Goal: Task Accomplishment & Management: Complete application form

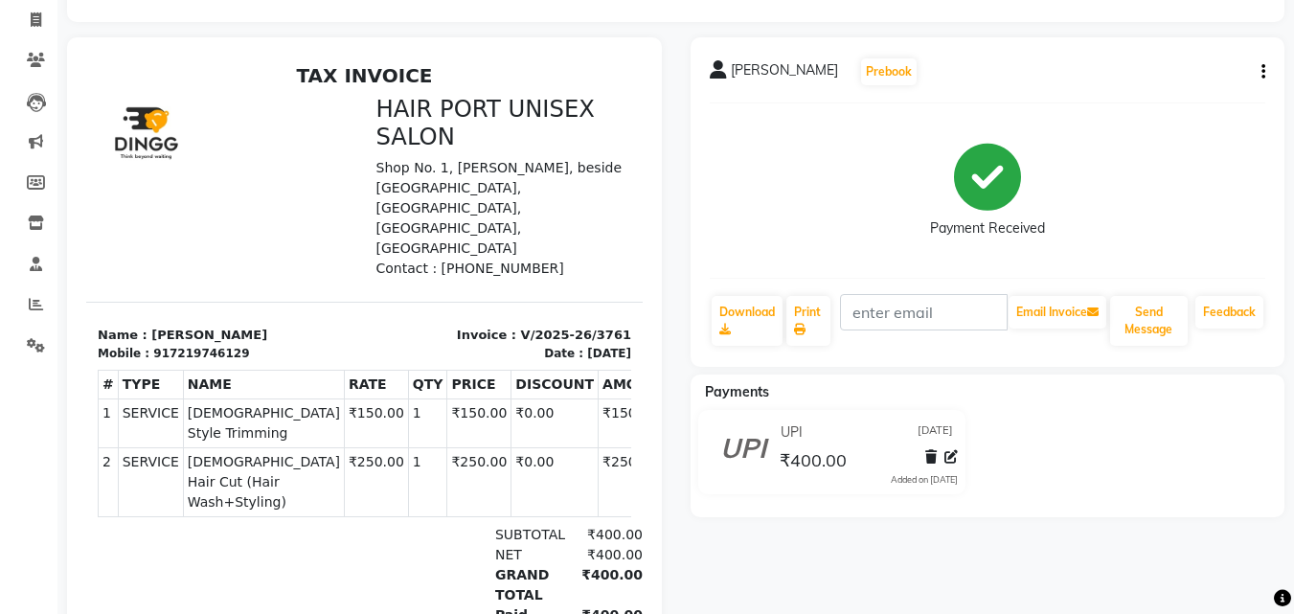
scroll to position [81, 0]
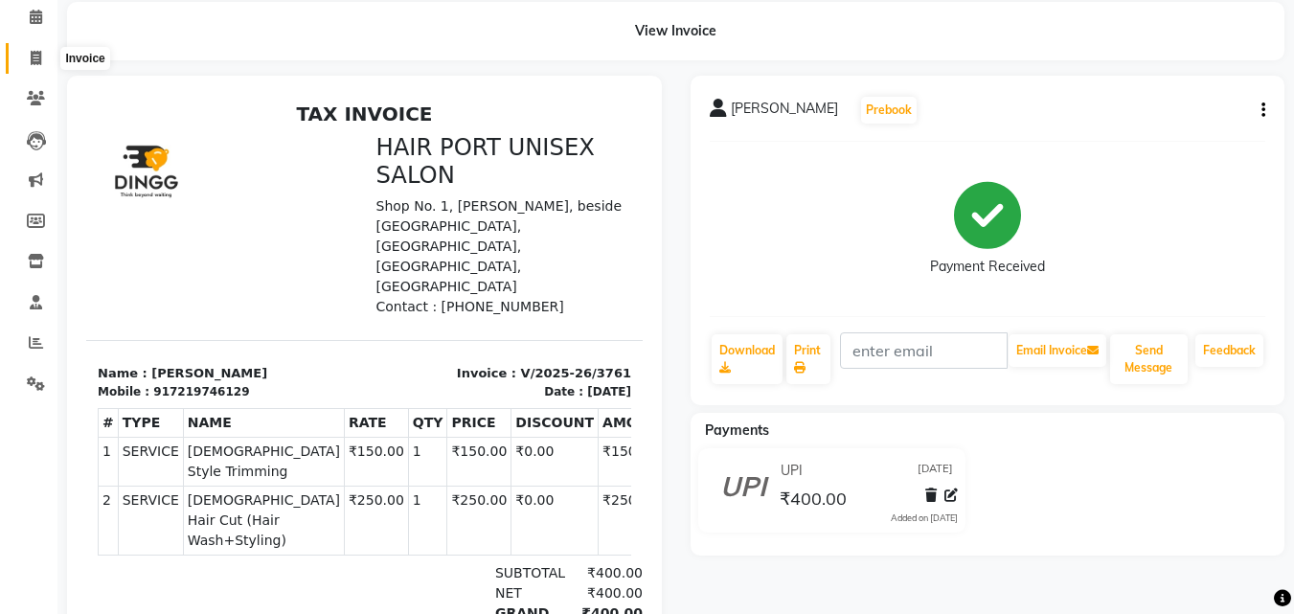
click at [32, 62] on icon at bounding box center [36, 58] width 11 height 14
select select "service"
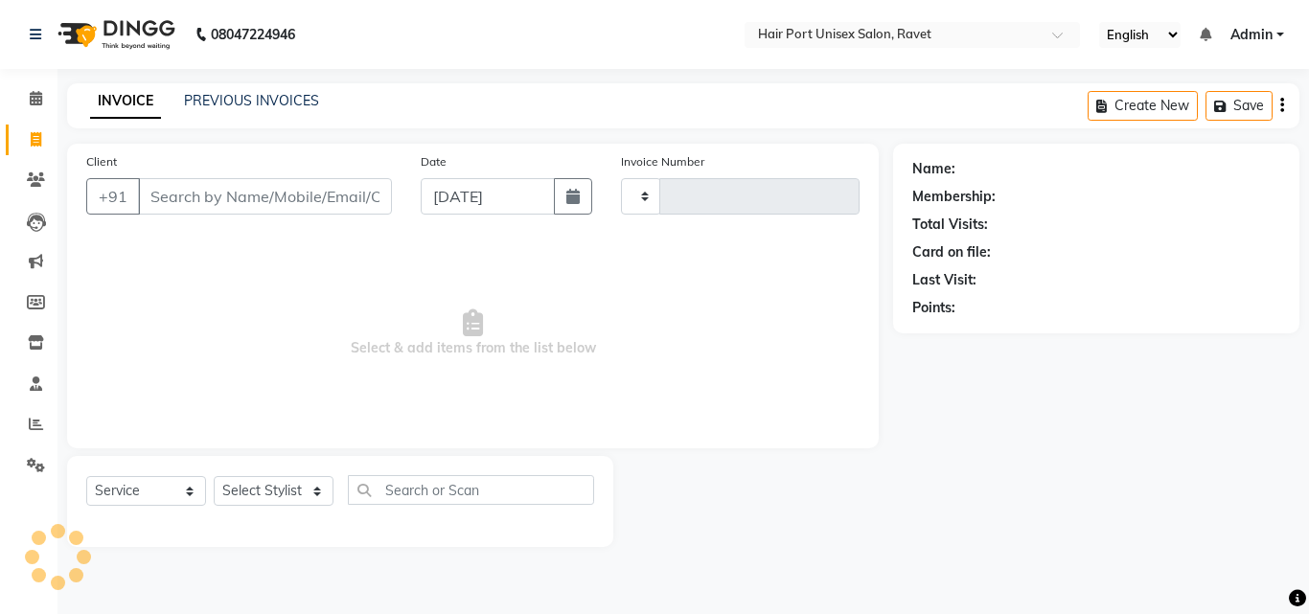
type input "3762"
select select "7015"
click at [285, 189] on input "Client" at bounding box center [265, 196] width 254 height 36
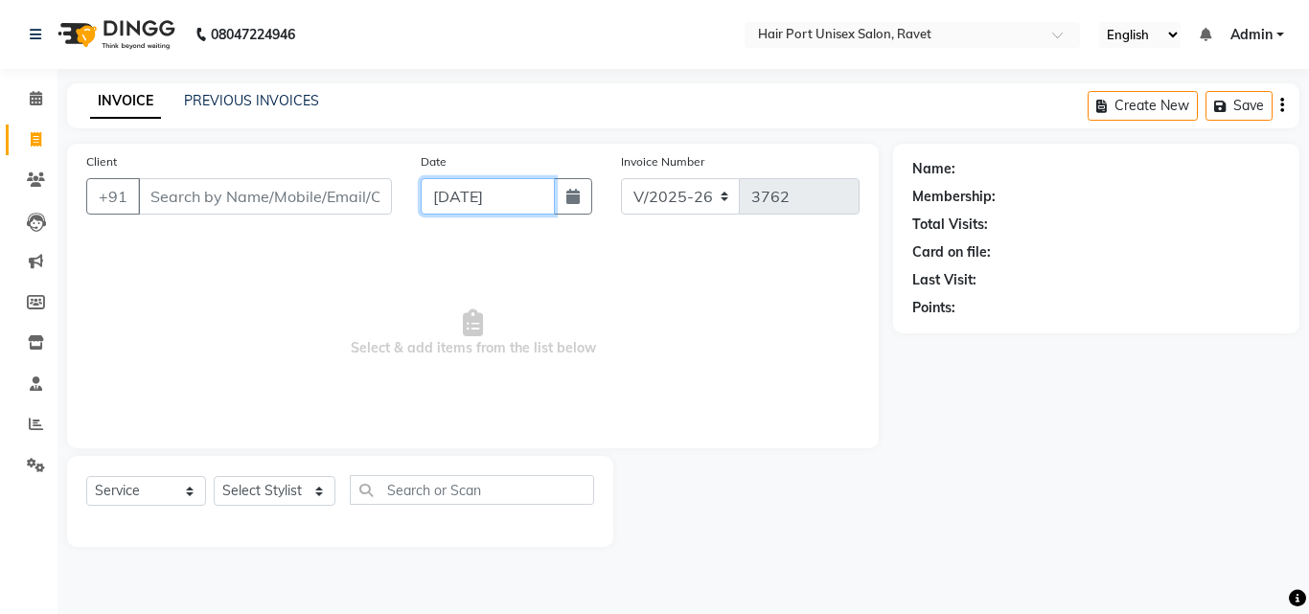
click at [453, 194] on input "[DATE]" at bounding box center [488, 196] width 134 height 36
select select "9"
select select "2025"
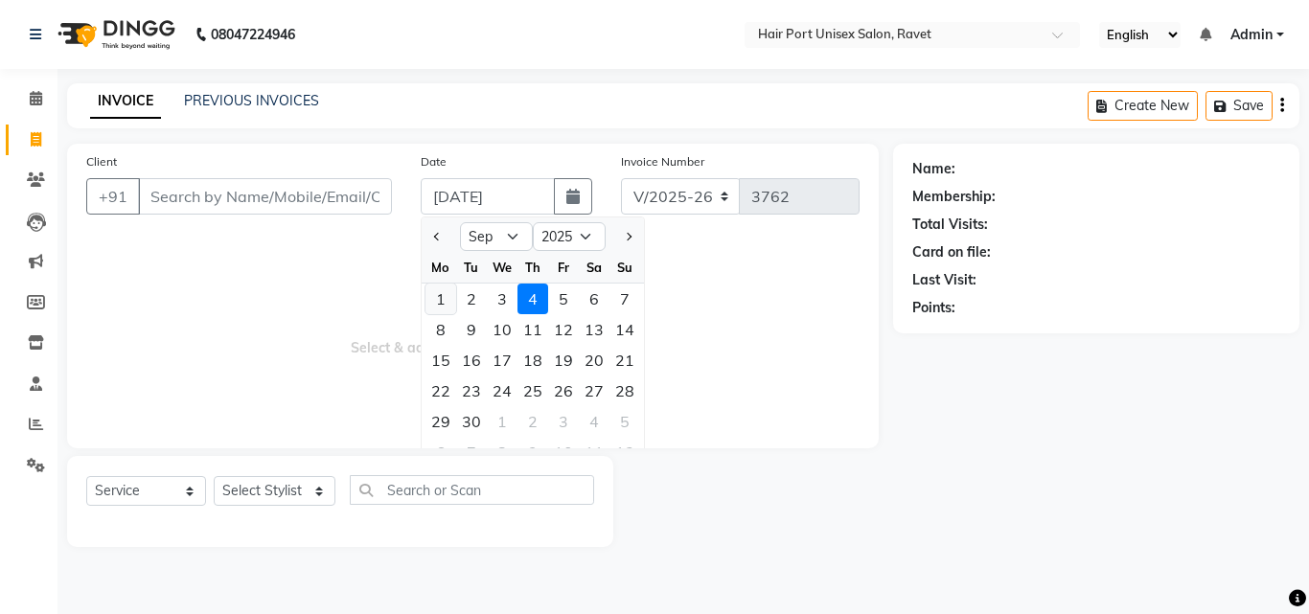
click at [444, 299] on div "1" at bounding box center [440, 299] width 31 height 31
type input "[DATE]"
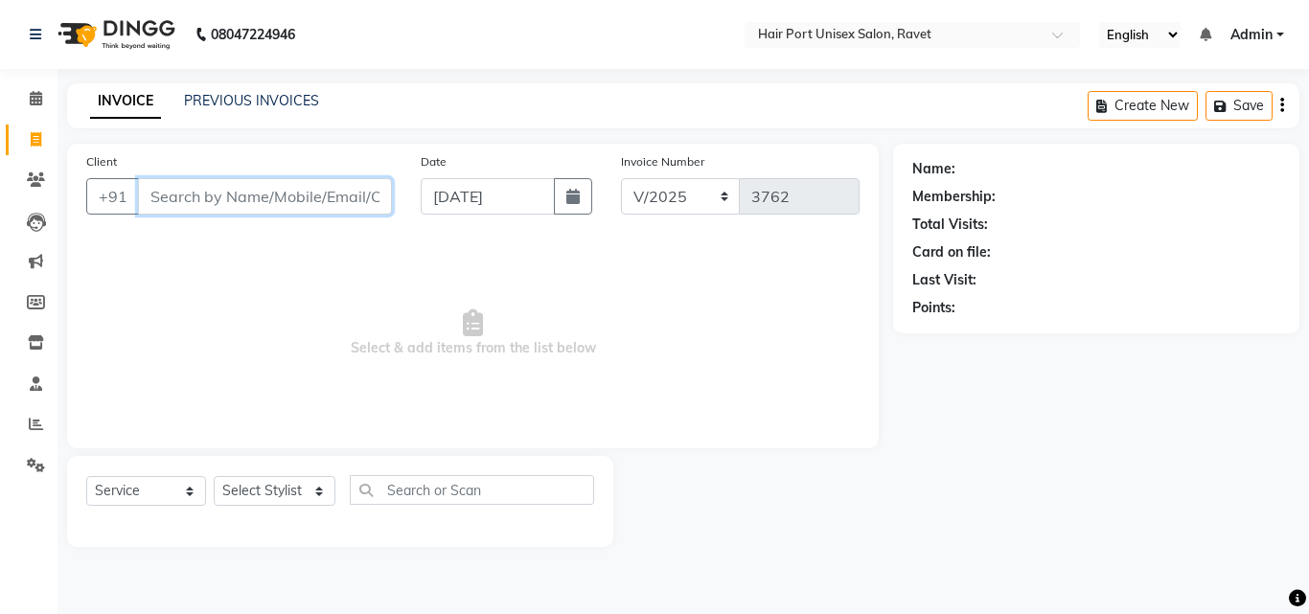
click at [182, 193] on input "Client" at bounding box center [265, 196] width 254 height 36
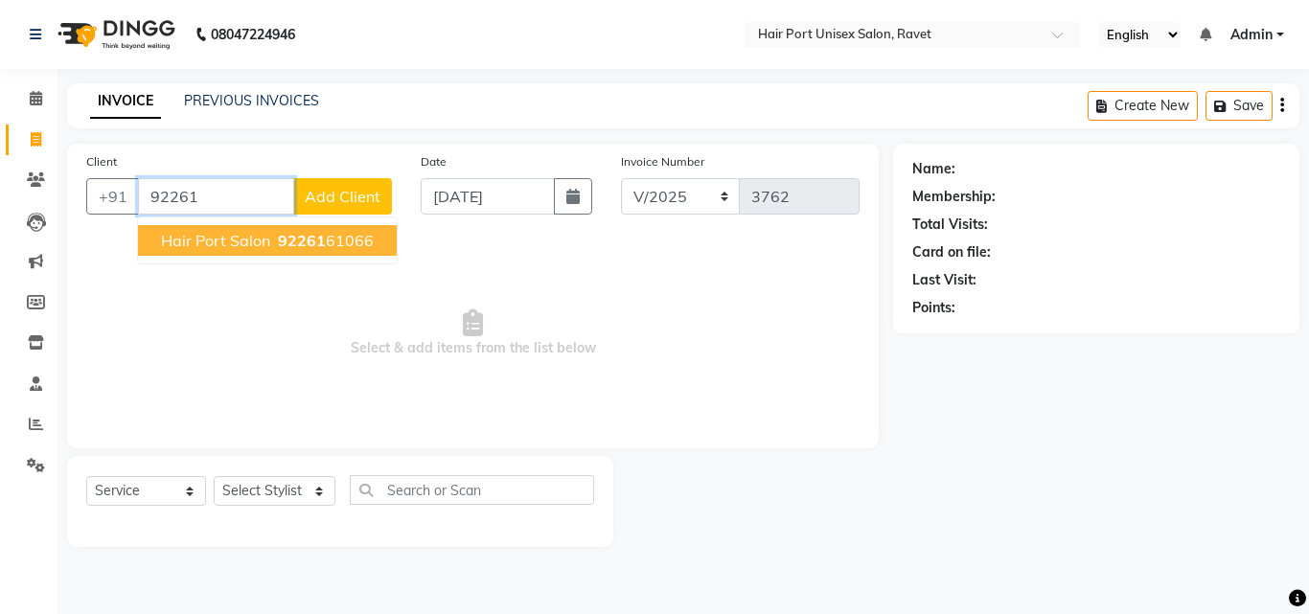
click at [214, 239] on span "Hair port salon" at bounding box center [215, 240] width 109 height 19
type input "9226161066"
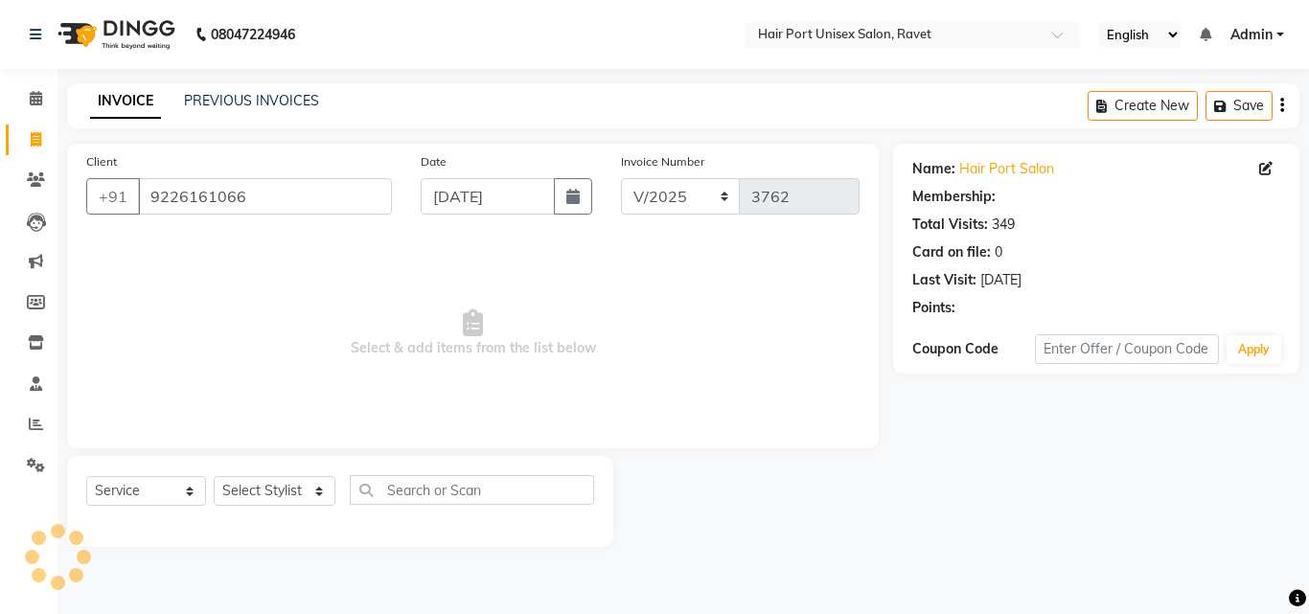
select select "1: Object"
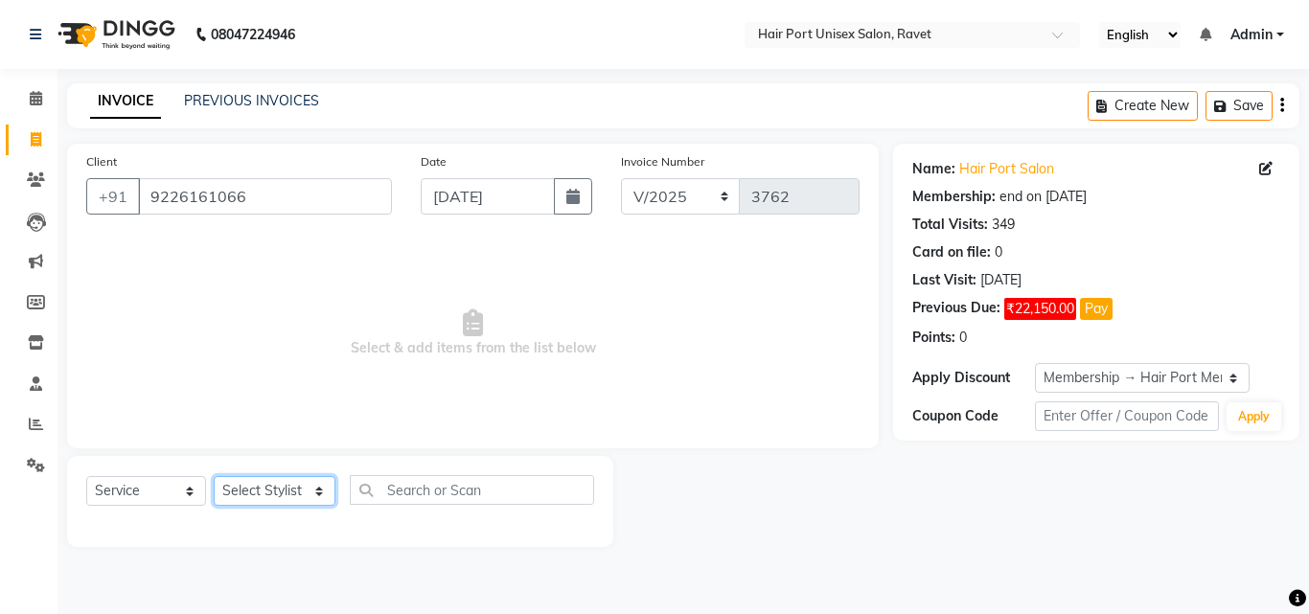
click at [258, 491] on select "Select Stylist [PERSON_NAME] [PERSON_NAME] [PERSON_NAME] [PERSON_NAME] [PERSON_…" at bounding box center [275, 491] width 122 height 30
click at [214, 476] on select "Select Stylist [PERSON_NAME] [PERSON_NAME] [PERSON_NAME] [PERSON_NAME] [PERSON_…" at bounding box center [275, 491] width 122 height 30
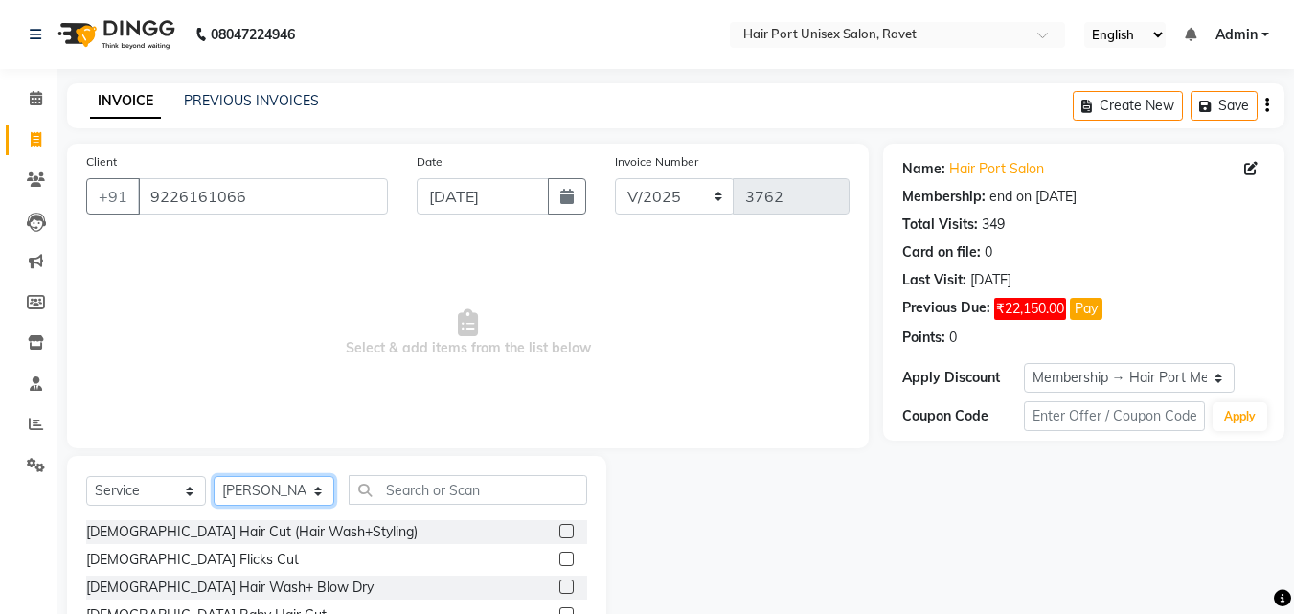
select select "58690"
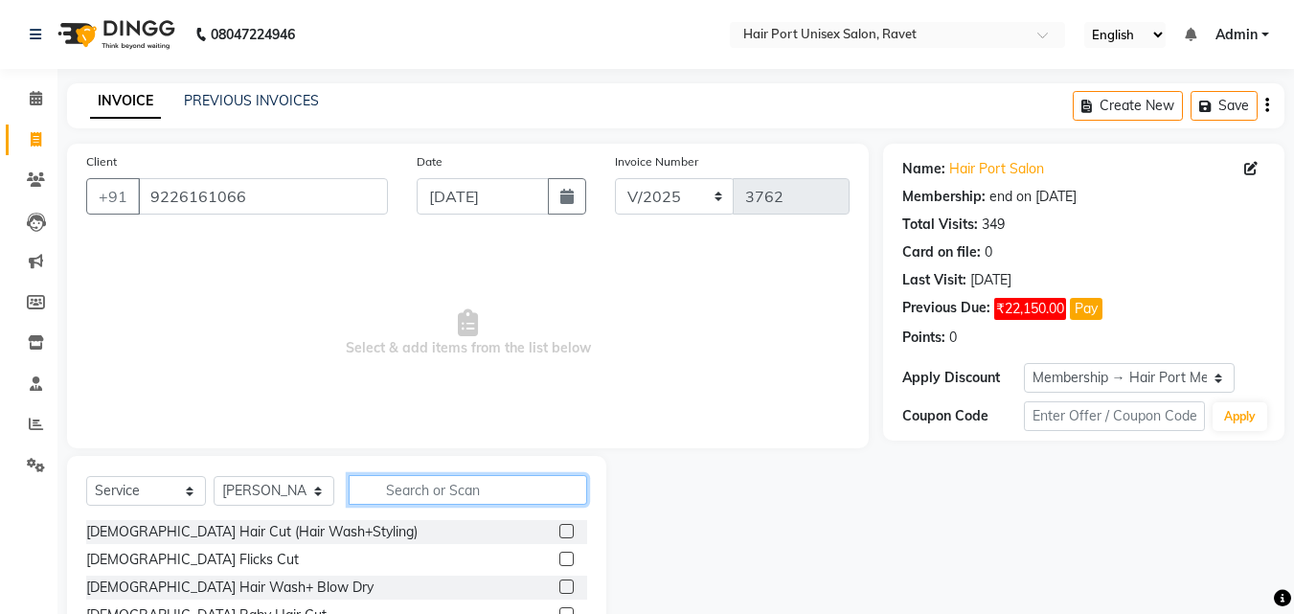
click at [419, 489] on input "text" at bounding box center [468, 490] width 239 height 30
type input "hair cut"
click at [567, 582] on label at bounding box center [566, 587] width 14 height 14
click at [567, 582] on input "checkbox" at bounding box center [565, 588] width 12 height 12
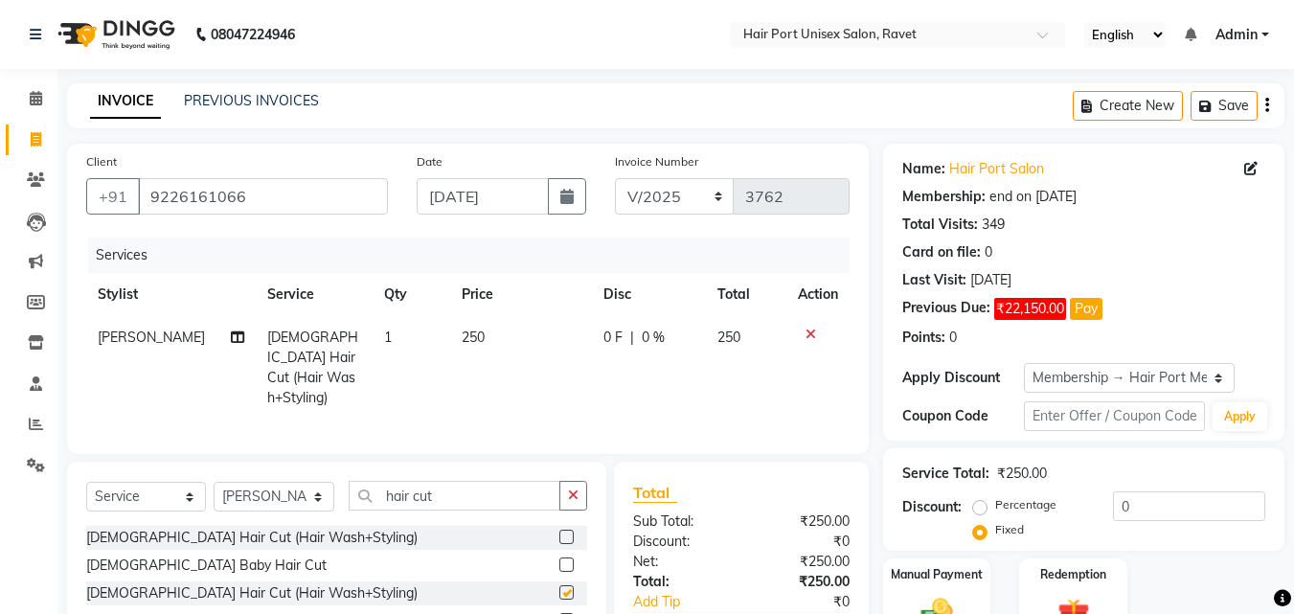
checkbox input "false"
click at [445, 495] on input "hair cut" at bounding box center [455, 496] width 212 height 30
type input "h"
click at [398, 546] on div "[DEMOGRAPHIC_DATA] [PERSON_NAME] Colour [DEMOGRAPHIC_DATA] Hair Colour Applicat…" at bounding box center [336, 567] width 501 height 83
click at [519, 554] on div "[DEMOGRAPHIC_DATA] Hair Colour Application" at bounding box center [336, 566] width 501 height 24
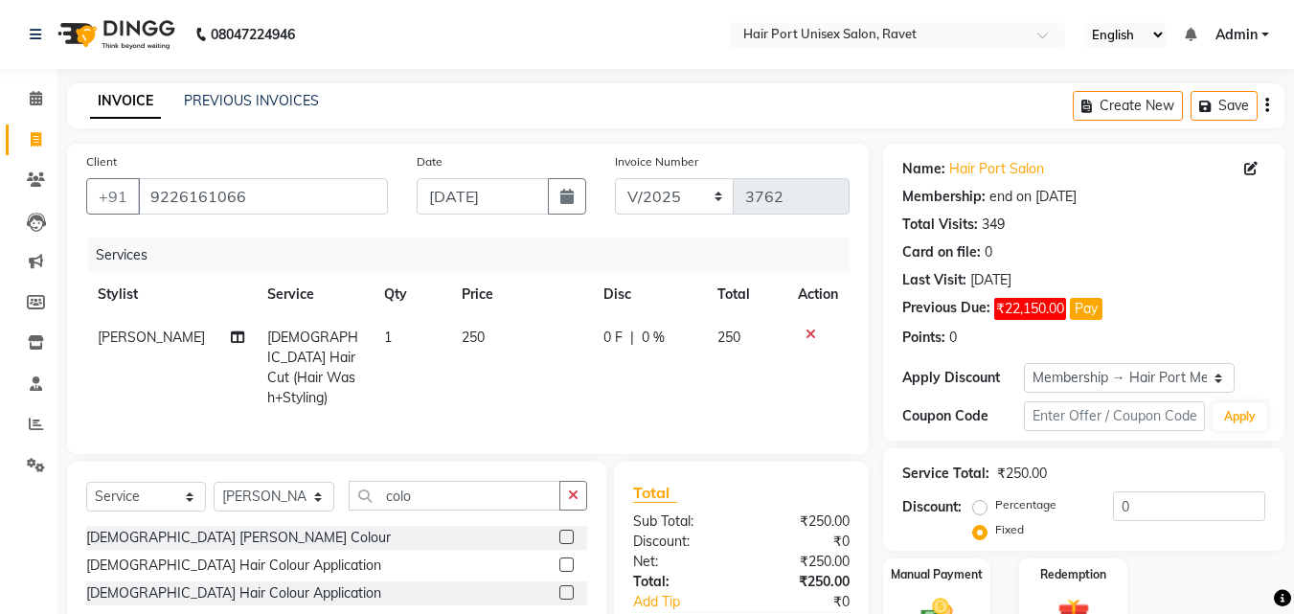
drag, startPoint x: 519, startPoint y: 548, endPoint x: 519, endPoint y: 564, distance: 16.3
click at [519, 564] on div "[DEMOGRAPHIC_DATA] Hair Colour Application" at bounding box center [336, 566] width 501 height 24
click at [423, 490] on input "colo" at bounding box center [455, 496] width 212 height 30
type input "c"
click at [487, 561] on div "[DEMOGRAPHIC_DATA] Baby Hair Cut" at bounding box center [336, 566] width 501 height 24
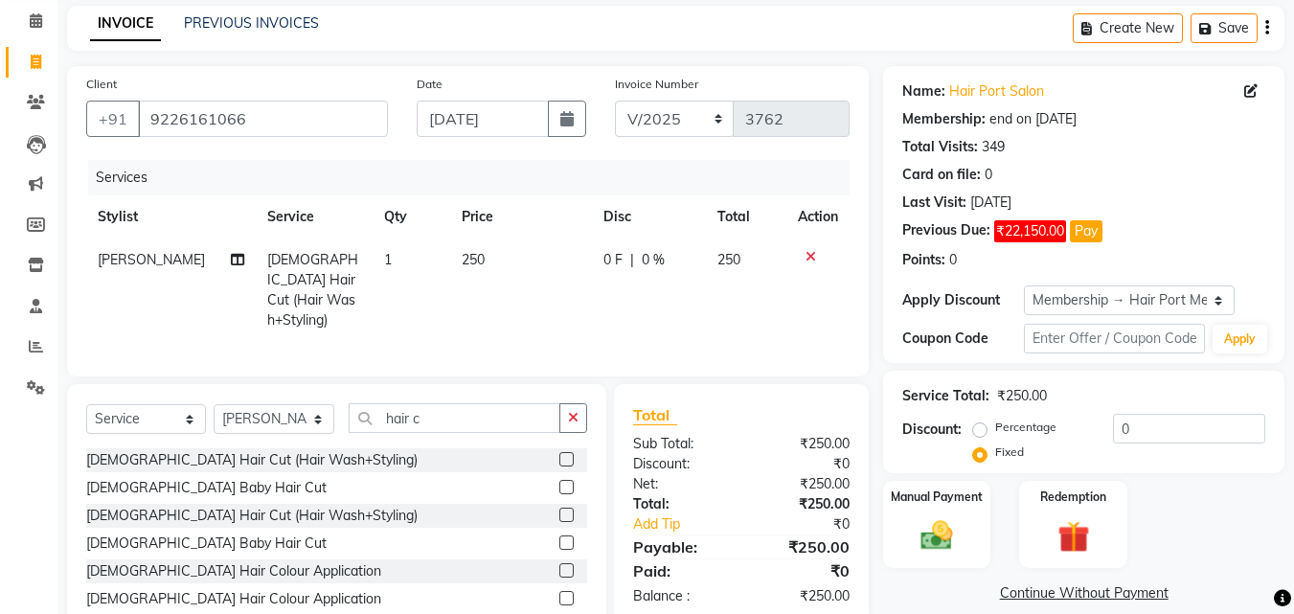
scroll to position [77, 0]
click at [488, 406] on input "hair c" at bounding box center [455, 419] width 212 height 30
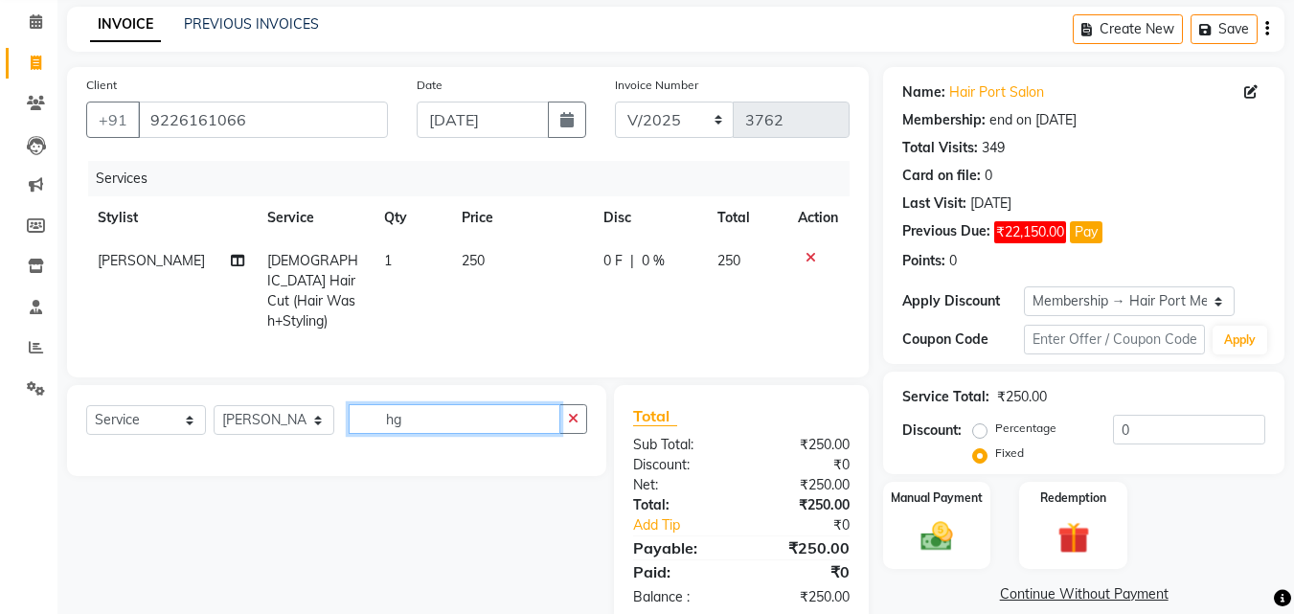
type input "h"
type input "g"
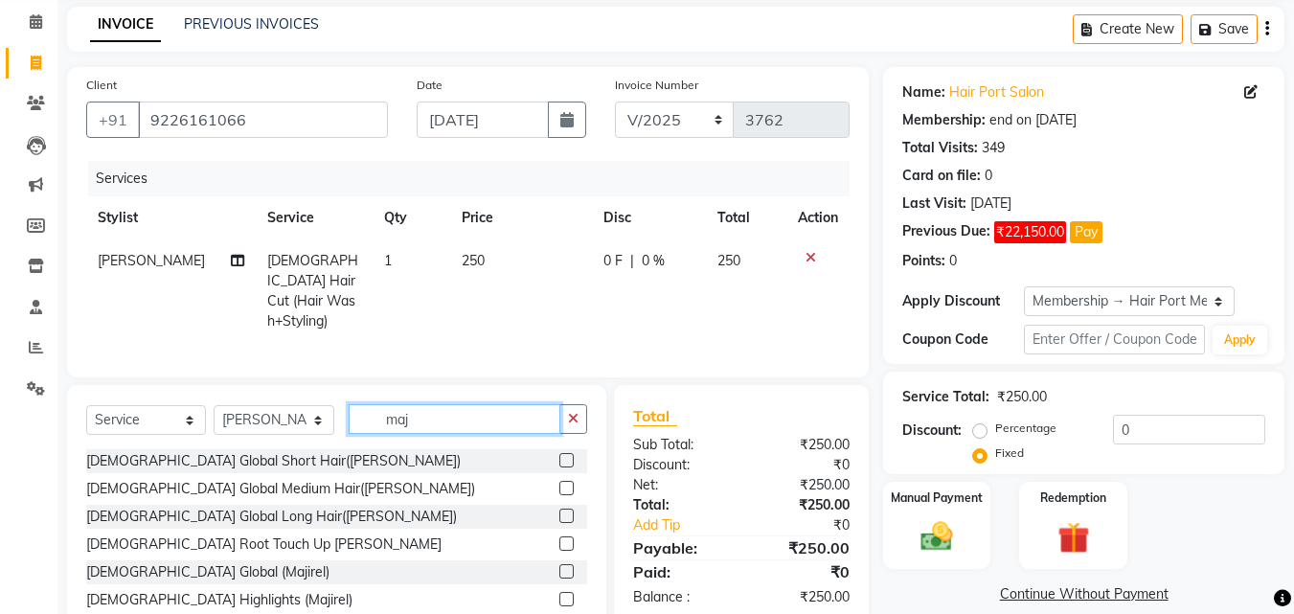
type input "maj"
click at [564, 564] on label at bounding box center [566, 571] width 14 height 14
click at [564, 566] on input "checkbox" at bounding box center [565, 572] width 12 height 12
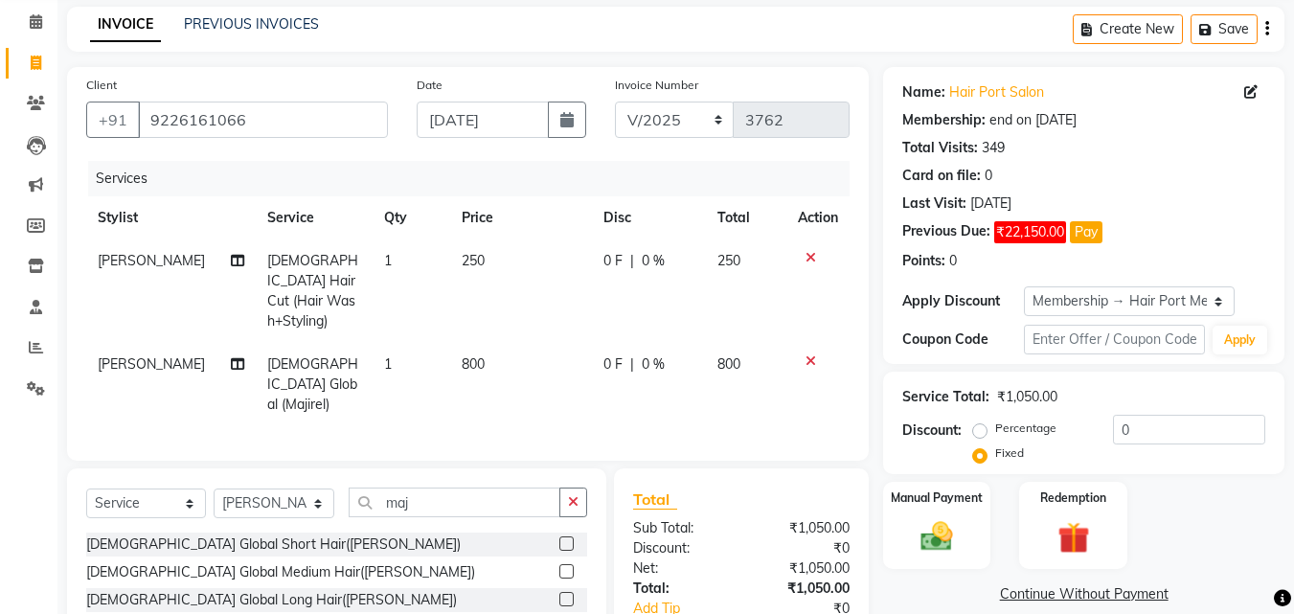
checkbox input "false"
click at [810, 354] on icon at bounding box center [811, 360] width 11 height 13
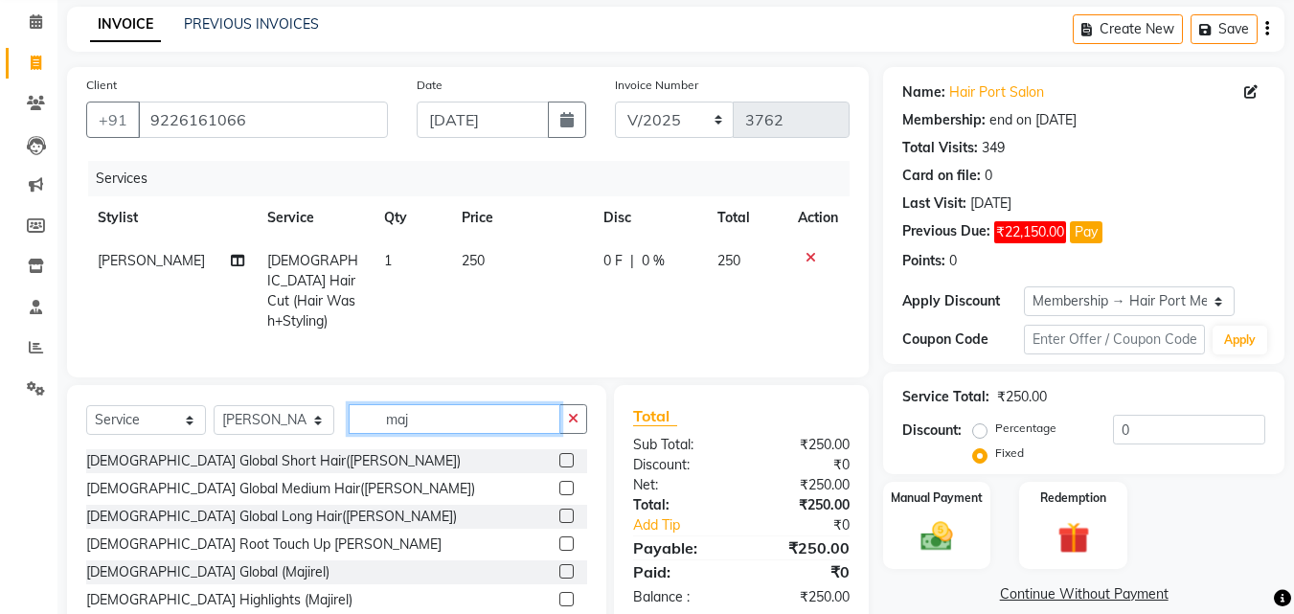
click at [464, 417] on input "maj" at bounding box center [455, 419] width 212 height 30
type input "m"
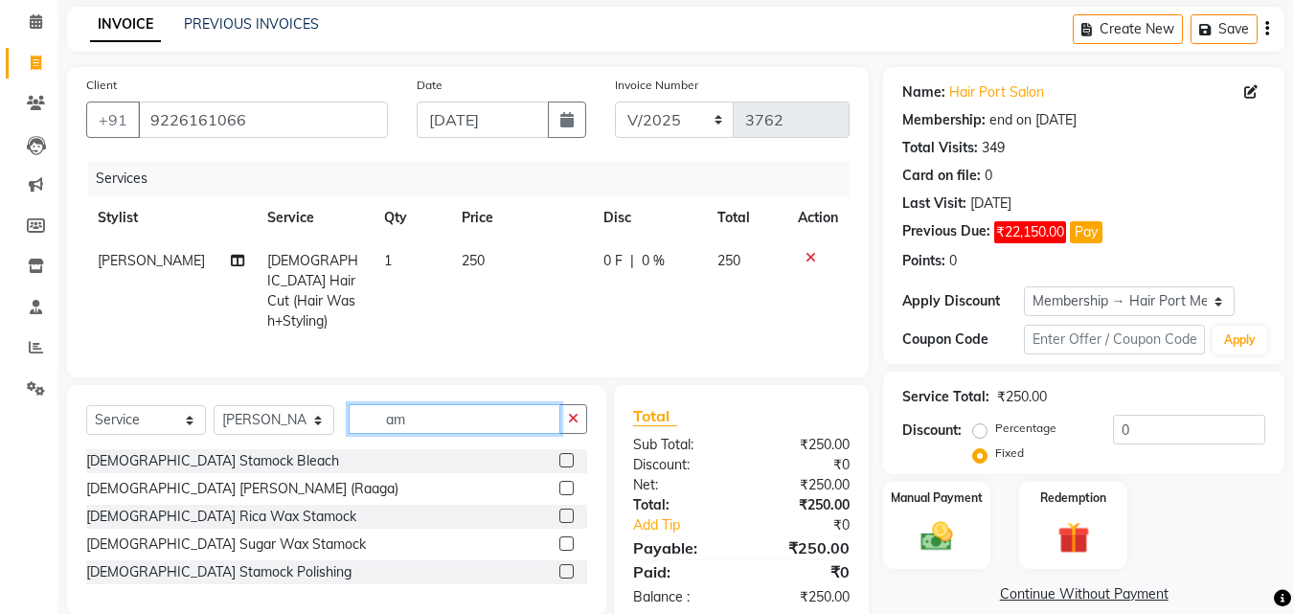
type input "a"
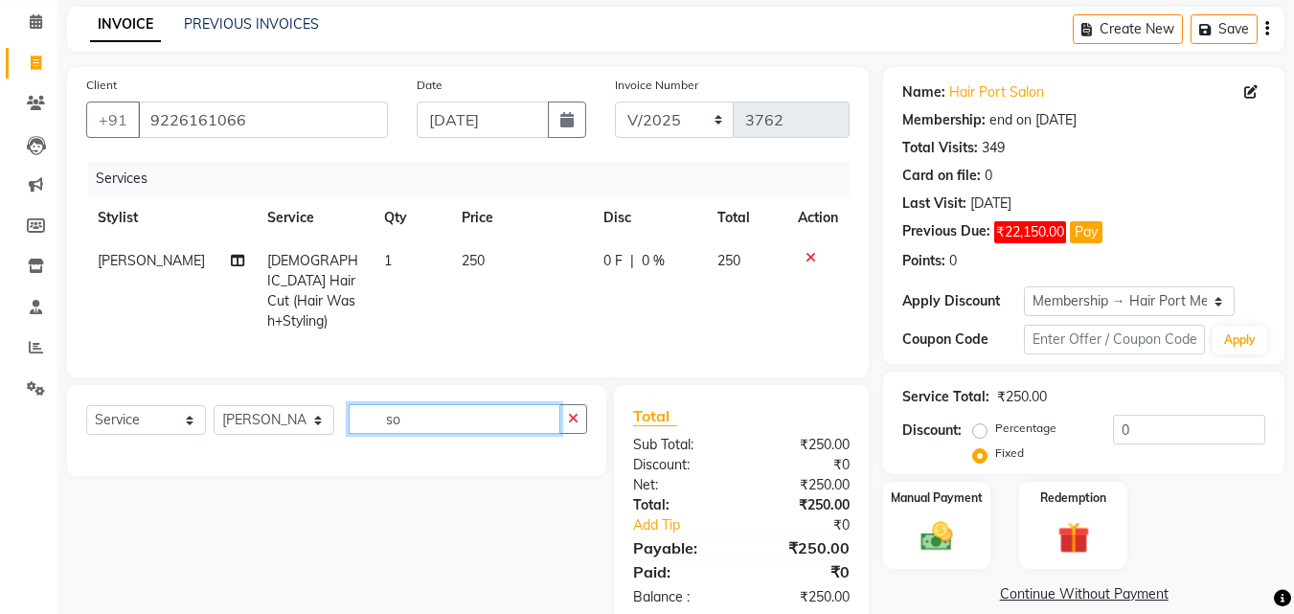
type input "s"
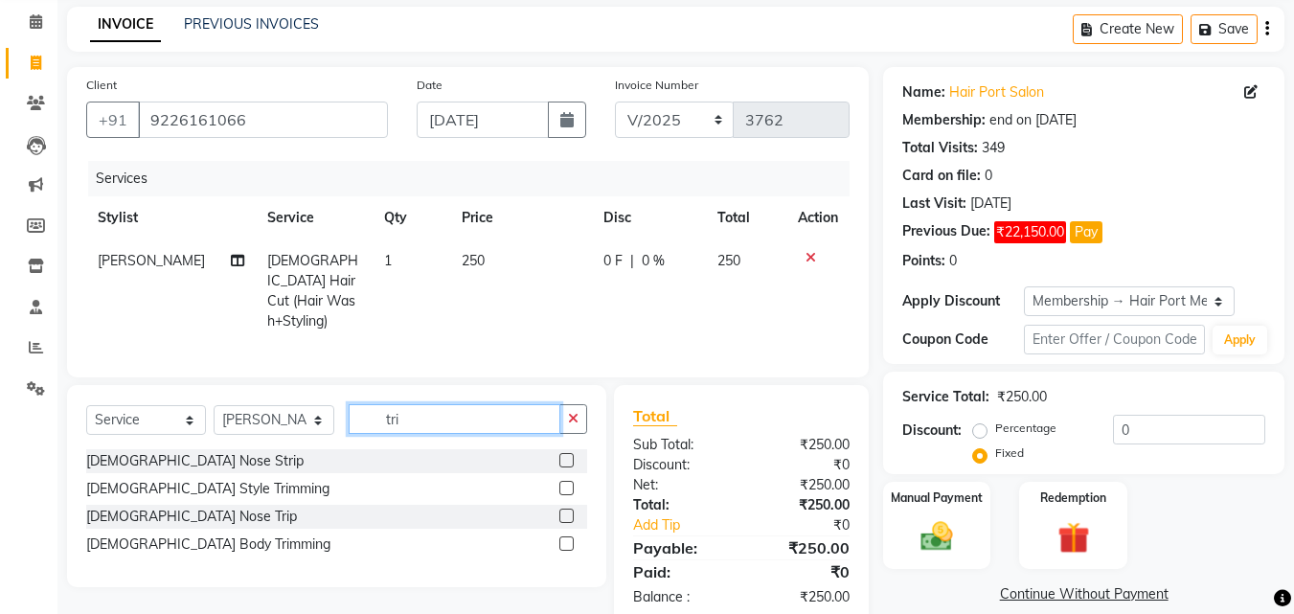
type input "tri"
click at [567, 482] on label at bounding box center [566, 488] width 14 height 14
click at [567, 483] on input "checkbox" at bounding box center [565, 489] width 12 height 12
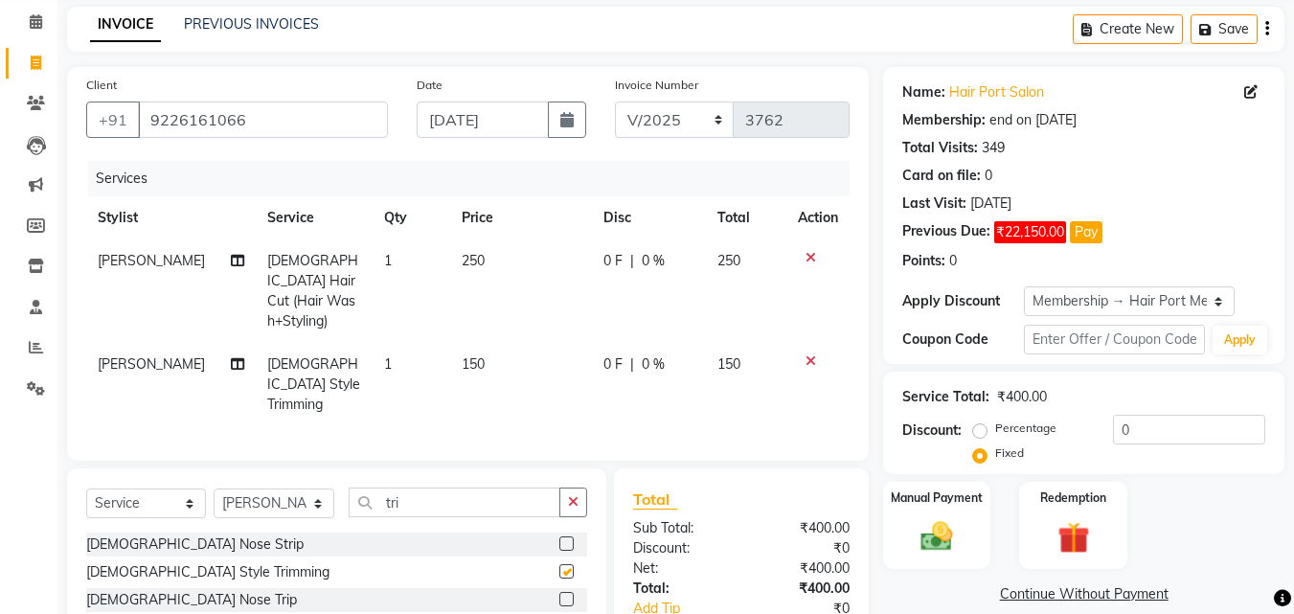
checkbox input "false"
click at [430, 488] on input "tri" at bounding box center [455, 503] width 212 height 30
type input "t"
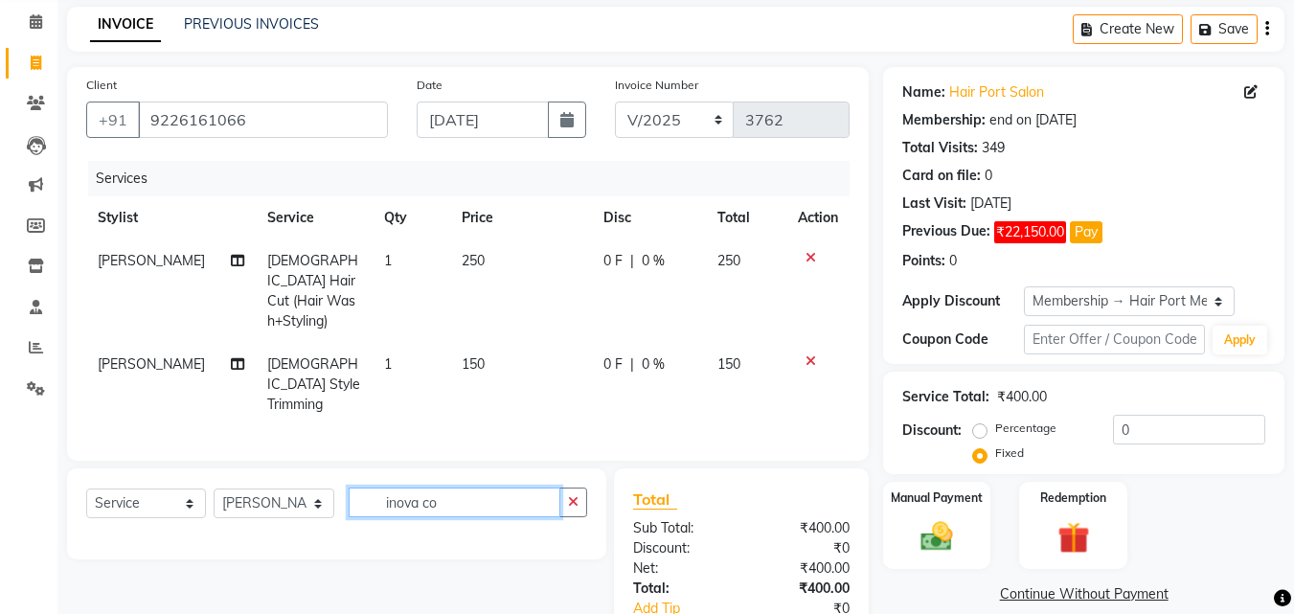
click at [475, 488] on input "inova co" at bounding box center [455, 503] width 212 height 30
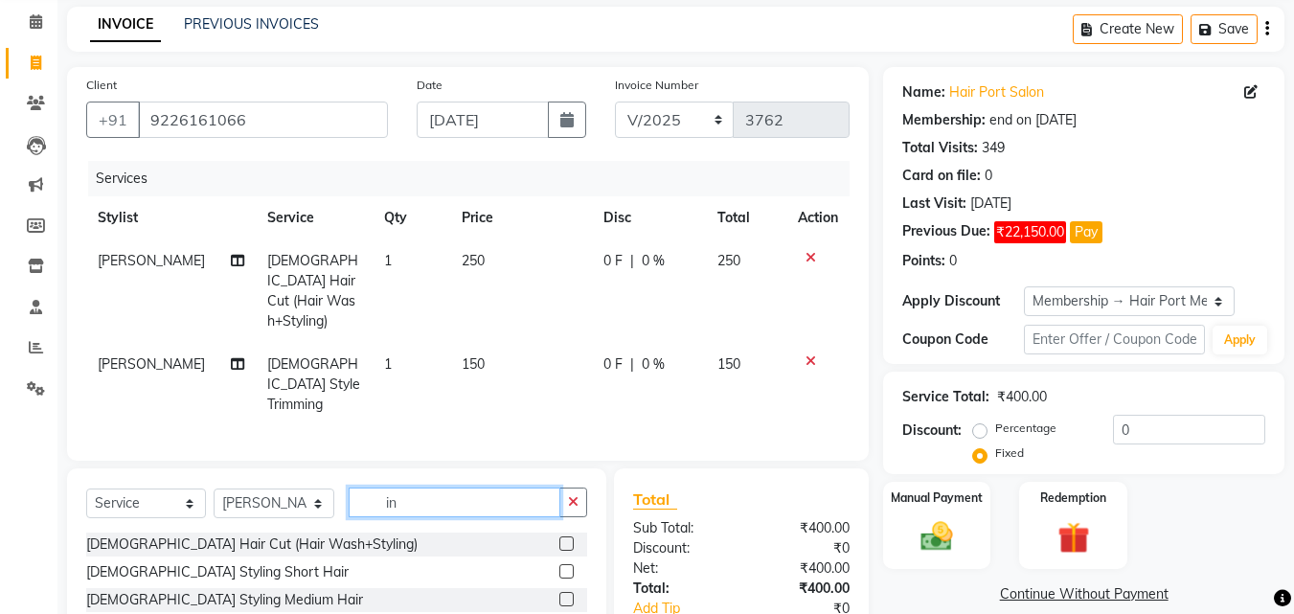
type input "i"
type input "s"
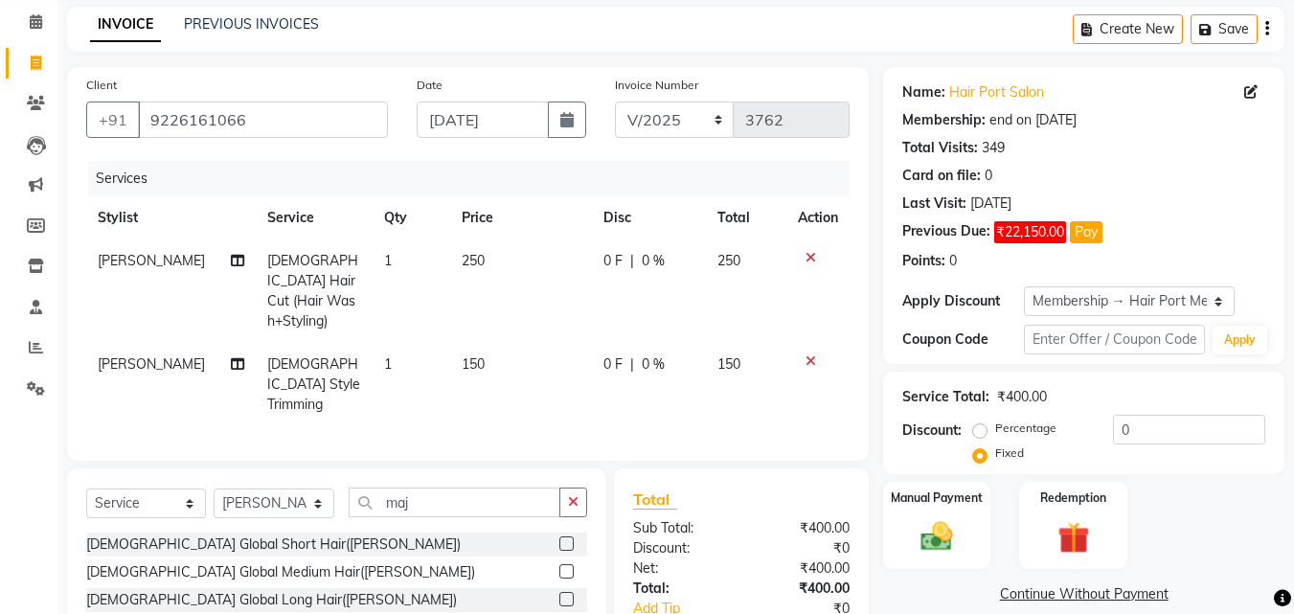
click at [588, 520] on div "Select Service Product Membership Package Voucher Prepaid Gift Card Select Styl…" at bounding box center [336, 597] width 539 height 258
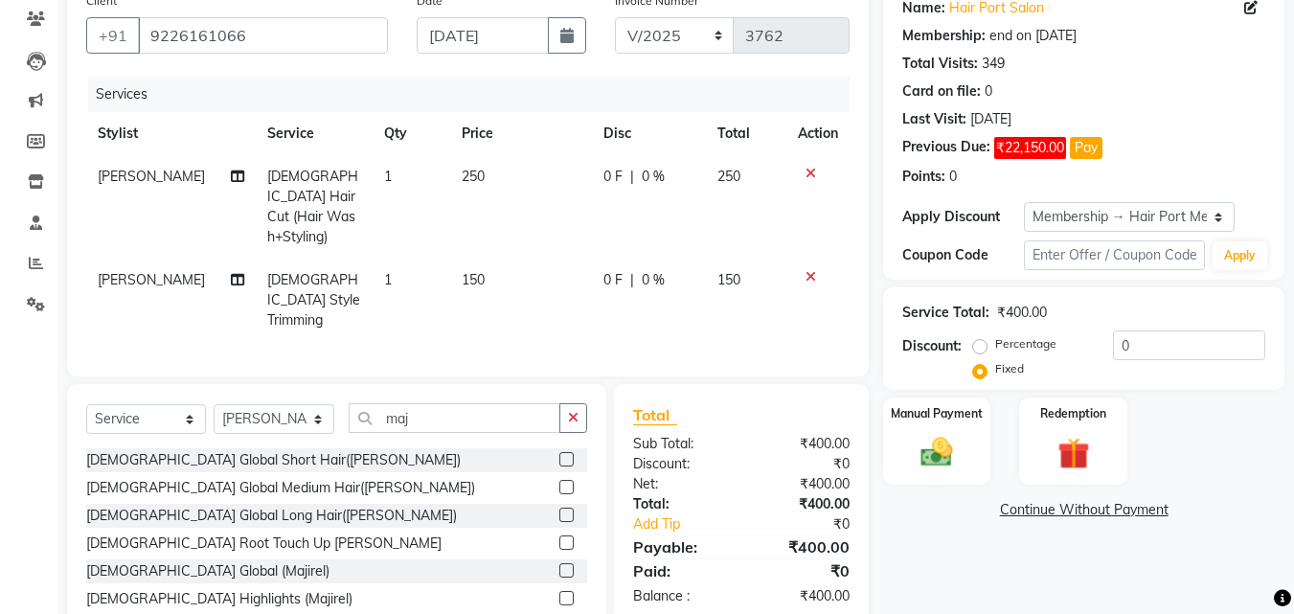
scroll to position [192, 0]
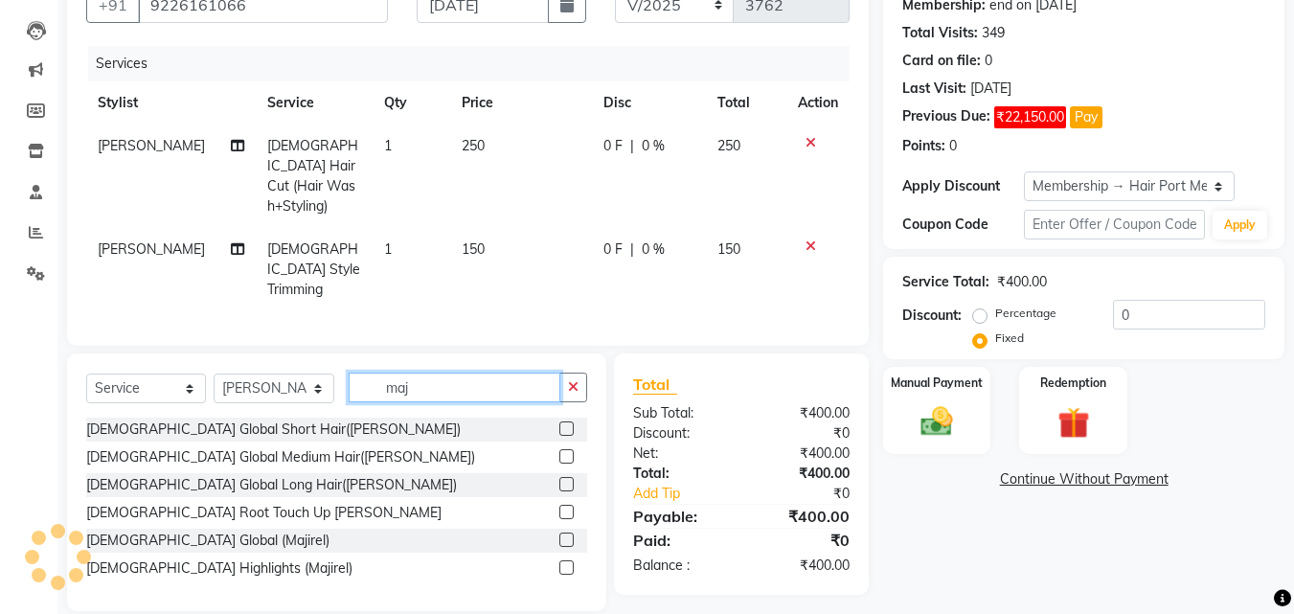
click at [407, 373] on input "maj" at bounding box center [455, 388] width 212 height 30
click at [445, 373] on input "majirel" at bounding box center [455, 388] width 212 height 30
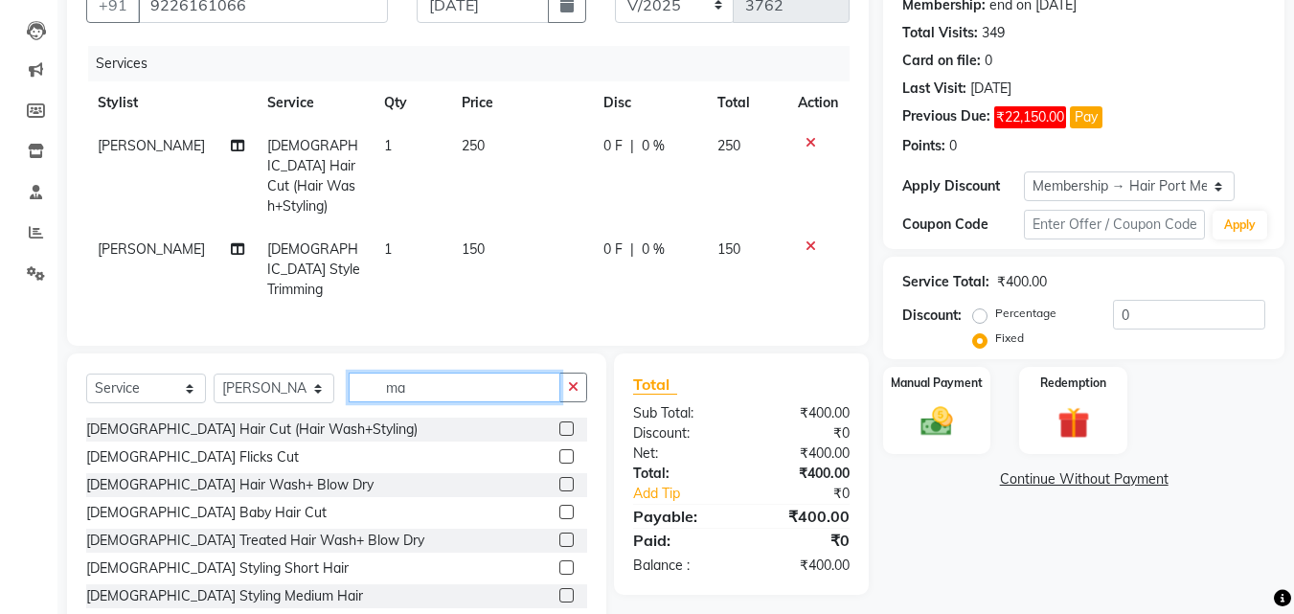
type input "m"
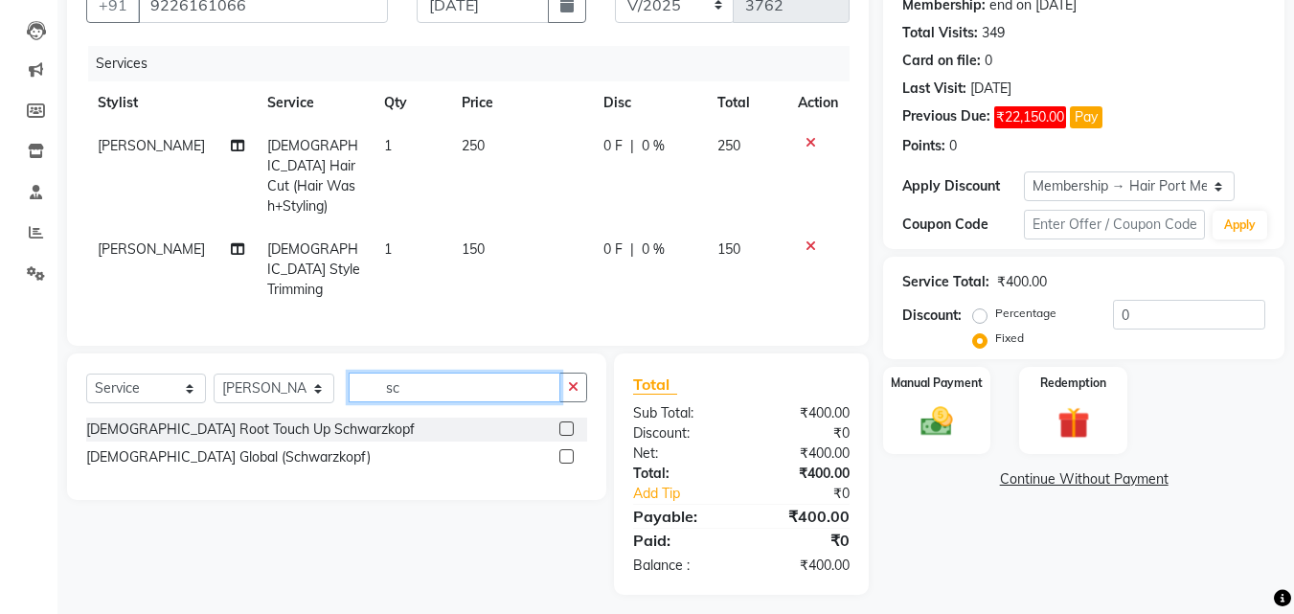
scroll to position [175, 0]
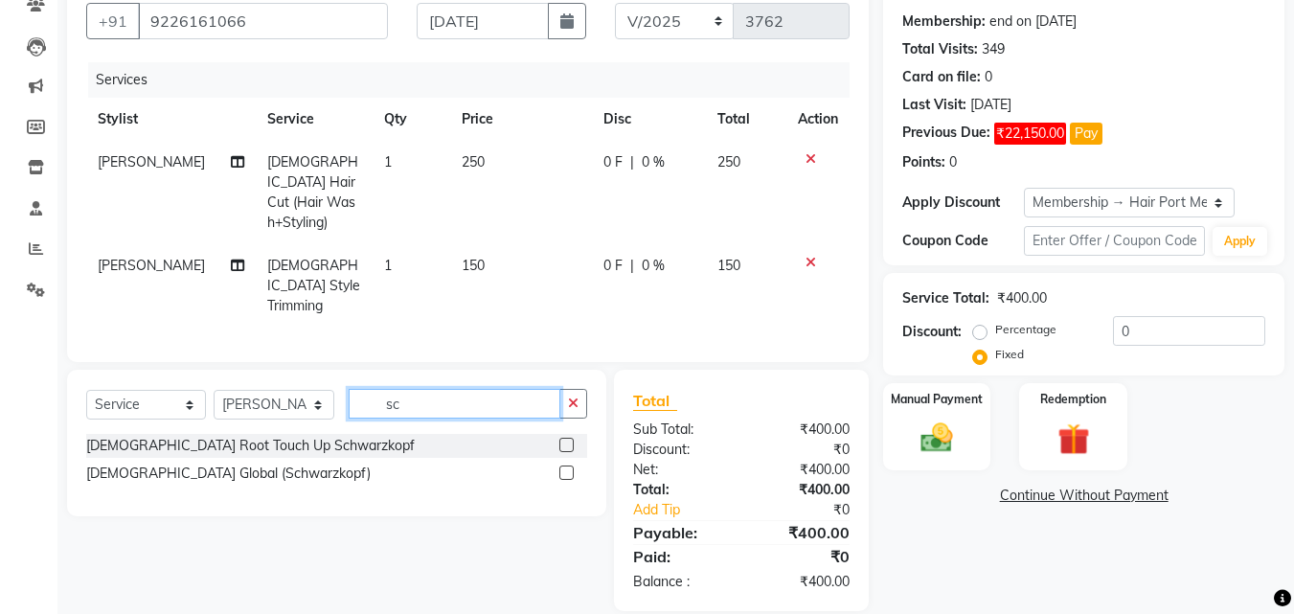
type input "sc"
click at [567, 466] on label at bounding box center [566, 473] width 14 height 14
click at [567, 468] on input "checkbox" at bounding box center [565, 474] width 12 height 12
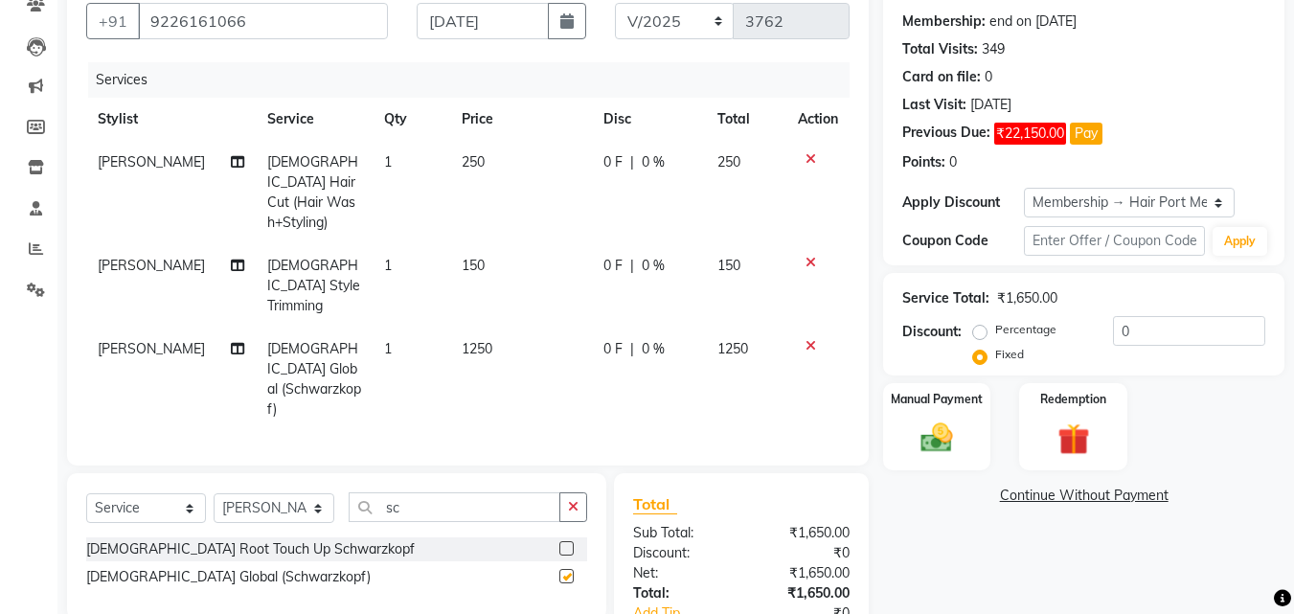
checkbox input "false"
click at [739, 340] on span "1250" at bounding box center [733, 348] width 31 height 17
select select "58690"
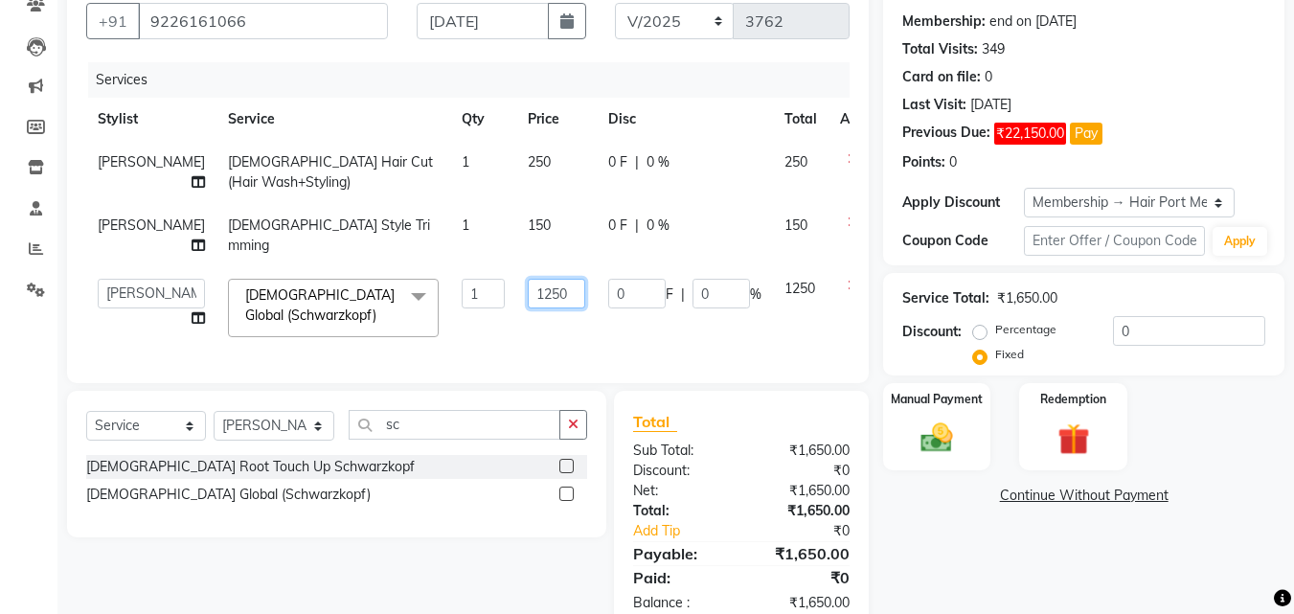
click at [530, 308] on input "1250" at bounding box center [556, 294] width 57 height 30
click at [538, 308] on input "1250" at bounding box center [556, 294] width 57 height 30
type input "1"
type input "1100"
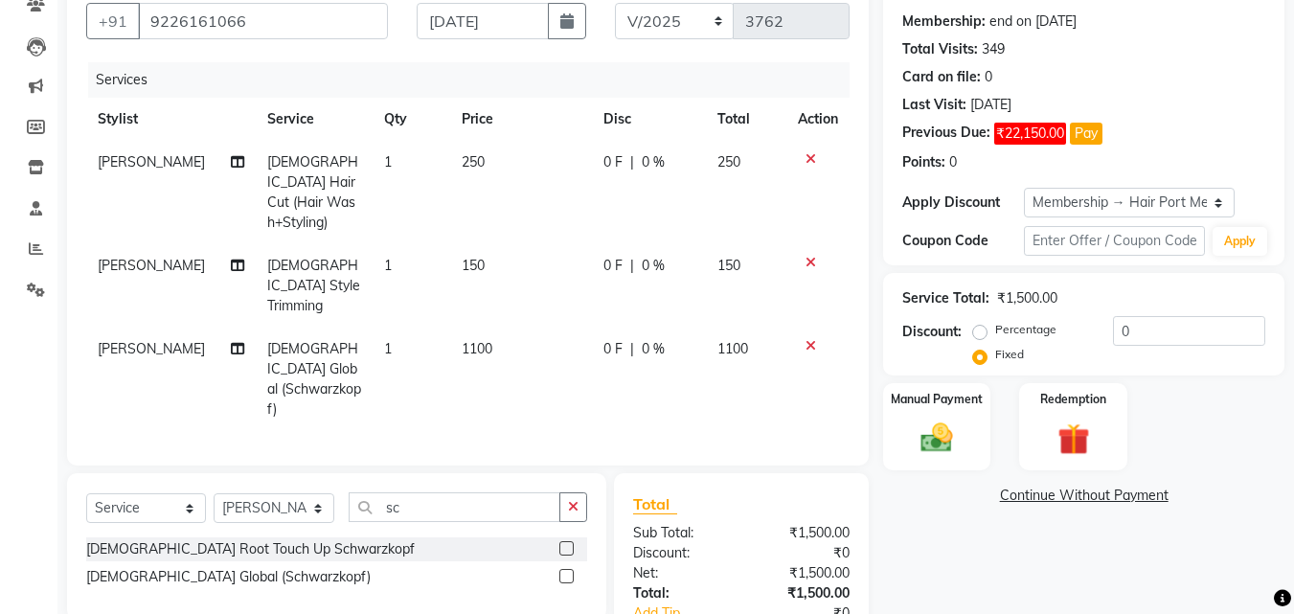
click at [784, 366] on div "Services Stylist Service Qty Price Disc Total Action Netaji [PERSON_NAME] [DEMO…" at bounding box center [468, 254] width 764 height 384
click at [944, 441] on img at bounding box center [937, 438] width 54 height 38
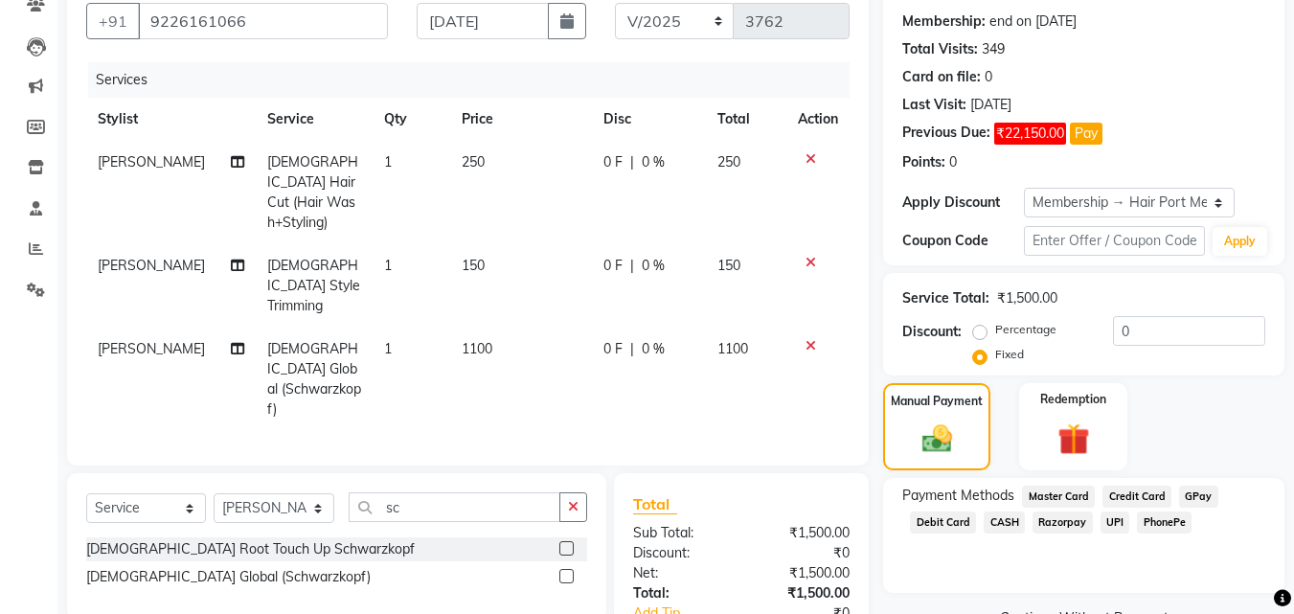
click at [1112, 516] on span "UPI" at bounding box center [1116, 523] width 30 height 22
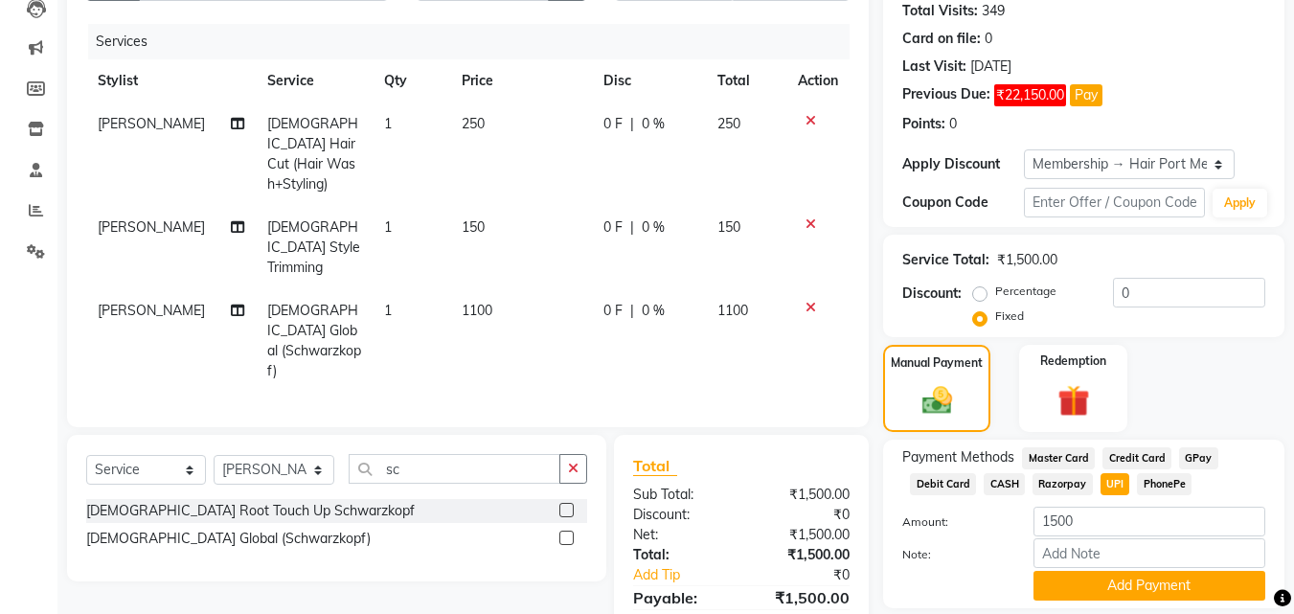
scroll to position [276, 0]
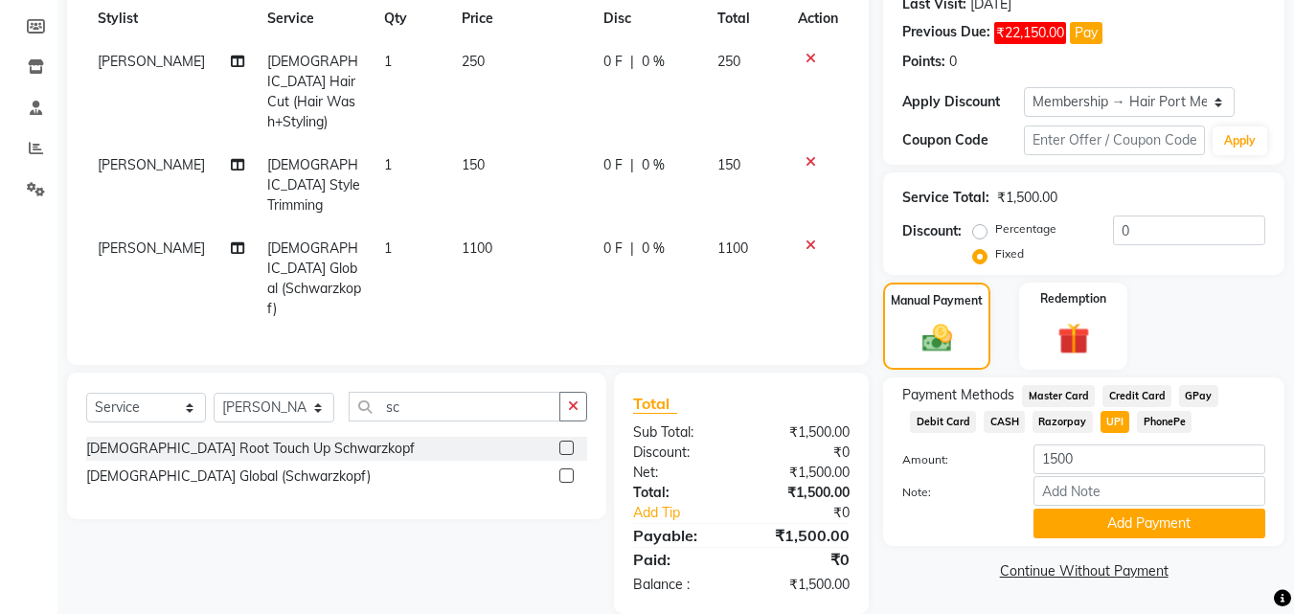
click at [1112, 516] on button "Add Payment" at bounding box center [1150, 524] width 232 height 30
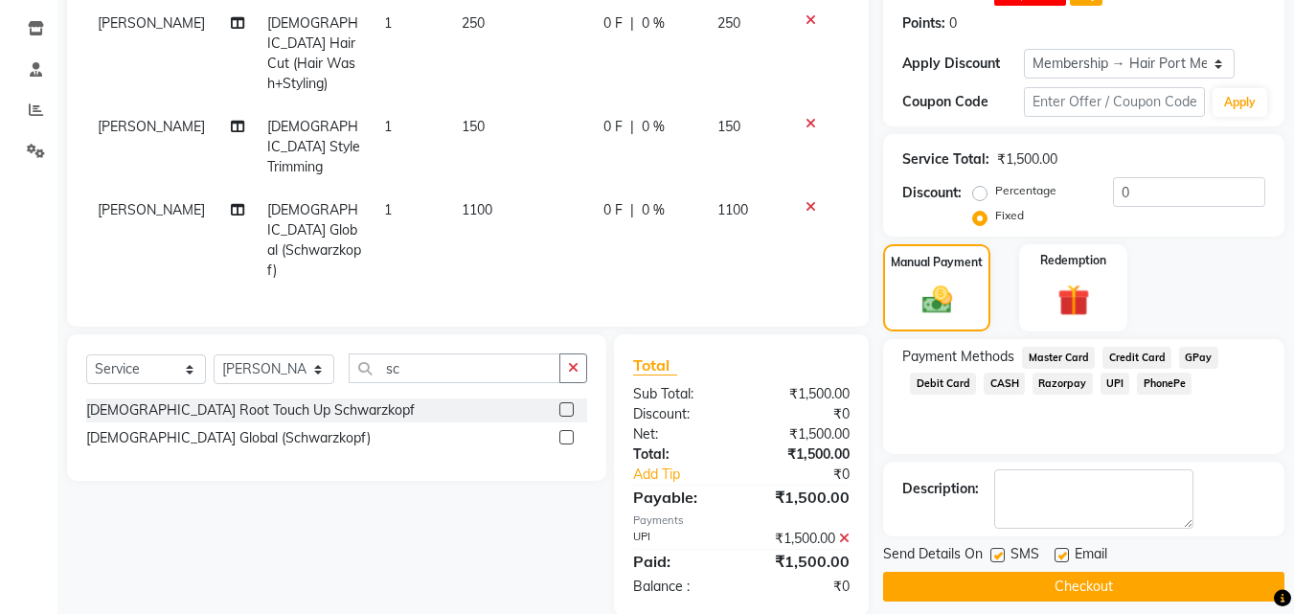
scroll to position [331, 0]
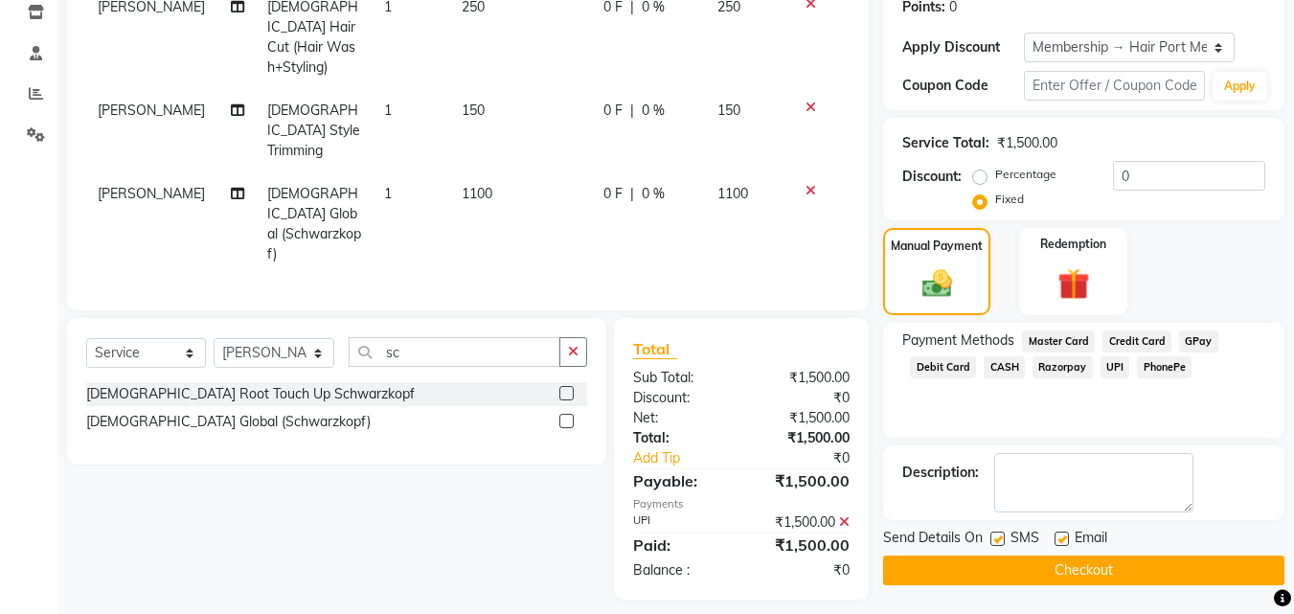
click at [1099, 566] on button "Checkout" at bounding box center [1083, 571] width 401 height 30
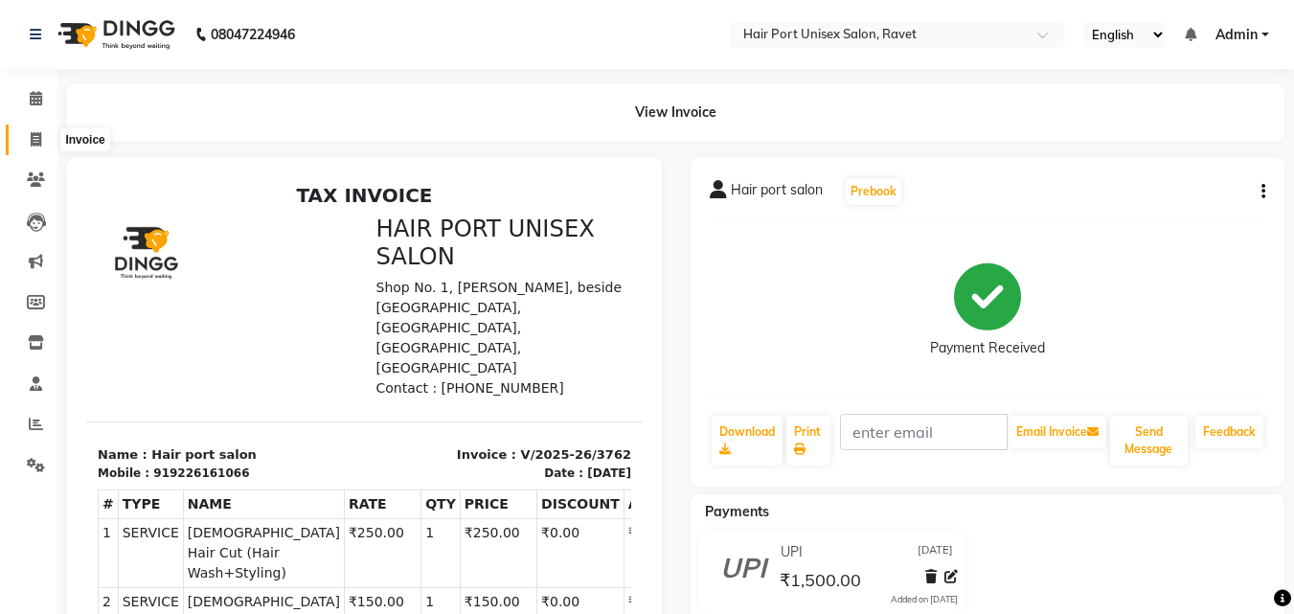
click at [36, 145] on icon at bounding box center [36, 139] width 11 height 14
select select "service"
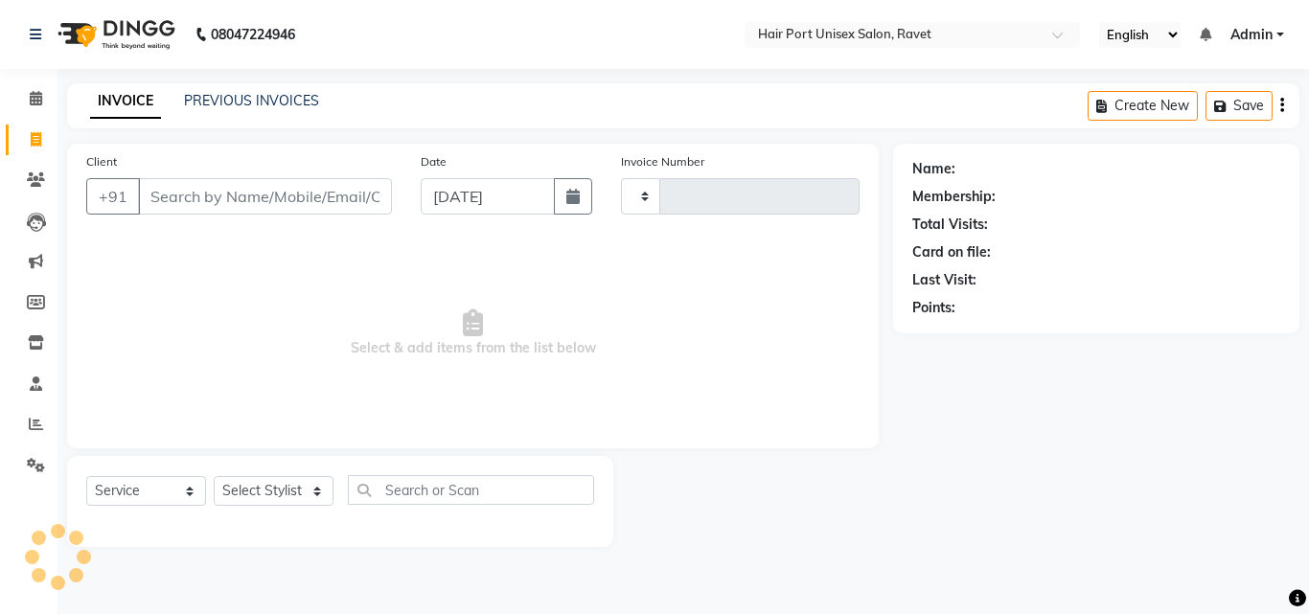
type input "3763"
select select "7015"
click at [206, 205] on input "Client" at bounding box center [265, 196] width 254 height 36
click at [206, 194] on input "Client" at bounding box center [265, 196] width 254 height 36
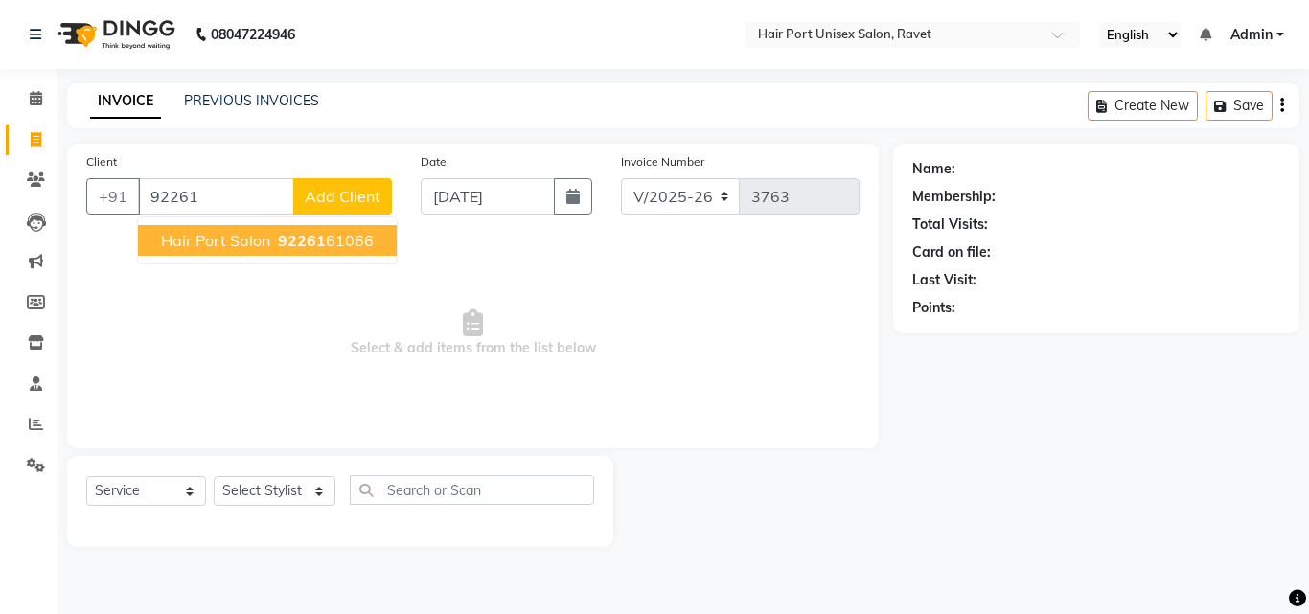
click at [230, 239] on span "Hair port salon" at bounding box center [215, 240] width 109 height 19
type input "9226161066"
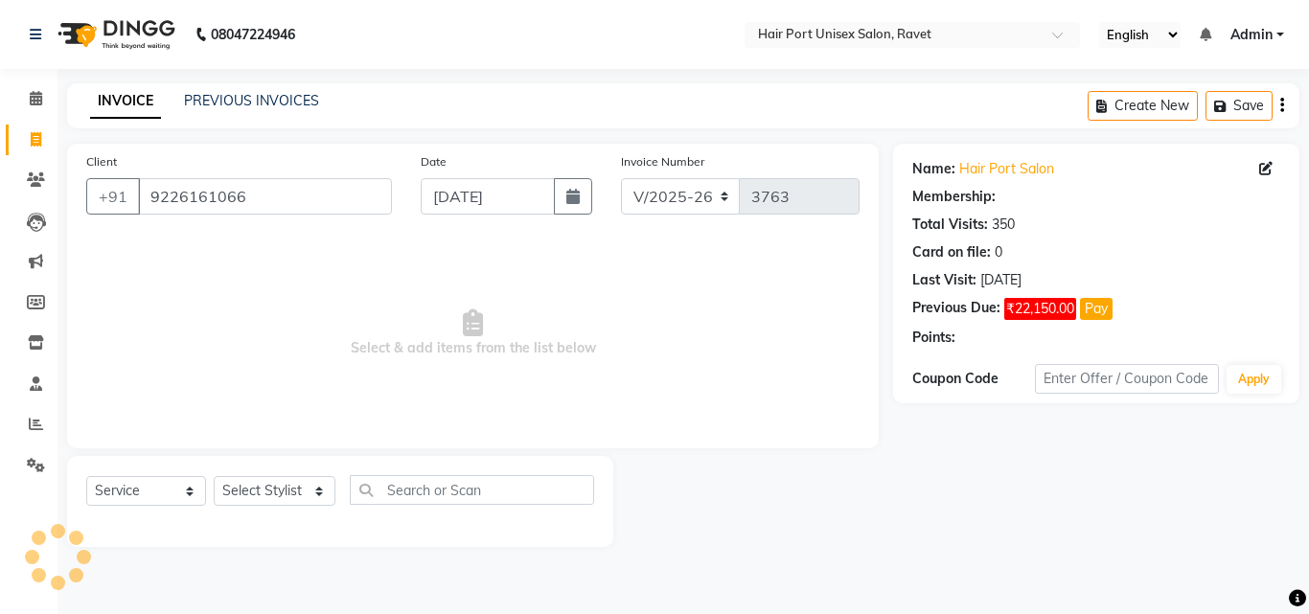
select select "1: Object"
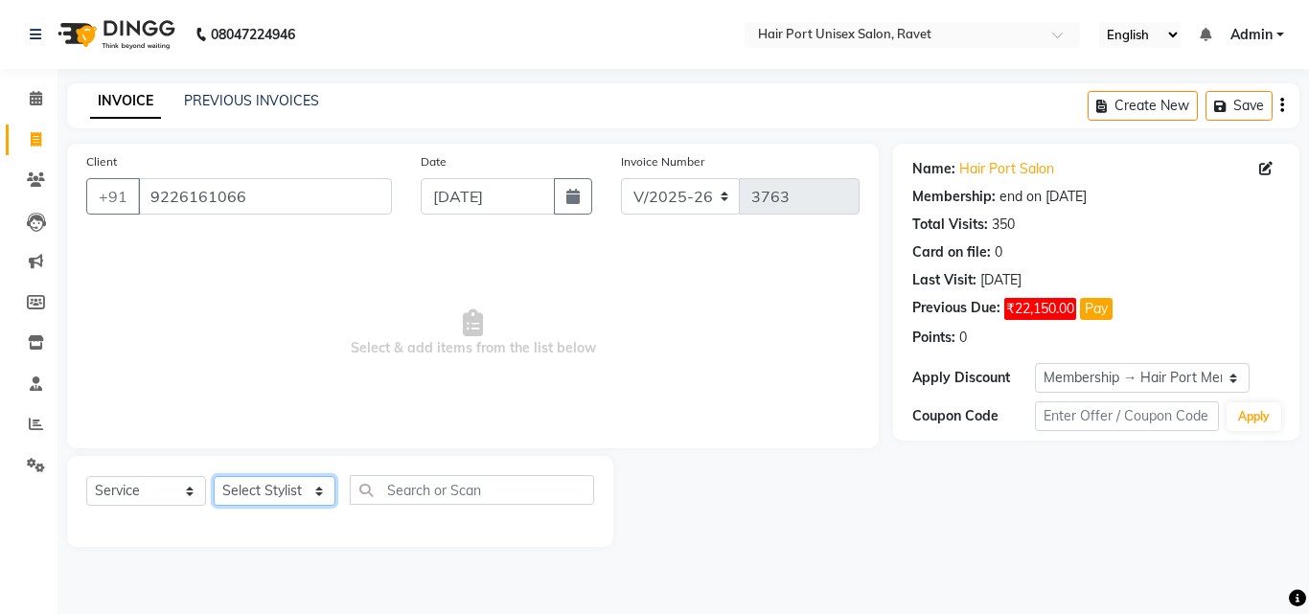
click at [242, 496] on select "Select Stylist [PERSON_NAME] [PERSON_NAME] [PERSON_NAME] [PERSON_NAME] [PERSON_…" at bounding box center [275, 491] width 122 height 30
select select "66342"
click at [214, 476] on select "Select Stylist [PERSON_NAME] [PERSON_NAME] [PERSON_NAME] [PERSON_NAME] [PERSON_…" at bounding box center [275, 491] width 122 height 30
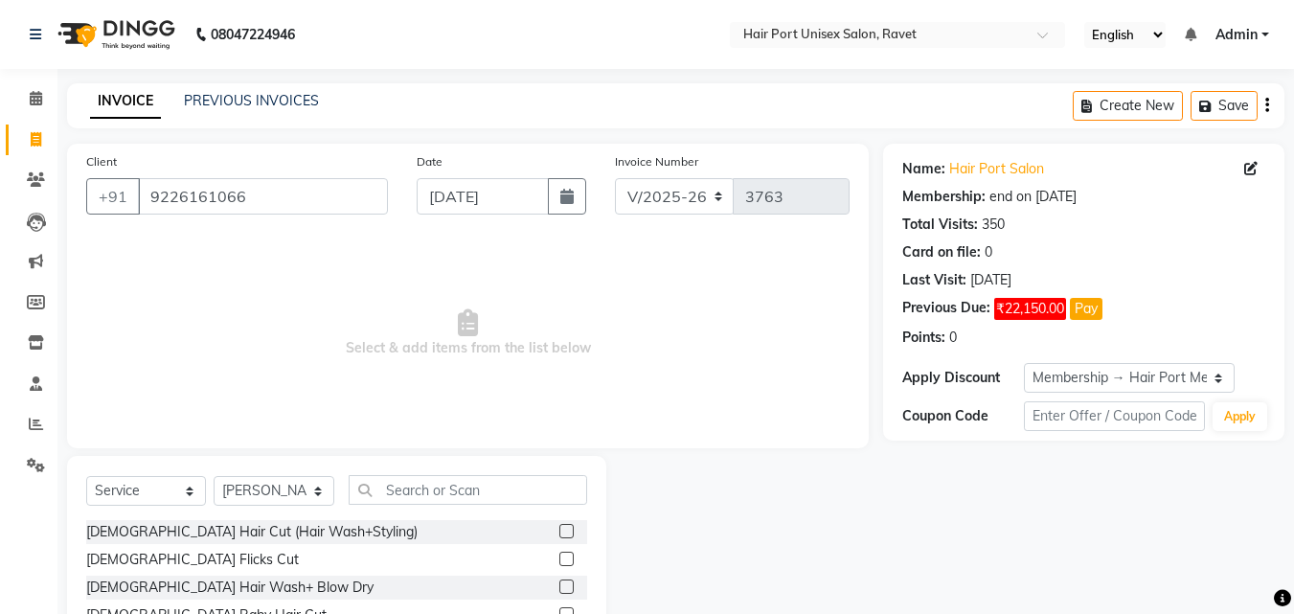
click at [466, 567] on div "[DEMOGRAPHIC_DATA] Flicks Cut" at bounding box center [336, 560] width 501 height 24
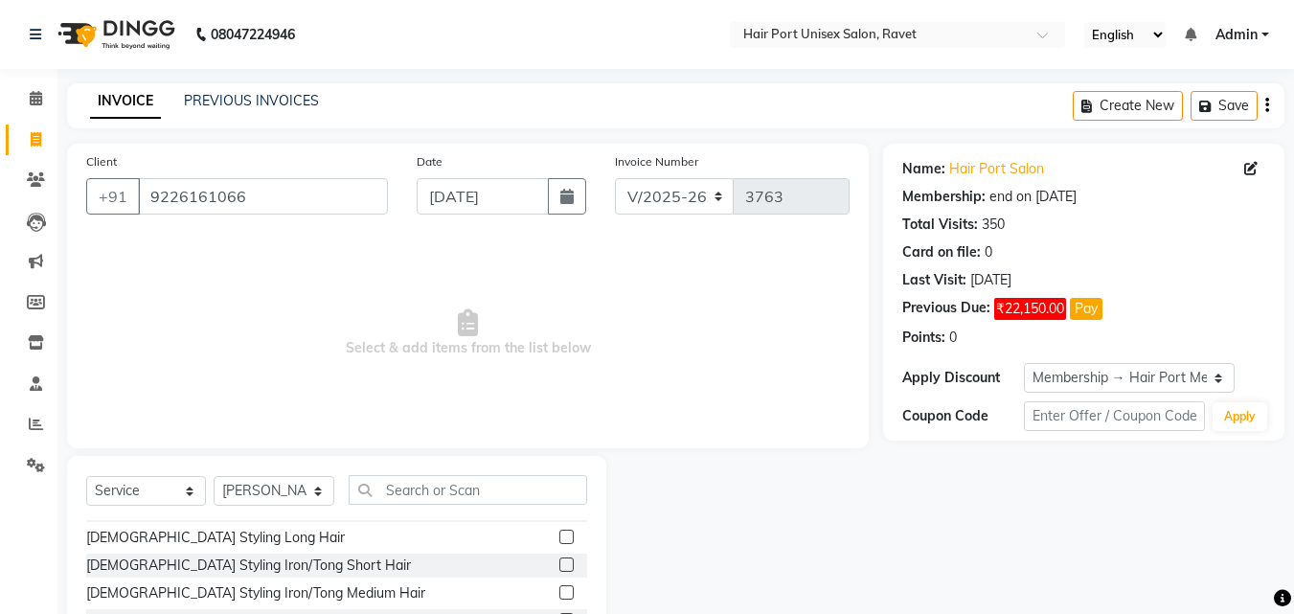
scroll to position [192, 0]
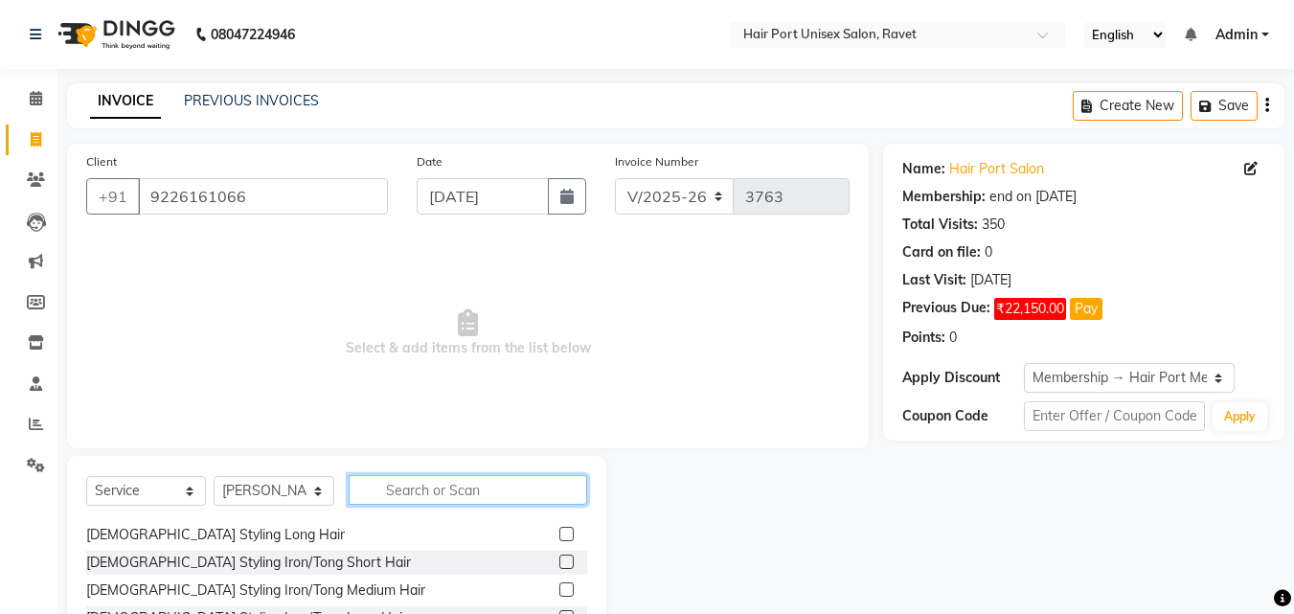
click at [416, 487] on input "text" at bounding box center [468, 490] width 239 height 30
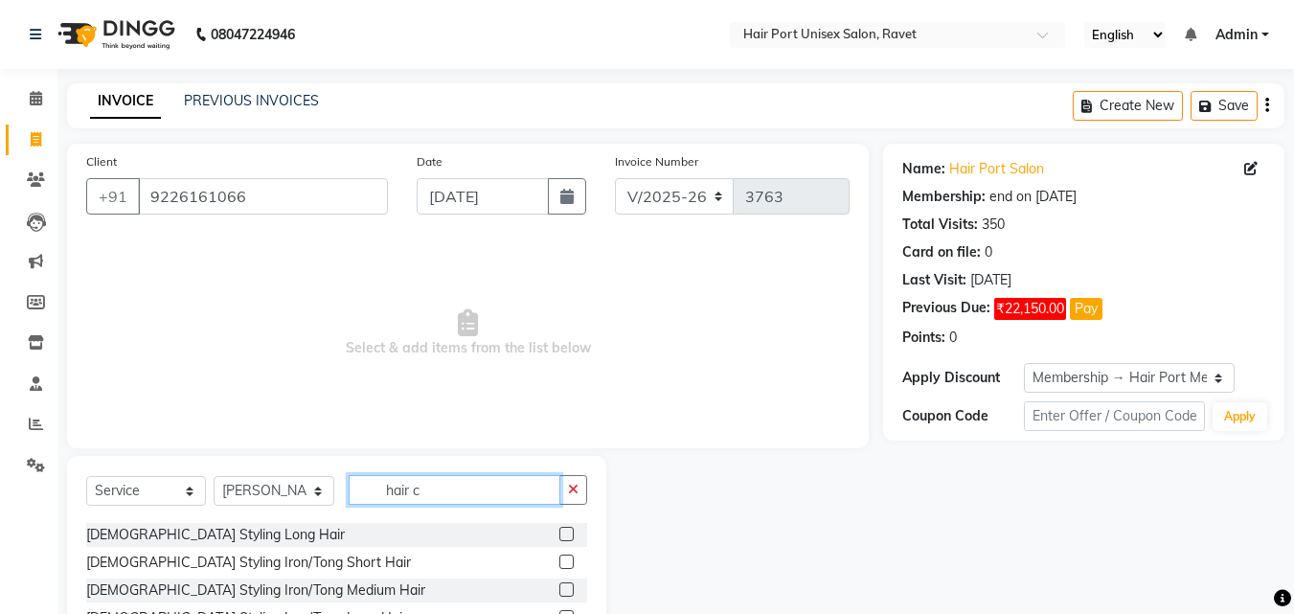
scroll to position [0, 0]
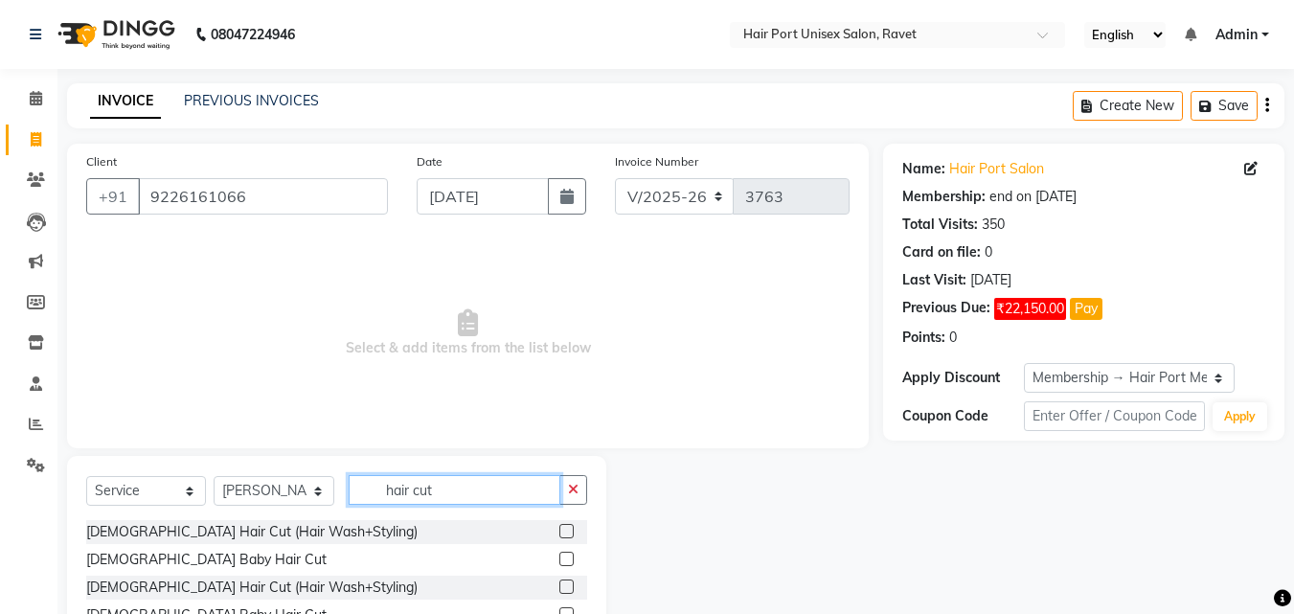
type input "hair cut"
click at [644, 545] on div at bounding box center [744, 557] width 277 height 202
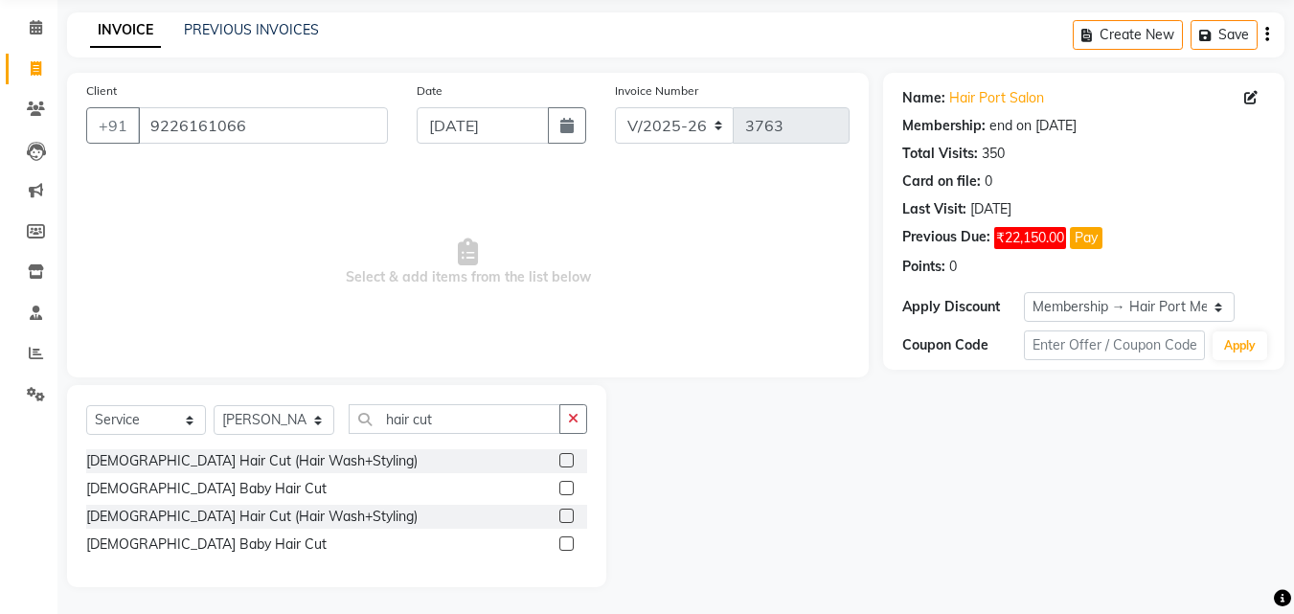
scroll to position [73, 0]
click at [568, 542] on label at bounding box center [566, 542] width 14 height 14
click at [568, 542] on input "checkbox" at bounding box center [565, 542] width 12 height 12
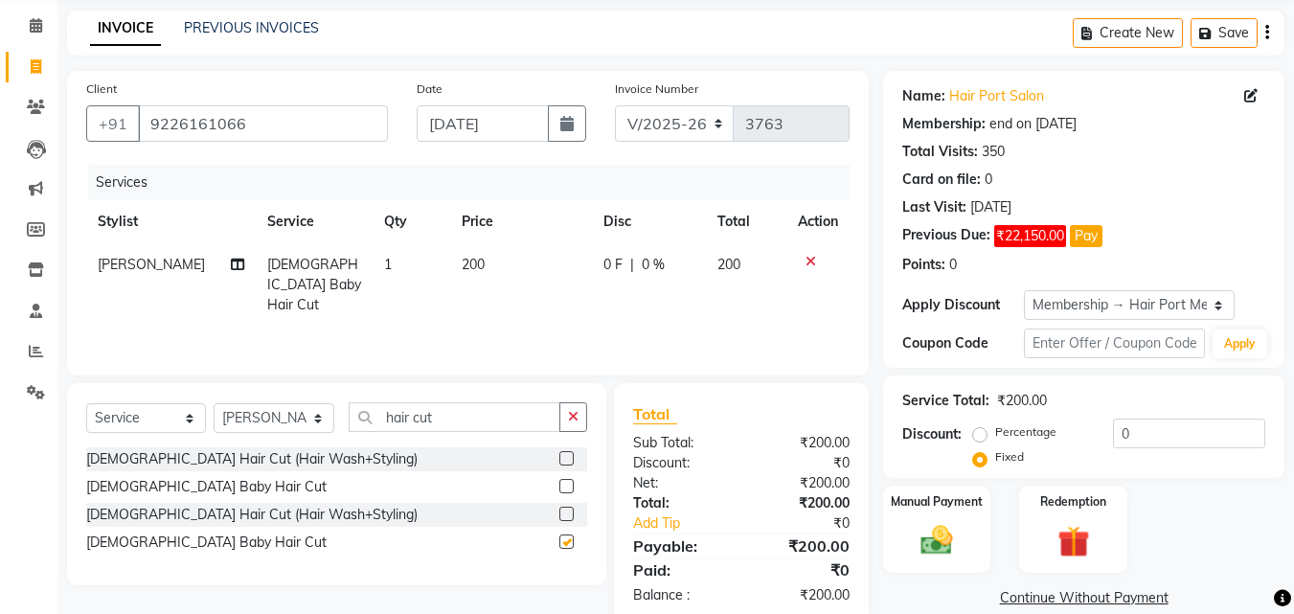
checkbox input "false"
click at [926, 536] on img at bounding box center [937, 540] width 54 height 38
click at [1141, 559] on div "Manual Payment Redemption" at bounding box center [1084, 529] width 430 height 87
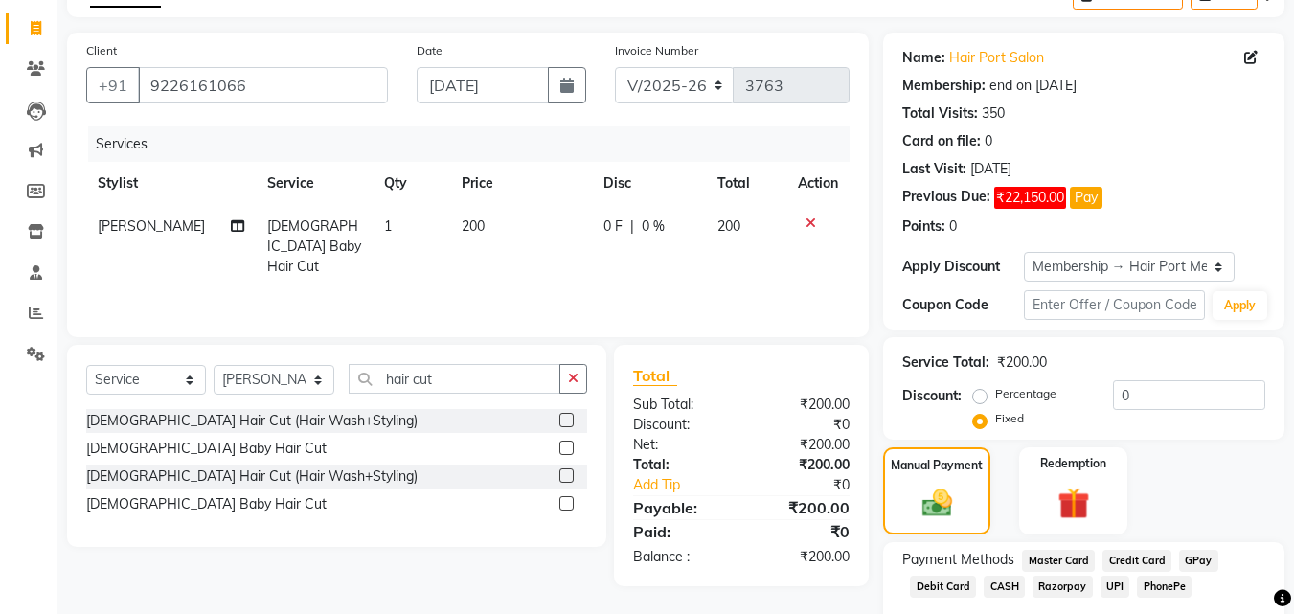
scroll to position [222, 0]
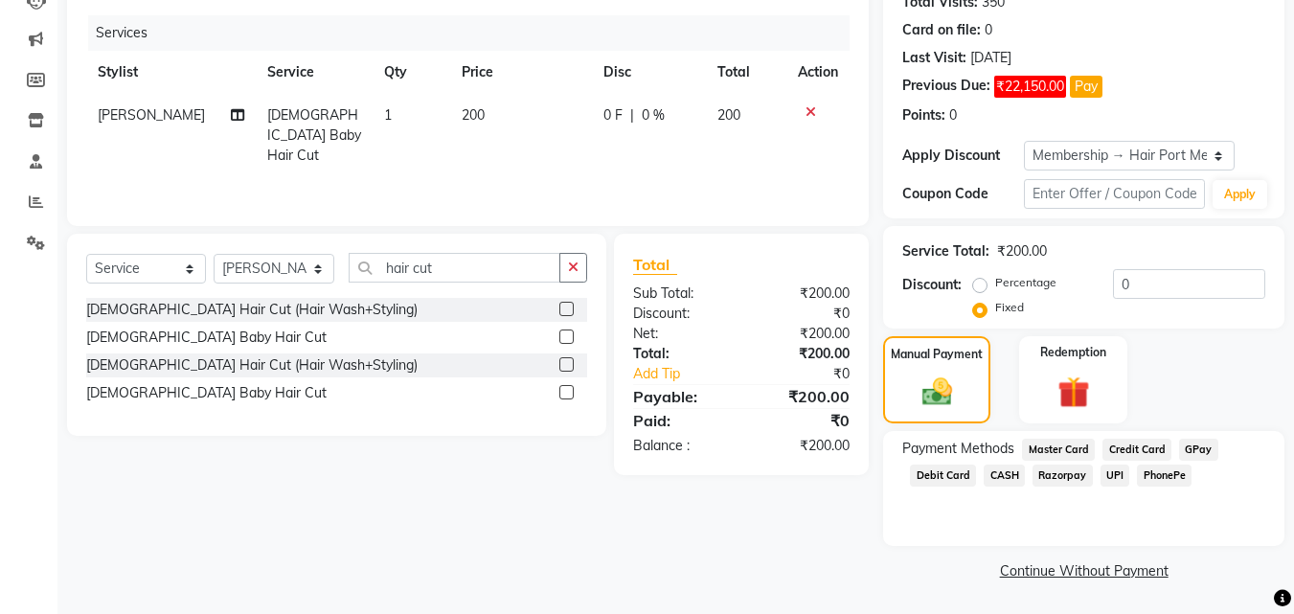
click at [1109, 471] on span "UPI" at bounding box center [1116, 476] width 30 height 22
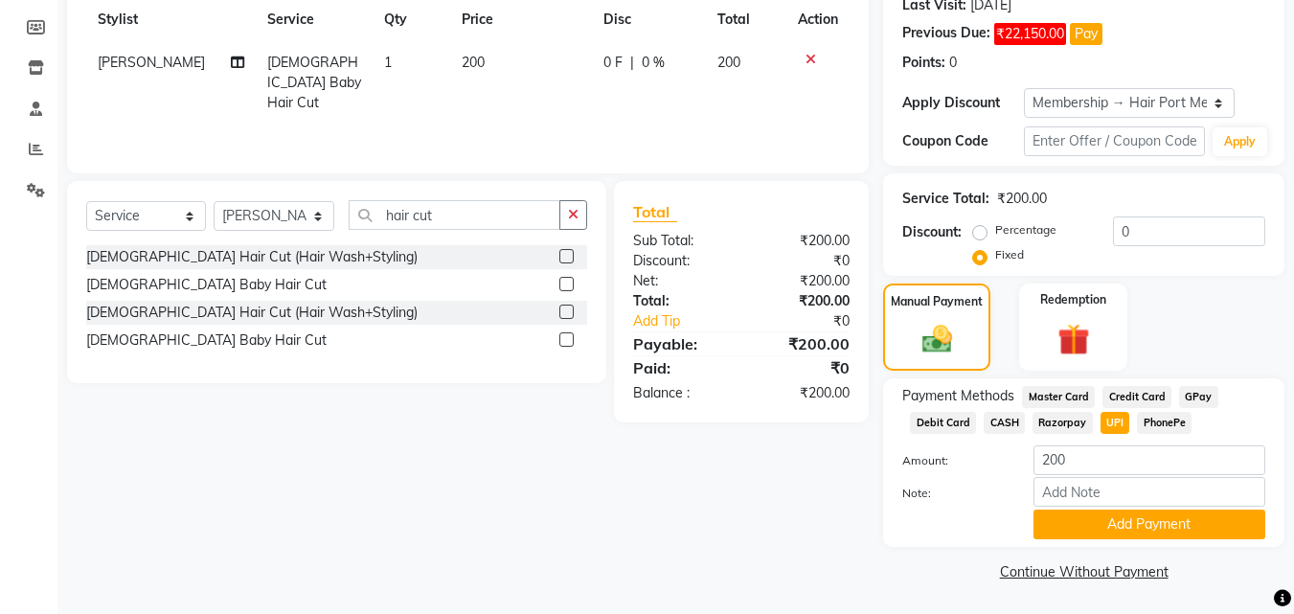
scroll to position [276, 0]
click at [1113, 524] on button "Add Payment" at bounding box center [1150, 524] width 232 height 30
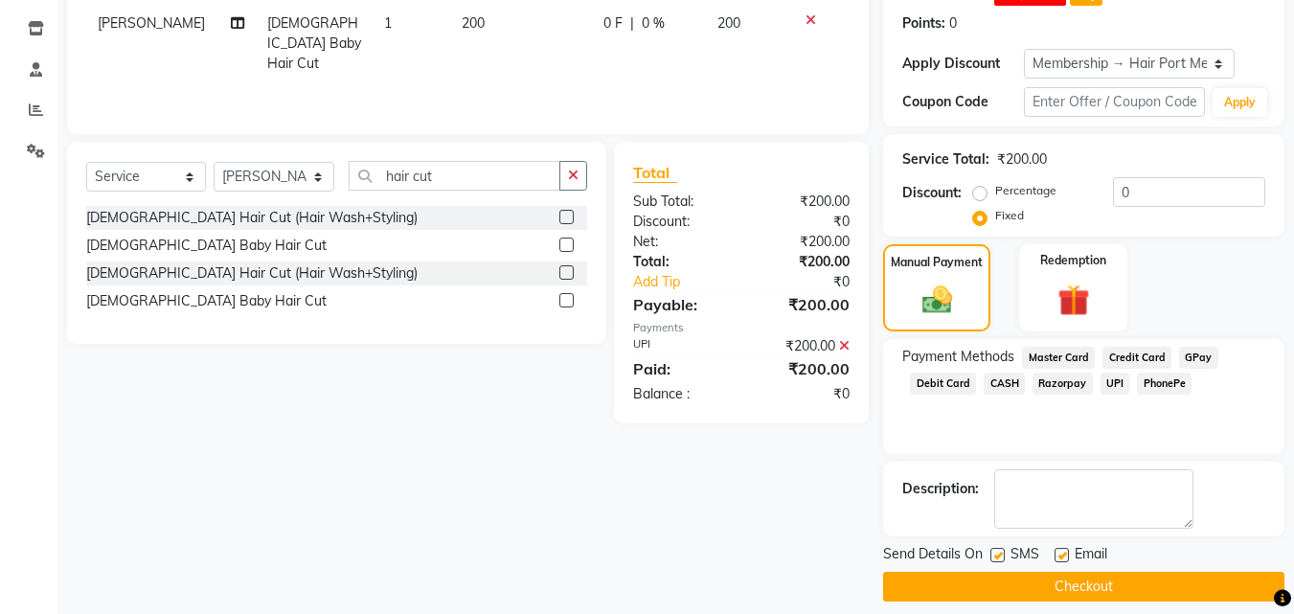
scroll to position [331, 0]
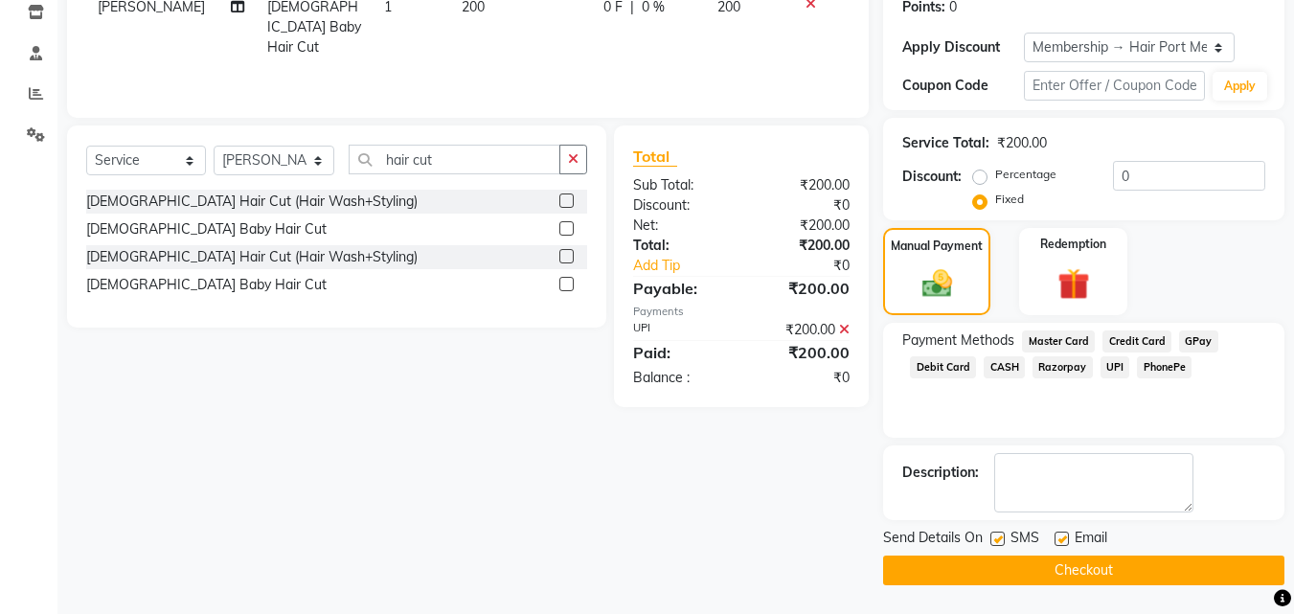
click at [1102, 559] on button "Checkout" at bounding box center [1083, 571] width 401 height 30
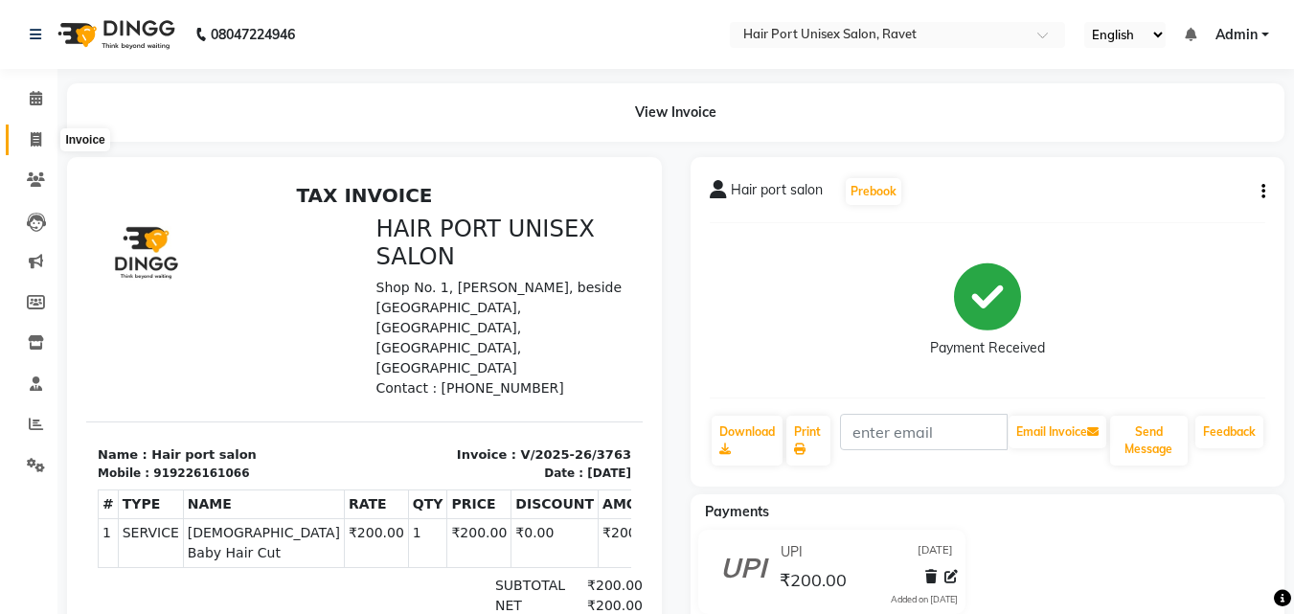
click at [40, 135] on icon at bounding box center [36, 139] width 11 height 14
select select "service"
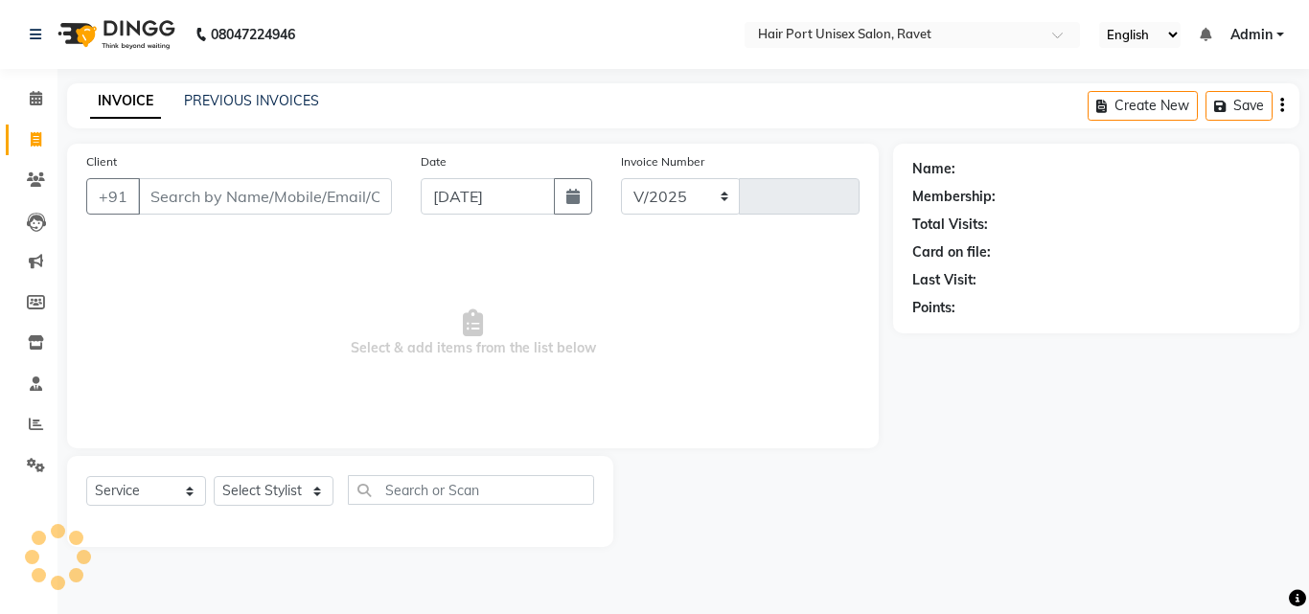
select select "7015"
type input "3764"
click at [182, 205] on input "Client" at bounding box center [265, 196] width 254 height 36
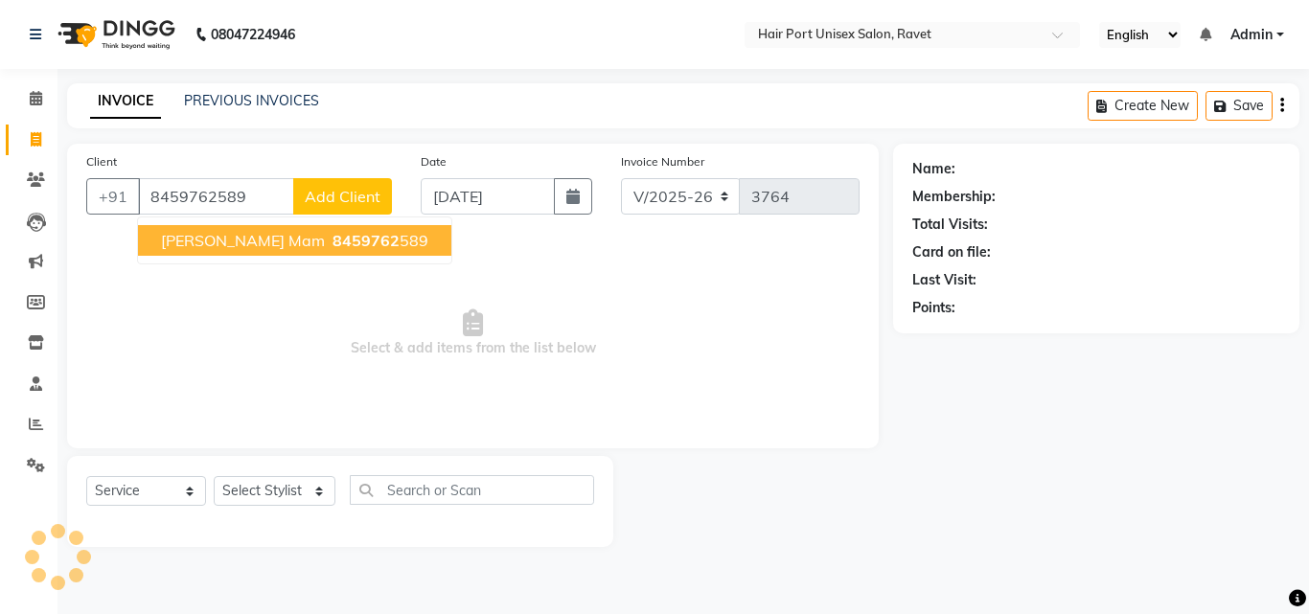
type input "8459762589"
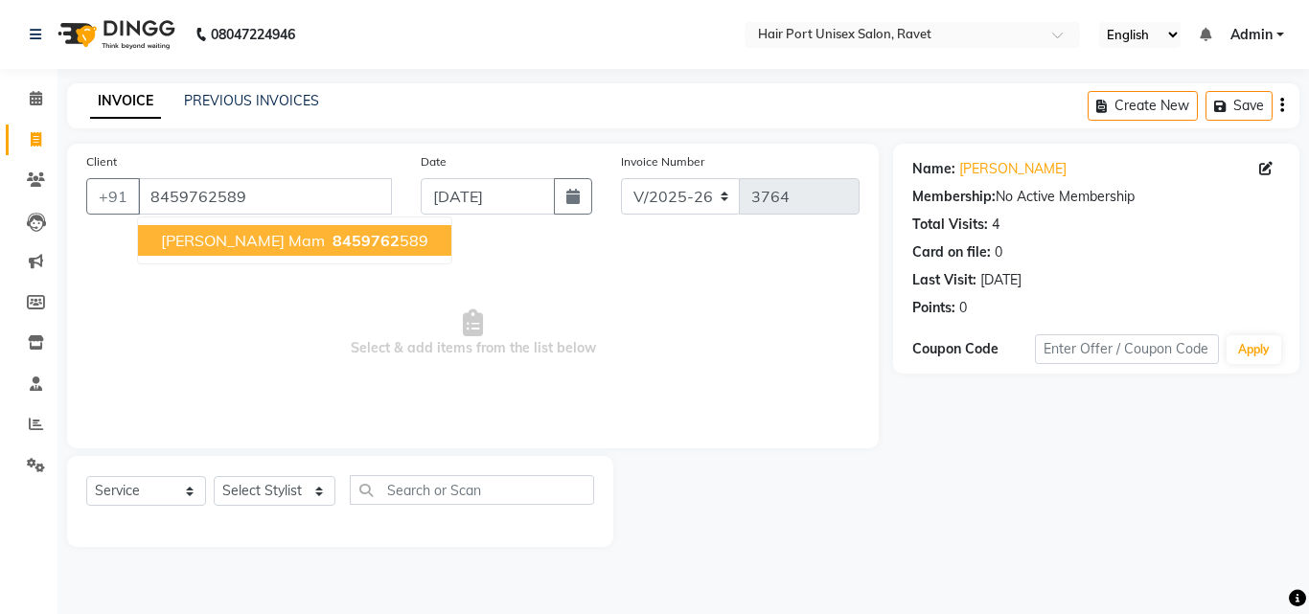
click at [259, 238] on span "[PERSON_NAME] mam" at bounding box center [243, 240] width 164 height 19
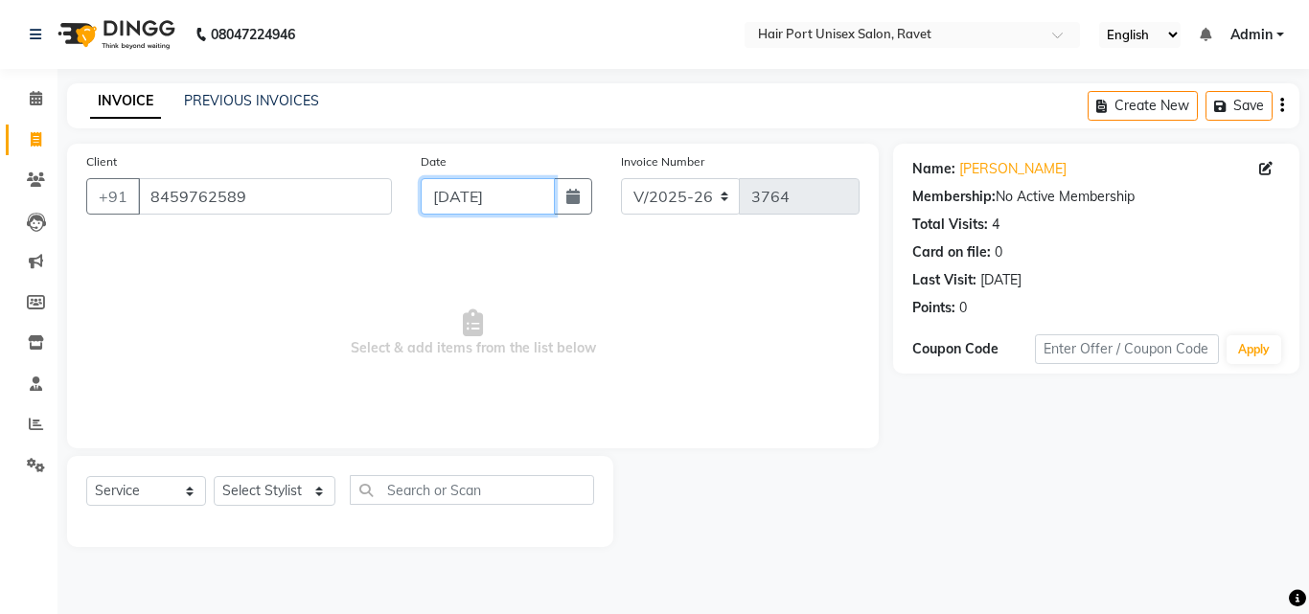
click at [467, 206] on input "[DATE]" at bounding box center [488, 196] width 134 height 36
select select "9"
select select "2025"
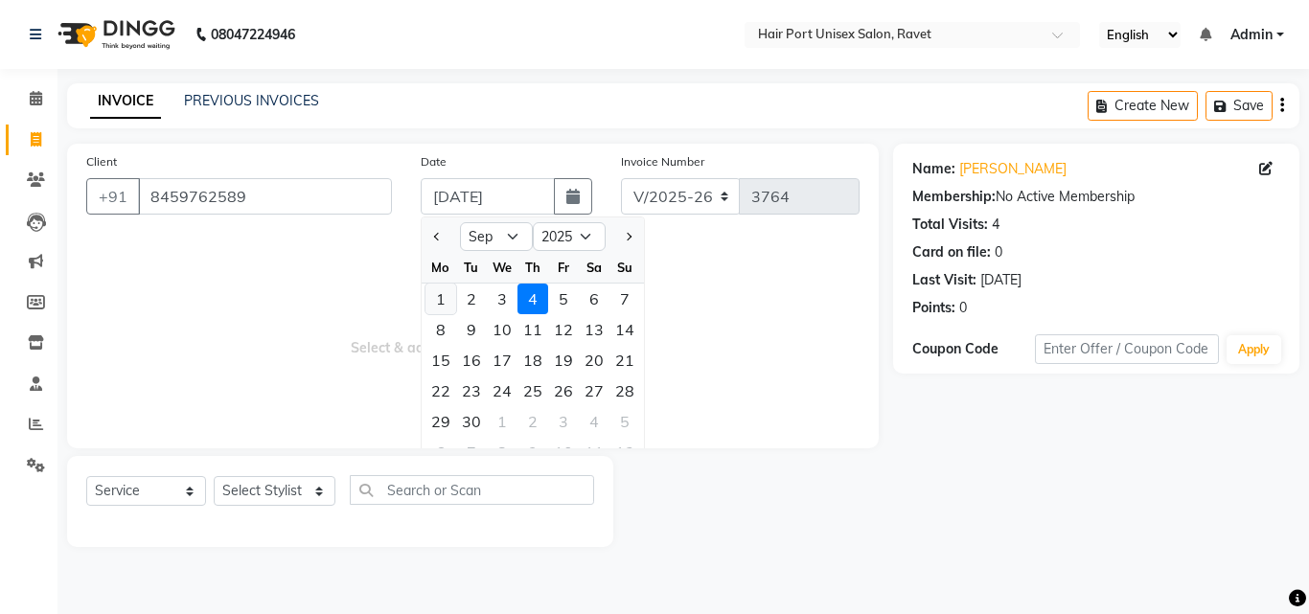
click at [444, 290] on div "1" at bounding box center [440, 299] width 31 height 31
type input "[DATE]"
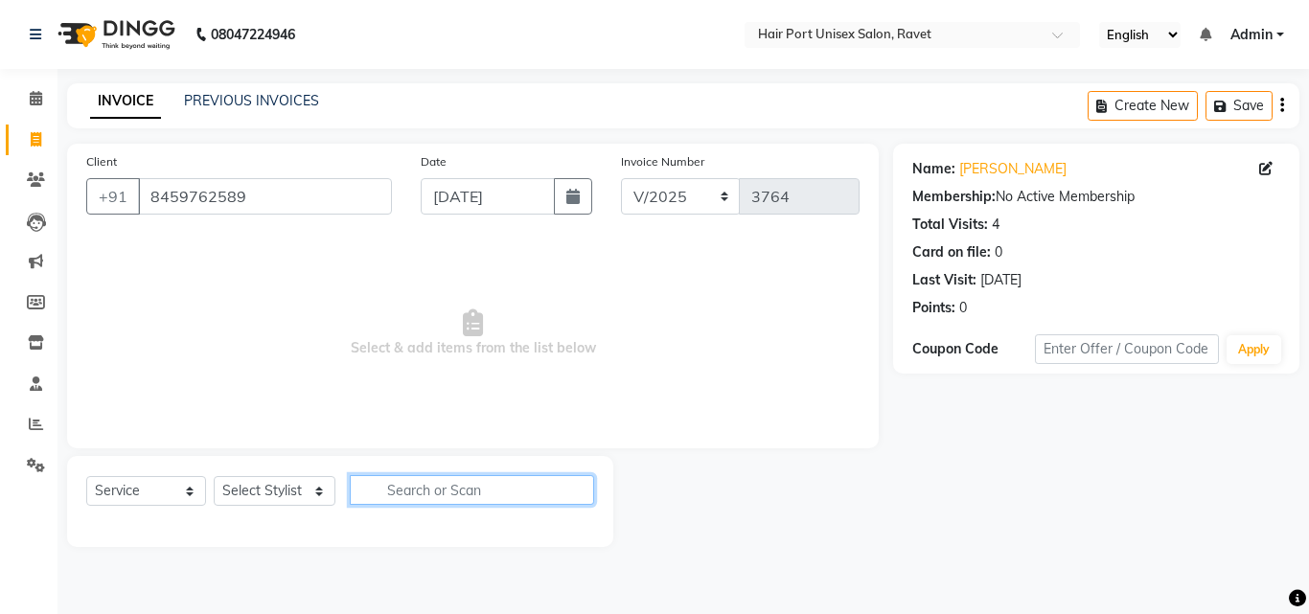
click at [401, 496] on input "text" at bounding box center [472, 490] width 244 height 30
click at [423, 494] on input "text" at bounding box center [472, 490] width 244 height 30
type input "l"
click at [436, 490] on input "ining" at bounding box center [458, 490] width 217 height 30
type input "i"
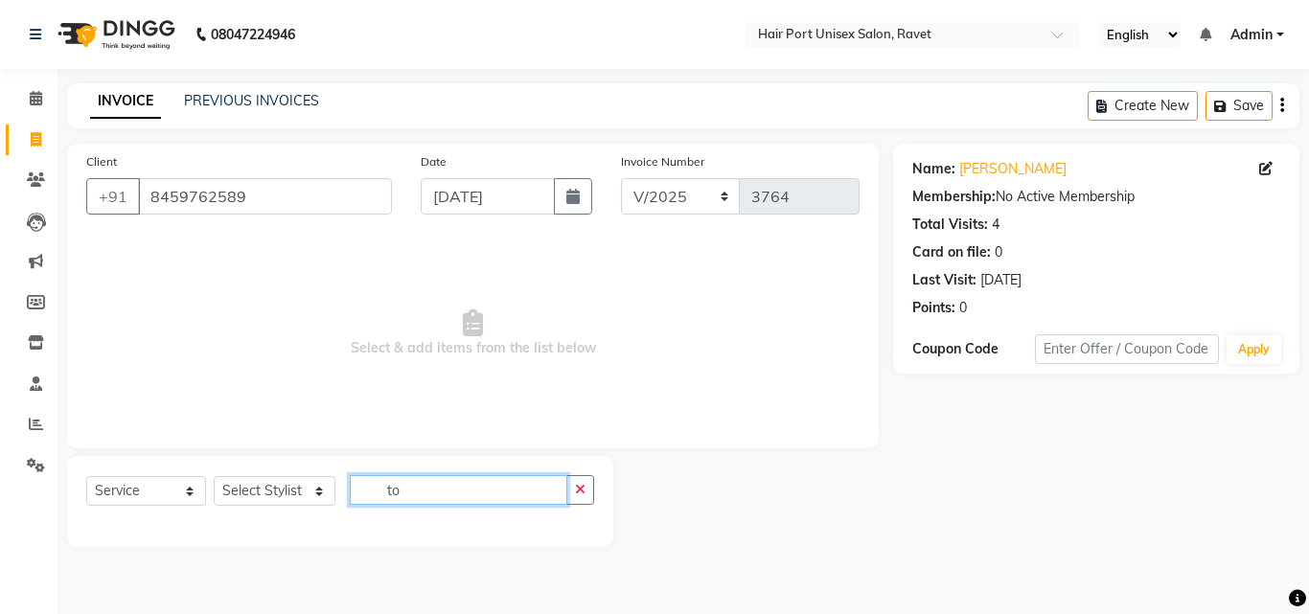
type input "t"
click at [467, 488] on input "blow day" at bounding box center [458, 490] width 217 height 30
type input "b"
type input "i"
click at [455, 494] on input "styling" at bounding box center [458, 490] width 217 height 30
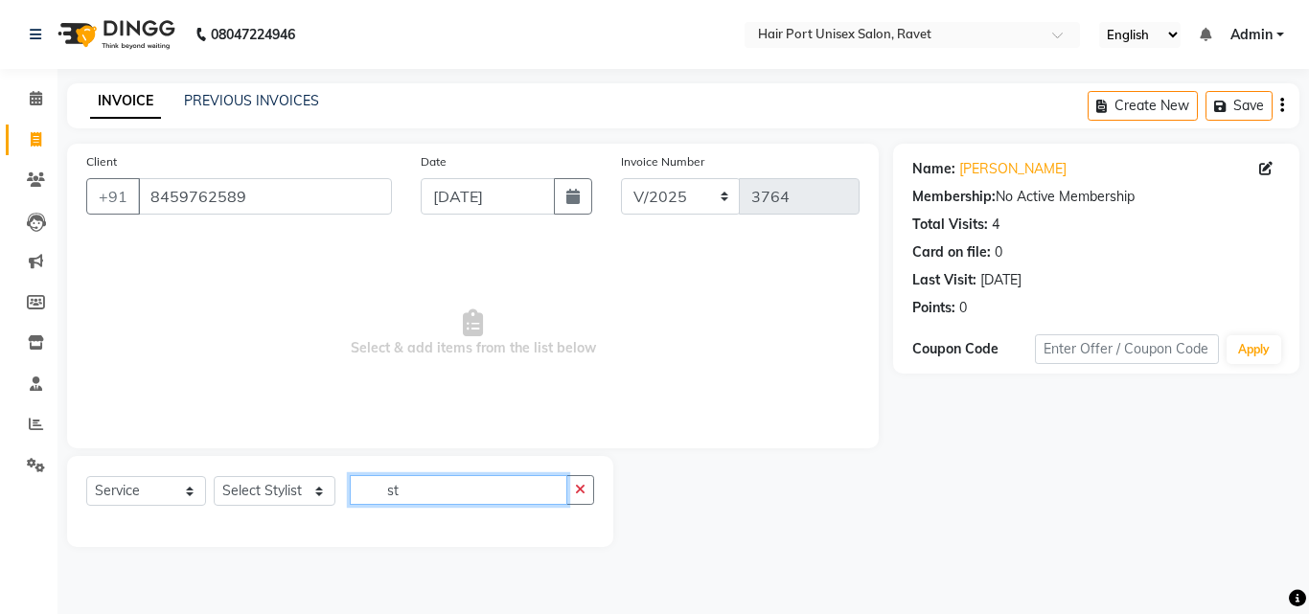
type input "s"
type input "l"
type input "i"
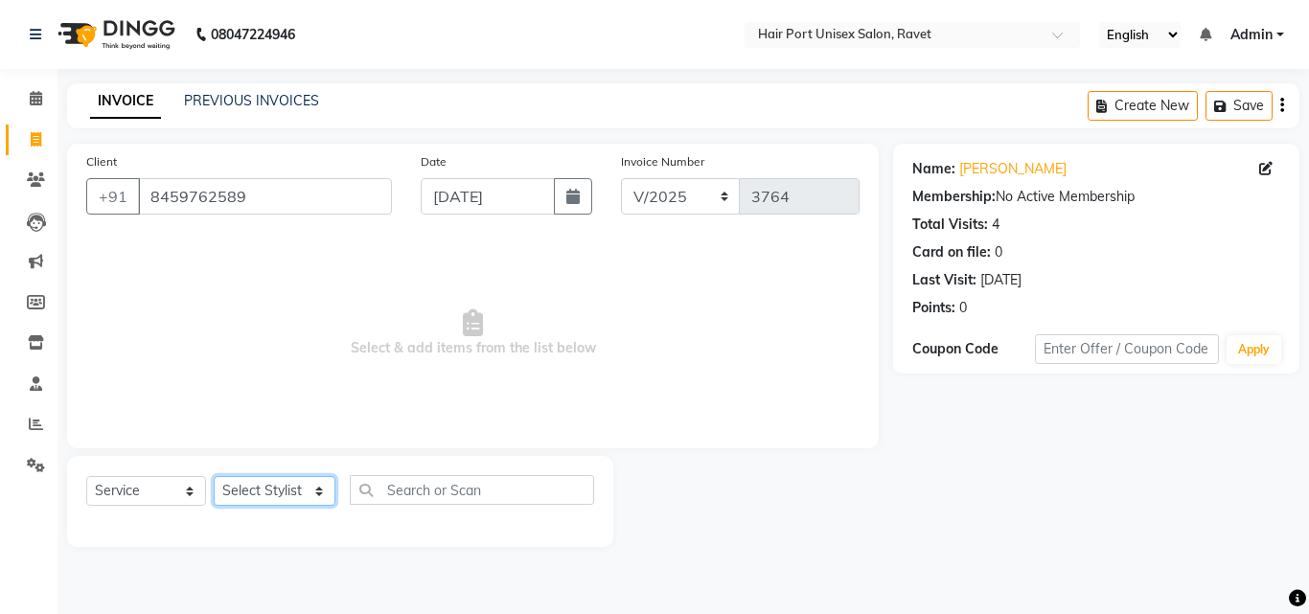
click at [271, 490] on select "Select Stylist [PERSON_NAME] [PERSON_NAME] [PERSON_NAME] [PERSON_NAME] [PERSON_…" at bounding box center [275, 491] width 122 height 30
select select "65581"
click at [214, 476] on select "Select Stylist [PERSON_NAME] [PERSON_NAME] [PERSON_NAME] [PERSON_NAME] [PERSON_…" at bounding box center [275, 491] width 122 height 30
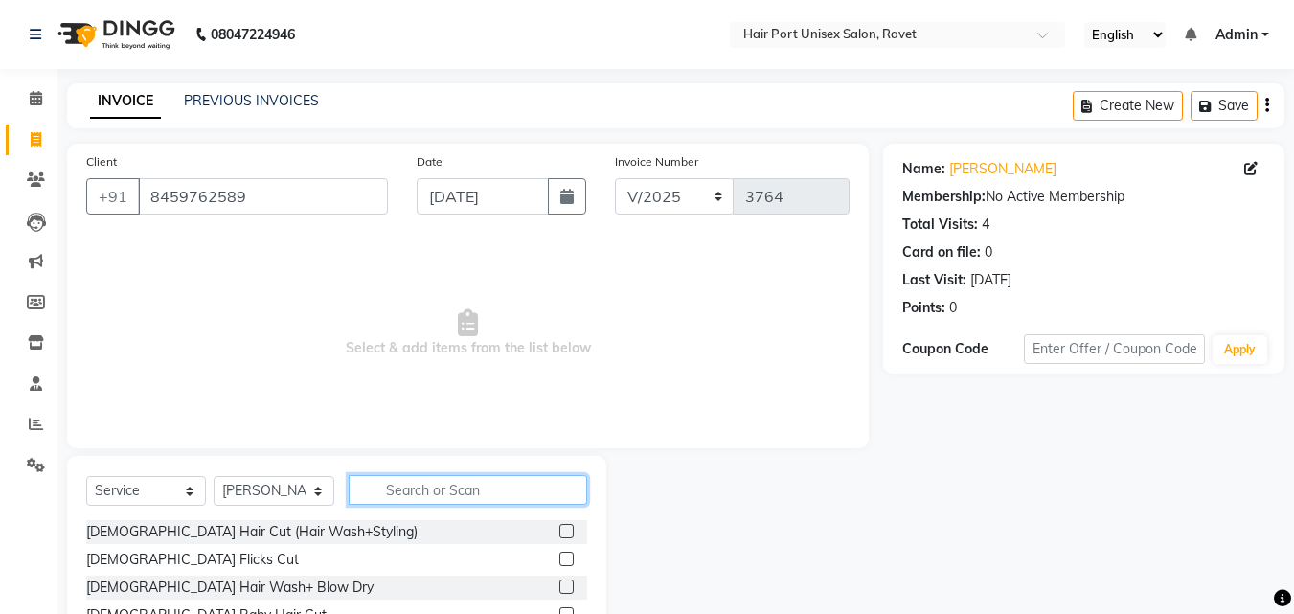
click at [407, 490] on input "text" at bounding box center [468, 490] width 239 height 30
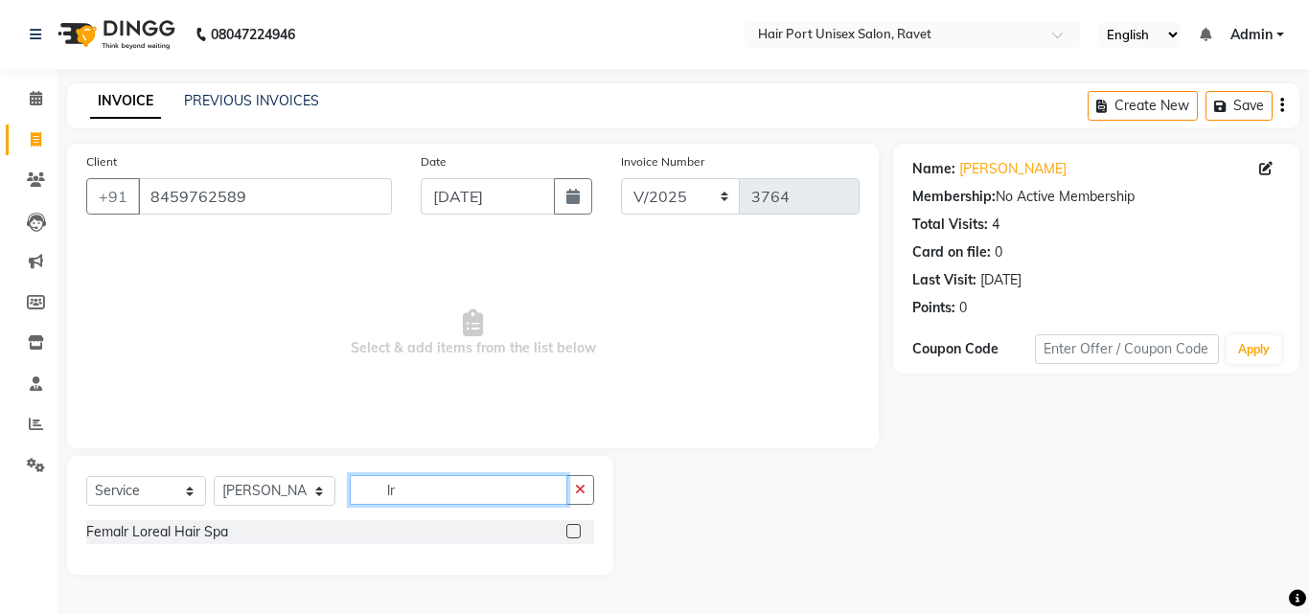
type input "l"
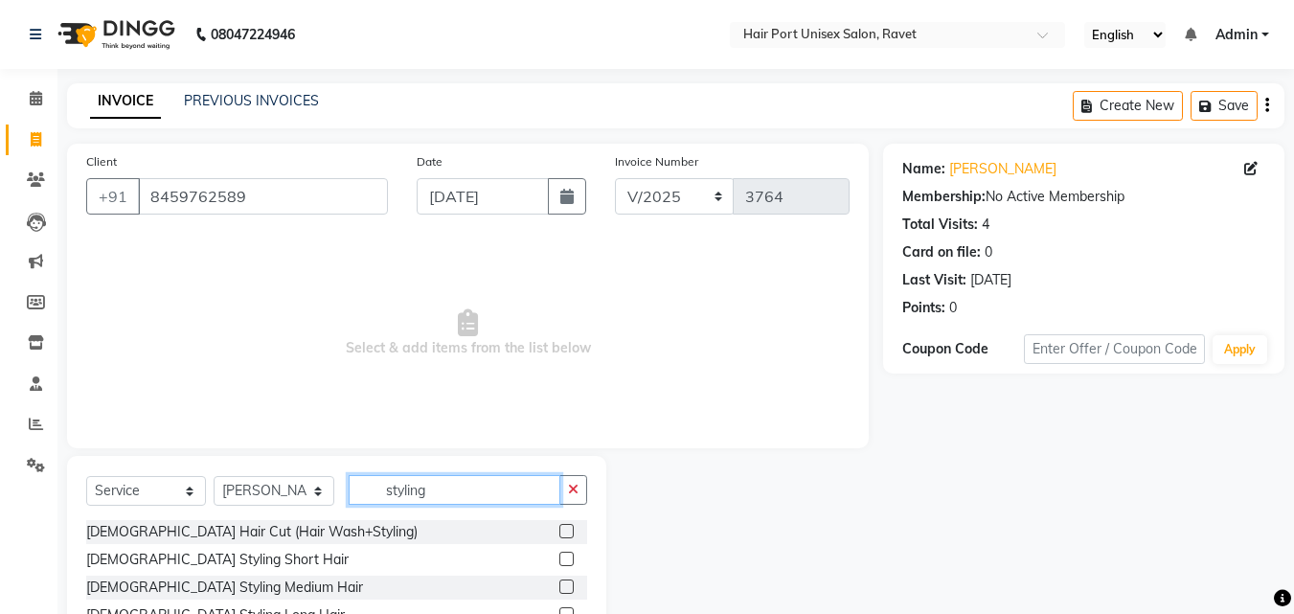
type input "styling"
click at [515, 552] on div "[DEMOGRAPHIC_DATA] Styling Short Hair" at bounding box center [336, 560] width 501 height 24
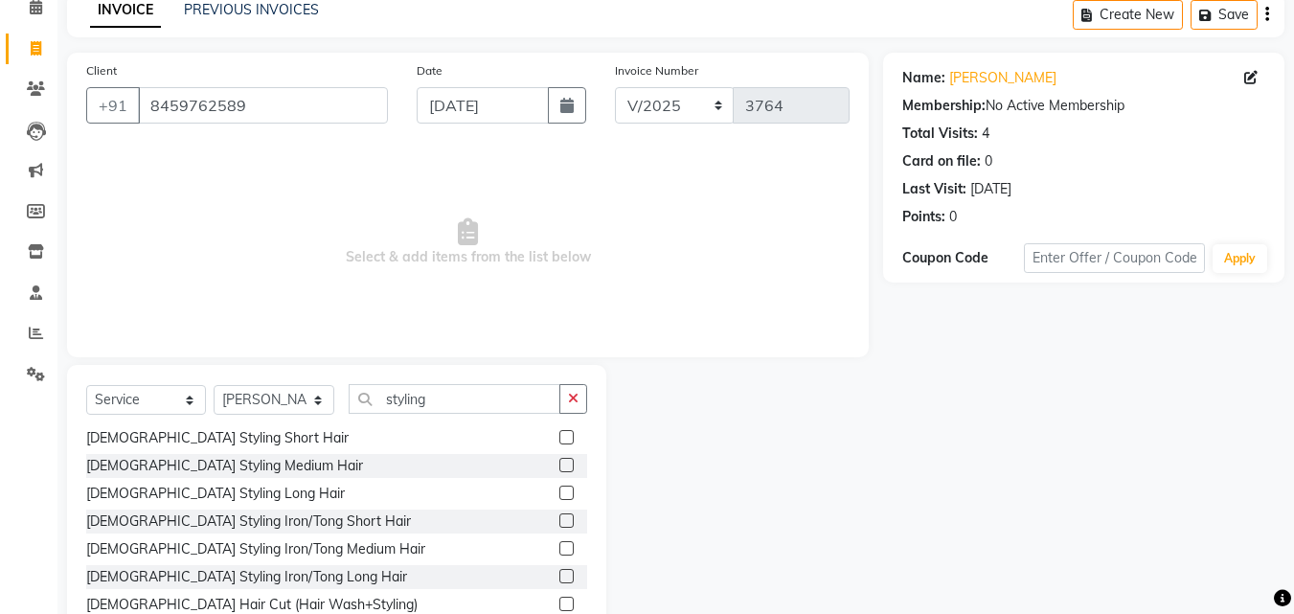
scroll to position [115, 0]
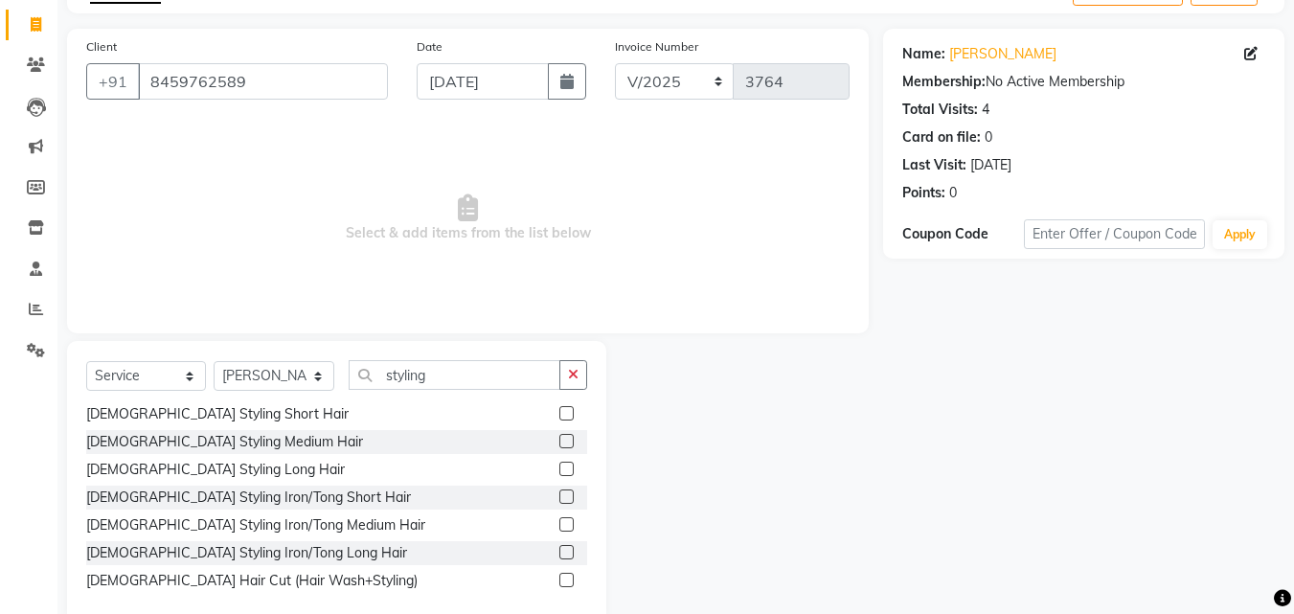
click at [559, 556] on label at bounding box center [566, 552] width 14 height 14
click at [559, 556] on input "checkbox" at bounding box center [565, 553] width 12 height 12
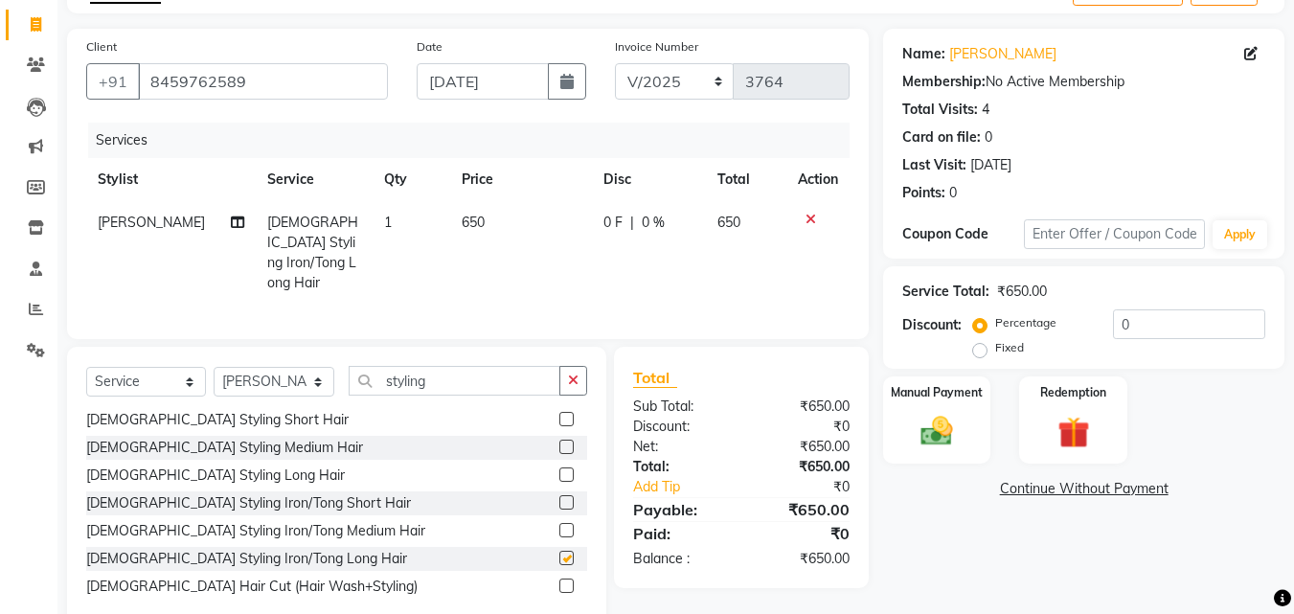
checkbox input "false"
click at [928, 429] on img at bounding box center [937, 431] width 54 height 38
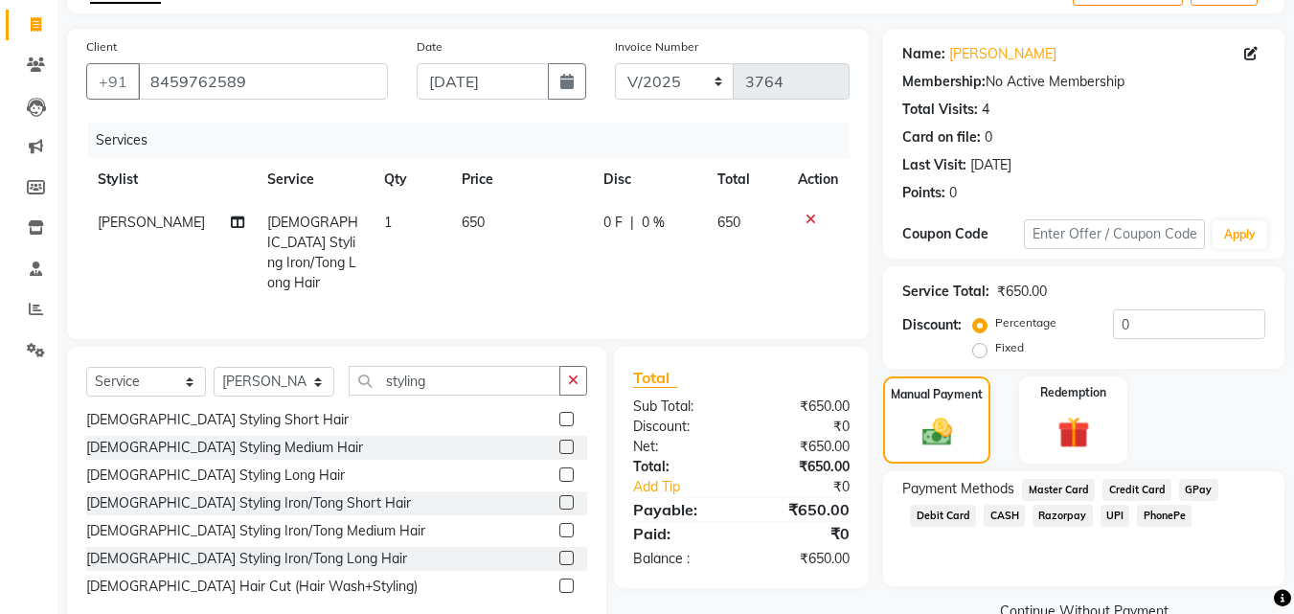
click at [1103, 518] on span "UPI" at bounding box center [1116, 516] width 30 height 22
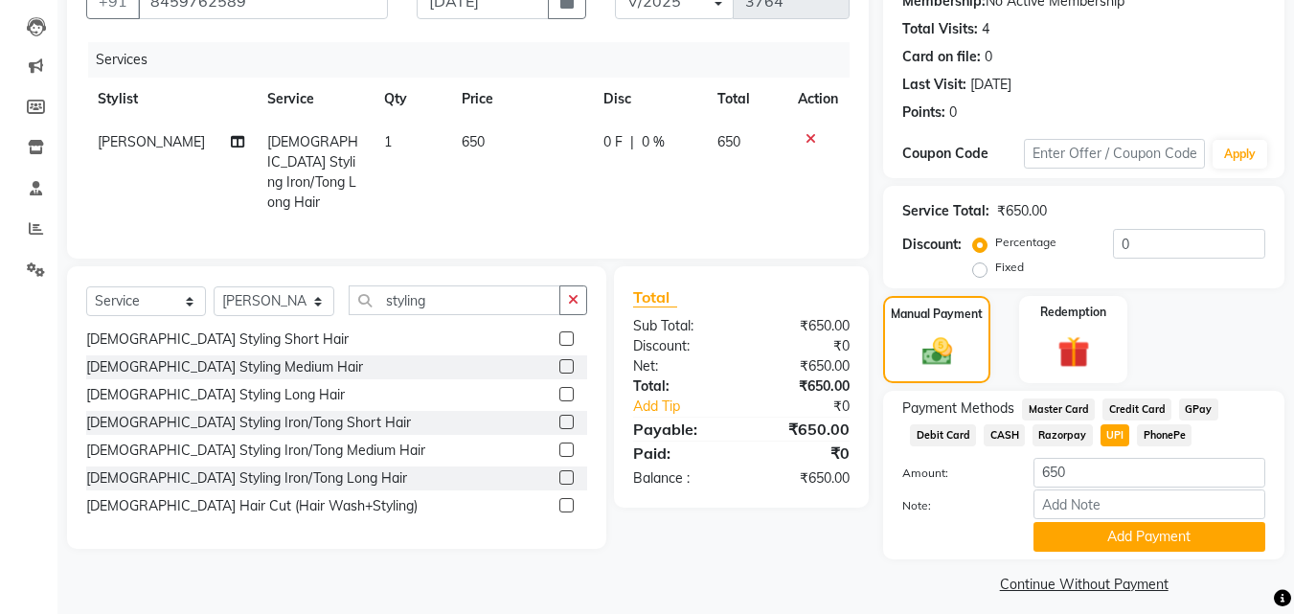
scroll to position [209, 0]
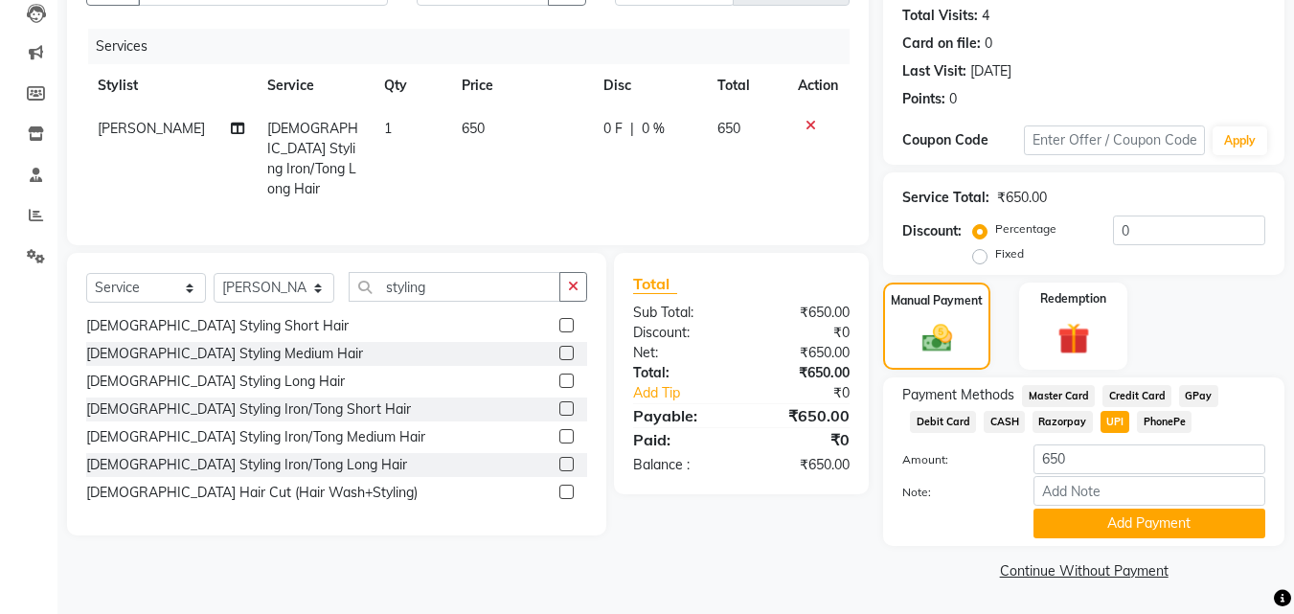
click at [1103, 518] on button "Add Payment" at bounding box center [1150, 524] width 232 height 30
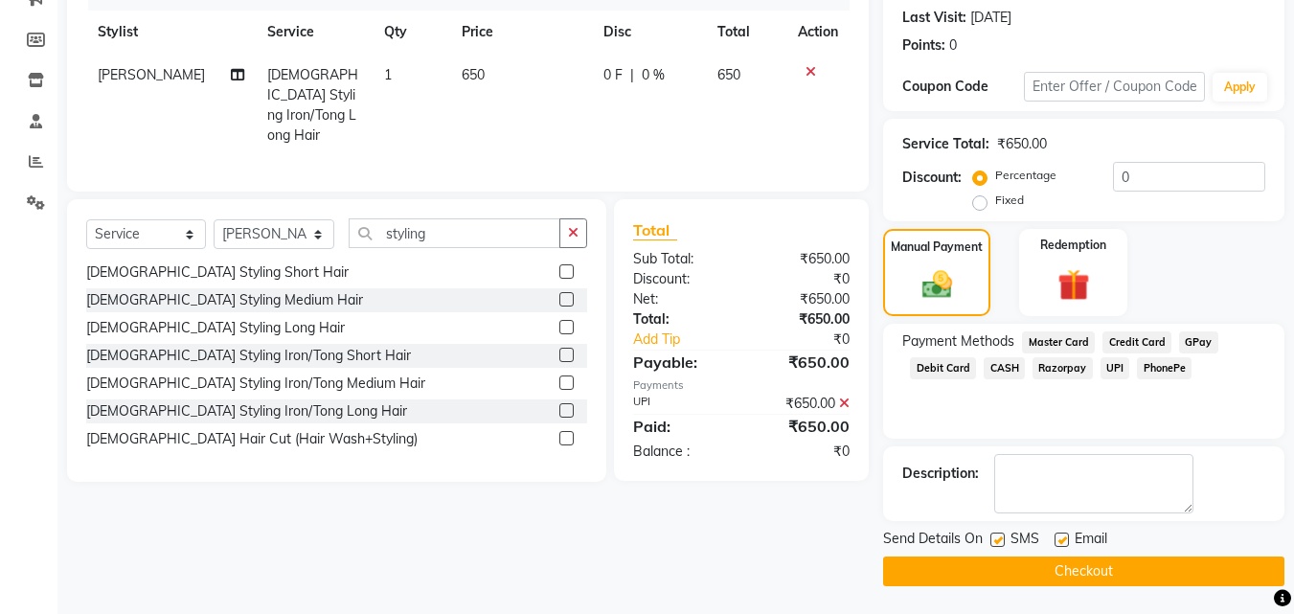
scroll to position [263, 0]
click at [1078, 566] on button "Checkout" at bounding box center [1083, 571] width 401 height 30
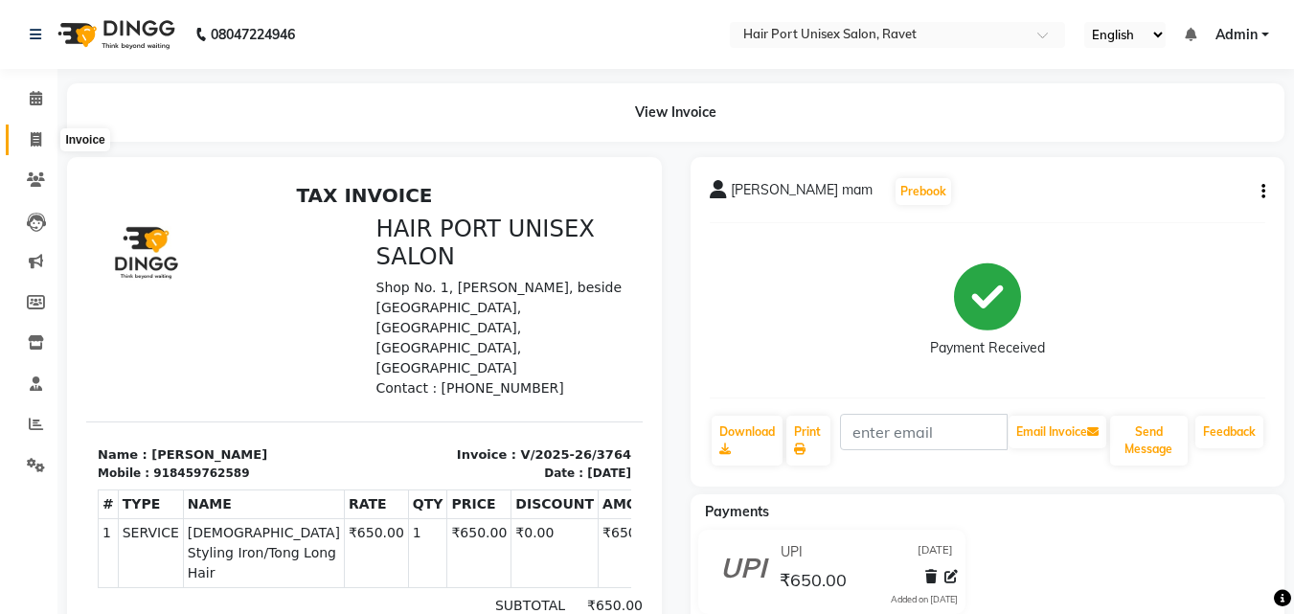
click at [31, 144] on icon at bounding box center [36, 139] width 11 height 14
select select "service"
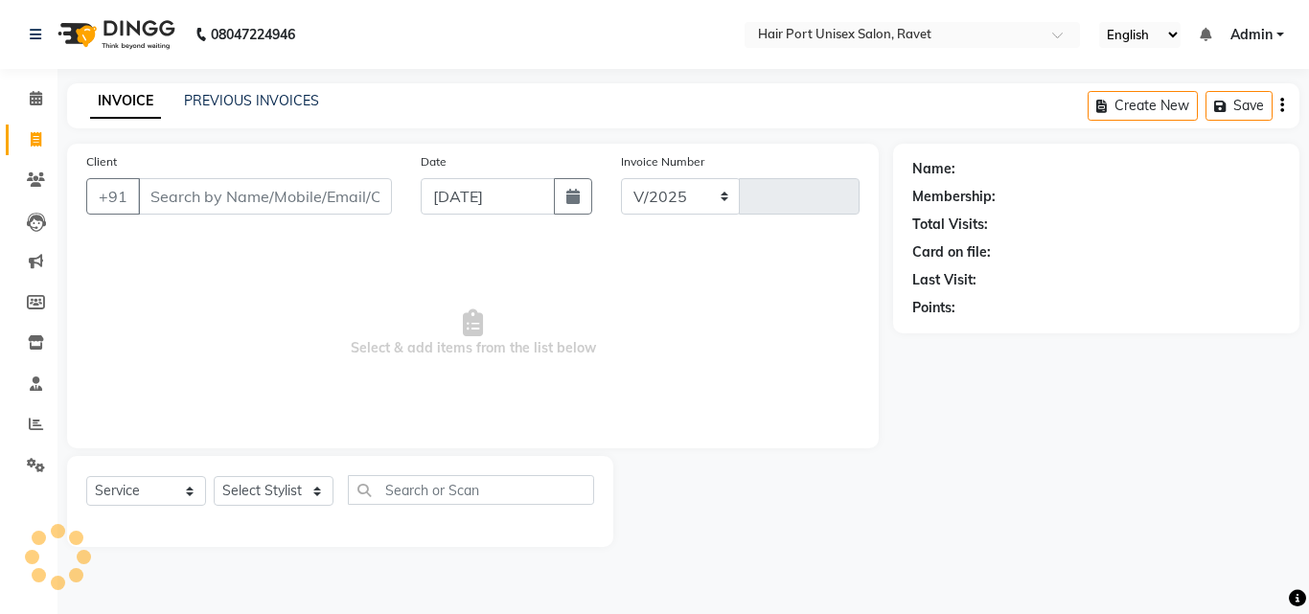
select select "7015"
type input "3765"
click at [220, 192] on input "Client" at bounding box center [265, 196] width 254 height 36
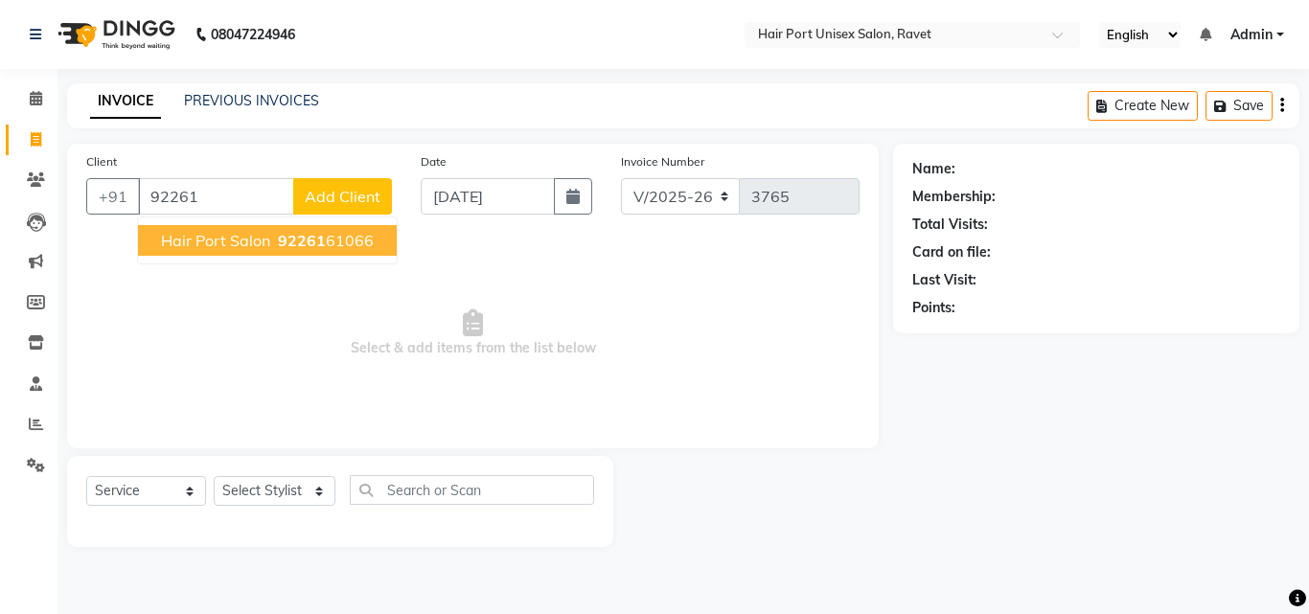
click at [267, 246] on span "Hair port salon" at bounding box center [215, 240] width 109 height 19
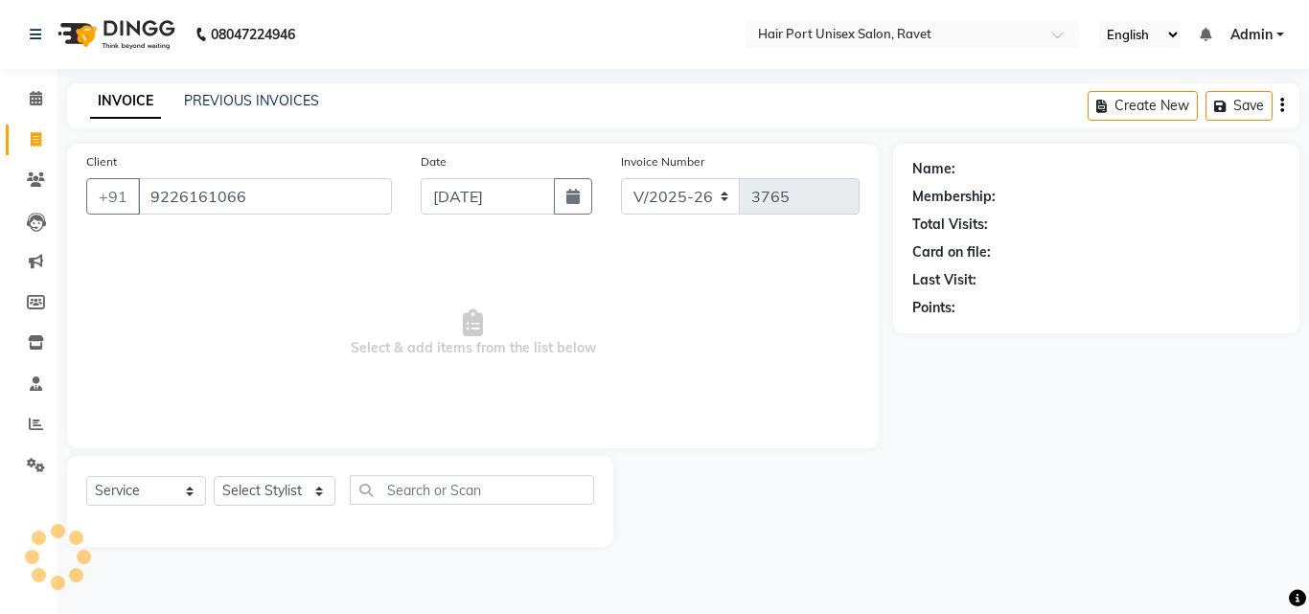
type input "9226161066"
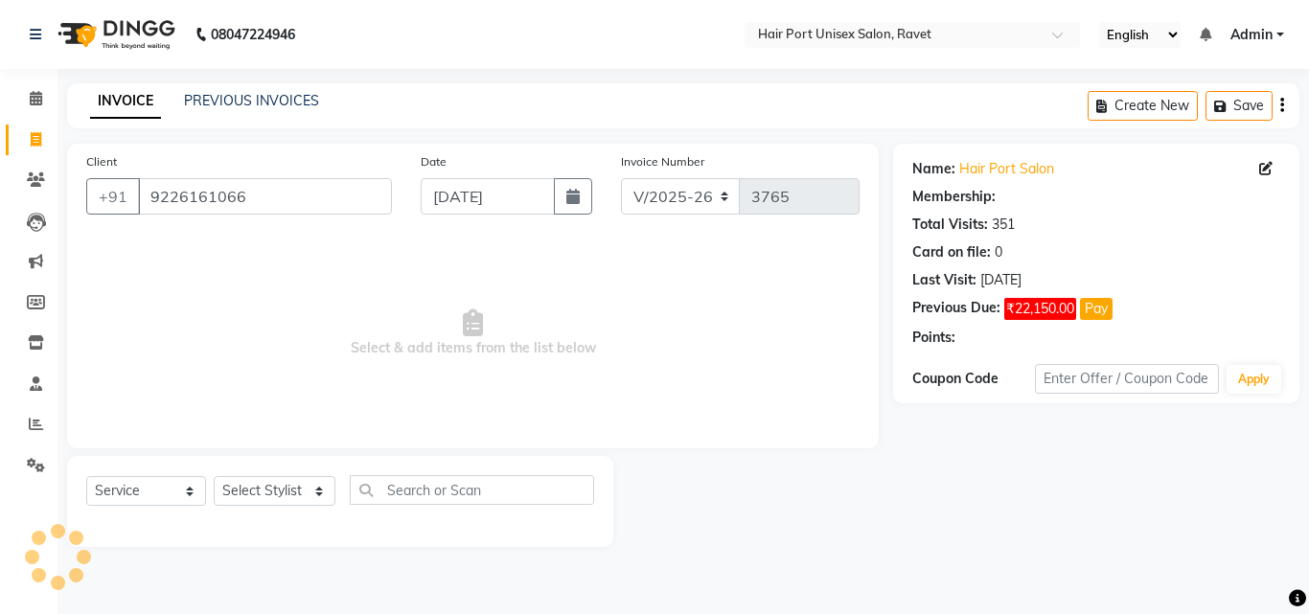
select select "1: Object"
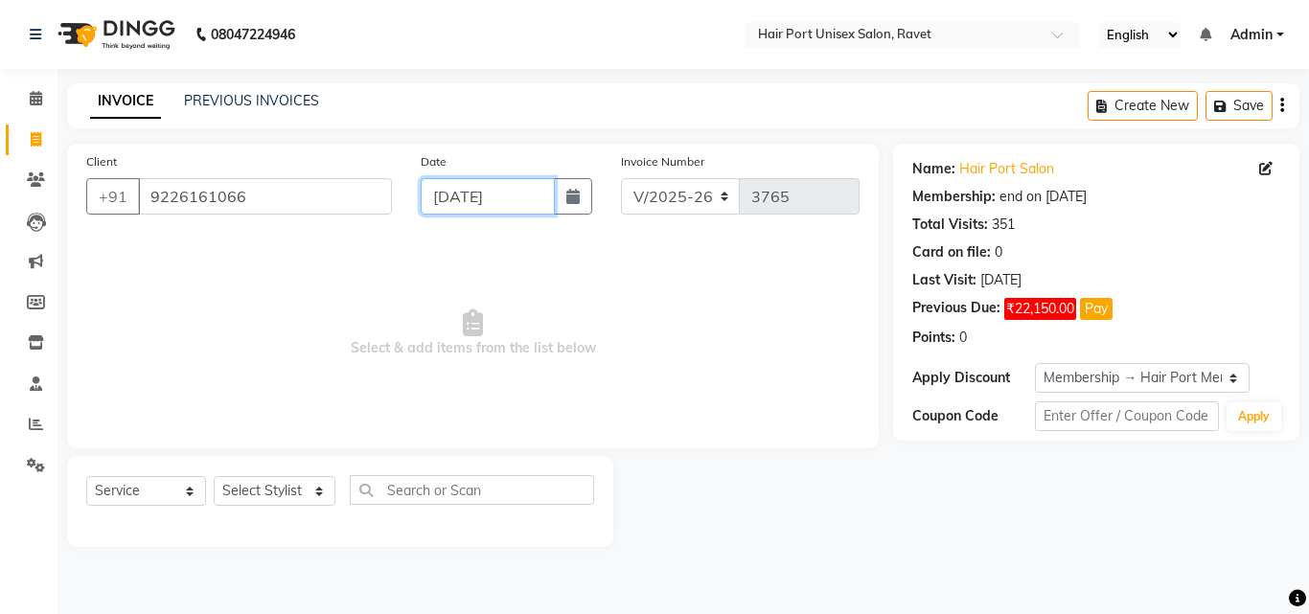
click at [451, 188] on input "[DATE]" at bounding box center [488, 196] width 134 height 36
select select "9"
select select "2025"
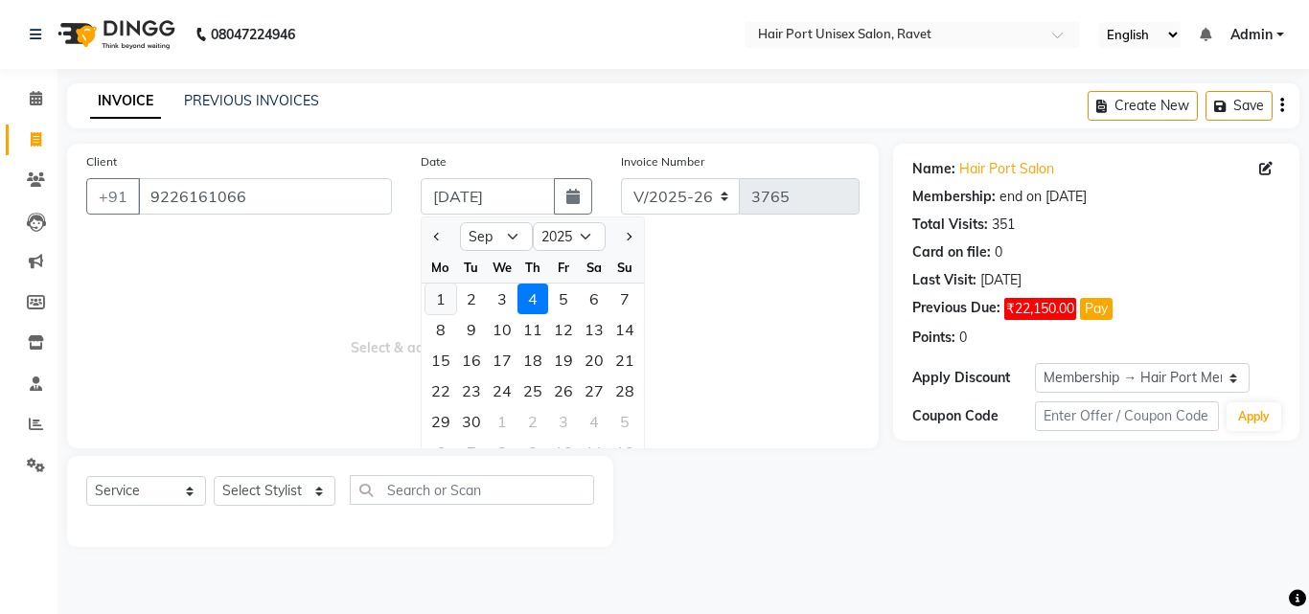
click at [443, 289] on div "1" at bounding box center [440, 299] width 31 height 31
type input "[DATE]"
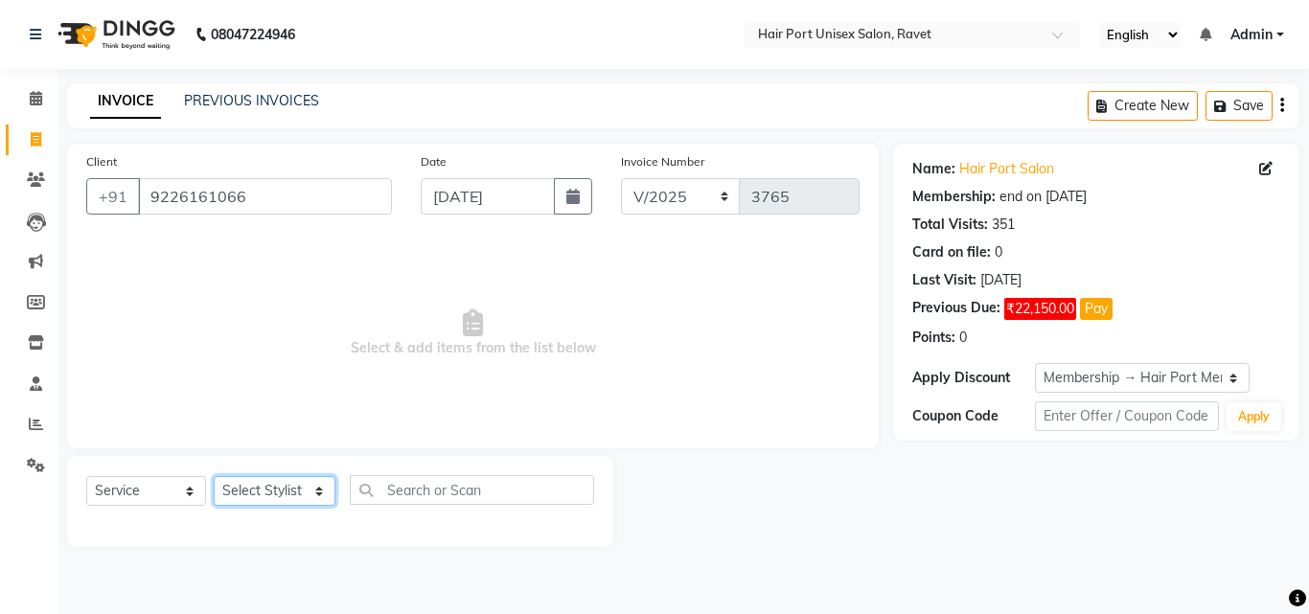
click at [266, 488] on select "Select Stylist [PERSON_NAME] [PERSON_NAME] [PERSON_NAME] [PERSON_NAME] [PERSON_…" at bounding box center [275, 491] width 122 height 30
select select "58691"
click at [214, 476] on select "Select Stylist [PERSON_NAME] [PERSON_NAME] [PERSON_NAME] [PERSON_NAME] [PERSON_…" at bounding box center [275, 491] width 122 height 30
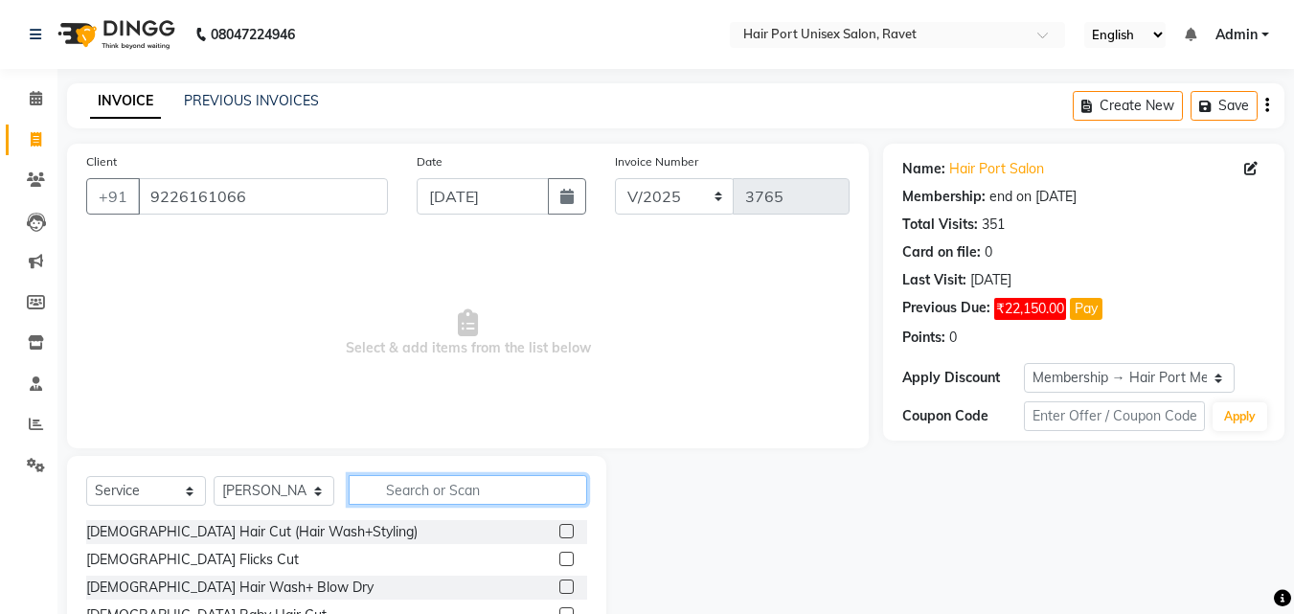
click at [383, 492] on input "text" at bounding box center [468, 490] width 239 height 30
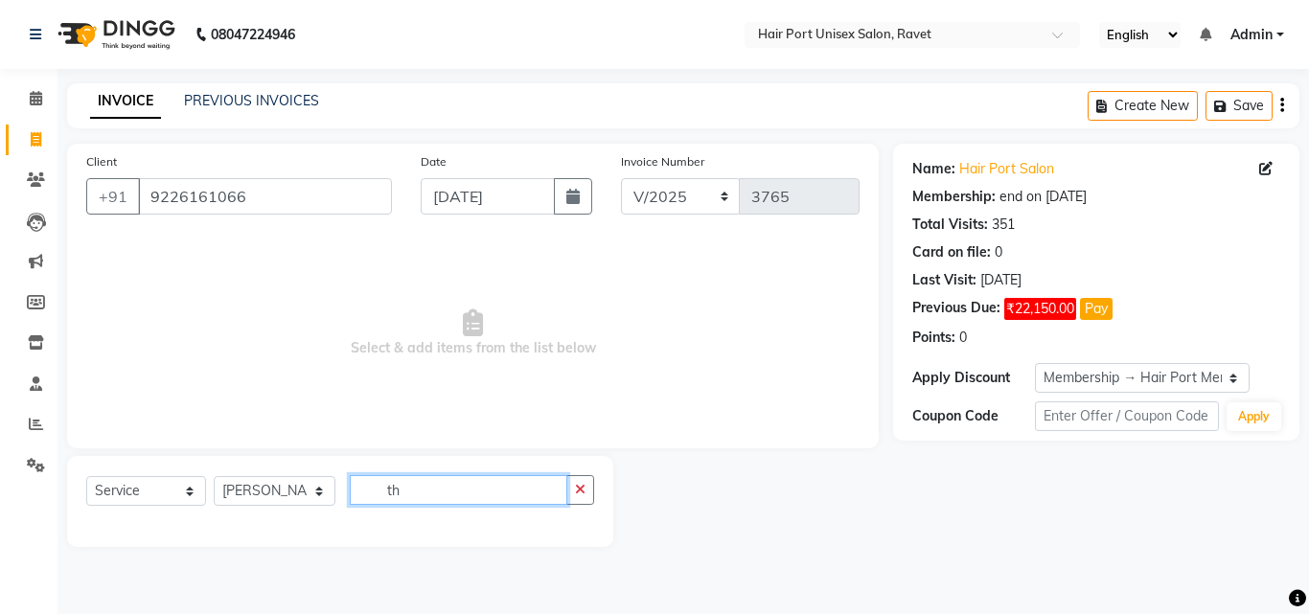
type input "t"
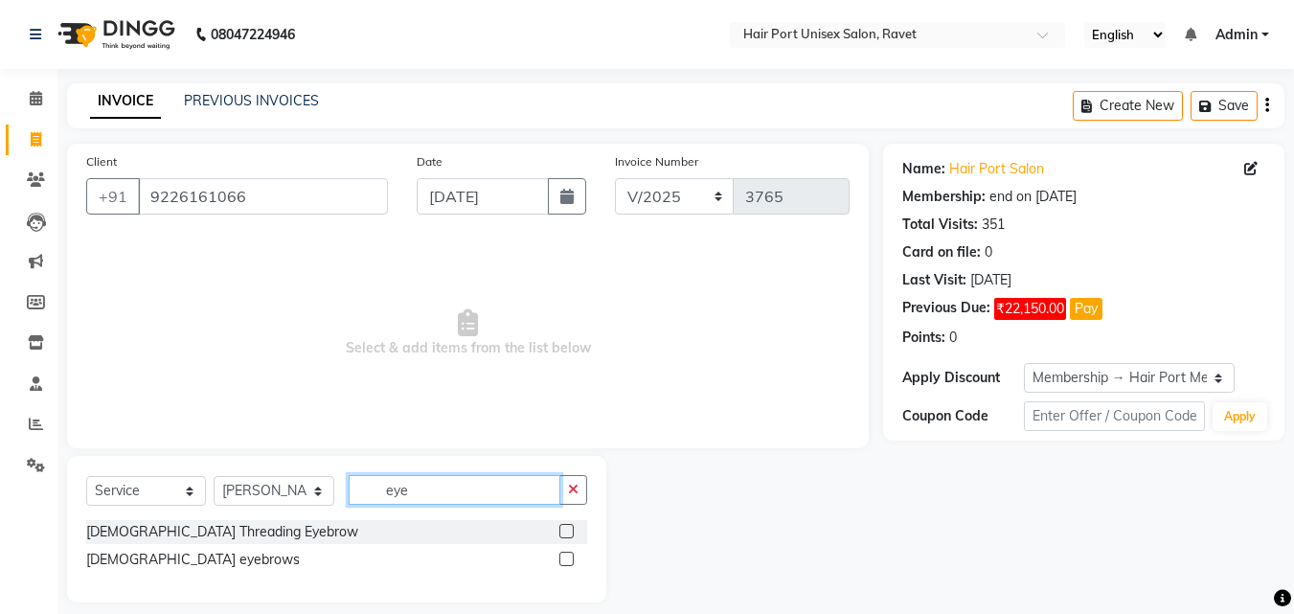
type input "eye"
click at [568, 531] on label at bounding box center [566, 531] width 14 height 14
click at [568, 531] on input "checkbox" at bounding box center [565, 532] width 12 height 12
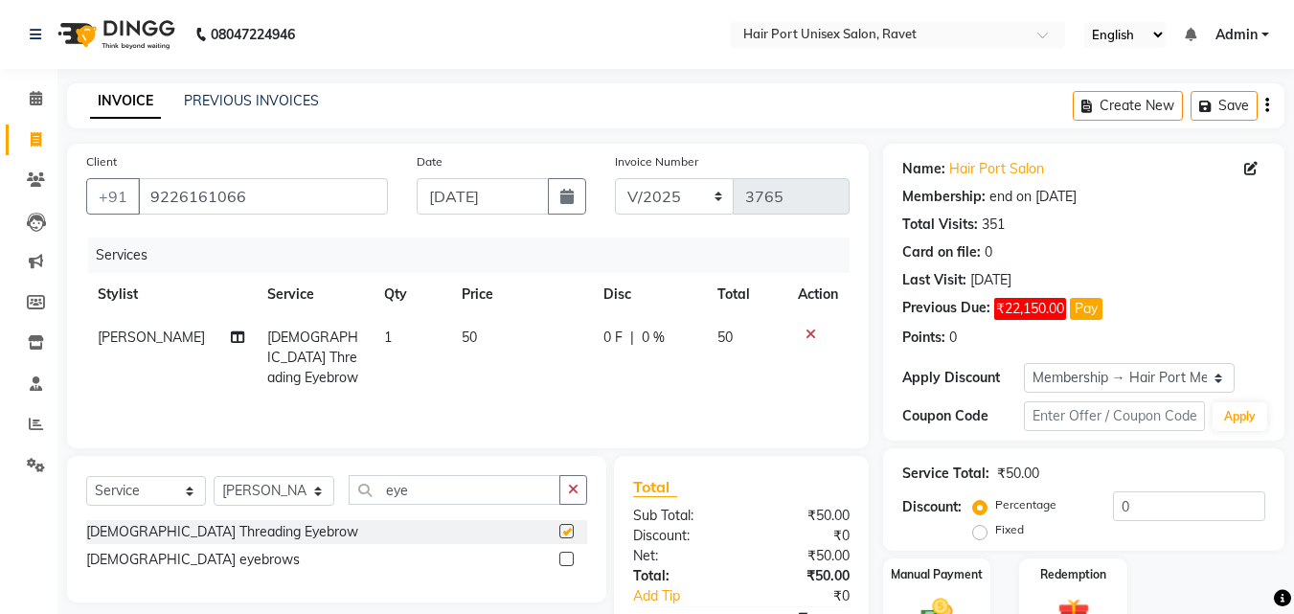
checkbox input "false"
click at [473, 490] on input "eye" at bounding box center [455, 490] width 212 height 30
type input "e"
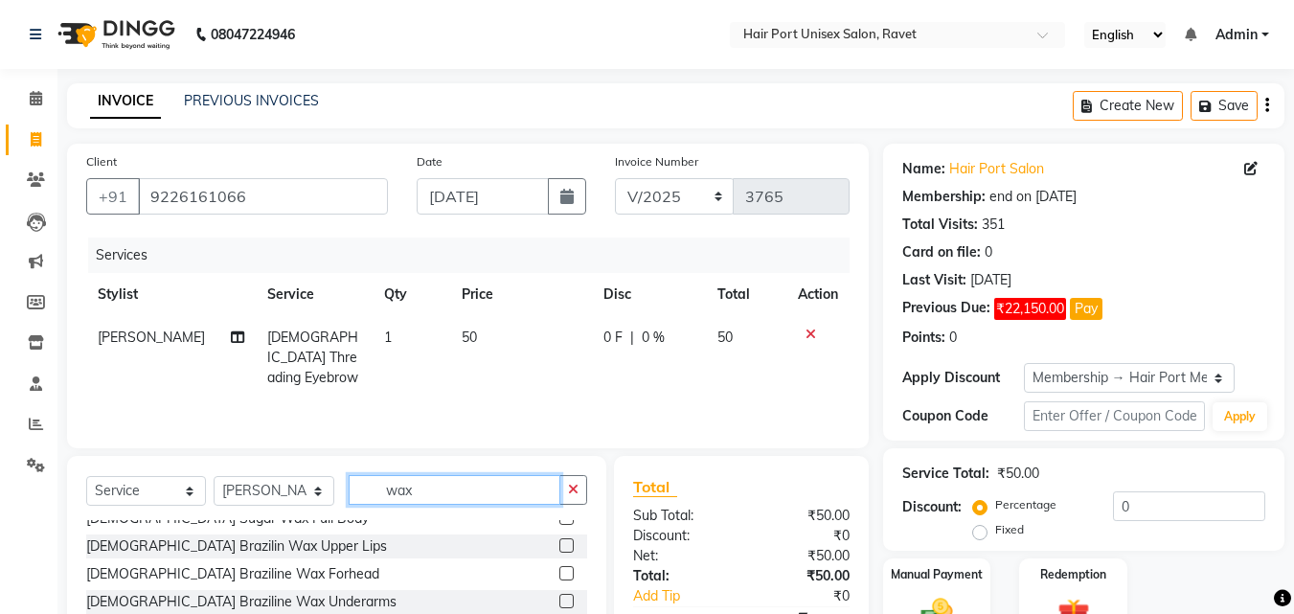
scroll to position [425, 0]
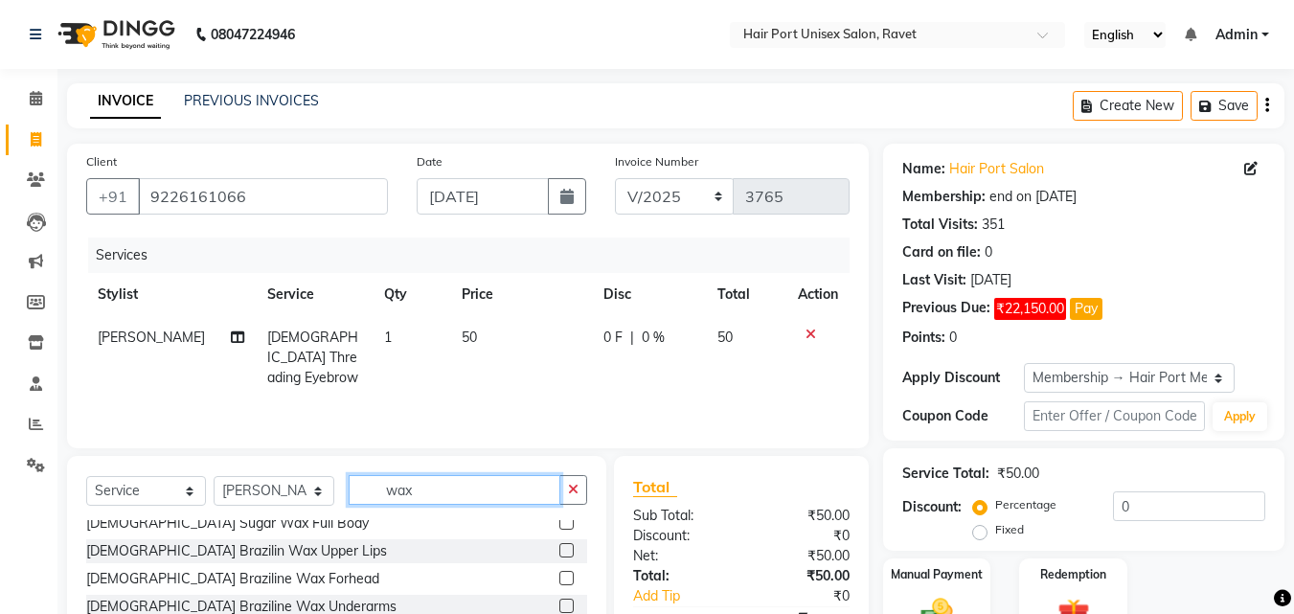
type input "wax"
click at [559, 551] on label at bounding box center [566, 550] width 14 height 14
click at [559, 551] on input "checkbox" at bounding box center [565, 551] width 12 height 12
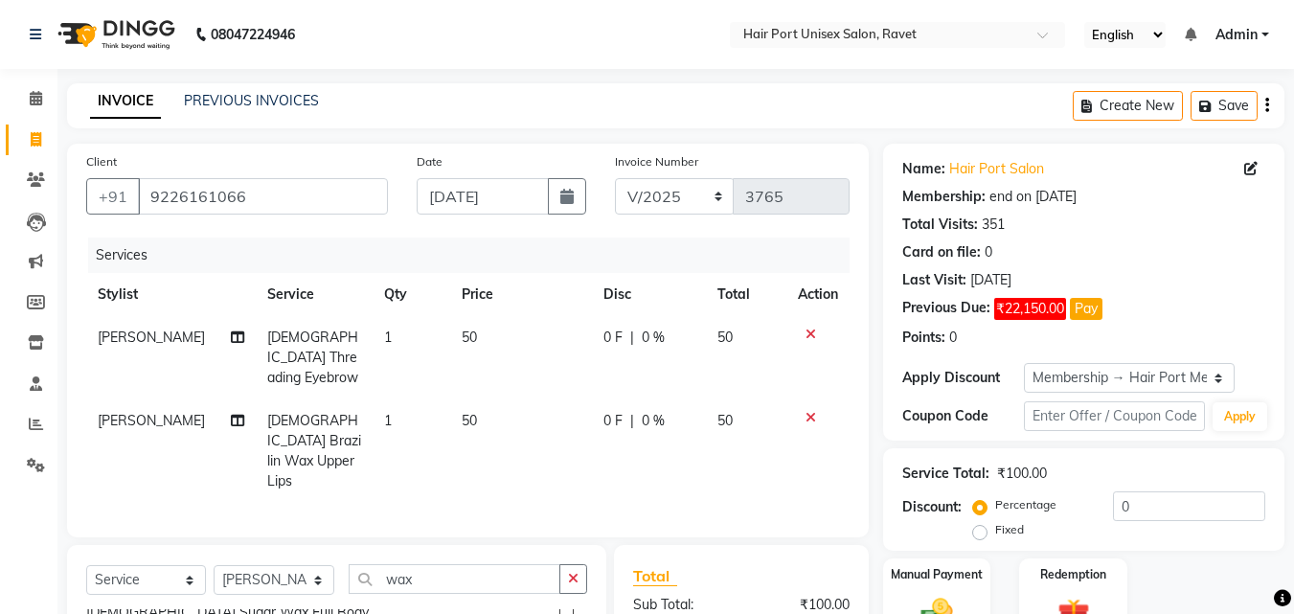
checkbox input "false"
click at [456, 399] on td "50" at bounding box center [521, 450] width 142 height 103
select select "58691"
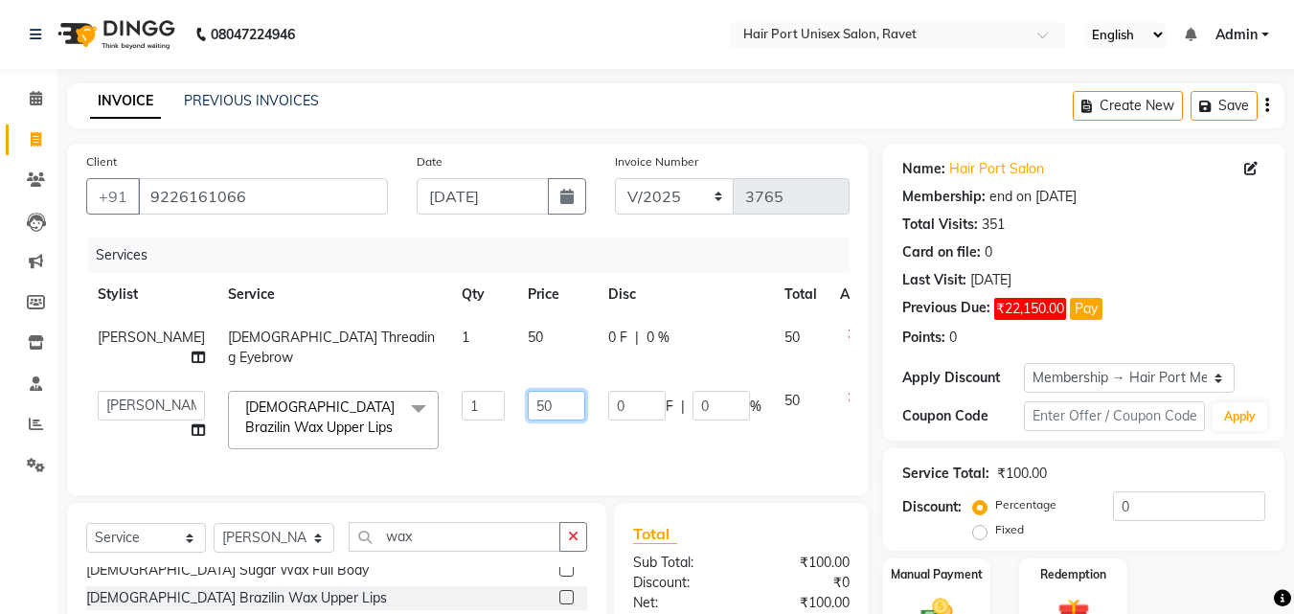
click at [528, 421] on input "50" at bounding box center [556, 406] width 57 height 30
type input "5"
type input "80"
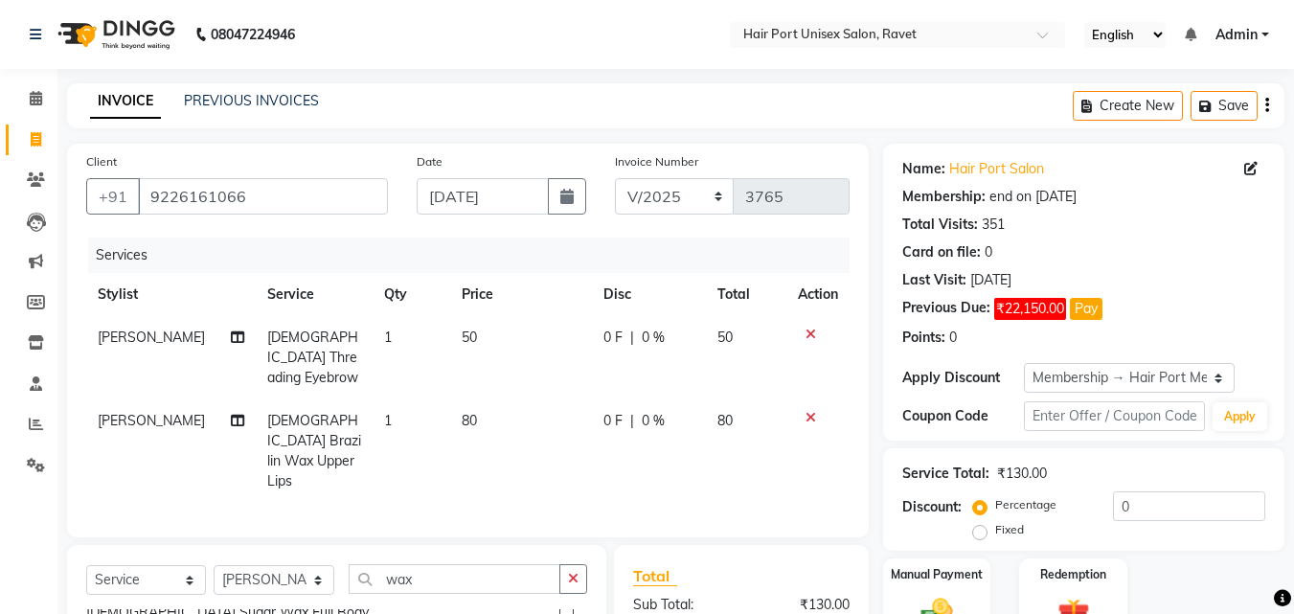
click at [741, 422] on td "80" at bounding box center [746, 450] width 81 height 103
select select "58691"
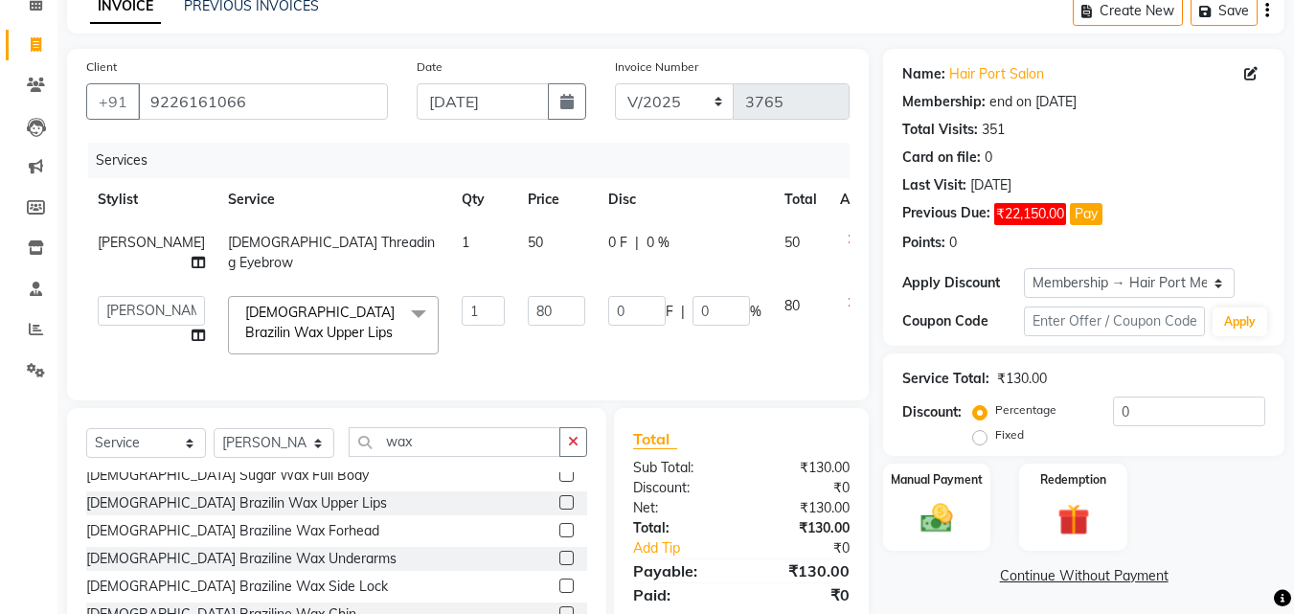
scroll to position [153, 0]
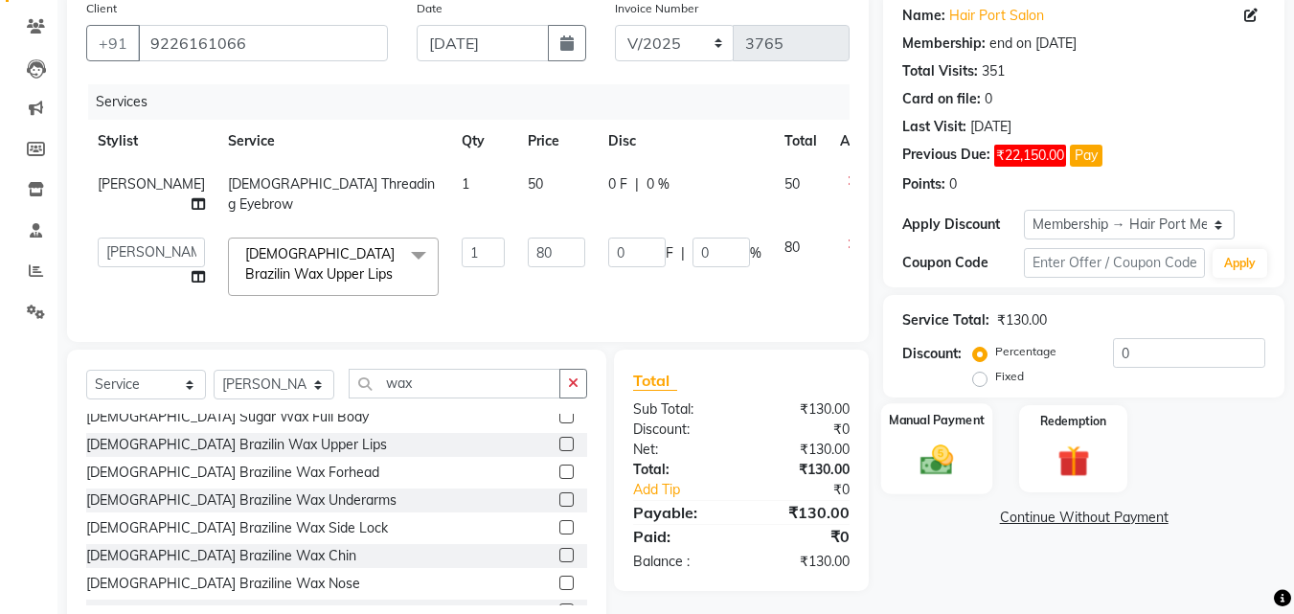
click at [926, 466] on img at bounding box center [937, 460] width 54 height 38
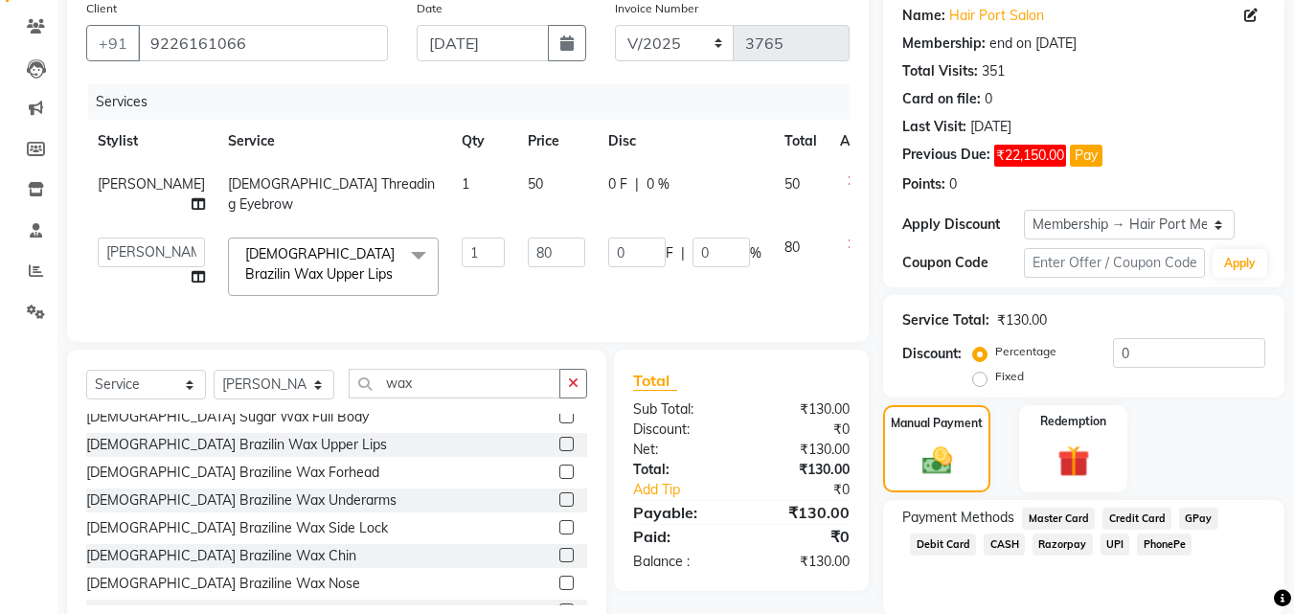
click at [1114, 548] on span "UPI" at bounding box center [1116, 545] width 30 height 22
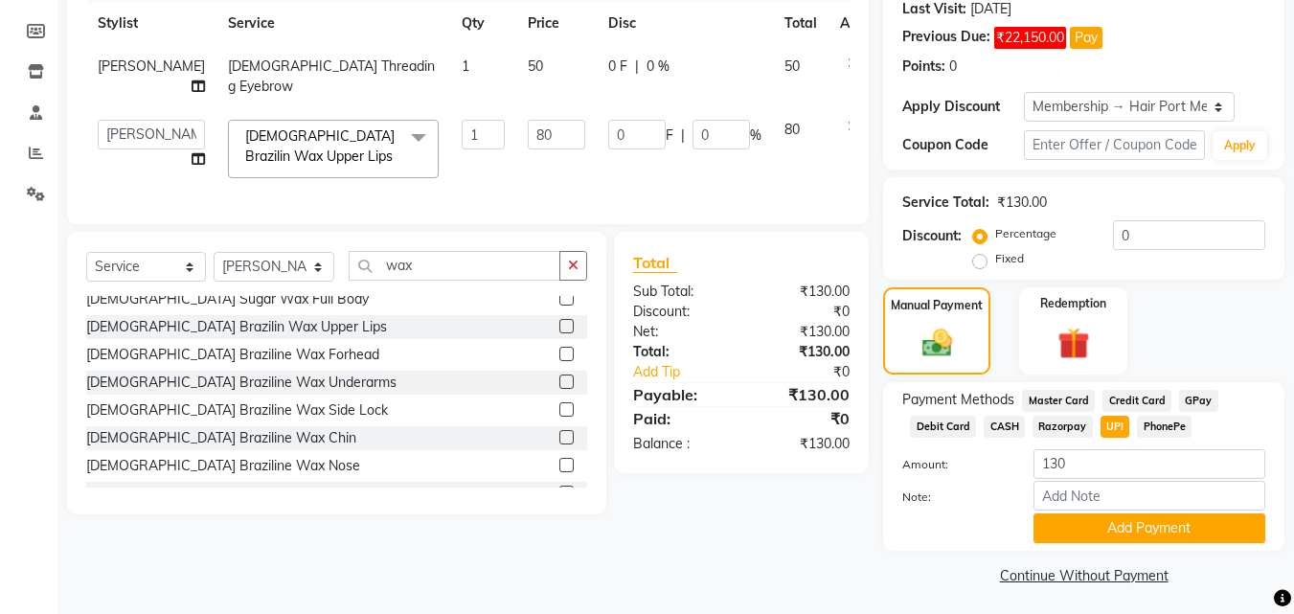
scroll to position [276, 0]
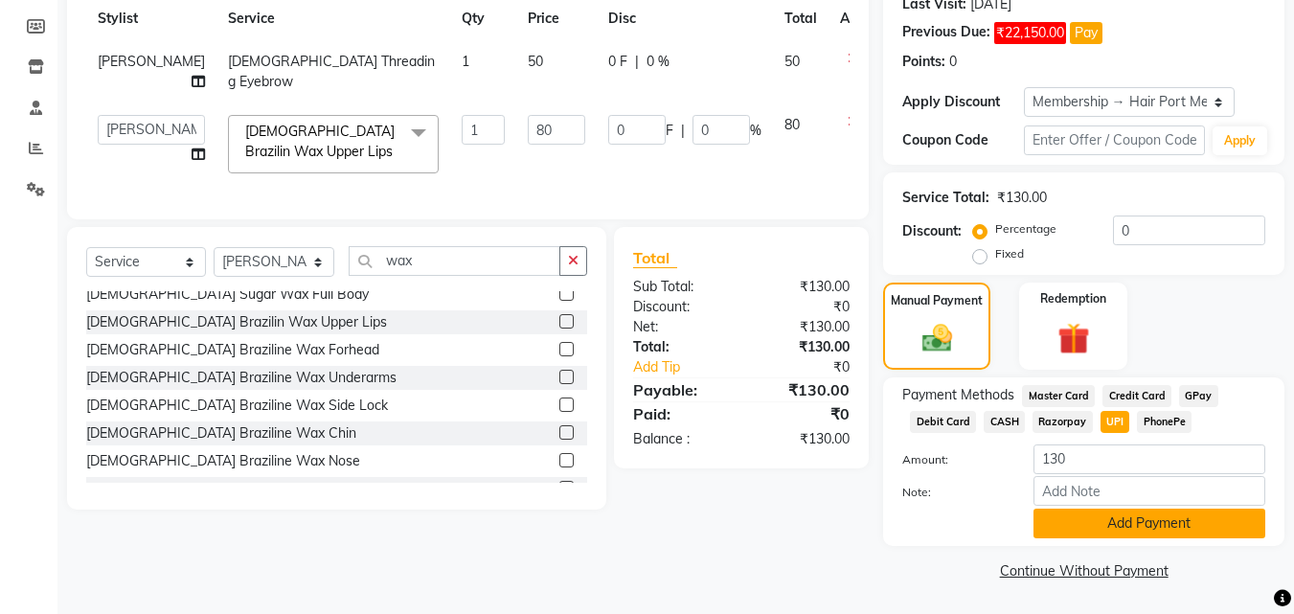
click at [1129, 524] on button "Add Payment" at bounding box center [1150, 524] width 232 height 30
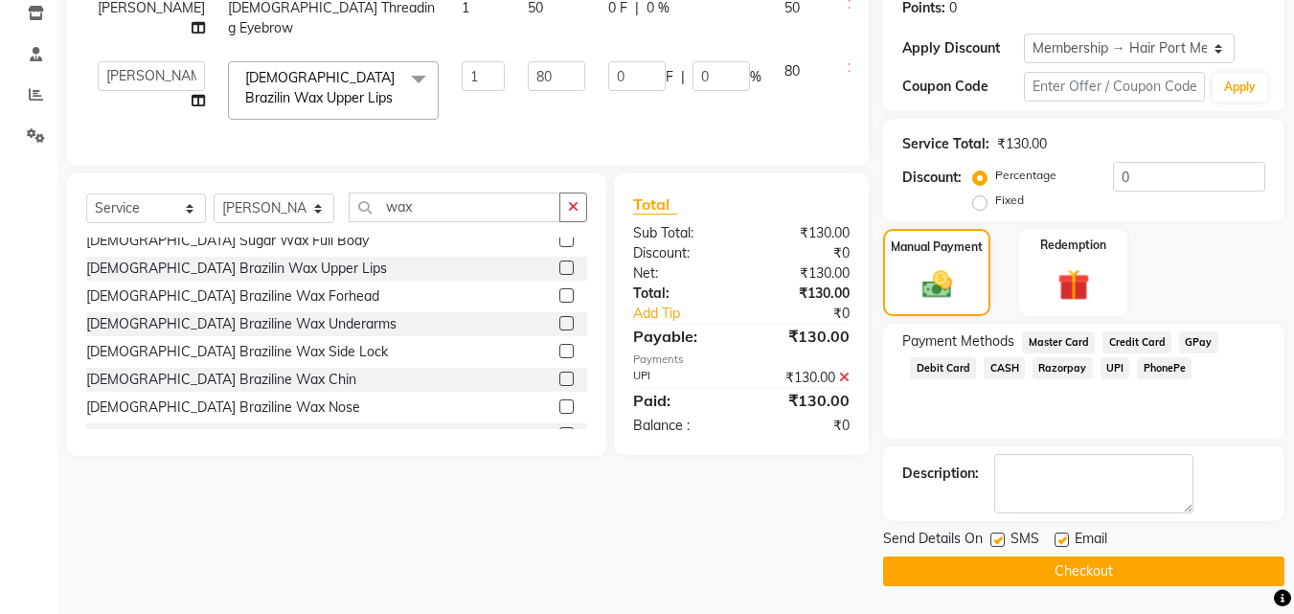
scroll to position [331, 0]
click at [1096, 565] on button "Checkout" at bounding box center [1083, 571] width 401 height 30
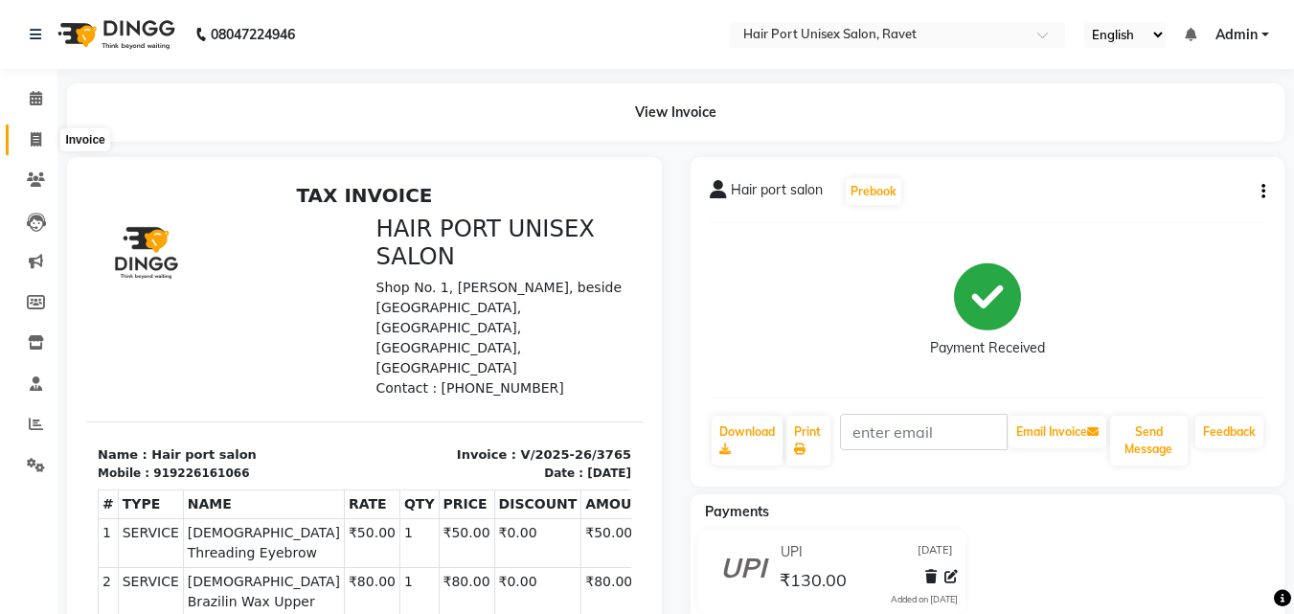
click at [32, 145] on icon at bounding box center [36, 139] width 11 height 14
select select "service"
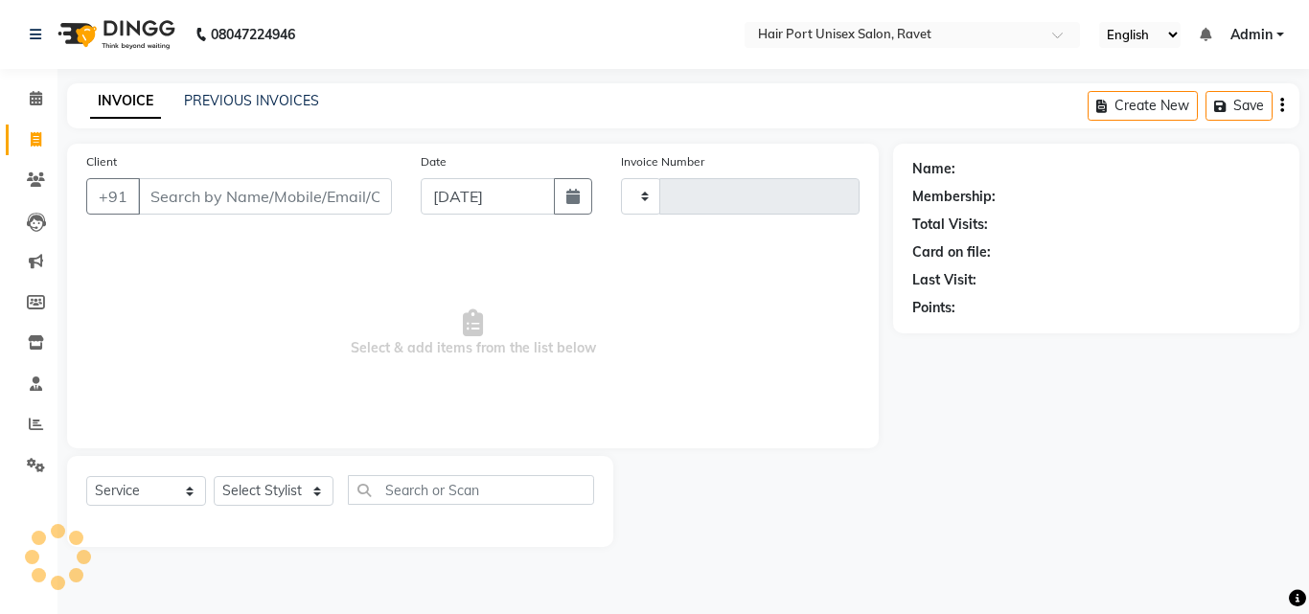
type input "3766"
select select "7015"
click at [213, 197] on input "Client" at bounding box center [265, 196] width 254 height 36
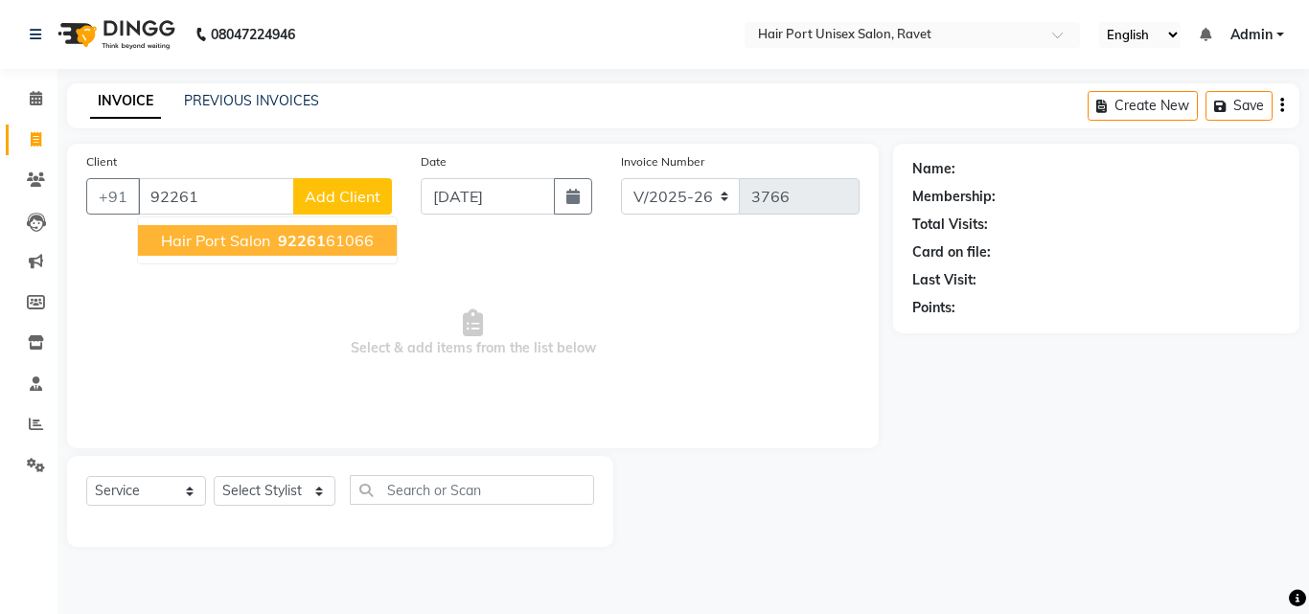
click at [244, 253] on button "Hair port salon 92261 61066" at bounding box center [267, 240] width 259 height 31
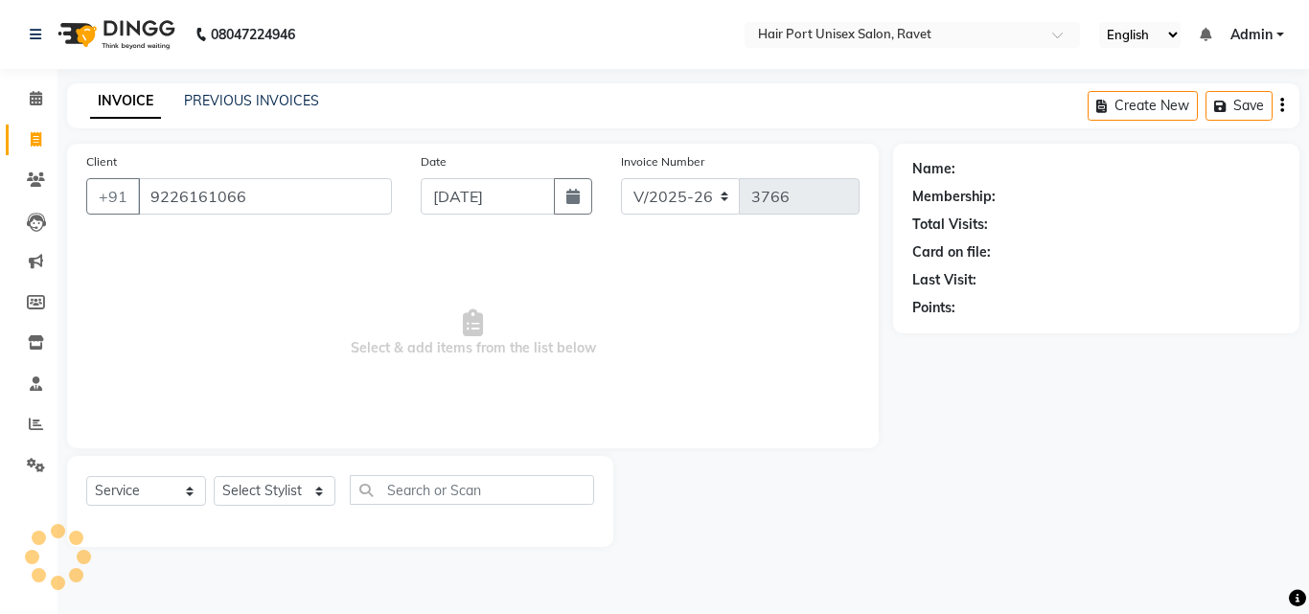
type input "9226161066"
select select "1: Object"
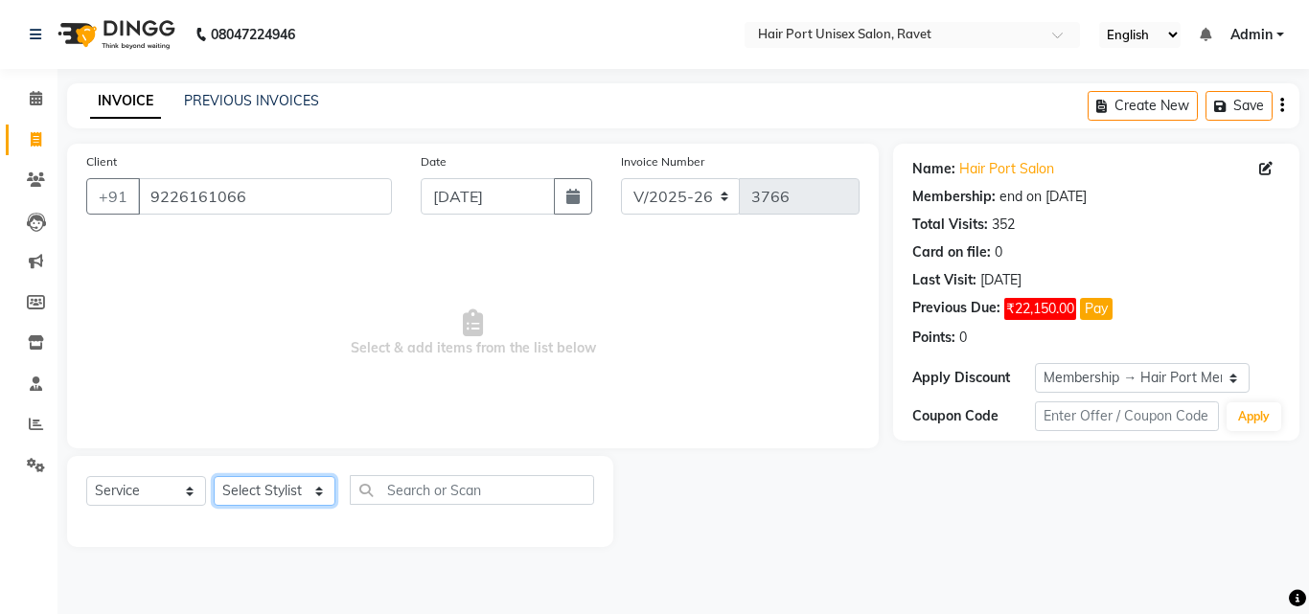
click at [261, 493] on select "Select Stylist [PERSON_NAME] [PERSON_NAME] [PERSON_NAME] [PERSON_NAME] [PERSON_…" at bounding box center [275, 491] width 122 height 30
select select "66342"
click at [214, 476] on select "Select Stylist [PERSON_NAME] [PERSON_NAME] [PERSON_NAME] [PERSON_NAME] [PERSON_…" at bounding box center [275, 491] width 122 height 30
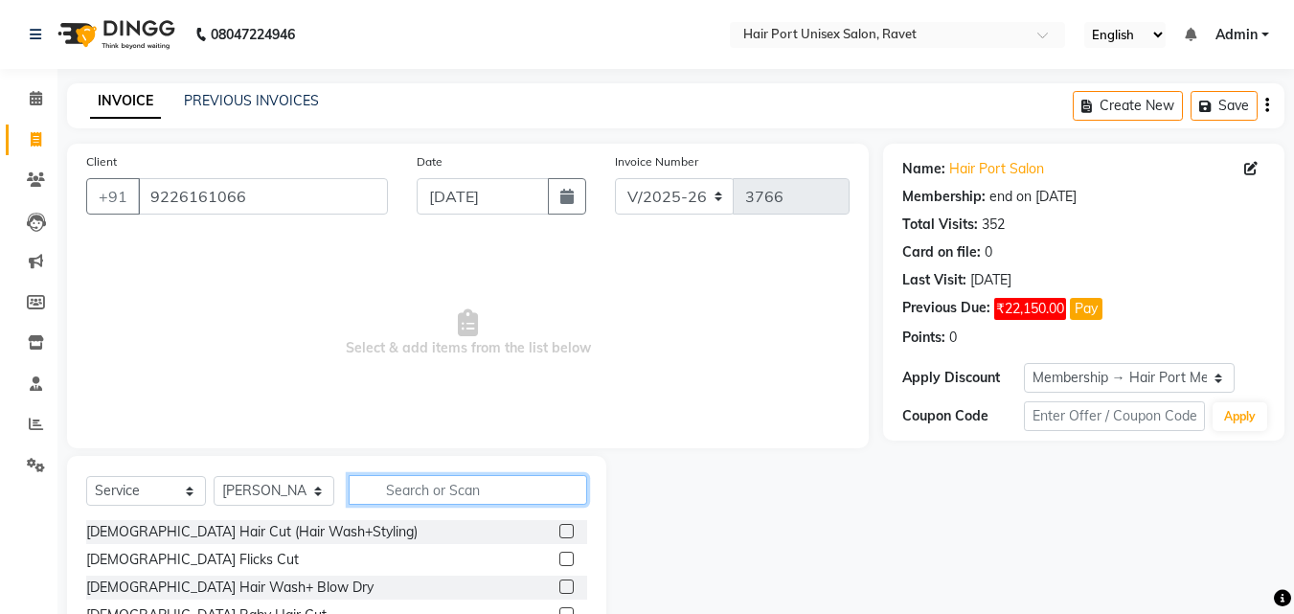
click at [397, 490] on input "text" at bounding box center [468, 490] width 239 height 30
type input "hair cut"
click at [626, 531] on div at bounding box center [744, 557] width 277 height 202
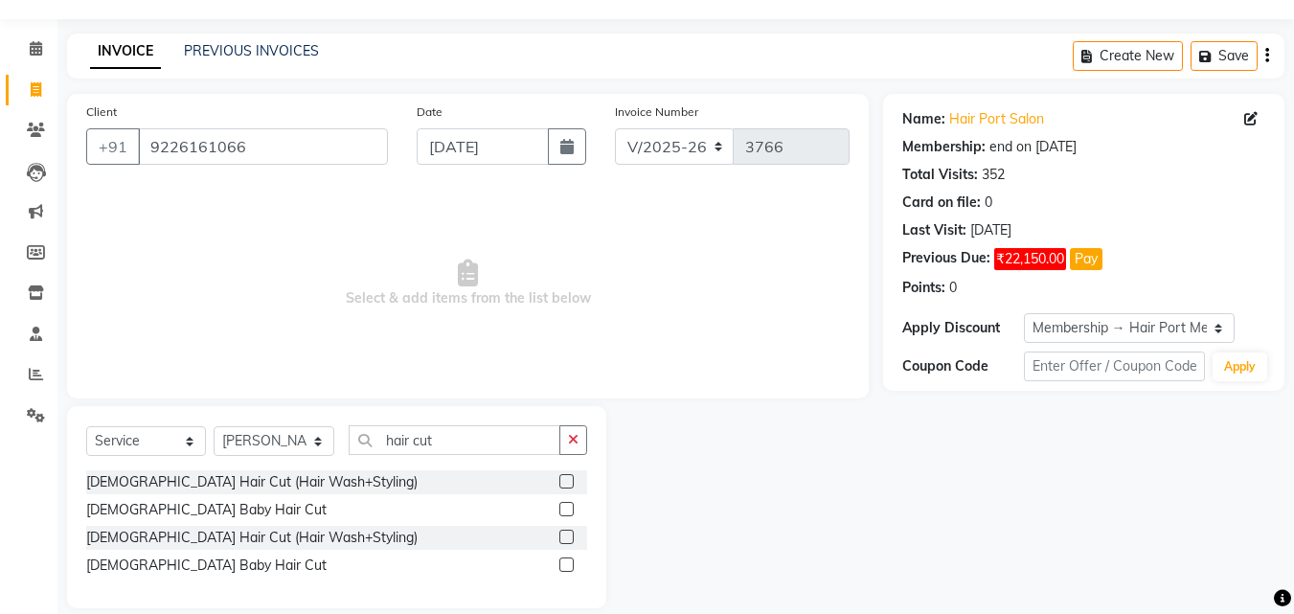
scroll to position [73, 0]
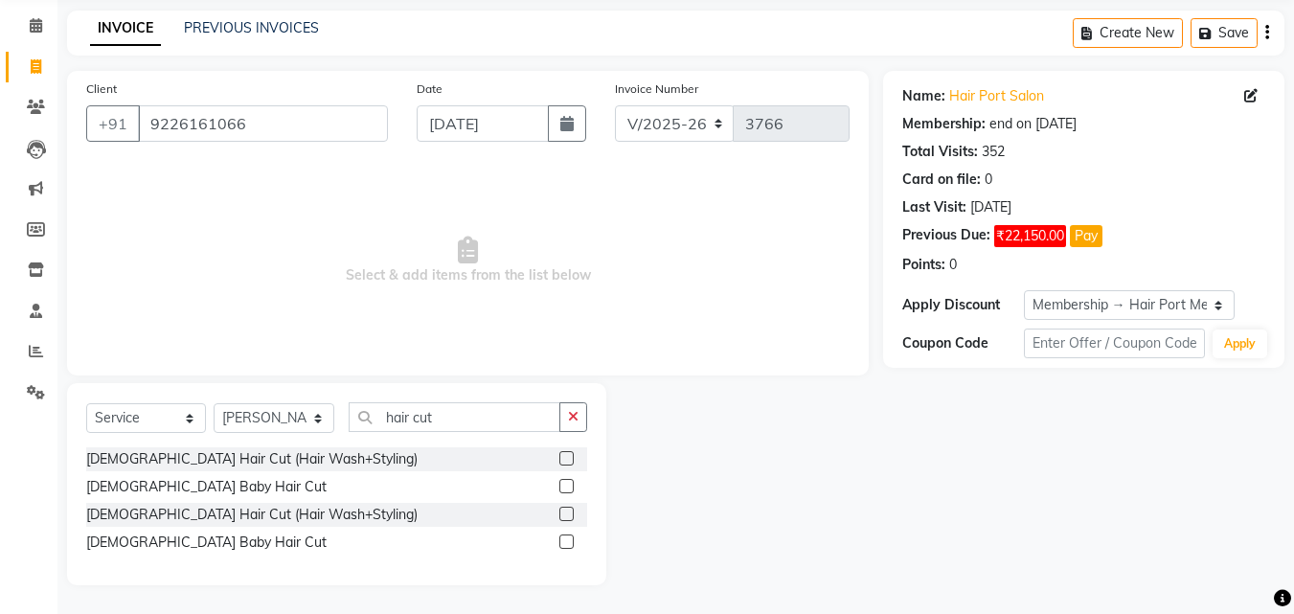
click at [568, 544] on label at bounding box center [566, 542] width 14 height 14
click at [568, 544] on input "checkbox" at bounding box center [565, 542] width 12 height 12
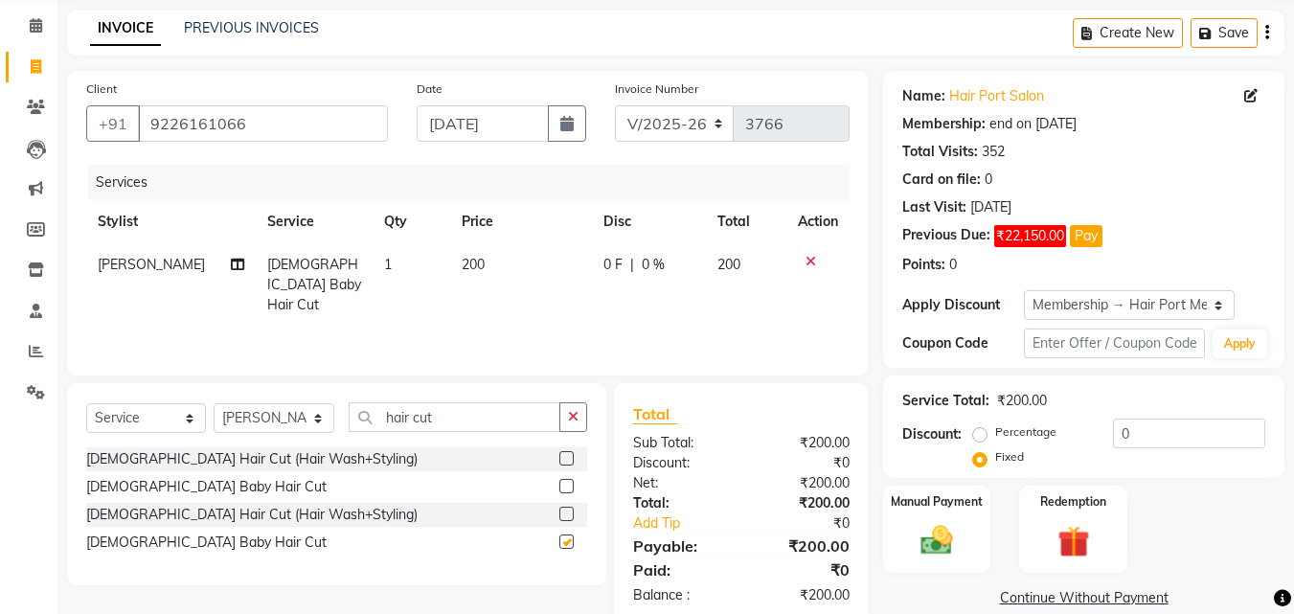
checkbox input "false"
click at [454, 424] on input "hair cut" at bounding box center [455, 417] width 212 height 30
type input "h"
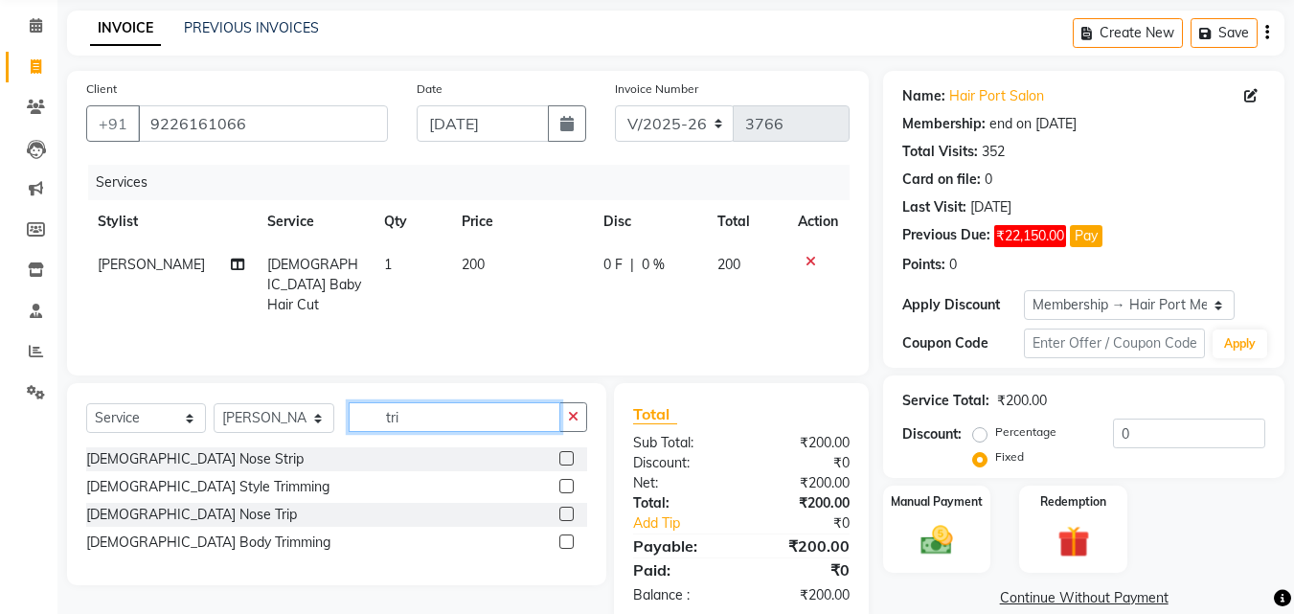
type input "tri"
click at [567, 484] on label at bounding box center [566, 486] width 14 height 14
click at [567, 484] on input "checkbox" at bounding box center [565, 487] width 12 height 12
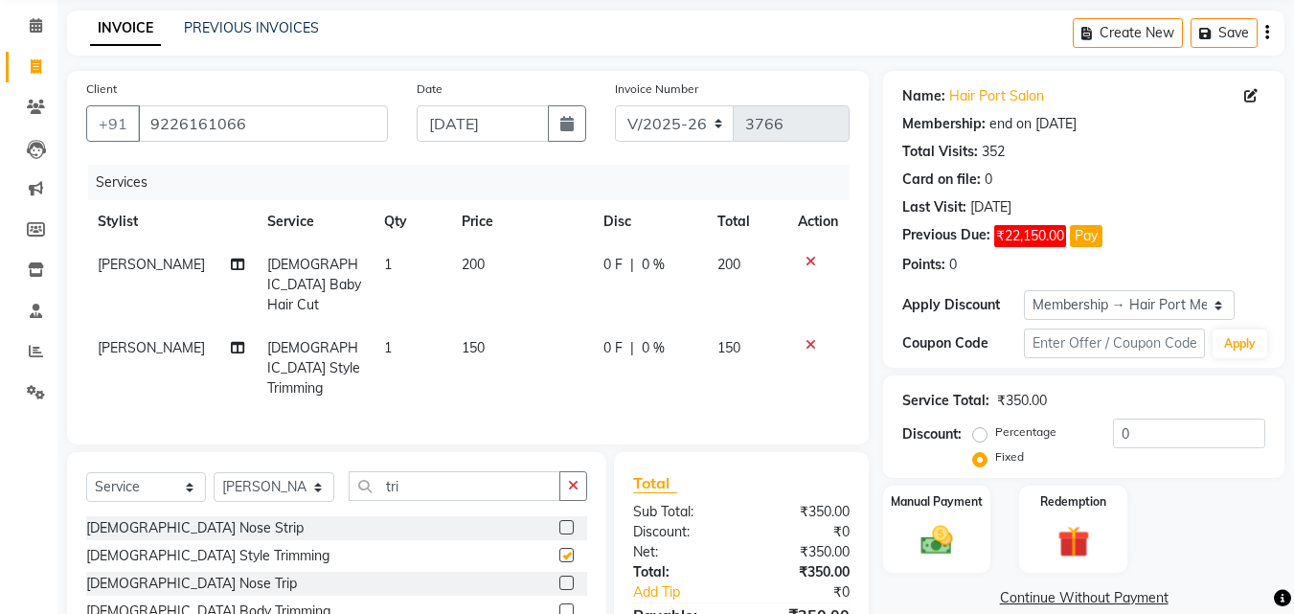
checkbox input "false"
click at [430, 472] on input "tri" at bounding box center [455, 486] width 212 height 30
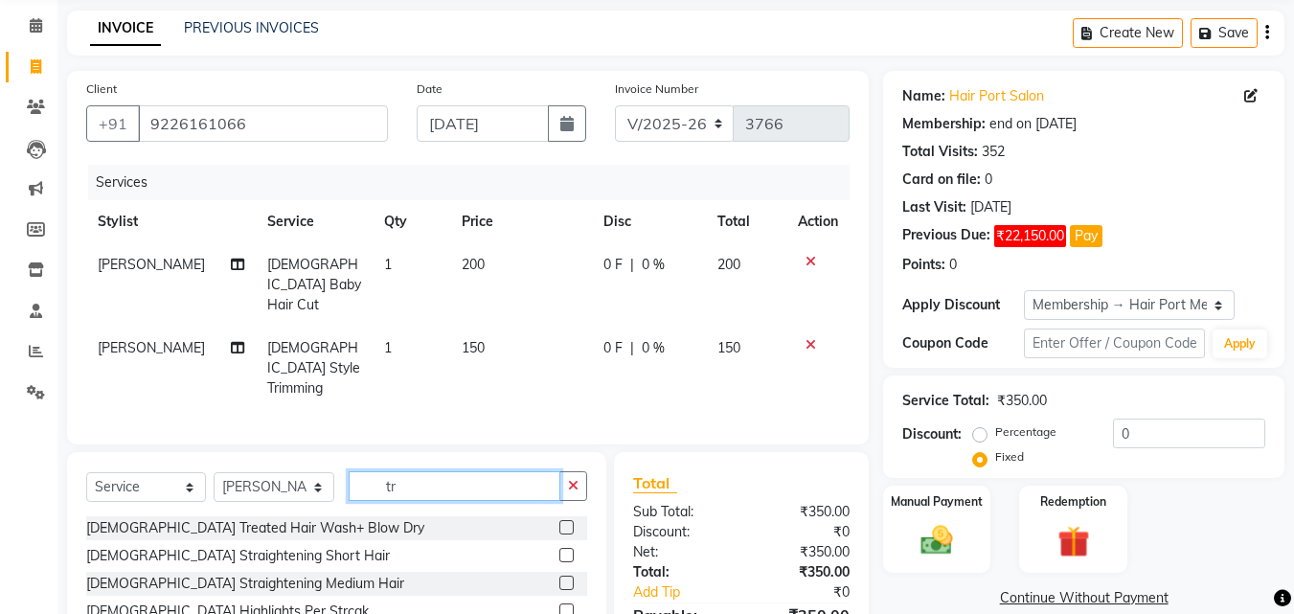
type input "t"
type input "hair wash"
click at [504, 544] on div "[DEMOGRAPHIC_DATA] Hair Wash+ Blow Dry" at bounding box center [336, 556] width 501 height 24
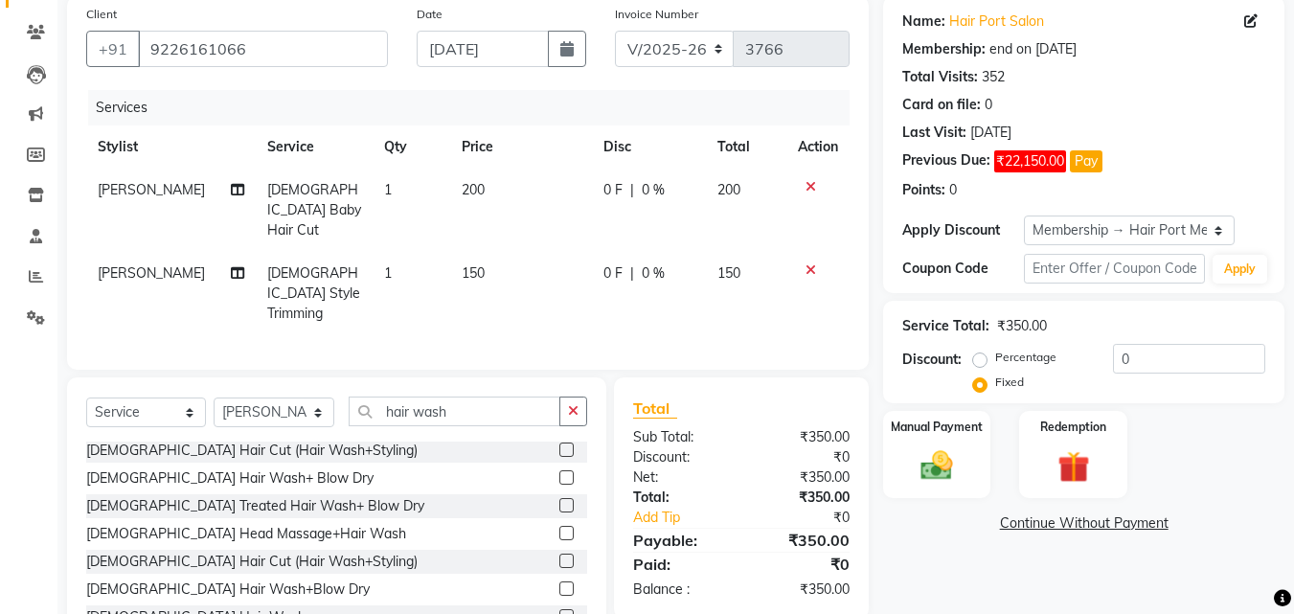
scroll to position [149, 0]
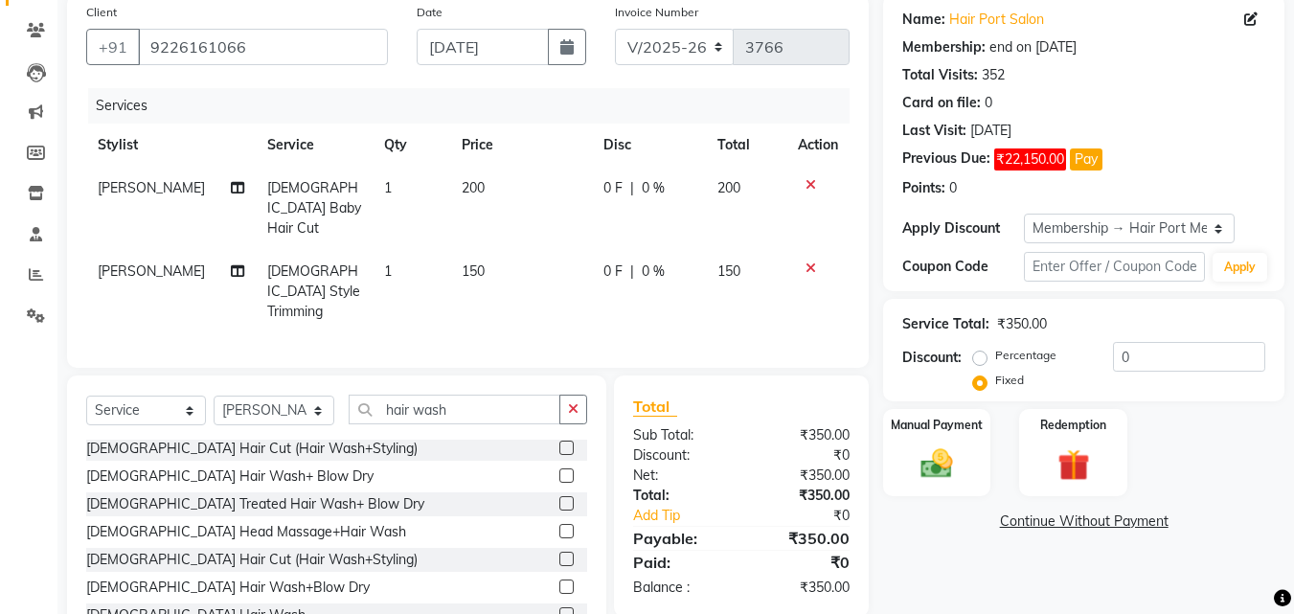
click at [559, 607] on label at bounding box center [566, 614] width 14 height 14
click at [559, 609] on input "checkbox" at bounding box center [565, 615] width 12 height 12
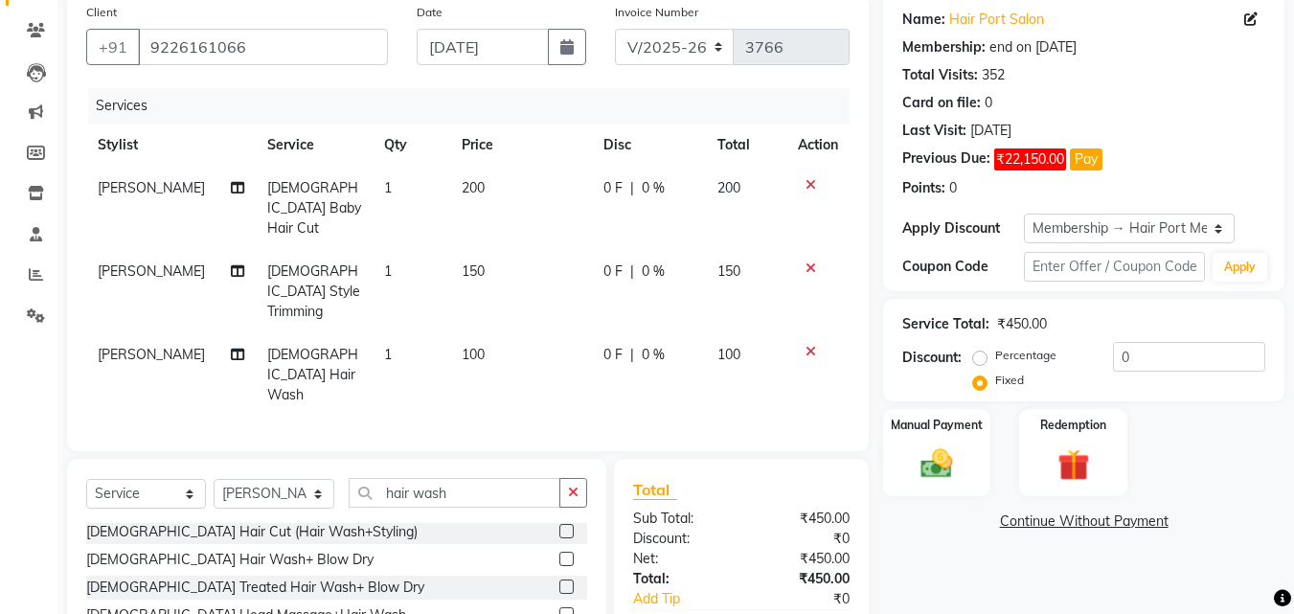
checkbox input "false"
click at [943, 472] on img at bounding box center [937, 464] width 54 height 38
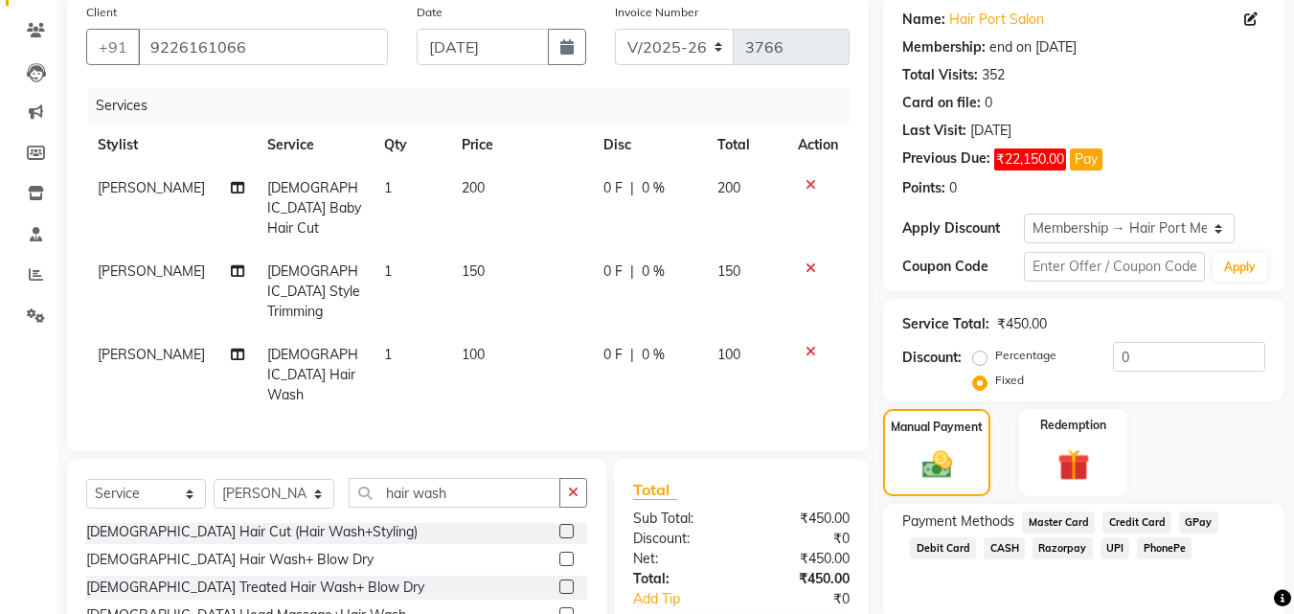
click at [1117, 548] on span "UPI" at bounding box center [1116, 548] width 30 height 22
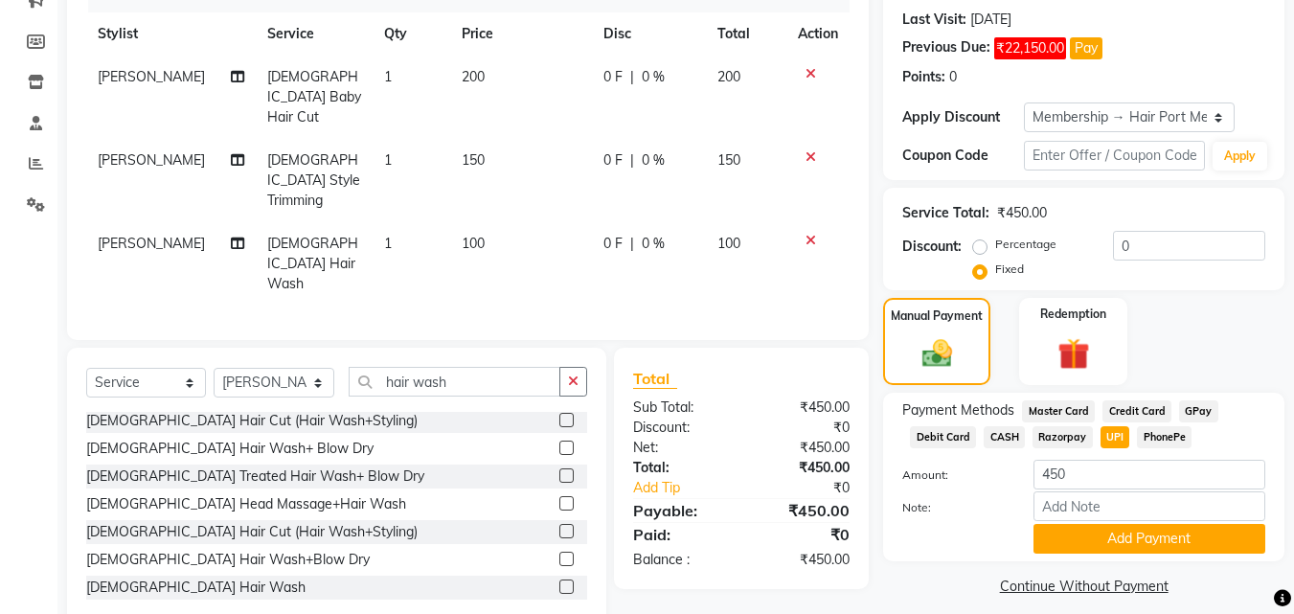
scroll to position [264, 0]
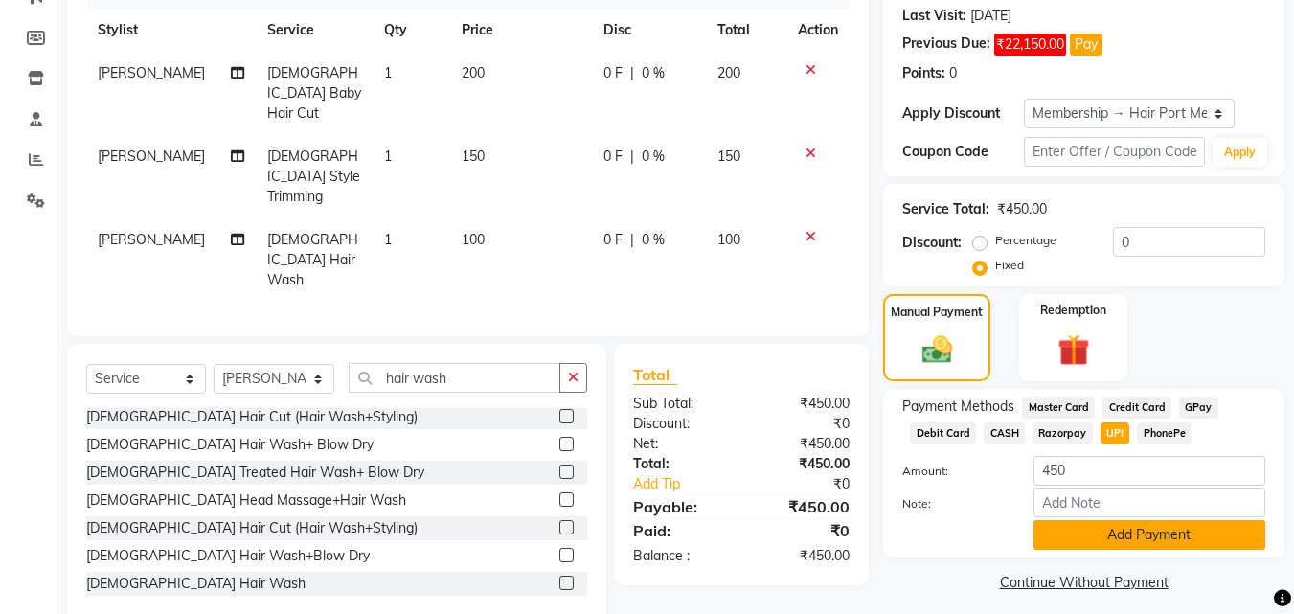
click at [1126, 534] on button "Add Payment" at bounding box center [1150, 535] width 232 height 30
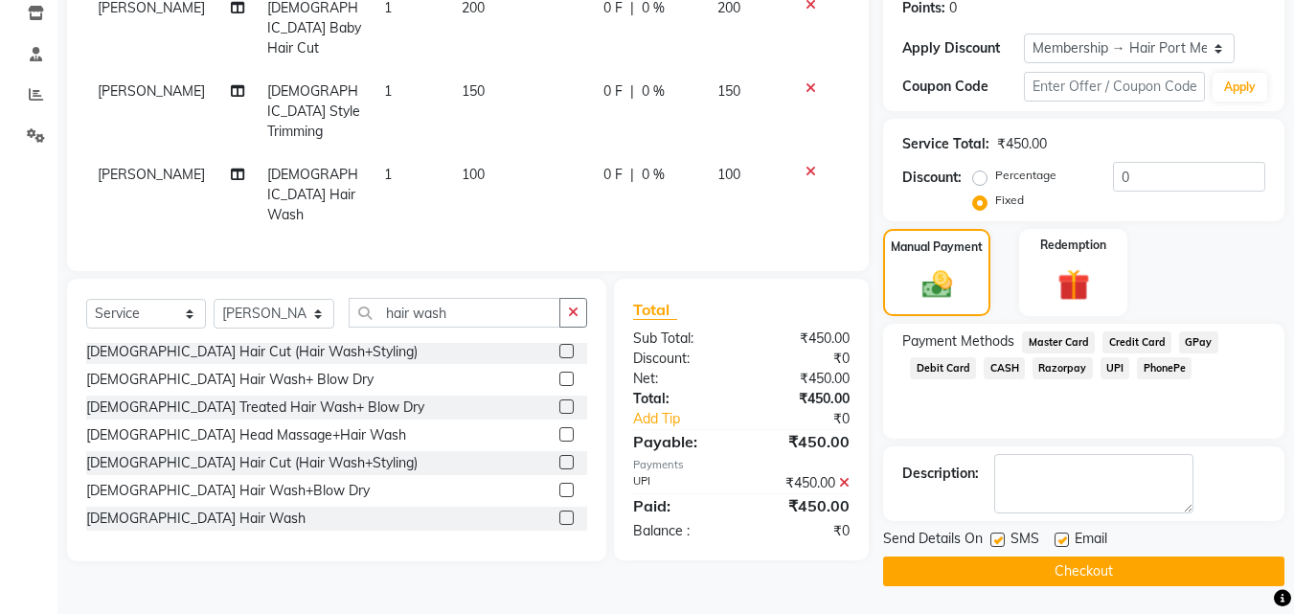
scroll to position [331, 0]
click at [1094, 564] on button "Checkout" at bounding box center [1083, 571] width 401 height 30
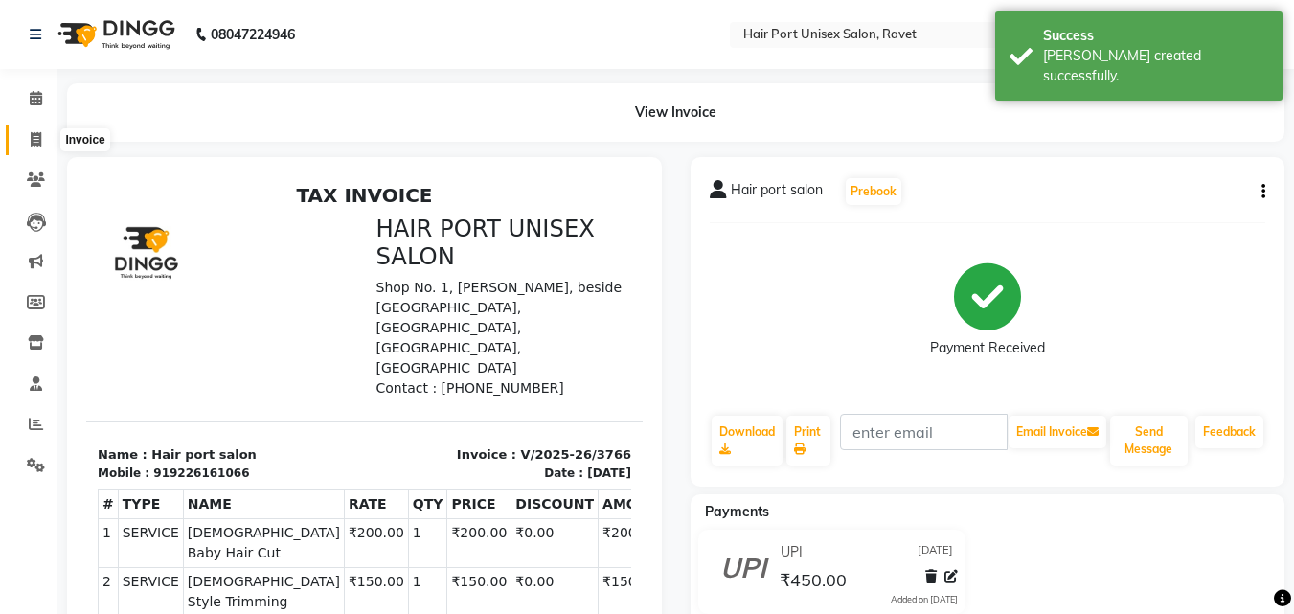
click at [46, 146] on span at bounding box center [36, 140] width 34 height 22
select select "7015"
select select "service"
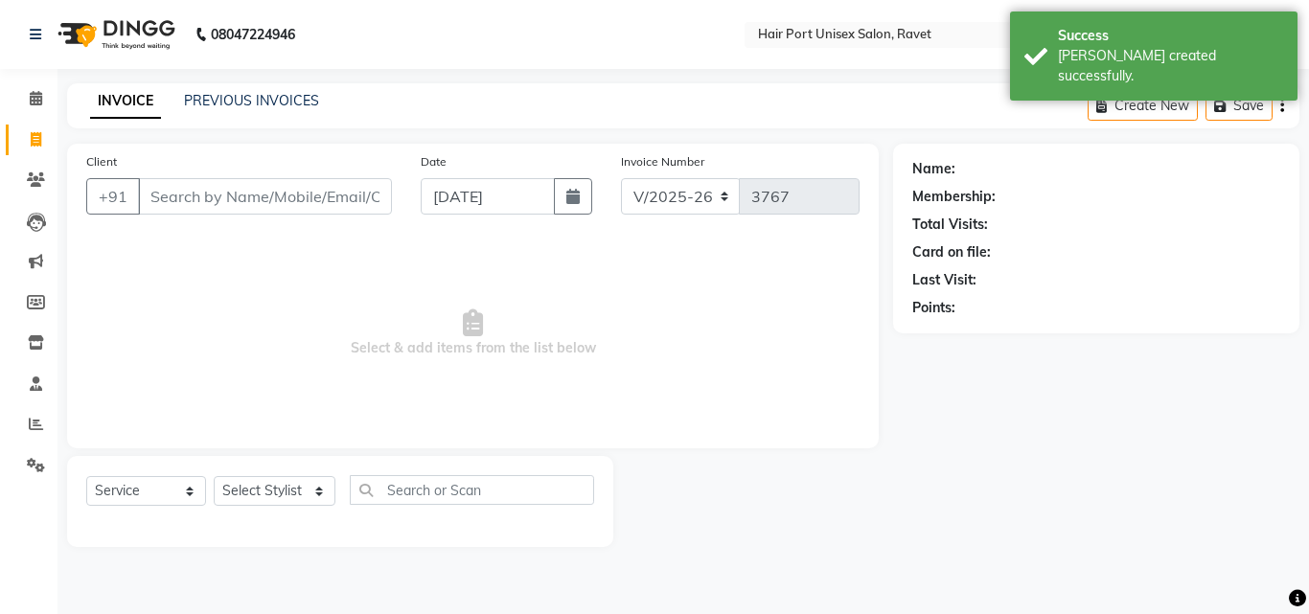
click at [200, 196] on input "Client" at bounding box center [265, 196] width 254 height 36
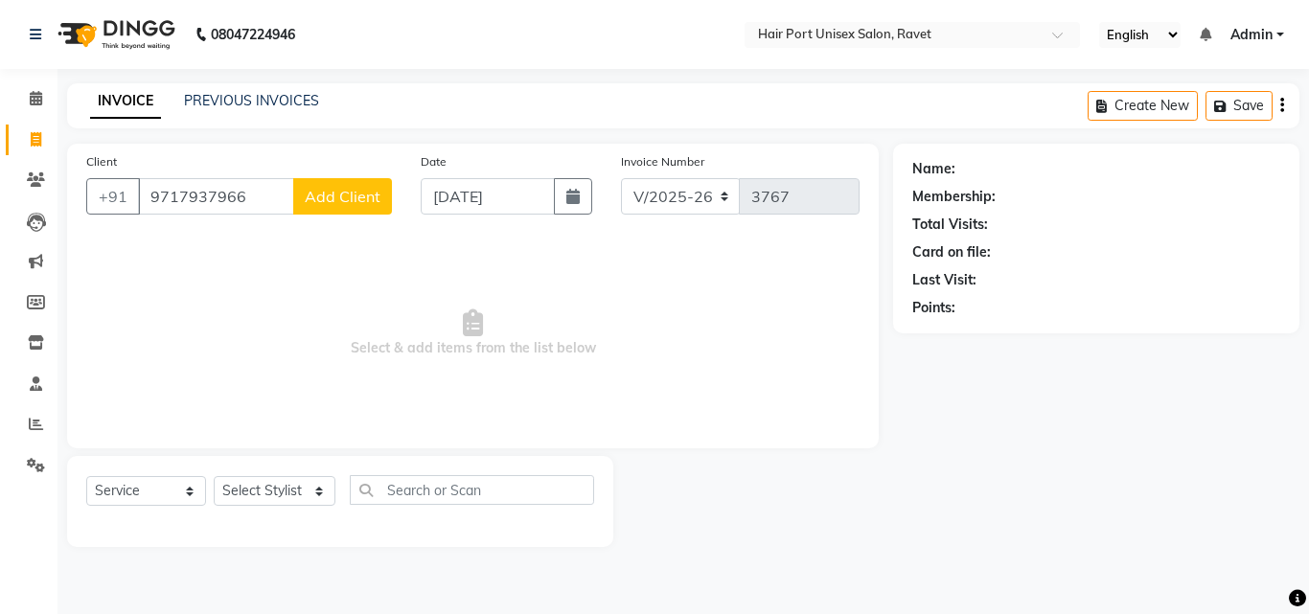
type input "9717937966"
click at [334, 194] on span "Add Client" at bounding box center [343, 196] width 76 height 19
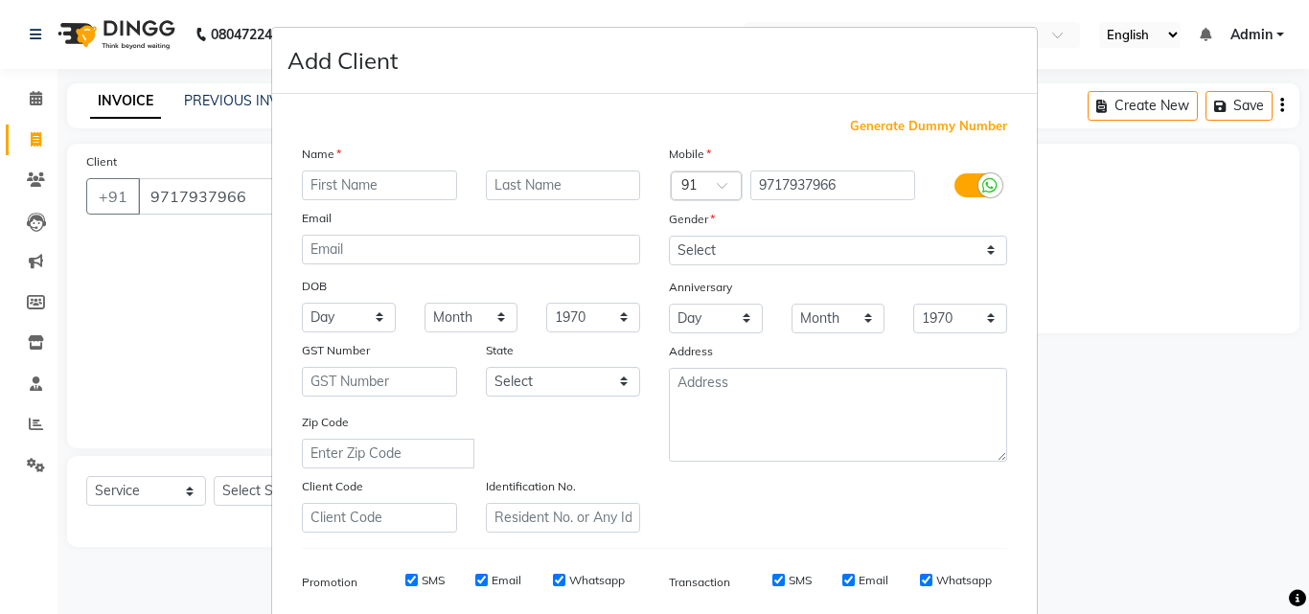
click at [403, 185] on input "text" at bounding box center [379, 186] width 155 height 30
type input "[PERSON_NAME]"
click at [703, 246] on select "Select [DEMOGRAPHIC_DATA] [DEMOGRAPHIC_DATA] Other Prefer Not To Say" at bounding box center [838, 251] width 338 height 30
select select "[DEMOGRAPHIC_DATA]"
click at [669, 236] on select "Select [DEMOGRAPHIC_DATA] [DEMOGRAPHIC_DATA] Other Prefer Not To Say" at bounding box center [838, 251] width 338 height 30
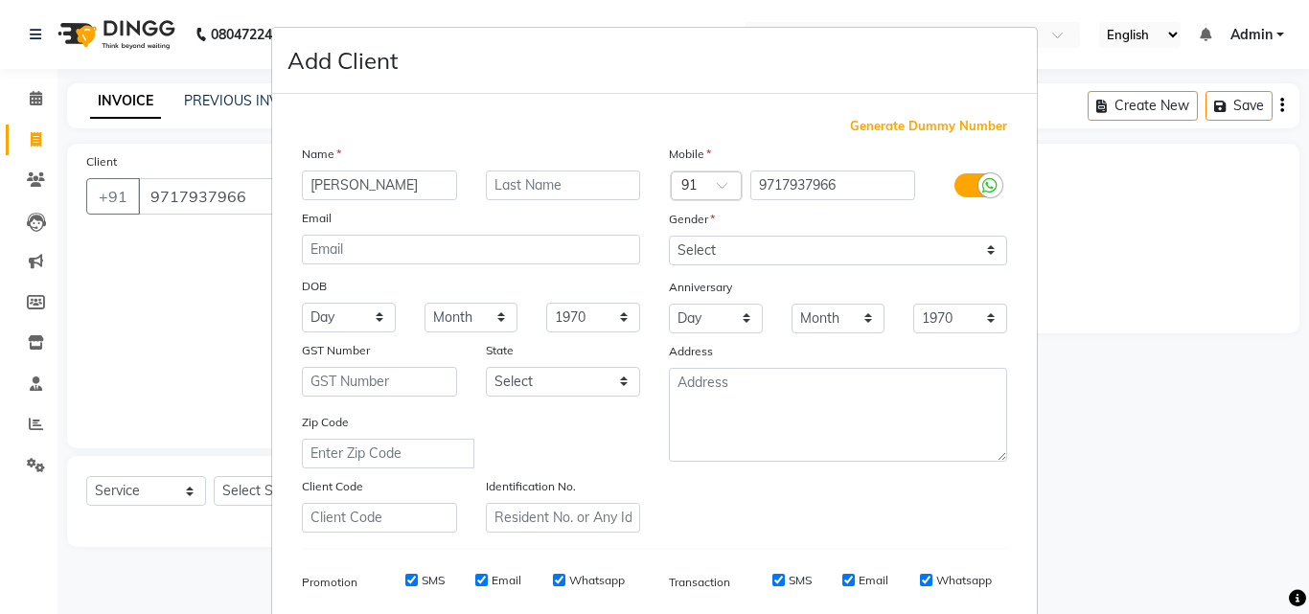
click at [737, 494] on div "Mobile Country Code × 91 9717937966 Gender Select [DEMOGRAPHIC_DATA] [DEMOGRAPH…" at bounding box center [837, 338] width 367 height 389
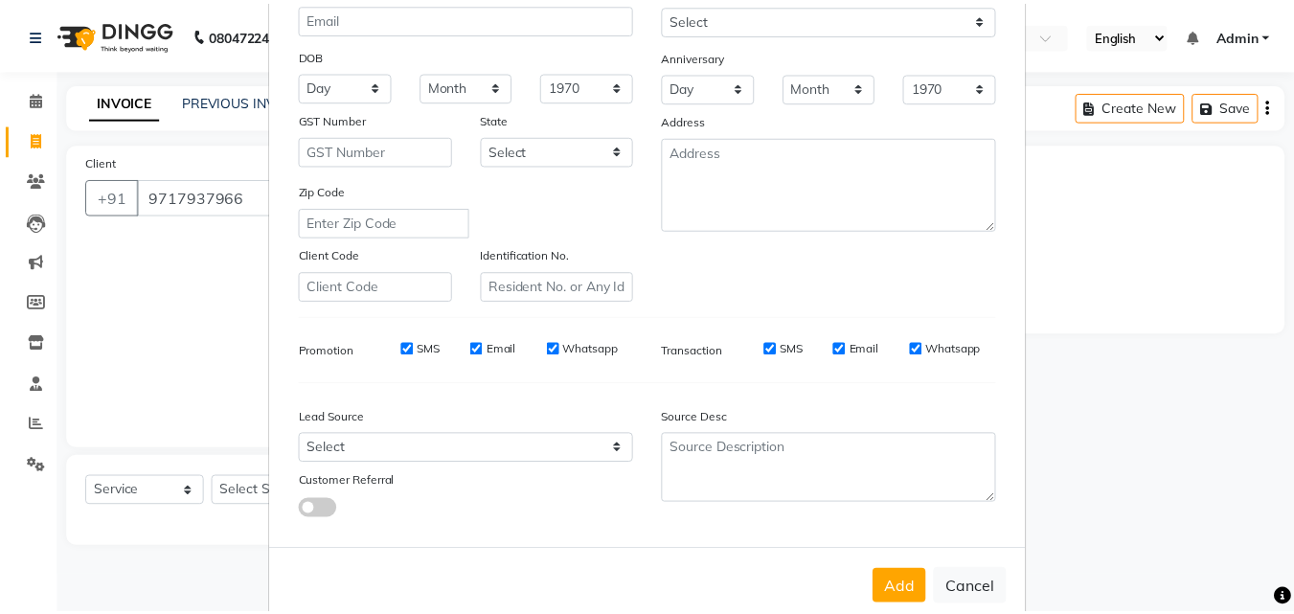
scroll to position [270, 0]
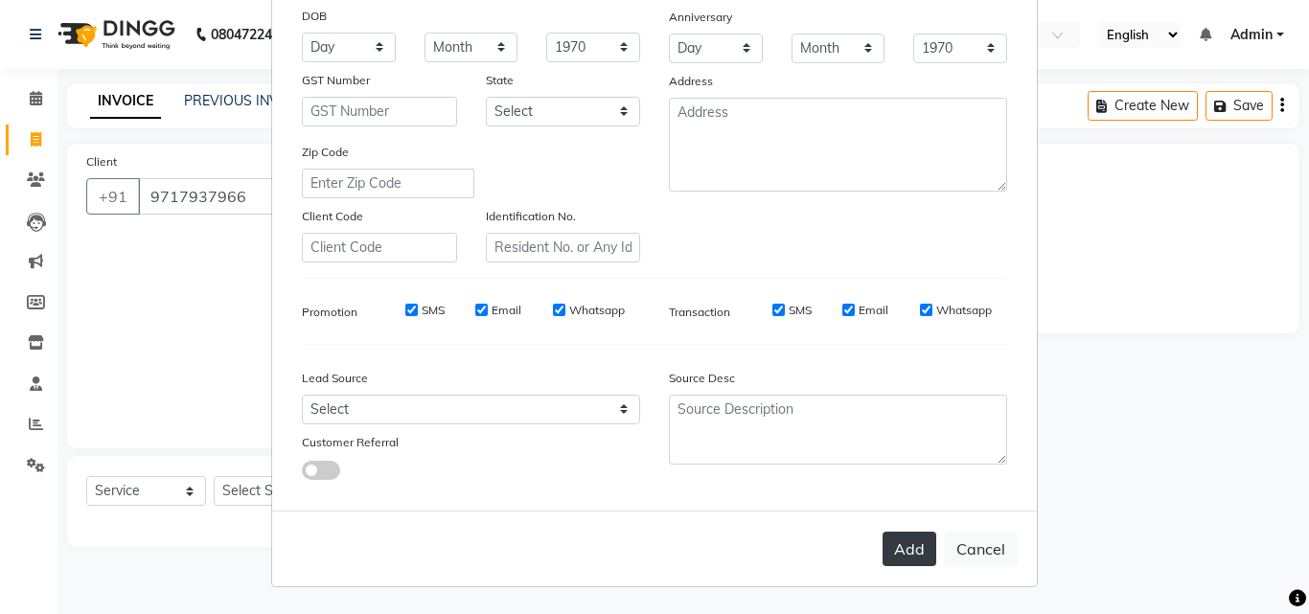
click at [912, 563] on button "Add" at bounding box center [909, 549] width 54 height 34
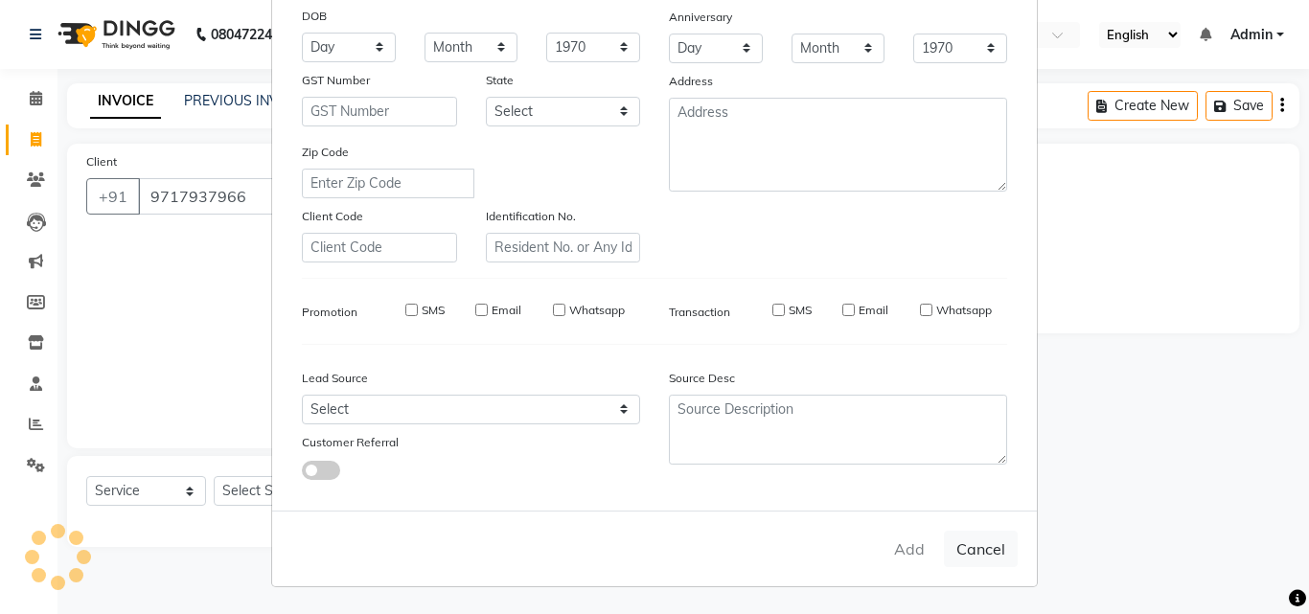
select select
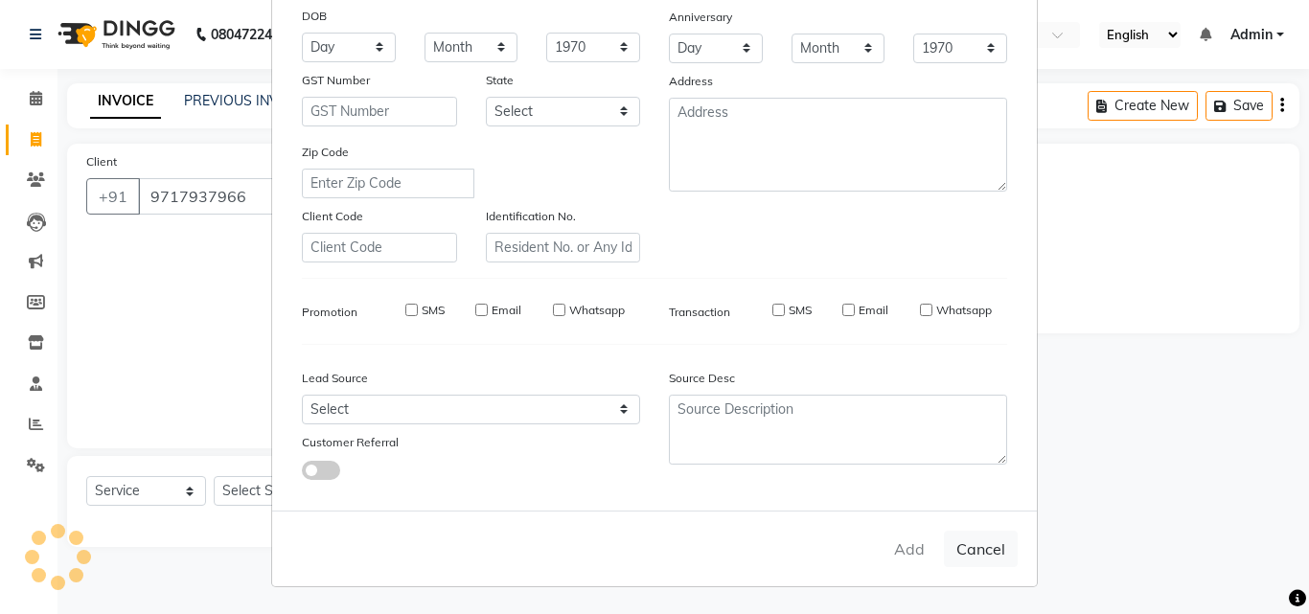
select select
checkbox input "false"
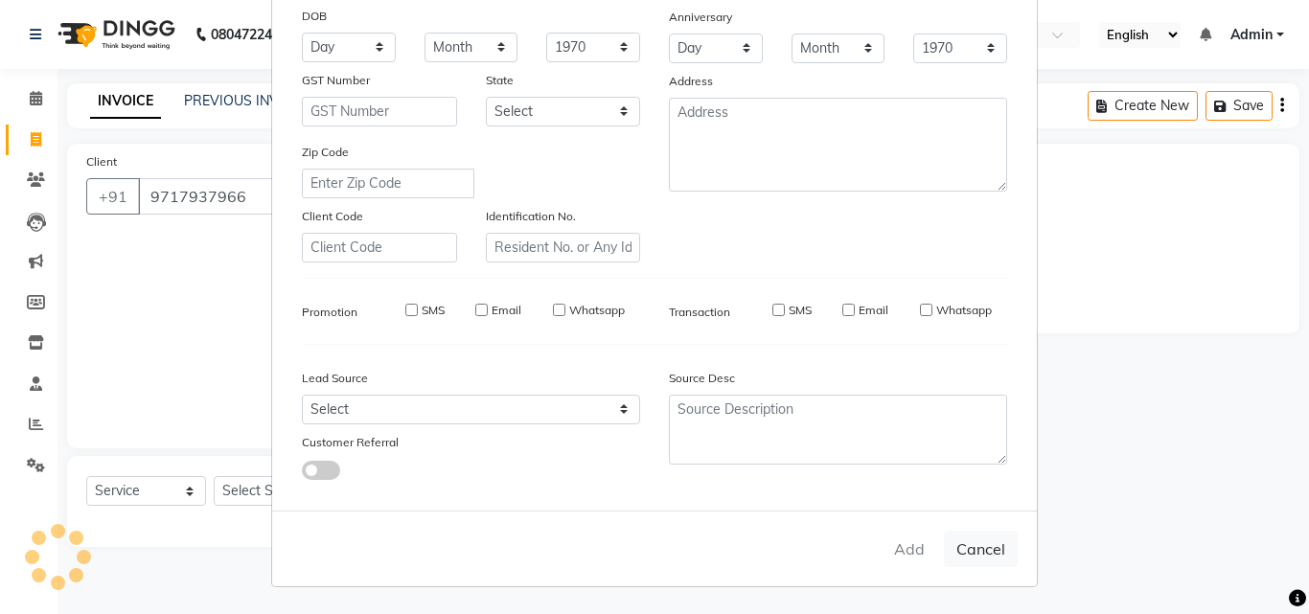
checkbox input "false"
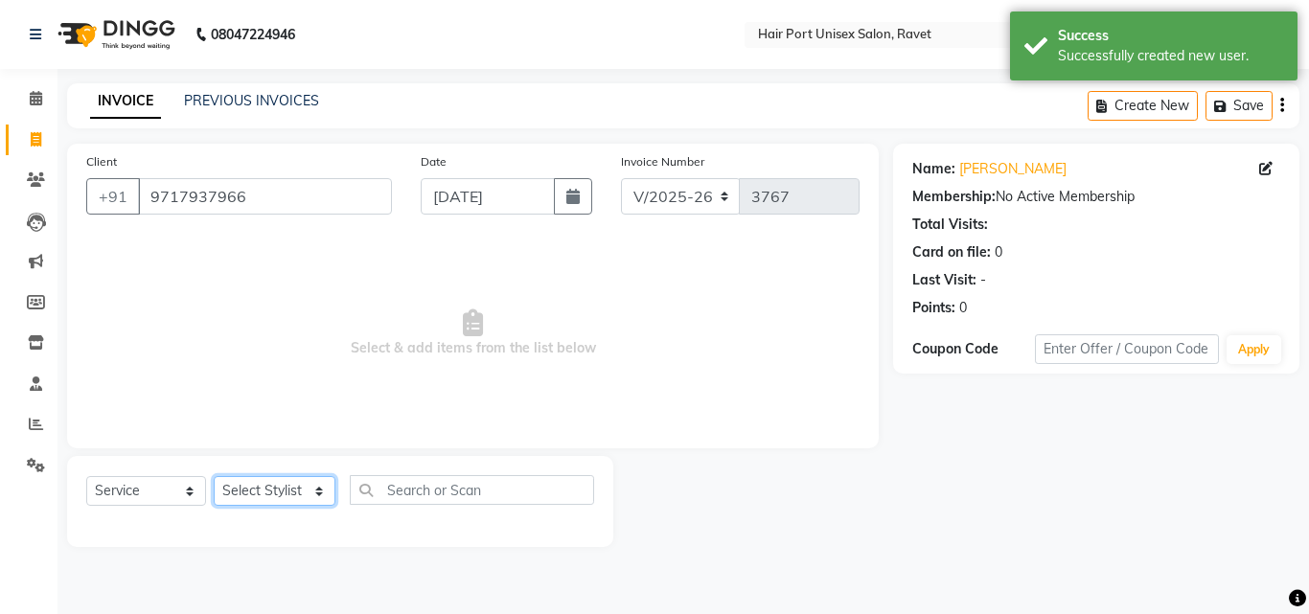
click at [280, 489] on select "Select Stylist [PERSON_NAME] [PERSON_NAME] [PERSON_NAME] [PERSON_NAME] [PERSON_…" at bounding box center [275, 491] width 122 height 30
select select "58689"
click at [214, 476] on select "Select Stylist [PERSON_NAME] [PERSON_NAME] [PERSON_NAME] [PERSON_NAME] [PERSON_…" at bounding box center [275, 491] width 122 height 30
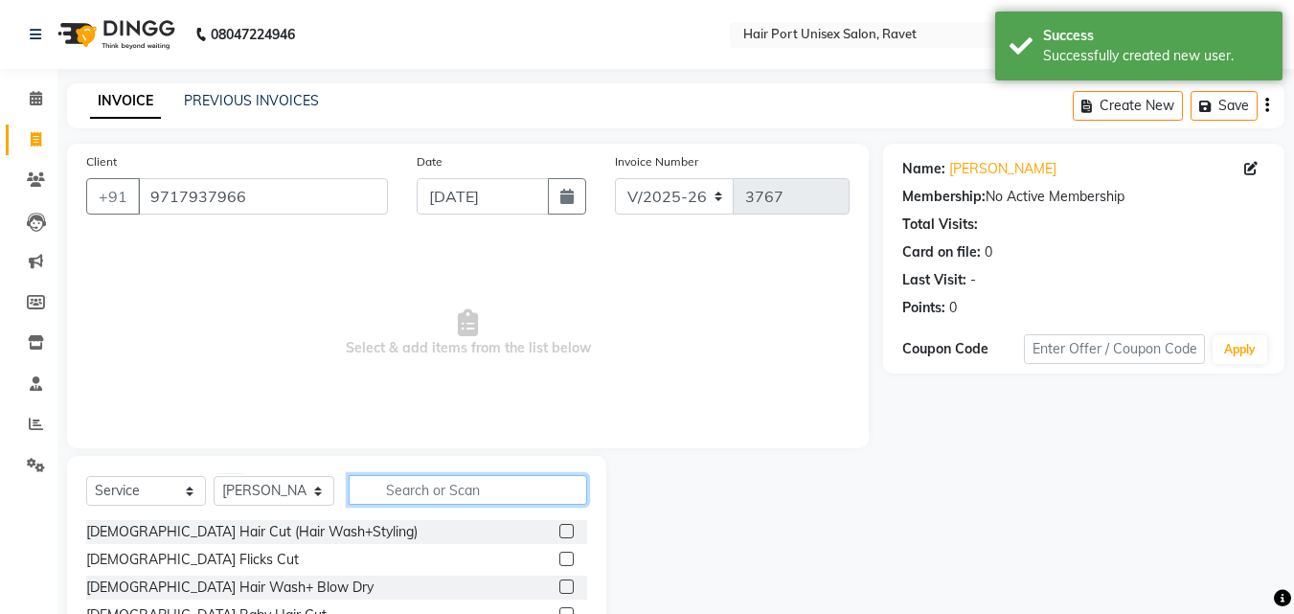
click at [396, 496] on input "text" at bounding box center [468, 490] width 239 height 30
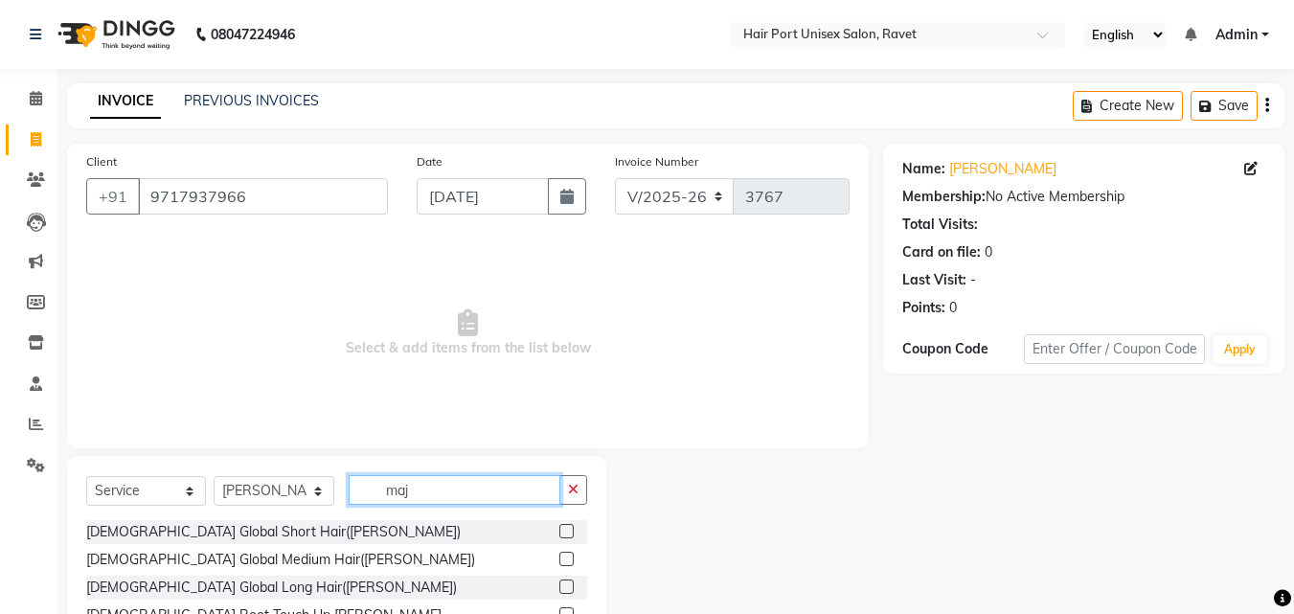
type input "maj"
click at [568, 585] on label at bounding box center [566, 587] width 14 height 14
click at [568, 585] on input "checkbox" at bounding box center [565, 588] width 12 height 12
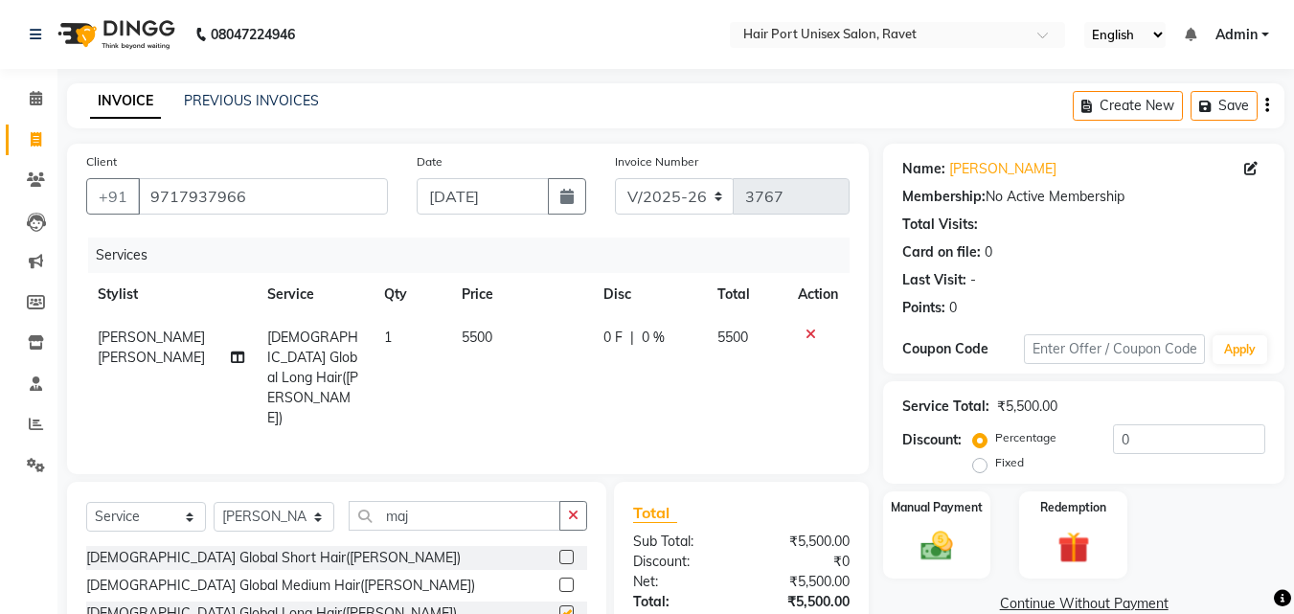
checkbox input "false"
click at [604, 337] on span "0 F" at bounding box center [613, 338] width 19 height 20
select select "58689"
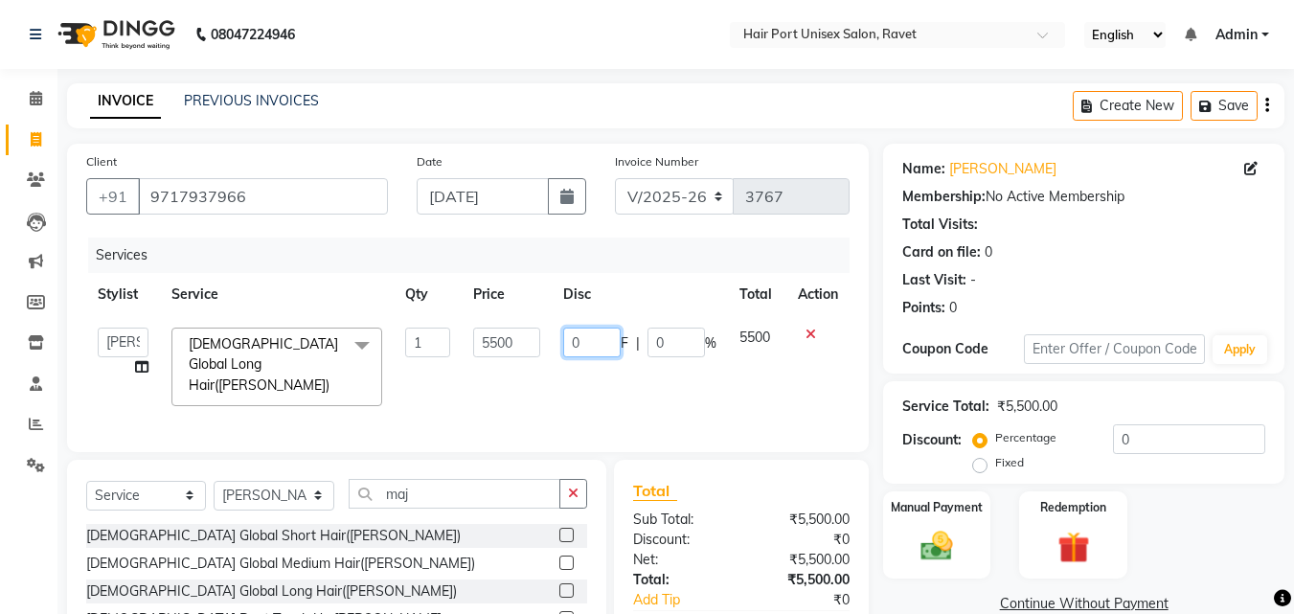
click at [588, 340] on input "0" at bounding box center [591, 343] width 57 height 30
type input "500"
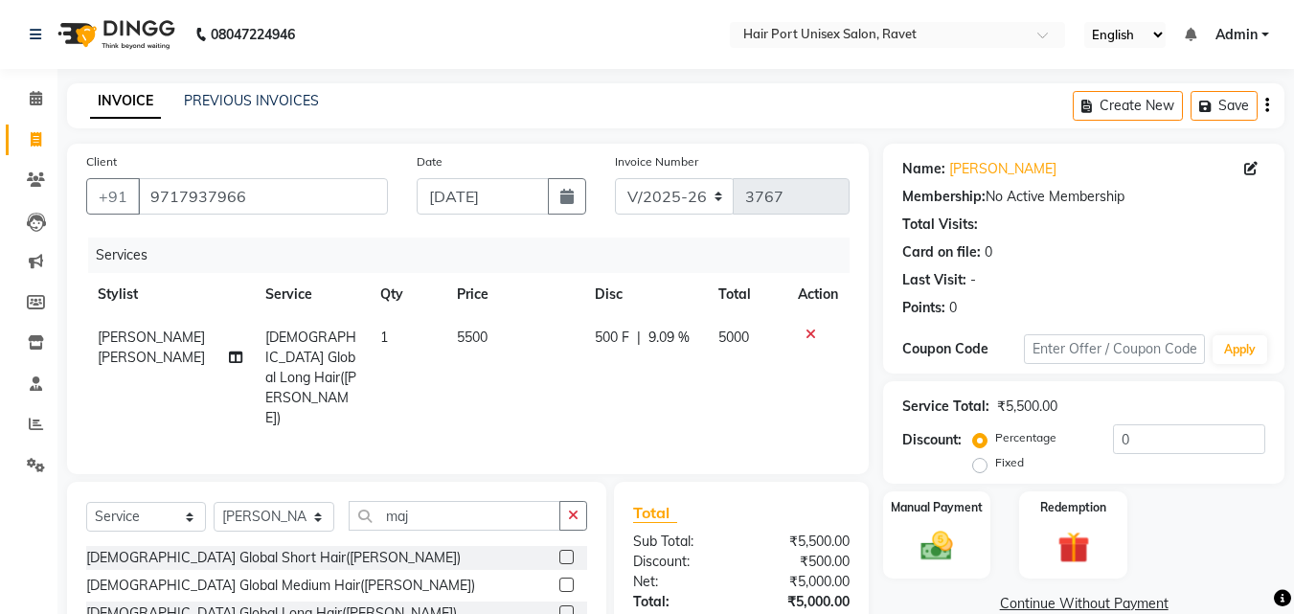
click at [494, 482] on div "Select Service Product Membership Package Voucher Prepaid Gift Card Select Styl…" at bounding box center [336, 611] width 539 height 258
click at [469, 501] on input "maj" at bounding box center [455, 516] width 212 height 30
type input "m"
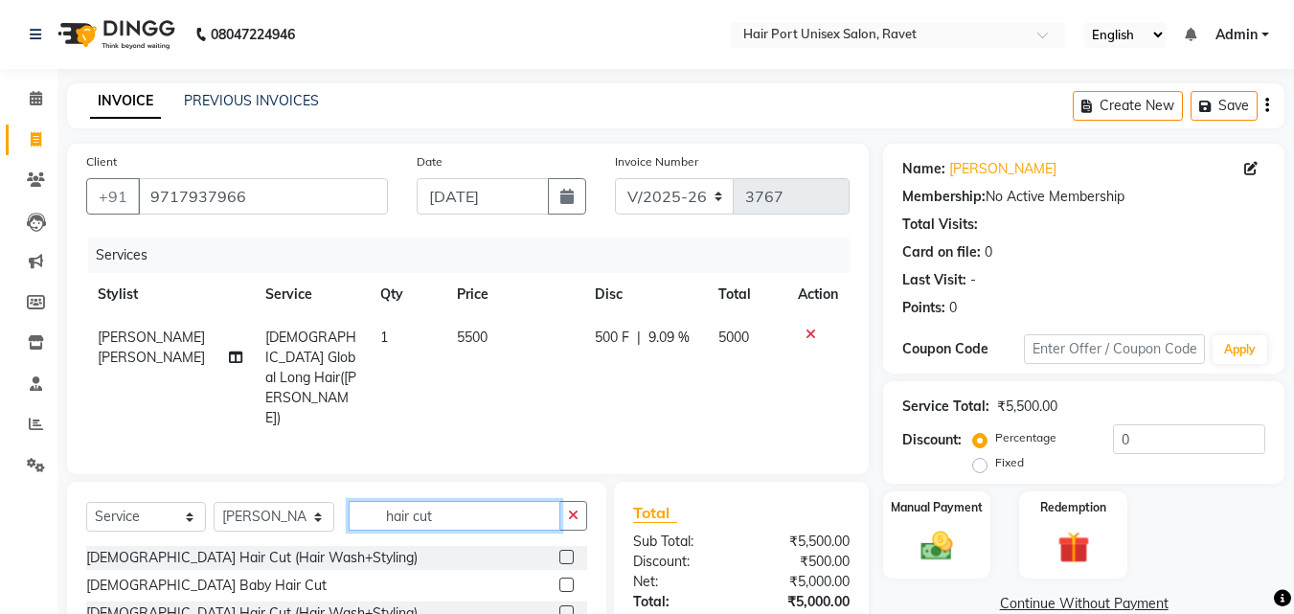
type input "hair cut"
click at [563, 550] on label at bounding box center [566, 557] width 14 height 14
click at [563, 552] on input "checkbox" at bounding box center [565, 558] width 12 height 12
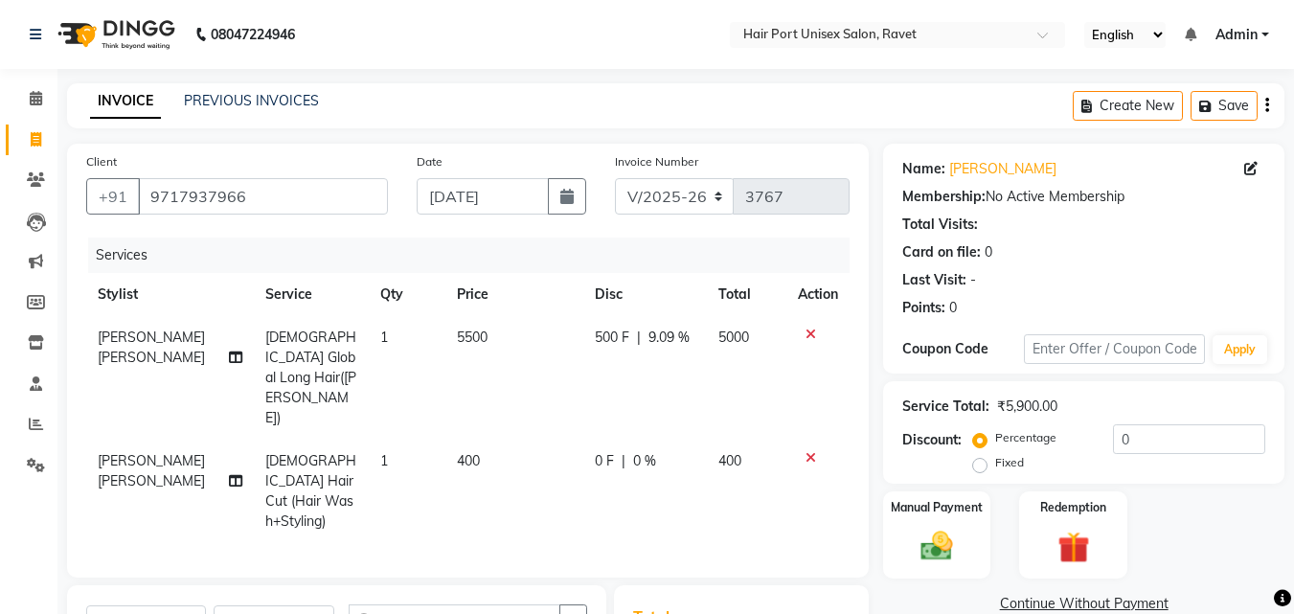
checkbox input "false"
click at [595, 451] on span "0 F" at bounding box center [604, 461] width 19 height 20
select select "58689"
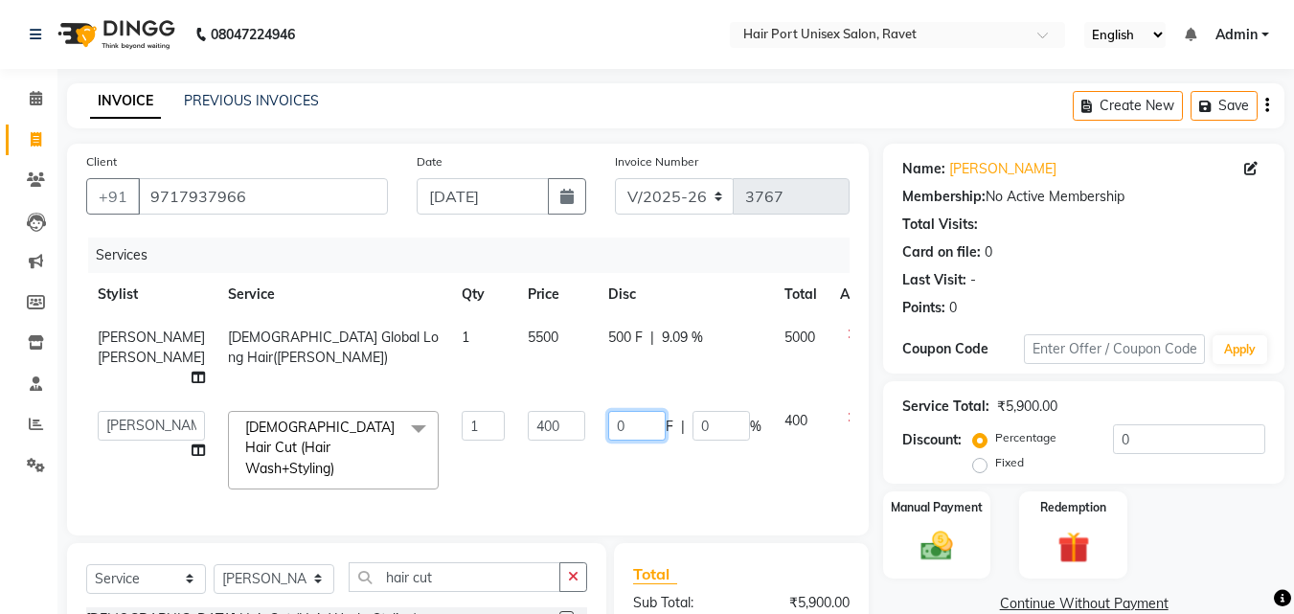
click at [608, 436] on input "0" at bounding box center [636, 426] width 57 height 30
type input "20"
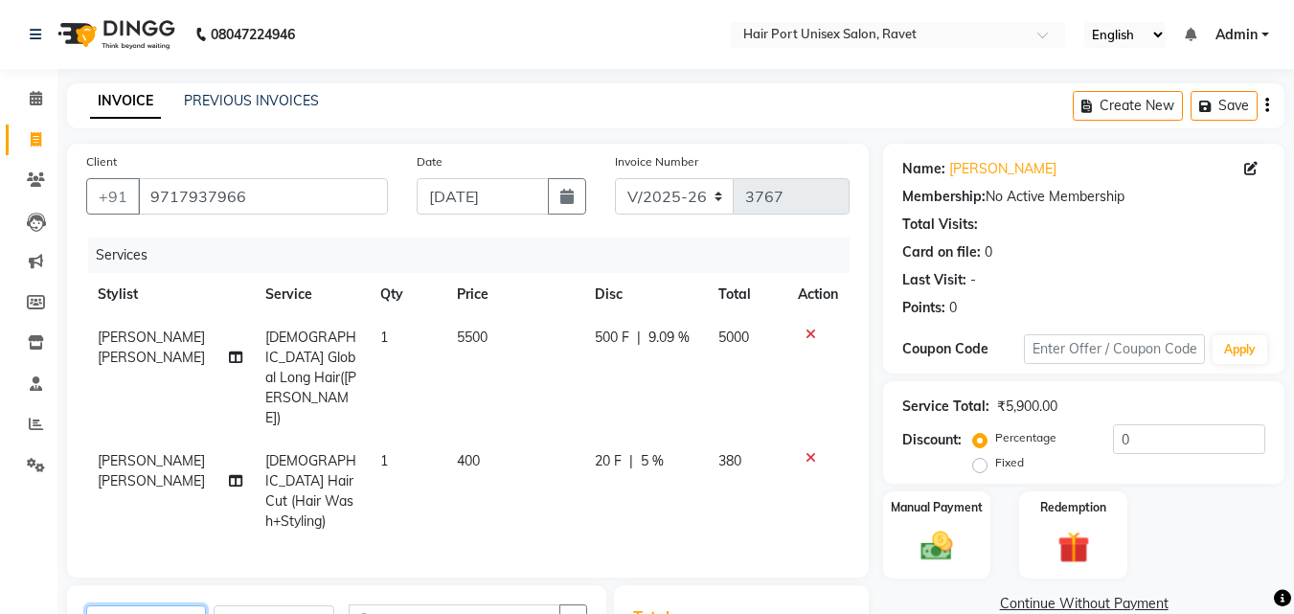
click at [143, 605] on select "Select Service Product Membership Package Voucher Prepaid Gift Card" at bounding box center [146, 620] width 120 height 30
select select "membership"
click at [86, 605] on select "Select Service Product Membership Package Voucher Prepaid Gift Card" at bounding box center [146, 620] width 120 height 30
click at [277, 605] on select "Select Stylist [PERSON_NAME] [PERSON_NAME] [PERSON_NAME] [PERSON_NAME] [PERSON_…" at bounding box center [274, 620] width 121 height 30
click at [214, 605] on select "Select Stylist [PERSON_NAME] [PERSON_NAME] [PERSON_NAME] [PERSON_NAME] [PERSON_…" at bounding box center [274, 620] width 121 height 30
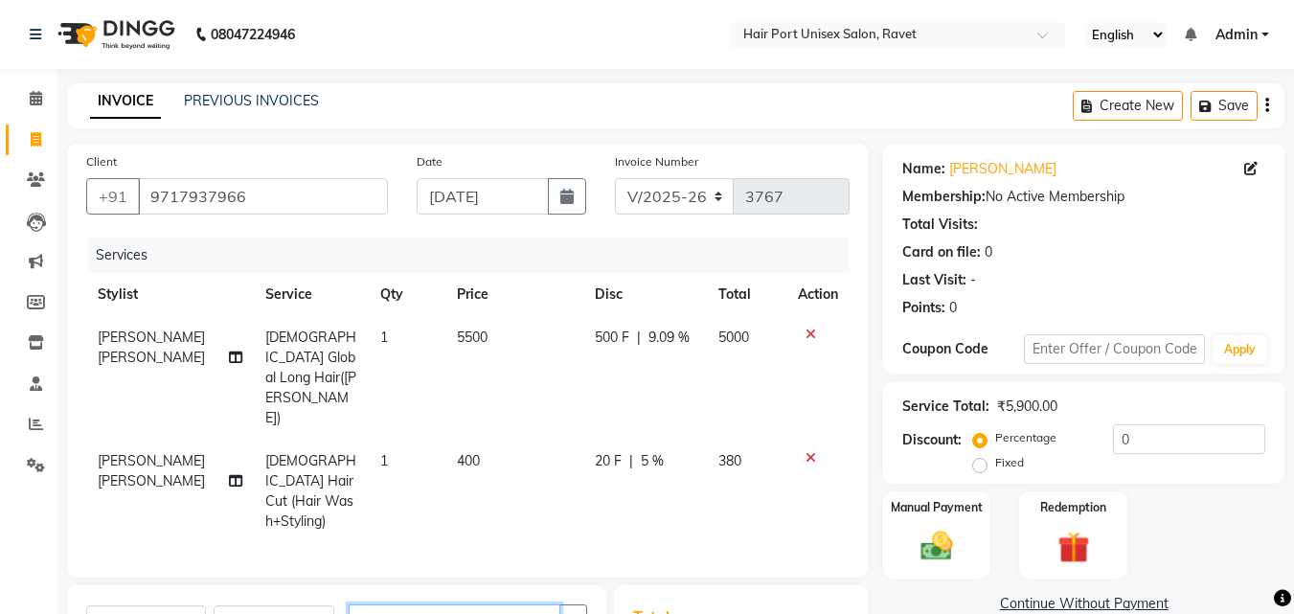
click at [431, 604] on input "hair cut" at bounding box center [455, 619] width 212 height 30
type input "h"
click at [132, 605] on select "Select Service Product Membership Package Voucher Prepaid Gift Card" at bounding box center [146, 620] width 120 height 30
click at [458, 604] on input "mebar" at bounding box center [455, 619] width 212 height 30
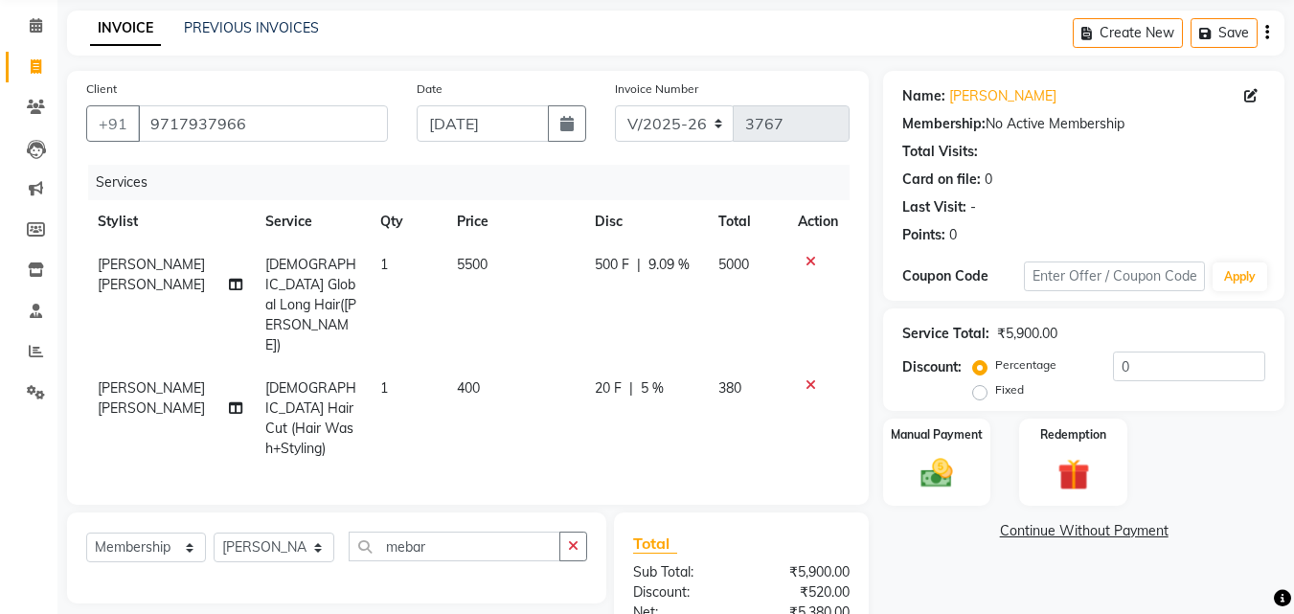
scroll to position [77, 0]
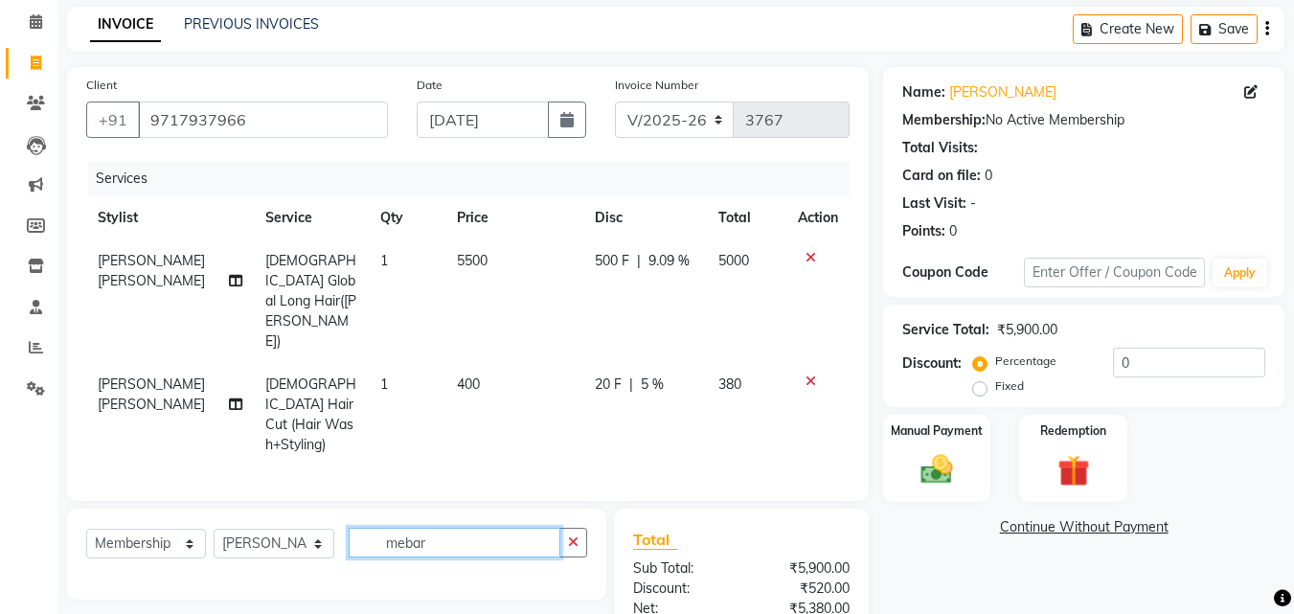
click at [424, 528] on input "mebar" at bounding box center [455, 543] width 212 height 30
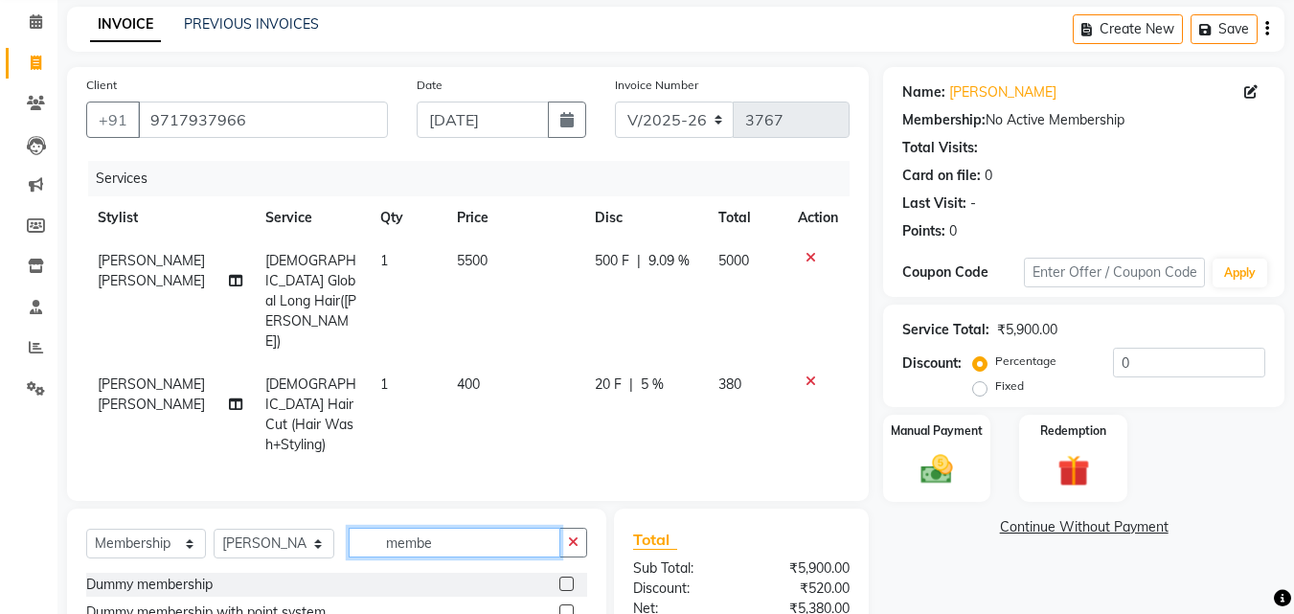
type input "membe"
click at [474, 573] on div "Dummy membership" at bounding box center [336, 585] width 501 height 24
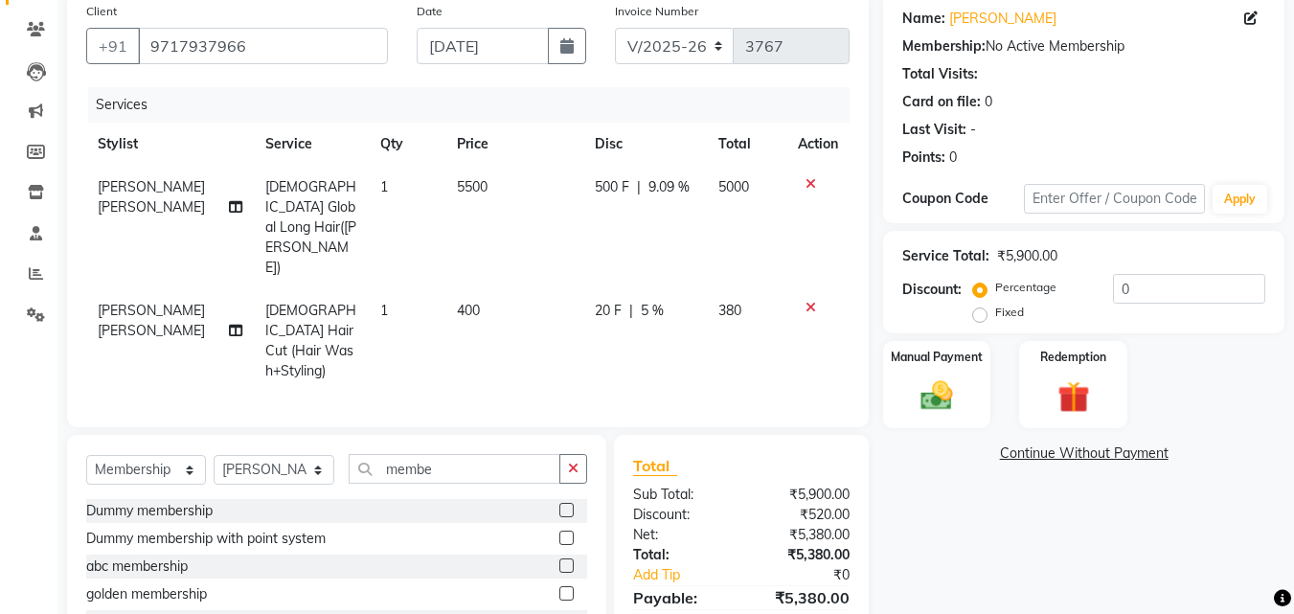
scroll to position [153, 0]
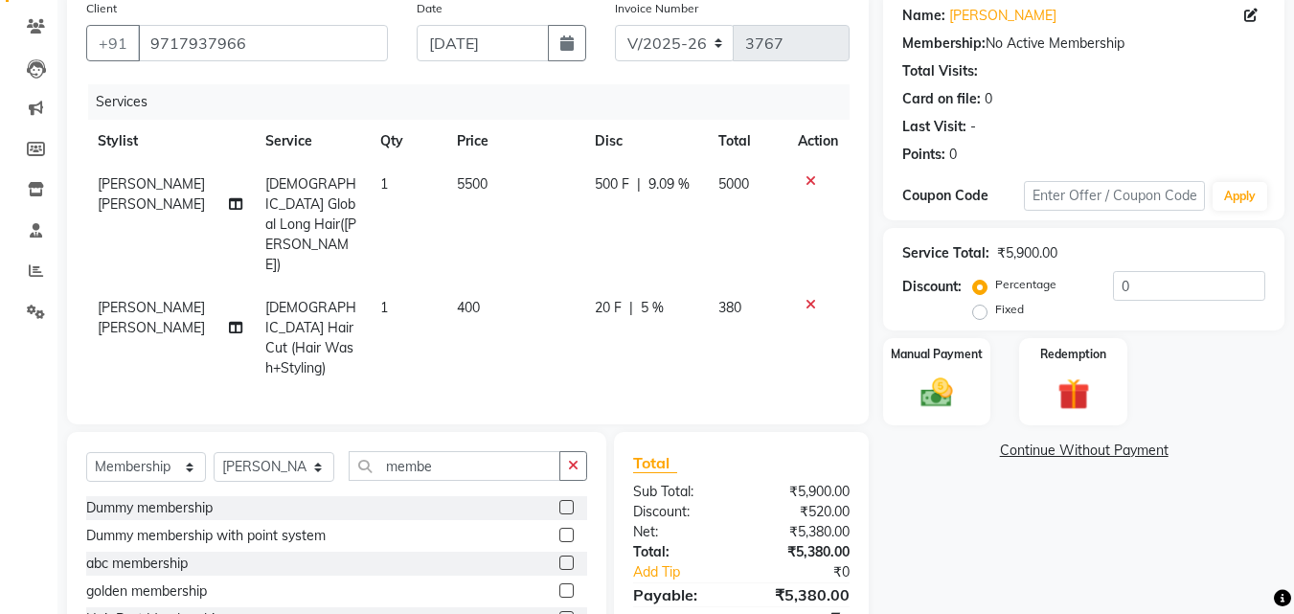
click at [570, 611] on label at bounding box center [566, 618] width 14 height 14
click at [570, 613] on input "checkbox" at bounding box center [565, 619] width 12 height 12
select select "select"
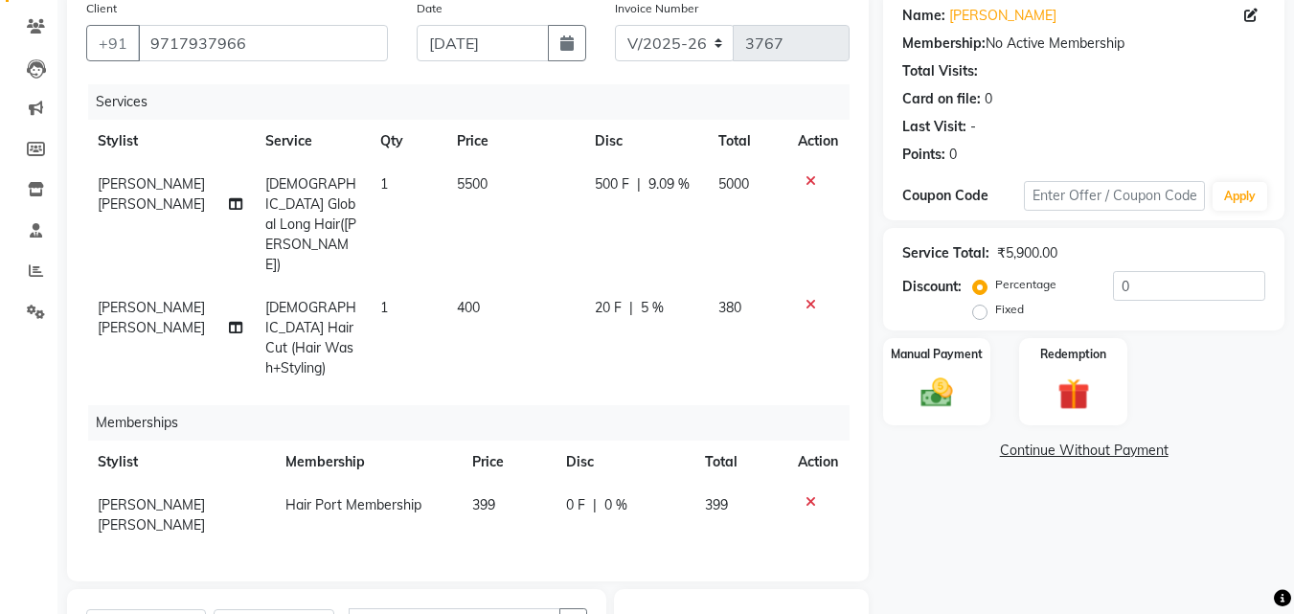
click at [632, 319] on td "20 F | 5 %" at bounding box center [645, 337] width 124 height 103
select select "58689"
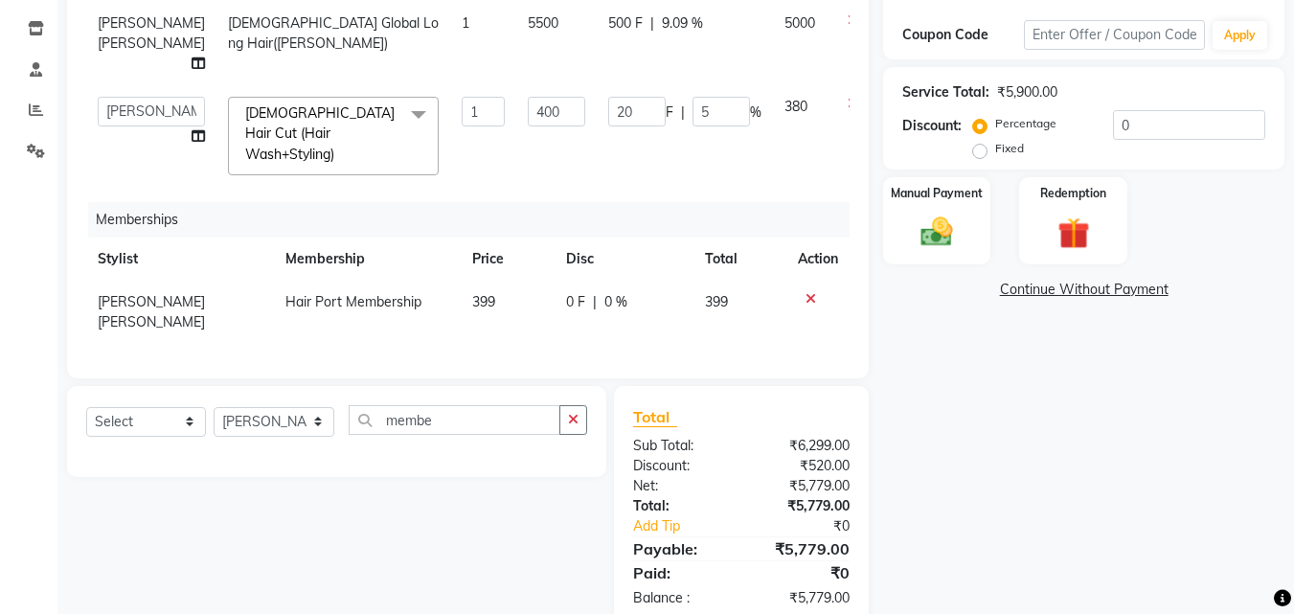
scroll to position [345, 0]
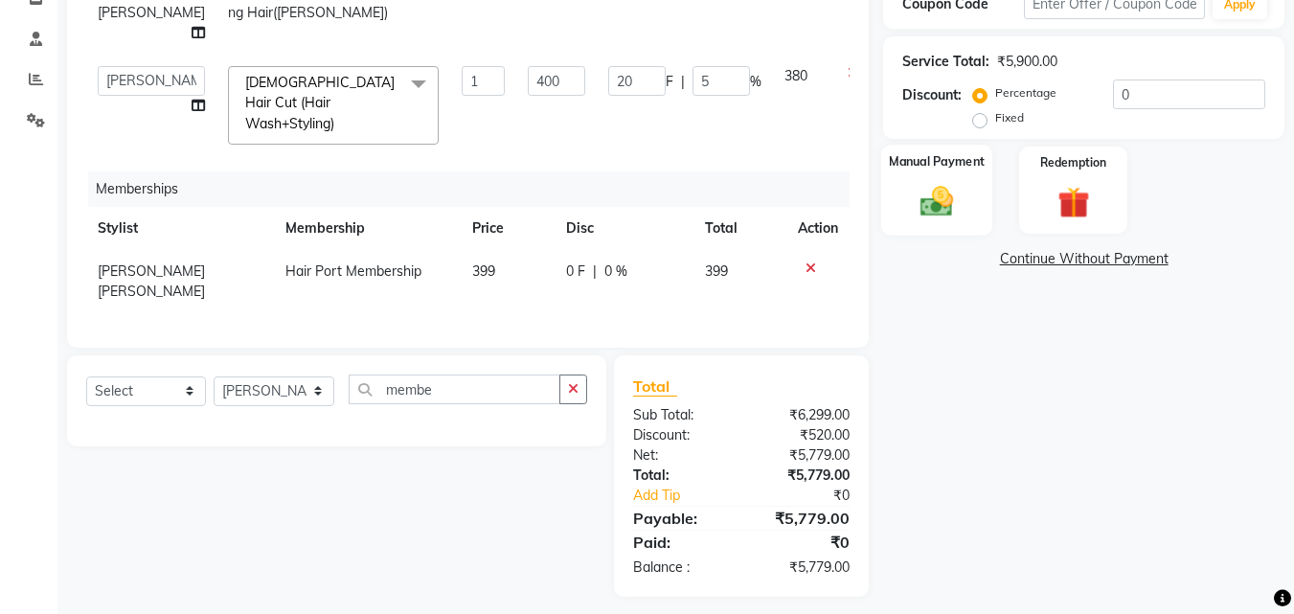
click at [935, 211] on img at bounding box center [937, 201] width 54 height 38
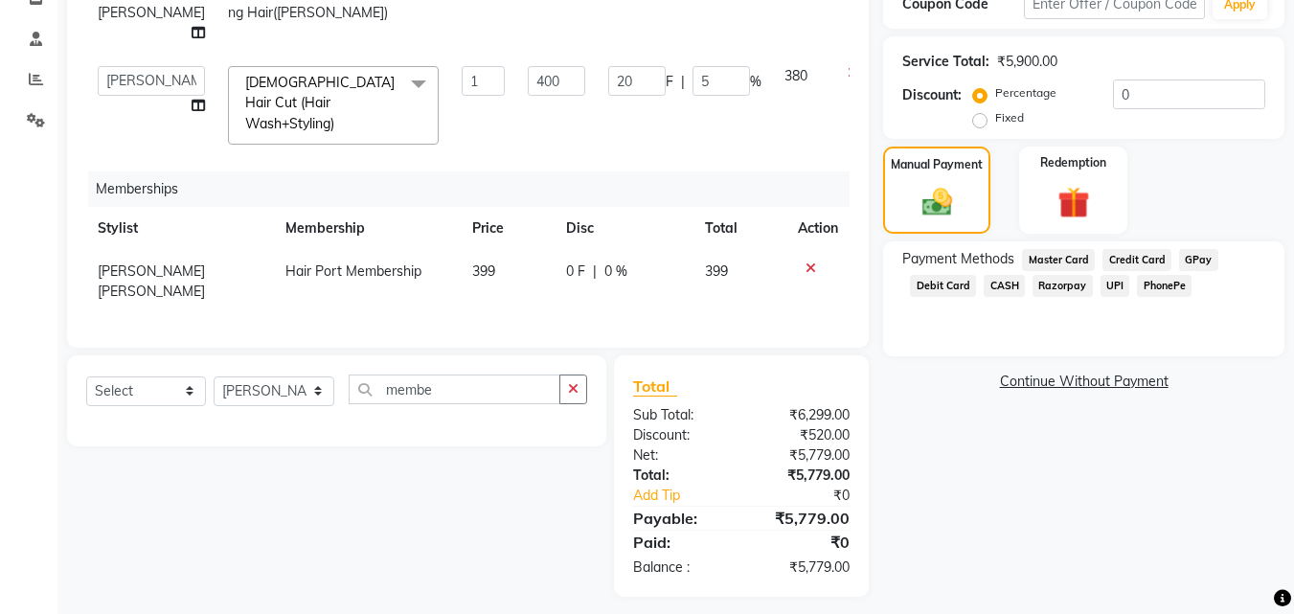
click at [1112, 282] on span "UPI" at bounding box center [1116, 286] width 30 height 22
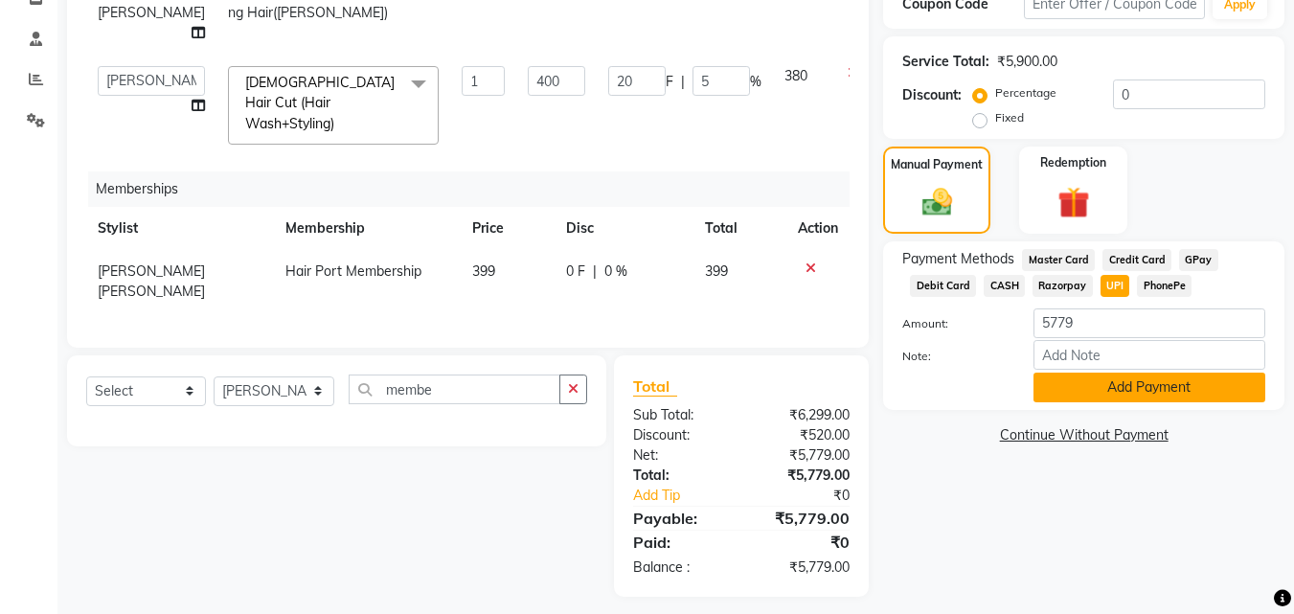
click at [1129, 397] on button "Add Payment" at bounding box center [1150, 388] width 232 height 30
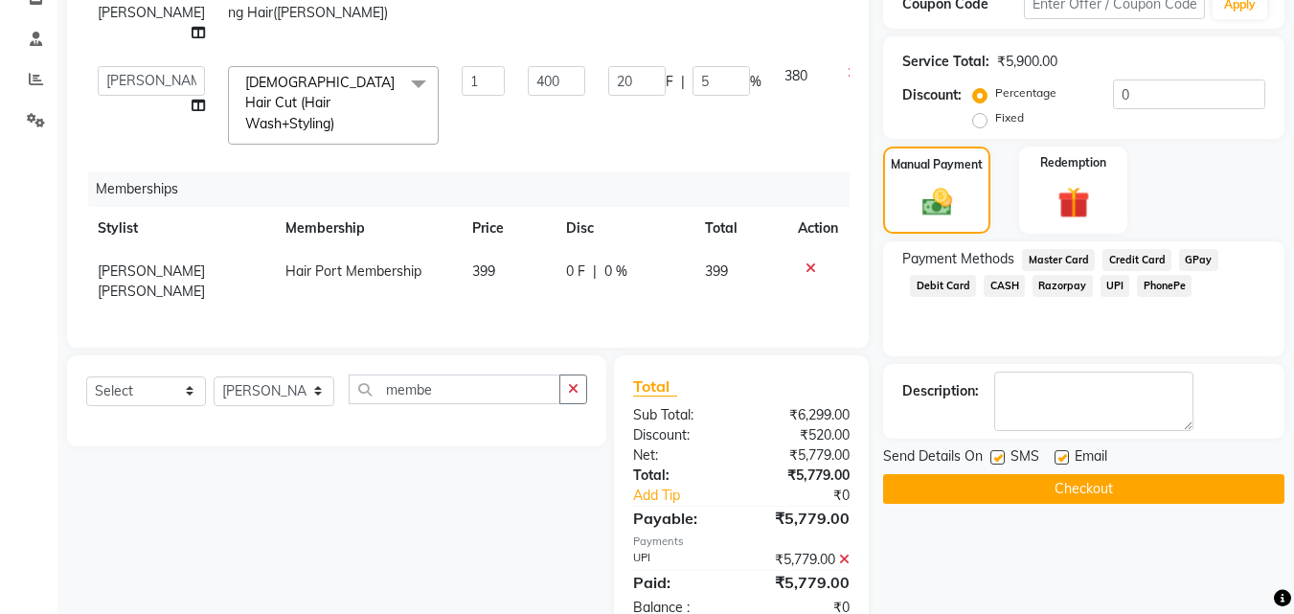
click at [1084, 489] on button "Checkout" at bounding box center [1083, 489] width 401 height 30
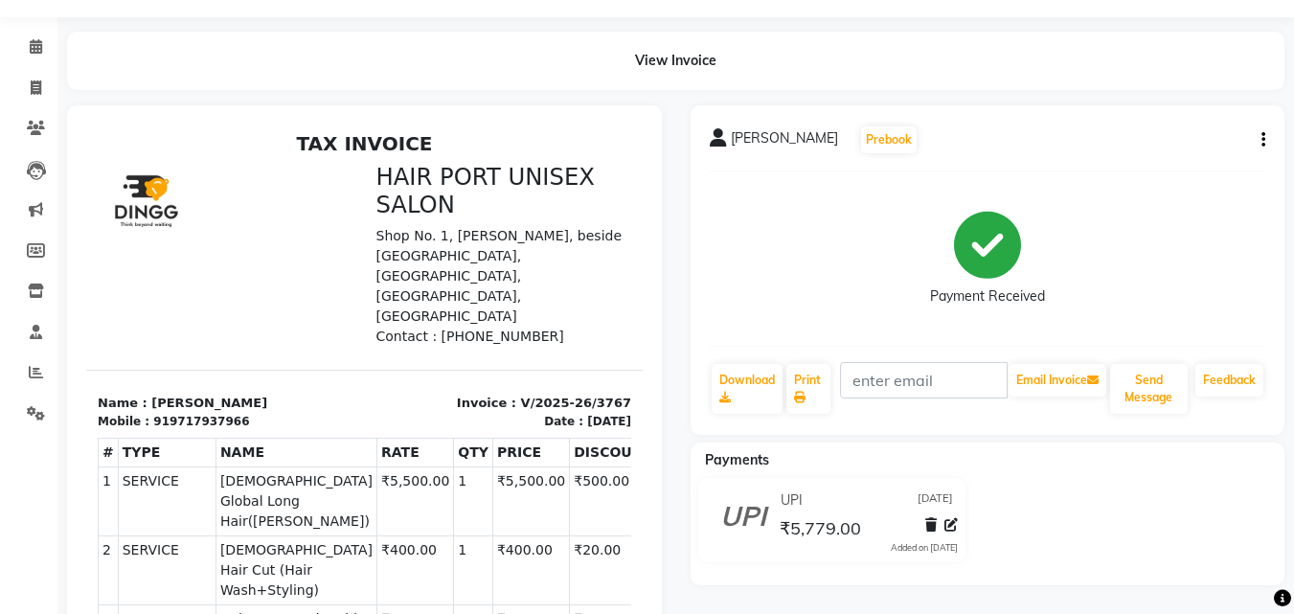
click at [668, 399] on div at bounding box center [365, 485] width 624 height 760
click at [668, 400] on div at bounding box center [365, 485] width 624 height 760
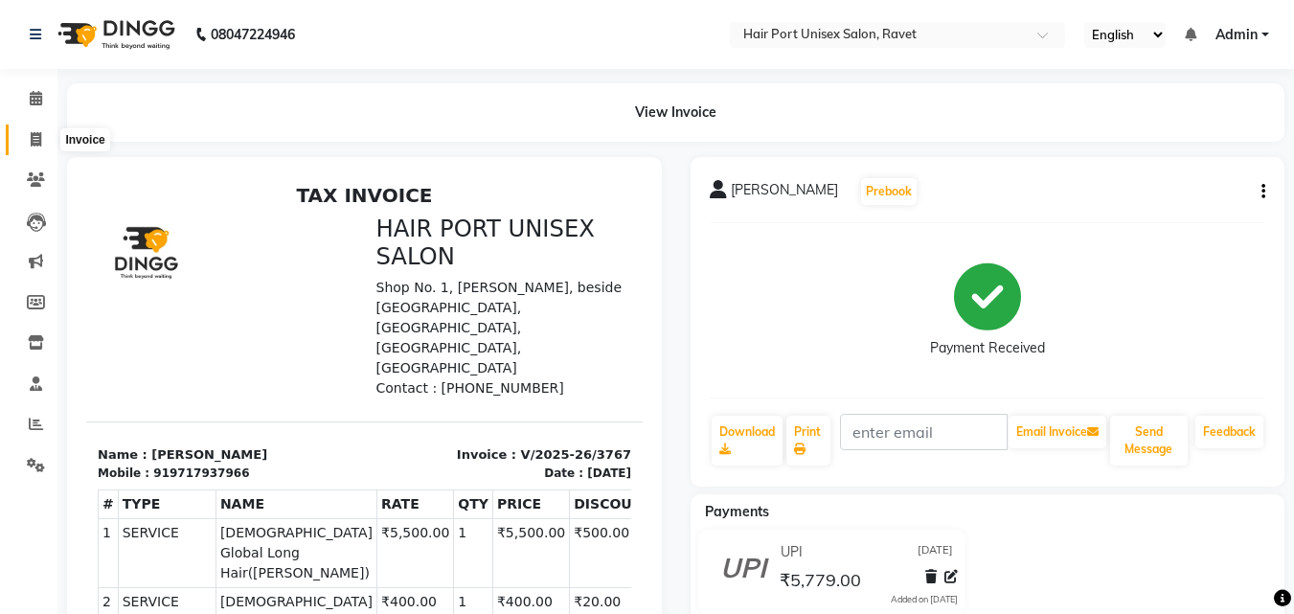
click at [34, 133] on icon at bounding box center [36, 139] width 11 height 14
select select "service"
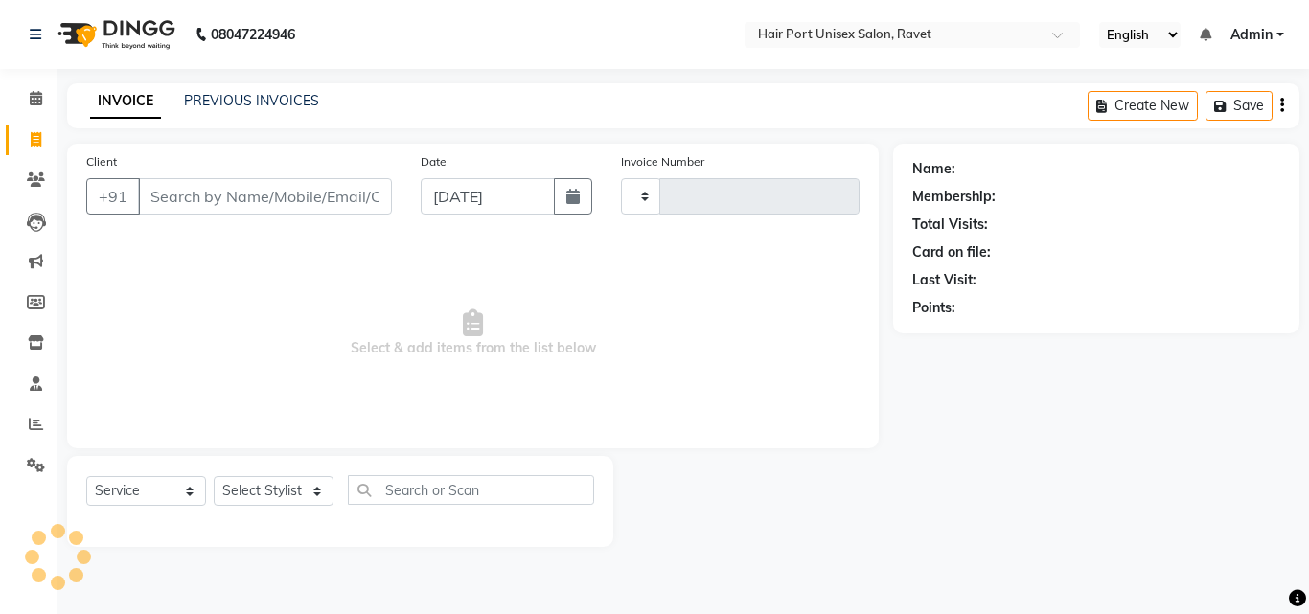
type input "3768"
select select "7015"
click at [199, 188] on input "Client" at bounding box center [265, 196] width 254 height 36
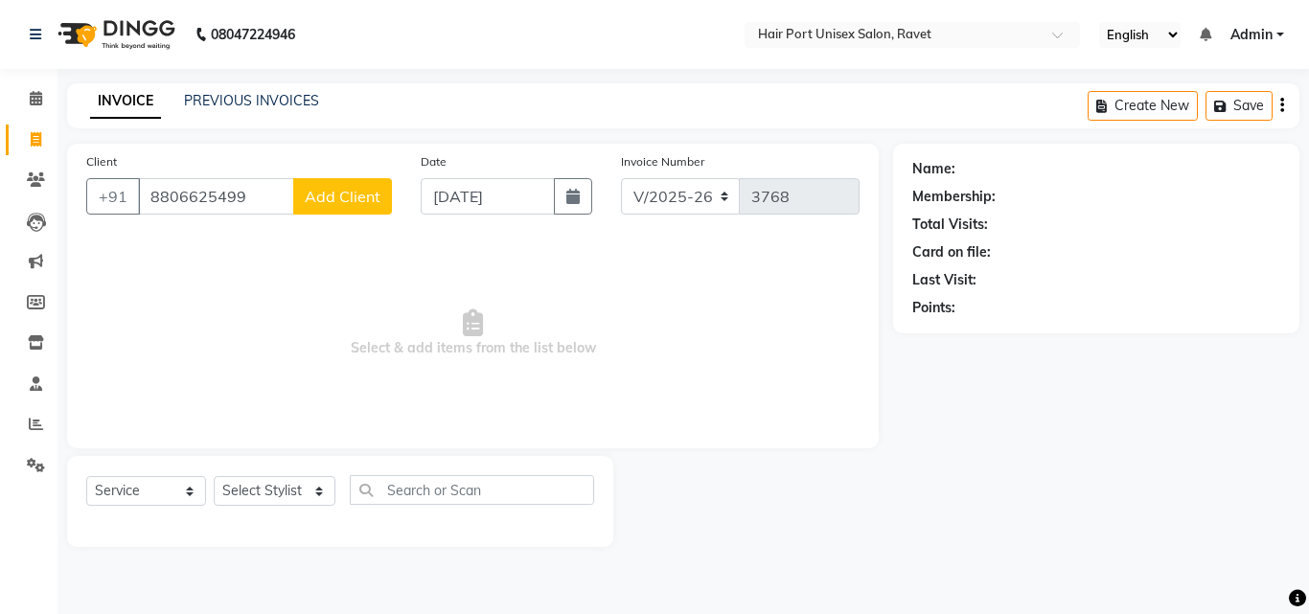
type input "8806625499"
click at [317, 205] on span "Add Client" at bounding box center [343, 196] width 76 height 19
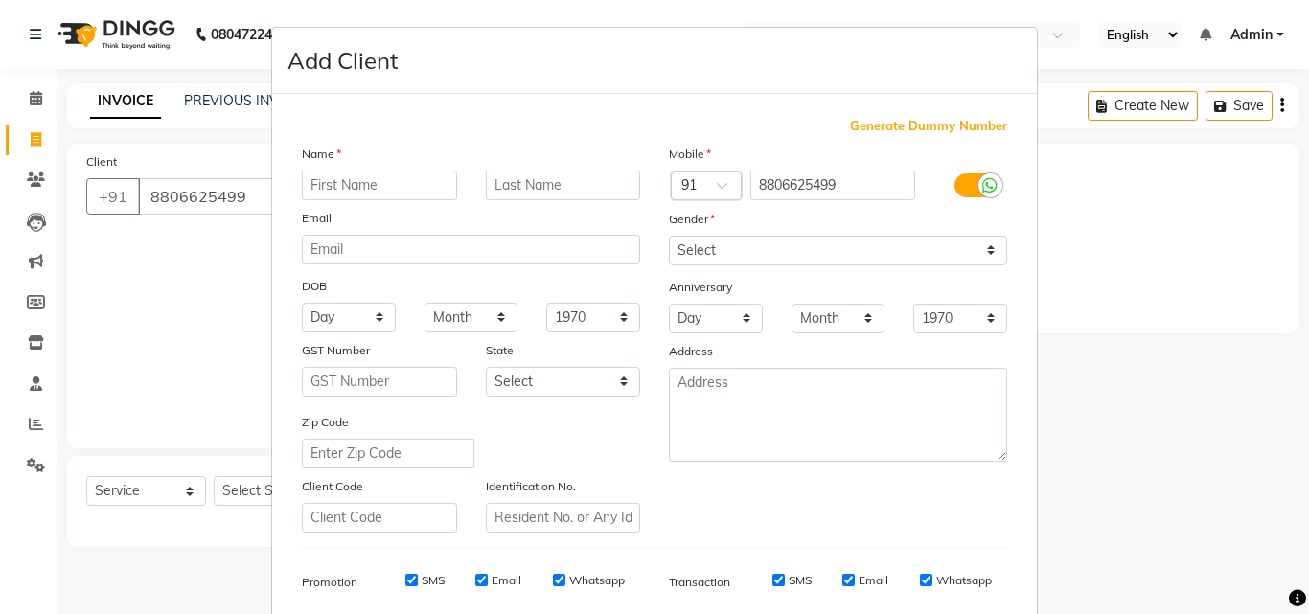
click at [367, 193] on input "text" at bounding box center [379, 186] width 155 height 30
type input "gaurav"
click at [723, 255] on select "Select [DEMOGRAPHIC_DATA] [DEMOGRAPHIC_DATA] Other Prefer Not To Say" at bounding box center [838, 251] width 338 height 30
select select "[DEMOGRAPHIC_DATA]"
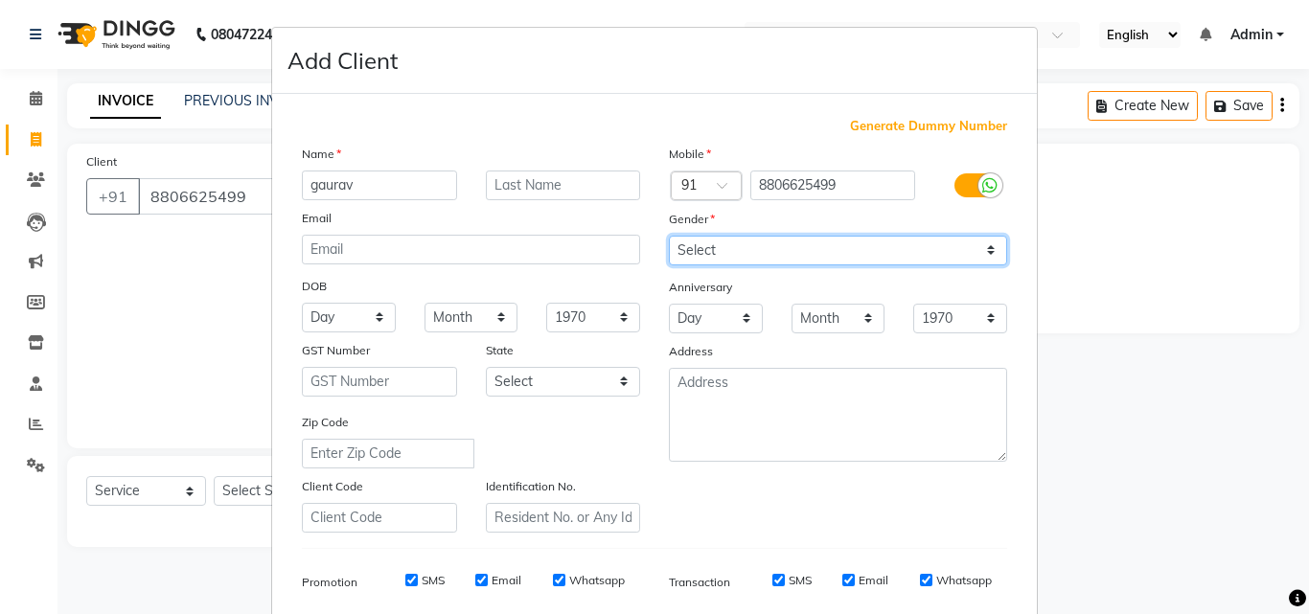
click at [669, 236] on select "Select [DEMOGRAPHIC_DATA] [DEMOGRAPHIC_DATA] Other Prefer Not To Say" at bounding box center [838, 251] width 338 height 30
click at [868, 470] on div "Mobile Country Code × 91 8806625499 Gender Select [DEMOGRAPHIC_DATA] [DEMOGRAPH…" at bounding box center [837, 338] width 367 height 389
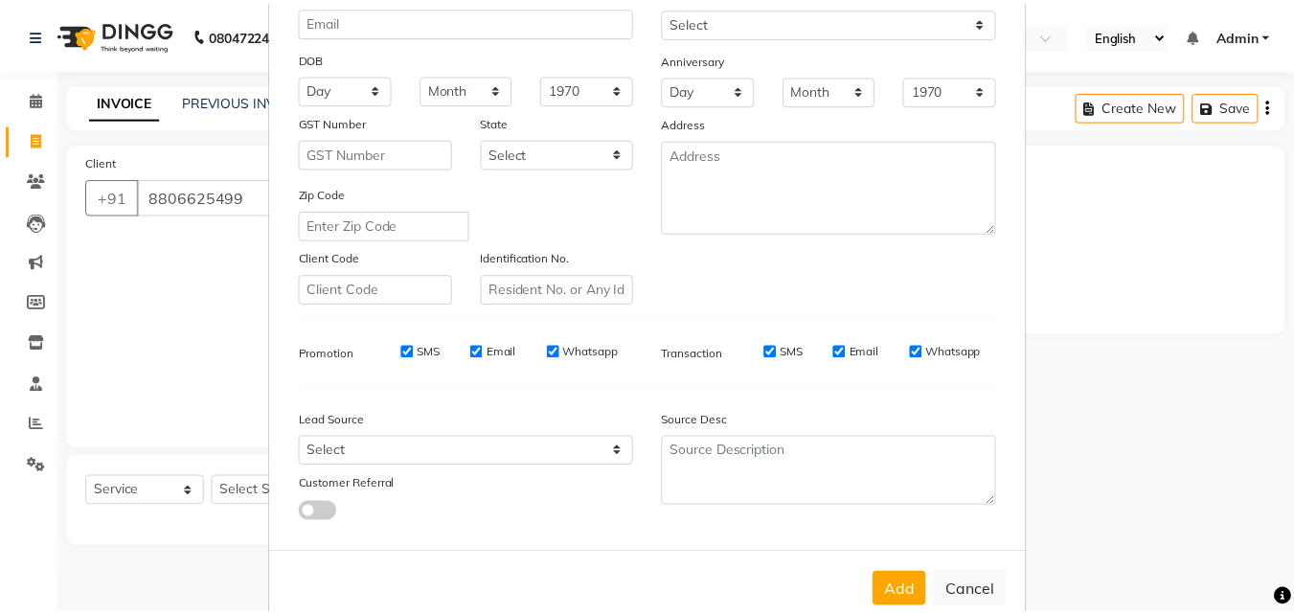
scroll to position [270, 0]
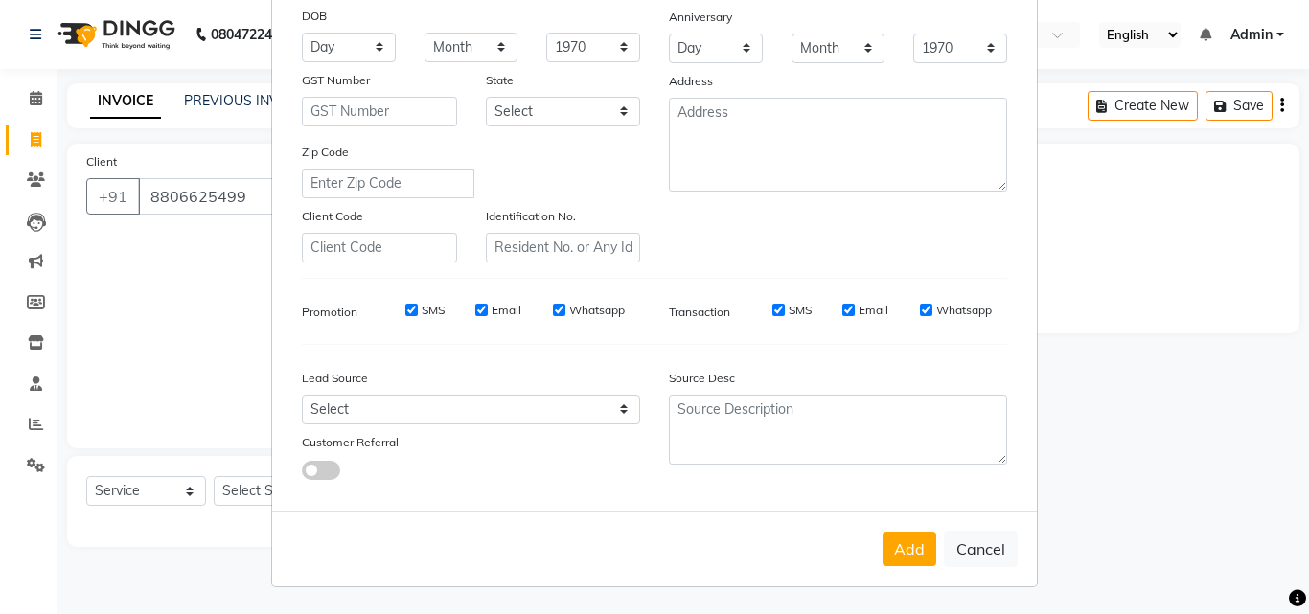
click at [897, 524] on div "Add Cancel" at bounding box center [654, 549] width 764 height 76
click at [900, 546] on button "Add" at bounding box center [909, 549] width 54 height 34
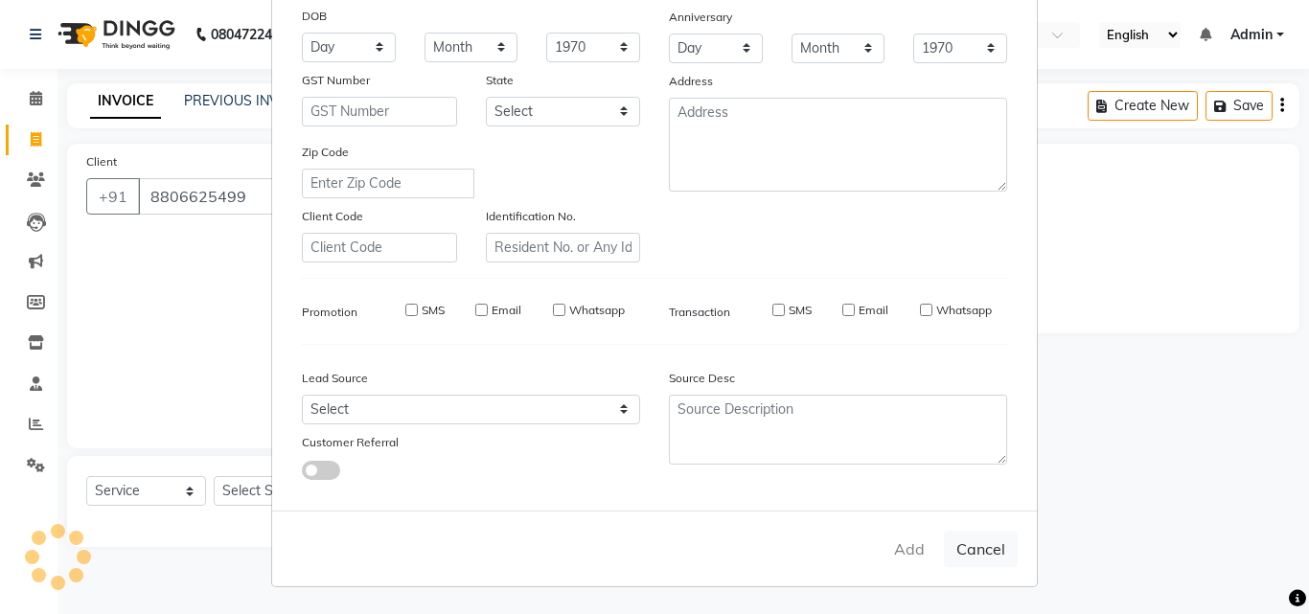
select select
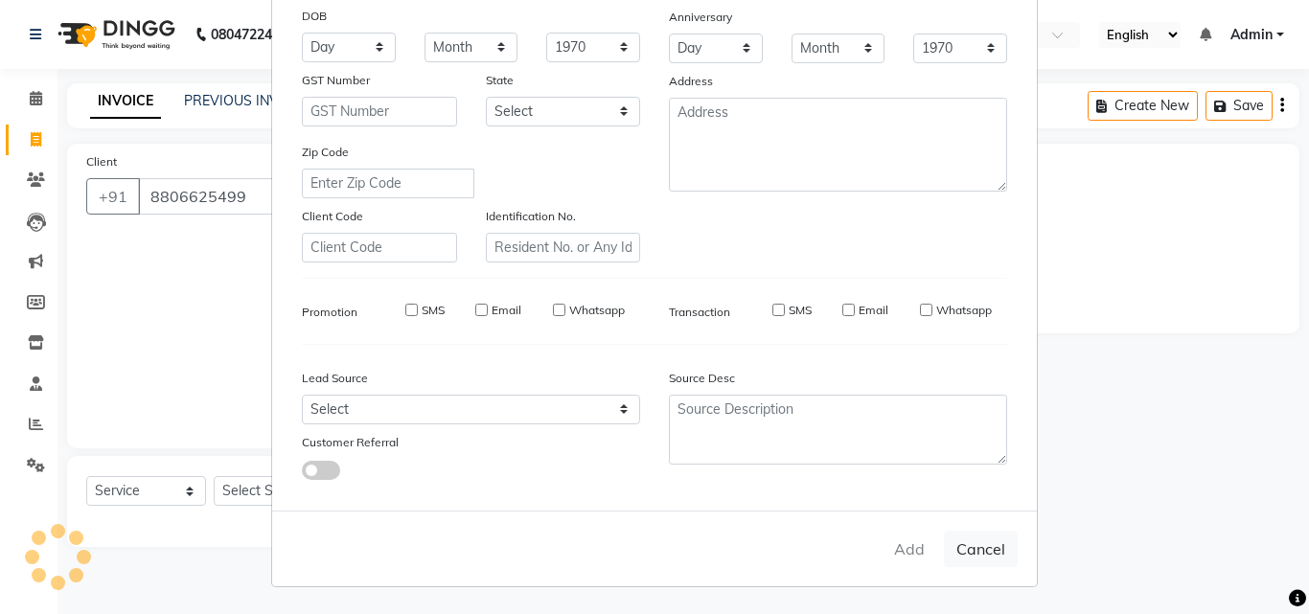
select select
checkbox input "false"
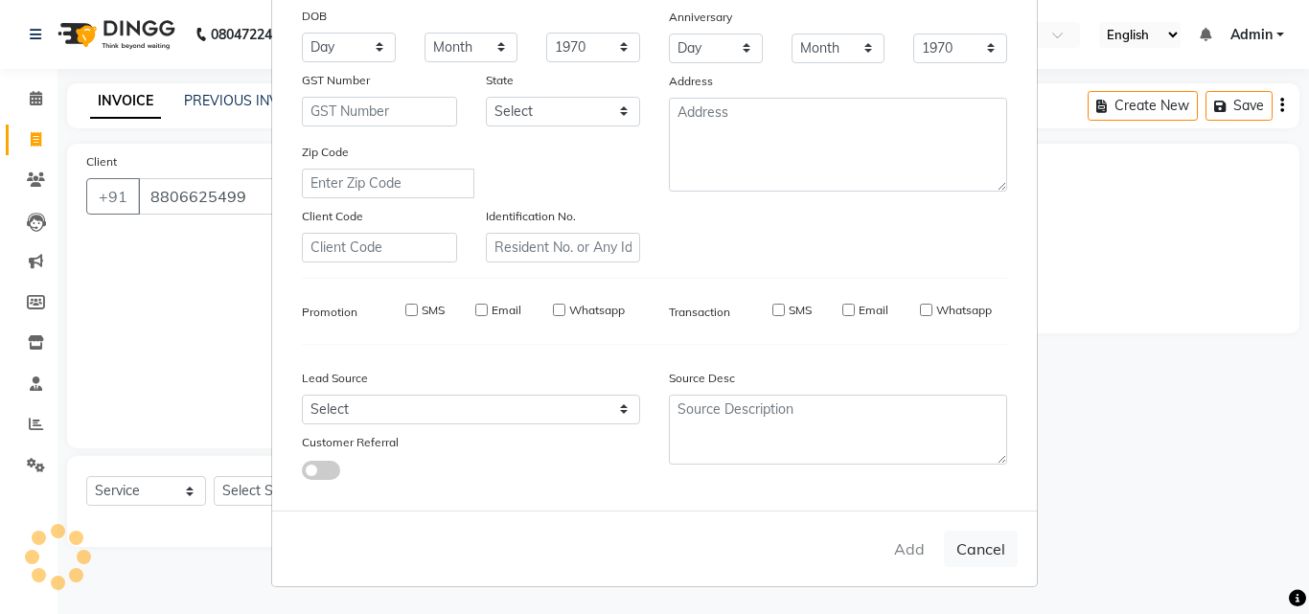
checkbox input "false"
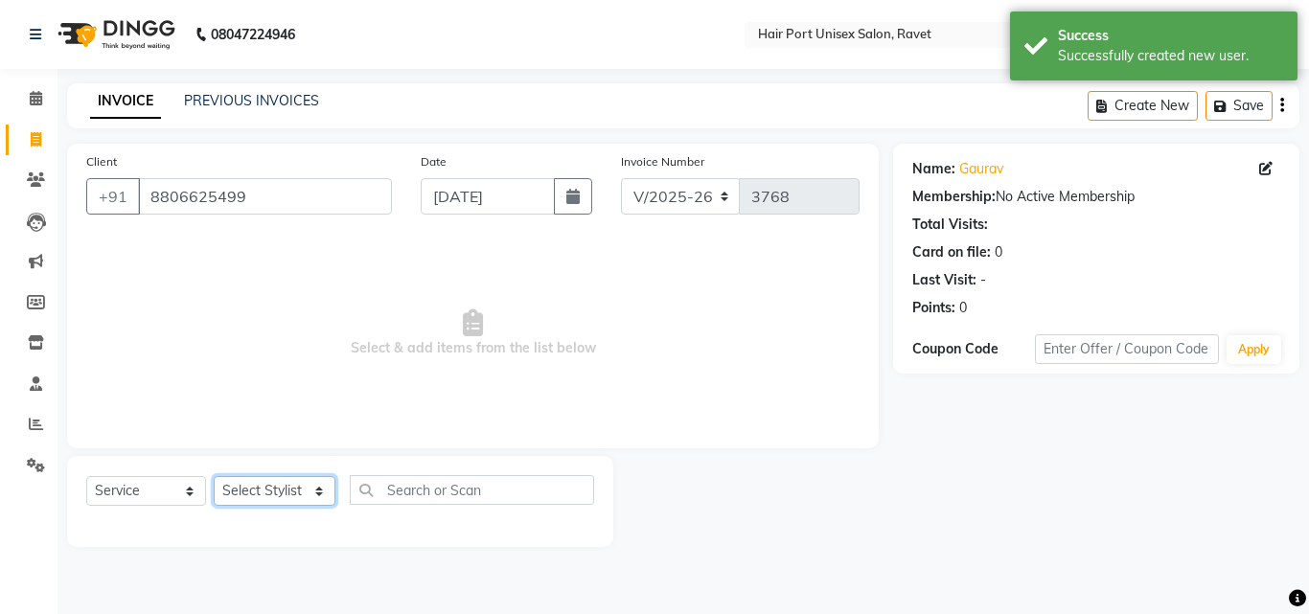
click at [293, 484] on select "Select Stylist [PERSON_NAME] [PERSON_NAME] [PERSON_NAME] [PERSON_NAME] [PERSON_…" at bounding box center [275, 491] width 122 height 30
select select "66342"
click at [214, 476] on select "Select Stylist [PERSON_NAME] [PERSON_NAME] [PERSON_NAME] [PERSON_NAME] [PERSON_…" at bounding box center [275, 491] width 122 height 30
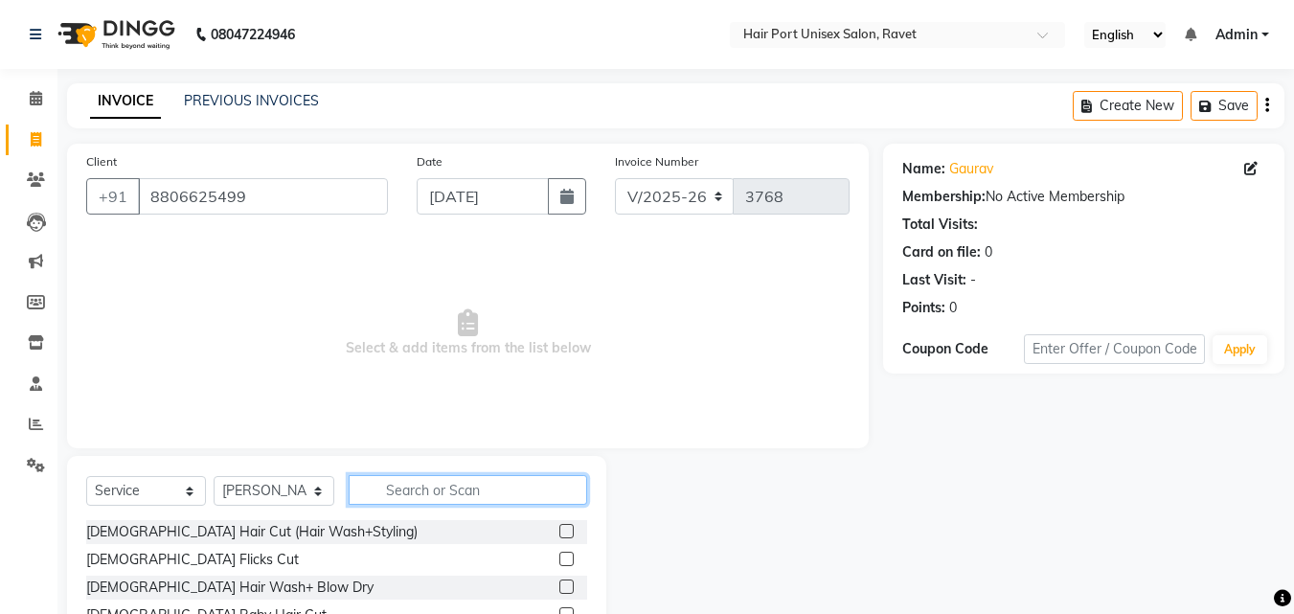
click at [450, 482] on input "text" at bounding box center [468, 490] width 239 height 30
click at [480, 525] on div "[DEMOGRAPHIC_DATA] Hair Cut (Hair Wash+Styling)" at bounding box center [336, 532] width 501 height 24
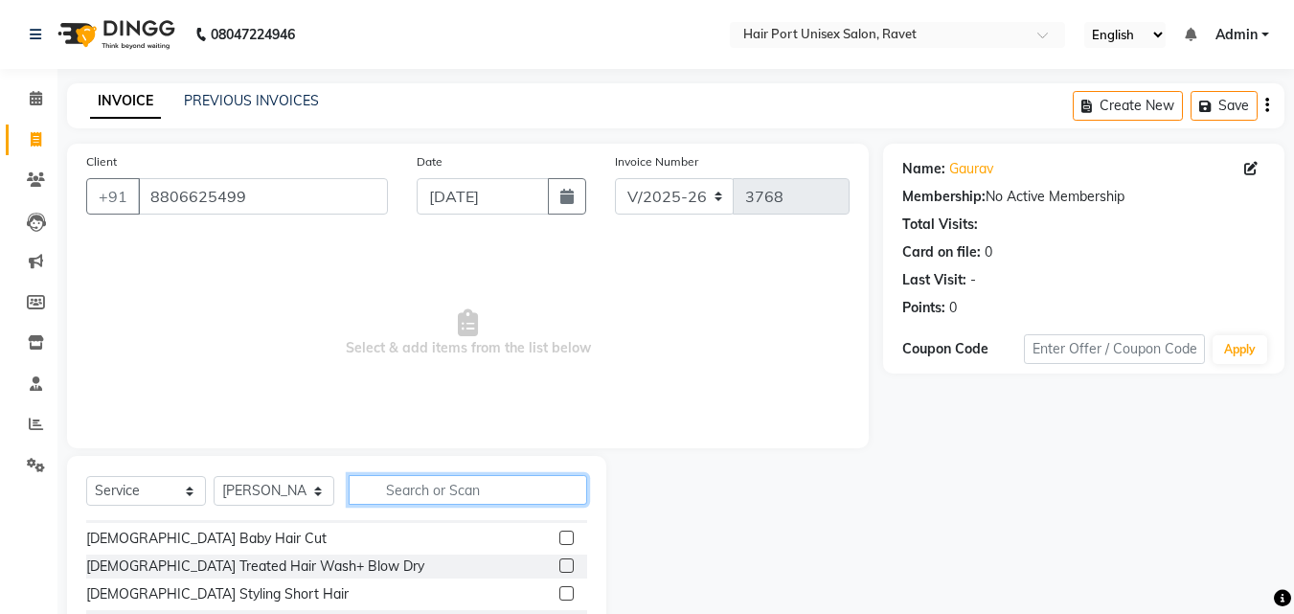
click at [448, 485] on input "text" at bounding box center [468, 490] width 239 height 30
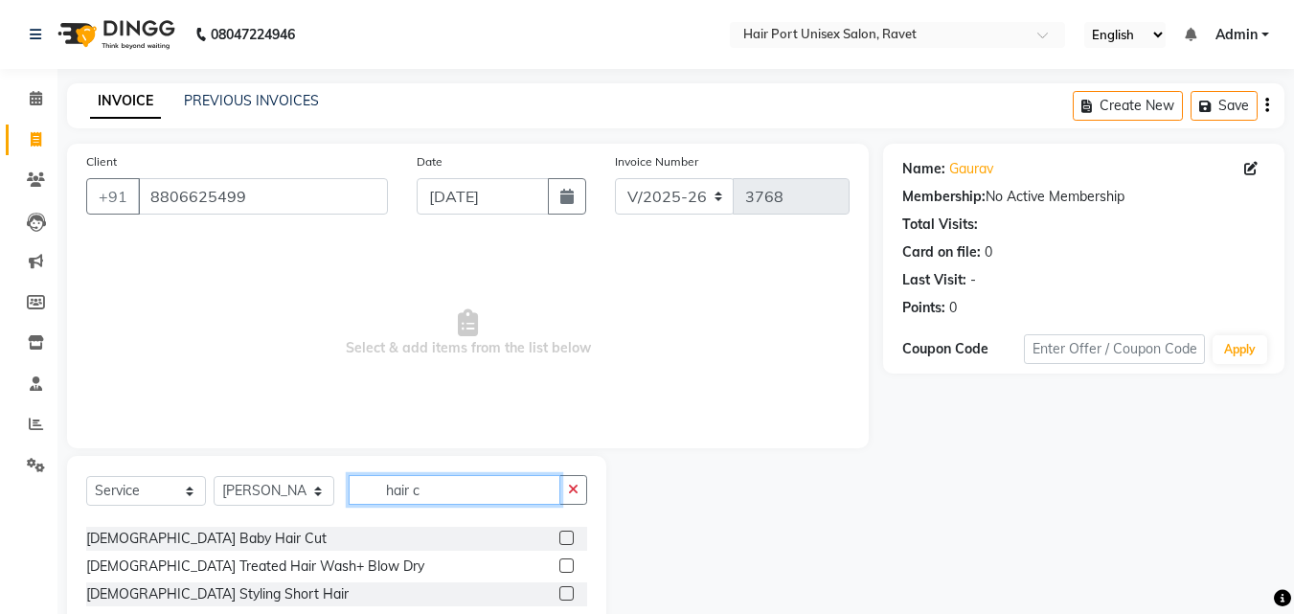
scroll to position [0, 0]
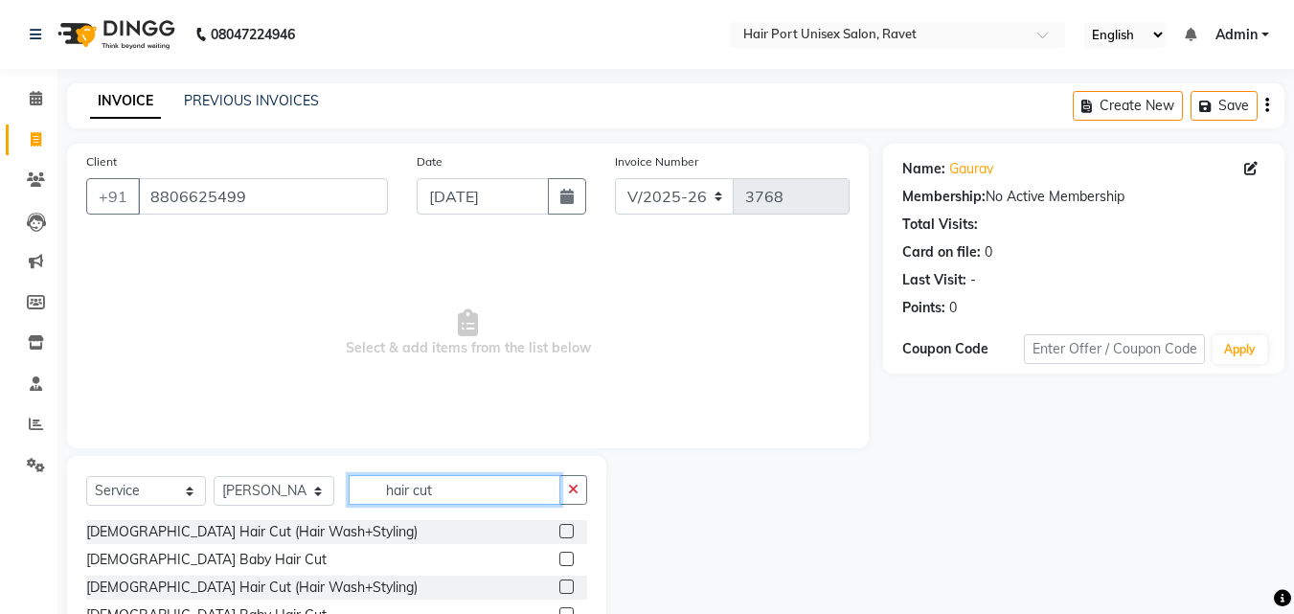
type input "hair cut"
click at [565, 584] on label at bounding box center [566, 587] width 14 height 14
click at [565, 584] on input "checkbox" at bounding box center [565, 588] width 12 height 12
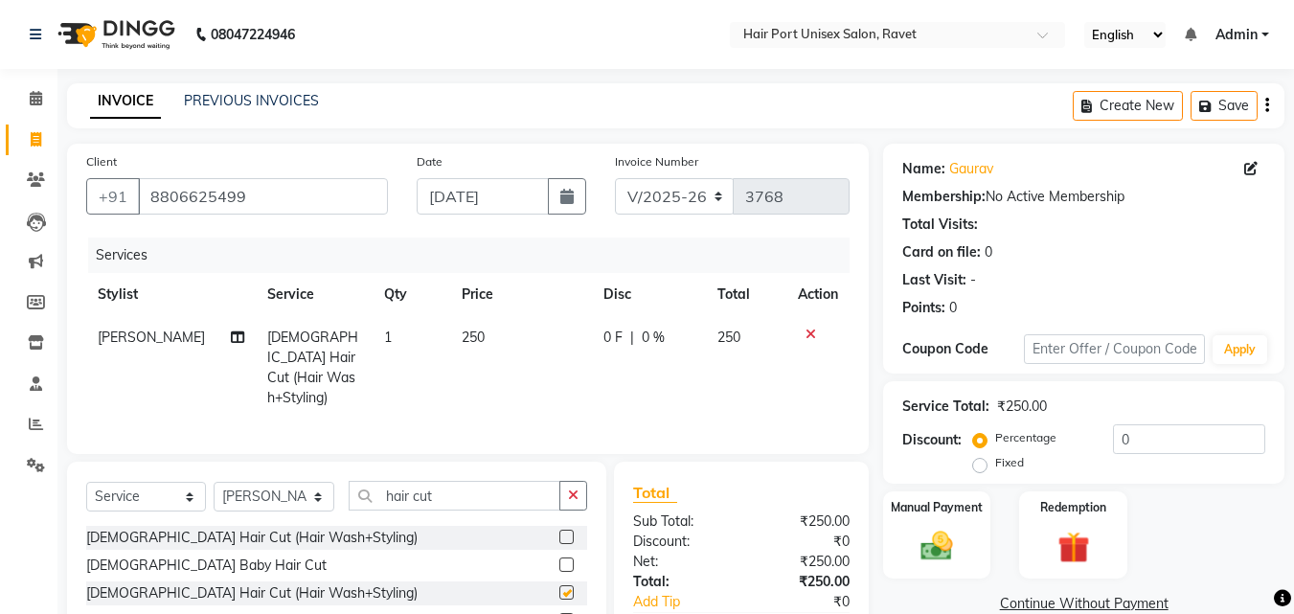
checkbox input "false"
click at [501, 490] on input "hair cut" at bounding box center [455, 496] width 212 height 30
type input "h"
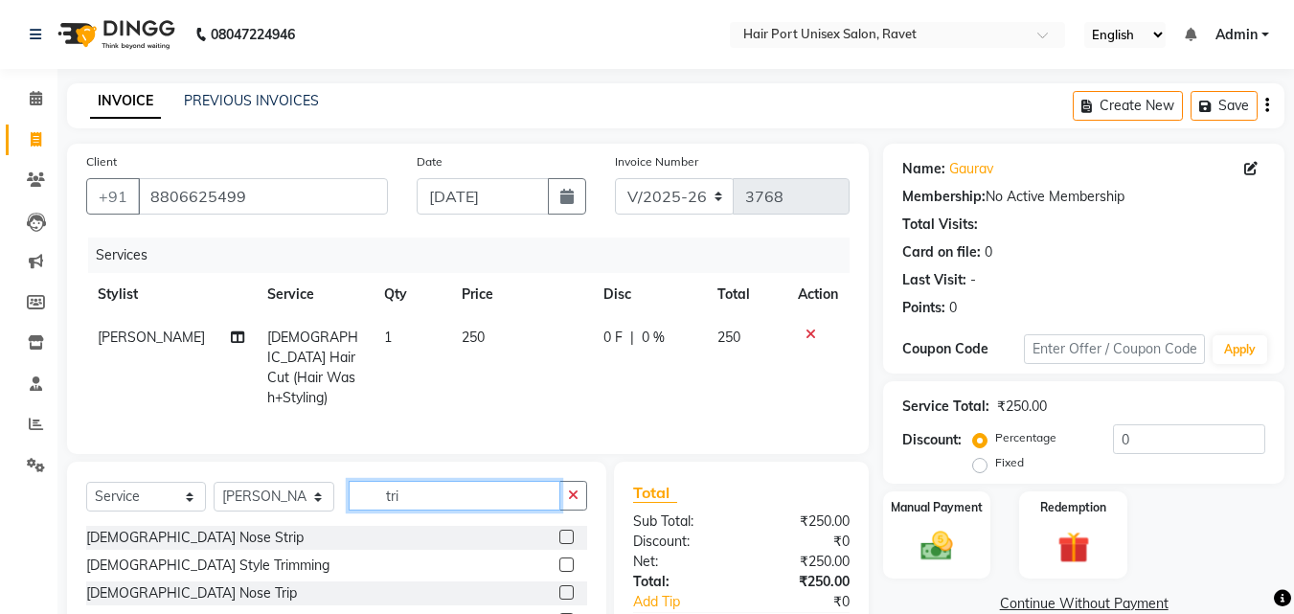
type input "tri"
click at [566, 558] on label at bounding box center [566, 565] width 14 height 14
click at [566, 559] on input "checkbox" at bounding box center [565, 565] width 12 height 12
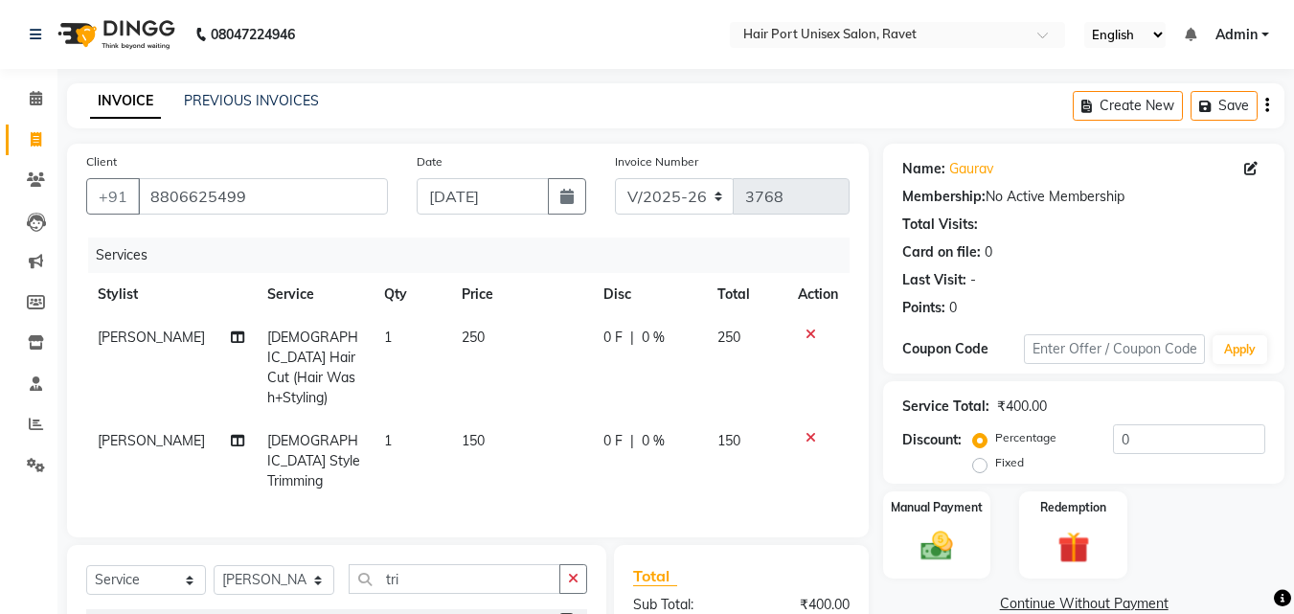
checkbox input "false"
click at [933, 554] on img at bounding box center [937, 546] width 54 height 38
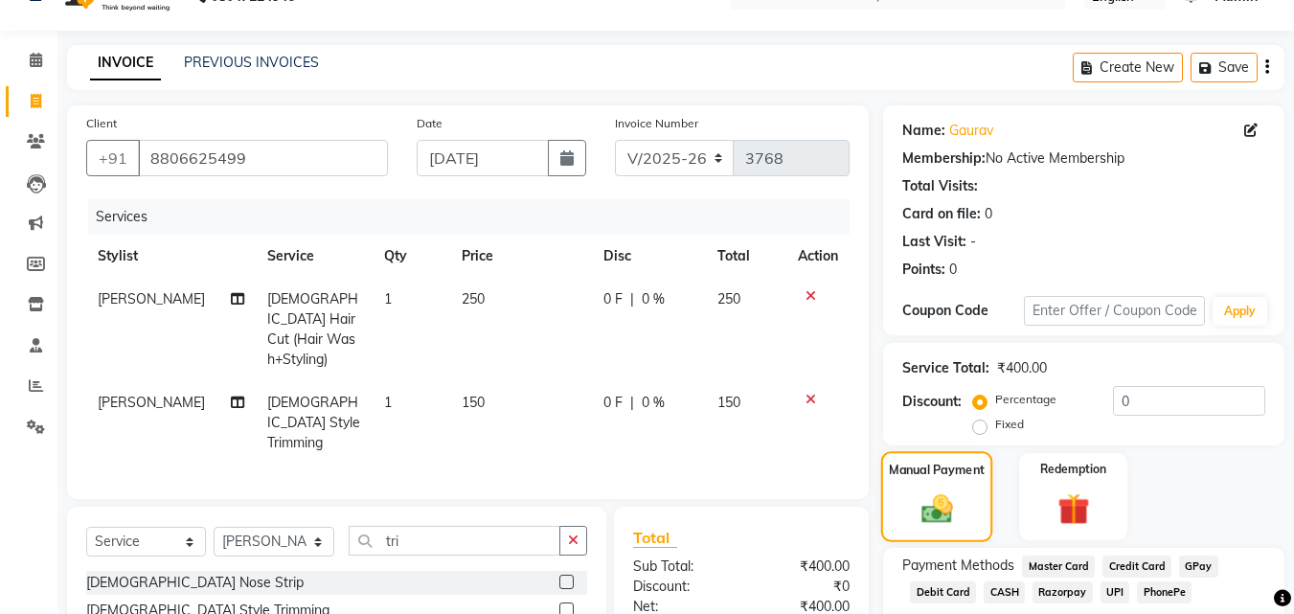
scroll to position [175, 0]
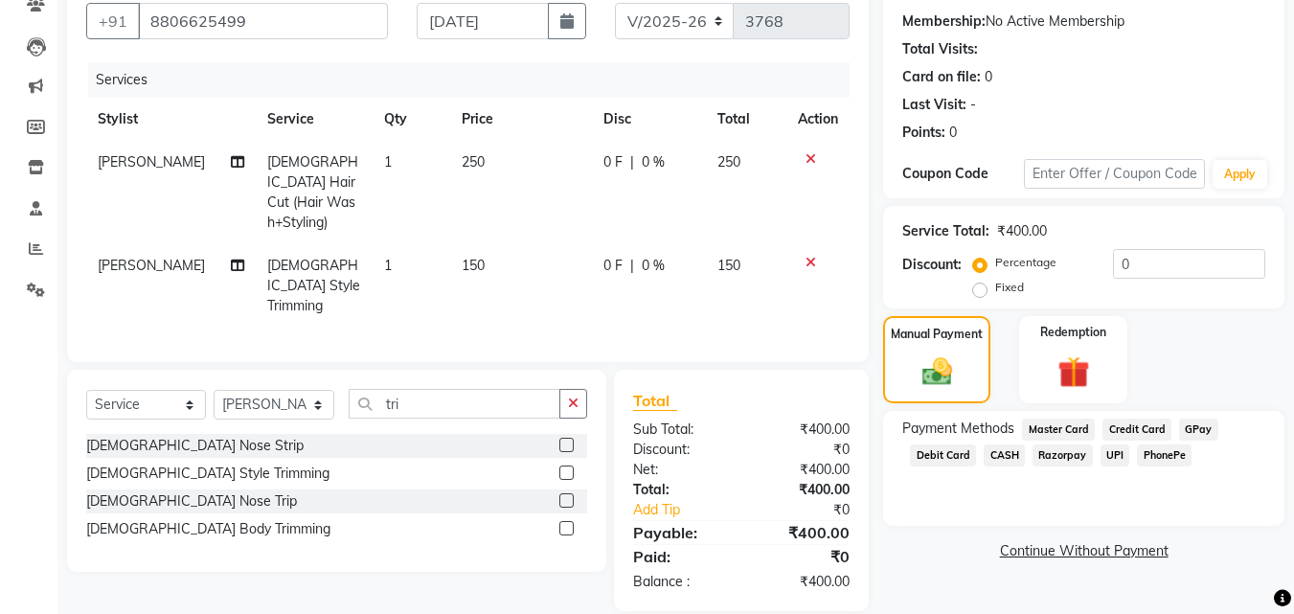
click at [1109, 449] on span "UPI" at bounding box center [1116, 456] width 30 height 22
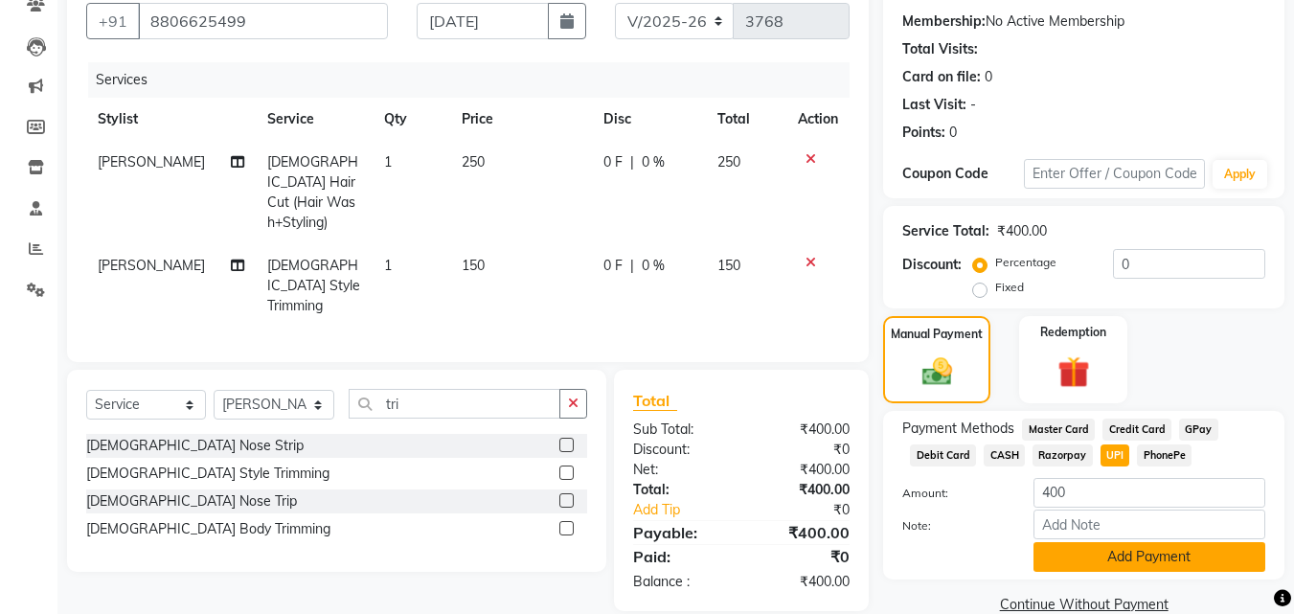
click at [1108, 562] on button "Add Payment" at bounding box center [1150, 557] width 232 height 30
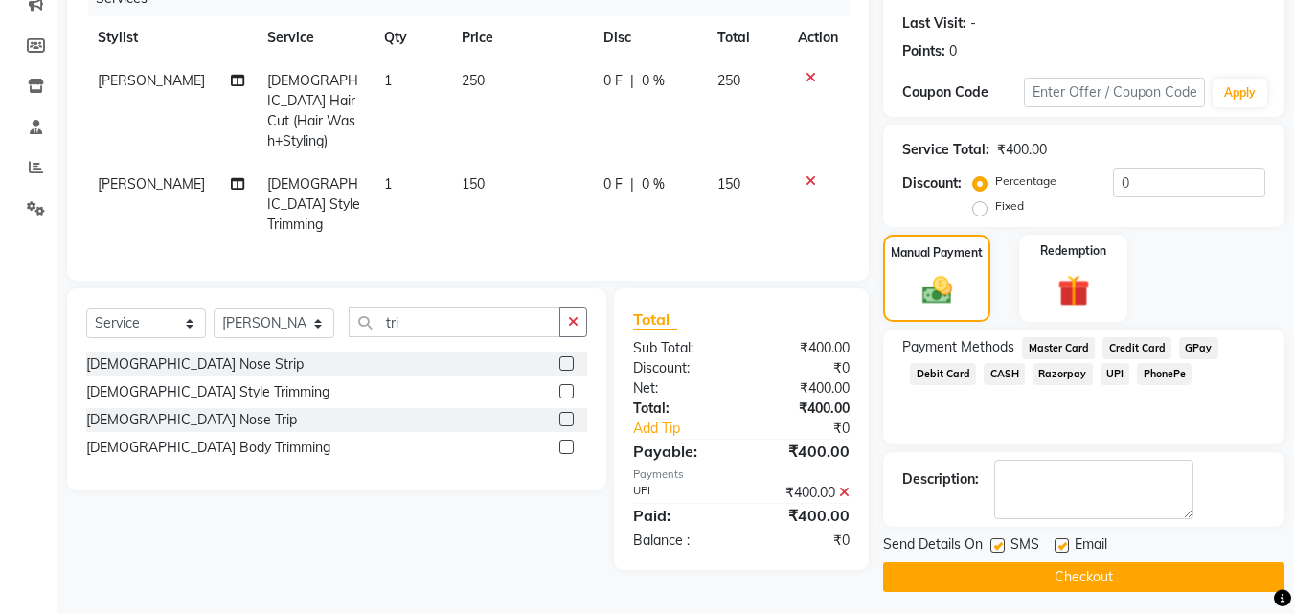
scroll to position [263, 0]
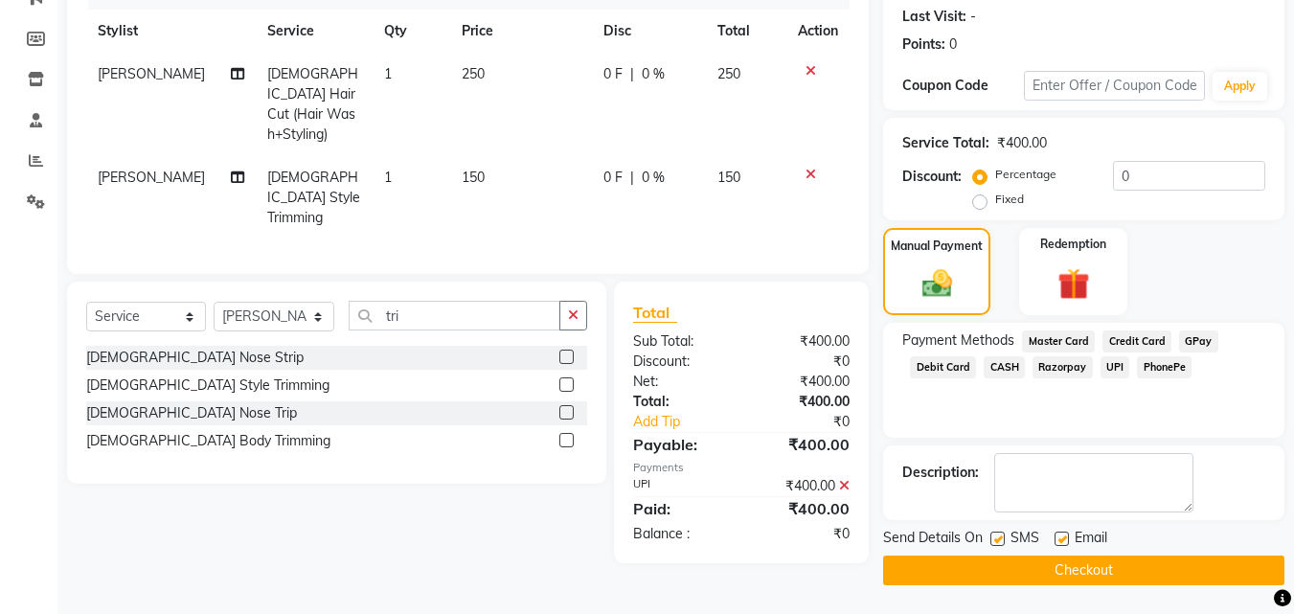
click at [1108, 562] on button "Checkout" at bounding box center [1083, 571] width 401 height 30
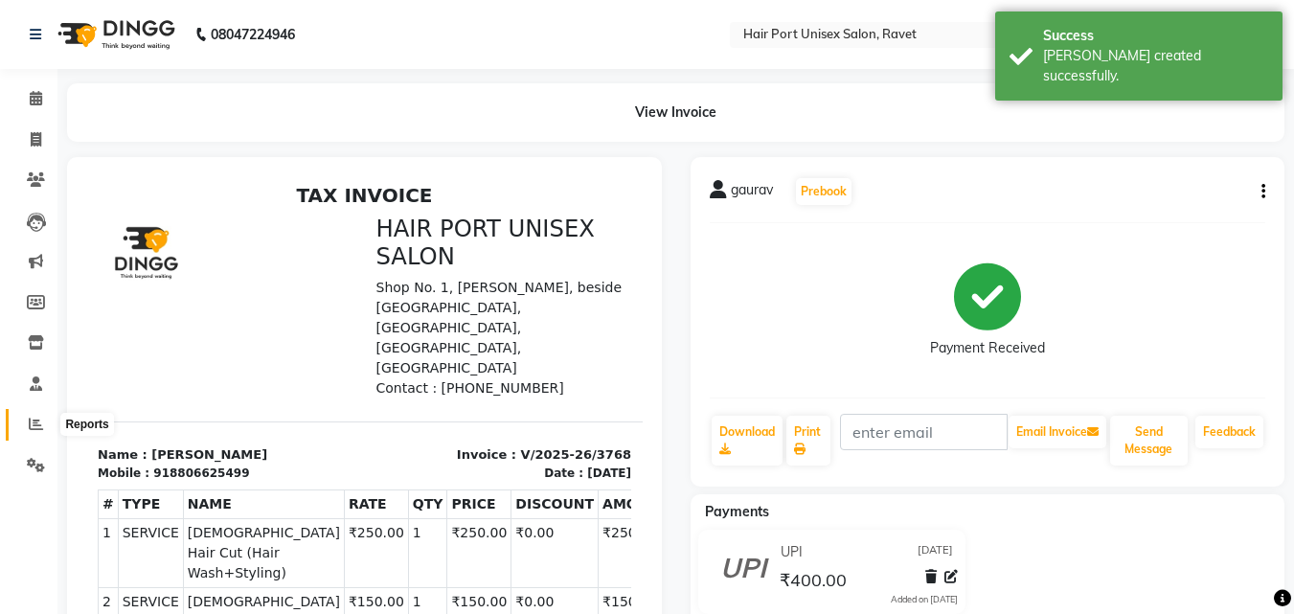
click at [37, 423] on icon at bounding box center [36, 424] width 14 height 14
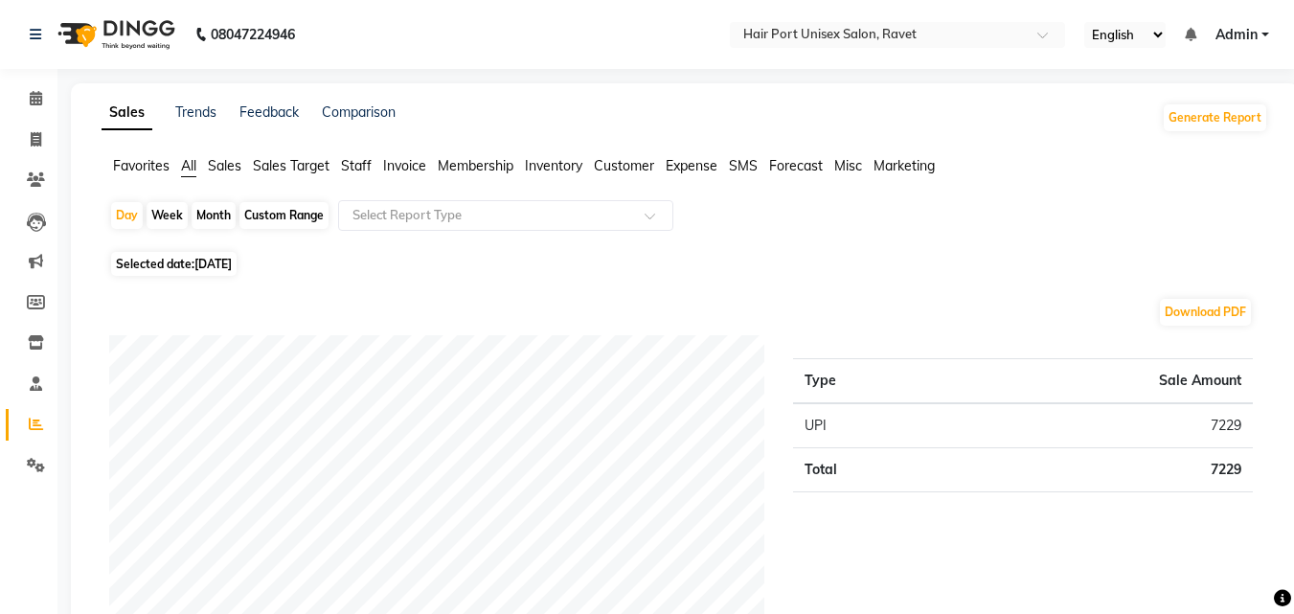
click at [353, 165] on span "Staff" at bounding box center [356, 165] width 31 height 17
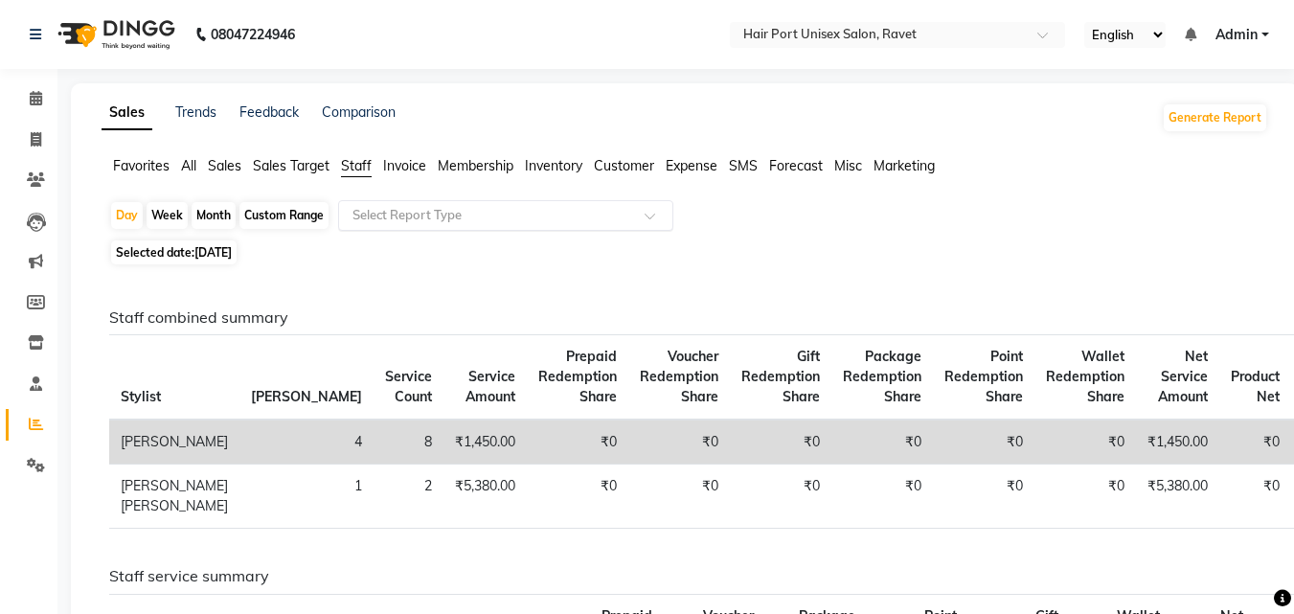
click at [436, 220] on input "text" at bounding box center [487, 215] width 276 height 19
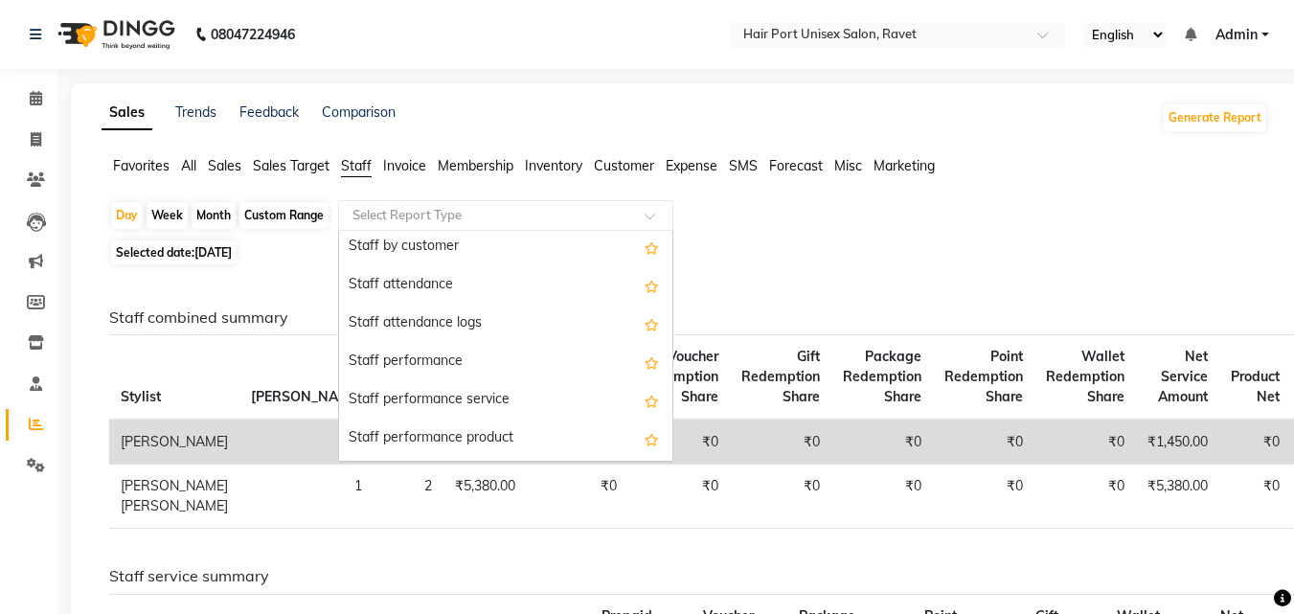
scroll to position [219, 0]
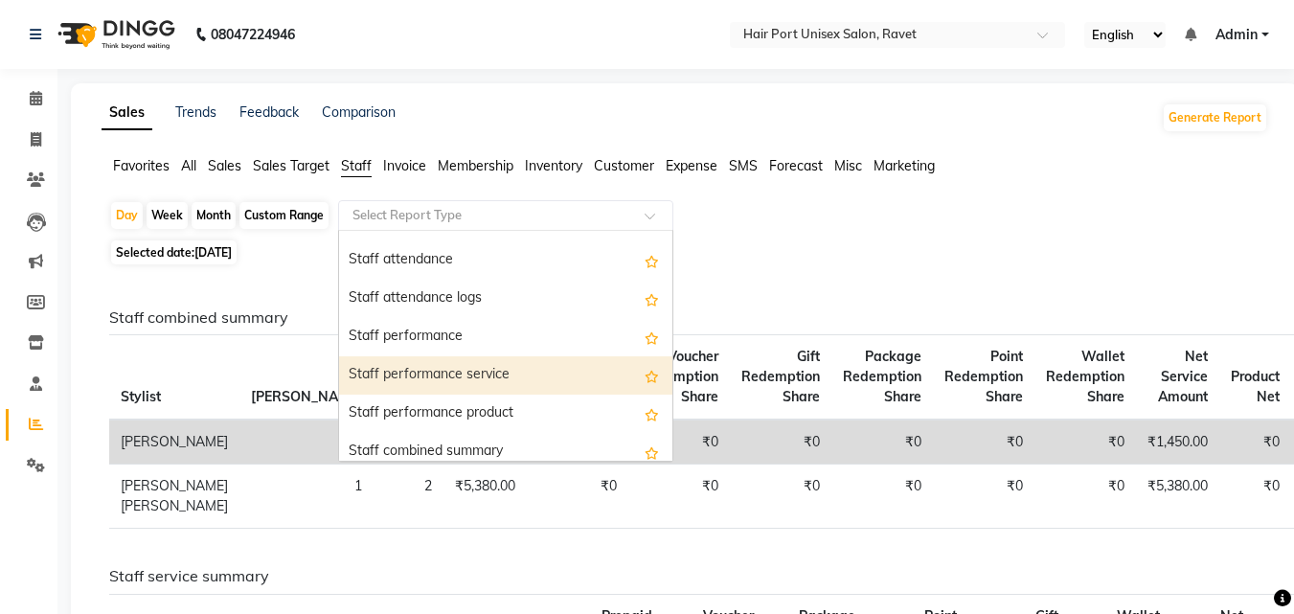
click at [513, 379] on div "Staff performance service" at bounding box center [505, 375] width 333 height 38
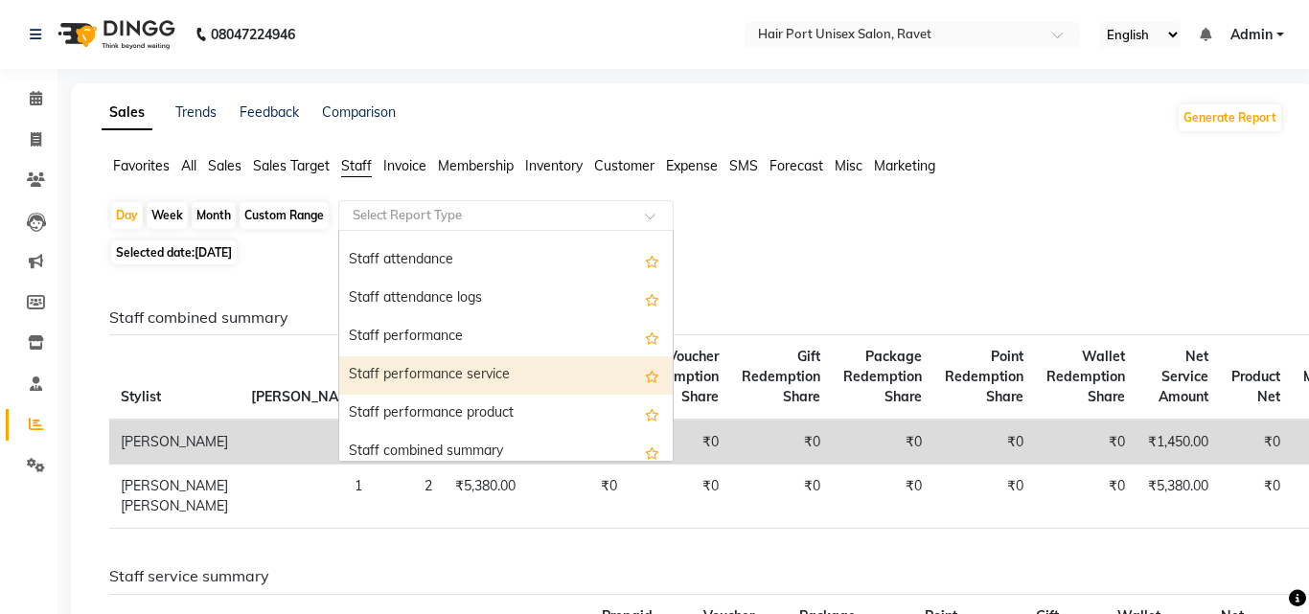
select select "filtered_report"
select select "csv"
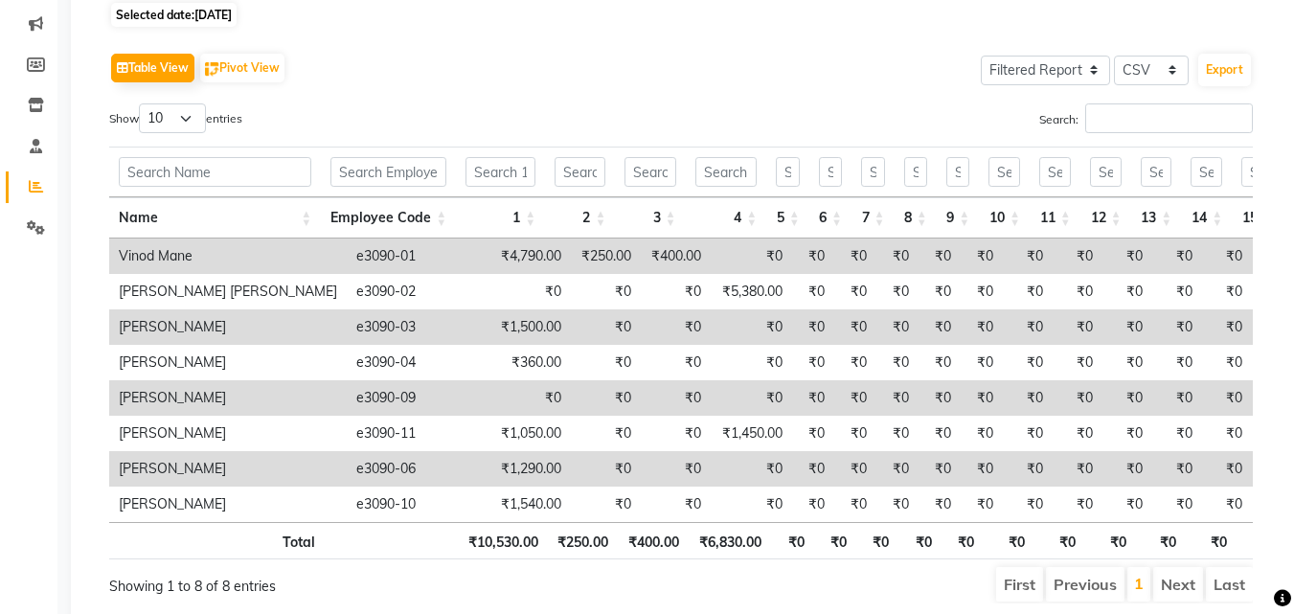
scroll to position [239, 0]
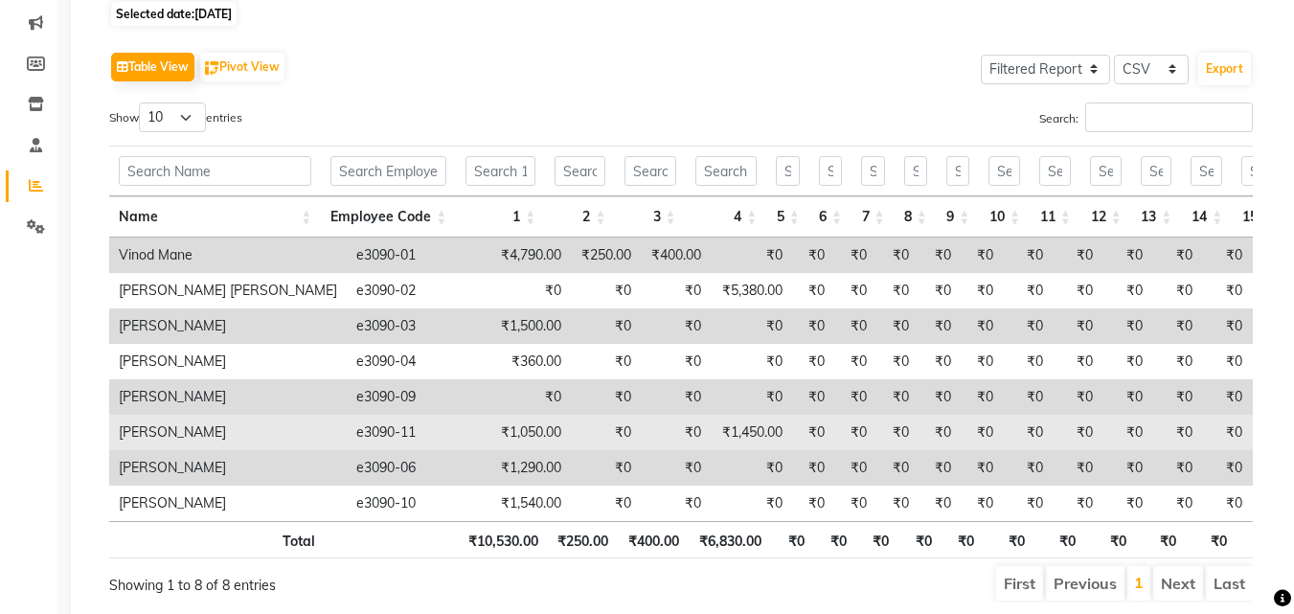
click at [734, 431] on td "₹1,450.00" at bounding box center [751, 432] width 81 height 35
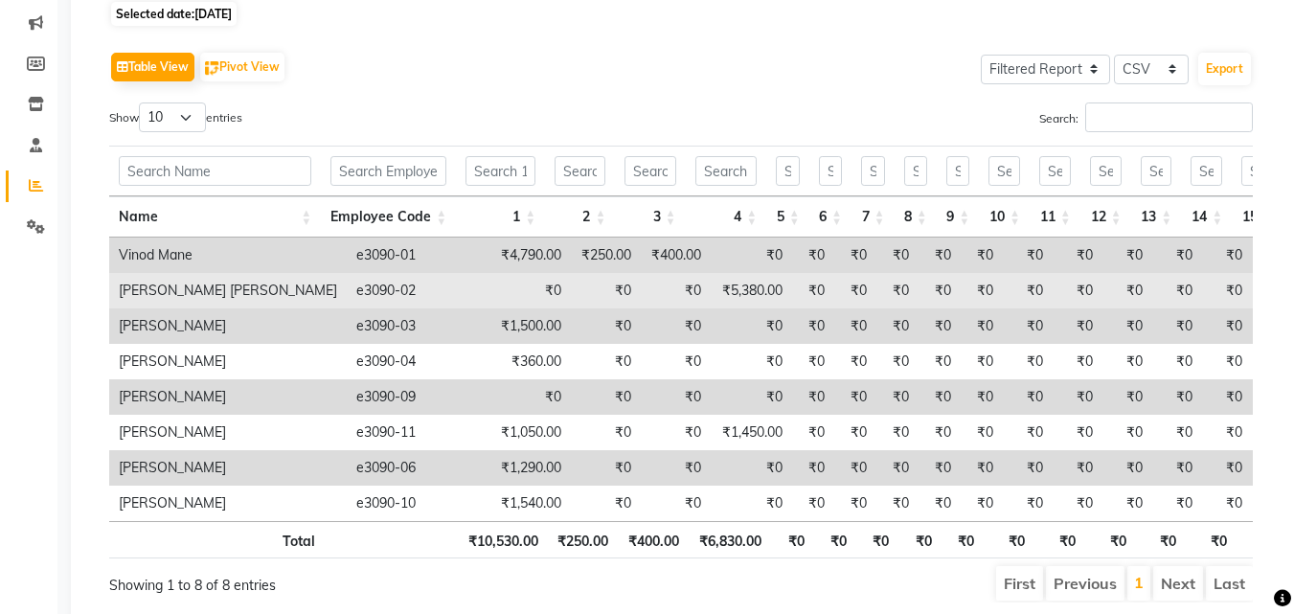
click at [729, 295] on td "₹5,380.00" at bounding box center [751, 290] width 81 height 35
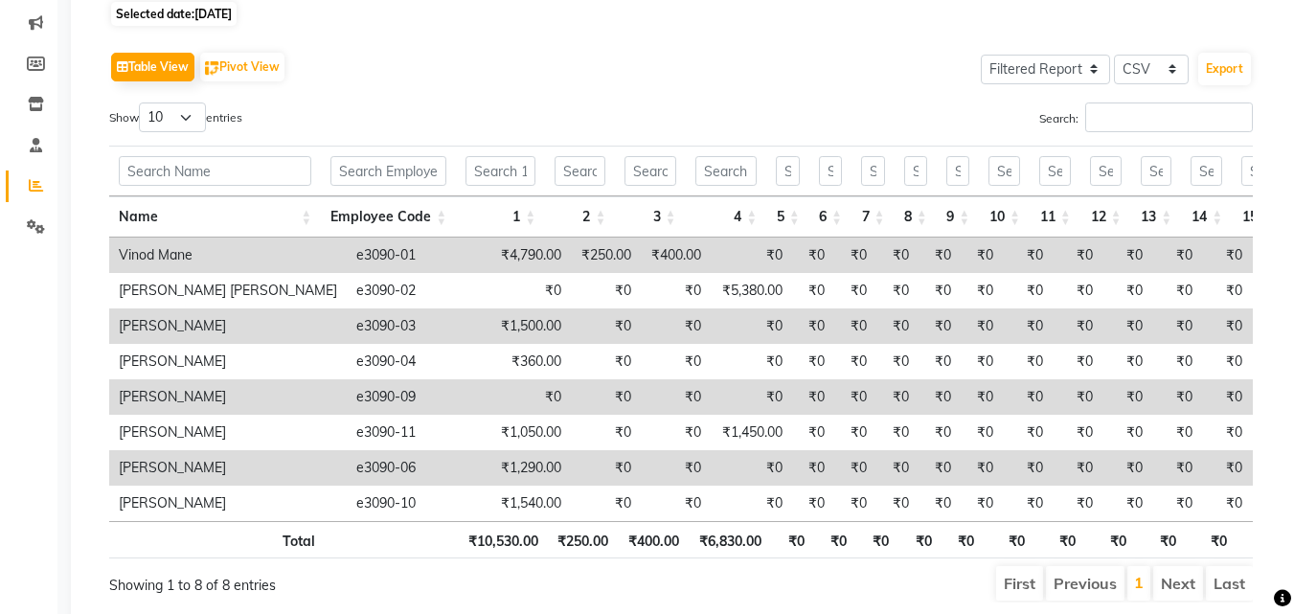
click at [741, 209] on th "4" at bounding box center [726, 216] width 81 height 41
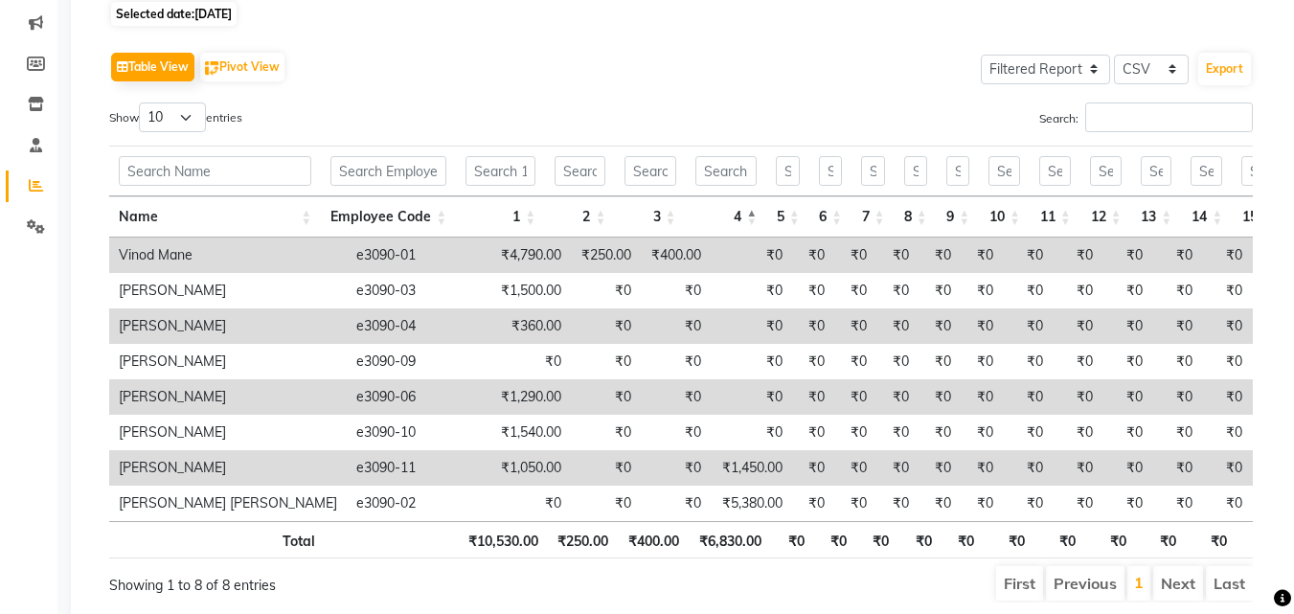
click at [741, 209] on th "4" at bounding box center [726, 216] width 81 height 41
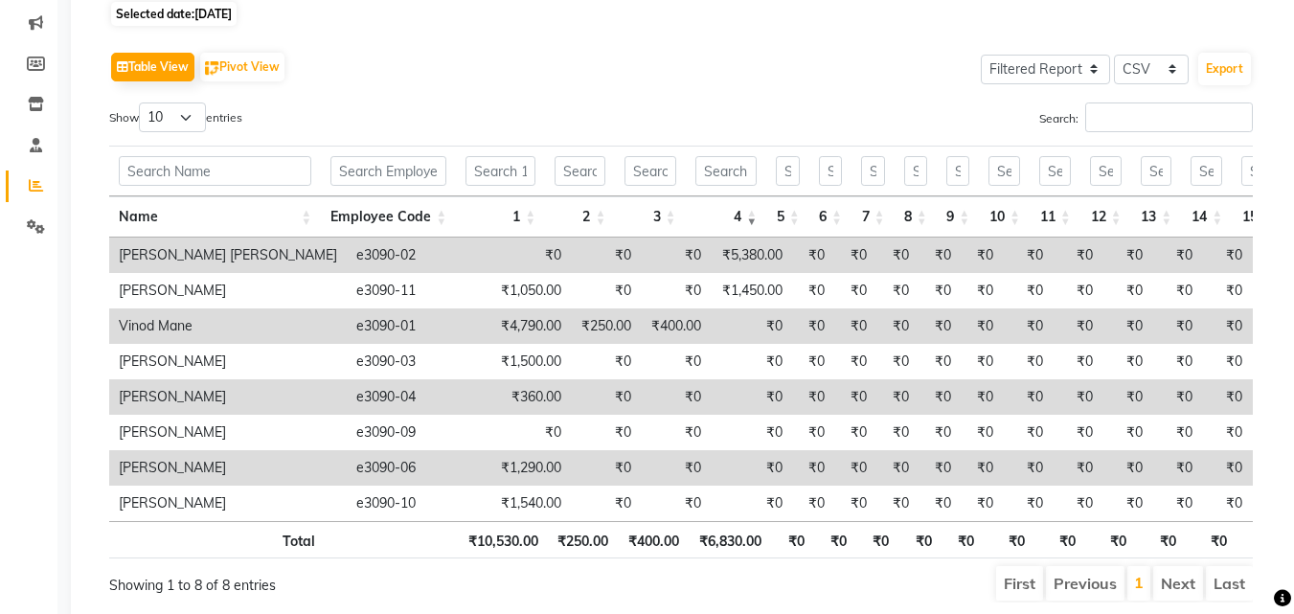
click at [741, 209] on th "4" at bounding box center [726, 216] width 81 height 41
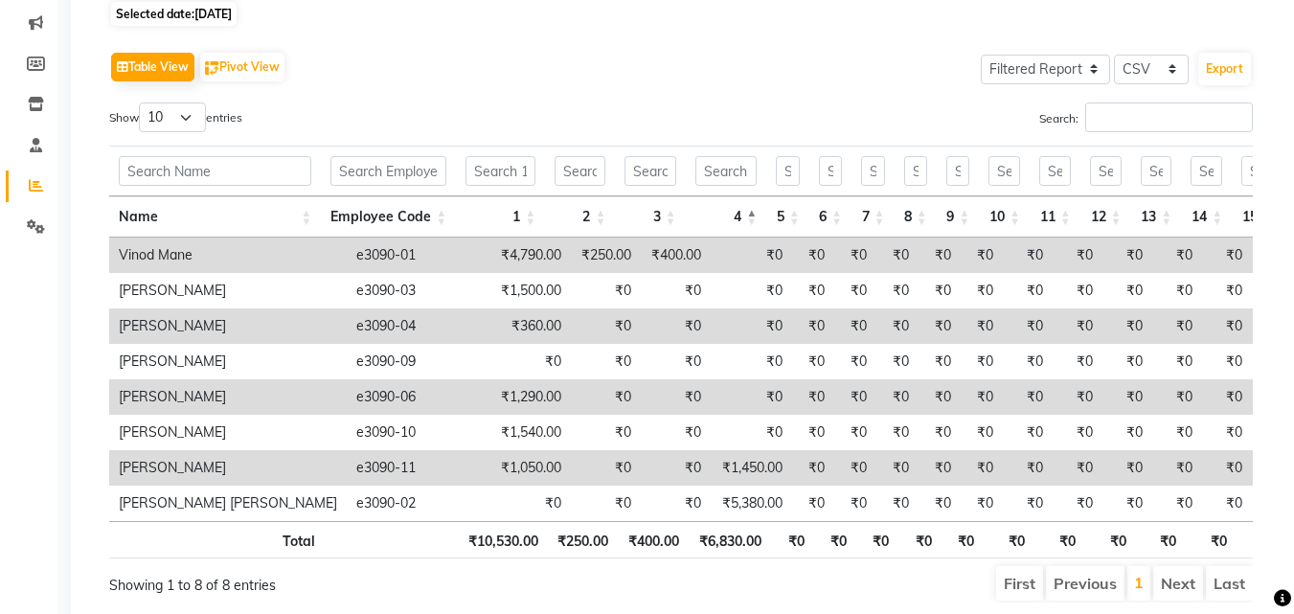
click at [741, 209] on th "4" at bounding box center [726, 216] width 81 height 41
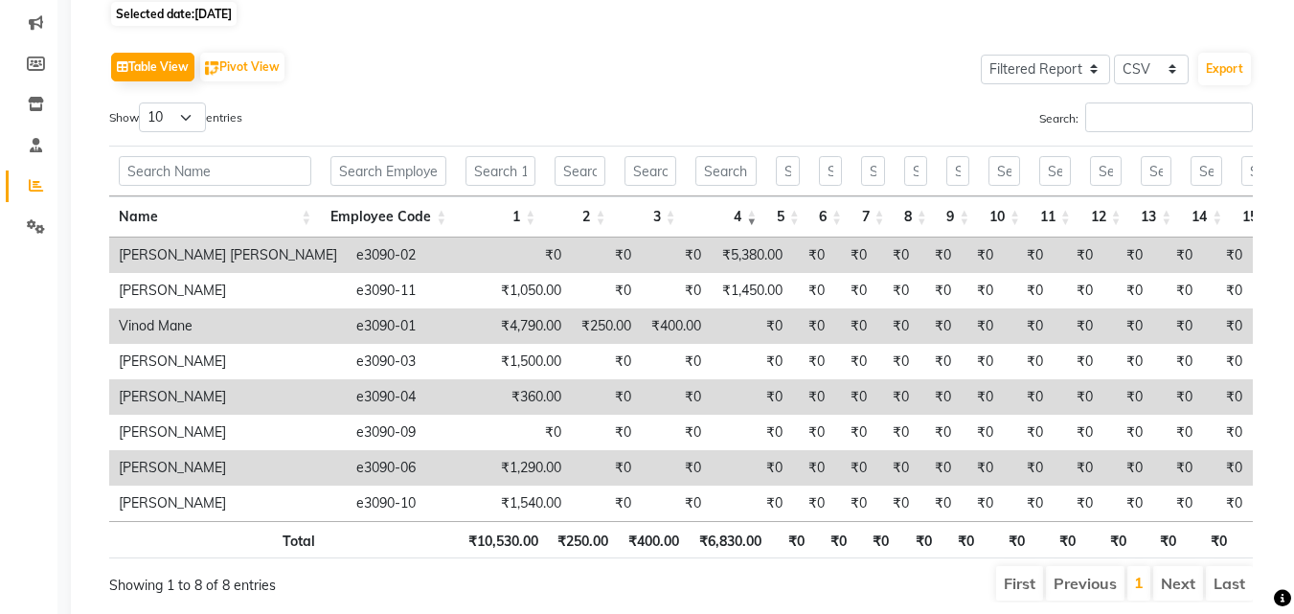
click at [455, 110] on div "Show 10 25 50 100 entries" at bounding box center [388, 121] width 558 height 37
click at [289, 97] on div "Table View Pivot View Select Full Report Filtered Report Select CSV PDF Export …" at bounding box center [681, 325] width 1144 height 556
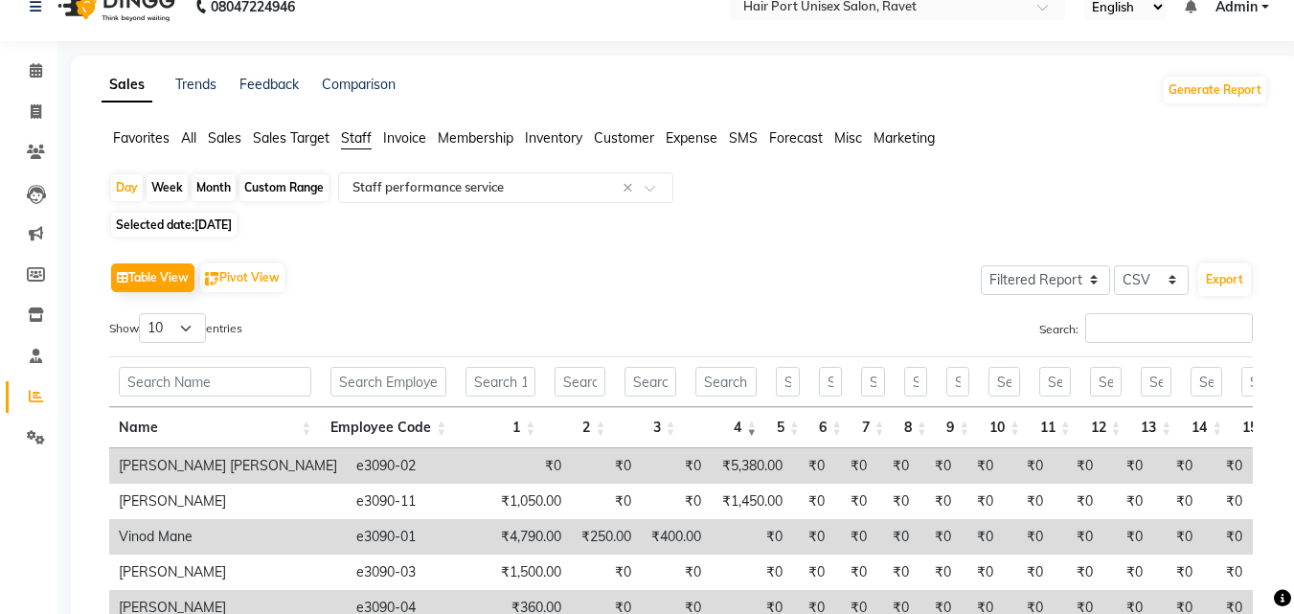
scroll to position [0, 0]
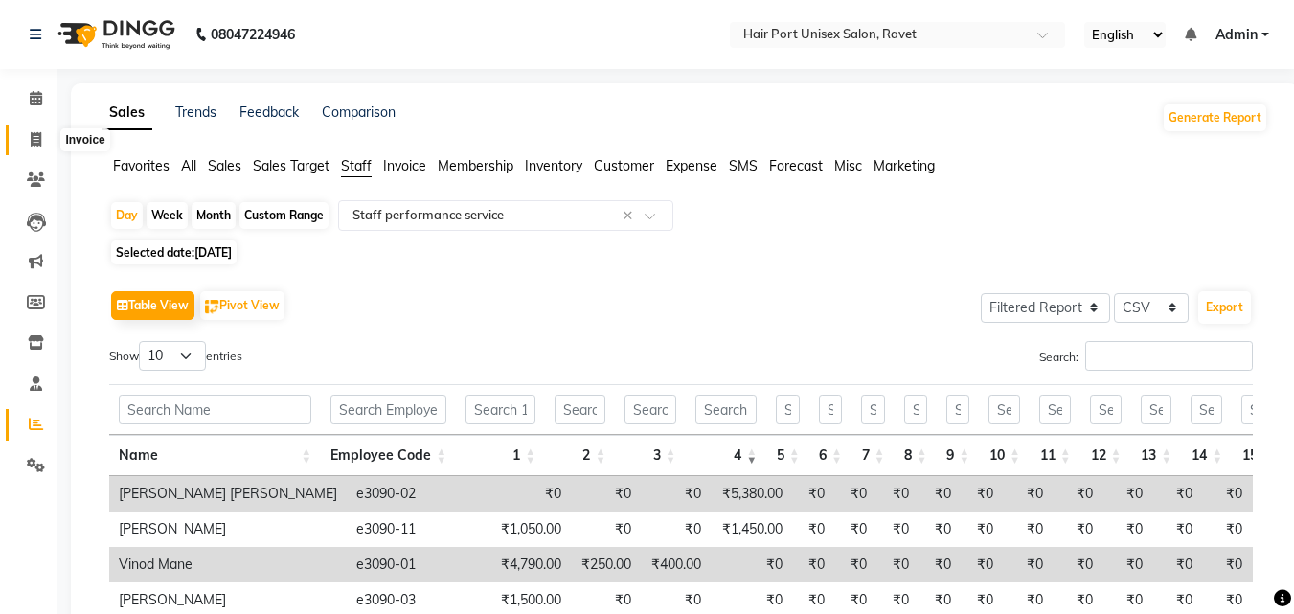
click at [39, 133] on icon at bounding box center [36, 139] width 11 height 14
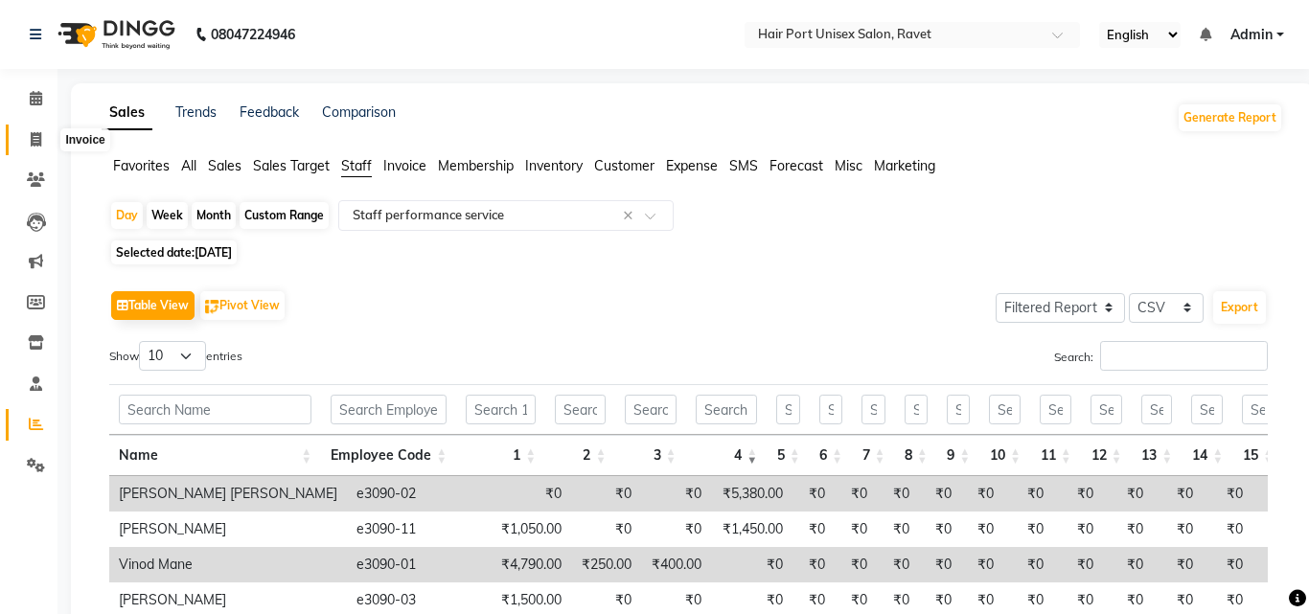
select select "service"
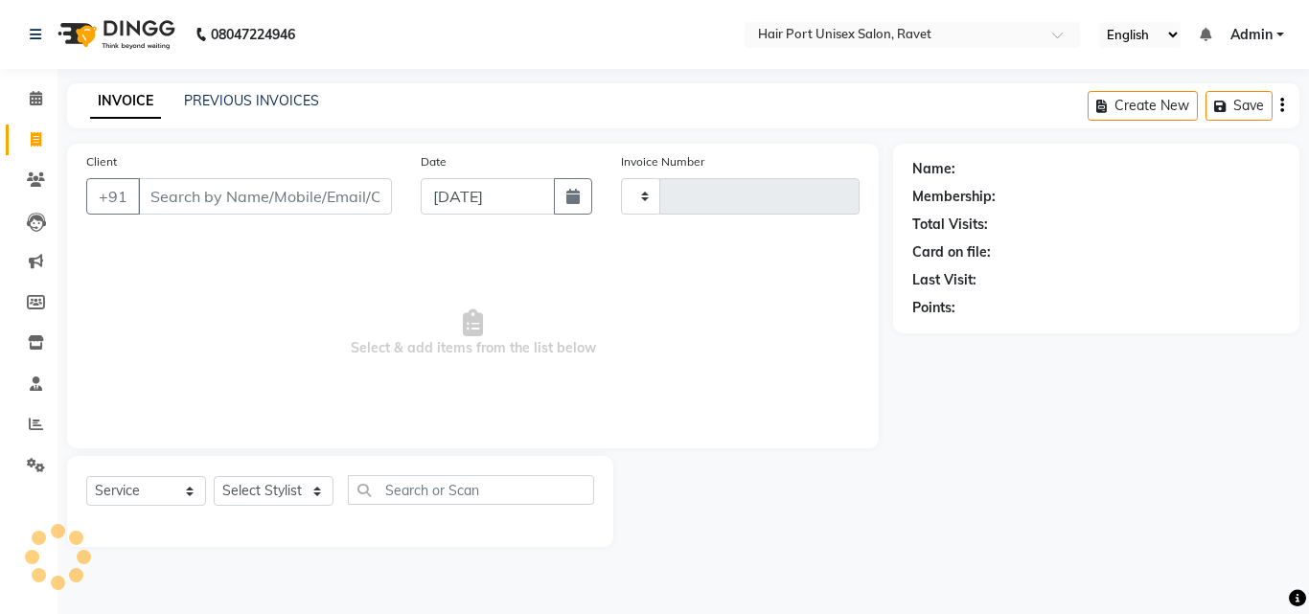
type input "3769"
select select "7015"
click at [229, 202] on input "Client" at bounding box center [265, 196] width 254 height 36
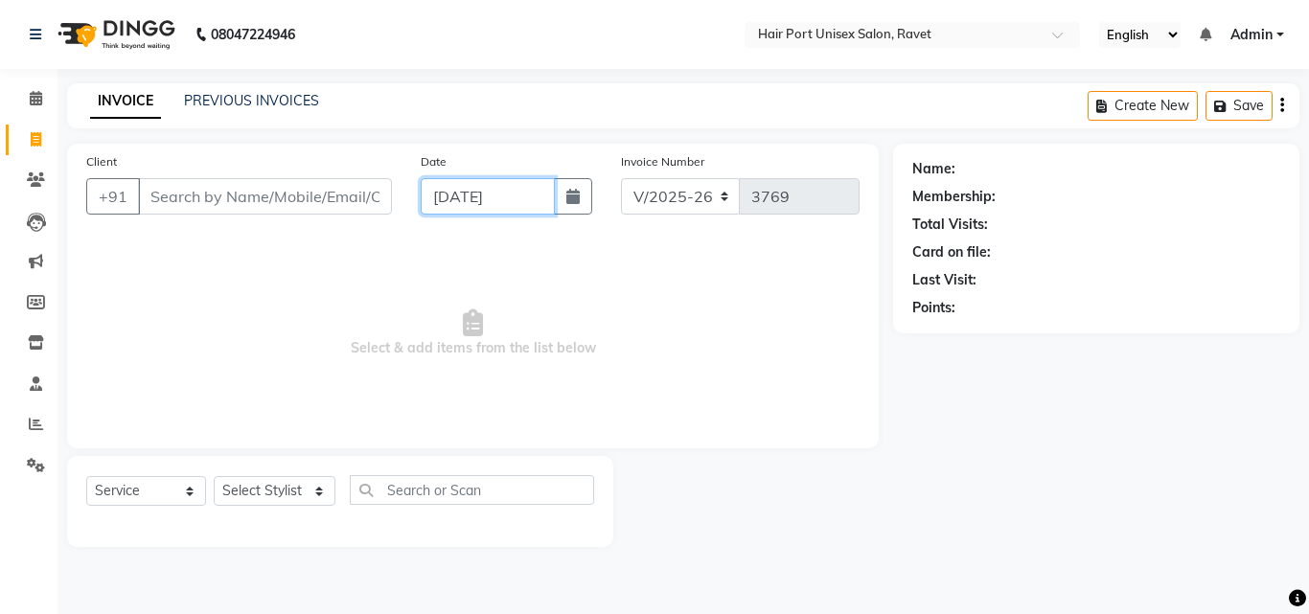
click at [449, 194] on input "[DATE]" at bounding box center [488, 196] width 134 height 36
select select "9"
select select "2025"
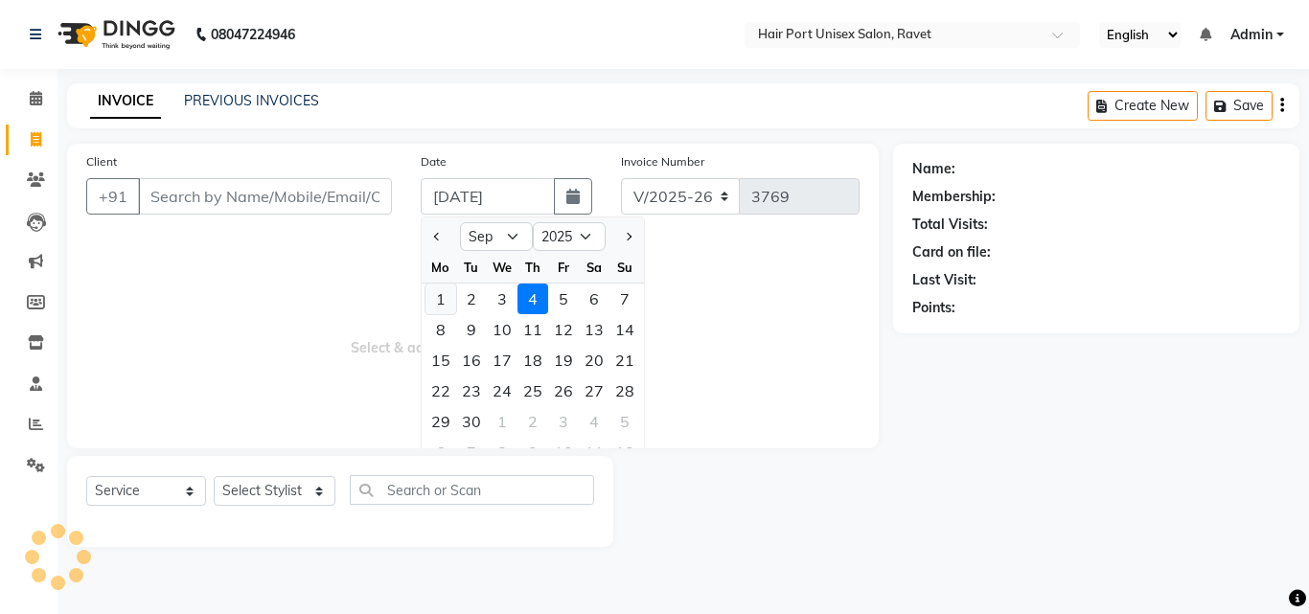
click at [447, 293] on div "1" at bounding box center [440, 299] width 31 height 31
type input "[DATE]"
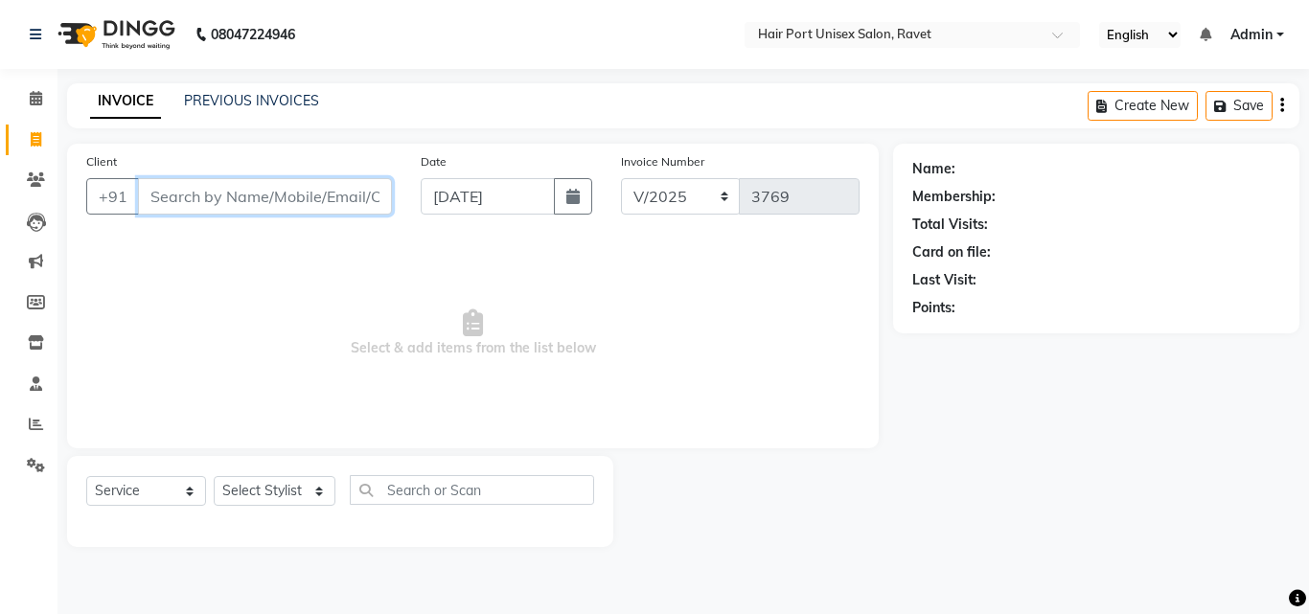
click at [285, 210] on input "Client" at bounding box center [265, 196] width 254 height 36
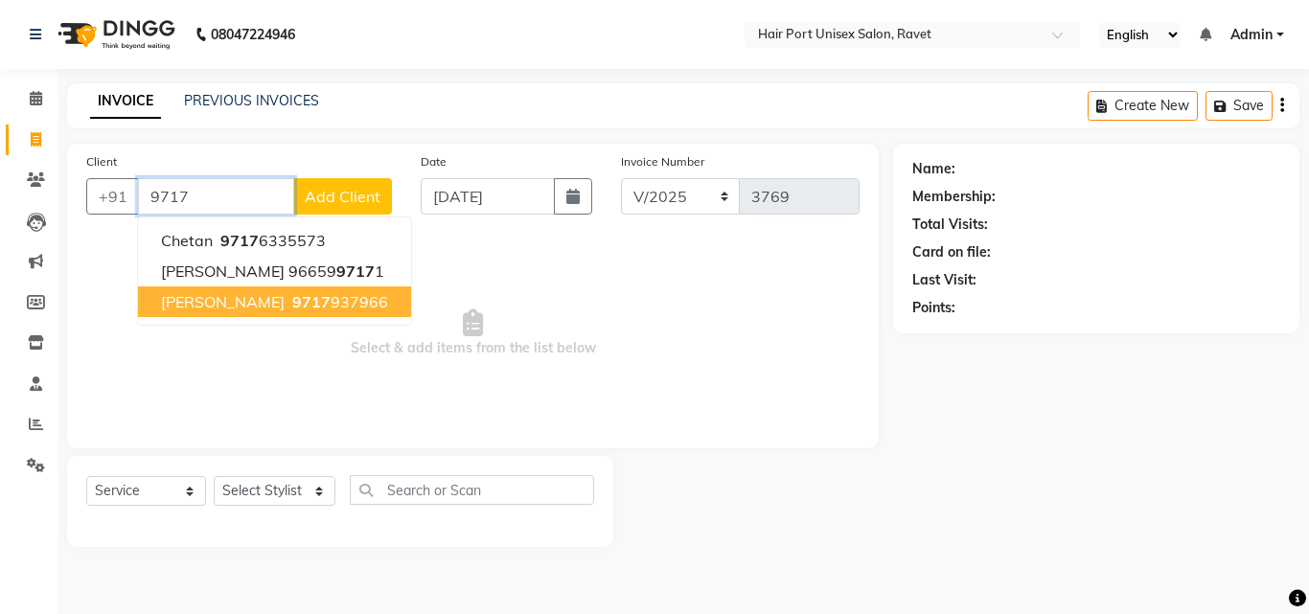
click at [288, 295] on ngb-highlight "9717 937966" at bounding box center [338, 301] width 100 height 19
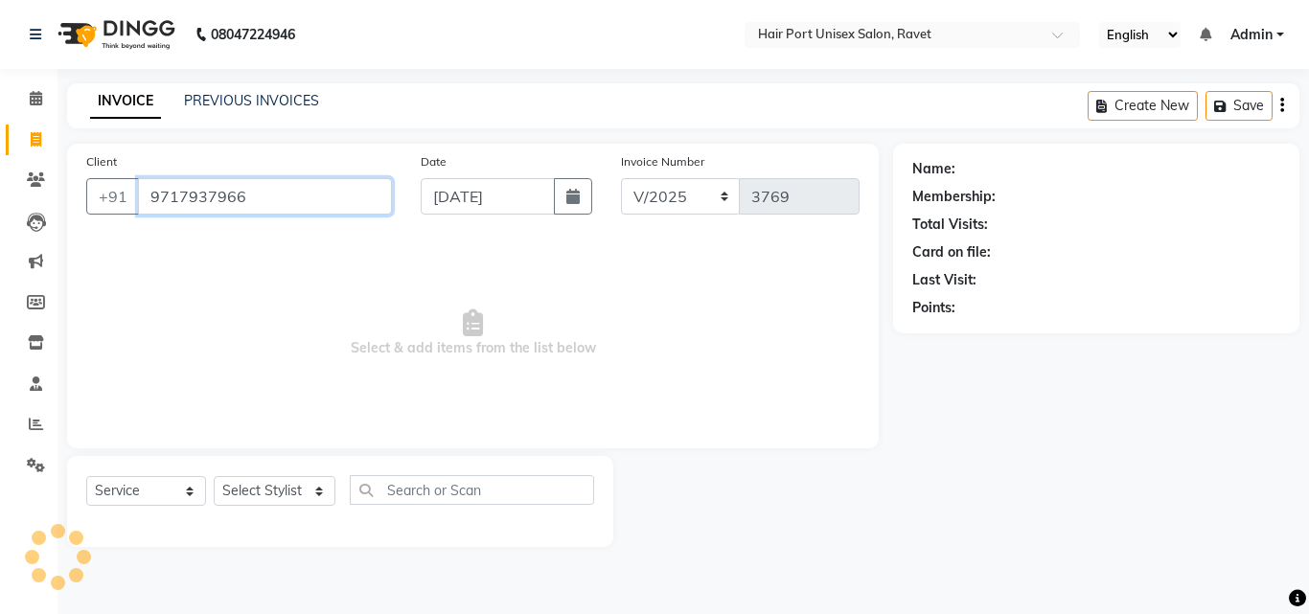
type input "9717937966"
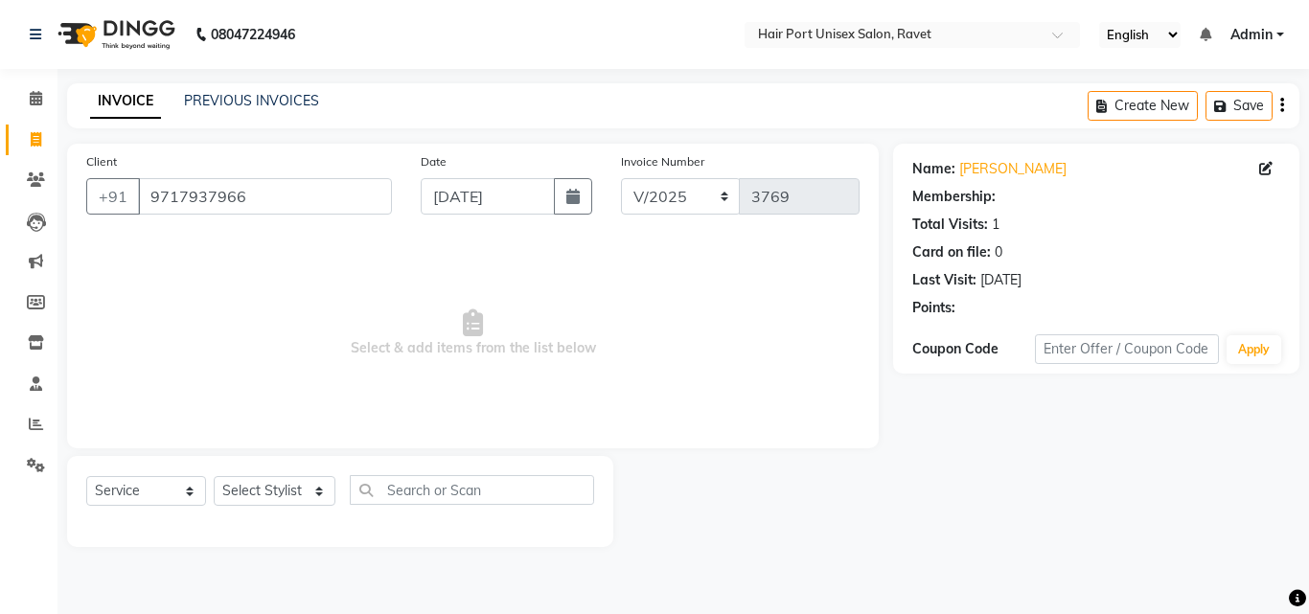
select select "1: Object"
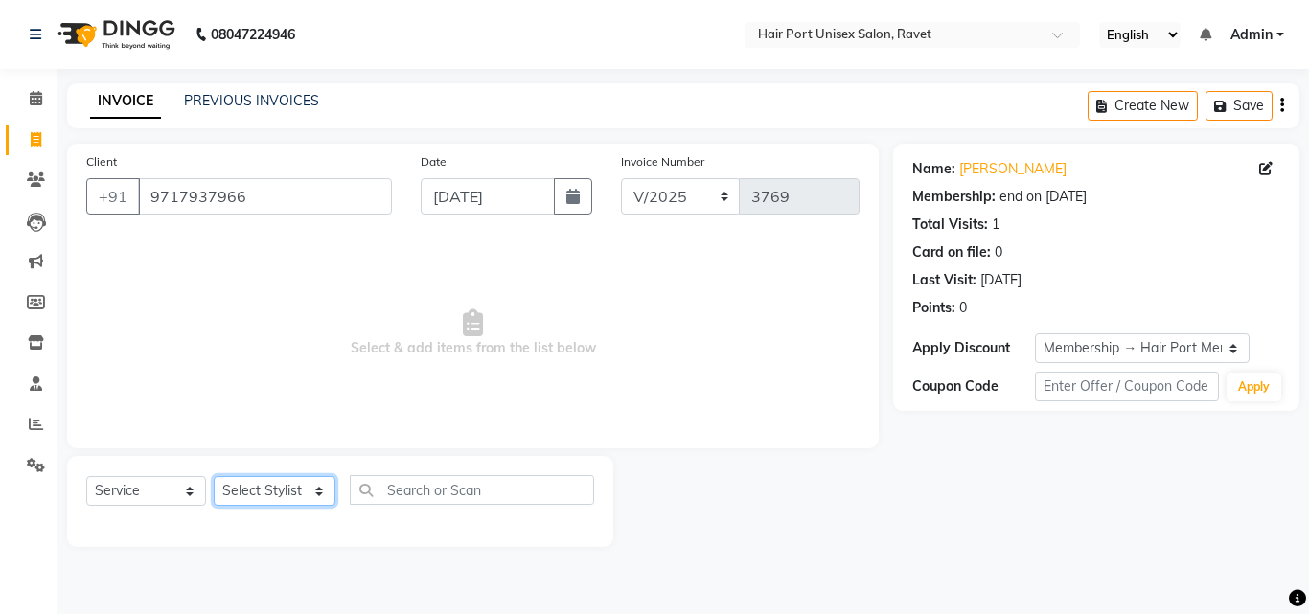
click at [248, 486] on select "Select Stylist [PERSON_NAME] [PERSON_NAME] [PERSON_NAME] [PERSON_NAME] [PERSON_…" at bounding box center [275, 491] width 122 height 30
select select "58689"
click at [214, 476] on select "Select Stylist [PERSON_NAME] [PERSON_NAME] [PERSON_NAME] [PERSON_NAME] [PERSON_…" at bounding box center [275, 491] width 122 height 30
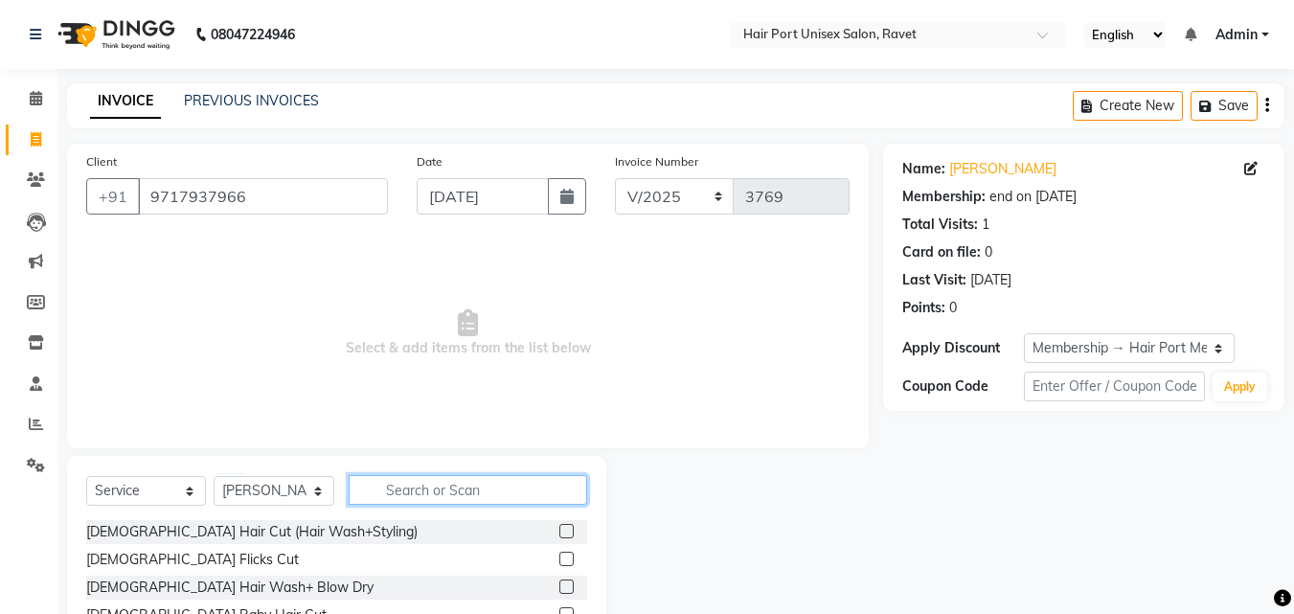
click at [401, 490] on input "text" at bounding box center [468, 490] width 239 height 30
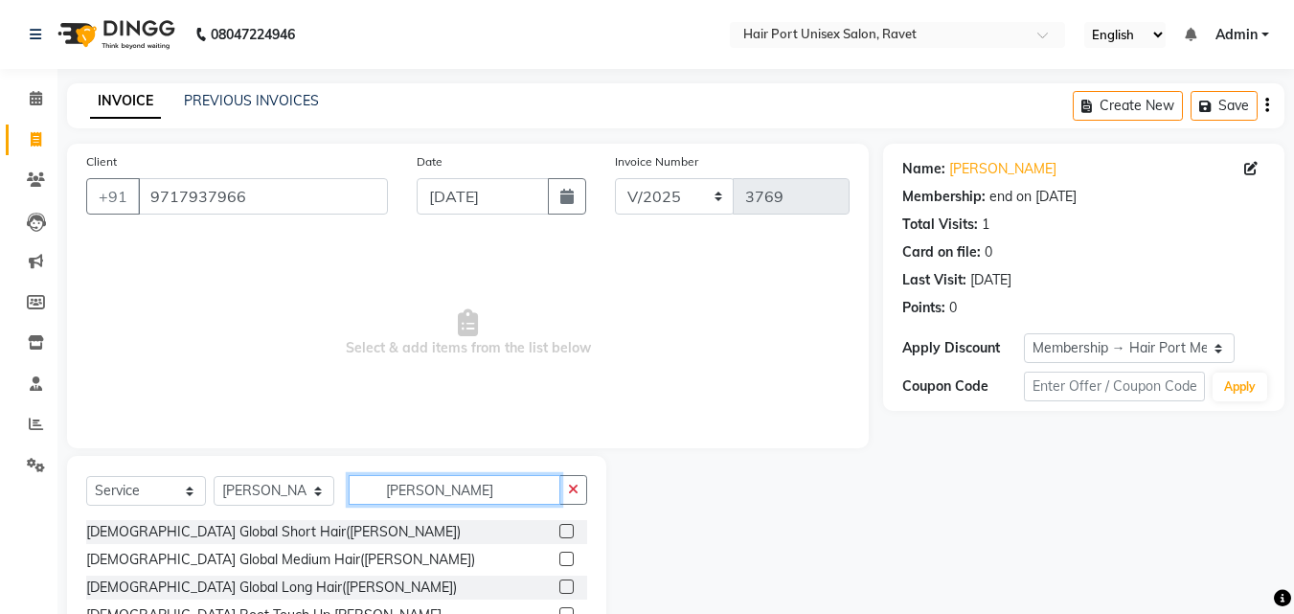
type input "[PERSON_NAME]"
click at [568, 586] on label at bounding box center [566, 587] width 14 height 14
click at [568, 586] on input "checkbox" at bounding box center [565, 588] width 12 height 12
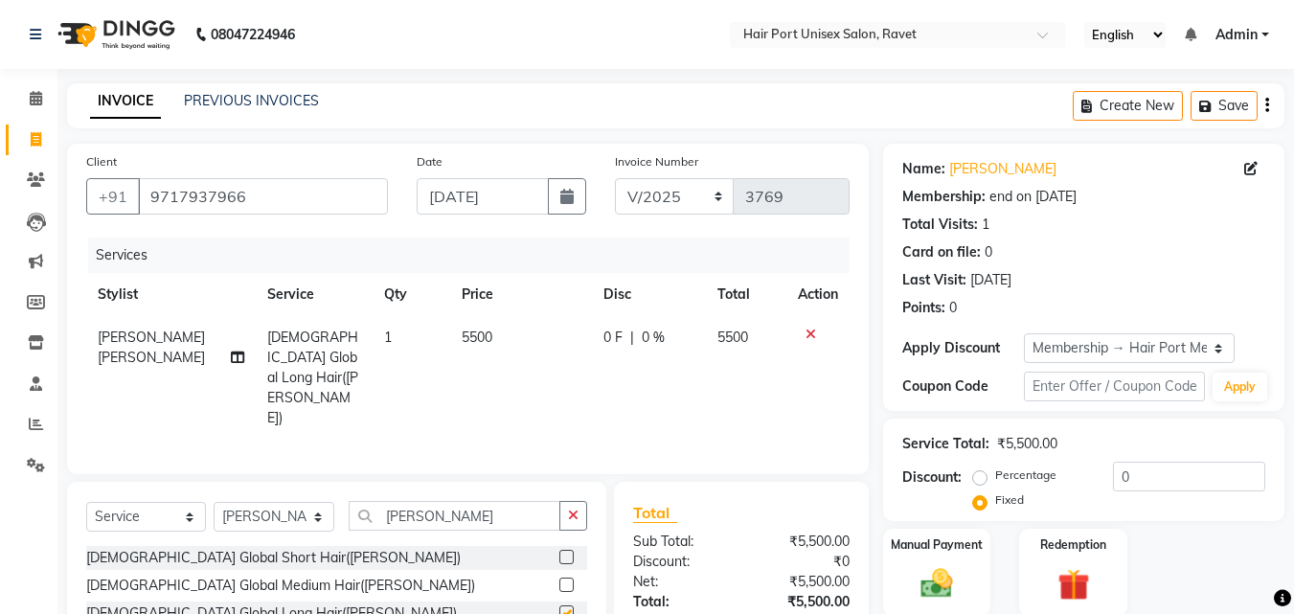
checkbox input "false"
click at [468, 501] on input "[PERSON_NAME]" at bounding box center [455, 516] width 212 height 30
type input "m"
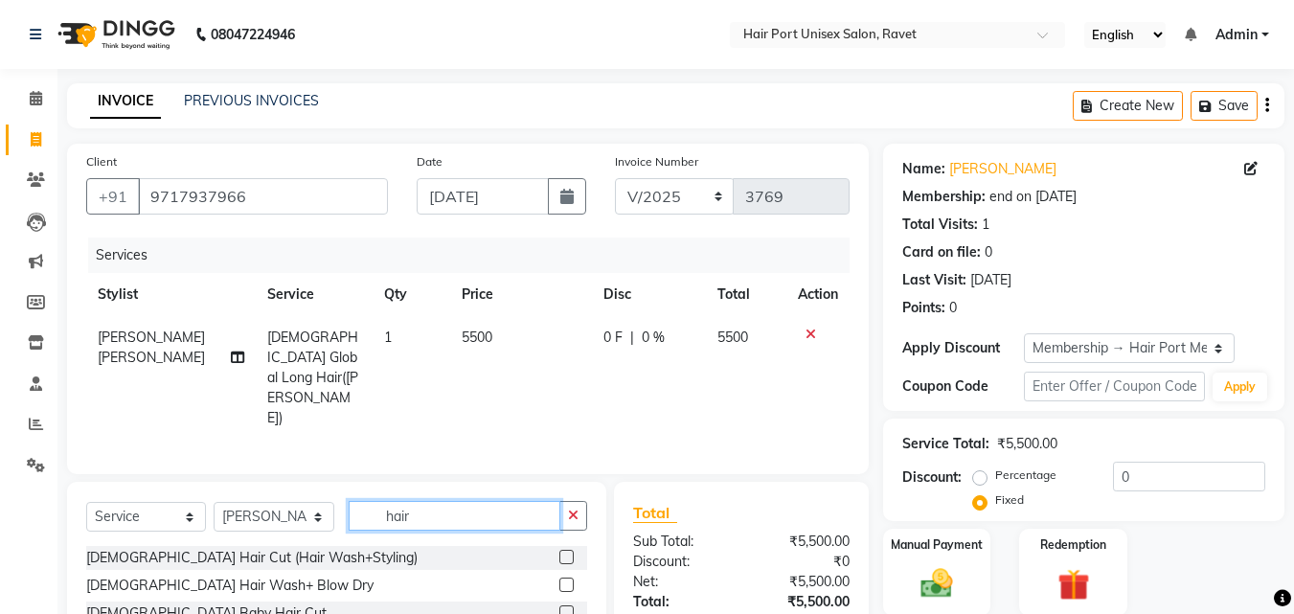
type input "hair"
click at [559, 550] on label at bounding box center [566, 557] width 14 height 14
click at [559, 552] on input "checkbox" at bounding box center [565, 558] width 12 height 12
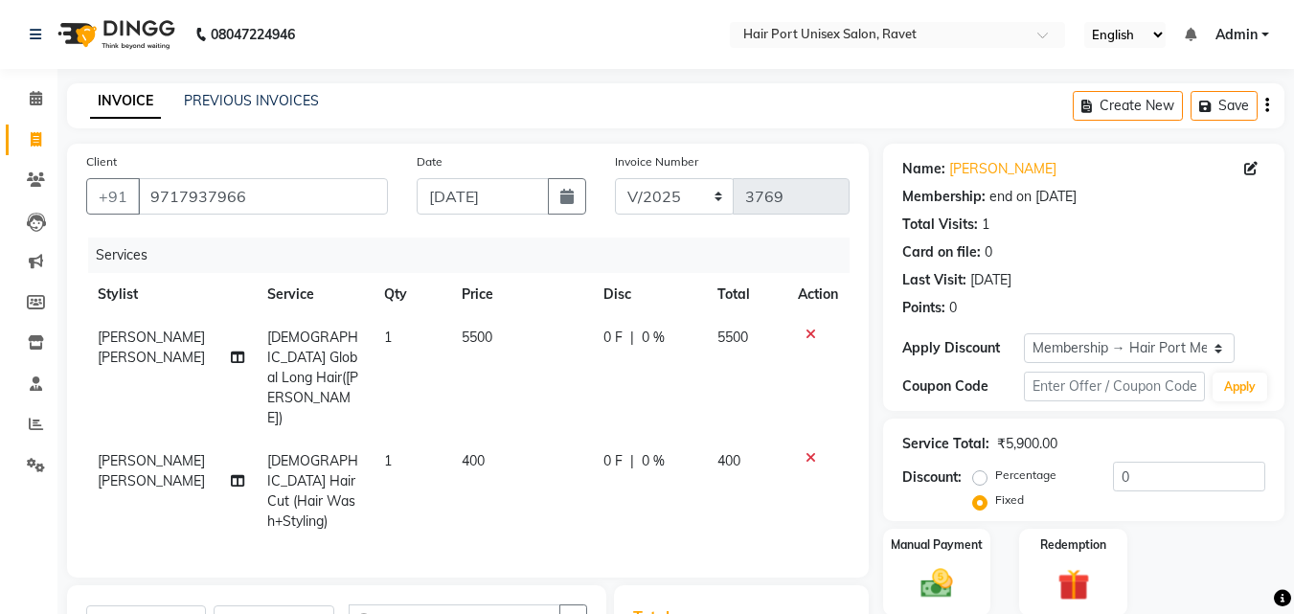
checkbox input "false"
click at [604, 451] on span "0 F" at bounding box center [613, 461] width 19 height 20
select select "58689"
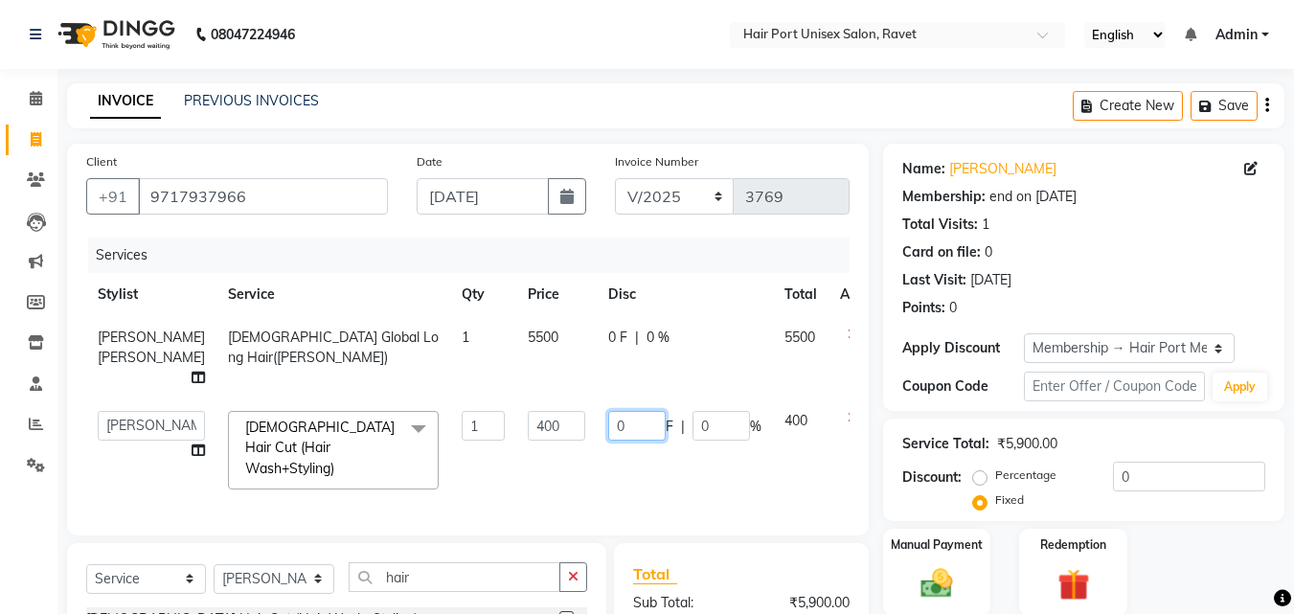
click at [608, 441] on input "0" at bounding box center [636, 426] width 57 height 30
type input "20"
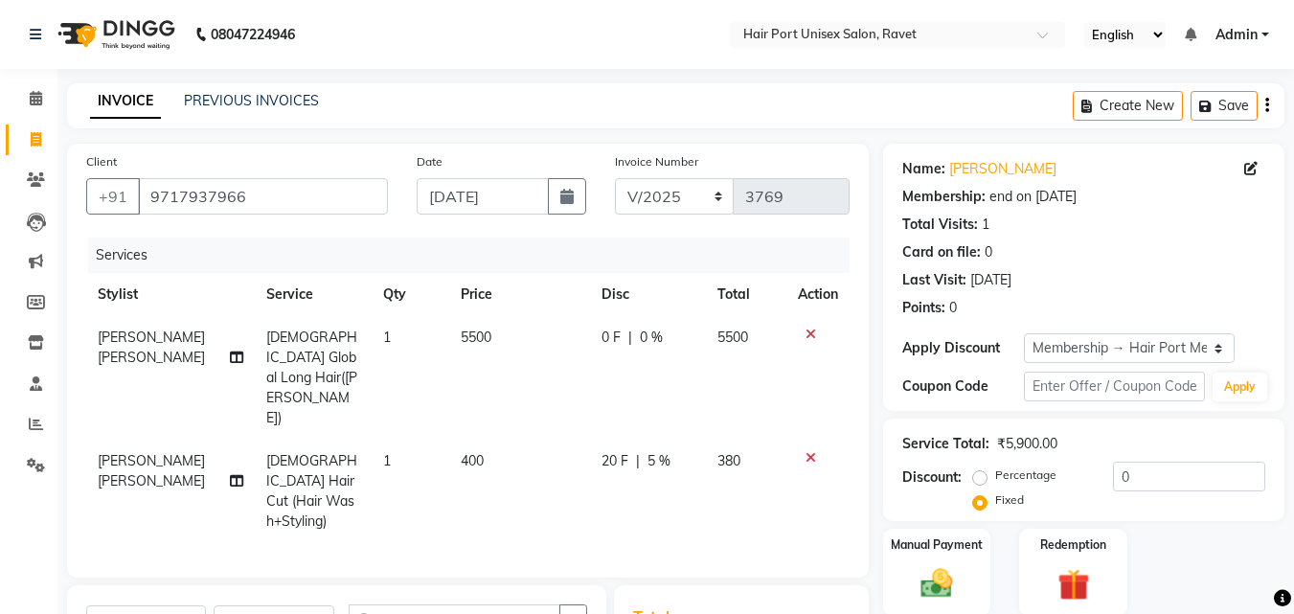
click at [602, 335] on span "0 F" at bounding box center [611, 338] width 19 height 20
select select "58689"
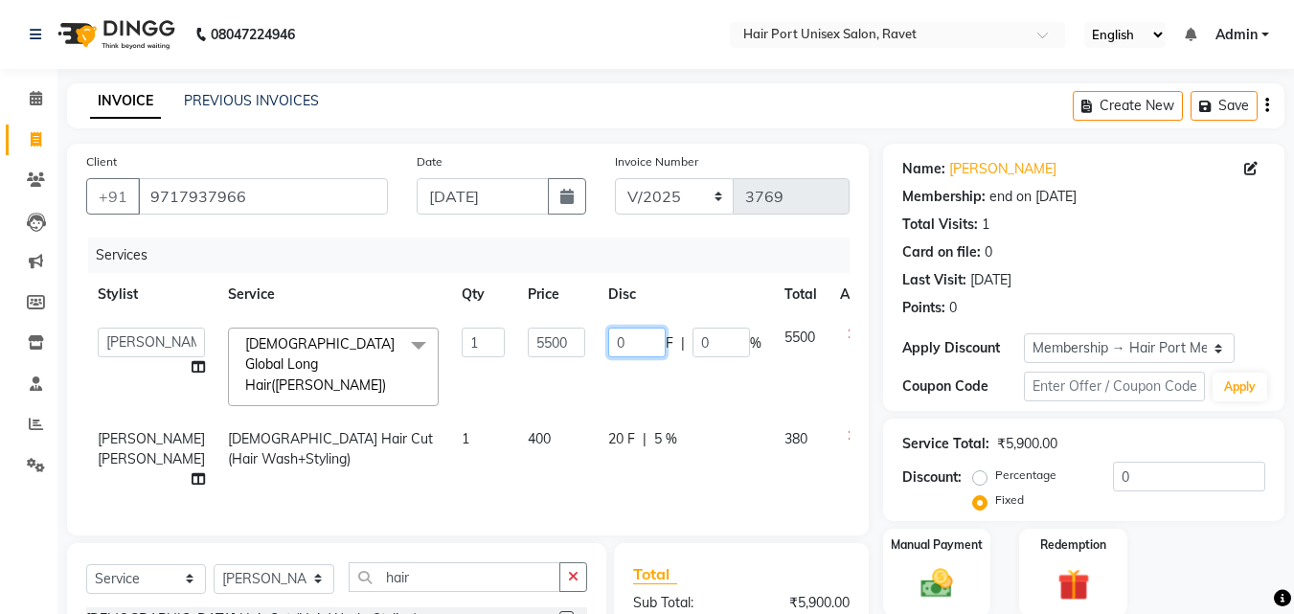
click at [608, 352] on input "0" at bounding box center [636, 343] width 57 height 30
type input "500"
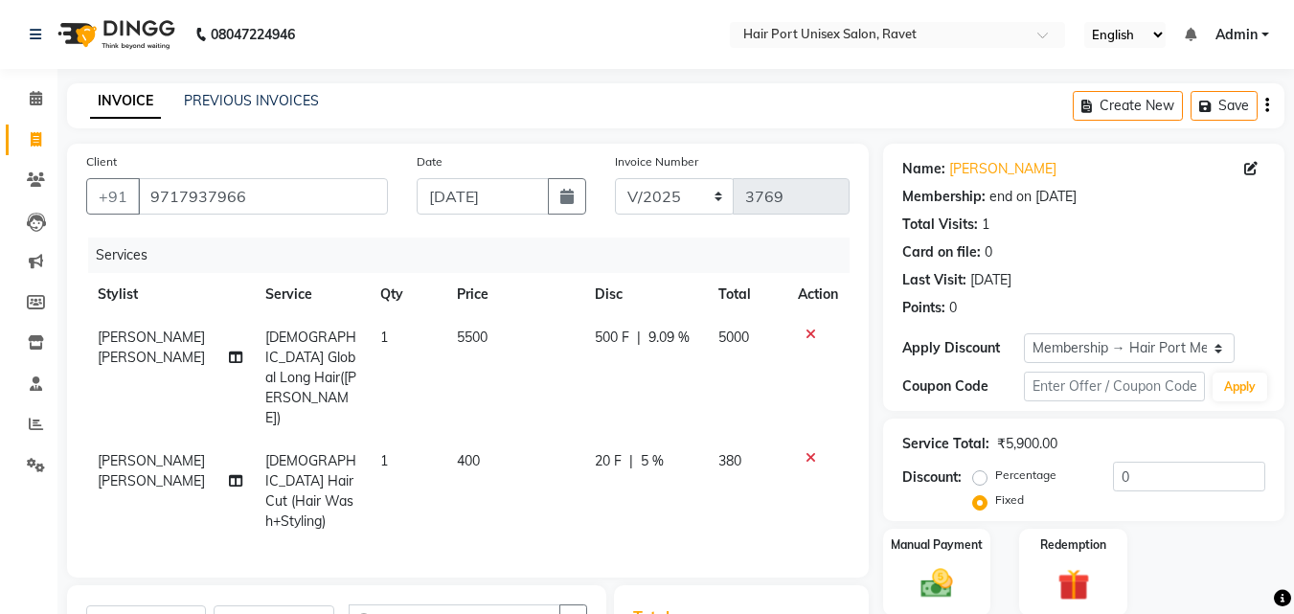
click at [848, 533] on div "Client [PHONE_NUMBER] Date [DATE] Invoice Number V/2025 V/[PHONE_NUMBER] Servic…" at bounding box center [468, 506] width 831 height 724
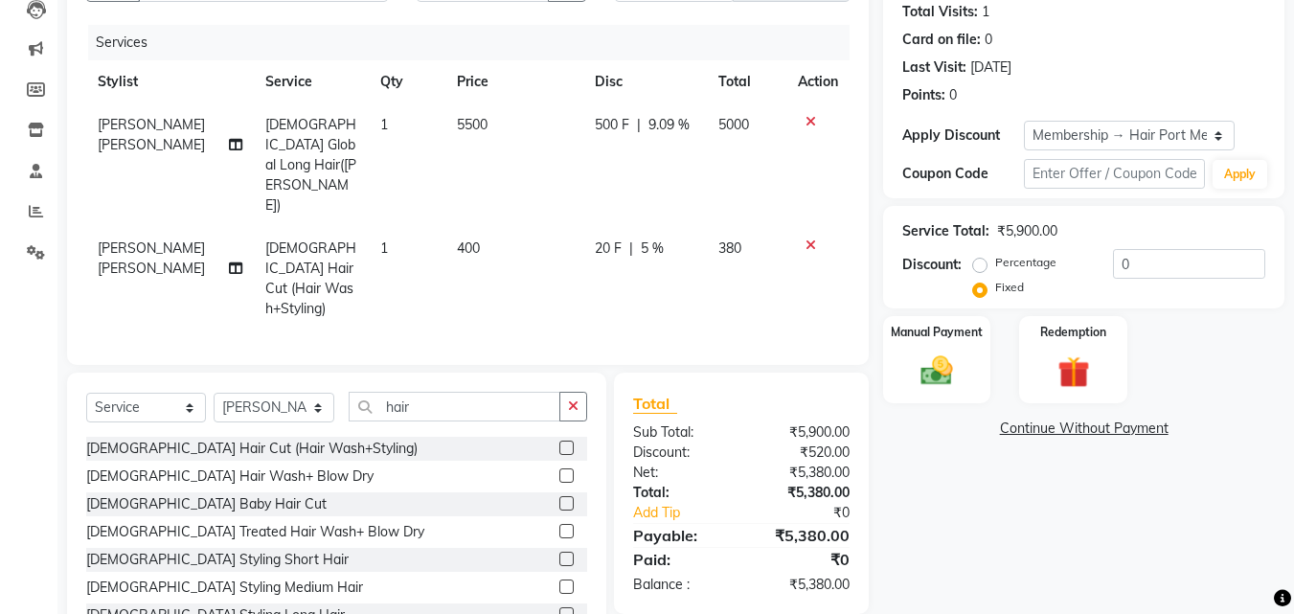
scroll to position [237, 0]
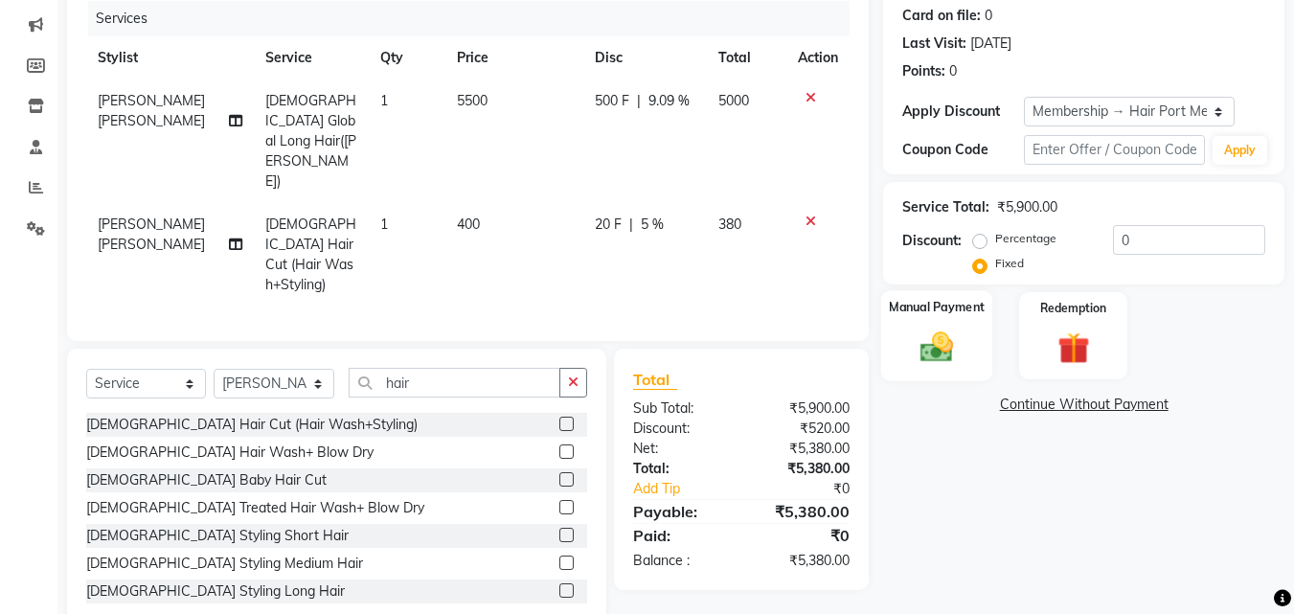
click at [937, 345] on img at bounding box center [937, 347] width 54 height 38
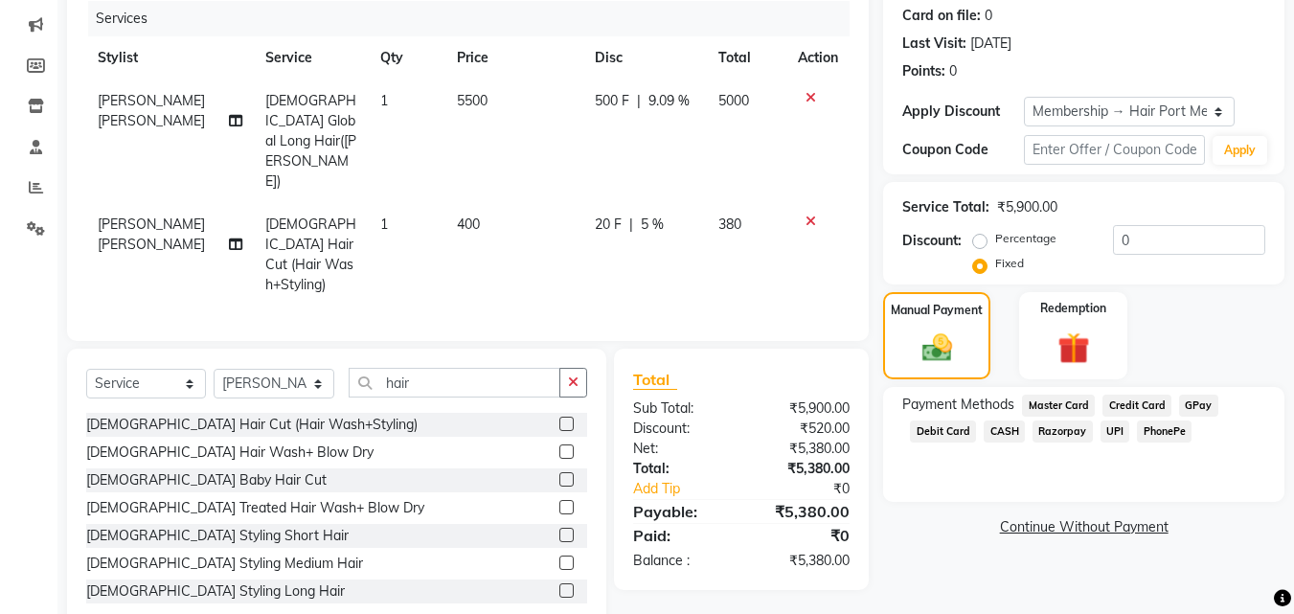
click at [1112, 428] on span "UPI" at bounding box center [1116, 432] width 30 height 22
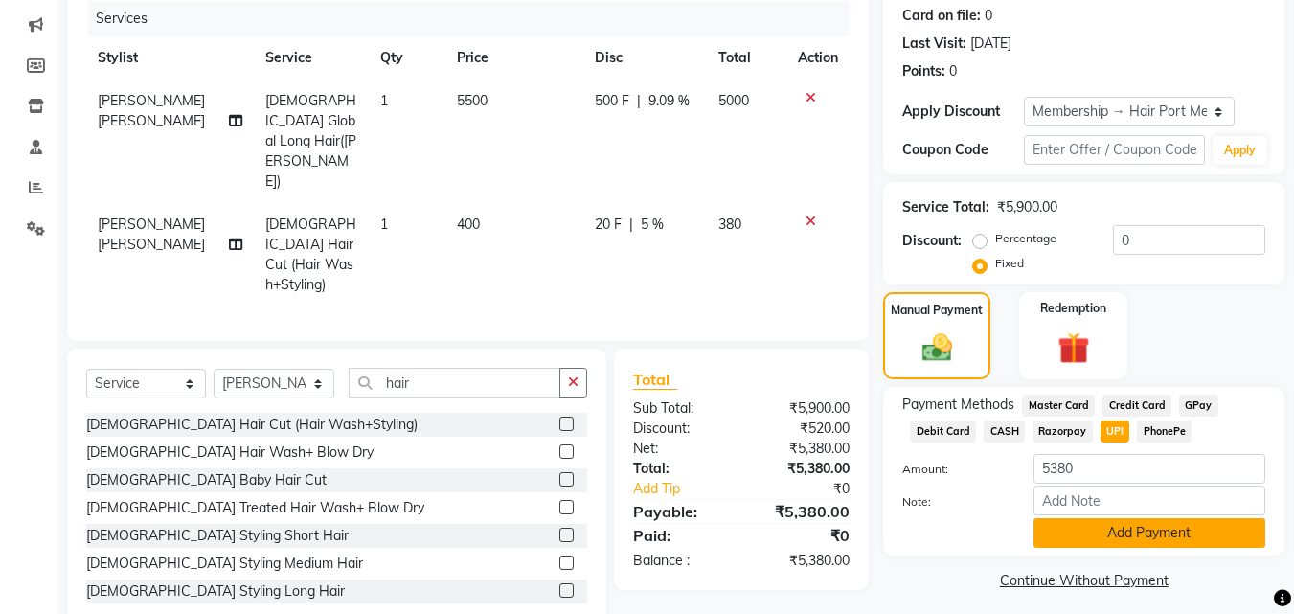
click at [1107, 528] on button "Add Payment" at bounding box center [1150, 533] width 232 height 30
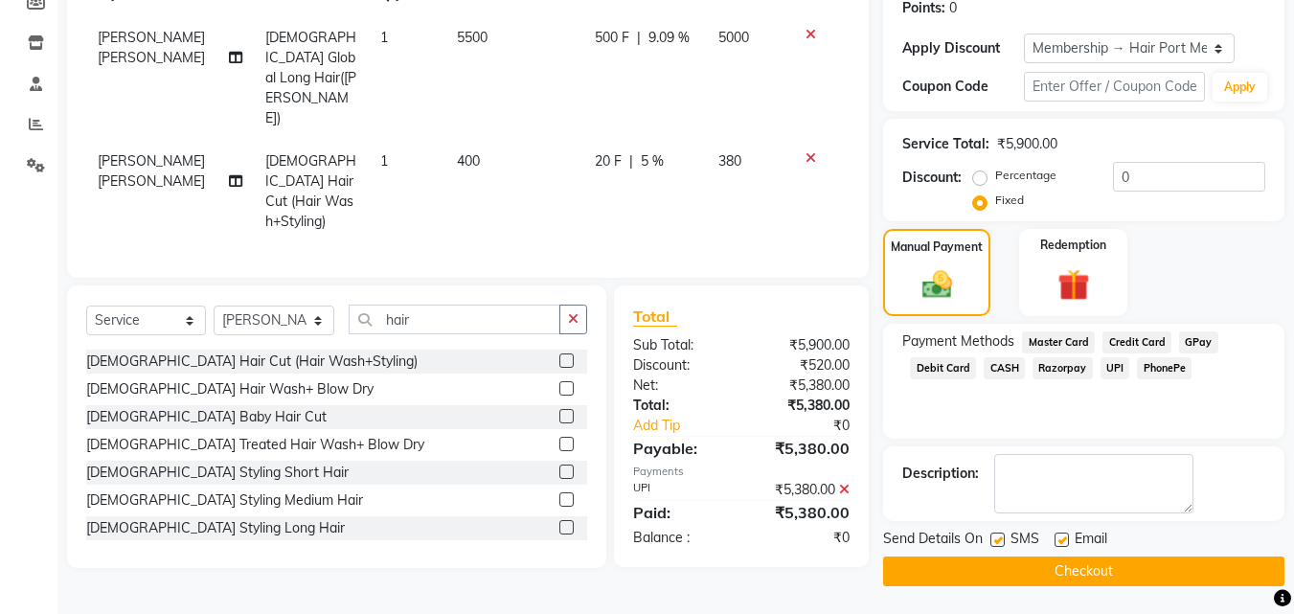
scroll to position [301, 0]
click at [1105, 562] on button "Checkout" at bounding box center [1083, 571] width 401 height 30
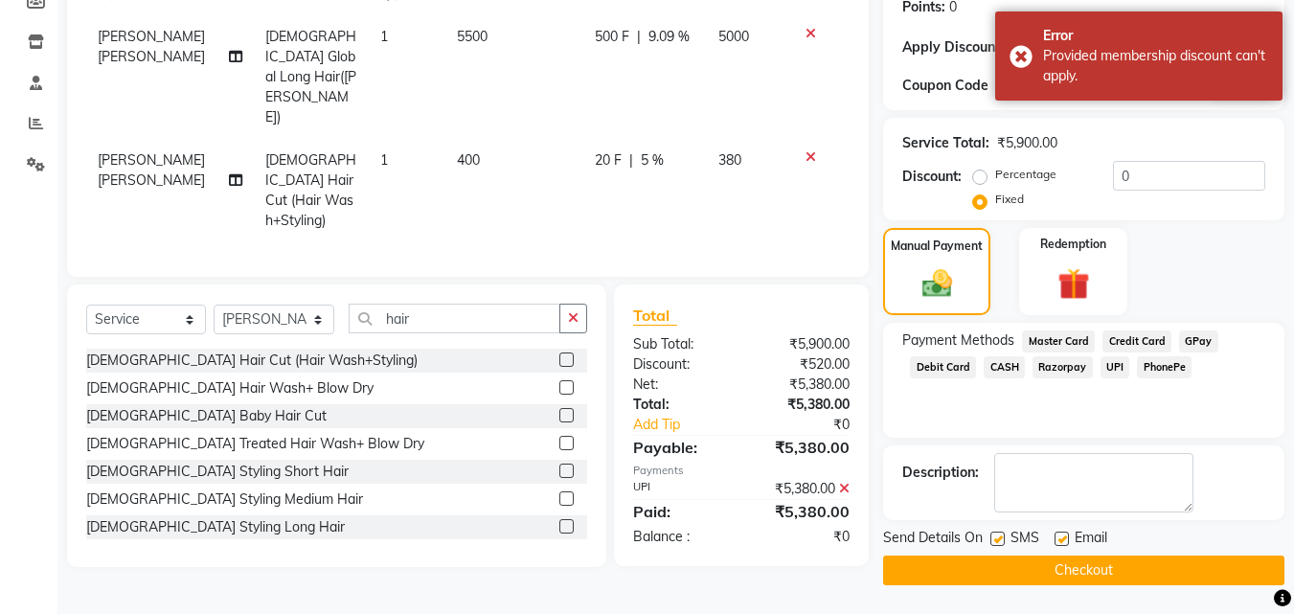
click at [1032, 568] on button "Checkout" at bounding box center [1083, 571] width 401 height 30
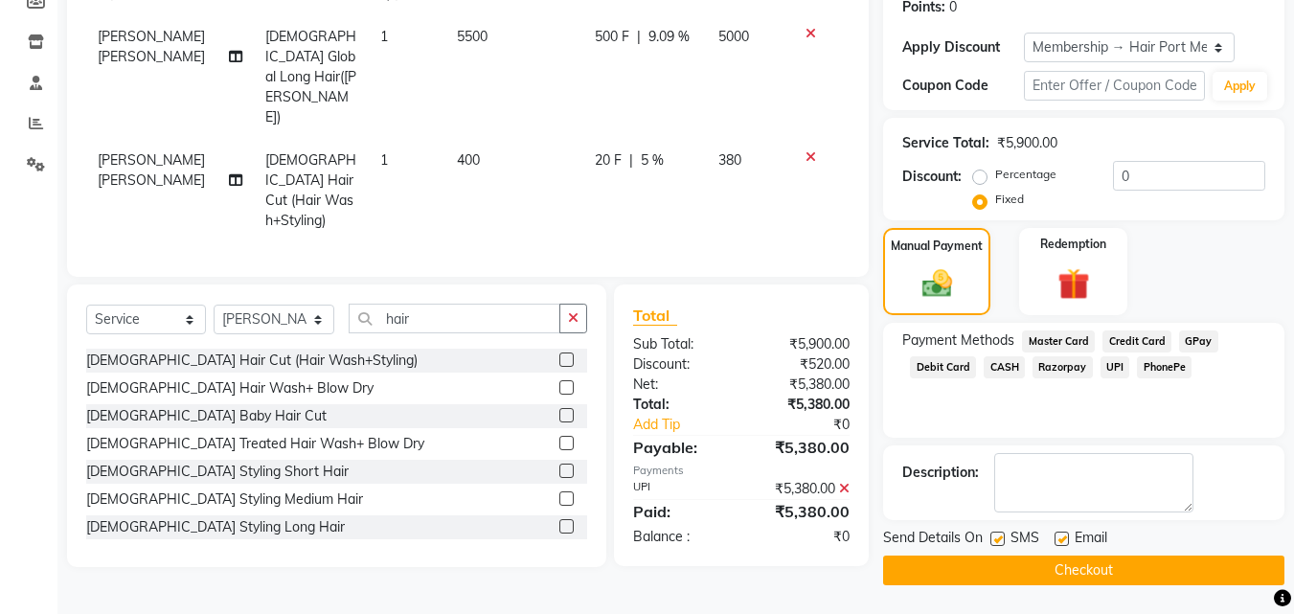
click at [723, 285] on div "Total Sub Total: ₹5,900.00 Discount: ₹520.00 Net: ₹5,380.00 Total: ₹5,380.00 Ad…" at bounding box center [741, 426] width 255 height 282
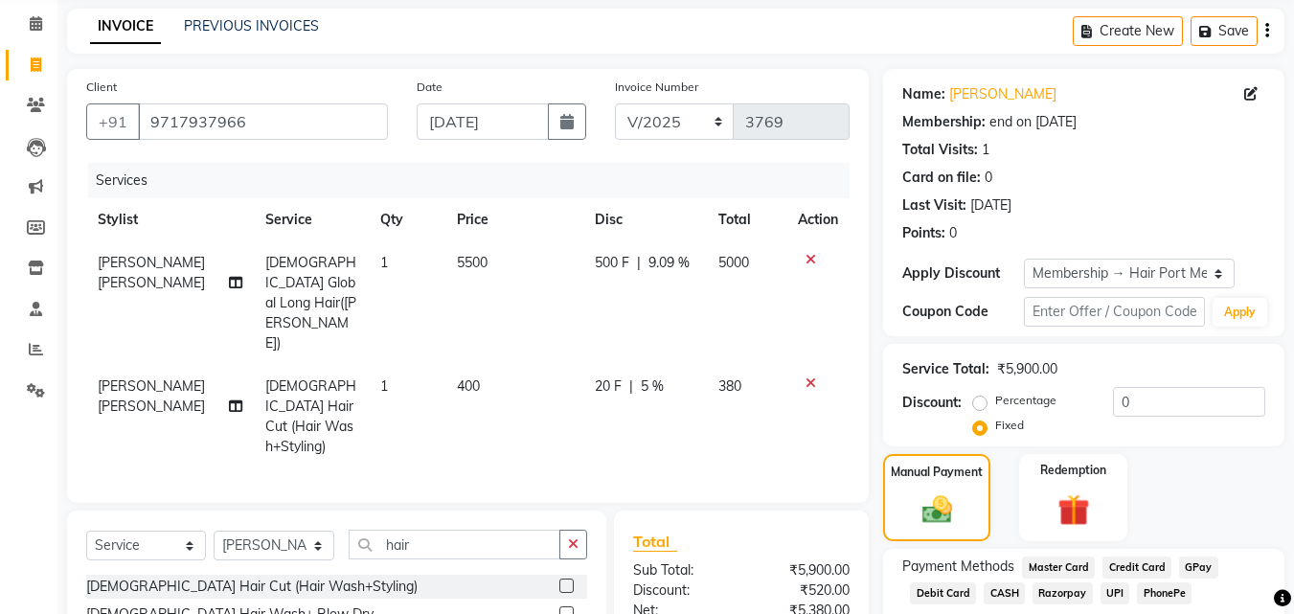
scroll to position [0, 0]
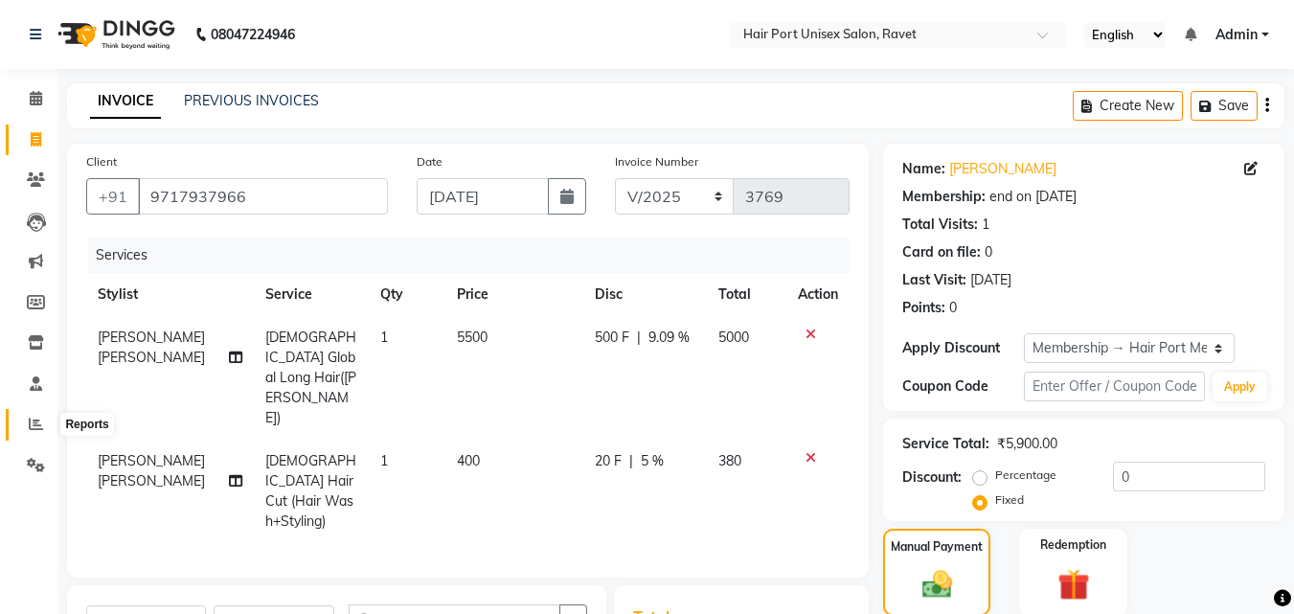
click at [35, 426] on icon at bounding box center [36, 424] width 14 height 14
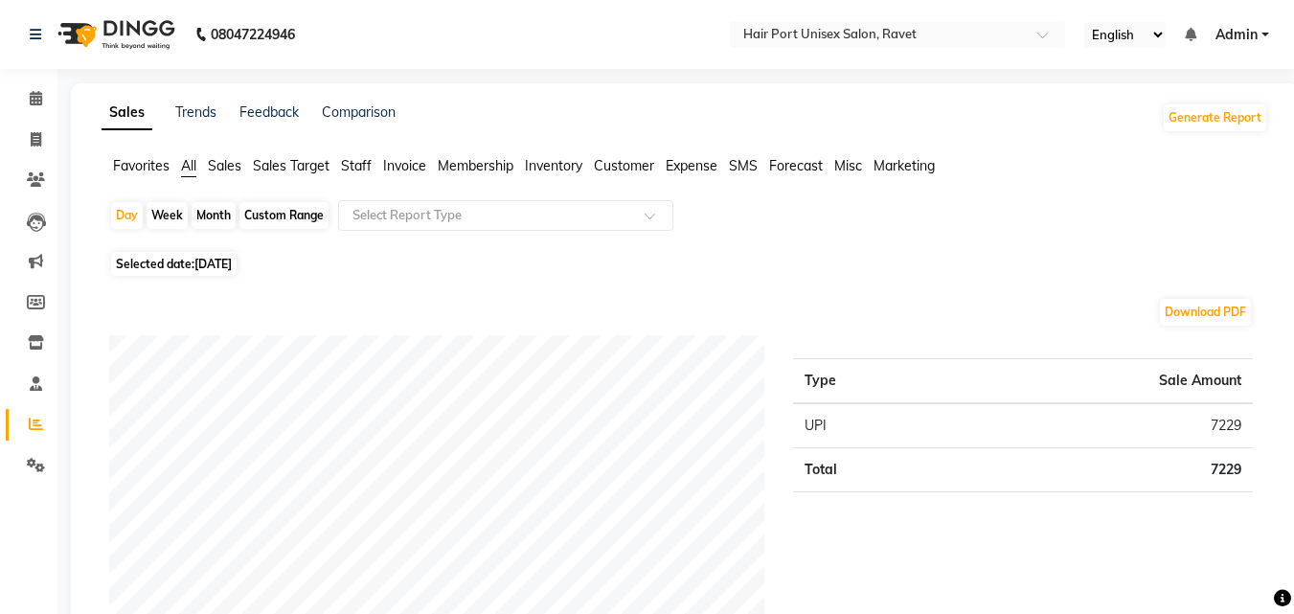
click at [361, 162] on span "Staff" at bounding box center [356, 165] width 31 height 17
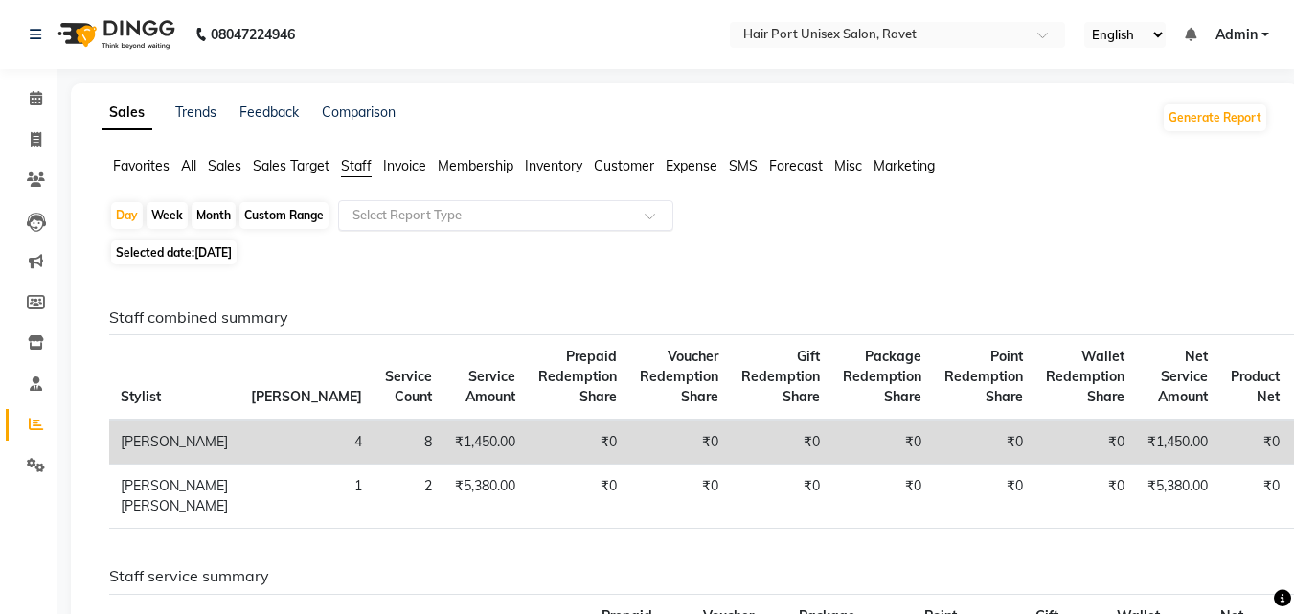
click at [444, 210] on input "text" at bounding box center [487, 215] width 276 height 19
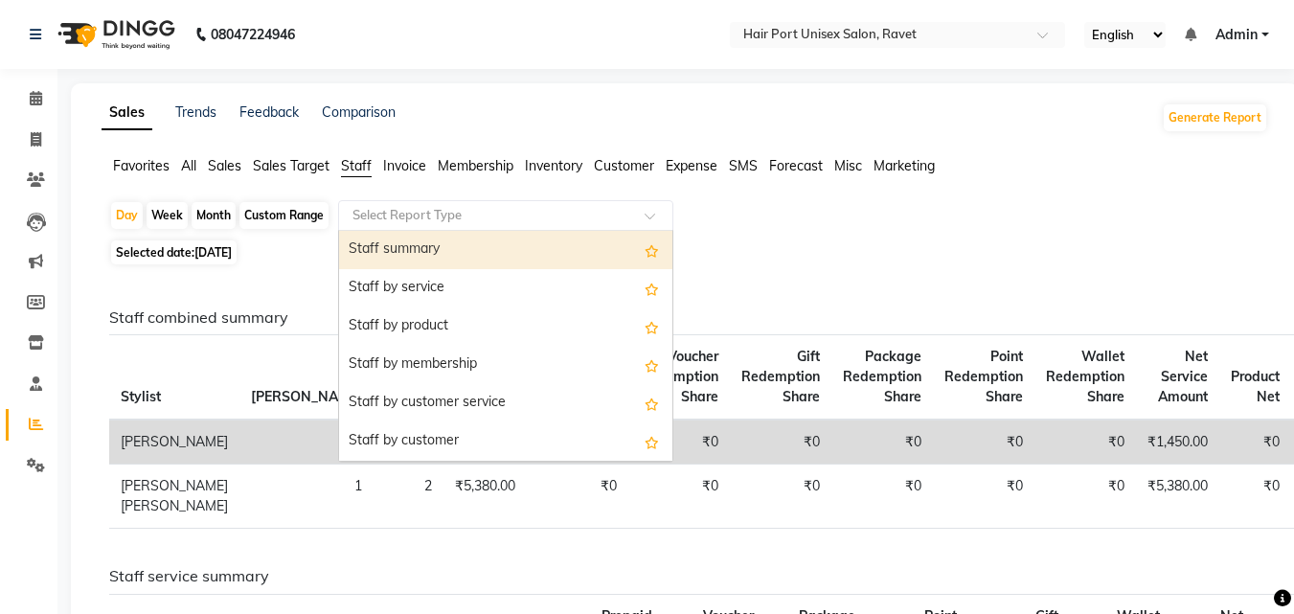
click at [543, 243] on div "Staff summary" at bounding box center [505, 250] width 333 height 38
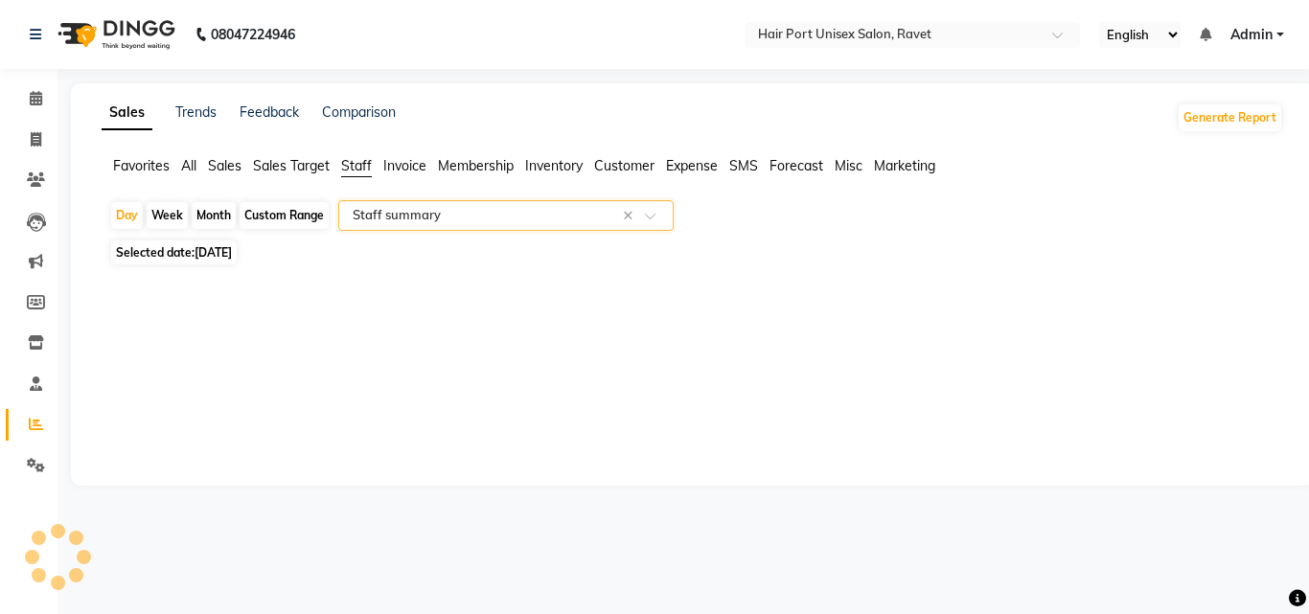
select select "filtered_report"
select select "csv"
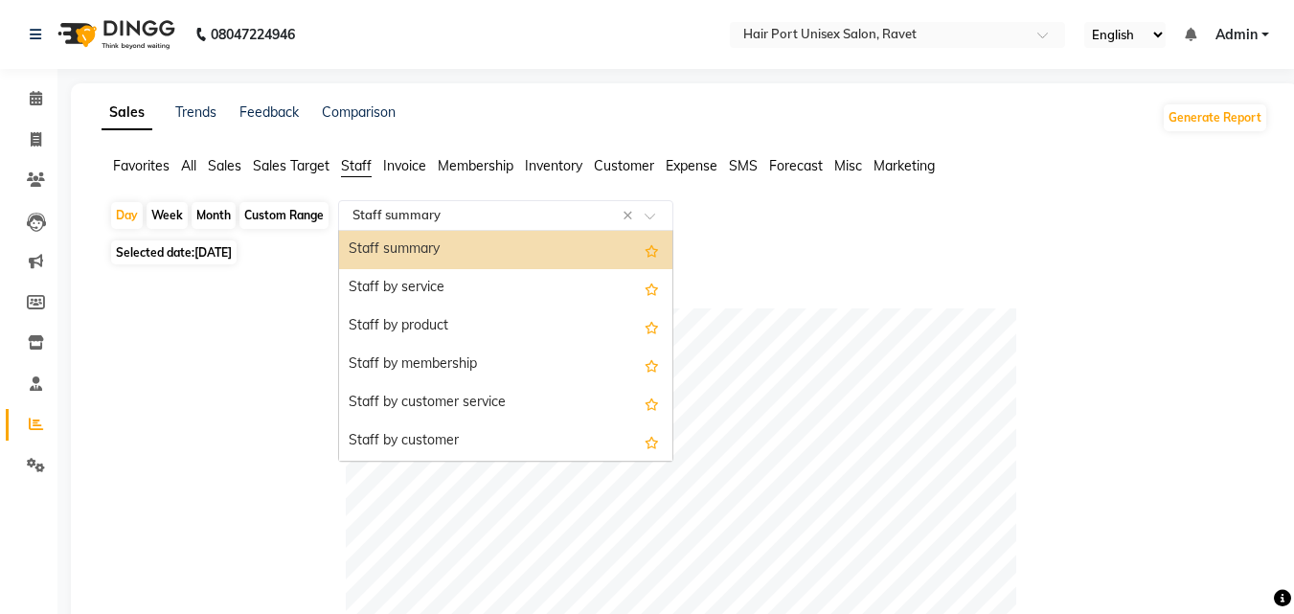
scroll to position [613, 0]
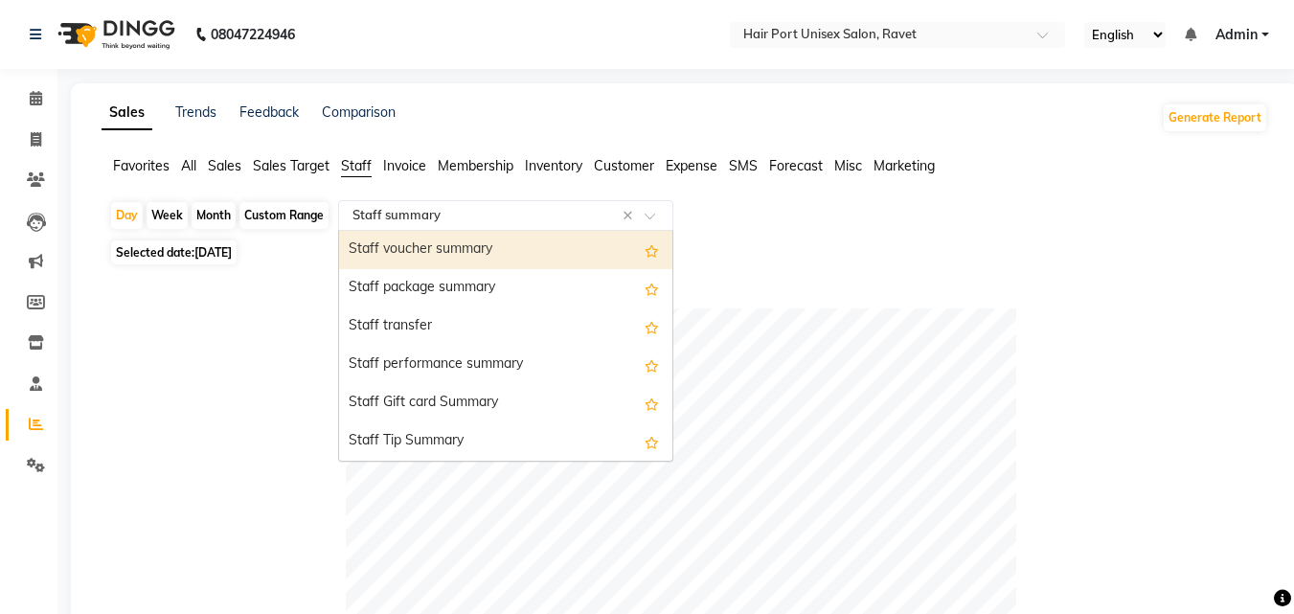
click at [525, 214] on input "text" at bounding box center [487, 215] width 276 height 19
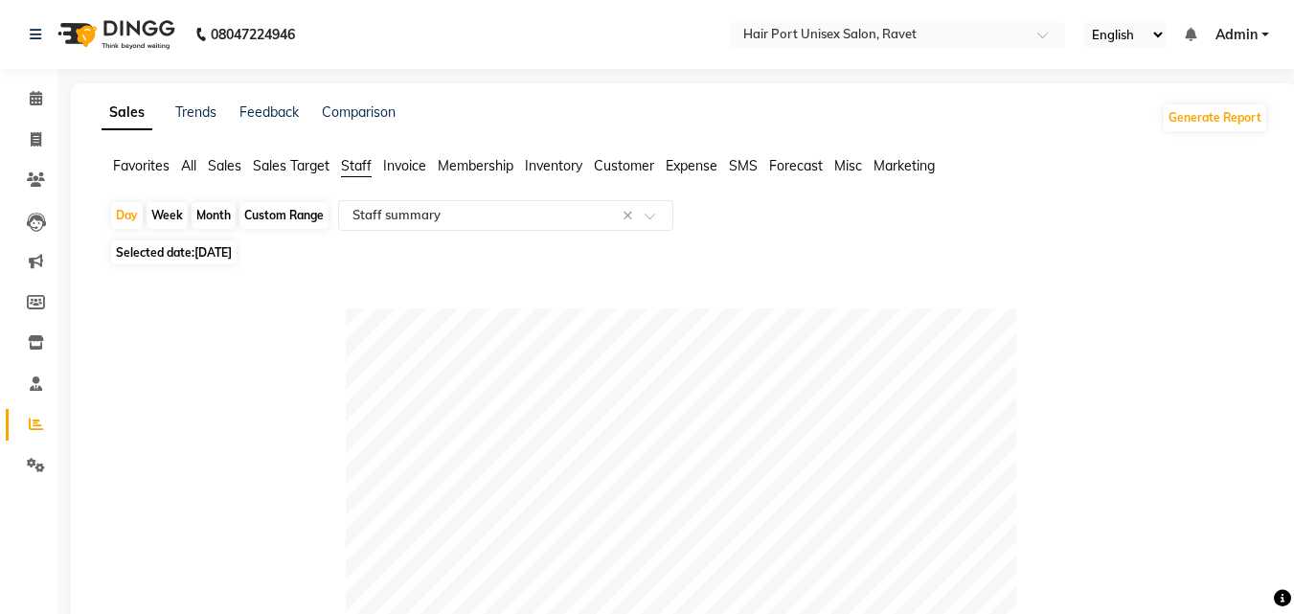
click at [366, 166] on span "Staff" at bounding box center [356, 165] width 31 height 17
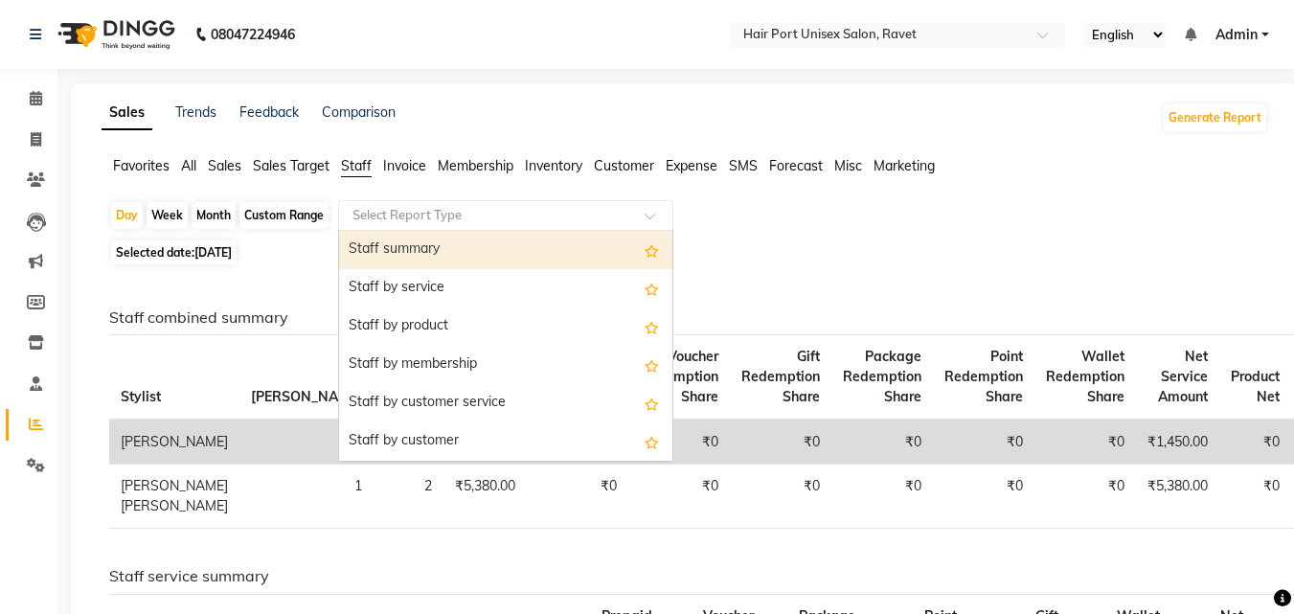
click at [493, 218] on input "text" at bounding box center [487, 215] width 276 height 19
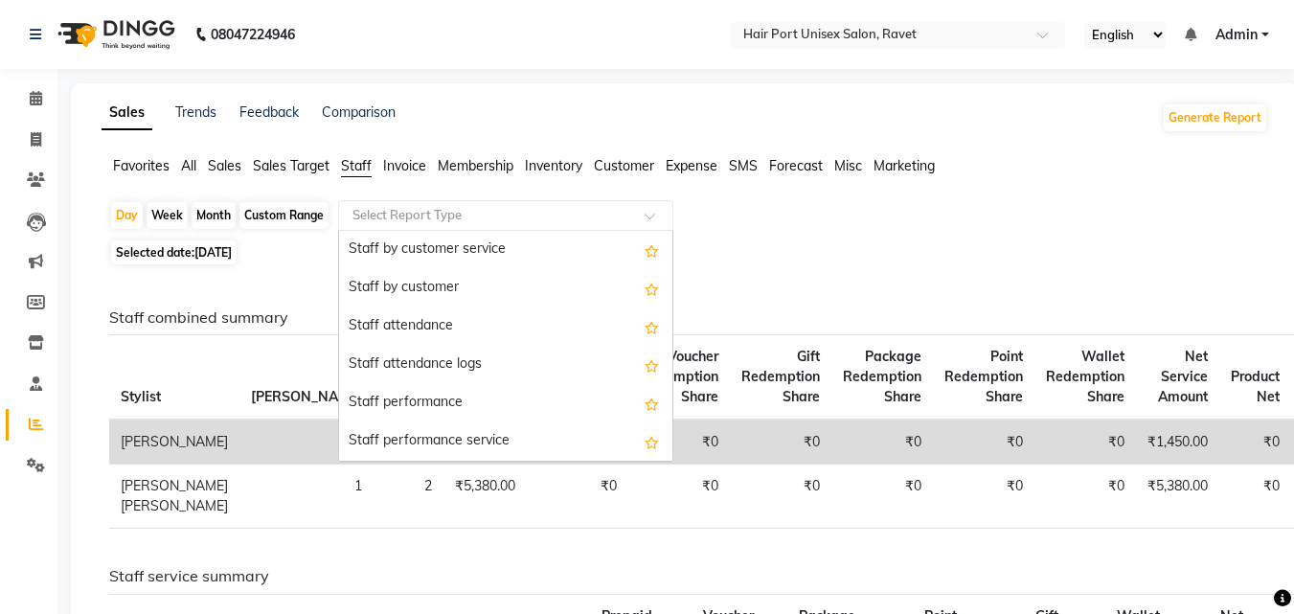
scroll to position [192, 0]
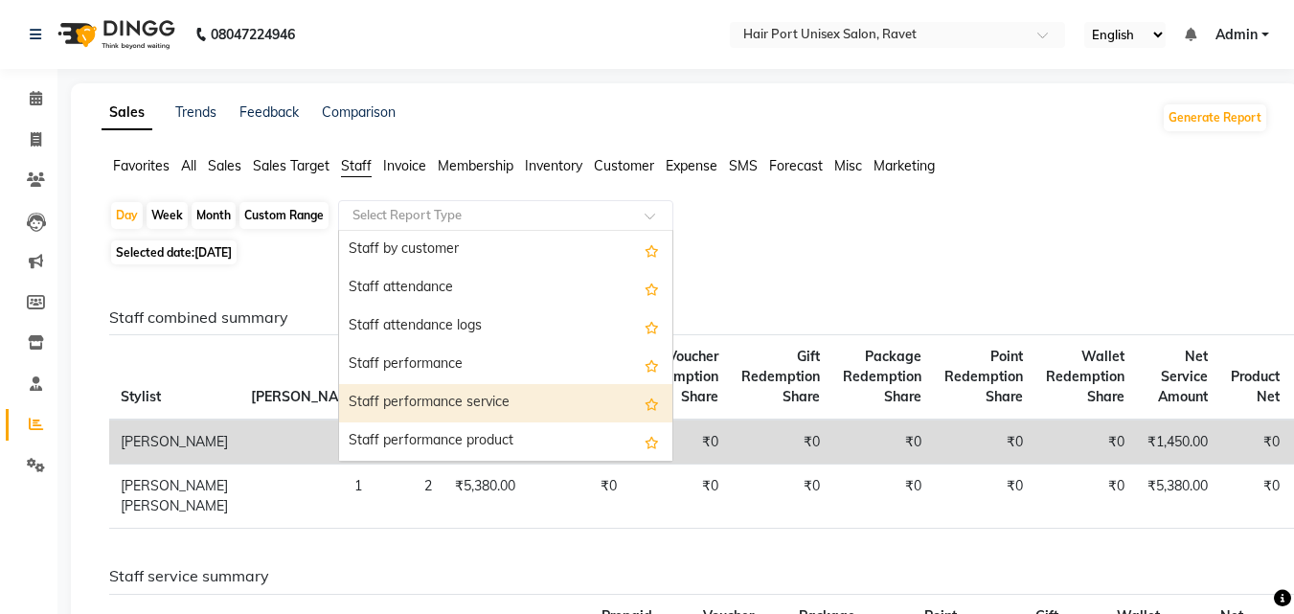
click at [549, 401] on div "Staff performance service" at bounding box center [505, 403] width 333 height 38
select select "filtered_report"
select select "csv"
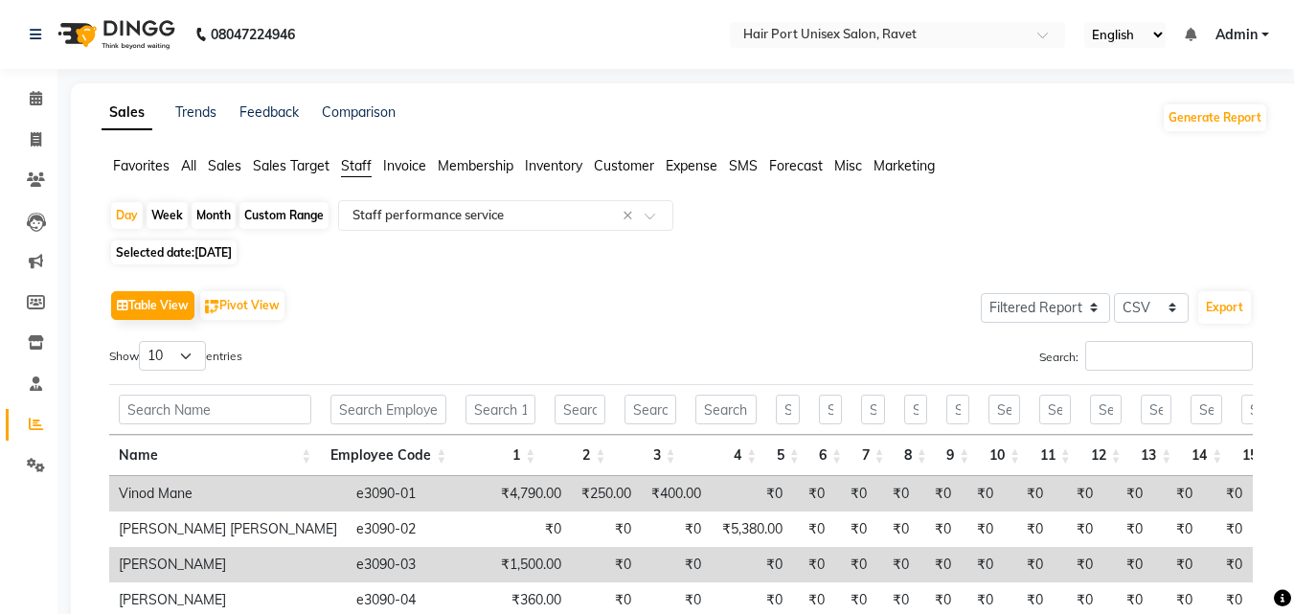
click at [655, 333] on div "Table View Pivot View Select Full Report Filtered Report Select CSV PDF Export …" at bounding box center [681, 563] width 1144 height 556
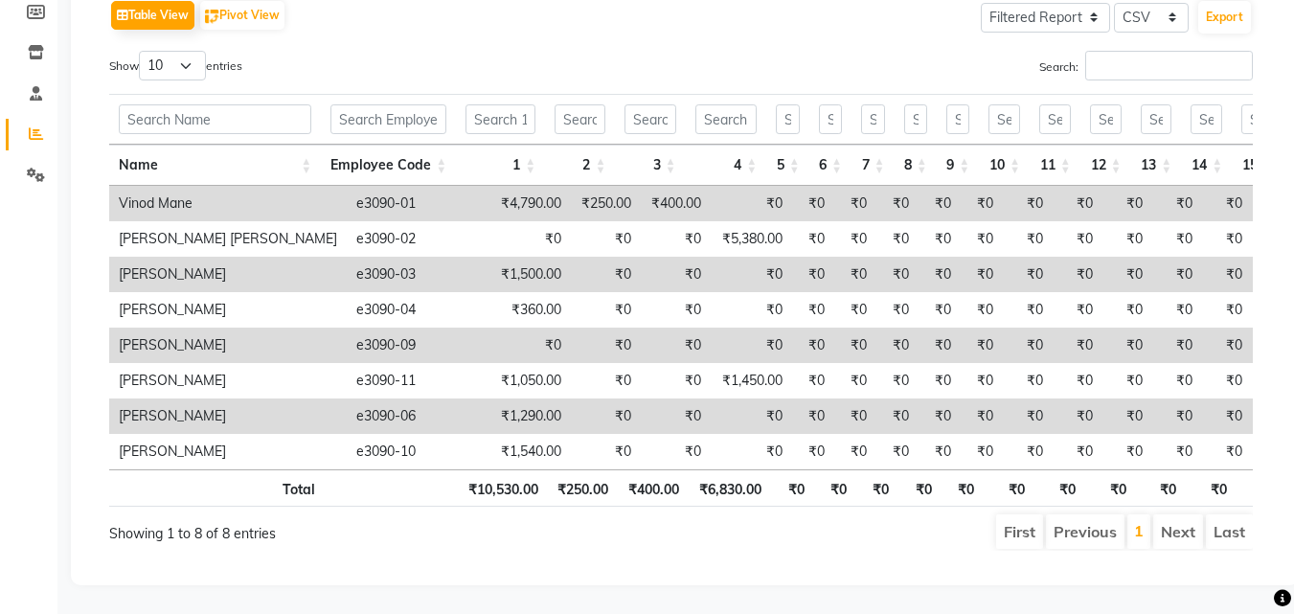
scroll to position [319, 0]
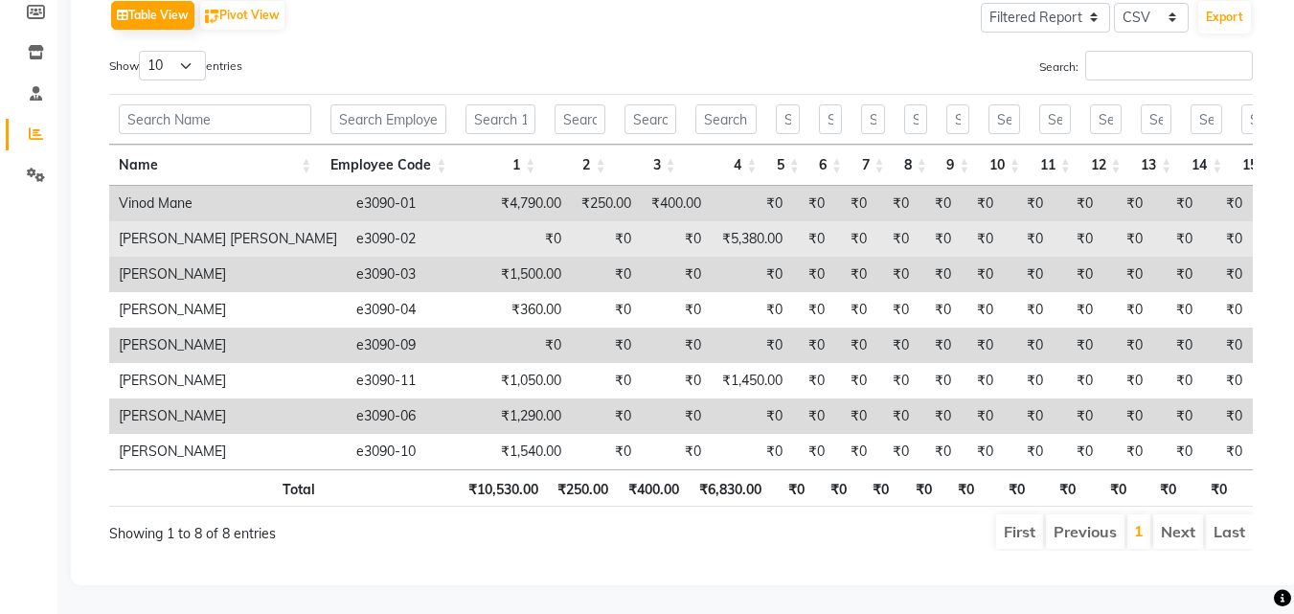
click at [744, 221] on td "₹5,380.00" at bounding box center [751, 238] width 81 height 35
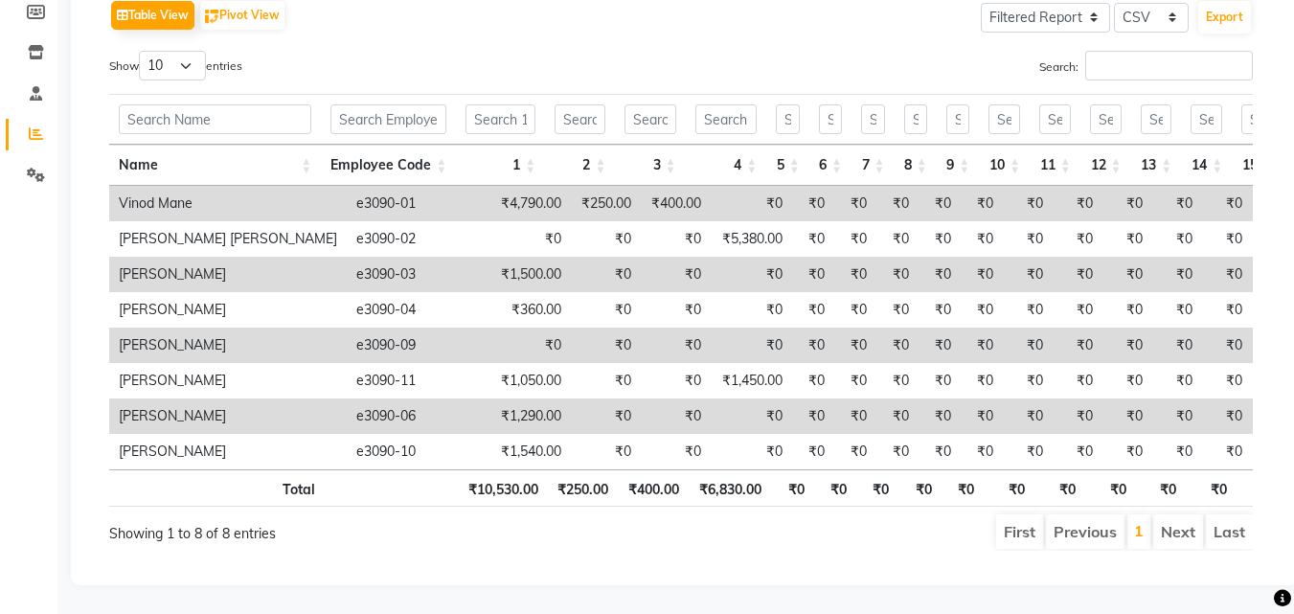
select select "service"
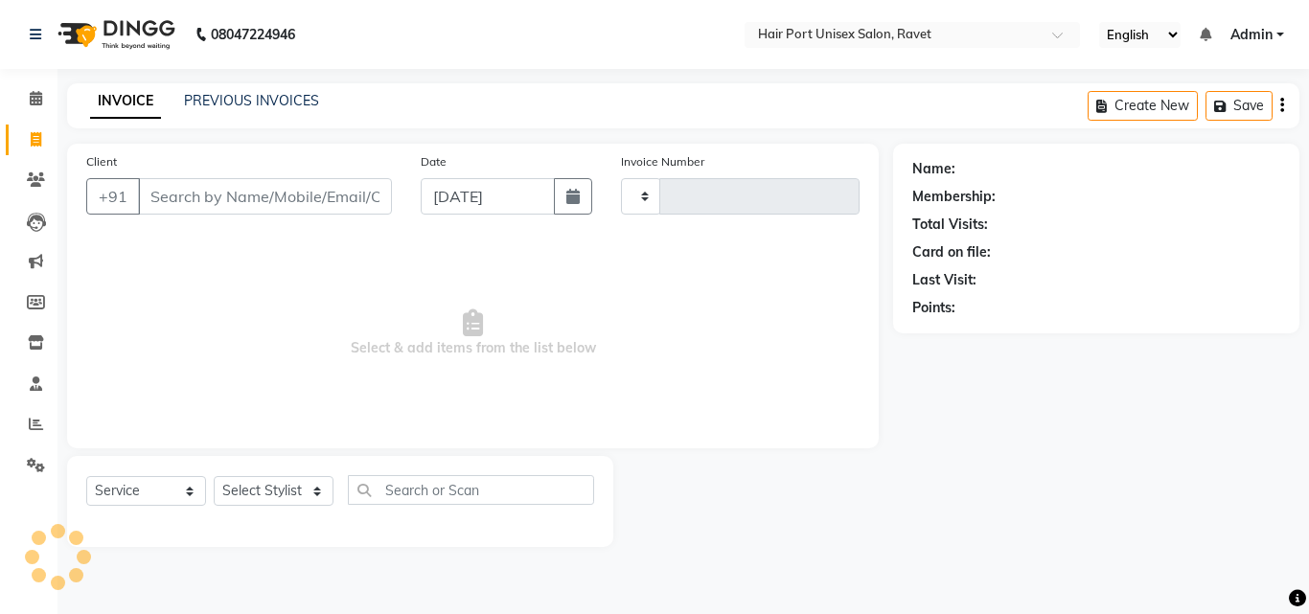
type input "3769"
select select "7015"
click at [33, 95] on icon at bounding box center [36, 98] width 12 height 14
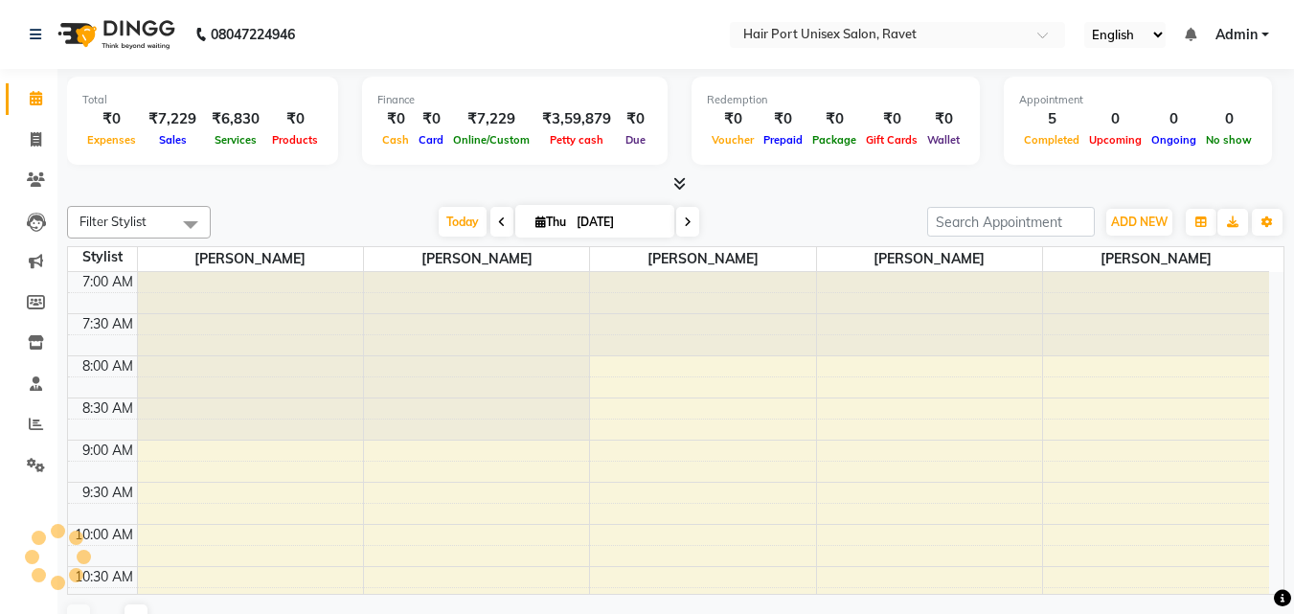
scroll to position [507, 0]
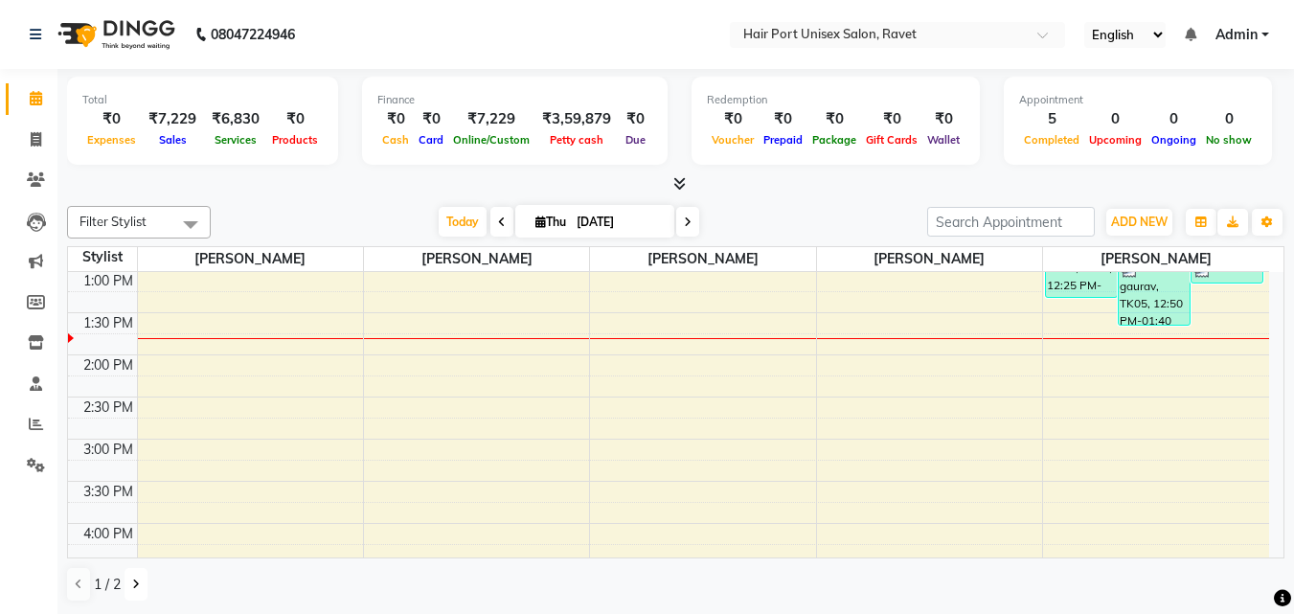
click at [129, 582] on button at bounding box center [136, 584] width 23 height 33
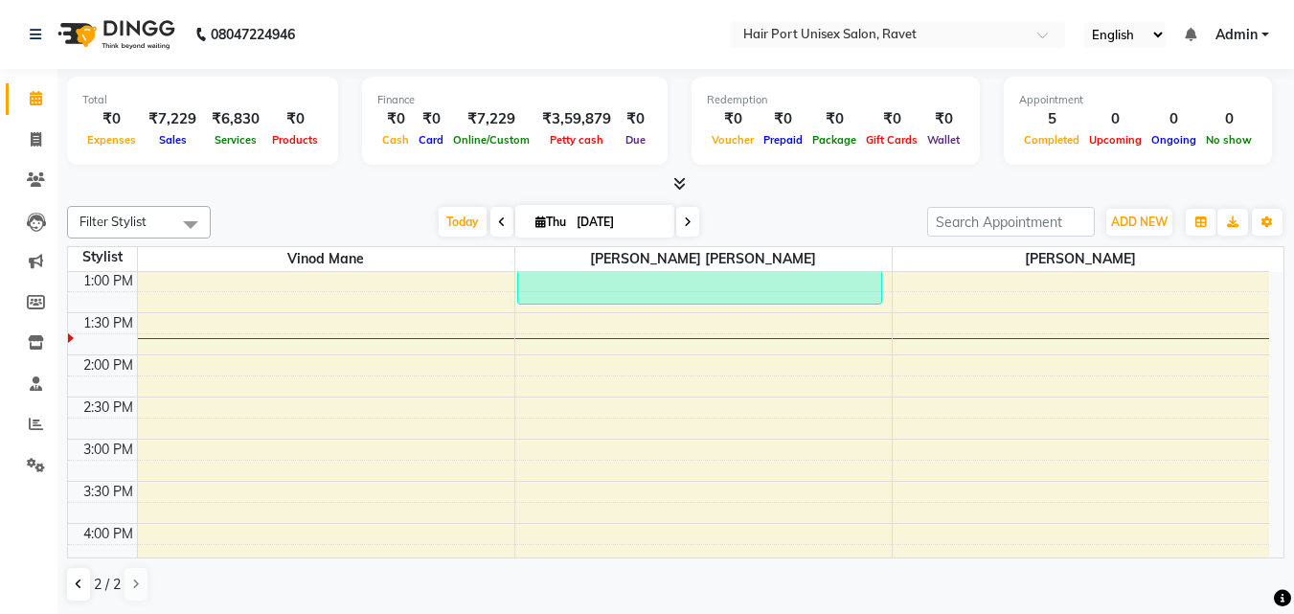
click at [629, 293] on div "[PERSON_NAME], TK04, 10:35 AM-01:25 PM, [DEMOGRAPHIC_DATA] Global Long Hair([PE…" at bounding box center [699, 186] width 363 height 236
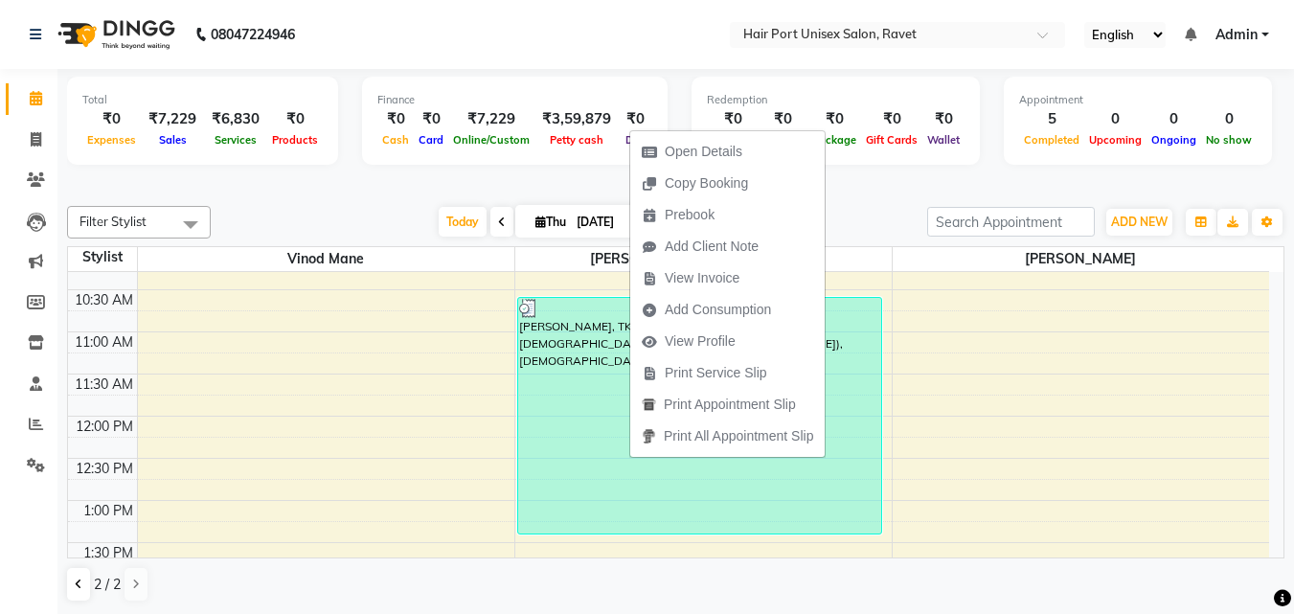
scroll to position [239, 0]
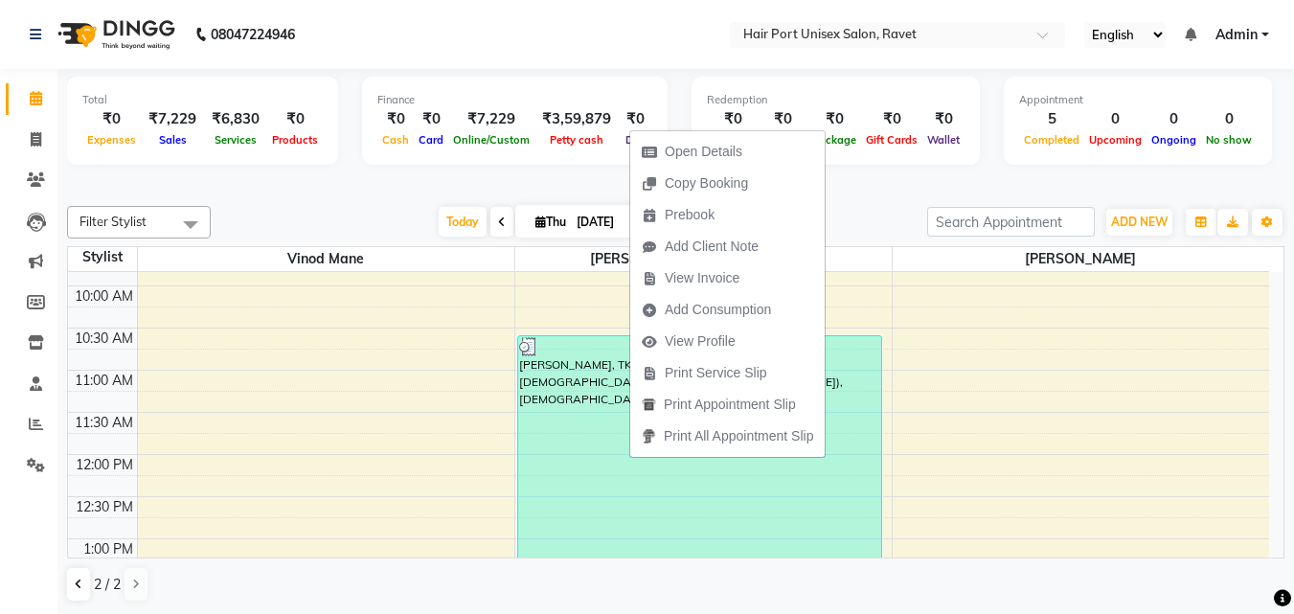
click at [692, 515] on div "[PERSON_NAME], TK04, 10:35 AM-01:25 PM, [DEMOGRAPHIC_DATA] Global Long Hair([PE…" at bounding box center [699, 454] width 363 height 236
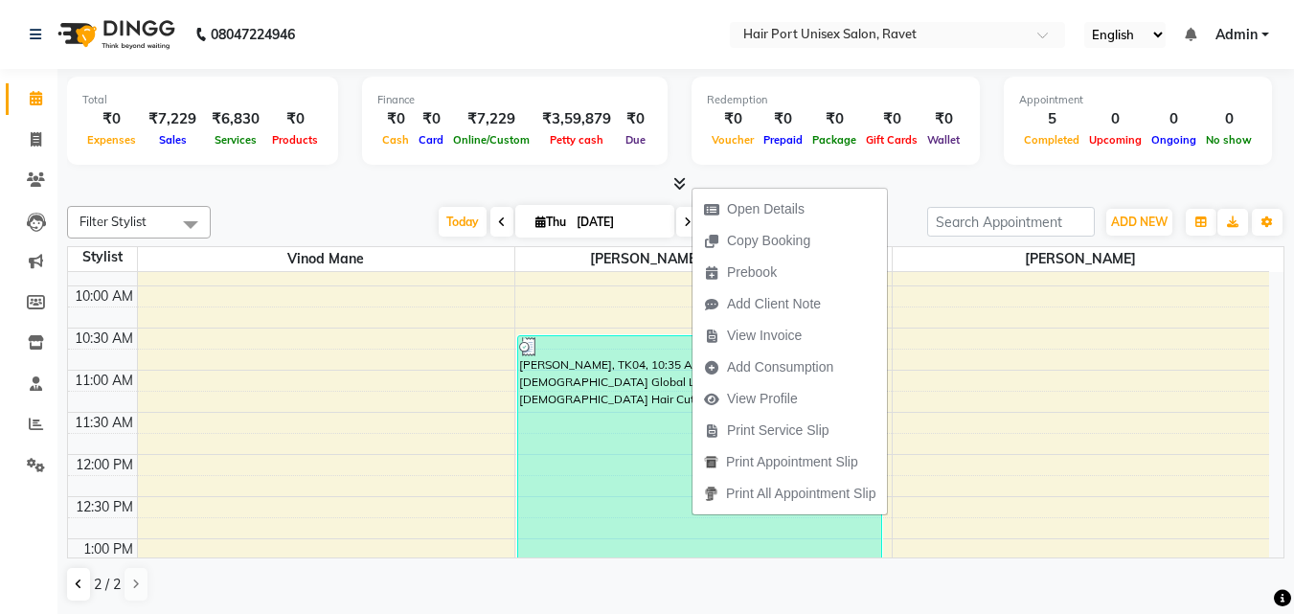
click at [553, 497] on div "[PERSON_NAME], TK04, 10:35 AM-01:25 PM, [DEMOGRAPHIC_DATA] Global Long Hair([PE…" at bounding box center [699, 454] width 363 height 236
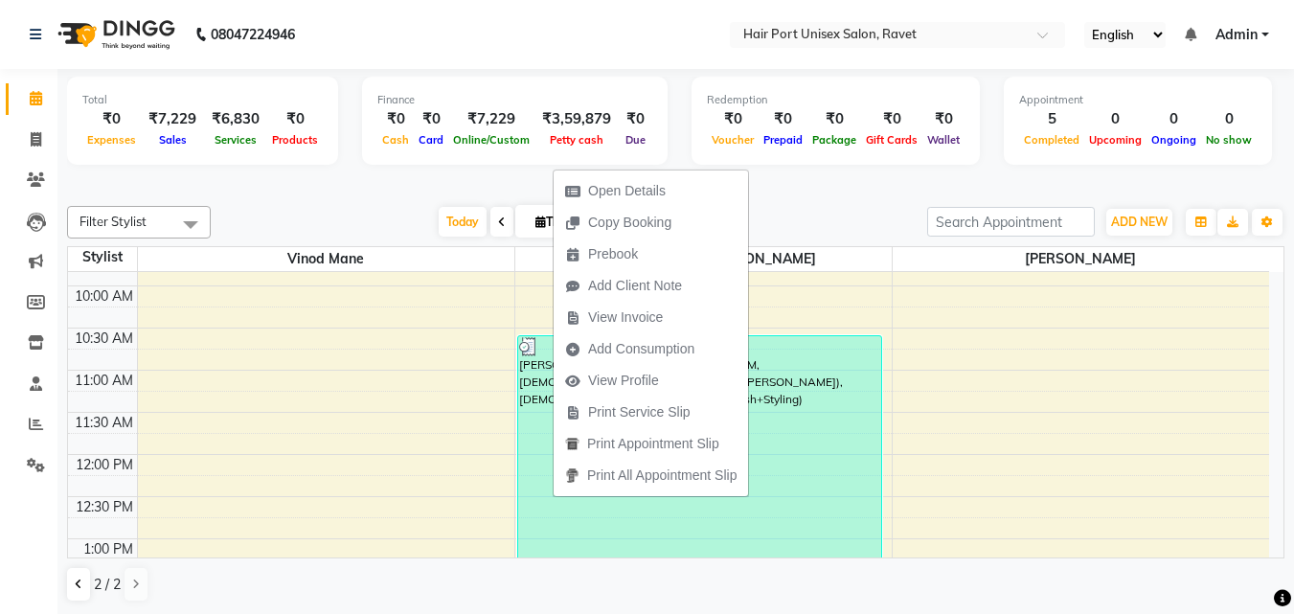
click at [553, 497] on div "[PERSON_NAME], TK04, 10:35 AM-01:25 PM, [DEMOGRAPHIC_DATA] Global Long Hair([PE…" at bounding box center [699, 454] width 363 height 236
click at [600, 187] on span "Open Details" at bounding box center [627, 191] width 78 height 20
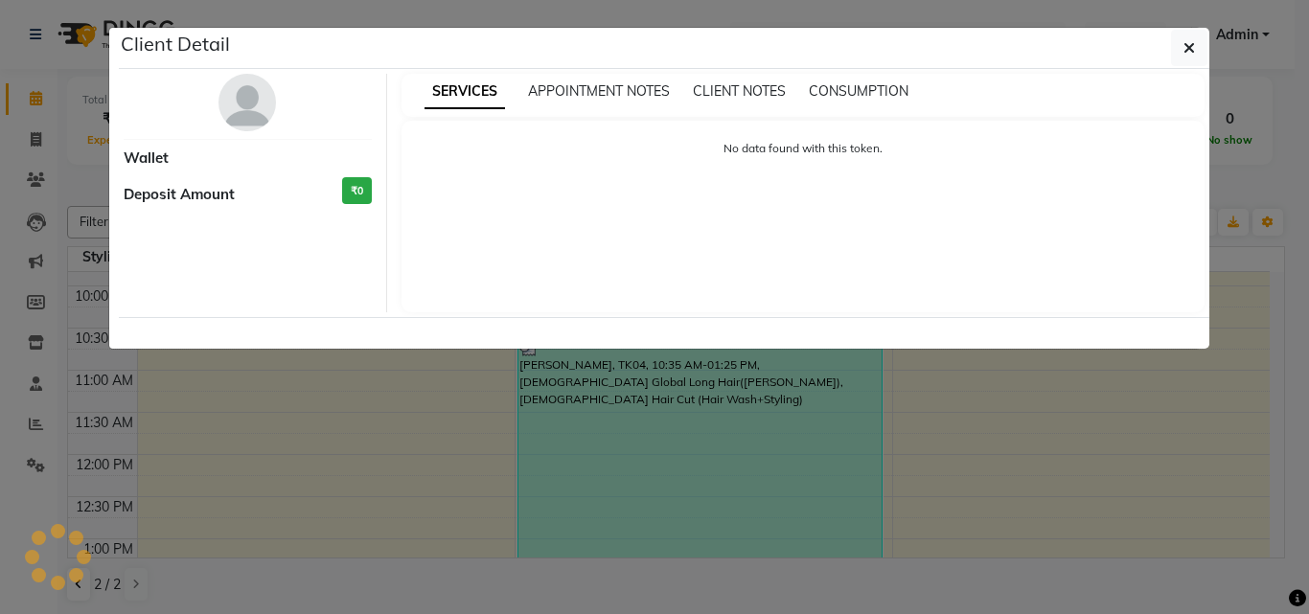
select select "3"
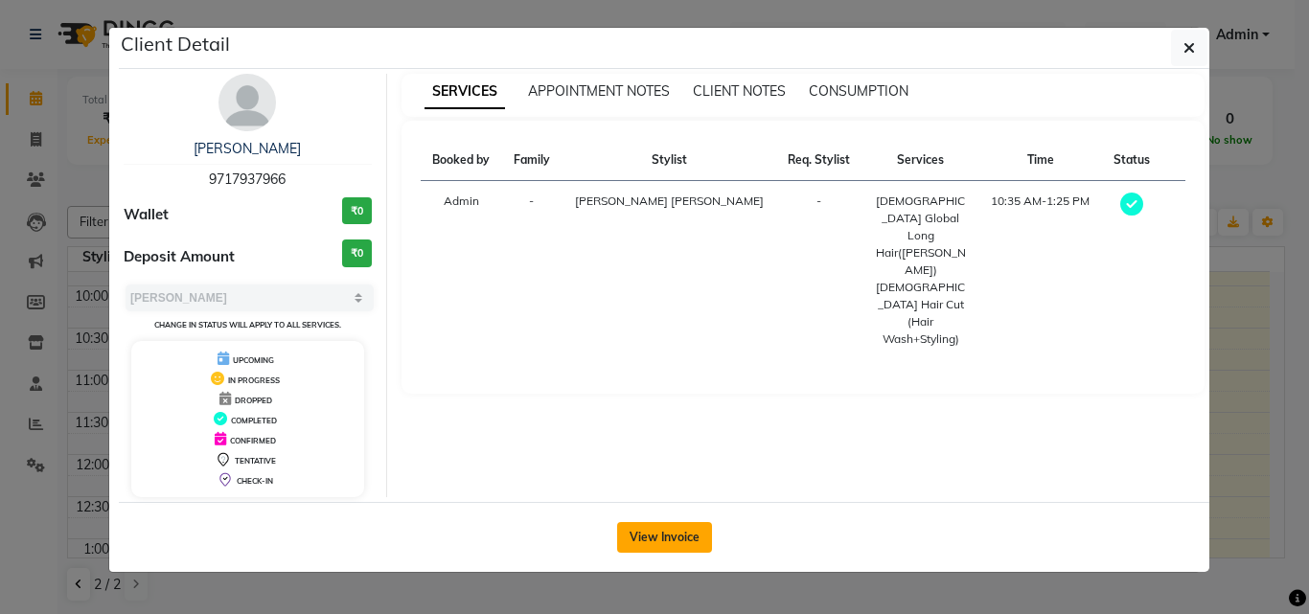
click at [678, 543] on button "View Invoice" at bounding box center [664, 537] width 95 height 31
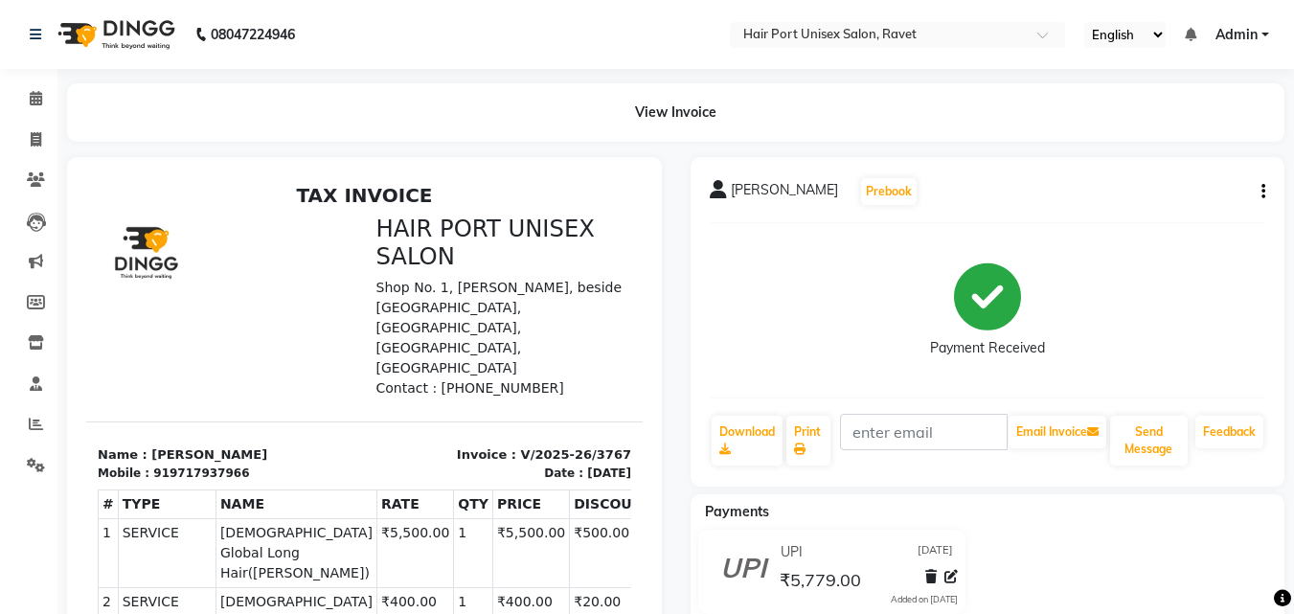
click at [1257, 190] on button "button" at bounding box center [1259, 192] width 11 height 20
click at [1131, 150] on div "Cancel Invoice" at bounding box center [1168, 144] width 131 height 24
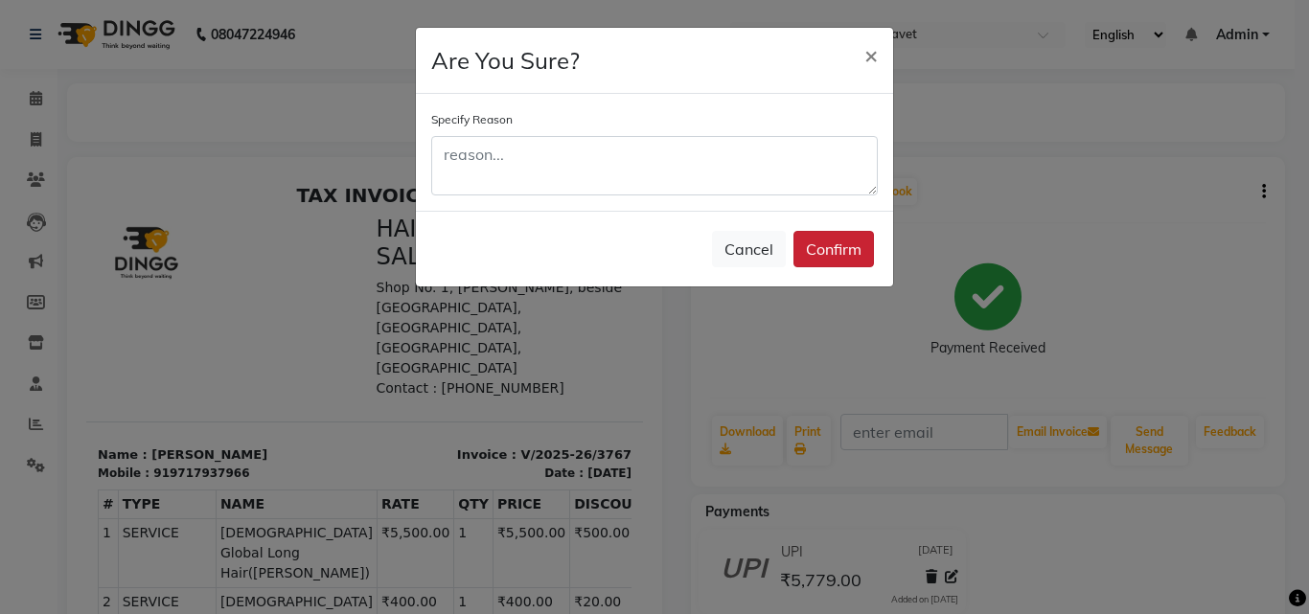
click at [838, 252] on button "Confirm" at bounding box center [833, 249] width 80 height 36
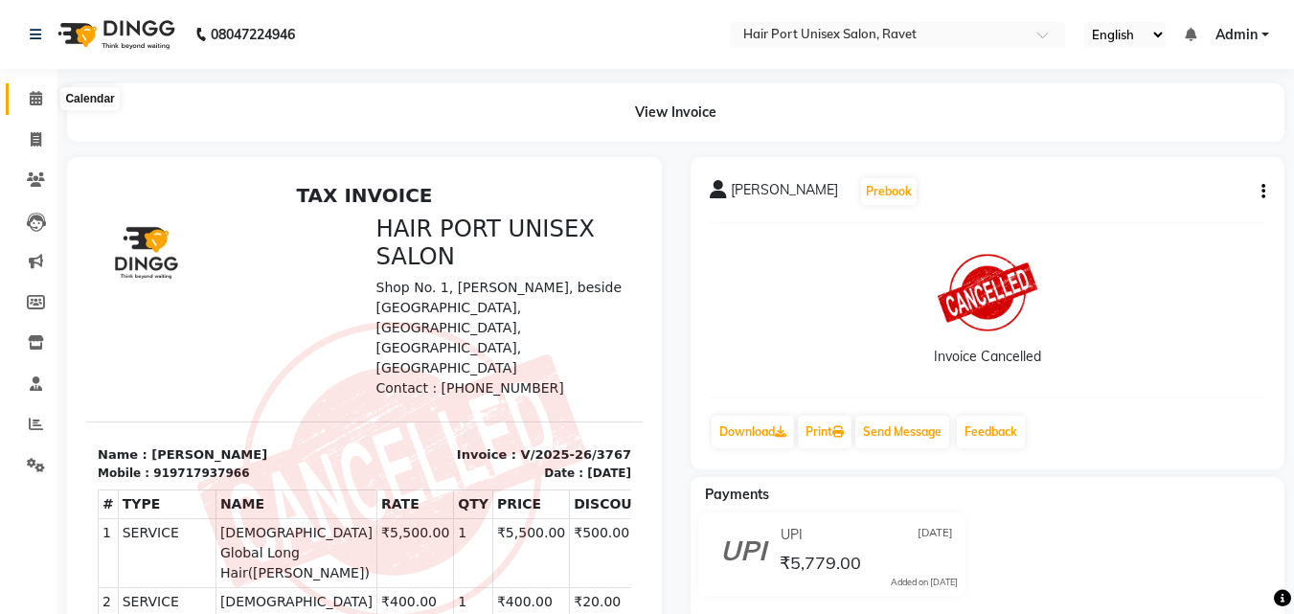
click at [40, 99] on icon at bounding box center [36, 98] width 12 height 14
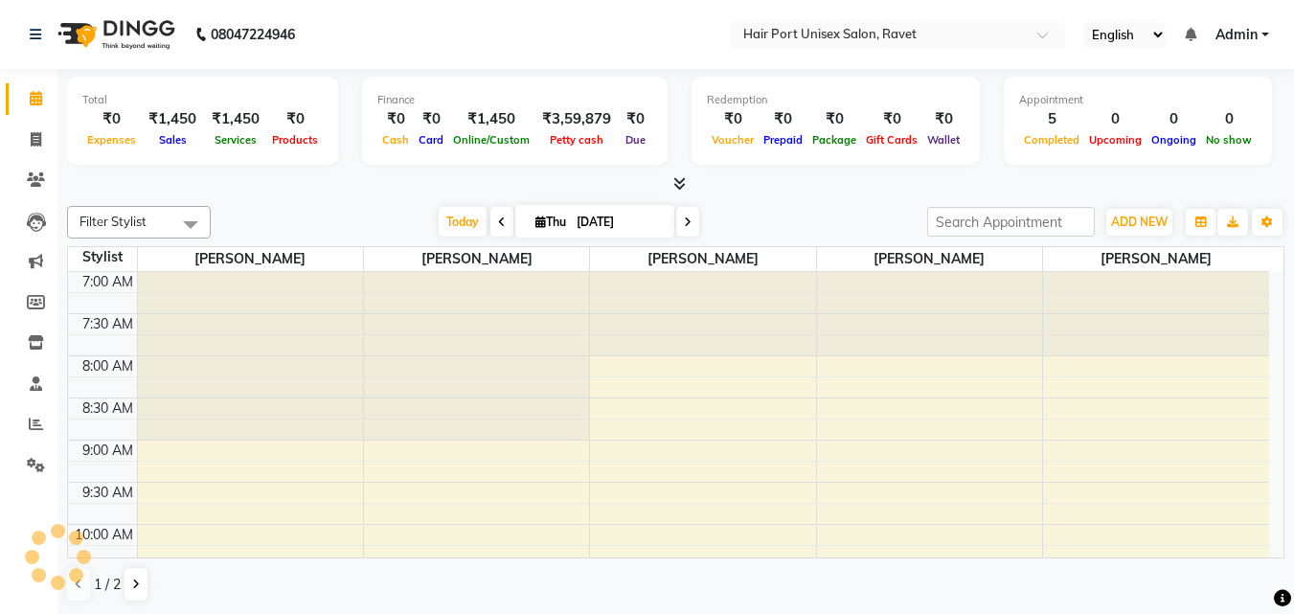
scroll to position [507, 0]
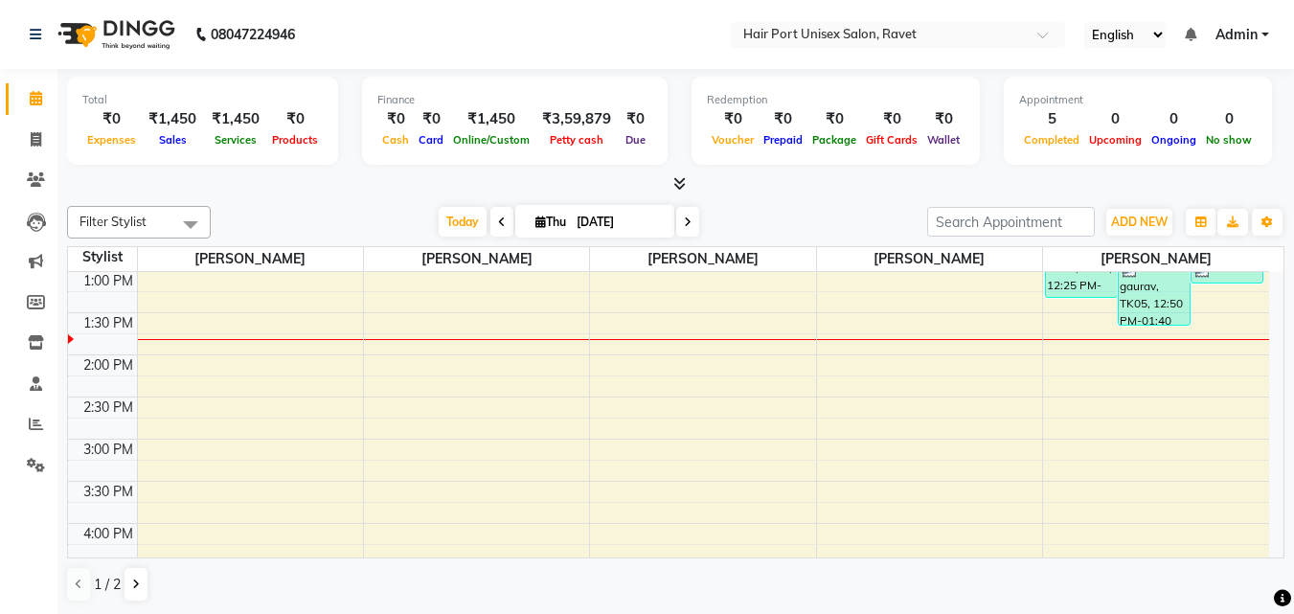
click at [571, 227] on input "[DATE]" at bounding box center [619, 222] width 96 height 29
select select "9"
select select "2025"
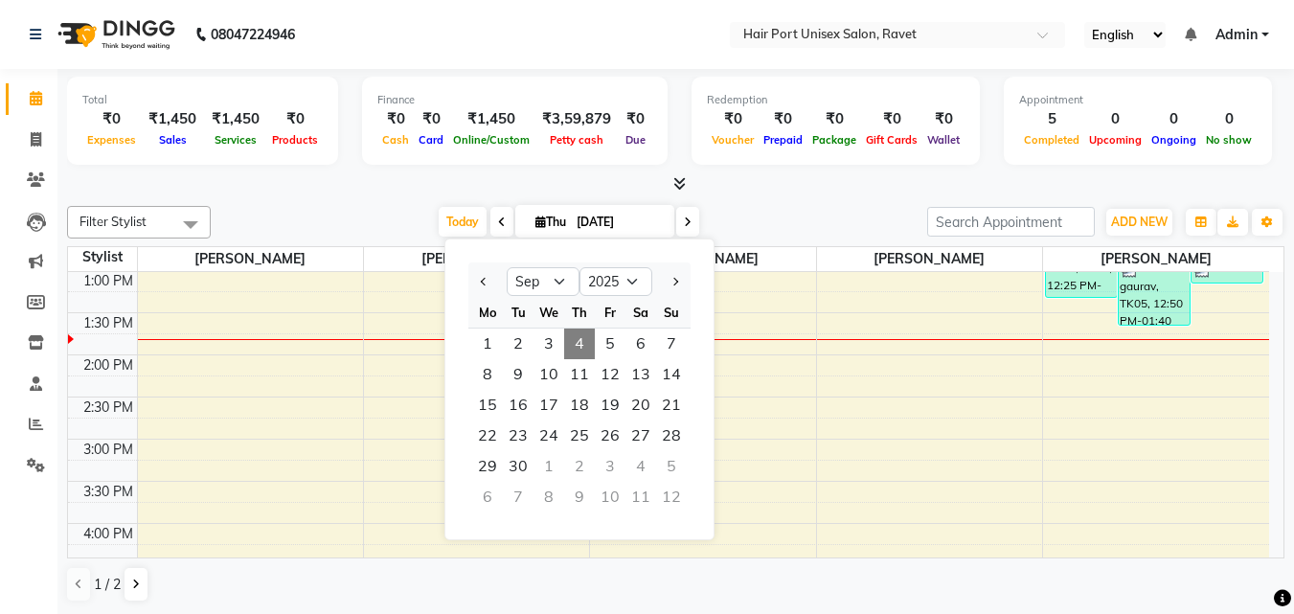
click at [1167, 287] on div "gaurav, TK05, 12:50 PM-01:40 PM, [DEMOGRAPHIC_DATA] Hair Cut (Hair Wash+Styling…" at bounding box center [1154, 291] width 71 height 67
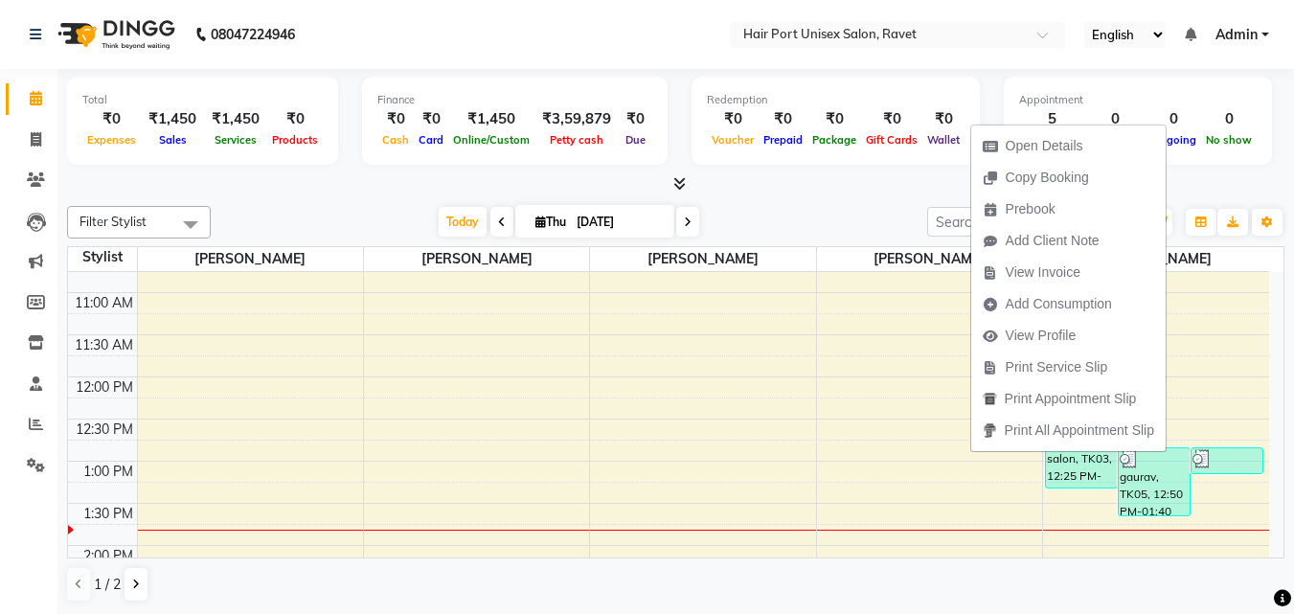
scroll to position [315, 0]
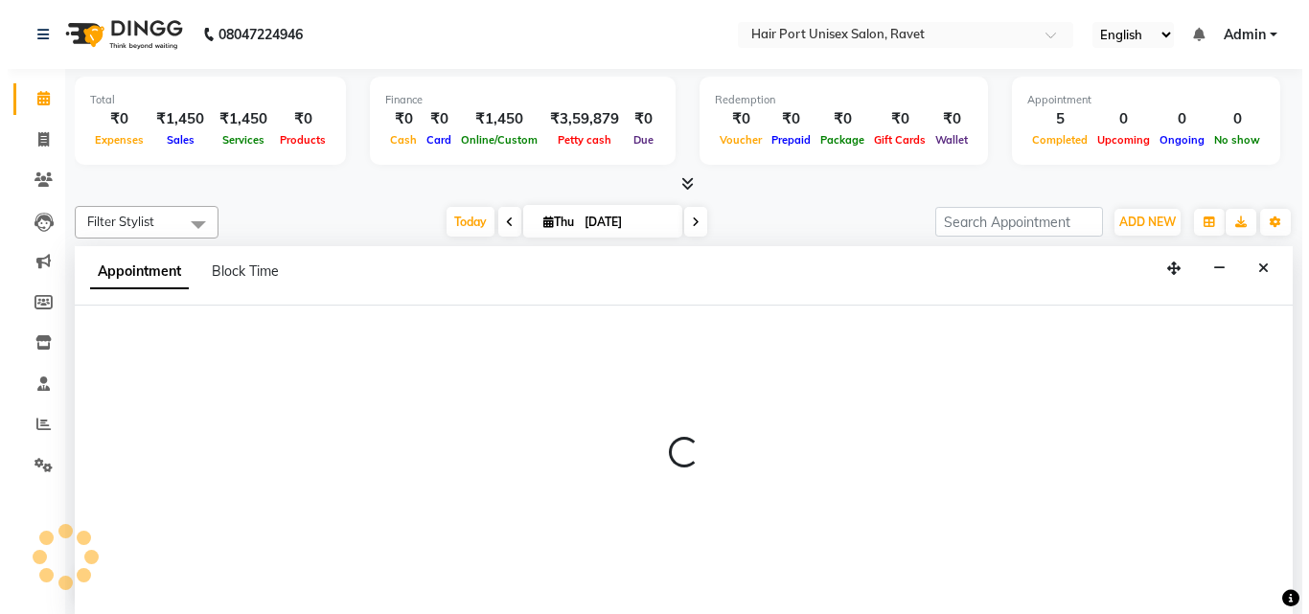
scroll to position [1, 0]
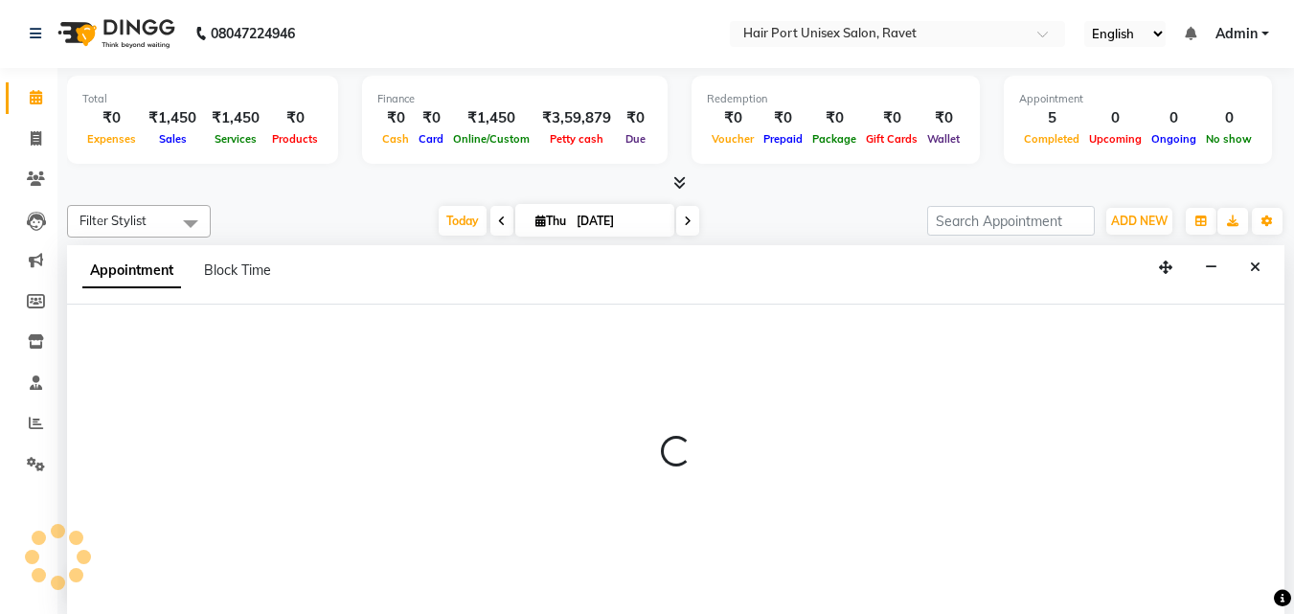
select select "63965"
select select "795"
select select "tentative"
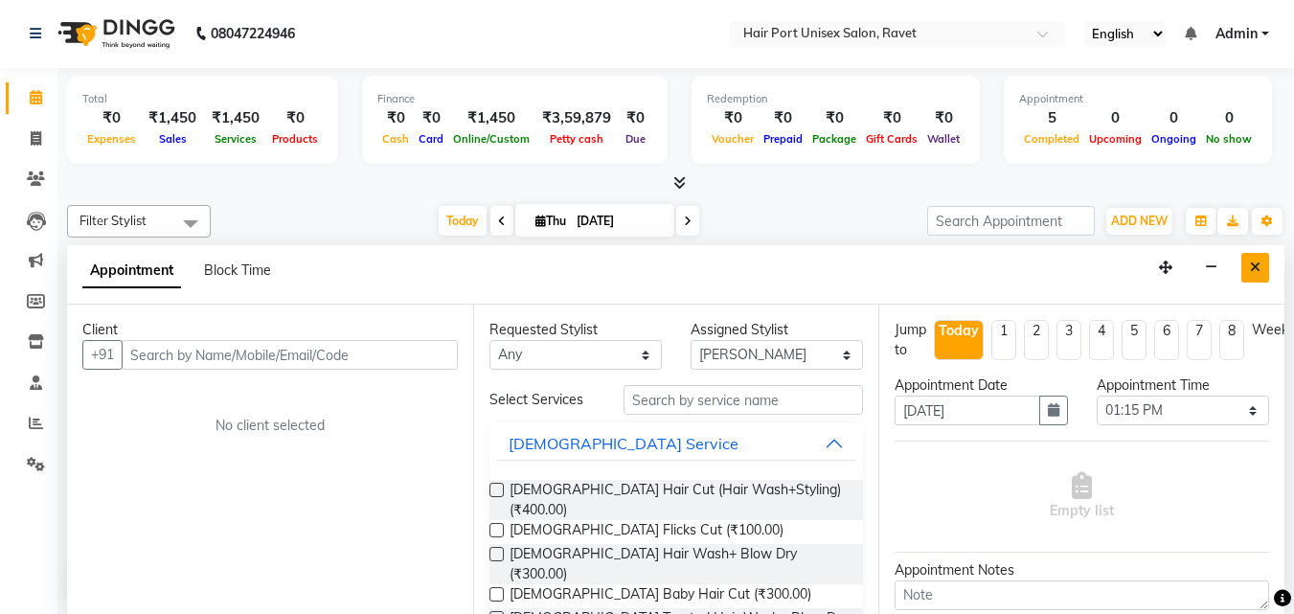
click at [1253, 270] on icon "Close" at bounding box center [1255, 267] width 11 height 13
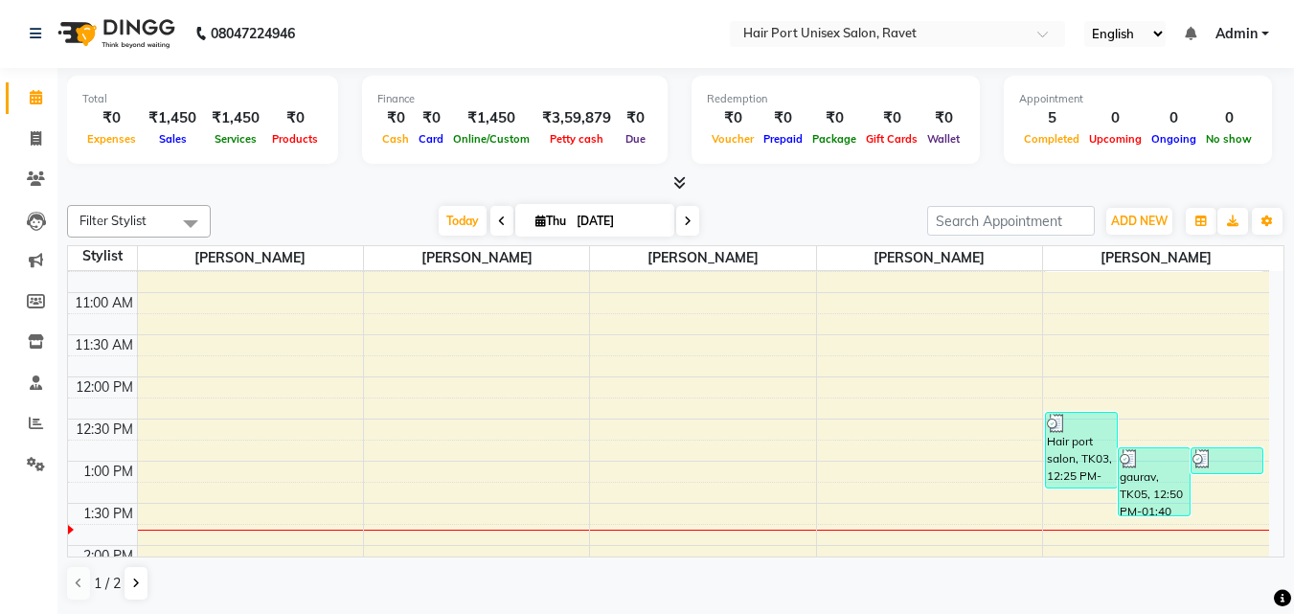
click at [1167, 475] on div "gaurav, TK05, 12:50 PM-01:40 PM, [DEMOGRAPHIC_DATA] Hair Cut (Hair Wash+Styling…" at bounding box center [1154, 481] width 71 height 67
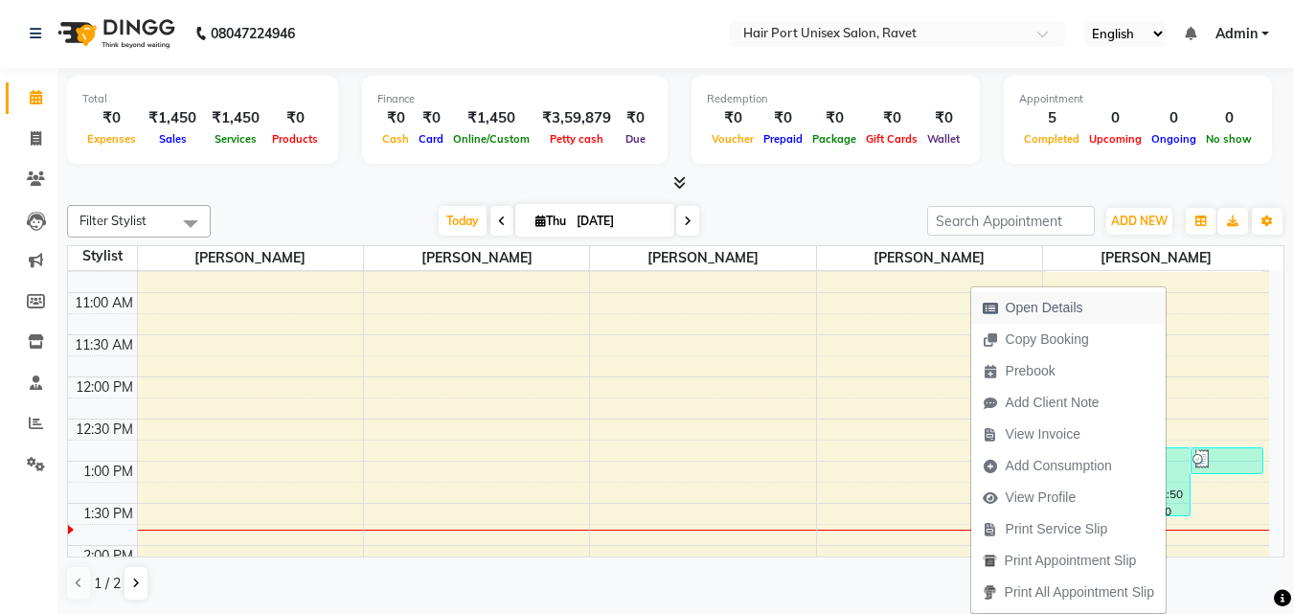
click at [1076, 305] on span "Open Details" at bounding box center [1045, 308] width 78 height 20
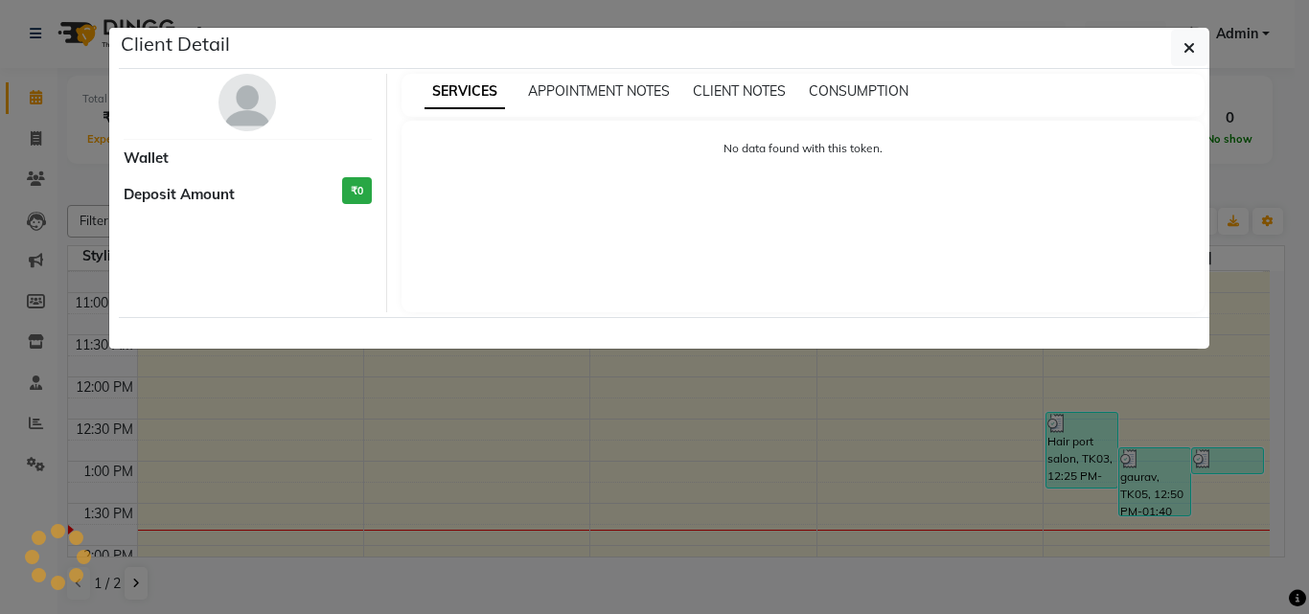
select select "3"
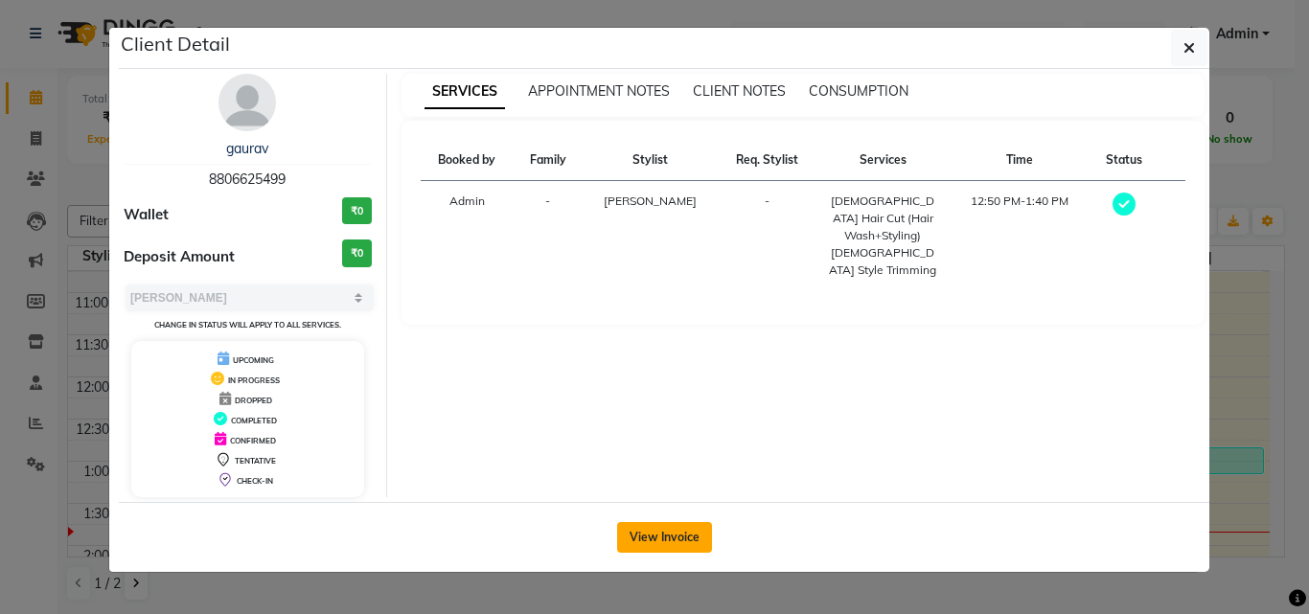
click at [682, 533] on button "View Invoice" at bounding box center [664, 537] width 95 height 31
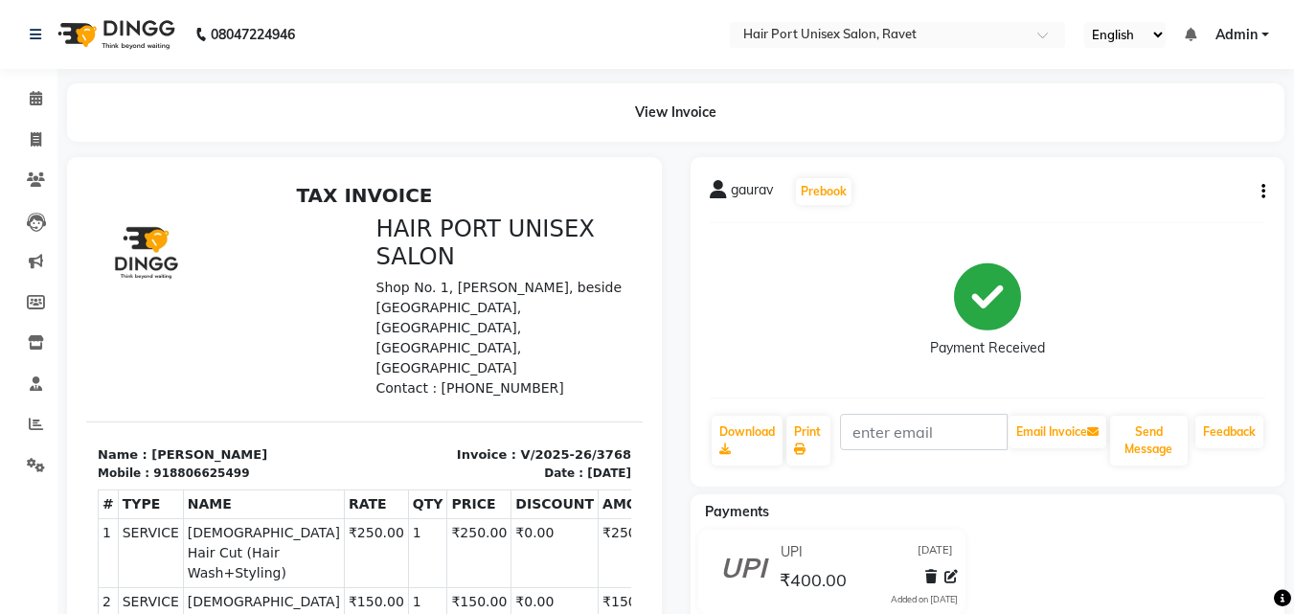
click at [1264, 192] on icon "button" at bounding box center [1264, 192] width 4 height 1
click at [1115, 143] on div "Cancel Invoice" at bounding box center [1168, 144] width 131 height 24
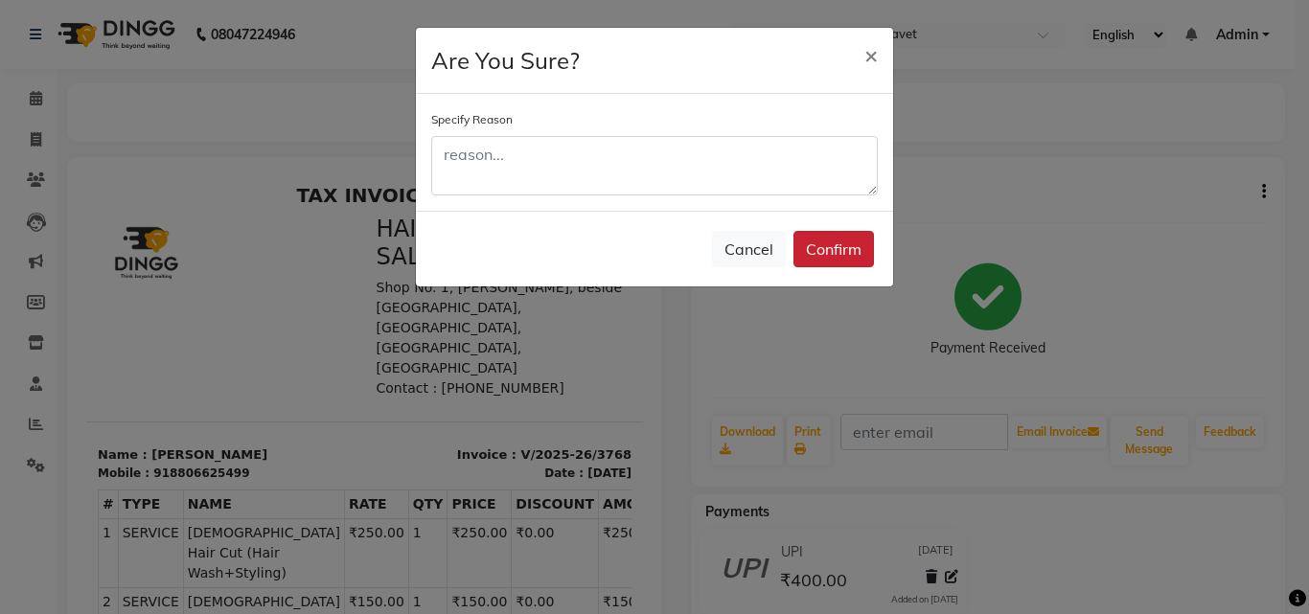
click at [835, 239] on button "Confirm" at bounding box center [833, 249] width 80 height 36
click at [835, 239] on div "Cancel Confirm" at bounding box center [654, 249] width 477 height 76
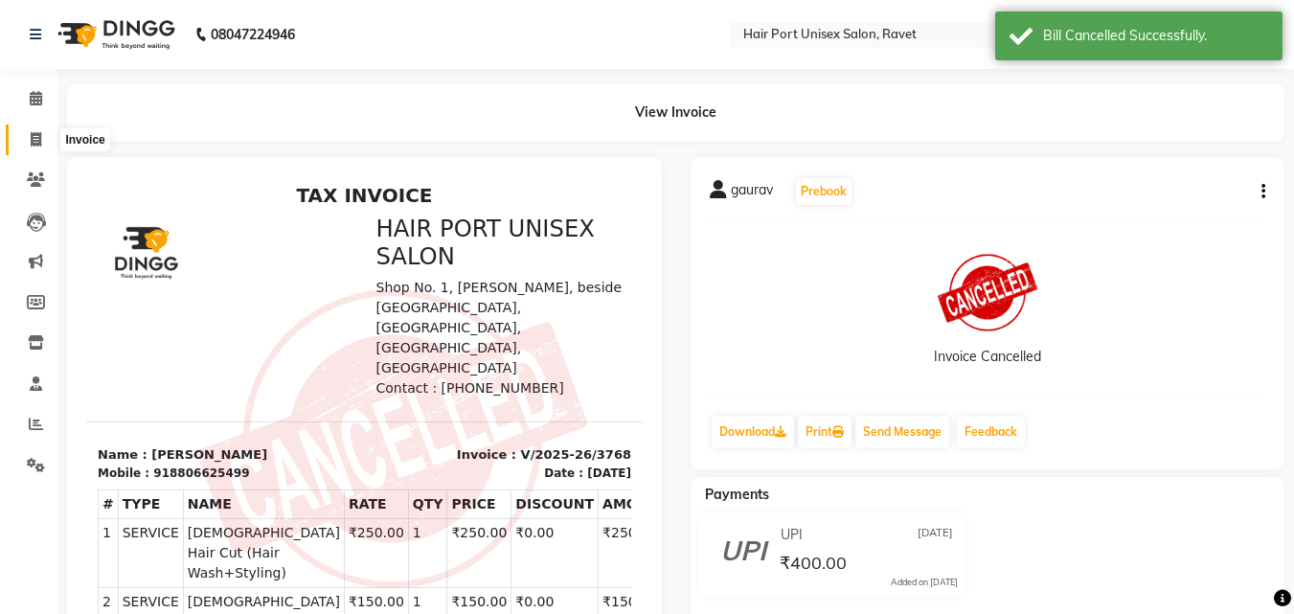
click at [38, 143] on icon at bounding box center [36, 139] width 11 height 14
select select "service"
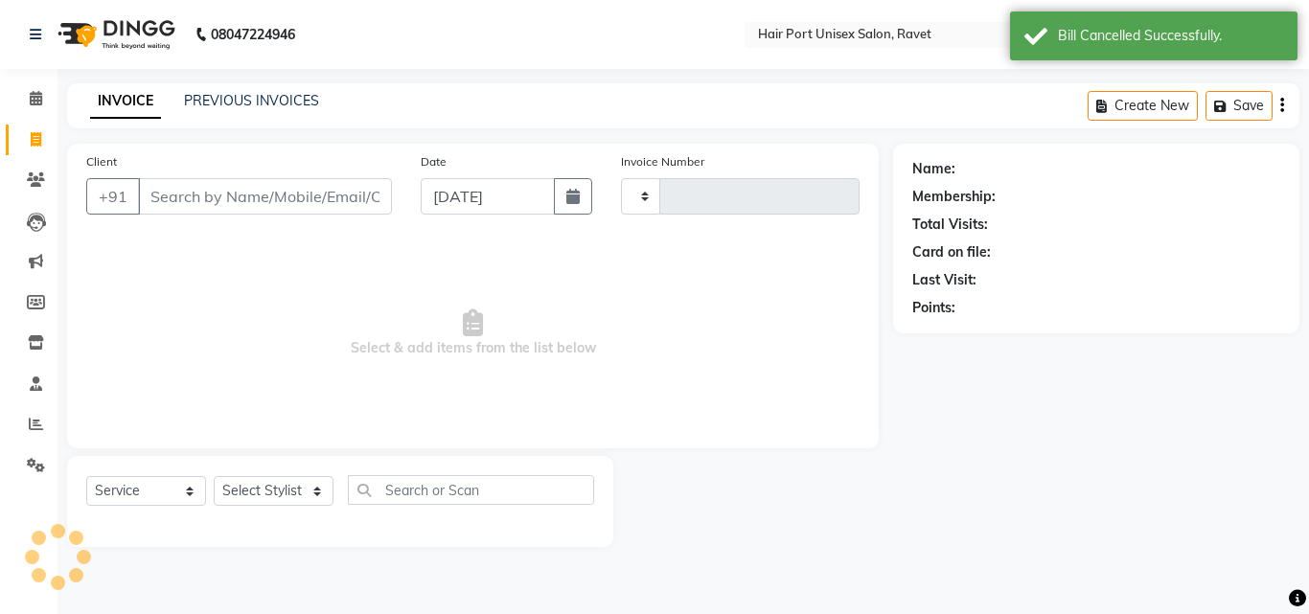
type input "3769"
select select "7015"
click at [254, 185] on input "Client" at bounding box center [265, 196] width 254 height 36
click at [255, 195] on input "Client" at bounding box center [265, 196] width 254 height 36
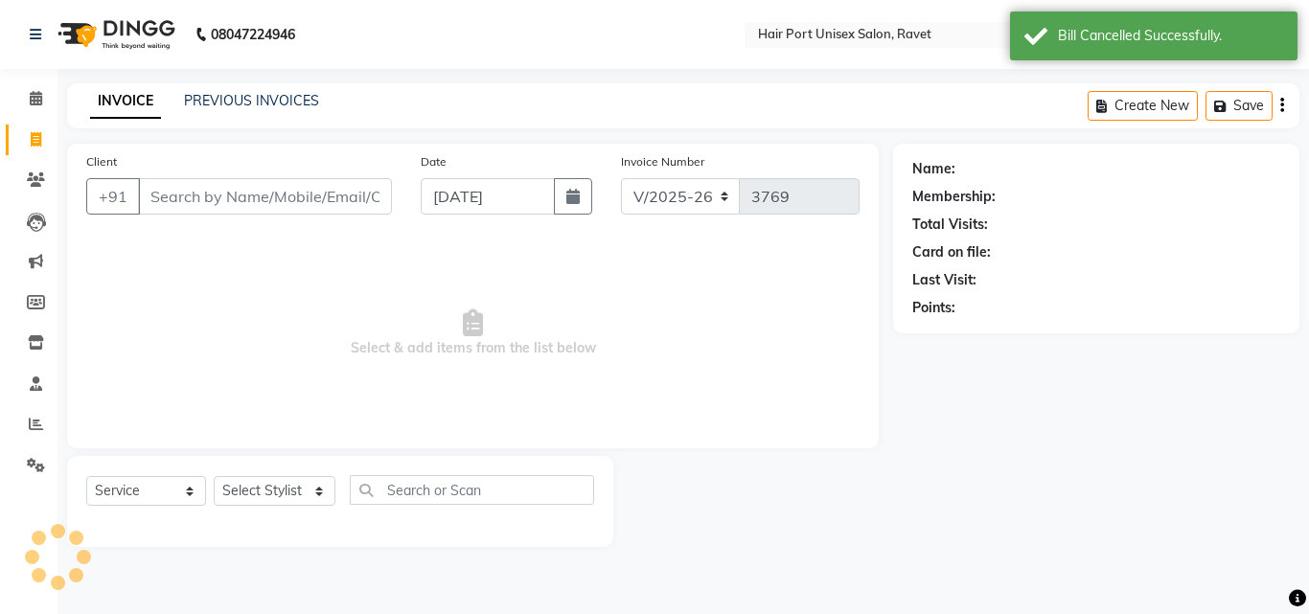
click at [255, 195] on input "Client" at bounding box center [265, 196] width 254 height 36
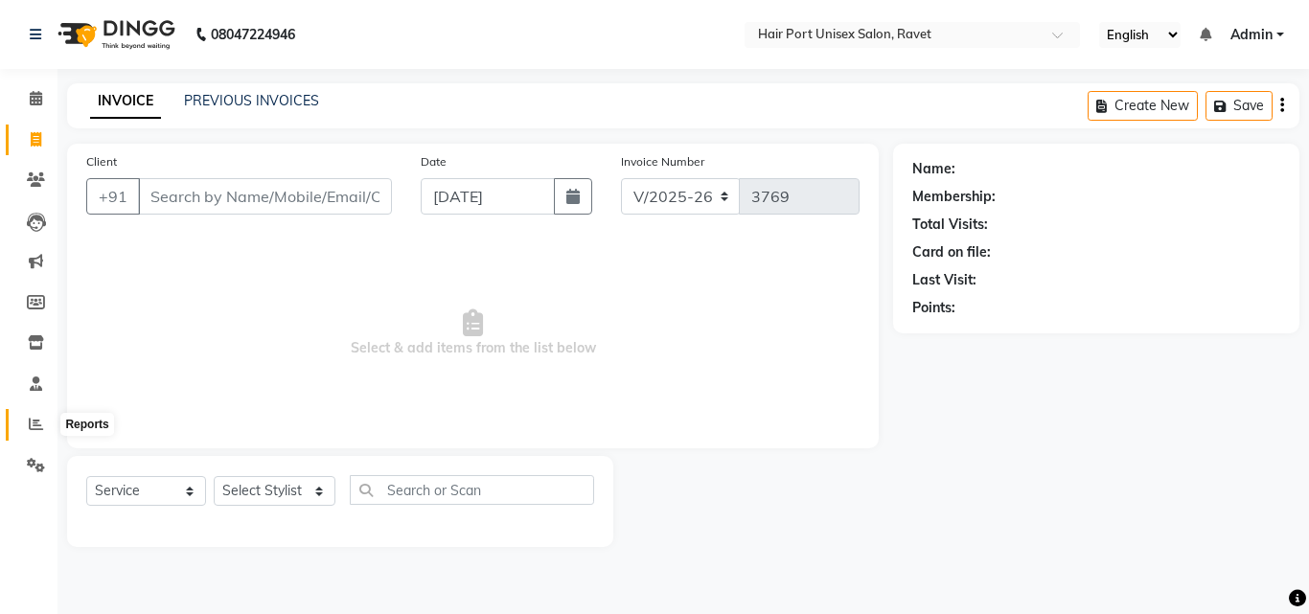
click at [33, 419] on icon at bounding box center [36, 424] width 14 height 14
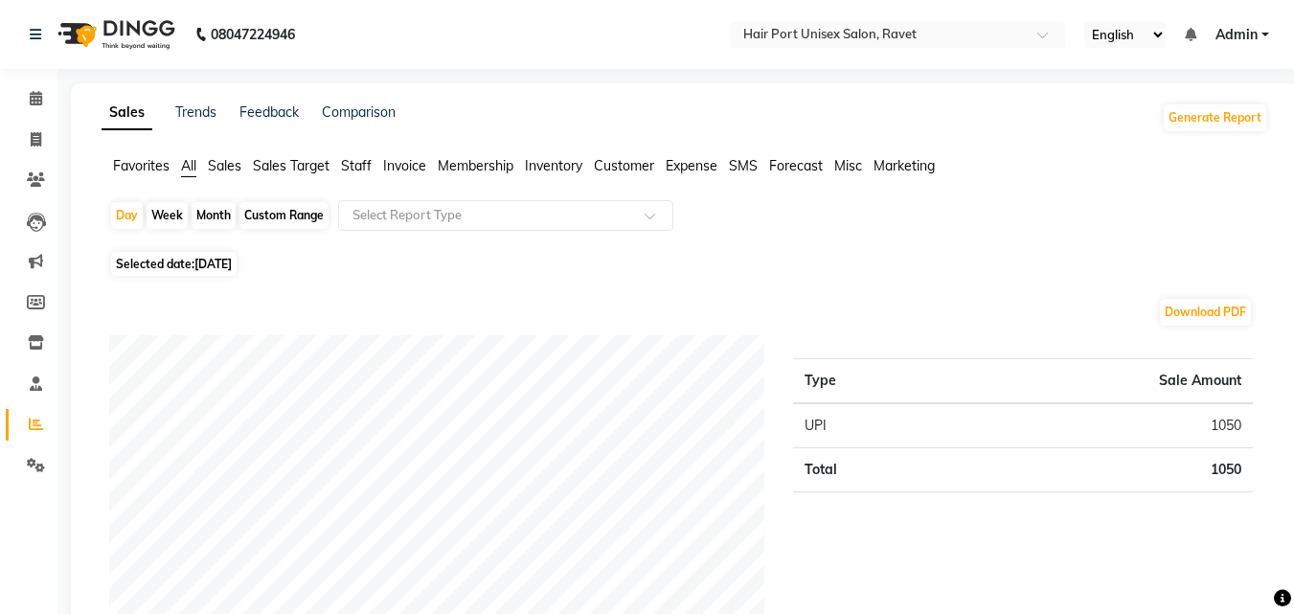
click at [363, 171] on span "Staff" at bounding box center [356, 165] width 31 height 17
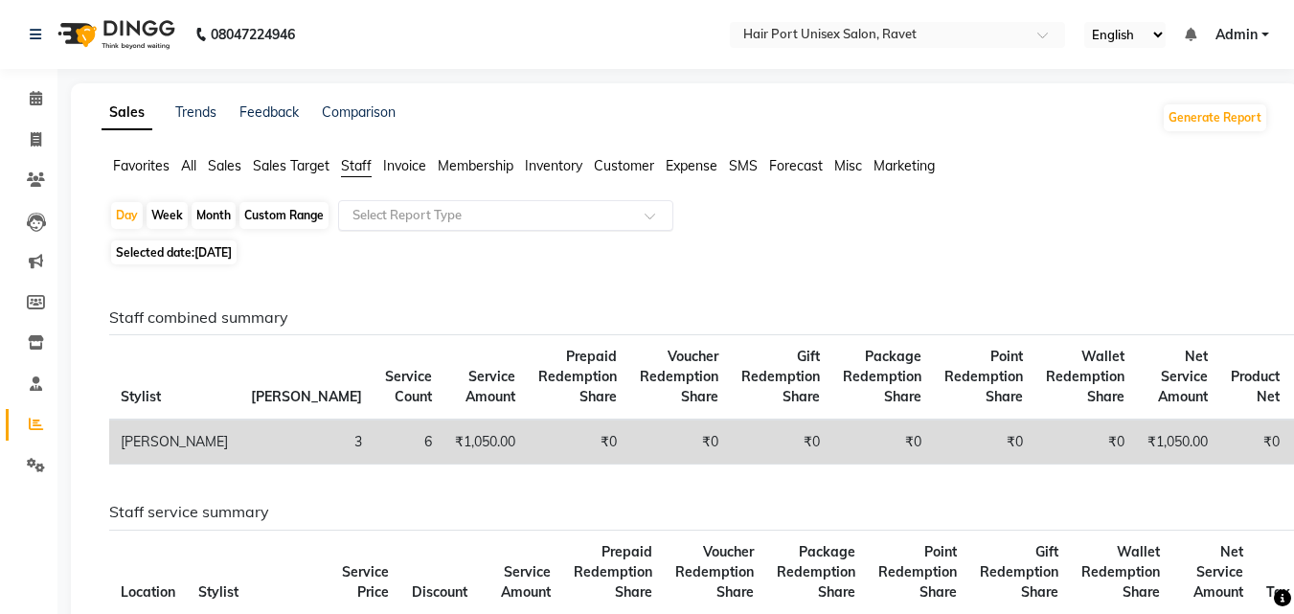
click at [464, 204] on div "Select Report Type" at bounding box center [505, 215] width 335 height 31
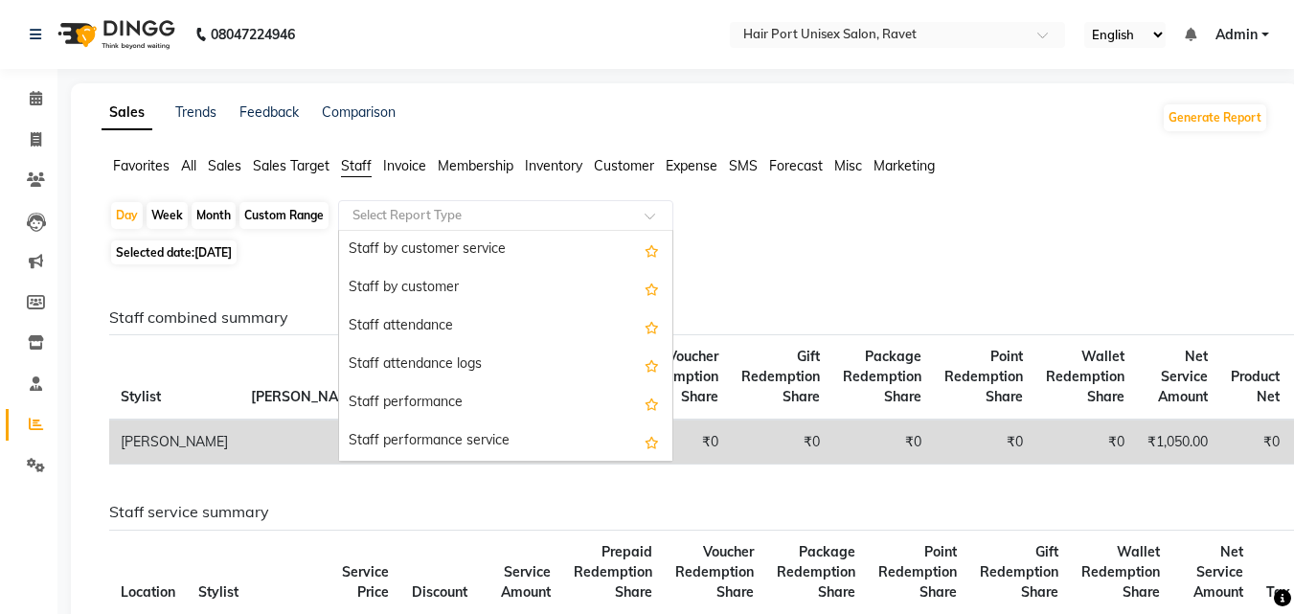
scroll to position [192, 0]
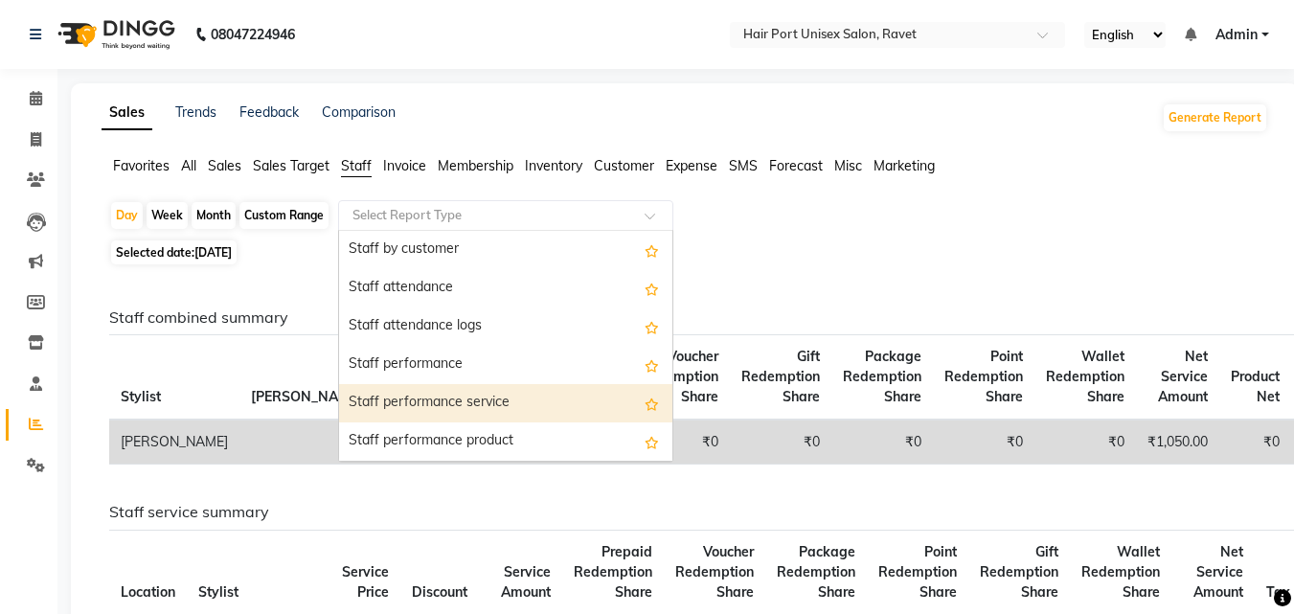
click at [500, 402] on div "Staff performance service" at bounding box center [505, 403] width 333 height 38
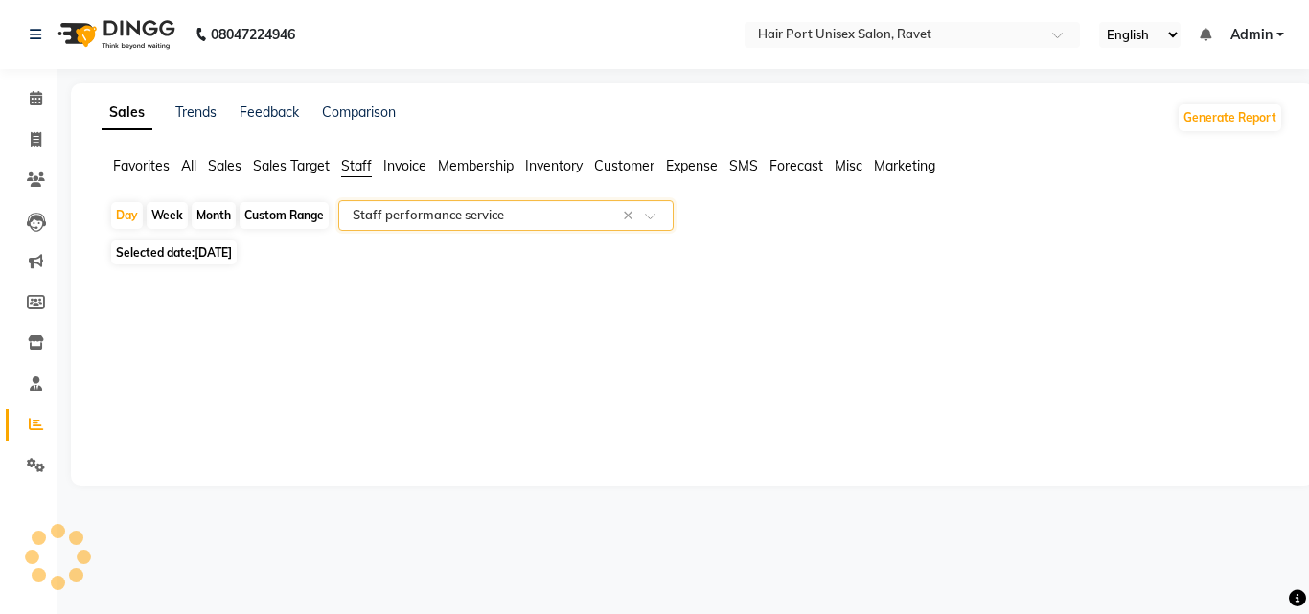
select select "filtered_report"
select select "csv"
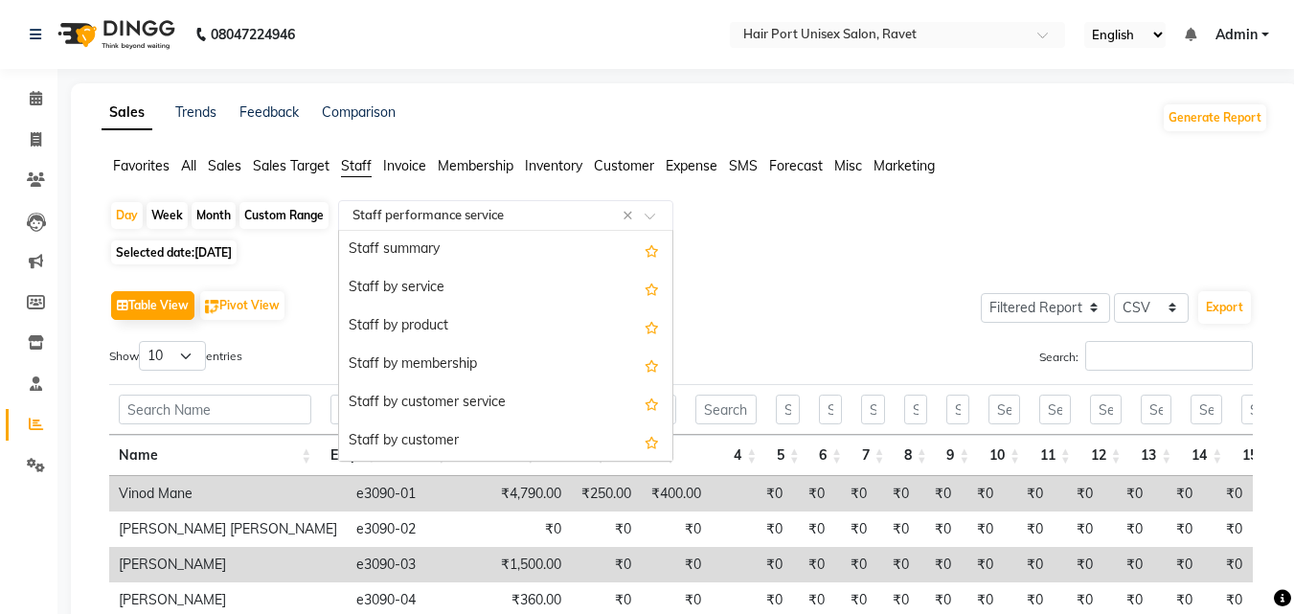
scroll to position [345, 0]
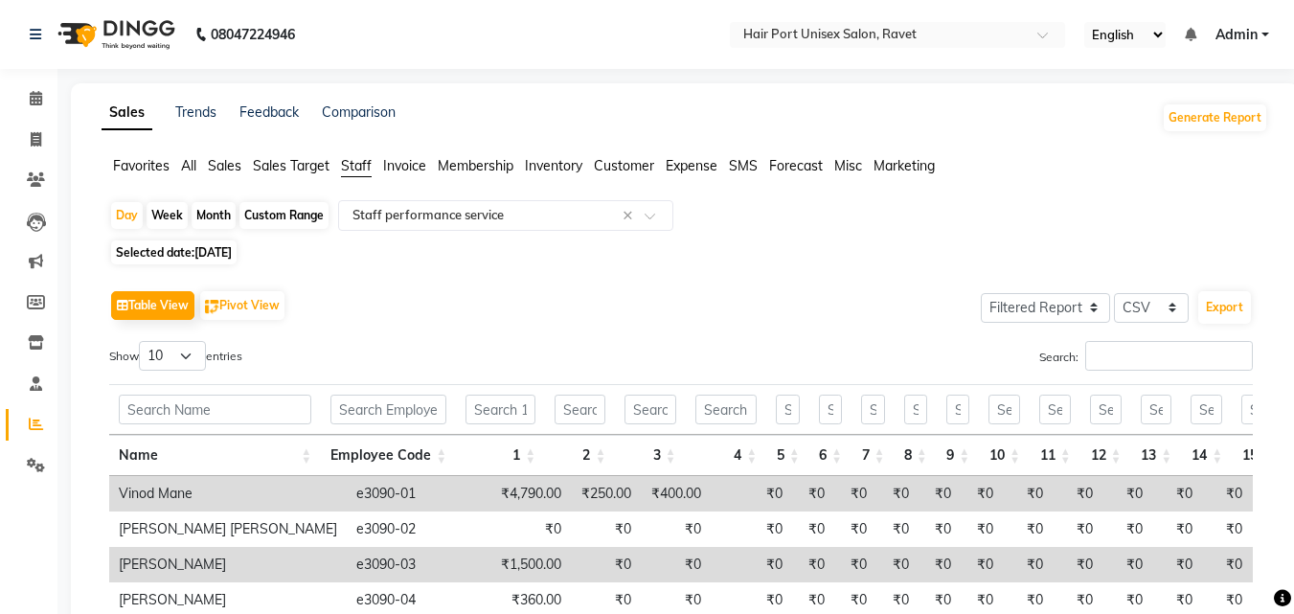
click at [831, 264] on div "Day Week Month Custom Range Select Report Type × Staff performance service × Se…" at bounding box center [685, 528] width 1167 height 656
click at [839, 266] on div "Day Week Month Custom Range Select Report Type × Staff performance service × Se…" at bounding box center [685, 528] width 1167 height 656
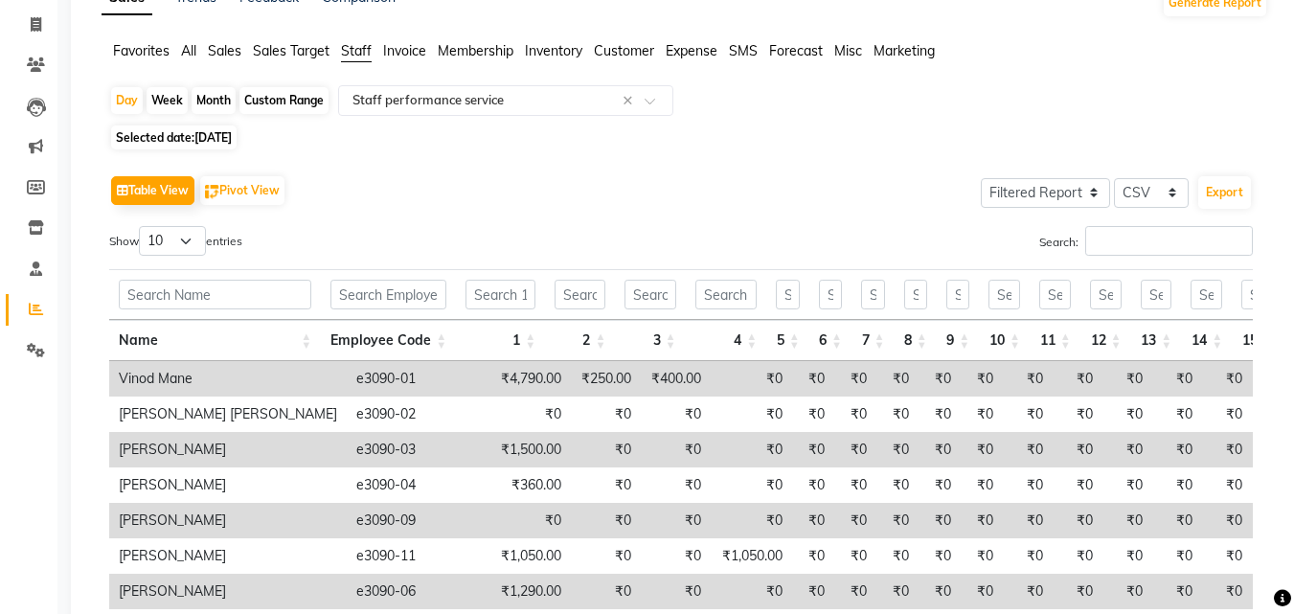
scroll to position [153, 0]
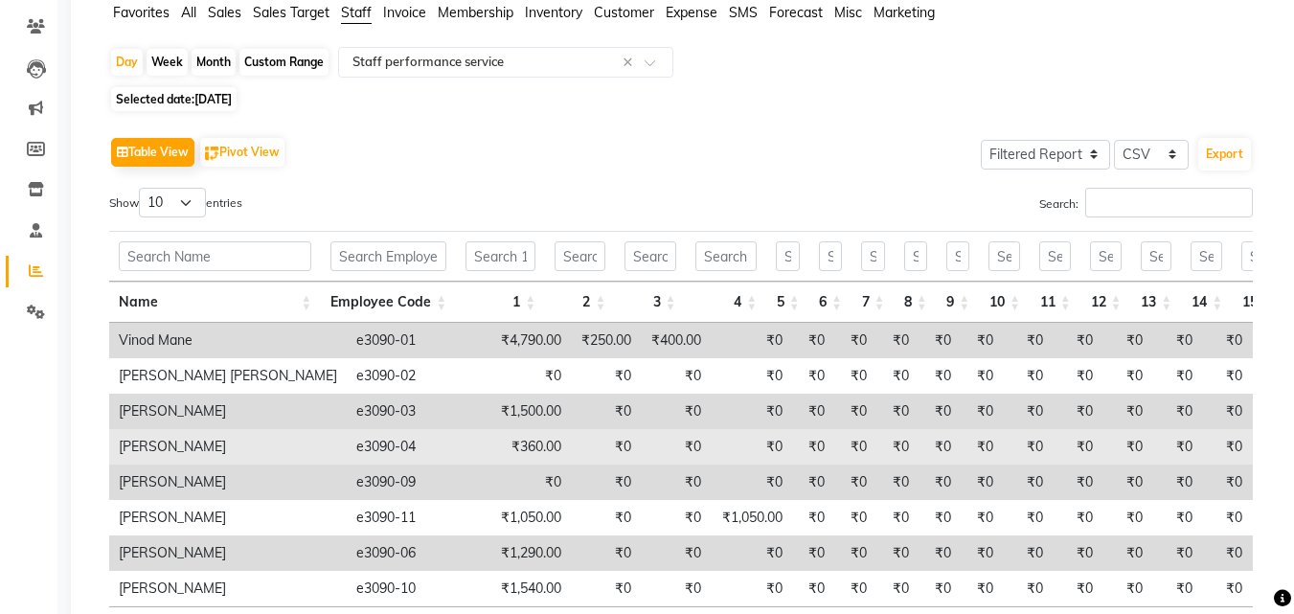
click at [715, 434] on td "₹0" at bounding box center [751, 446] width 81 height 35
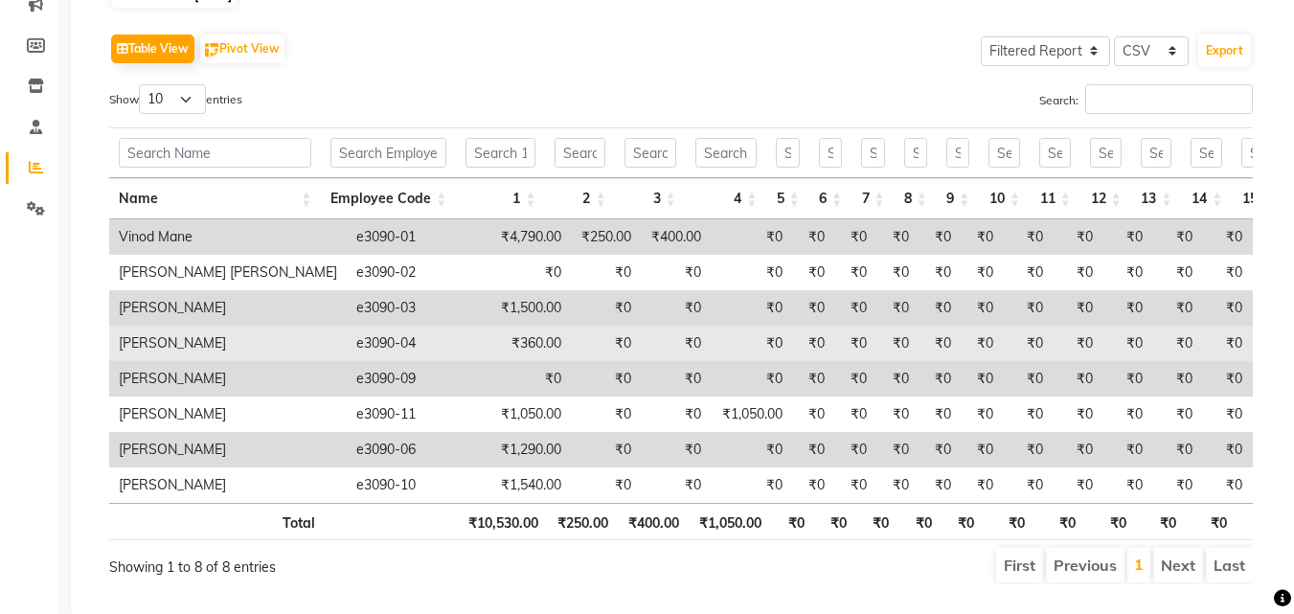
scroll to position [319, 0]
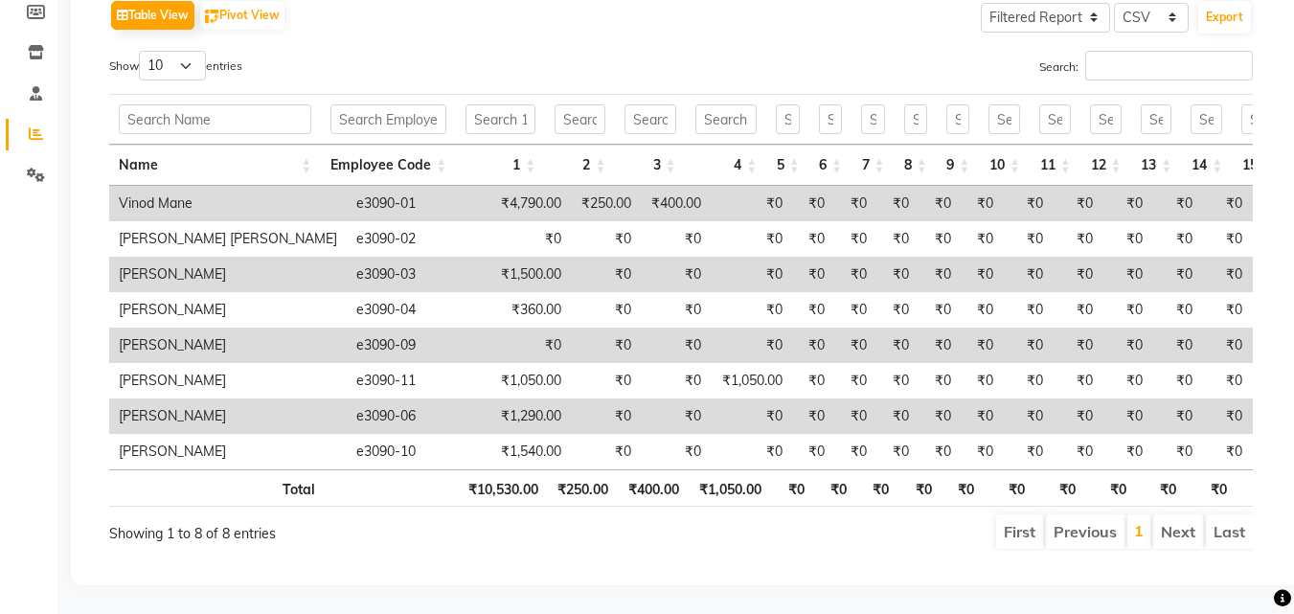
click at [346, 569] on div "Sales Trends Feedback Comparison Generate Report Favorites All Sales Sales Targ…" at bounding box center [685, 189] width 1228 height 792
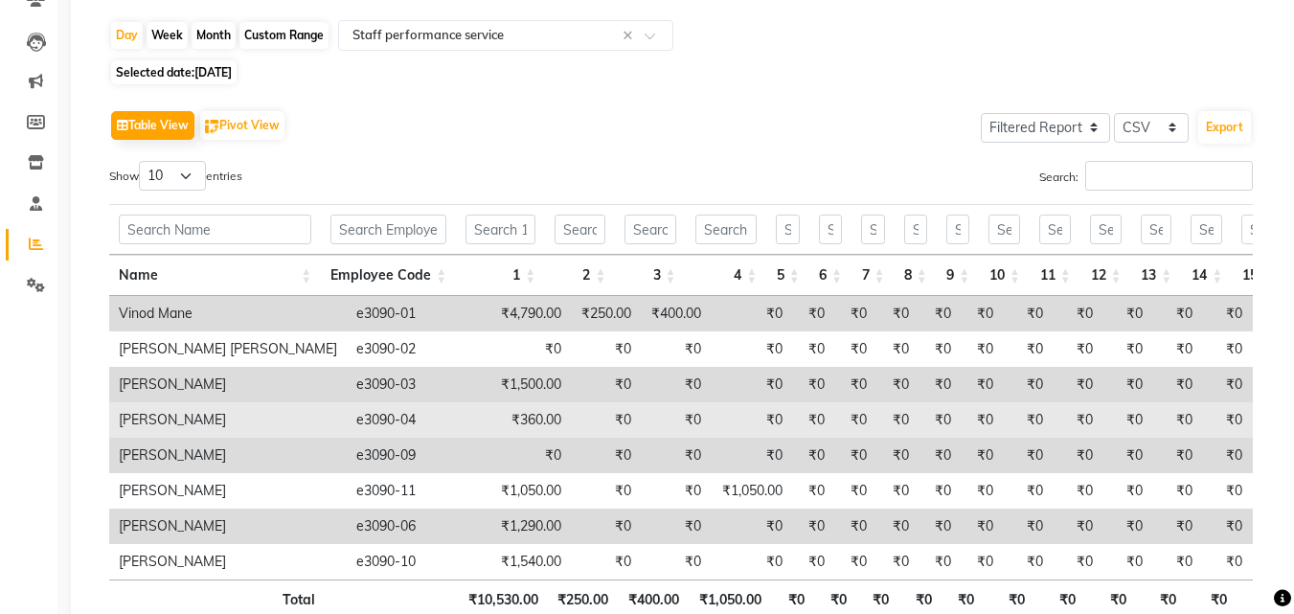
scroll to position [0, 0]
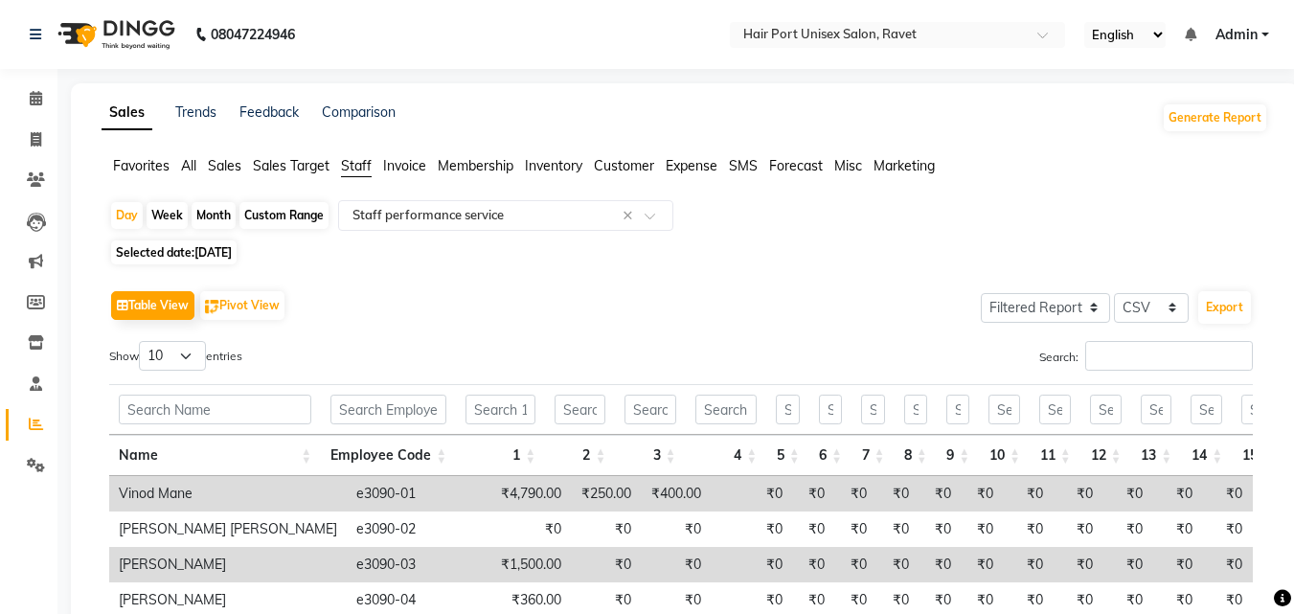
click at [36, 121] on li "Invoice" at bounding box center [28, 140] width 57 height 41
click at [36, 134] on icon at bounding box center [36, 139] width 11 height 14
select select "service"
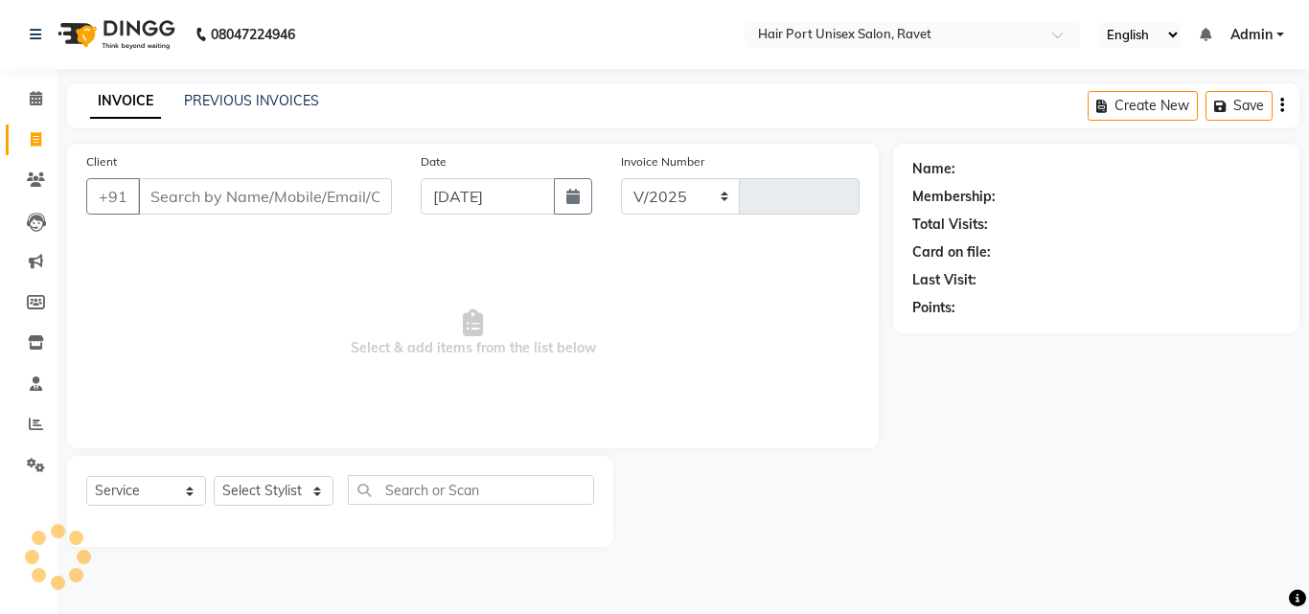
select select "7015"
type input "3769"
click at [243, 193] on input "Client" at bounding box center [265, 196] width 254 height 36
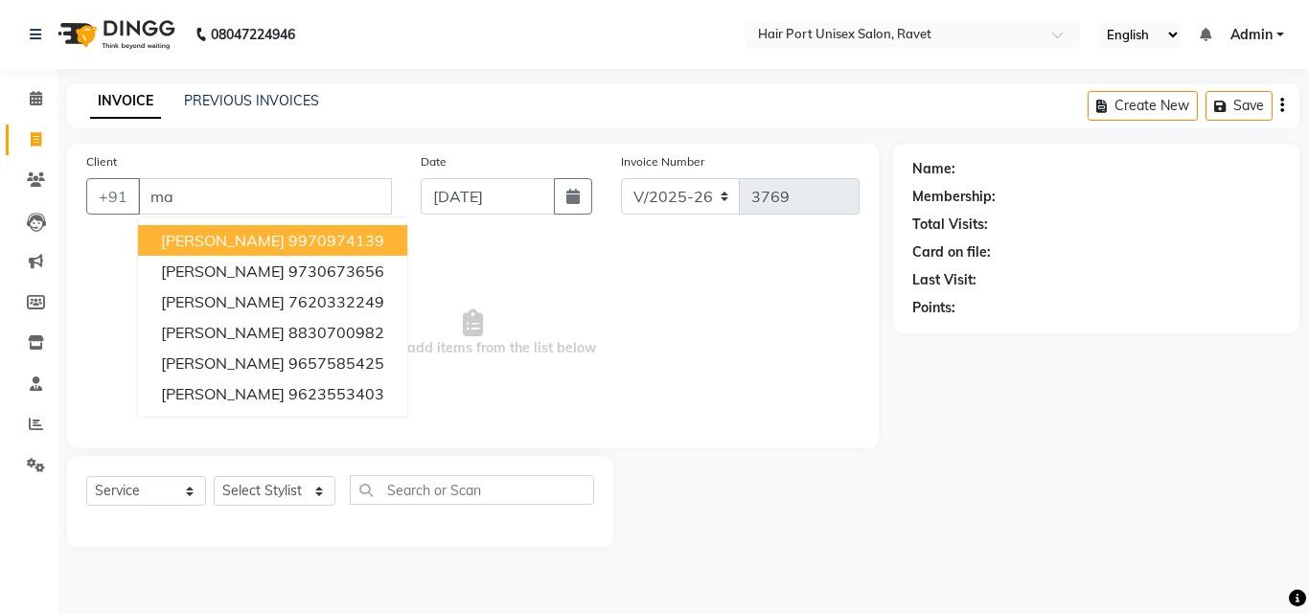
type input "m"
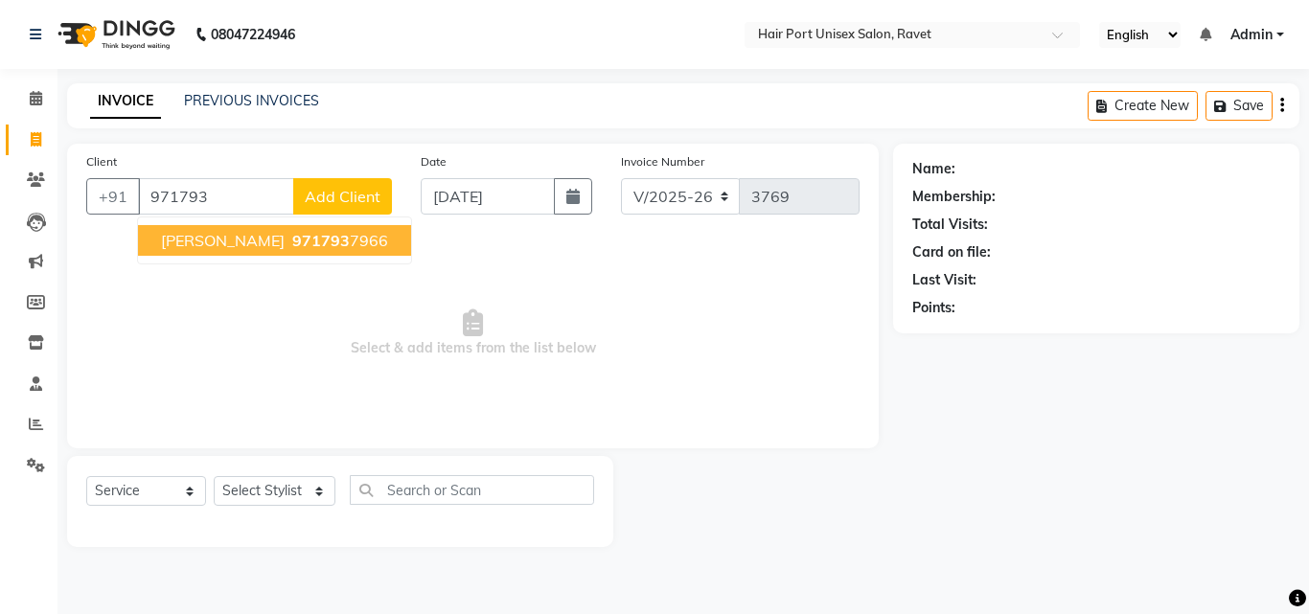
click at [288, 238] on ngb-highlight "971793 7966" at bounding box center [338, 240] width 100 height 19
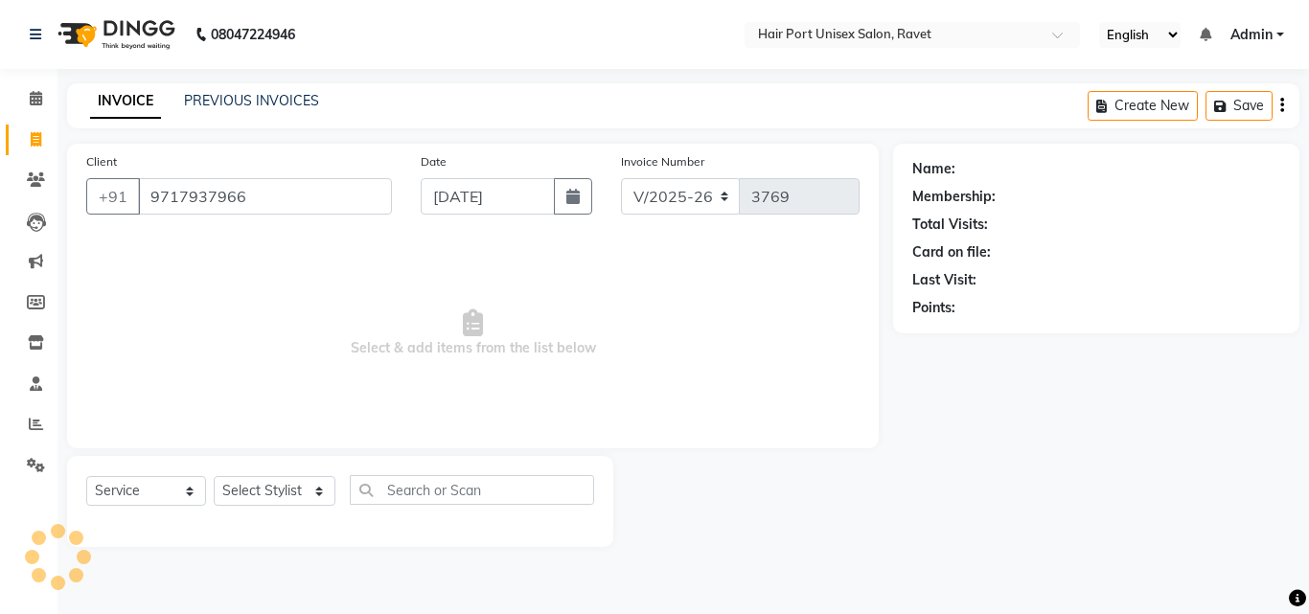
type input "9717937966"
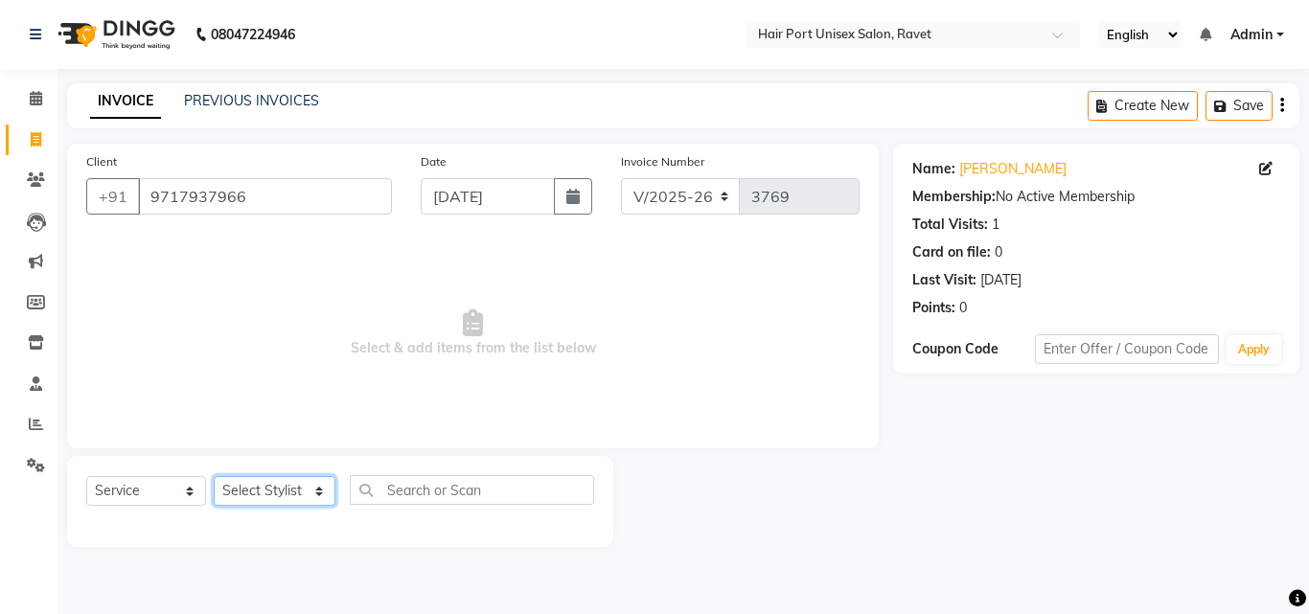
click at [274, 491] on select "Select Stylist [PERSON_NAME] [PERSON_NAME] [PERSON_NAME] [PERSON_NAME] [PERSON_…" at bounding box center [275, 491] width 122 height 30
select select "58689"
click at [214, 476] on select "Select Stylist [PERSON_NAME] [PERSON_NAME] [PERSON_NAME] [PERSON_NAME] [PERSON_…" at bounding box center [275, 491] width 122 height 30
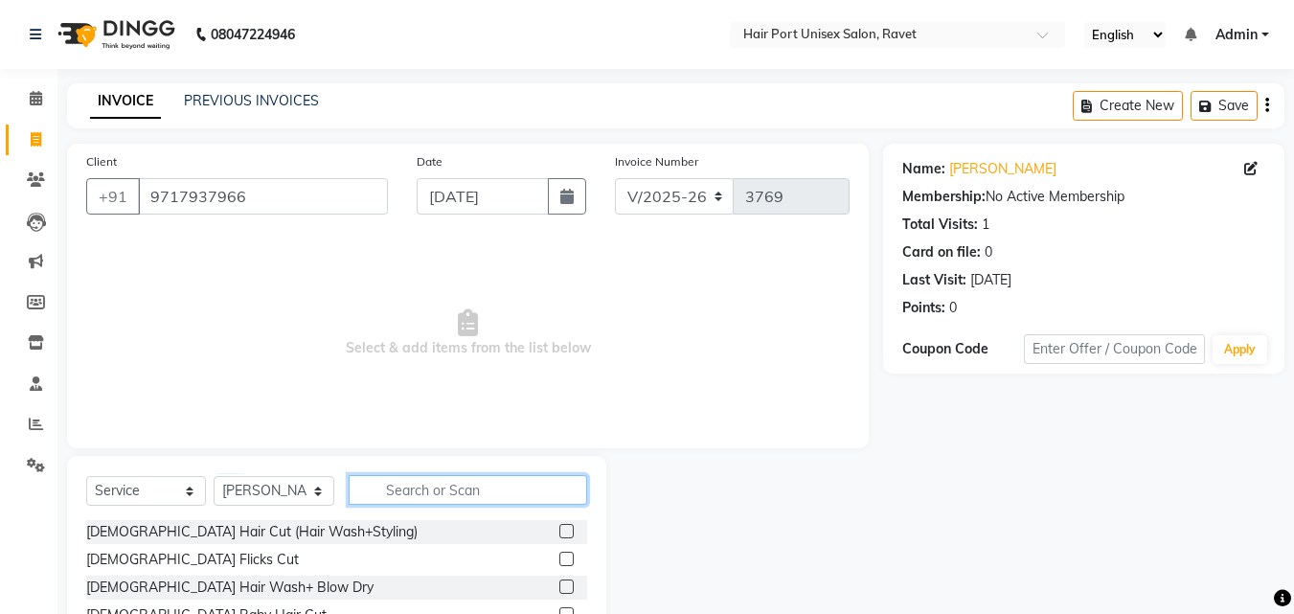
click at [380, 493] on input "text" at bounding box center [468, 490] width 239 height 30
click at [404, 488] on input "text" at bounding box center [468, 490] width 239 height 30
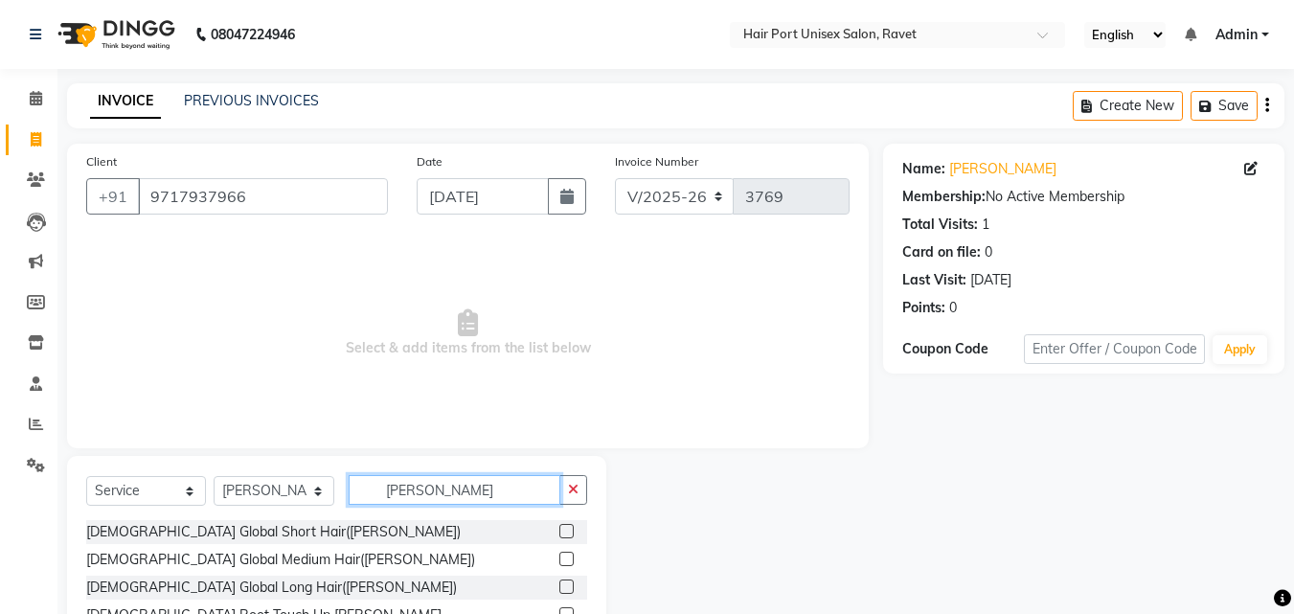
type input "[PERSON_NAME]"
click at [563, 584] on label at bounding box center [566, 587] width 14 height 14
click at [563, 584] on input "checkbox" at bounding box center [565, 588] width 12 height 12
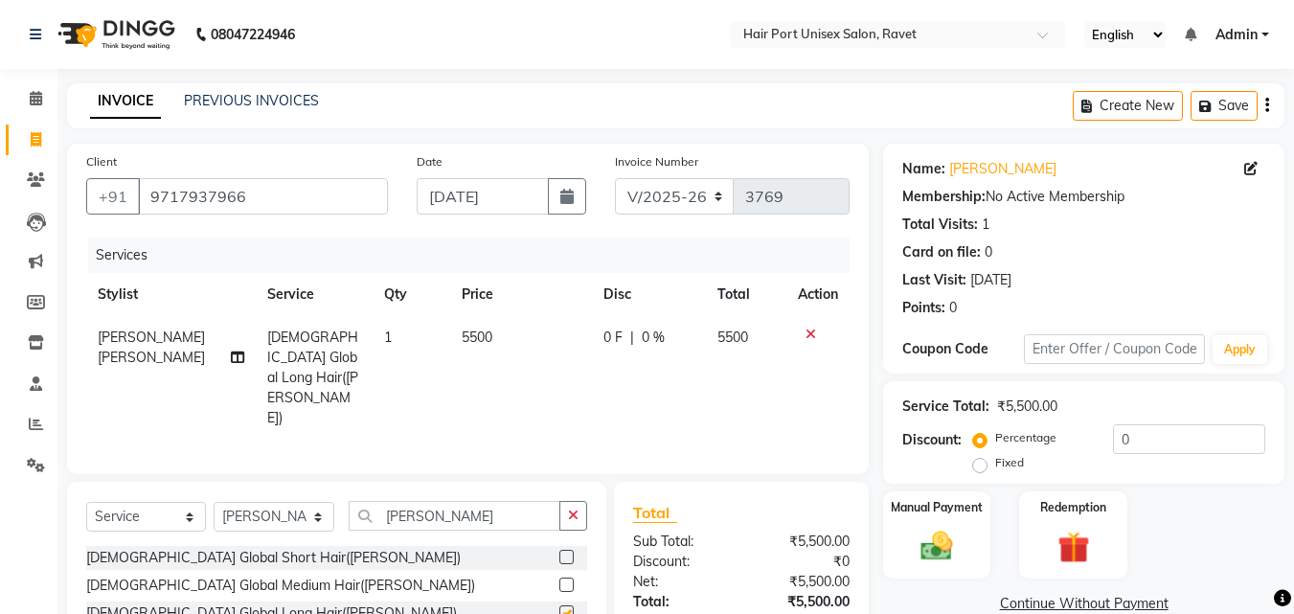
checkbox input "false"
click at [493, 501] on input "[PERSON_NAME]" at bounding box center [455, 516] width 212 height 30
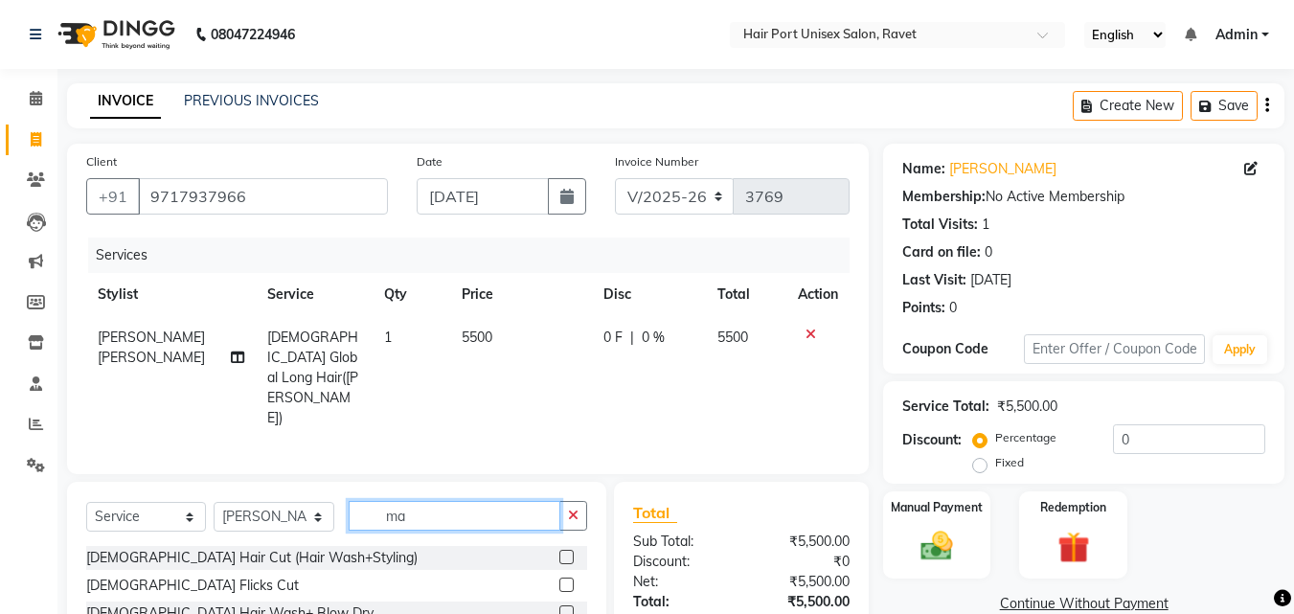
type input "m"
click at [543, 546] on div "[DEMOGRAPHIC_DATA] Hair Cut (Hair Wash+Styling)" at bounding box center [336, 558] width 501 height 24
click at [559, 550] on label at bounding box center [566, 557] width 14 height 14
click at [559, 552] on input "checkbox" at bounding box center [565, 558] width 12 height 12
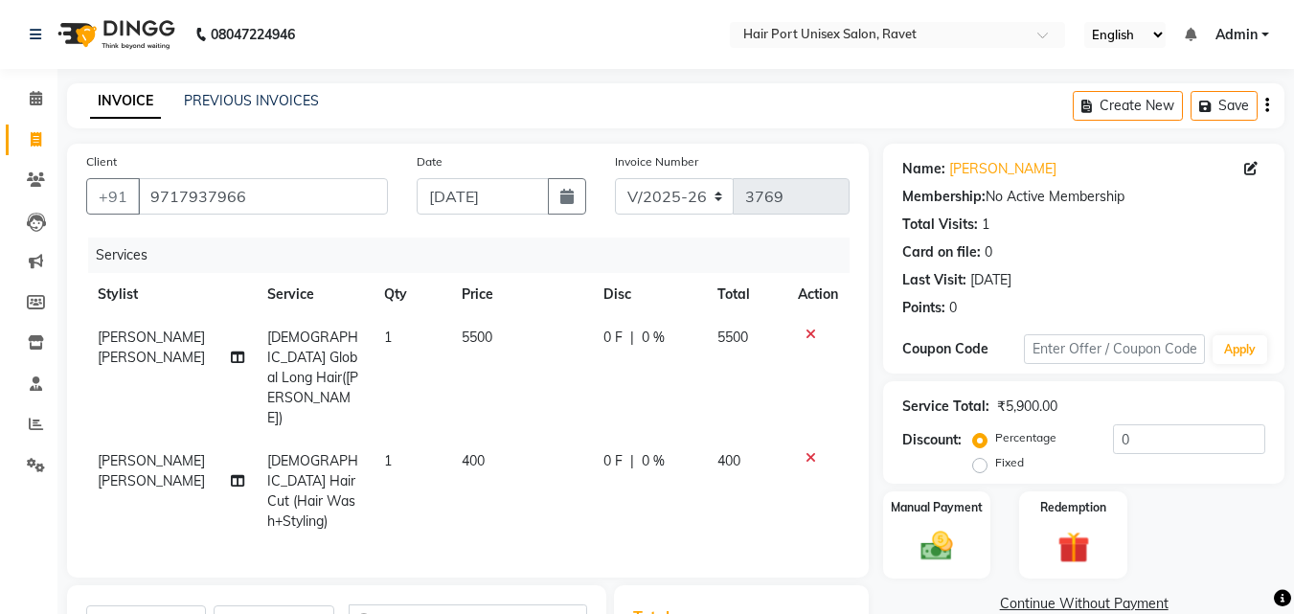
checkbox input "false"
click at [604, 331] on span "0 F" at bounding box center [613, 338] width 19 height 20
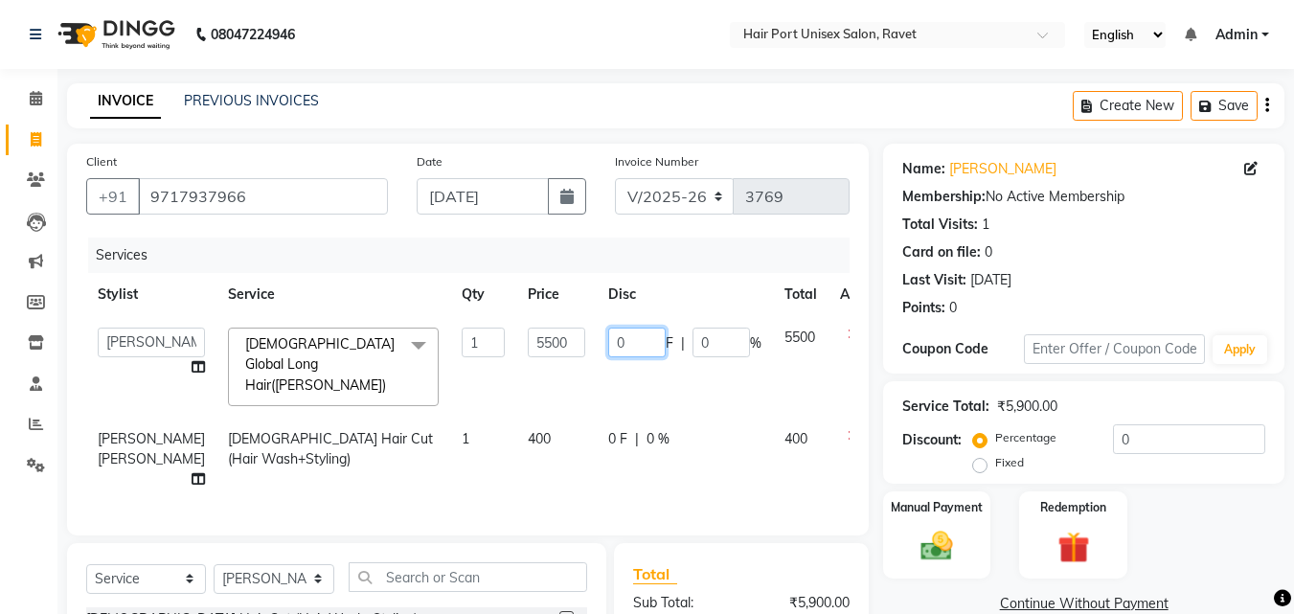
click at [608, 344] on input "0" at bounding box center [636, 343] width 57 height 30
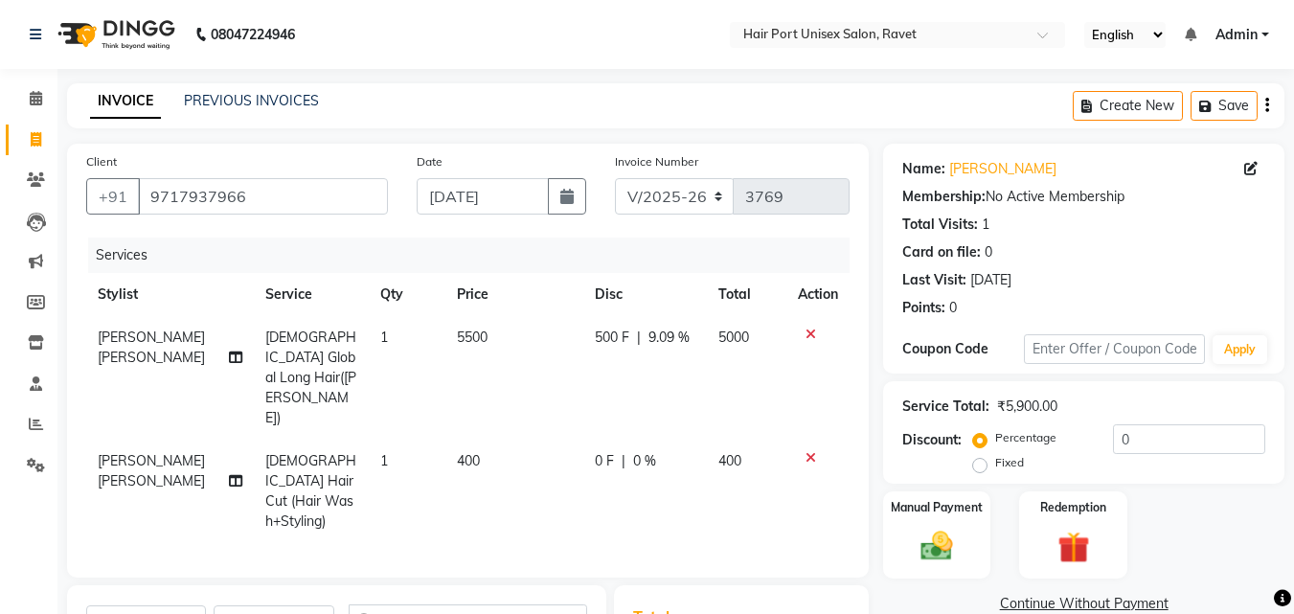
click at [596, 451] on span "0 F" at bounding box center [604, 461] width 19 height 20
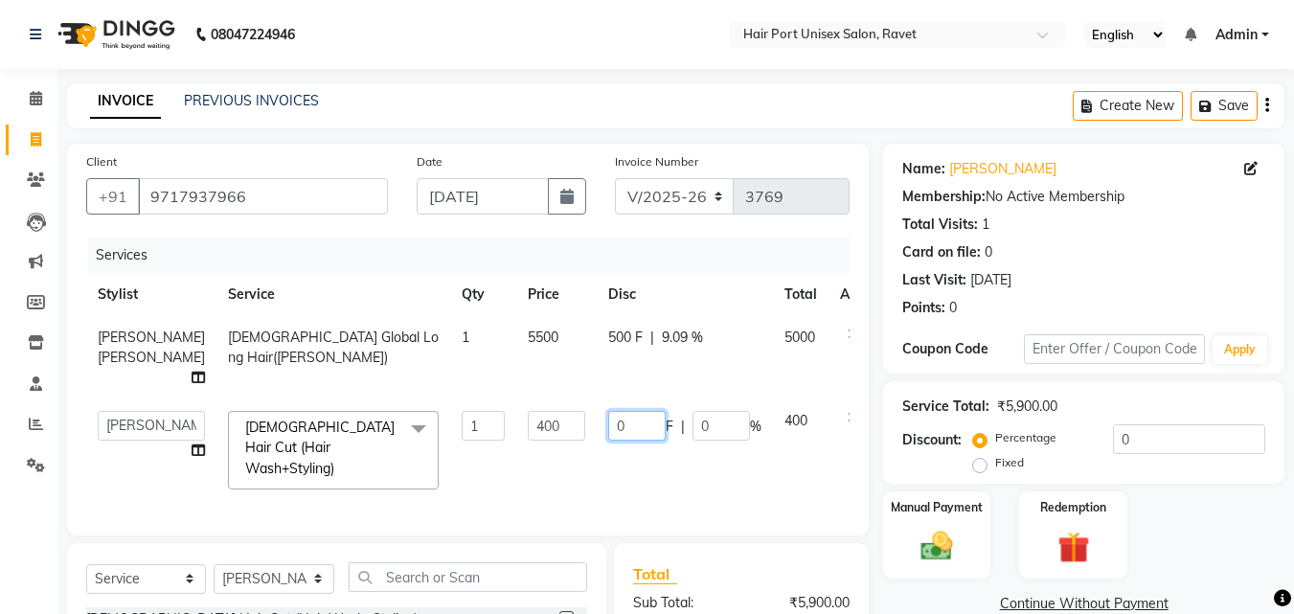
click at [608, 441] on input "0" at bounding box center [636, 426] width 57 height 30
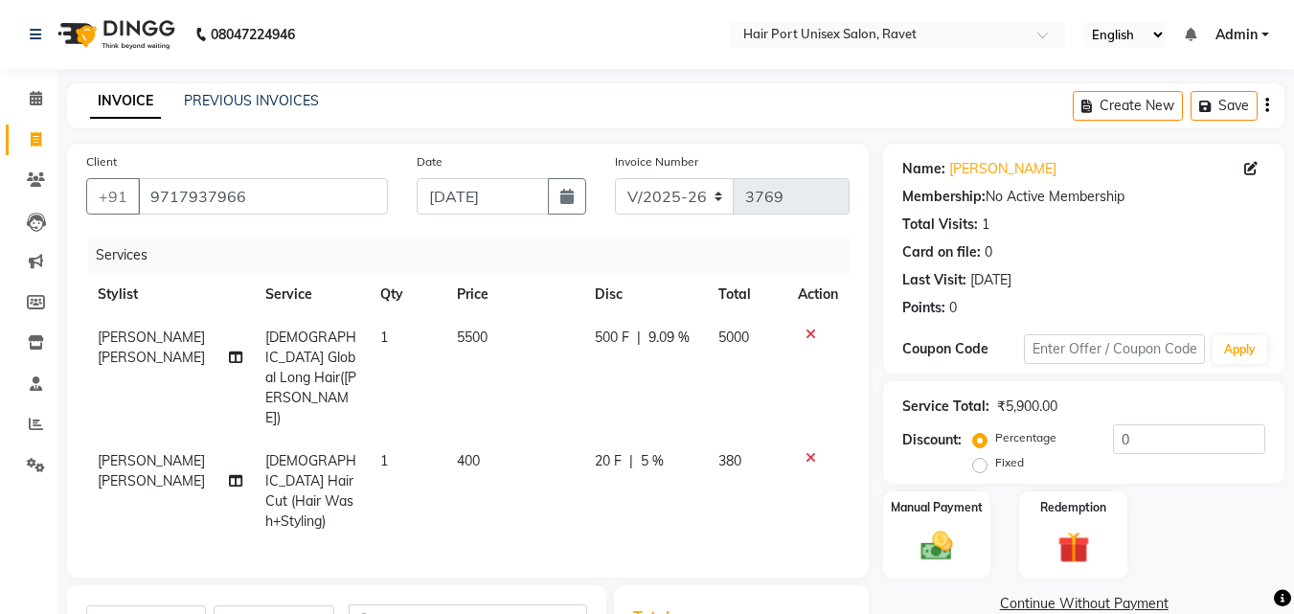
click at [832, 474] on td at bounding box center [818, 491] width 63 height 103
click at [835, 464] on td at bounding box center [818, 491] width 63 height 103
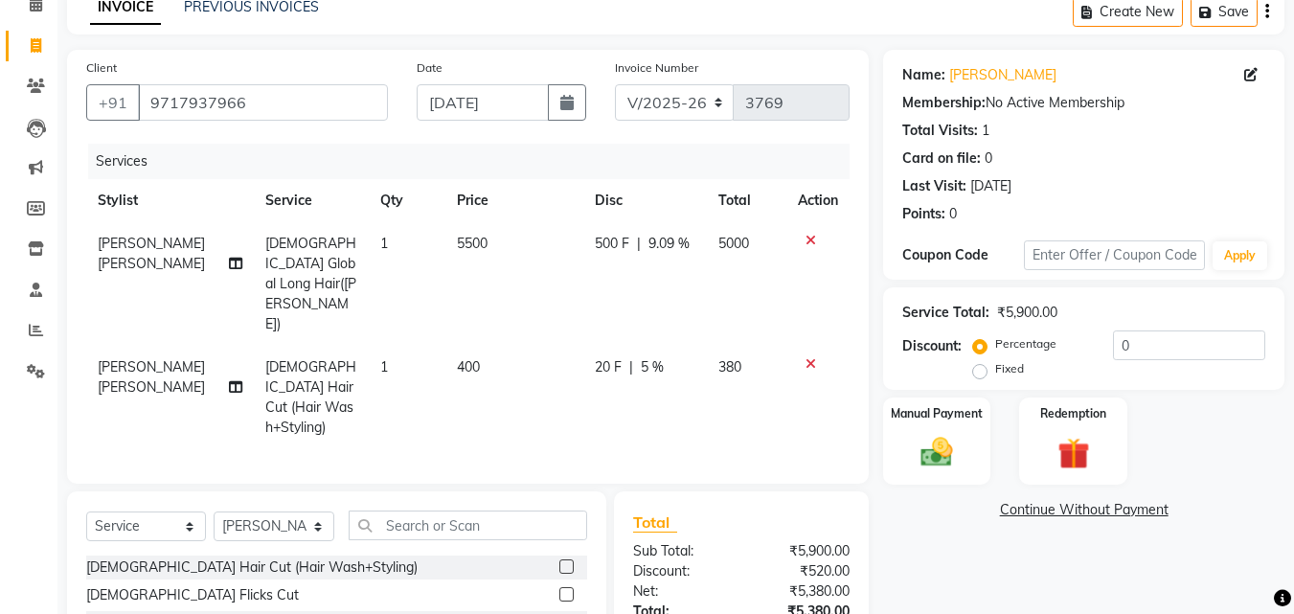
scroll to position [237, 0]
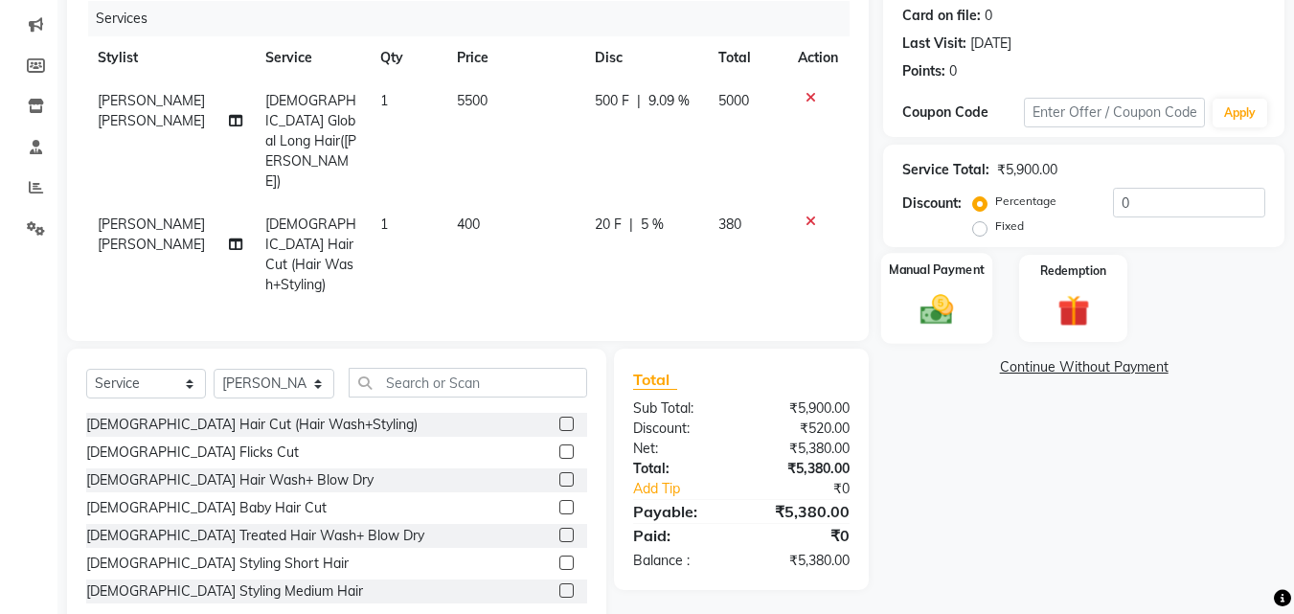
click at [943, 317] on img at bounding box center [937, 309] width 54 height 38
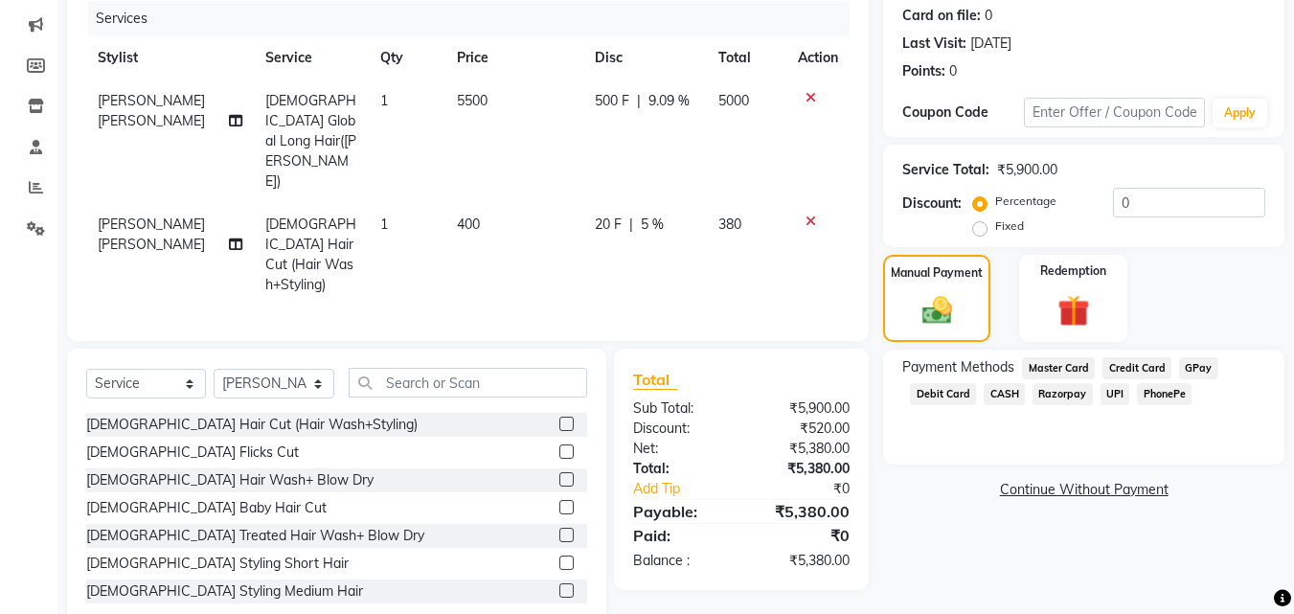
click at [1121, 397] on span "UPI" at bounding box center [1116, 394] width 30 height 22
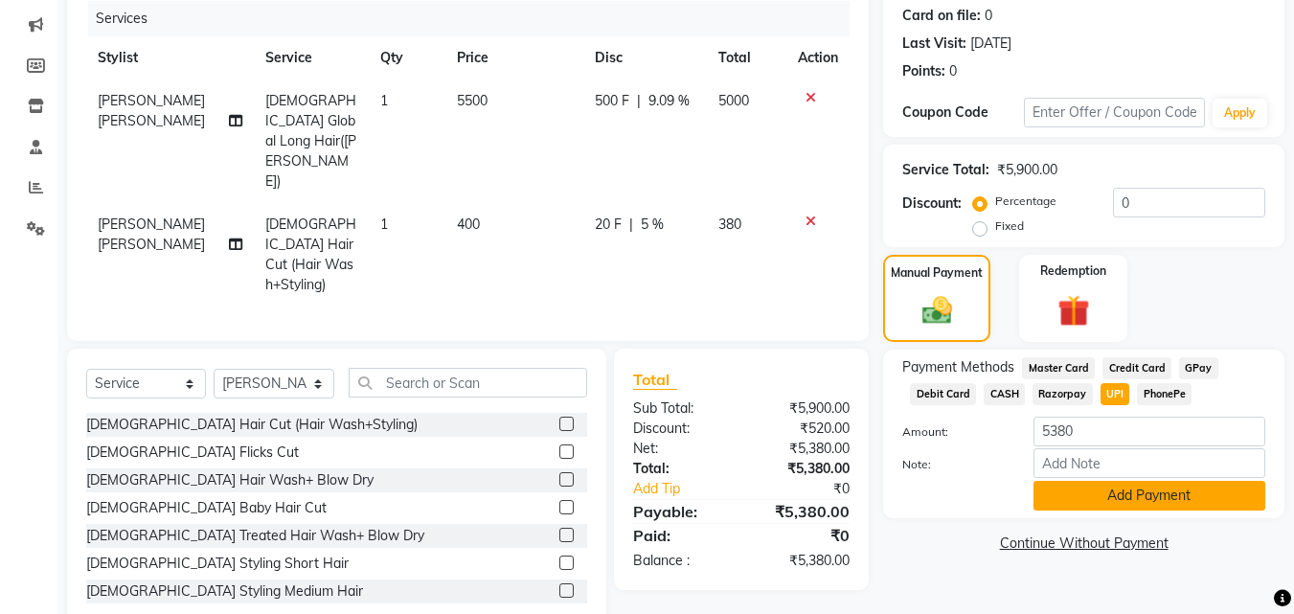
click at [1117, 496] on button "Add Payment" at bounding box center [1150, 496] width 232 height 30
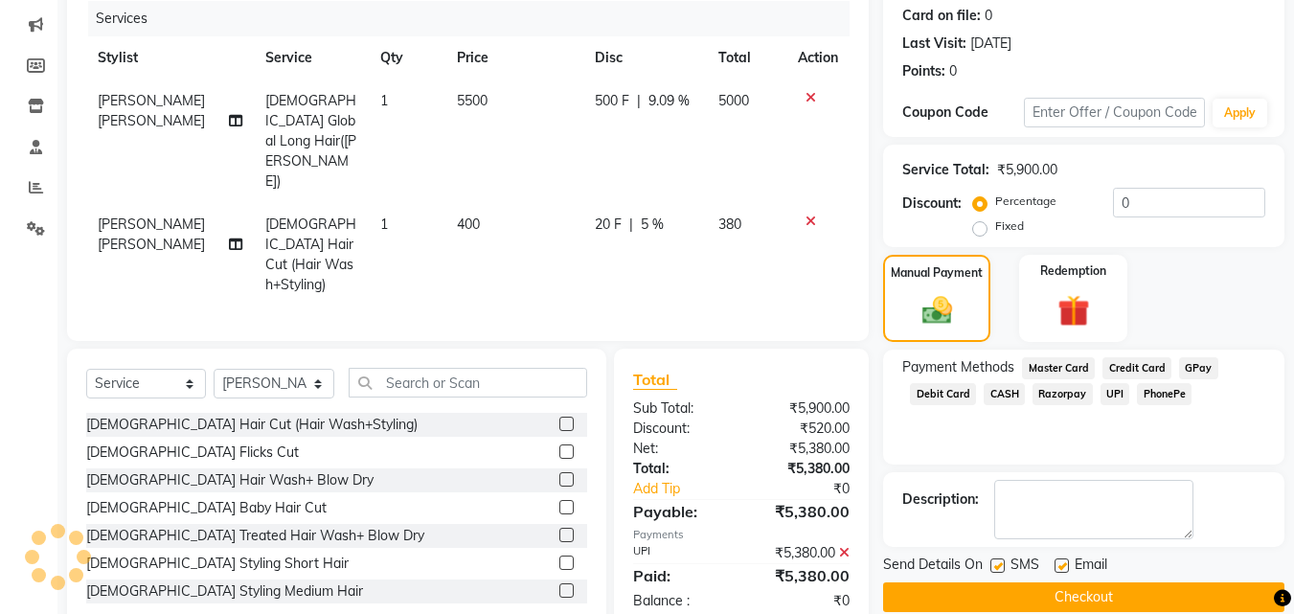
scroll to position [263, 0]
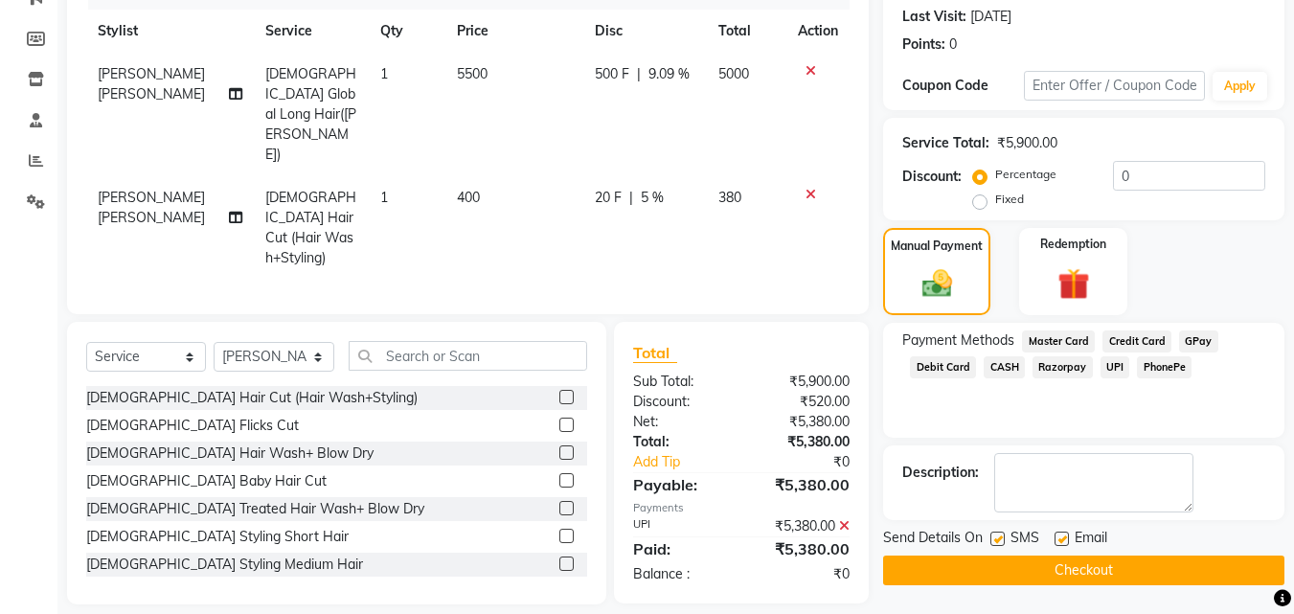
click at [1088, 572] on button "Checkout" at bounding box center [1083, 571] width 401 height 30
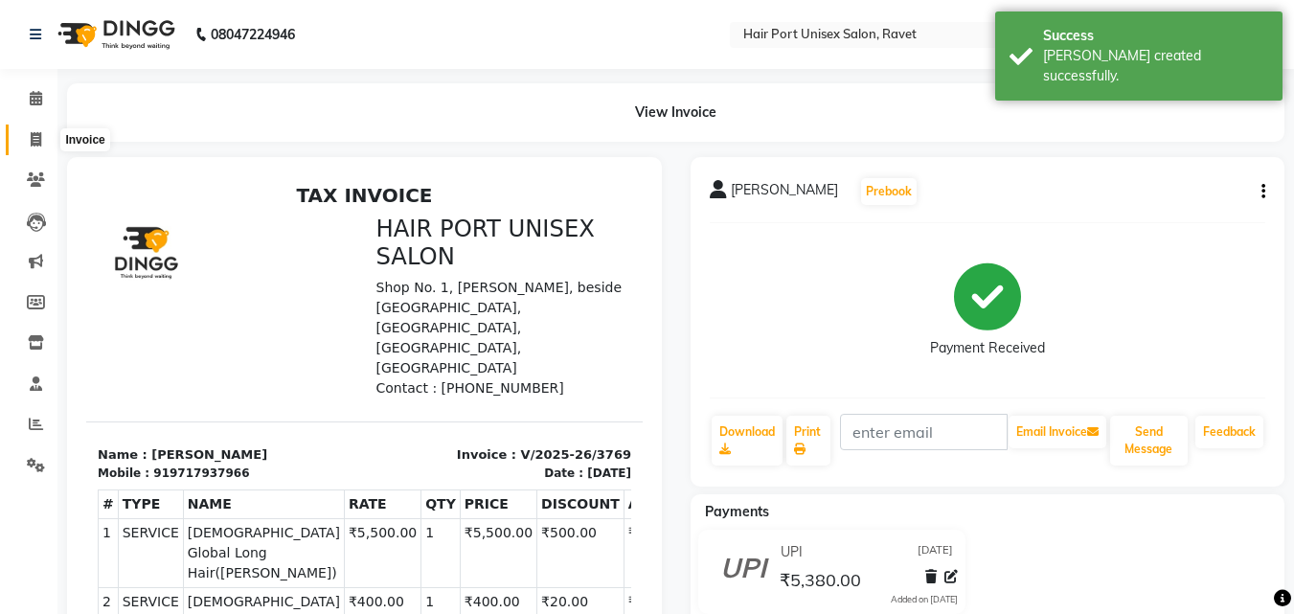
click at [34, 142] on icon at bounding box center [36, 139] width 11 height 14
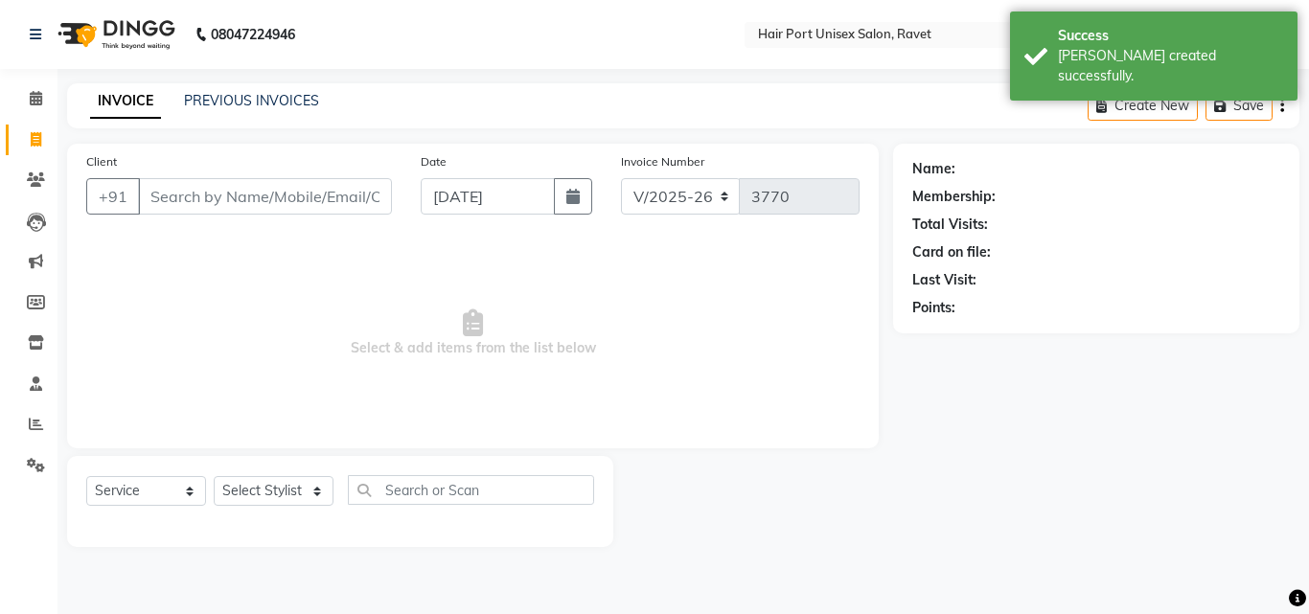
click at [171, 194] on input "Client" at bounding box center [265, 196] width 254 height 36
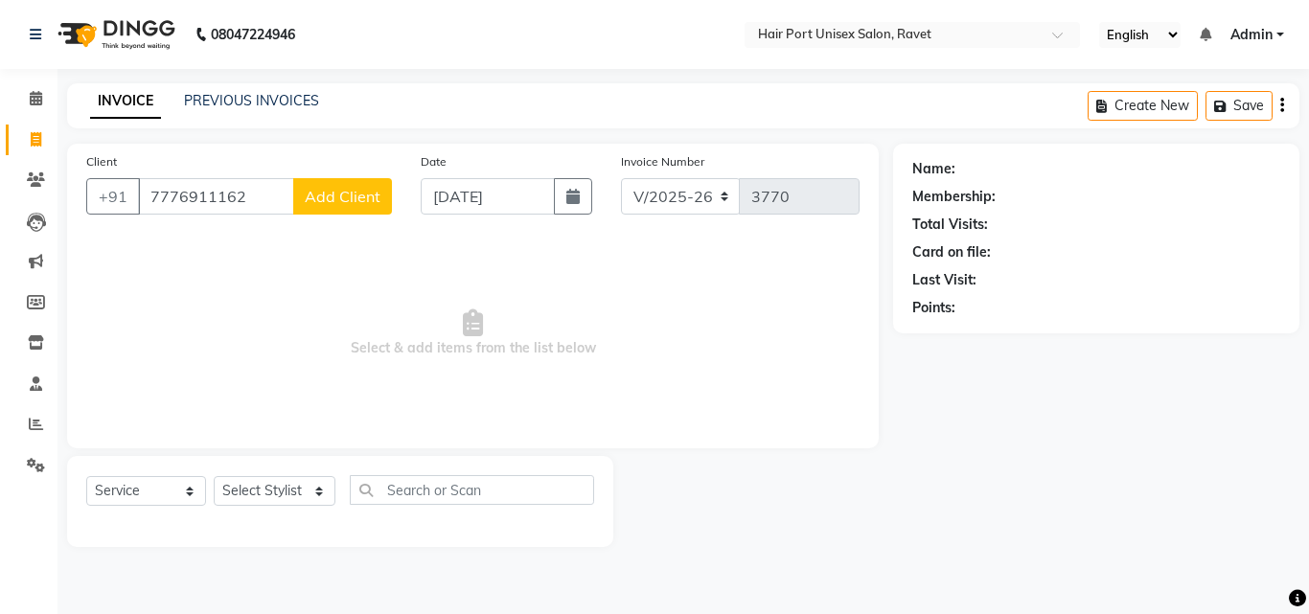
click at [344, 193] on span "Add Client" at bounding box center [343, 196] width 76 height 19
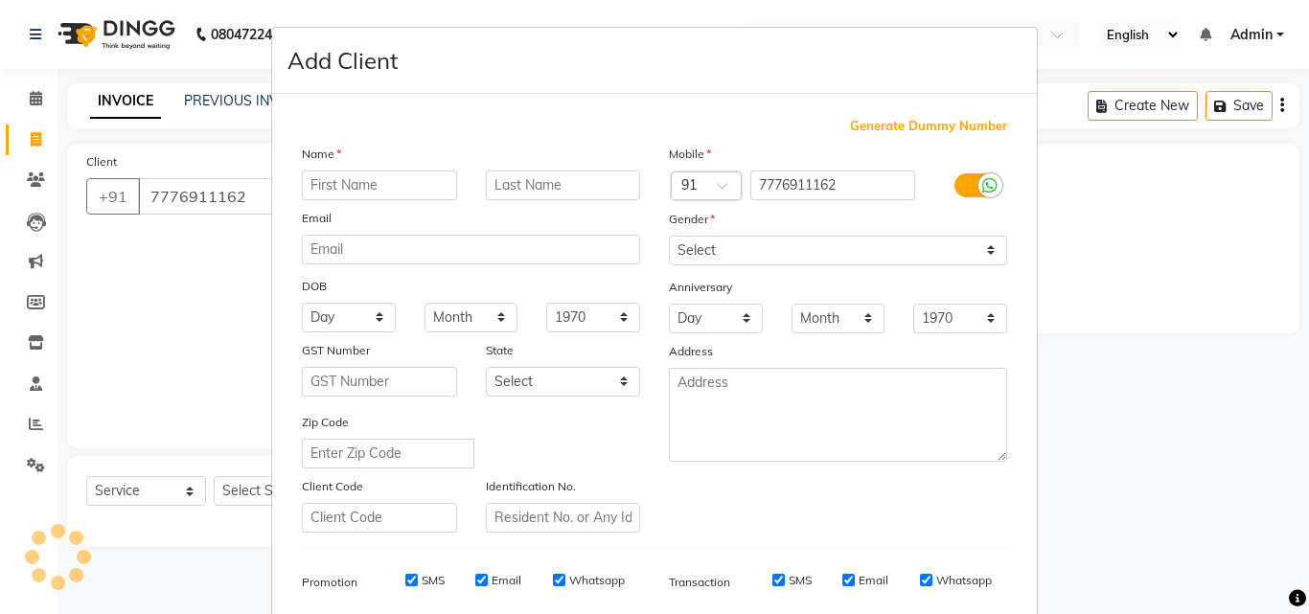
click at [344, 193] on input "text" at bounding box center [379, 186] width 155 height 30
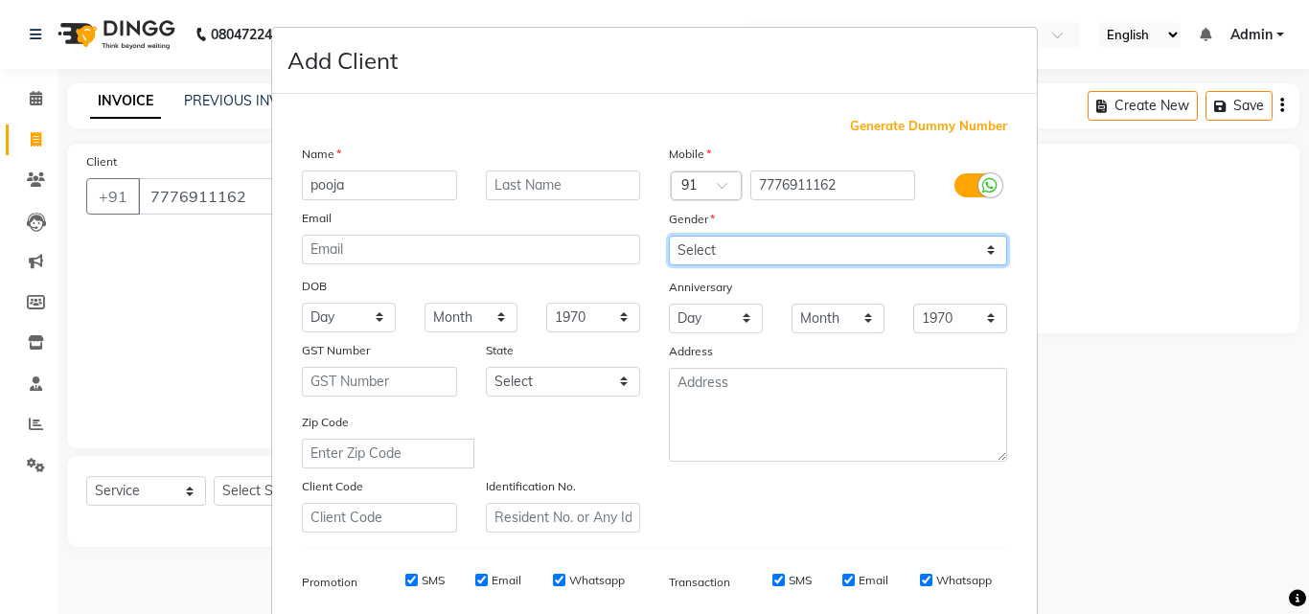
click at [707, 254] on select "Select [DEMOGRAPHIC_DATA] [DEMOGRAPHIC_DATA] Other Prefer Not To Say" at bounding box center [838, 251] width 338 height 30
click at [669, 236] on select "Select [DEMOGRAPHIC_DATA] [DEMOGRAPHIC_DATA] Other Prefer Not To Say" at bounding box center [838, 251] width 338 height 30
click at [788, 494] on div "Mobile Country Code × 91 7776911162 Gender Select [DEMOGRAPHIC_DATA] [DEMOGRAPH…" at bounding box center [837, 338] width 367 height 389
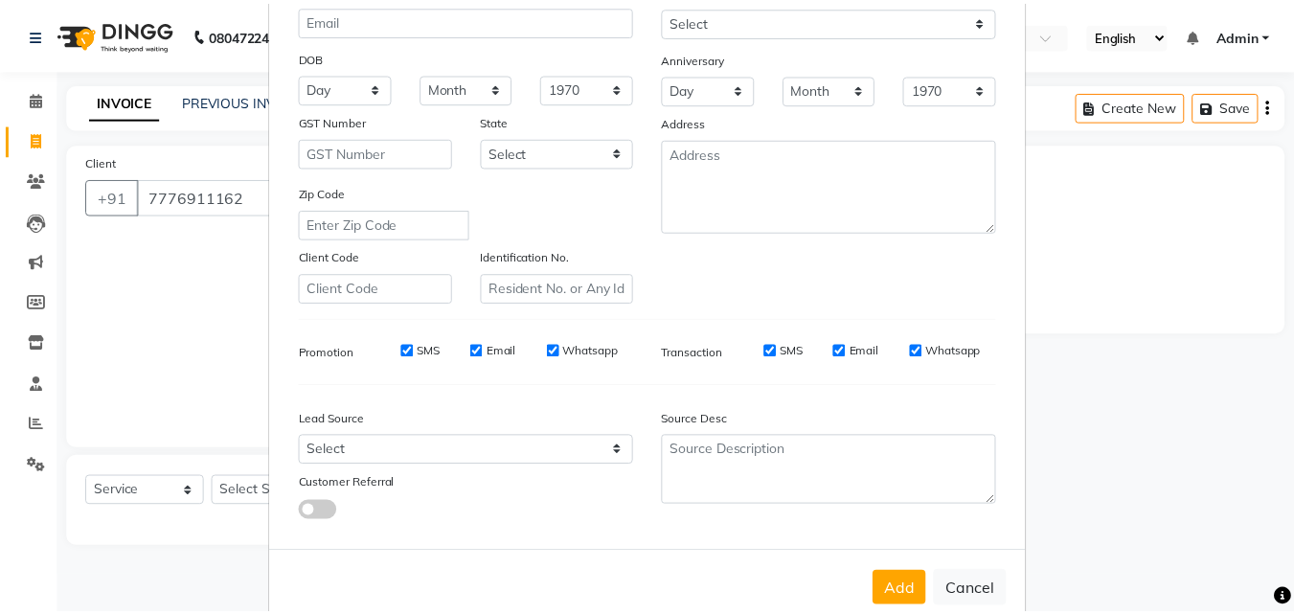
scroll to position [270, 0]
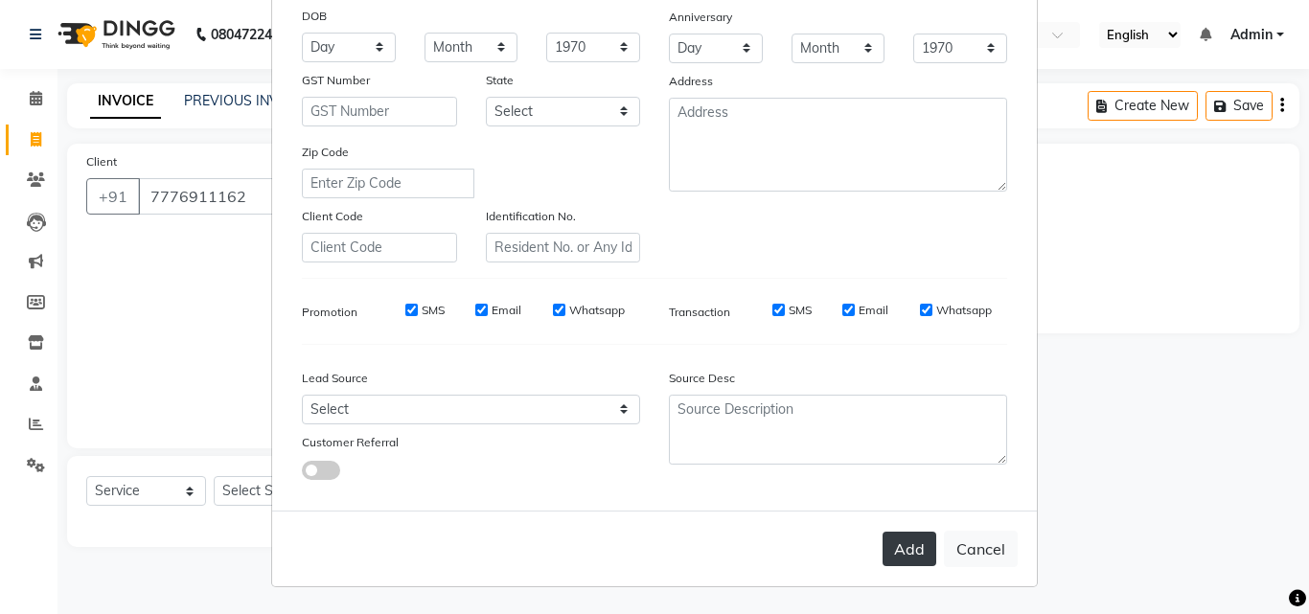
click at [903, 543] on button "Add" at bounding box center [909, 549] width 54 height 34
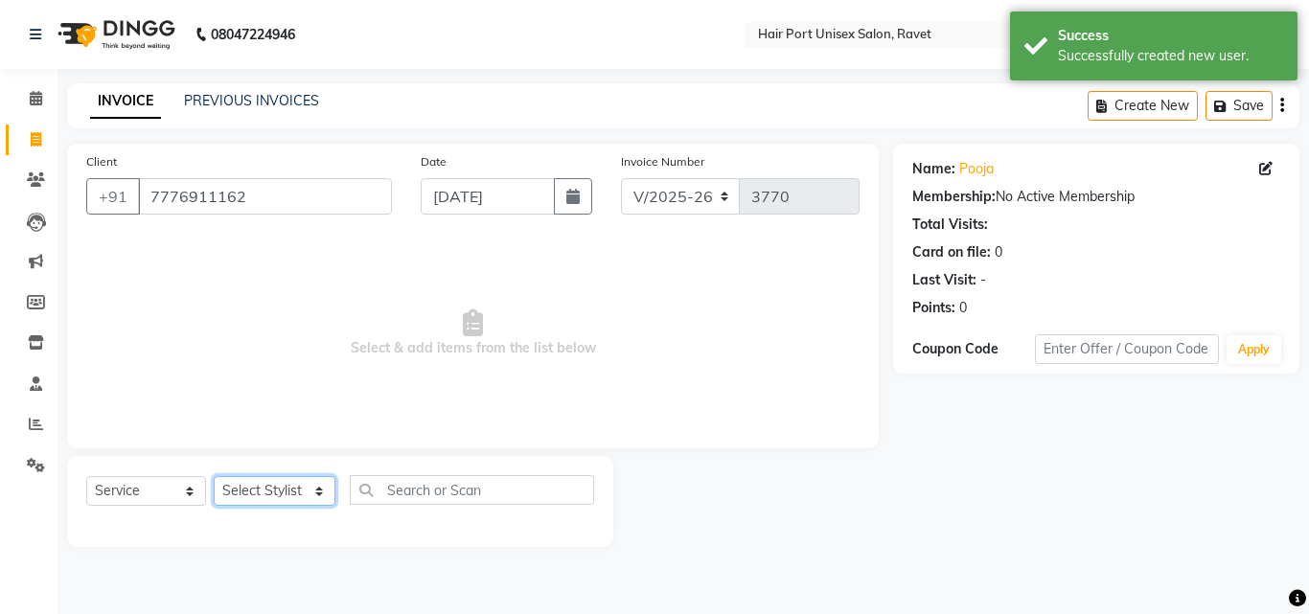
click at [272, 494] on select "Select Stylist [PERSON_NAME] [PERSON_NAME] [PERSON_NAME] [PERSON_NAME] [PERSON_…" at bounding box center [275, 491] width 122 height 30
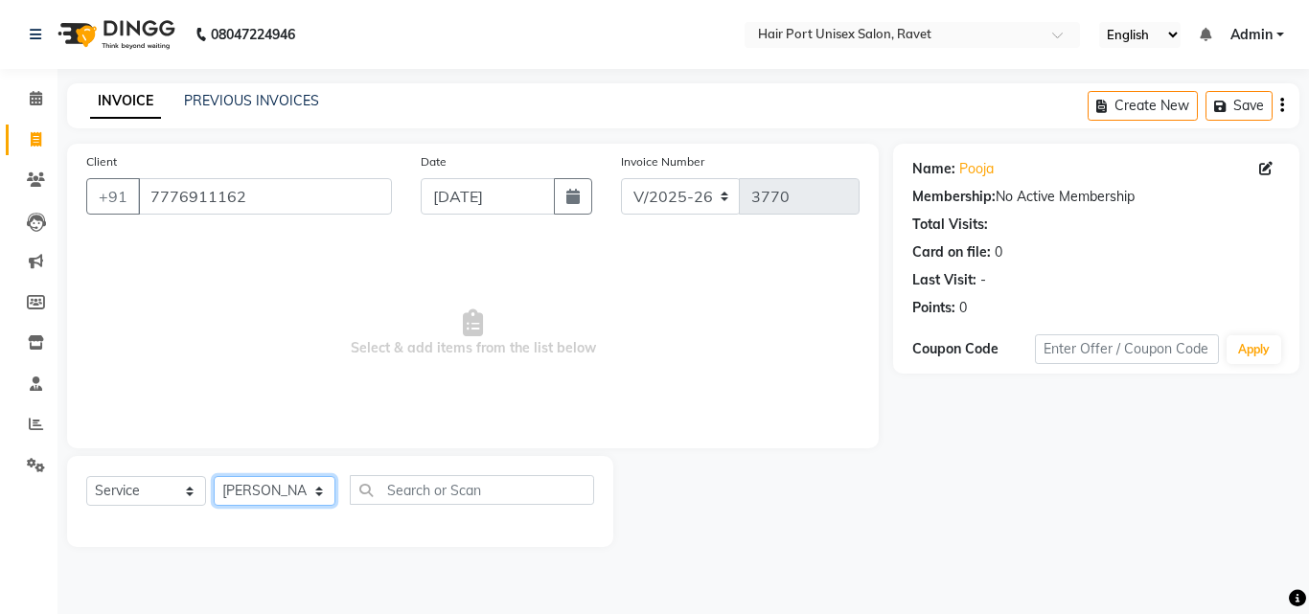
click at [214, 476] on select "Select Stylist [PERSON_NAME] [PERSON_NAME] [PERSON_NAME] [PERSON_NAME] [PERSON_…" at bounding box center [275, 491] width 122 height 30
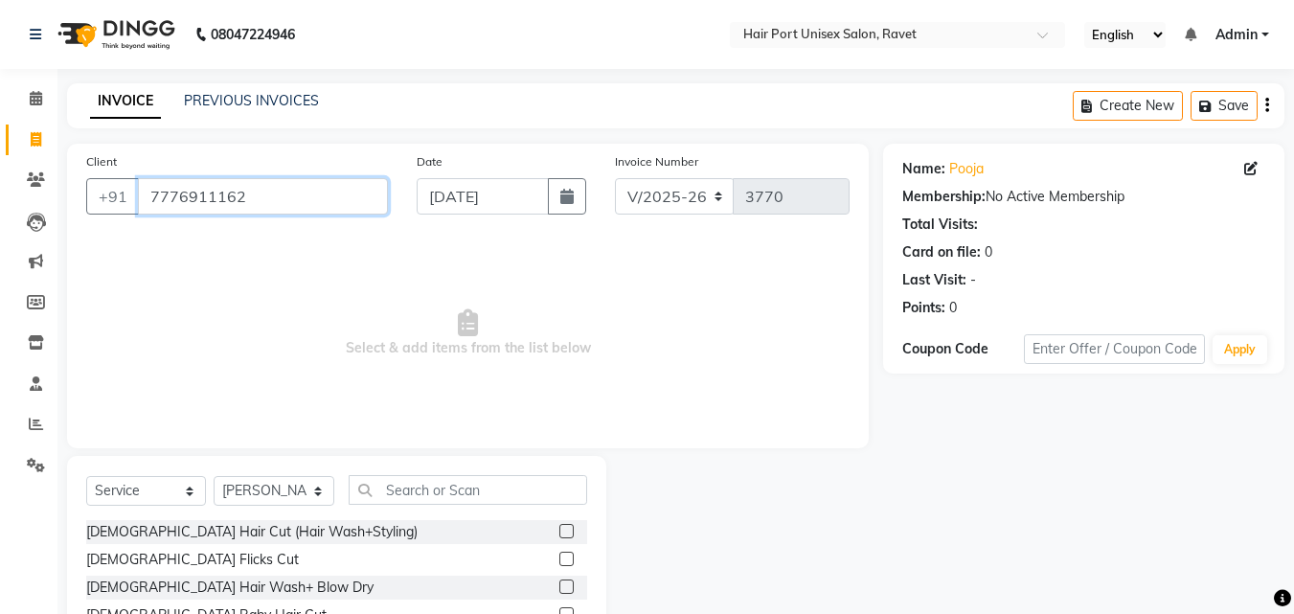
click at [248, 197] on input "7776911162" at bounding box center [263, 196] width 250 height 36
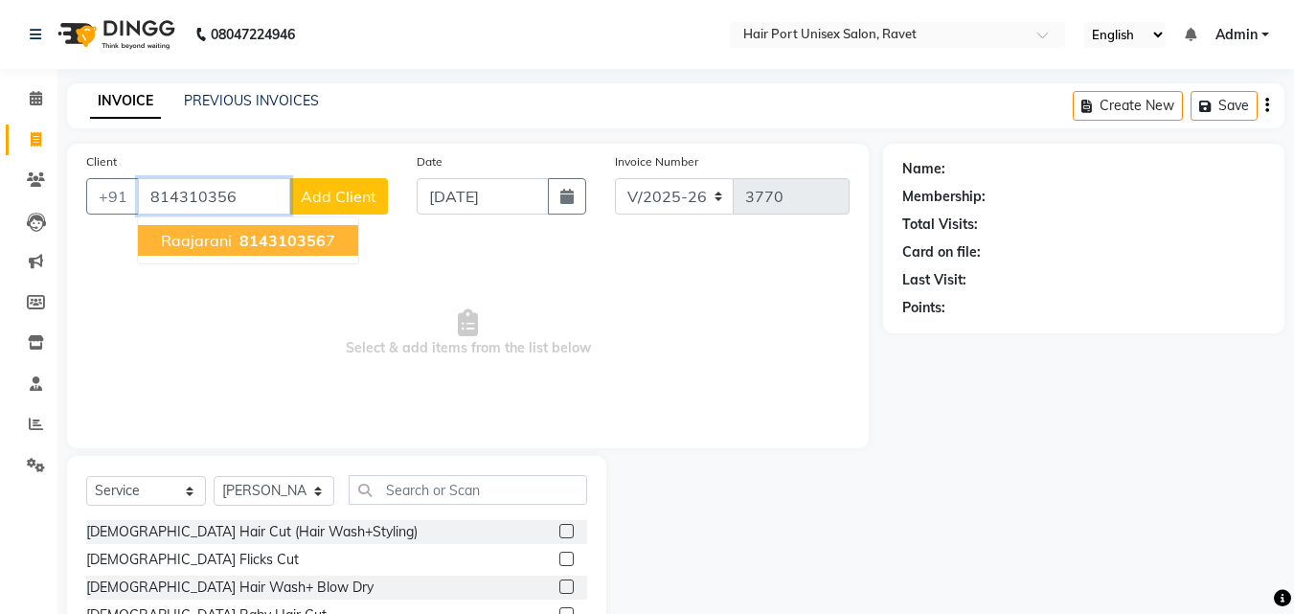
click at [270, 234] on span "814310356" at bounding box center [282, 240] width 86 height 19
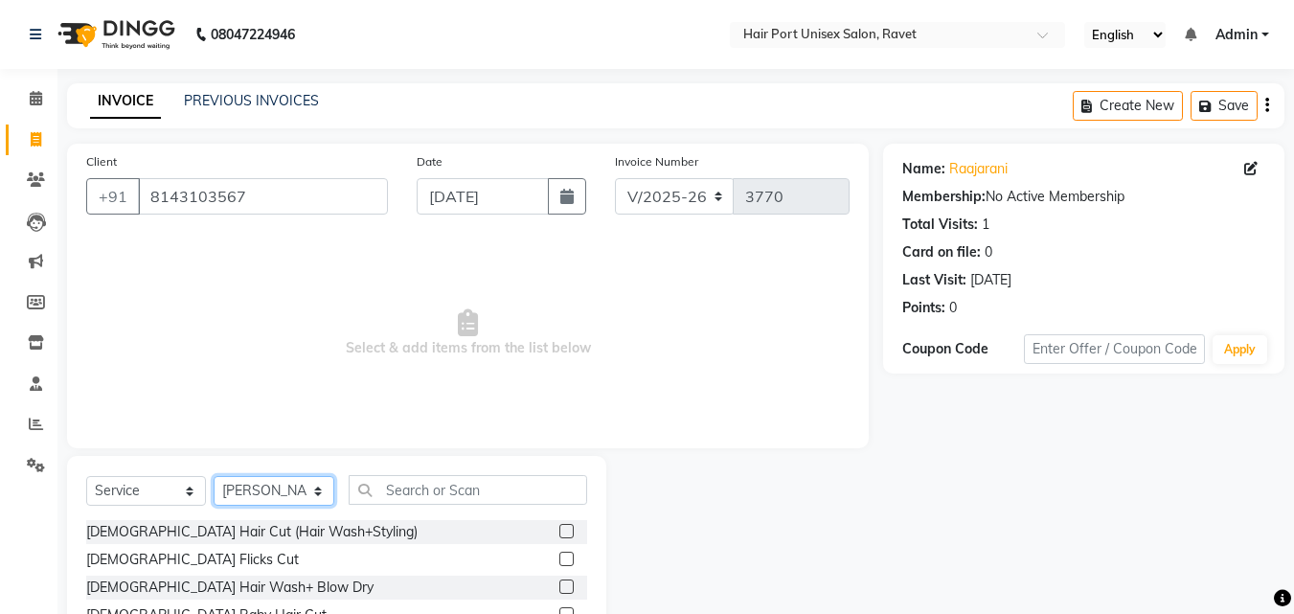
click at [269, 486] on select "Select Stylist [PERSON_NAME] [PERSON_NAME] [PERSON_NAME] [PERSON_NAME] [PERSON_…" at bounding box center [274, 491] width 121 height 30
click at [214, 476] on select "Select Stylist [PERSON_NAME] [PERSON_NAME] [PERSON_NAME] [PERSON_NAME] [PERSON_…" at bounding box center [274, 491] width 121 height 30
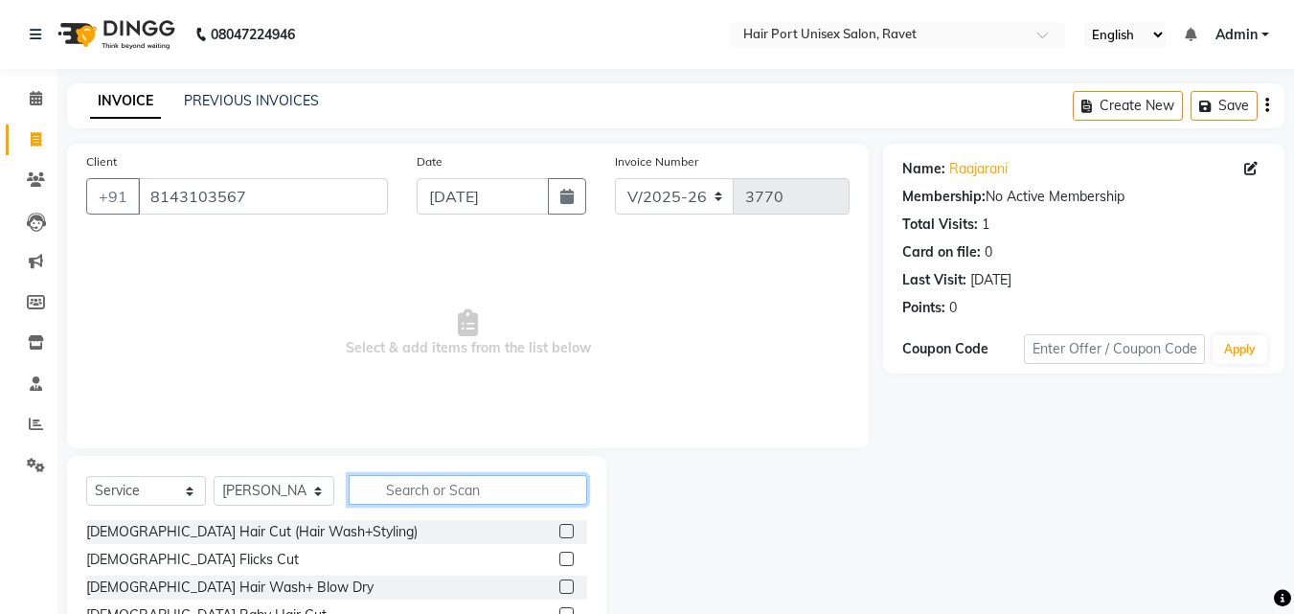
click at [428, 489] on input "text" at bounding box center [468, 490] width 239 height 30
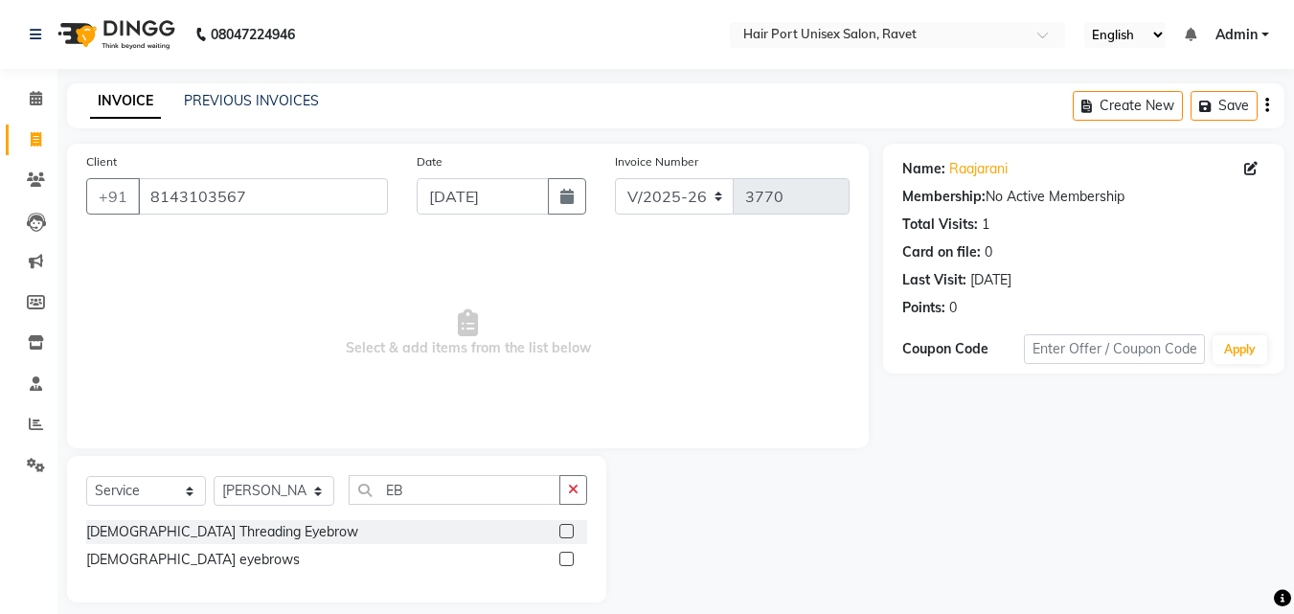
click at [565, 535] on label at bounding box center [566, 531] width 14 height 14
click at [565, 535] on input "checkbox" at bounding box center [565, 532] width 12 height 12
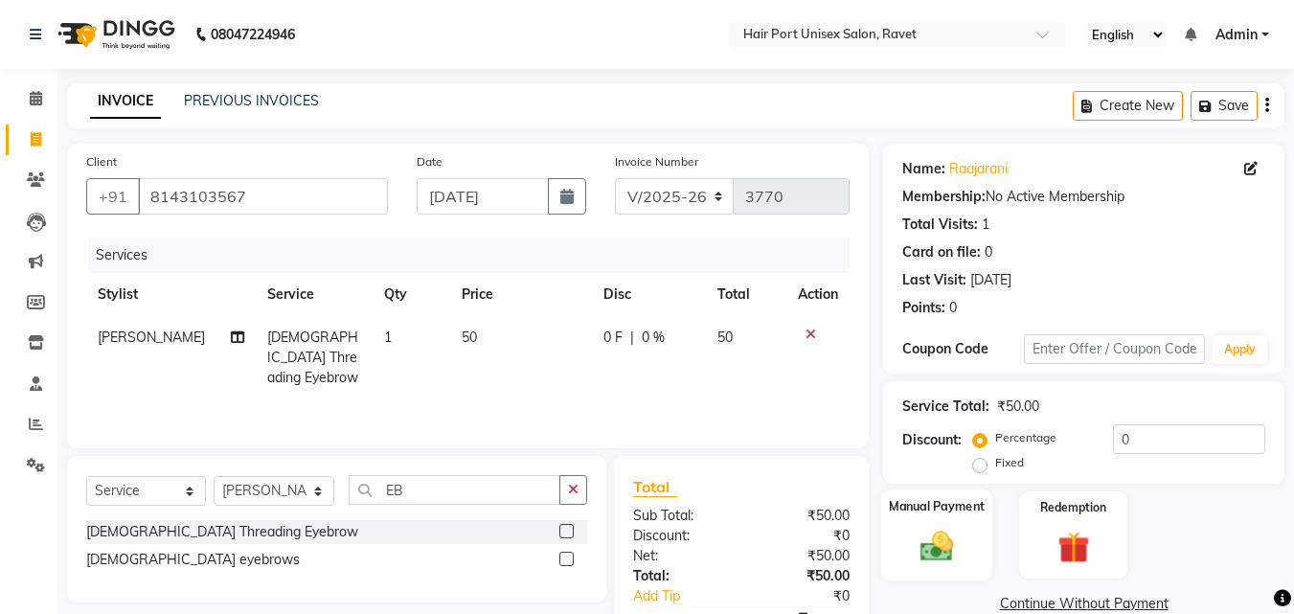
click at [924, 545] on img at bounding box center [937, 546] width 54 height 38
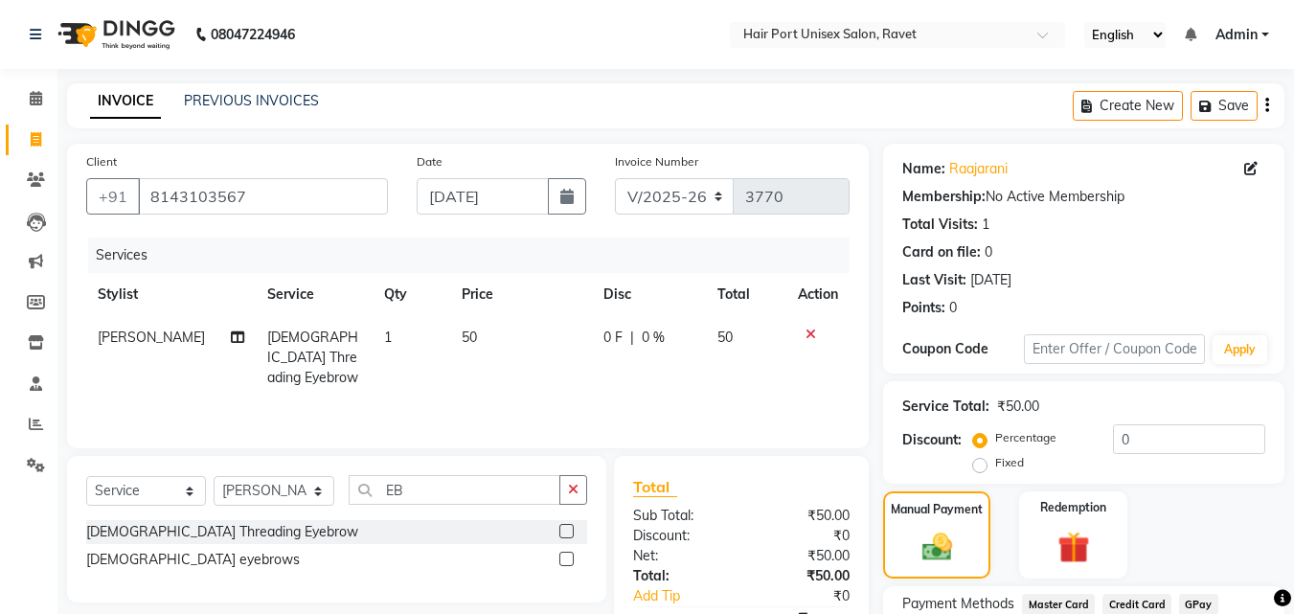
click at [1152, 514] on div "Manual Payment Redemption" at bounding box center [1084, 534] width 430 height 87
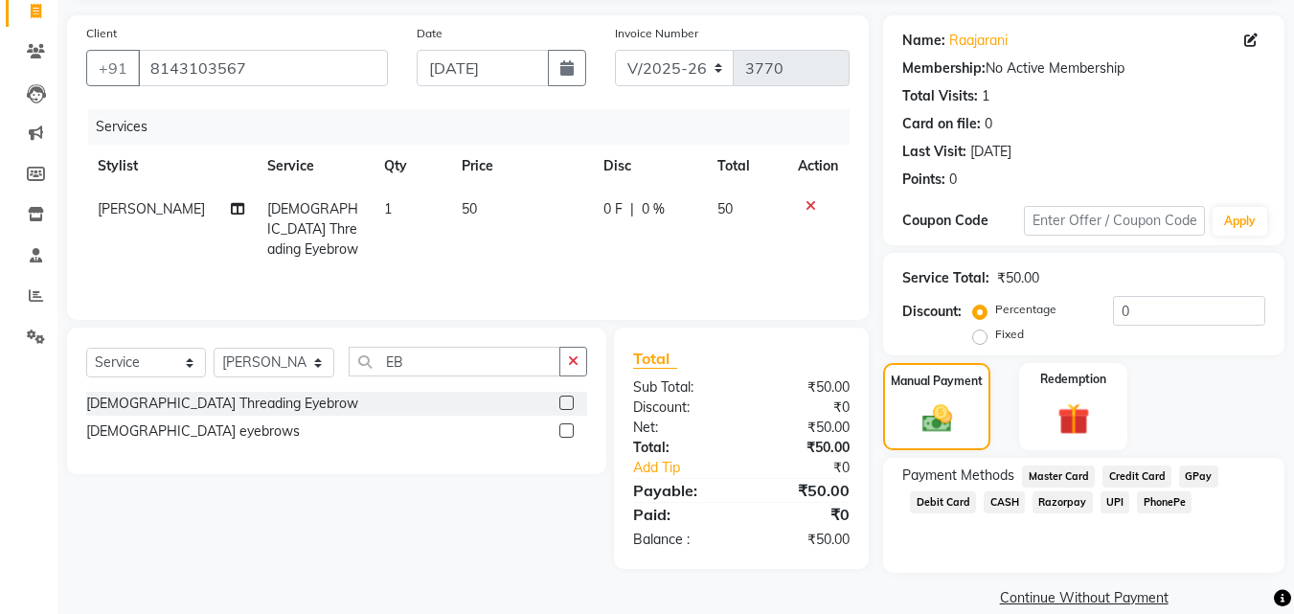
scroll to position [155, 0]
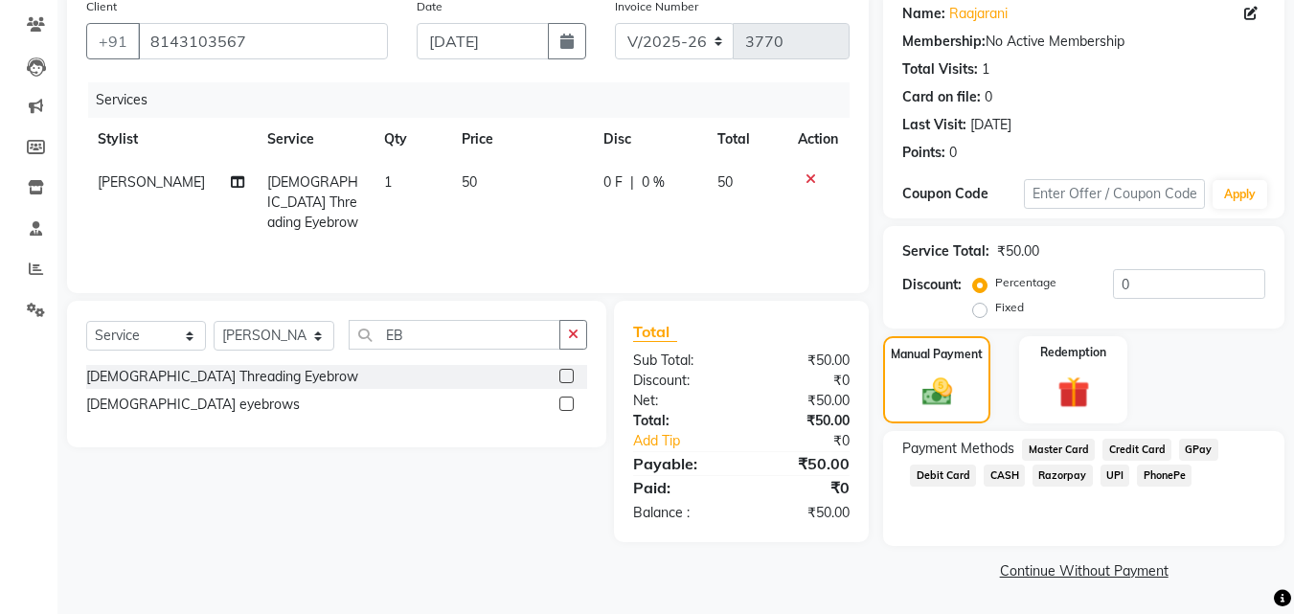
click at [1110, 483] on span "UPI" at bounding box center [1116, 476] width 30 height 22
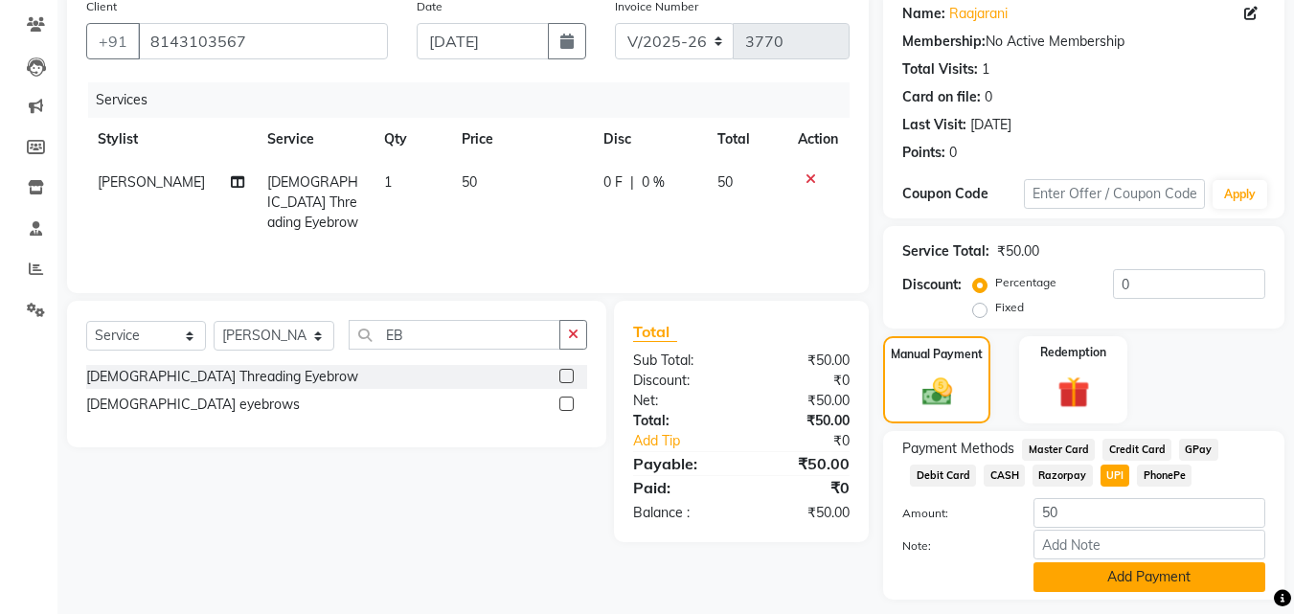
click at [1118, 574] on button "Add Payment" at bounding box center [1150, 577] width 232 height 30
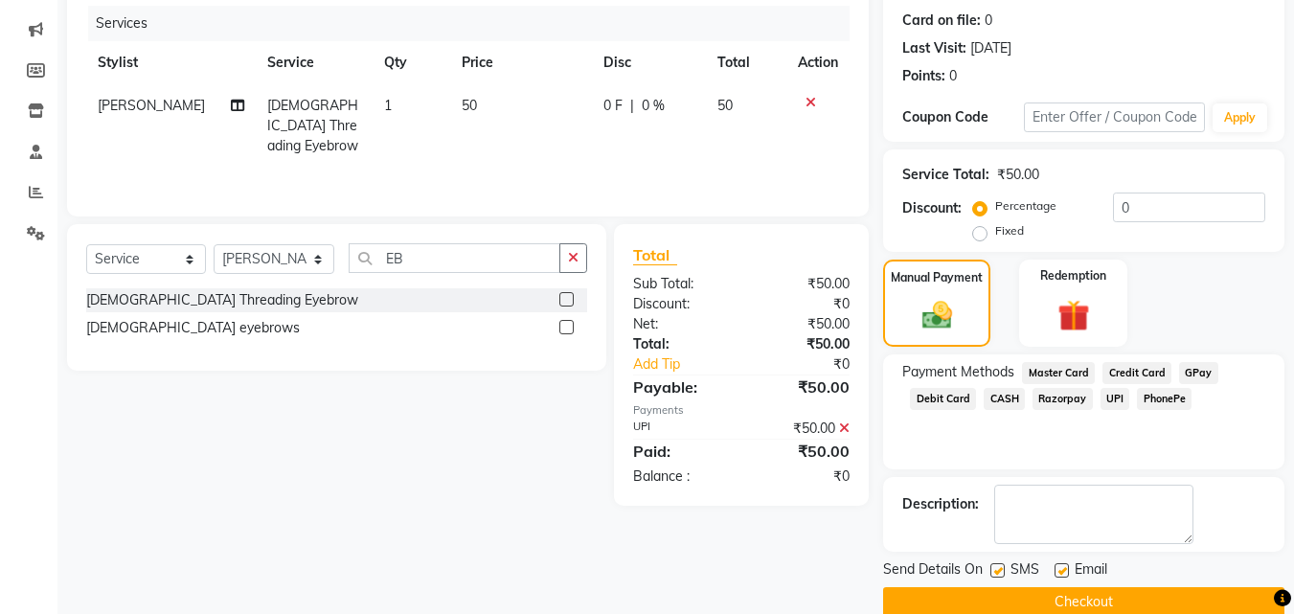
scroll to position [263, 0]
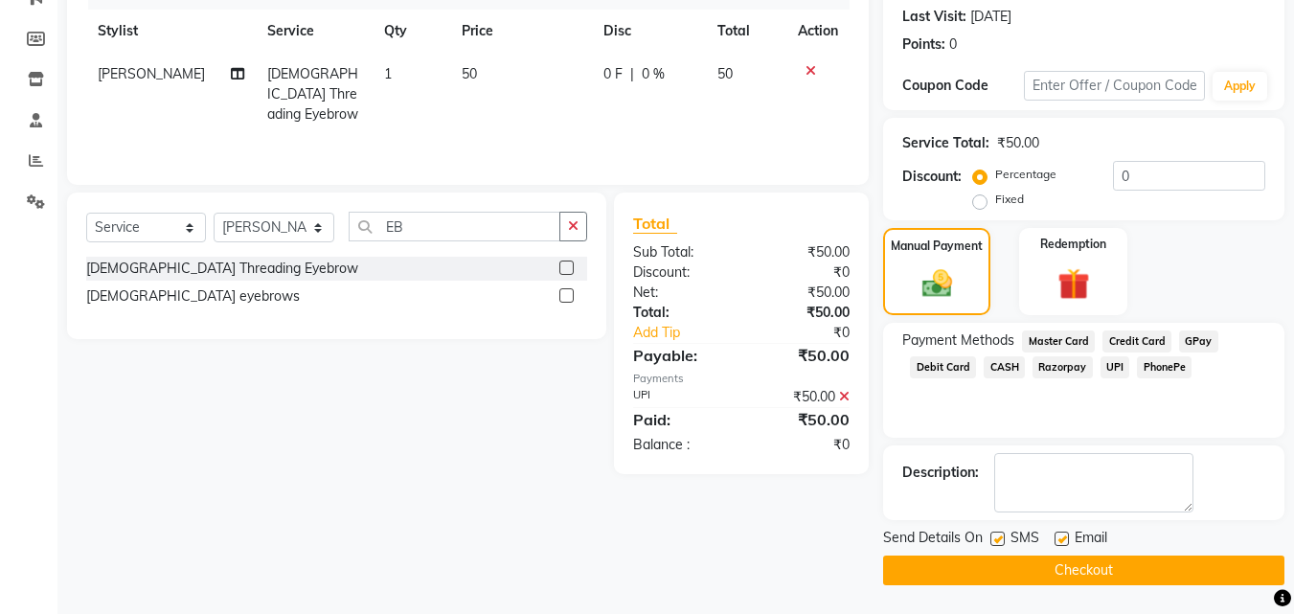
click at [1118, 574] on button "Checkout" at bounding box center [1083, 571] width 401 height 30
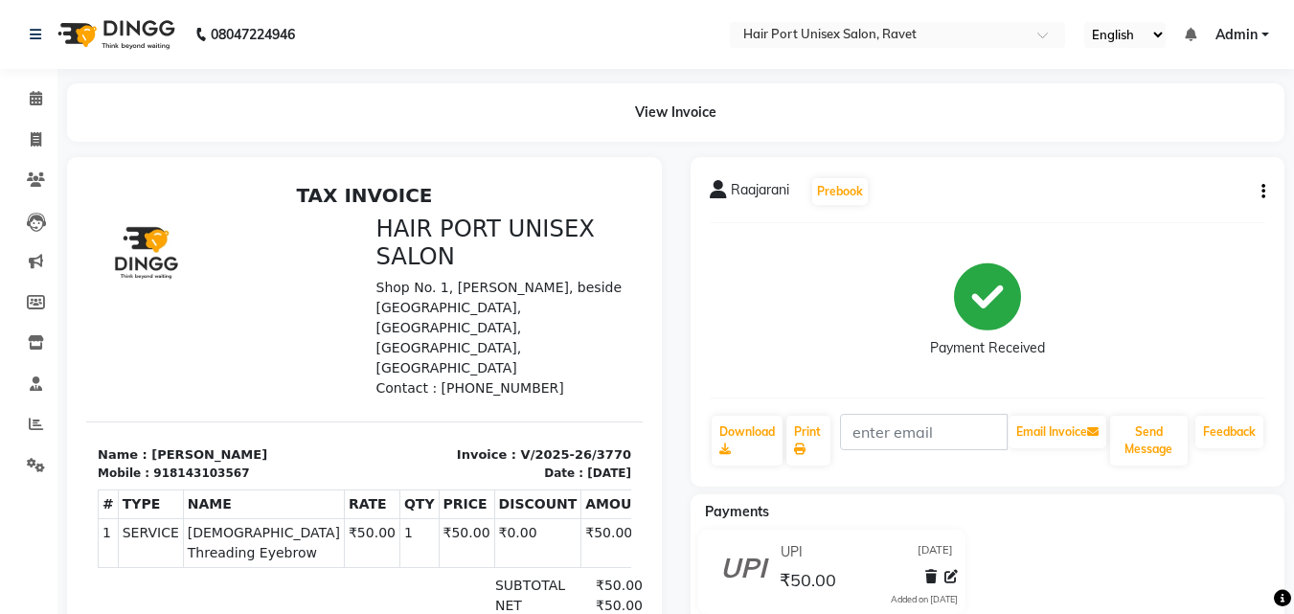
click at [133, 169] on div at bounding box center [364, 448] width 595 height 582
click at [39, 142] on icon at bounding box center [36, 139] width 11 height 14
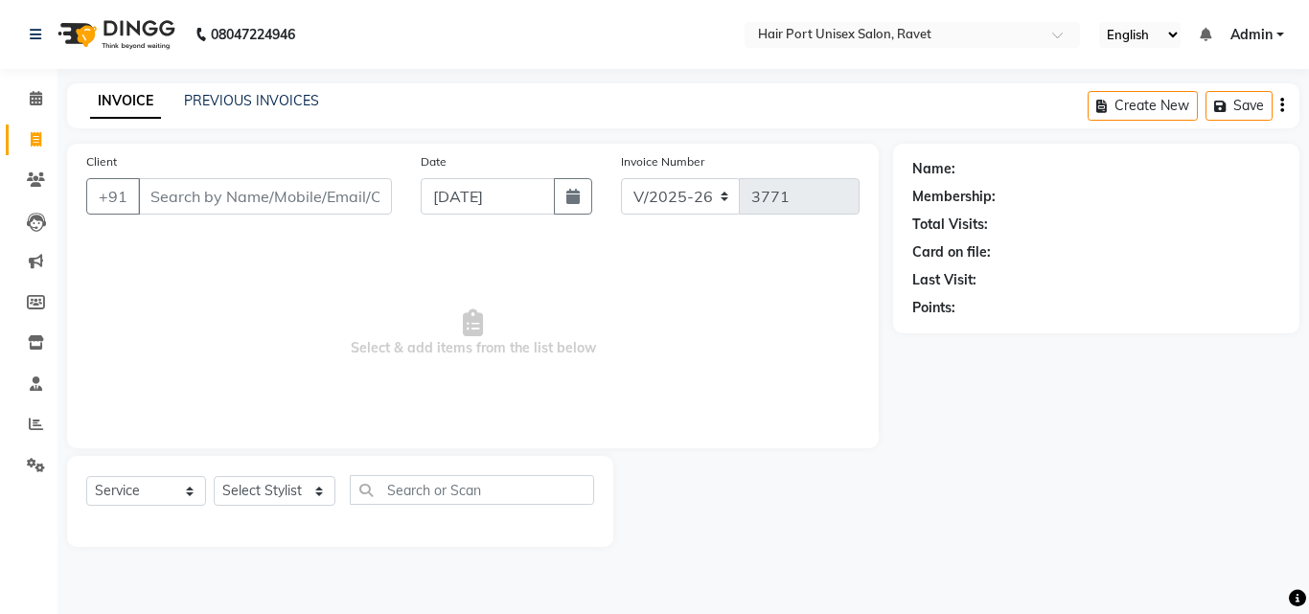
click at [186, 192] on input "Client" at bounding box center [265, 196] width 254 height 36
click at [202, 205] on input "Client" at bounding box center [265, 196] width 254 height 36
click at [201, 190] on input "Client" at bounding box center [265, 196] width 254 height 36
click at [194, 197] on input "Client" at bounding box center [265, 196] width 254 height 36
click at [199, 197] on input "Client" at bounding box center [265, 196] width 254 height 36
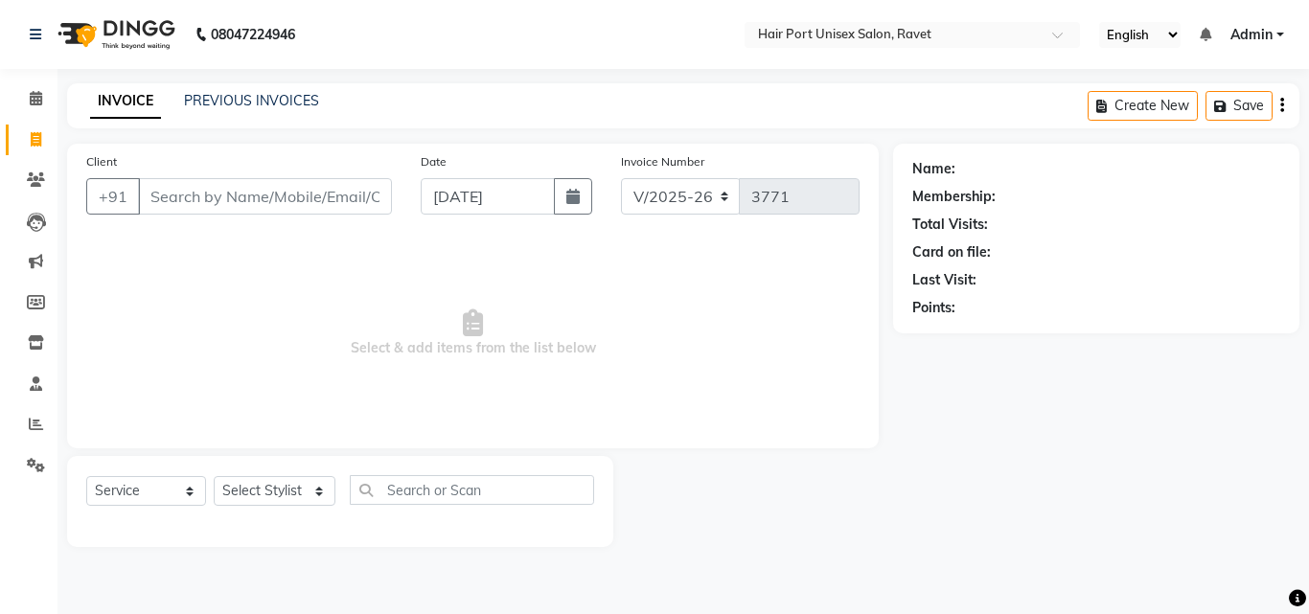
click at [198, 192] on input "Client" at bounding box center [265, 196] width 254 height 36
click at [194, 197] on input "Client" at bounding box center [265, 196] width 254 height 36
click at [195, 191] on input "Client" at bounding box center [265, 196] width 254 height 36
click at [46, 134] on span at bounding box center [36, 140] width 34 height 22
click at [156, 199] on input "Client" at bounding box center [265, 196] width 254 height 36
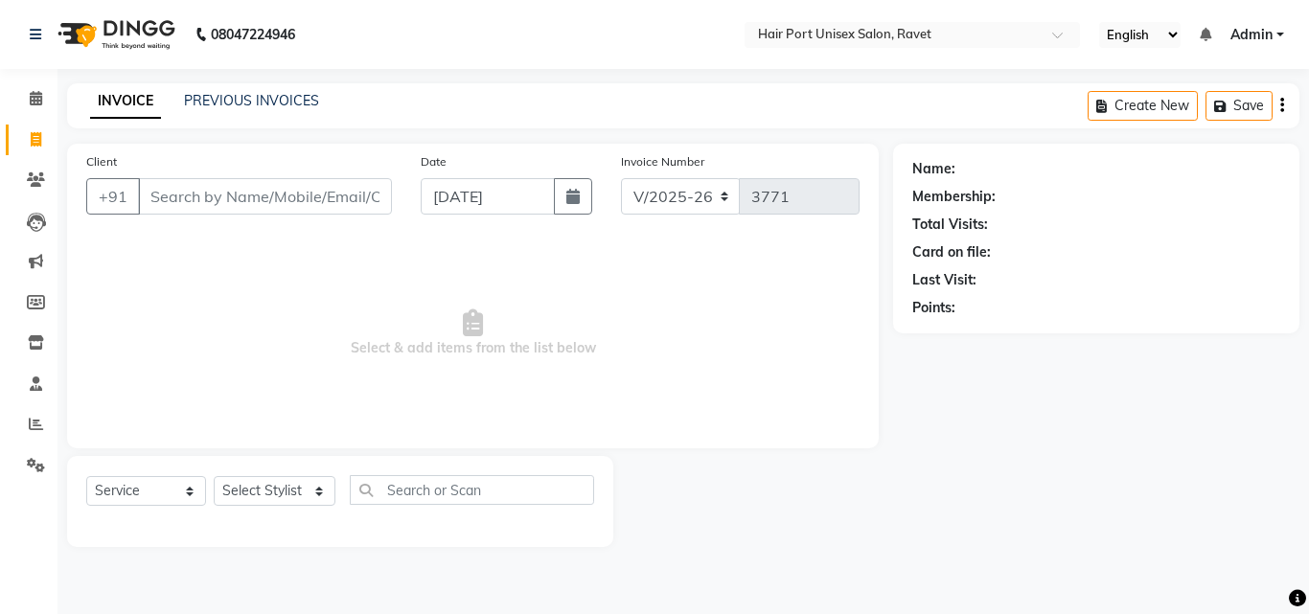
click at [170, 199] on input "Client" at bounding box center [265, 196] width 254 height 36
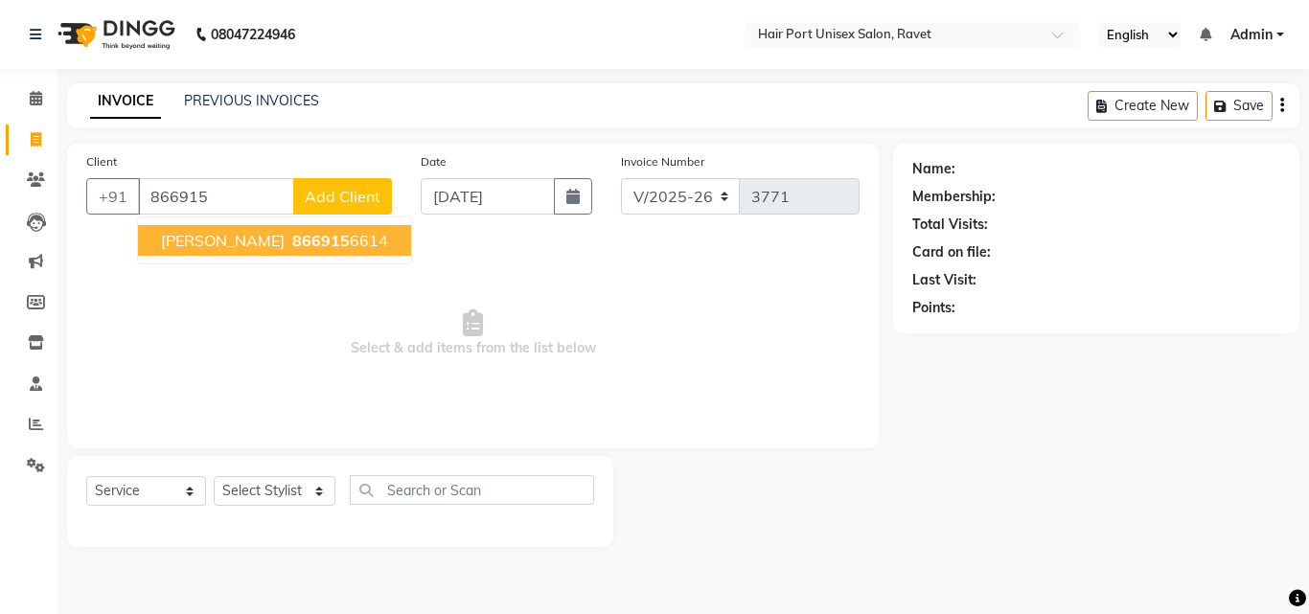
click at [222, 194] on input "866915" at bounding box center [216, 196] width 156 height 36
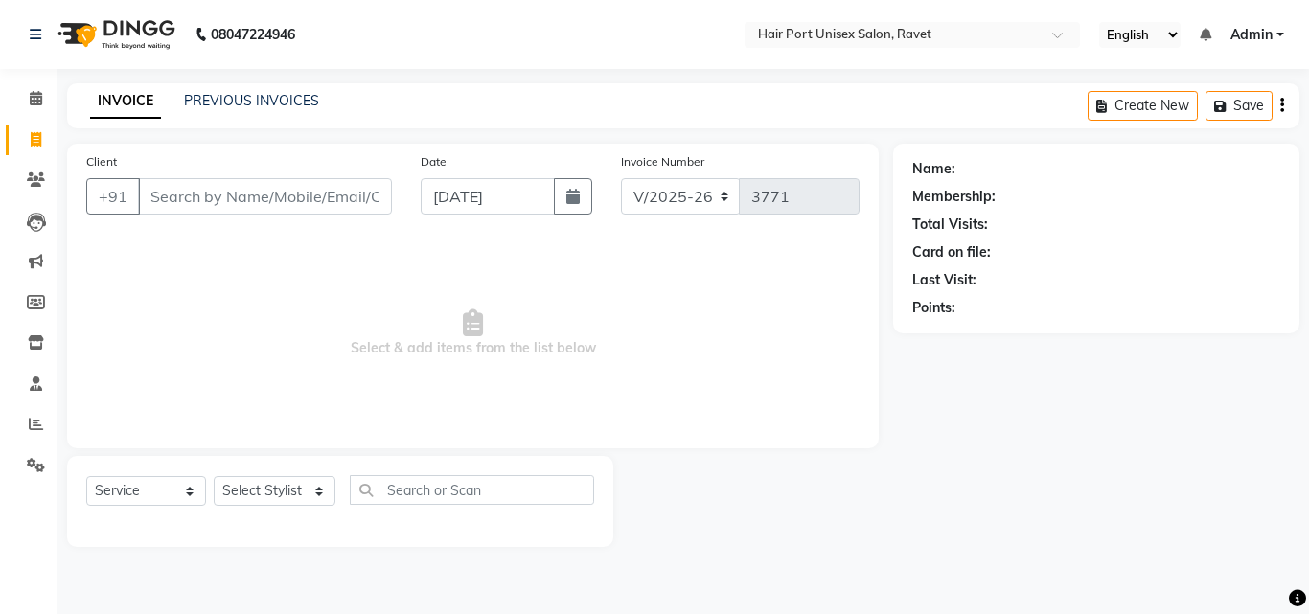
click at [223, 206] on input "Client" at bounding box center [265, 196] width 254 height 36
click at [264, 192] on input "Client" at bounding box center [265, 196] width 254 height 36
click at [220, 193] on input "Client" at bounding box center [265, 196] width 254 height 36
click at [222, 192] on input "Client" at bounding box center [265, 196] width 254 height 36
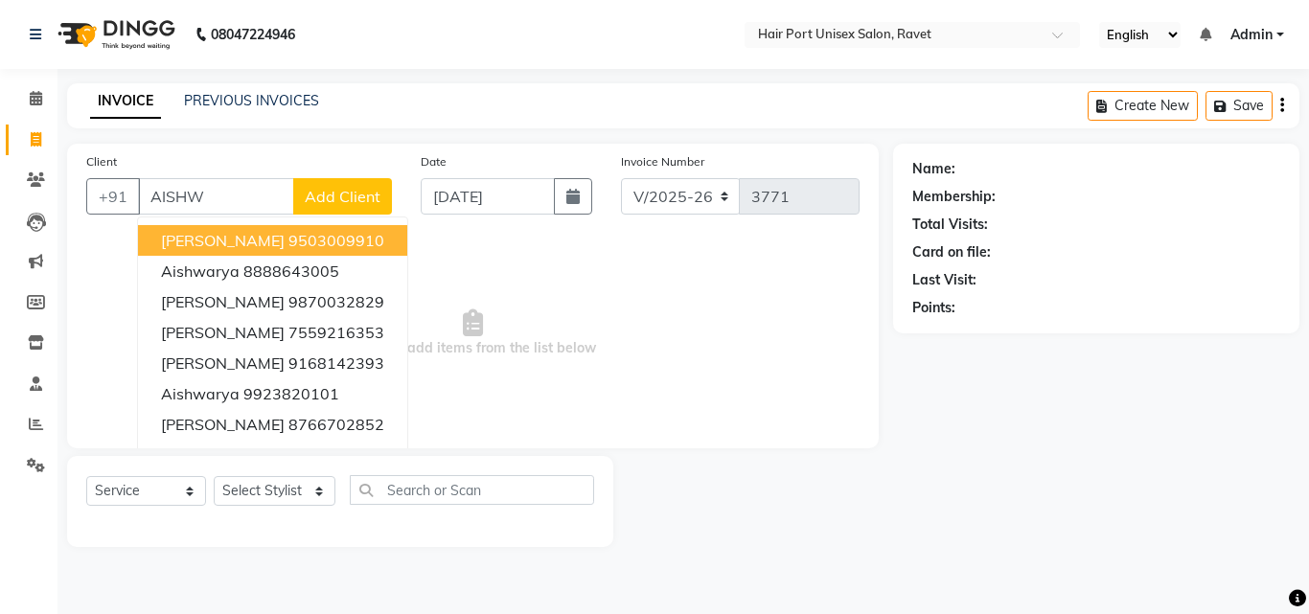
click at [247, 236] on span "[PERSON_NAME]" at bounding box center [223, 240] width 124 height 19
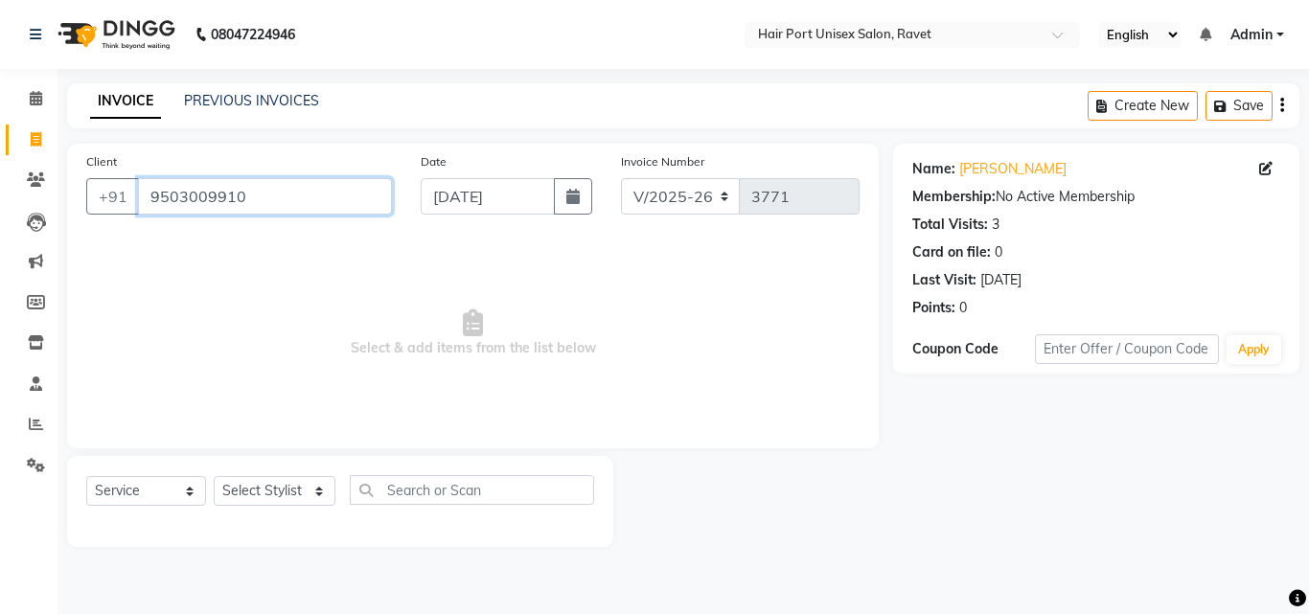
click at [269, 203] on input "9503009910" at bounding box center [265, 196] width 254 height 36
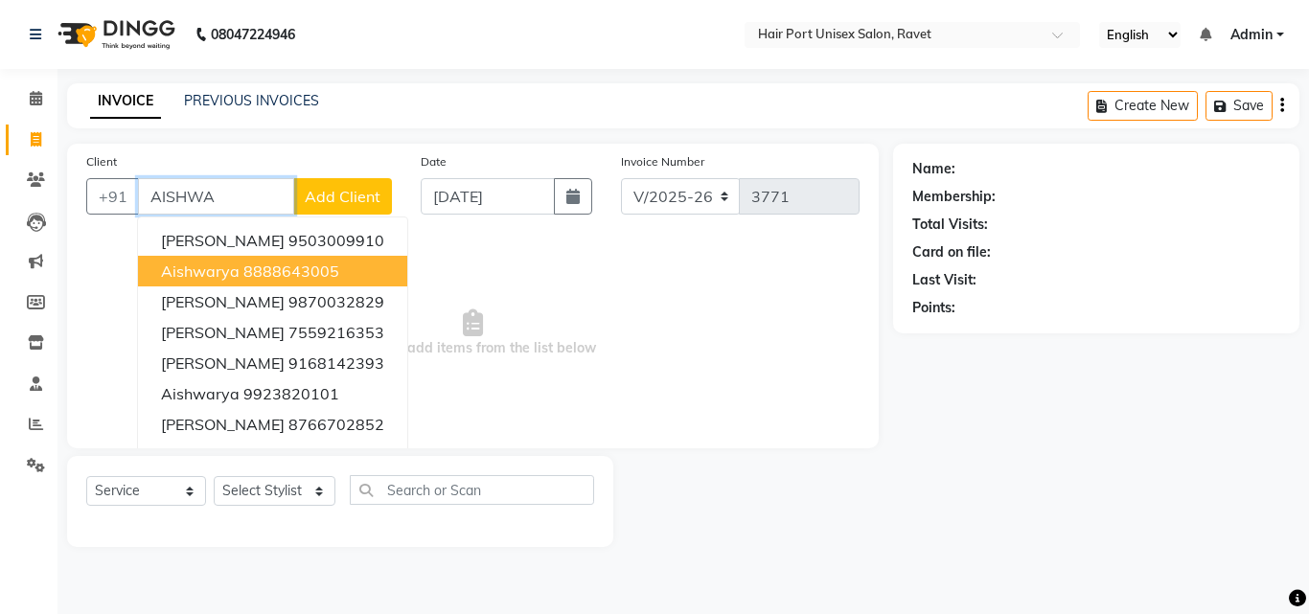
click at [272, 279] on ngb-highlight "8888643005" at bounding box center [291, 271] width 96 height 19
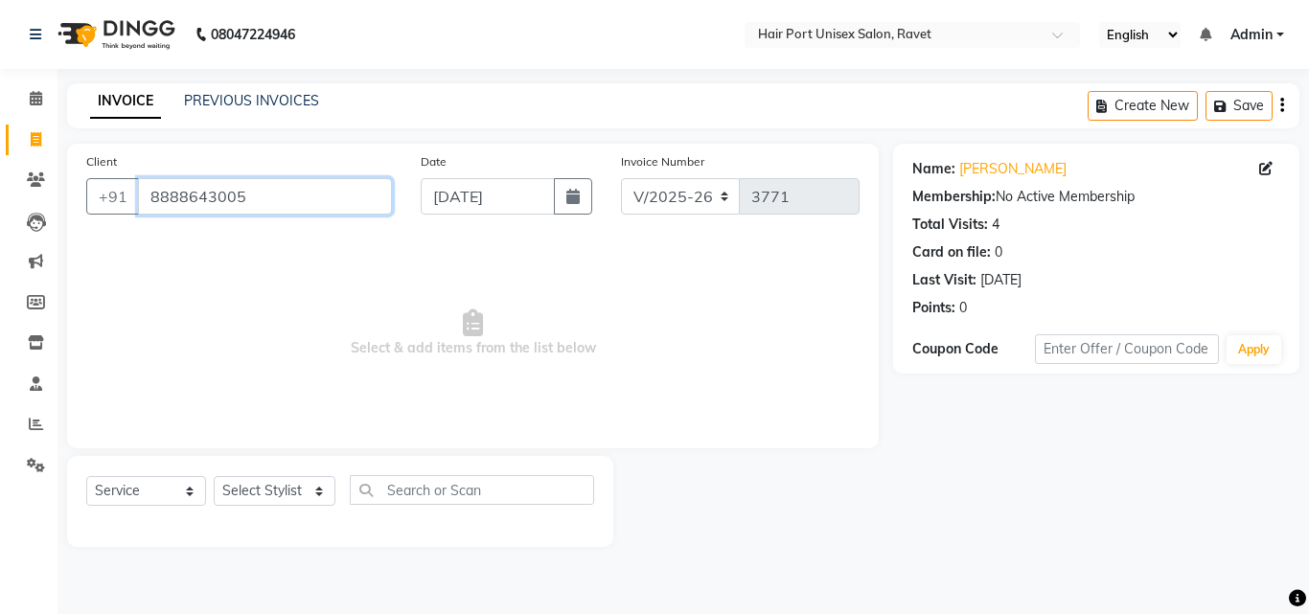
click at [282, 198] on input "8888643005" at bounding box center [265, 196] width 254 height 36
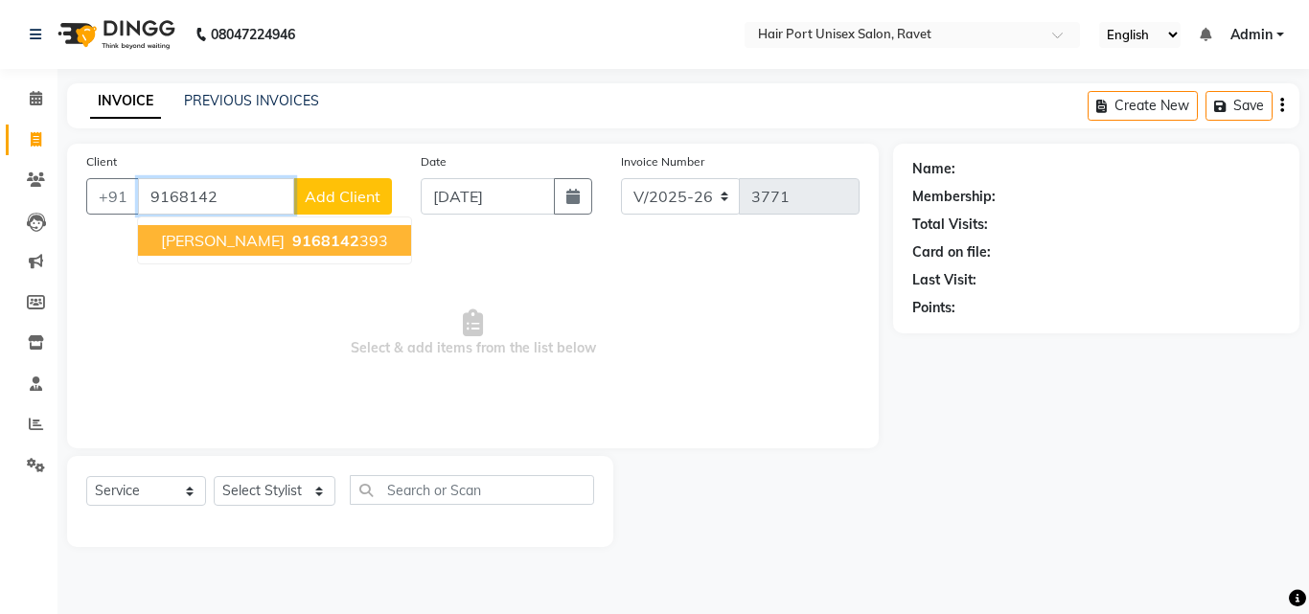
click at [292, 244] on span "9168142" at bounding box center [325, 240] width 67 height 19
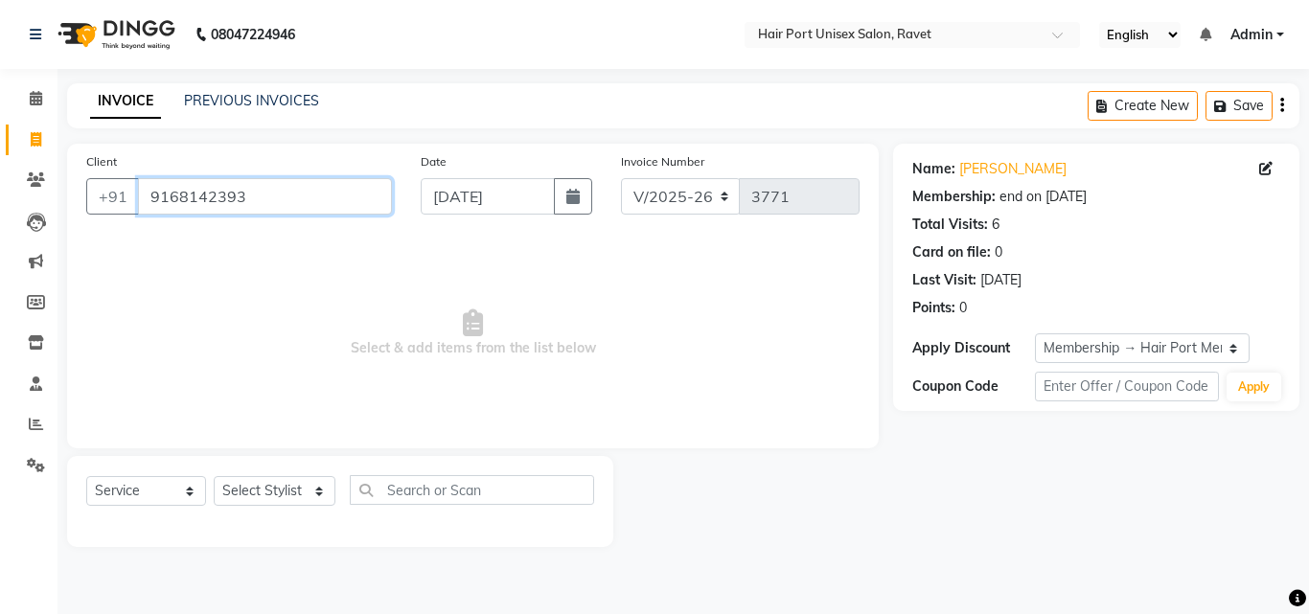
click at [257, 199] on input "9168142393" at bounding box center [265, 196] width 254 height 36
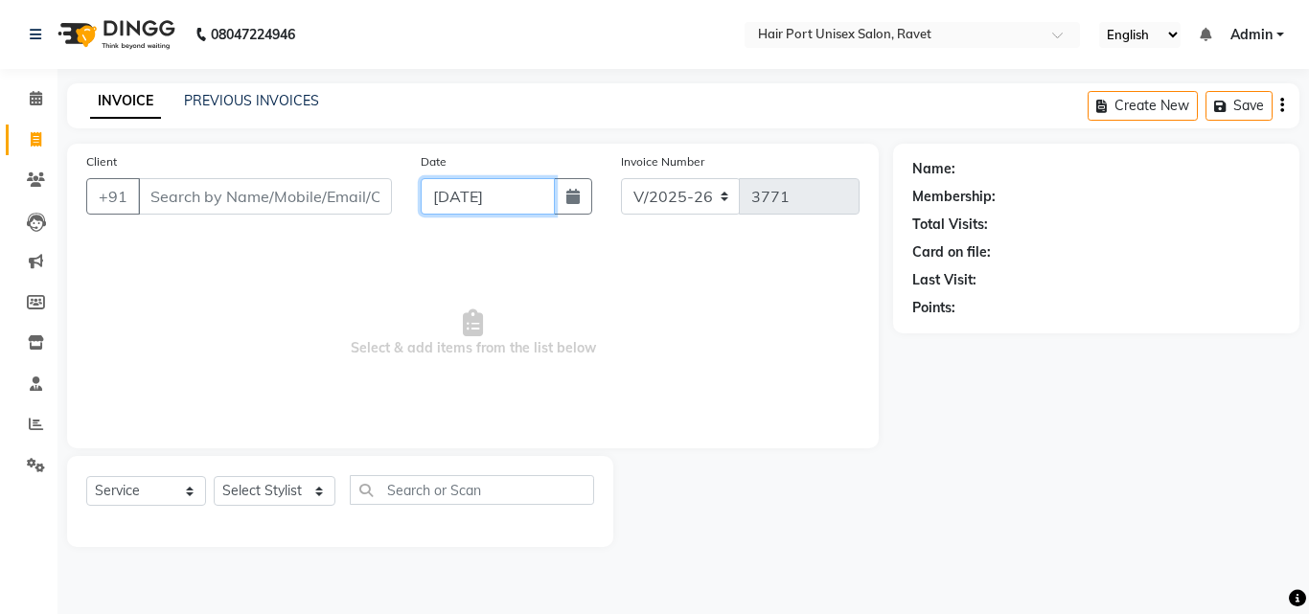
click at [439, 190] on input "[DATE]" at bounding box center [488, 196] width 134 height 36
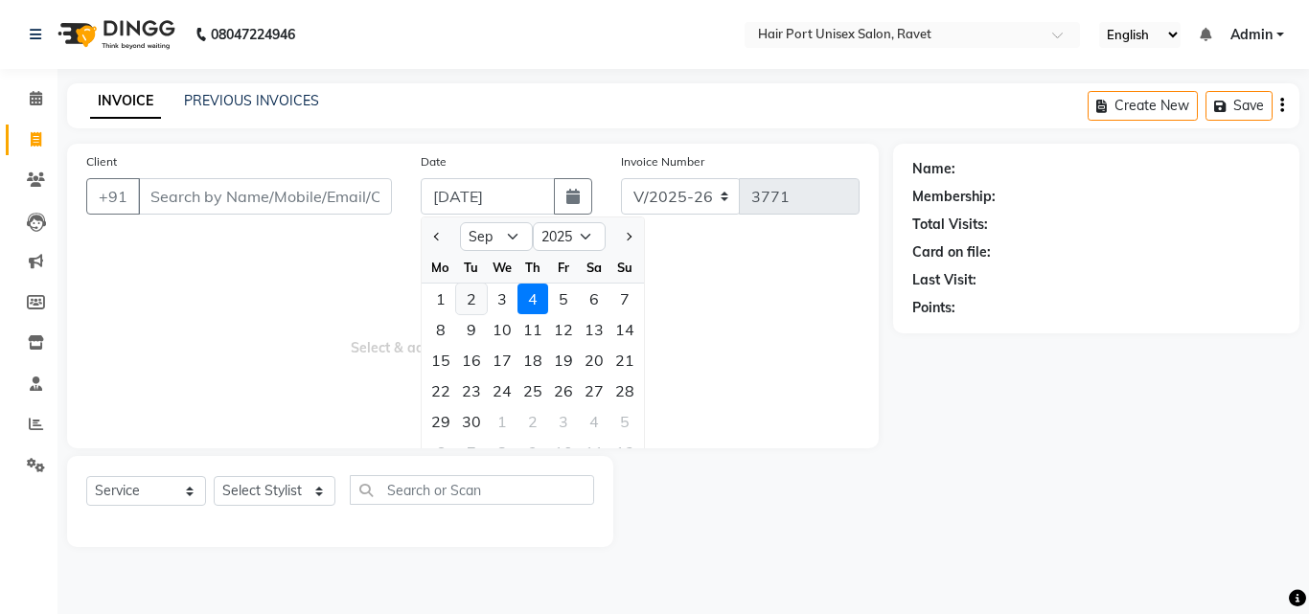
click at [470, 301] on div "2" at bounding box center [471, 299] width 31 height 31
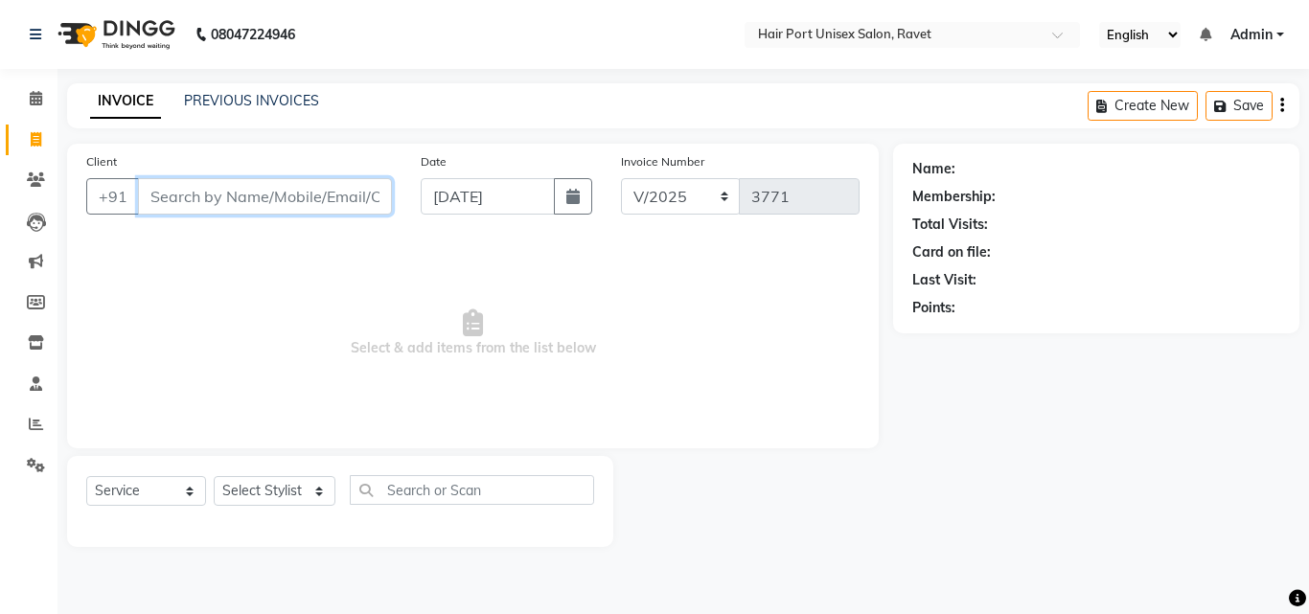
click at [301, 192] on input "Client" at bounding box center [265, 196] width 254 height 36
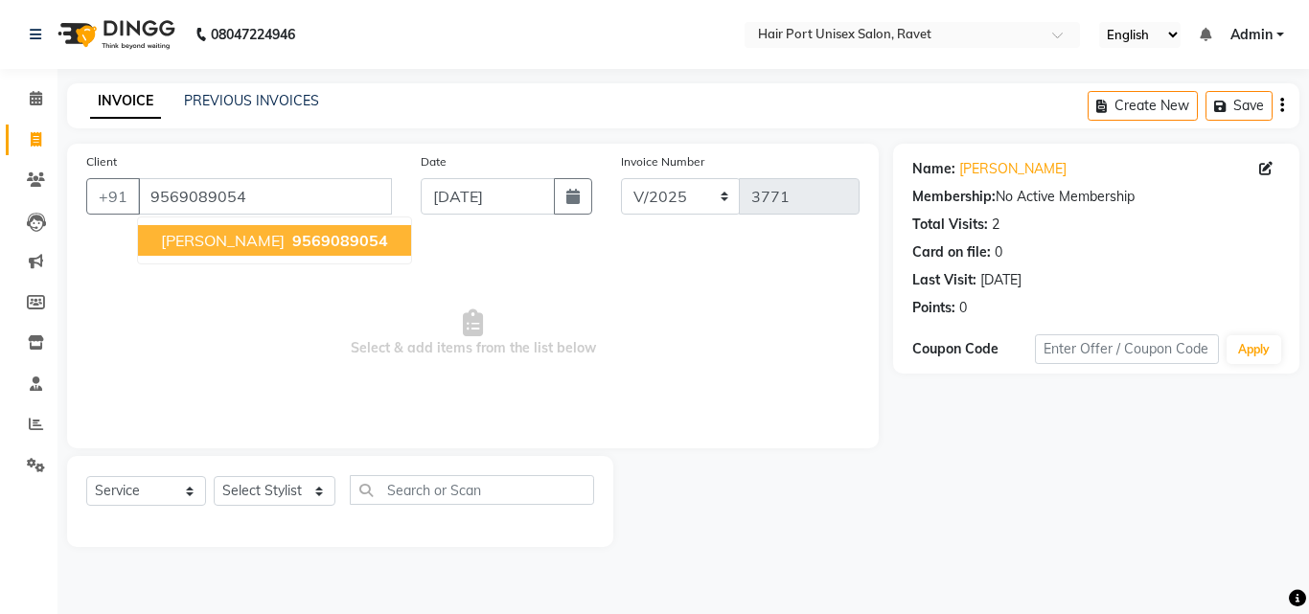
click at [316, 239] on span "9569089054" at bounding box center [340, 240] width 96 height 19
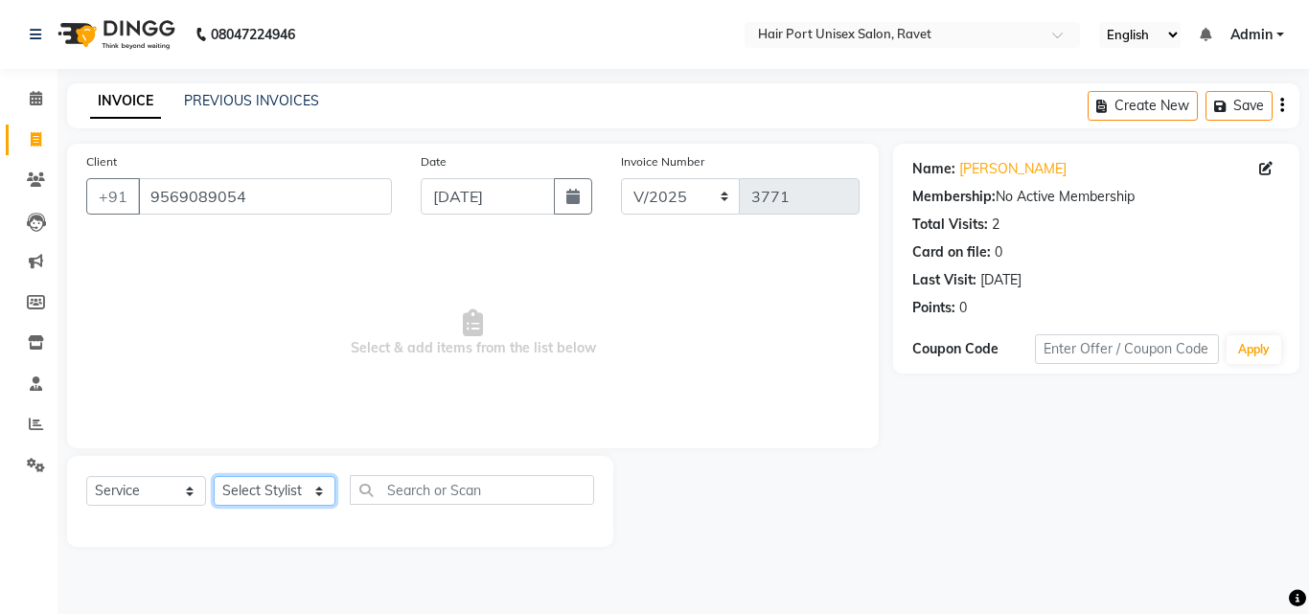
click at [263, 487] on select "Select Stylist [PERSON_NAME] [PERSON_NAME] [PERSON_NAME] [PERSON_NAME] [PERSON_…" at bounding box center [275, 491] width 122 height 30
click at [214, 476] on select "Select Stylist [PERSON_NAME] [PERSON_NAME] [PERSON_NAME] [PERSON_NAME] [PERSON_…" at bounding box center [275, 491] width 122 height 30
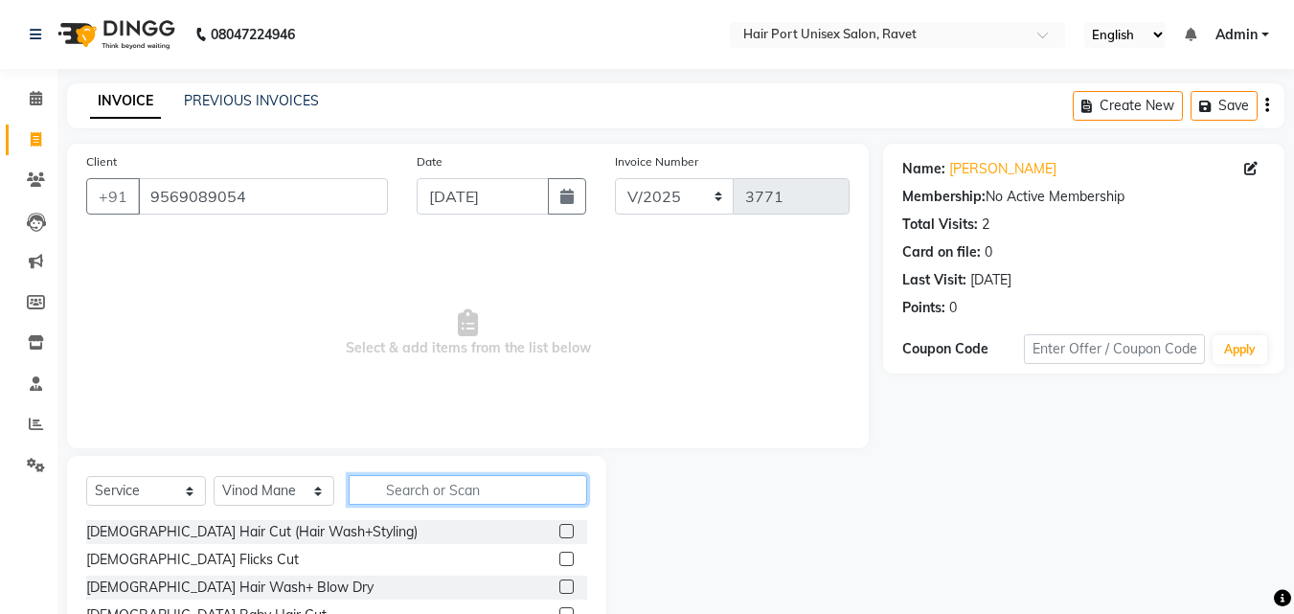
click at [400, 492] on input "text" at bounding box center [468, 490] width 239 height 30
click at [567, 583] on label at bounding box center [566, 587] width 14 height 14
click at [567, 583] on input "checkbox" at bounding box center [565, 588] width 12 height 12
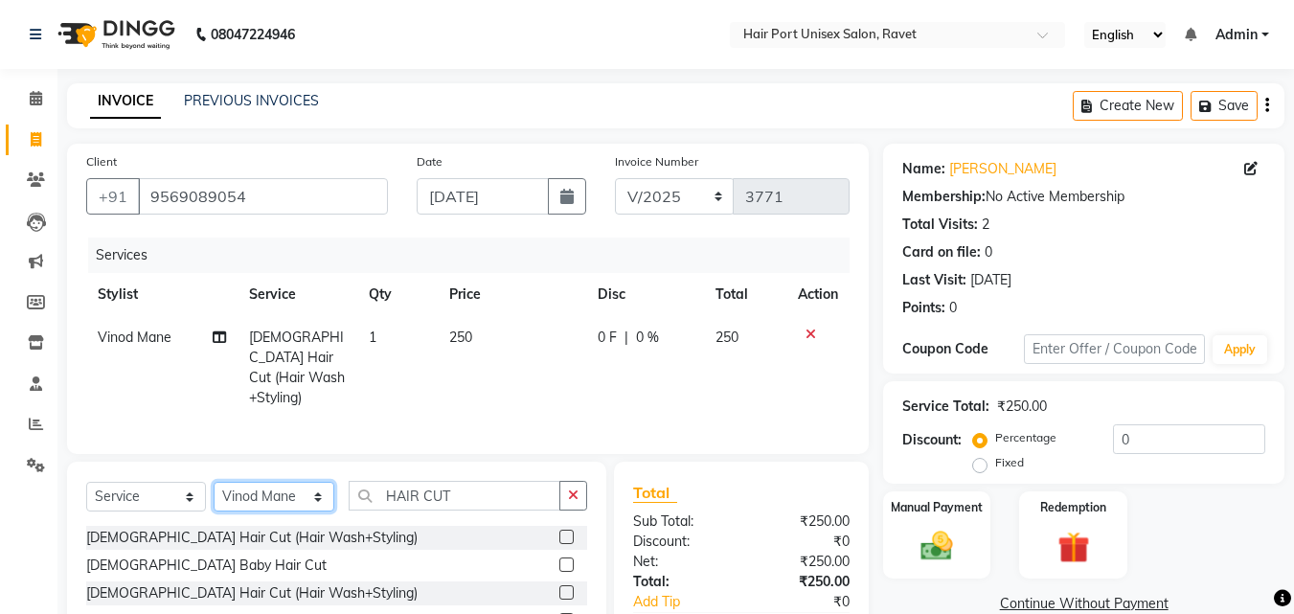
click at [289, 491] on select "Select Stylist [PERSON_NAME] [PERSON_NAME] [PERSON_NAME] [PERSON_NAME] [PERSON_…" at bounding box center [274, 497] width 121 height 30
click at [214, 482] on select "Select Stylist [PERSON_NAME] [PERSON_NAME] [PERSON_NAME] [PERSON_NAME] [PERSON_…" at bounding box center [274, 497] width 121 height 30
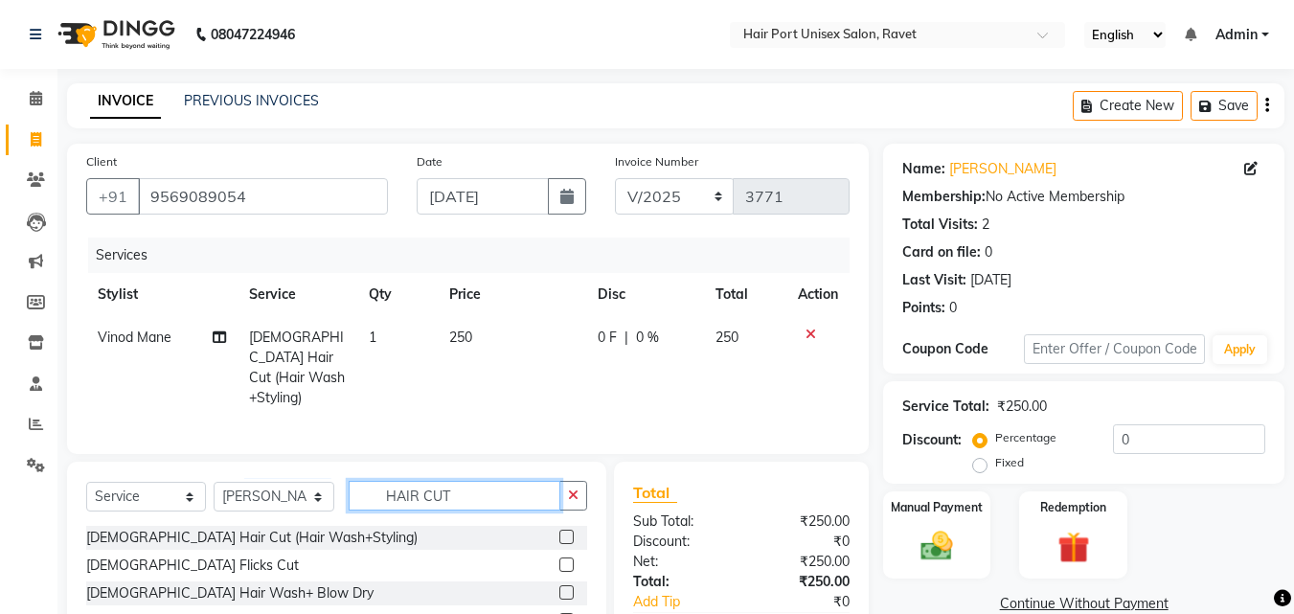
click at [455, 489] on input "HAIR CUT" at bounding box center [455, 496] width 212 height 30
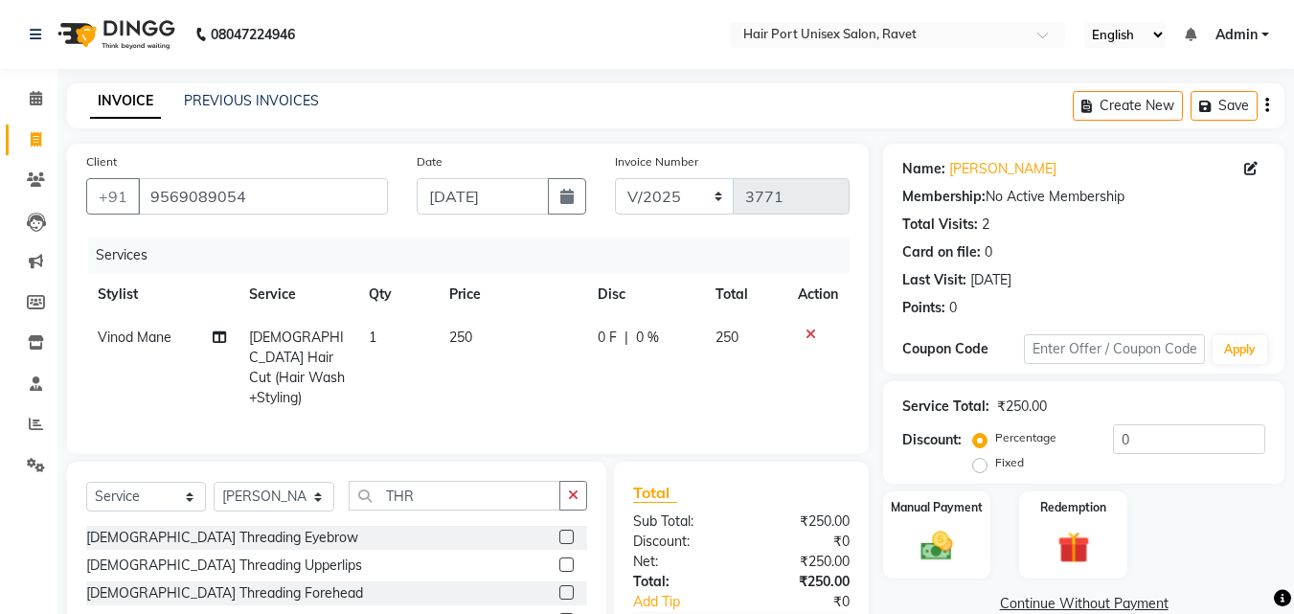
click at [559, 530] on label at bounding box center [566, 537] width 14 height 14
click at [559, 532] on input "checkbox" at bounding box center [565, 538] width 12 height 12
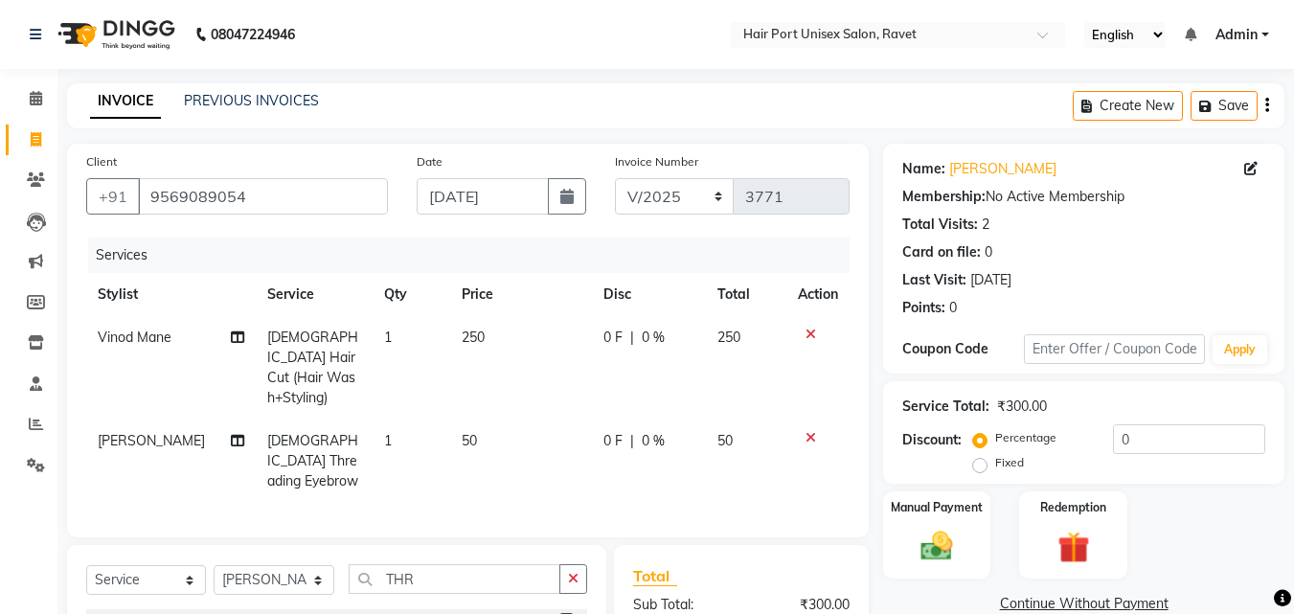
click at [556, 507] on div "Client [PHONE_NUMBER] Date [DATE] Invoice Number V/2025 V/[PHONE_NUMBER] Servic…" at bounding box center [468, 341] width 802 height 394
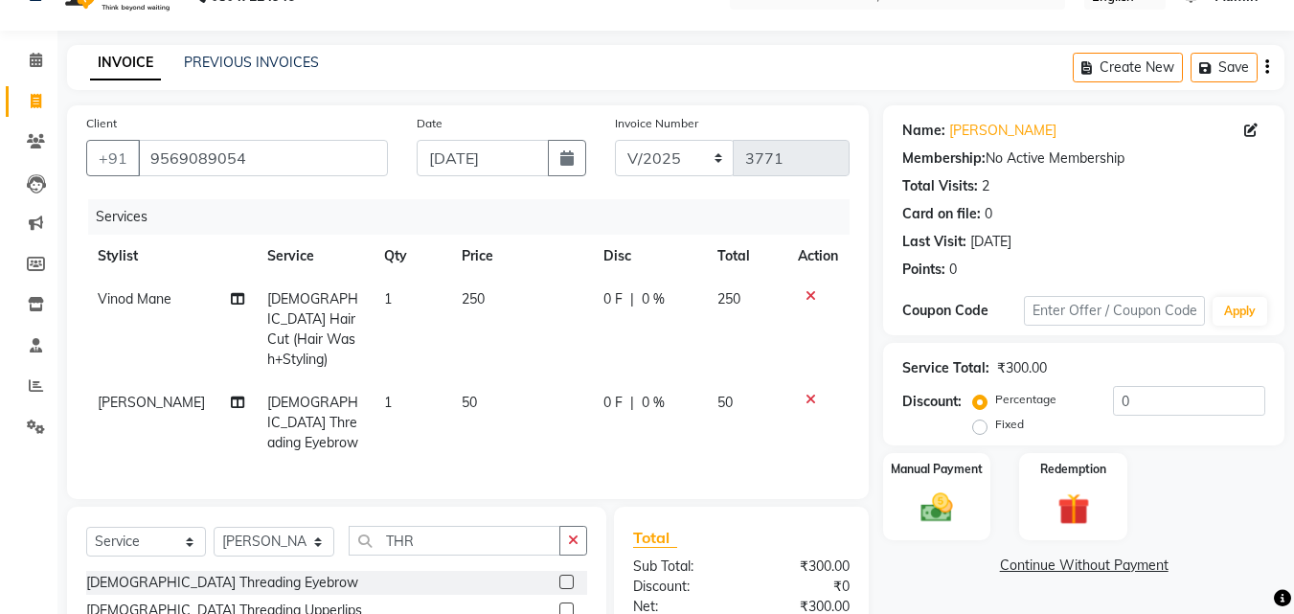
scroll to position [217, 0]
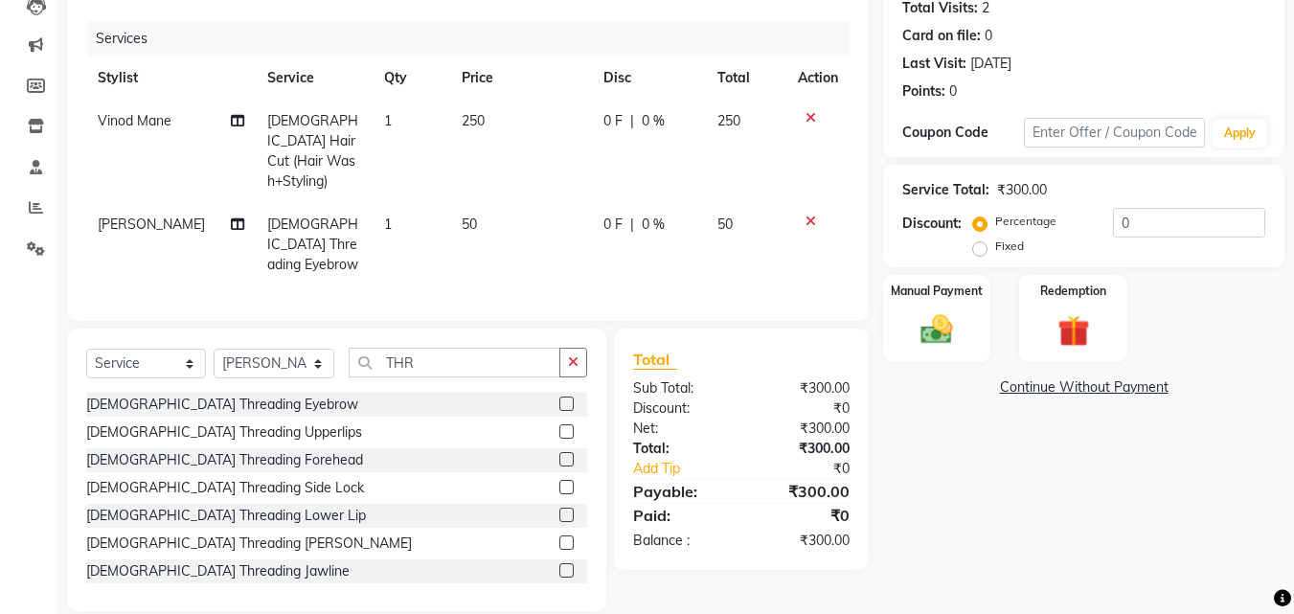
click at [559, 424] on label at bounding box center [566, 431] width 14 height 14
click at [559, 426] on input "checkbox" at bounding box center [565, 432] width 12 height 12
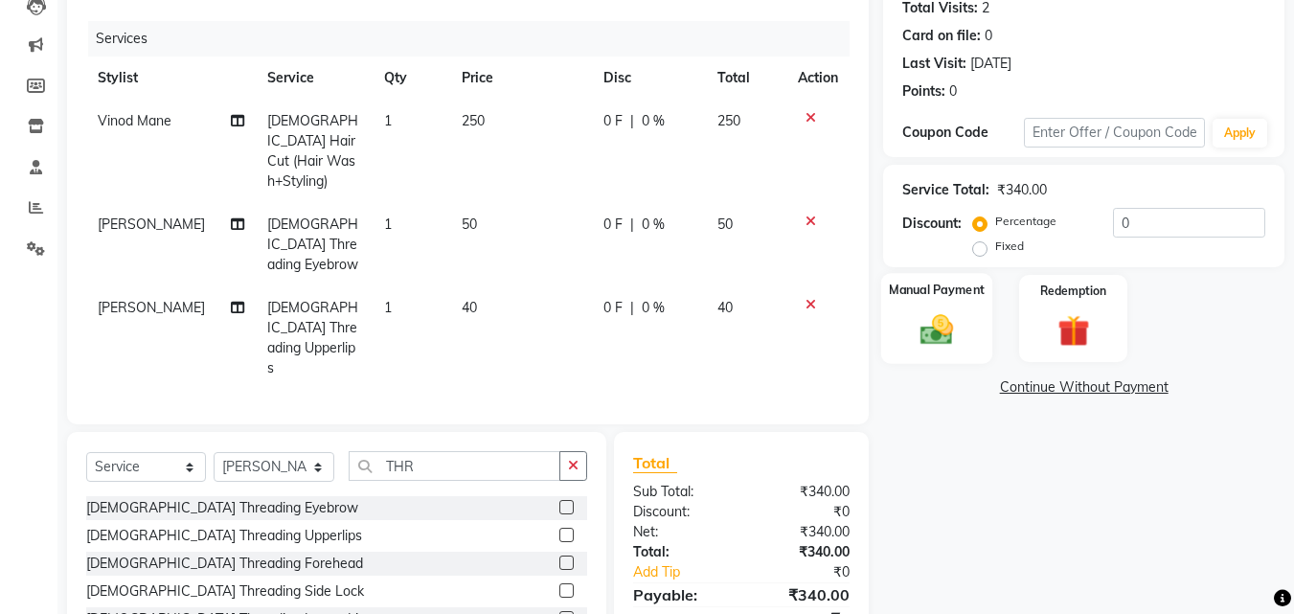
click at [926, 324] on img at bounding box center [937, 329] width 54 height 38
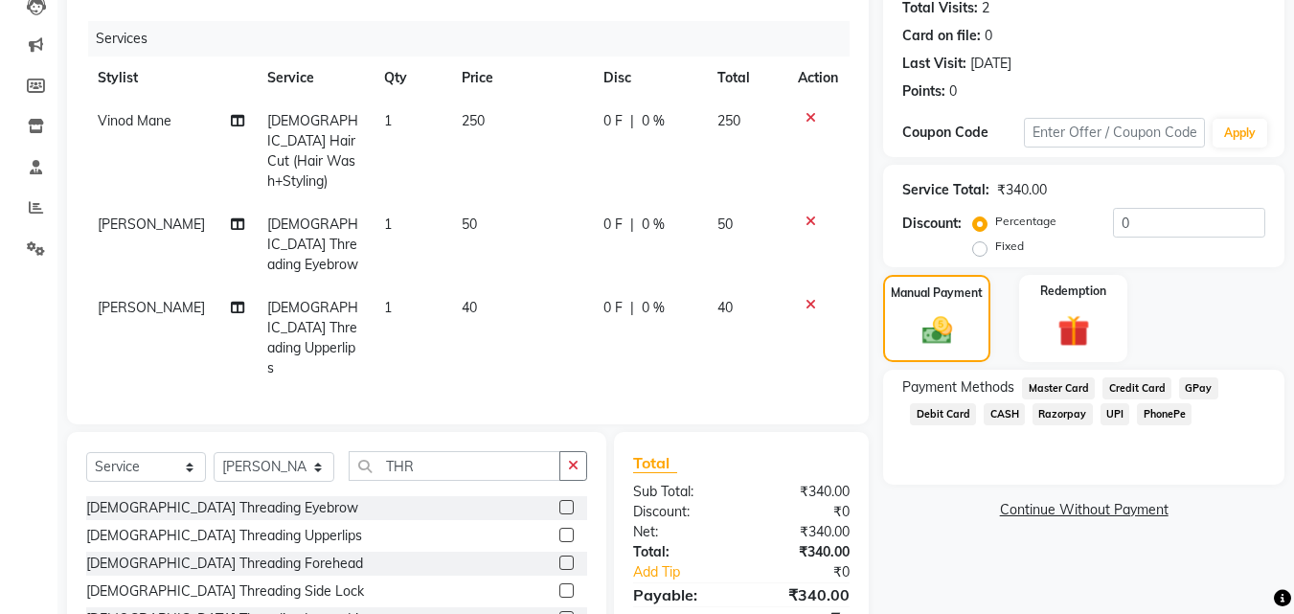
click at [1110, 418] on span "UPI" at bounding box center [1116, 414] width 30 height 22
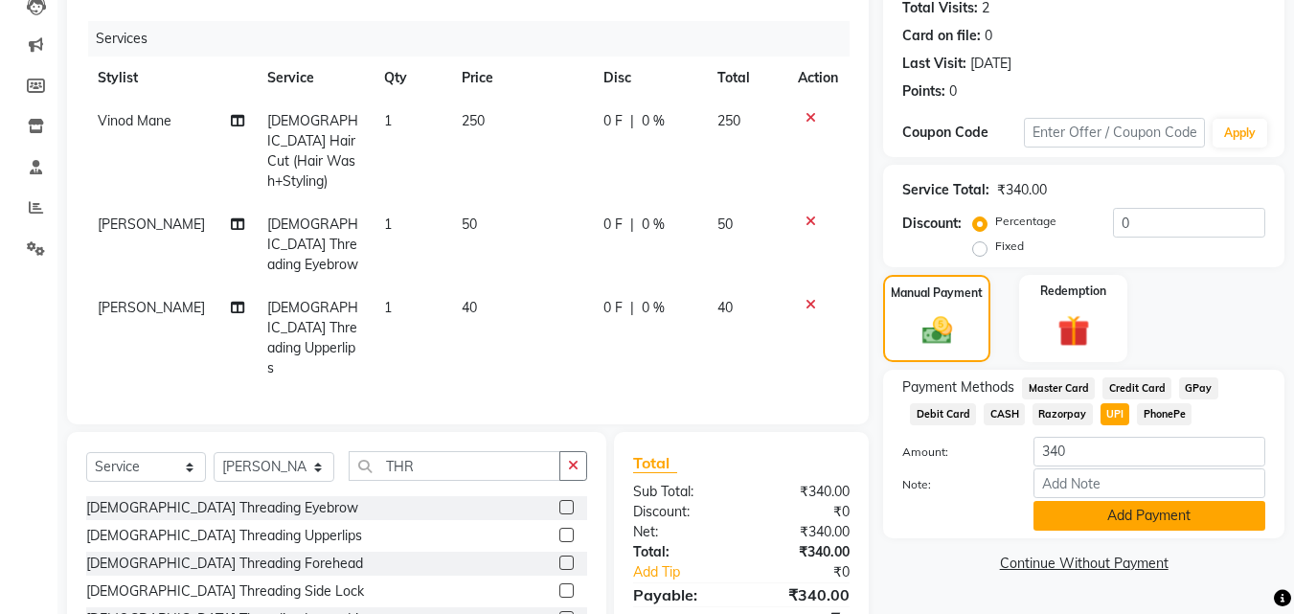
click at [1135, 517] on button "Add Payment" at bounding box center [1150, 516] width 232 height 30
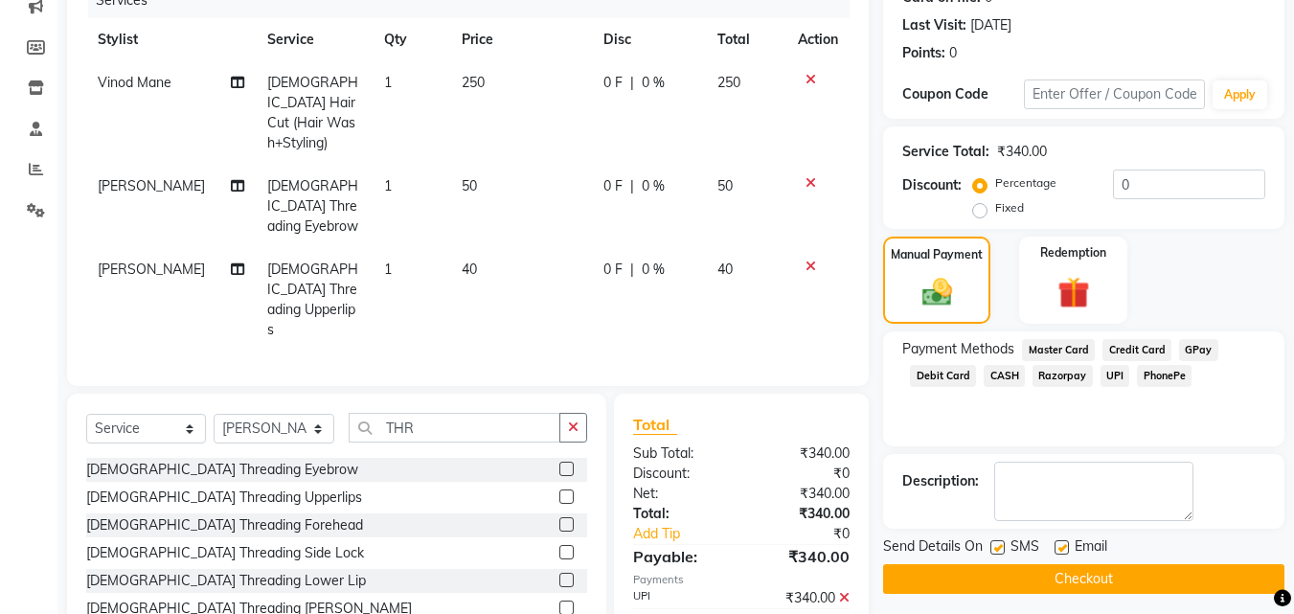
scroll to position [280, 0]
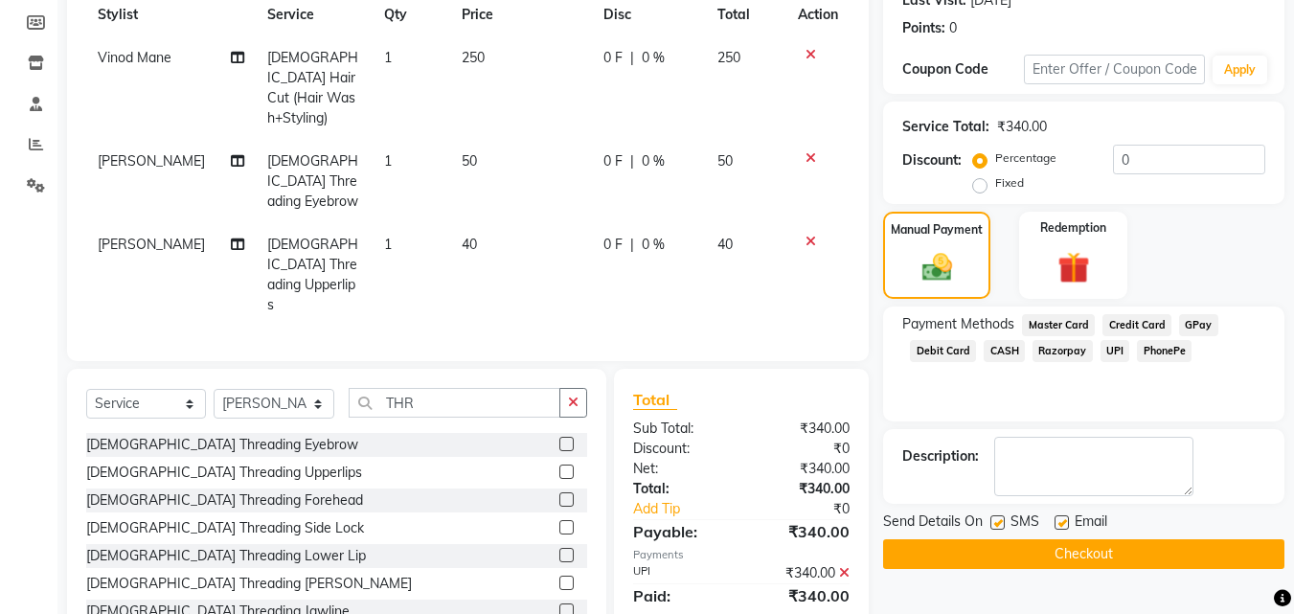
click at [1156, 543] on button "Checkout" at bounding box center [1083, 554] width 401 height 30
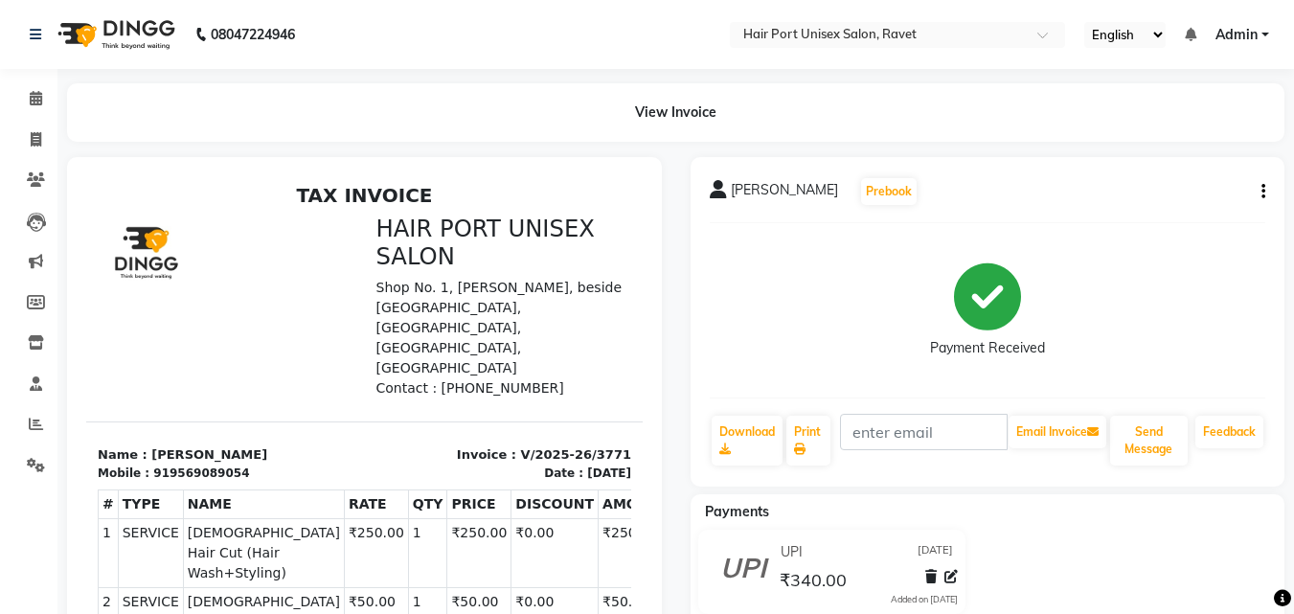
click at [1263, 192] on icon "button" at bounding box center [1264, 192] width 4 height 1
click at [1171, 136] on div "Cancel Invoice" at bounding box center [1168, 144] width 131 height 24
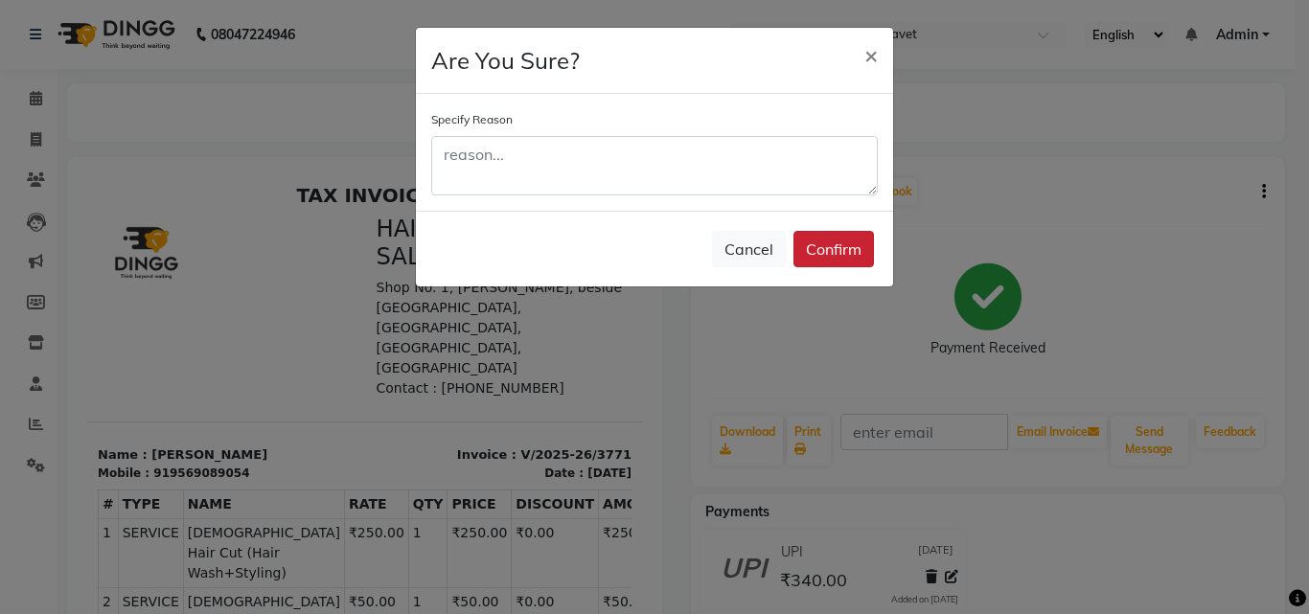
click at [831, 236] on button "Confirm" at bounding box center [833, 249] width 80 height 36
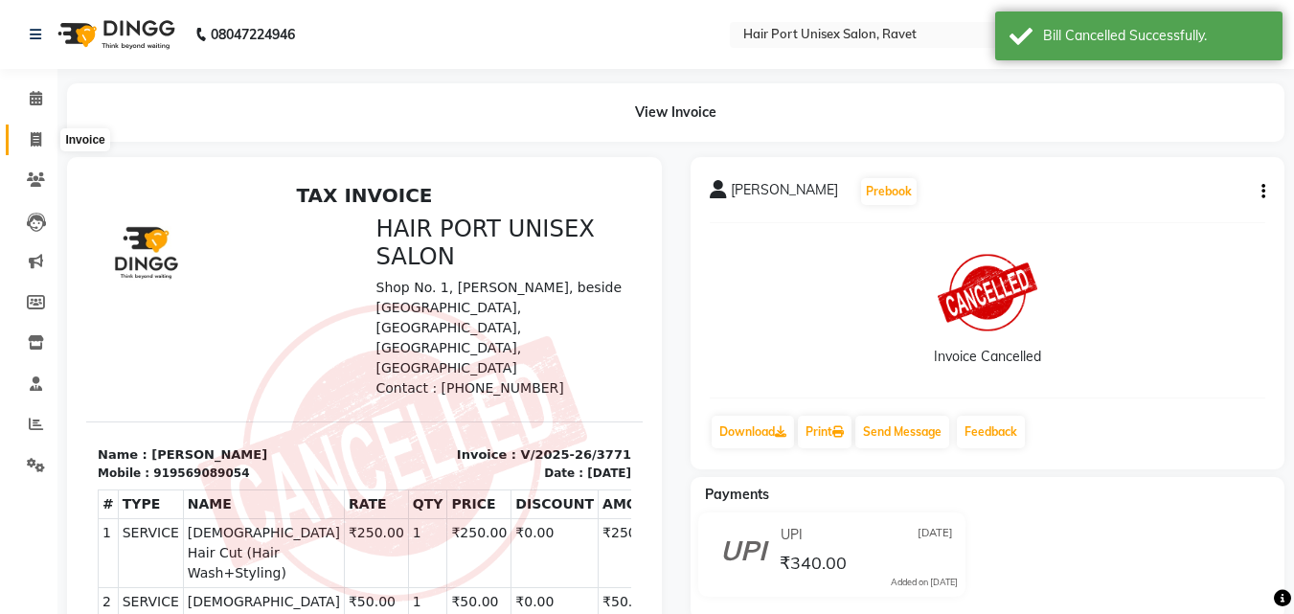
click at [34, 144] on icon at bounding box center [36, 139] width 11 height 14
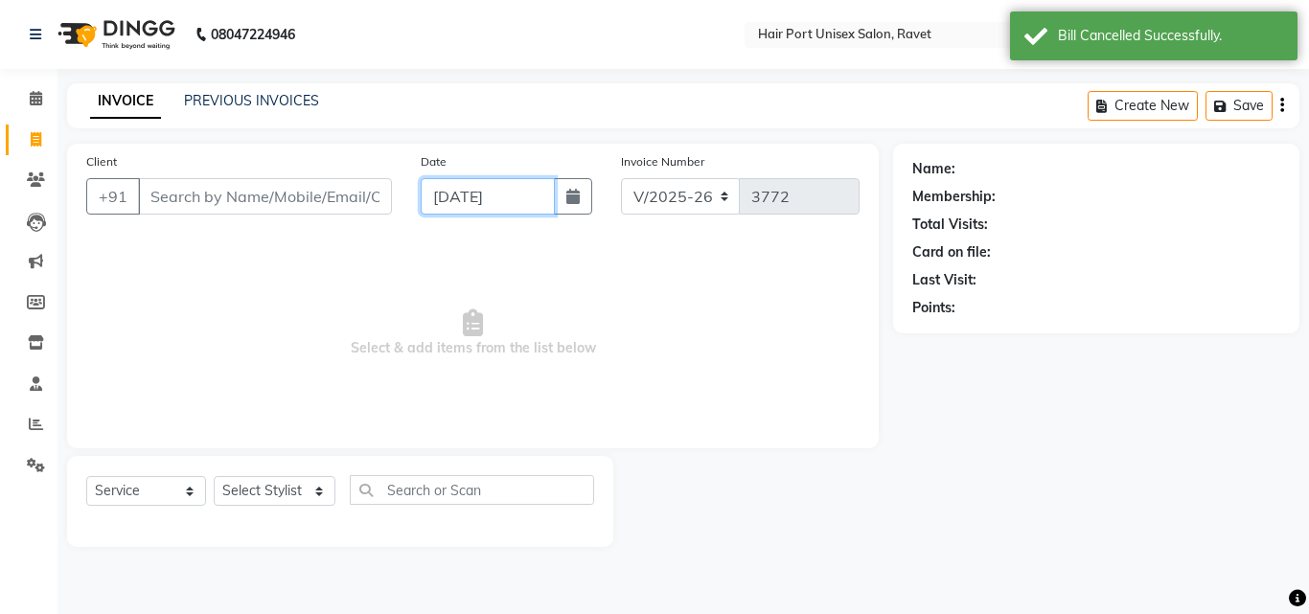
click at [436, 194] on input "[DATE]" at bounding box center [488, 196] width 134 height 36
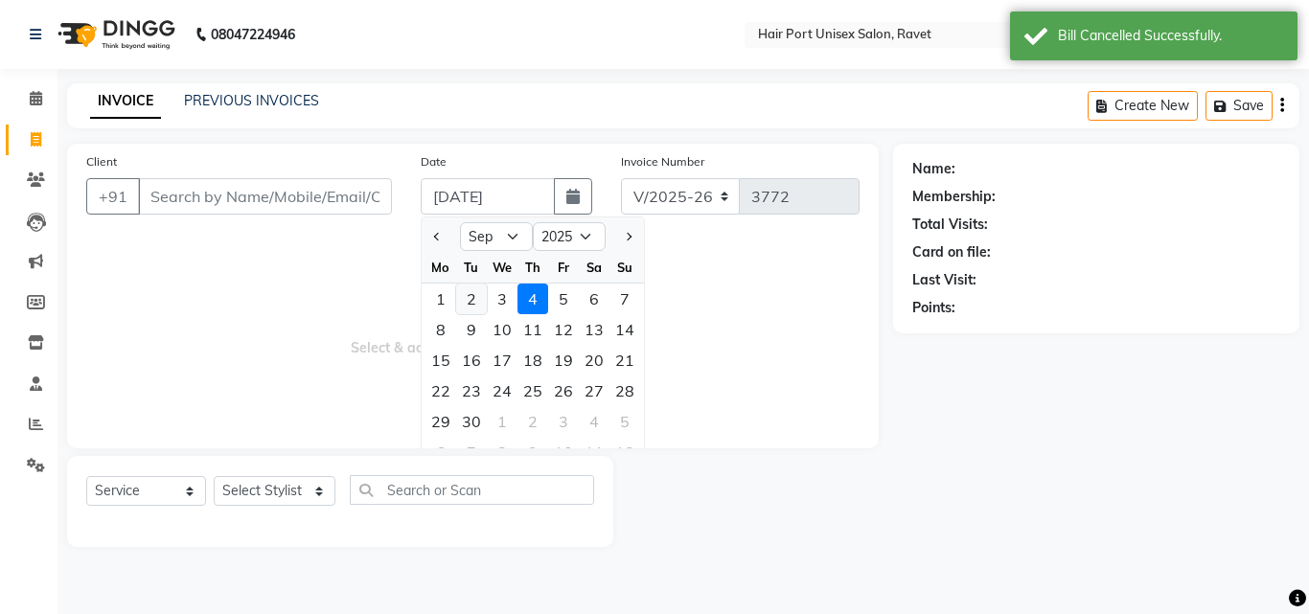
click at [468, 298] on div "2" at bounding box center [471, 299] width 31 height 31
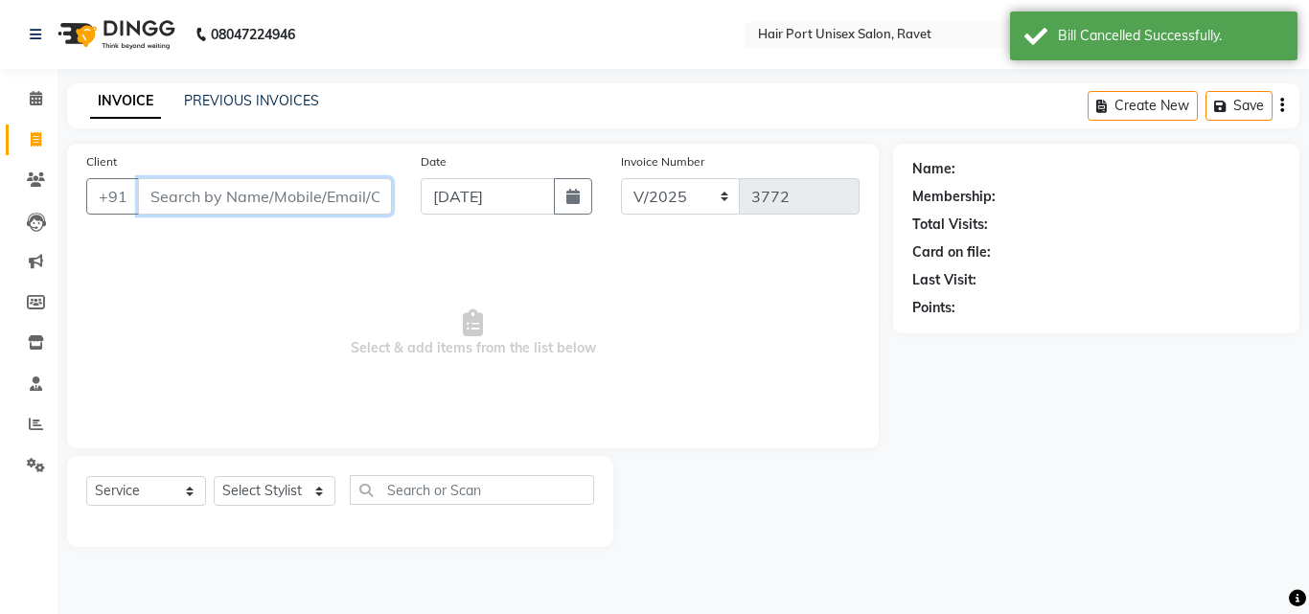
click at [359, 190] on input "Client" at bounding box center [265, 196] width 254 height 36
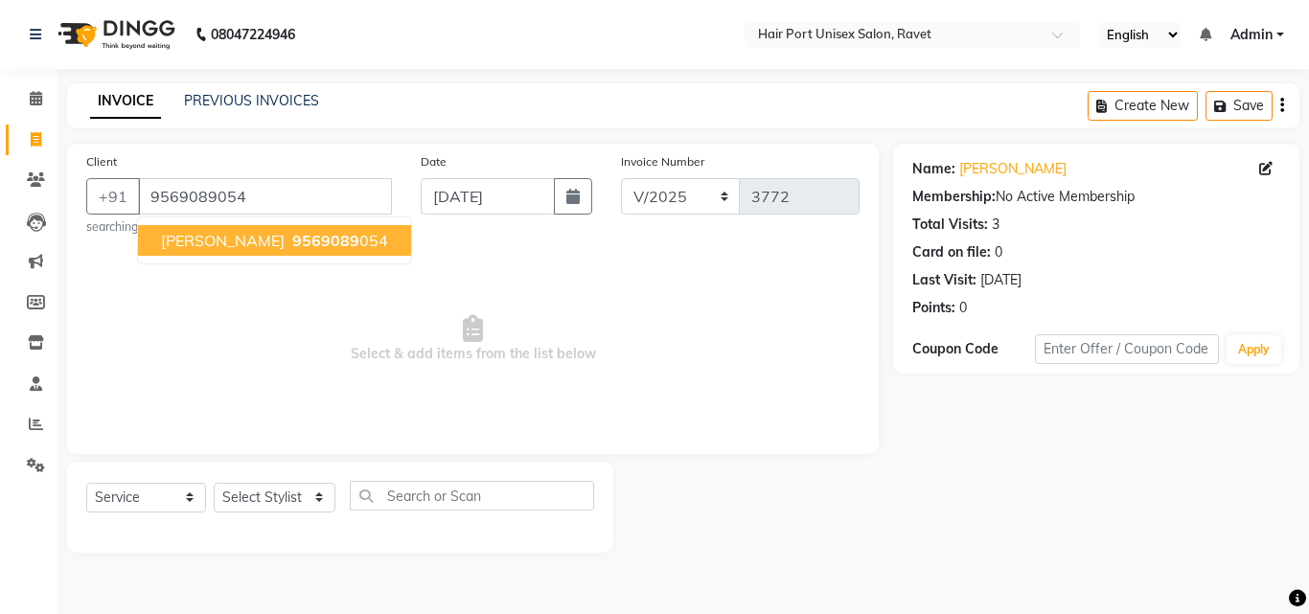
click at [357, 229] on button "[PERSON_NAME] 9569089 054" at bounding box center [274, 240] width 273 height 31
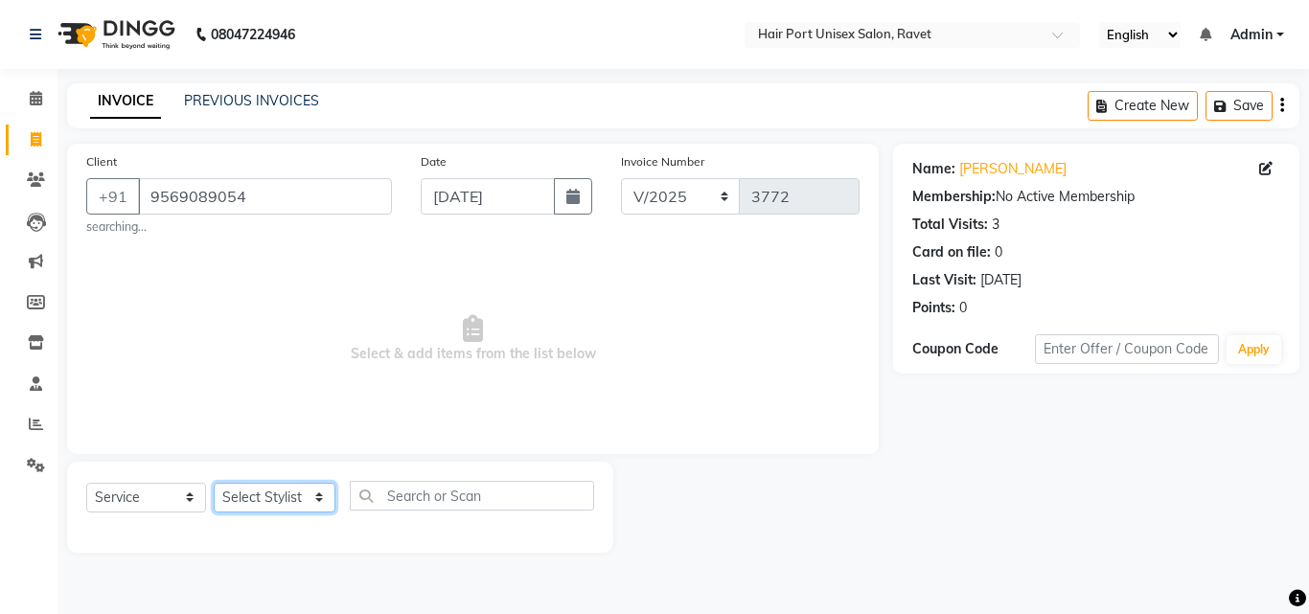
click at [259, 489] on select "Select Stylist [PERSON_NAME] [PERSON_NAME] [PERSON_NAME] [PERSON_NAME] [PERSON_…" at bounding box center [275, 498] width 122 height 30
click at [214, 483] on select "Select Stylist [PERSON_NAME] [PERSON_NAME] [PERSON_NAME] [PERSON_NAME] [PERSON_…" at bounding box center [275, 498] width 122 height 30
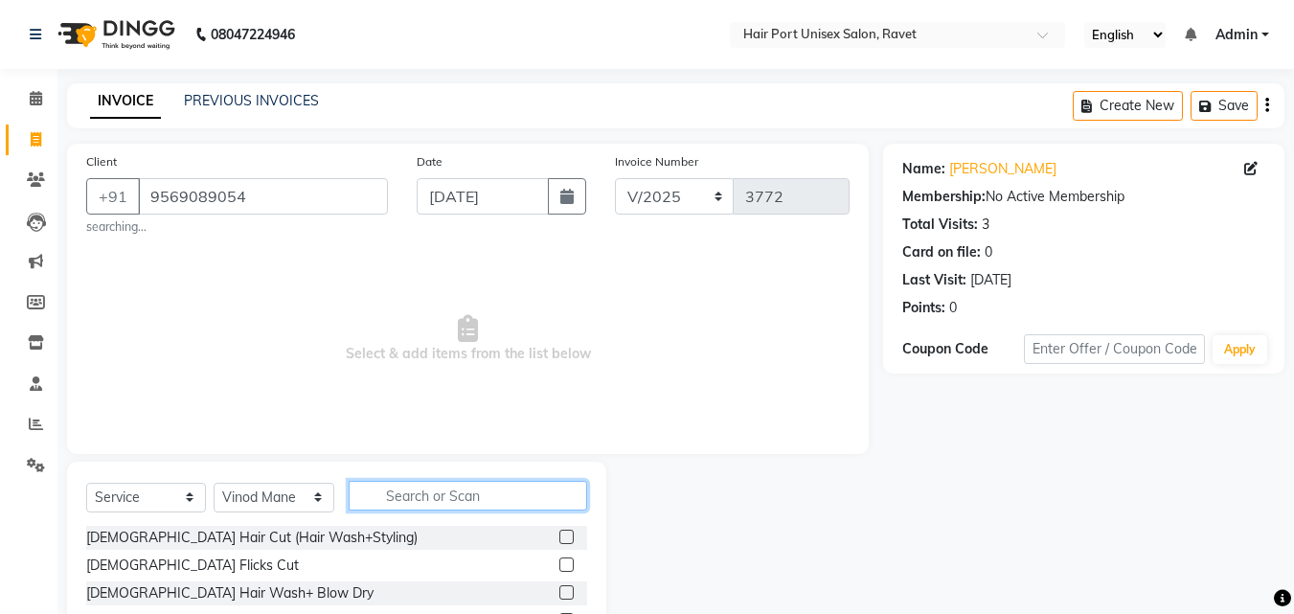
click at [409, 486] on input "text" at bounding box center [468, 496] width 239 height 30
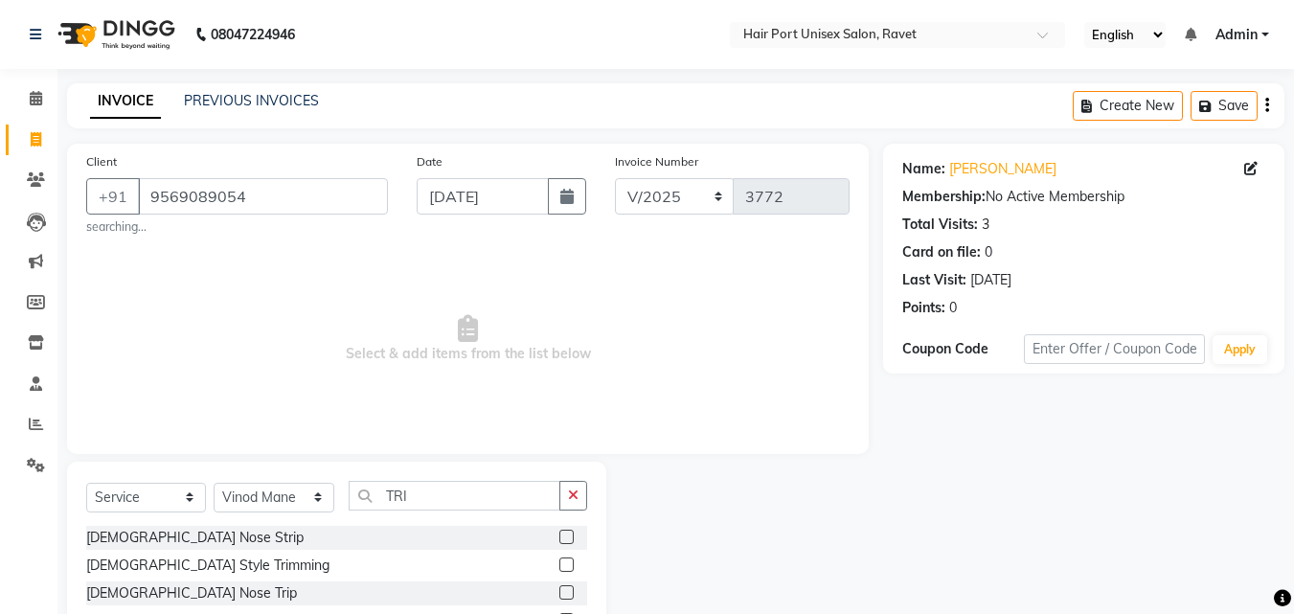
click at [563, 565] on label at bounding box center [566, 565] width 14 height 14
click at [563, 565] on input "checkbox" at bounding box center [565, 565] width 12 height 12
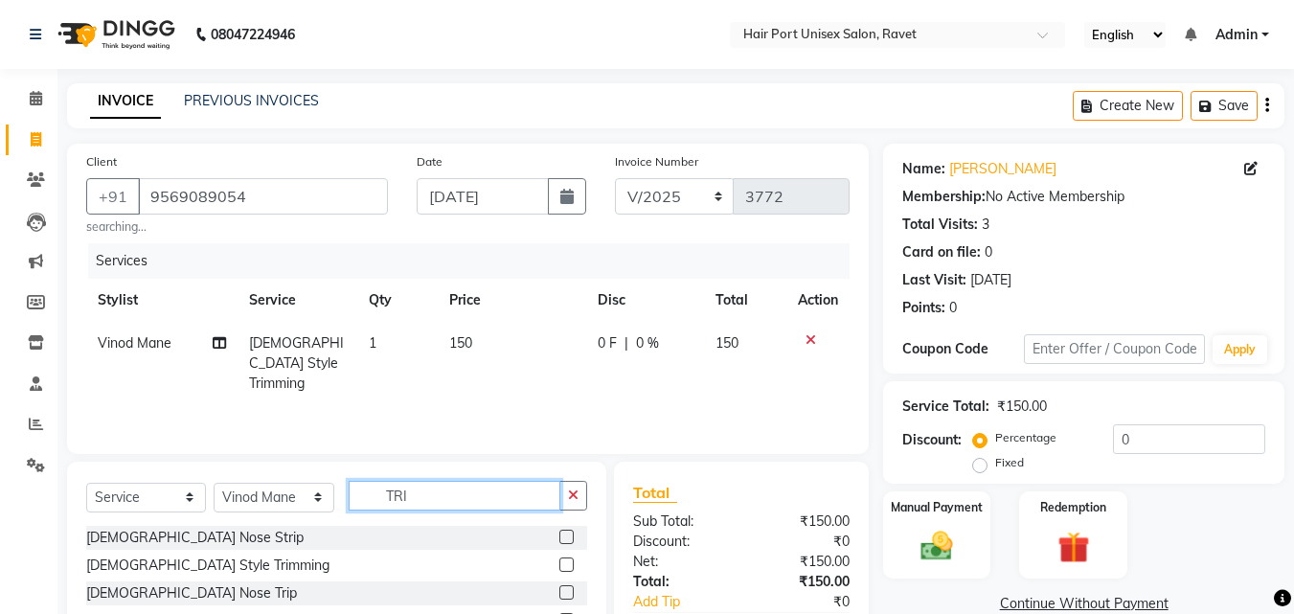
click at [442, 498] on input "TRI" at bounding box center [455, 496] width 212 height 30
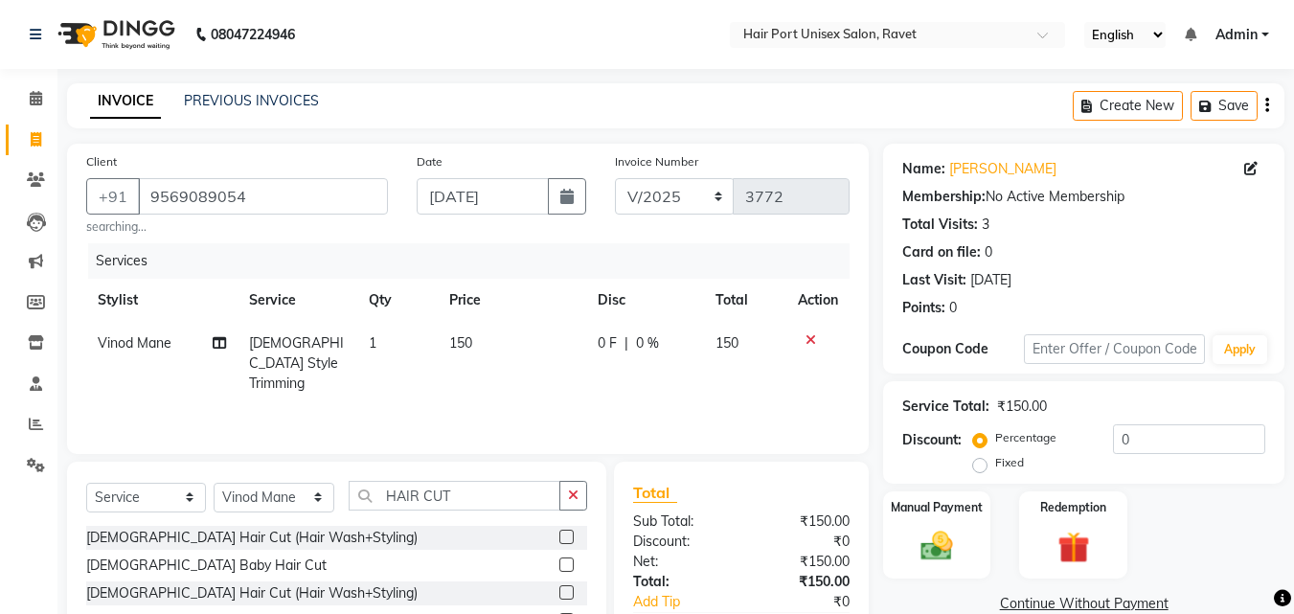
click at [566, 593] on label at bounding box center [566, 592] width 14 height 14
click at [566, 593] on input "checkbox" at bounding box center [565, 593] width 12 height 12
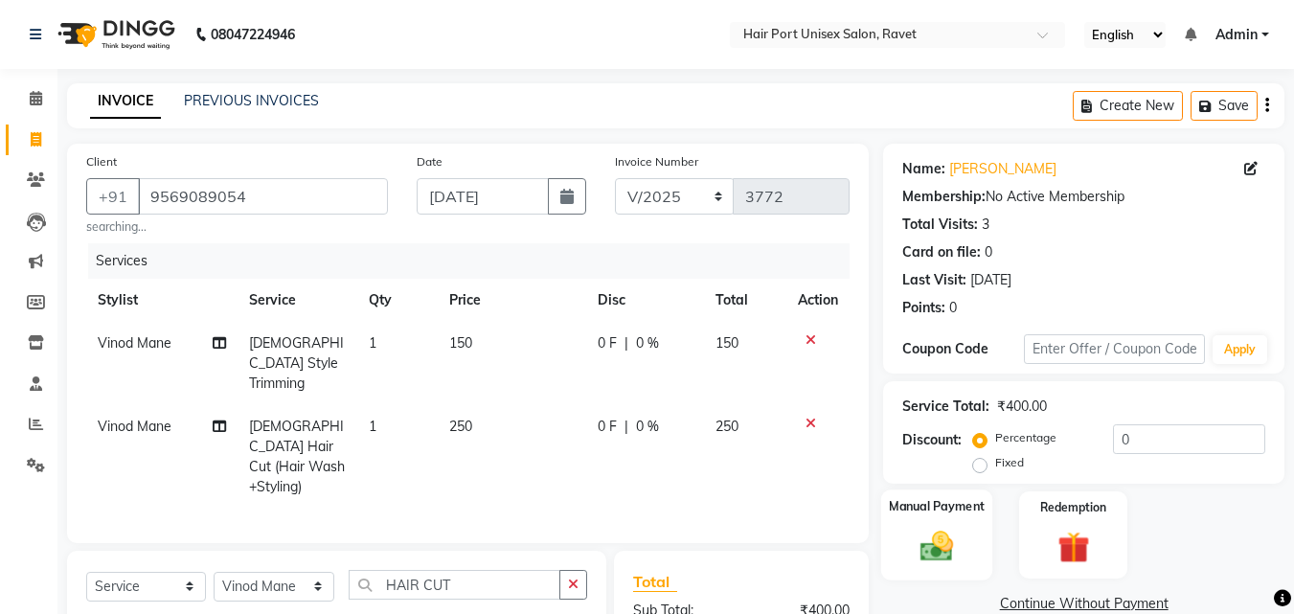
click at [920, 548] on img at bounding box center [937, 546] width 54 height 38
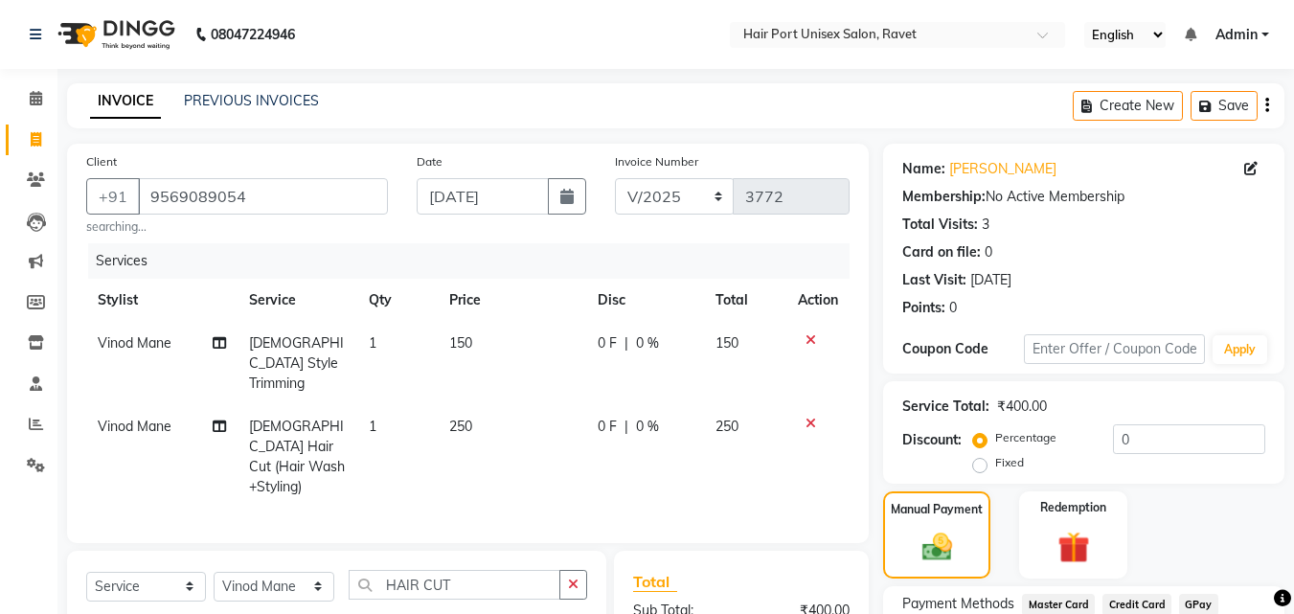
click at [1002, 549] on div "Manual Payment Redemption" at bounding box center [1084, 534] width 430 height 87
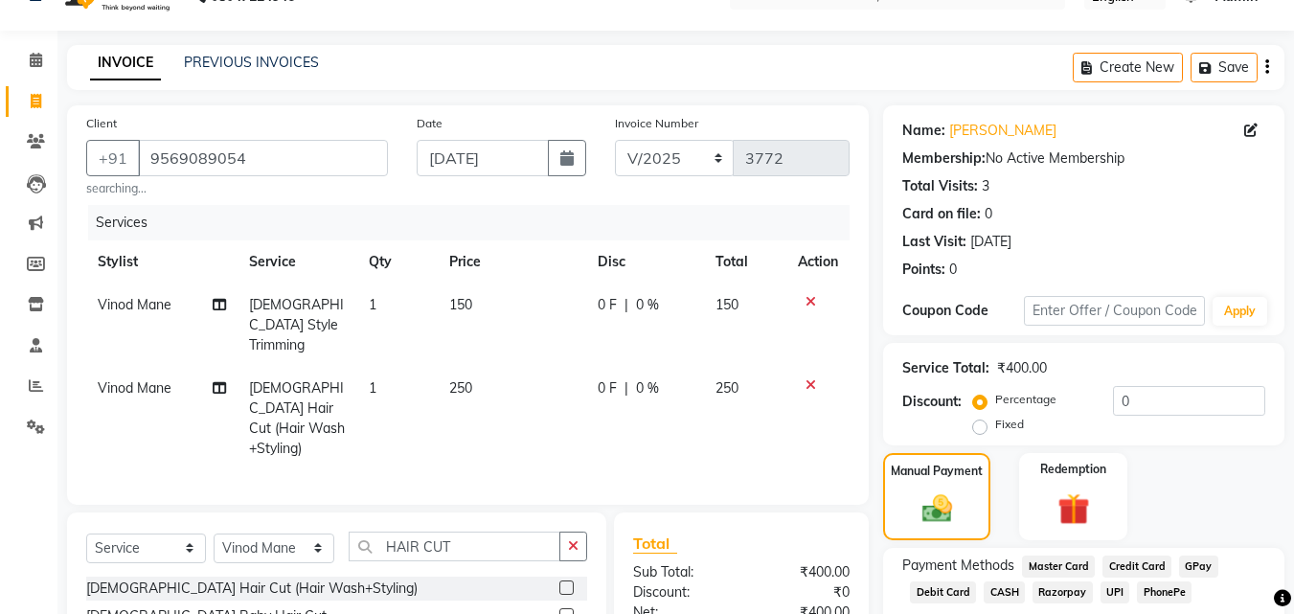
scroll to position [181, 0]
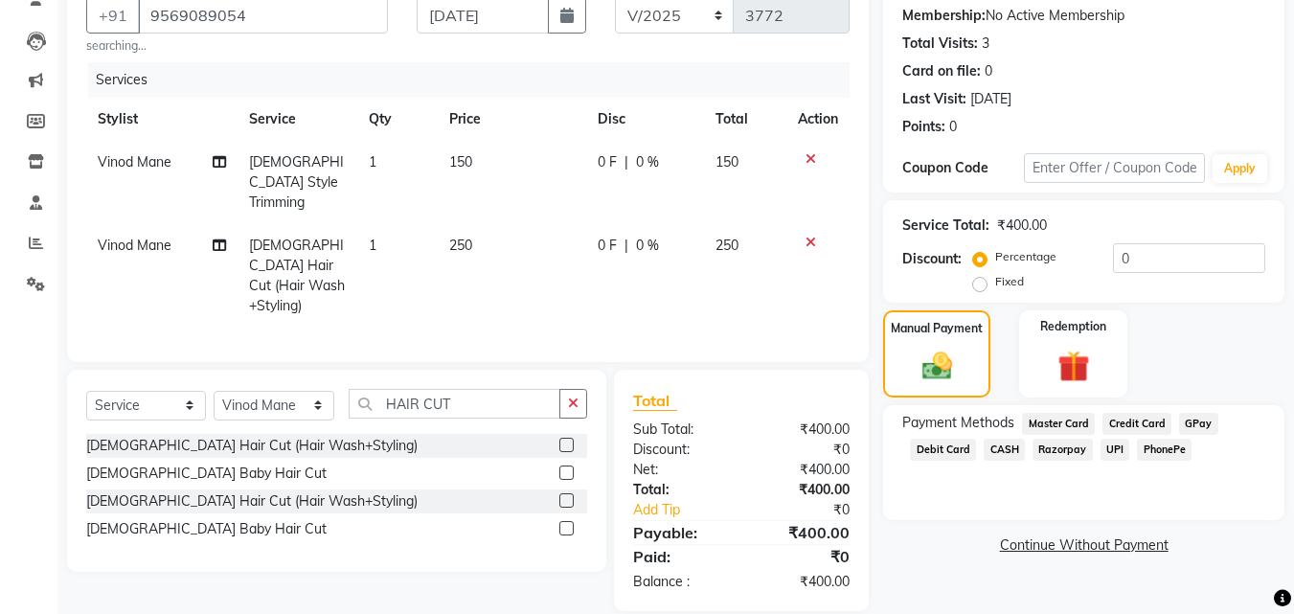
click at [1113, 447] on span "UPI" at bounding box center [1116, 450] width 30 height 22
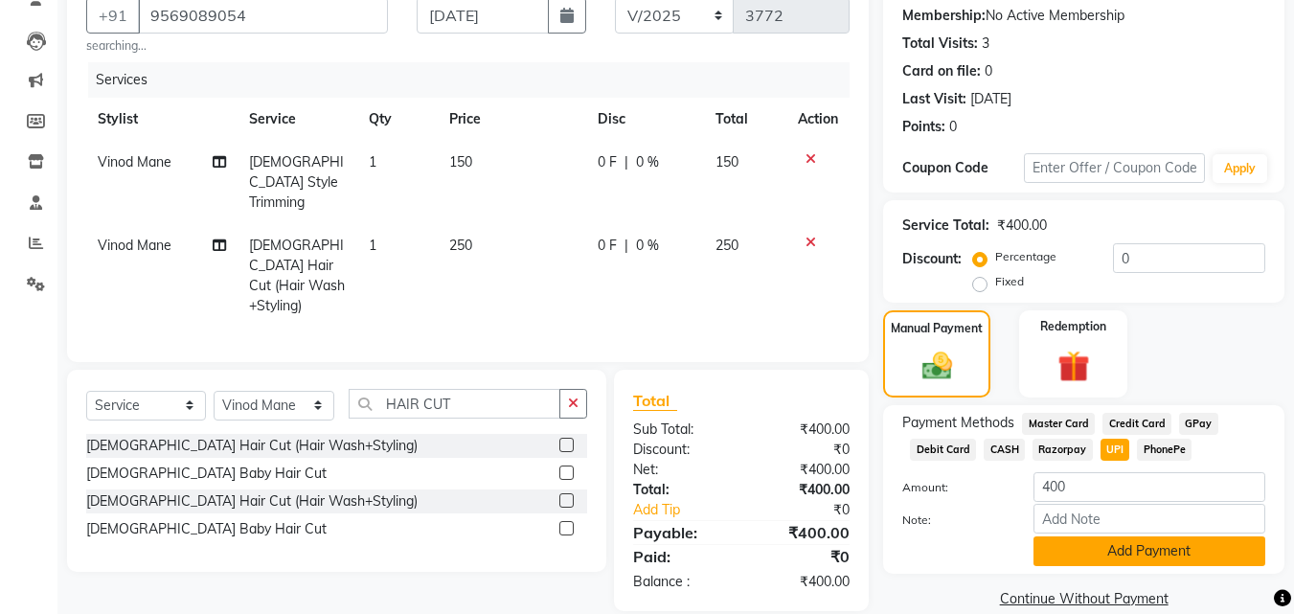
click at [1112, 541] on button "Add Payment" at bounding box center [1150, 551] width 232 height 30
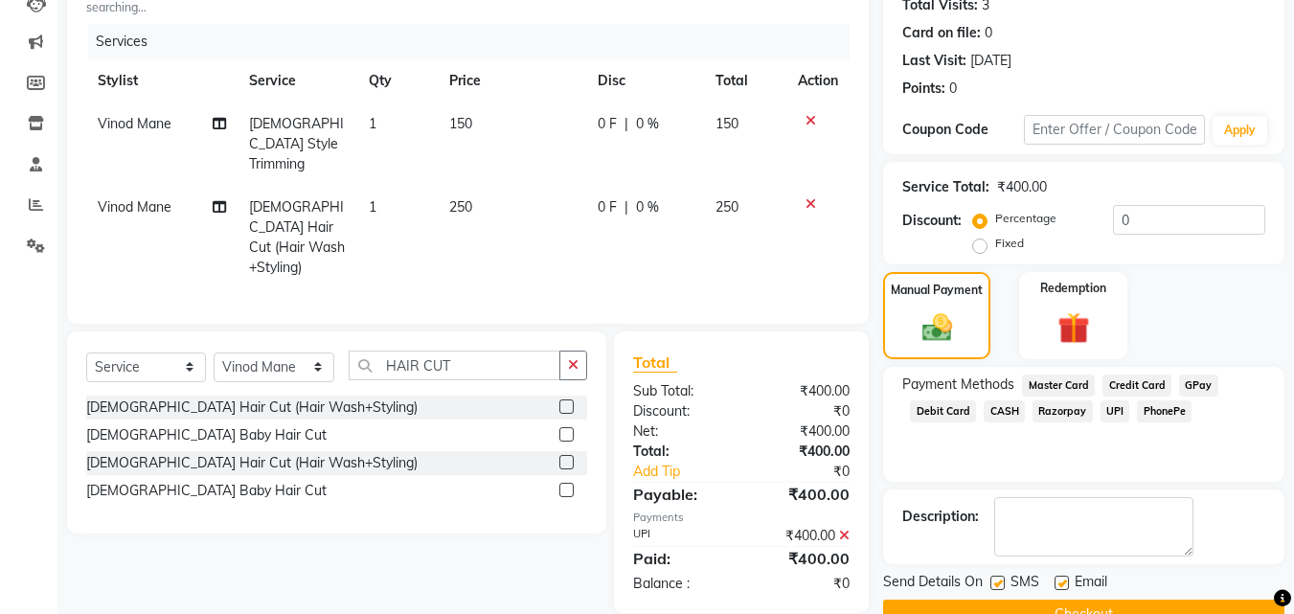
scroll to position [263, 0]
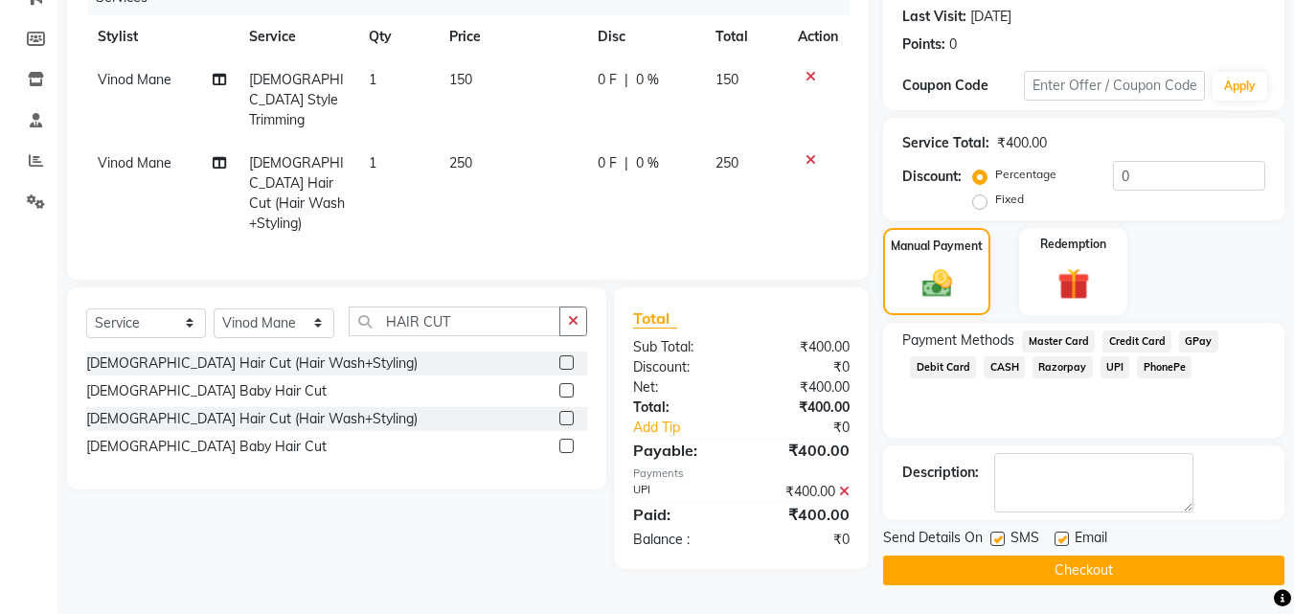
click at [1133, 570] on button "Checkout" at bounding box center [1083, 571] width 401 height 30
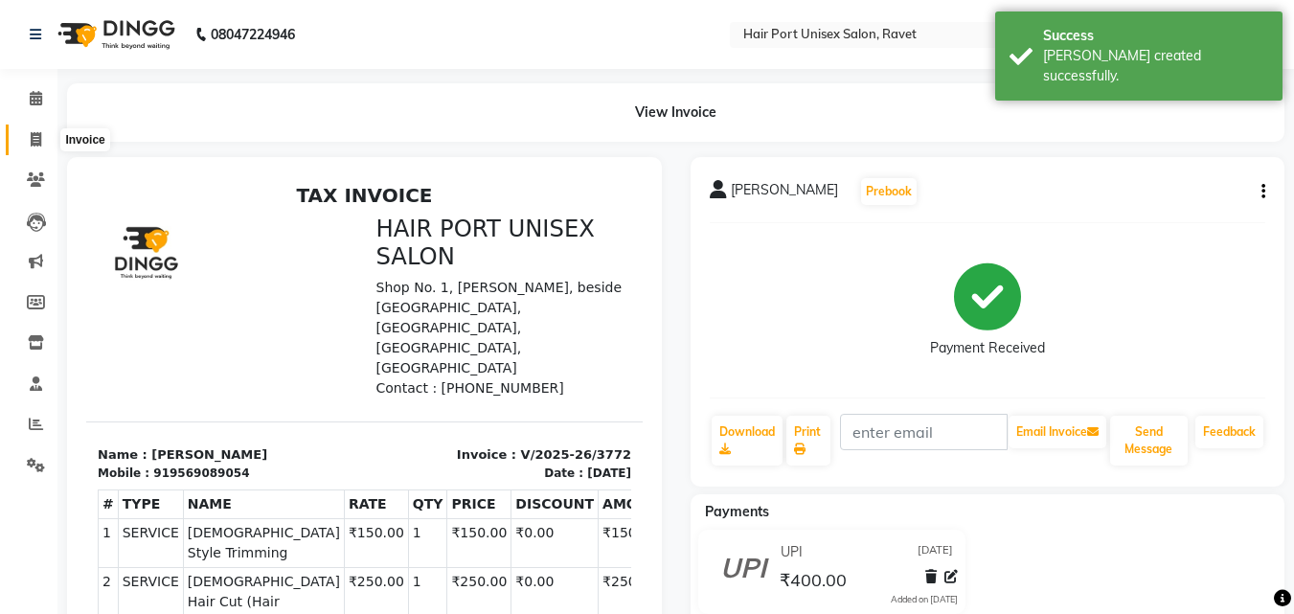
click at [38, 130] on span at bounding box center [36, 140] width 34 height 22
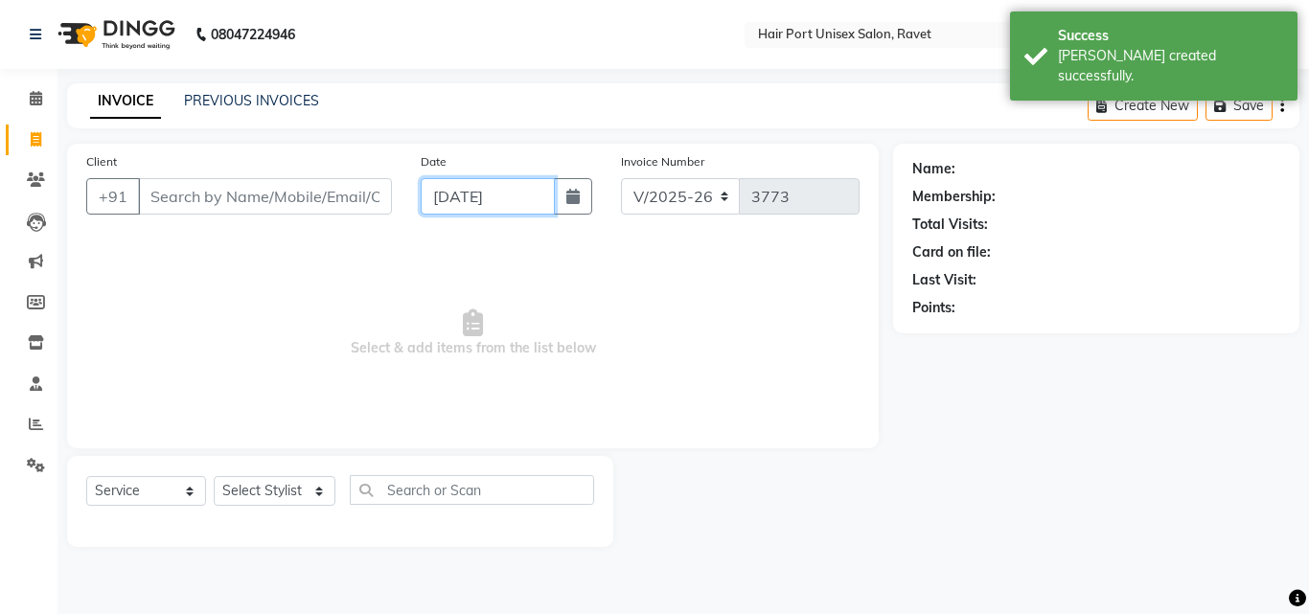
click at [437, 182] on input "[DATE]" at bounding box center [488, 196] width 134 height 36
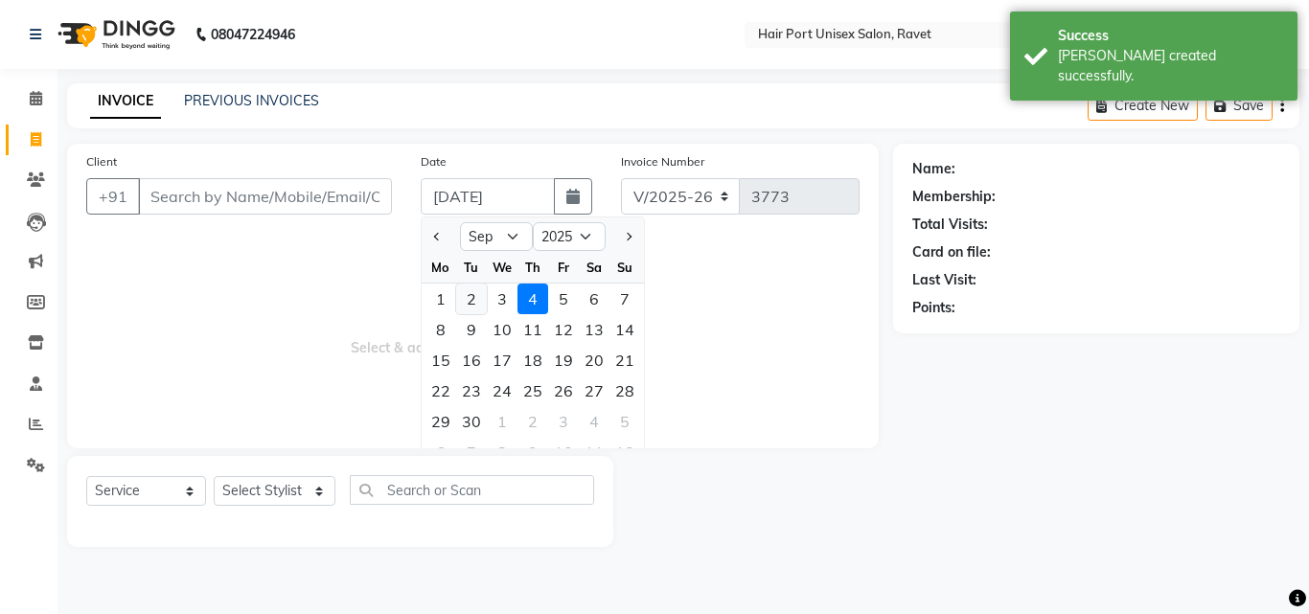
click at [469, 291] on div "2" at bounding box center [471, 299] width 31 height 31
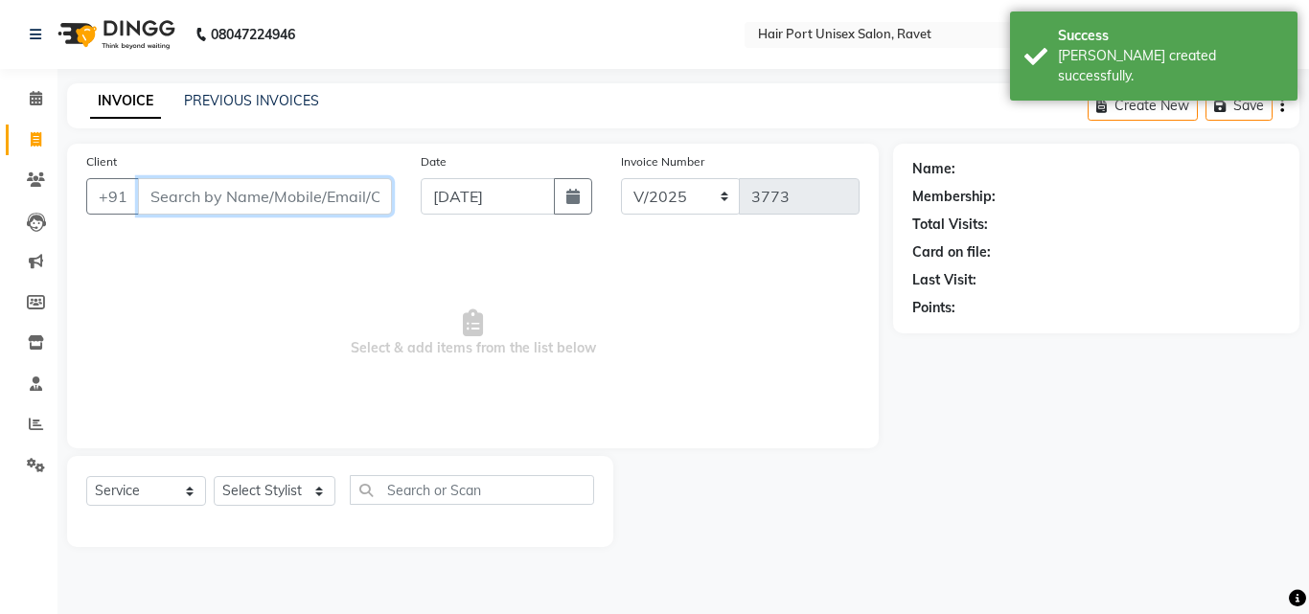
click at [280, 188] on input "Client" at bounding box center [265, 196] width 254 height 36
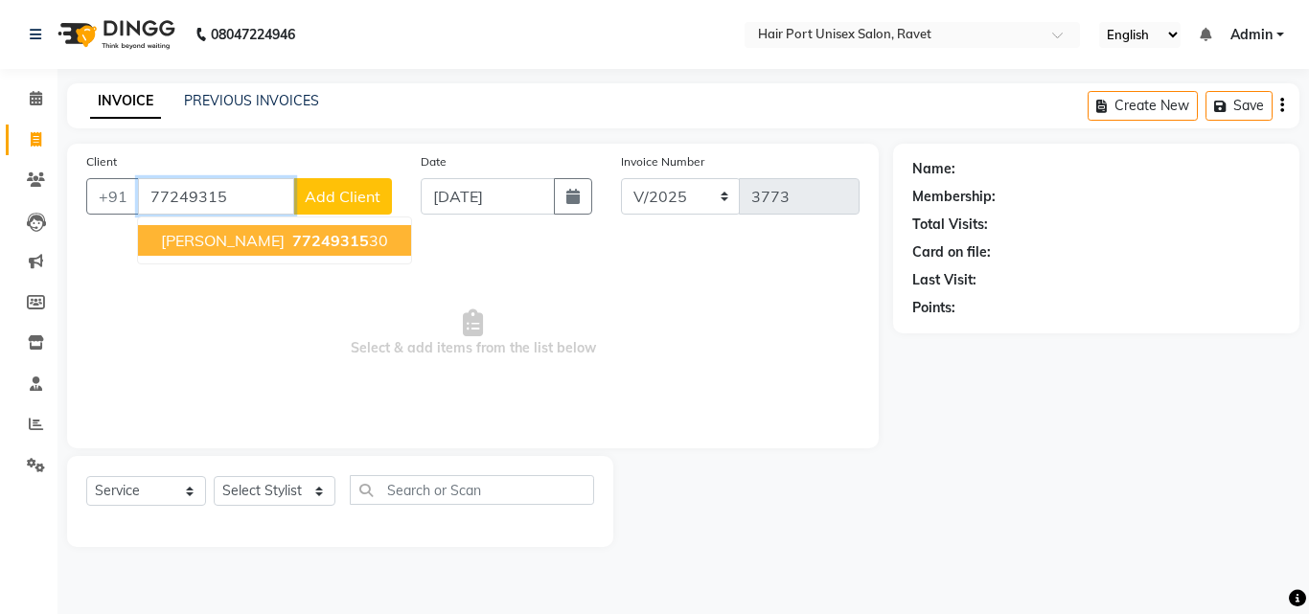
click at [310, 245] on span "77249315" at bounding box center [330, 240] width 77 height 19
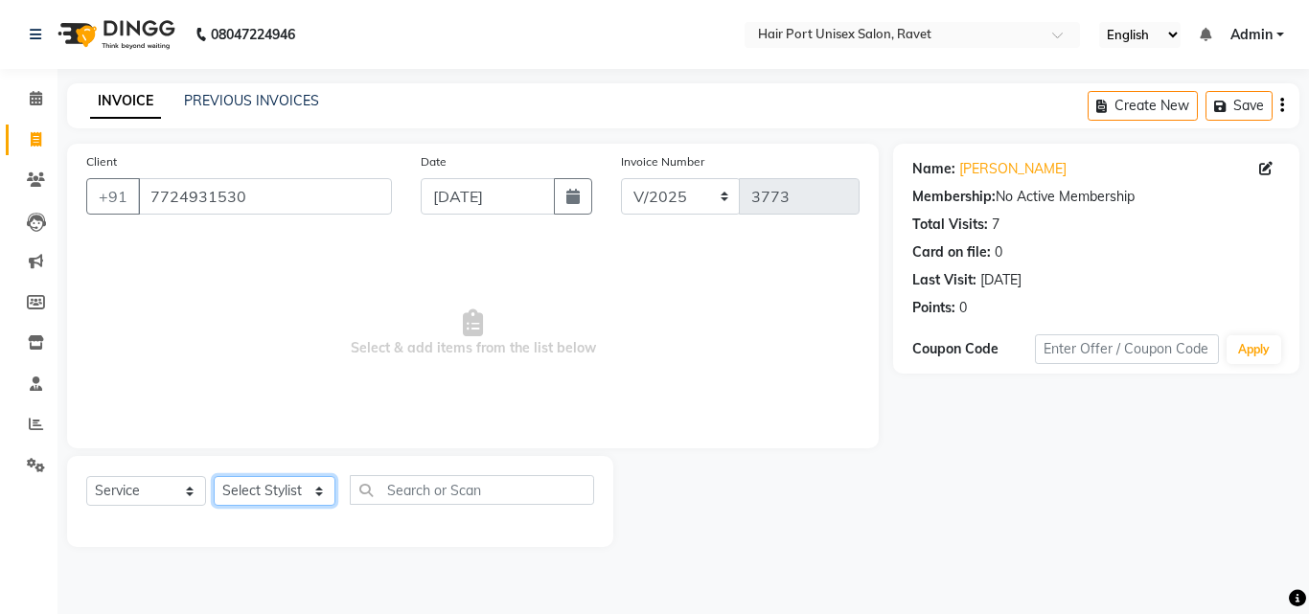
click at [267, 480] on select "Select Stylist [PERSON_NAME] [PERSON_NAME] [PERSON_NAME] [PERSON_NAME] [PERSON_…" at bounding box center [275, 491] width 122 height 30
click at [214, 476] on select "Select Stylist [PERSON_NAME] [PERSON_NAME] [PERSON_NAME] [PERSON_NAME] [PERSON_…" at bounding box center [275, 491] width 122 height 30
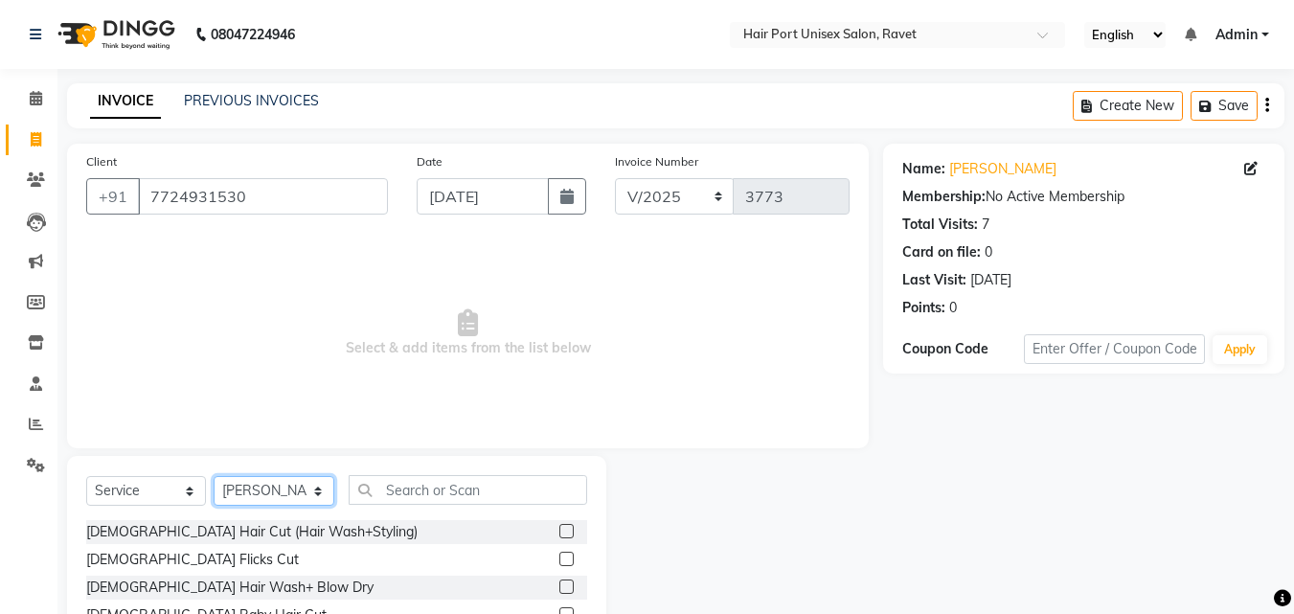
click at [274, 494] on select "Select Stylist [PERSON_NAME] [PERSON_NAME] [PERSON_NAME] [PERSON_NAME] [PERSON_…" at bounding box center [274, 491] width 121 height 30
click at [214, 476] on select "Select Stylist [PERSON_NAME] [PERSON_NAME] [PERSON_NAME] [PERSON_NAME] [PERSON_…" at bounding box center [274, 491] width 121 height 30
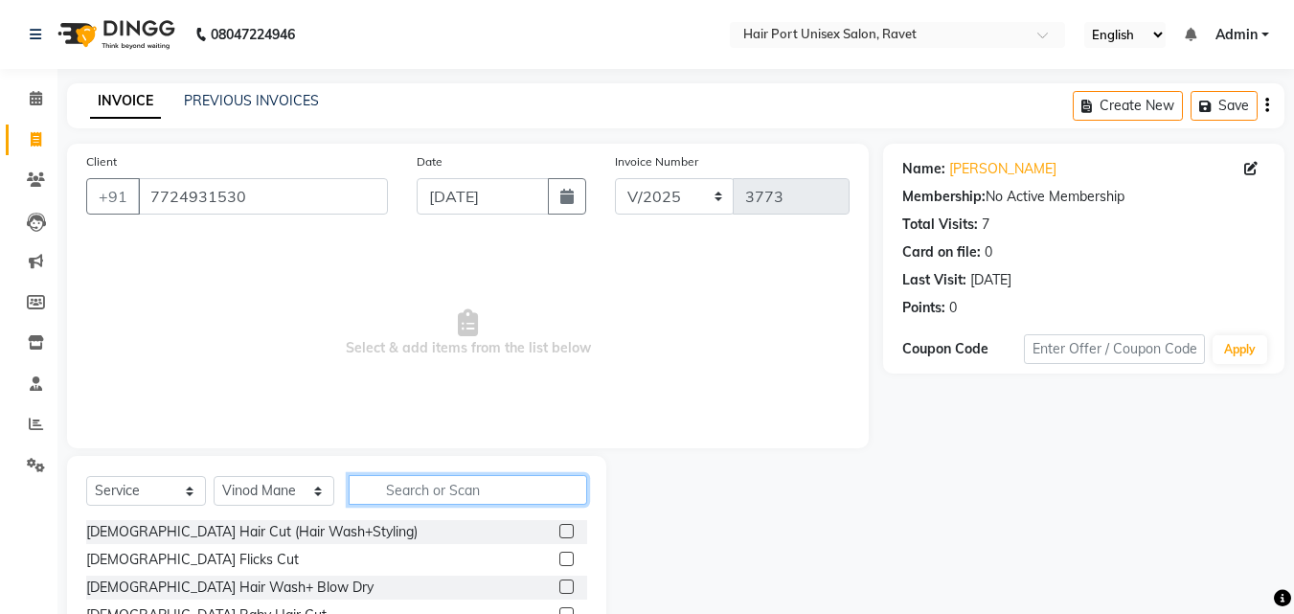
click at [408, 484] on input "text" at bounding box center [468, 490] width 239 height 30
click at [563, 584] on label at bounding box center [566, 587] width 14 height 14
click at [563, 584] on input "checkbox" at bounding box center [565, 588] width 12 height 12
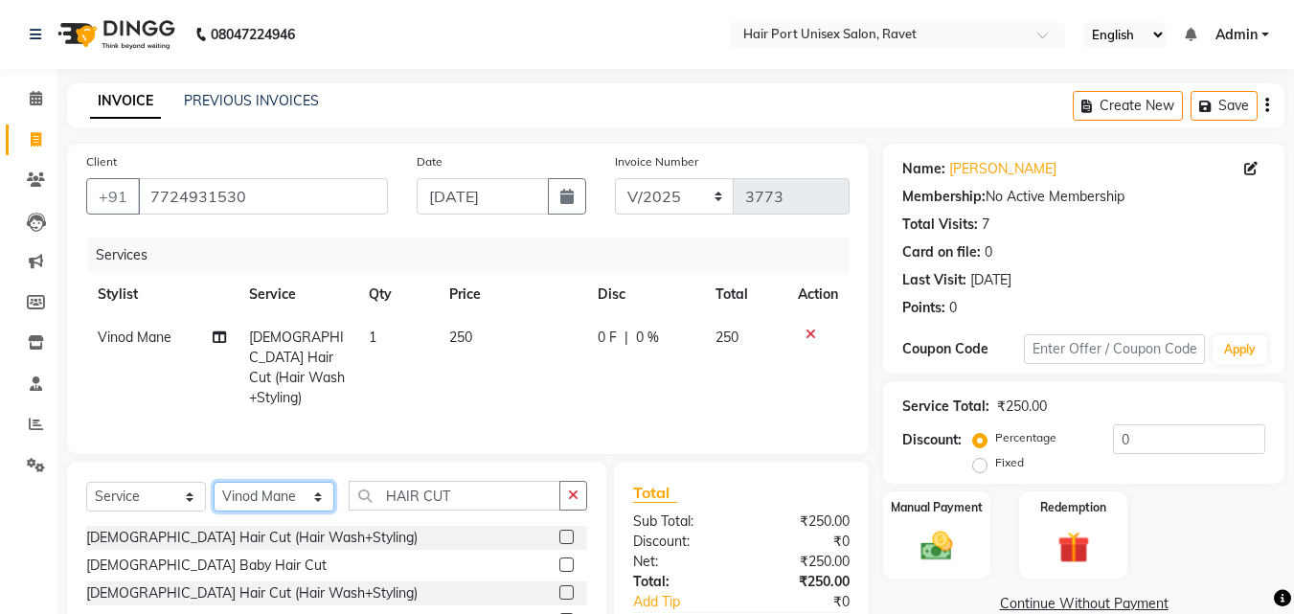
click at [242, 488] on select "Select Stylist [PERSON_NAME] [PERSON_NAME] [PERSON_NAME] [PERSON_NAME] [PERSON_…" at bounding box center [274, 497] width 121 height 30
click at [214, 482] on select "Select Stylist [PERSON_NAME] [PERSON_NAME] [PERSON_NAME] [PERSON_NAME] [PERSON_…" at bounding box center [274, 497] width 121 height 30
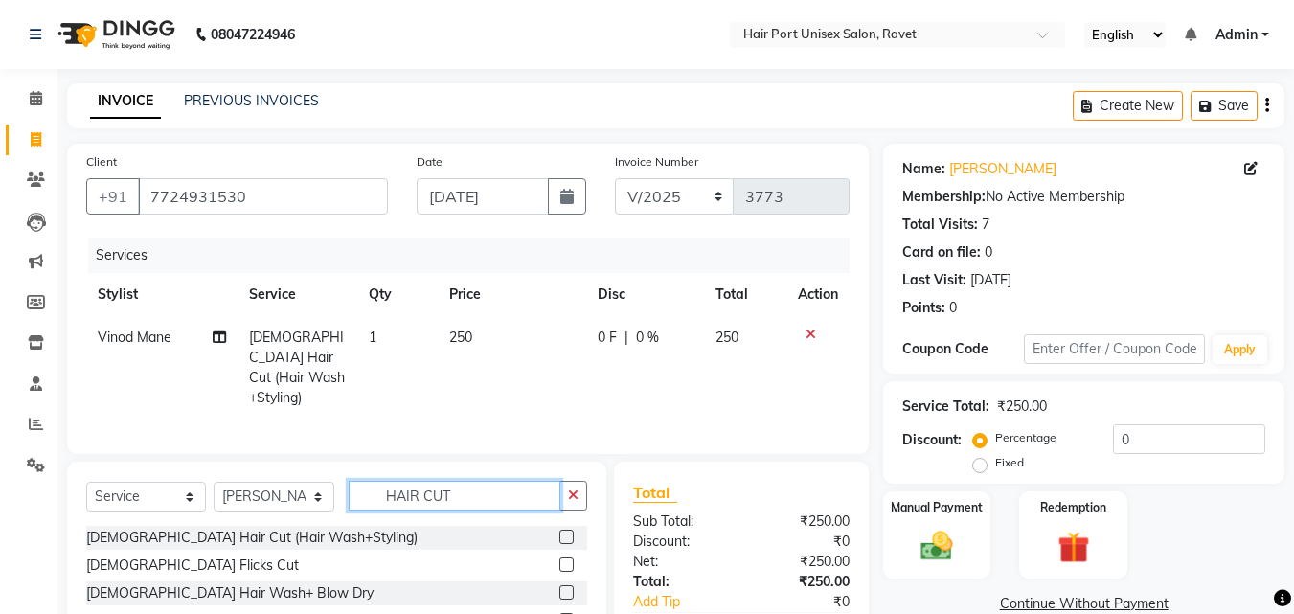
click at [462, 482] on input "HAIR CUT" at bounding box center [455, 496] width 212 height 30
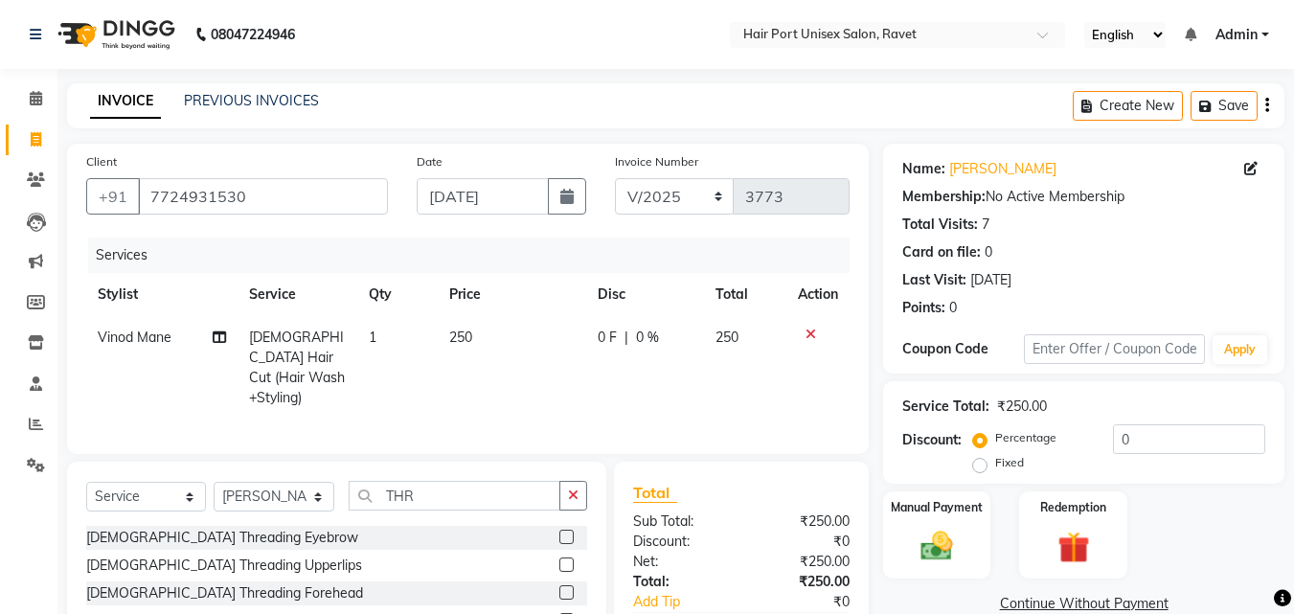
click at [559, 530] on label at bounding box center [566, 537] width 14 height 14
click at [559, 532] on input "checkbox" at bounding box center [565, 538] width 12 height 12
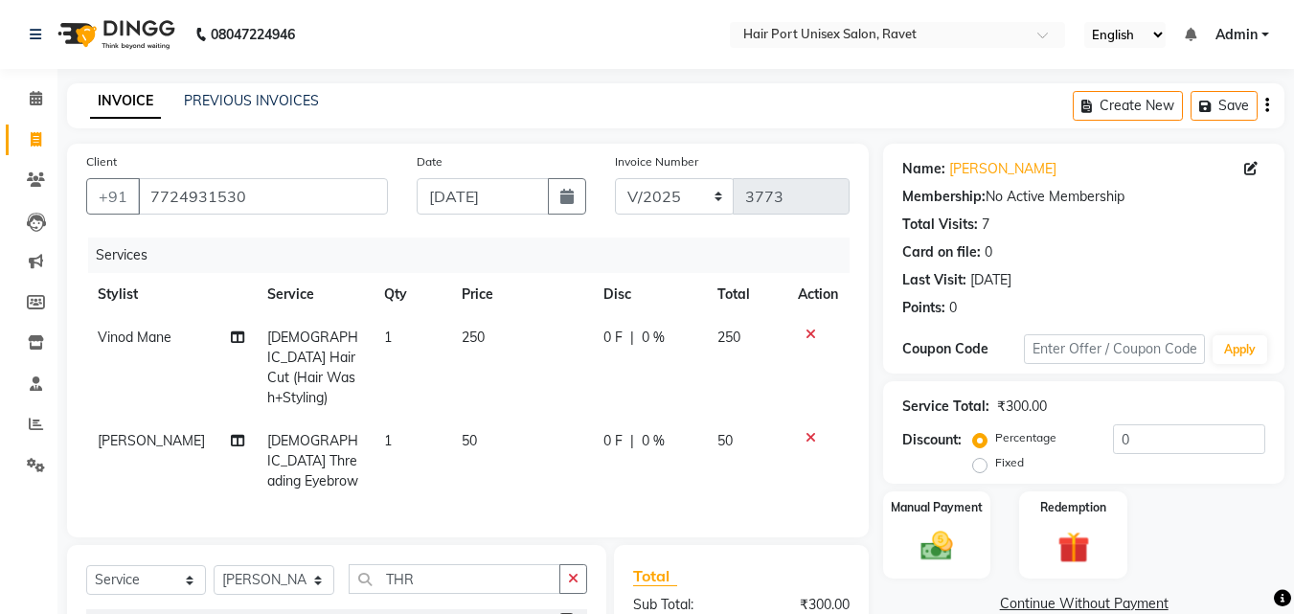
click at [567, 499] on div "Client [PHONE_NUMBER] Date [DATE] Invoice Number V/2025 V/[PHONE_NUMBER] Servic…" at bounding box center [468, 341] width 802 height 394
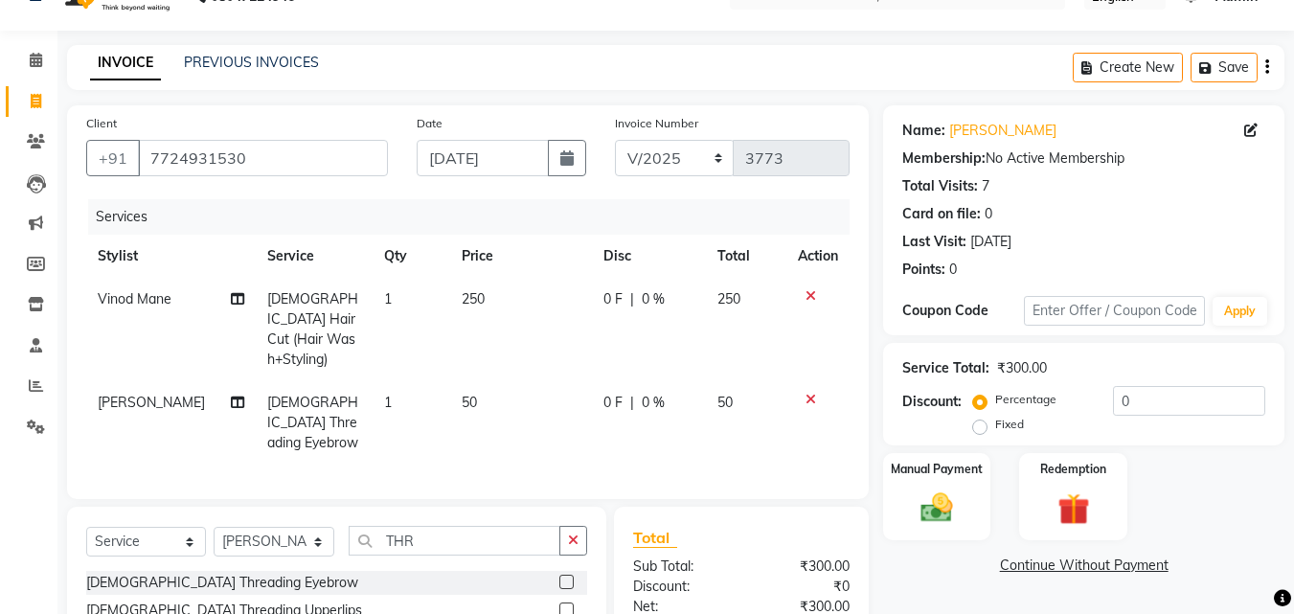
scroll to position [217, 0]
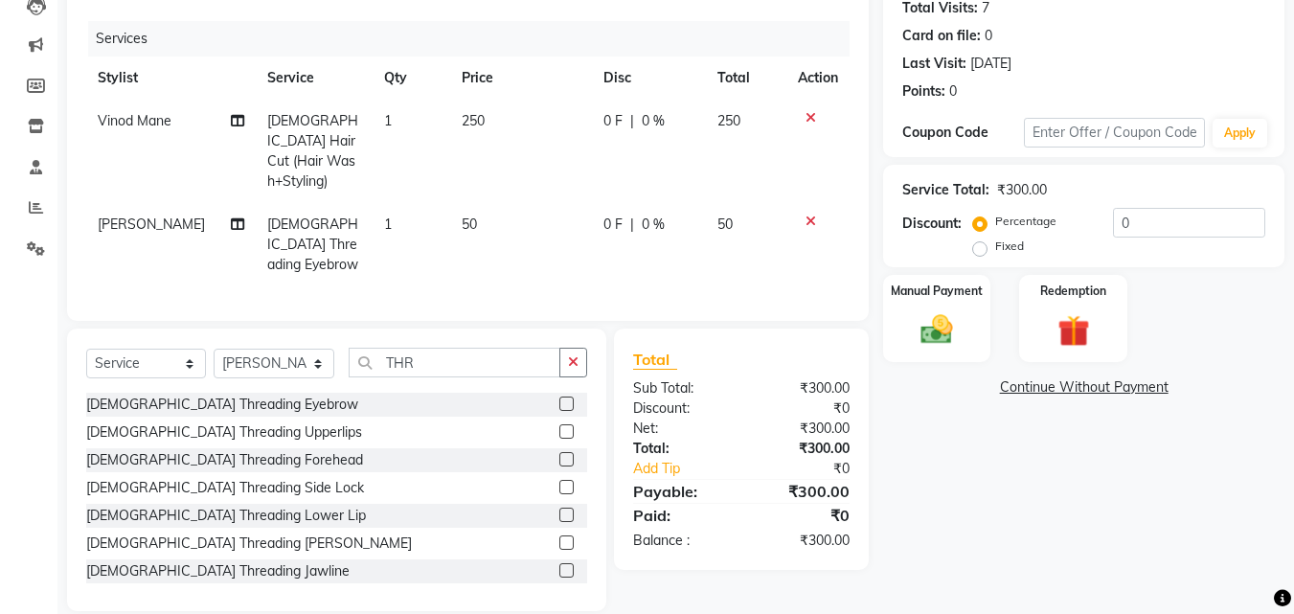
click at [559, 452] on label at bounding box center [566, 459] width 14 height 14
click at [559, 454] on input "checkbox" at bounding box center [565, 460] width 12 height 12
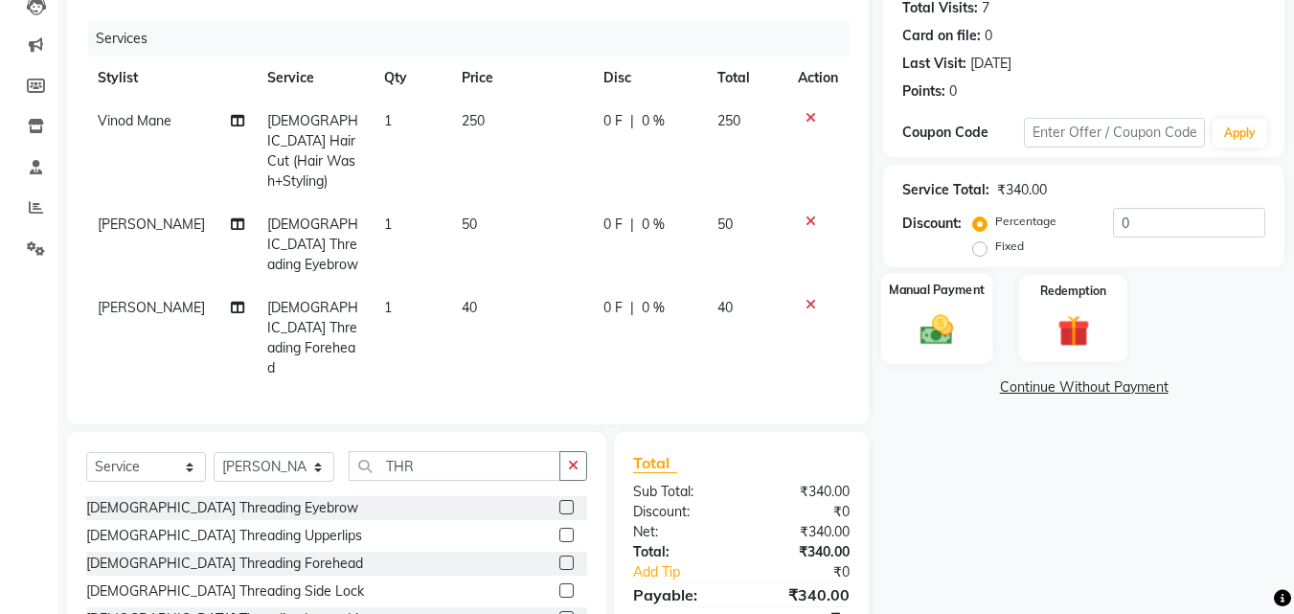
click at [935, 328] on img at bounding box center [937, 329] width 54 height 38
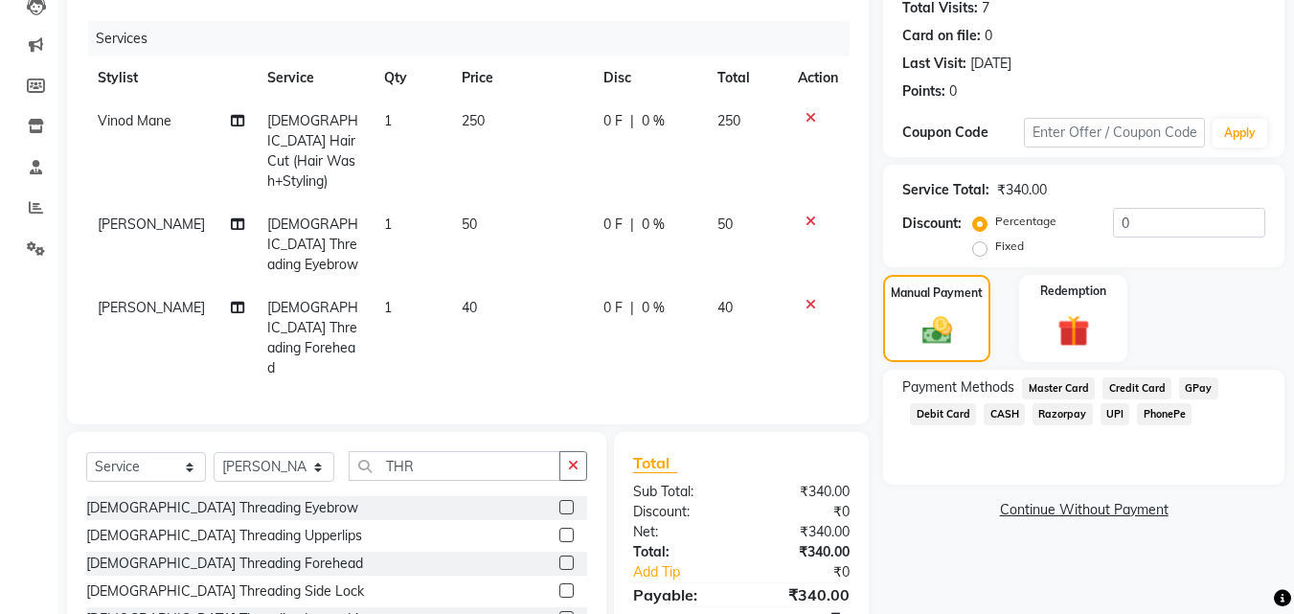
click at [1110, 405] on span "UPI" at bounding box center [1116, 414] width 30 height 22
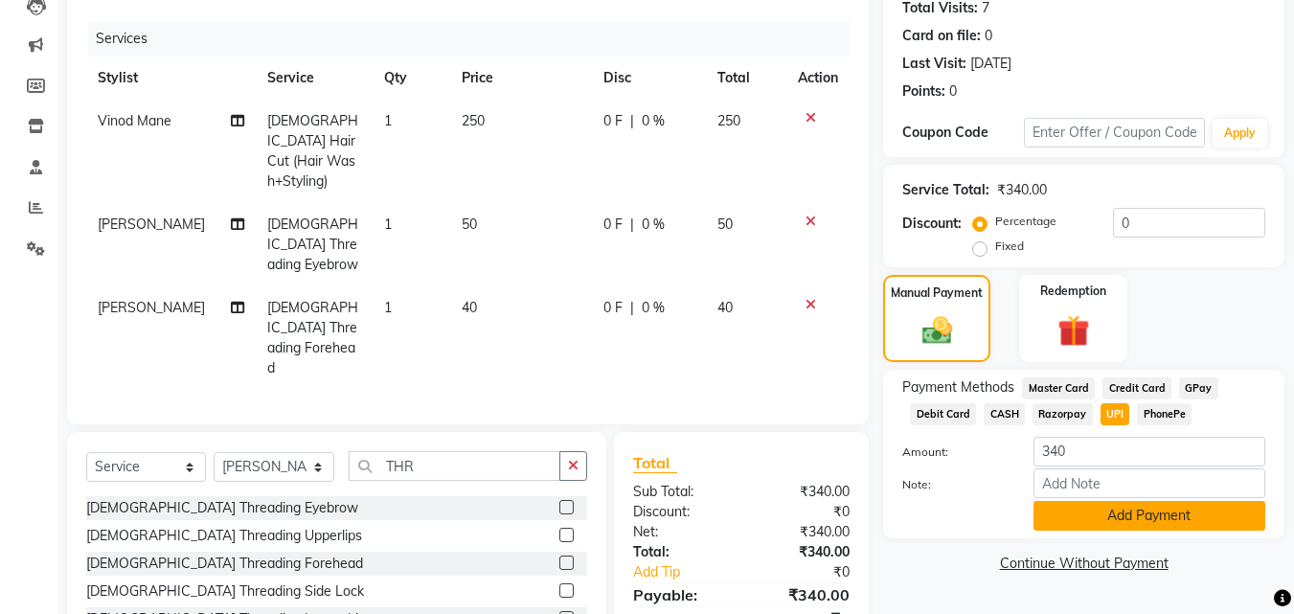
click at [1125, 504] on button "Add Payment" at bounding box center [1150, 516] width 232 height 30
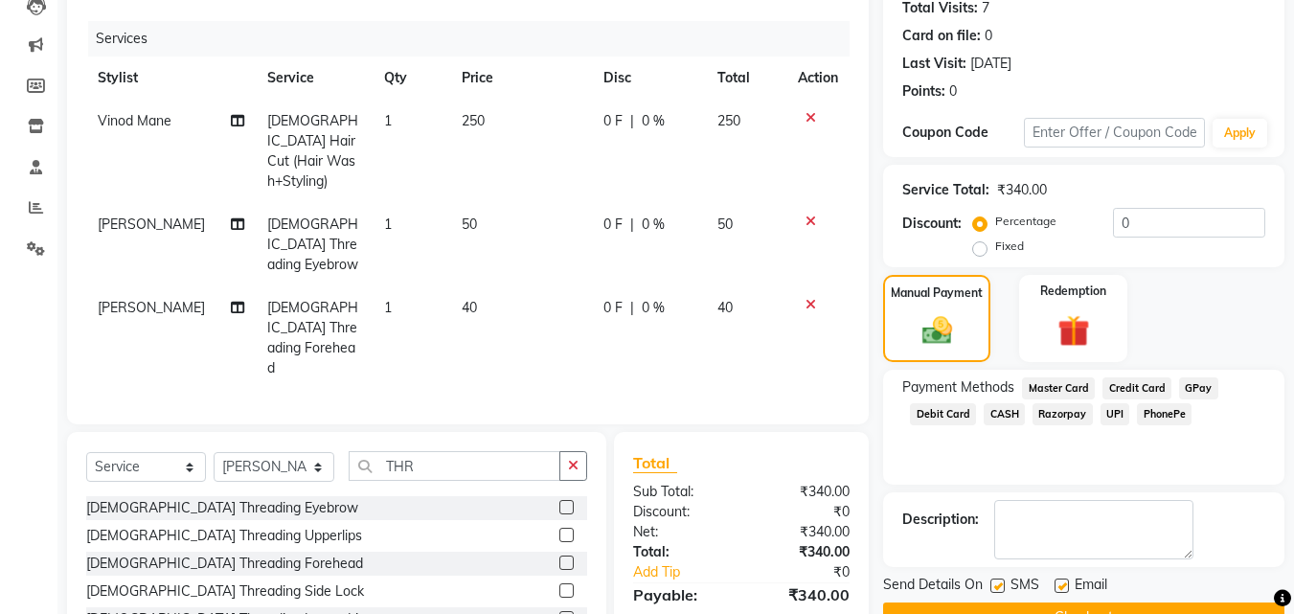
scroll to position [255, 0]
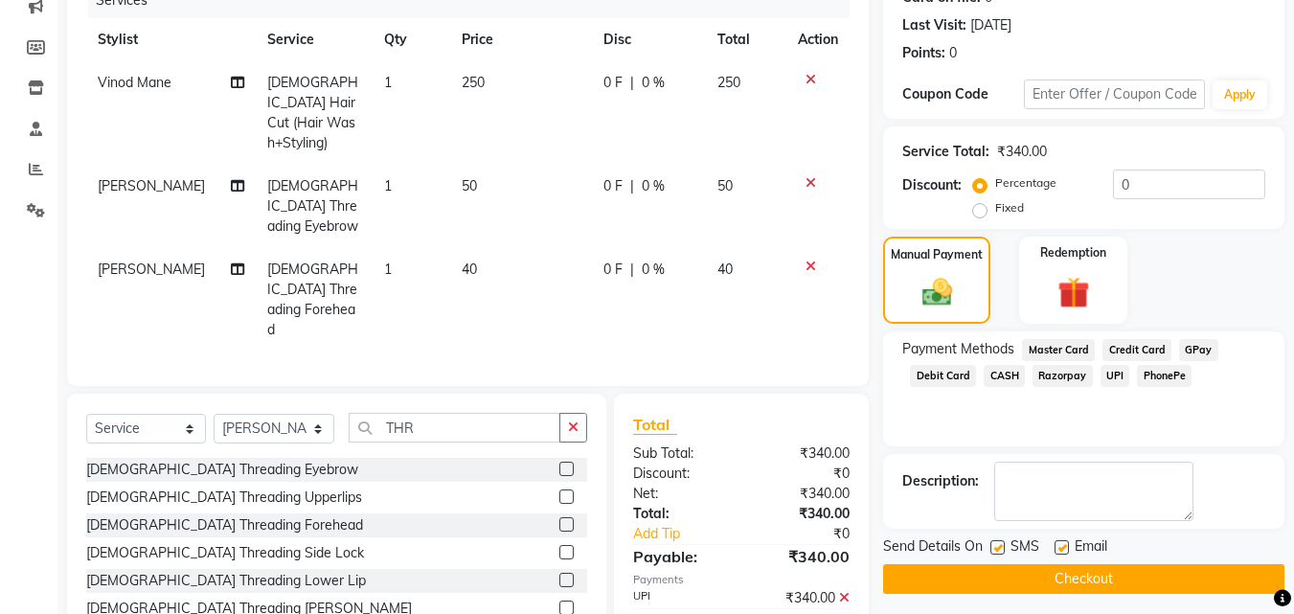
click at [1141, 572] on button "Checkout" at bounding box center [1083, 579] width 401 height 30
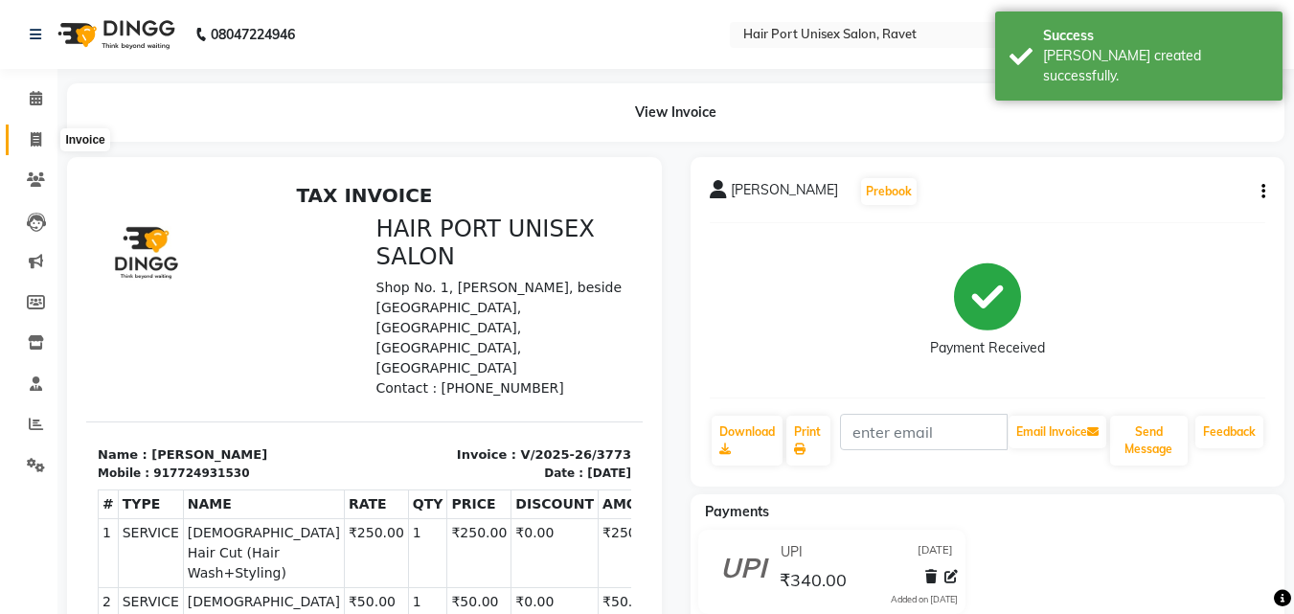
click at [40, 139] on icon at bounding box center [36, 139] width 11 height 14
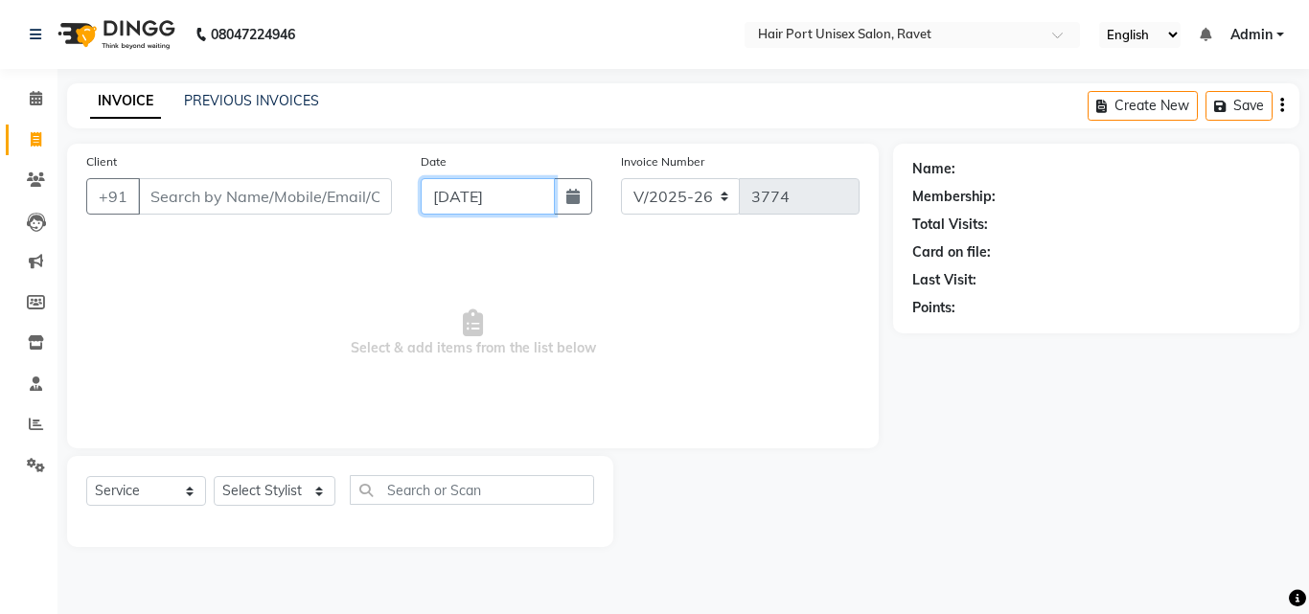
click at [445, 195] on input "[DATE]" at bounding box center [488, 196] width 134 height 36
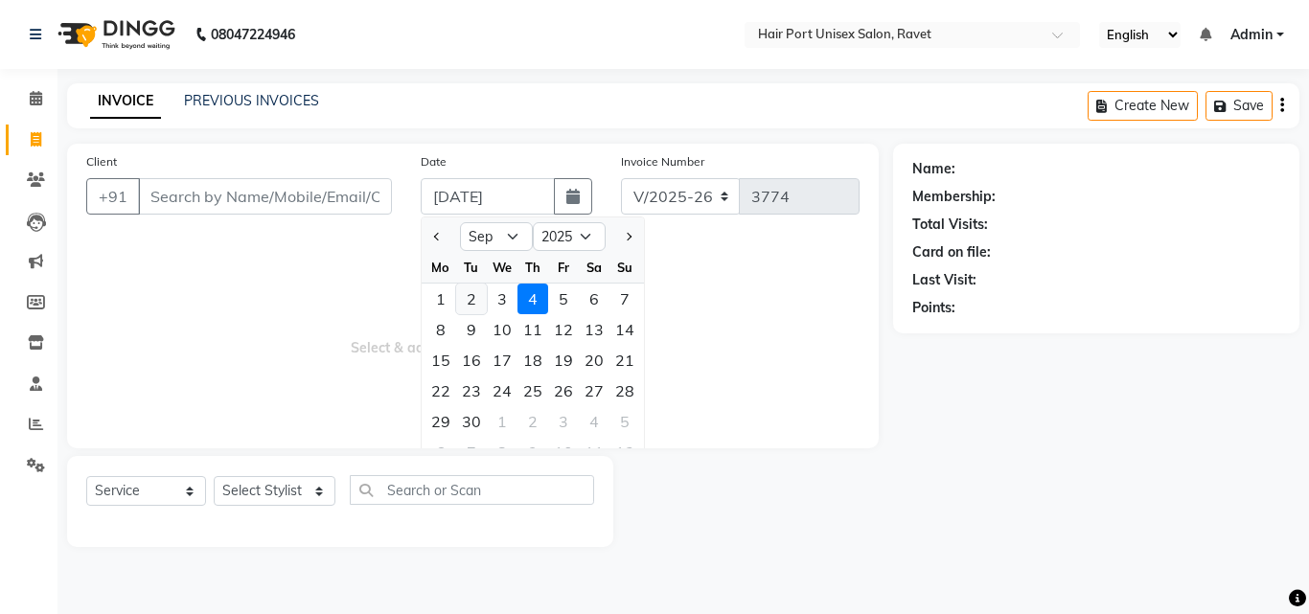
click at [471, 301] on div "2" at bounding box center [471, 299] width 31 height 31
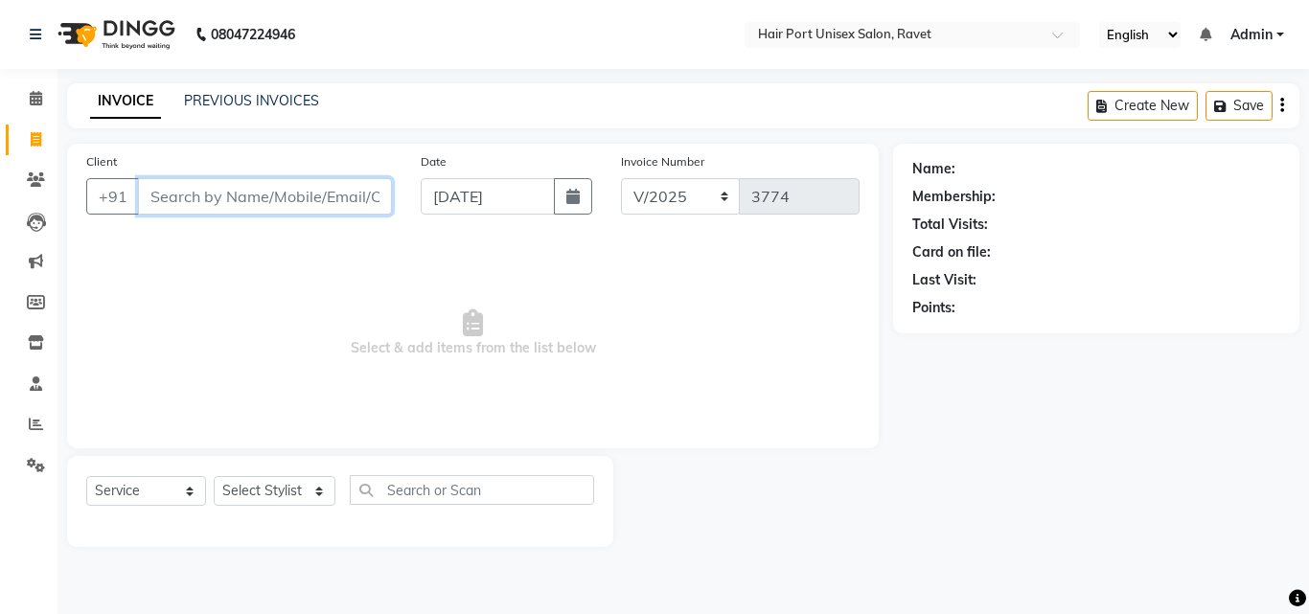
click at [239, 193] on input "Client" at bounding box center [265, 196] width 254 height 36
click at [357, 193] on span "Add Client" at bounding box center [343, 196] width 76 height 19
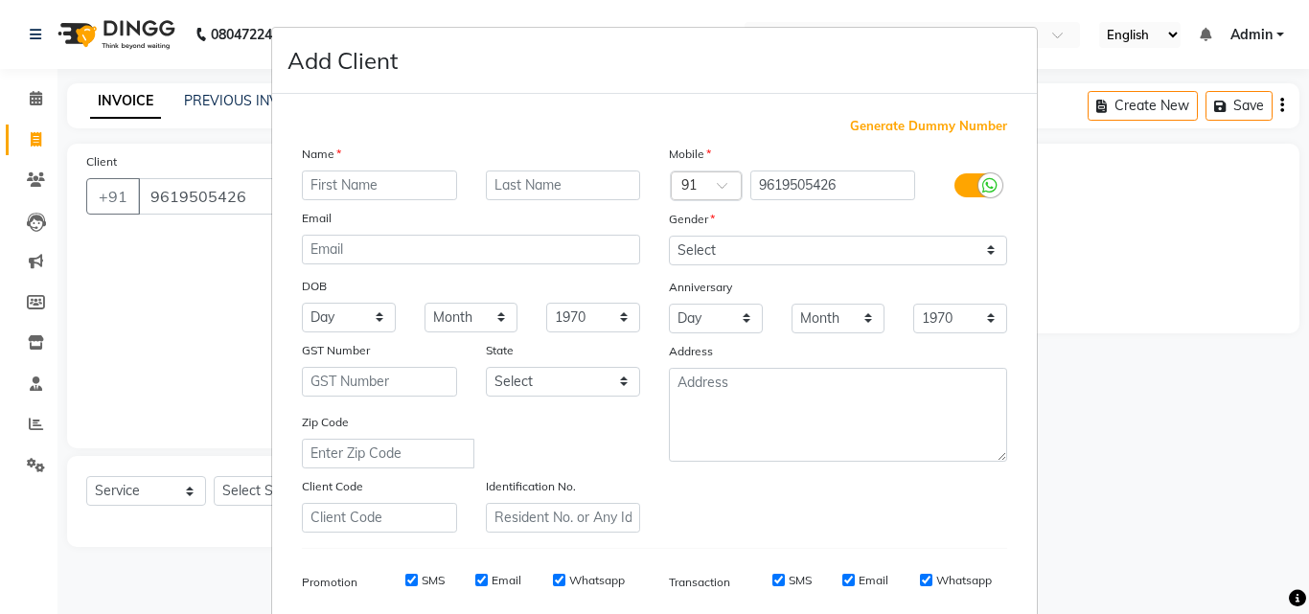
click at [304, 183] on input "text" at bounding box center [379, 186] width 155 height 30
click at [410, 191] on input "[PERSON_NAME]" at bounding box center [379, 186] width 155 height 30
click at [764, 252] on select "Select [DEMOGRAPHIC_DATA] [DEMOGRAPHIC_DATA] Other Prefer Not To Say" at bounding box center [838, 251] width 338 height 30
click at [669, 236] on select "Select [DEMOGRAPHIC_DATA] [DEMOGRAPHIC_DATA] Other Prefer Not To Say" at bounding box center [838, 251] width 338 height 30
click at [1064, 329] on ngb-modal-window "Add Client Generate Dummy Number Name [PERSON_NAME] Email DOB Day 01 02 03 04 0…" at bounding box center [654, 307] width 1309 height 614
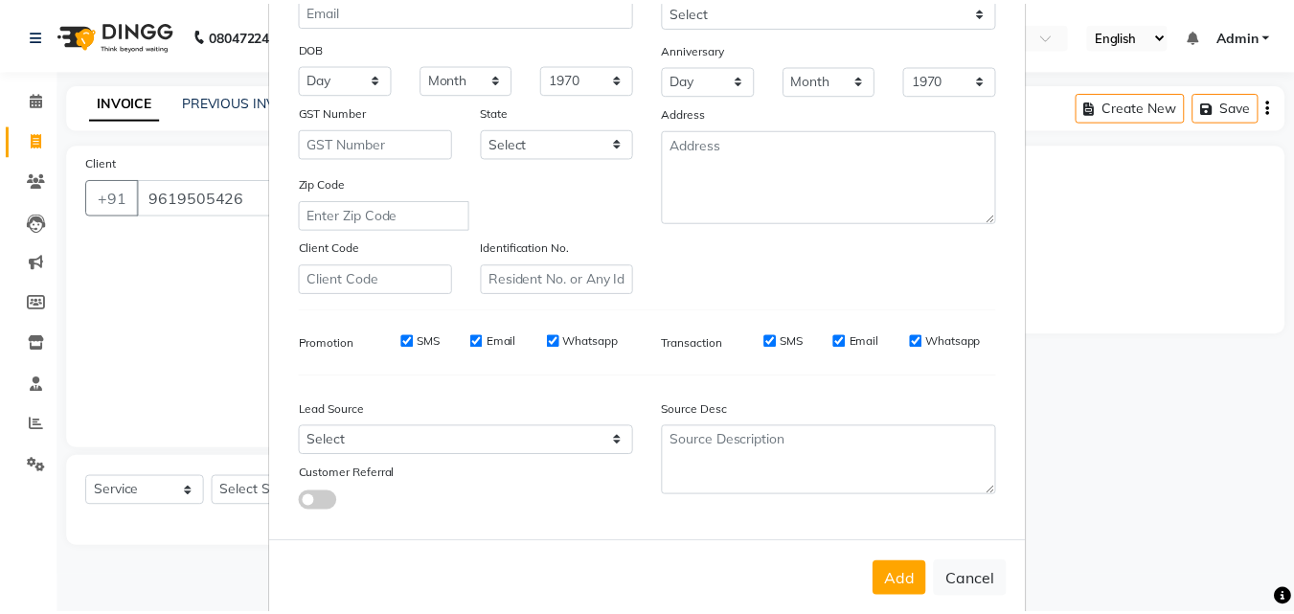
scroll to position [270, 0]
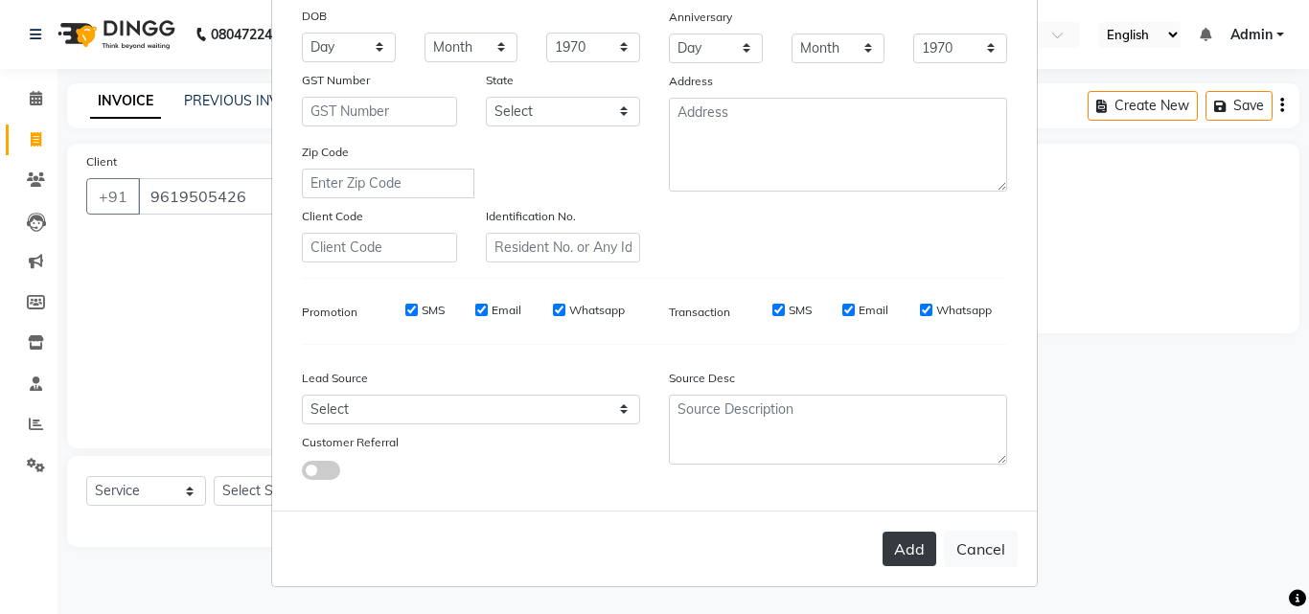
click at [893, 548] on button "Add" at bounding box center [909, 549] width 54 height 34
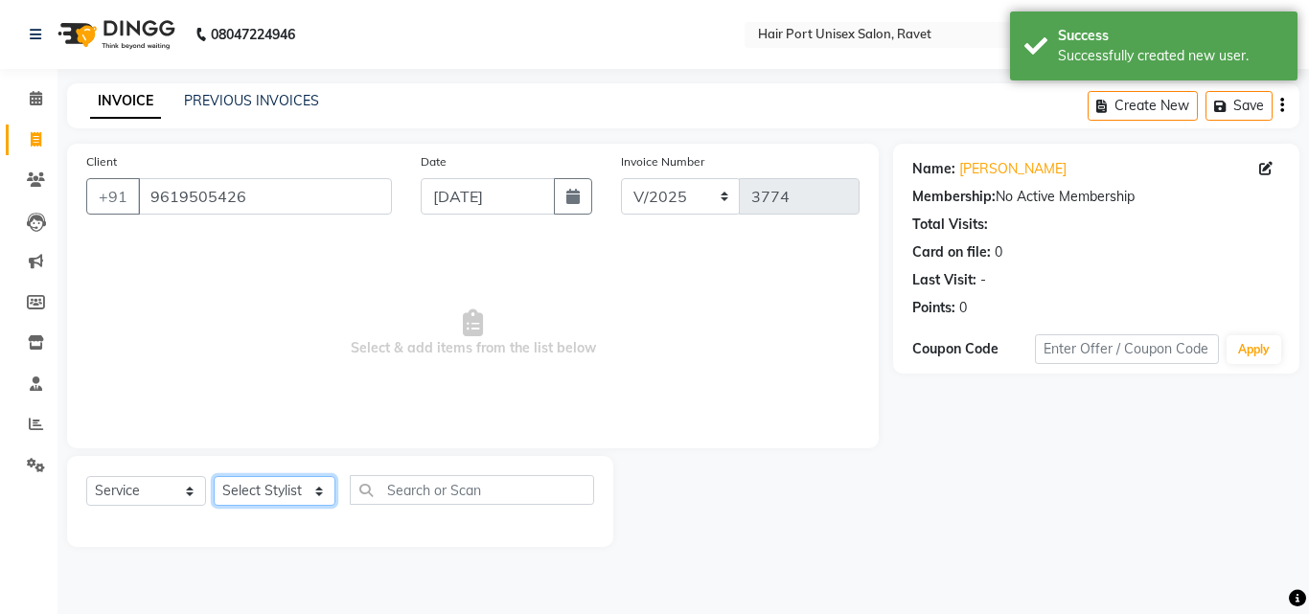
click at [291, 492] on select "Select Stylist [PERSON_NAME] [PERSON_NAME] [PERSON_NAME] [PERSON_NAME] [PERSON_…" at bounding box center [275, 491] width 122 height 30
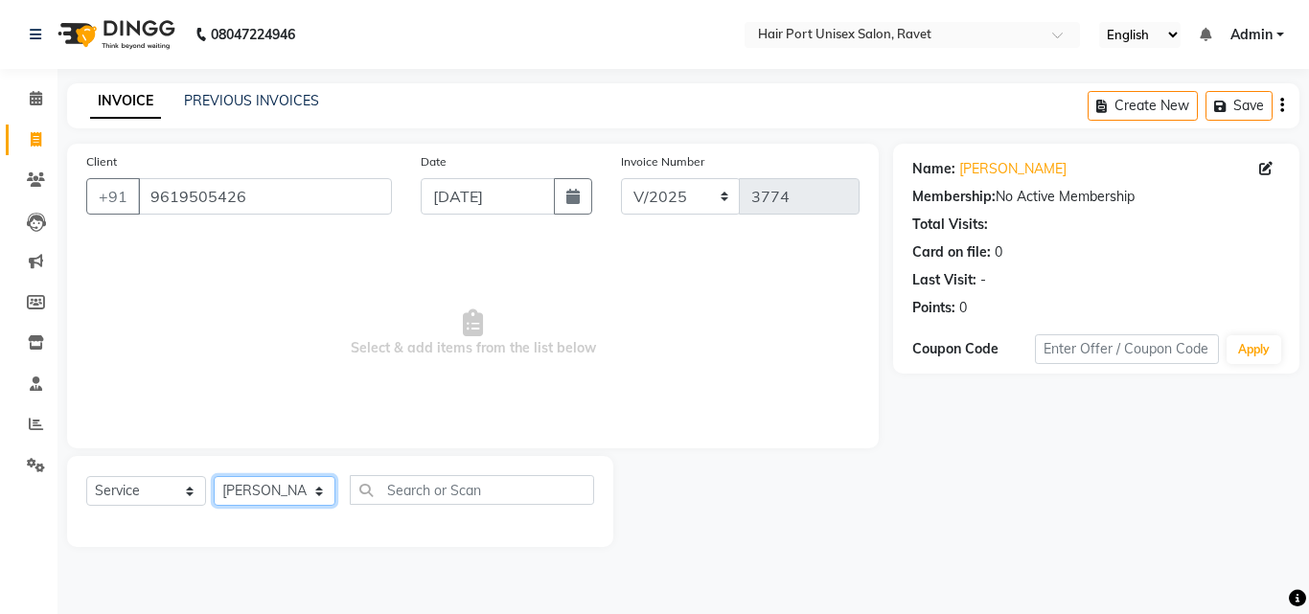
click at [214, 476] on select "Select Stylist [PERSON_NAME] [PERSON_NAME] [PERSON_NAME] [PERSON_NAME] [PERSON_…" at bounding box center [275, 491] width 122 height 30
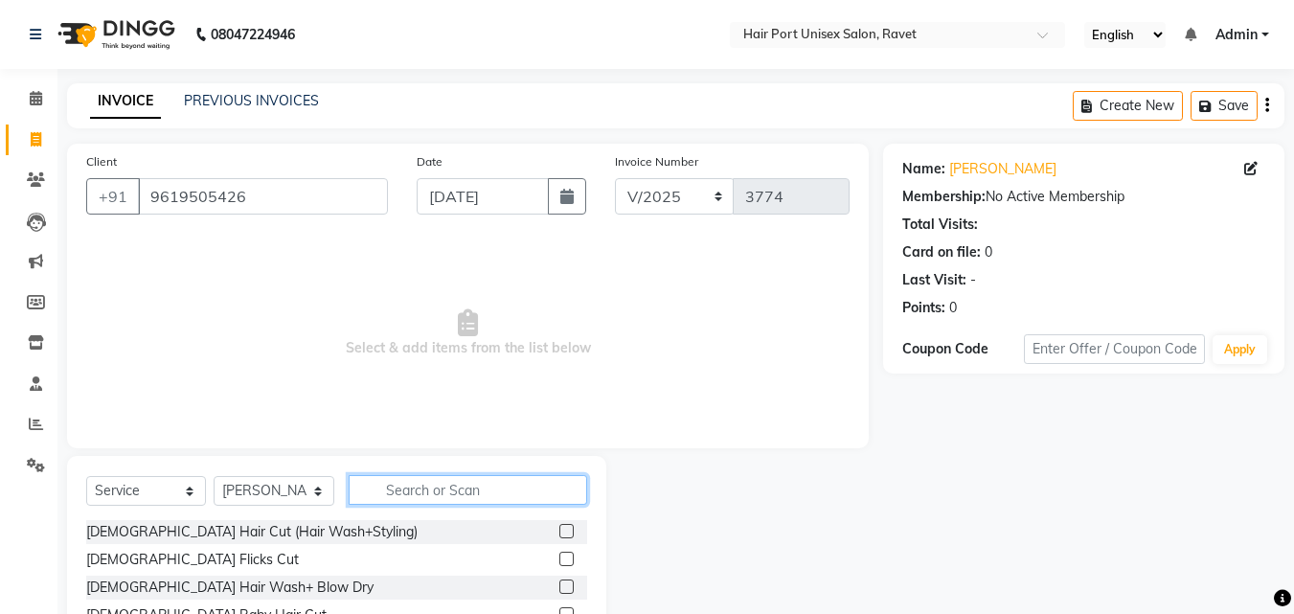
click at [413, 486] on input "text" at bounding box center [468, 490] width 239 height 30
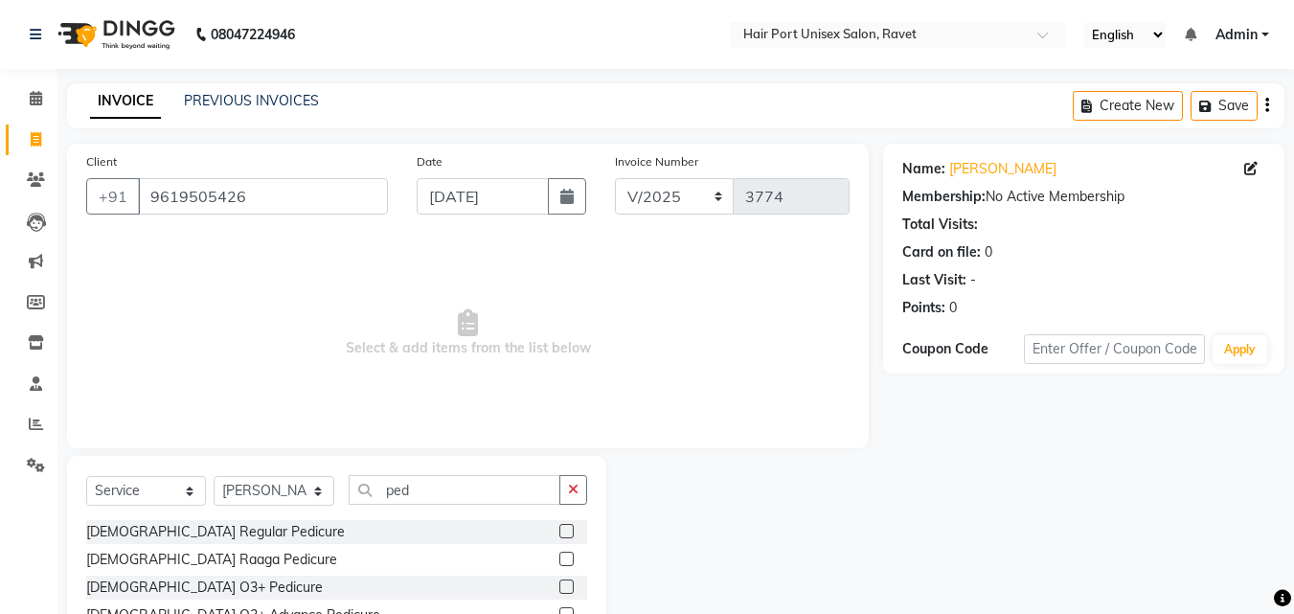
click at [515, 537] on div "[DEMOGRAPHIC_DATA] Regular Pedicure" at bounding box center [336, 532] width 501 height 24
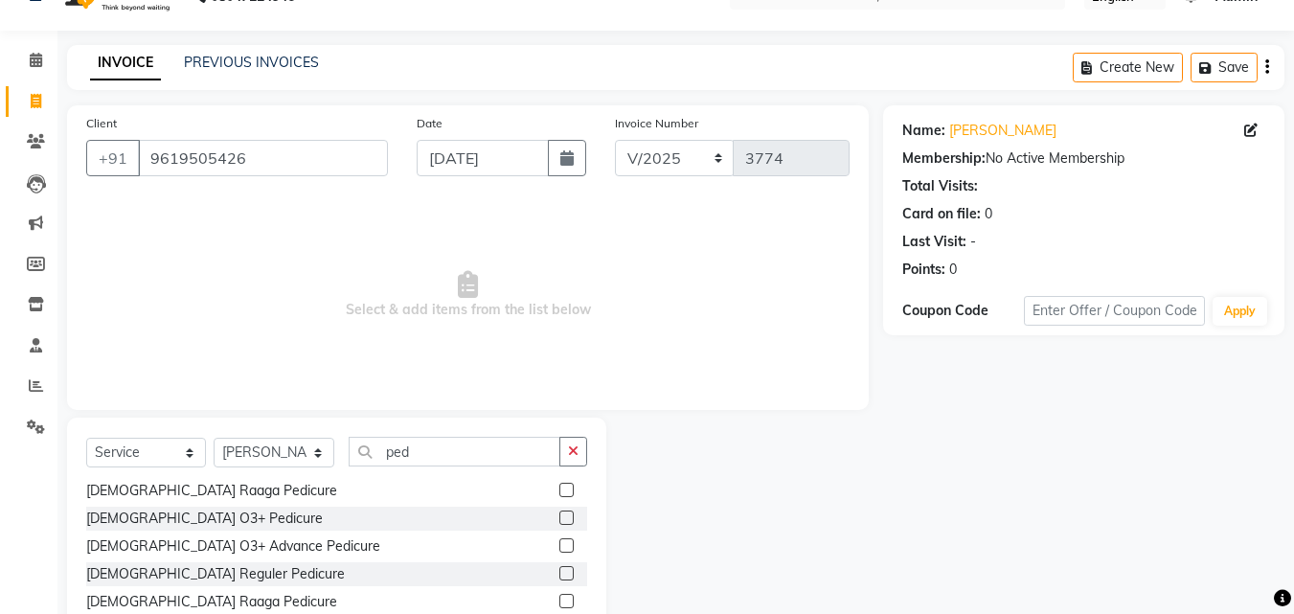
scroll to position [77, 0]
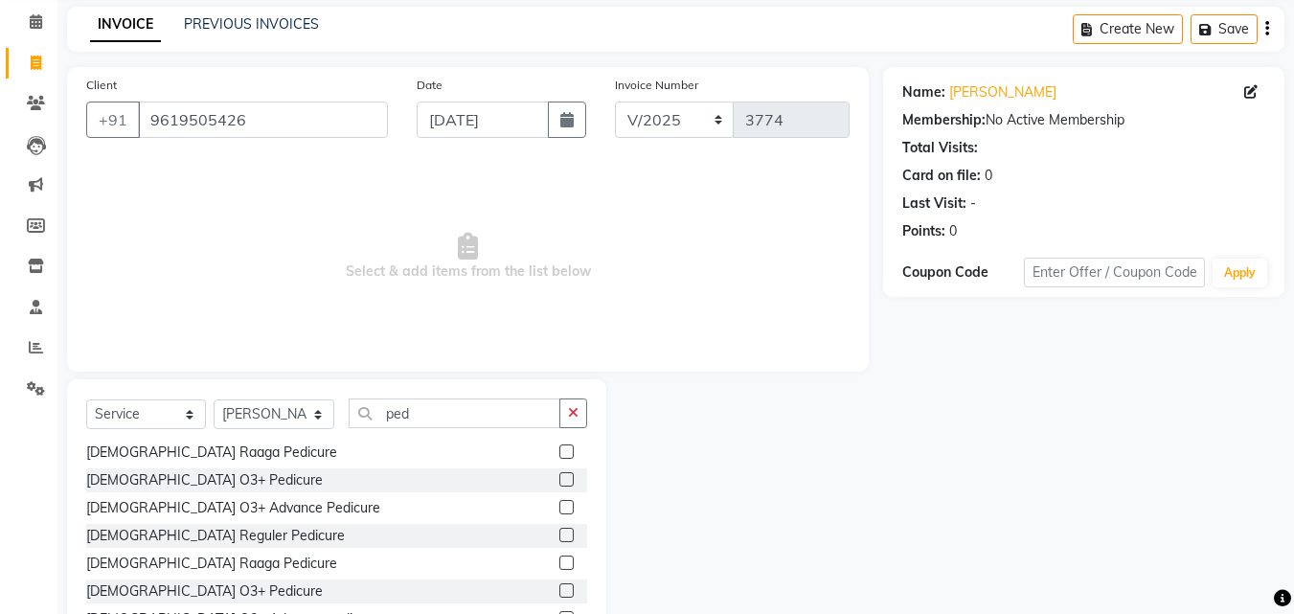
click at [559, 529] on label at bounding box center [566, 535] width 14 height 14
click at [559, 530] on input "checkbox" at bounding box center [565, 536] width 12 height 12
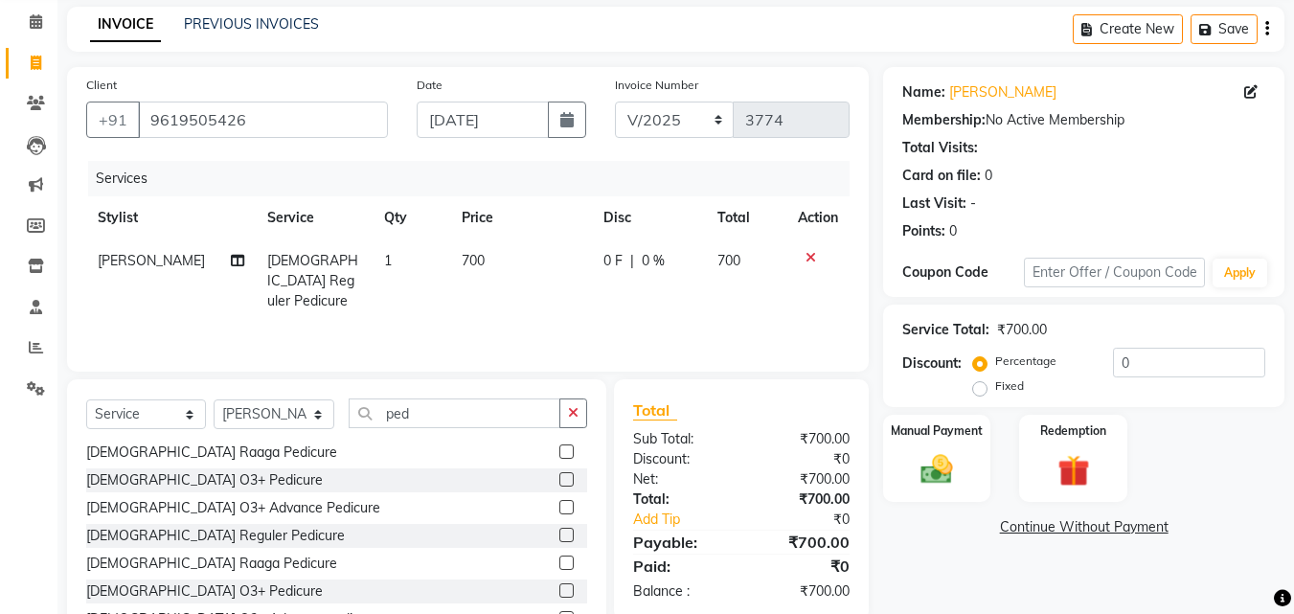
click at [457, 249] on td "700" at bounding box center [521, 280] width 142 height 83
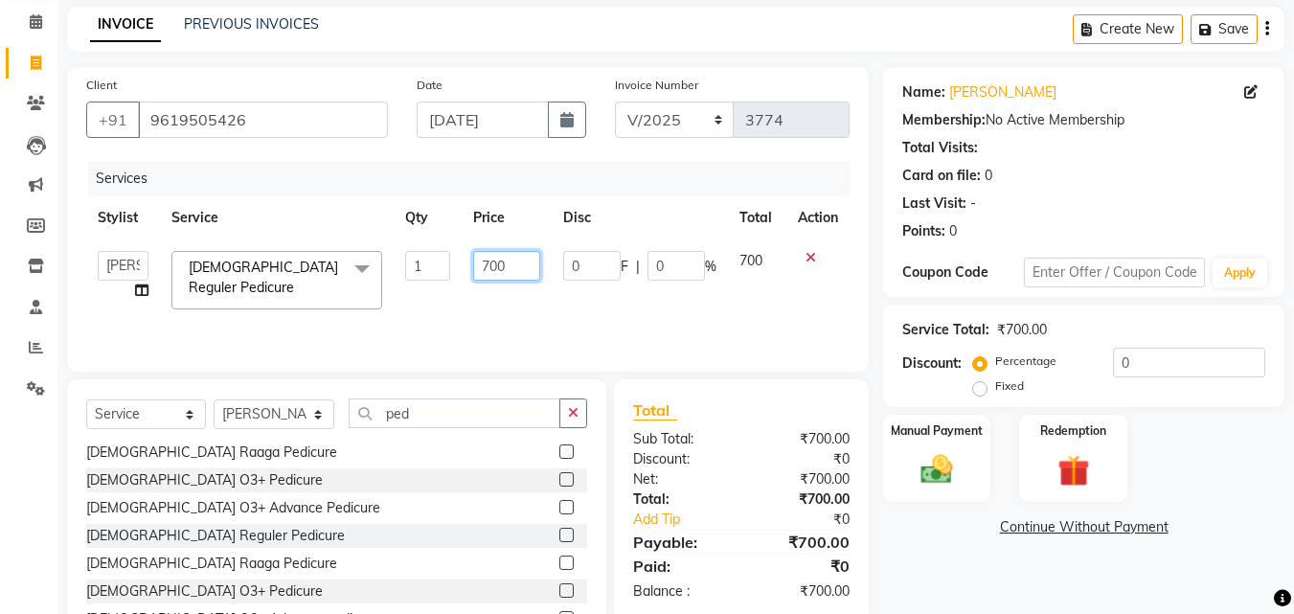
click at [514, 263] on input "700" at bounding box center [506, 266] width 66 height 30
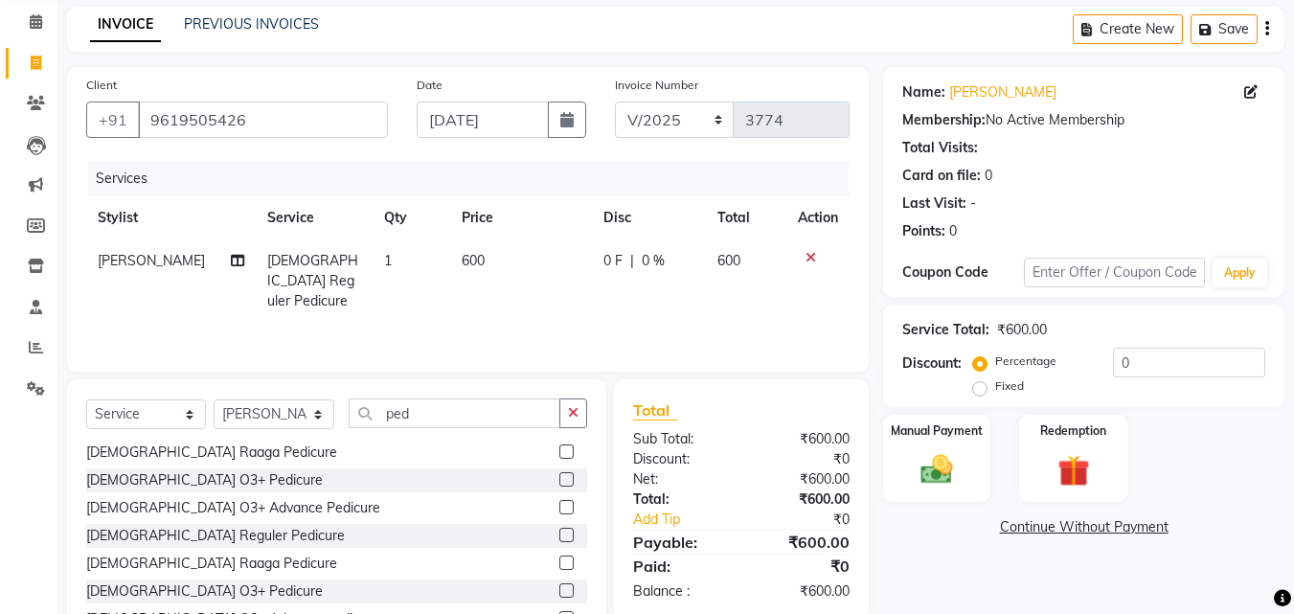
click at [544, 300] on td "600" at bounding box center [521, 280] width 142 height 83
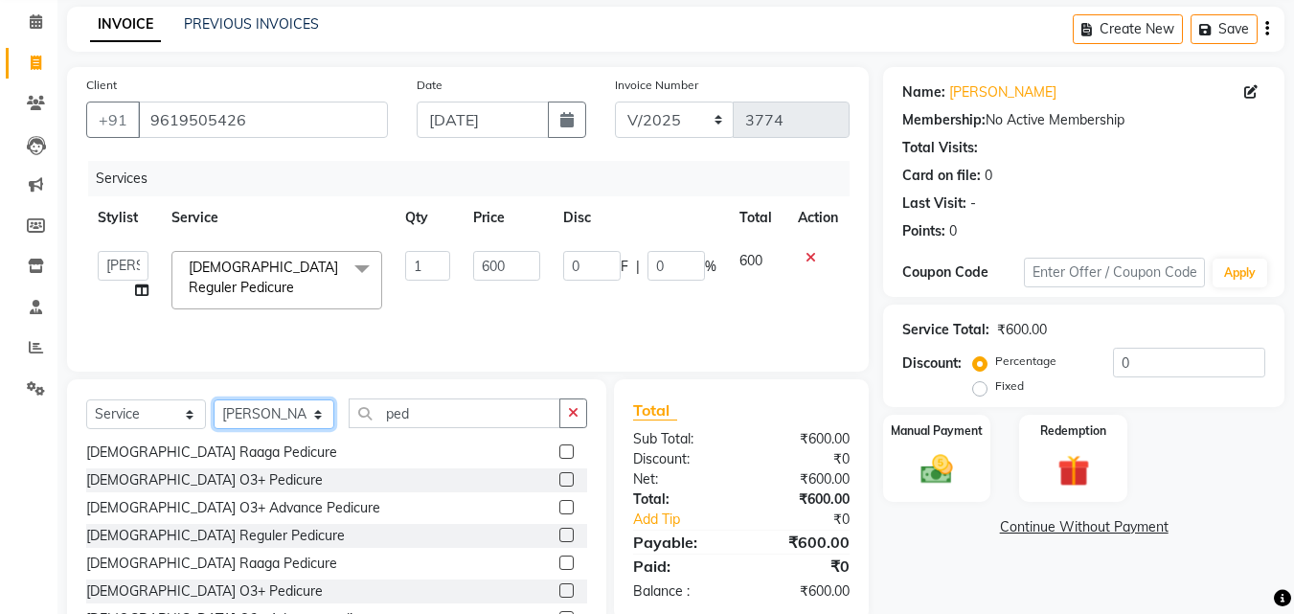
click at [254, 422] on select "Select Stylist [PERSON_NAME] [PERSON_NAME] [PERSON_NAME] [PERSON_NAME] [PERSON_…" at bounding box center [274, 414] width 121 height 30
click at [214, 399] on select "Select Stylist [PERSON_NAME] [PERSON_NAME] [PERSON_NAME] [PERSON_NAME] [PERSON_…" at bounding box center [274, 414] width 121 height 30
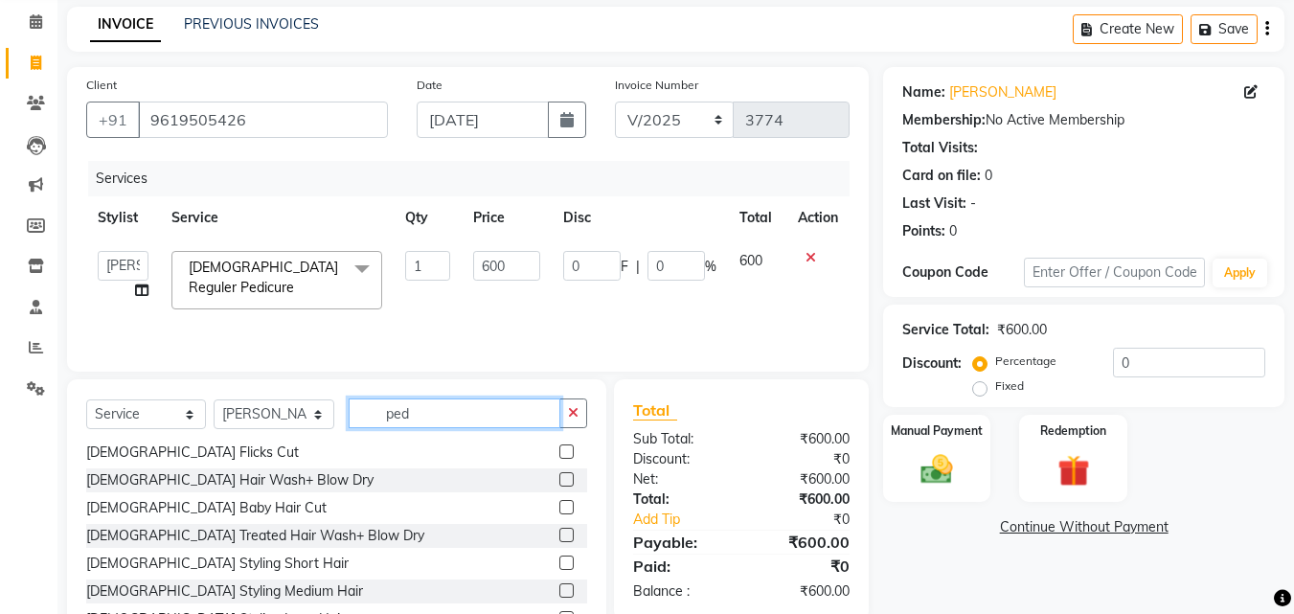
click at [431, 399] on input "ped" at bounding box center [455, 414] width 212 height 30
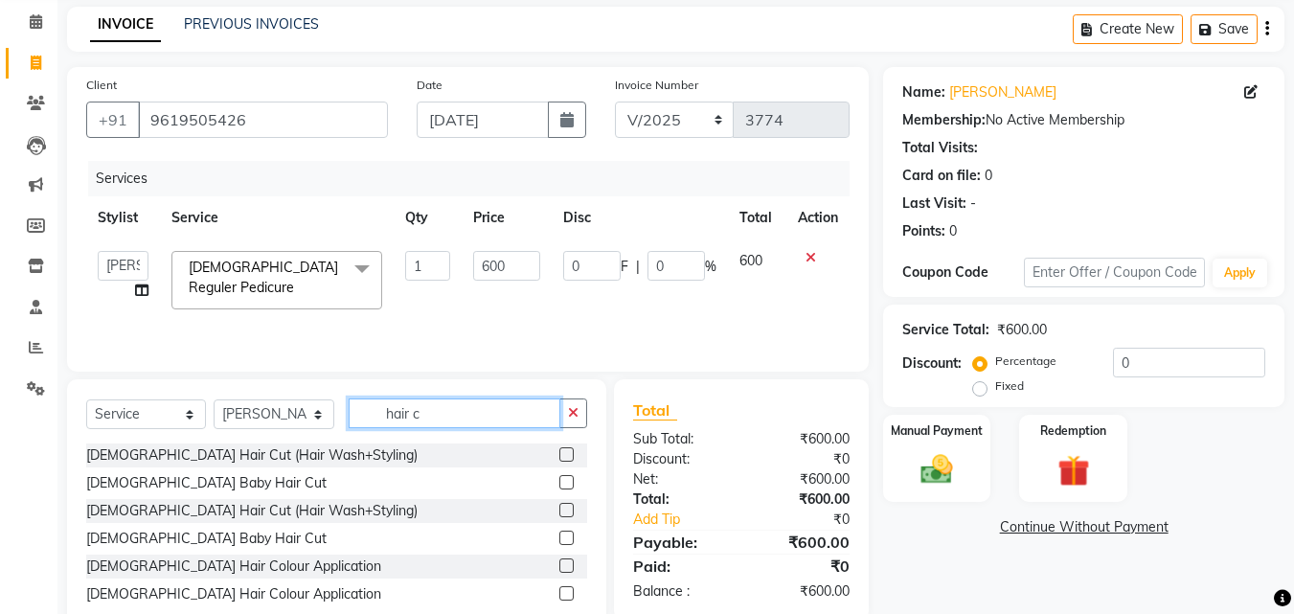
scroll to position [0, 0]
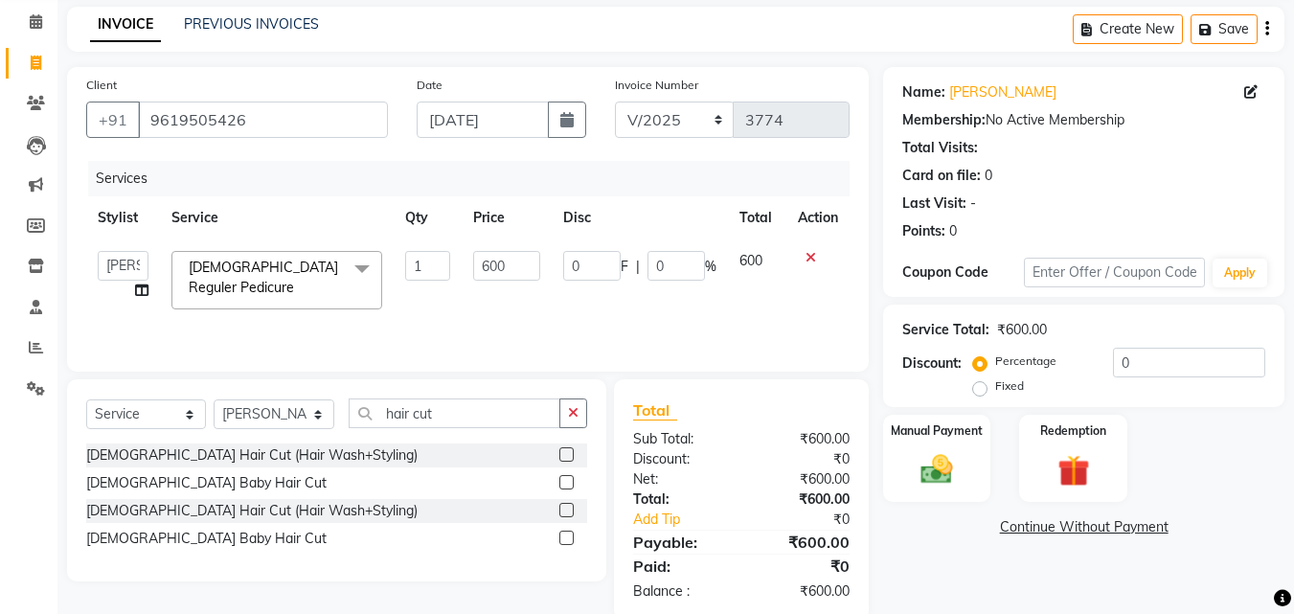
click at [567, 511] on label at bounding box center [566, 510] width 14 height 14
click at [567, 511] on input "checkbox" at bounding box center [565, 511] width 12 height 12
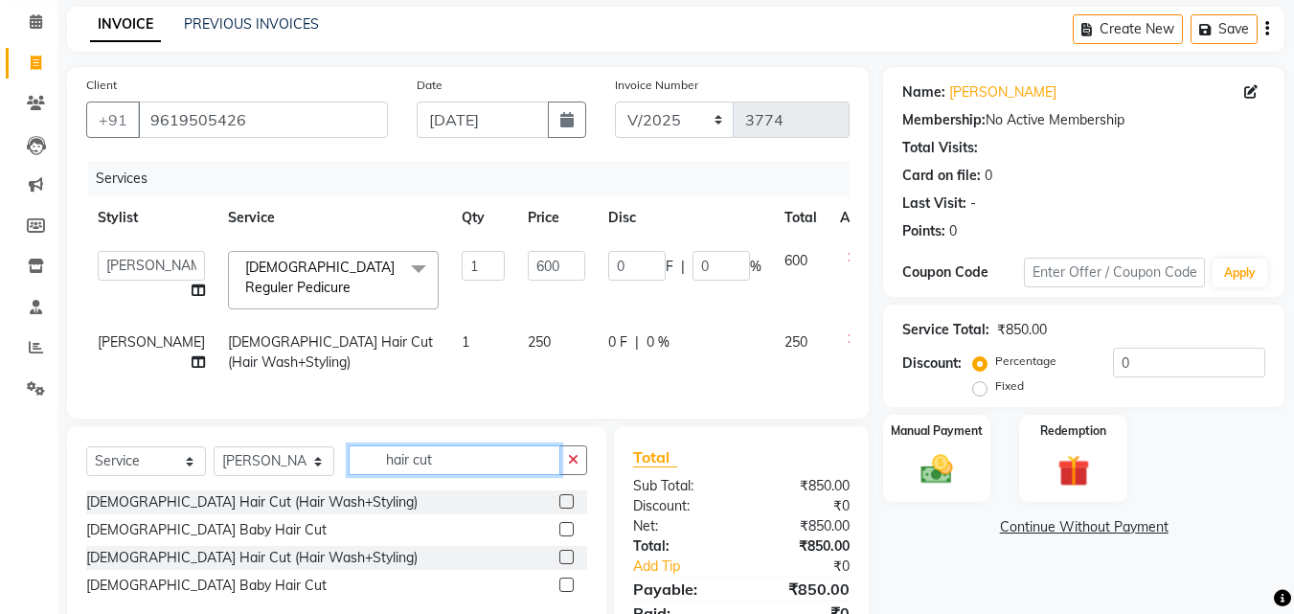
click at [452, 465] on input "hair cut" at bounding box center [455, 460] width 212 height 30
click at [416, 465] on input "text" at bounding box center [468, 460] width 239 height 30
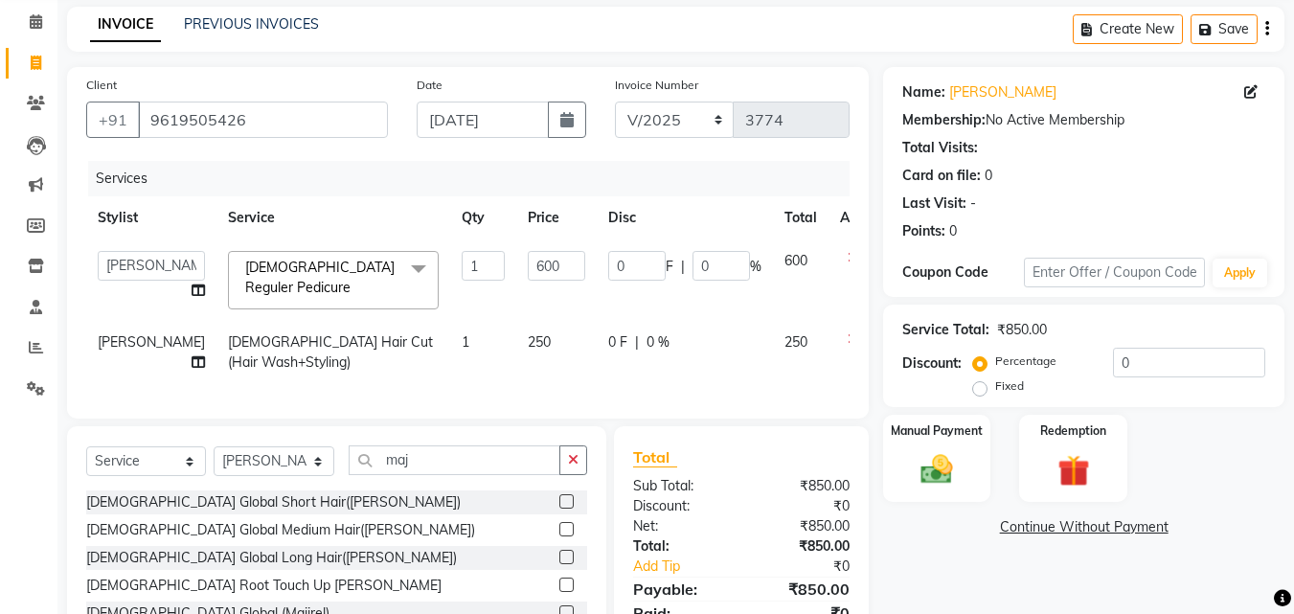
click at [446, 523] on div "[DEMOGRAPHIC_DATA] Global Short Hair([PERSON_NAME]) [DEMOGRAPHIC_DATA] Global M…" at bounding box center [336, 573] width 501 height 167
click at [490, 584] on div "[DEMOGRAPHIC_DATA] Root Touch Up [PERSON_NAME]" at bounding box center [336, 586] width 501 height 24
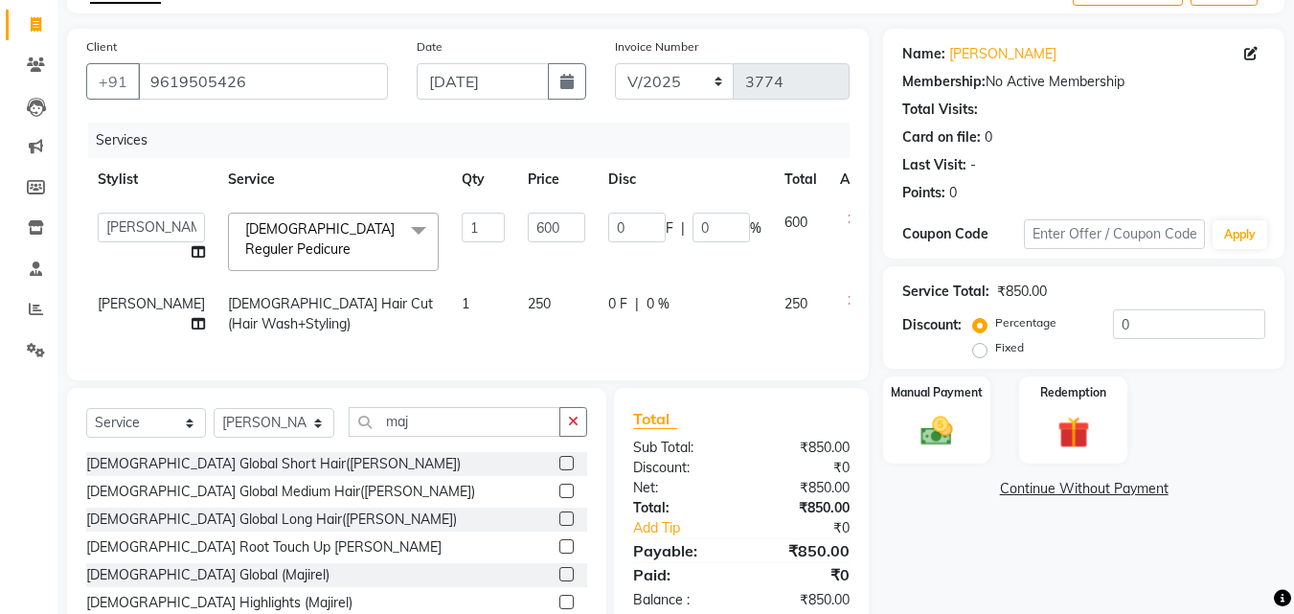
scroll to position [153, 0]
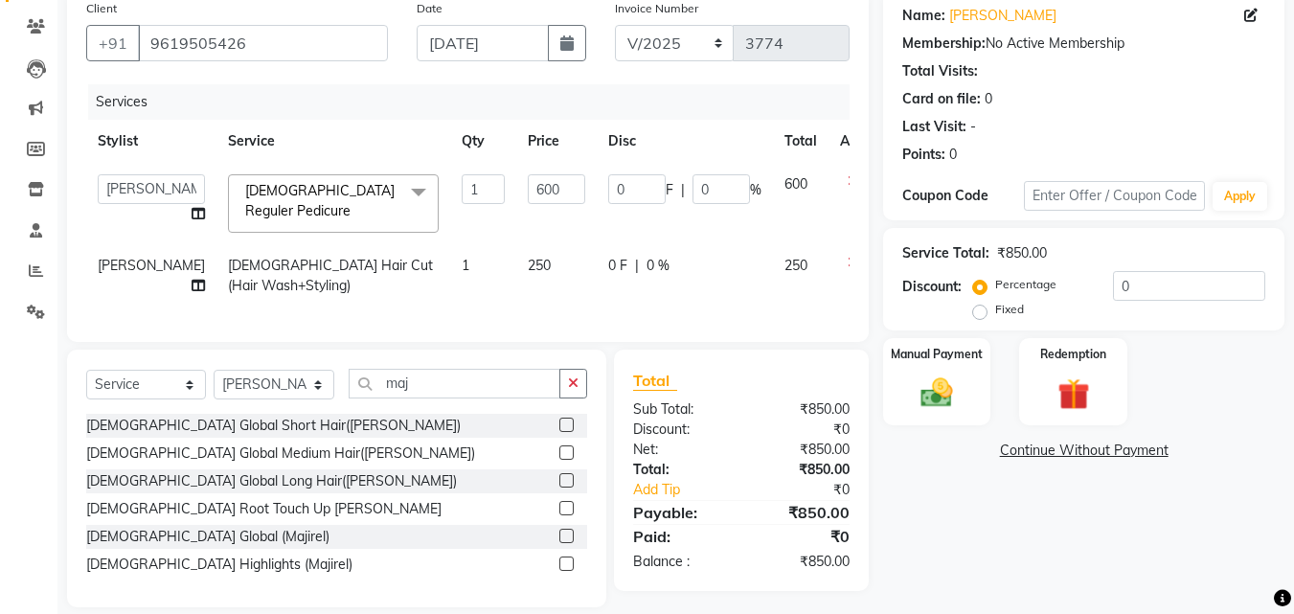
click at [569, 536] on label at bounding box center [566, 536] width 14 height 14
click at [569, 536] on input "checkbox" at bounding box center [565, 537] width 12 height 12
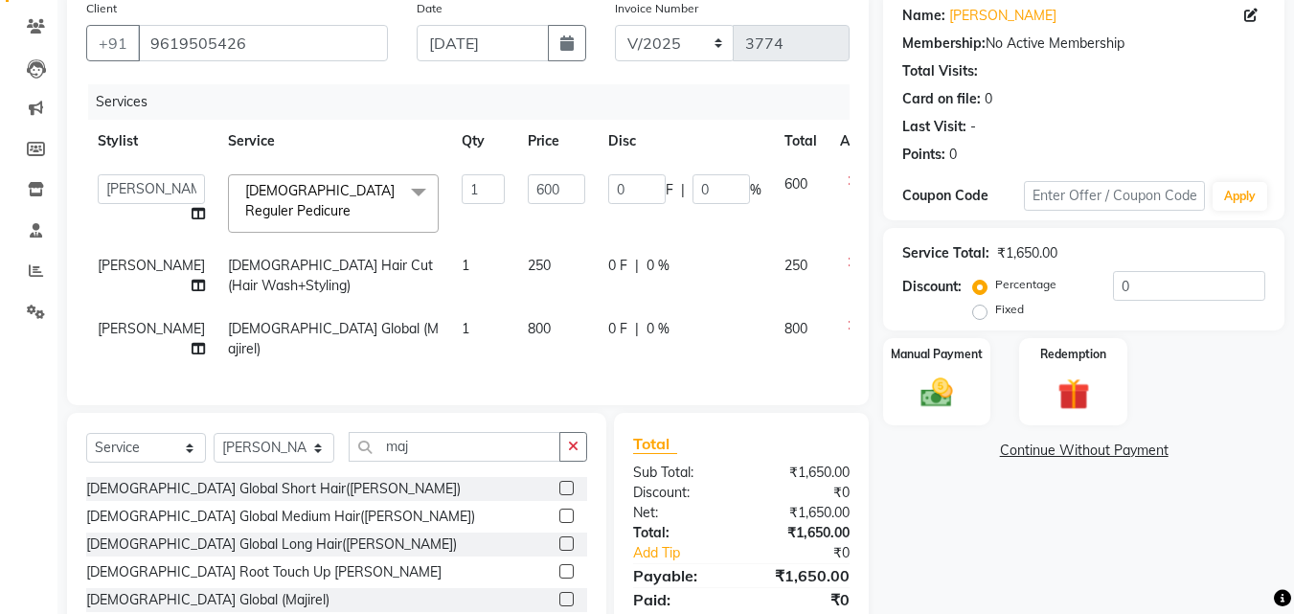
click at [528, 320] on span "800" at bounding box center [539, 328] width 23 height 17
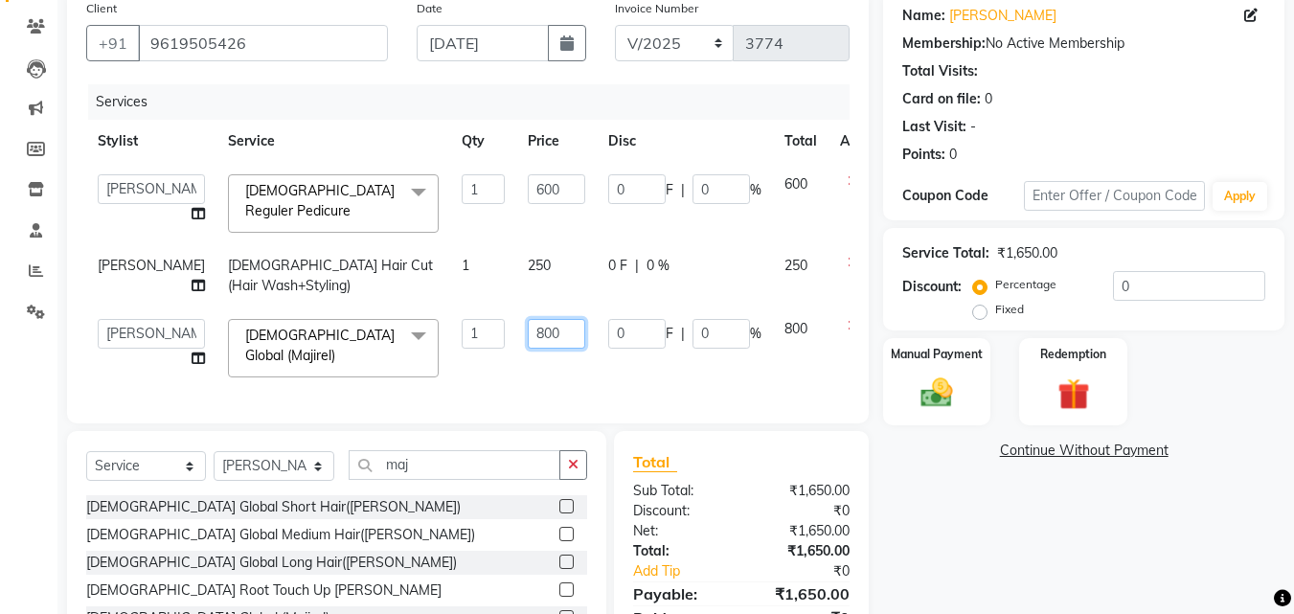
click at [528, 321] on input "800" at bounding box center [556, 334] width 57 height 30
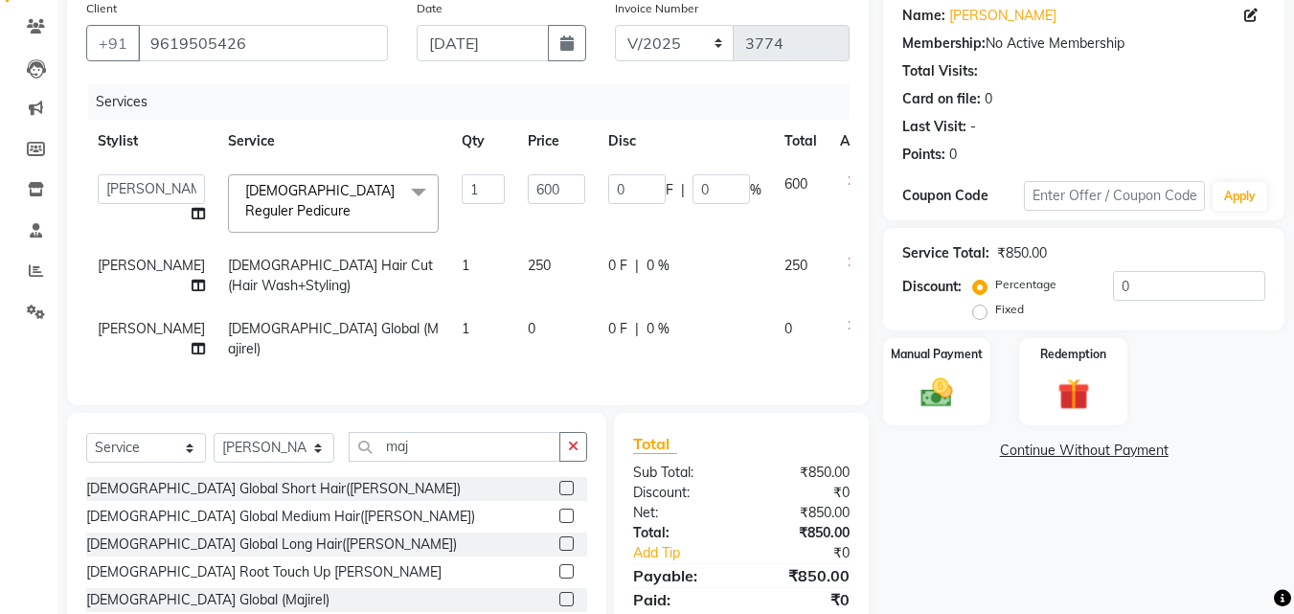
click at [848, 319] on icon at bounding box center [853, 325] width 11 height 13
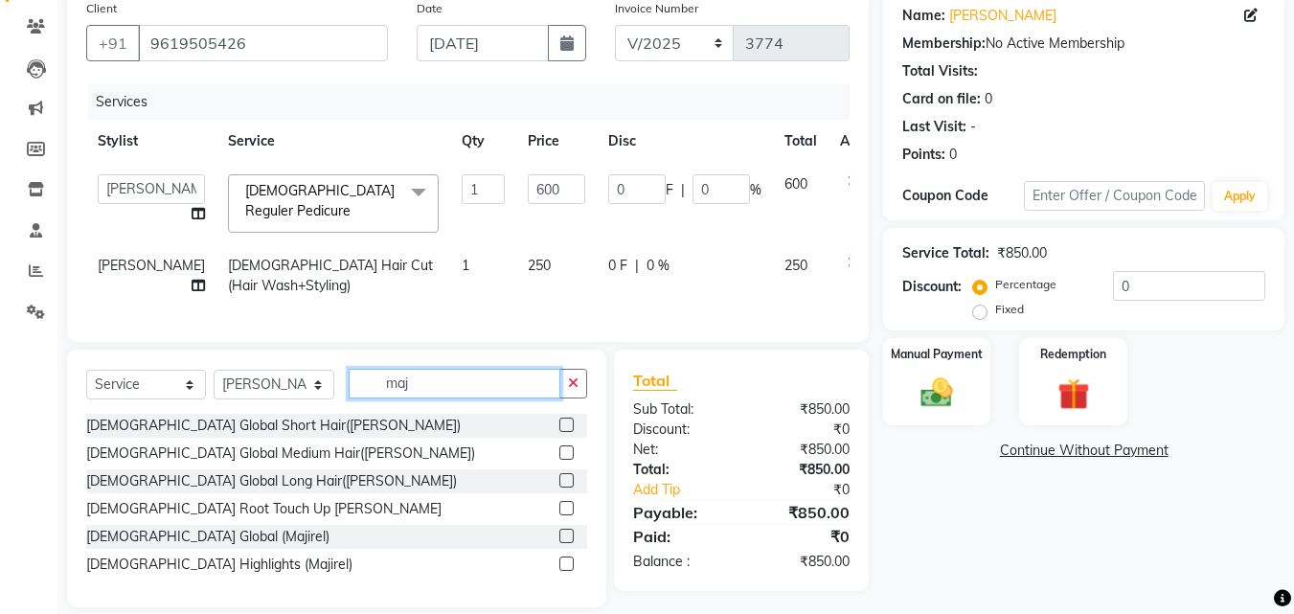
click at [433, 393] on input "maj" at bounding box center [455, 384] width 212 height 30
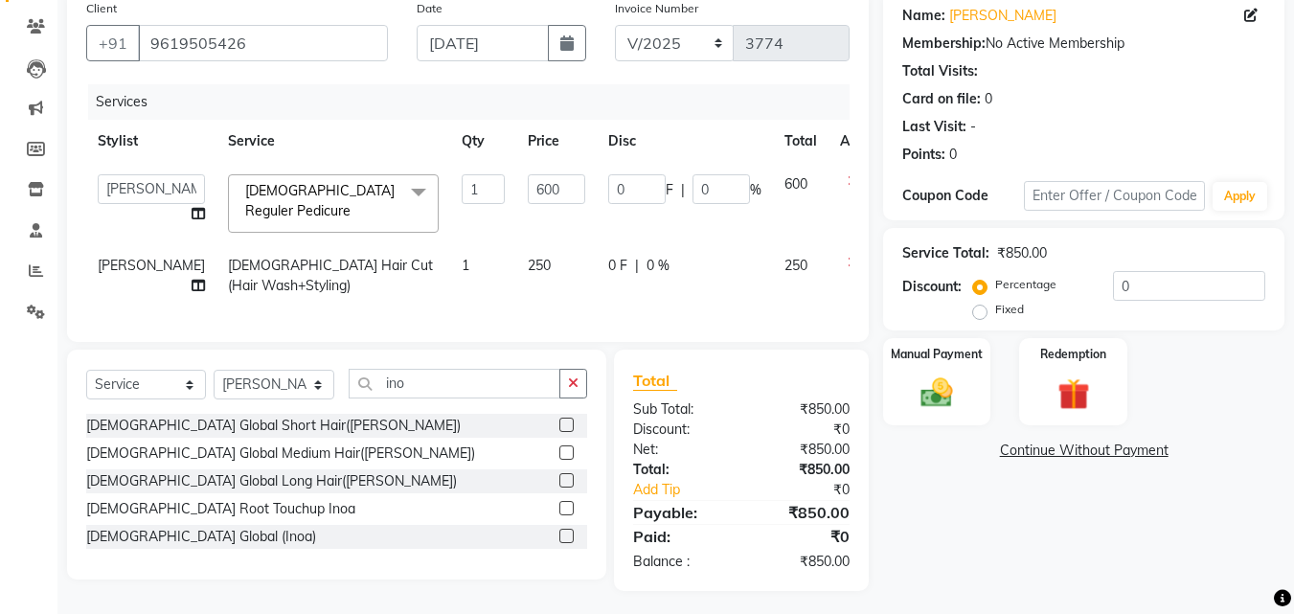
click at [568, 540] on label at bounding box center [566, 536] width 14 height 14
click at [568, 540] on input "checkbox" at bounding box center [565, 537] width 12 height 12
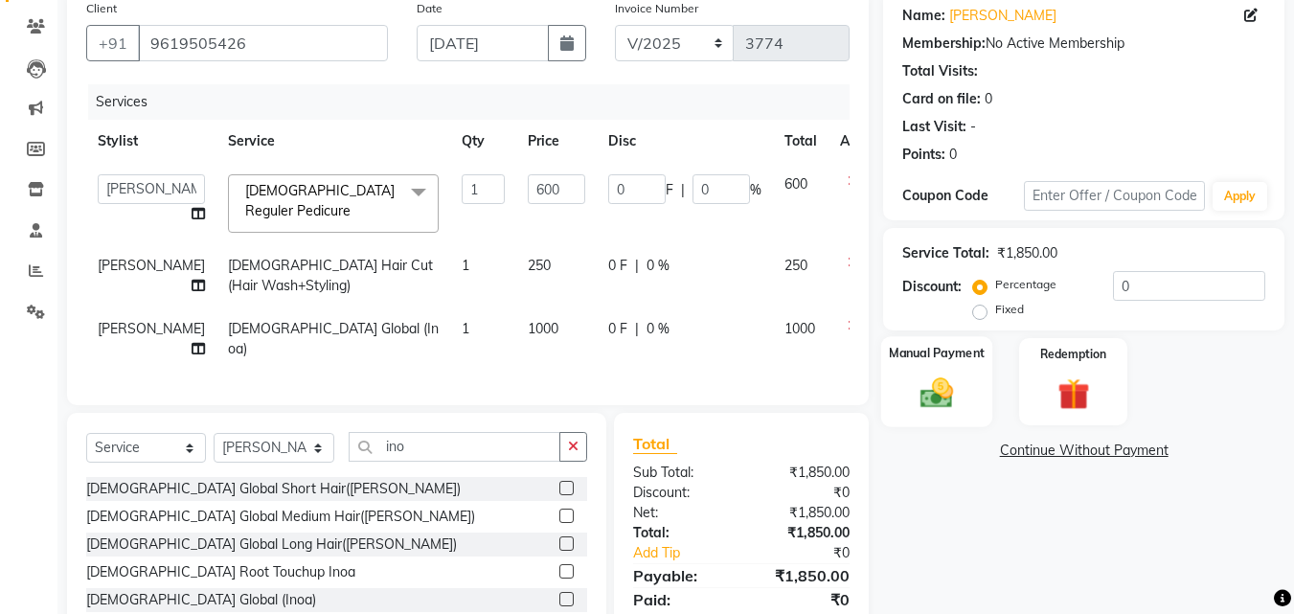
click at [928, 401] on img at bounding box center [937, 393] width 54 height 38
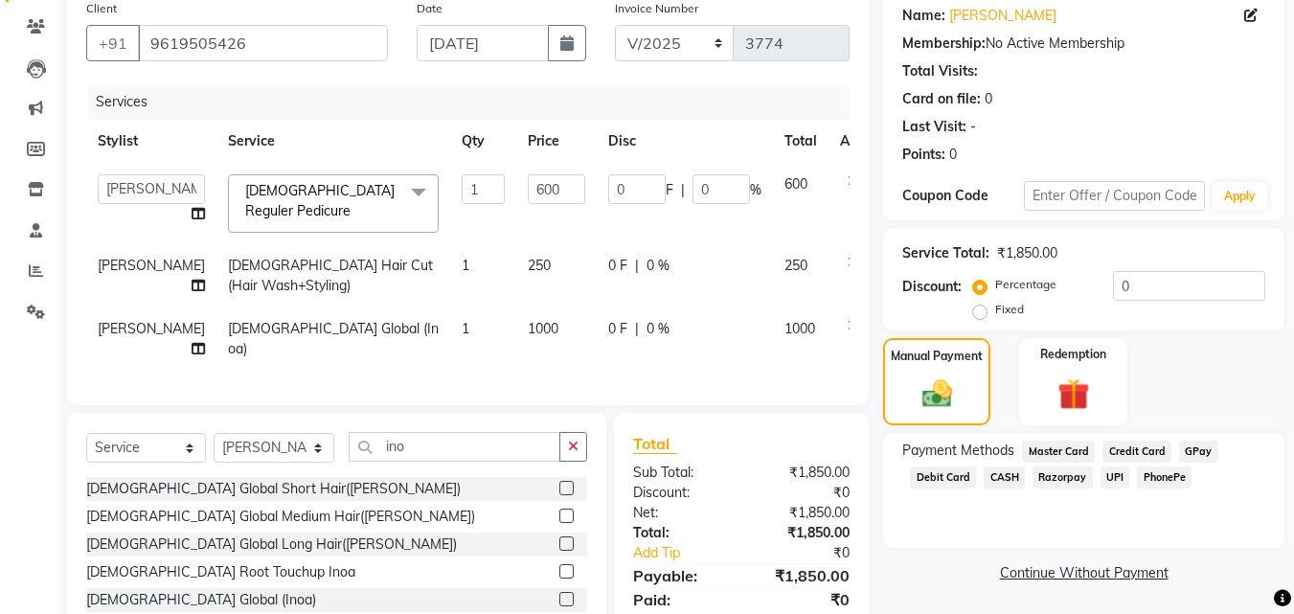
click at [1115, 475] on span "UPI" at bounding box center [1116, 478] width 30 height 22
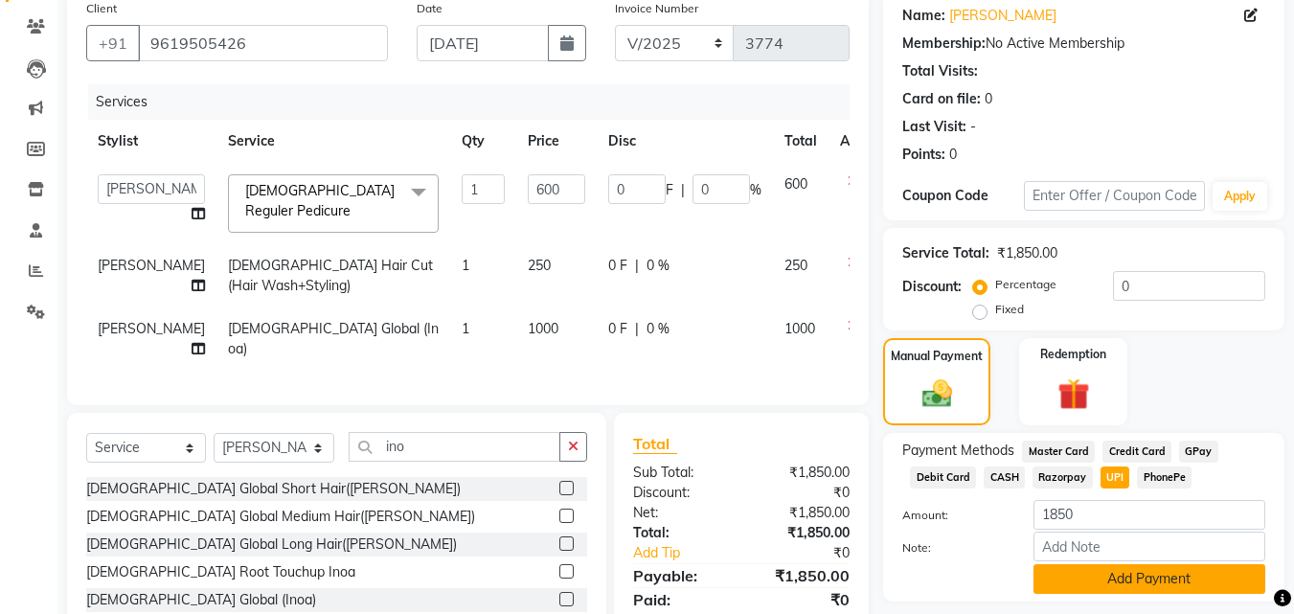
click at [1056, 571] on button "Add Payment" at bounding box center [1150, 579] width 232 height 30
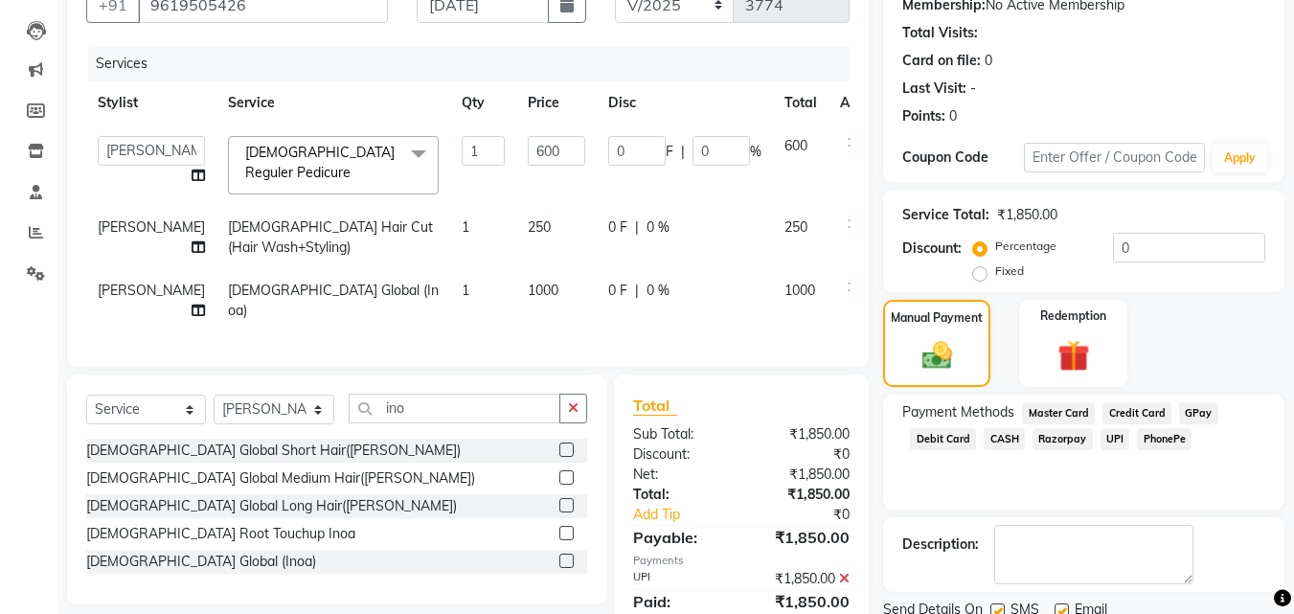
scroll to position [268, 0]
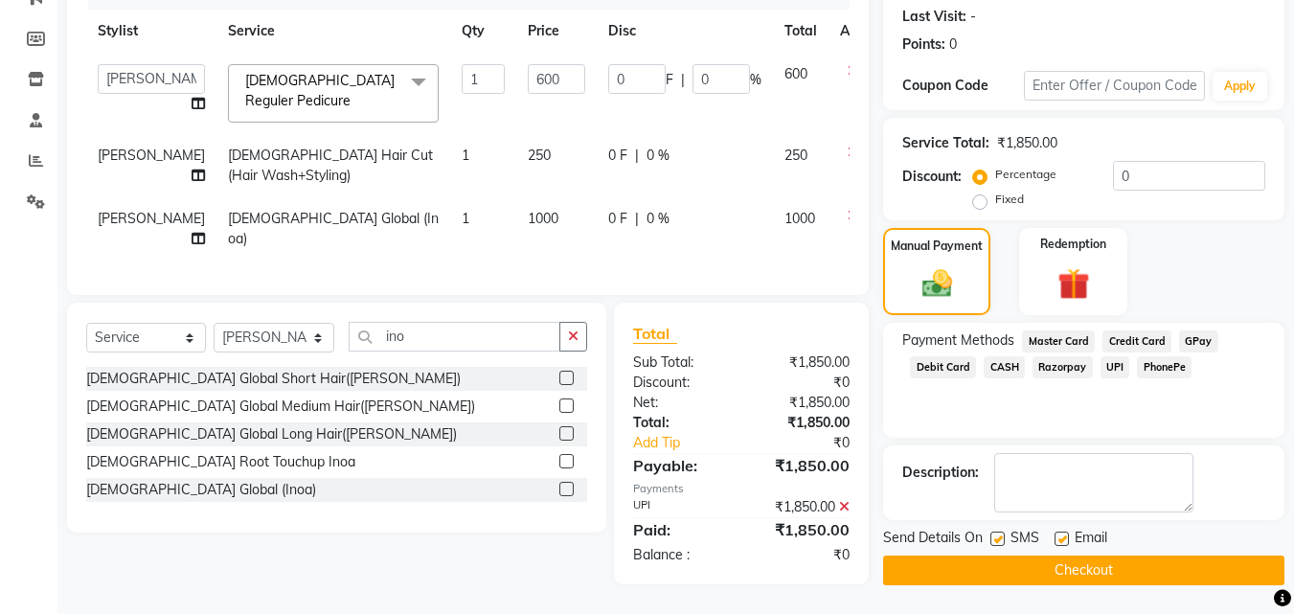
click at [1056, 571] on button "Checkout" at bounding box center [1083, 571] width 401 height 30
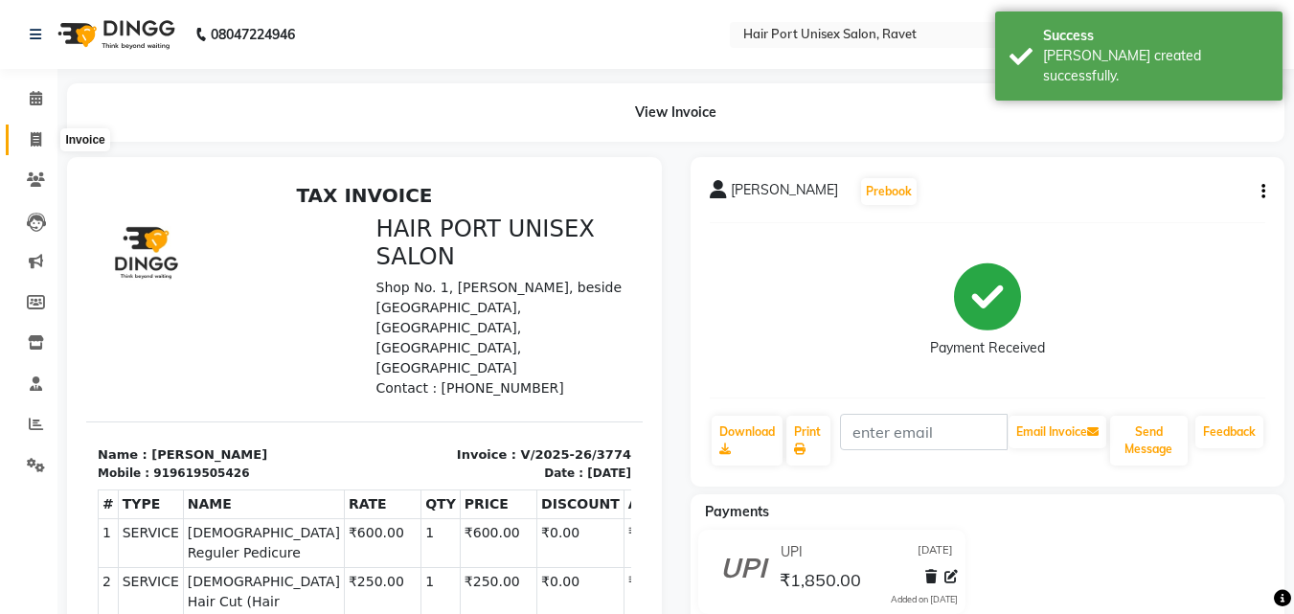
click at [35, 137] on icon at bounding box center [36, 139] width 11 height 14
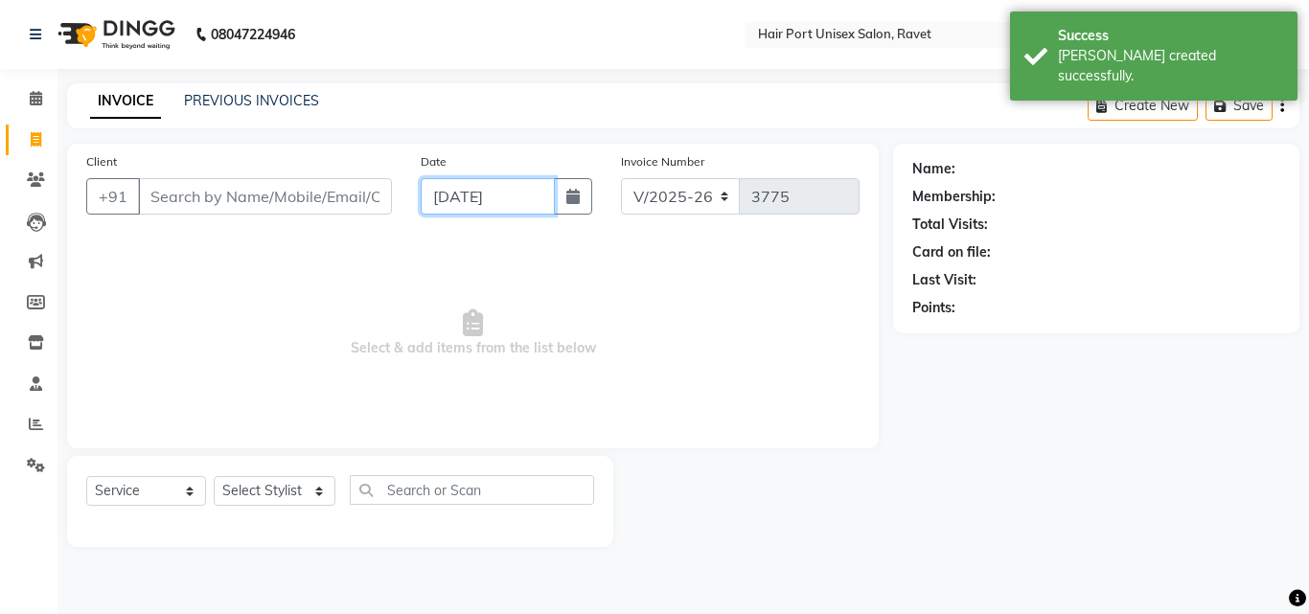
click at [439, 194] on input "[DATE]" at bounding box center [488, 196] width 134 height 36
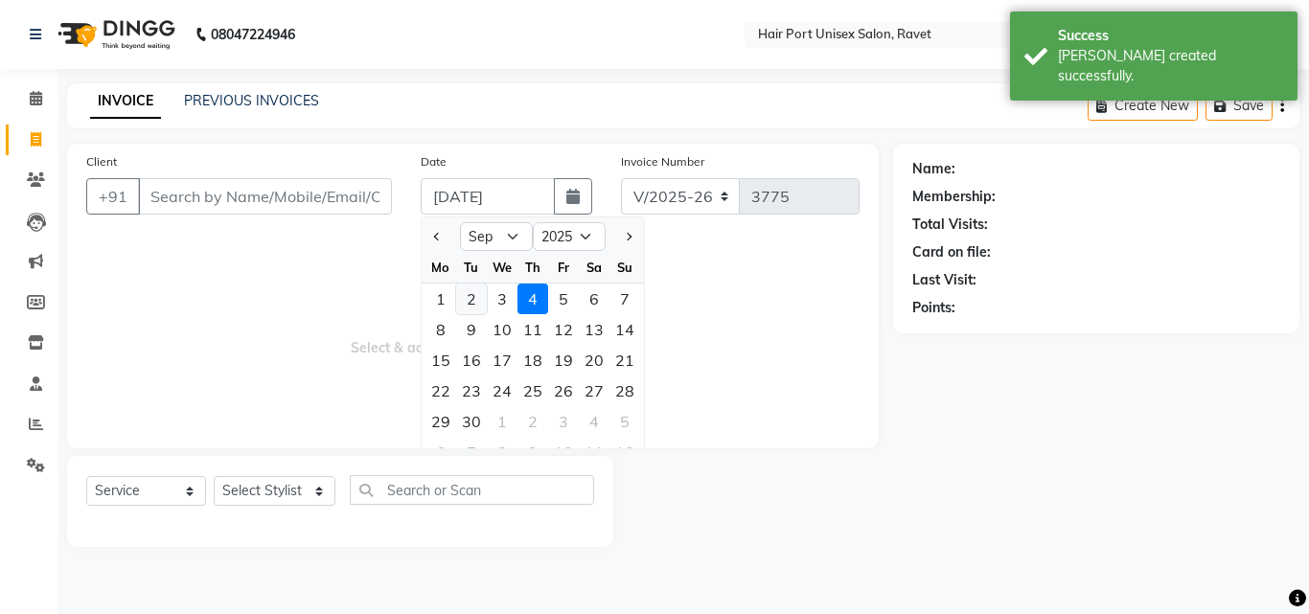
click at [468, 300] on div "2" at bounding box center [471, 299] width 31 height 31
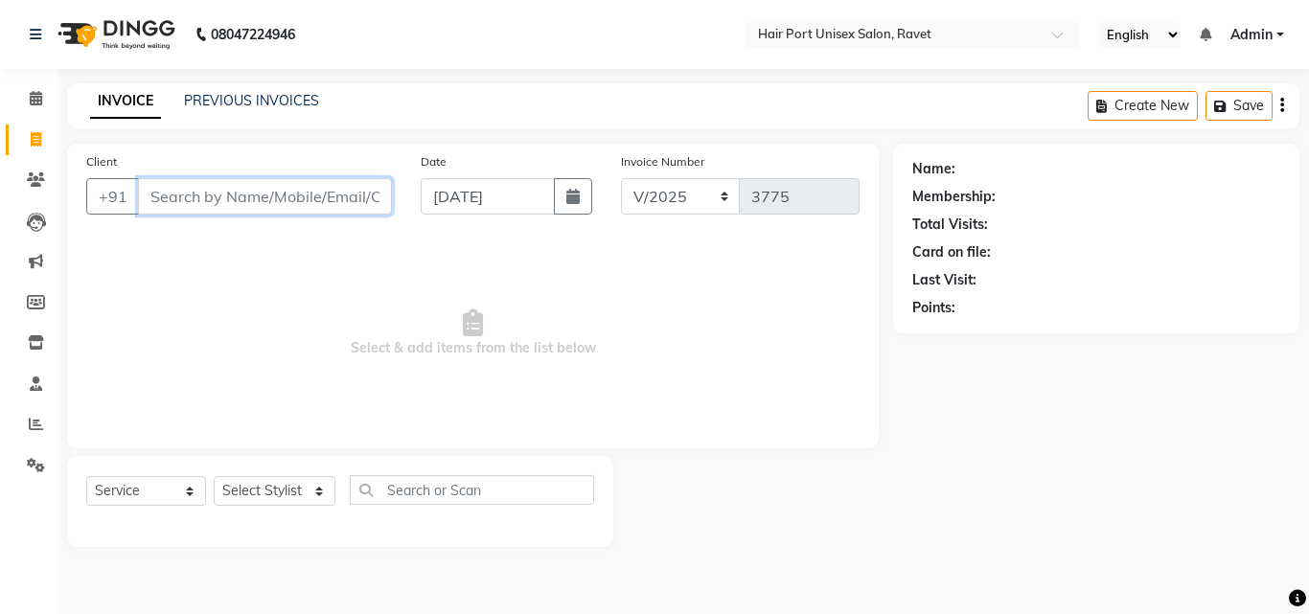
click at [218, 200] on input "Client" at bounding box center [265, 196] width 254 height 36
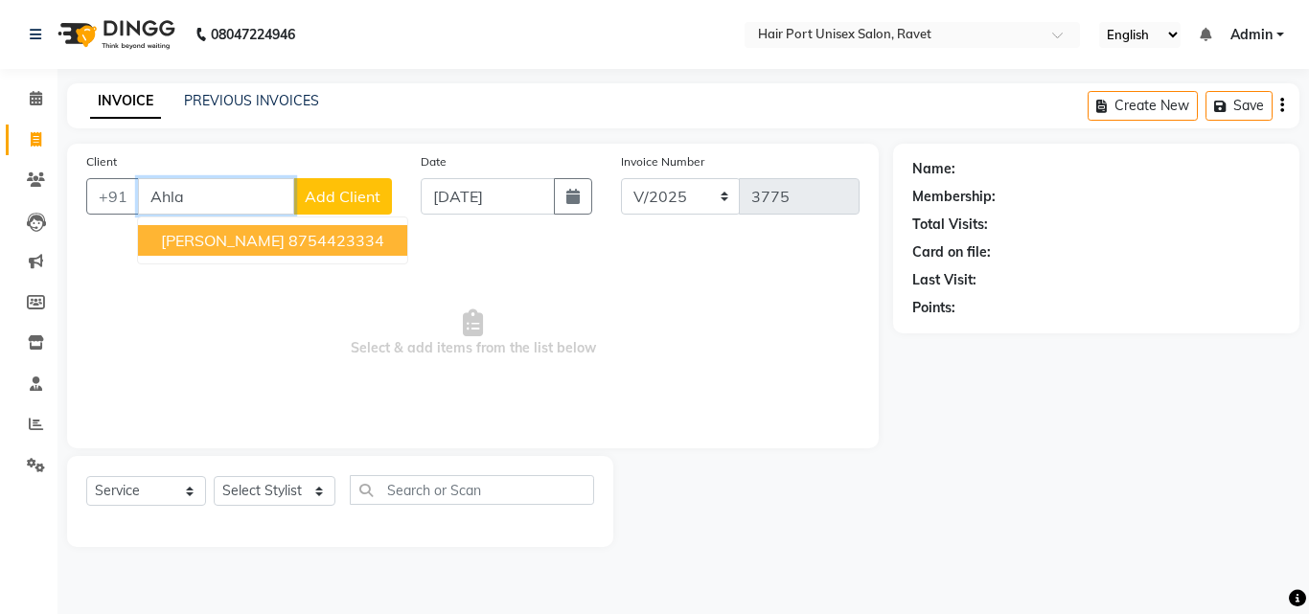
click at [255, 232] on span "[PERSON_NAME]" at bounding box center [223, 240] width 124 height 19
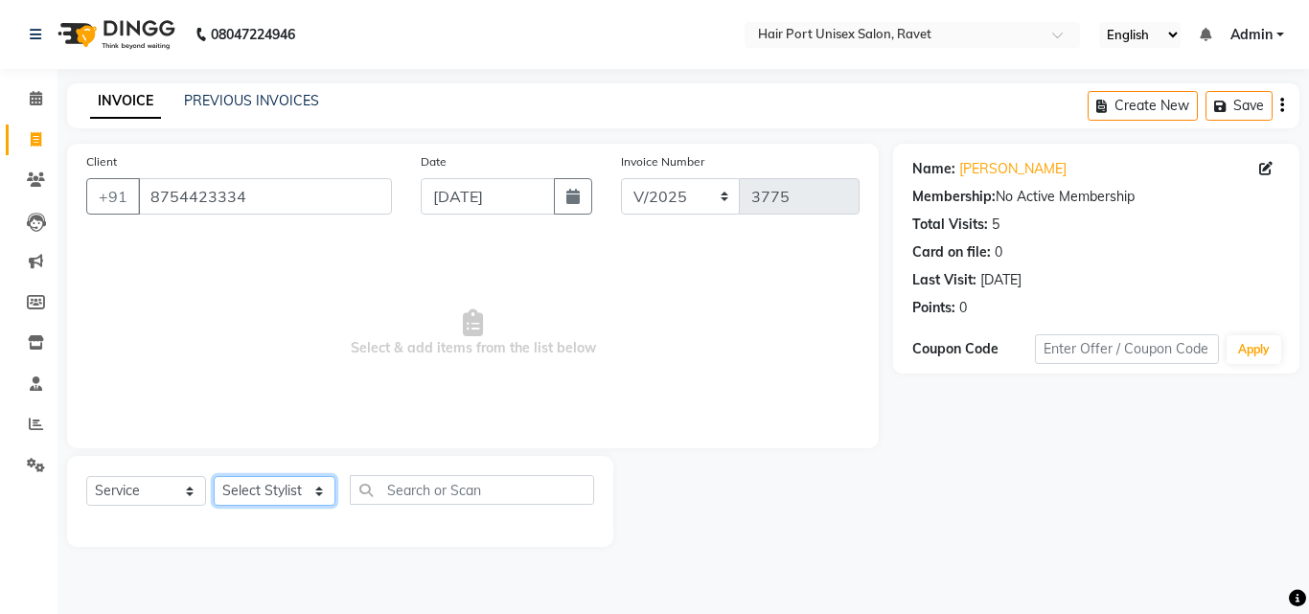
click at [277, 489] on select "Select Stylist [PERSON_NAME] [PERSON_NAME] [PERSON_NAME] [PERSON_NAME] [PERSON_…" at bounding box center [275, 491] width 122 height 30
click at [214, 476] on select "Select Stylist [PERSON_NAME] [PERSON_NAME] [PERSON_NAME] [PERSON_NAME] [PERSON_…" at bounding box center [275, 491] width 122 height 30
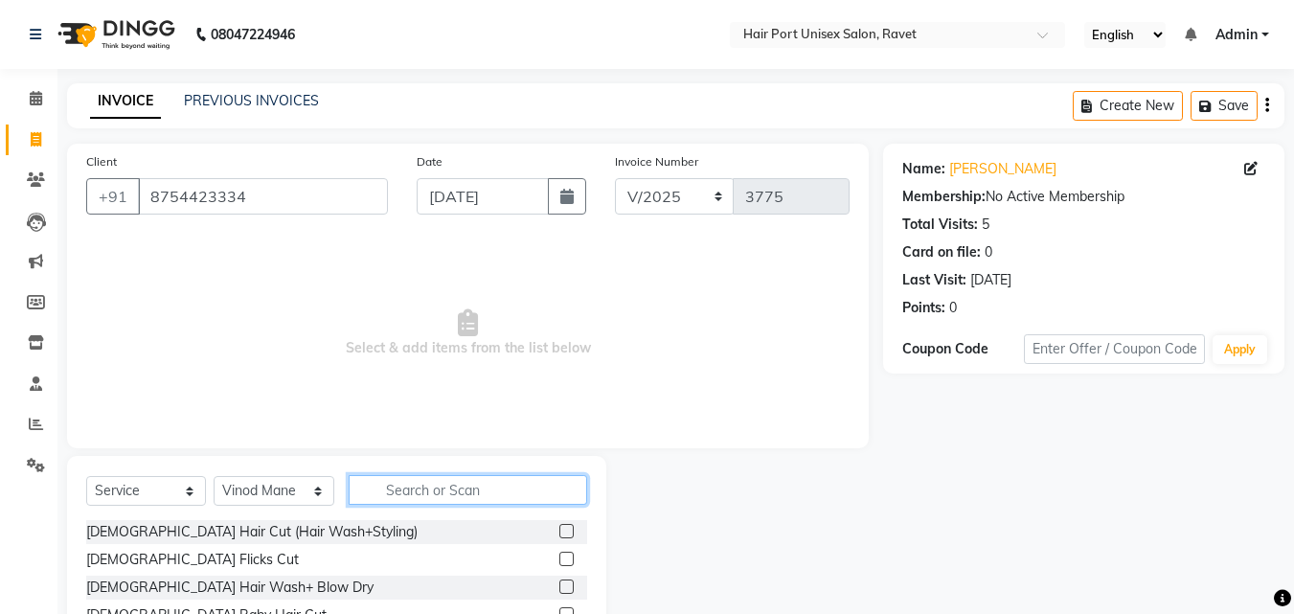
click at [391, 492] on input "text" at bounding box center [468, 490] width 239 height 30
click at [567, 586] on label at bounding box center [566, 587] width 14 height 14
click at [567, 586] on input "checkbox" at bounding box center [565, 588] width 12 height 12
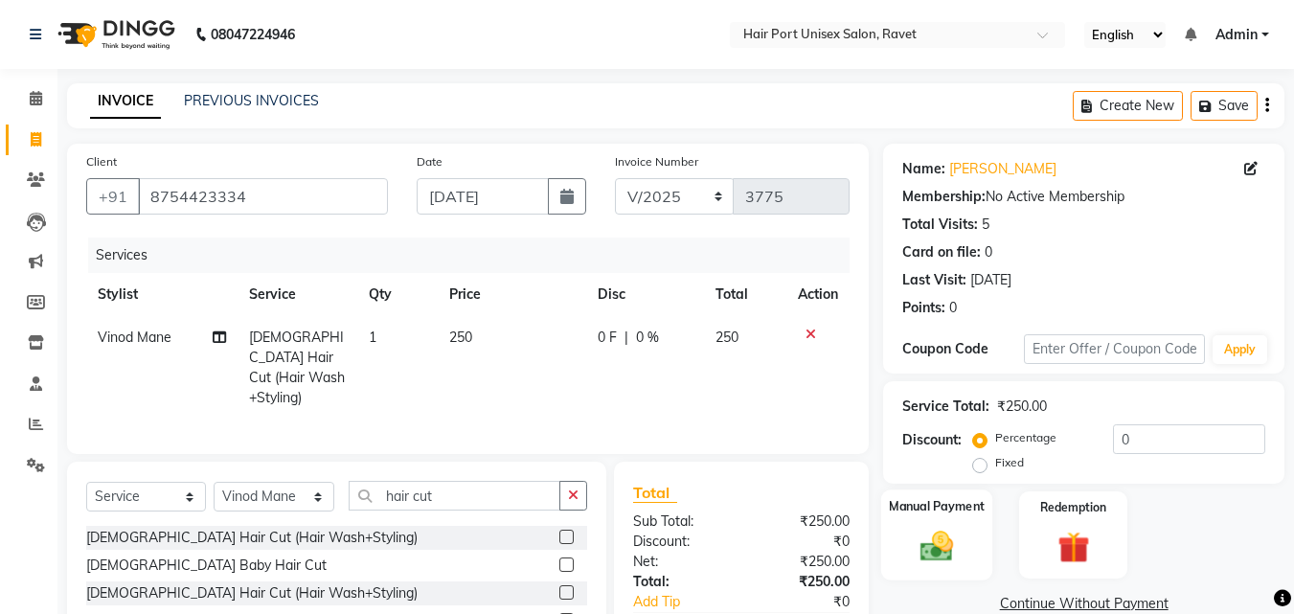
click at [943, 543] on img at bounding box center [937, 546] width 54 height 38
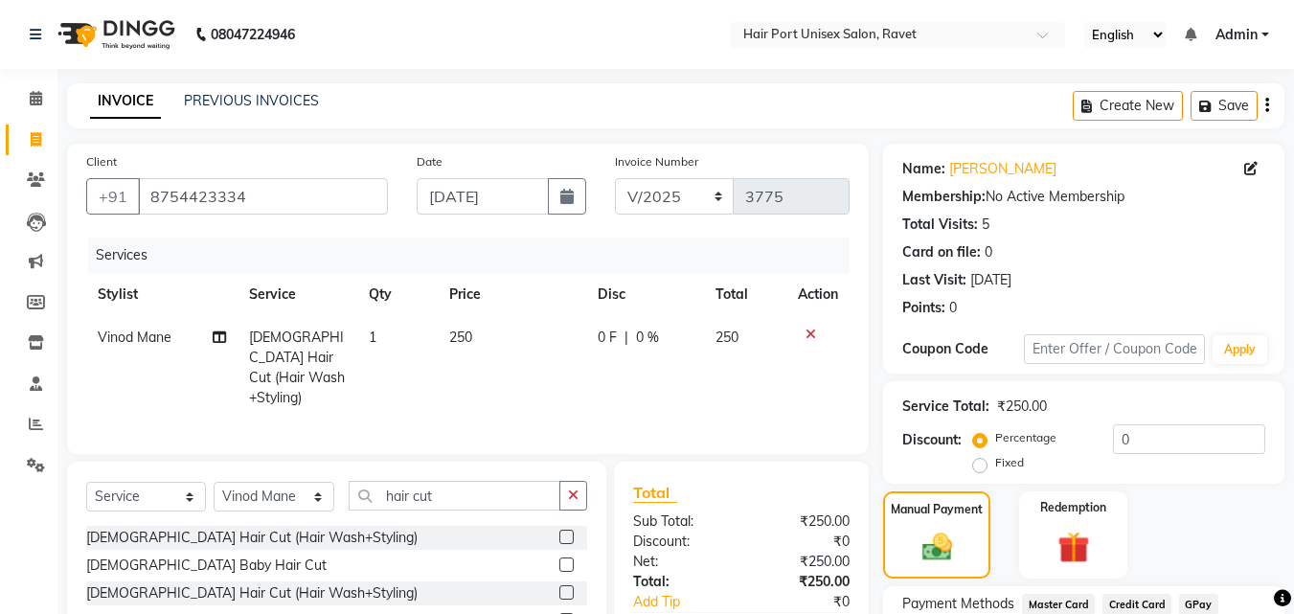
click at [1002, 524] on div "Manual Payment Redemption" at bounding box center [1084, 534] width 430 height 87
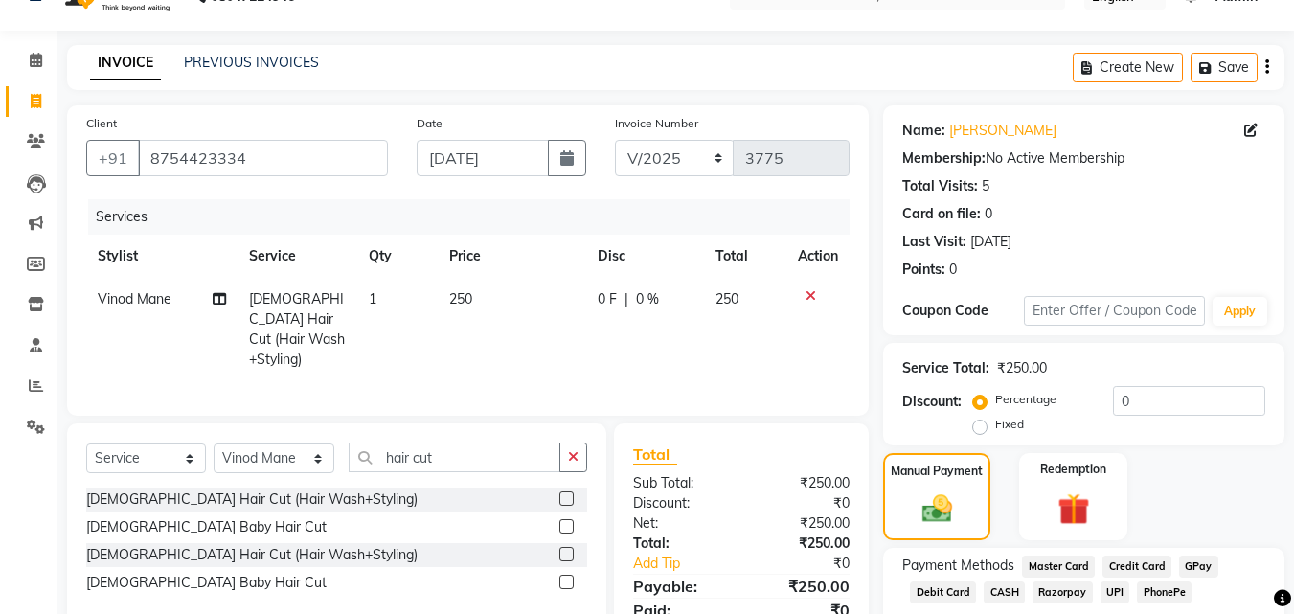
scroll to position [155, 0]
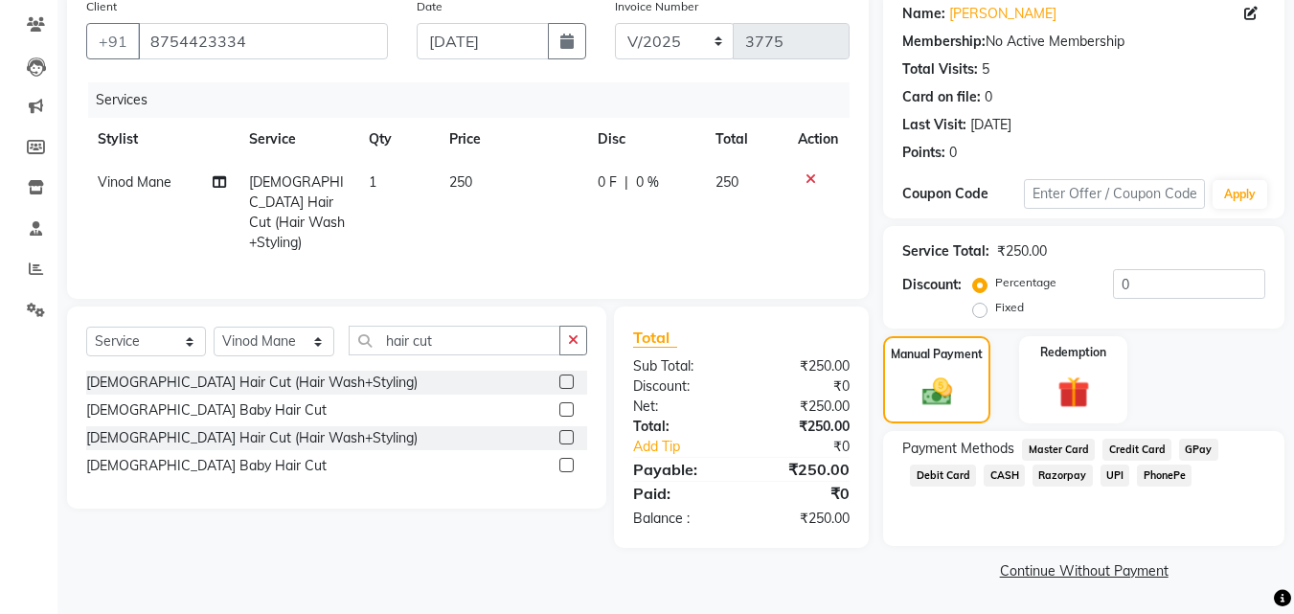
click at [1108, 470] on span "UPI" at bounding box center [1116, 476] width 30 height 22
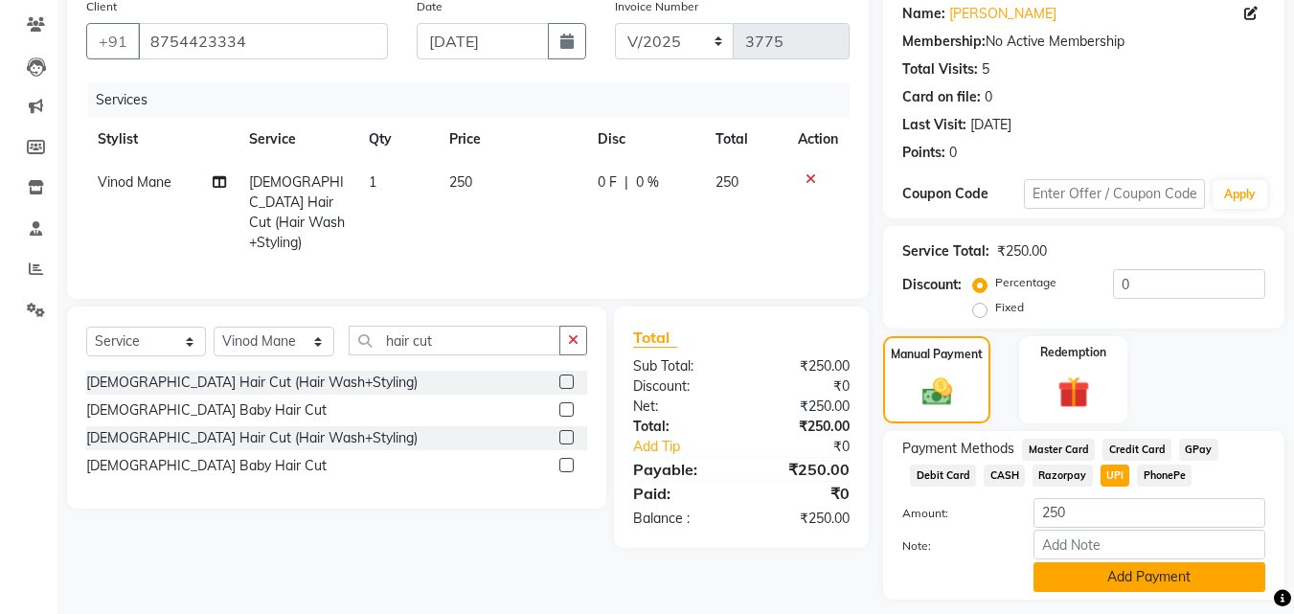
click at [1122, 574] on button "Add Payment" at bounding box center [1150, 577] width 232 height 30
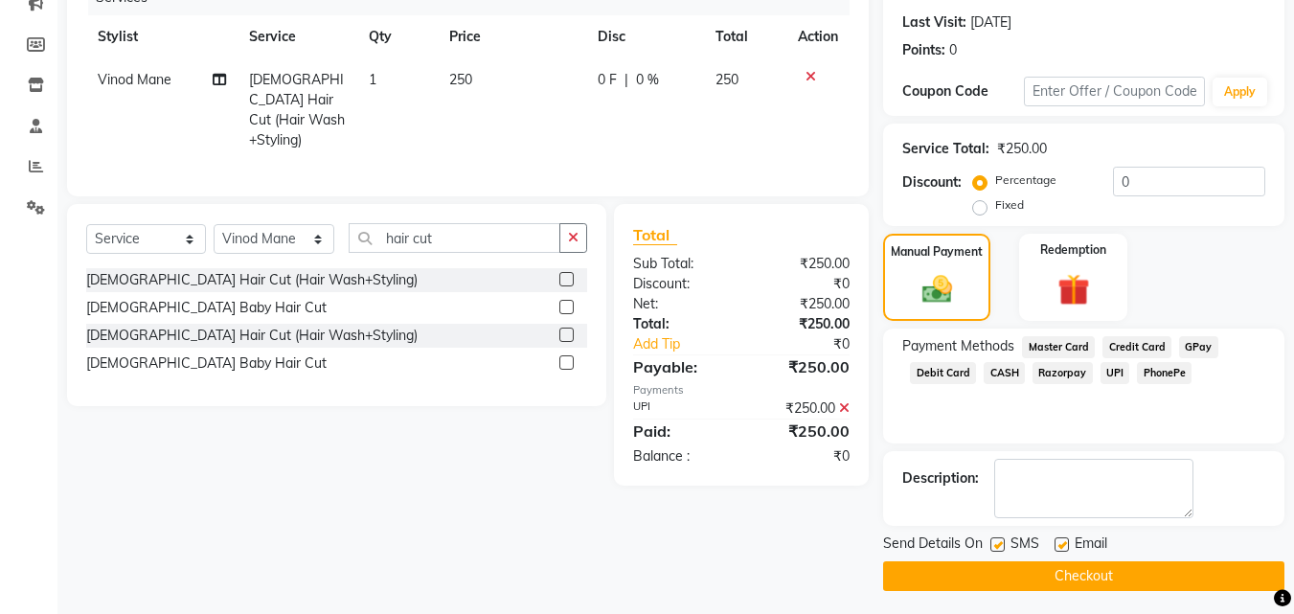
scroll to position [263, 0]
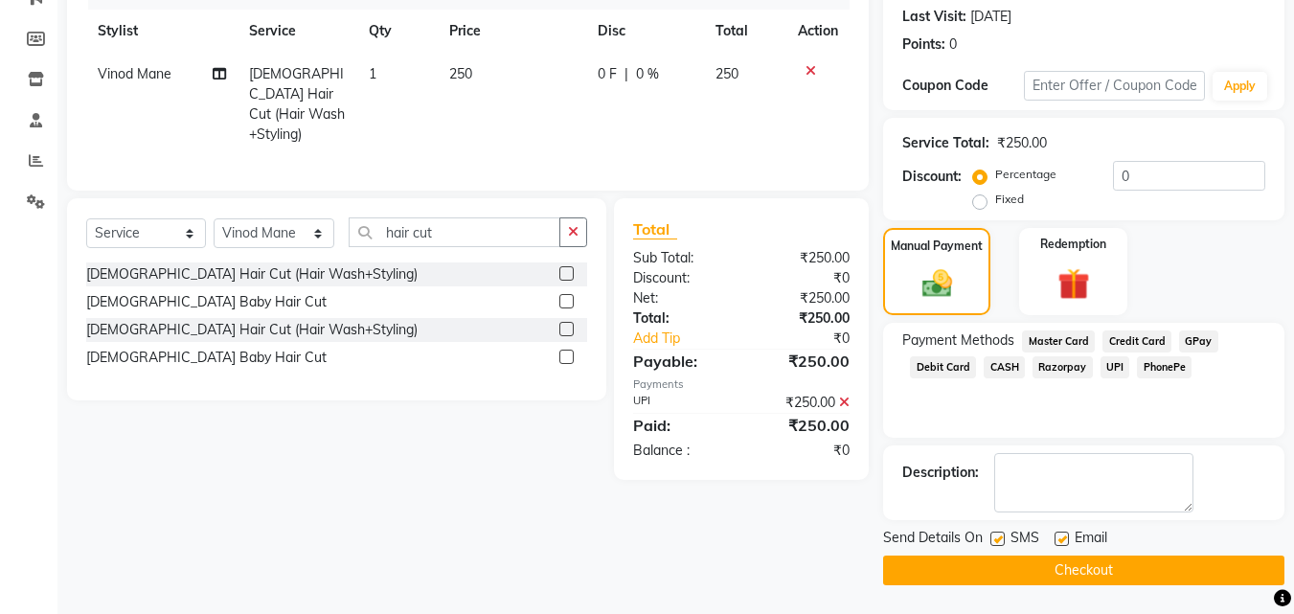
click at [1121, 574] on button "Checkout" at bounding box center [1083, 571] width 401 height 30
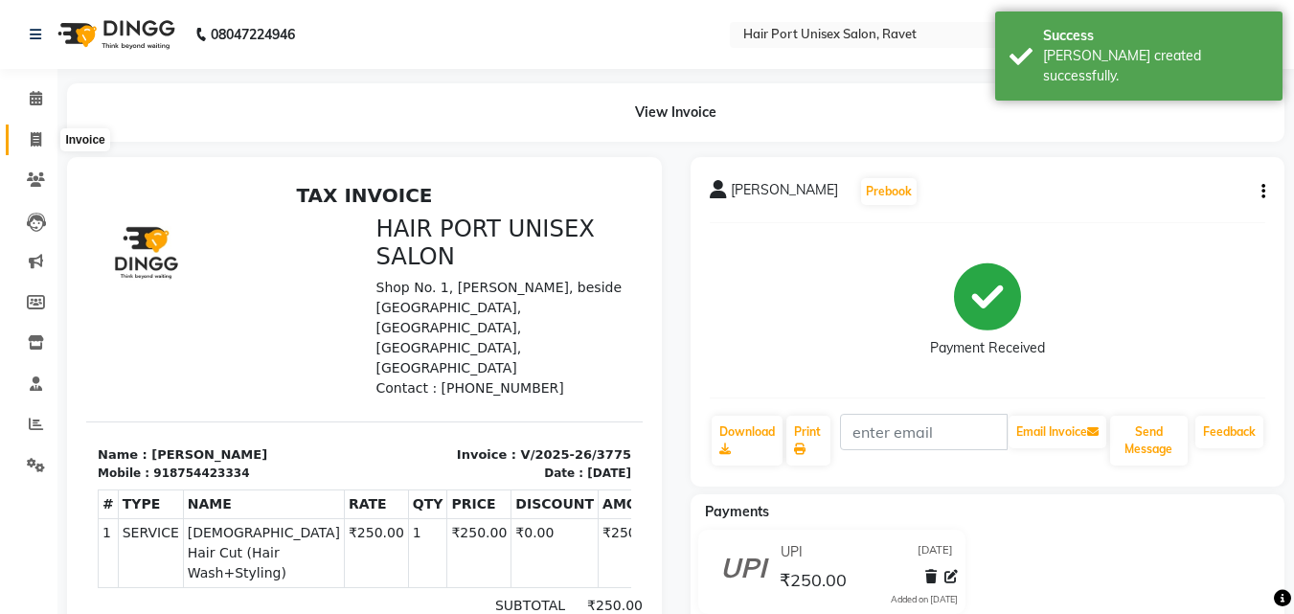
click at [36, 132] on icon at bounding box center [36, 139] width 11 height 14
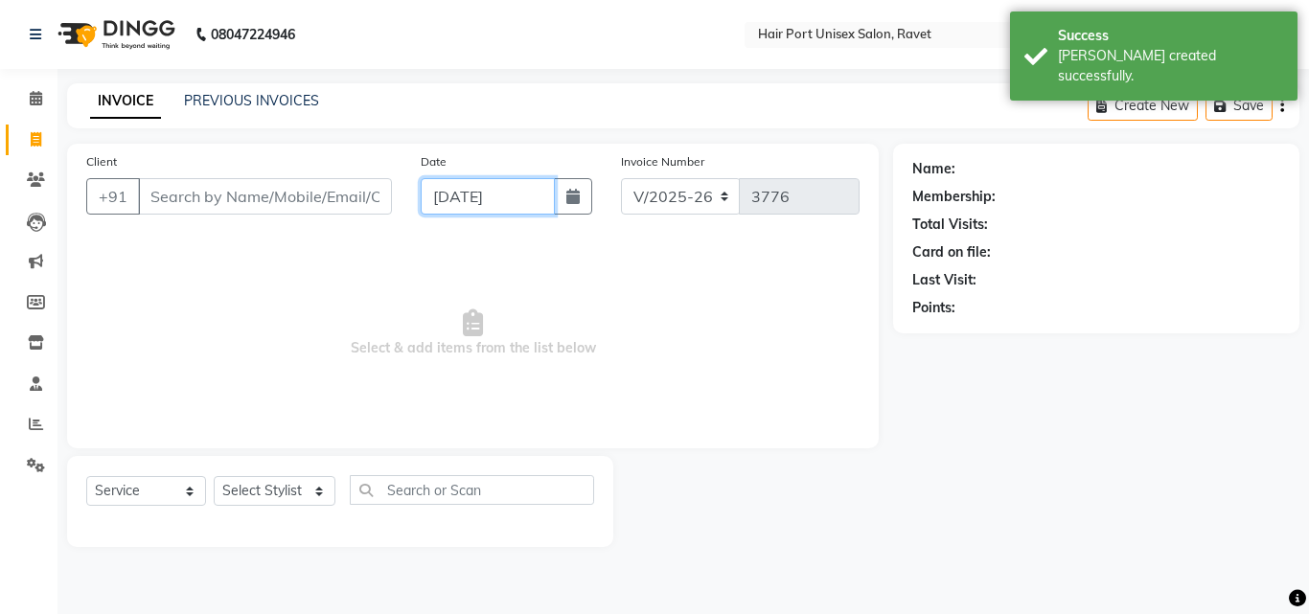
click at [450, 184] on input "[DATE]" at bounding box center [488, 196] width 134 height 36
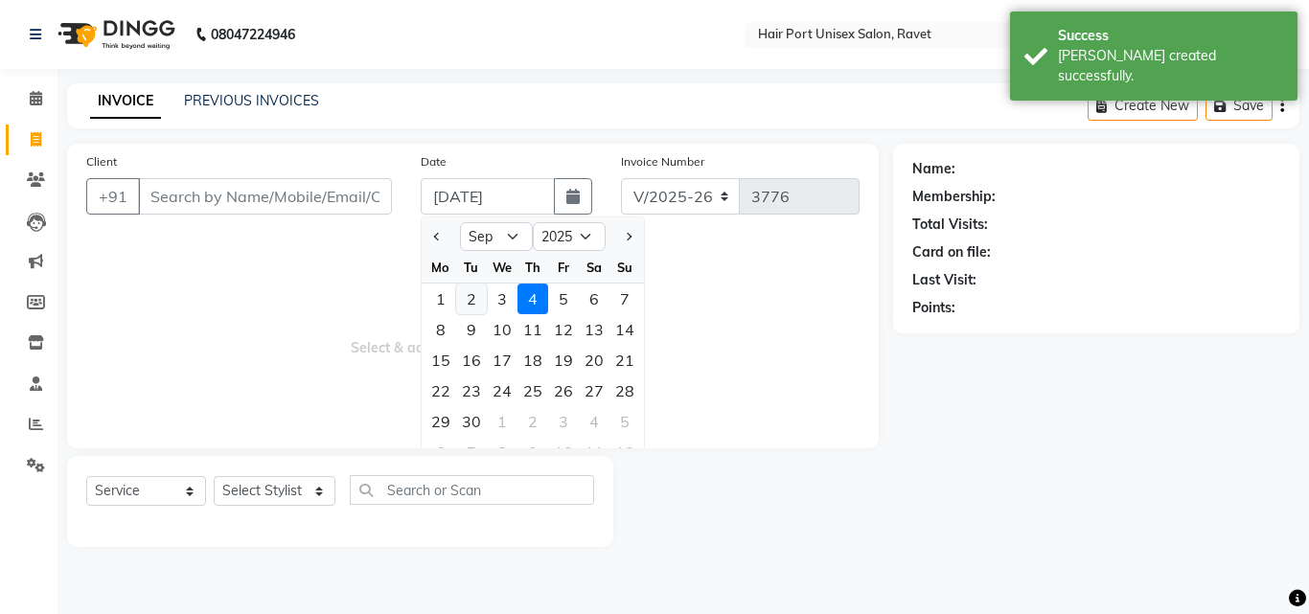
click at [473, 300] on div "2" at bounding box center [471, 299] width 31 height 31
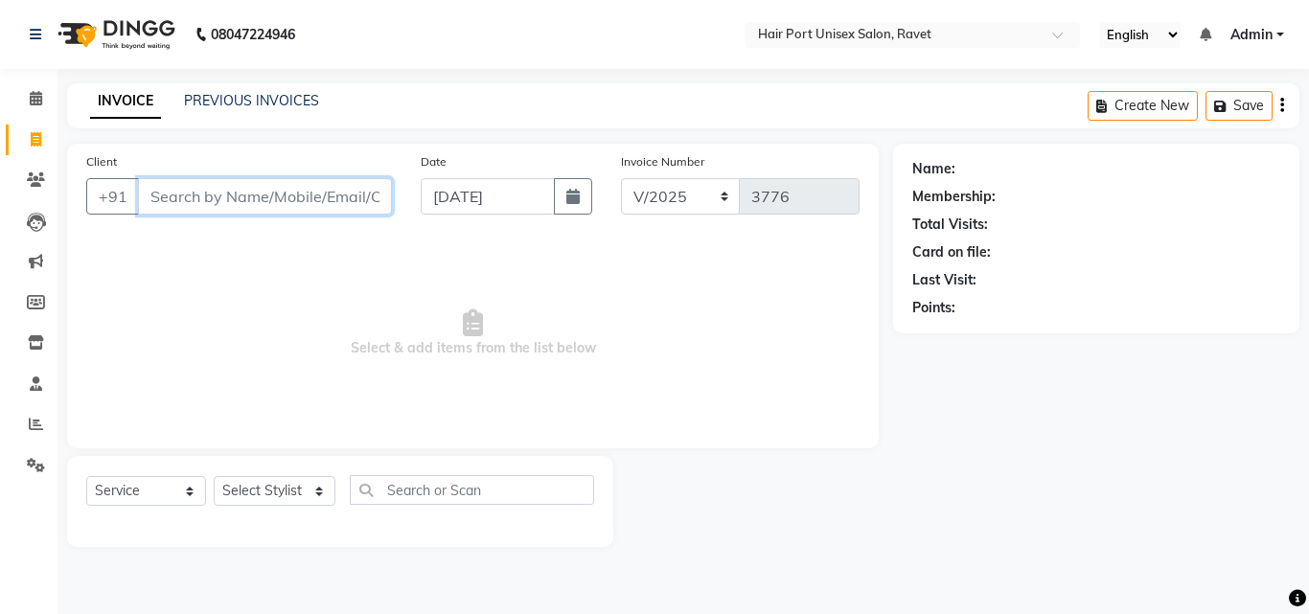
click at [243, 201] on input "Client" at bounding box center [265, 196] width 254 height 36
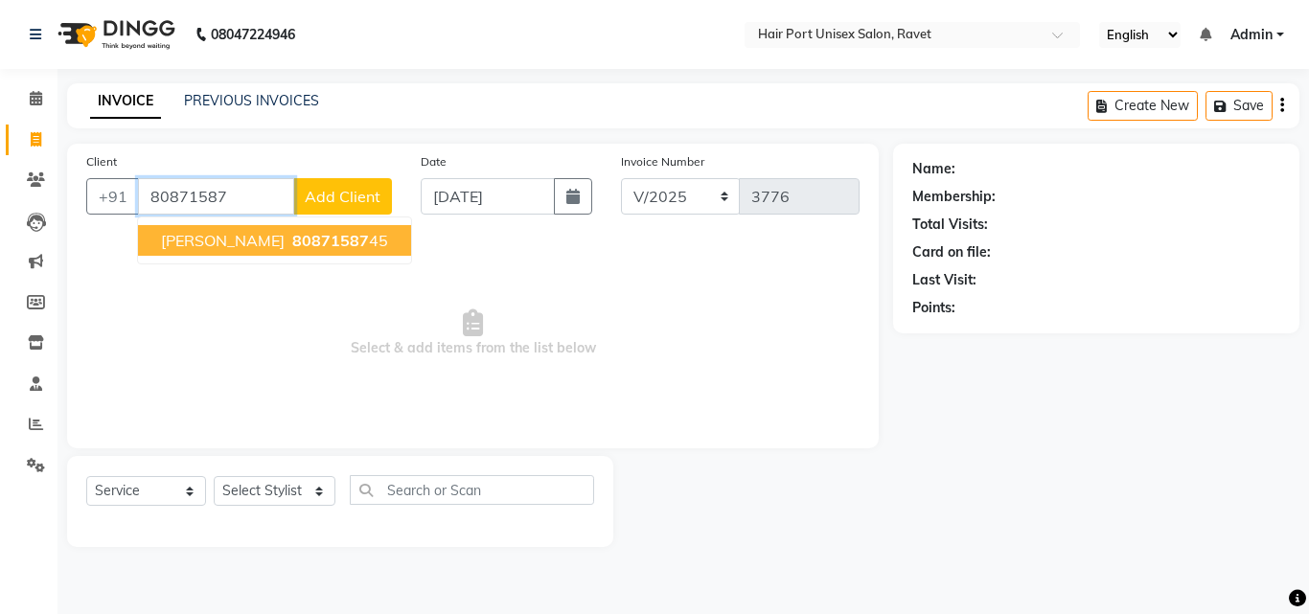
click at [292, 240] on span "80871587" at bounding box center [330, 240] width 77 height 19
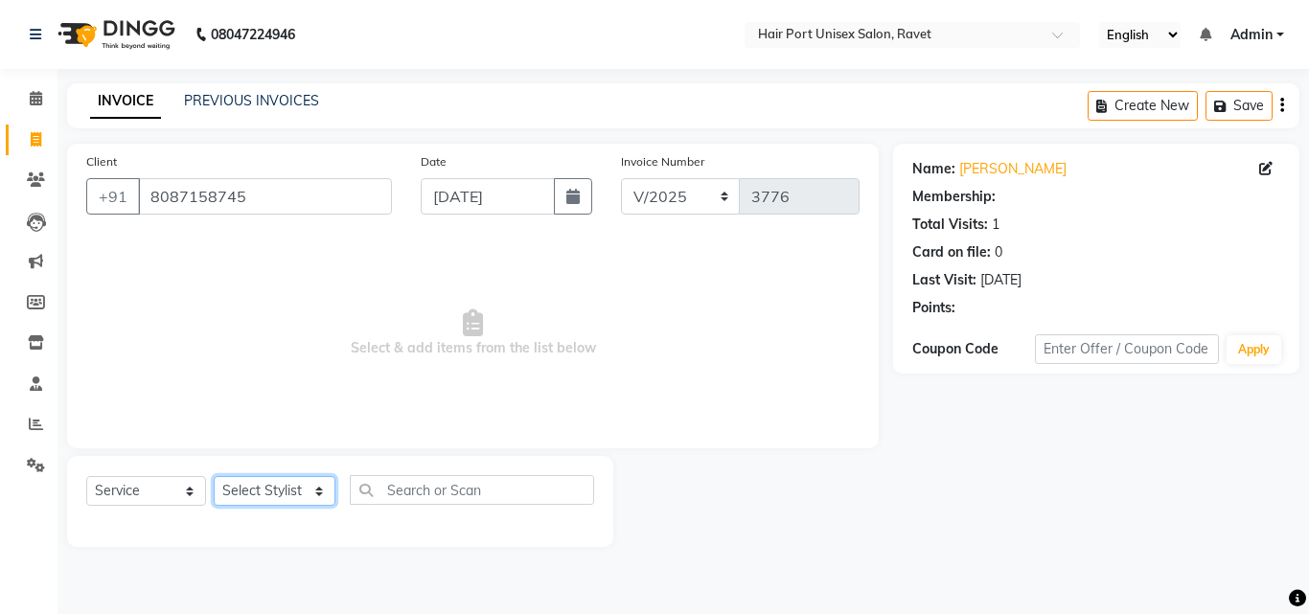
click at [268, 492] on select "Select Stylist [PERSON_NAME] [PERSON_NAME] [PERSON_NAME] [PERSON_NAME] [PERSON_…" at bounding box center [275, 491] width 122 height 30
click at [214, 476] on select "Select Stylist [PERSON_NAME] [PERSON_NAME] [PERSON_NAME] [PERSON_NAME] [PERSON_…" at bounding box center [275, 491] width 122 height 30
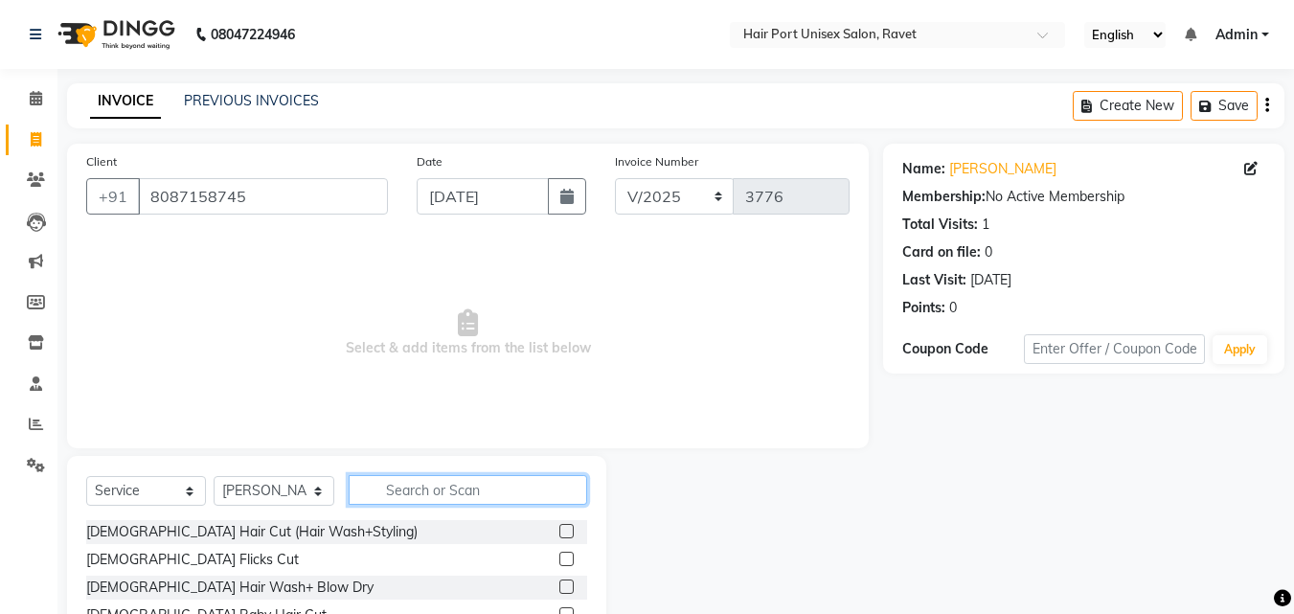
click at [401, 490] on input "text" at bounding box center [468, 490] width 239 height 30
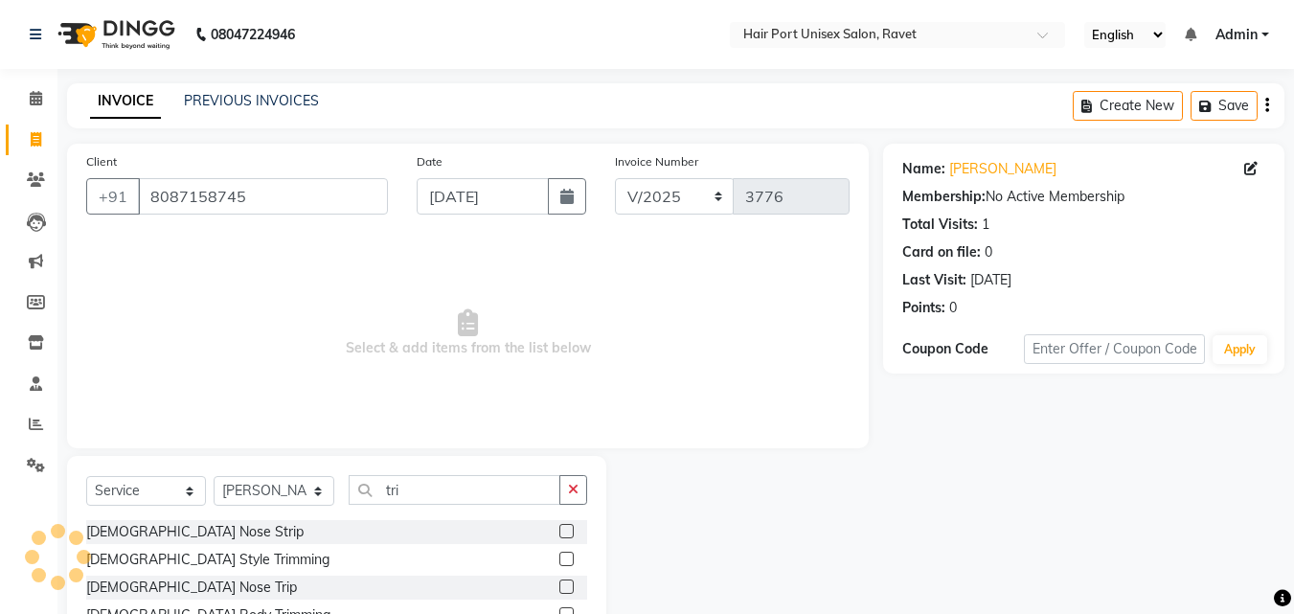
click at [564, 556] on label at bounding box center [566, 559] width 14 height 14
click at [564, 556] on input "checkbox" at bounding box center [565, 560] width 12 height 12
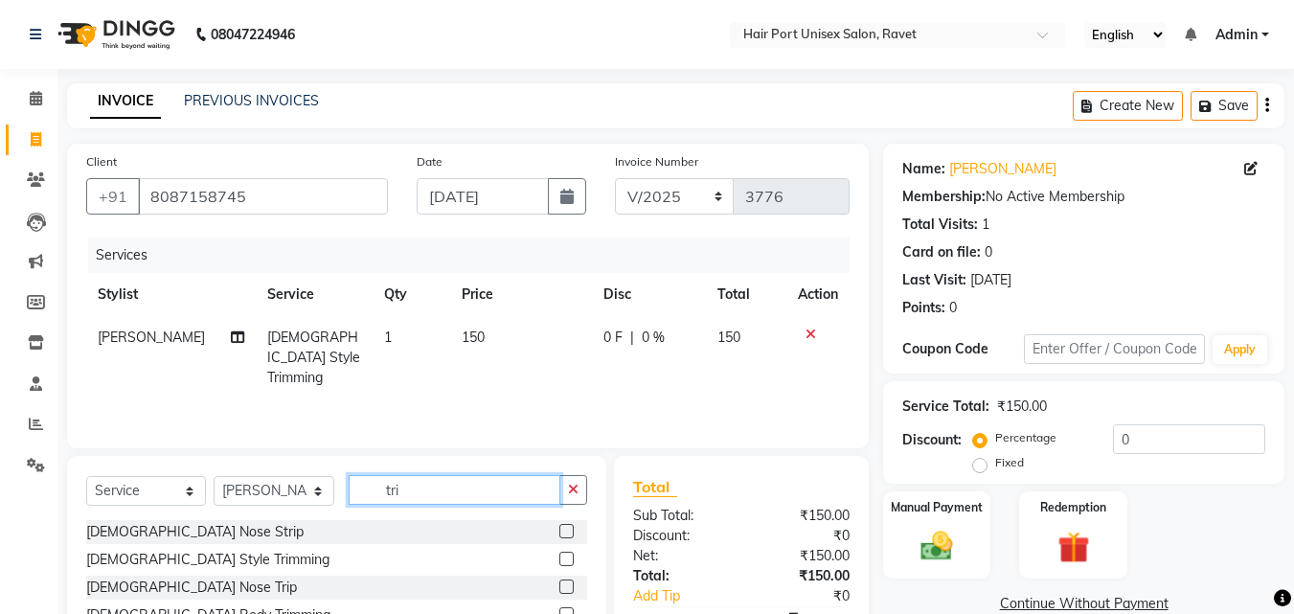
click at [417, 493] on input "tri" at bounding box center [455, 490] width 212 height 30
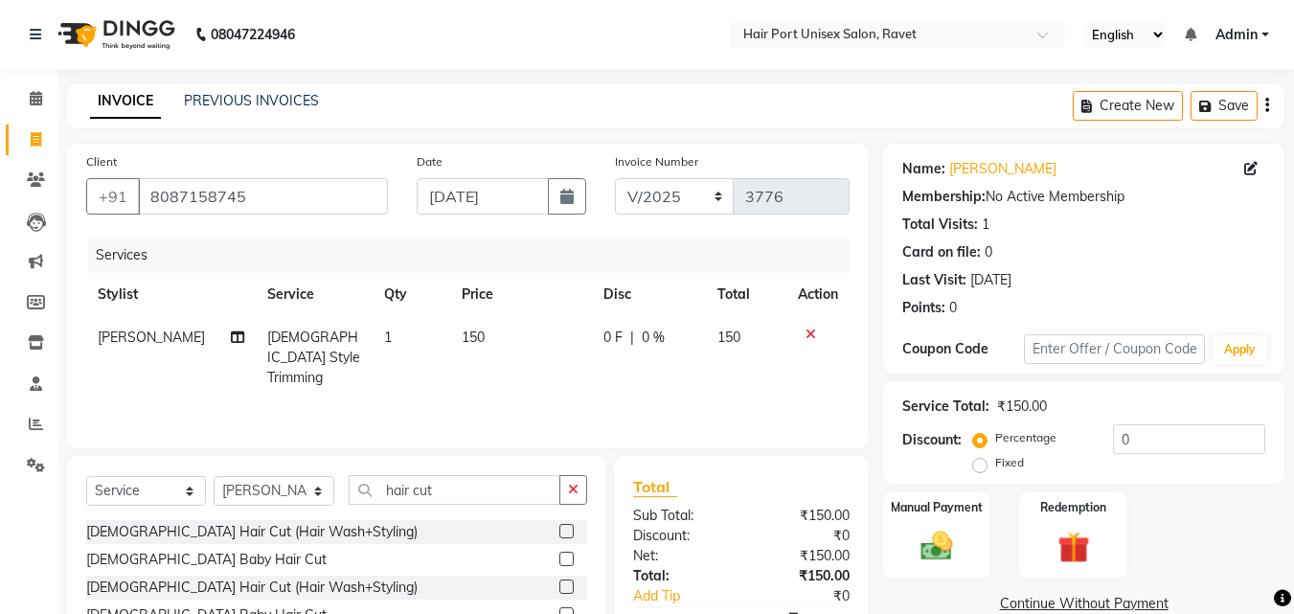
click at [570, 584] on label at bounding box center [566, 587] width 14 height 14
click at [570, 584] on input "checkbox" at bounding box center [565, 588] width 12 height 12
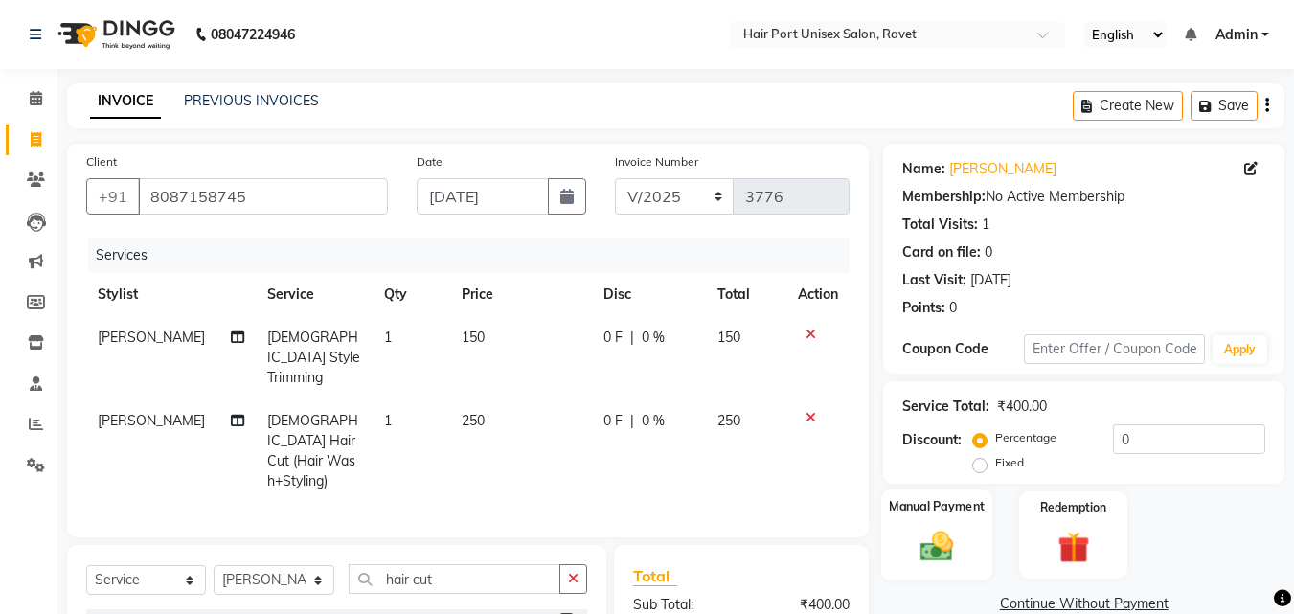
click at [947, 549] on img at bounding box center [937, 546] width 54 height 38
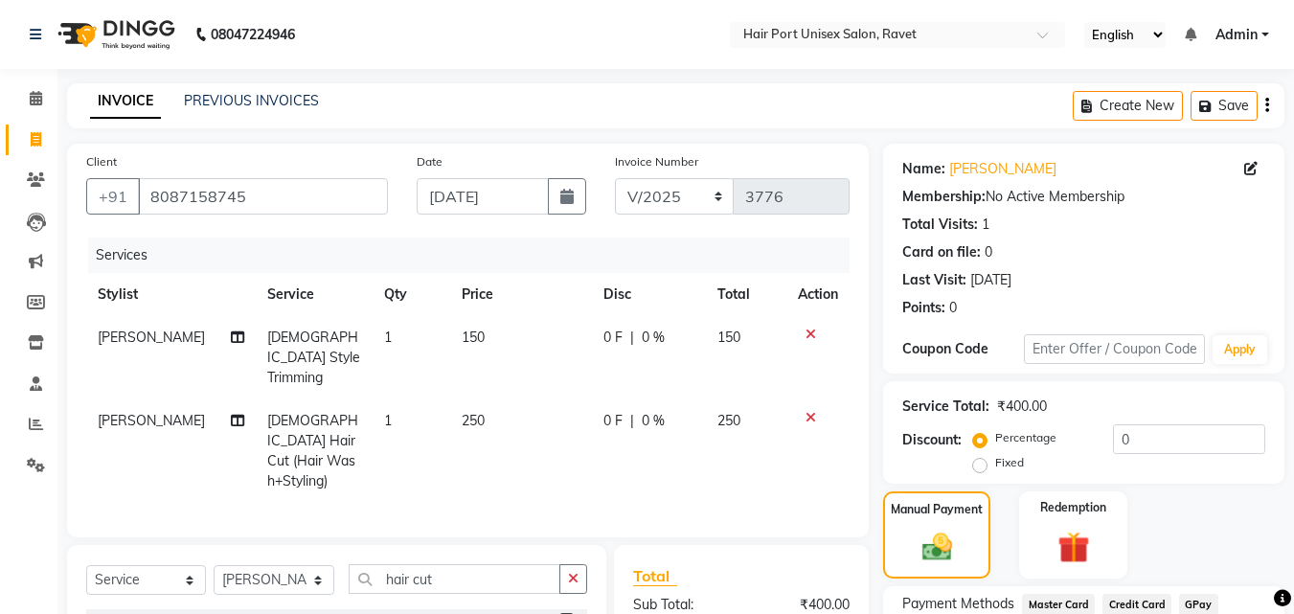
click at [1004, 543] on div "Manual Payment Redemption" at bounding box center [1084, 534] width 430 height 87
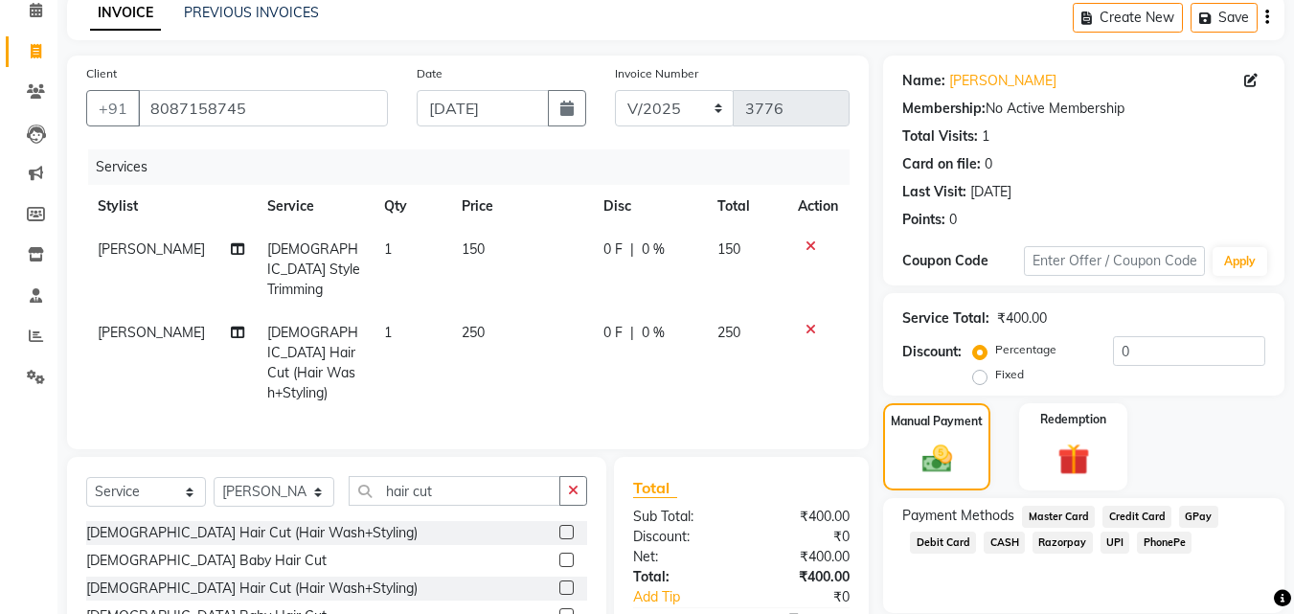
scroll to position [175, 0]
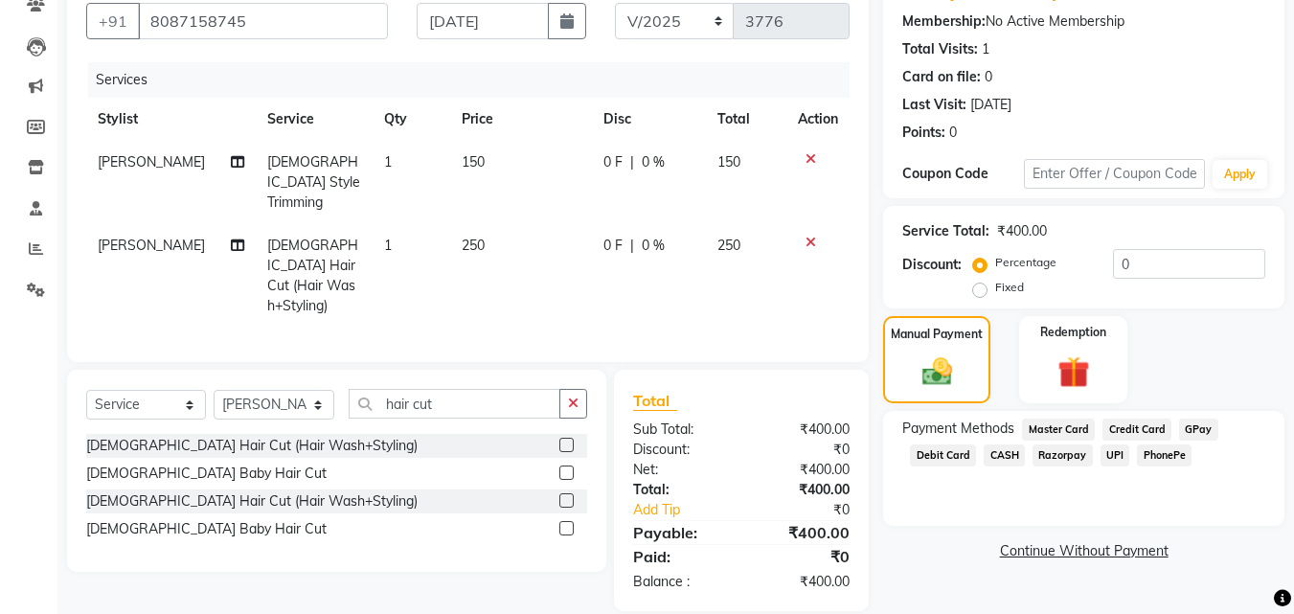
click at [1112, 451] on span "UPI" at bounding box center [1116, 456] width 30 height 22
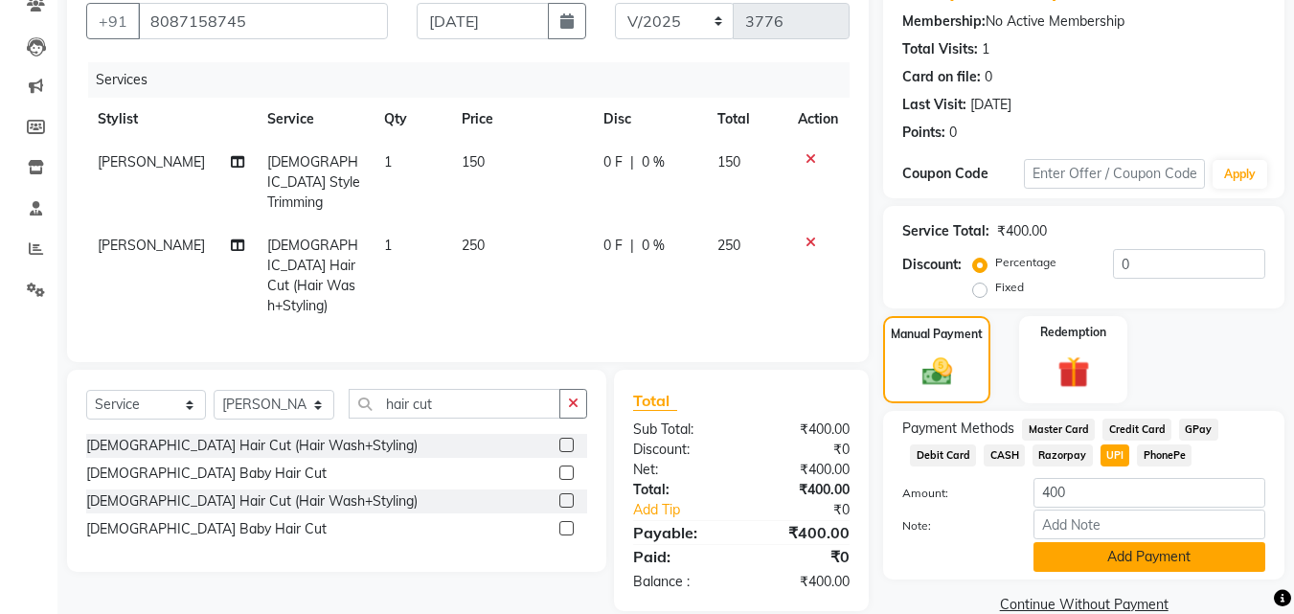
click at [1140, 548] on button "Add Payment" at bounding box center [1150, 557] width 232 height 30
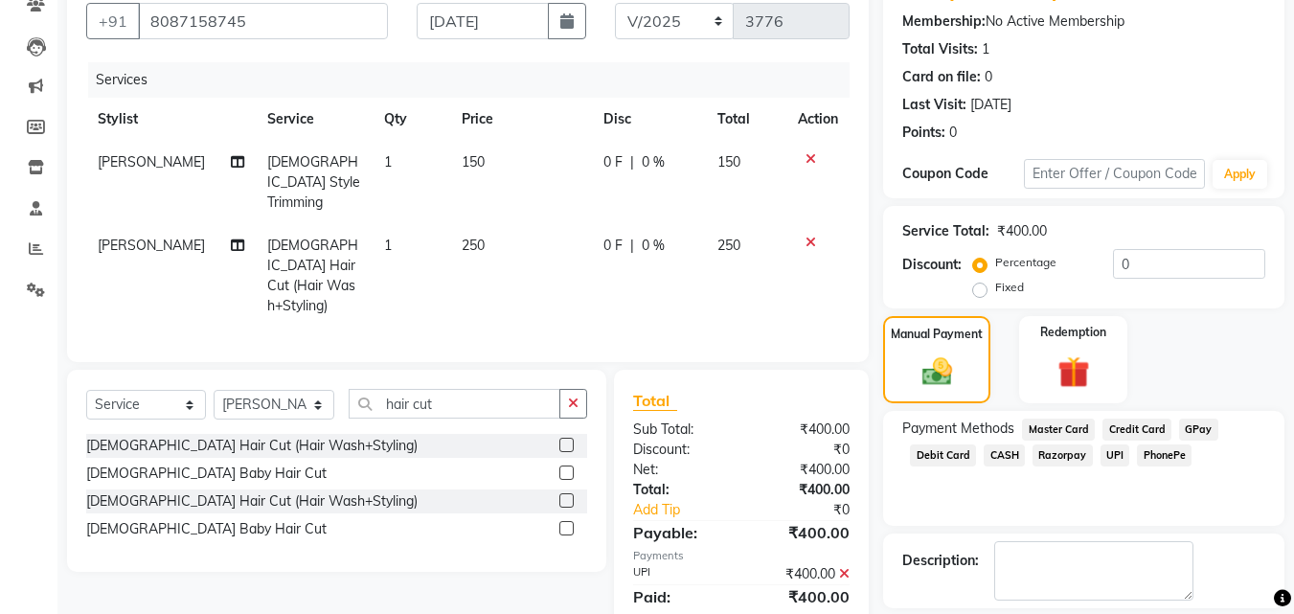
click at [1110, 451] on span "UPI" at bounding box center [1116, 456] width 30 height 22
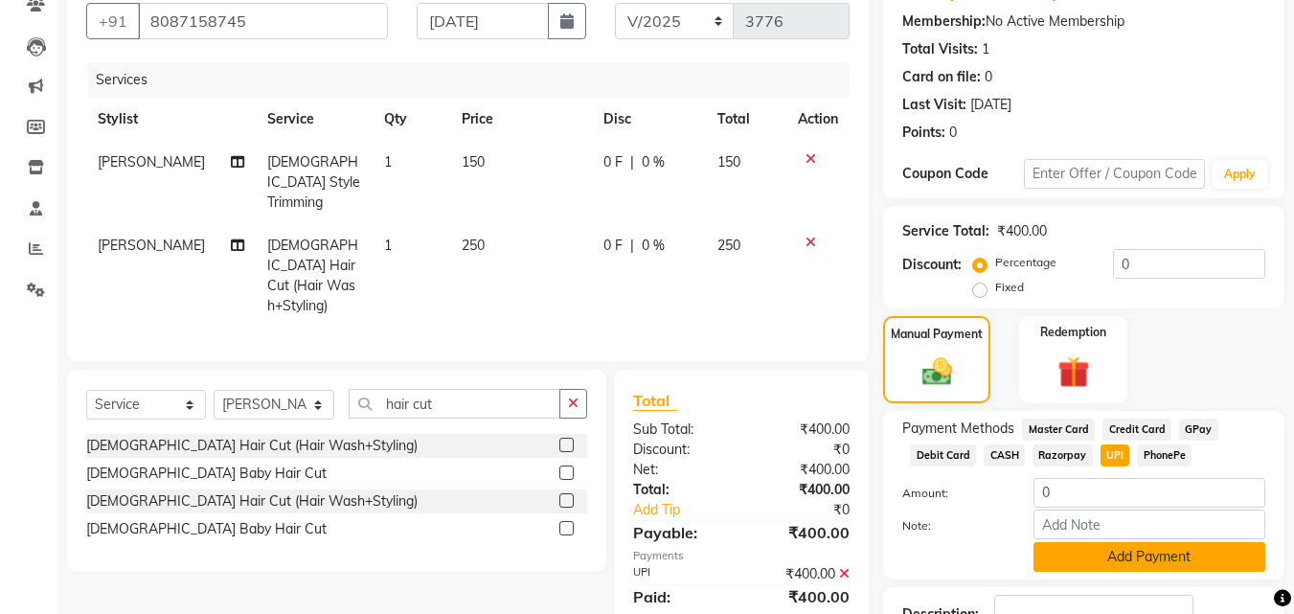
click at [1122, 550] on button "Add Payment" at bounding box center [1150, 557] width 232 height 30
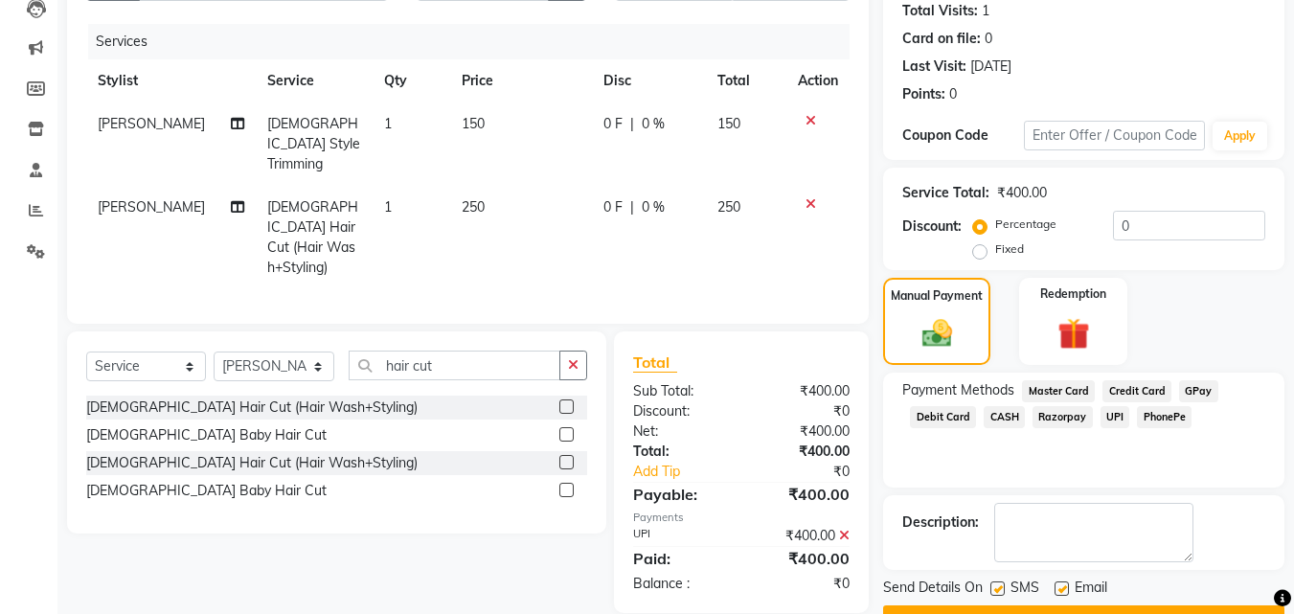
scroll to position [263, 0]
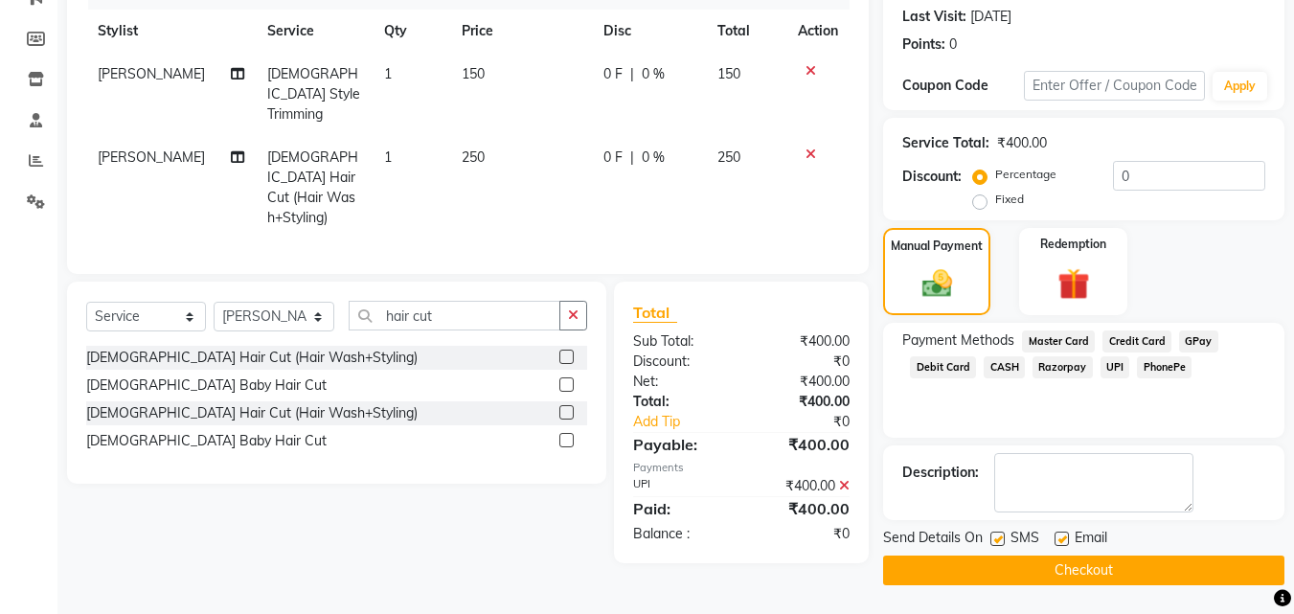
click at [1135, 575] on button "Checkout" at bounding box center [1083, 571] width 401 height 30
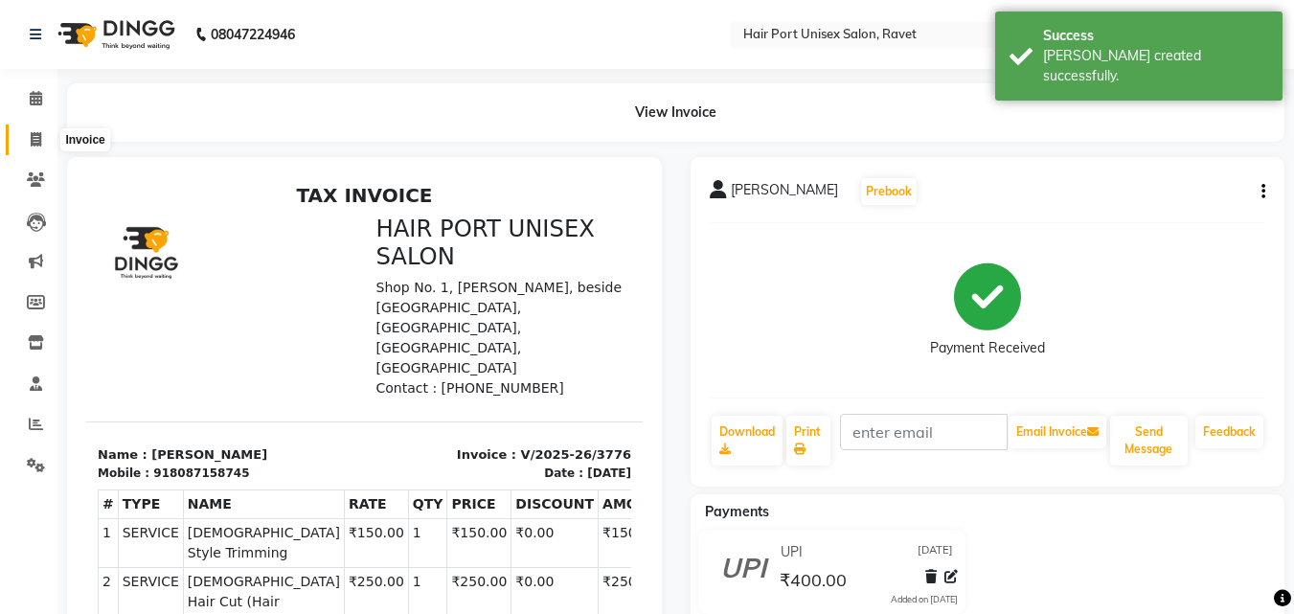
click at [39, 129] on span at bounding box center [36, 140] width 34 height 22
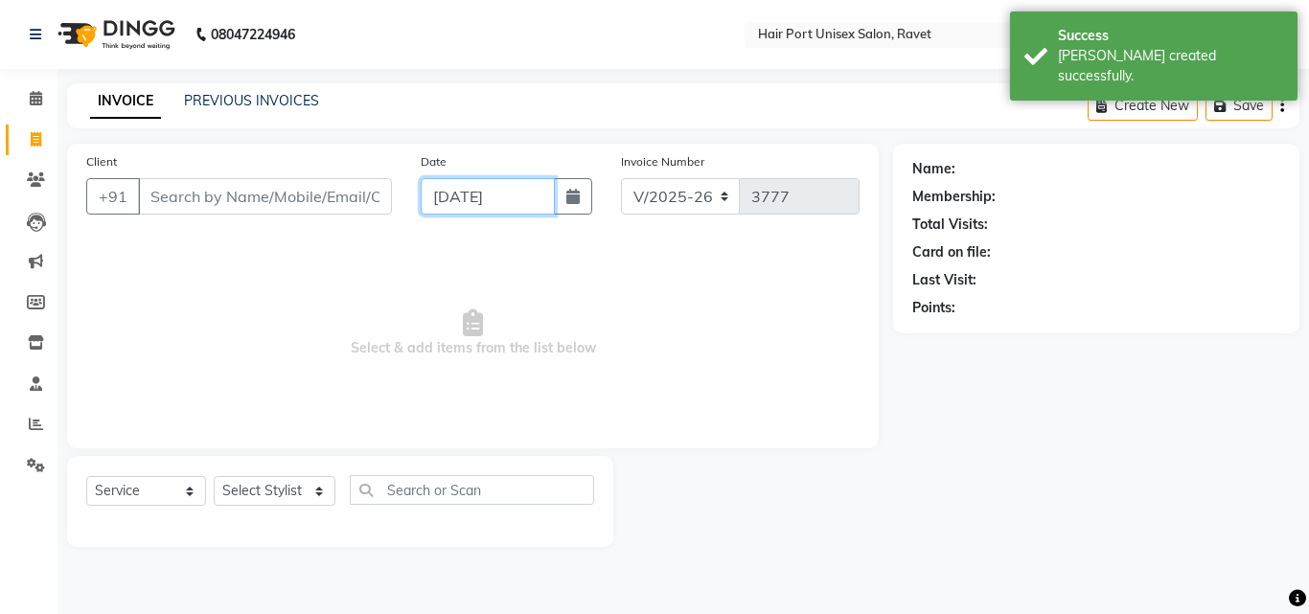
click at [438, 191] on input "[DATE]" at bounding box center [488, 196] width 134 height 36
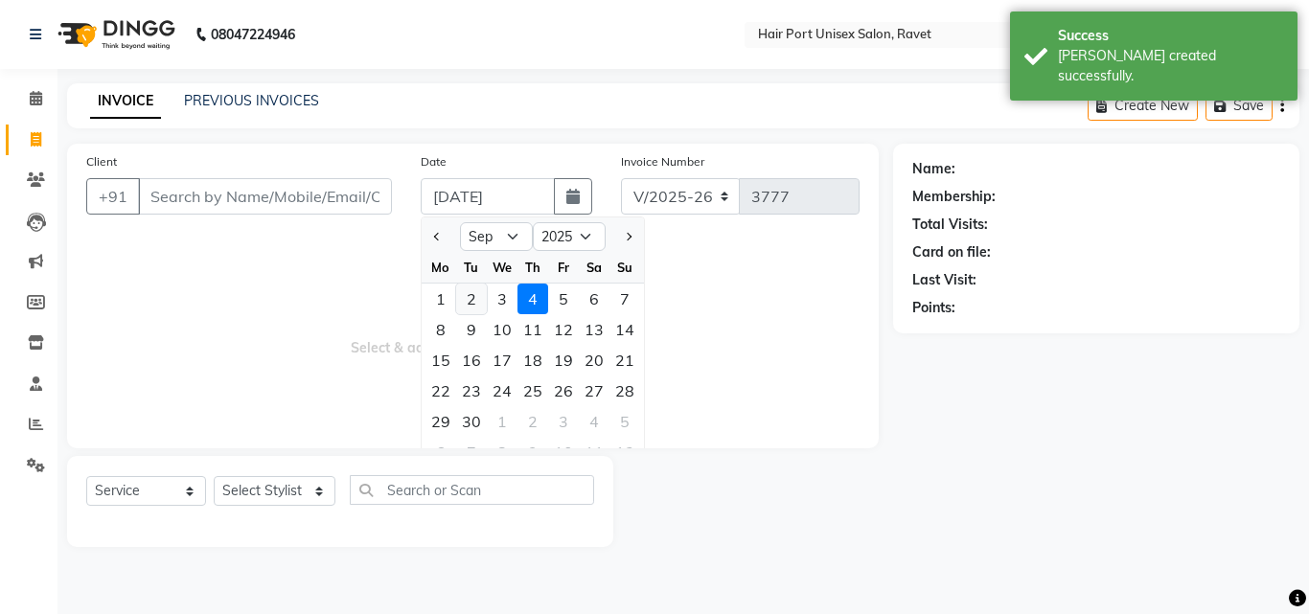
click at [471, 295] on div "2" at bounding box center [471, 299] width 31 height 31
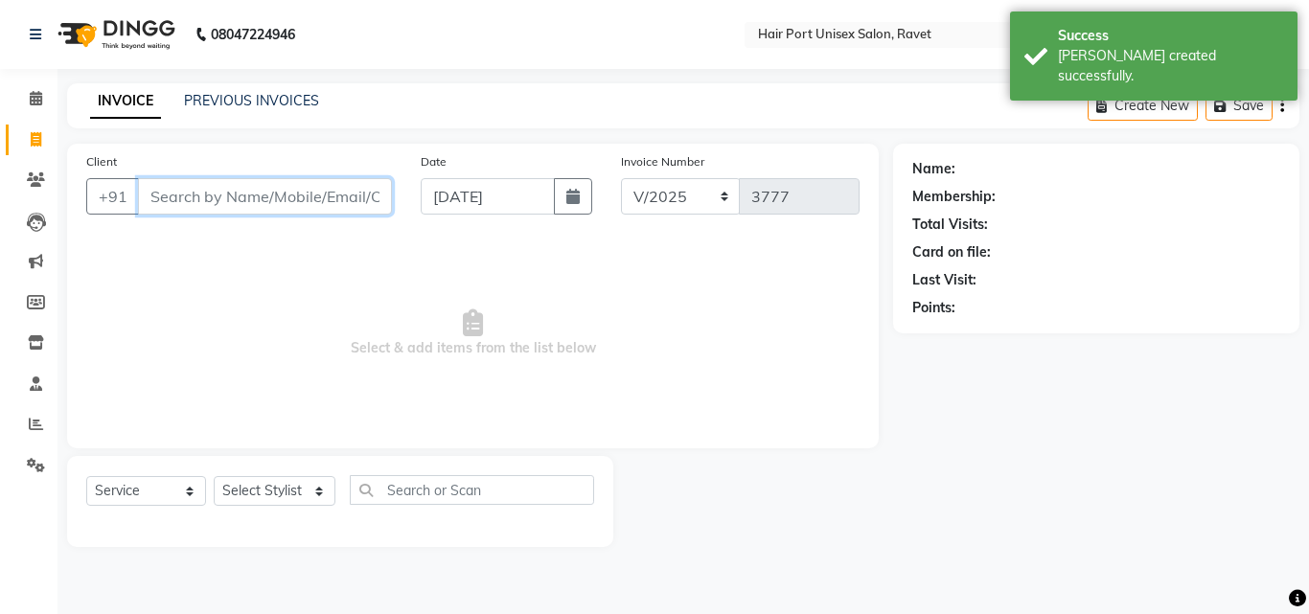
click at [278, 187] on input "Client" at bounding box center [265, 196] width 254 height 36
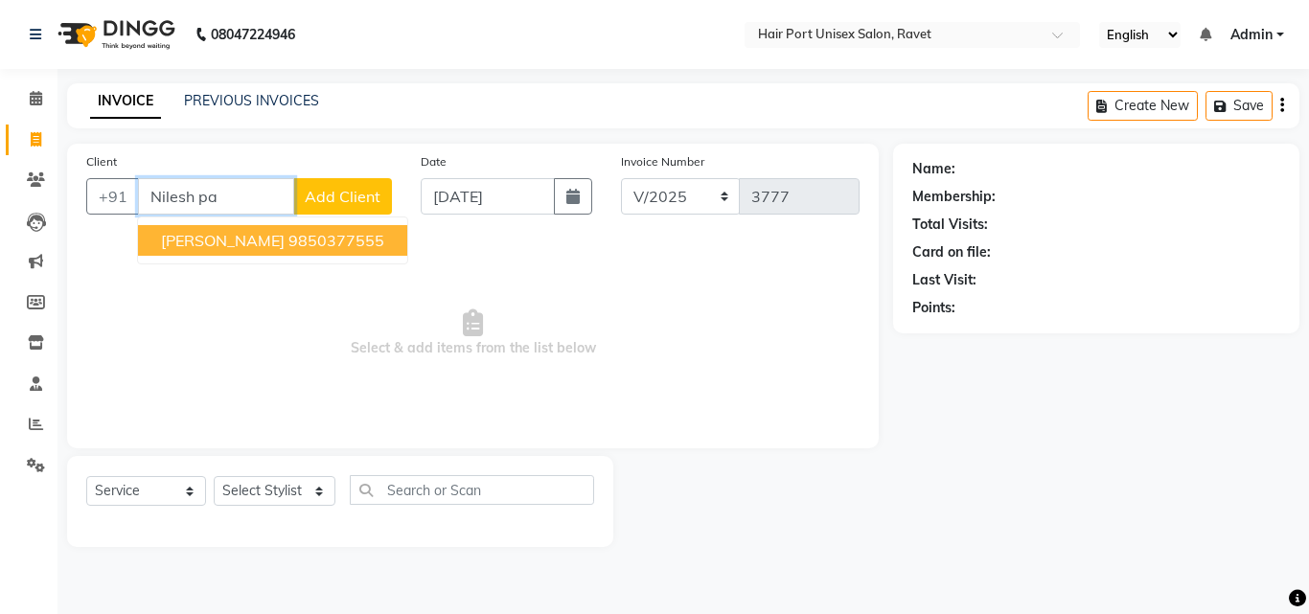
click at [299, 235] on ngb-highlight "9850377555" at bounding box center [336, 240] width 96 height 19
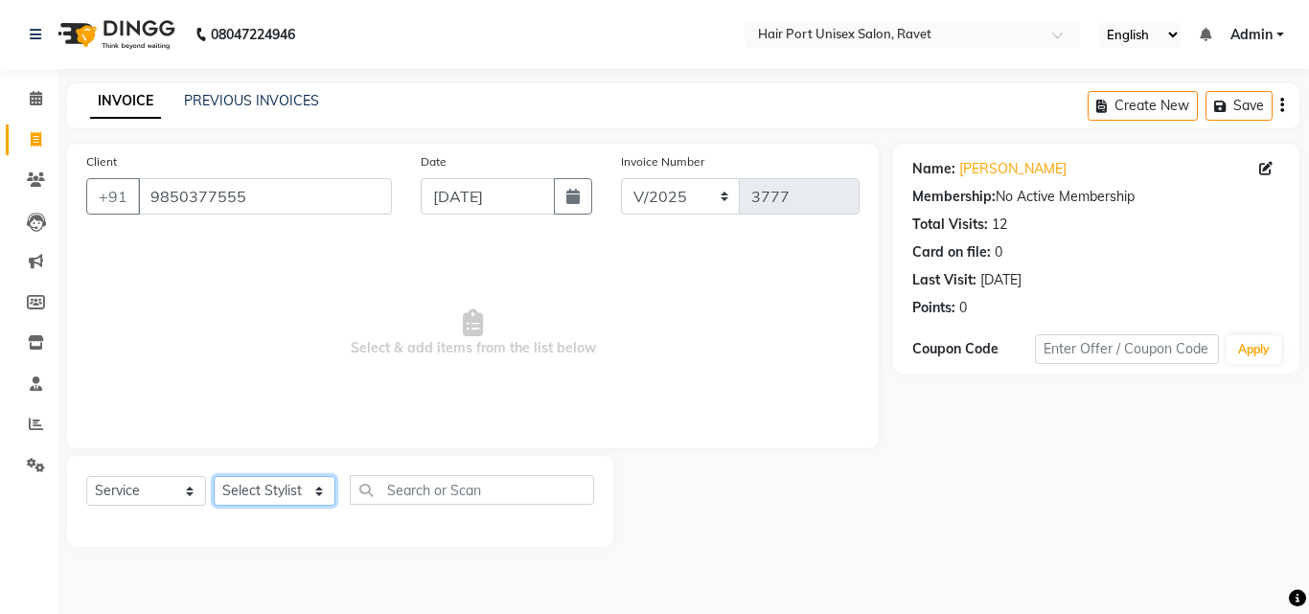
click at [261, 488] on select "Select Stylist [PERSON_NAME] [PERSON_NAME] [PERSON_NAME] [PERSON_NAME] [PERSON_…" at bounding box center [275, 491] width 122 height 30
click at [214, 476] on select "Select Stylist [PERSON_NAME] [PERSON_NAME] [PERSON_NAME] [PERSON_NAME] [PERSON_…" at bounding box center [275, 491] width 122 height 30
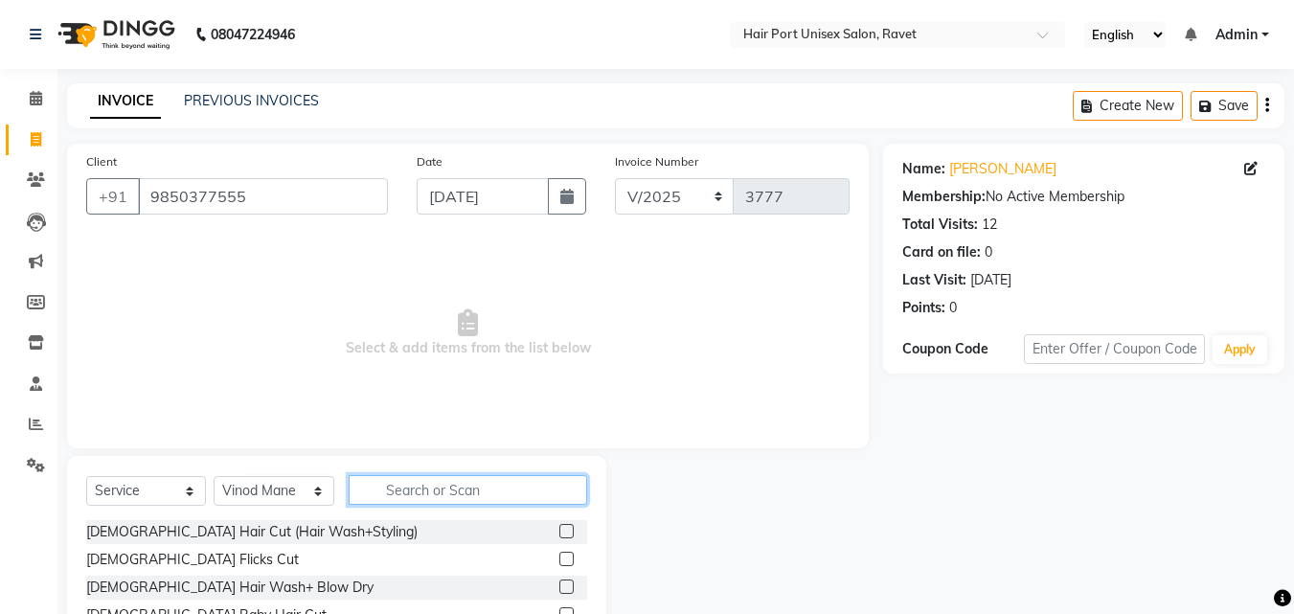
click at [392, 492] on input "text" at bounding box center [468, 490] width 239 height 30
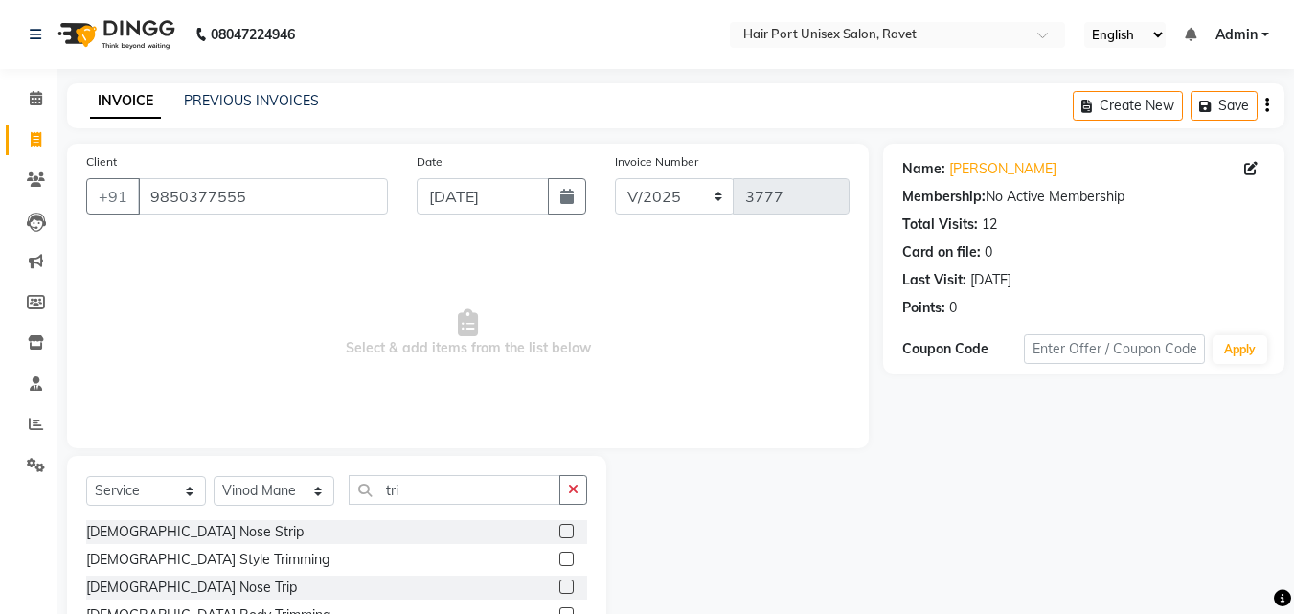
click at [565, 559] on label at bounding box center [566, 559] width 14 height 14
click at [565, 559] on input "checkbox" at bounding box center [565, 560] width 12 height 12
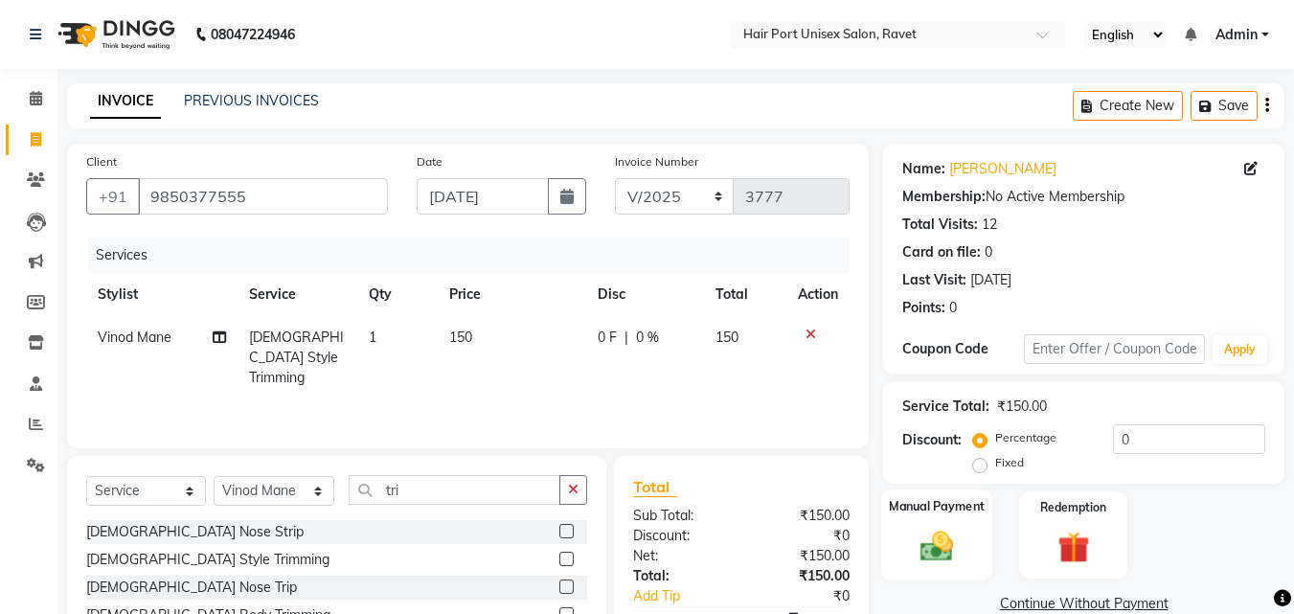
click at [933, 549] on img at bounding box center [937, 546] width 54 height 38
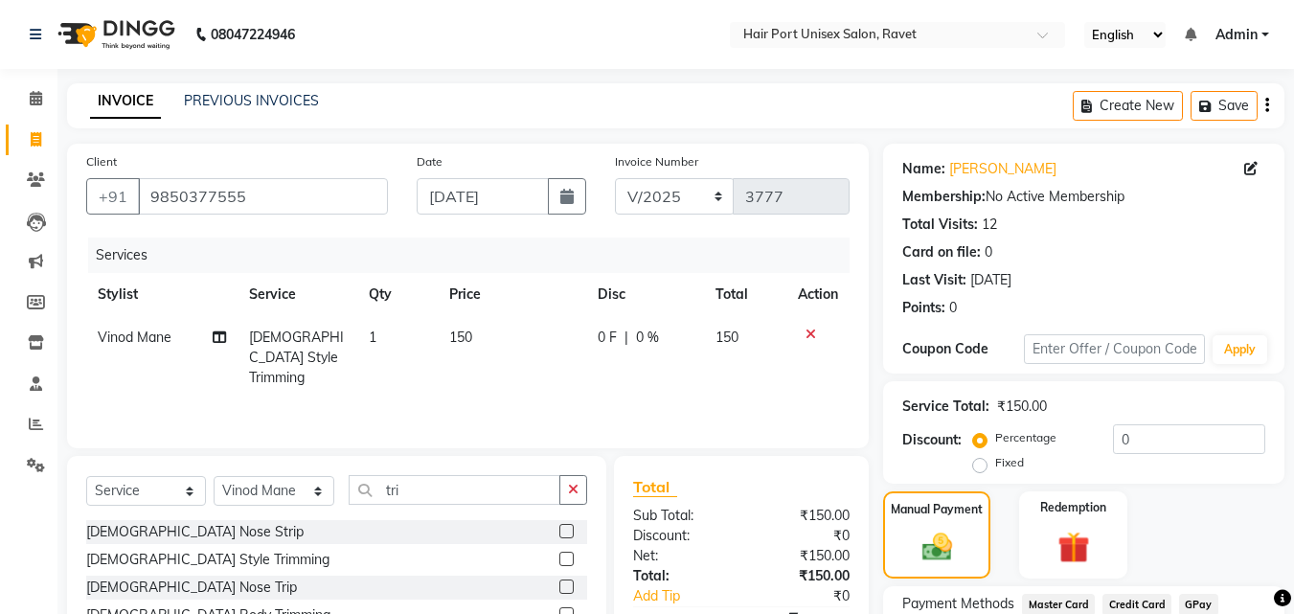
click at [1003, 555] on div "Manual Payment Redemption" at bounding box center [1084, 534] width 430 height 87
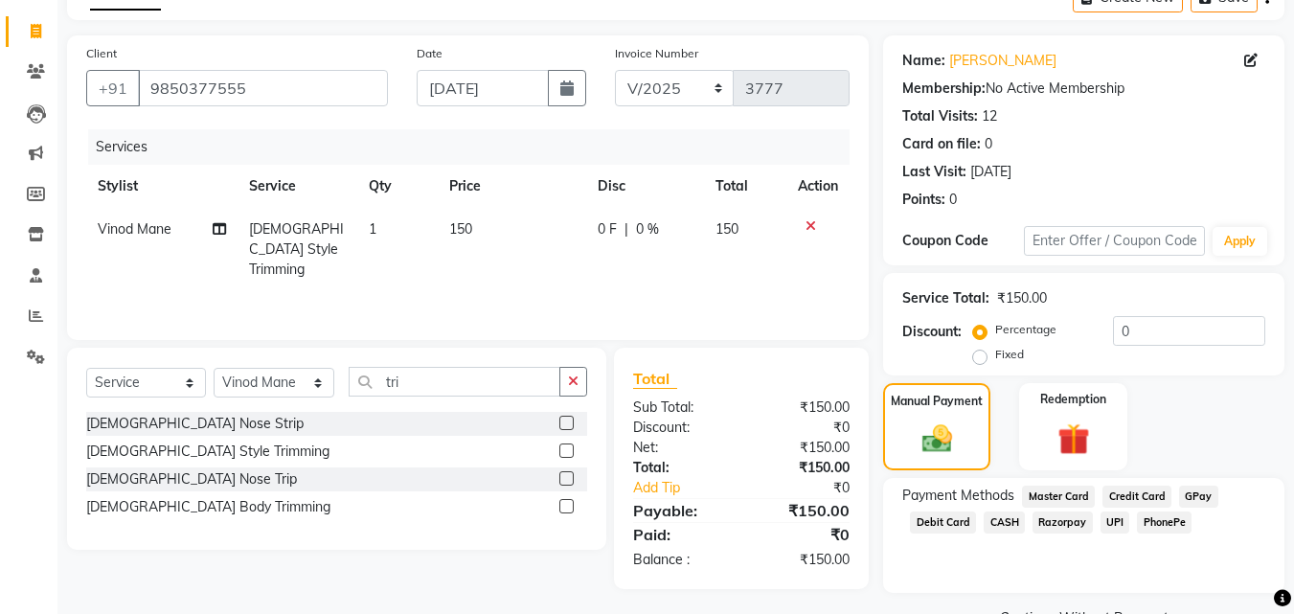
scroll to position [155, 0]
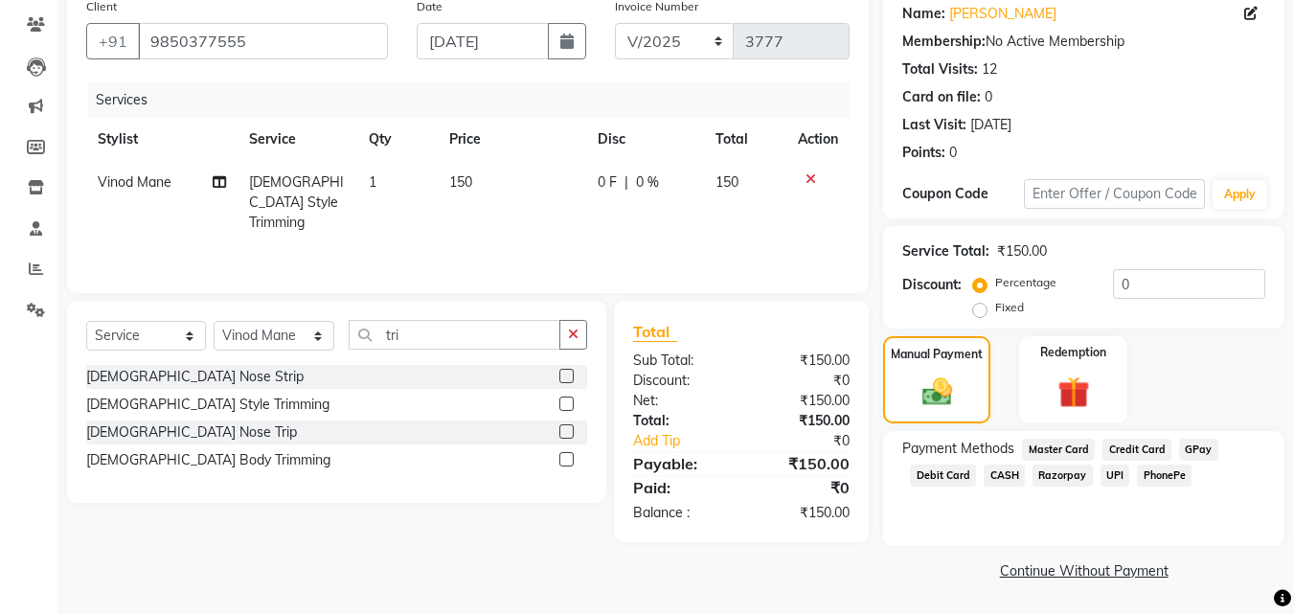
click at [1110, 470] on span "UPI" at bounding box center [1116, 476] width 30 height 22
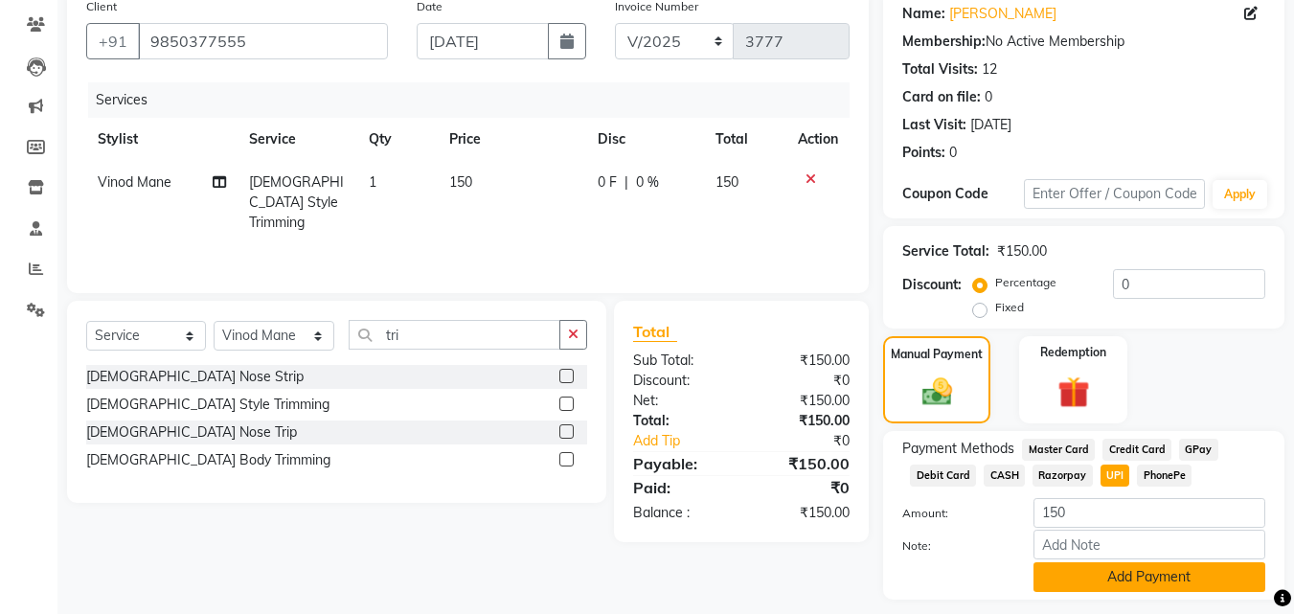
click at [1113, 574] on button "Add Payment" at bounding box center [1150, 577] width 232 height 30
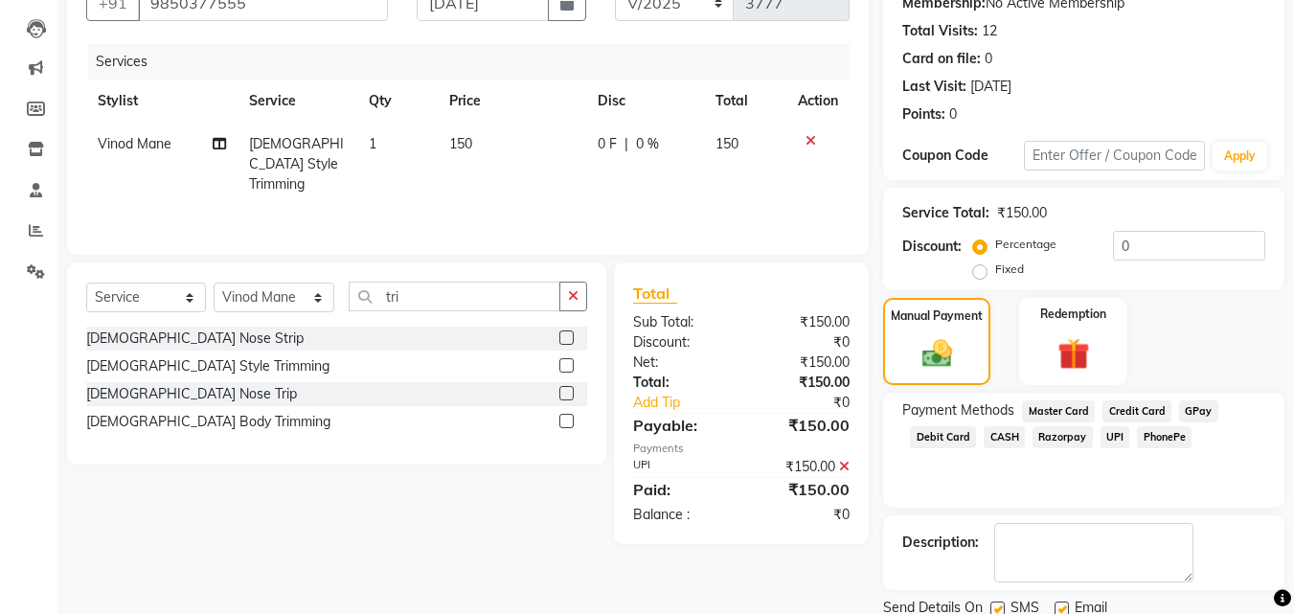
scroll to position [263, 0]
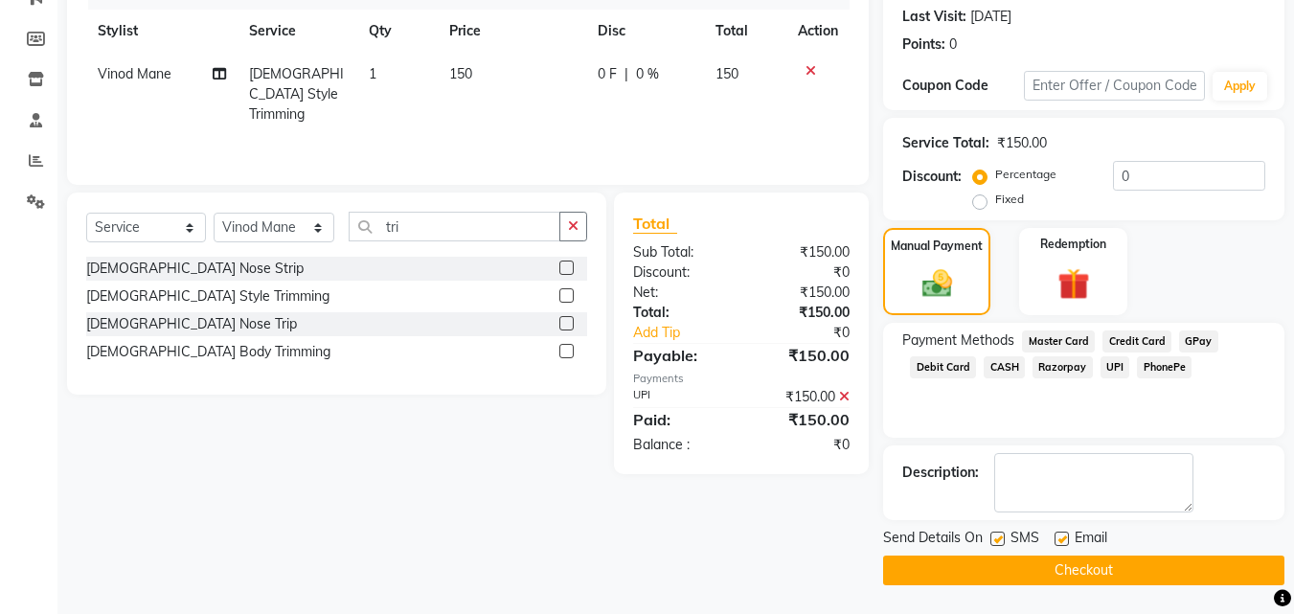
click at [1113, 574] on button "Checkout" at bounding box center [1083, 571] width 401 height 30
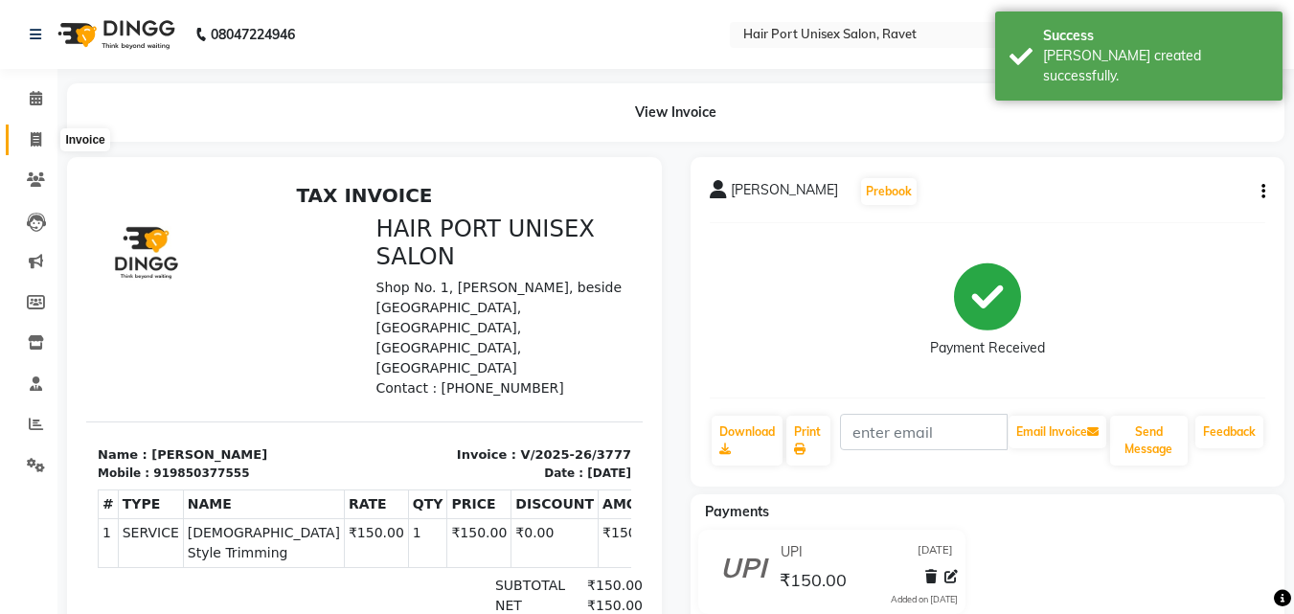
click at [34, 137] on icon at bounding box center [36, 139] width 11 height 14
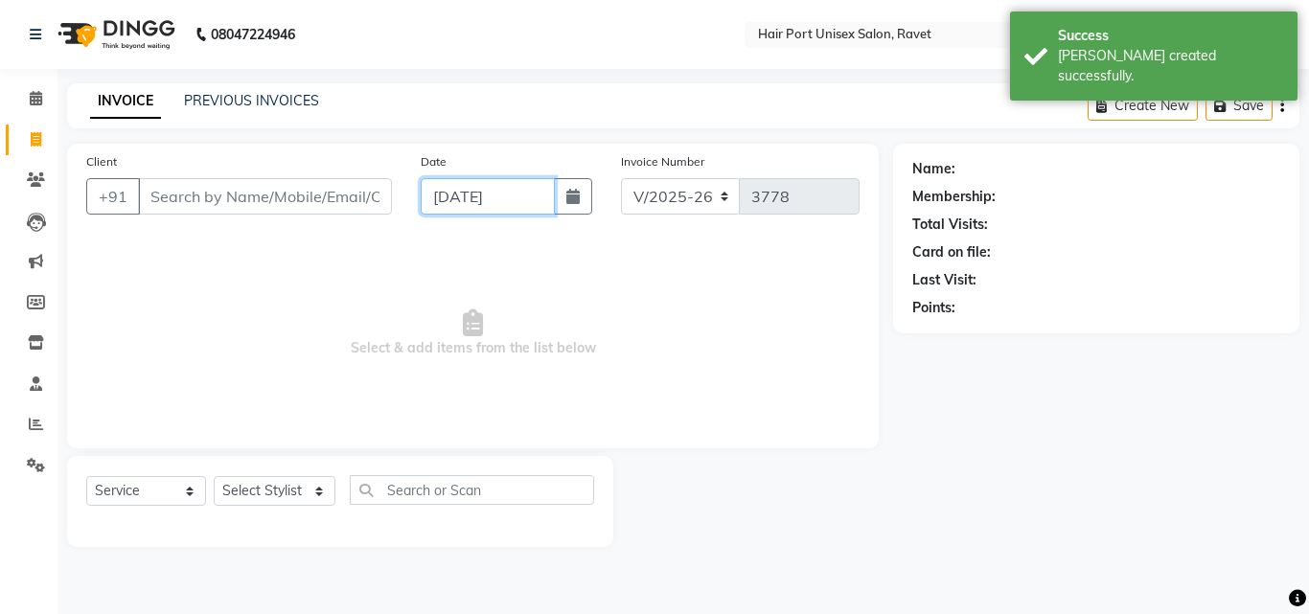
click at [436, 178] on input "[DATE]" at bounding box center [488, 196] width 134 height 36
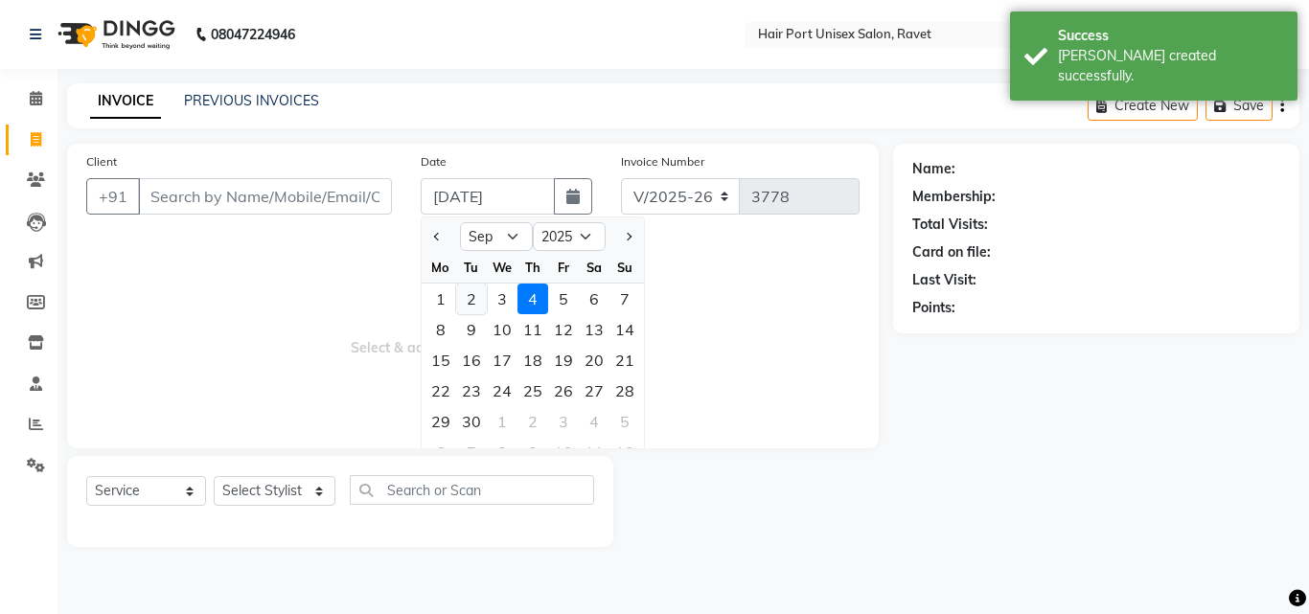
click at [469, 302] on div "2" at bounding box center [471, 299] width 31 height 31
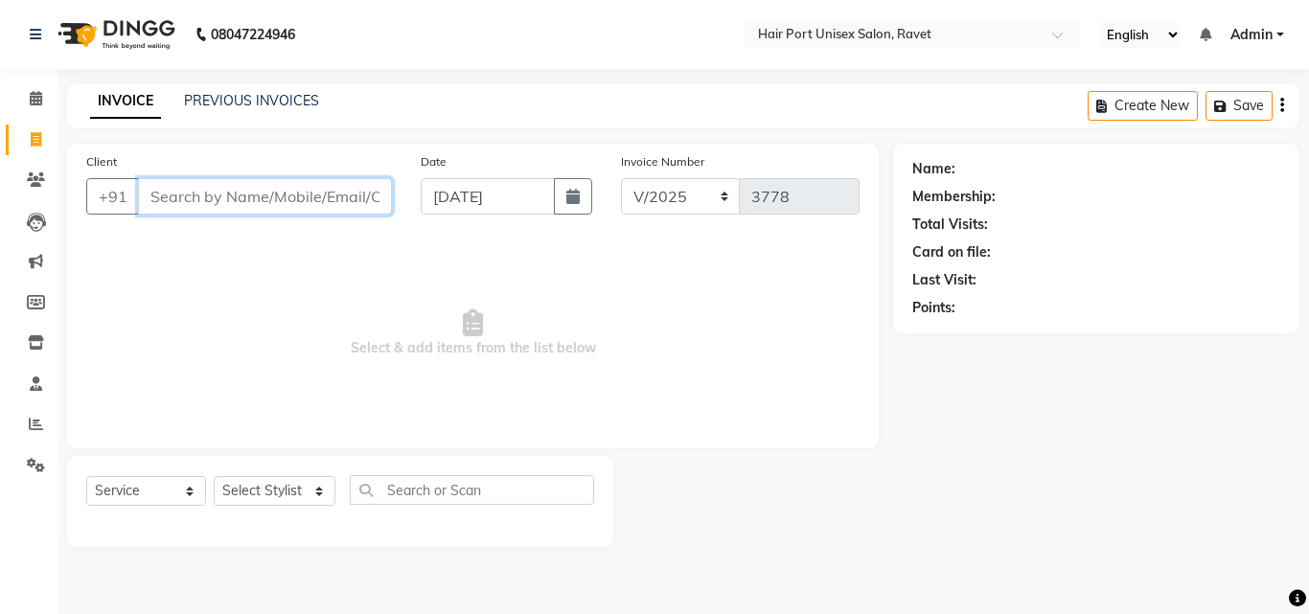
click at [242, 196] on input "Client" at bounding box center [265, 196] width 254 height 36
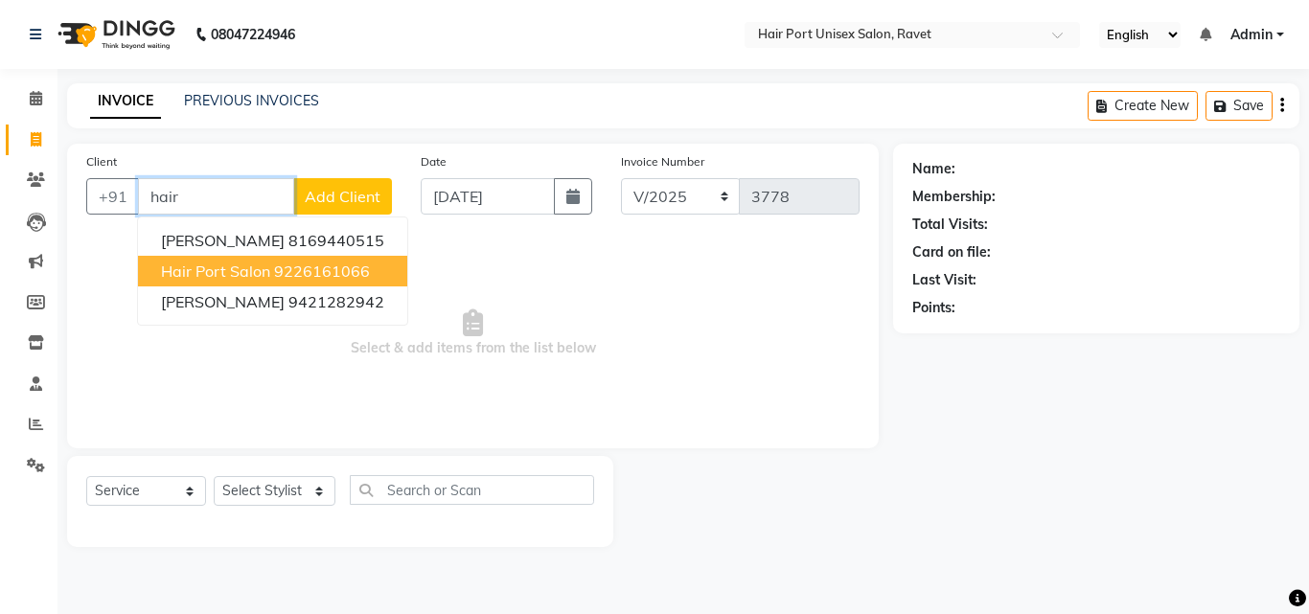
click at [277, 271] on ngb-highlight "9226161066" at bounding box center [322, 271] width 96 height 19
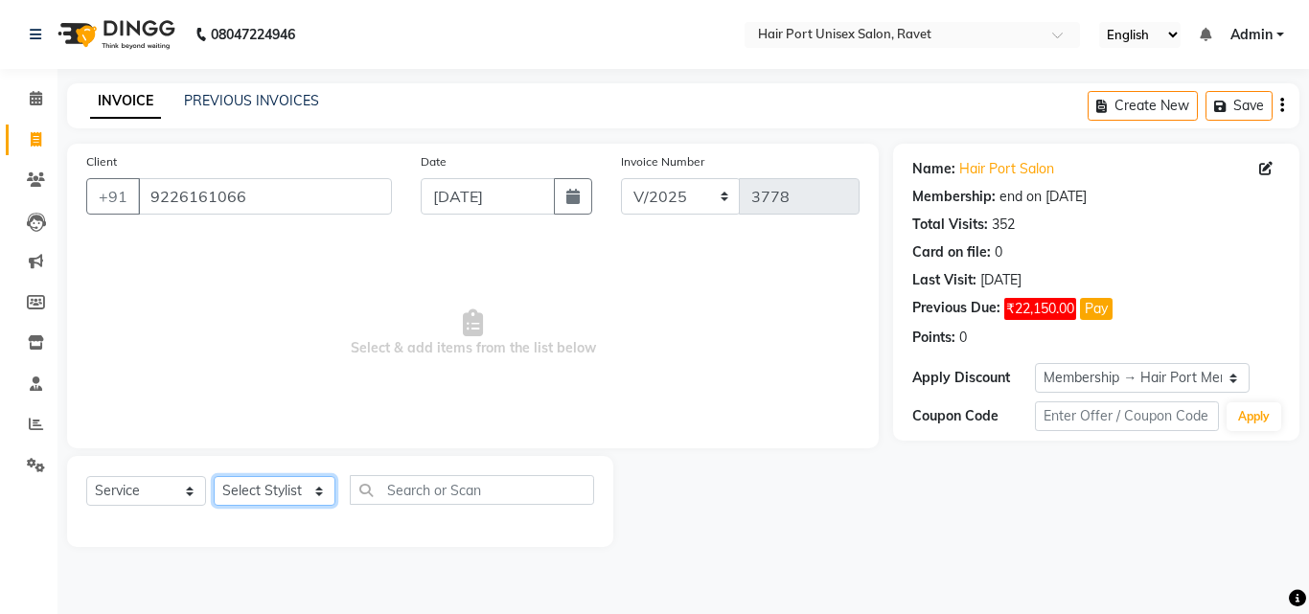
click at [281, 491] on select "Select Stylist [PERSON_NAME] [PERSON_NAME] [PERSON_NAME] [PERSON_NAME] [PERSON_…" at bounding box center [275, 491] width 122 height 30
click at [214, 476] on select "Select Stylist [PERSON_NAME] [PERSON_NAME] [PERSON_NAME] [PERSON_NAME] [PERSON_…" at bounding box center [275, 491] width 122 height 30
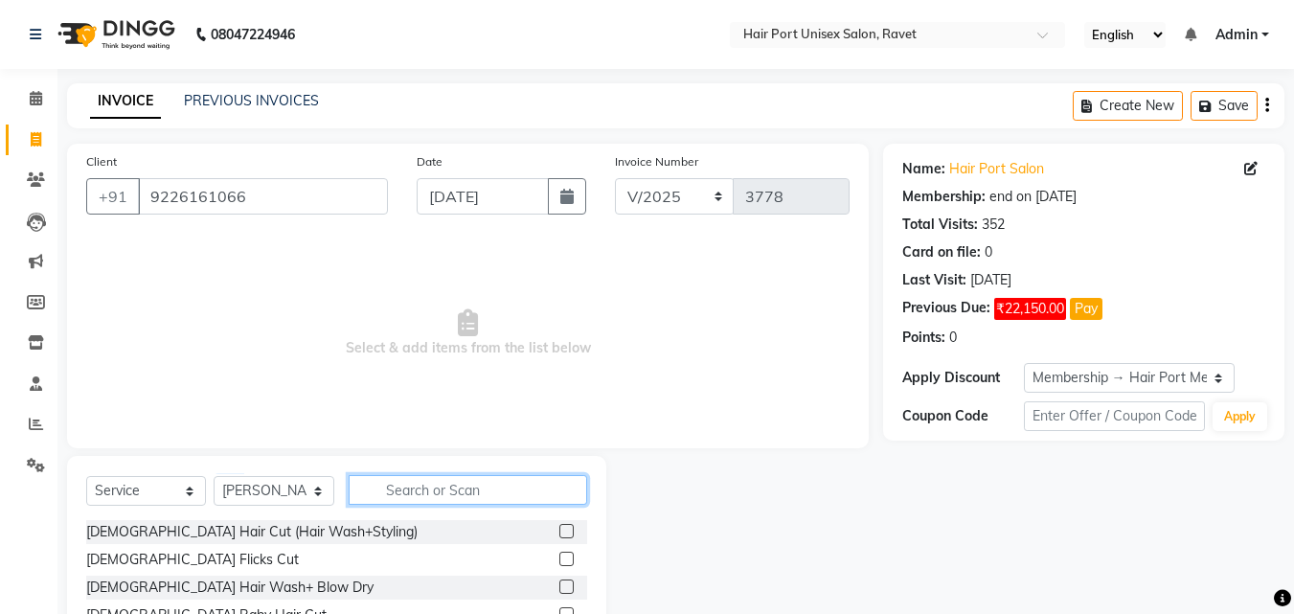
click at [398, 479] on input "text" at bounding box center [468, 490] width 239 height 30
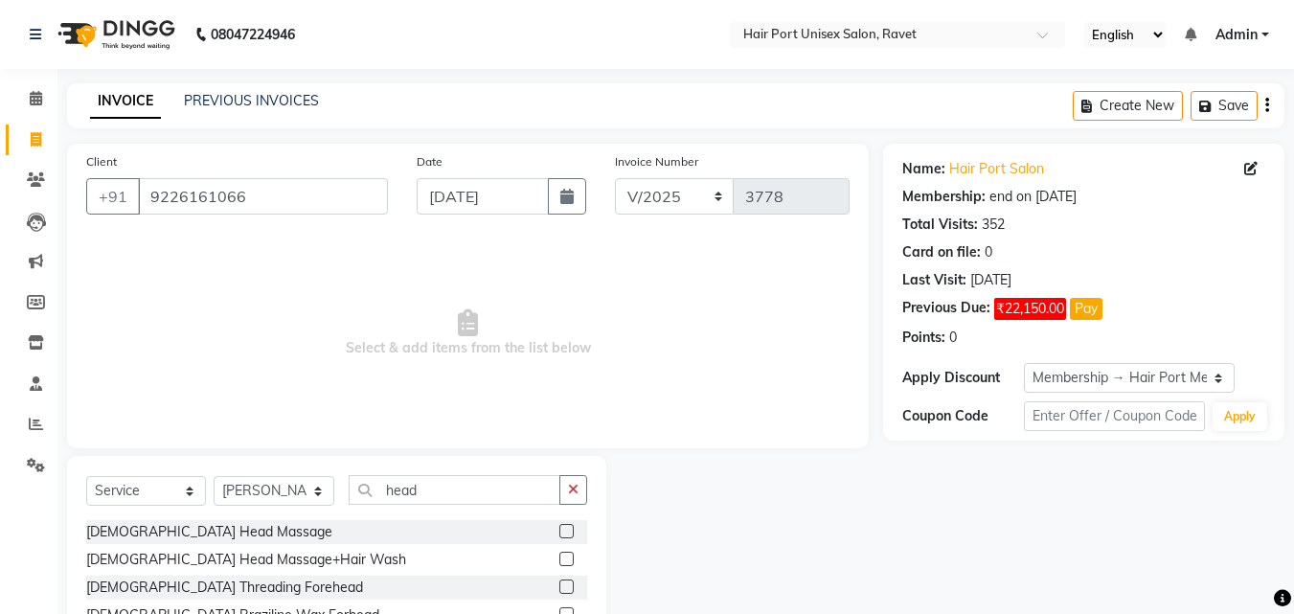
click at [416, 534] on div "[DEMOGRAPHIC_DATA] Head Massage" at bounding box center [336, 532] width 501 height 24
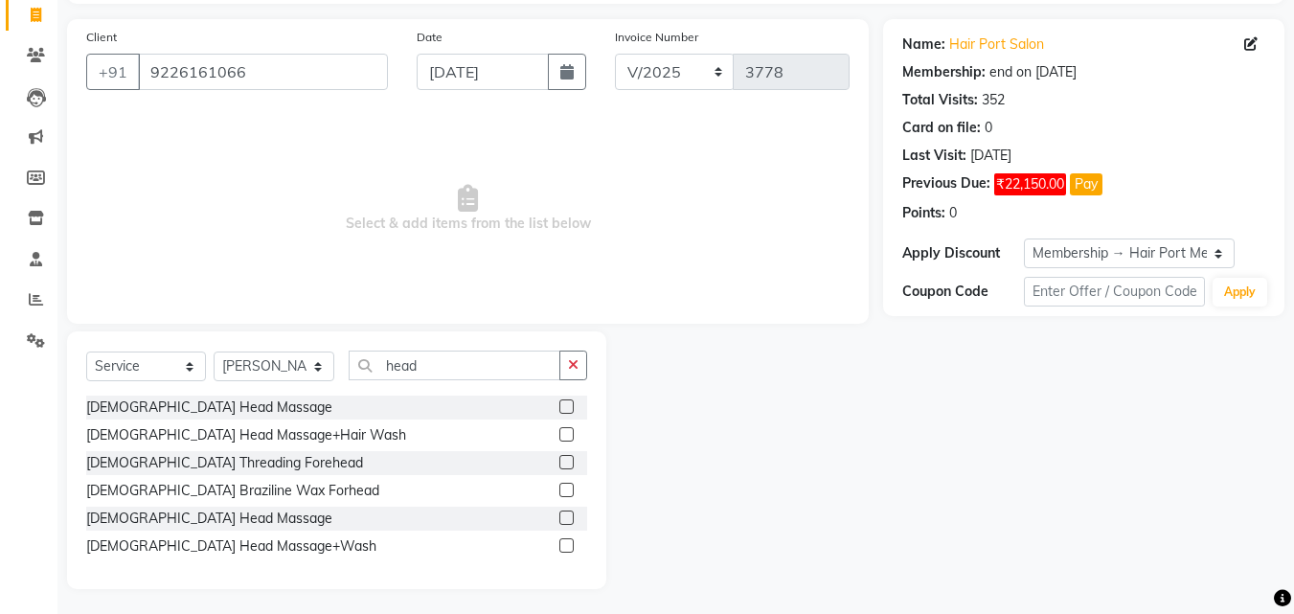
scroll to position [128, 0]
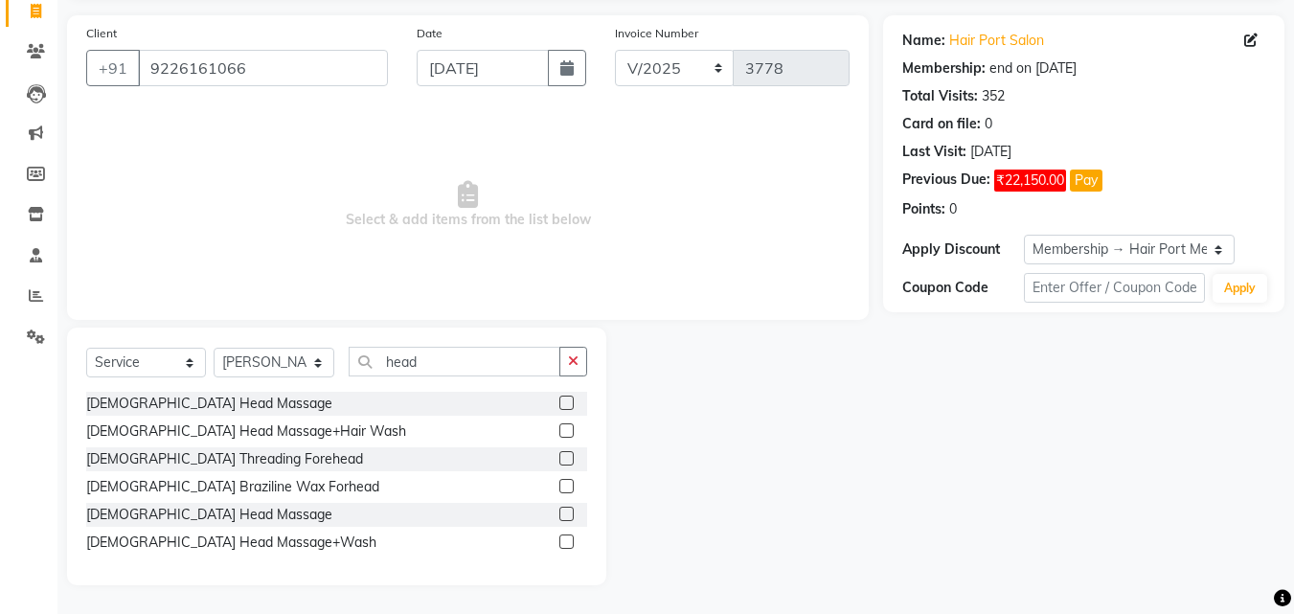
click at [566, 513] on label at bounding box center [566, 514] width 14 height 14
click at [566, 513] on input "checkbox" at bounding box center [565, 515] width 12 height 12
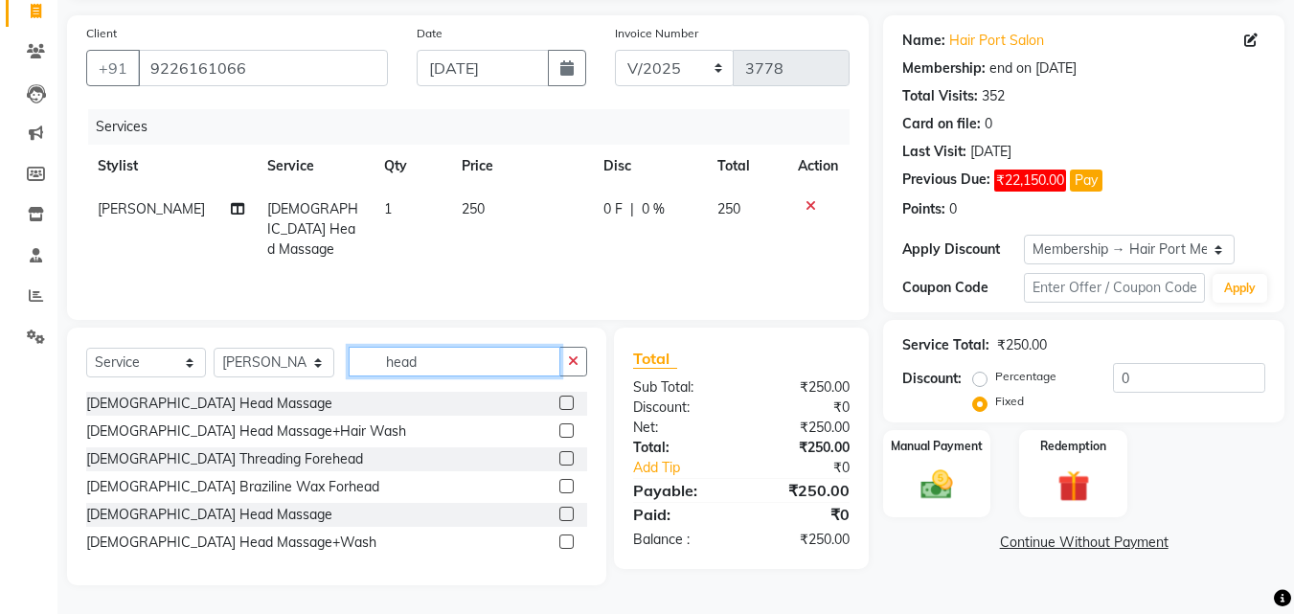
click at [445, 360] on input "head" at bounding box center [455, 362] width 212 height 30
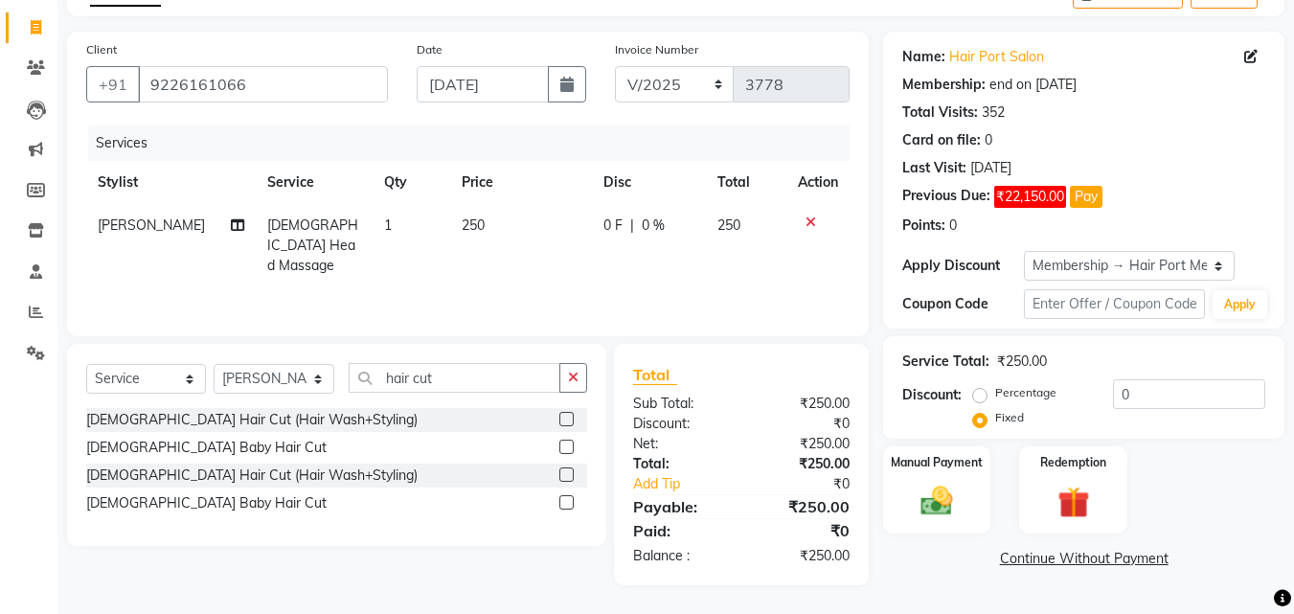
click at [568, 471] on label at bounding box center [566, 475] width 14 height 14
click at [568, 471] on input "checkbox" at bounding box center [565, 475] width 12 height 12
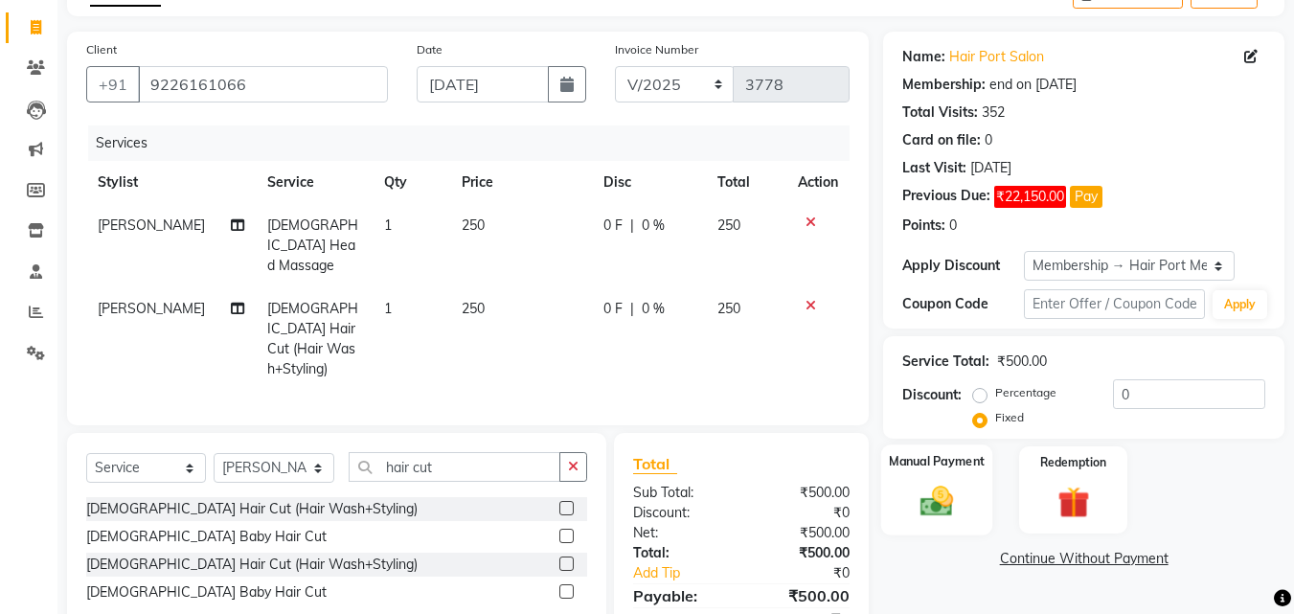
click at [925, 497] on img at bounding box center [937, 501] width 54 height 38
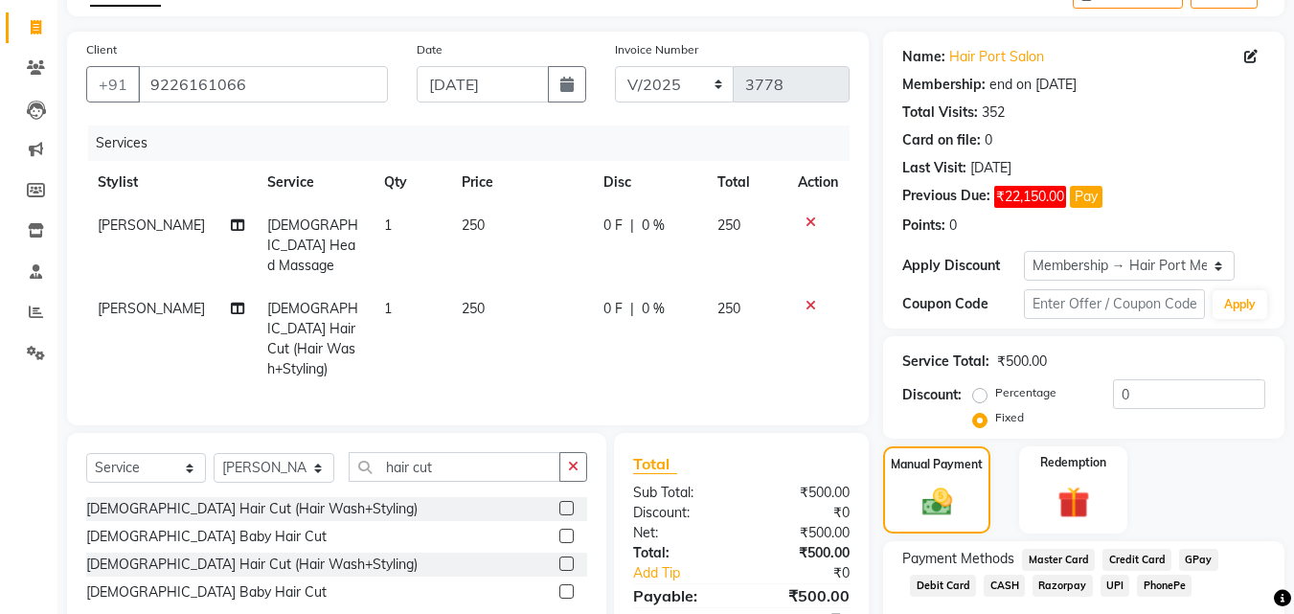
click at [1013, 502] on div "Manual Payment Redemption" at bounding box center [1084, 489] width 430 height 87
click at [1104, 588] on span "UPI" at bounding box center [1116, 586] width 30 height 22
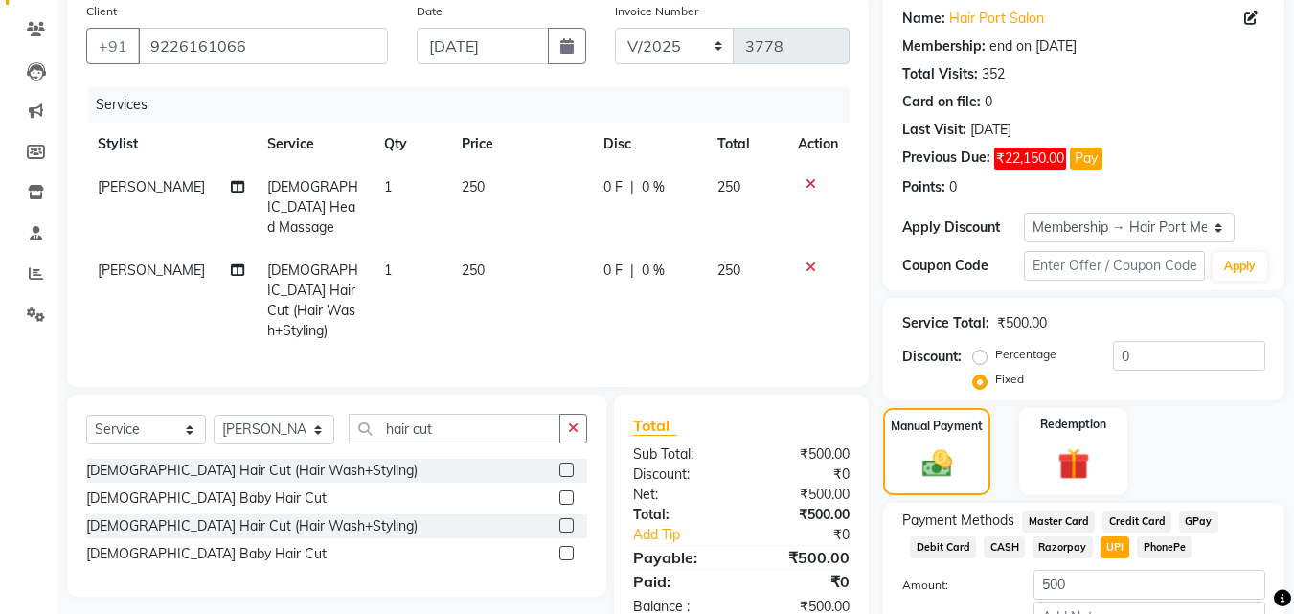
scroll to position [276, 0]
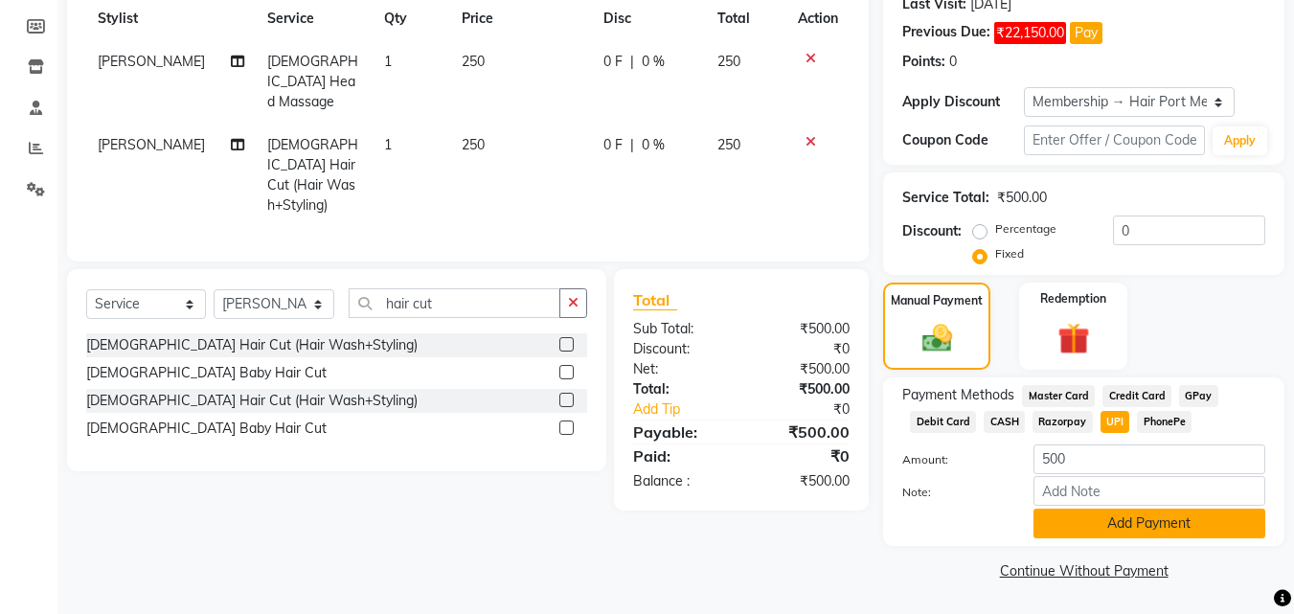
click at [1162, 517] on button "Add Payment" at bounding box center [1150, 524] width 232 height 30
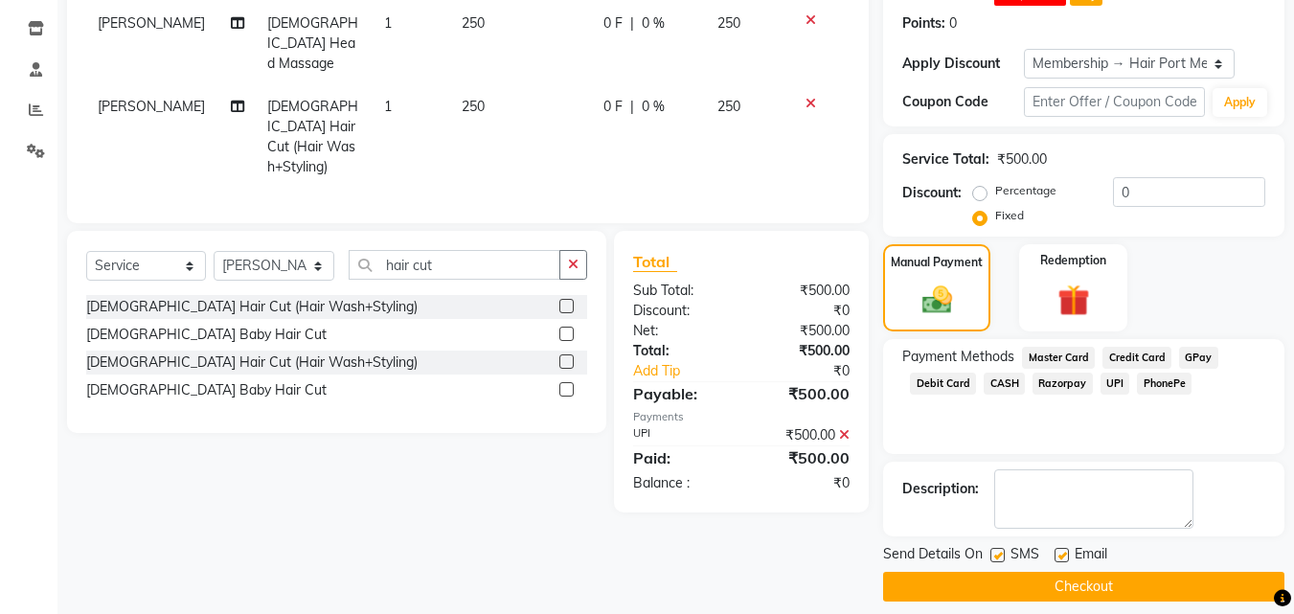
scroll to position [331, 0]
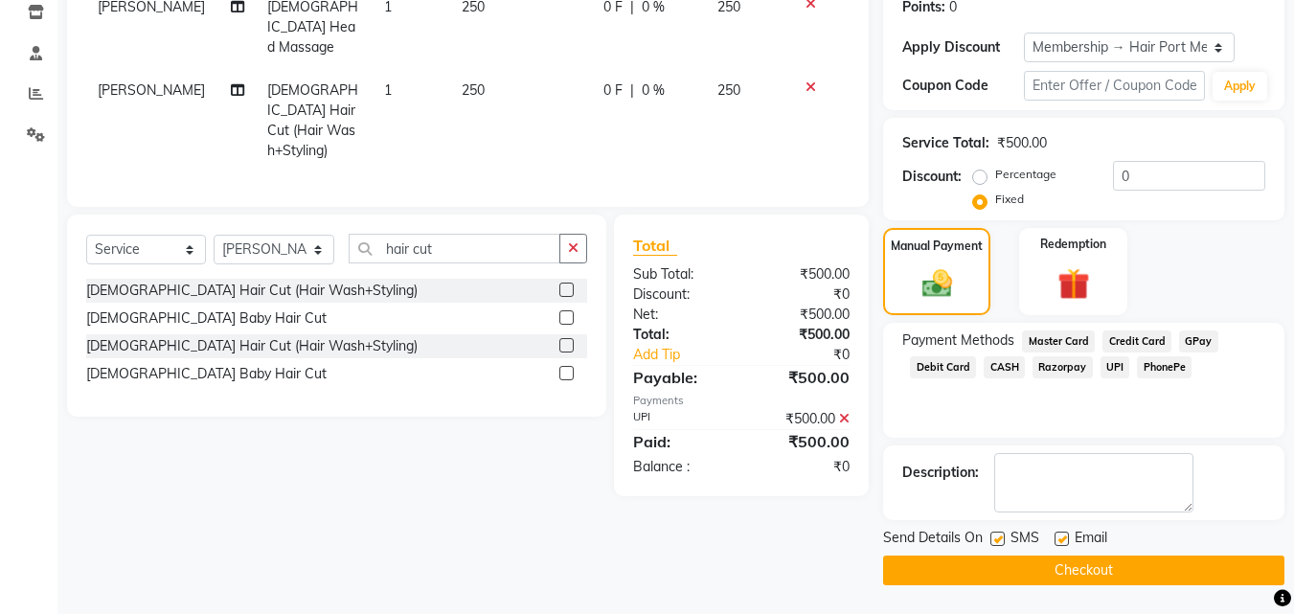
click at [1188, 564] on button "Checkout" at bounding box center [1083, 571] width 401 height 30
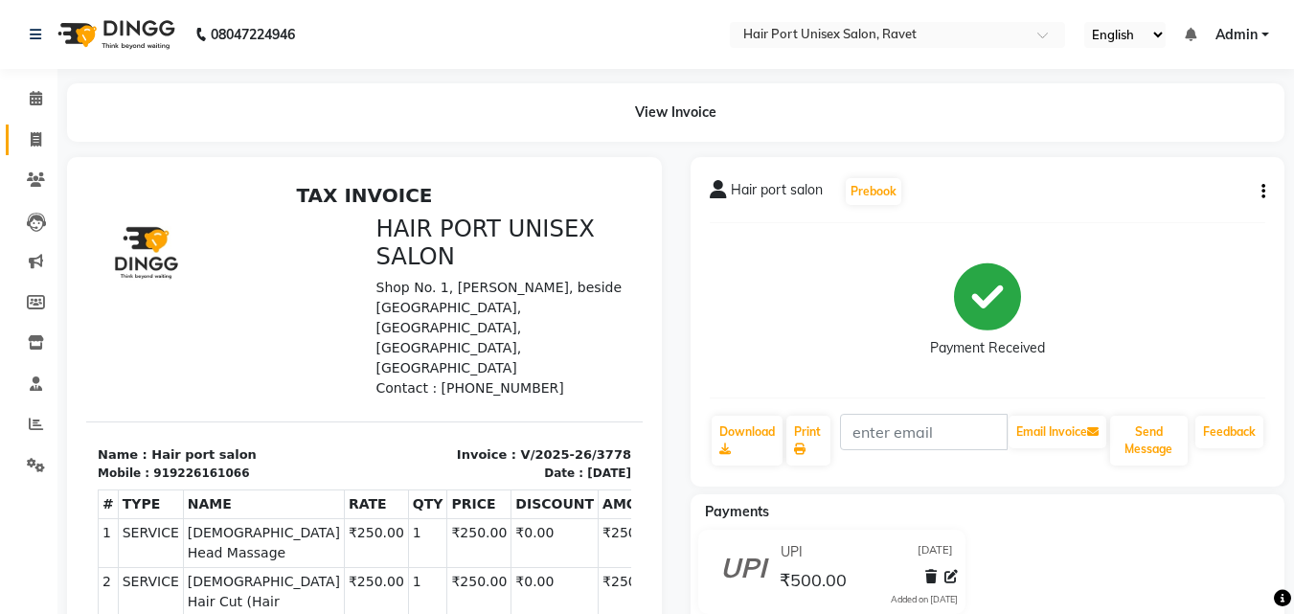
click at [34, 126] on link "Invoice" at bounding box center [29, 141] width 46 height 32
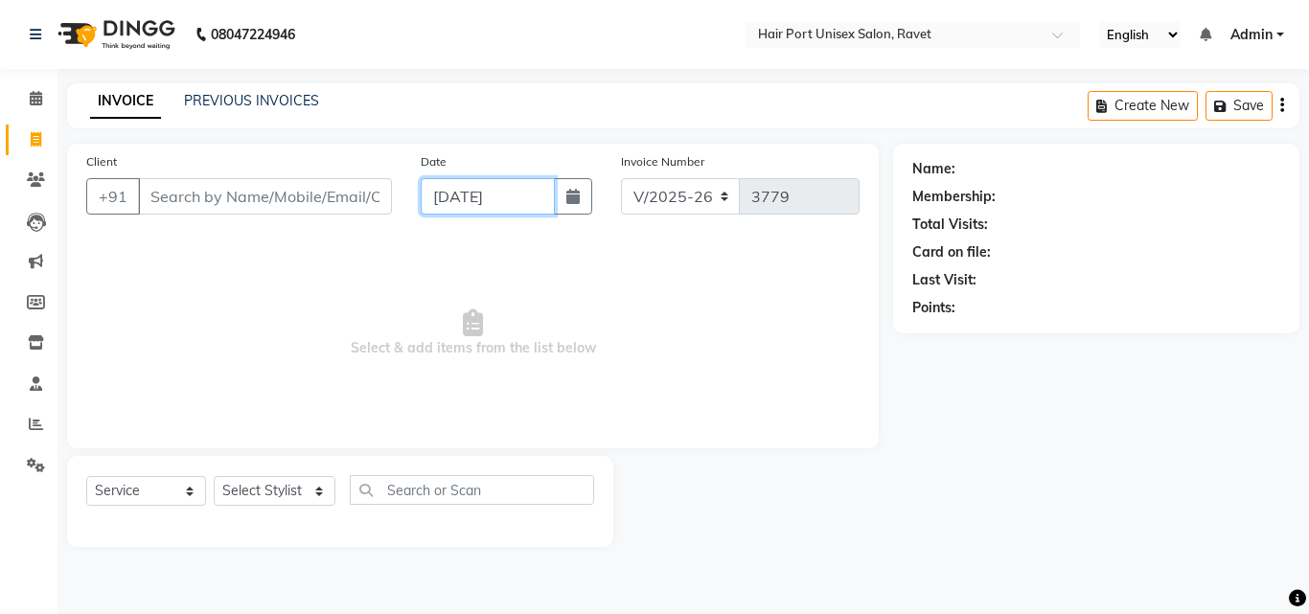
click at [433, 200] on input "[DATE]" at bounding box center [488, 196] width 134 height 36
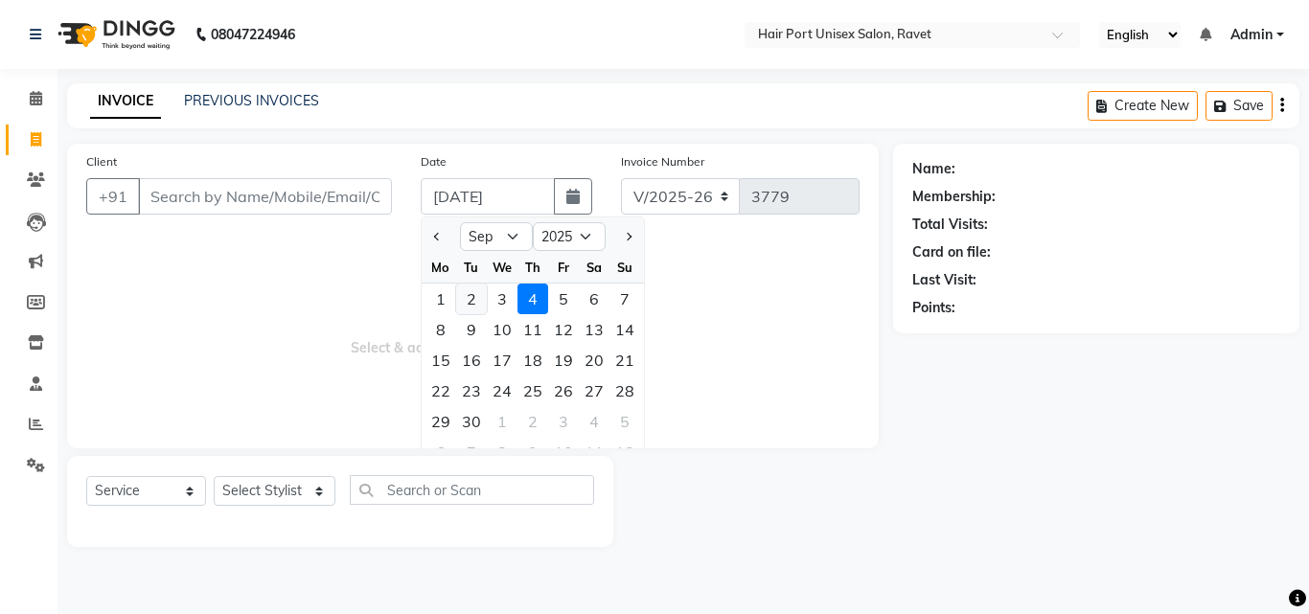
click at [470, 294] on div "2" at bounding box center [471, 299] width 31 height 31
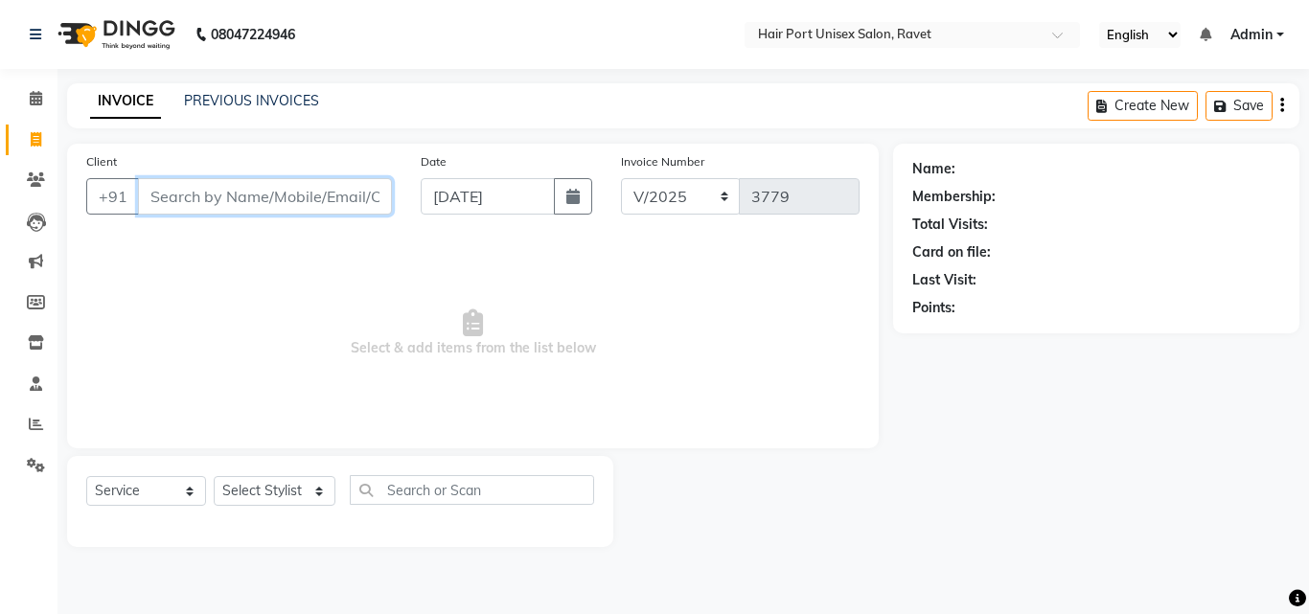
click at [224, 197] on input "Client" at bounding box center [265, 196] width 254 height 36
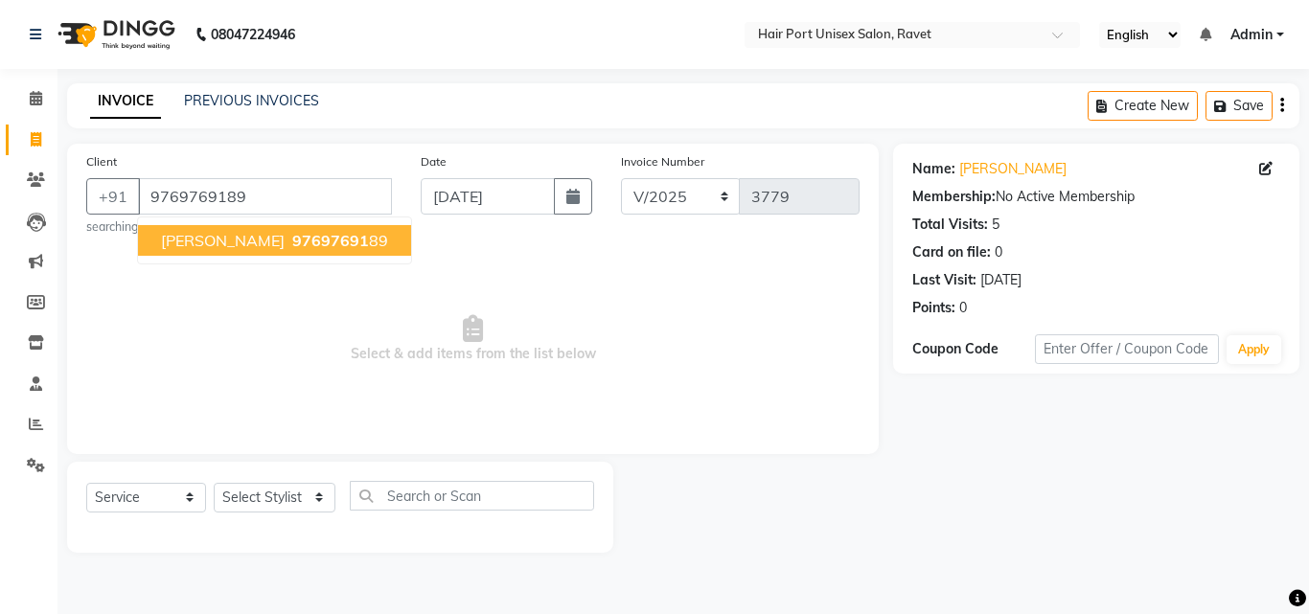
click at [239, 230] on button "[PERSON_NAME] 97697691 89" at bounding box center [274, 240] width 273 height 31
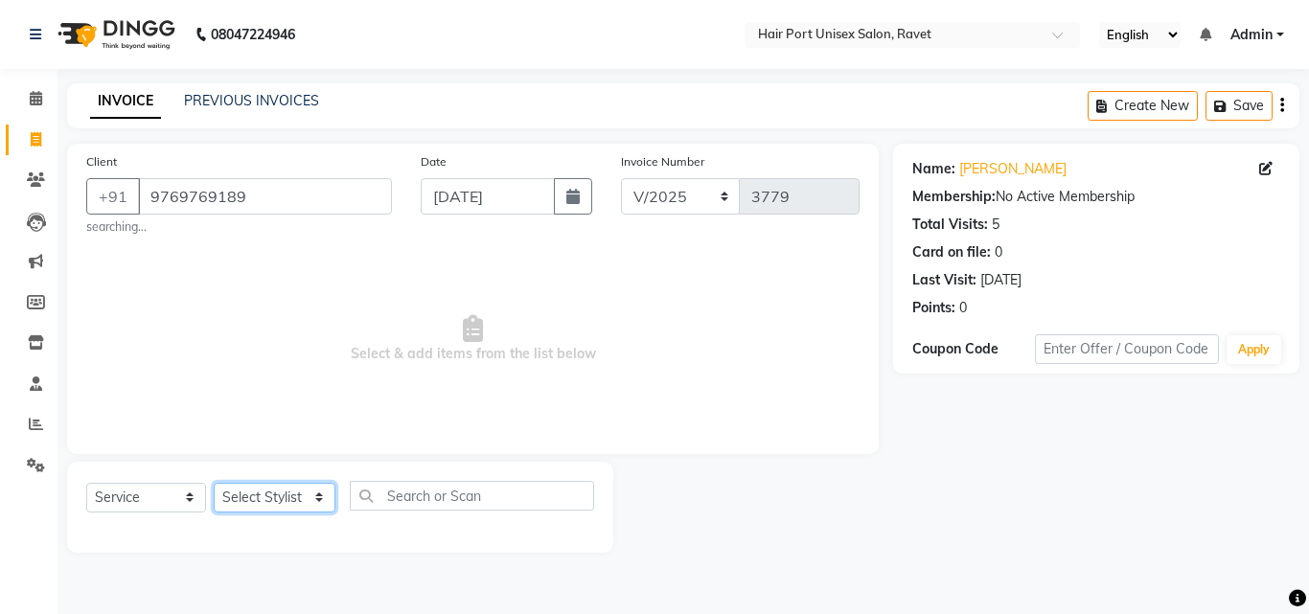
click at [274, 490] on select "Select Stylist [PERSON_NAME] [PERSON_NAME] [PERSON_NAME] [PERSON_NAME] [PERSON_…" at bounding box center [275, 498] width 122 height 30
click at [214, 483] on select "Select Stylist [PERSON_NAME] [PERSON_NAME] [PERSON_NAME] [PERSON_NAME] [PERSON_…" at bounding box center [275, 498] width 122 height 30
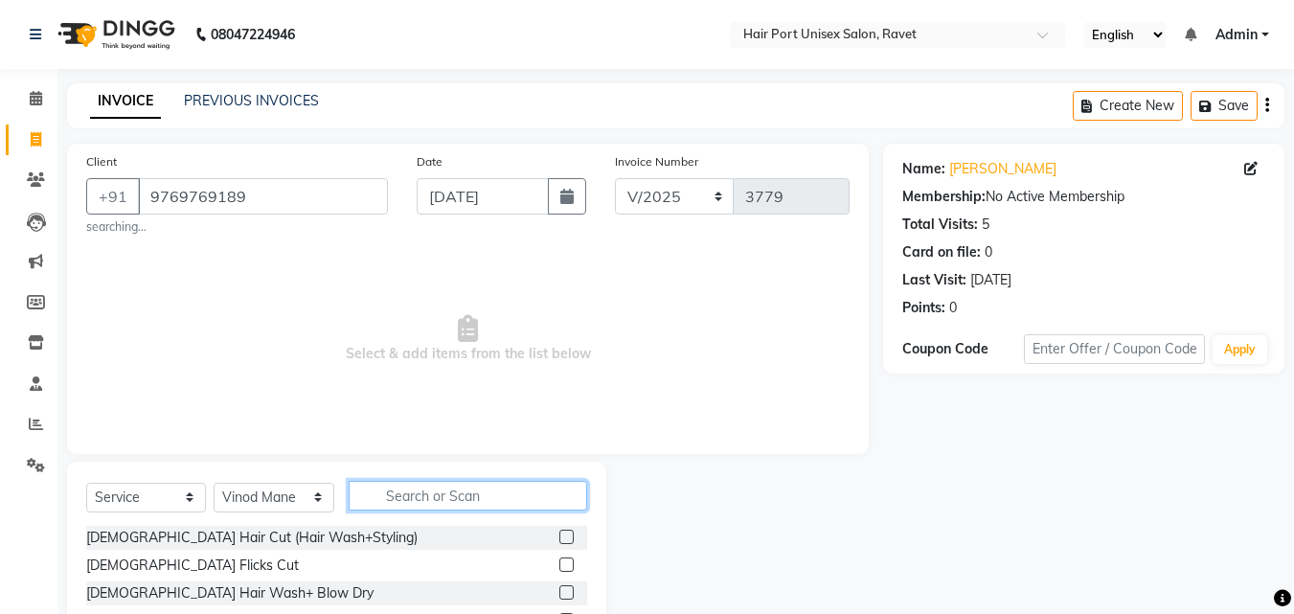
click at [395, 495] on input "text" at bounding box center [468, 496] width 239 height 30
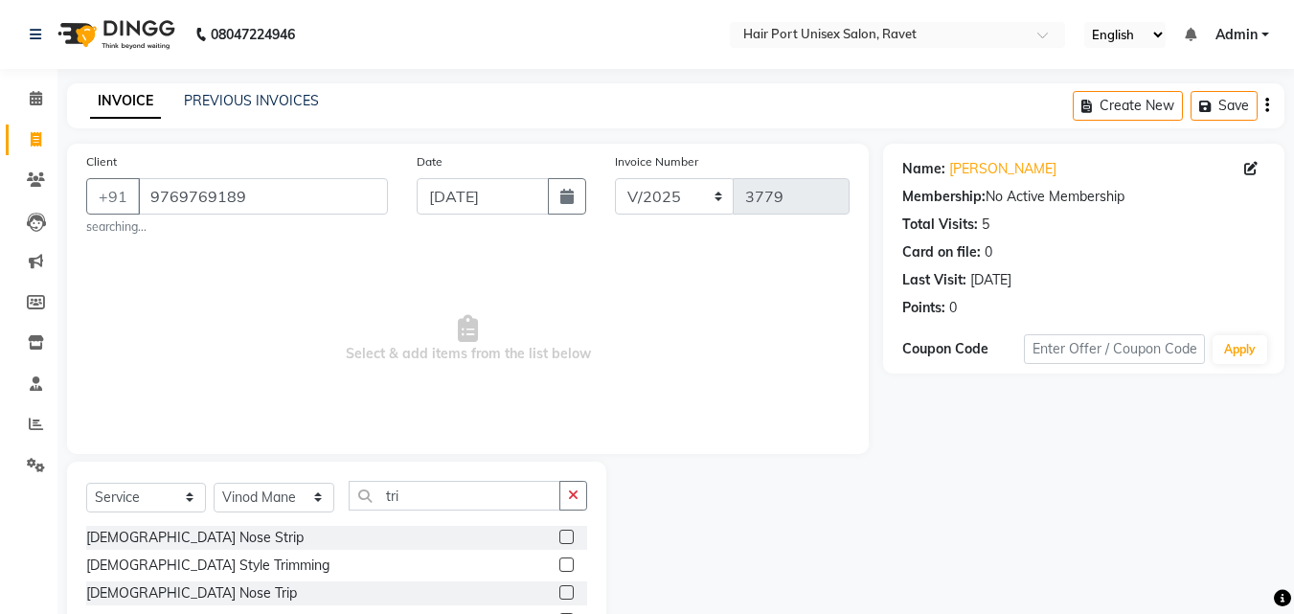
click at [567, 565] on label at bounding box center [566, 565] width 14 height 14
click at [567, 565] on input "checkbox" at bounding box center [565, 565] width 12 height 12
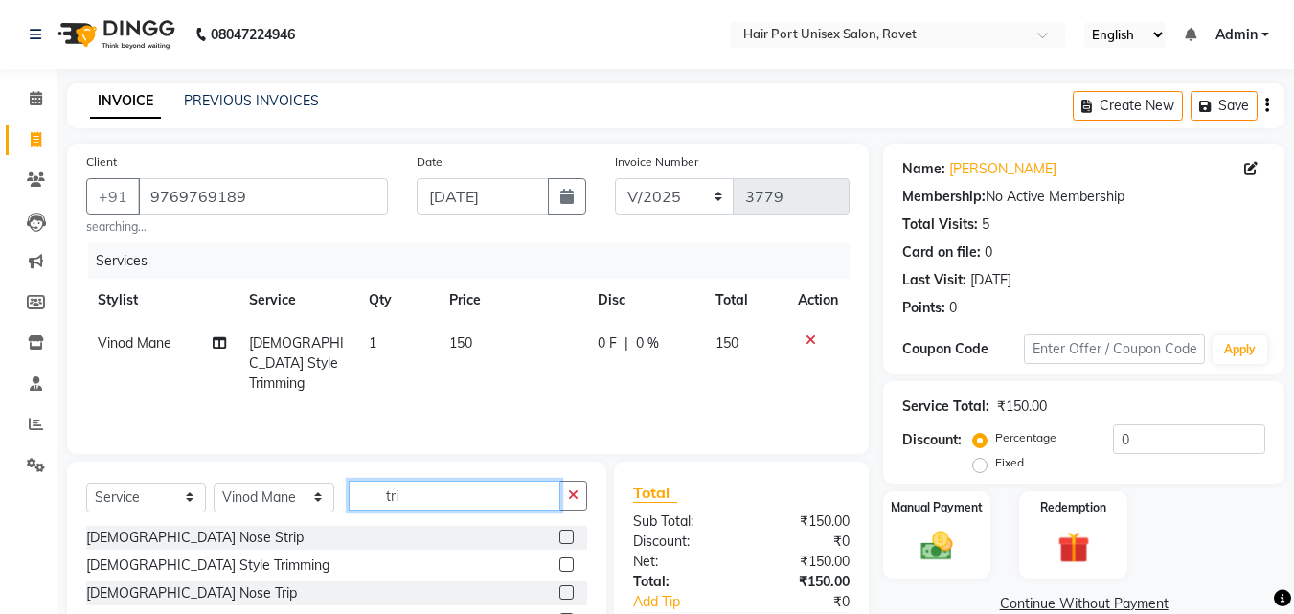
click at [414, 492] on input "tri" at bounding box center [455, 496] width 212 height 30
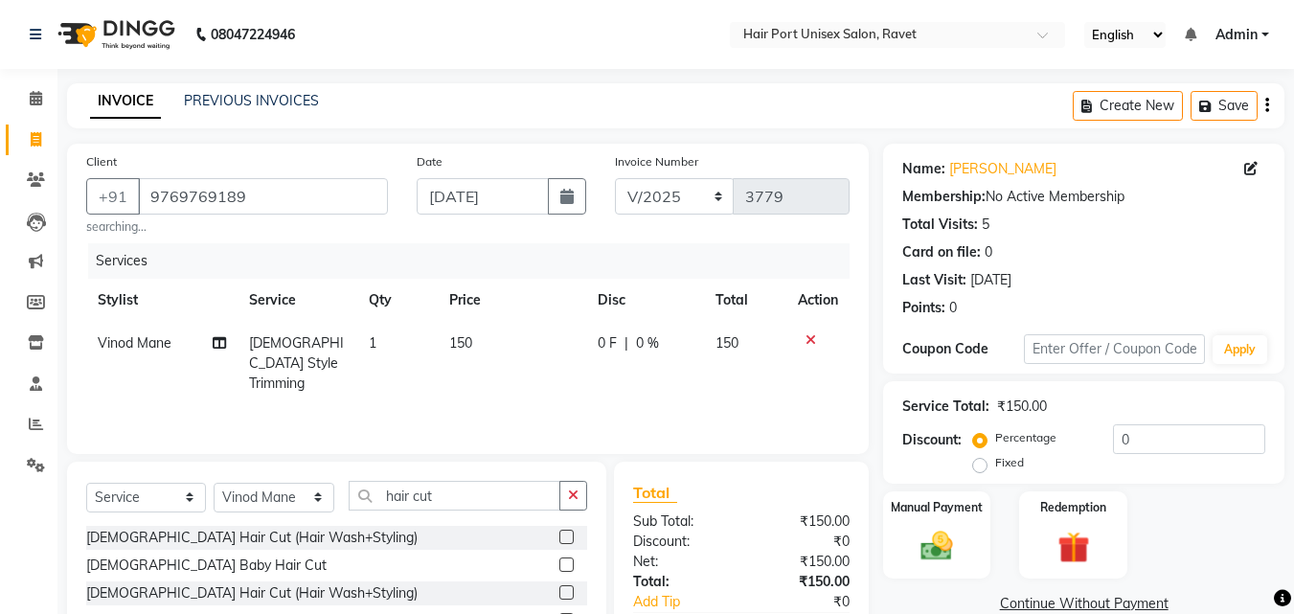
click at [567, 585] on label at bounding box center [566, 592] width 14 height 14
click at [567, 587] on input "checkbox" at bounding box center [565, 593] width 12 height 12
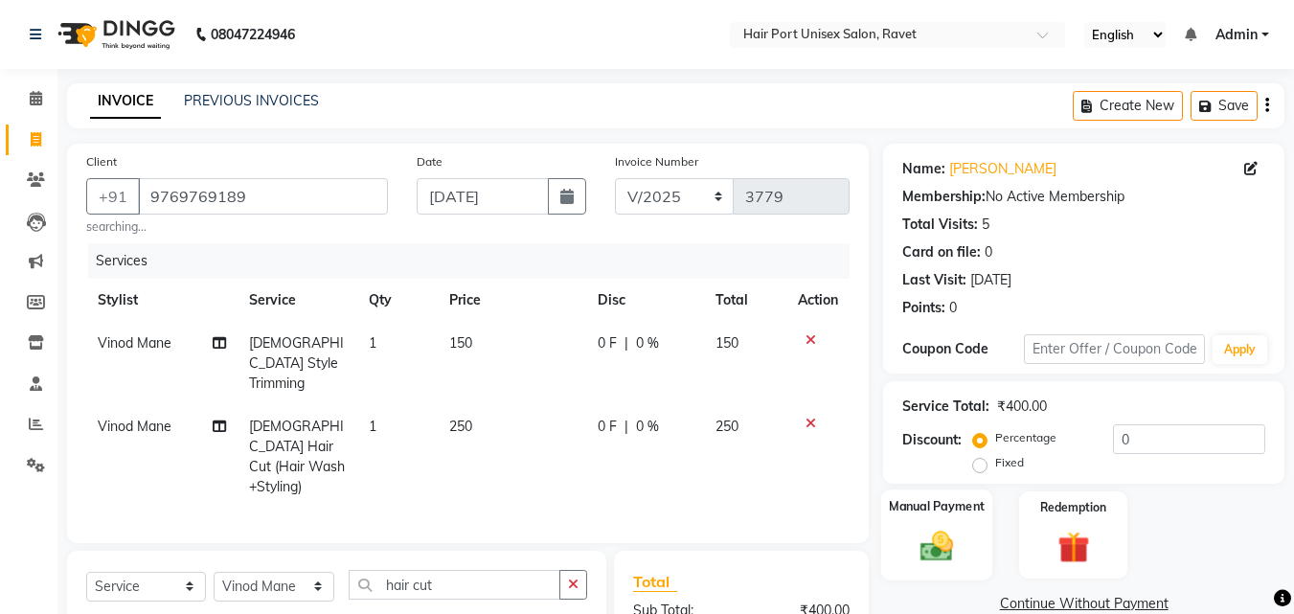
click at [932, 544] on img at bounding box center [937, 546] width 54 height 38
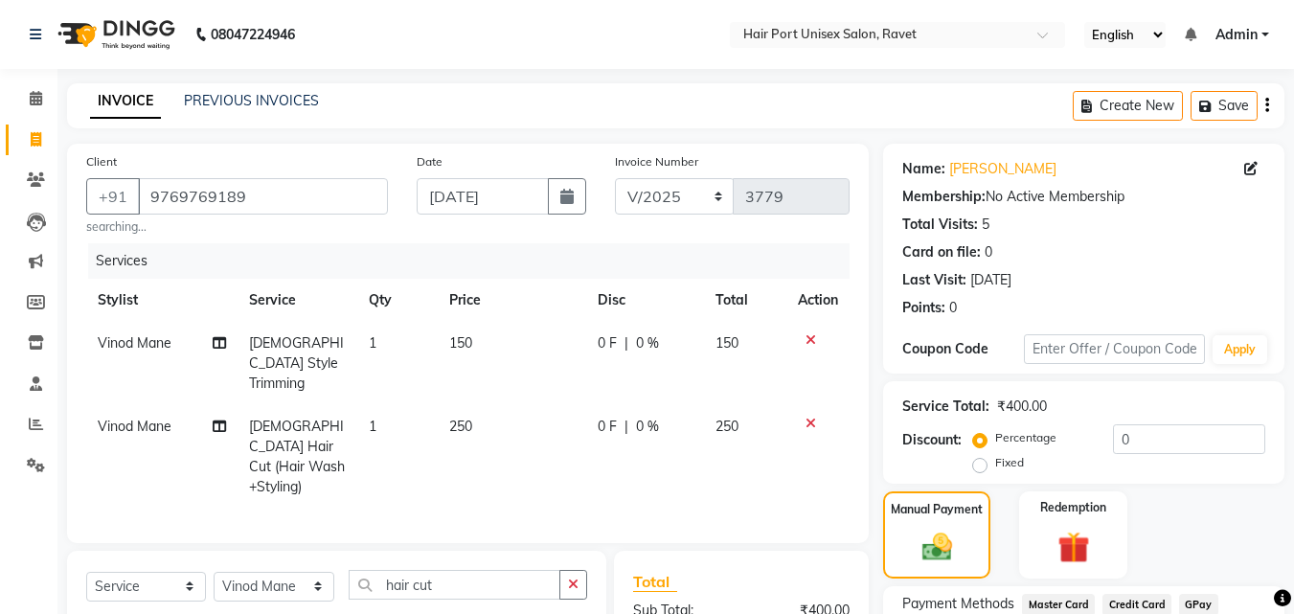
click at [1006, 539] on div "Manual Payment Redemption" at bounding box center [1084, 534] width 430 height 87
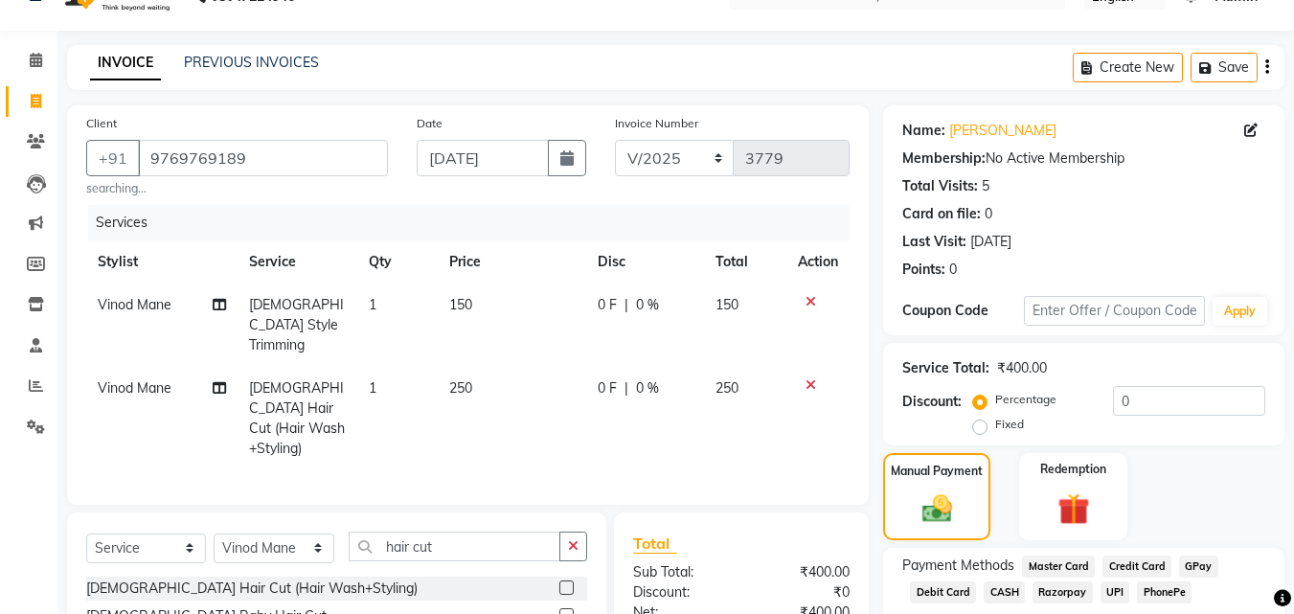
scroll to position [181, 0]
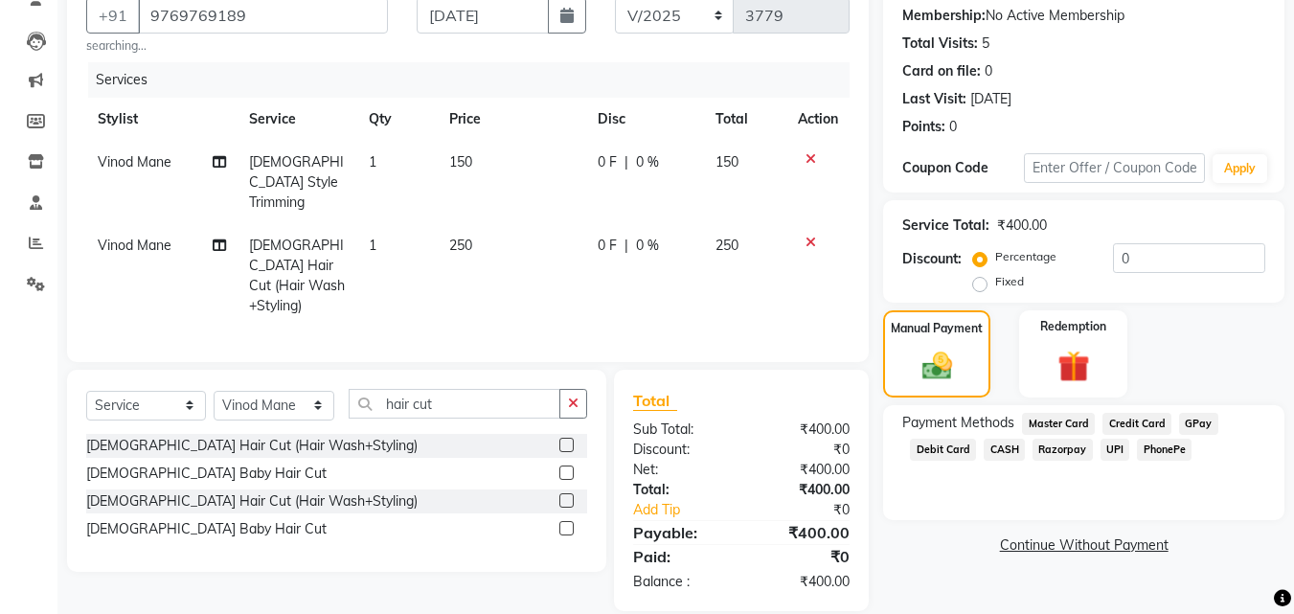
click at [1103, 445] on span "UPI" at bounding box center [1116, 450] width 30 height 22
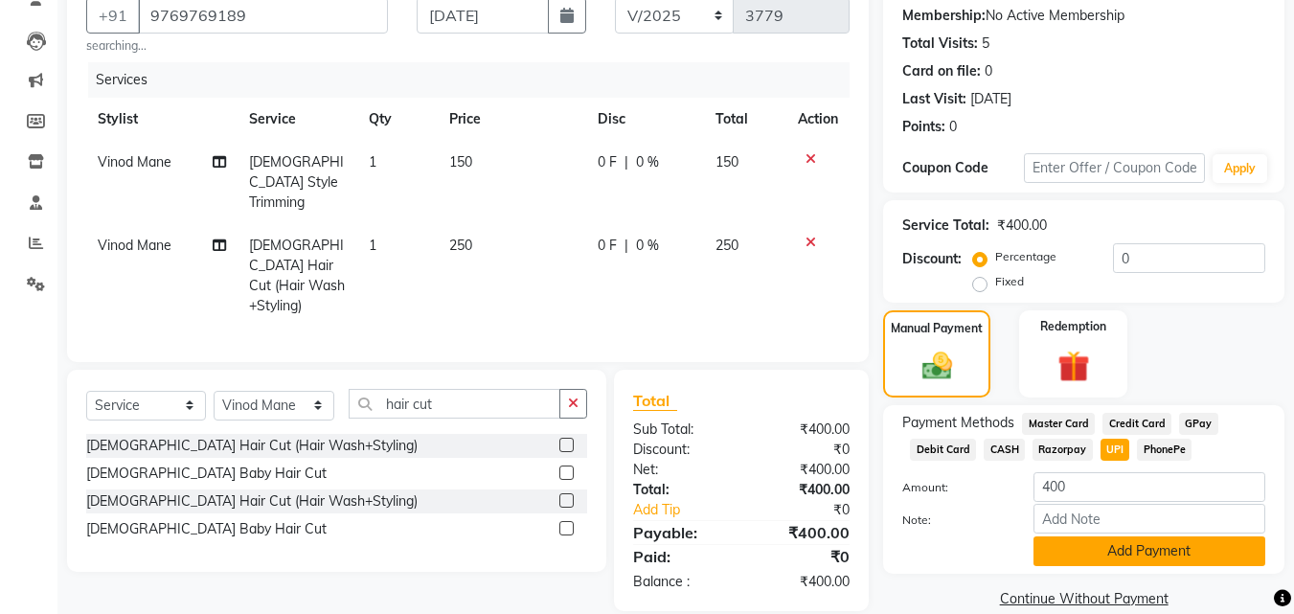
click at [1115, 552] on button "Add Payment" at bounding box center [1150, 551] width 232 height 30
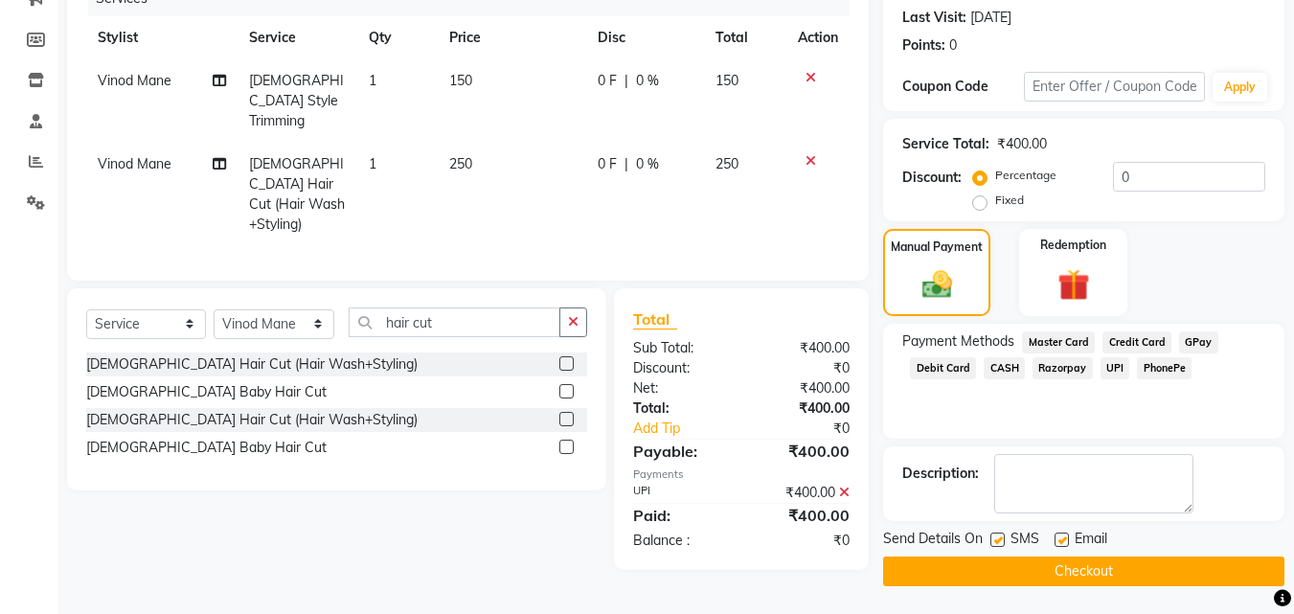
scroll to position [263, 0]
click at [1123, 565] on button "Checkout" at bounding box center [1083, 571] width 401 height 30
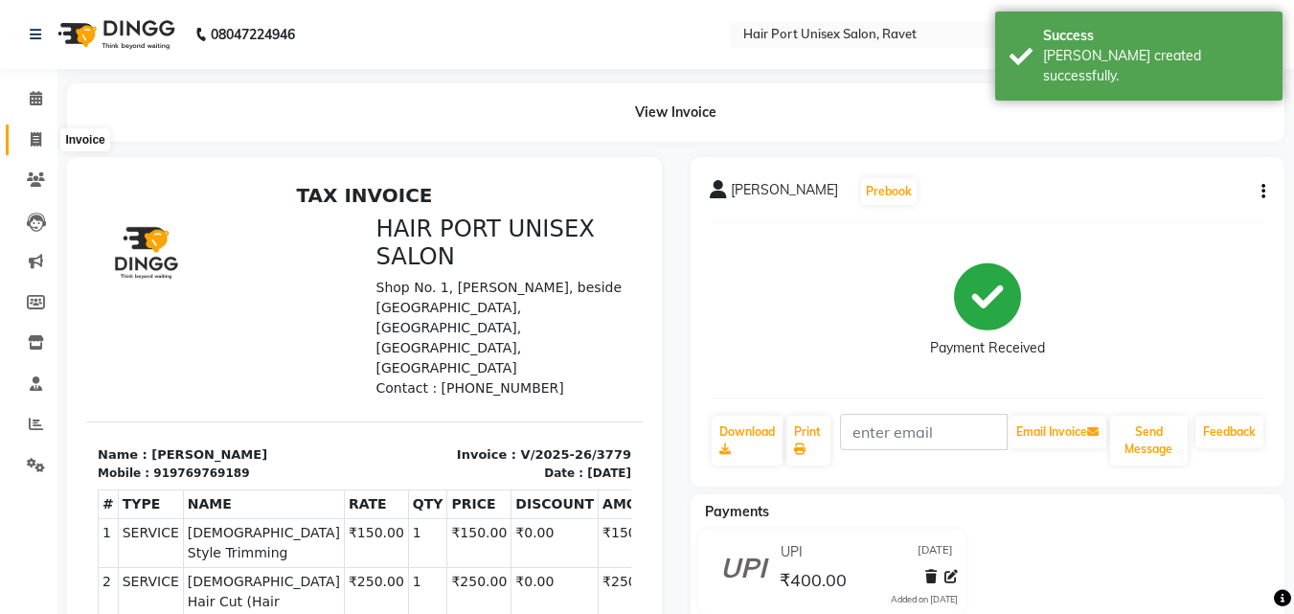
click at [29, 139] on span at bounding box center [36, 140] width 34 height 22
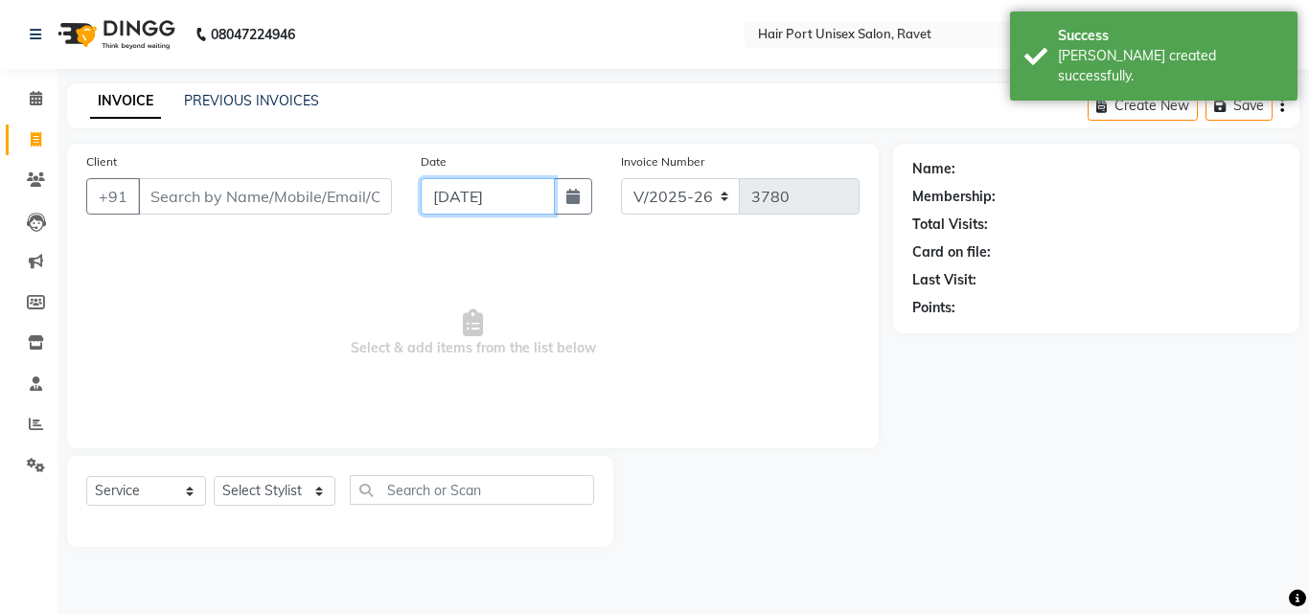
click at [445, 187] on input "[DATE]" at bounding box center [488, 196] width 134 height 36
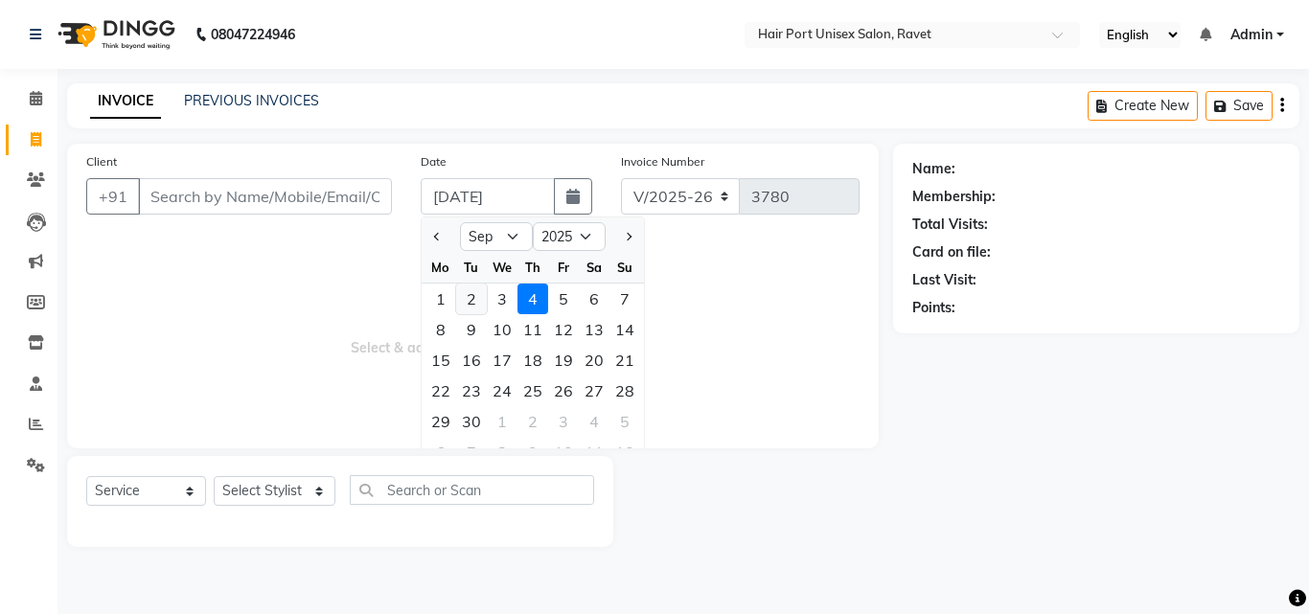
click at [468, 294] on div "2" at bounding box center [471, 299] width 31 height 31
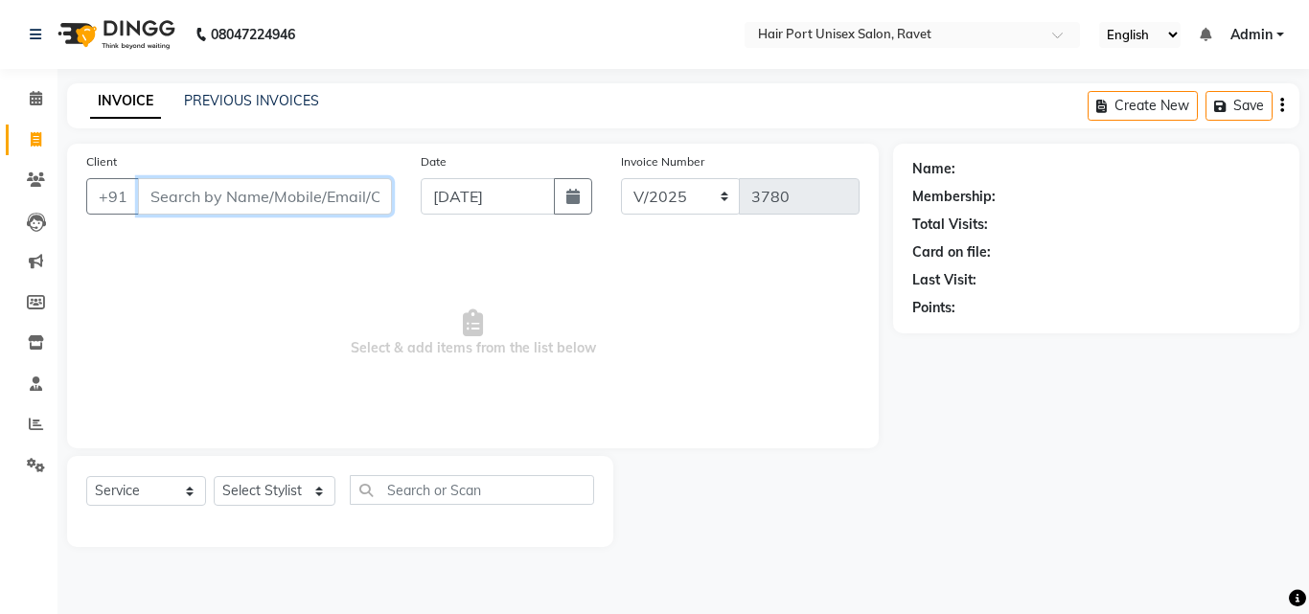
click at [170, 187] on input "Client" at bounding box center [265, 196] width 254 height 36
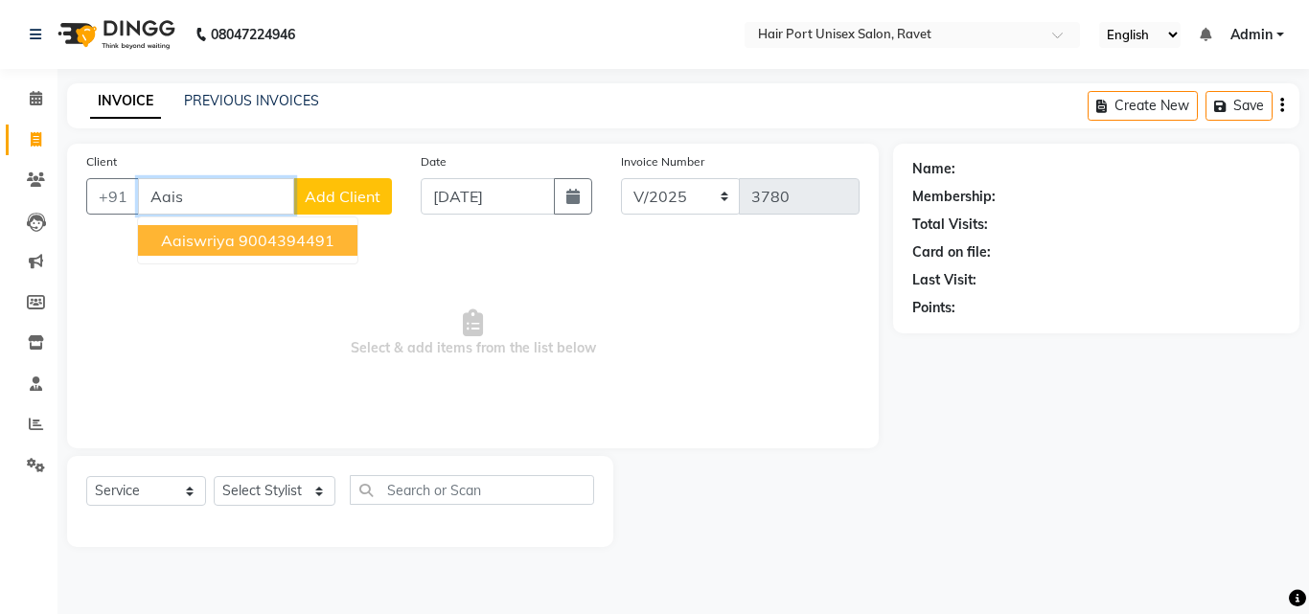
click at [232, 230] on button "Aaiswriya 9004394491" at bounding box center [247, 240] width 219 height 31
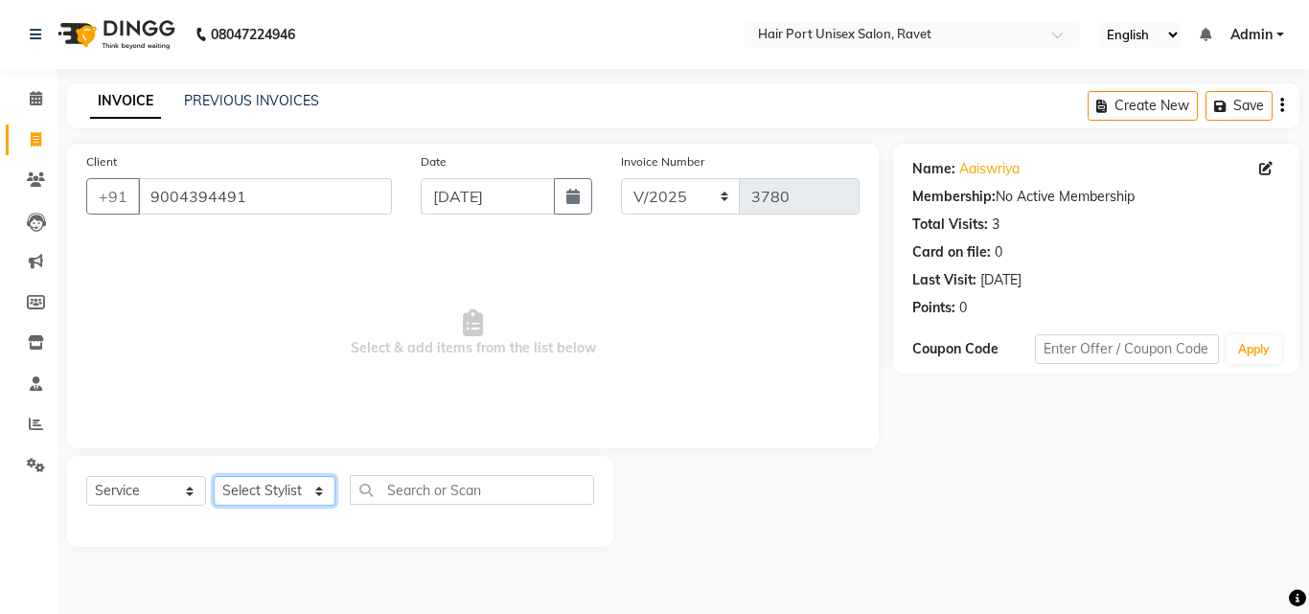
click at [265, 482] on select "Select Stylist [PERSON_NAME] [PERSON_NAME] [PERSON_NAME] [PERSON_NAME] [PERSON_…" at bounding box center [275, 491] width 122 height 30
click at [214, 476] on select "Select Stylist [PERSON_NAME] [PERSON_NAME] [PERSON_NAME] [PERSON_NAME] [PERSON_…" at bounding box center [275, 491] width 122 height 30
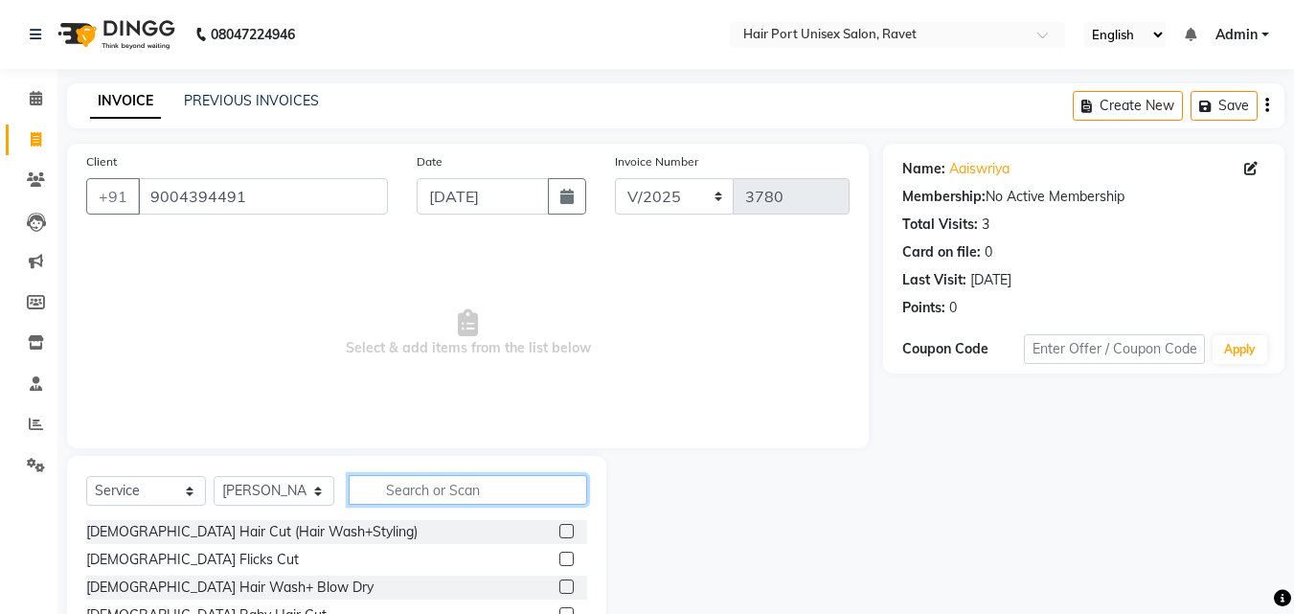
click at [394, 491] on input "text" at bounding box center [468, 490] width 239 height 30
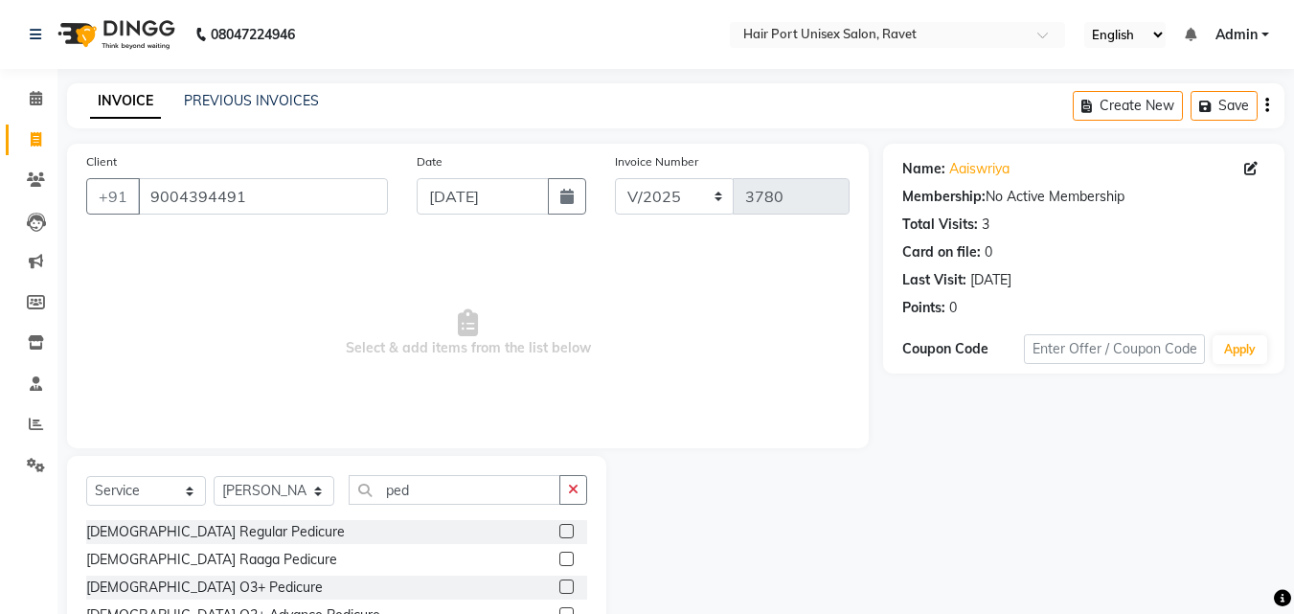
click at [393, 569] on div "[DEMOGRAPHIC_DATA] Raaga Pedicure" at bounding box center [336, 560] width 501 height 24
click at [559, 586] on label at bounding box center [566, 587] width 14 height 14
click at [559, 586] on input "checkbox" at bounding box center [565, 588] width 12 height 12
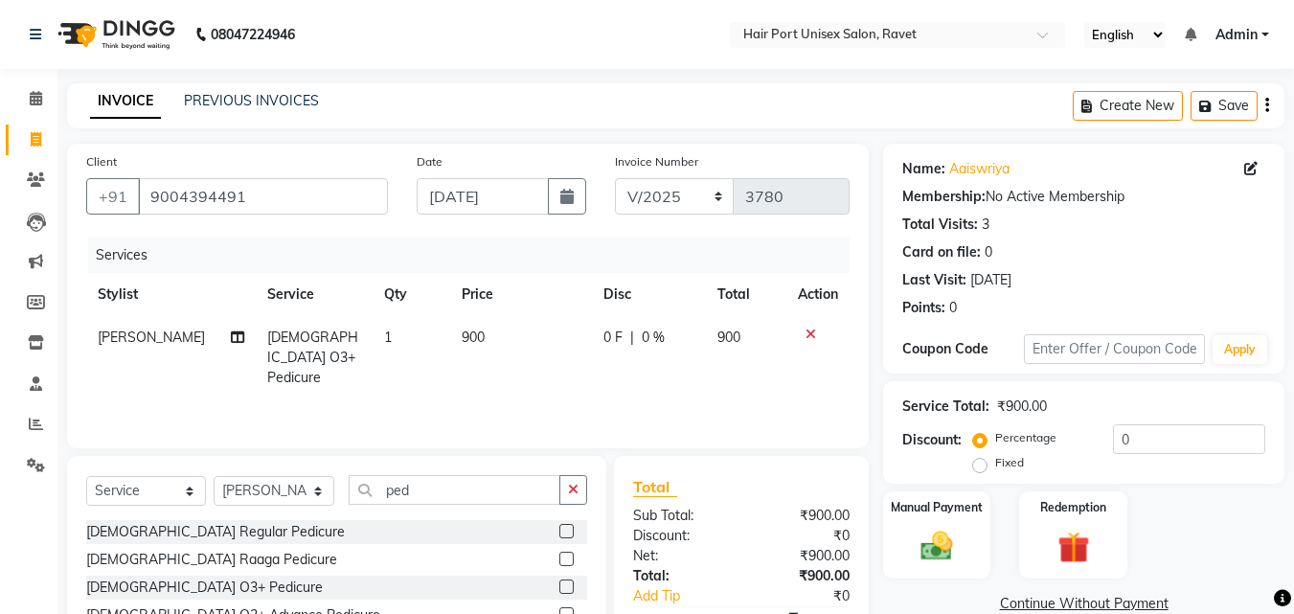
click at [462, 330] on span "900" at bounding box center [473, 337] width 23 height 17
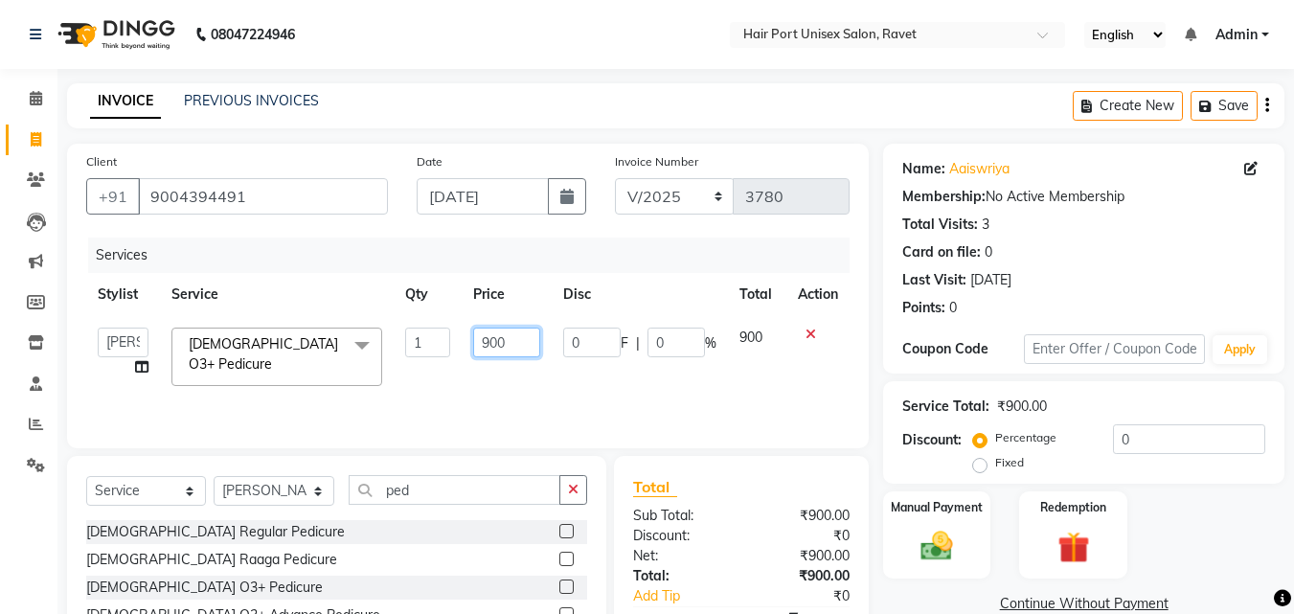
click at [510, 347] on input "900" at bounding box center [506, 343] width 66 height 30
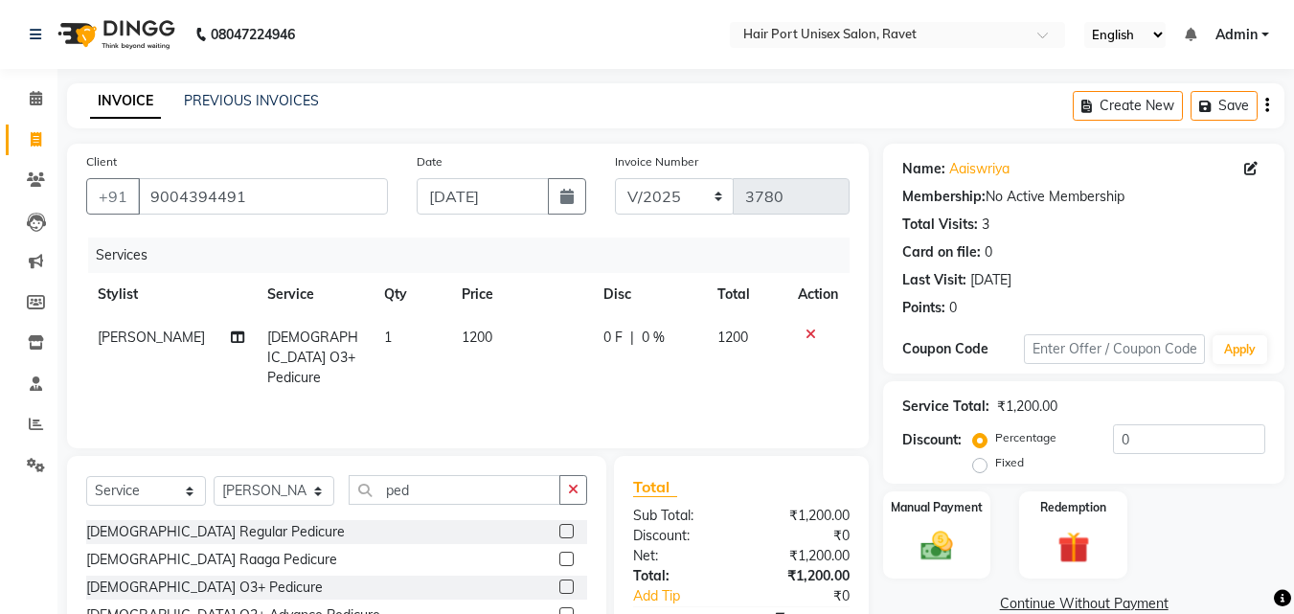
click at [554, 374] on tr "[PERSON_NAME] [DEMOGRAPHIC_DATA] O3+ Pedicure 1 1200 0 F | 0 % 1200" at bounding box center [468, 357] width 764 height 83
click at [925, 546] on img at bounding box center [937, 546] width 54 height 38
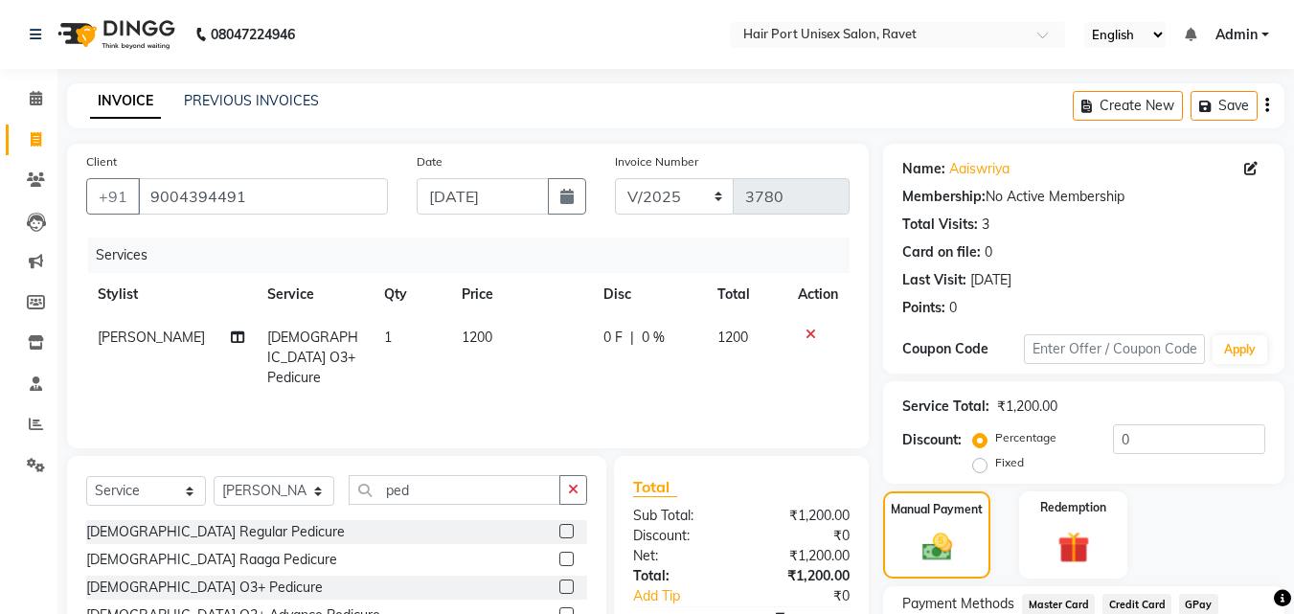
click at [997, 553] on div "Manual Payment Redemption" at bounding box center [1084, 534] width 430 height 87
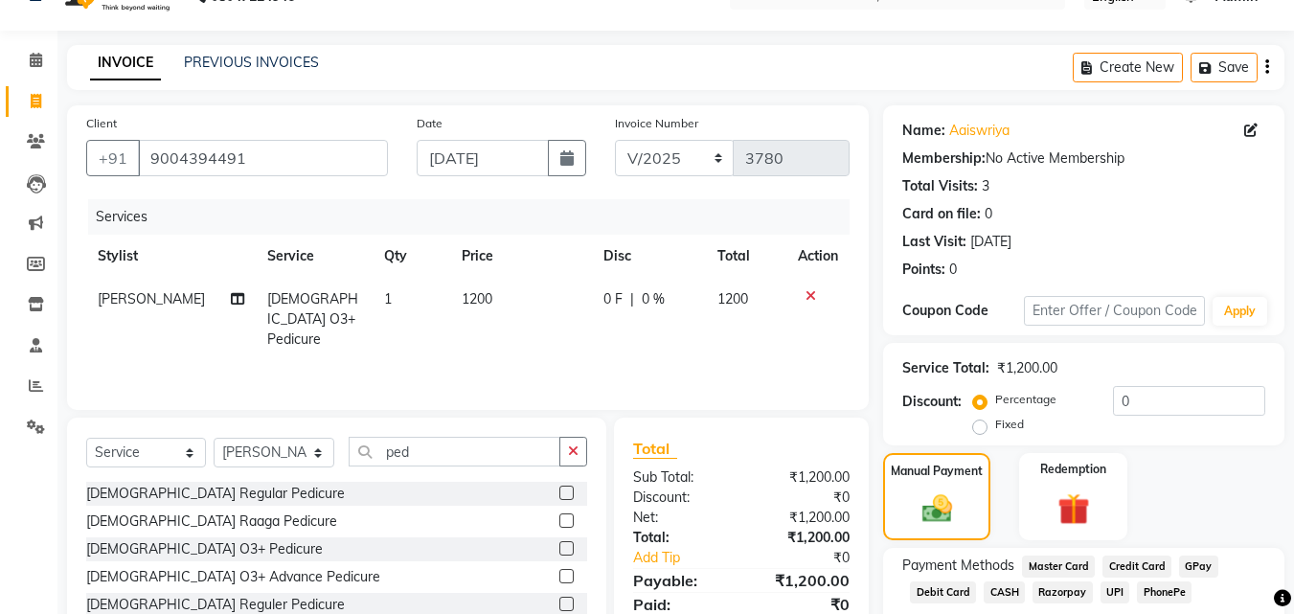
scroll to position [155, 0]
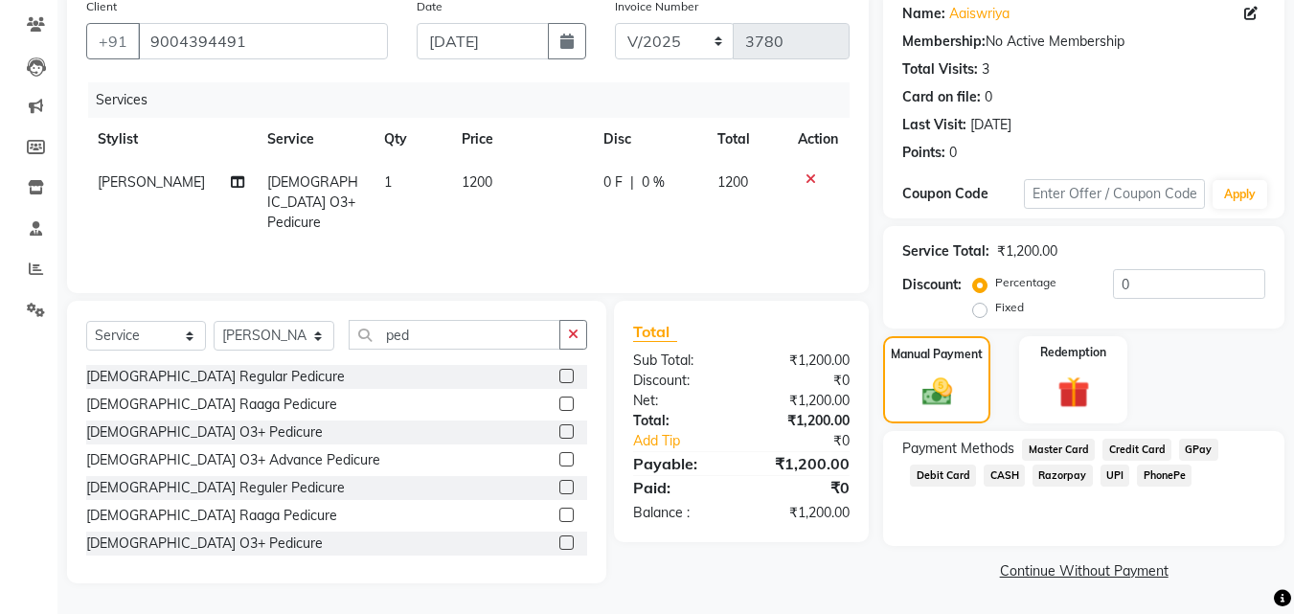
click at [1104, 474] on span "UPI" at bounding box center [1116, 476] width 30 height 22
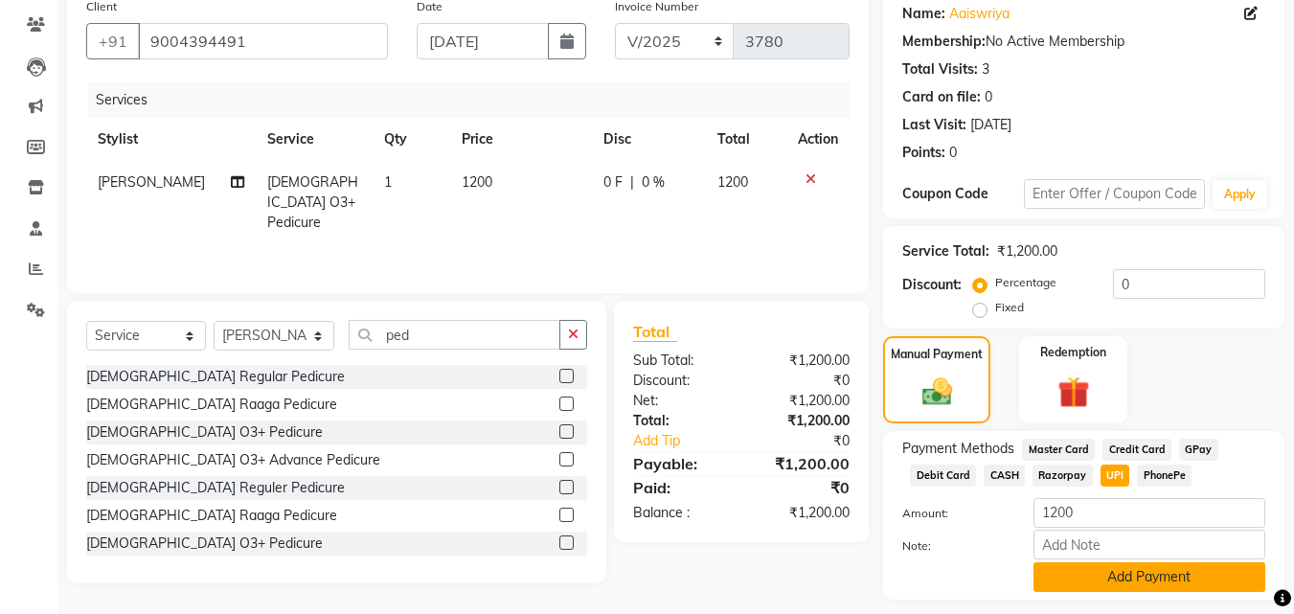
click at [1103, 572] on button "Add Payment" at bounding box center [1150, 577] width 232 height 30
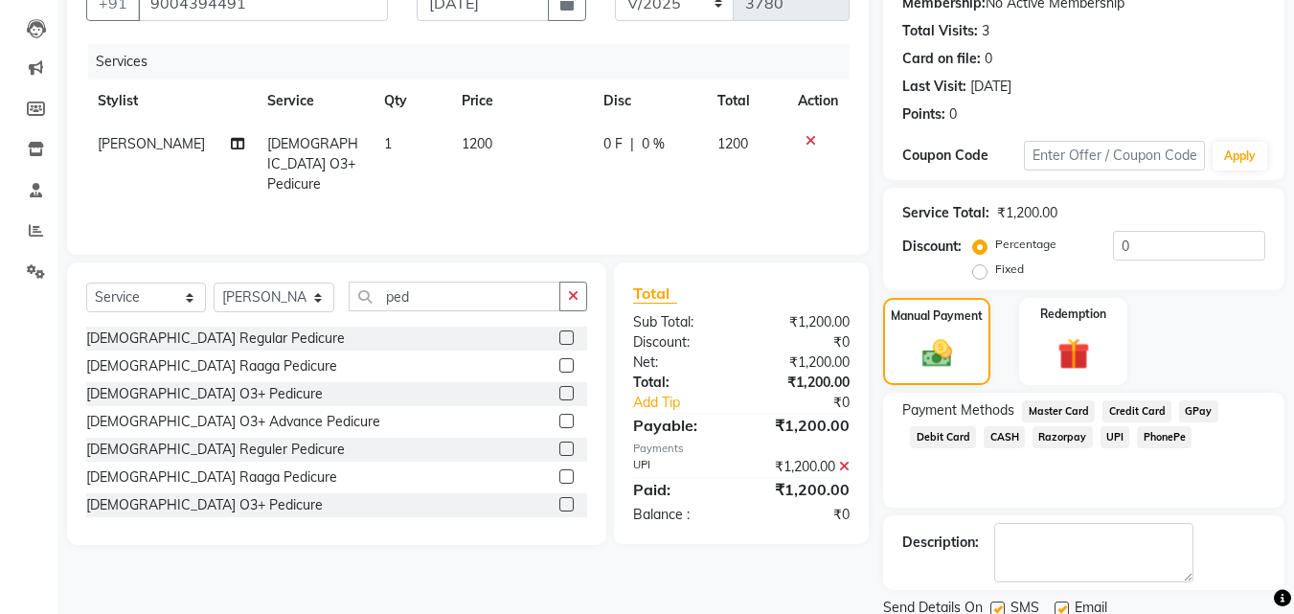
scroll to position [263, 0]
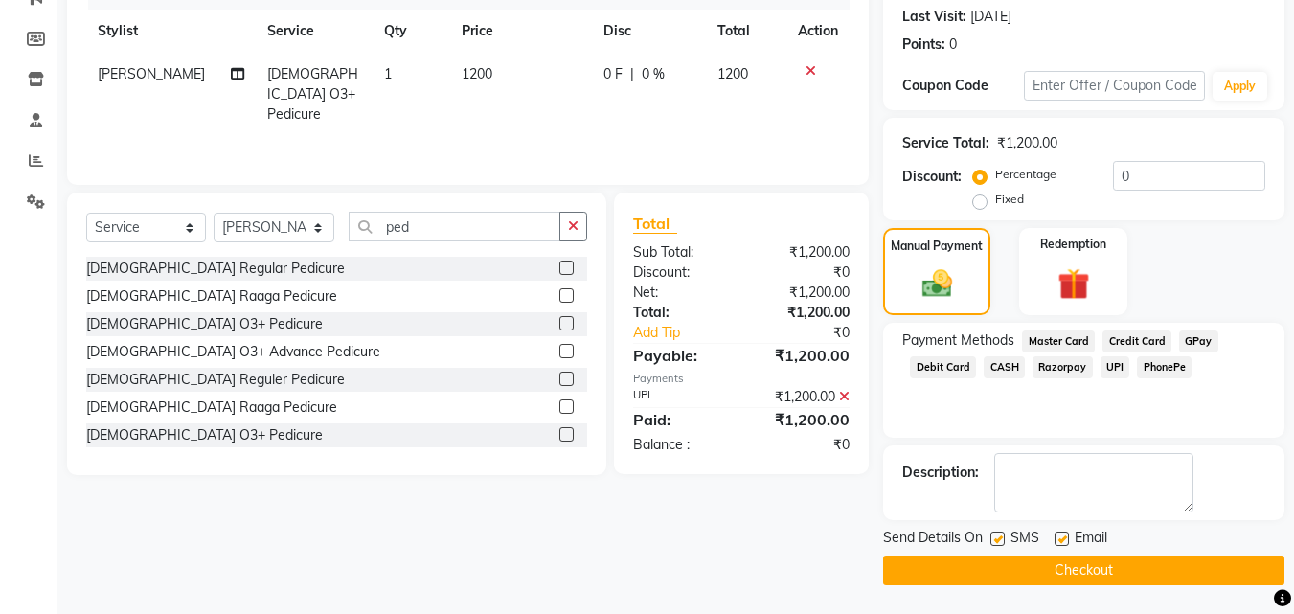
click at [1103, 572] on button "Checkout" at bounding box center [1083, 571] width 401 height 30
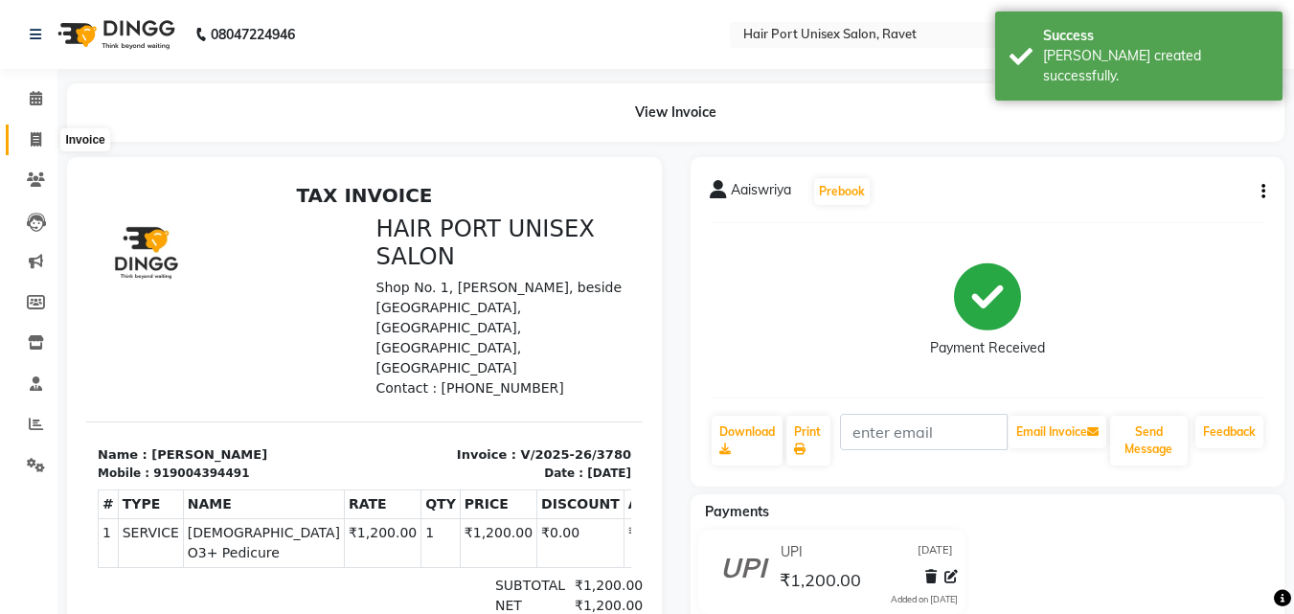
click at [34, 134] on icon at bounding box center [36, 139] width 11 height 14
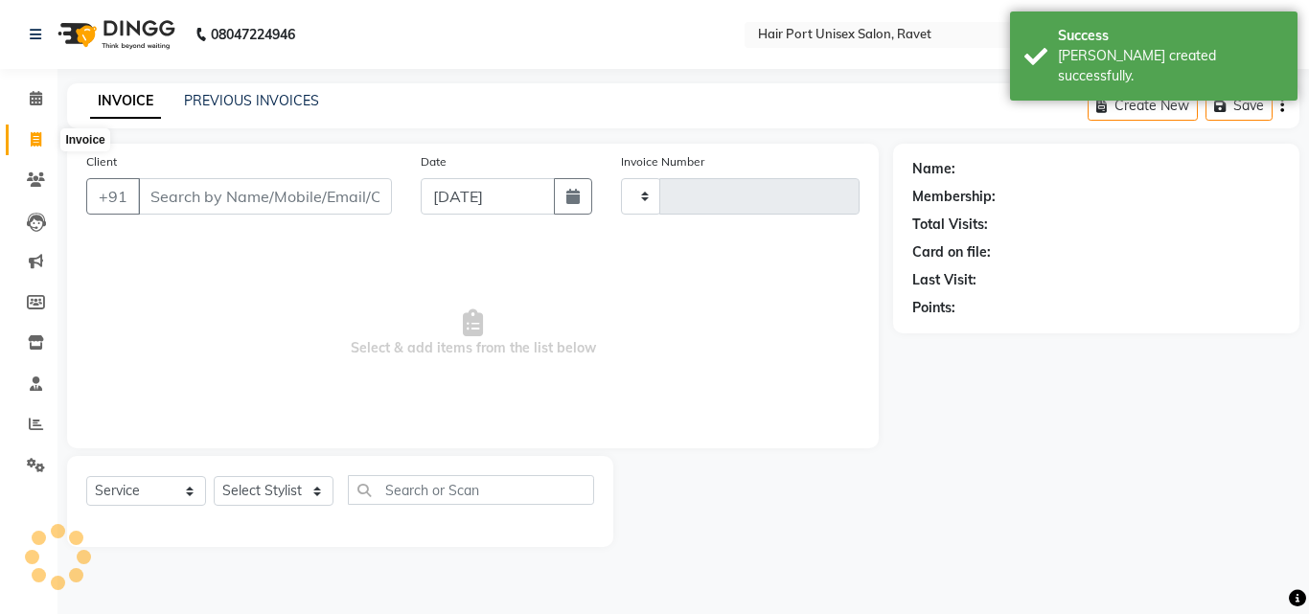
click at [34, 134] on icon at bounding box center [36, 139] width 11 height 14
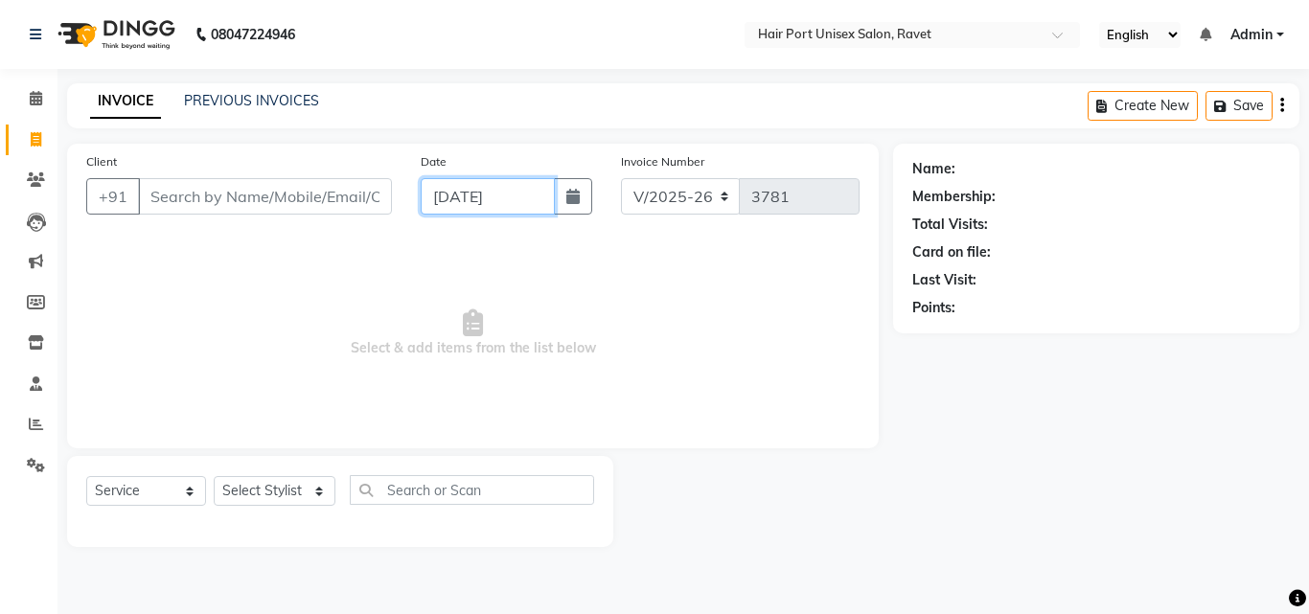
click at [445, 188] on input "[DATE]" at bounding box center [488, 196] width 134 height 36
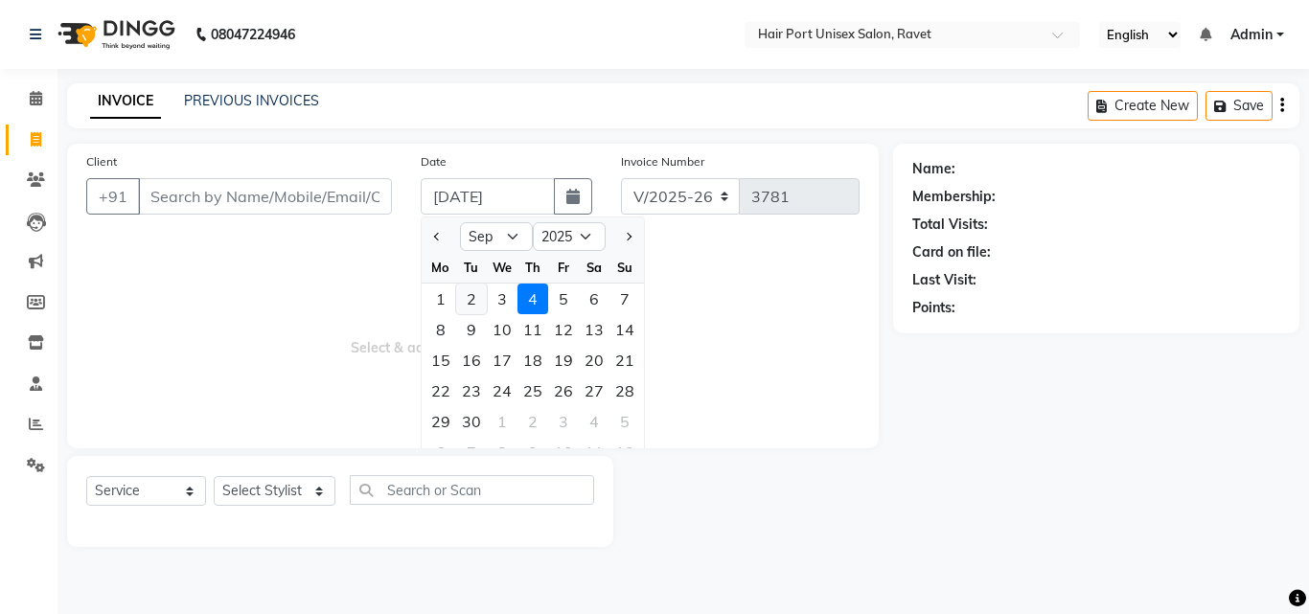
click at [476, 299] on div "2" at bounding box center [471, 299] width 31 height 31
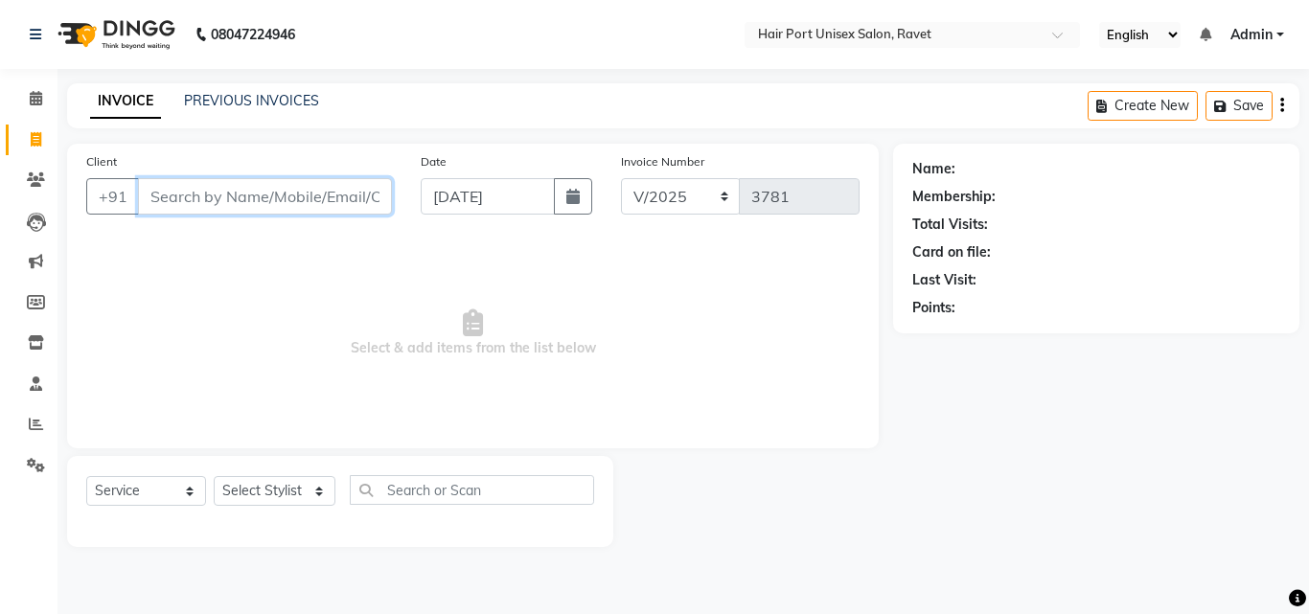
click at [285, 193] on input "Client" at bounding box center [265, 196] width 254 height 36
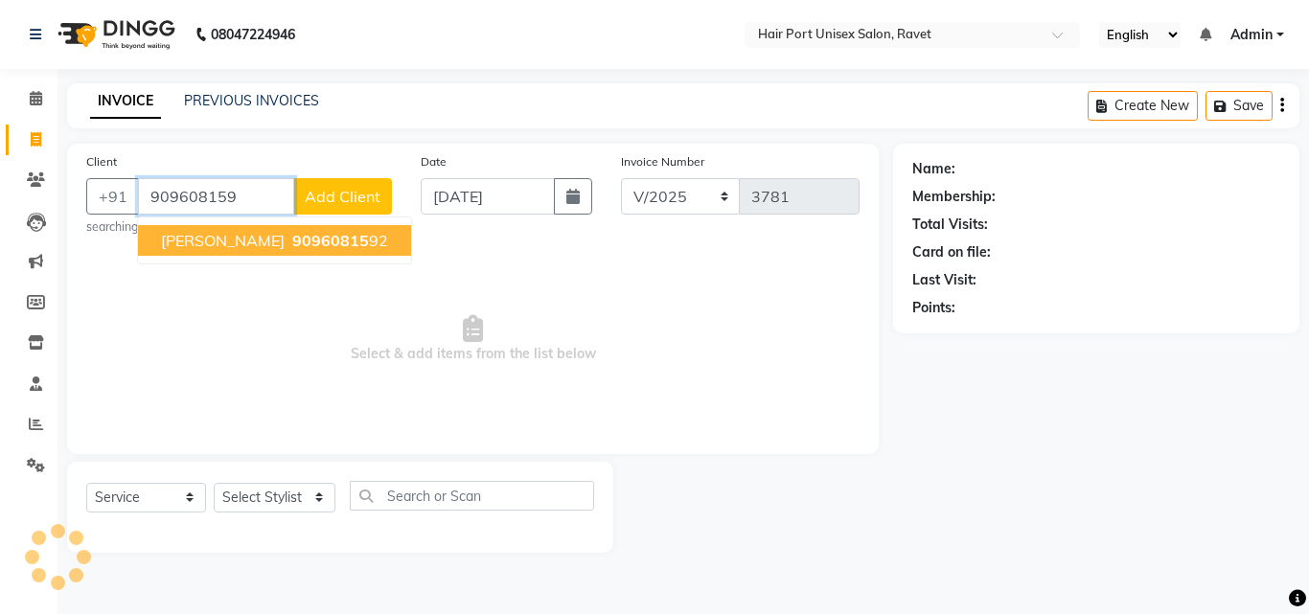
click at [321, 251] on button "[PERSON_NAME] 90960815 92" at bounding box center [274, 240] width 273 height 31
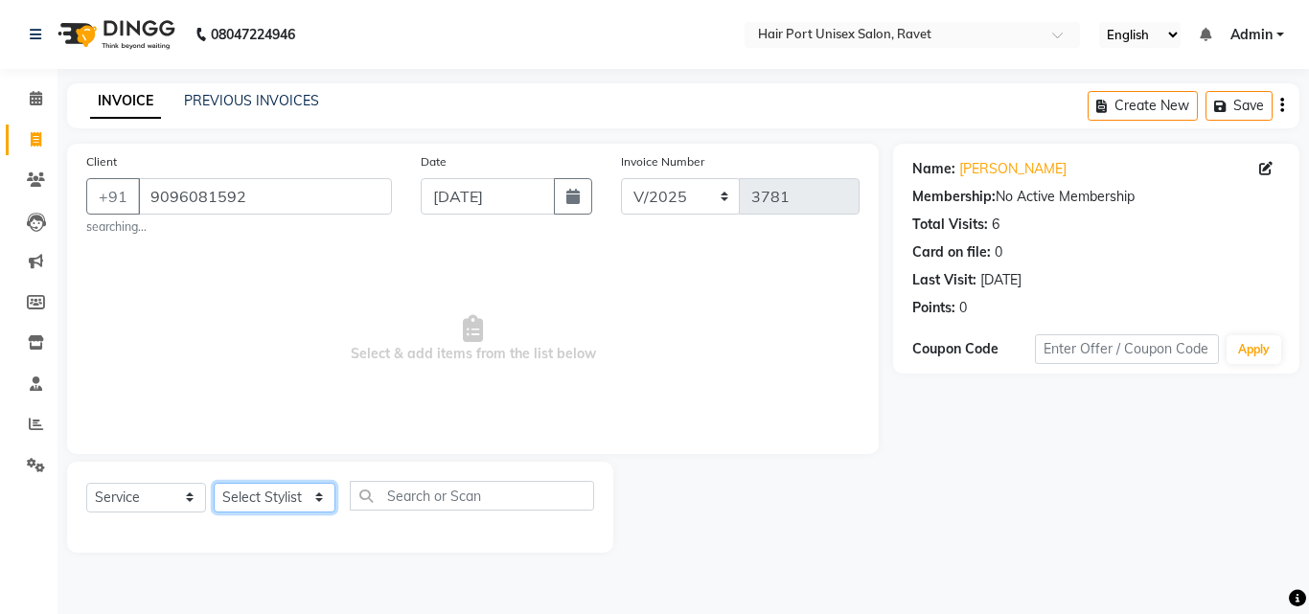
click at [268, 497] on select "Select Stylist [PERSON_NAME] [PERSON_NAME] [PERSON_NAME] [PERSON_NAME] [PERSON_…" at bounding box center [275, 498] width 122 height 30
click at [214, 483] on select "Select Stylist [PERSON_NAME] [PERSON_NAME] [PERSON_NAME] [PERSON_NAME] [PERSON_…" at bounding box center [275, 498] width 122 height 30
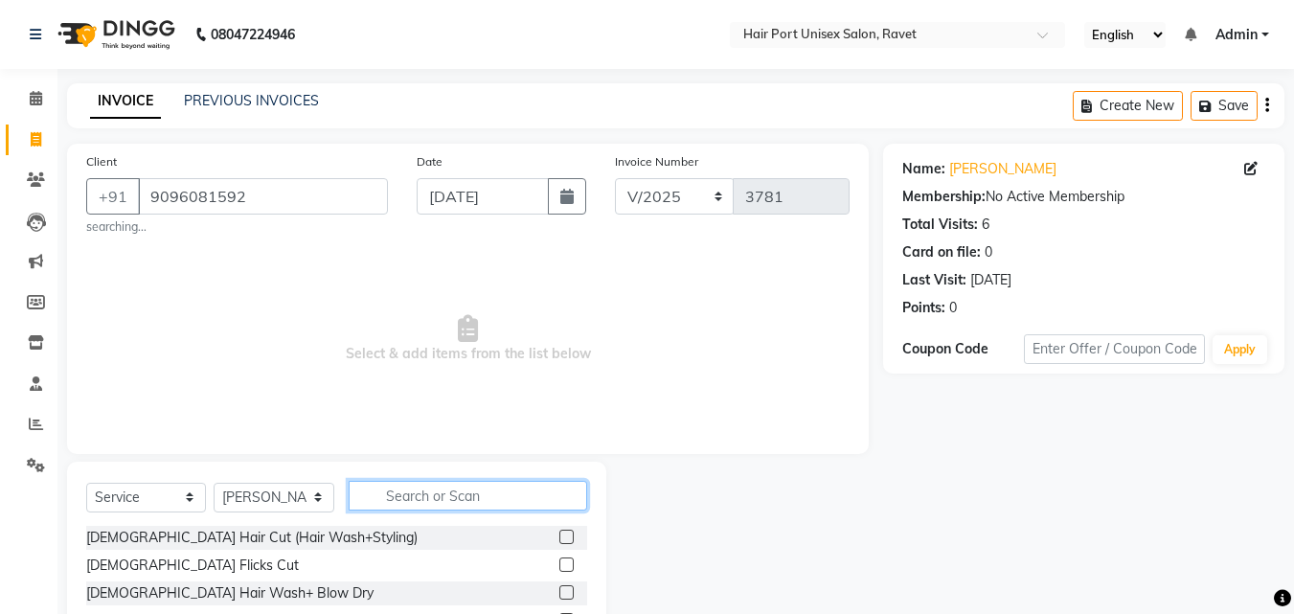
click at [407, 488] on input "text" at bounding box center [468, 496] width 239 height 30
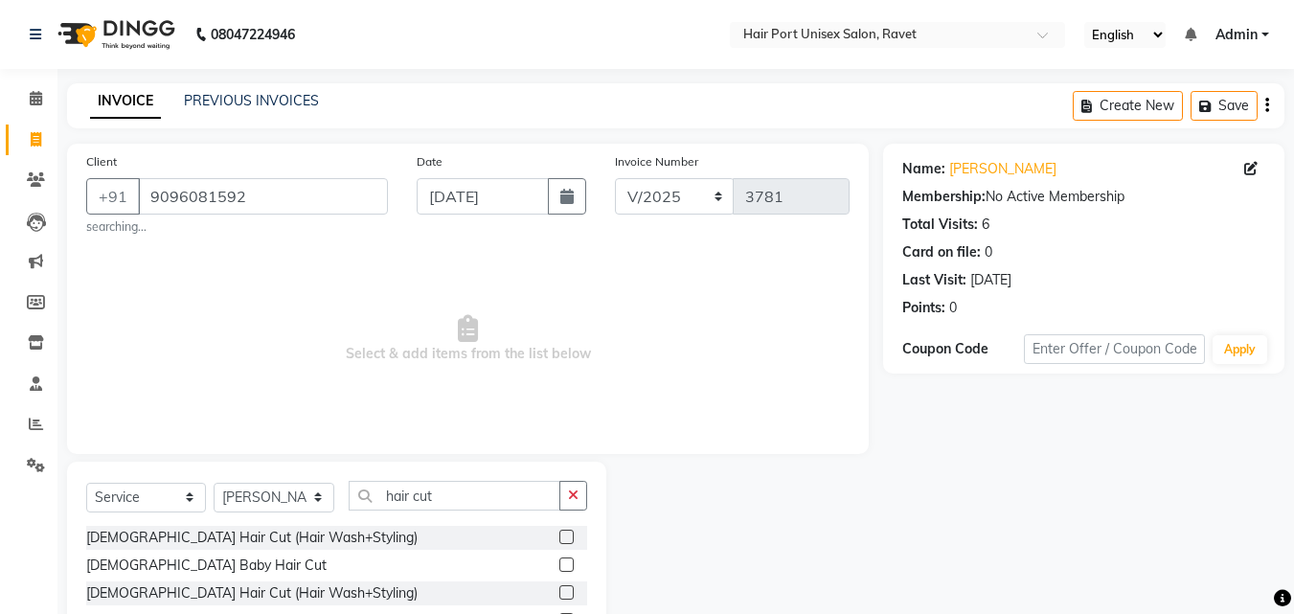
click at [567, 593] on label at bounding box center [566, 592] width 14 height 14
click at [567, 593] on input "checkbox" at bounding box center [565, 593] width 12 height 12
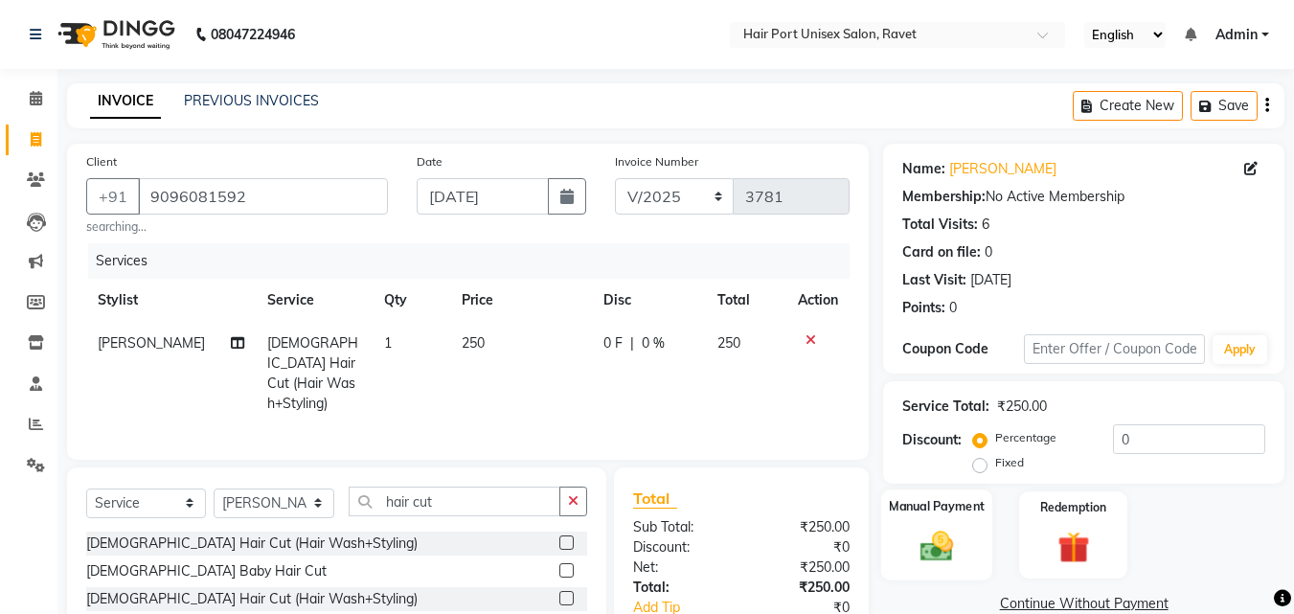
click at [931, 546] on img at bounding box center [937, 546] width 54 height 38
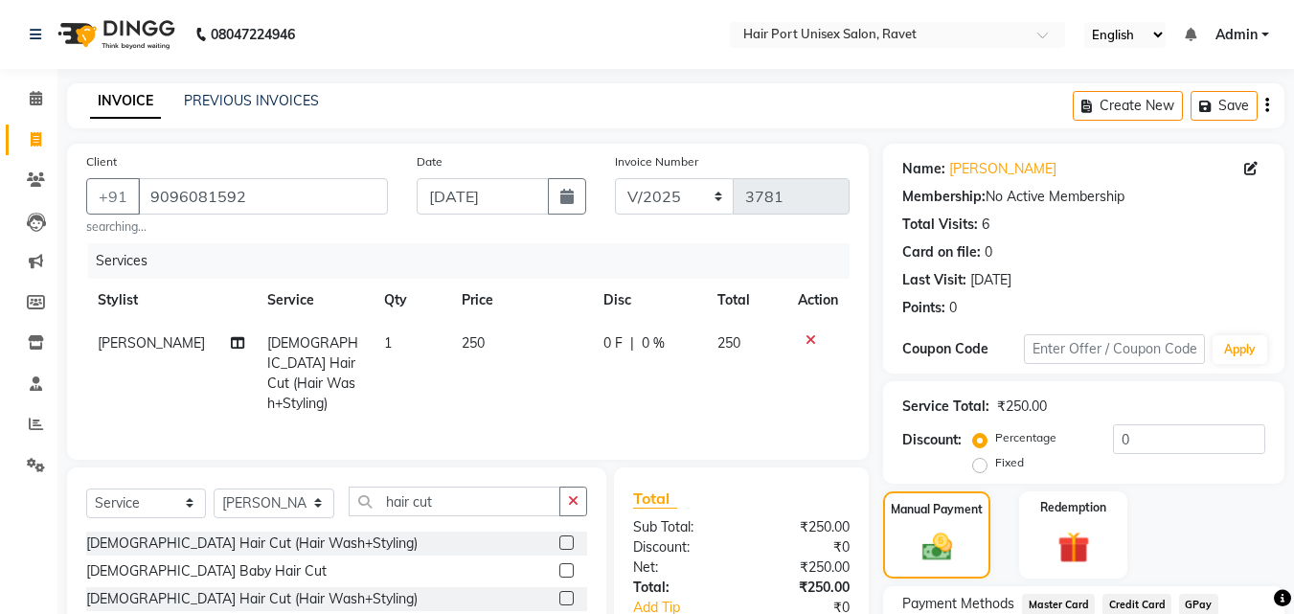
click at [1000, 550] on div "Manual Payment Redemption" at bounding box center [1084, 534] width 430 height 87
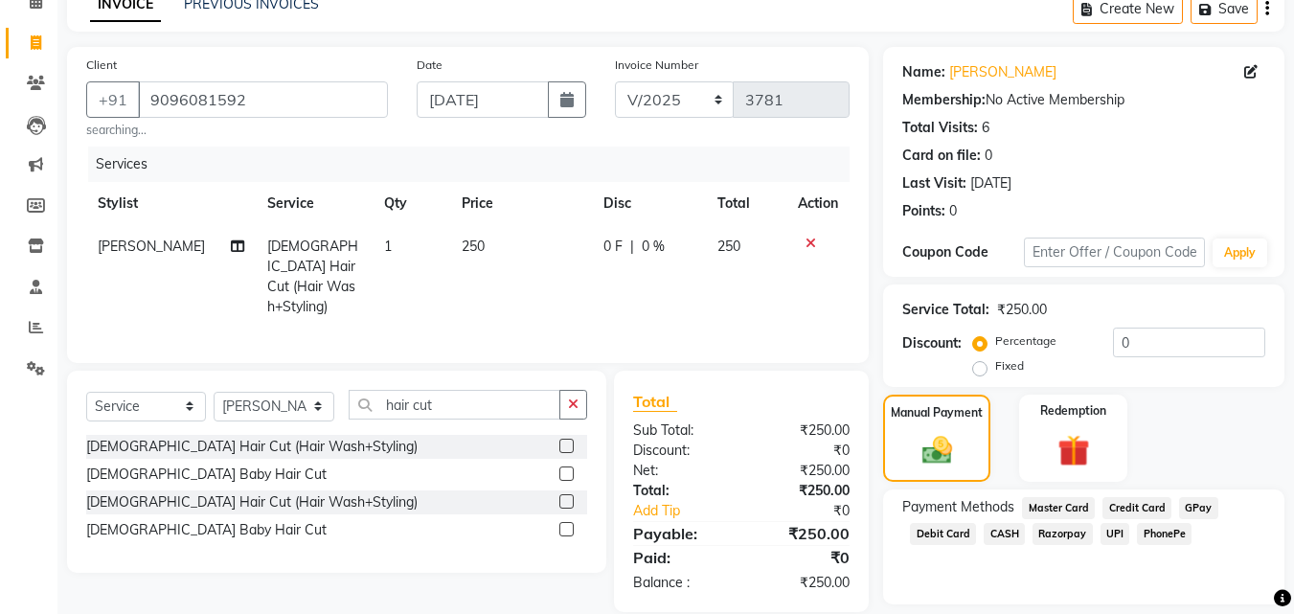
scroll to position [155, 0]
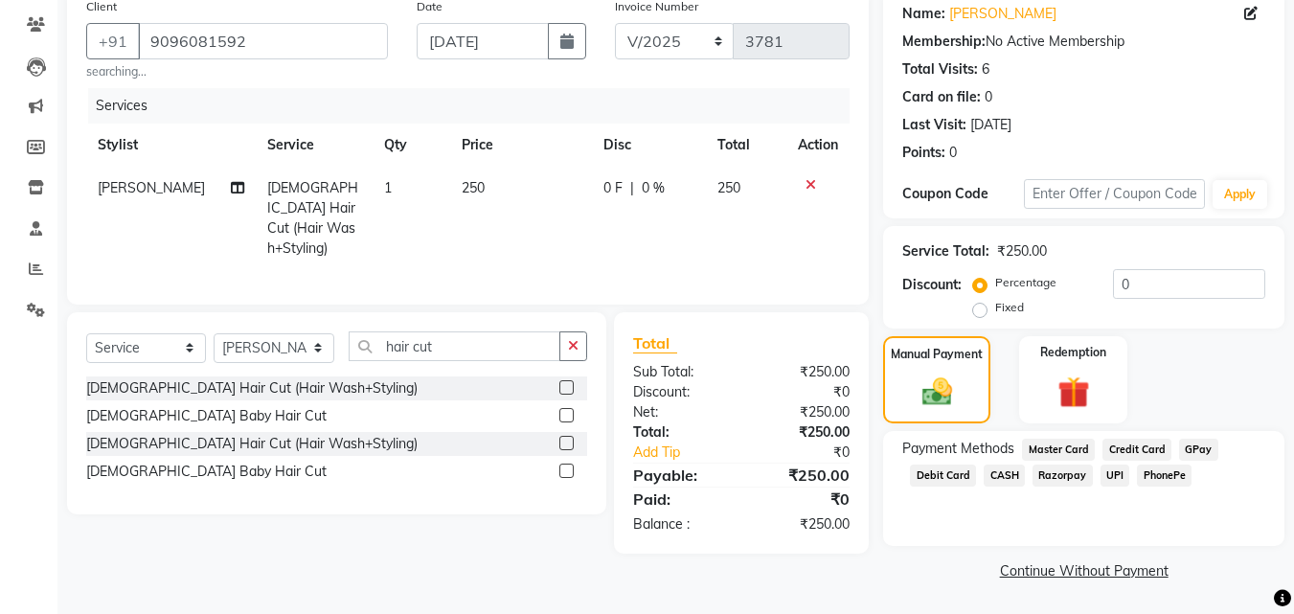
click at [1112, 482] on span "UPI" at bounding box center [1116, 476] width 30 height 22
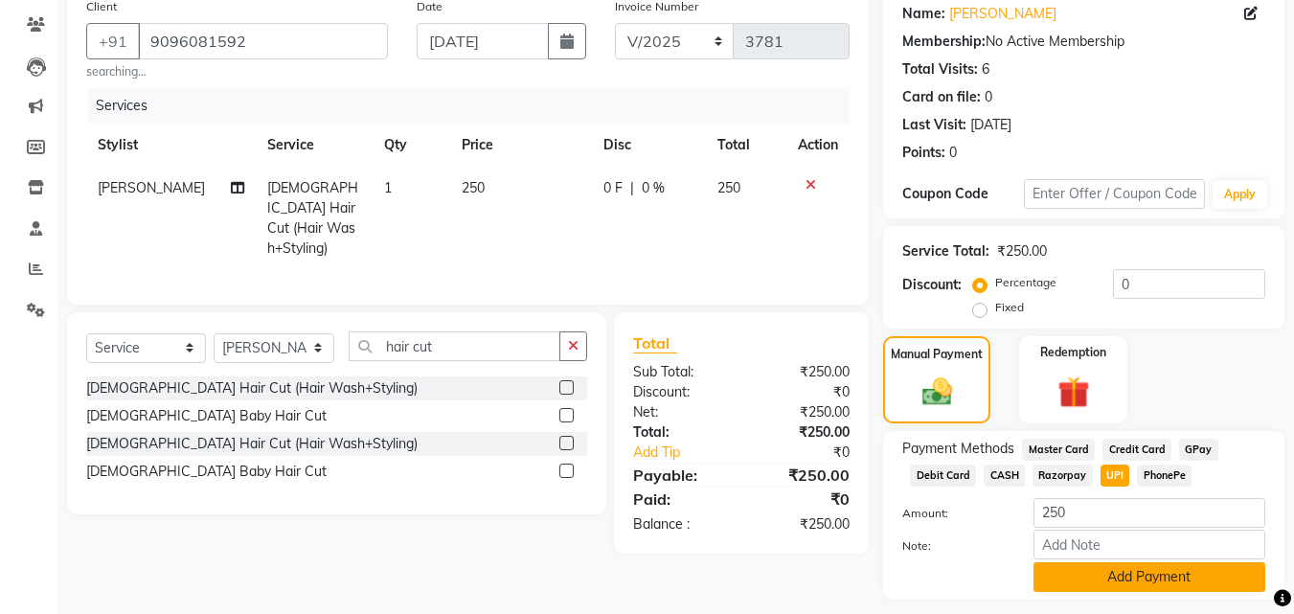
click at [1096, 571] on button "Add Payment" at bounding box center [1150, 577] width 232 height 30
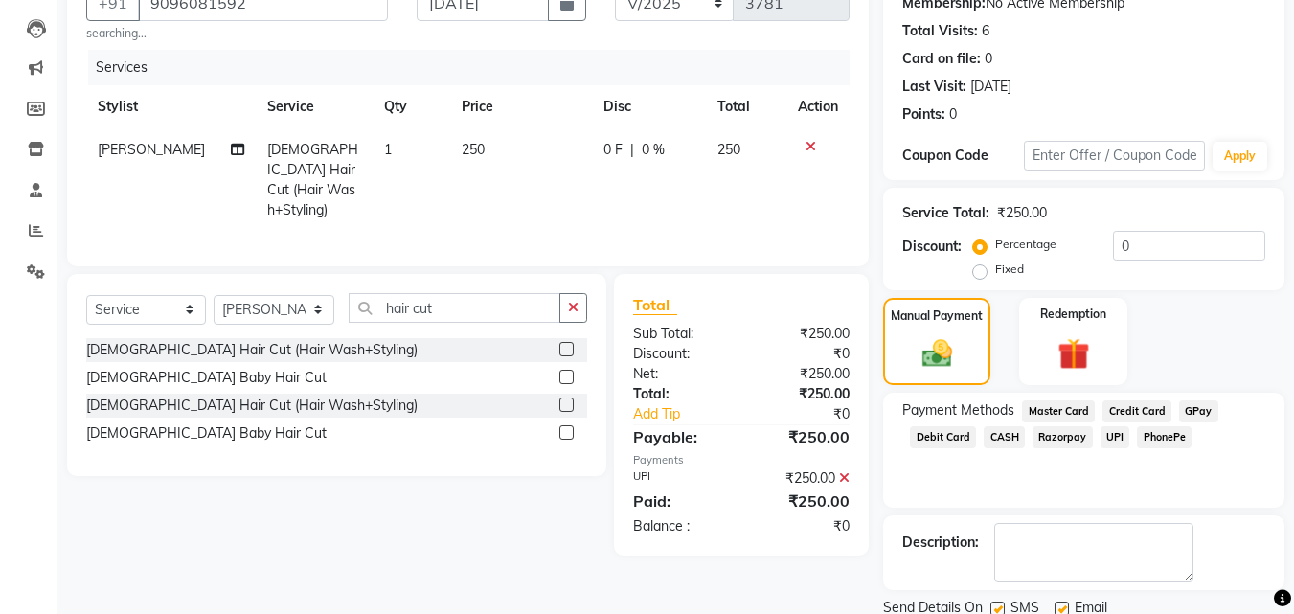
scroll to position [263, 0]
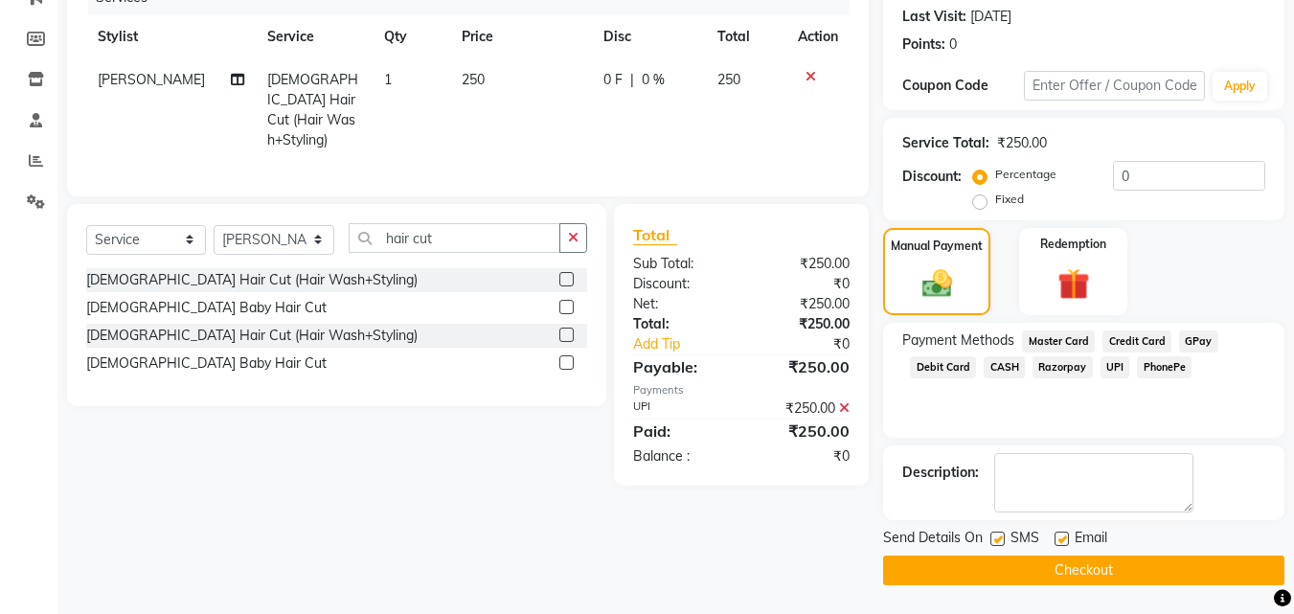
click at [1096, 571] on button "Checkout" at bounding box center [1083, 571] width 401 height 30
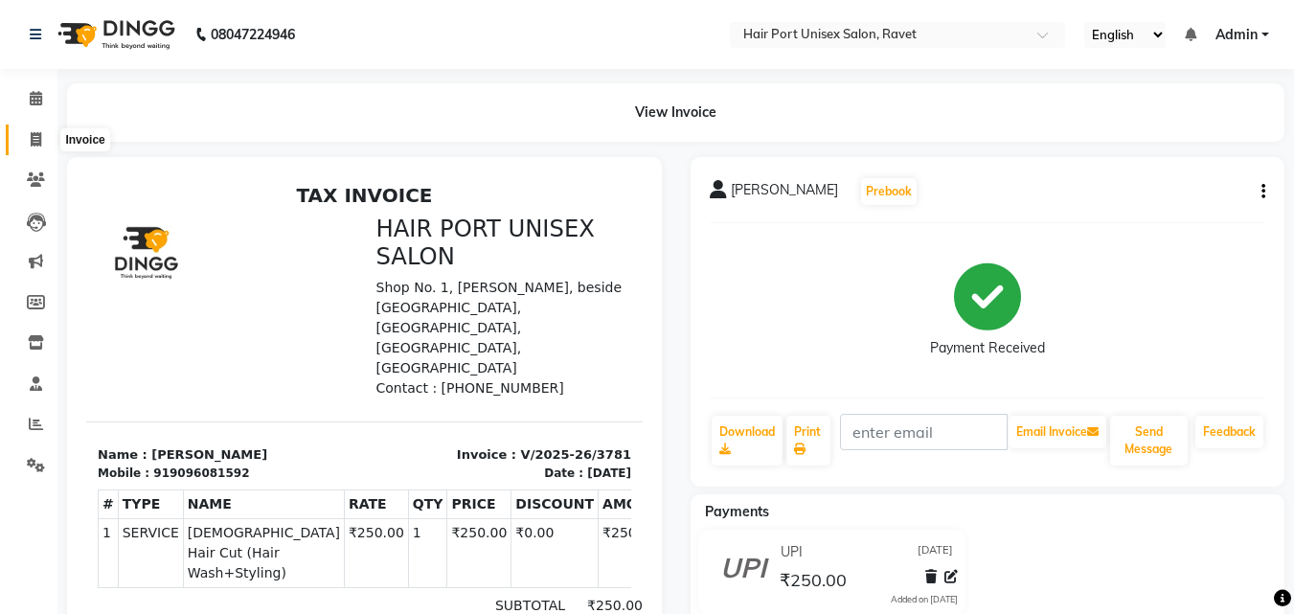
click at [39, 134] on icon at bounding box center [36, 139] width 11 height 14
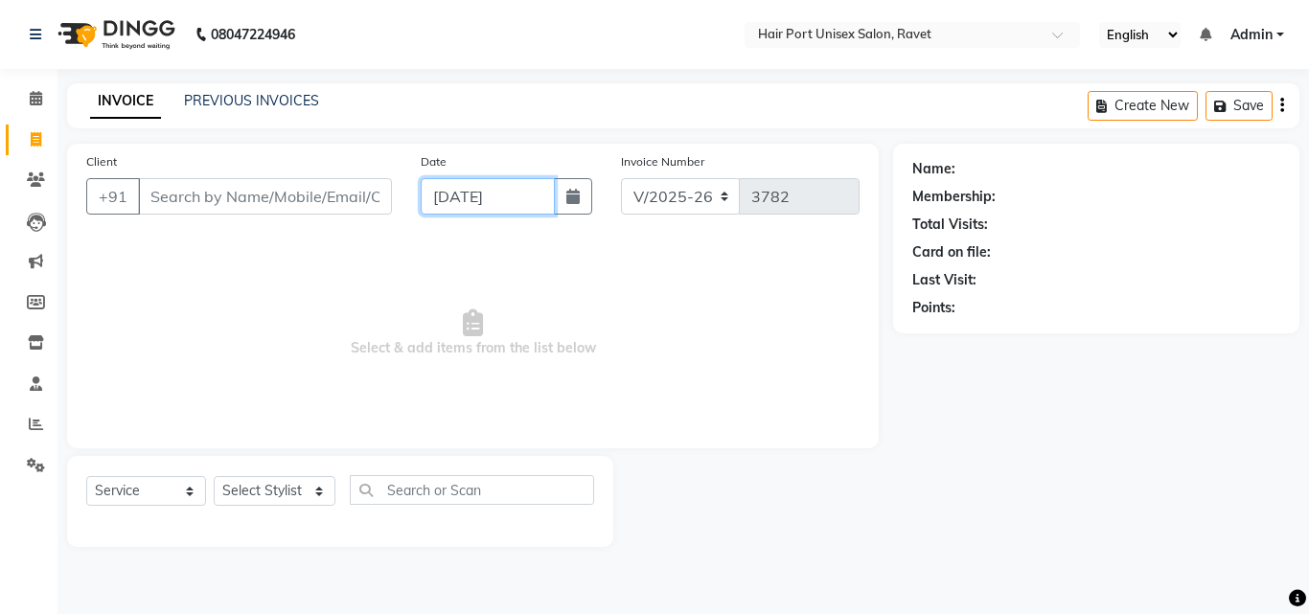
click at [445, 192] on input "[DATE]" at bounding box center [488, 196] width 134 height 36
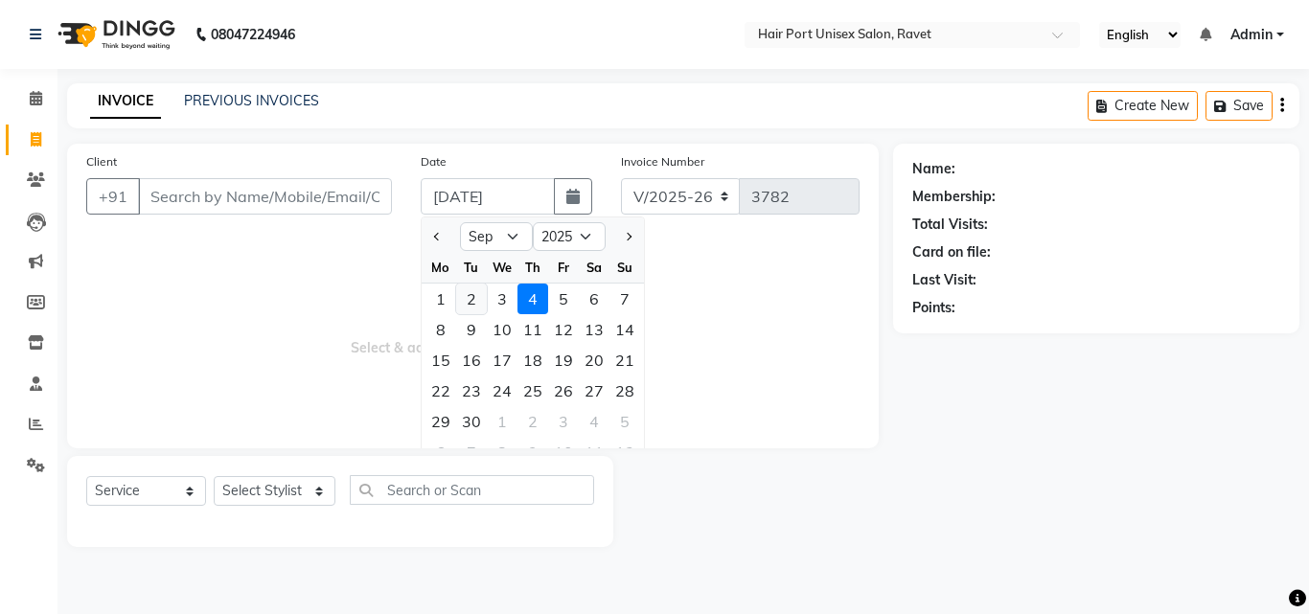
click at [475, 297] on div "2" at bounding box center [471, 299] width 31 height 31
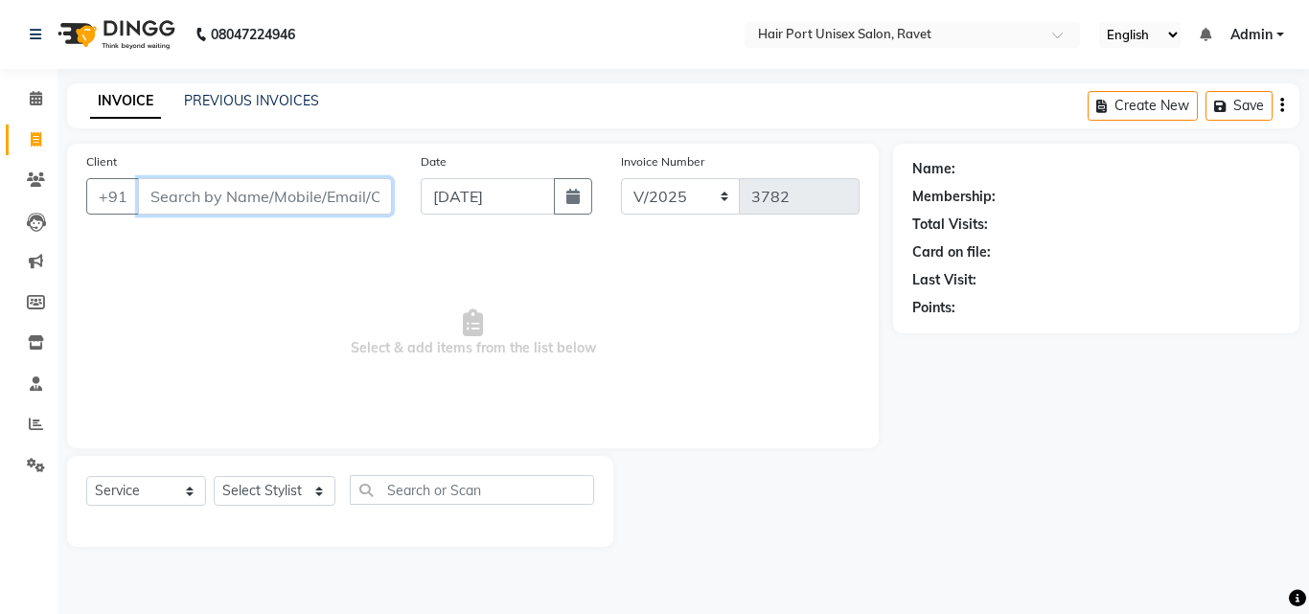
click at [301, 191] on input "Client" at bounding box center [265, 196] width 254 height 36
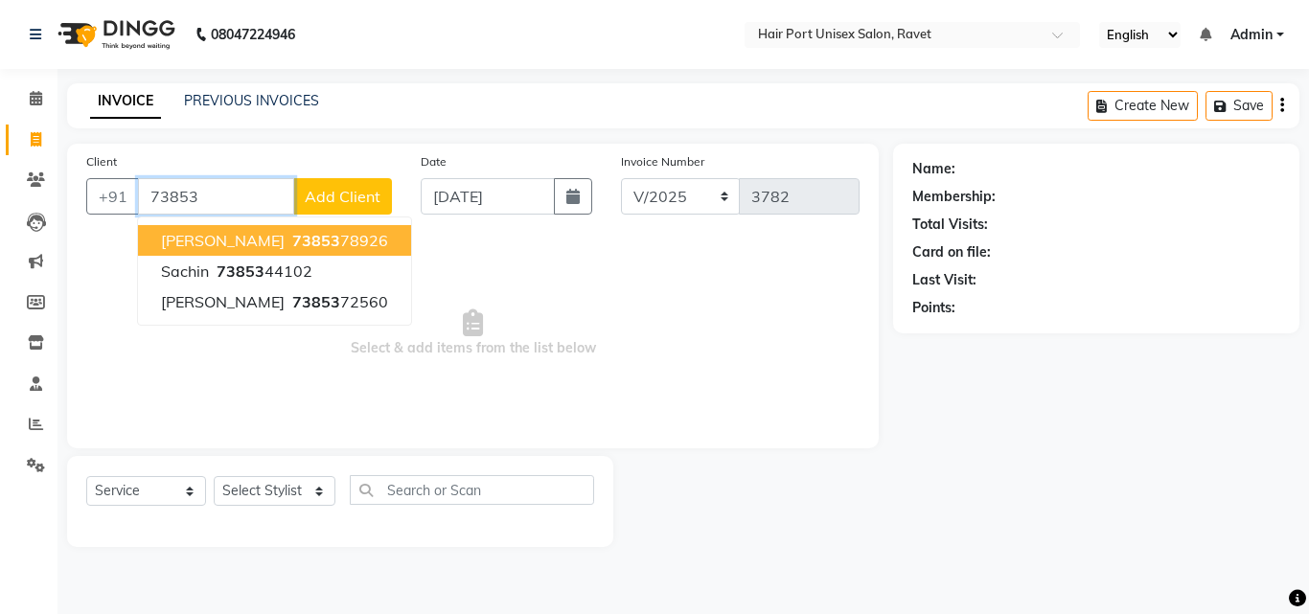
click at [308, 239] on ngb-highlight "73853 78926" at bounding box center [338, 240] width 100 height 19
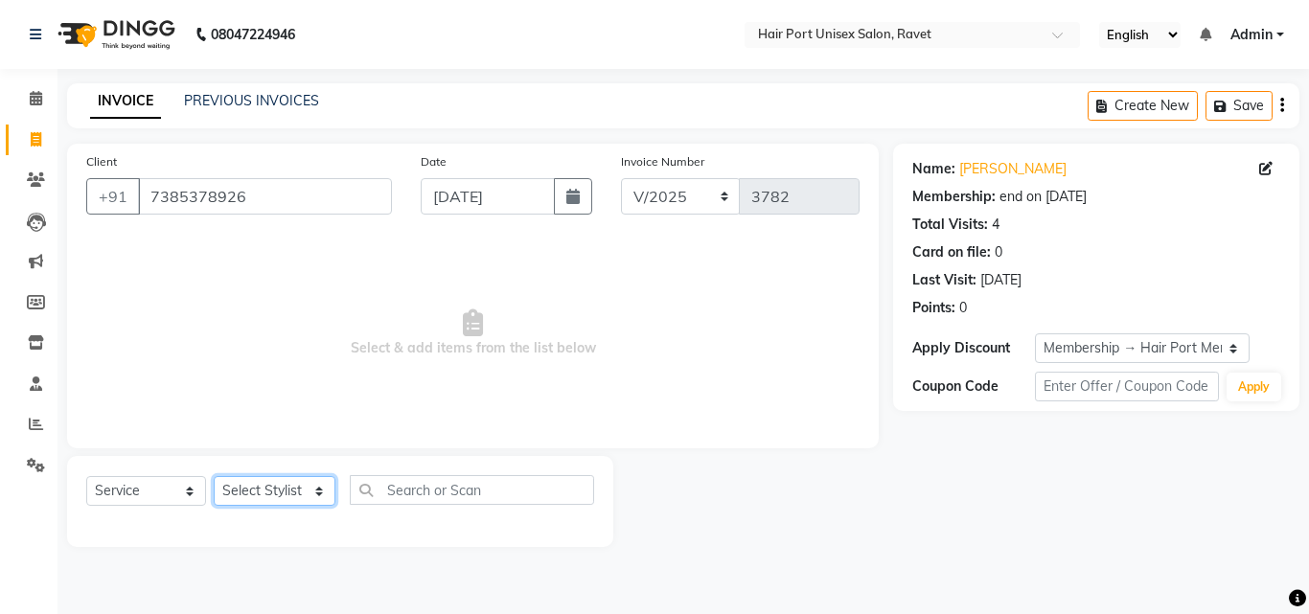
click at [265, 485] on select "Select Stylist [PERSON_NAME] [PERSON_NAME] [PERSON_NAME] [PERSON_NAME] [PERSON_…" at bounding box center [275, 491] width 122 height 30
click at [214, 476] on select "Select Stylist [PERSON_NAME] [PERSON_NAME] [PERSON_NAME] [PERSON_NAME] [PERSON_…" at bounding box center [275, 491] width 122 height 30
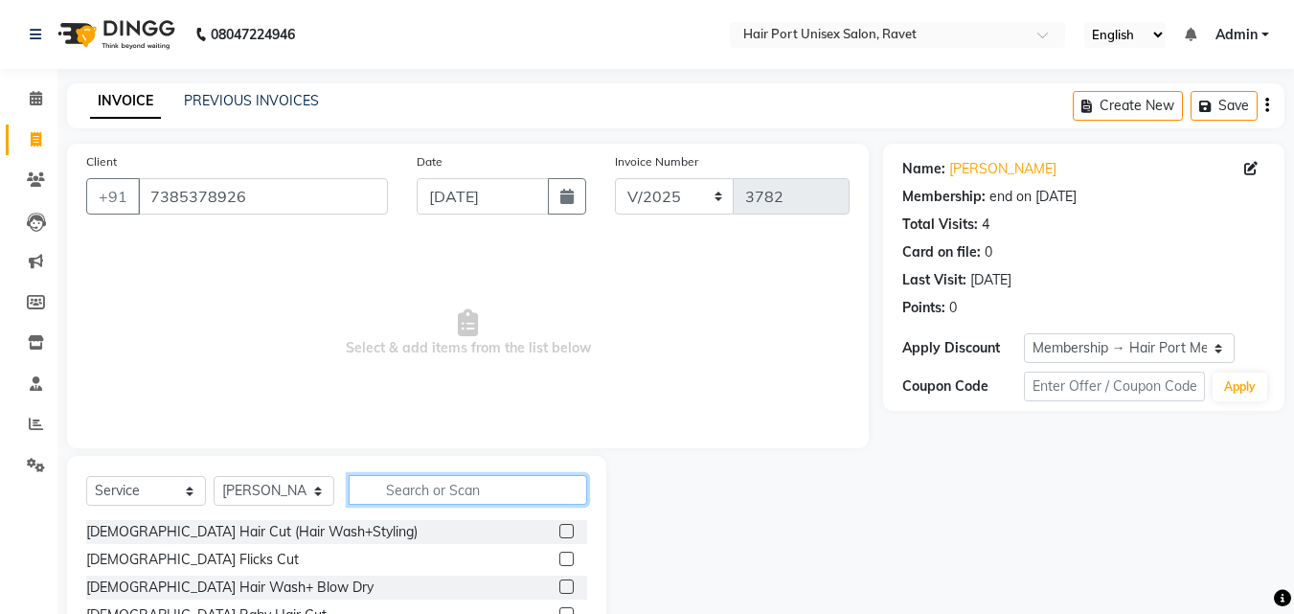
click at [378, 479] on input "text" at bounding box center [468, 490] width 239 height 30
click at [564, 583] on label at bounding box center [566, 587] width 14 height 14
click at [564, 583] on input "checkbox" at bounding box center [565, 588] width 12 height 12
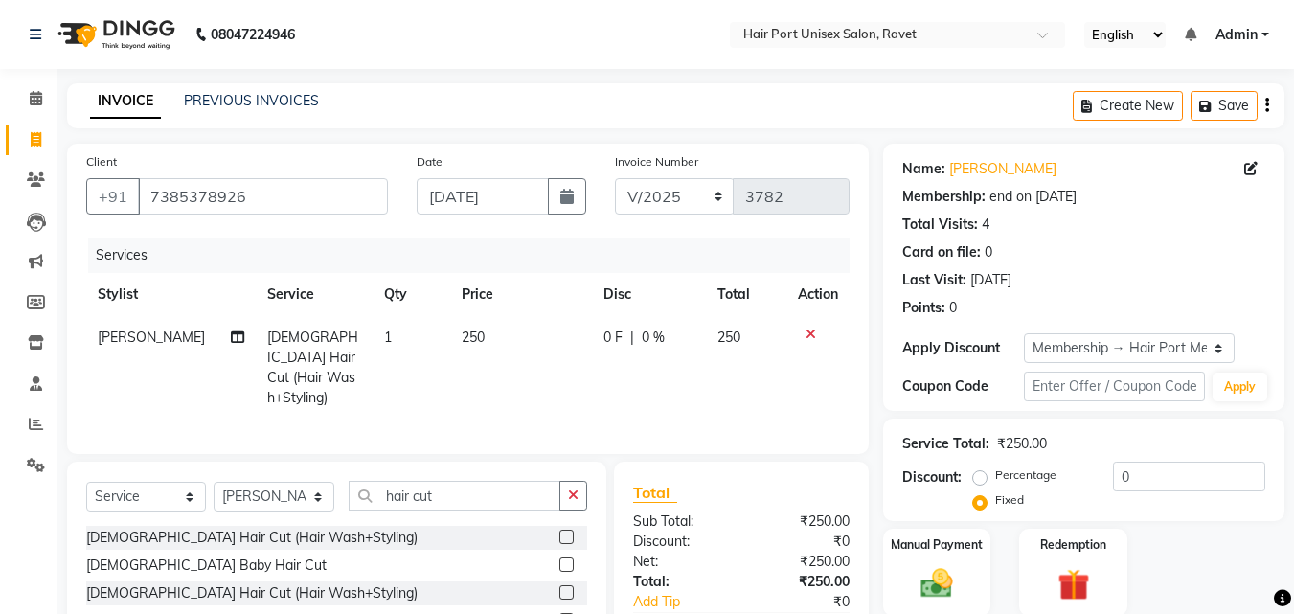
click at [564, 585] on label at bounding box center [566, 592] width 14 height 14
click at [564, 587] on input "checkbox" at bounding box center [565, 593] width 12 height 12
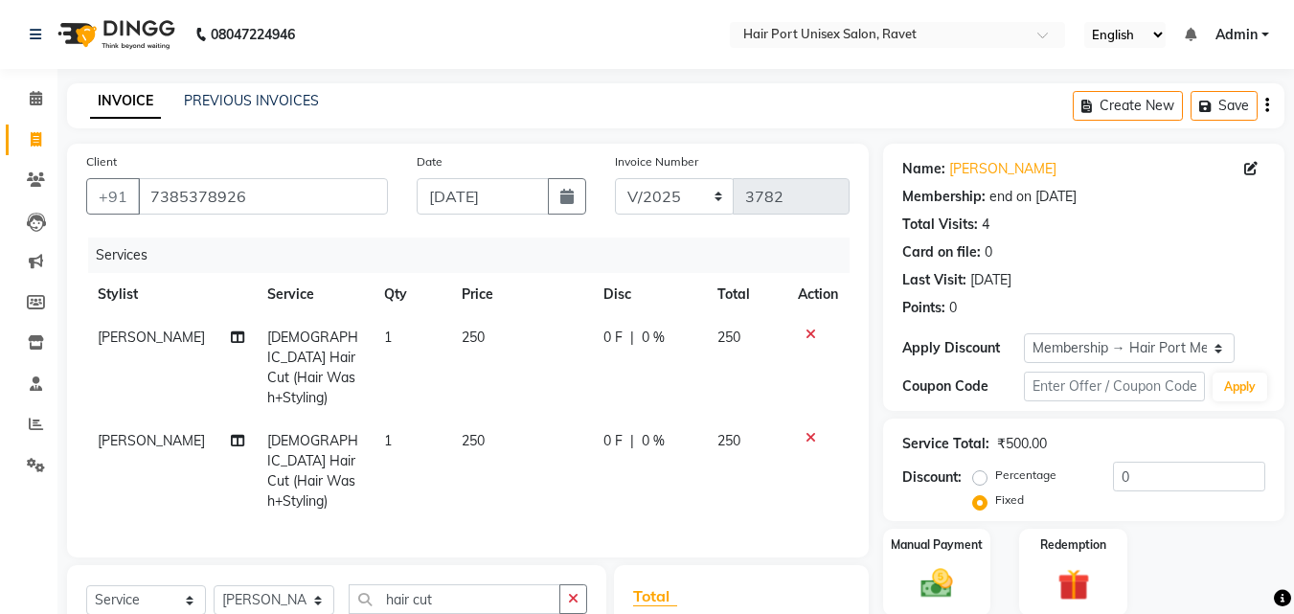
click at [607, 333] on span "0 F" at bounding box center [613, 338] width 19 height 20
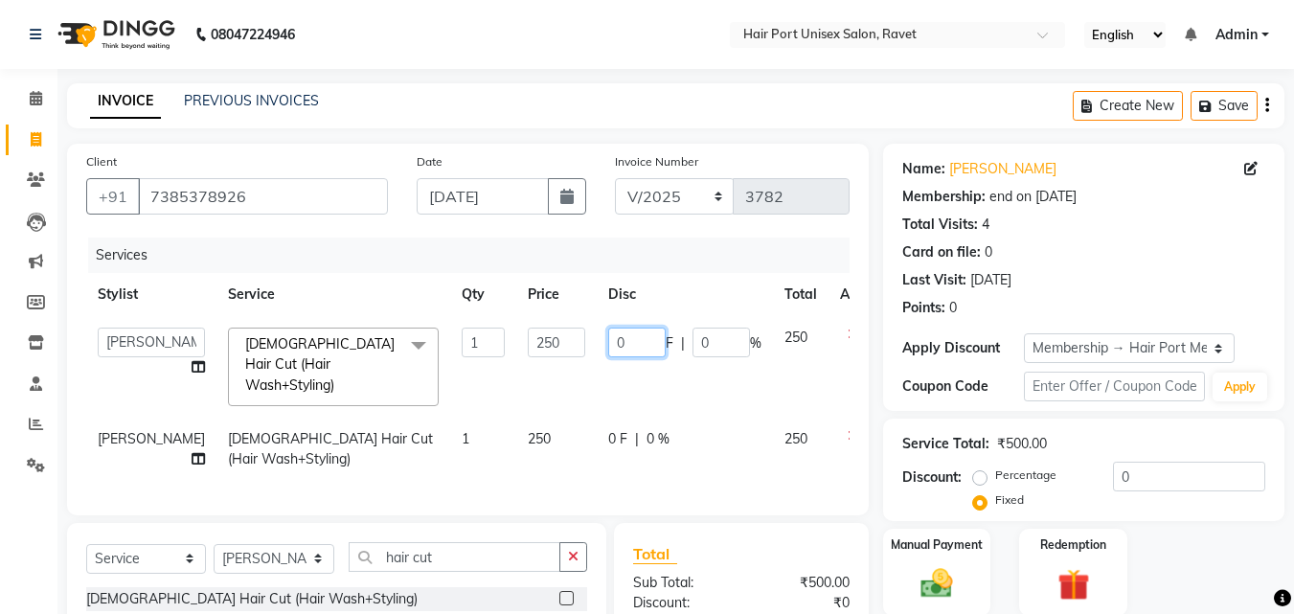
click at [608, 336] on input "0" at bounding box center [636, 343] width 57 height 30
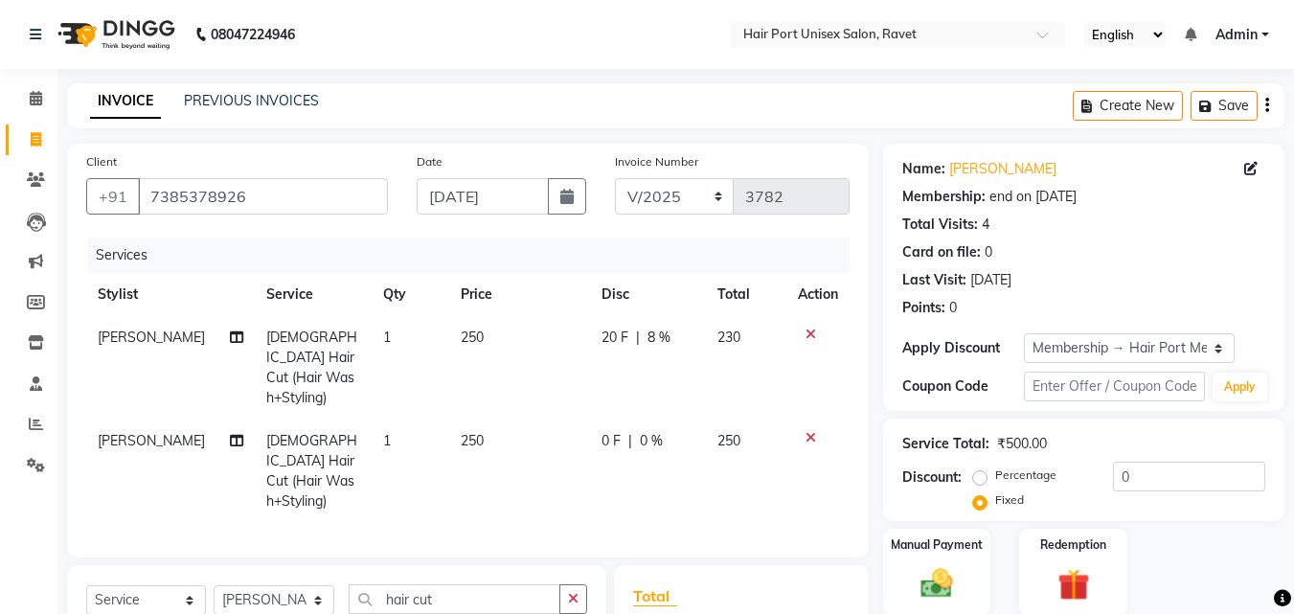
click at [562, 420] on tr "[PERSON_NAME] [DEMOGRAPHIC_DATA] Hair Cut (Hair Wash+Styling) 1 250 0 F | 0 % 2…" at bounding box center [468, 471] width 764 height 103
click at [604, 420] on td "0 F | 0 %" at bounding box center [648, 471] width 116 height 103
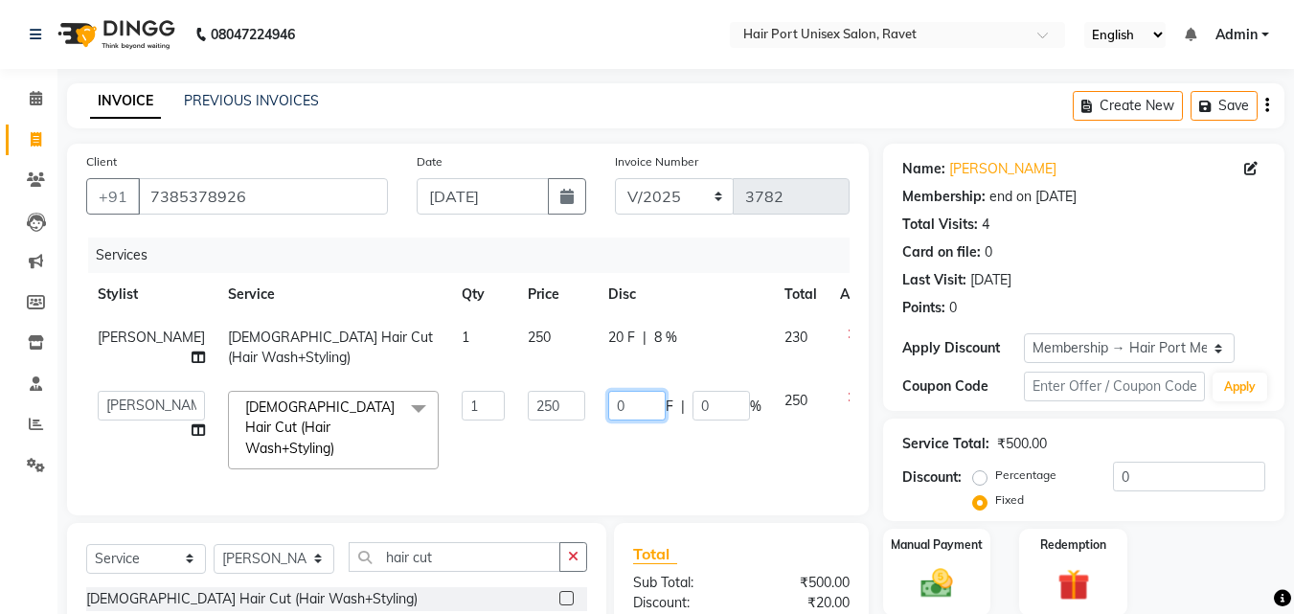
click at [608, 406] on input "0" at bounding box center [636, 406] width 57 height 30
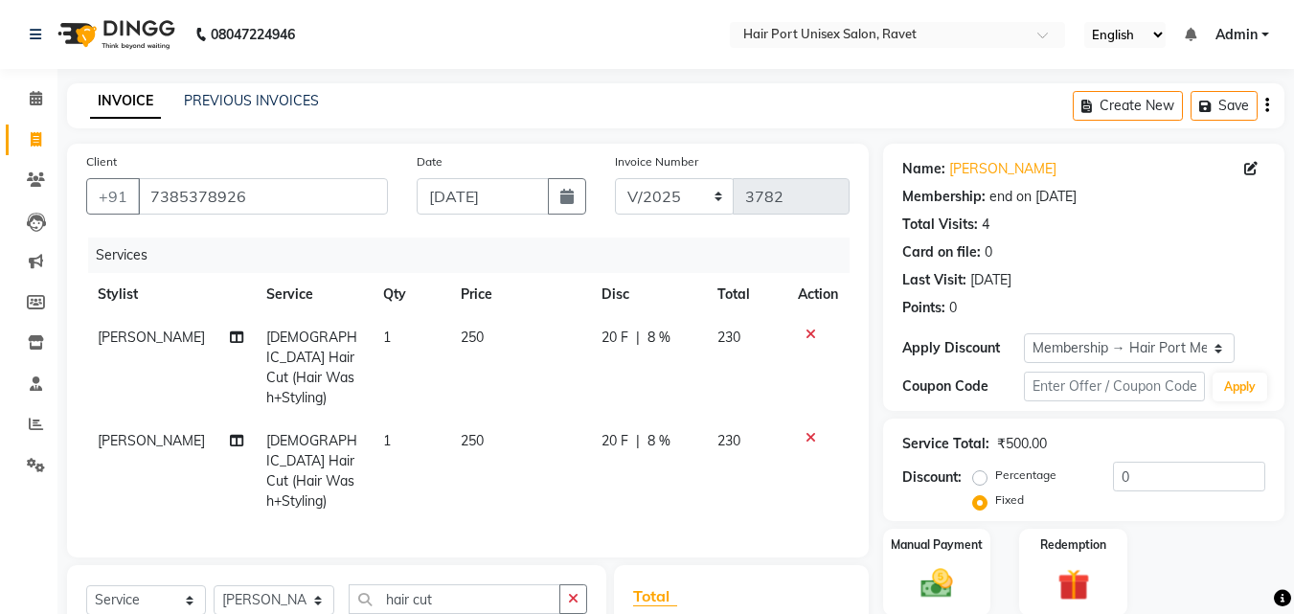
click at [623, 435] on td "20 F | 8 %" at bounding box center [648, 471] width 116 height 103
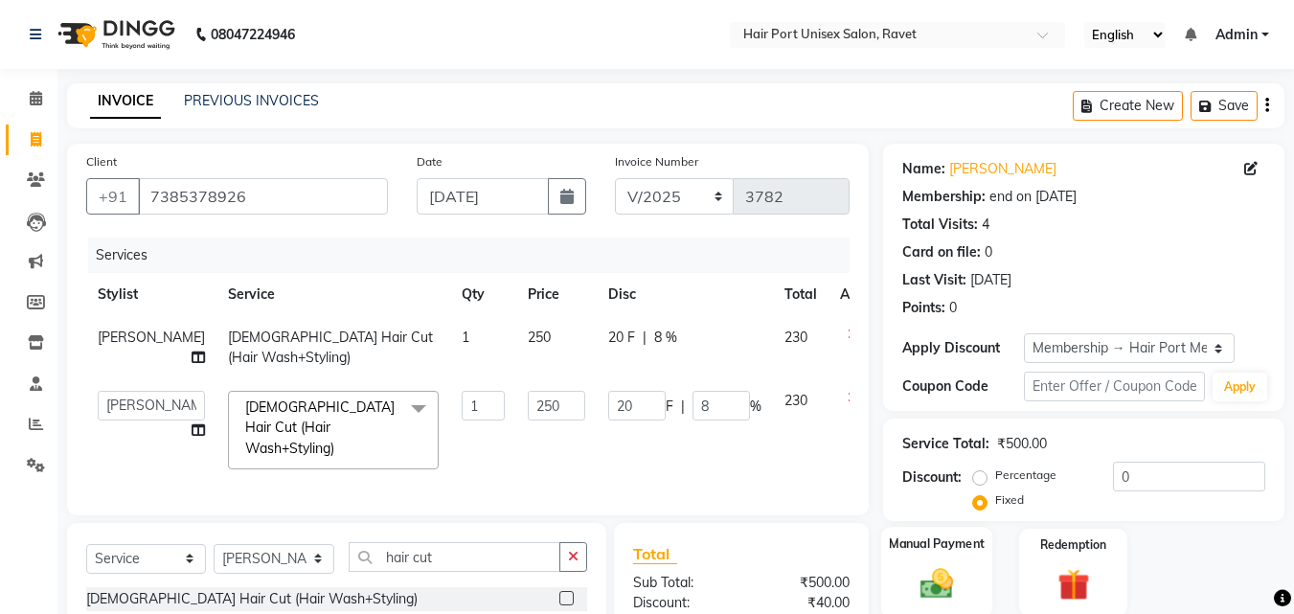
click at [935, 582] on img at bounding box center [937, 583] width 54 height 38
click at [996, 569] on div "Manual Payment Redemption" at bounding box center [1084, 572] width 430 height 87
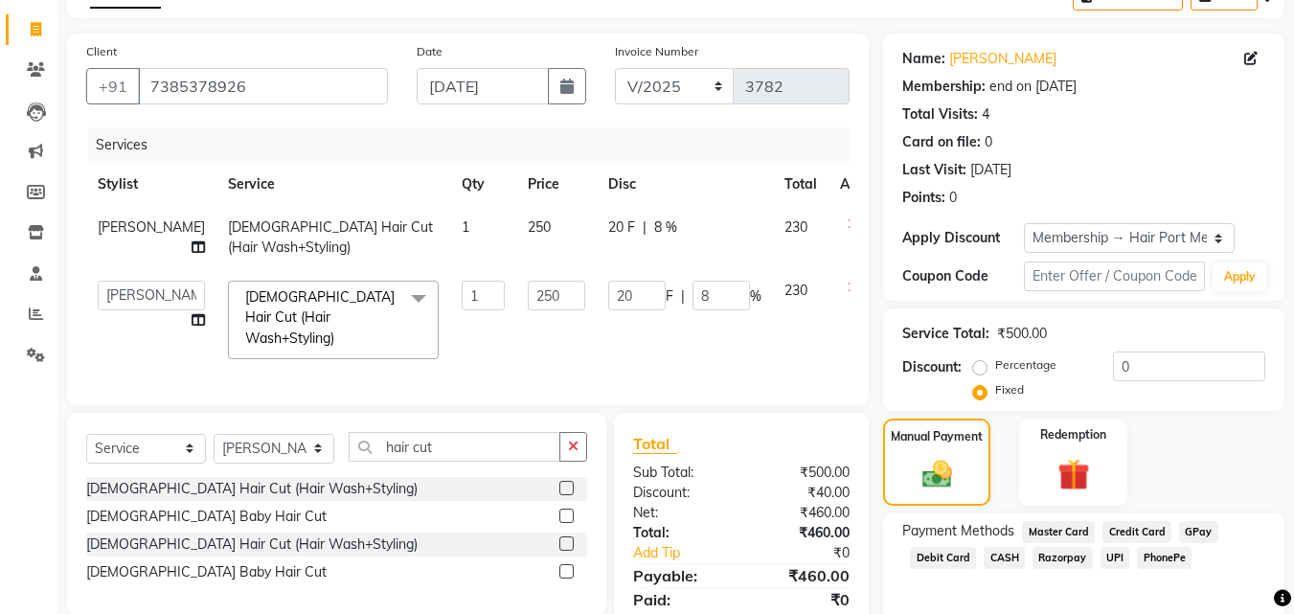
scroll to position [193, 0]
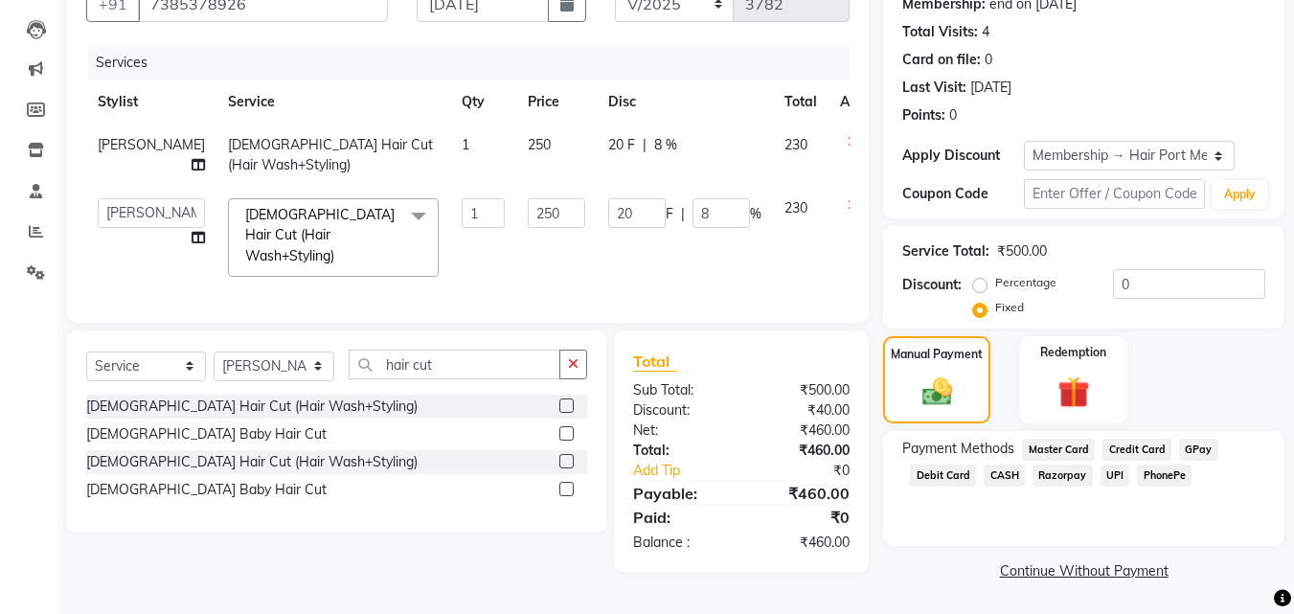
click at [1114, 470] on span "UPI" at bounding box center [1116, 476] width 30 height 22
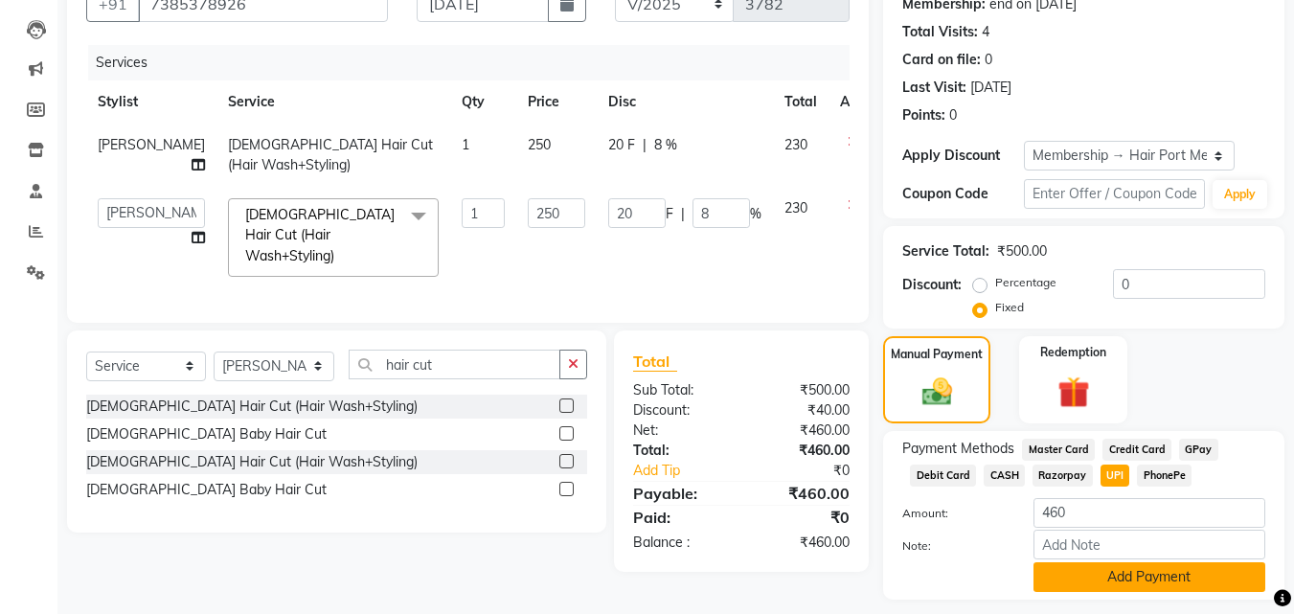
click at [1076, 568] on button "Add Payment" at bounding box center [1150, 577] width 232 height 30
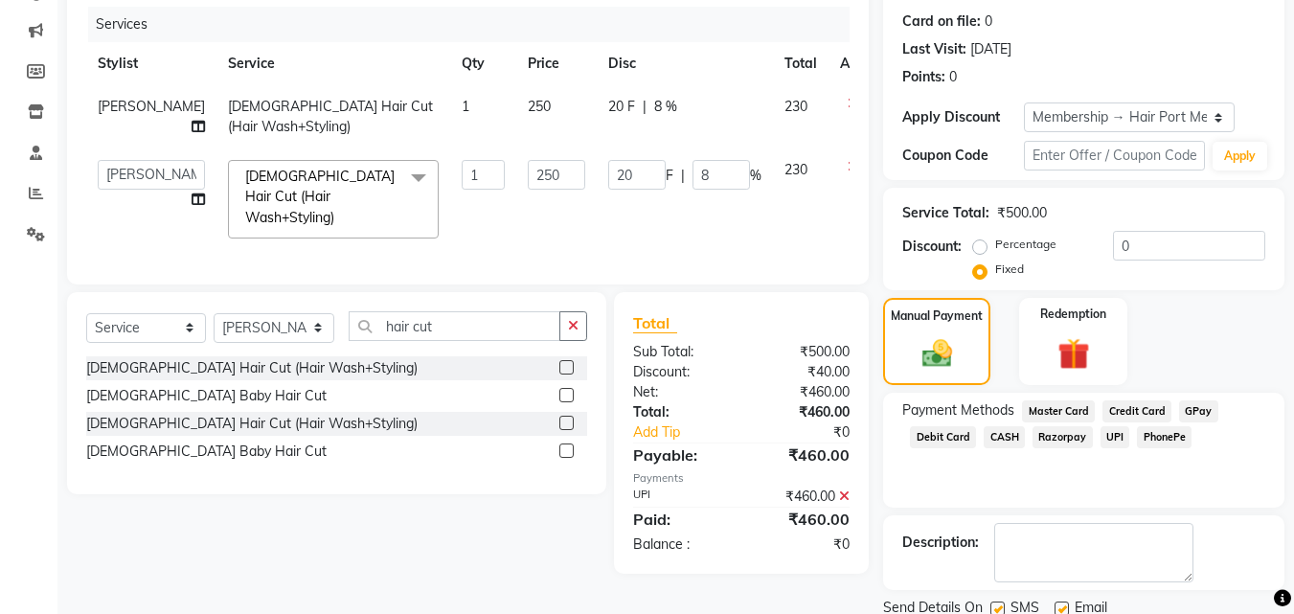
scroll to position [301, 0]
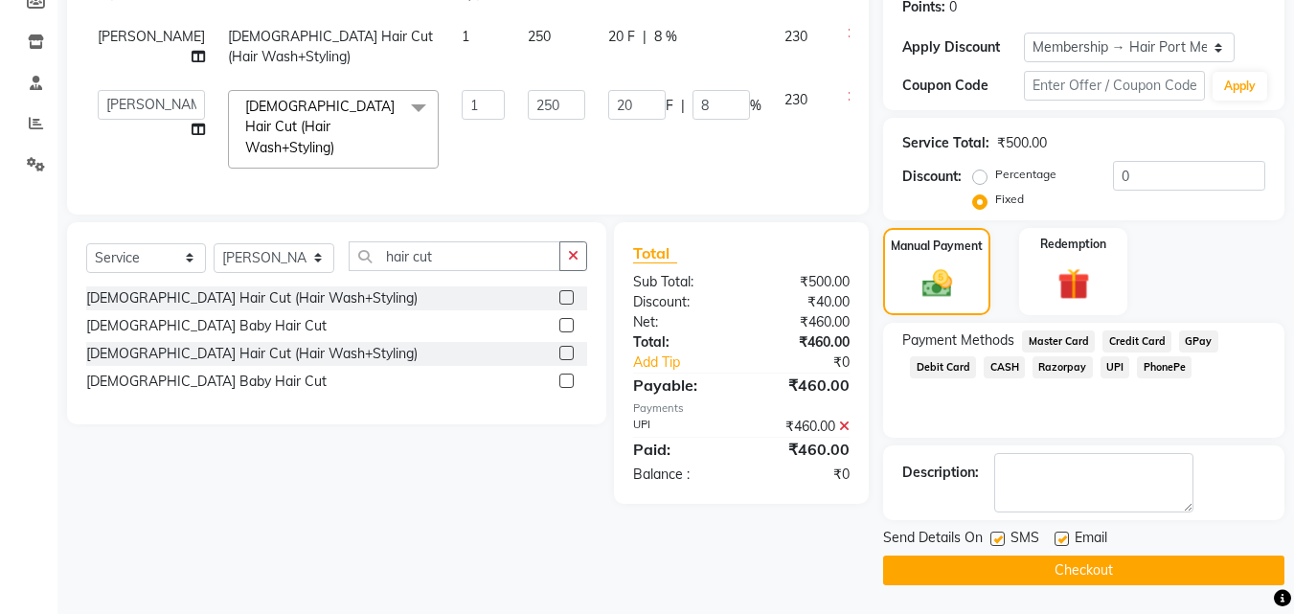
click at [1076, 568] on button "Checkout" at bounding box center [1083, 571] width 401 height 30
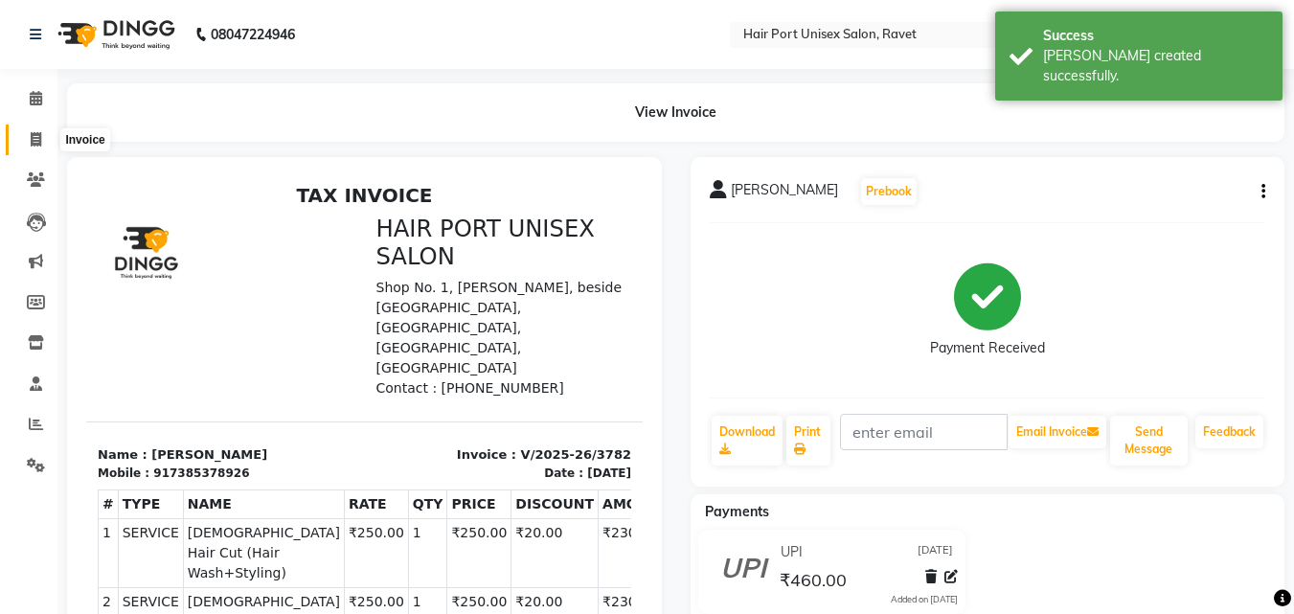
click at [34, 137] on icon at bounding box center [36, 139] width 11 height 14
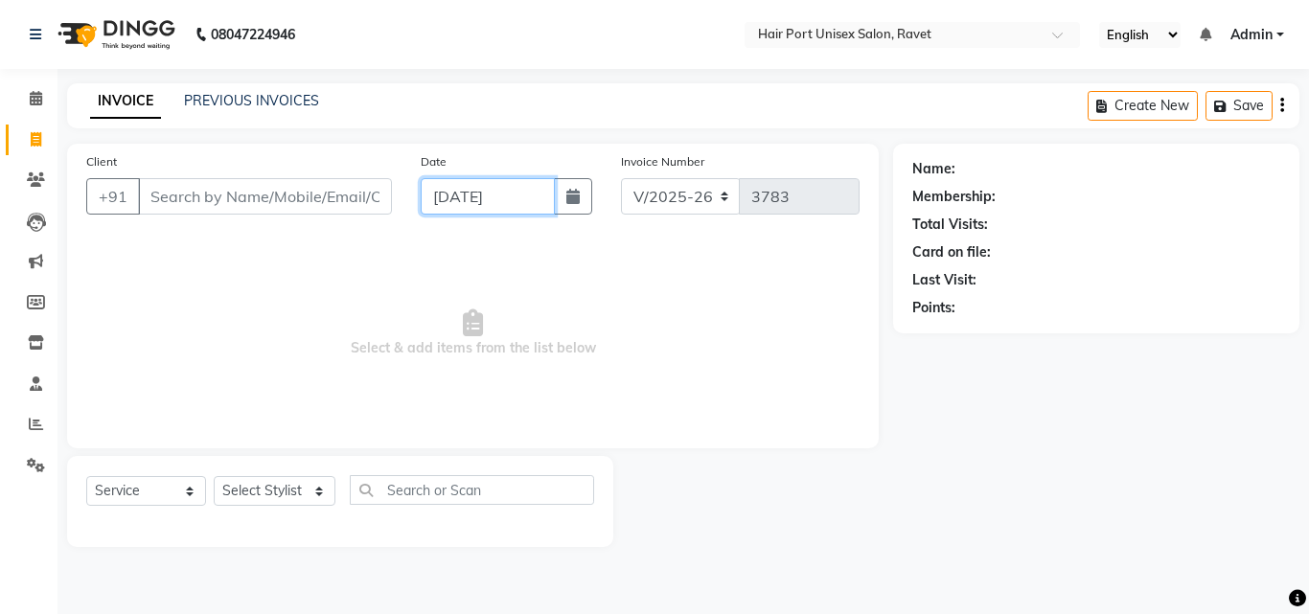
click at [445, 196] on input "[DATE]" at bounding box center [488, 196] width 134 height 36
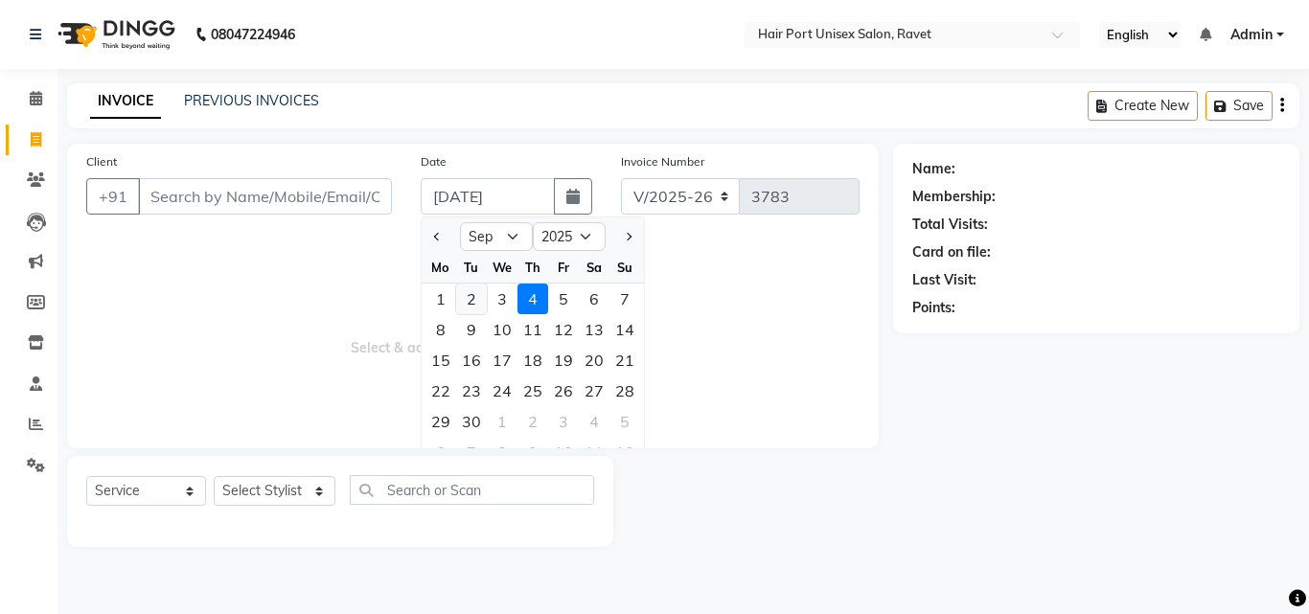
click at [470, 294] on div "2" at bounding box center [471, 299] width 31 height 31
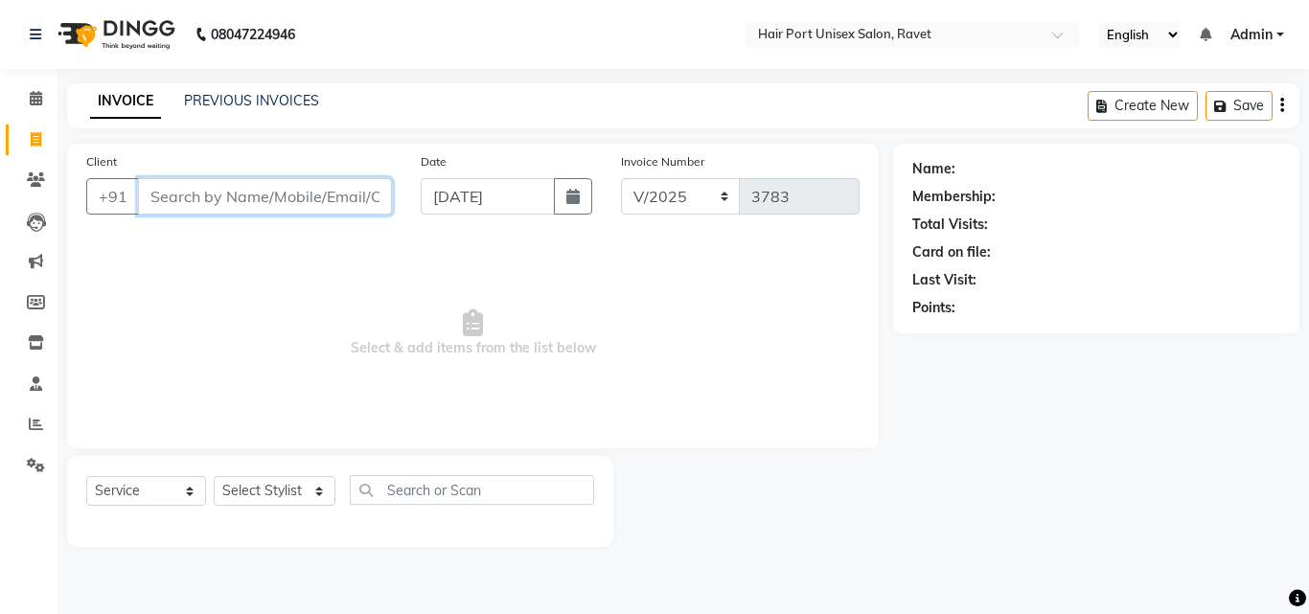
click at [280, 195] on input "Client" at bounding box center [265, 196] width 254 height 36
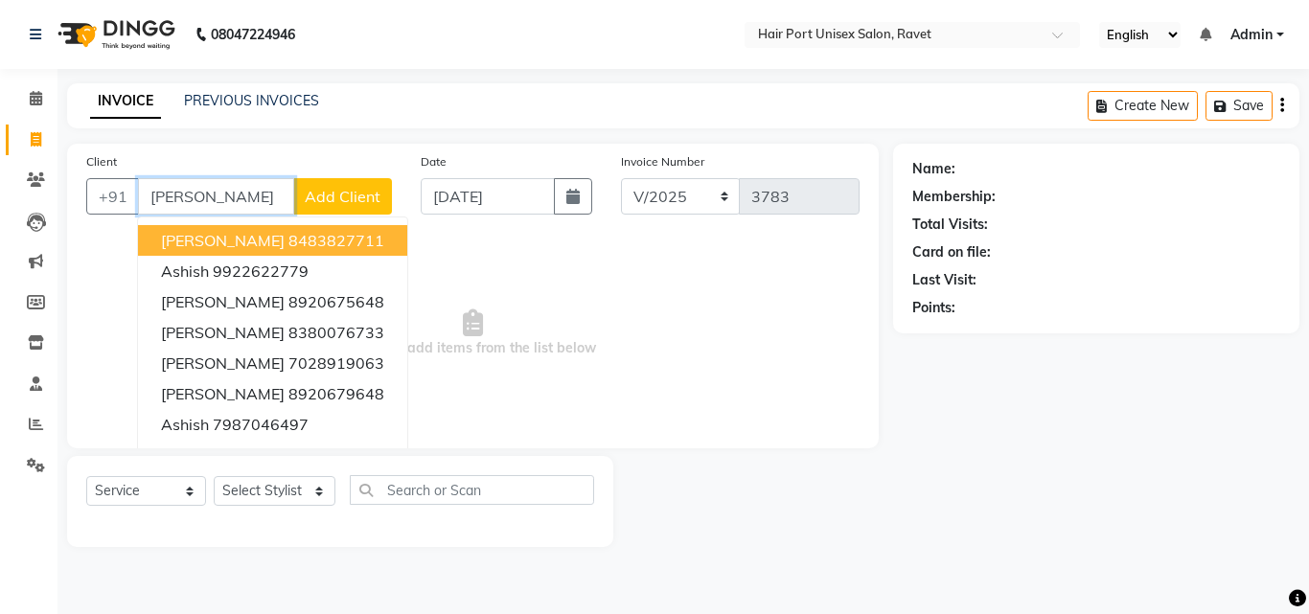
click at [288, 244] on ngb-highlight "8483827711" at bounding box center [336, 240] width 96 height 19
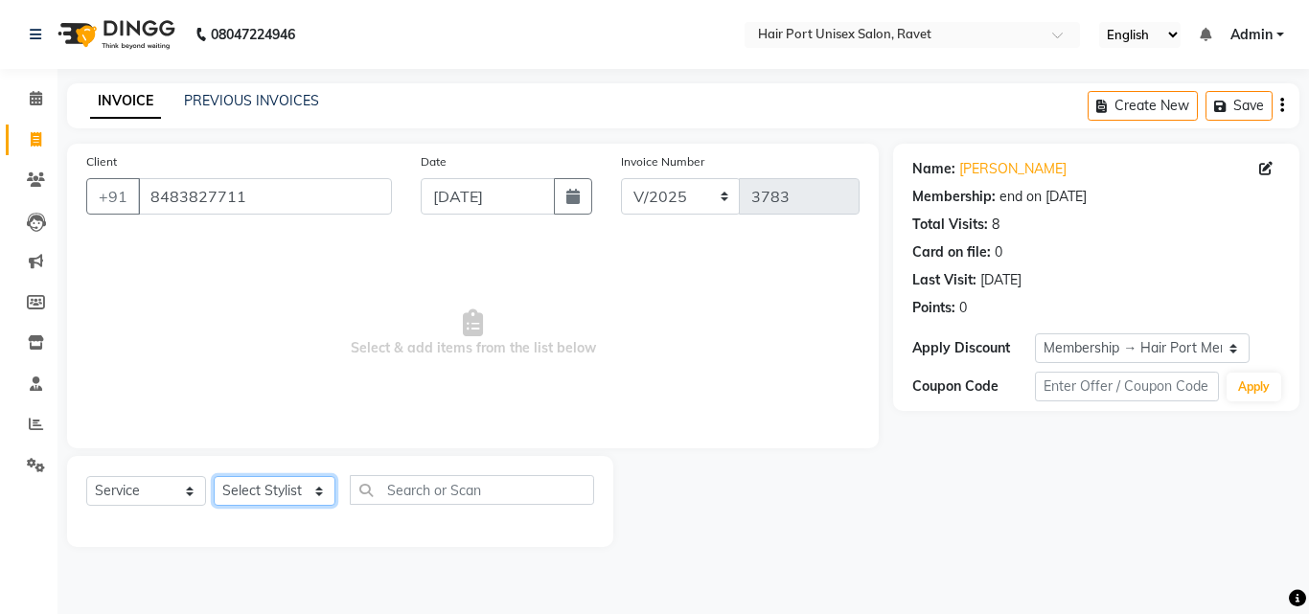
click at [243, 498] on select "Select Stylist [PERSON_NAME] [PERSON_NAME] [PERSON_NAME] [PERSON_NAME] [PERSON_…" at bounding box center [275, 491] width 122 height 30
click at [214, 476] on select "Select Stylist [PERSON_NAME] [PERSON_NAME] [PERSON_NAME] [PERSON_NAME] [PERSON_…" at bounding box center [275, 491] width 122 height 30
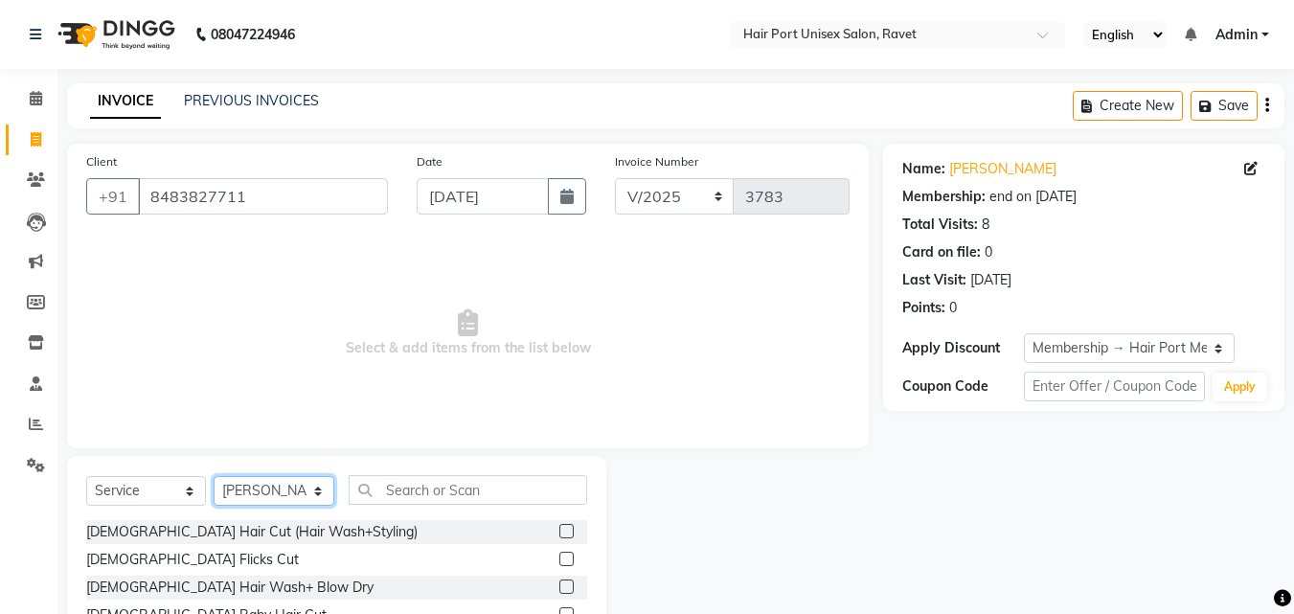
click at [282, 505] on select "Select Stylist [PERSON_NAME] [PERSON_NAME] [PERSON_NAME] [PERSON_NAME] [PERSON_…" at bounding box center [274, 491] width 121 height 30
click at [214, 476] on select "Select Stylist [PERSON_NAME] [PERSON_NAME] [PERSON_NAME] [PERSON_NAME] [PERSON_…" at bounding box center [274, 491] width 121 height 30
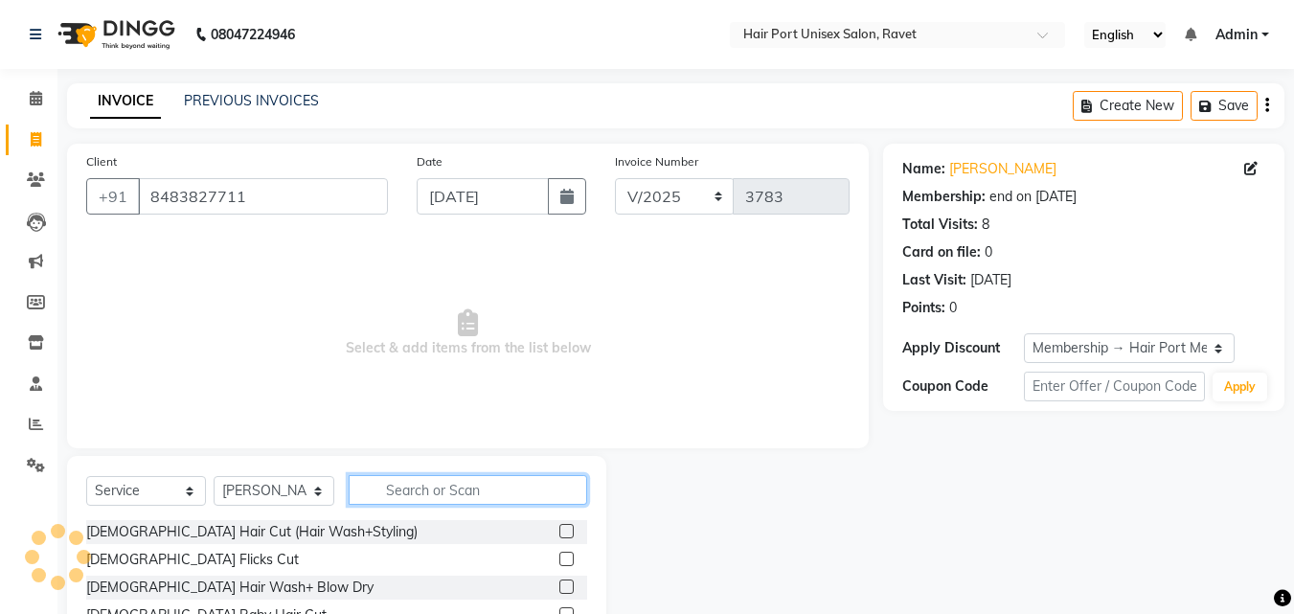
click at [385, 476] on input "text" at bounding box center [468, 490] width 239 height 30
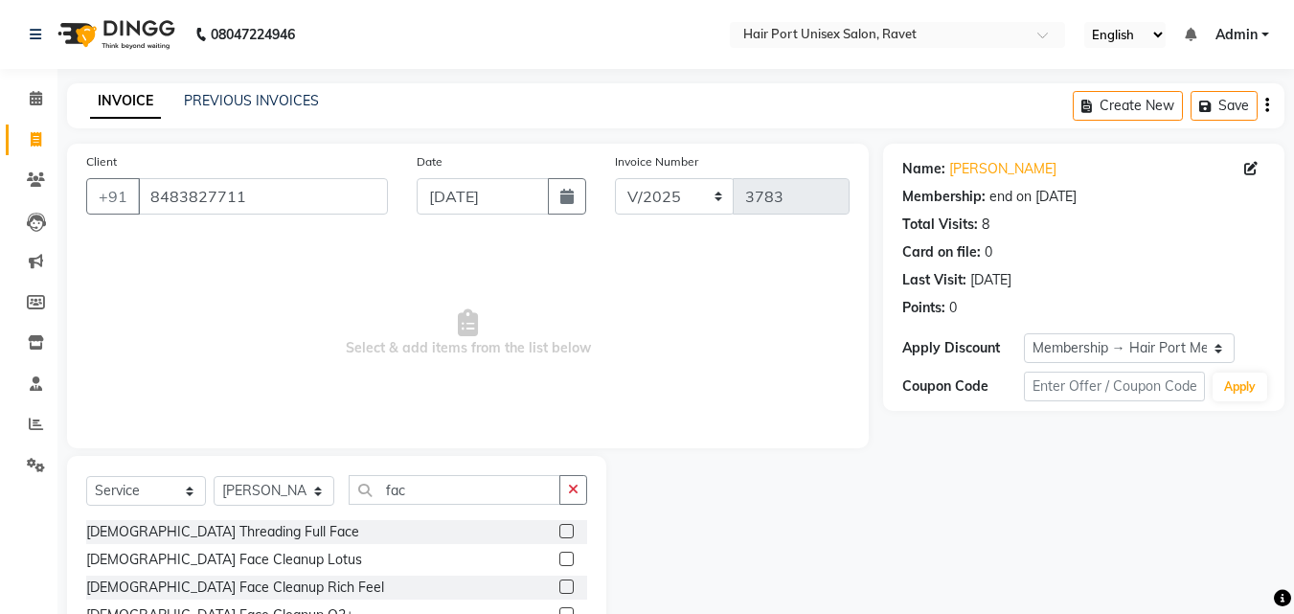
click at [403, 523] on div "[DEMOGRAPHIC_DATA] Threading Full Face" at bounding box center [336, 532] width 501 height 24
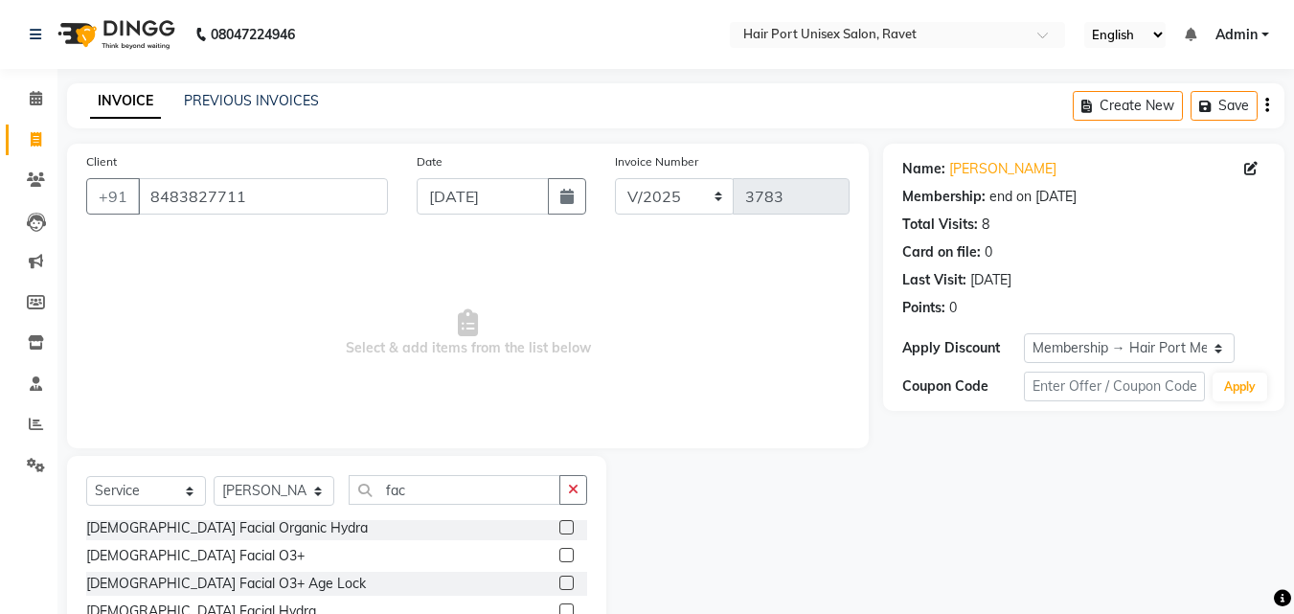
scroll to position [728, 0]
click at [559, 551] on label at bounding box center [566, 553] width 14 height 14
click at [559, 551] on input "checkbox" at bounding box center [565, 554] width 12 height 12
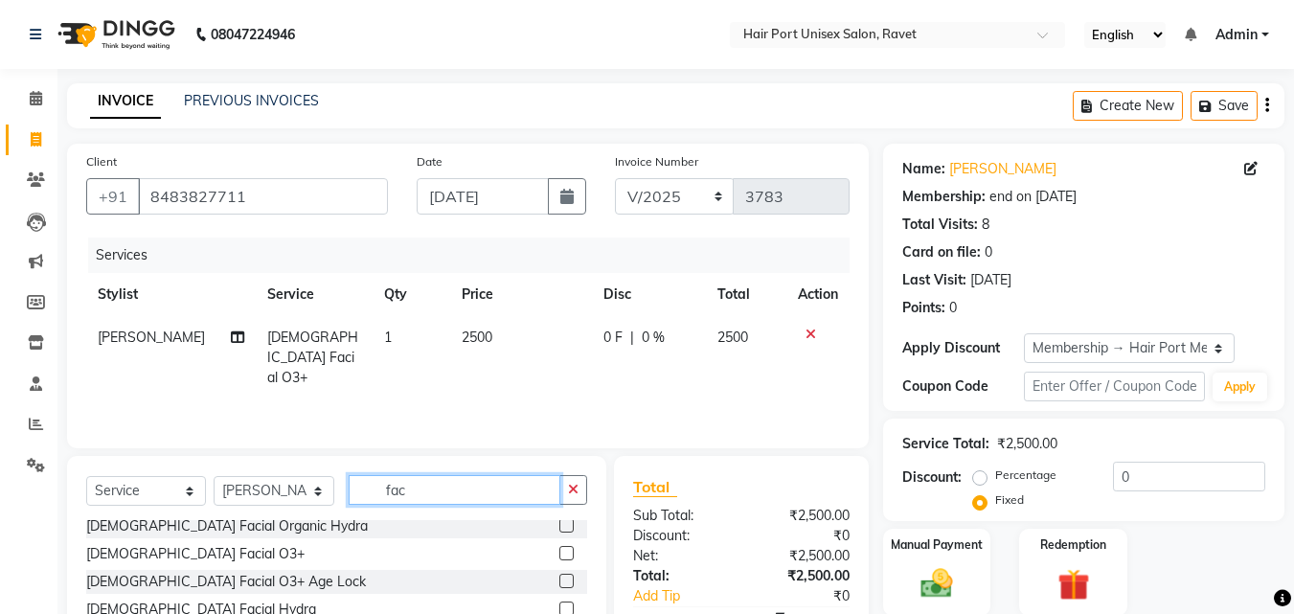
click at [418, 486] on input "fac" at bounding box center [455, 490] width 212 height 30
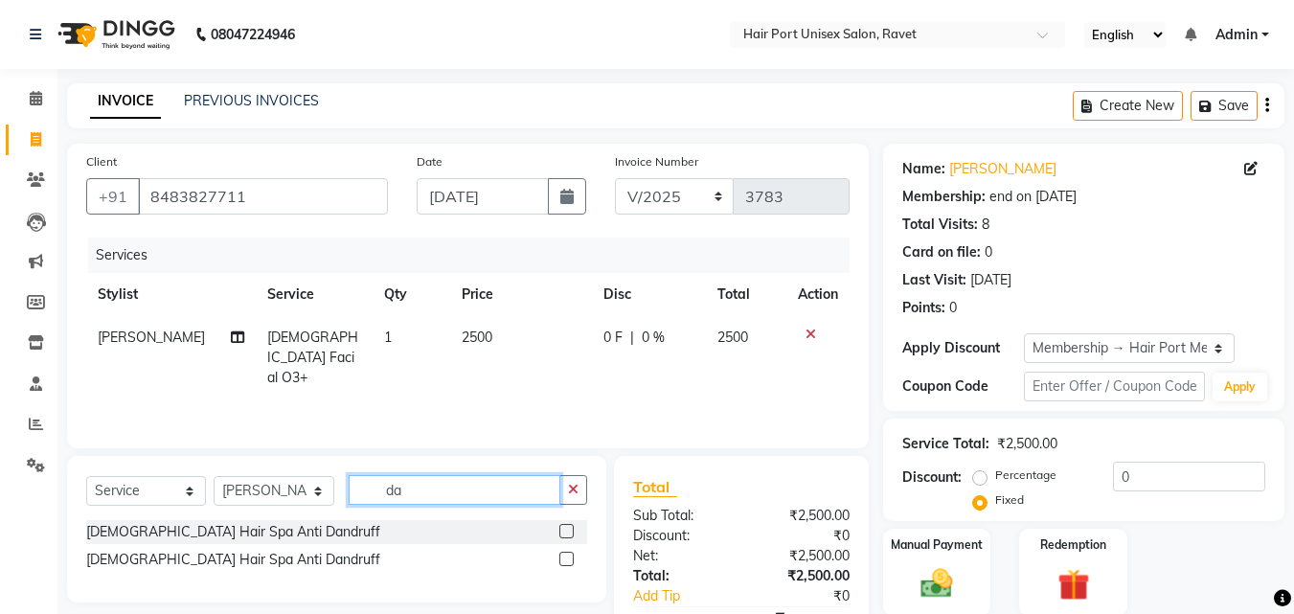
scroll to position [0, 0]
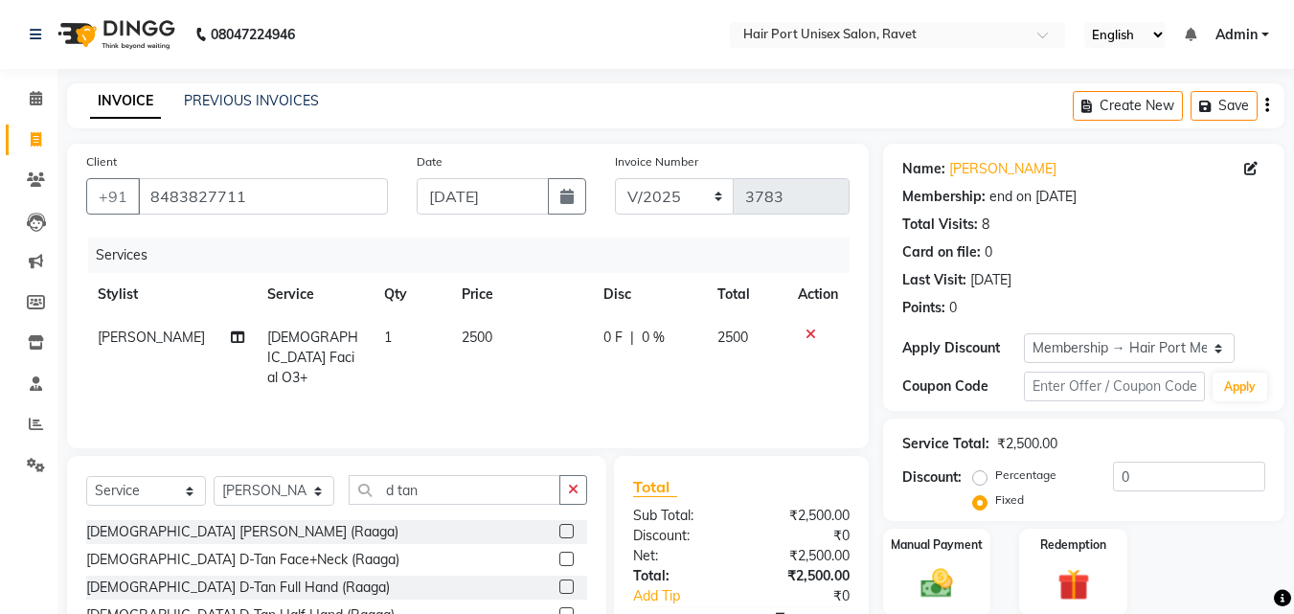
click at [436, 545] on div "[DEMOGRAPHIC_DATA] D-Tan Face (Raaga) [DEMOGRAPHIC_DATA] D-Tan Face+Neck (Raaga…" at bounding box center [336, 616] width 501 height 192
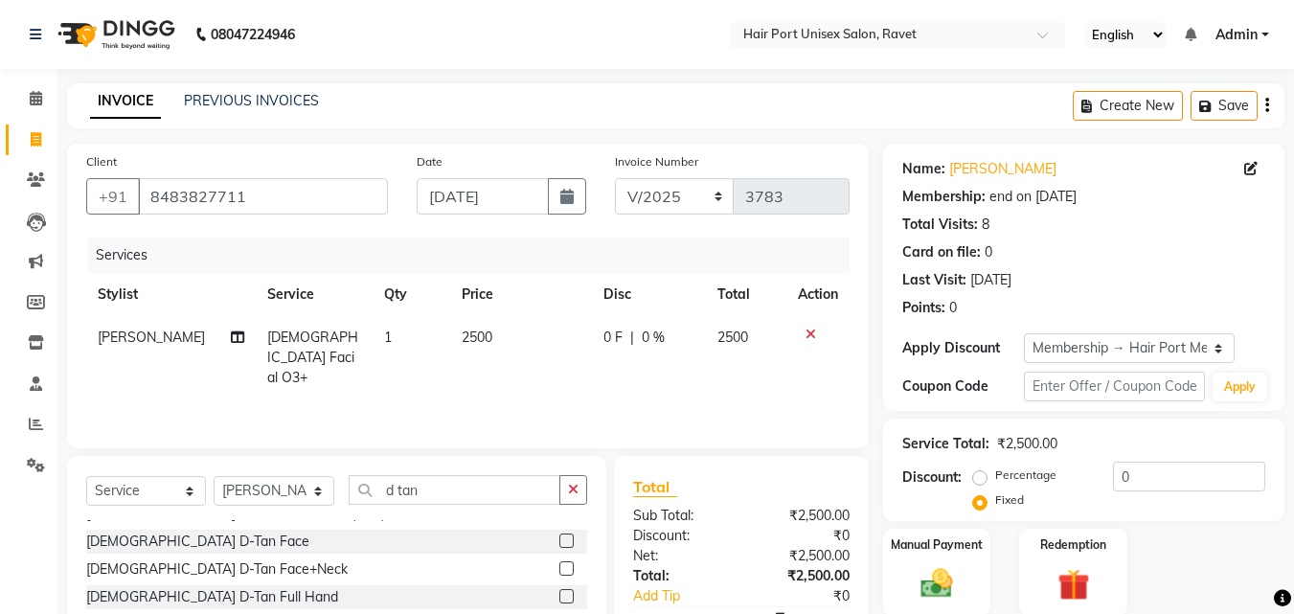
scroll to position [281, 0]
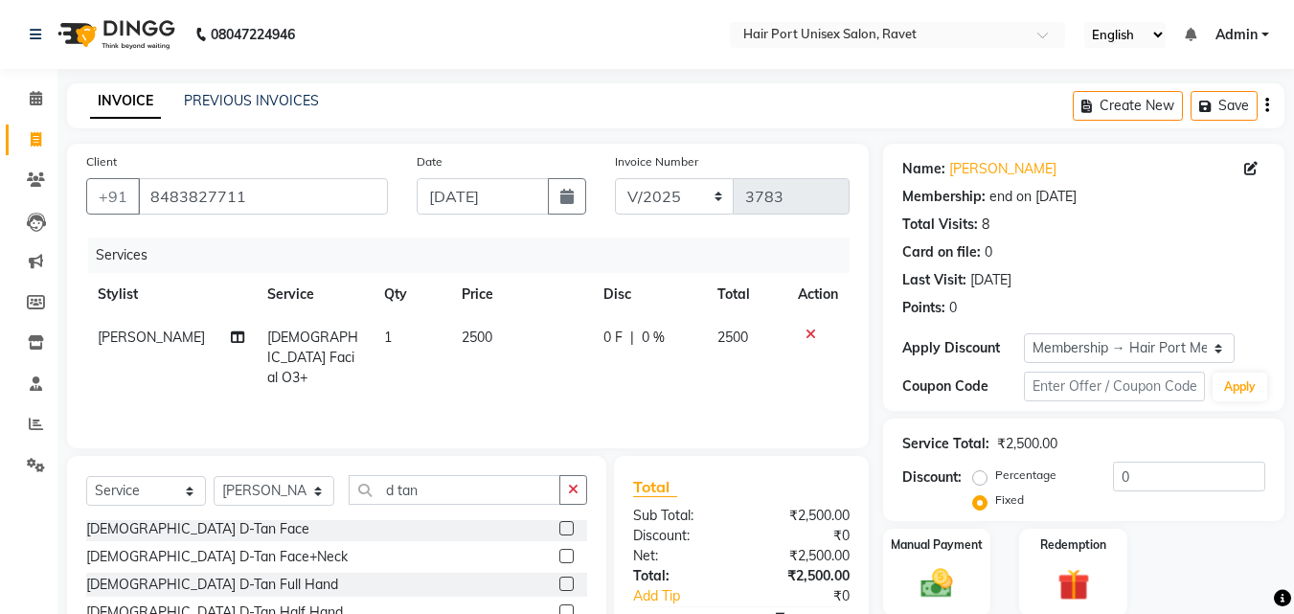
click at [559, 553] on label at bounding box center [566, 556] width 14 height 14
click at [559, 553] on input "checkbox" at bounding box center [565, 557] width 12 height 12
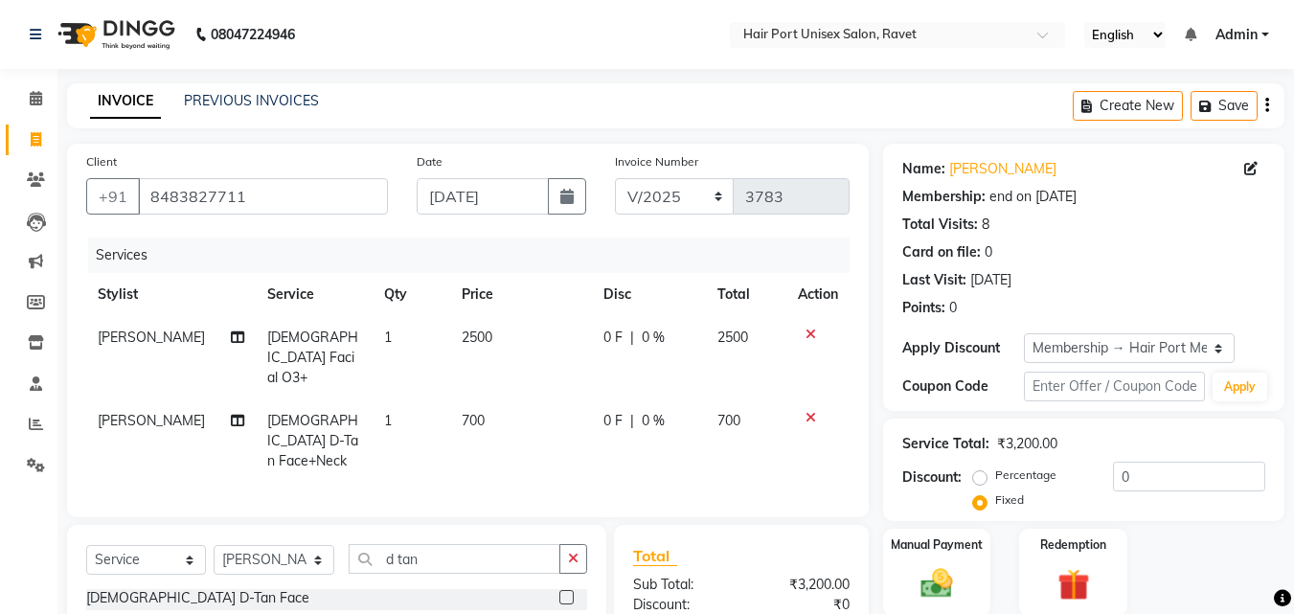
click at [462, 412] on span "700" at bounding box center [473, 420] width 23 height 17
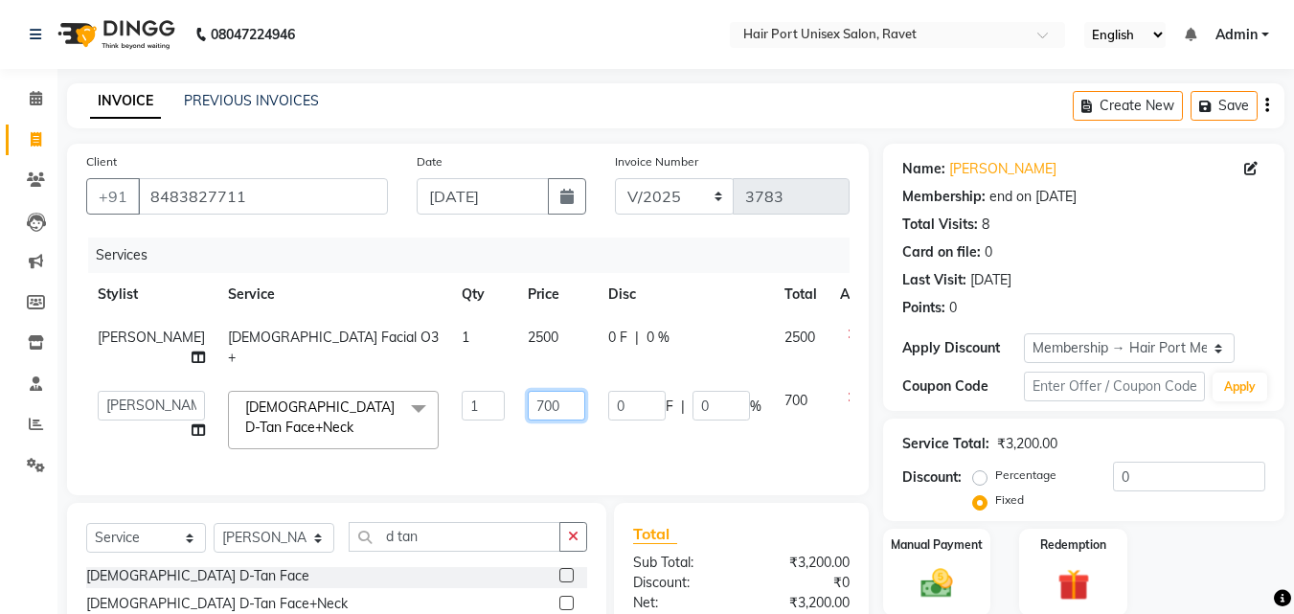
click at [528, 418] on input "700" at bounding box center [556, 406] width 57 height 30
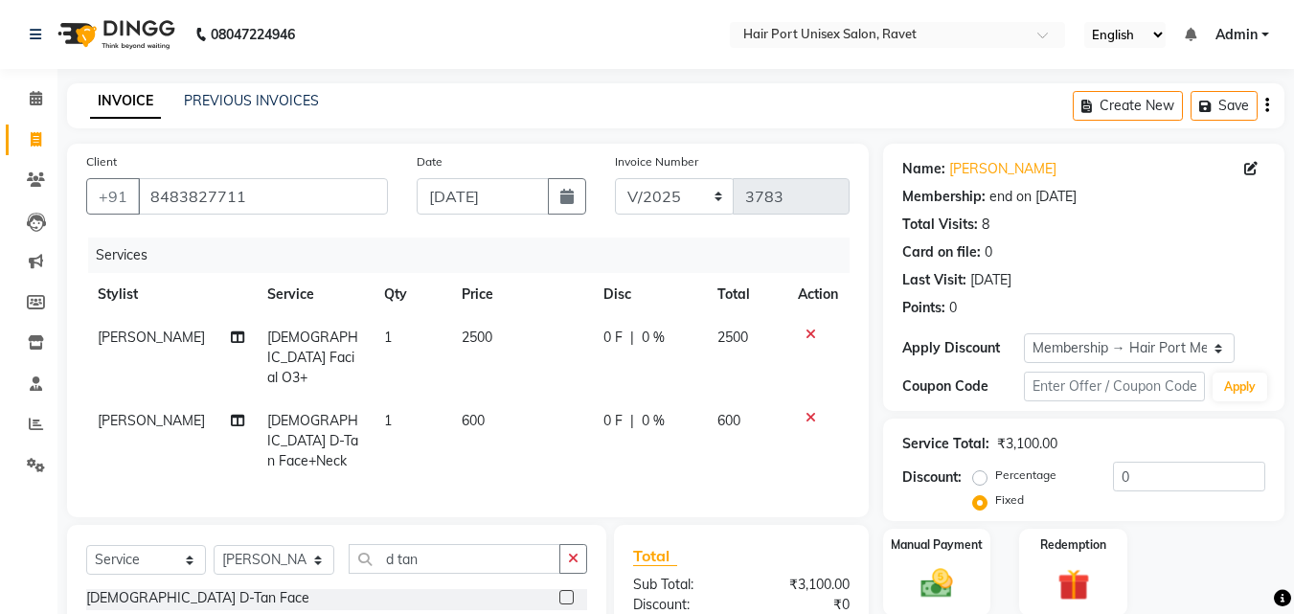
click at [578, 464] on div "Services Stylist Service Qty Price Disc Total Action [PERSON_NAME] [DEMOGRAPHIC…" at bounding box center [468, 368] width 764 height 261
click at [439, 544] on input "d tan" at bounding box center [455, 559] width 212 height 30
click at [448, 589] on div "[DEMOGRAPHIC_DATA] Regular Pedicure" at bounding box center [336, 601] width 501 height 24
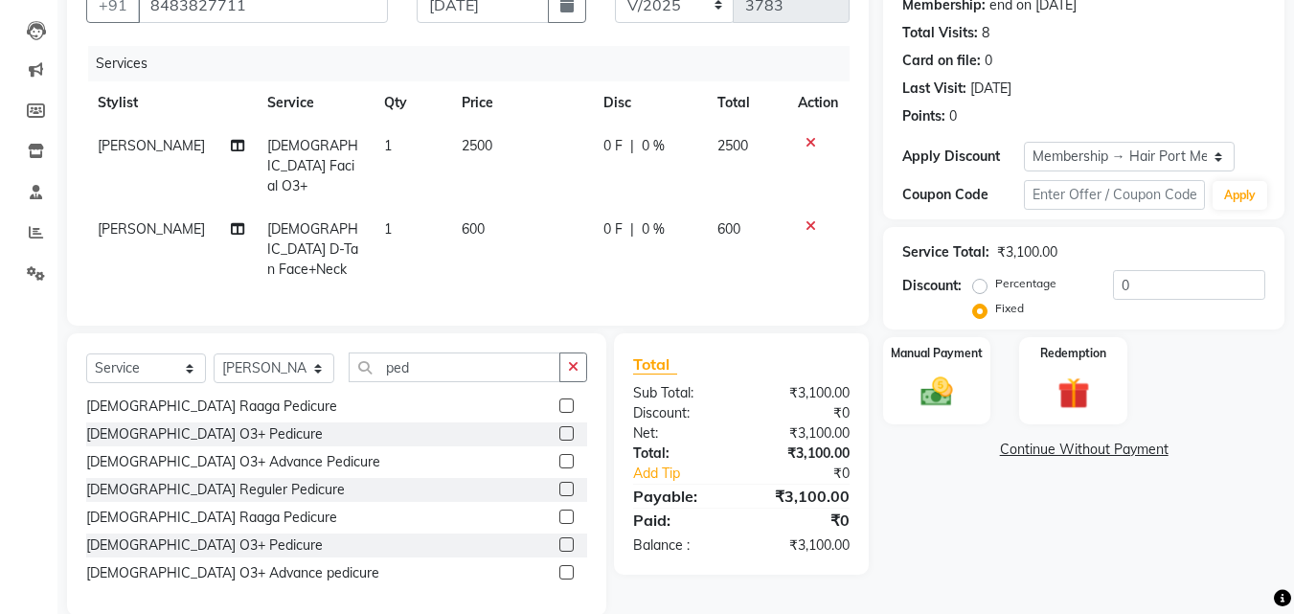
scroll to position [196, 0]
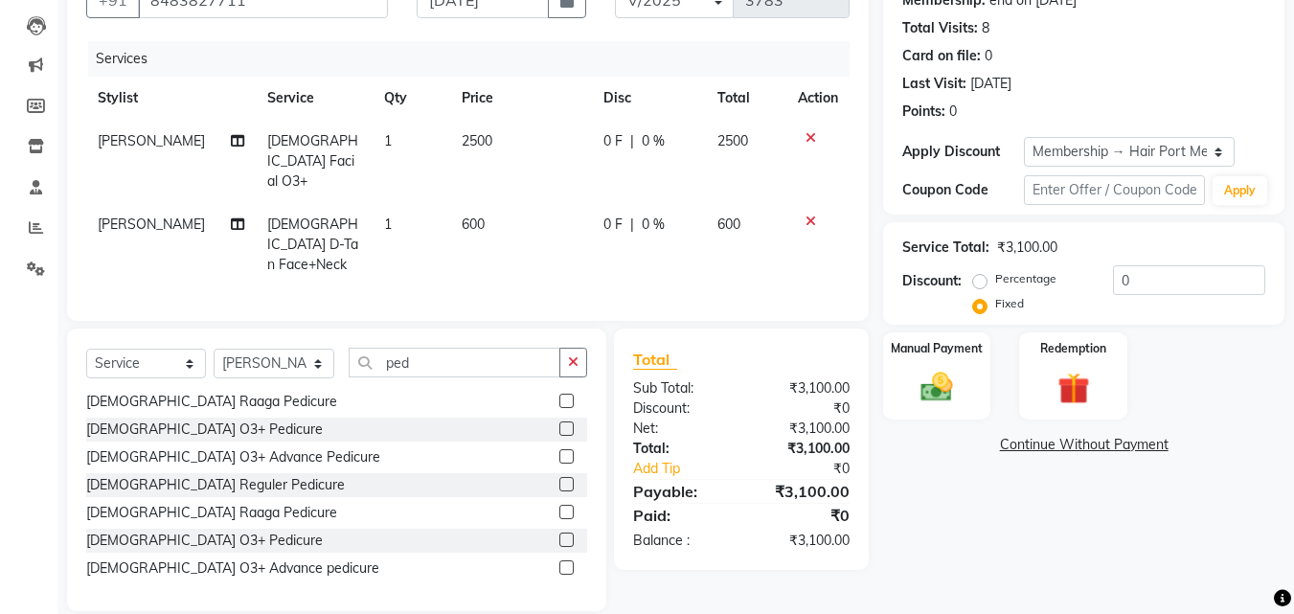
click at [559, 477] on label at bounding box center [566, 484] width 14 height 14
click at [559, 479] on input "checkbox" at bounding box center [565, 485] width 12 height 12
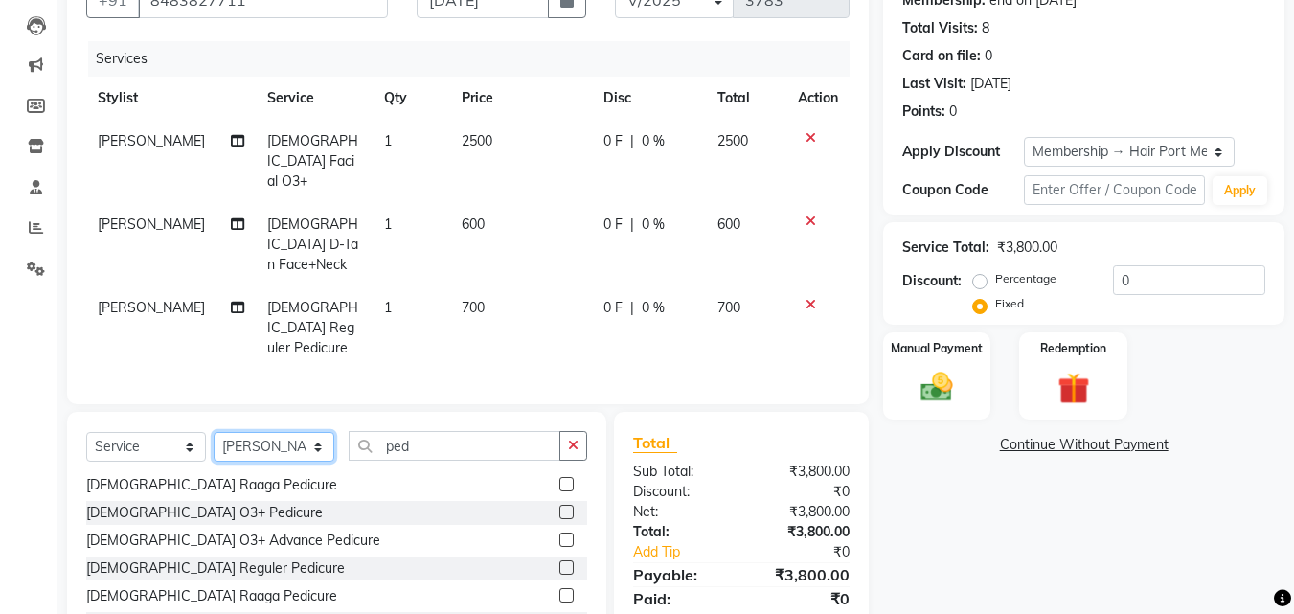
click at [278, 432] on select "Select Stylist [PERSON_NAME] [PERSON_NAME] [PERSON_NAME] [PERSON_NAME] [PERSON_…" at bounding box center [274, 447] width 121 height 30
click at [214, 432] on select "Select Stylist [PERSON_NAME] [PERSON_NAME] [PERSON_NAME] [PERSON_NAME] [PERSON_…" at bounding box center [274, 447] width 121 height 30
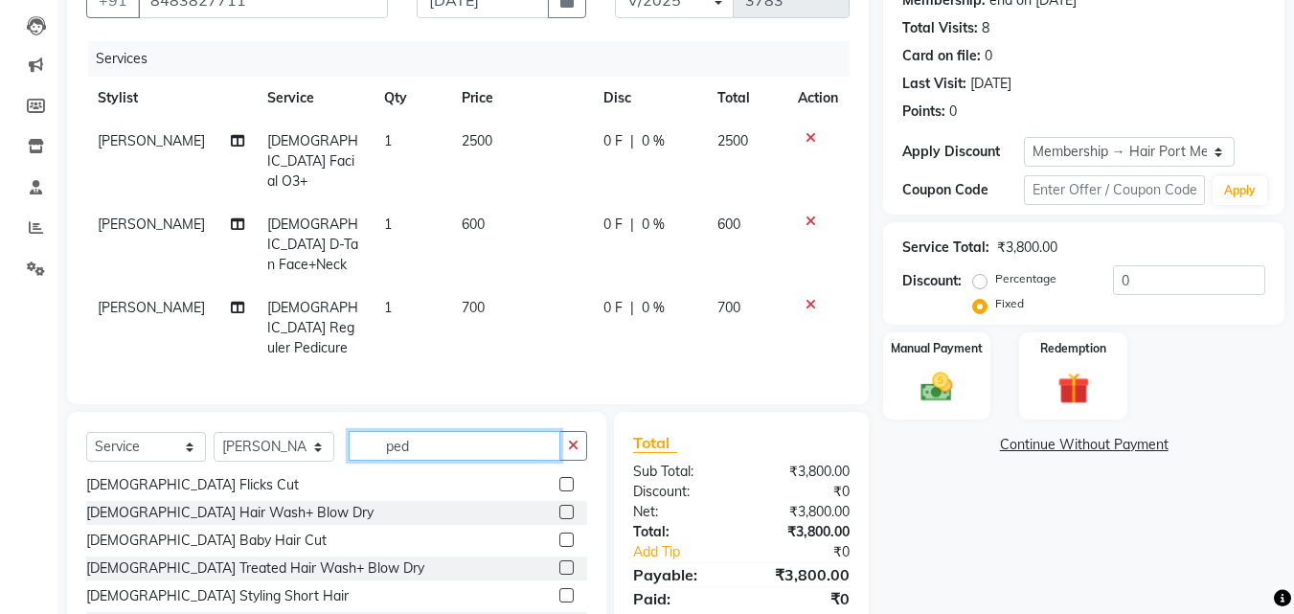
click at [427, 431] on input "ped" at bounding box center [455, 446] width 212 height 30
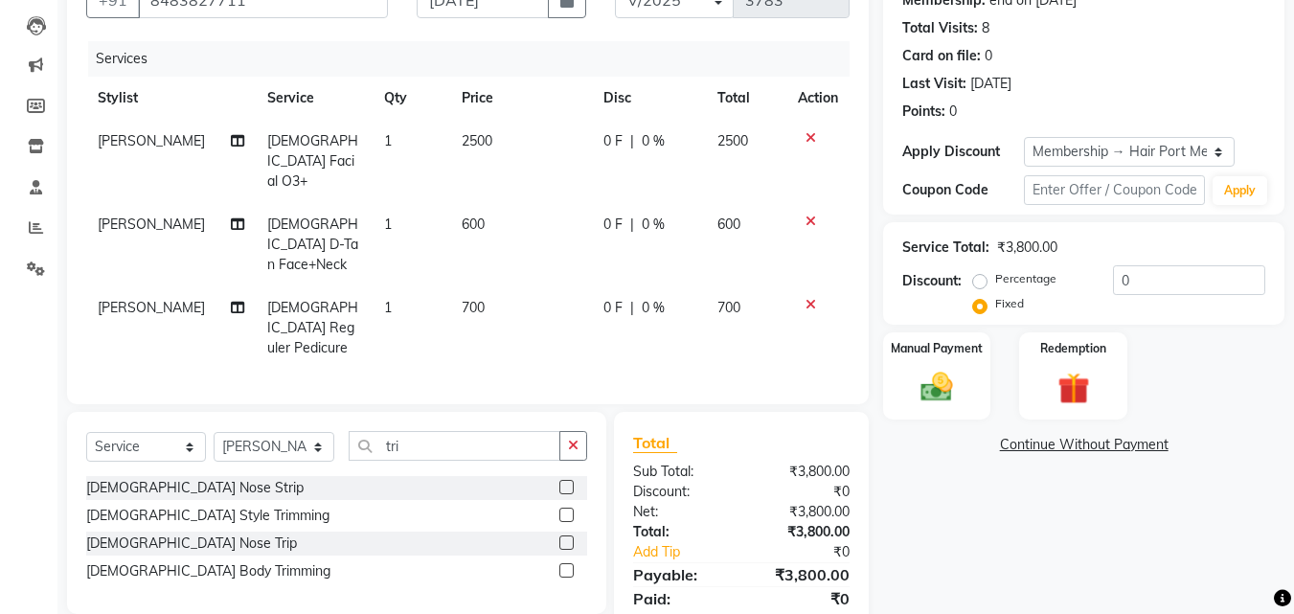
click at [568, 508] on label at bounding box center [566, 515] width 14 height 14
click at [568, 510] on input "checkbox" at bounding box center [565, 516] width 12 height 12
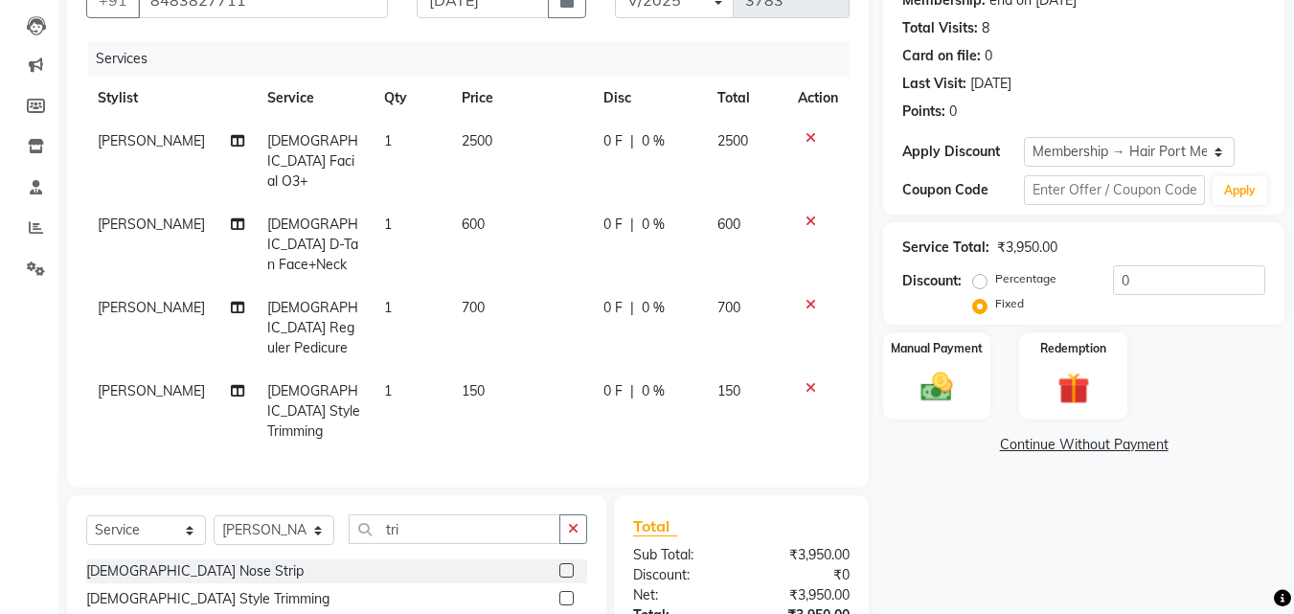
click at [611, 381] on span "0 F" at bounding box center [613, 391] width 19 height 20
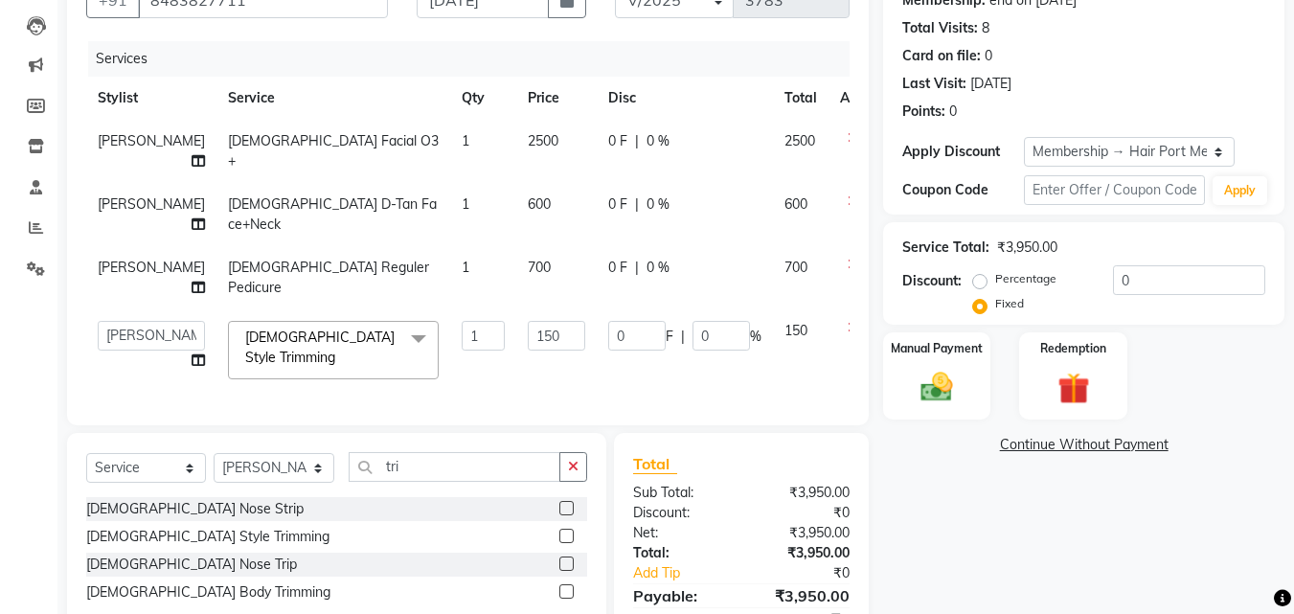
click at [608, 278] on span "0 F" at bounding box center [617, 268] width 19 height 20
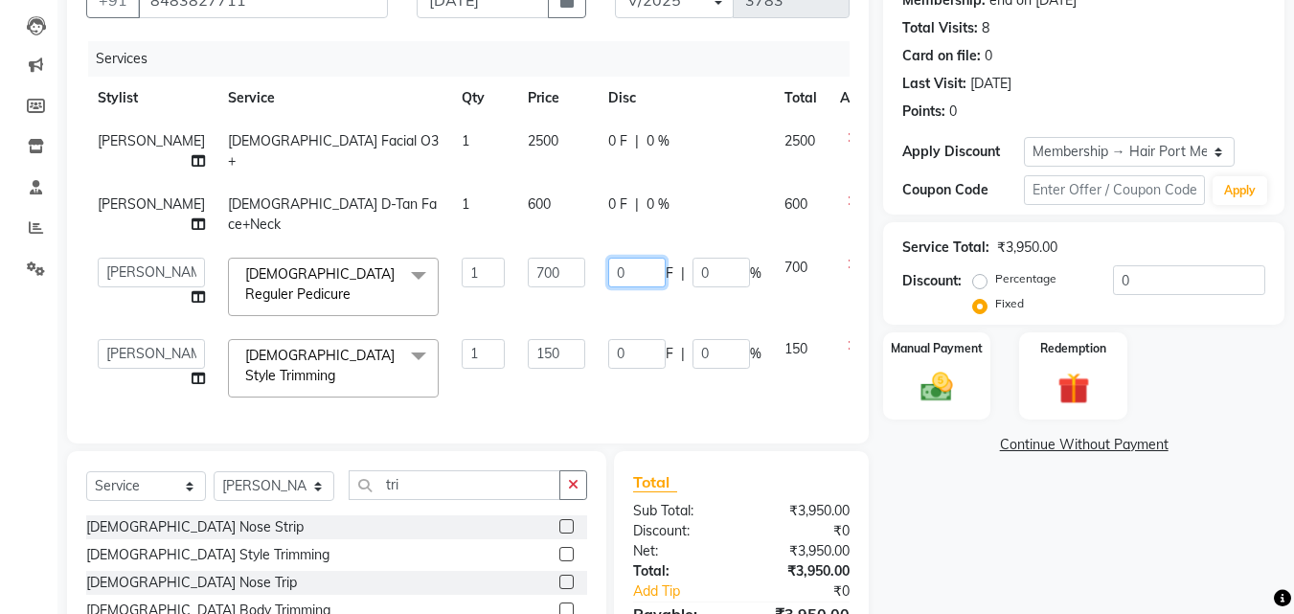
click at [608, 287] on input "0" at bounding box center [636, 273] width 57 height 30
click at [597, 246] on td "0 F | 0 %" at bounding box center [685, 214] width 176 height 63
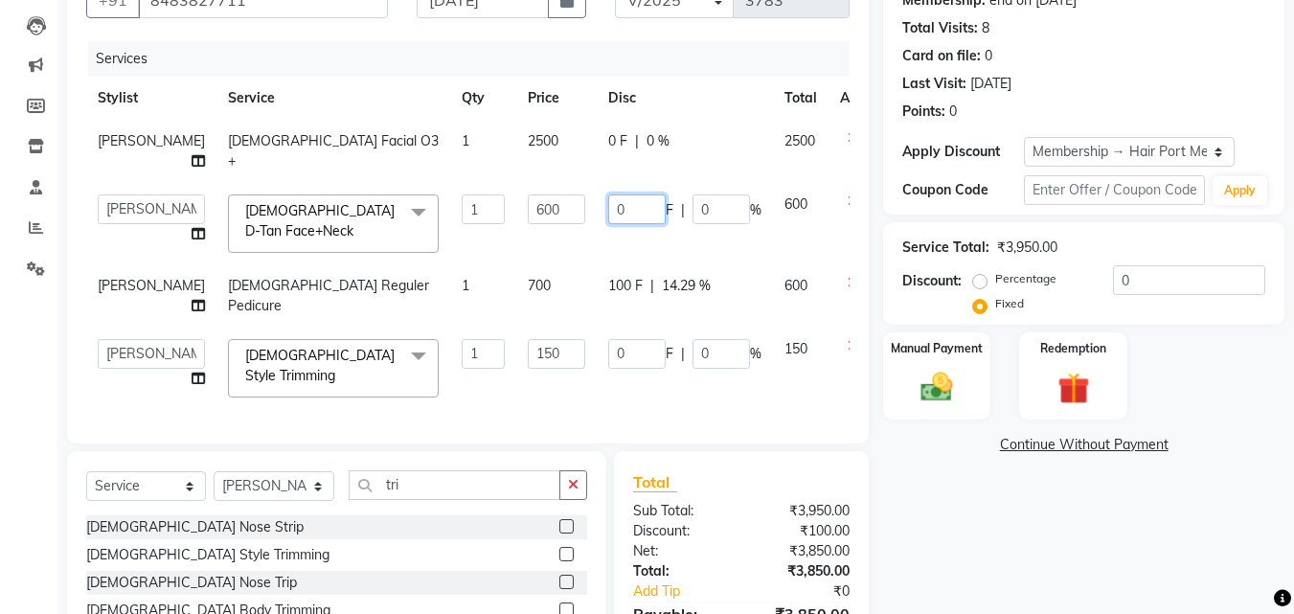
click at [608, 224] on input "0" at bounding box center [636, 209] width 57 height 30
click at [648, 264] on td "100 F | 0 %" at bounding box center [685, 223] width 176 height 81
click at [608, 148] on span "0 F" at bounding box center [617, 141] width 19 height 20
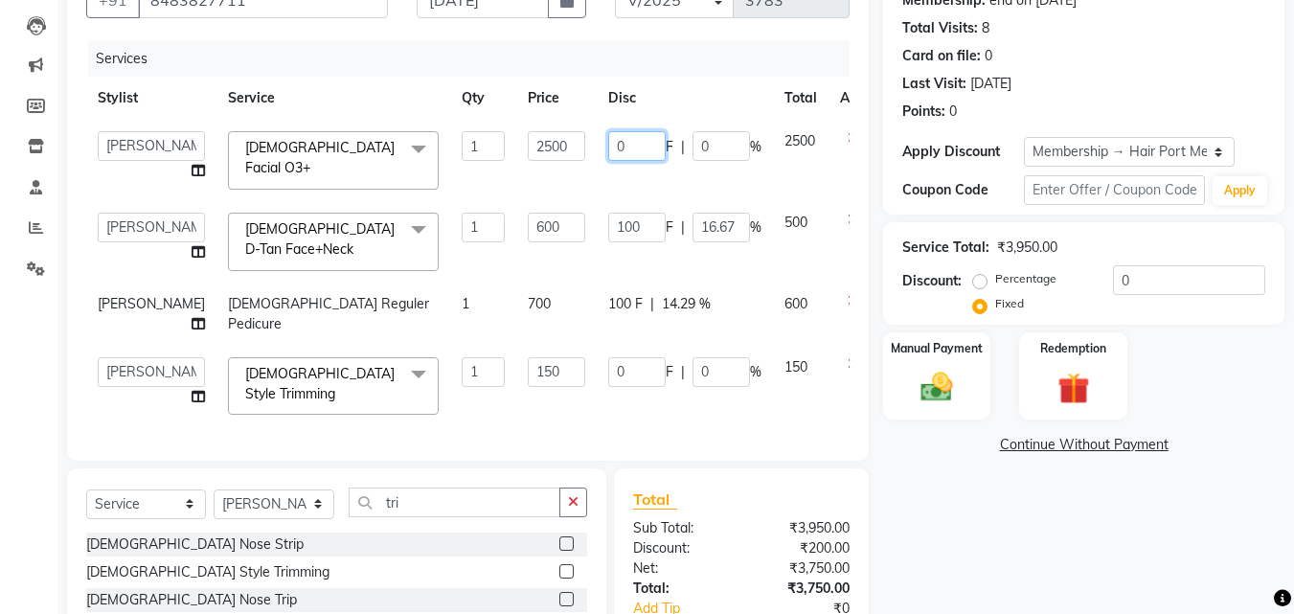
click at [608, 142] on input "0" at bounding box center [636, 146] width 57 height 30
click at [613, 167] on td "500 F | 0 %" at bounding box center [685, 160] width 176 height 81
click at [936, 392] on img at bounding box center [937, 387] width 54 height 38
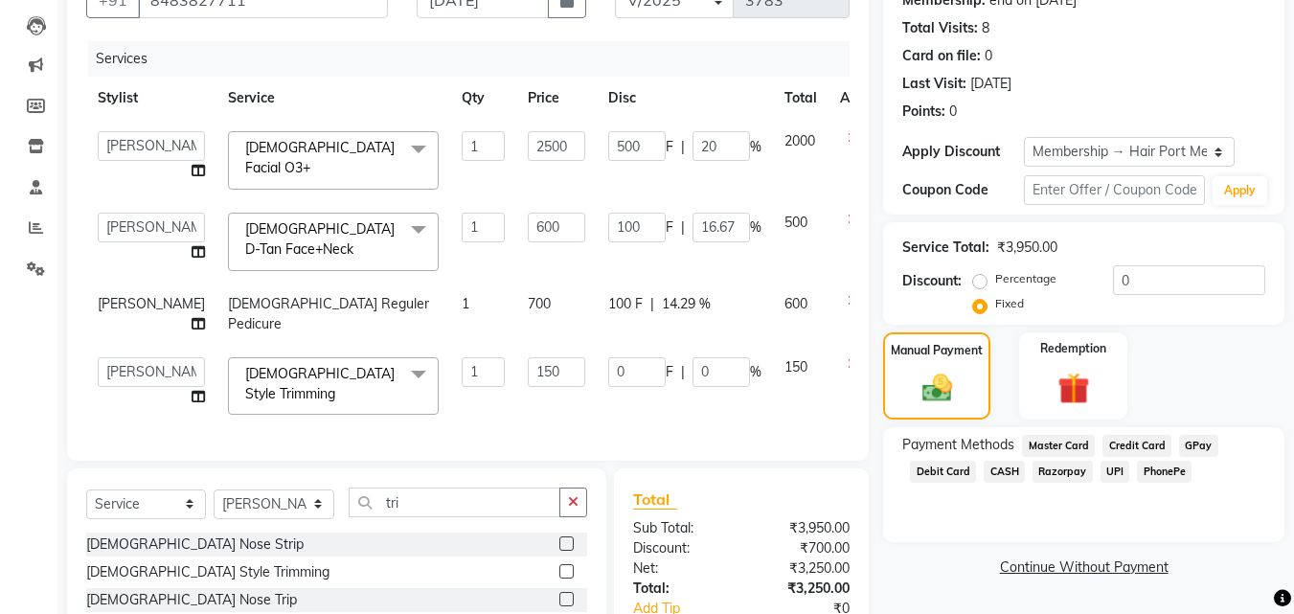
click at [1112, 468] on span "UPI" at bounding box center [1116, 472] width 30 height 22
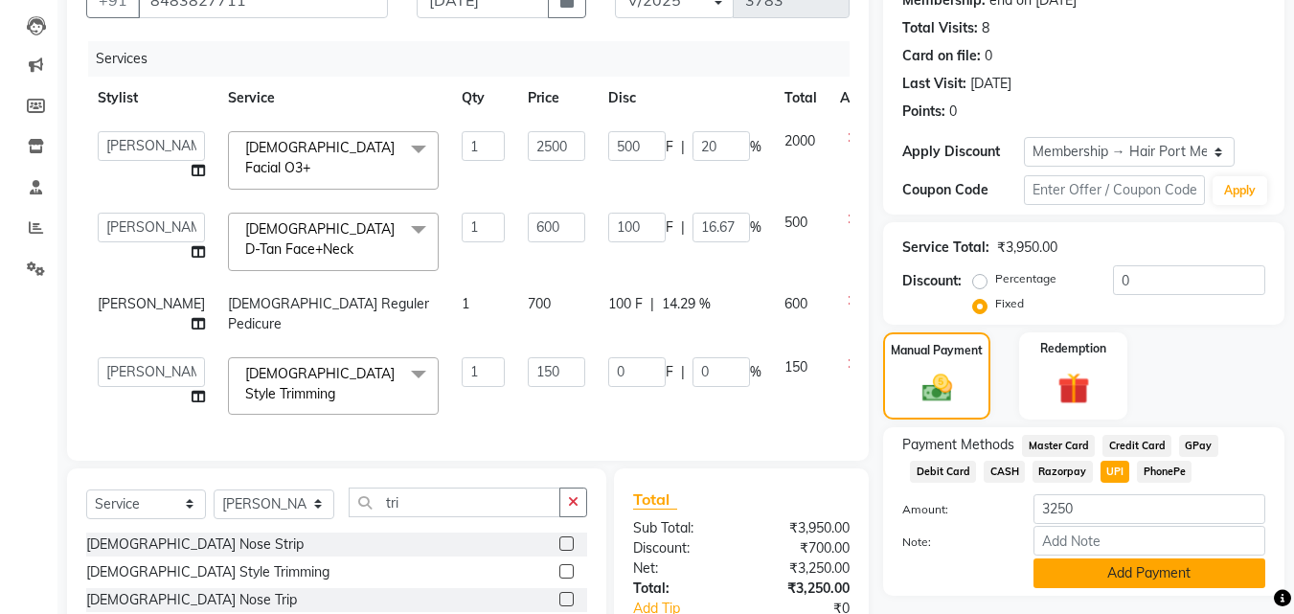
click at [1041, 568] on button "Add Payment" at bounding box center [1150, 574] width 232 height 30
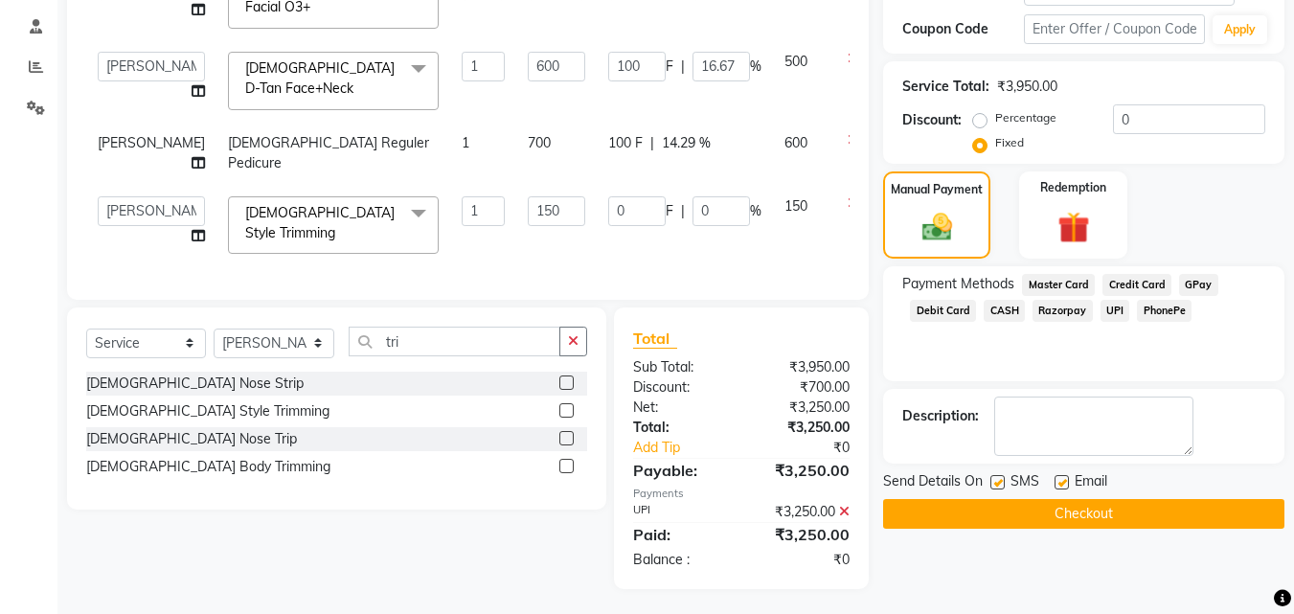
scroll to position [371, 0]
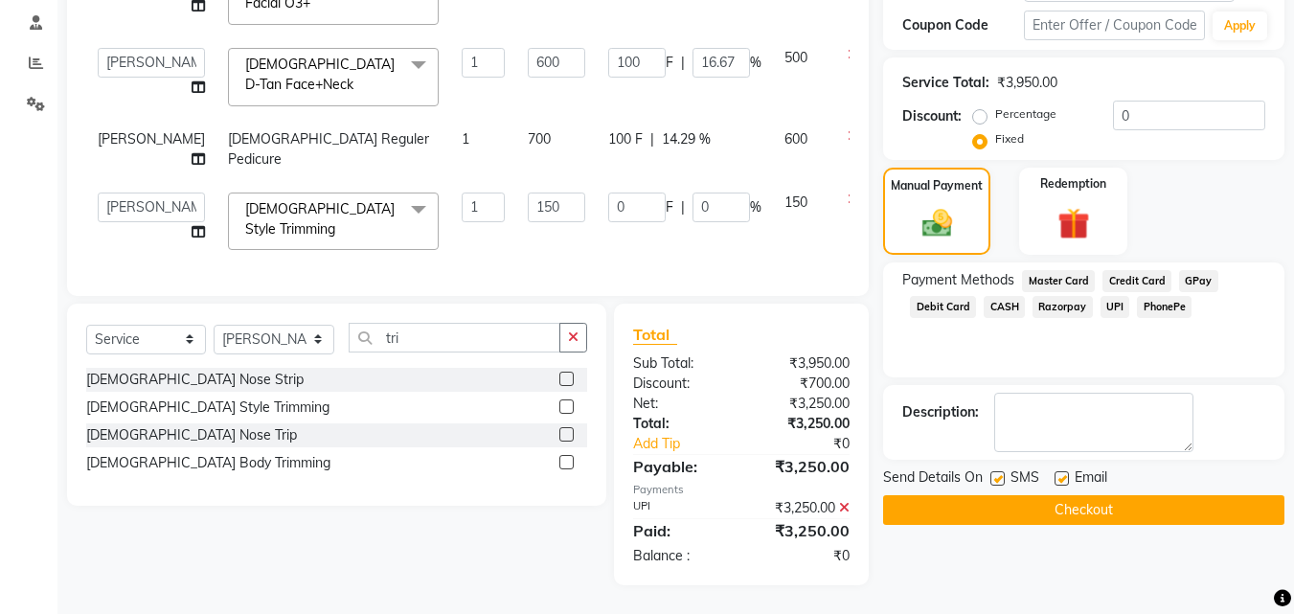
click at [1154, 495] on button "Checkout" at bounding box center [1083, 510] width 401 height 30
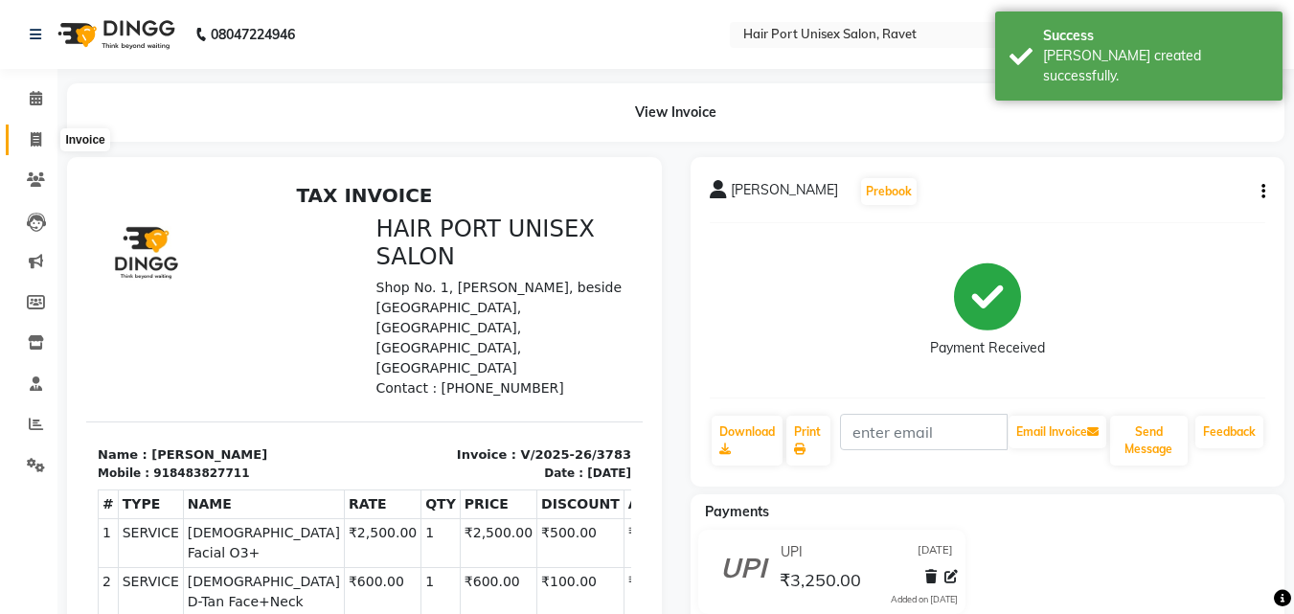
click at [36, 134] on icon at bounding box center [36, 139] width 11 height 14
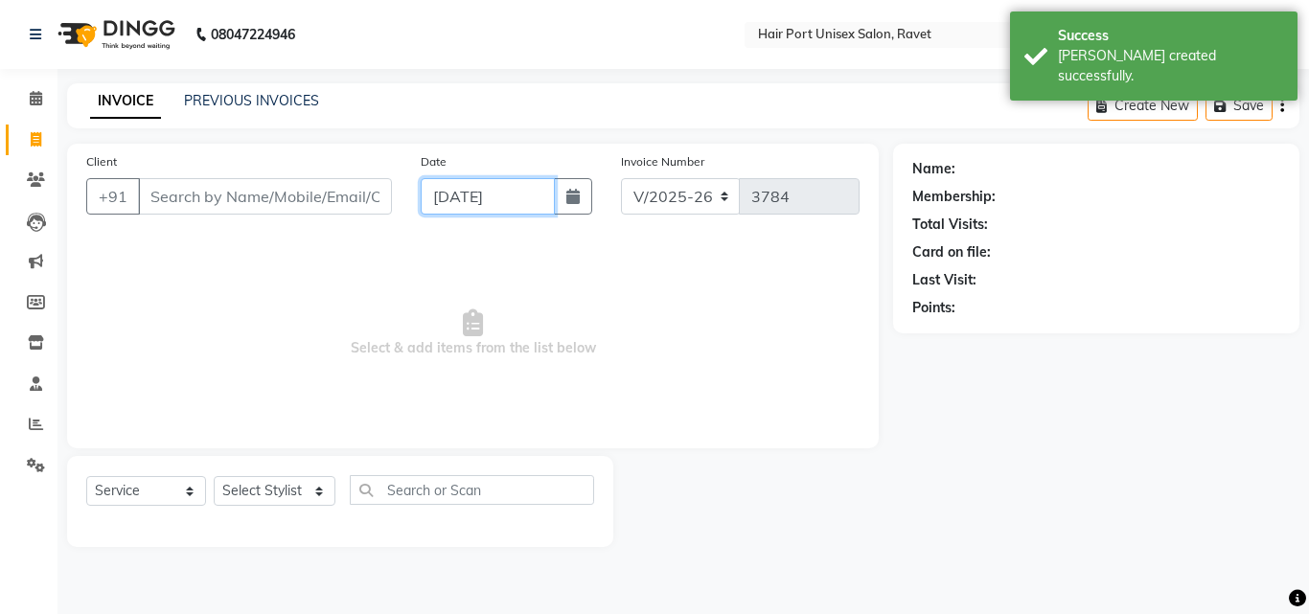
click at [440, 195] on input "[DATE]" at bounding box center [488, 196] width 134 height 36
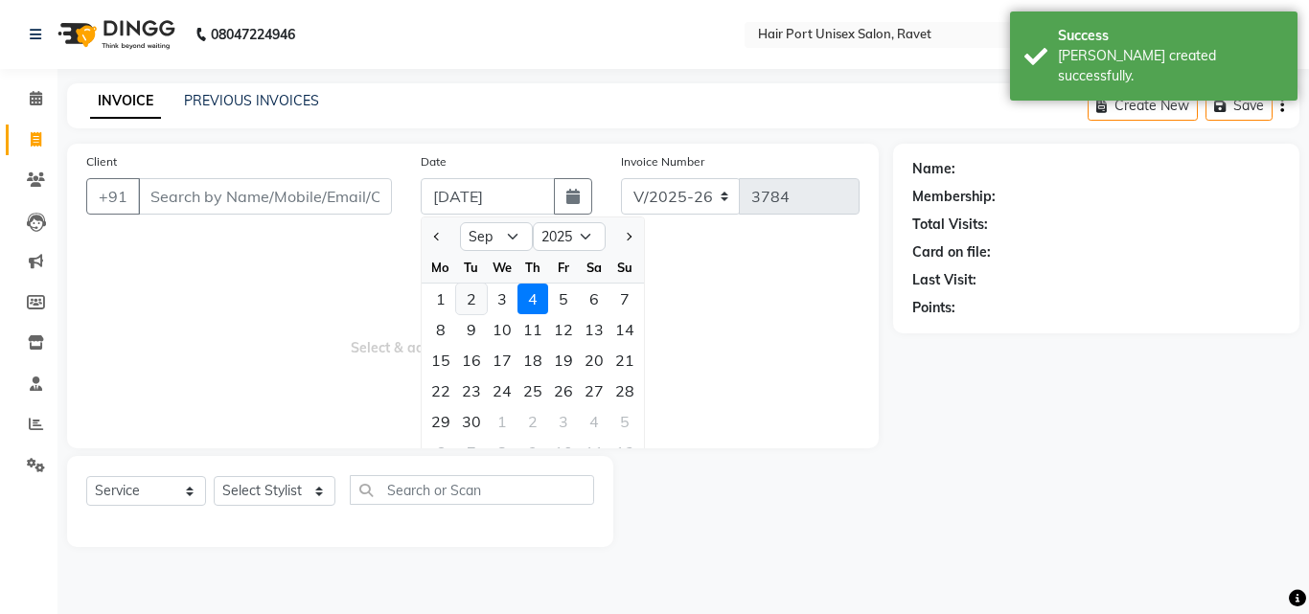
click at [471, 293] on div "2" at bounding box center [471, 299] width 31 height 31
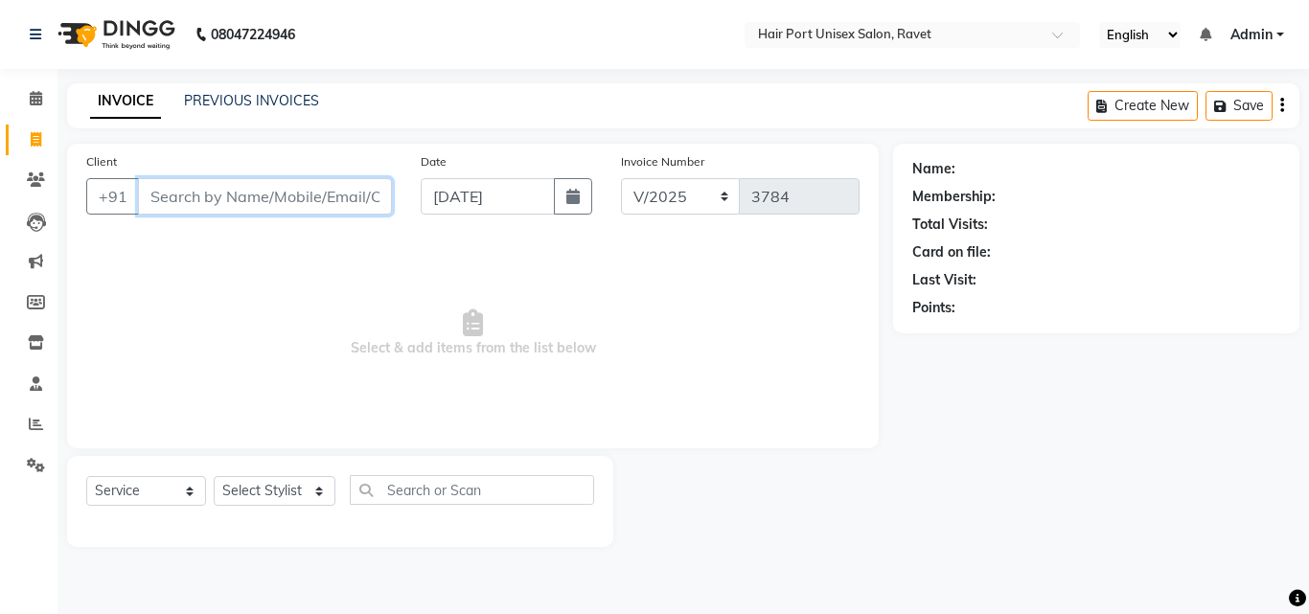
click at [267, 188] on input "Client" at bounding box center [265, 196] width 254 height 36
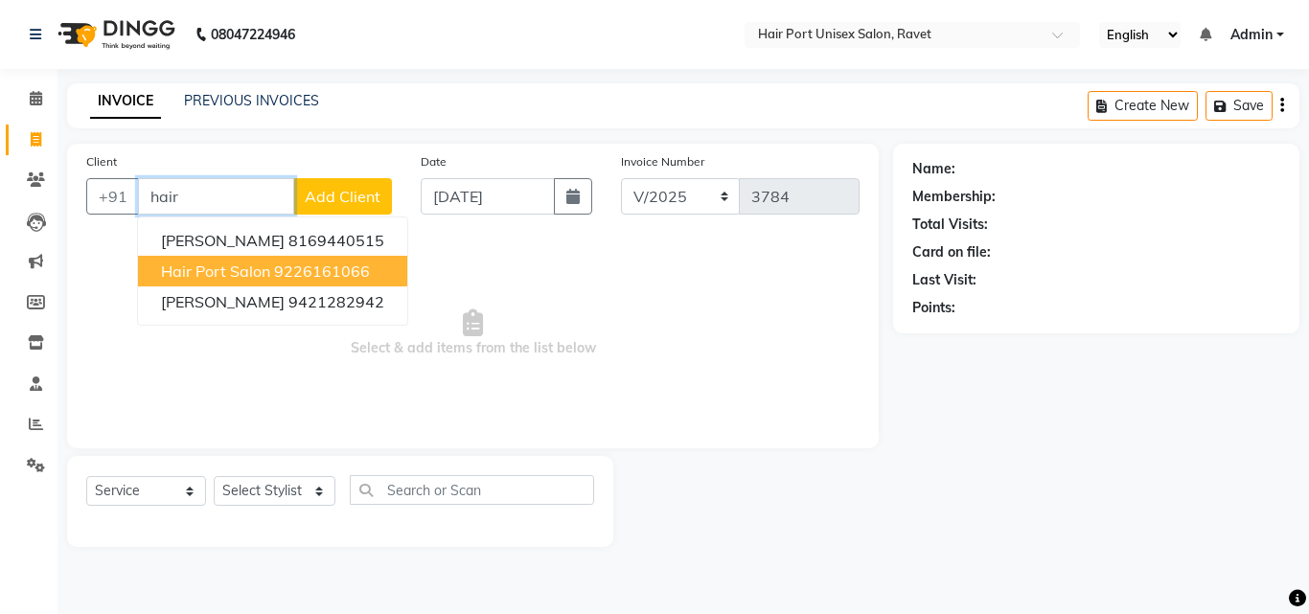
click at [306, 273] on ngb-highlight "9226161066" at bounding box center [322, 271] width 96 height 19
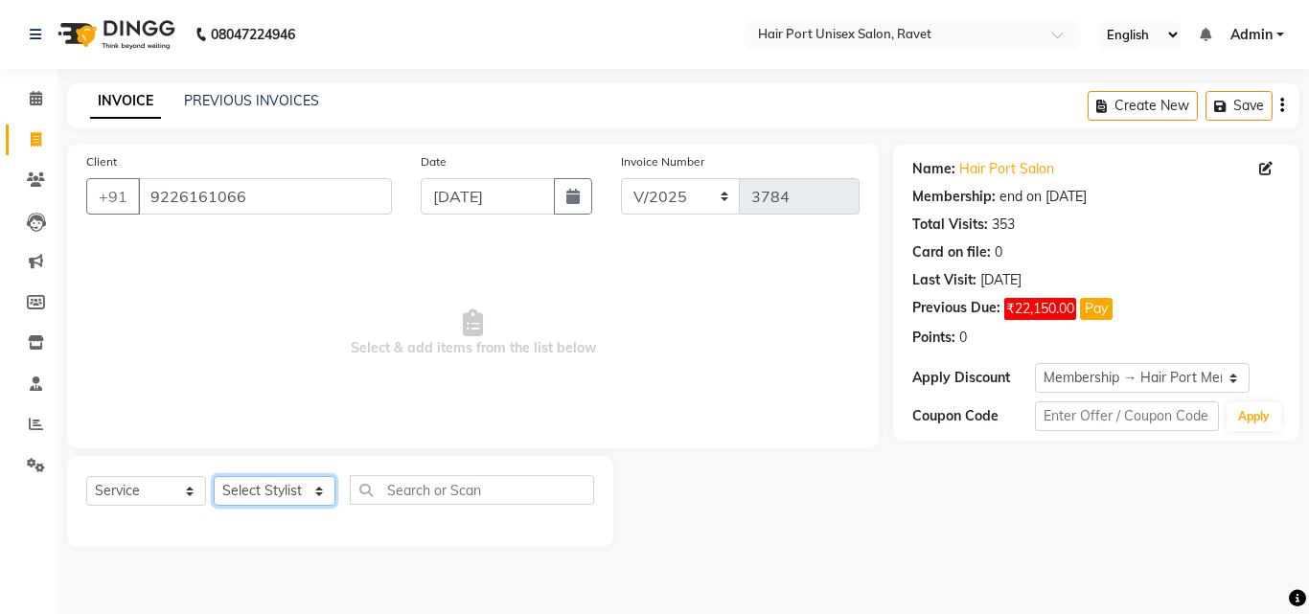
click at [239, 490] on select "Select Stylist [PERSON_NAME] [PERSON_NAME] [PERSON_NAME] [PERSON_NAME] [PERSON_…" at bounding box center [275, 491] width 122 height 30
click at [214, 476] on select "Select Stylist [PERSON_NAME] [PERSON_NAME] [PERSON_NAME] [PERSON_NAME] [PERSON_…" at bounding box center [275, 491] width 122 height 30
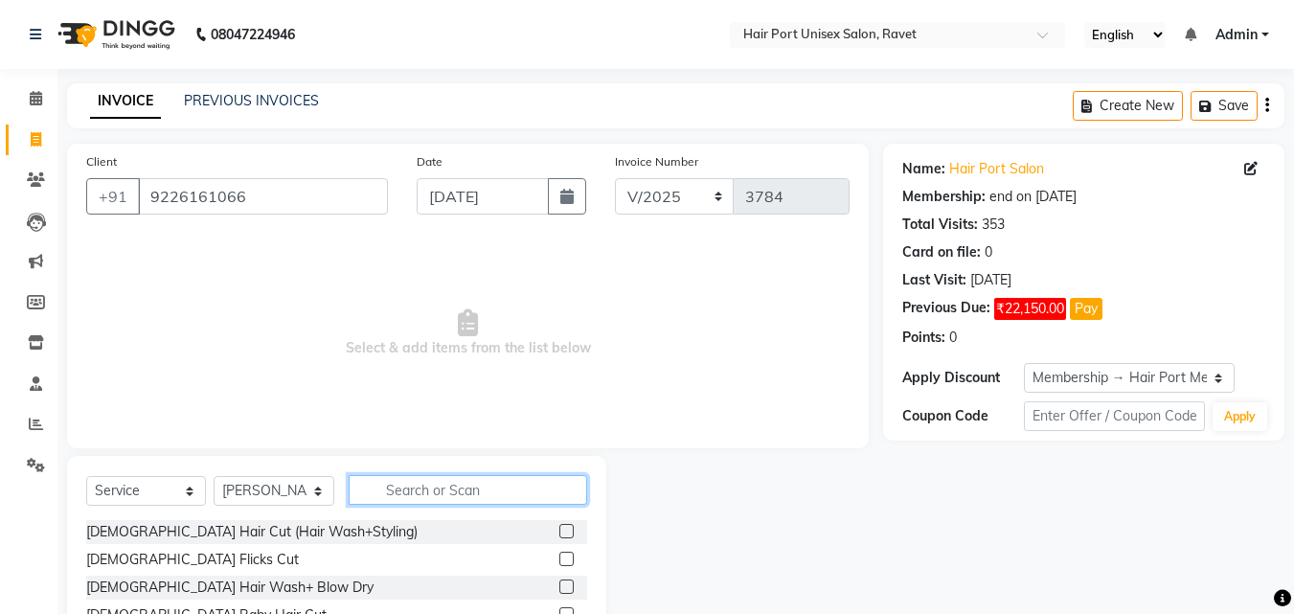
click at [409, 482] on input "text" at bounding box center [468, 490] width 239 height 30
click at [439, 492] on input "tri" at bounding box center [455, 490] width 212 height 30
click at [568, 584] on label at bounding box center [566, 587] width 14 height 14
click at [568, 584] on input "checkbox" at bounding box center [565, 588] width 12 height 12
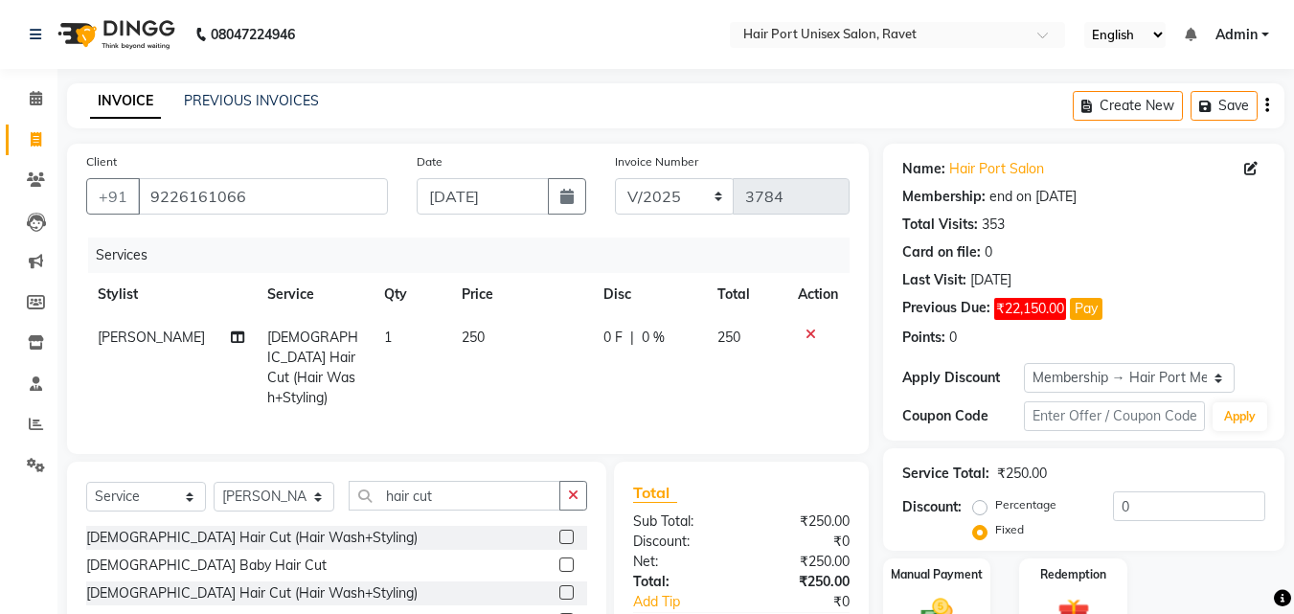
click at [604, 345] on span "0 F" at bounding box center [613, 338] width 19 height 20
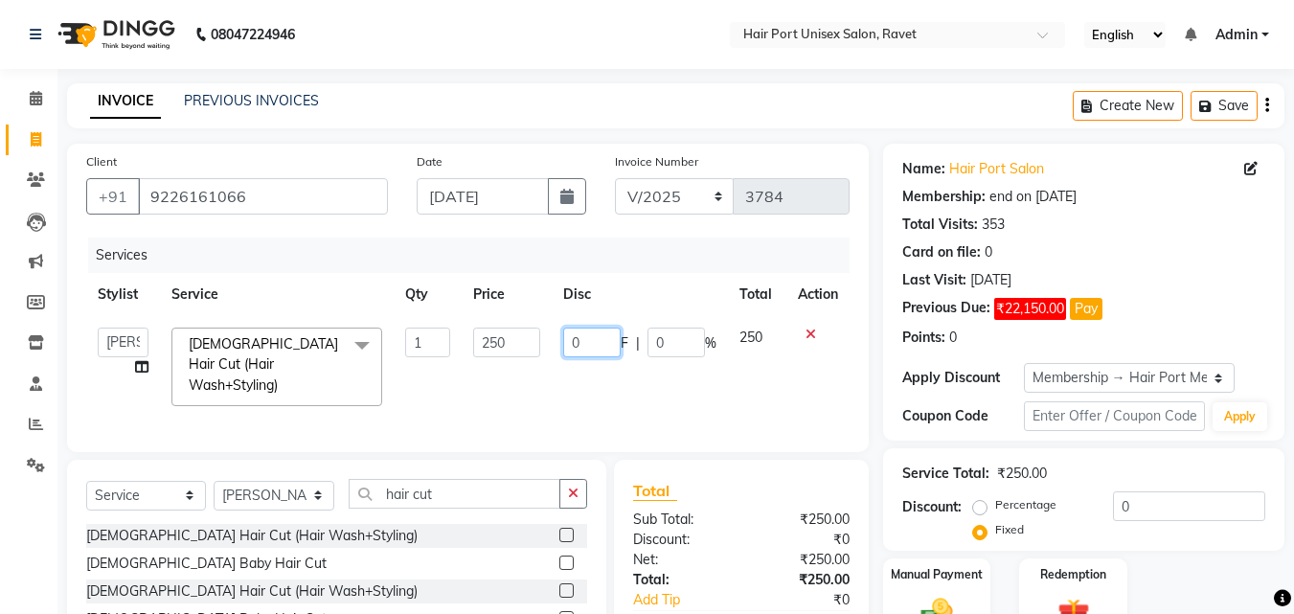
click at [564, 335] on input "0" at bounding box center [591, 343] width 57 height 30
click at [604, 363] on td "20 F | 0 %" at bounding box center [640, 367] width 176 height 102
click at [481, 442] on div "Client [PHONE_NUMBER] Date [DATE] Invoice Number V/2025 V/[PHONE_NUMBER] Servic…" at bounding box center [468, 298] width 802 height 308
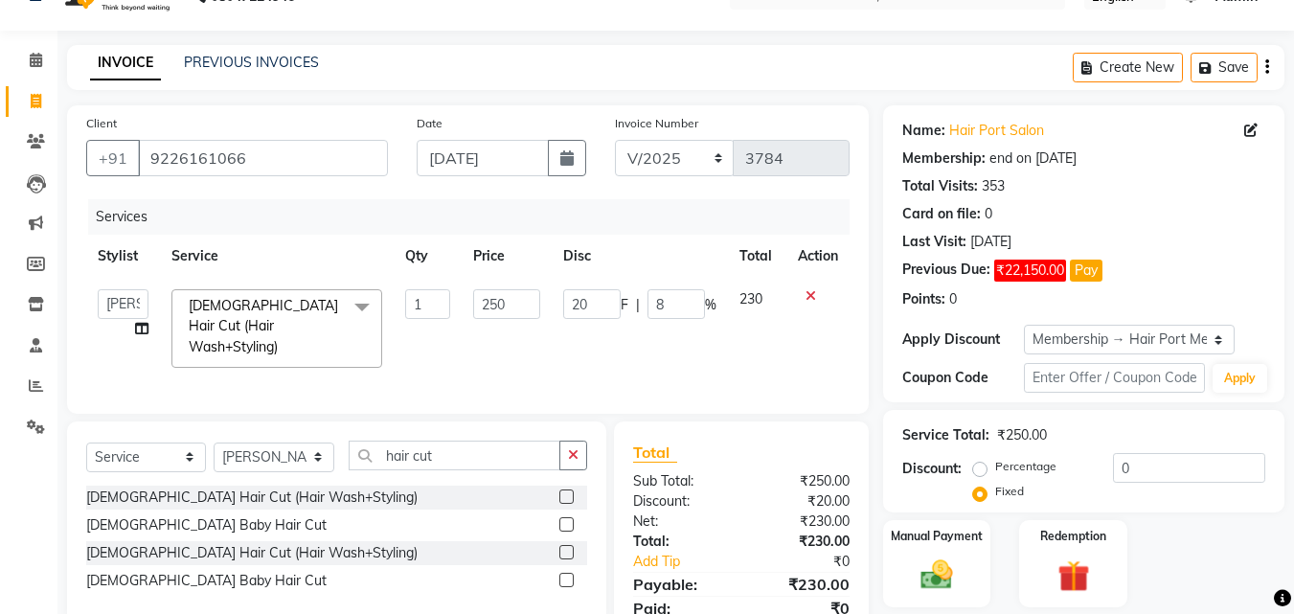
scroll to position [112, 0]
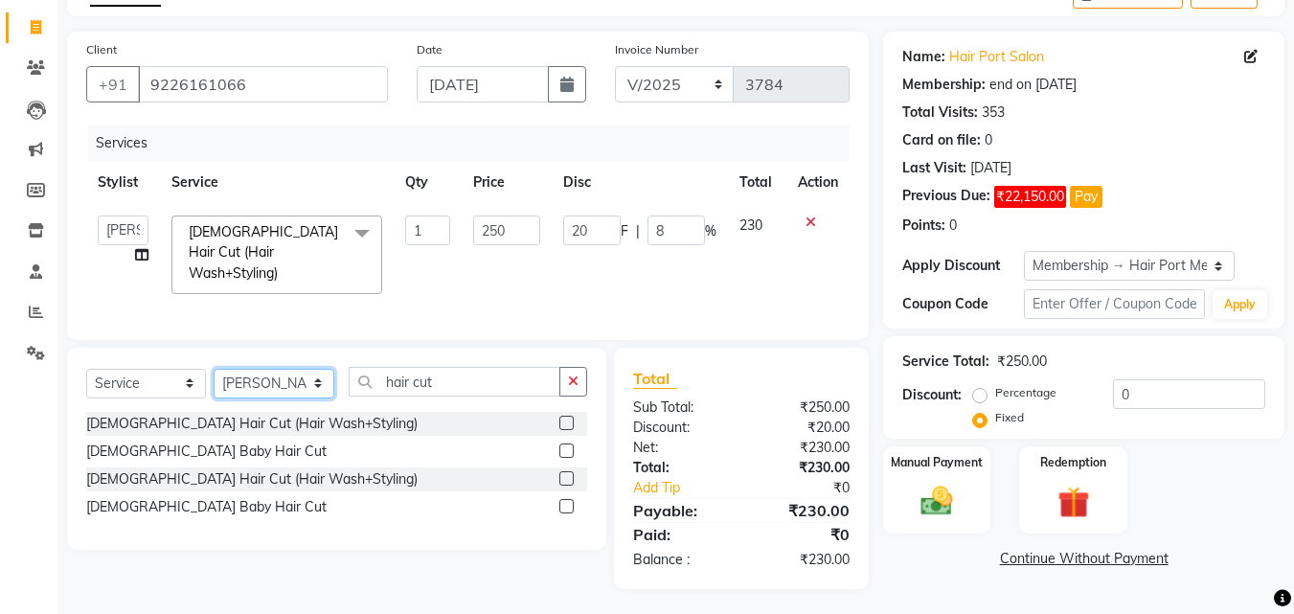
click at [224, 376] on select "Select Stylist [PERSON_NAME] [PERSON_NAME] [PERSON_NAME] [PERSON_NAME] [PERSON_…" at bounding box center [274, 384] width 121 height 30
click at [484, 375] on input "hair cut" at bounding box center [455, 382] width 212 height 30
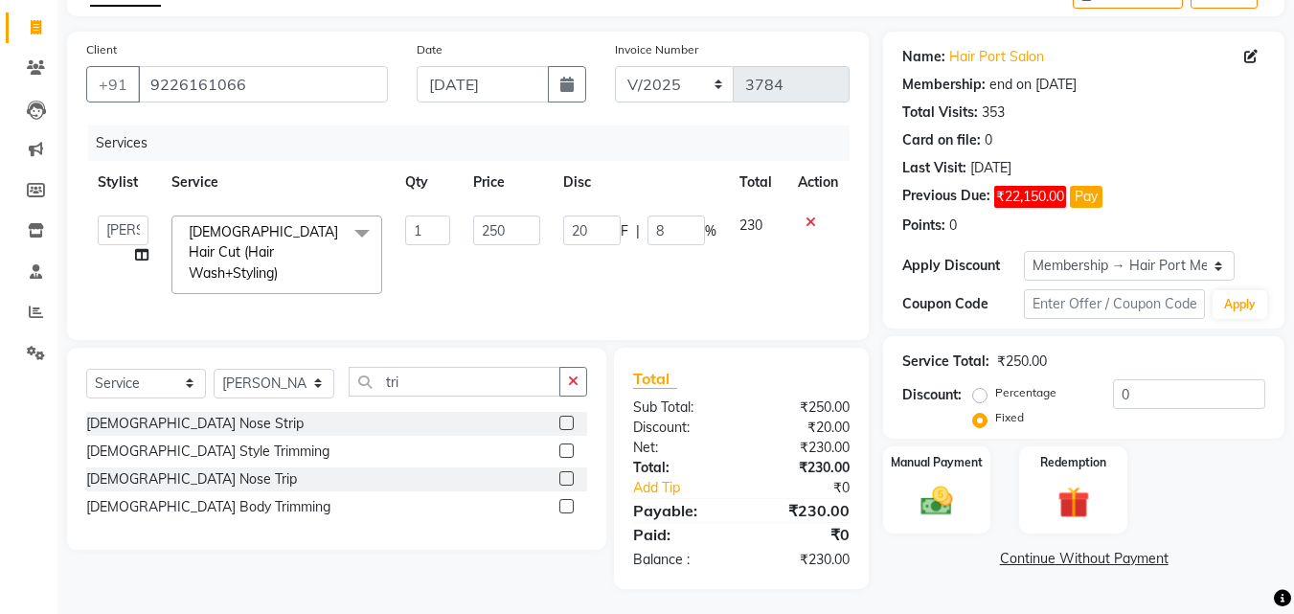
click at [566, 448] on label at bounding box center [566, 451] width 14 height 14
click at [566, 448] on input "checkbox" at bounding box center [565, 451] width 12 height 12
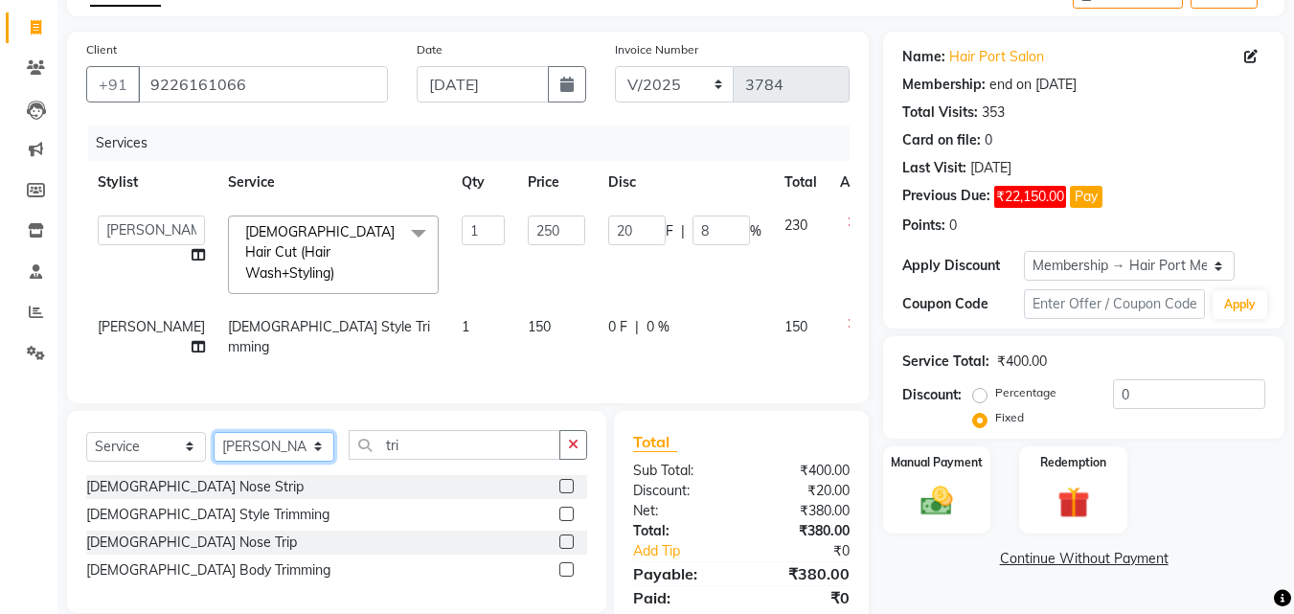
click at [278, 439] on select "Select Stylist [PERSON_NAME] [PERSON_NAME] [PERSON_NAME] [PERSON_NAME] [PERSON_…" at bounding box center [274, 447] width 121 height 30
click at [214, 432] on select "Select Stylist [PERSON_NAME] [PERSON_NAME] [PERSON_NAME] [PERSON_NAME] [PERSON_…" at bounding box center [274, 447] width 121 height 30
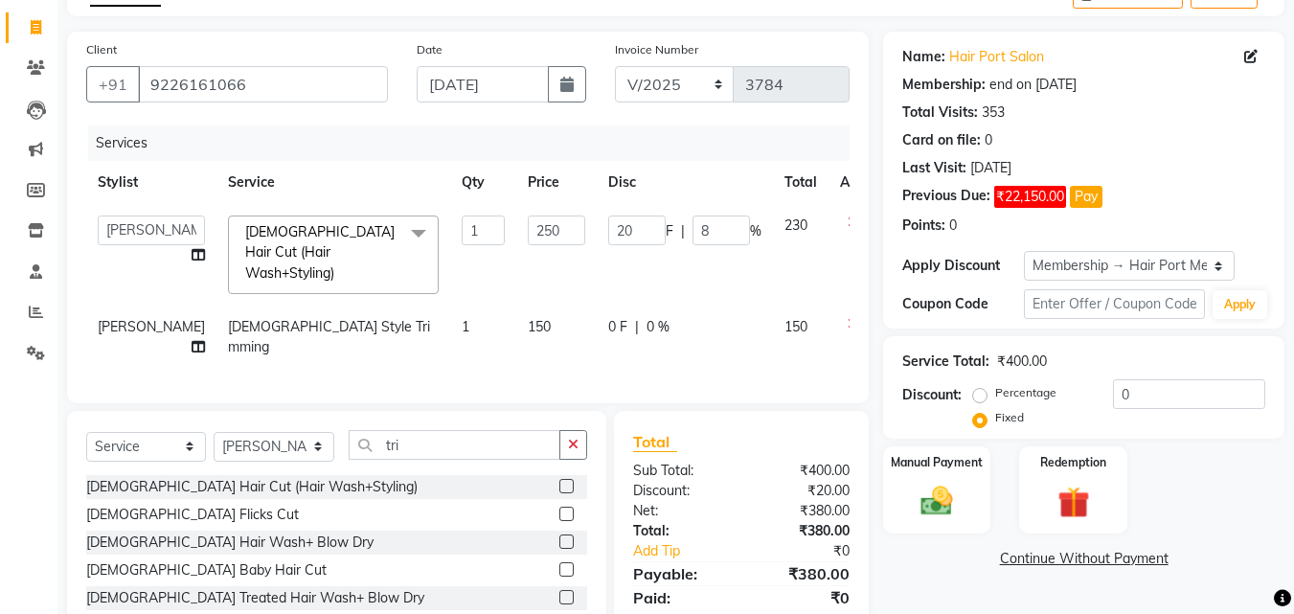
click at [559, 535] on label at bounding box center [566, 542] width 14 height 14
click at [559, 536] on input "checkbox" at bounding box center [565, 542] width 12 height 12
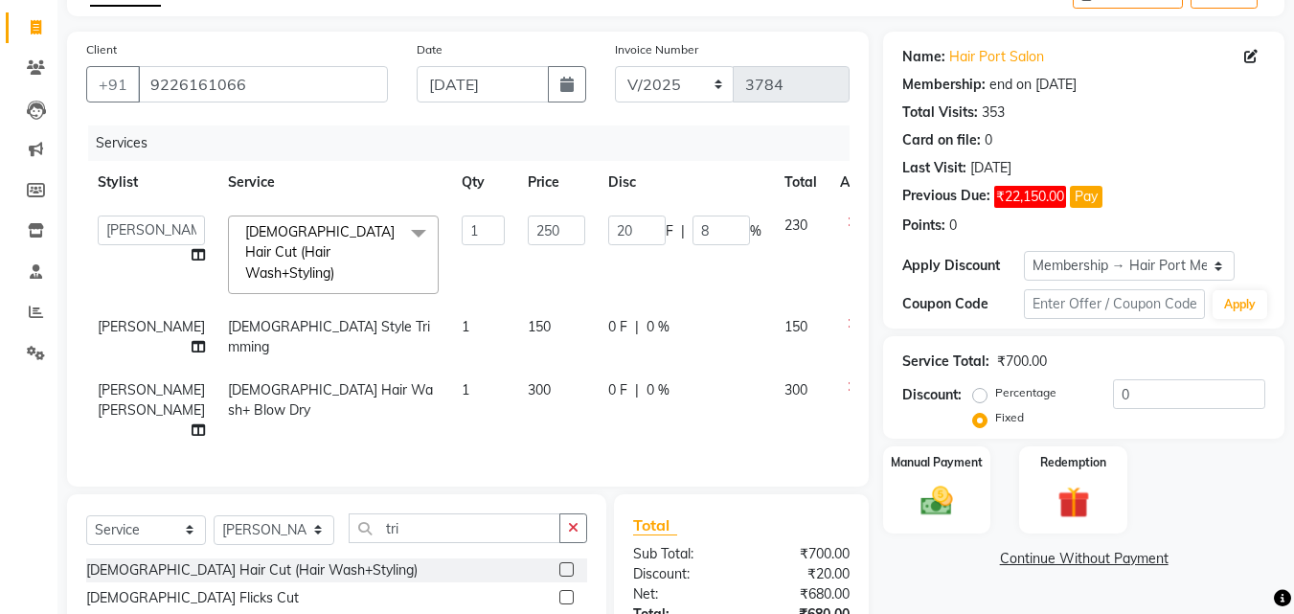
click at [586, 476] on div "Client [PHONE_NUMBER] Date [DATE] Invoice Number V/2025 V/[PHONE_NUMBER] Servic…" at bounding box center [468, 259] width 802 height 455
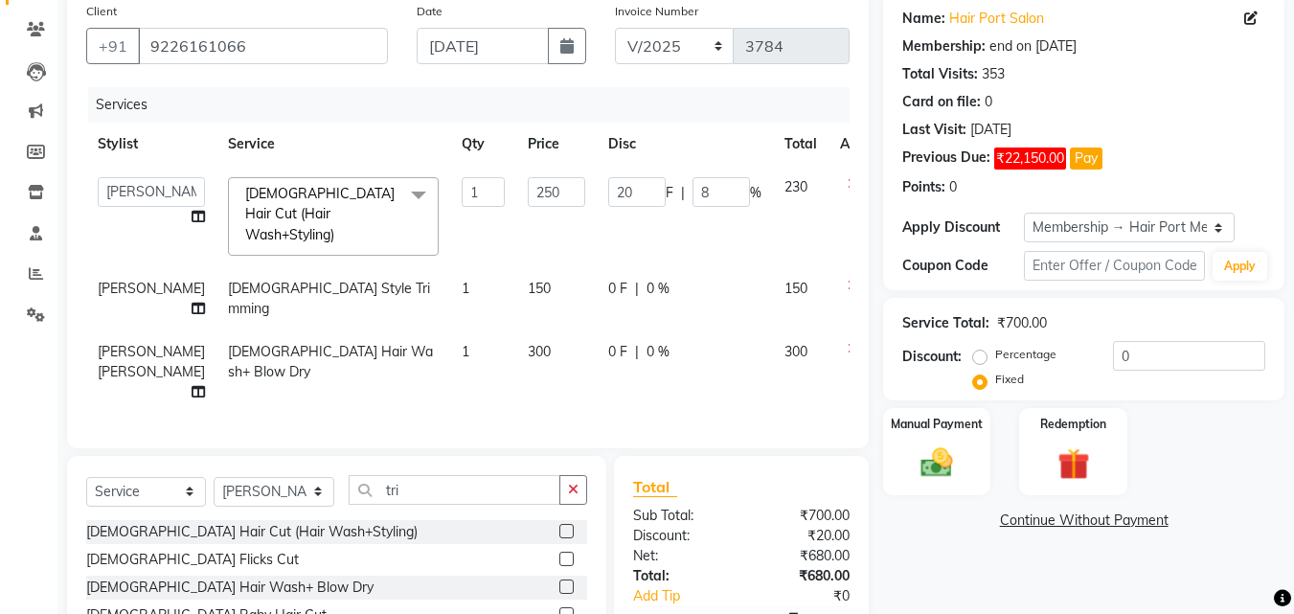
scroll to position [298, 0]
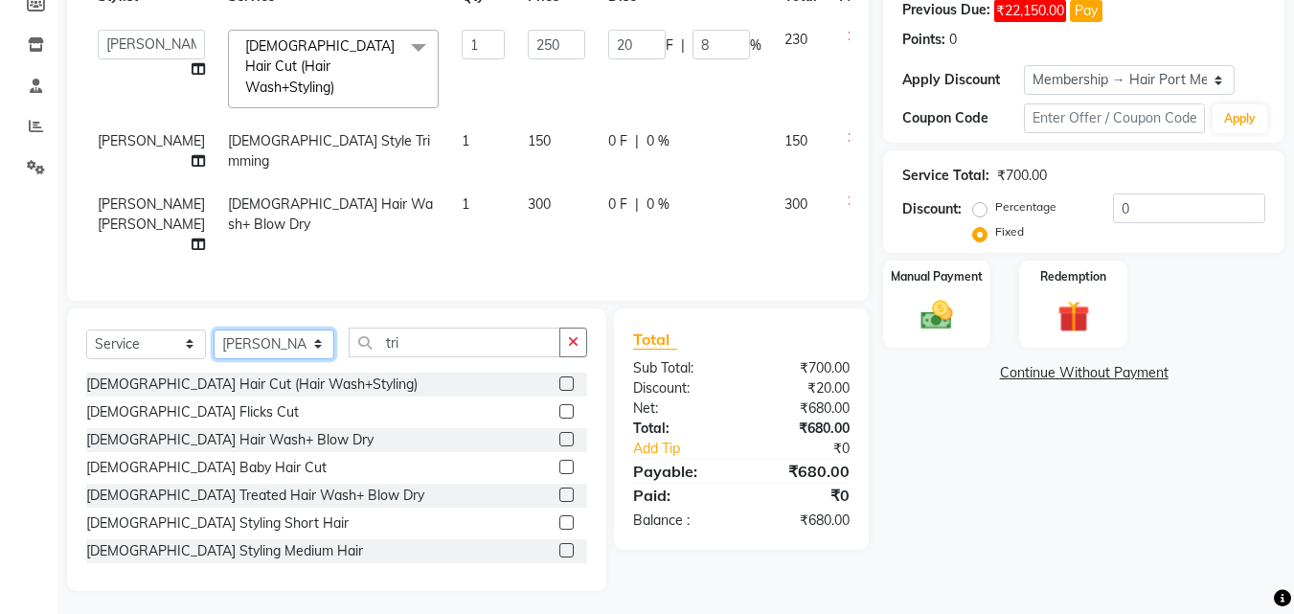
click at [259, 336] on select "Select Stylist [PERSON_NAME] [PERSON_NAME] [PERSON_NAME] [PERSON_NAME] [PERSON_…" at bounding box center [274, 345] width 121 height 30
click at [214, 330] on select "Select Stylist [PERSON_NAME] [PERSON_NAME] [PERSON_NAME] [PERSON_NAME] [PERSON_…" at bounding box center [274, 345] width 121 height 30
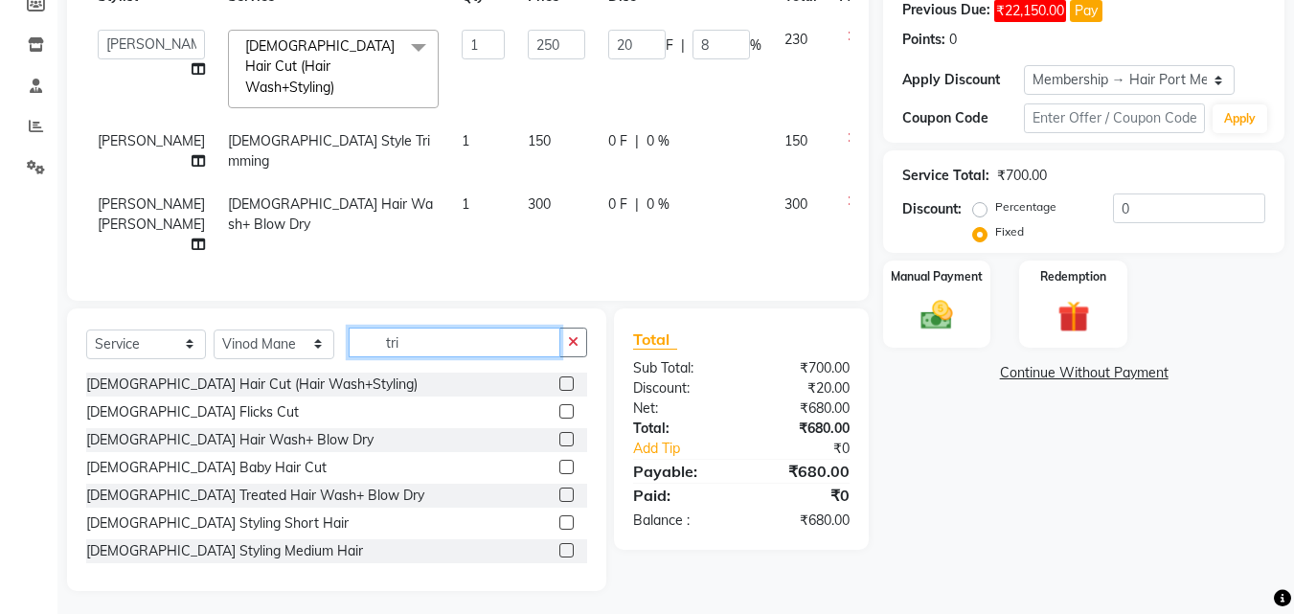
click at [441, 338] on input "tri" at bounding box center [455, 343] width 212 height 30
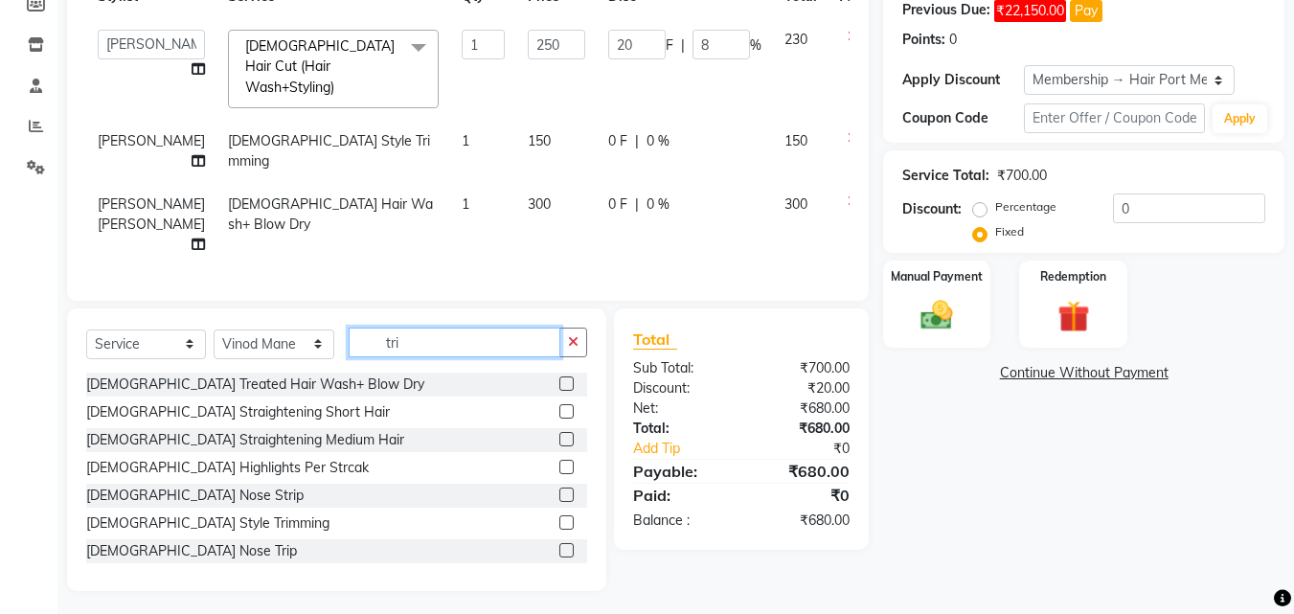
scroll to position [257, 0]
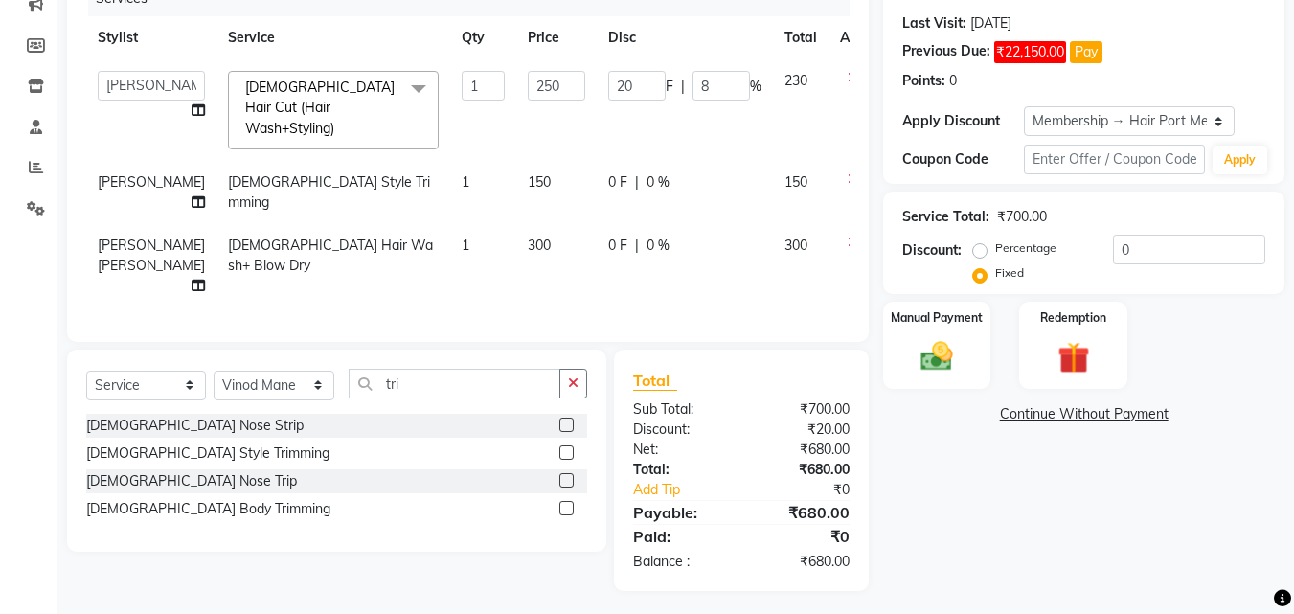
click at [566, 445] on label at bounding box center [566, 452] width 14 height 14
click at [566, 447] on input "checkbox" at bounding box center [565, 453] width 12 height 12
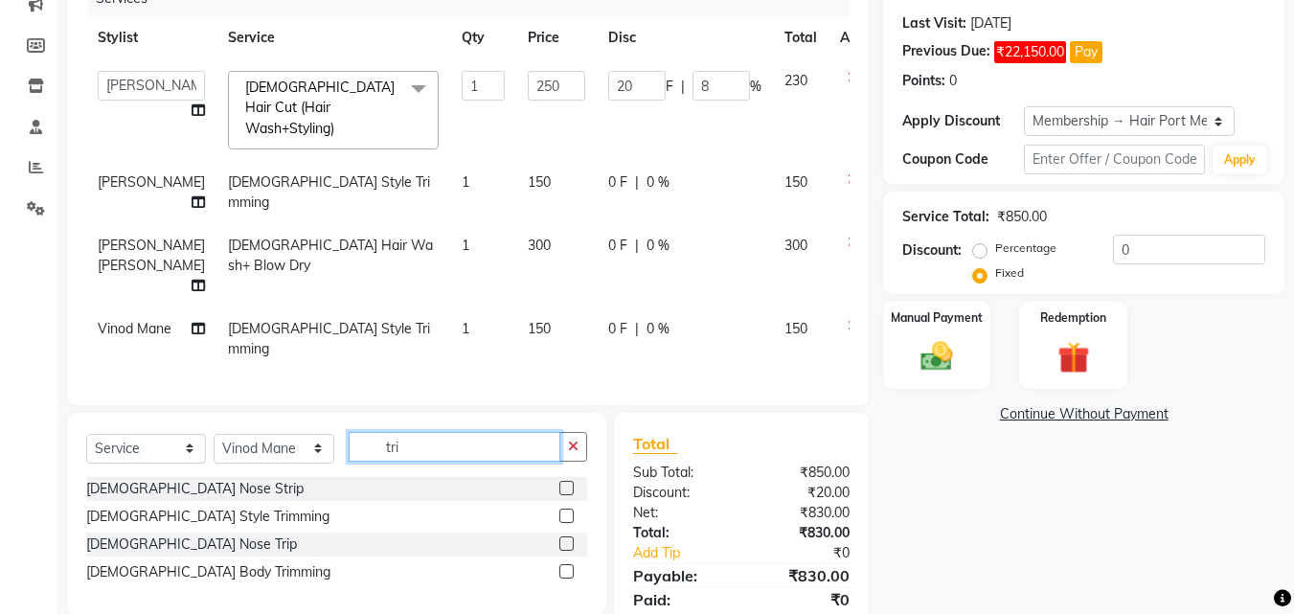
click at [426, 432] on input "tri" at bounding box center [455, 447] width 212 height 30
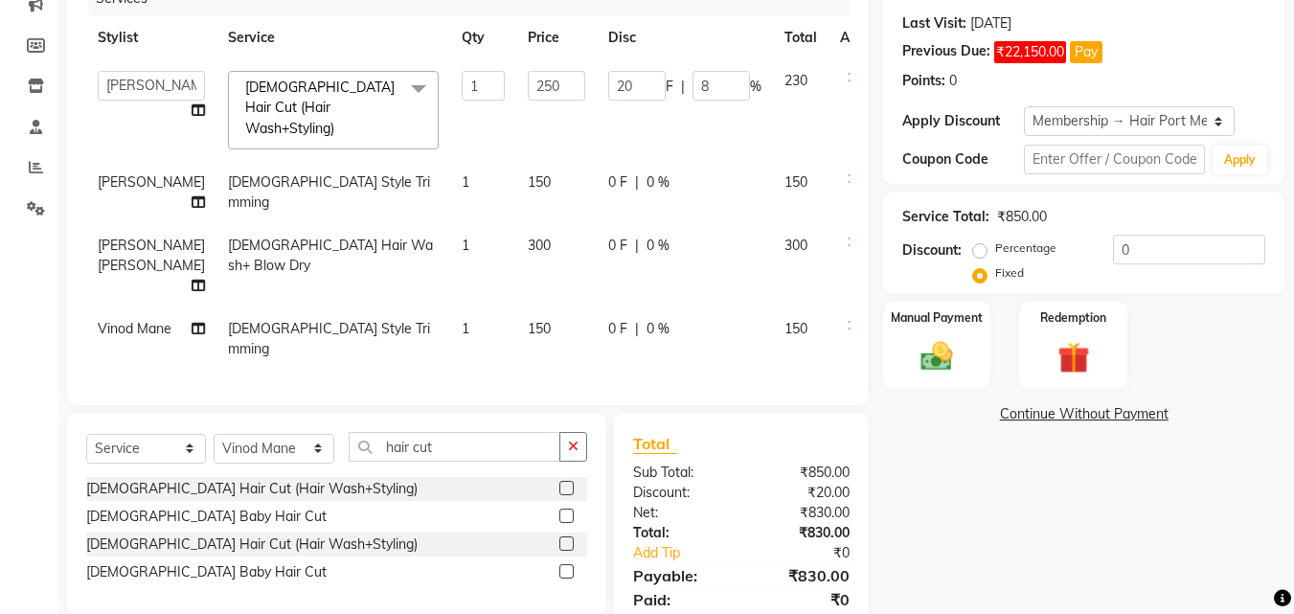
click at [565, 537] on label at bounding box center [566, 543] width 14 height 14
click at [565, 538] on input "checkbox" at bounding box center [565, 544] width 12 height 12
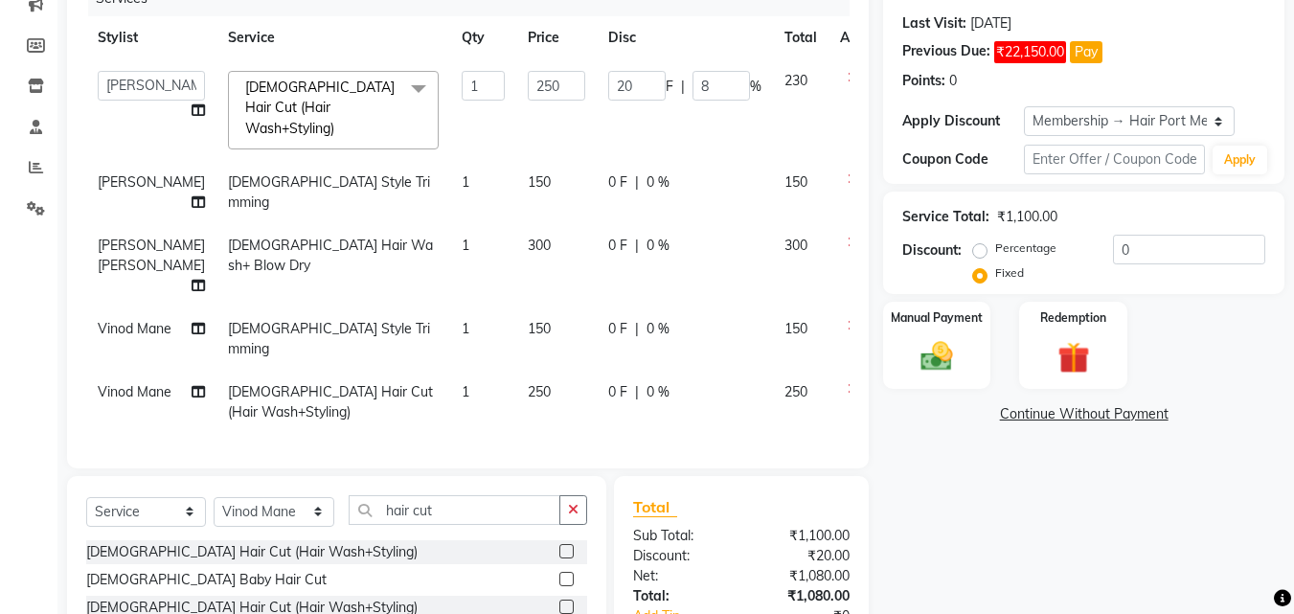
click at [461, 480] on div "Select Service Product Membership Package Voucher Prepaid Gift Card Select Styl…" at bounding box center [336, 577] width 539 height 202
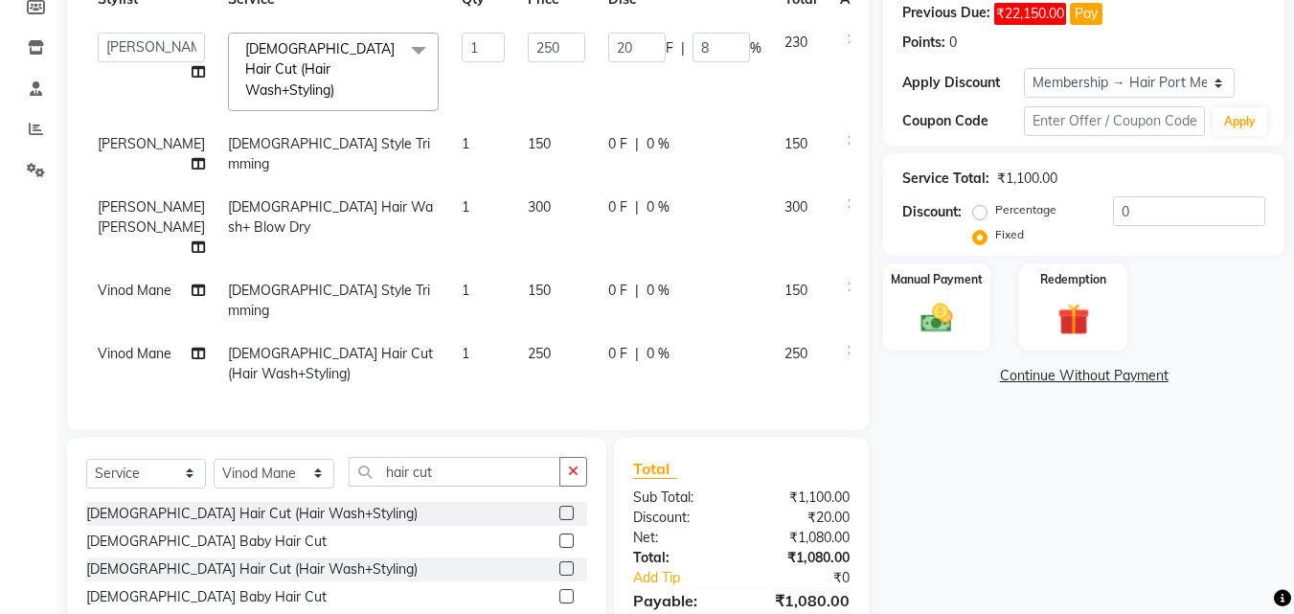
scroll to position [383, 0]
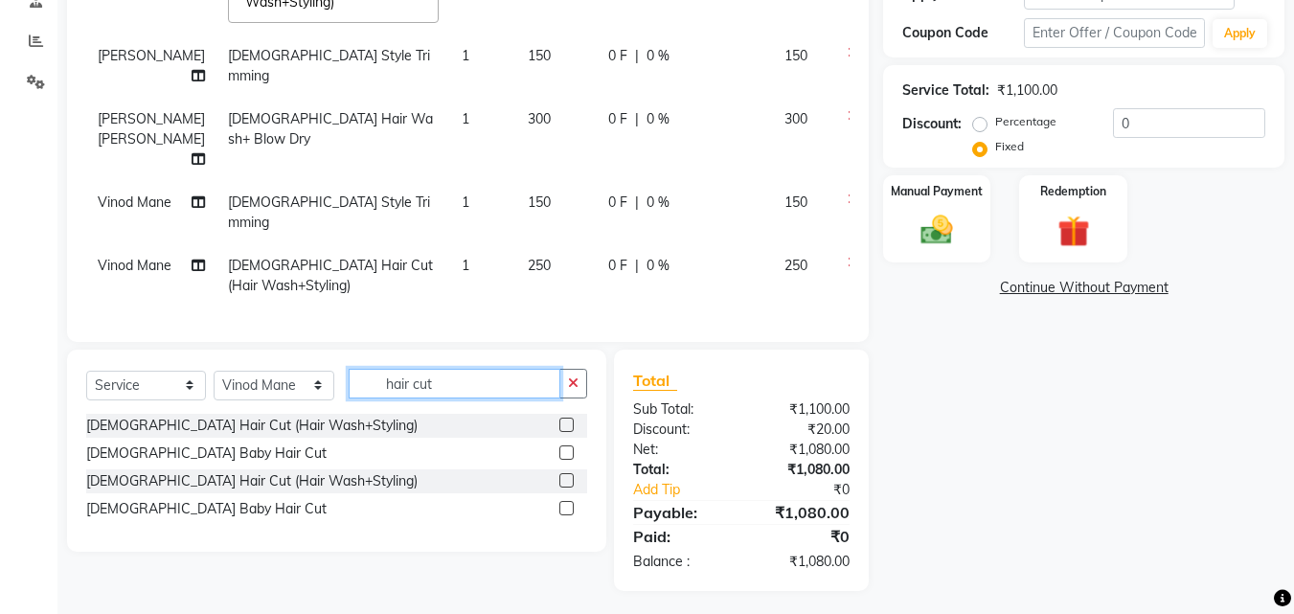
click at [445, 370] on input "hair cut" at bounding box center [455, 384] width 212 height 30
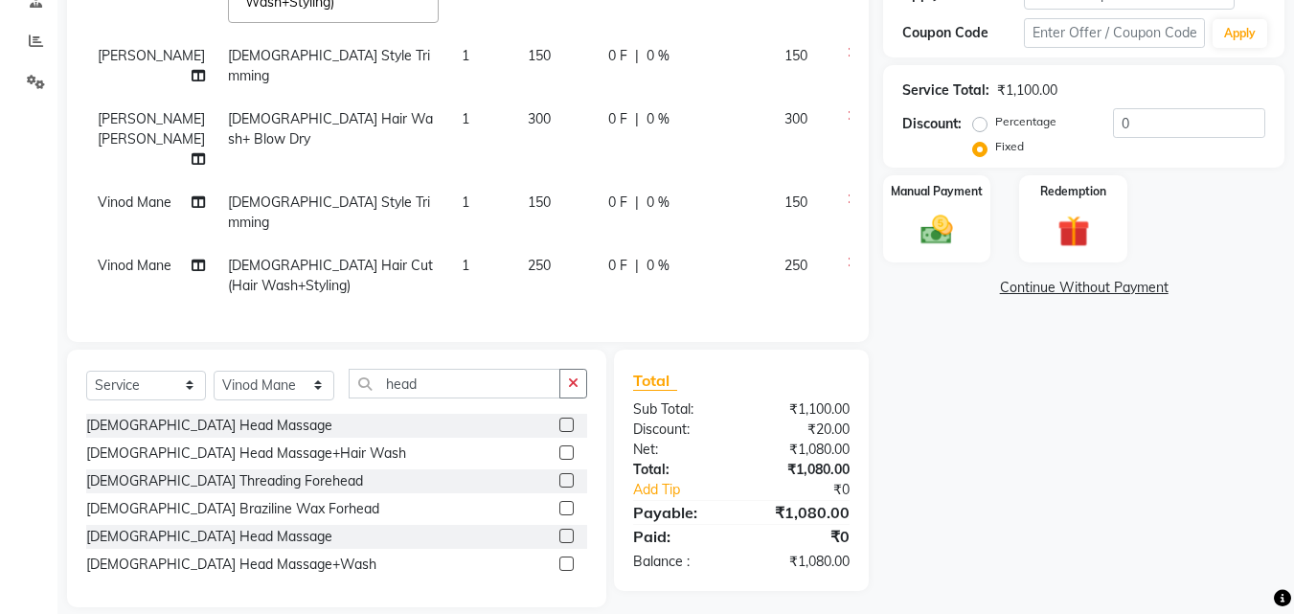
click at [567, 530] on label at bounding box center [566, 536] width 14 height 14
click at [567, 531] on input "checkbox" at bounding box center [565, 537] width 12 height 12
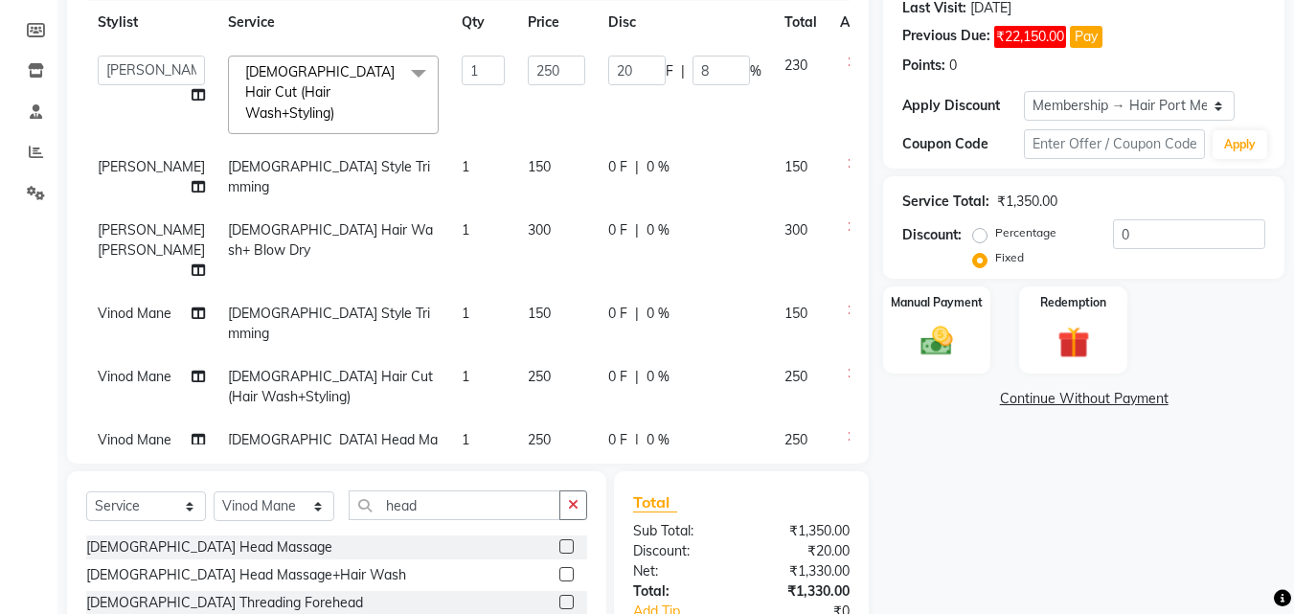
scroll to position [268, 0]
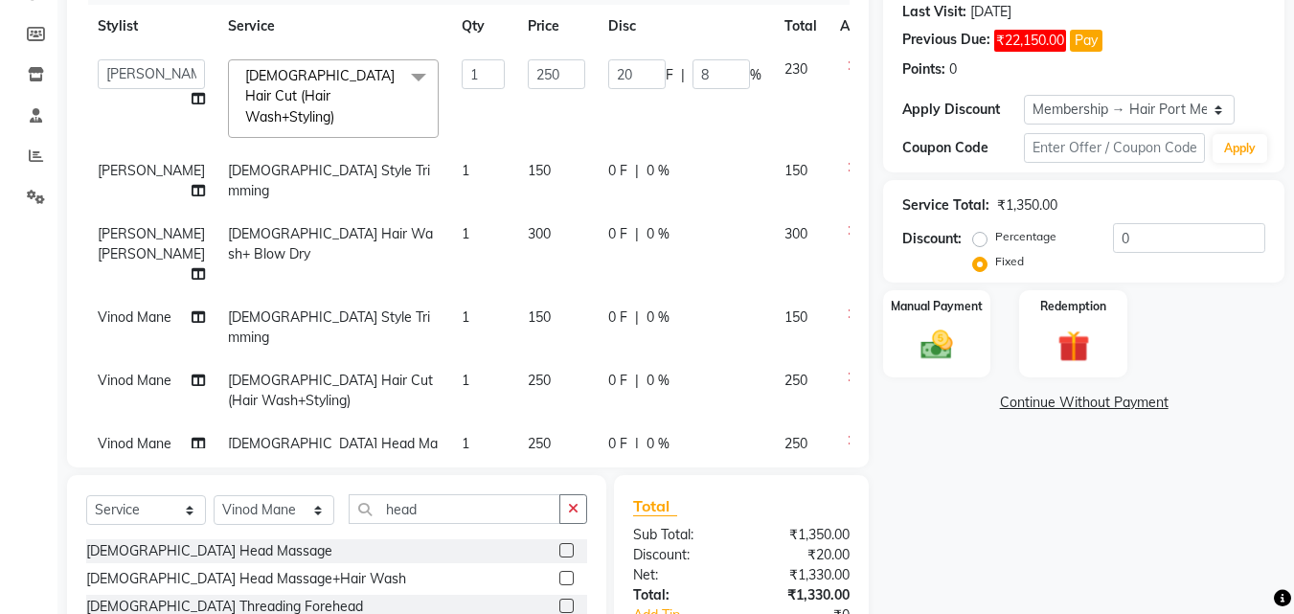
click at [608, 161] on span "0 F" at bounding box center [617, 171] width 19 height 20
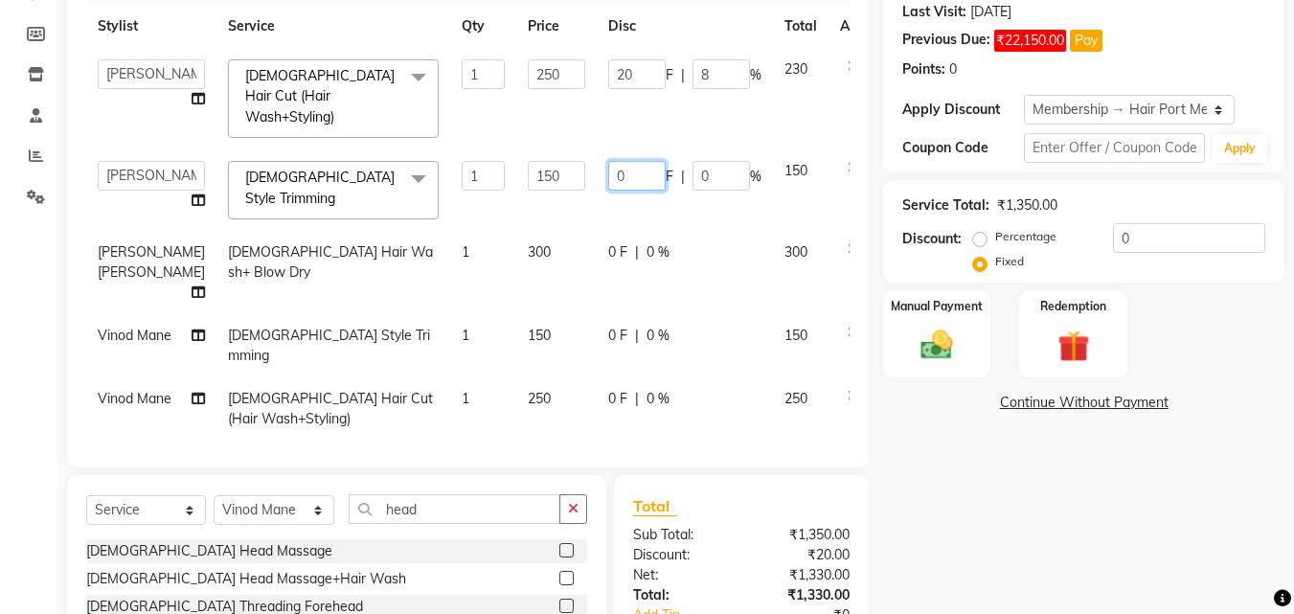
click at [608, 161] on input "0" at bounding box center [636, 176] width 57 height 30
click at [650, 178] on tbody "[PERSON_NAME] [PERSON_NAME] [PERSON_NAME] [PERSON_NAME] [PERSON_NAME] [PERSON_N…" at bounding box center [489, 276] width 806 height 456
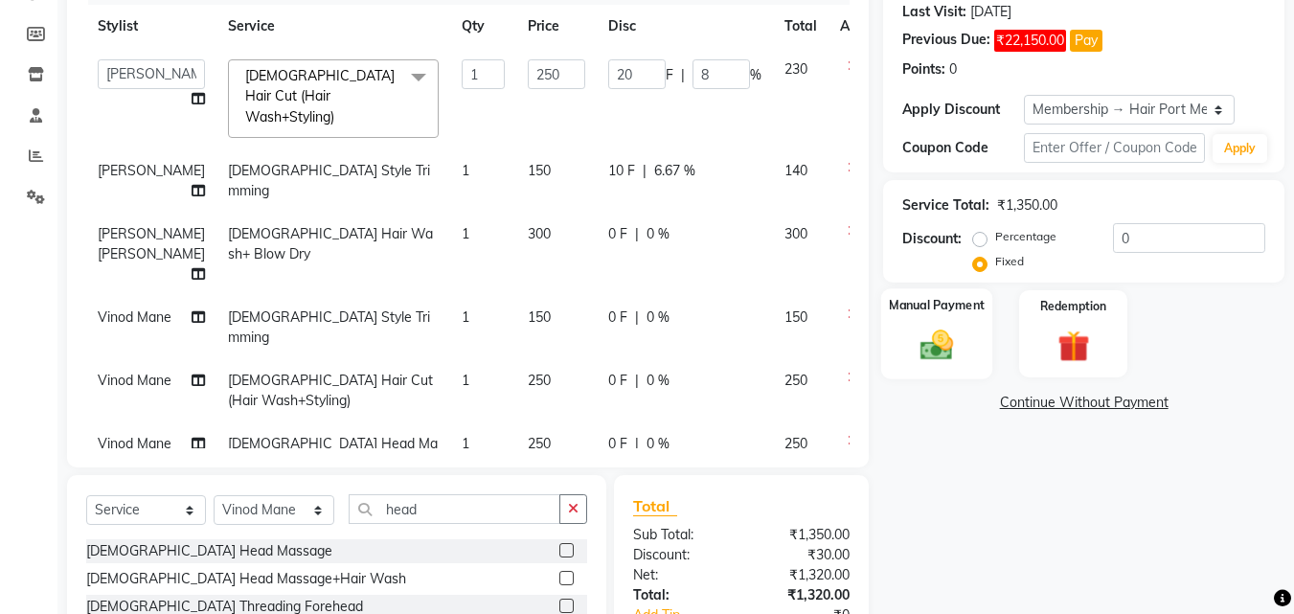
click at [932, 347] on img at bounding box center [937, 345] width 54 height 38
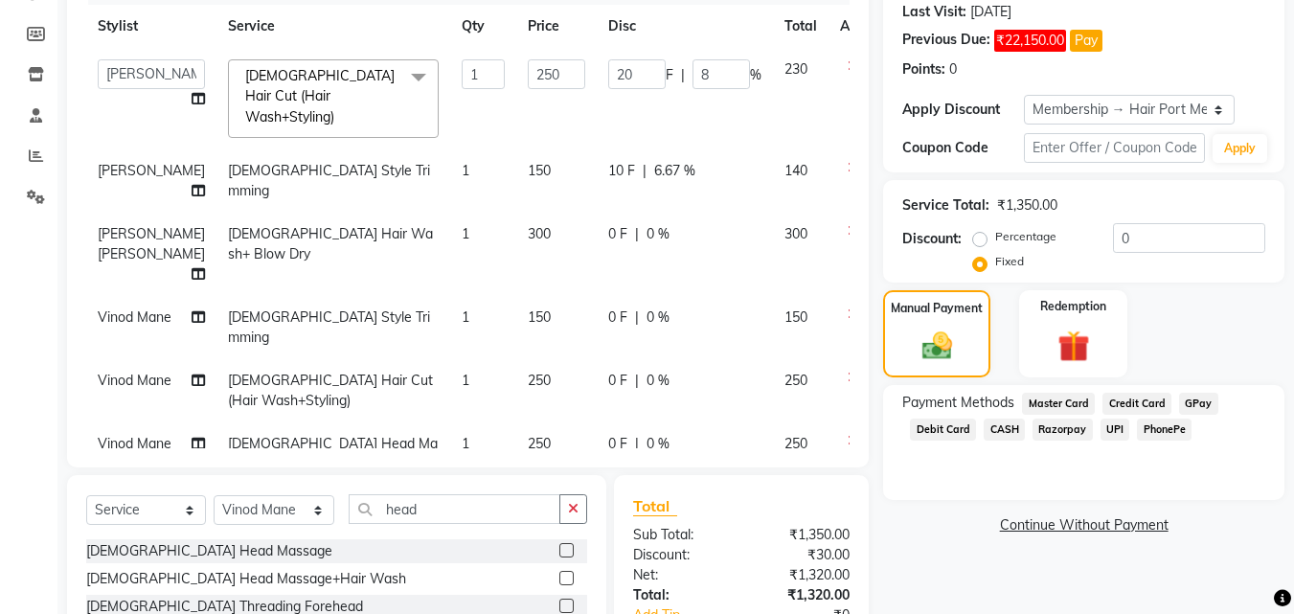
click at [1107, 427] on span "UPI" at bounding box center [1116, 430] width 30 height 22
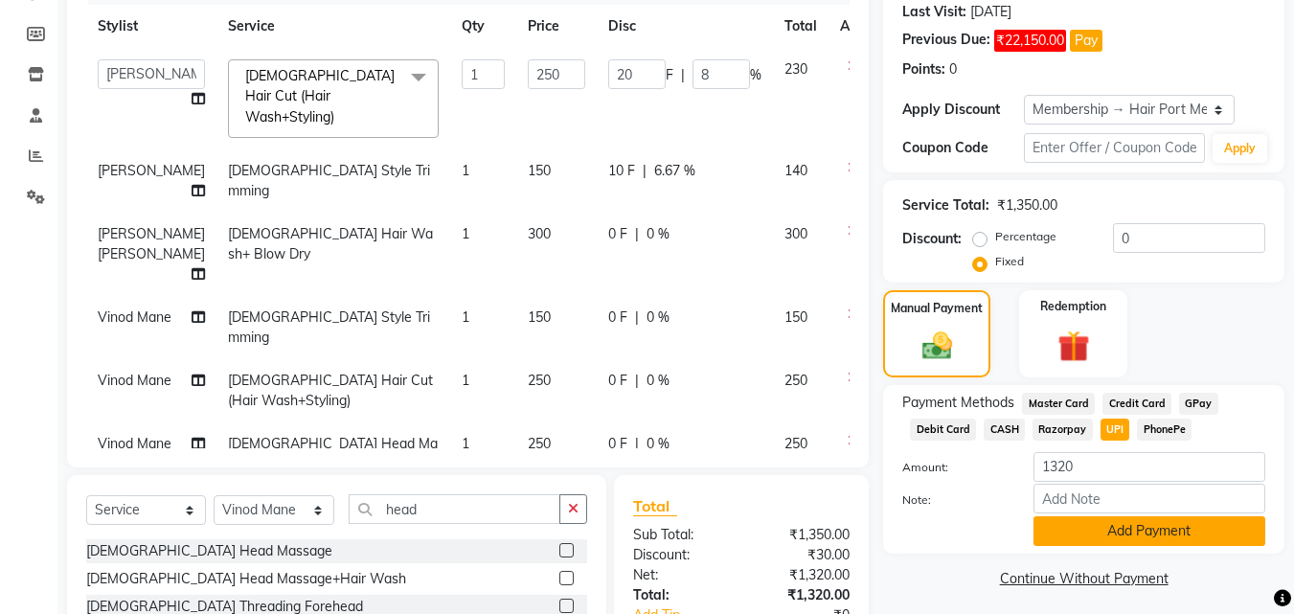
click at [1160, 523] on button "Add Payment" at bounding box center [1150, 531] width 232 height 30
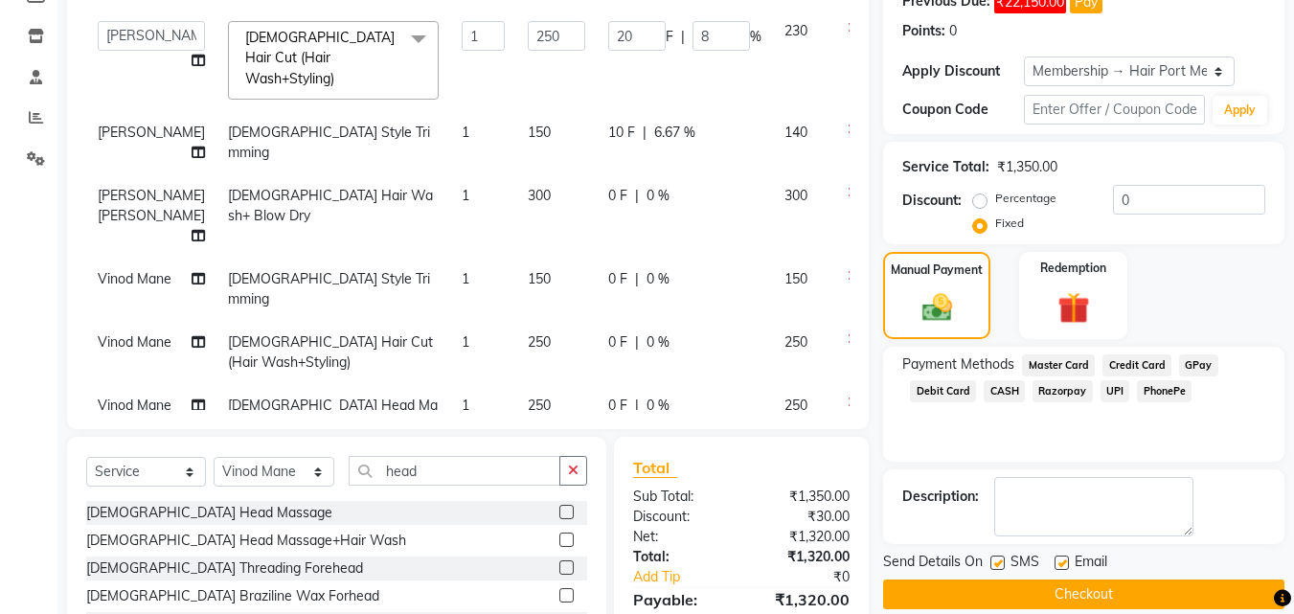
scroll to position [440, 0]
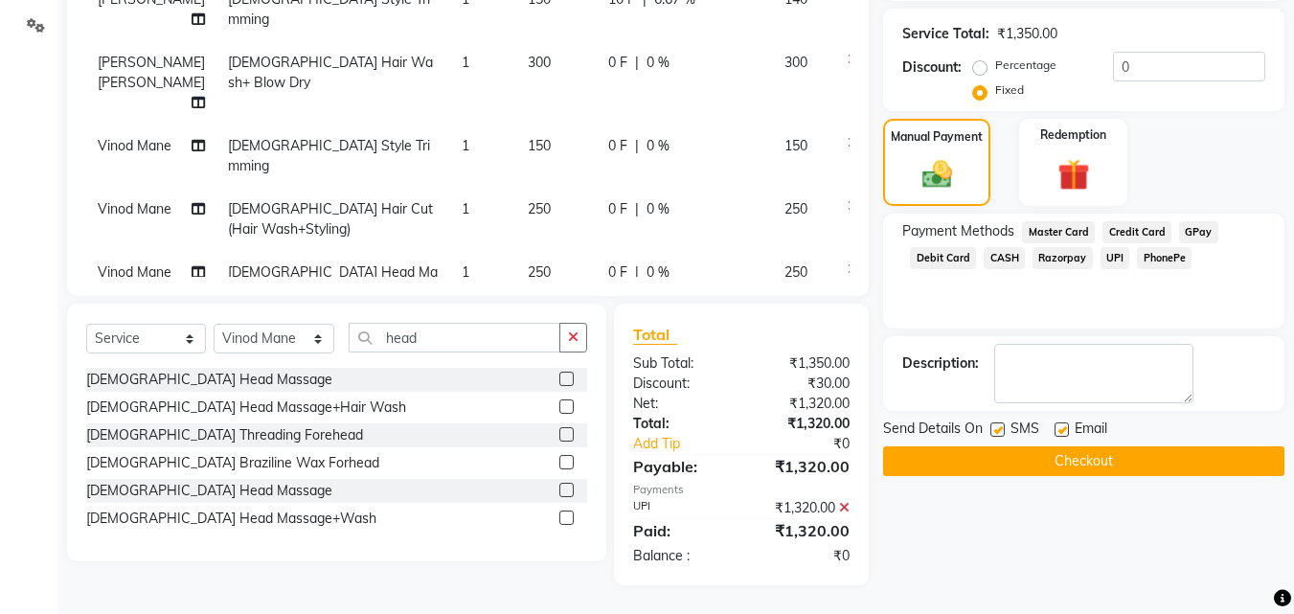
click at [1164, 464] on button "Checkout" at bounding box center [1083, 461] width 401 height 30
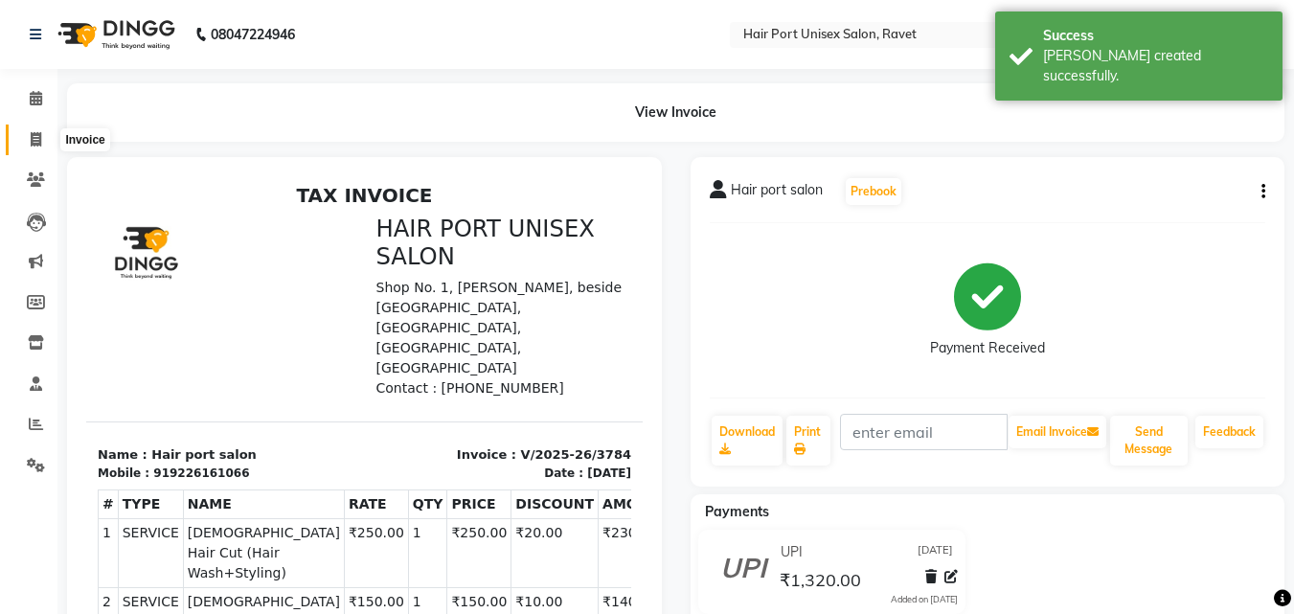
click at [33, 140] on icon at bounding box center [36, 139] width 11 height 14
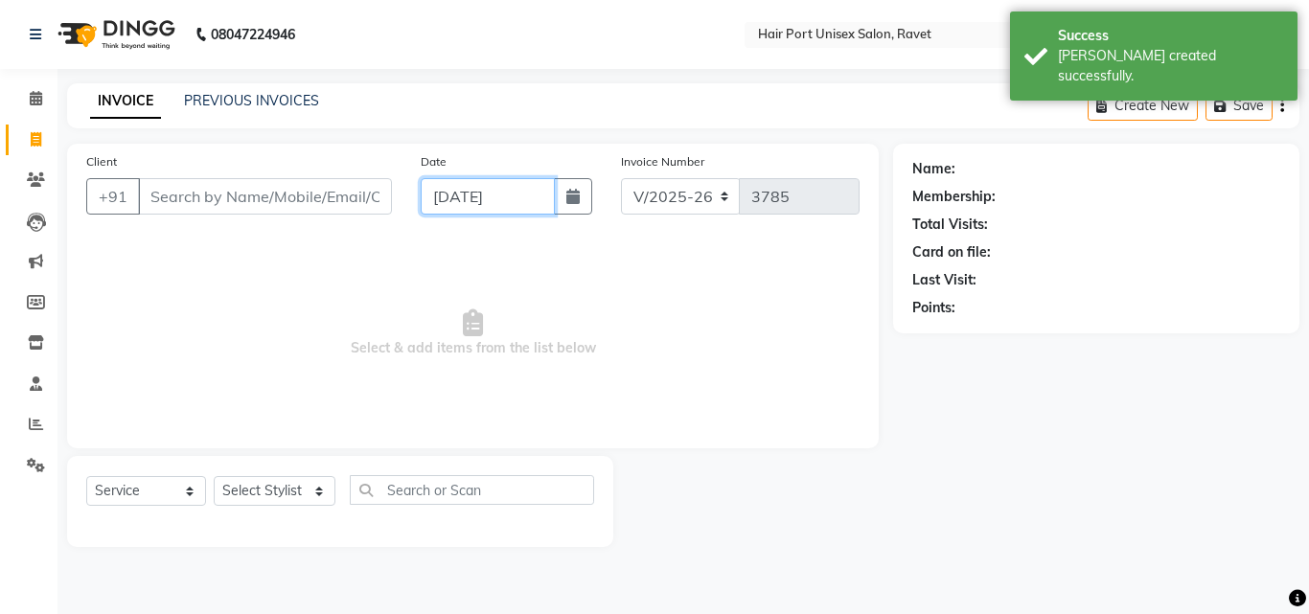
click at [442, 189] on input "[DATE]" at bounding box center [488, 196] width 134 height 36
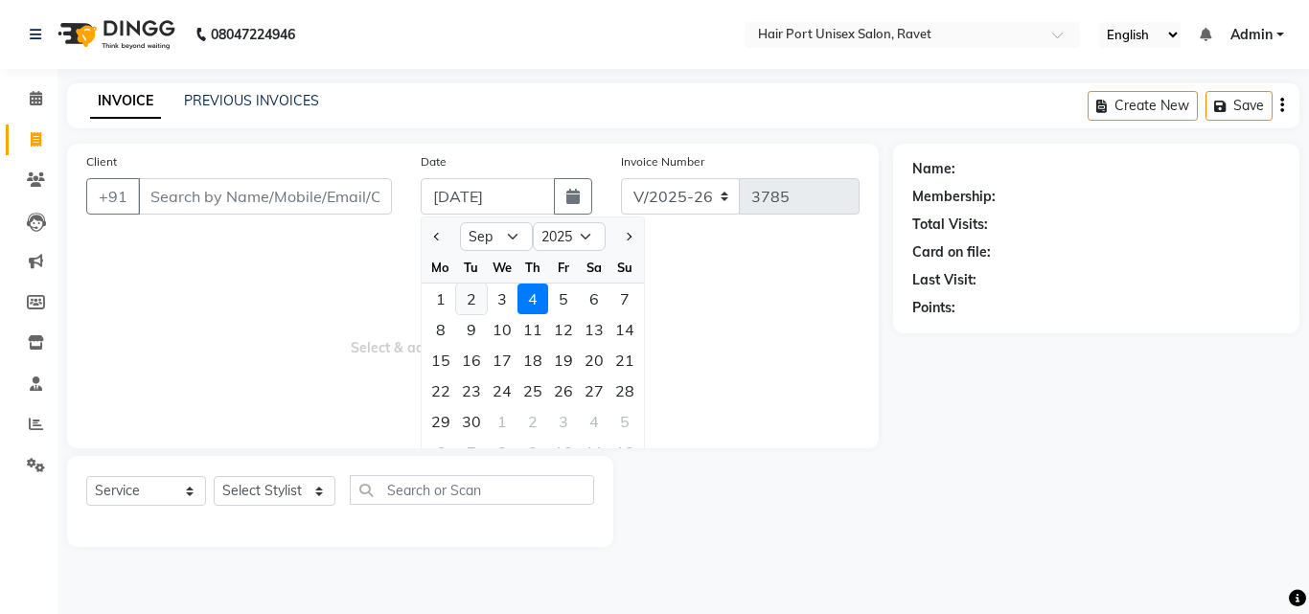
click at [472, 305] on div "2" at bounding box center [471, 299] width 31 height 31
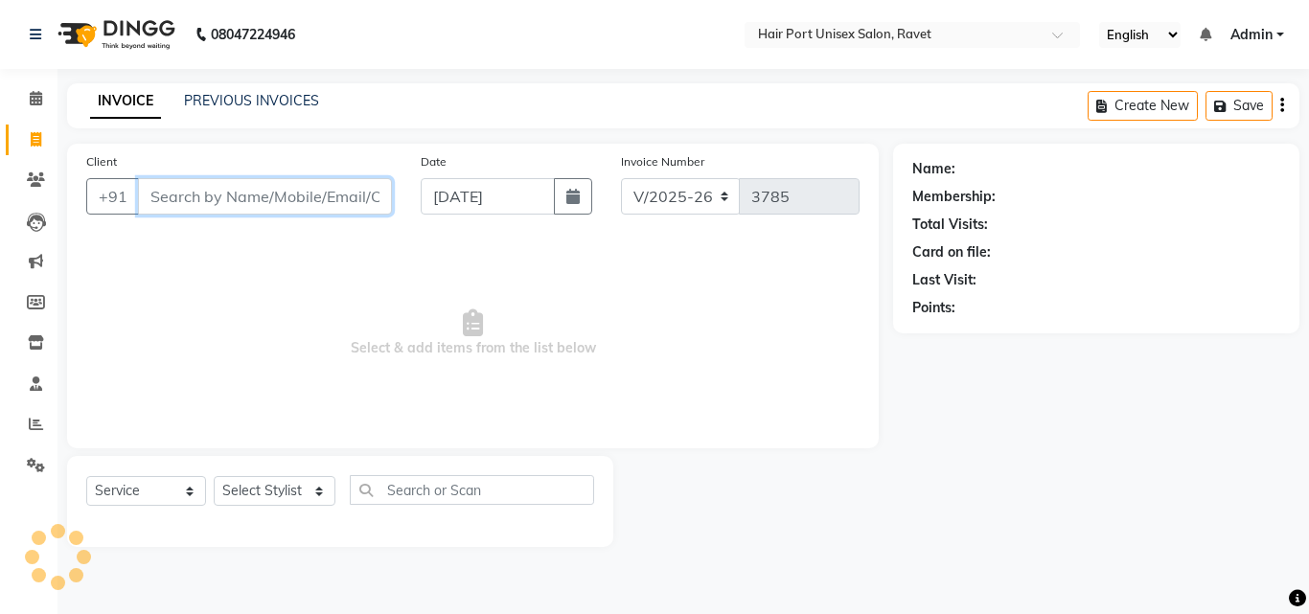
click at [304, 182] on input "Client" at bounding box center [265, 196] width 254 height 36
click at [329, 197] on input "Client" at bounding box center [265, 196] width 254 height 36
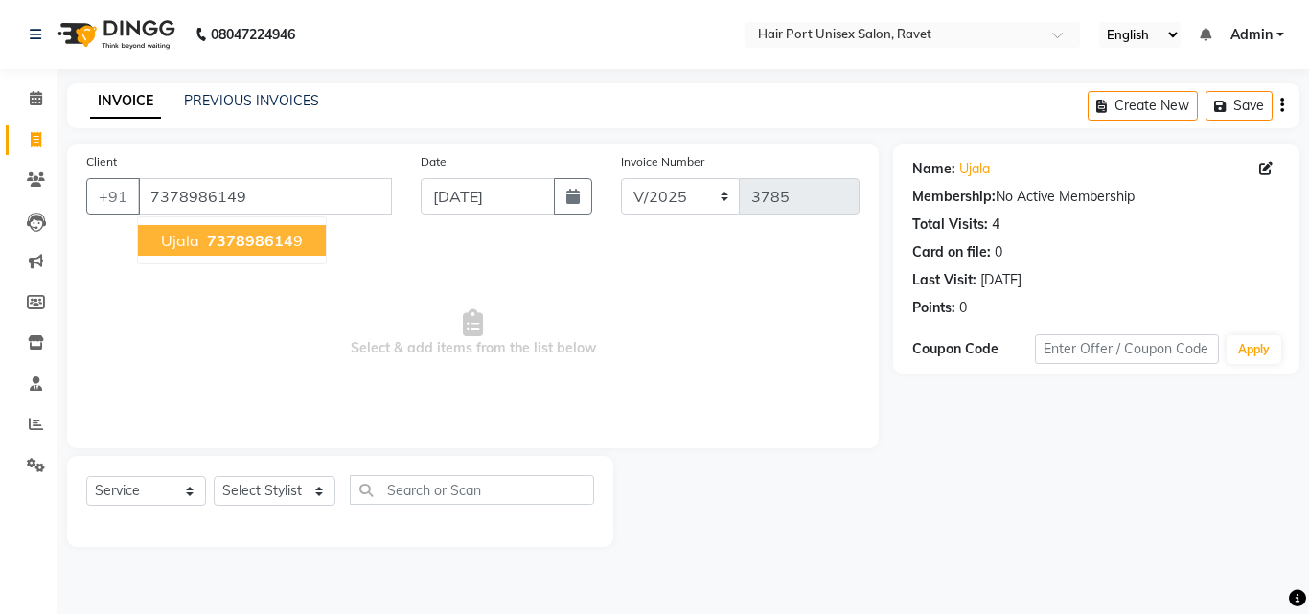
click at [250, 242] on span "737898614" at bounding box center [250, 240] width 86 height 19
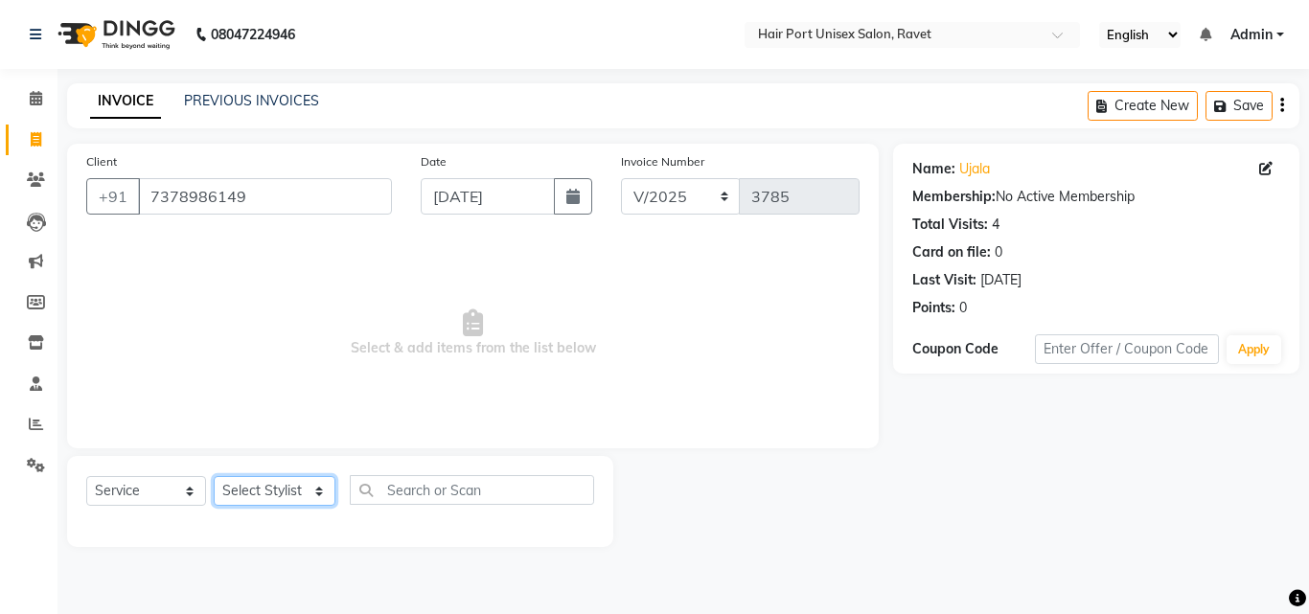
click at [252, 490] on select "Select Stylist [PERSON_NAME] [PERSON_NAME] [PERSON_NAME] [PERSON_NAME] [PERSON_…" at bounding box center [275, 491] width 122 height 30
click at [214, 476] on select "Select Stylist [PERSON_NAME] [PERSON_NAME] [PERSON_NAME] [PERSON_NAME] [PERSON_…" at bounding box center [275, 491] width 122 height 30
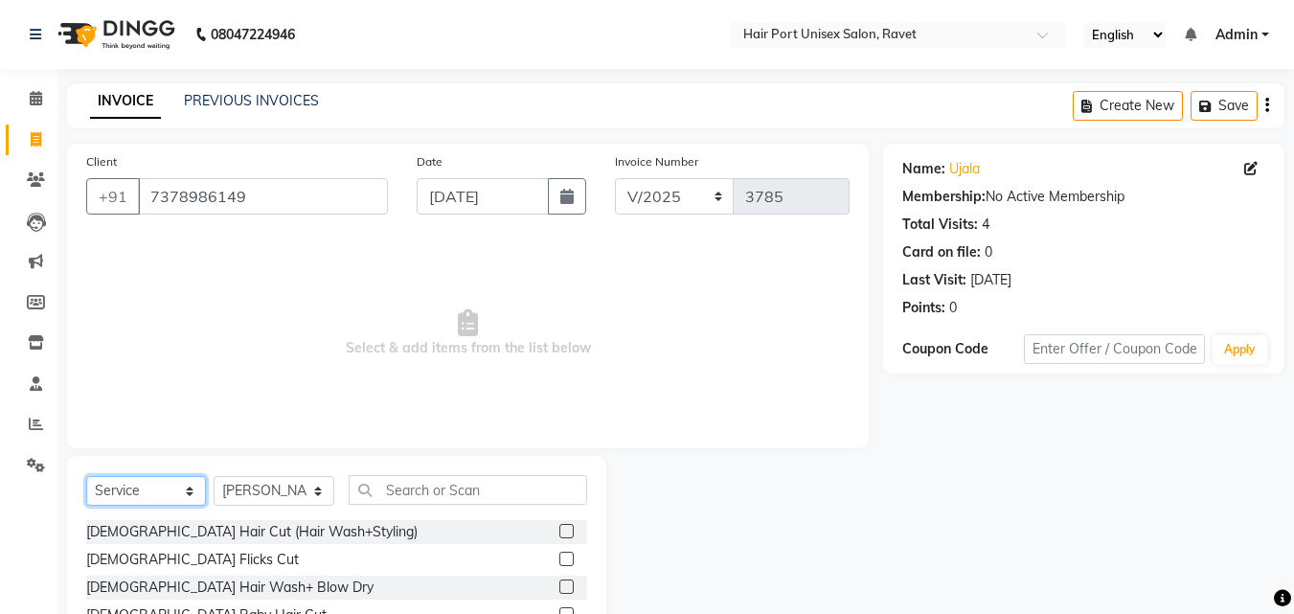
click at [130, 492] on select "Select Service Product Membership Package Voucher Prepaid Gift Card" at bounding box center [146, 491] width 120 height 30
click at [86, 476] on select "Select Service Product Membership Package Voucher Prepaid Gift Card" at bounding box center [146, 491] width 120 height 30
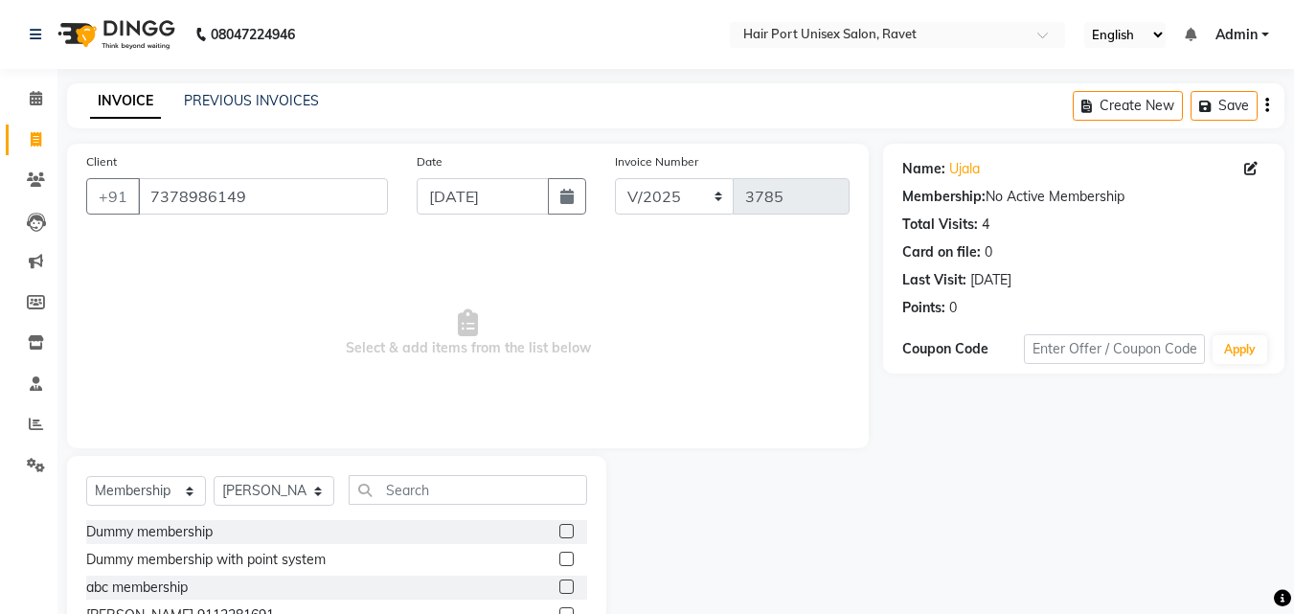
click at [366, 545] on div "Dummy membership Dummy membership with point system abc membership [PERSON_NAME…" at bounding box center [336, 616] width 501 height 192
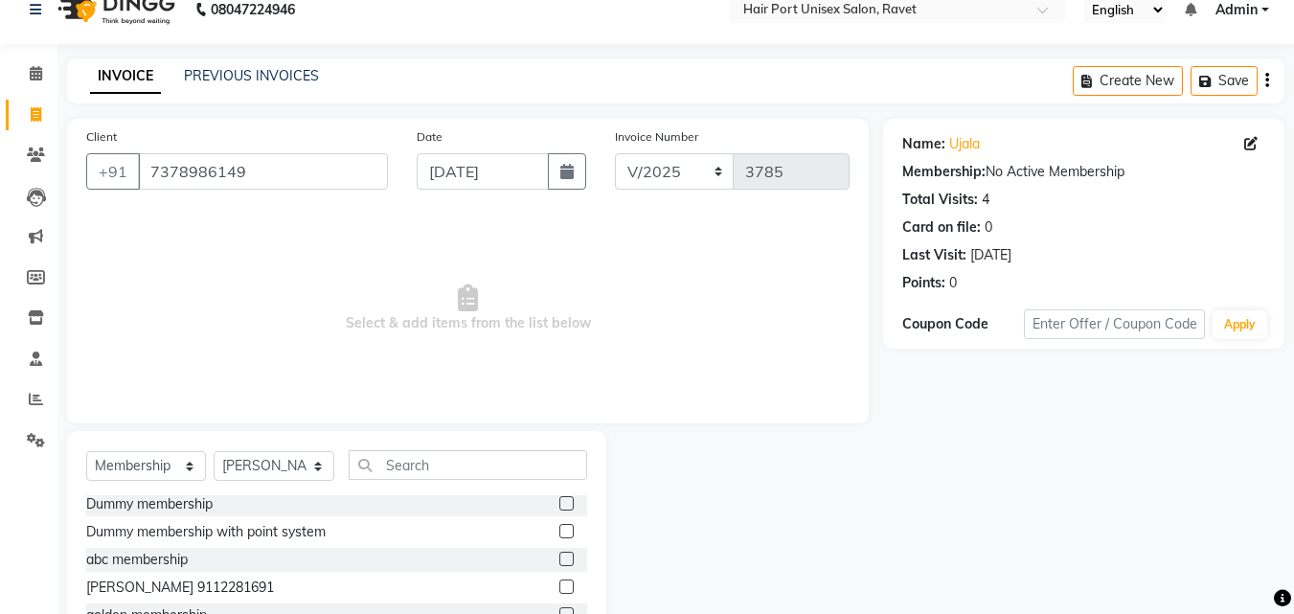
scroll to position [153, 0]
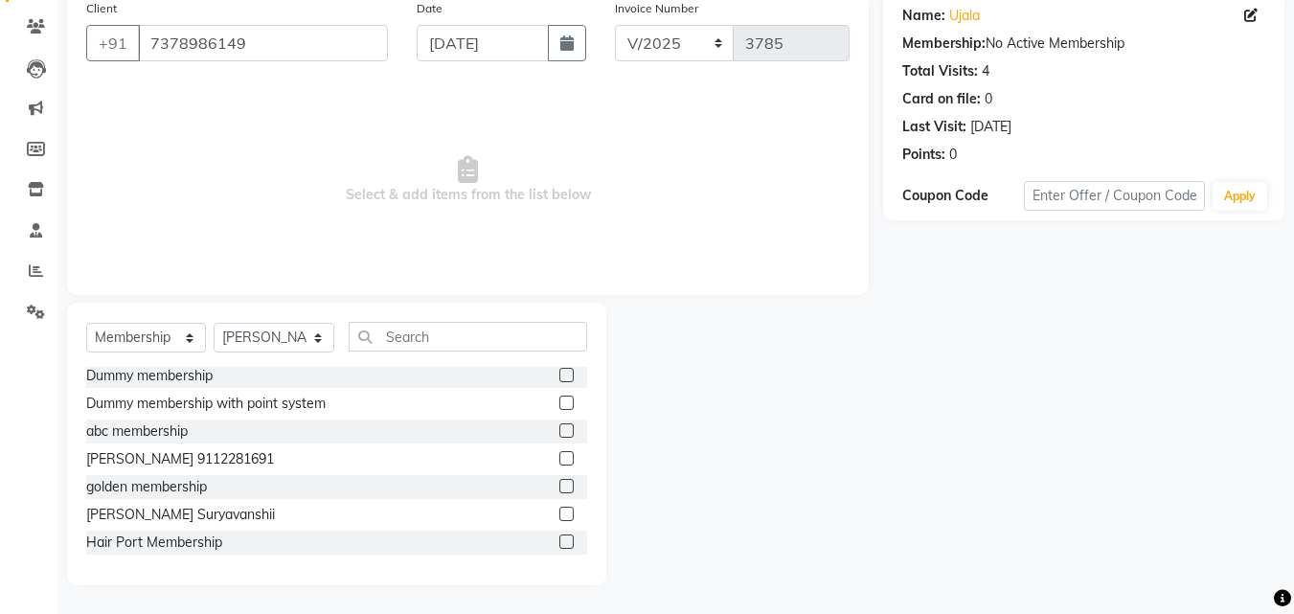
click at [559, 536] on label at bounding box center [566, 542] width 14 height 14
click at [559, 536] on input "checkbox" at bounding box center [565, 542] width 12 height 12
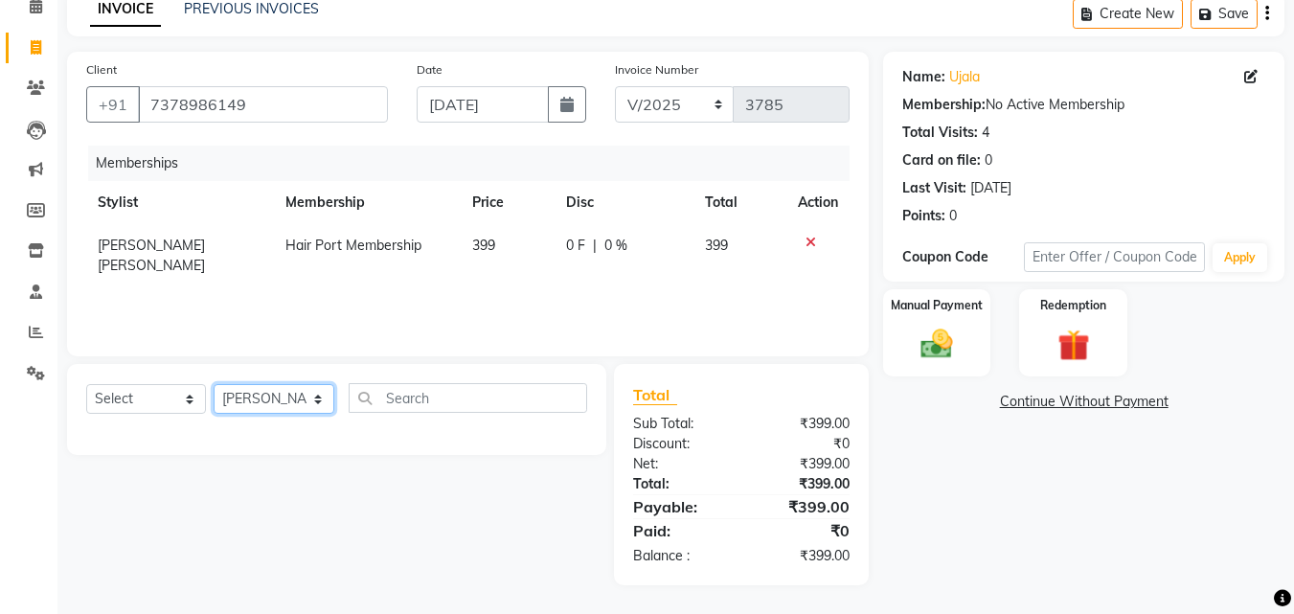
click at [251, 390] on select "Select Stylist [PERSON_NAME] [PERSON_NAME] [PERSON_NAME] [PERSON_NAME] [PERSON_…" at bounding box center [274, 399] width 121 height 30
click at [117, 392] on select "Select Service Product Package Voucher Prepaid Gift Card" at bounding box center [146, 399] width 120 height 30
click at [86, 384] on select "Select Service Product Package Voucher Prepaid Gift Card" at bounding box center [146, 399] width 120 height 30
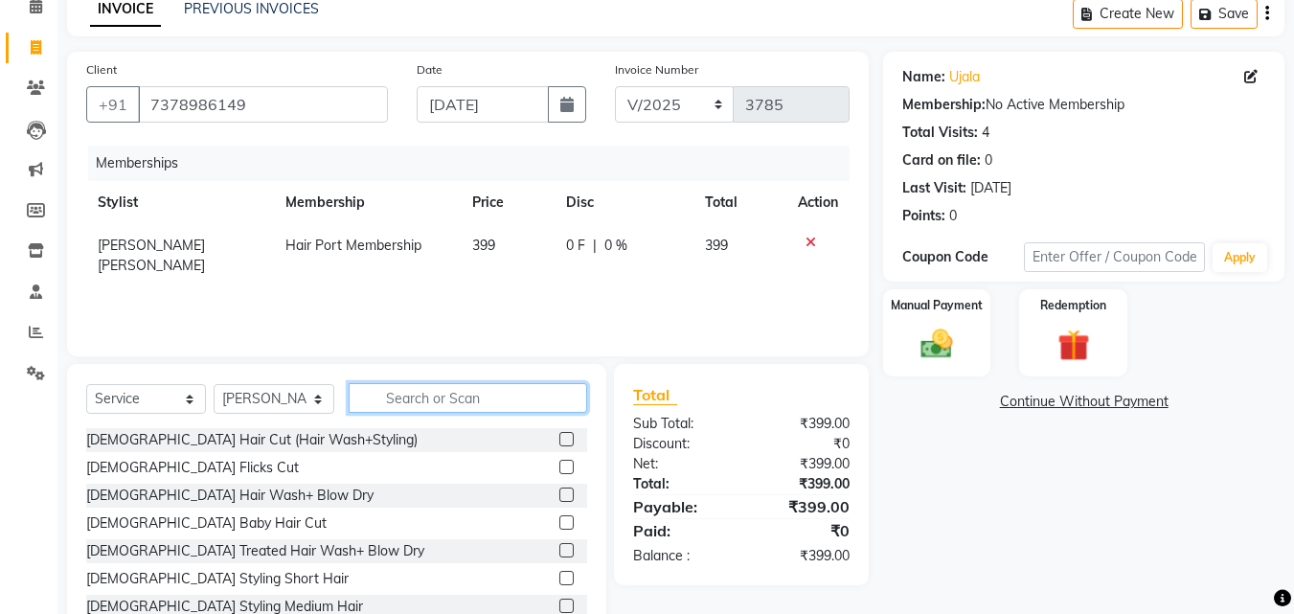
click at [387, 399] on input "text" at bounding box center [468, 398] width 239 height 30
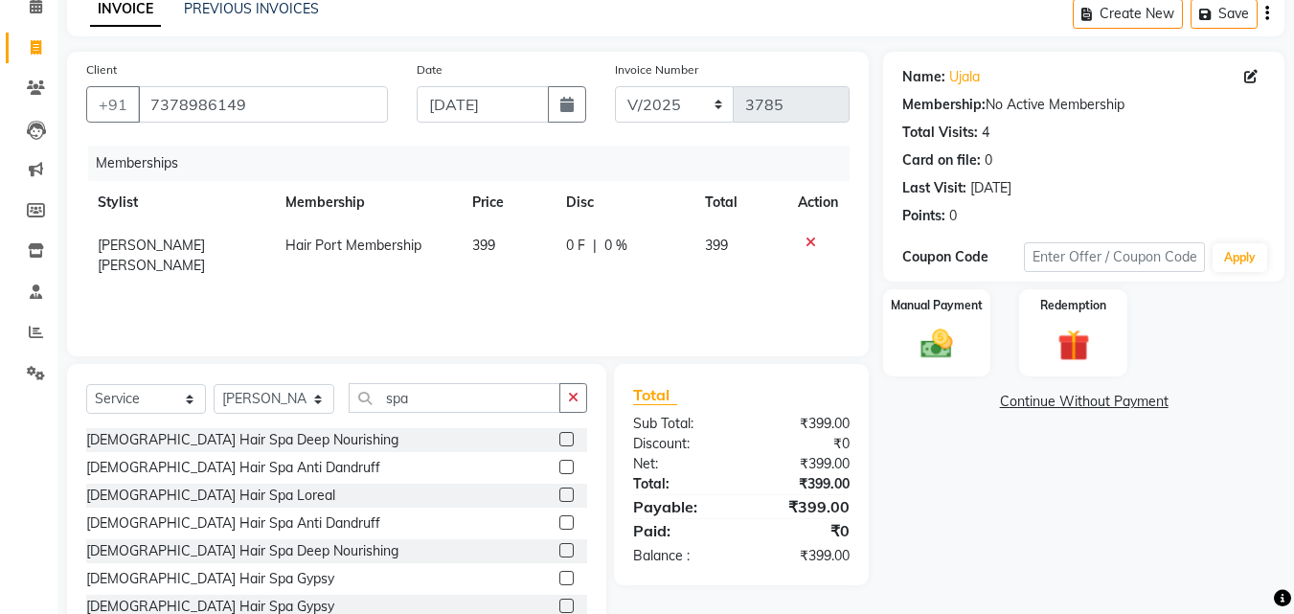
click at [422, 491] on div "[DEMOGRAPHIC_DATA] Hair Spa Loreal" at bounding box center [336, 496] width 501 height 24
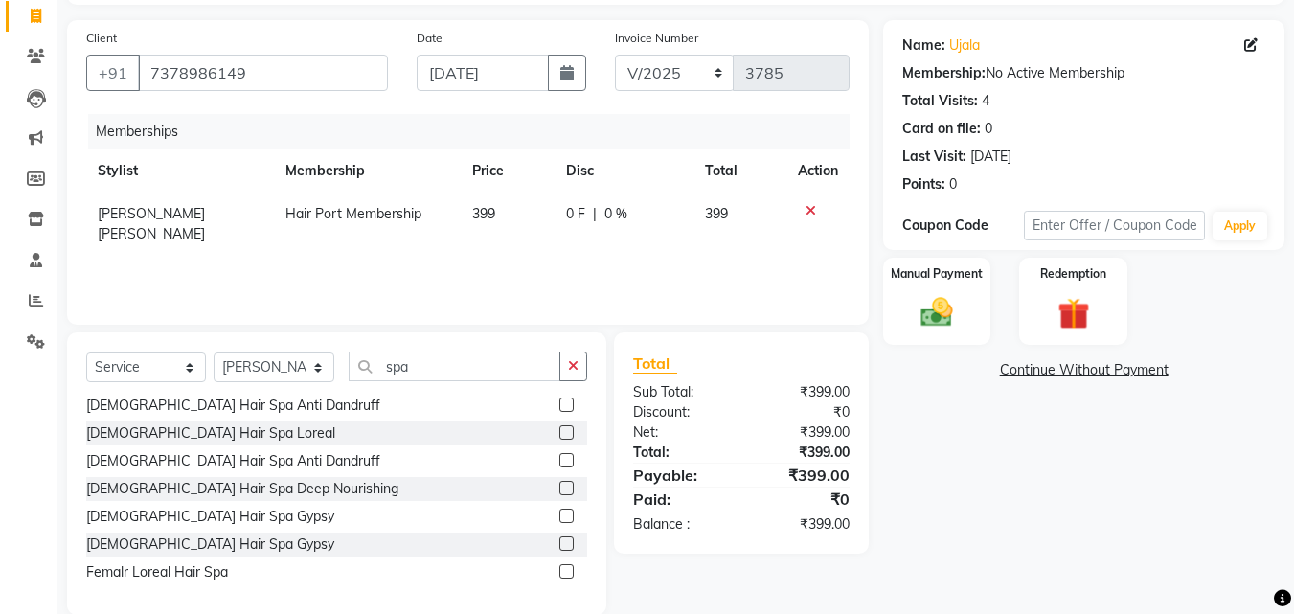
scroll to position [130, 0]
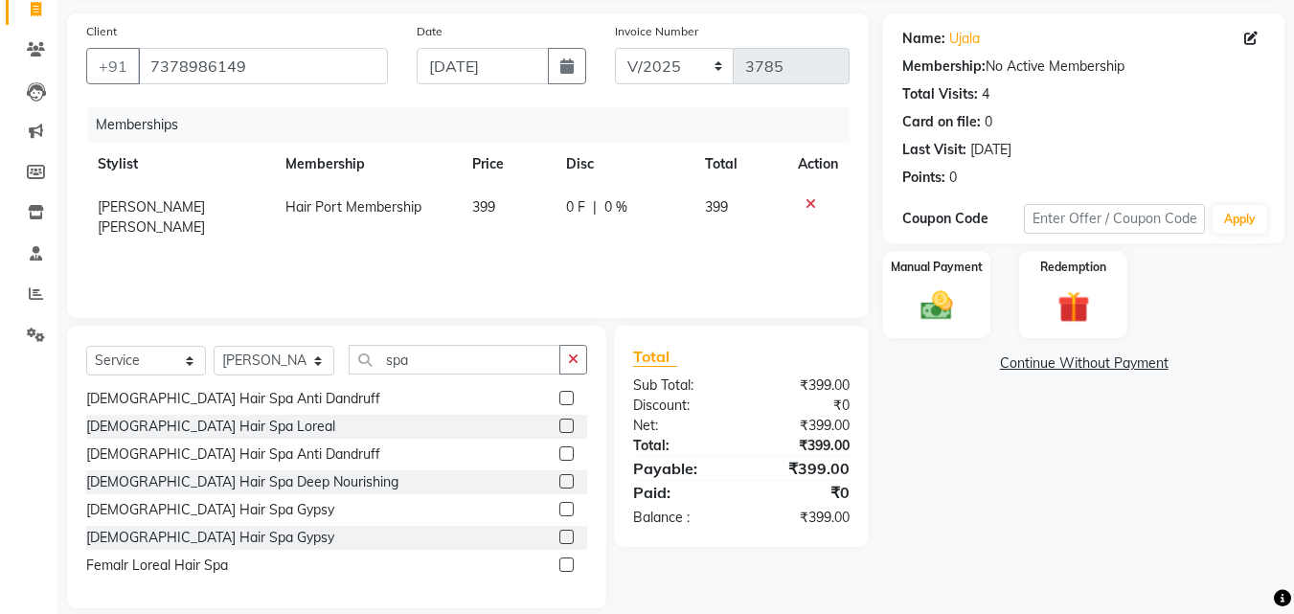
click at [559, 563] on label at bounding box center [566, 565] width 14 height 14
click at [559, 563] on input "checkbox" at bounding box center [565, 565] width 12 height 12
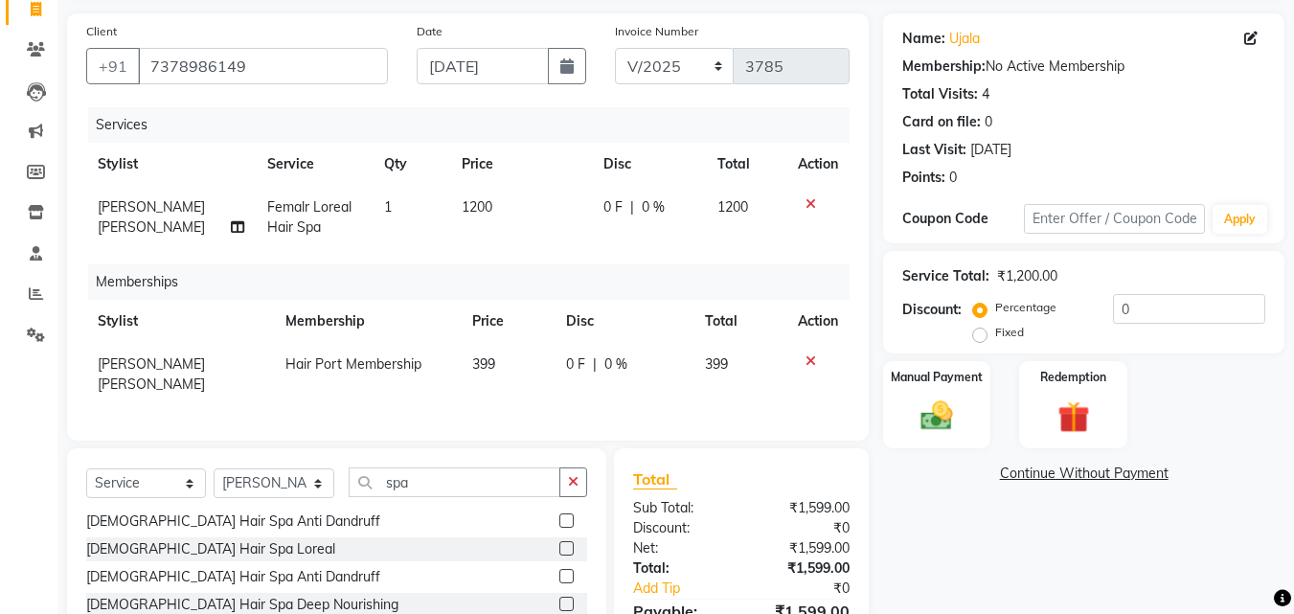
click at [436, 559] on div "[DEMOGRAPHIC_DATA] Hair Spa Loreal" at bounding box center [336, 549] width 501 height 24
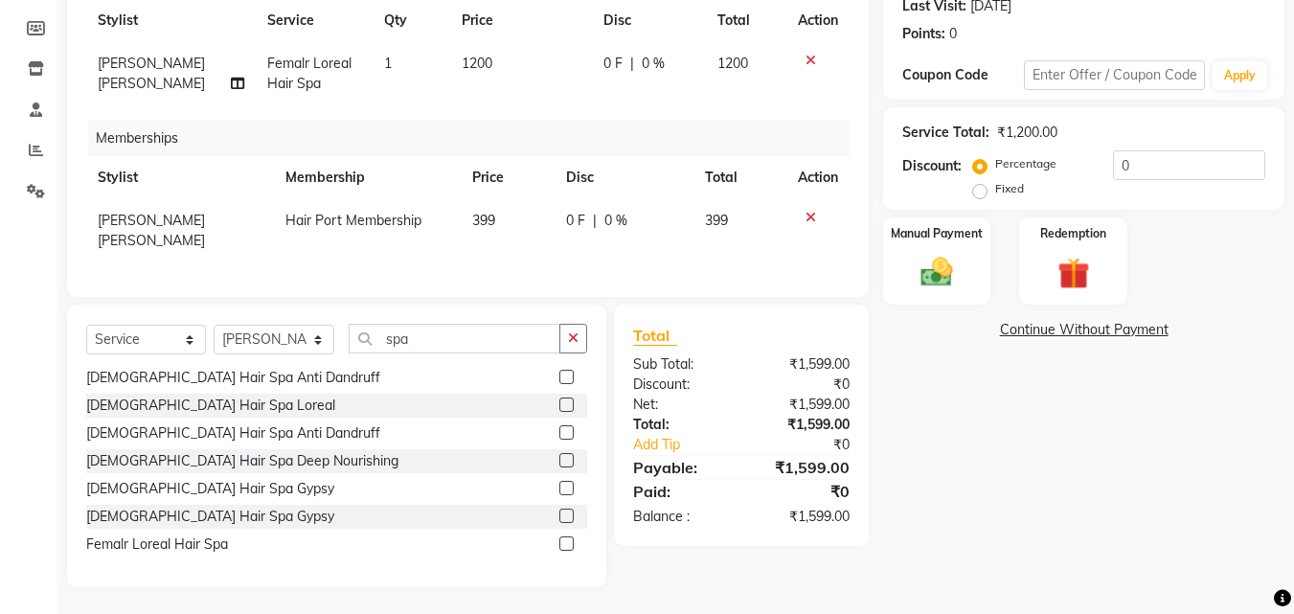
scroll to position [290, 0]
click at [559, 512] on label at bounding box center [566, 514] width 14 height 14
click at [559, 512] on input "checkbox" at bounding box center [565, 515] width 12 height 12
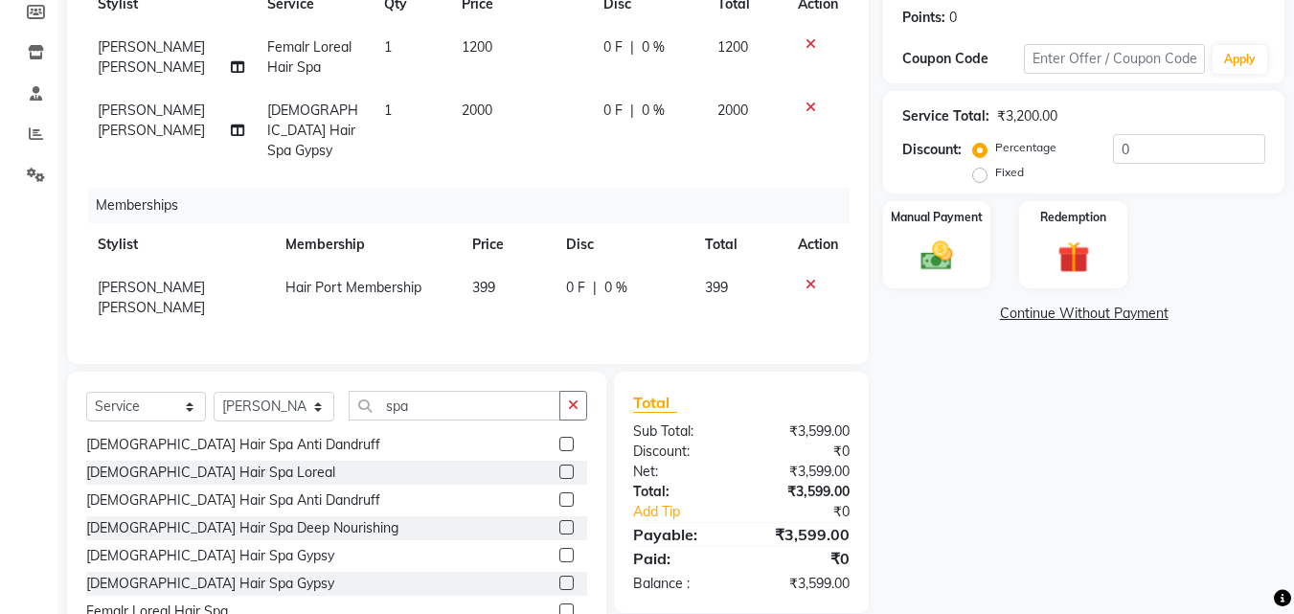
click at [812, 34] on td at bounding box center [818, 57] width 63 height 63
click at [812, 38] on icon at bounding box center [811, 43] width 11 height 13
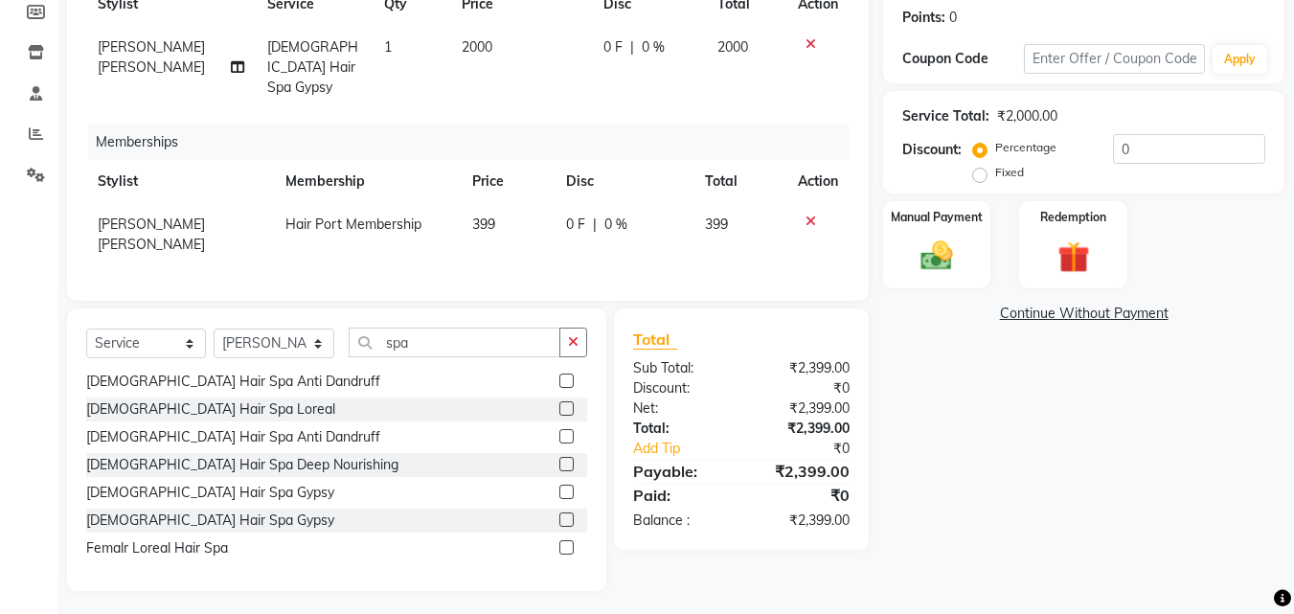
click at [604, 43] on span "0 F" at bounding box center [613, 47] width 19 height 20
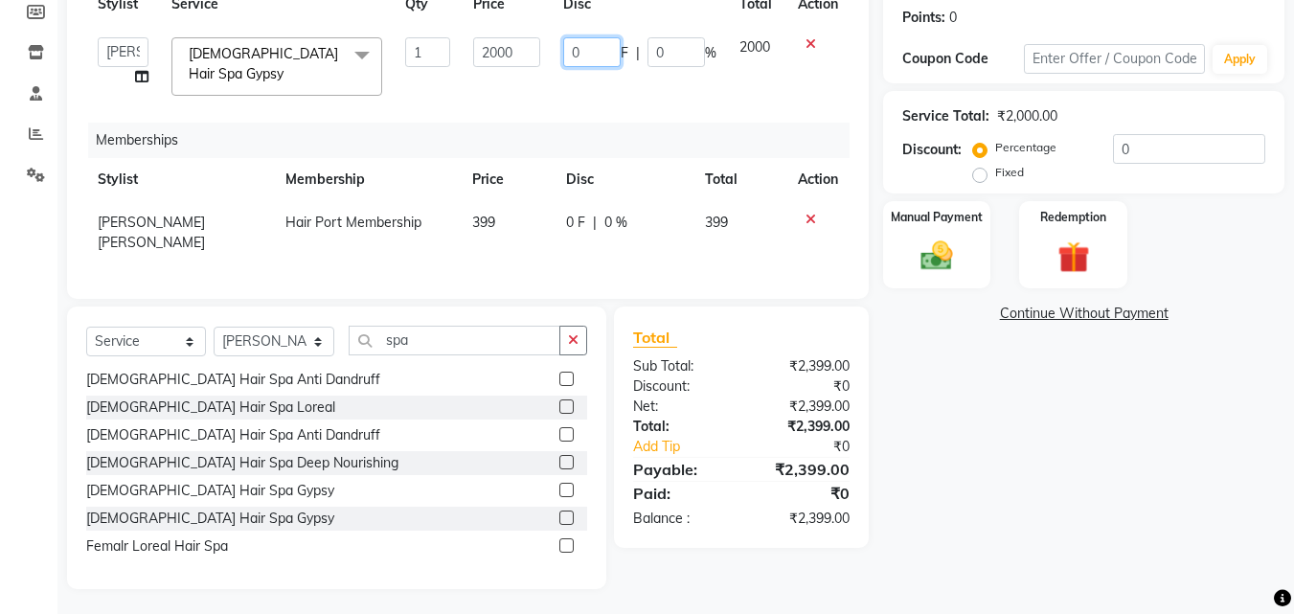
click at [566, 51] on input "0" at bounding box center [591, 52] width 57 height 30
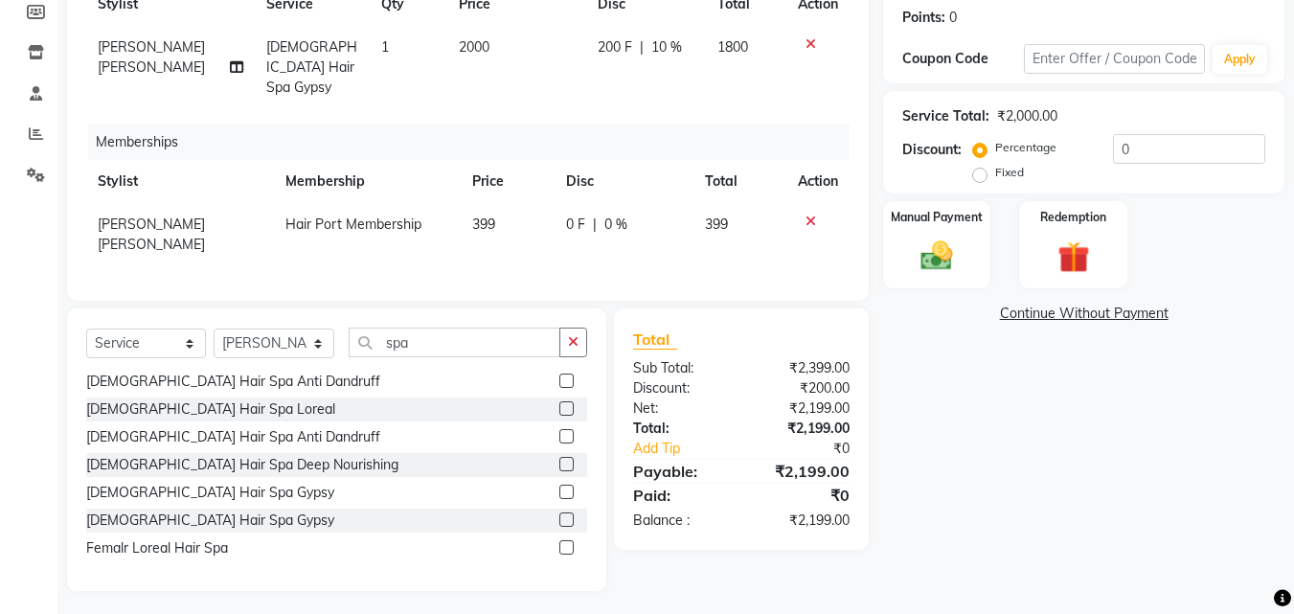
click at [596, 78] on td "200 F | 10 %" at bounding box center [646, 67] width 120 height 83
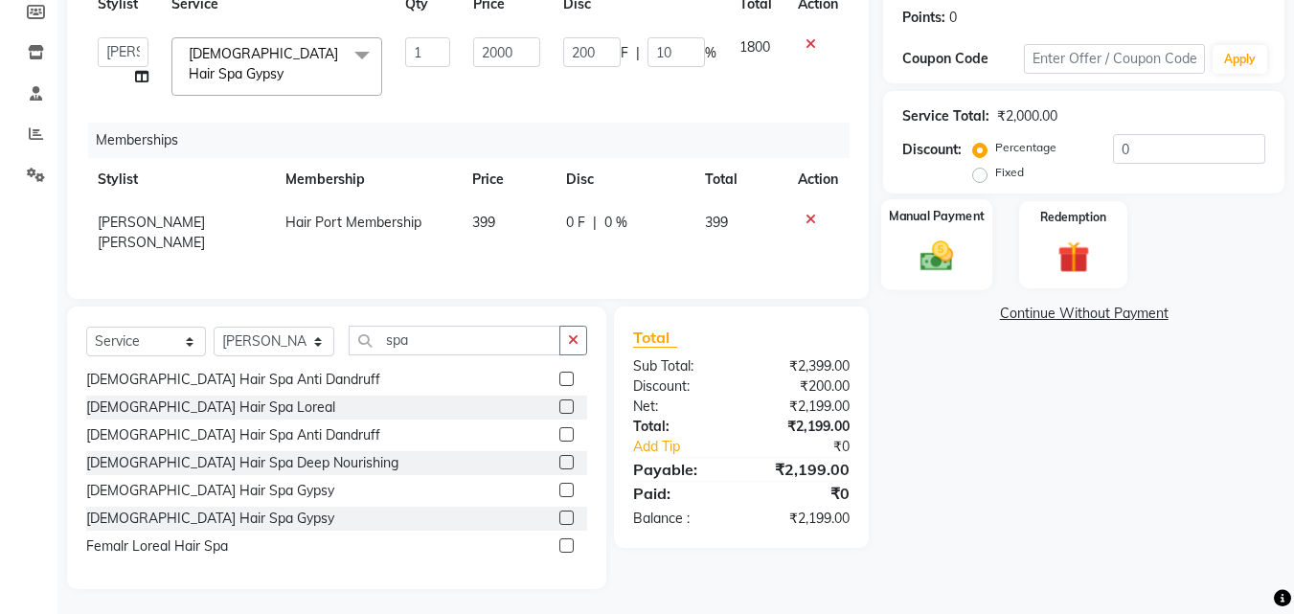
click at [924, 254] on img at bounding box center [937, 256] width 54 height 38
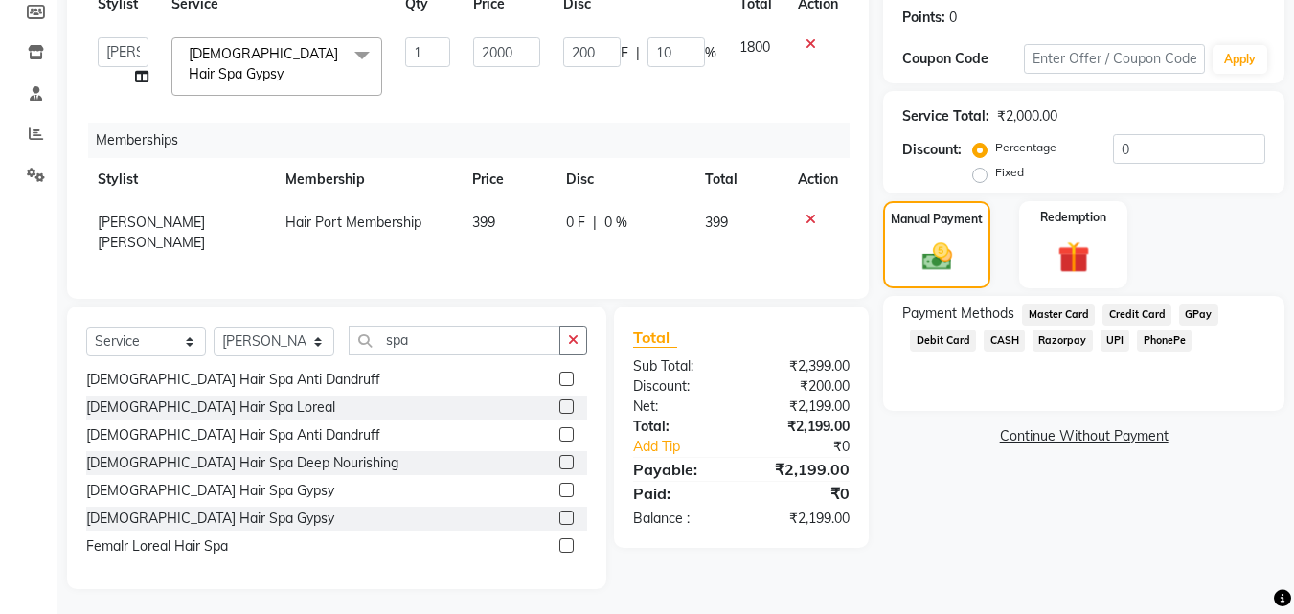
click at [1106, 337] on span "UPI" at bounding box center [1116, 341] width 30 height 22
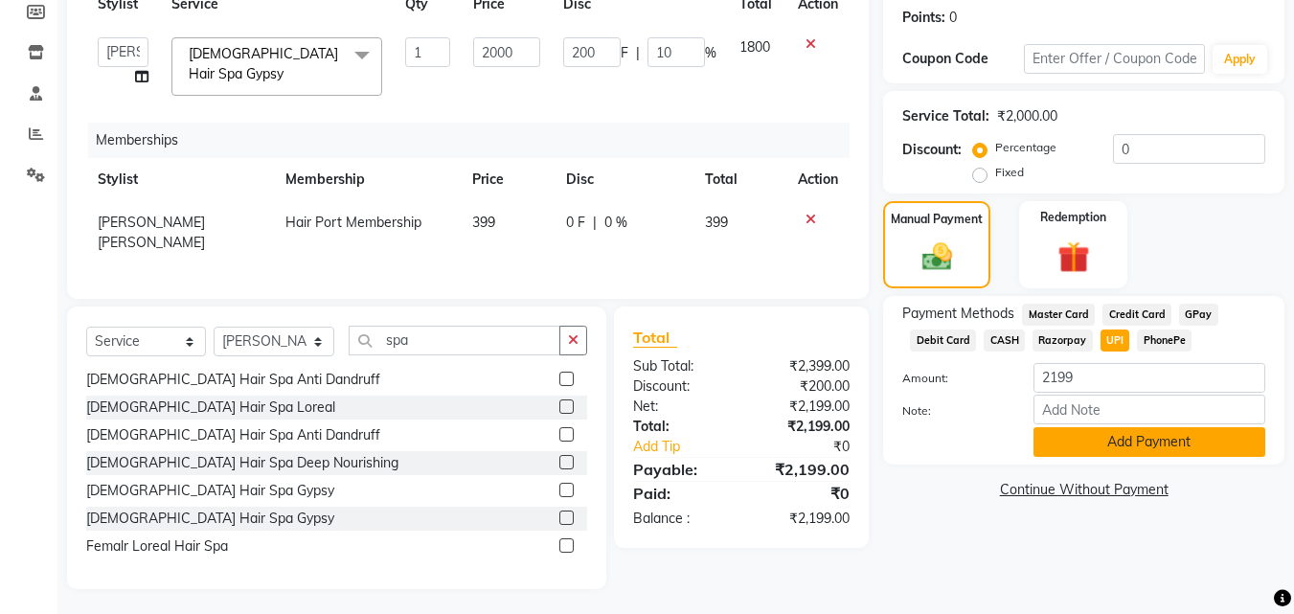
click at [1091, 446] on button "Add Payment" at bounding box center [1150, 442] width 232 height 30
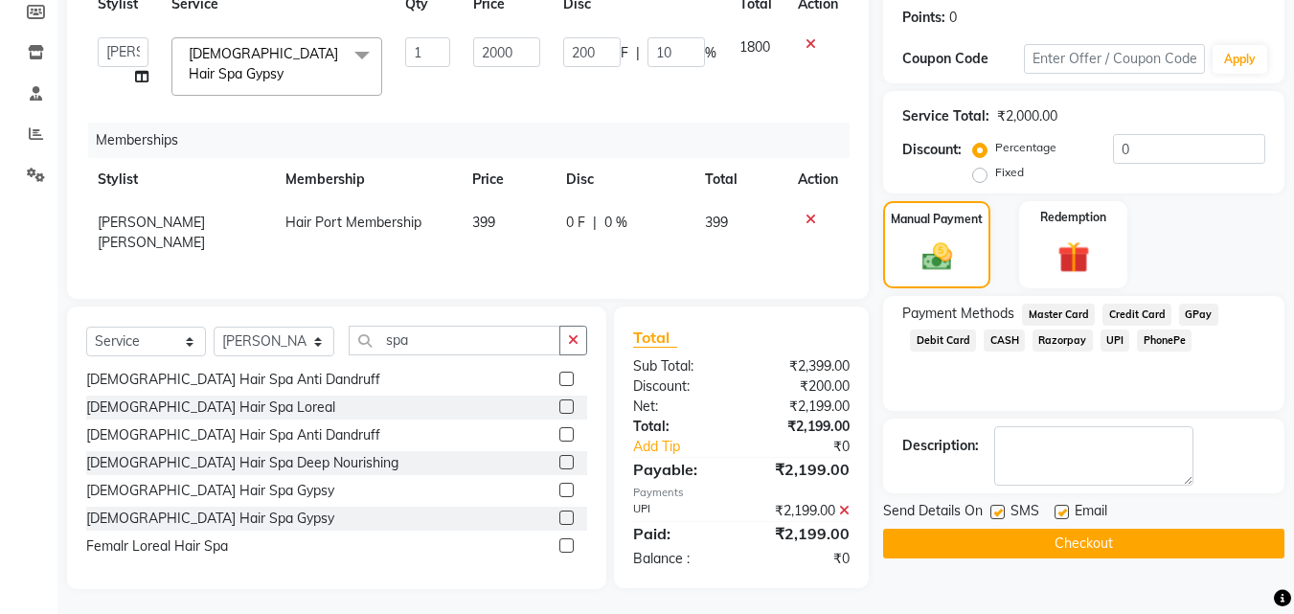
click at [1115, 545] on button "Checkout" at bounding box center [1083, 544] width 401 height 30
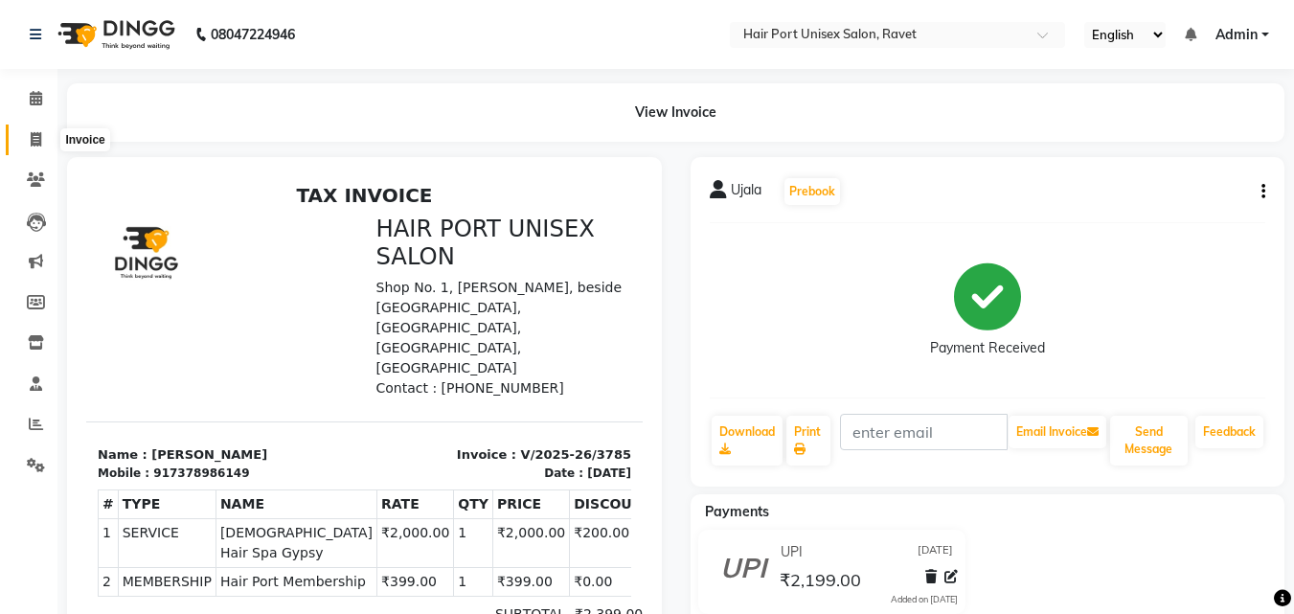
click at [39, 138] on icon at bounding box center [36, 139] width 11 height 14
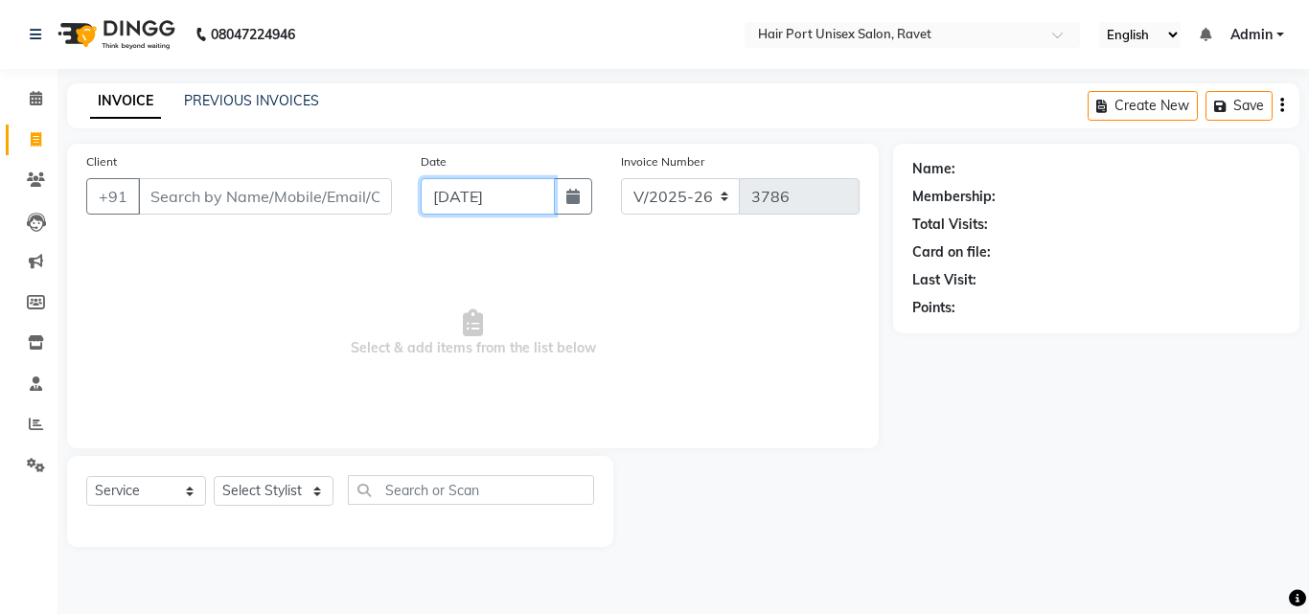
click at [437, 194] on input "[DATE]" at bounding box center [488, 196] width 134 height 36
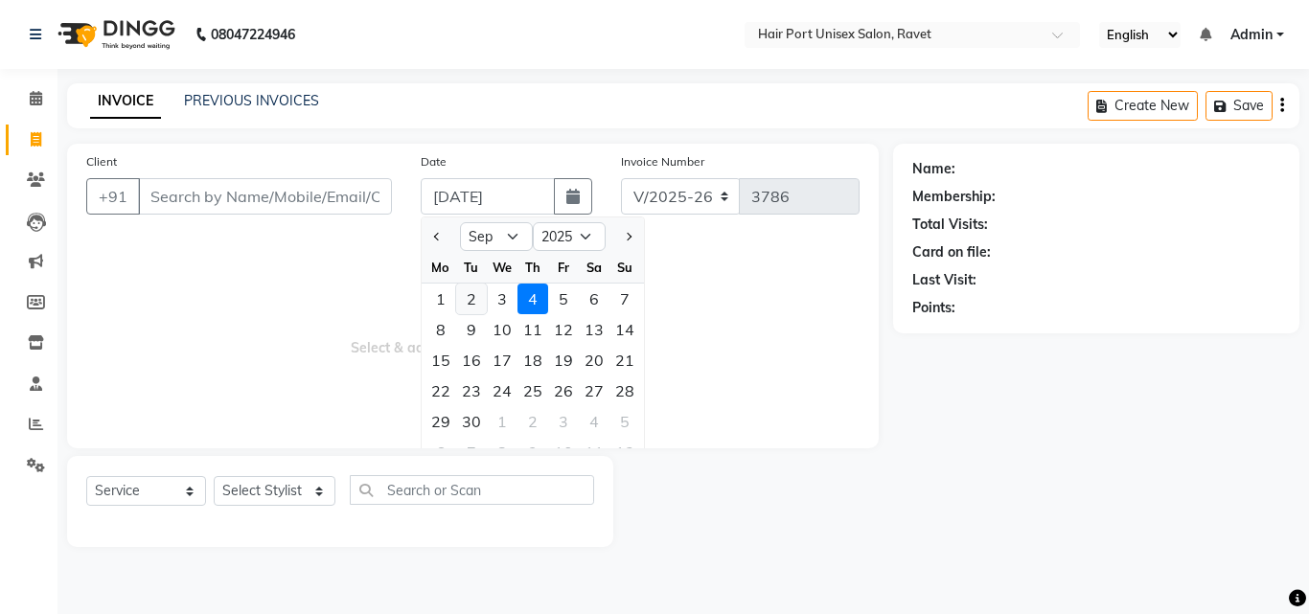
click at [470, 300] on div "2" at bounding box center [471, 299] width 31 height 31
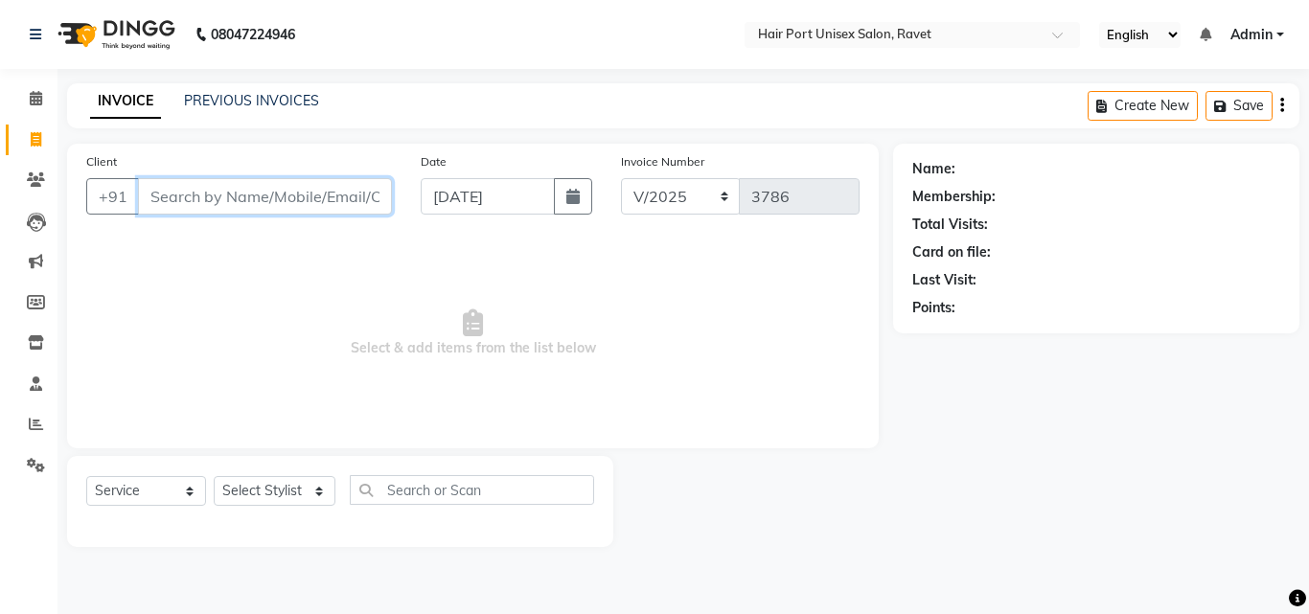
click at [219, 185] on input "Client" at bounding box center [265, 196] width 254 height 36
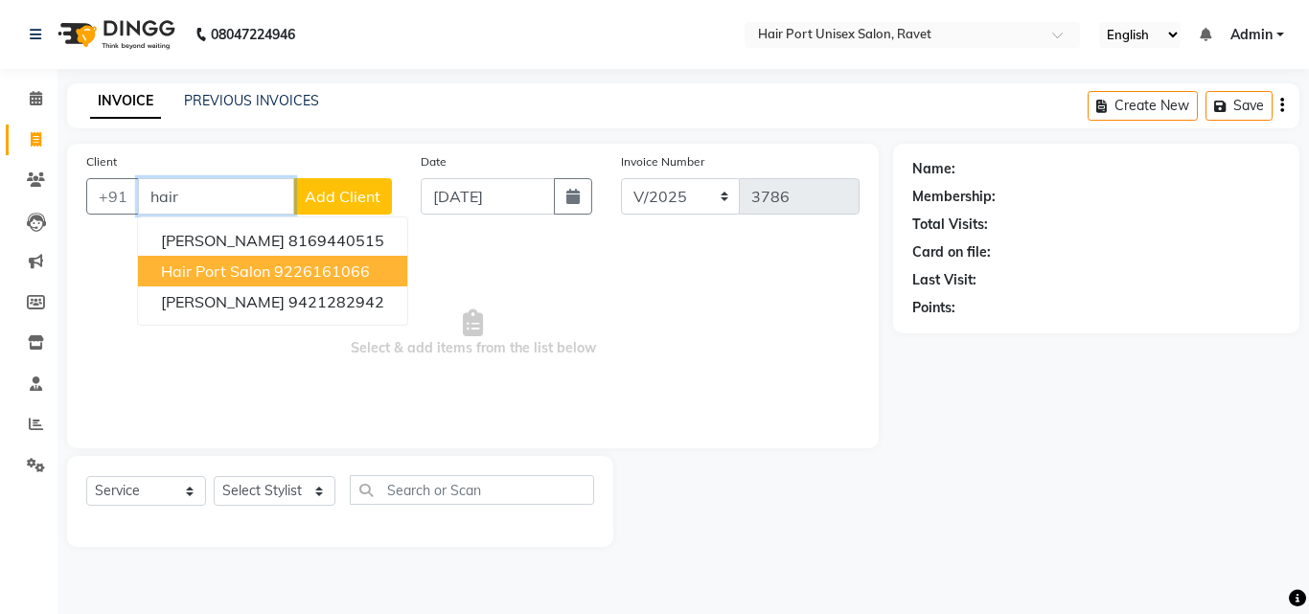
click at [245, 270] on span "Hair port salon" at bounding box center [215, 271] width 109 height 19
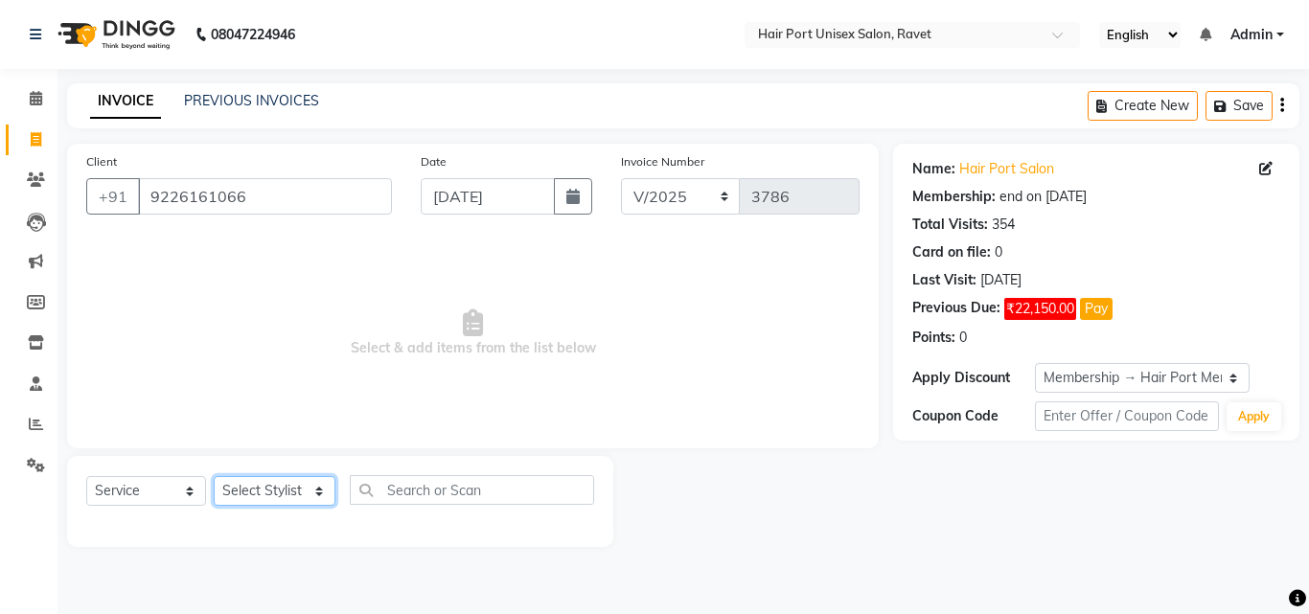
click at [239, 485] on select "Select Stylist [PERSON_NAME] [PERSON_NAME] [PERSON_NAME] [PERSON_NAME] [PERSON_…" at bounding box center [275, 491] width 122 height 30
click at [214, 476] on select "Select Stylist [PERSON_NAME] [PERSON_NAME] [PERSON_NAME] [PERSON_NAME] [PERSON_…" at bounding box center [275, 491] width 122 height 30
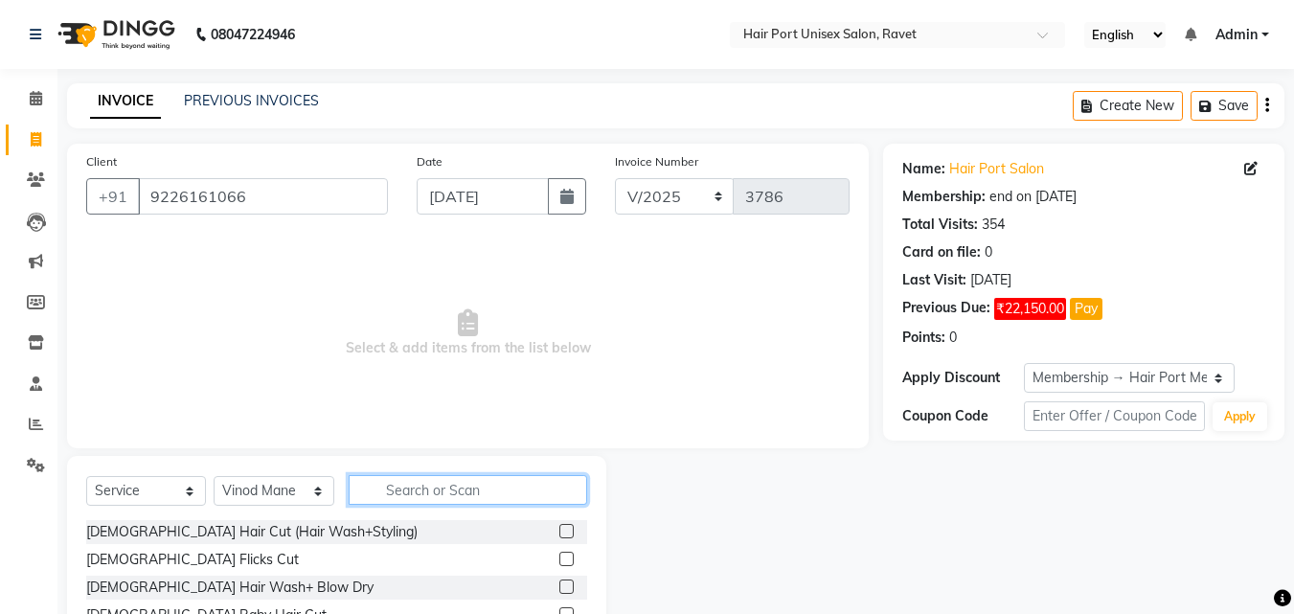
click at [409, 482] on input "text" at bounding box center [468, 490] width 239 height 30
click at [567, 580] on label at bounding box center [566, 587] width 14 height 14
click at [567, 582] on input "checkbox" at bounding box center [565, 588] width 12 height 12
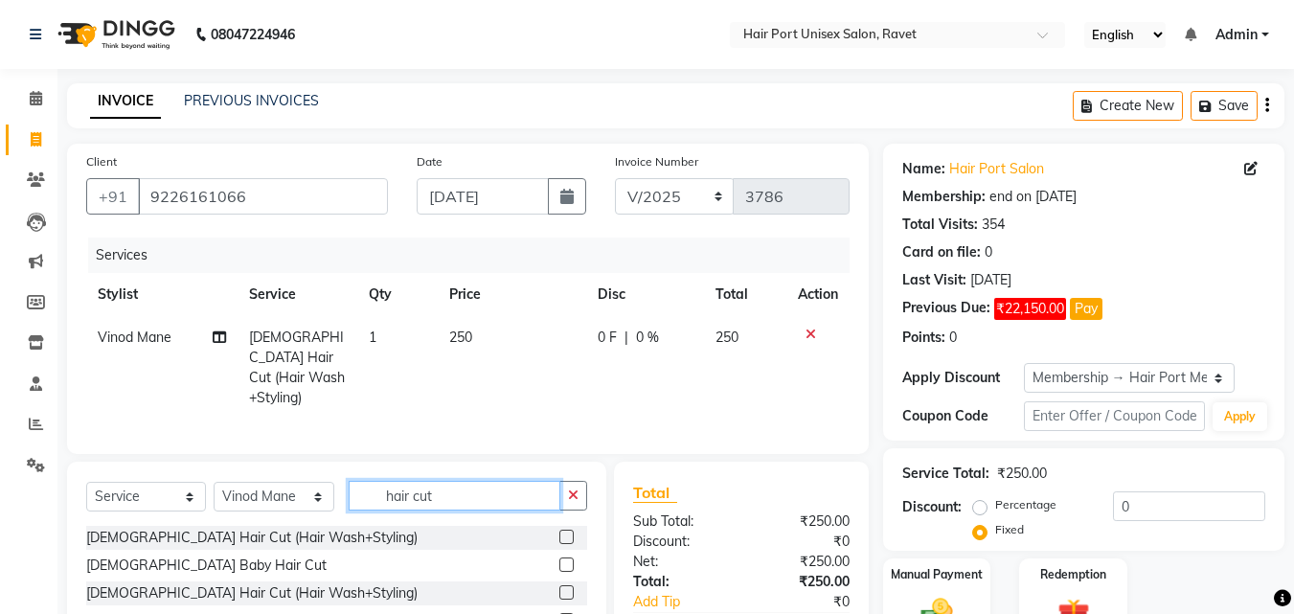
click at [432, 490] on input "hair cut" at bounding box center [455, 496] width 212 height 30
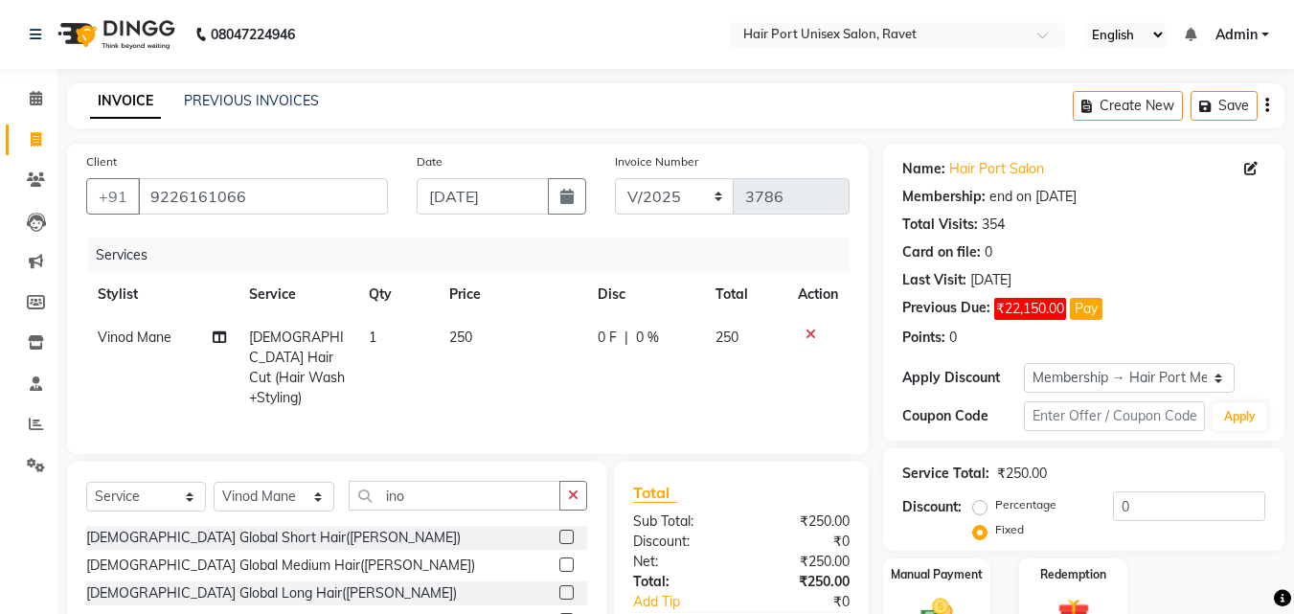
click at [445, 554] on div "[DEMOGRAPHIC_DATA] Global Medium Hair([PERSON_NAME])" at bounding box center [336, 566] width 501 height 24
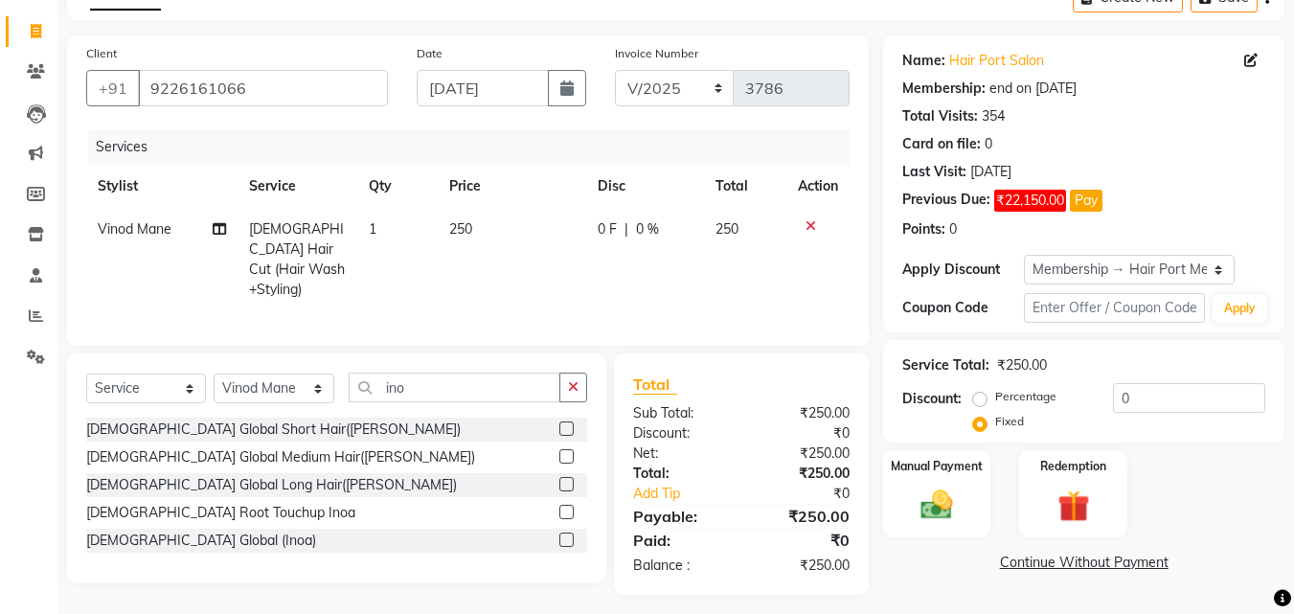
scroll to position [112, 0]
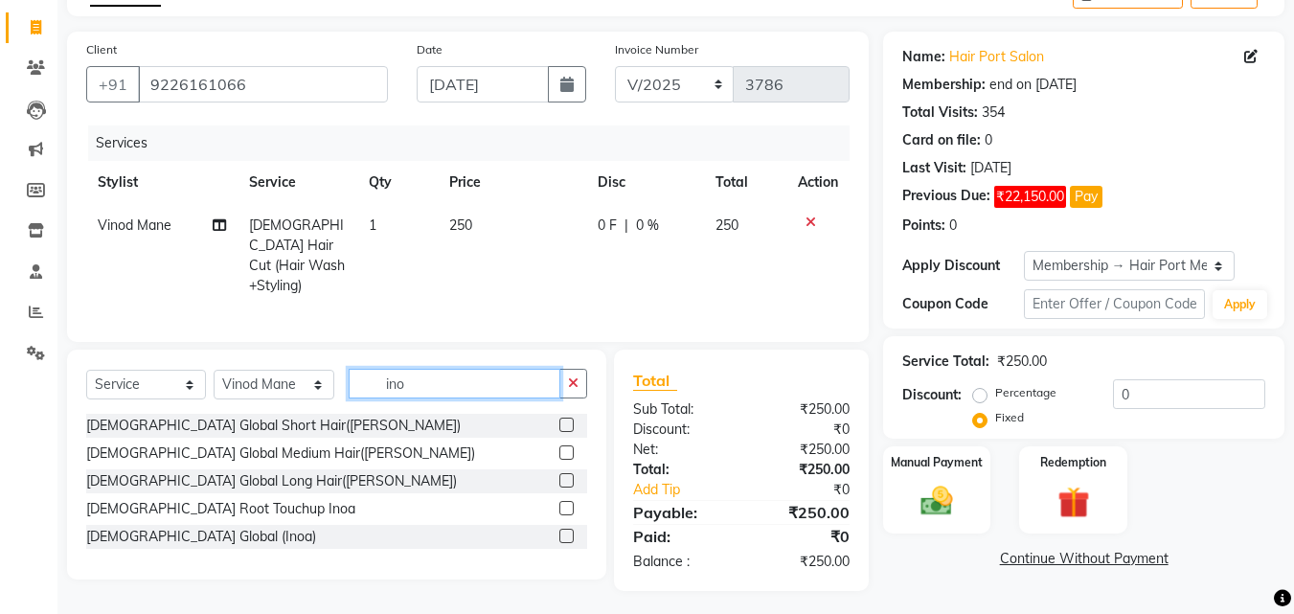
click at [426, 376] on input "ino" at bounding box center [455, 384] width 212 height 30
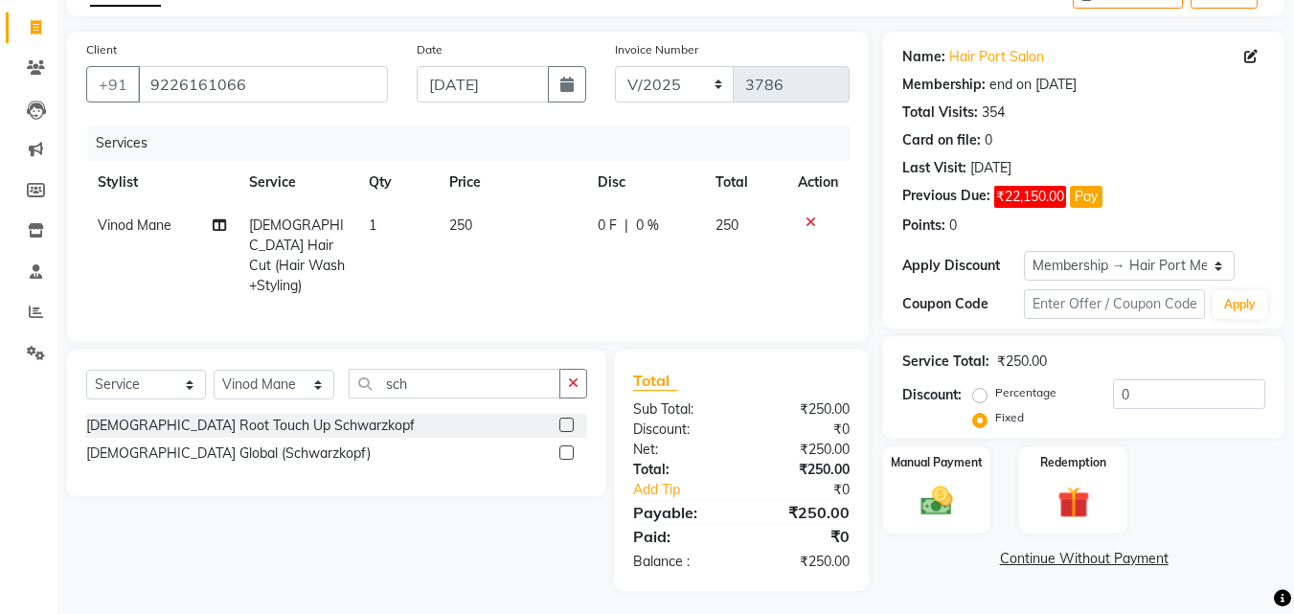
click at [569, 445] on label at bounding box center [566, 452] width 14 height 14
click at [569, 447] on input "checkbox" at bounding box center [565, 453] width 12 height 12
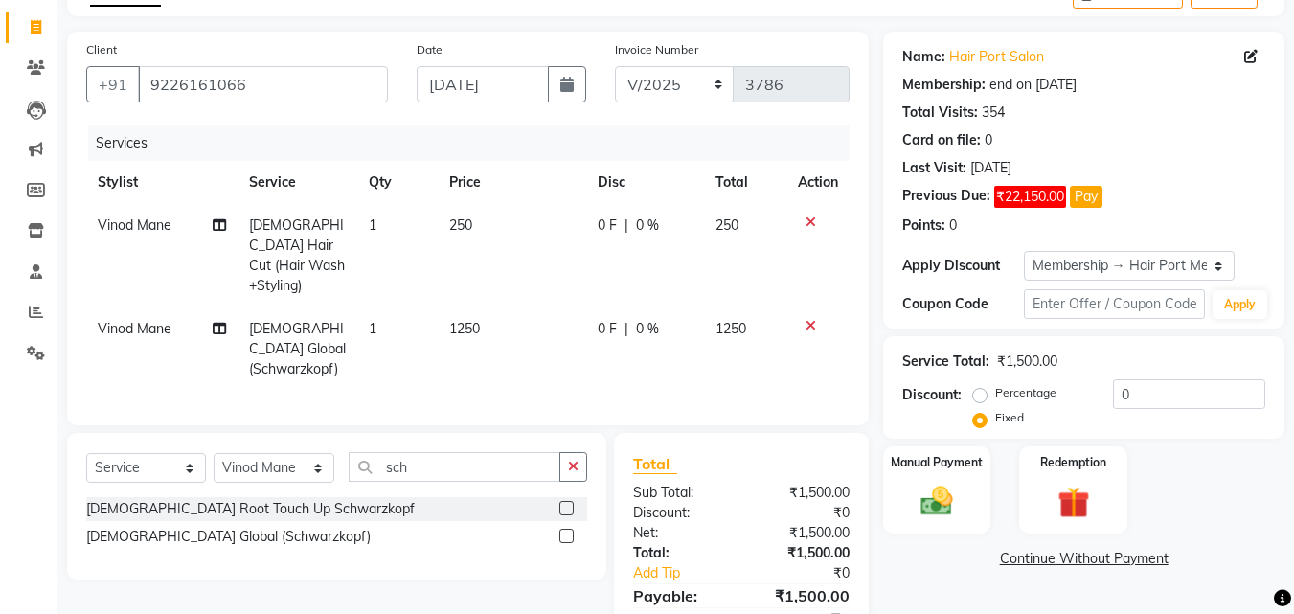
click at [474, 308] on td "1250" at bounding box center [512, 349] width 148 height 83
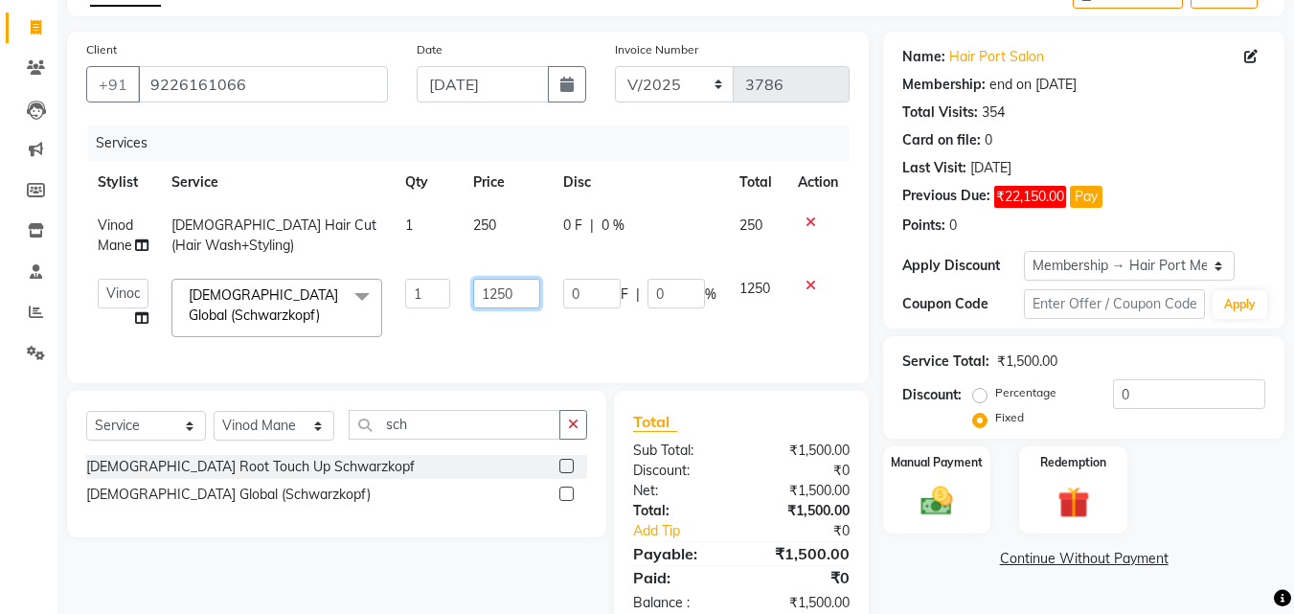
click at [523, 299] on input "1250" at bounding box center [506, 294] width 66 height 30
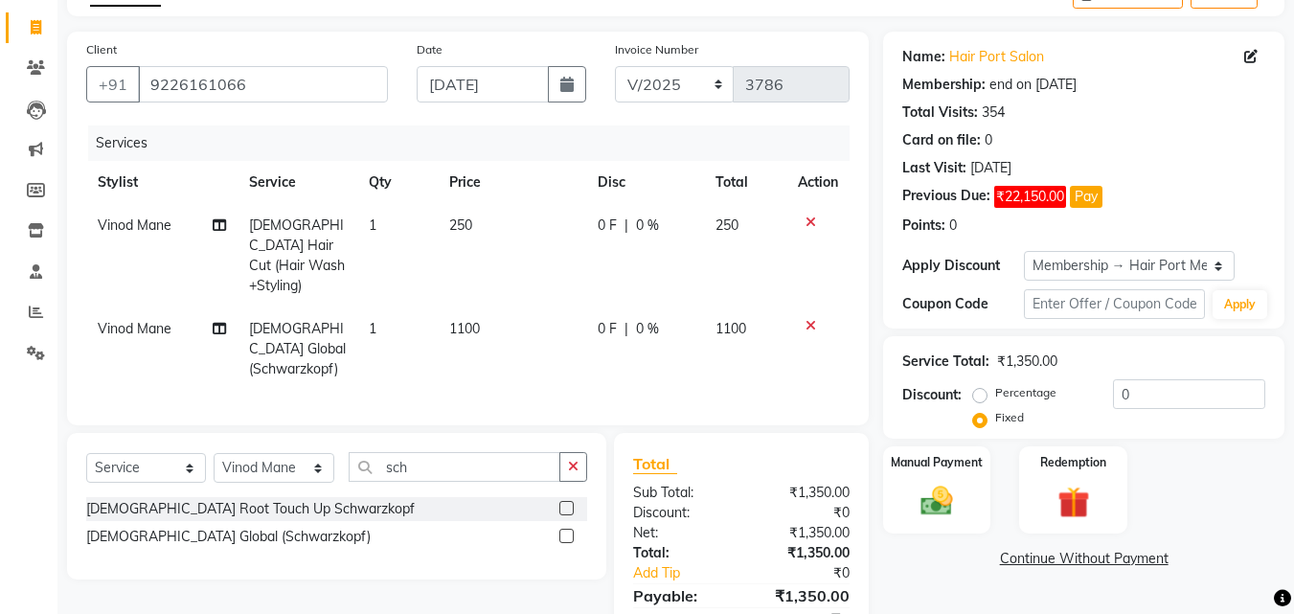
click at [541, 331] on td "1100" at bounding box center [512, 349] width 148 height 83
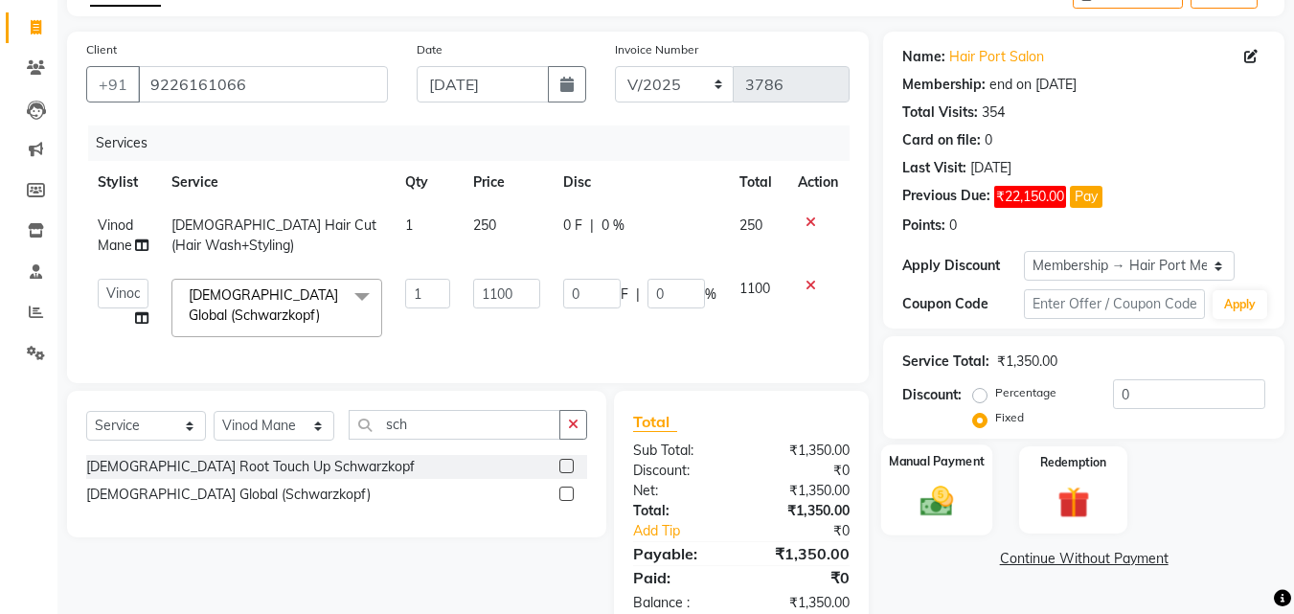
click at [929, 493] on img at bounding box center [937, 501] width 54 height 38
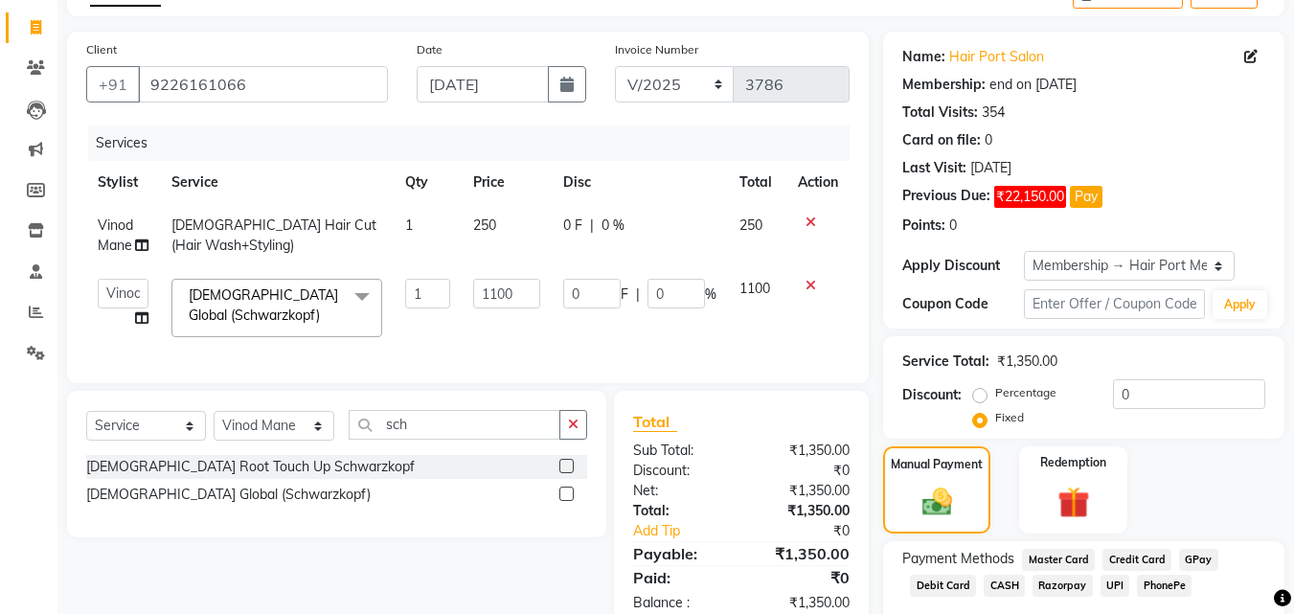
click at [1113, 580] on span "UPI" at bounding box center [1116, 586] width 30 height 22
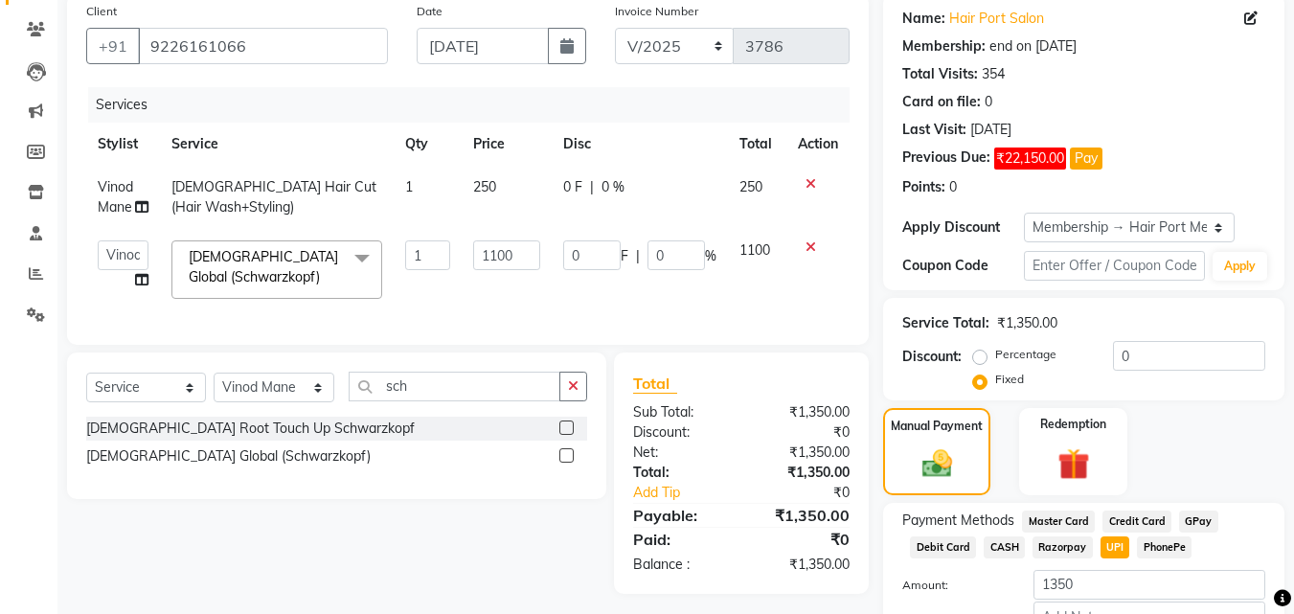
scroll to position [276, 0]
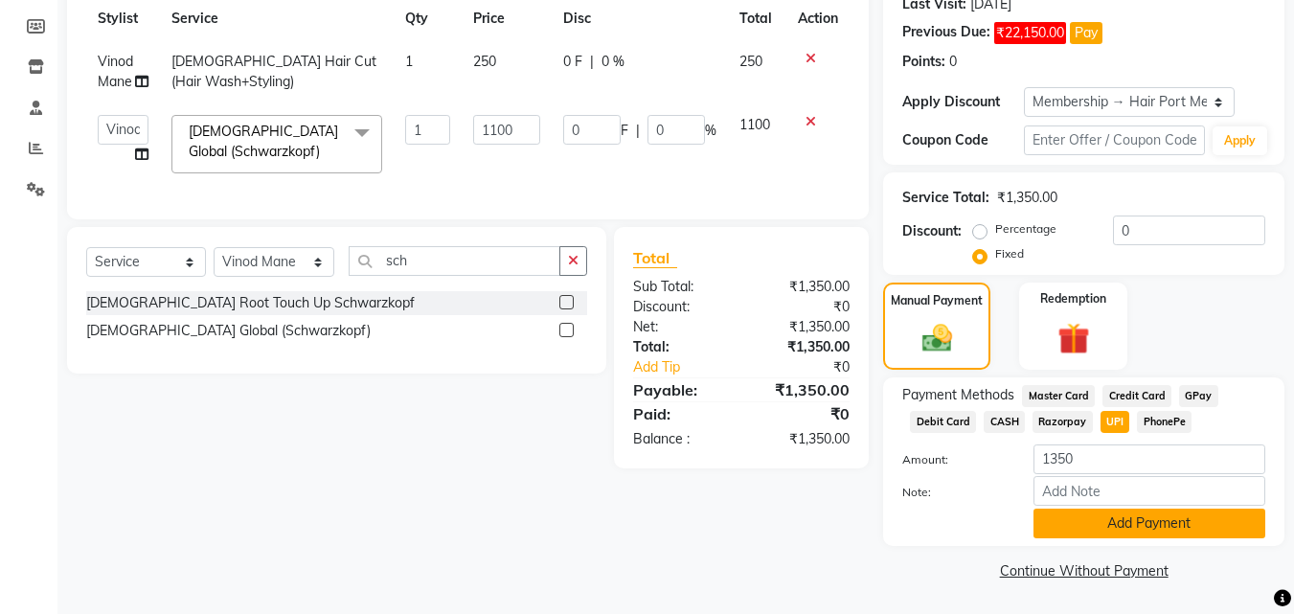
click at [1194, 522] on button "Add Payment" at bounding box center [1150, 524] width 232 height 30
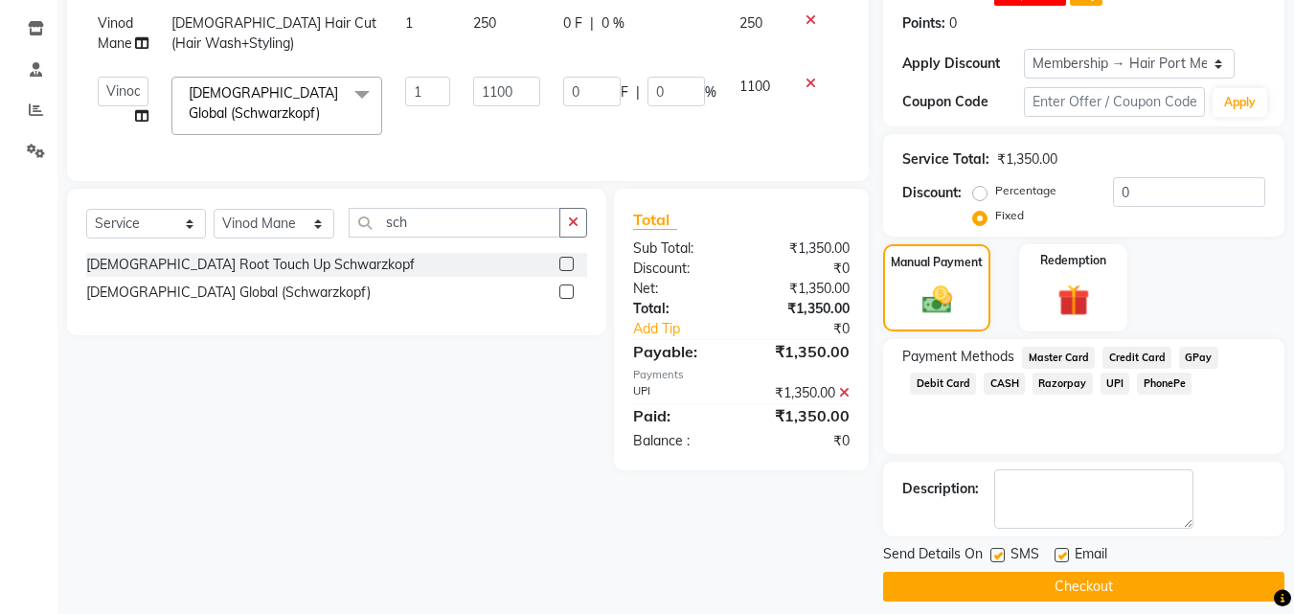
scroll to position [331, 0]
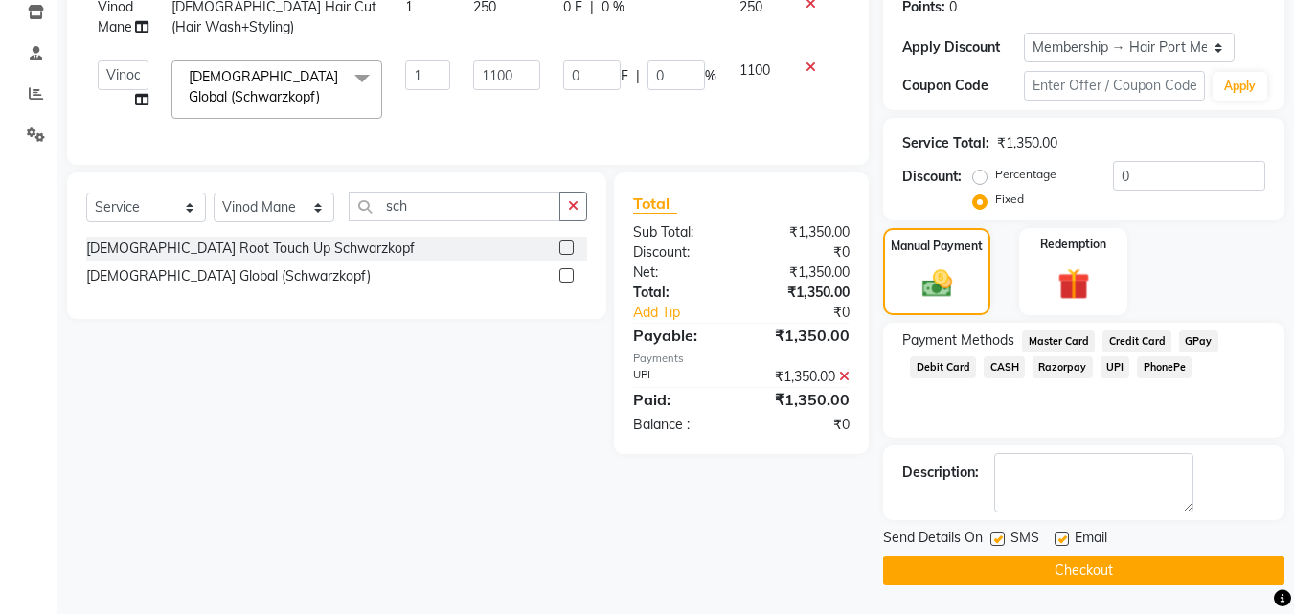
click at [1217, 564] on button "Checkout" at bounding box center [1083, 571] width 401 height 30
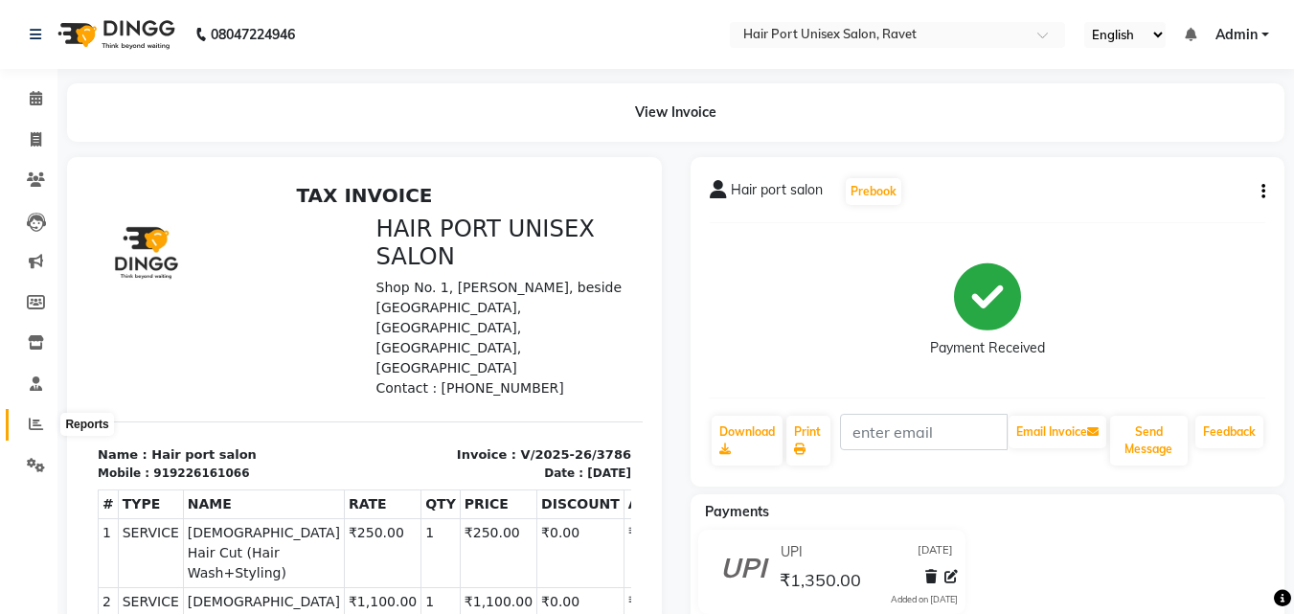
click at [34, 418] on icon at bounding box center [36, 424] width 14 height 14
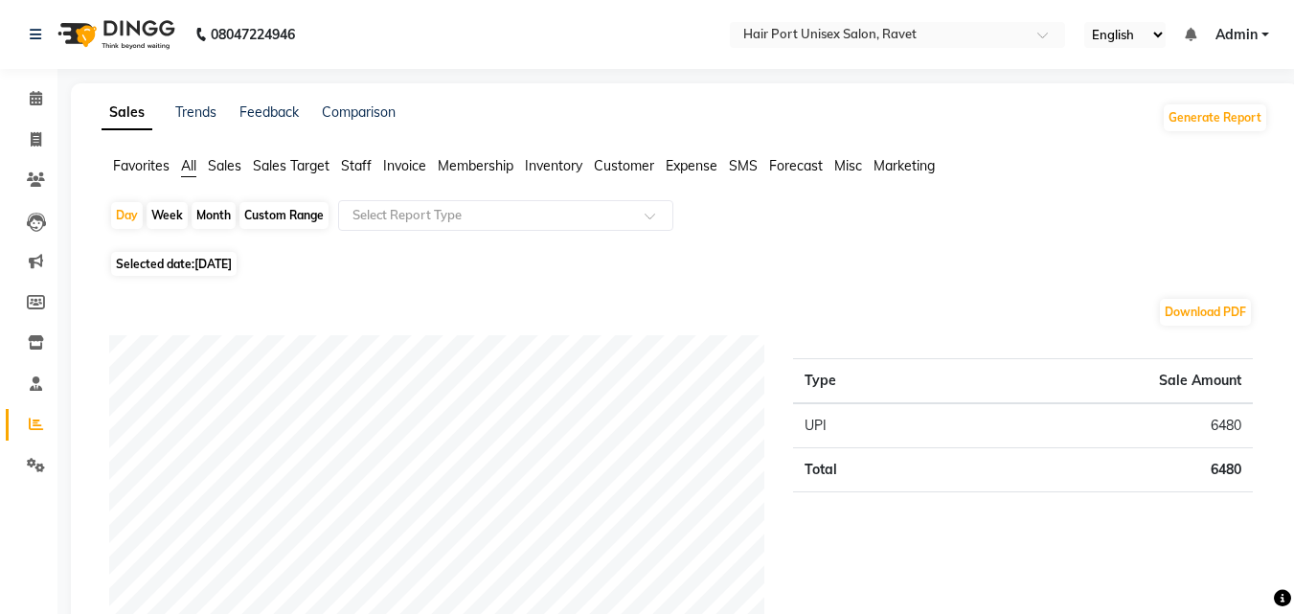
click at [360, 157] on span "Staff" at bounding box center [356, 165] width 31 height 17
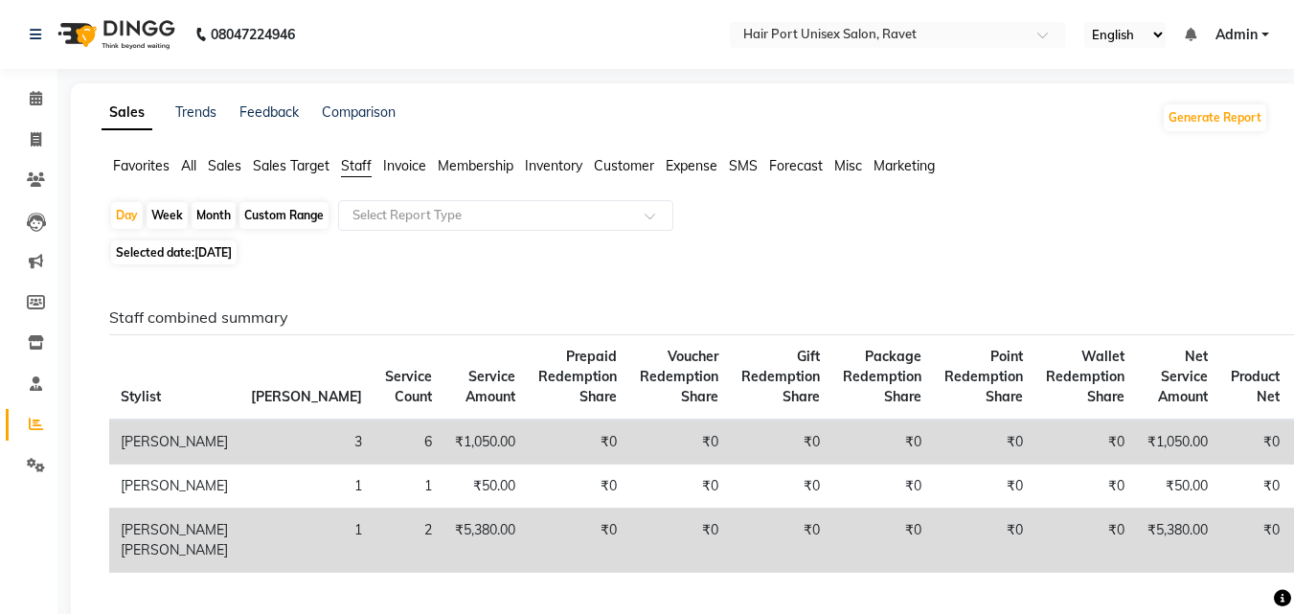
click at [360, 162] on span "Staff" at bounding box center [356, 165] width 31 height 17
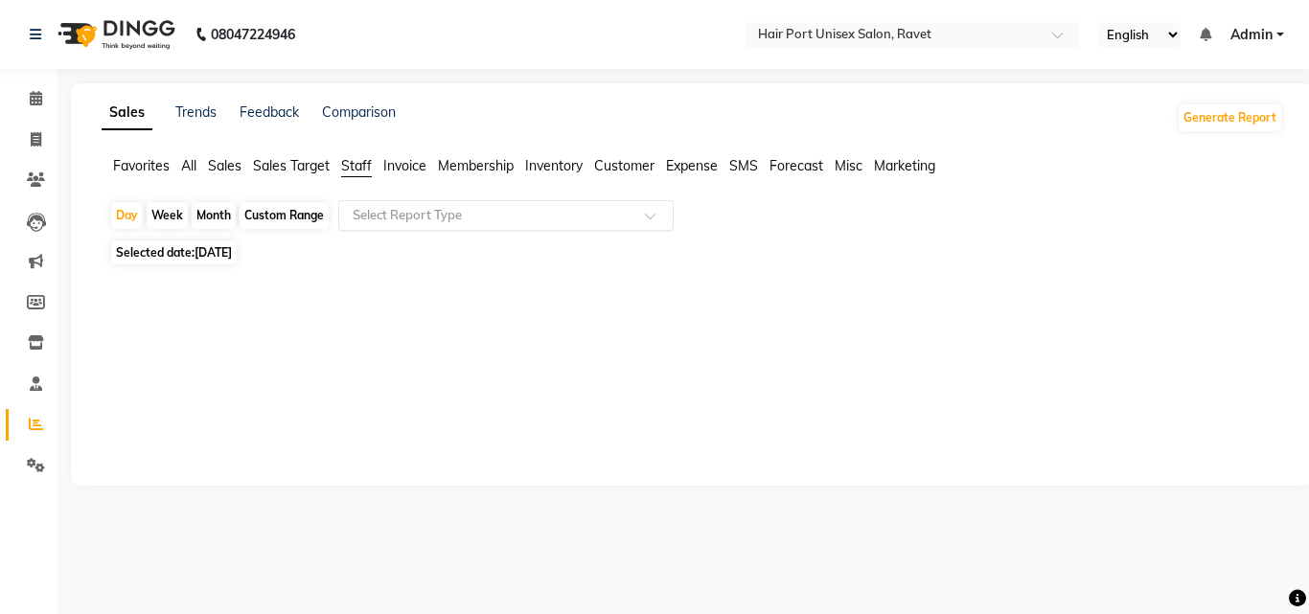
click at [510, 217] on input "text" at bounding box center [487, 215] width 276 height 19
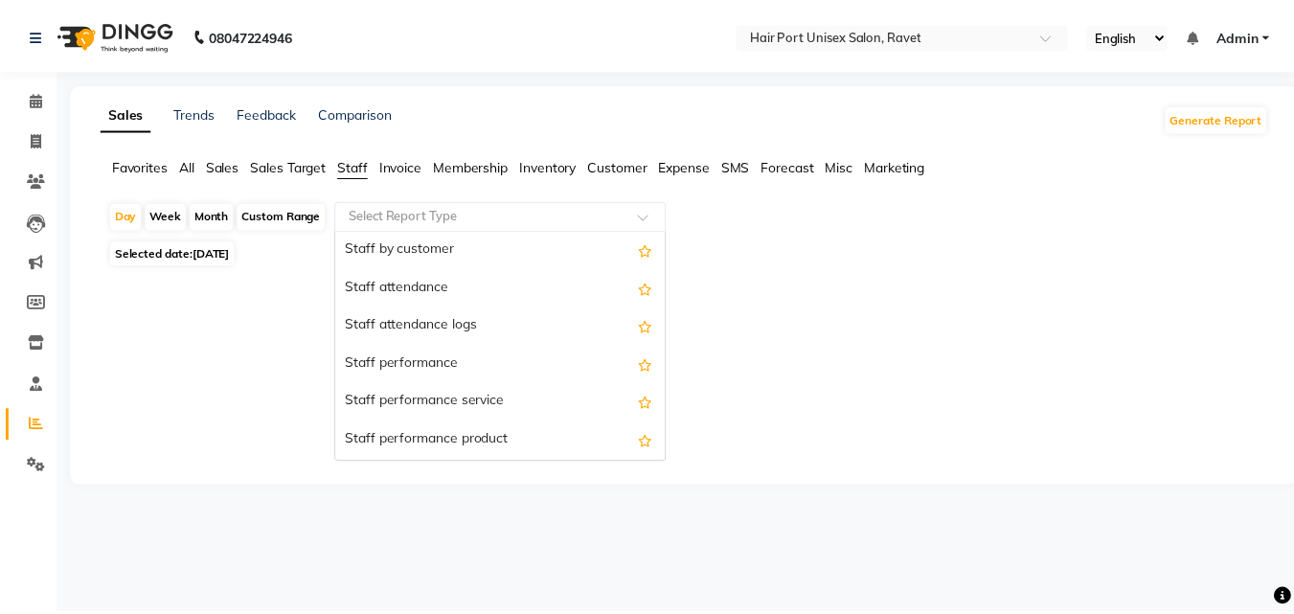
scroll to position [230, 0]
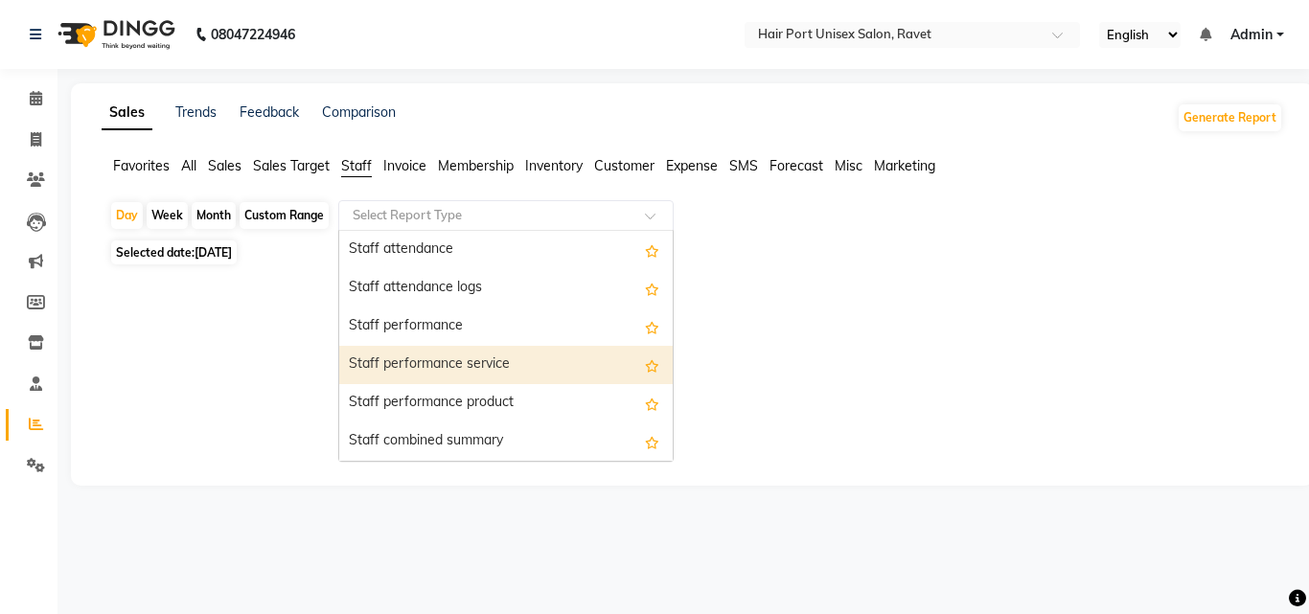
click at [474, 362] on div "Staff performance service" at bounding box center [505, 365] width 333 height 38
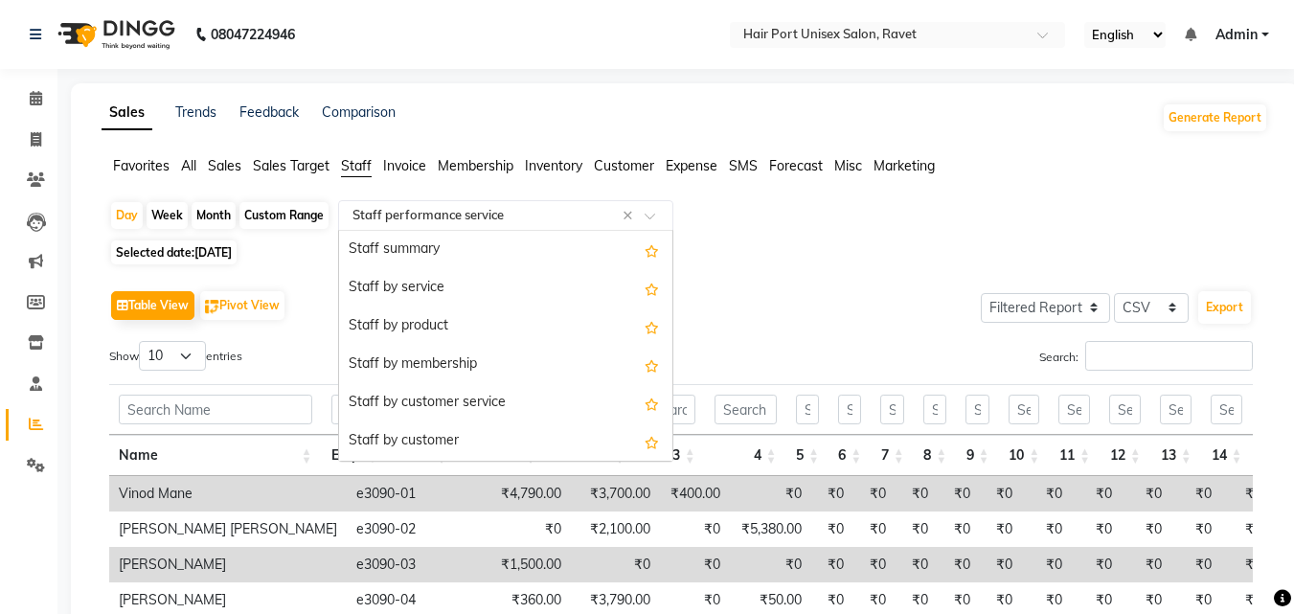
scroll to position [345, 0]
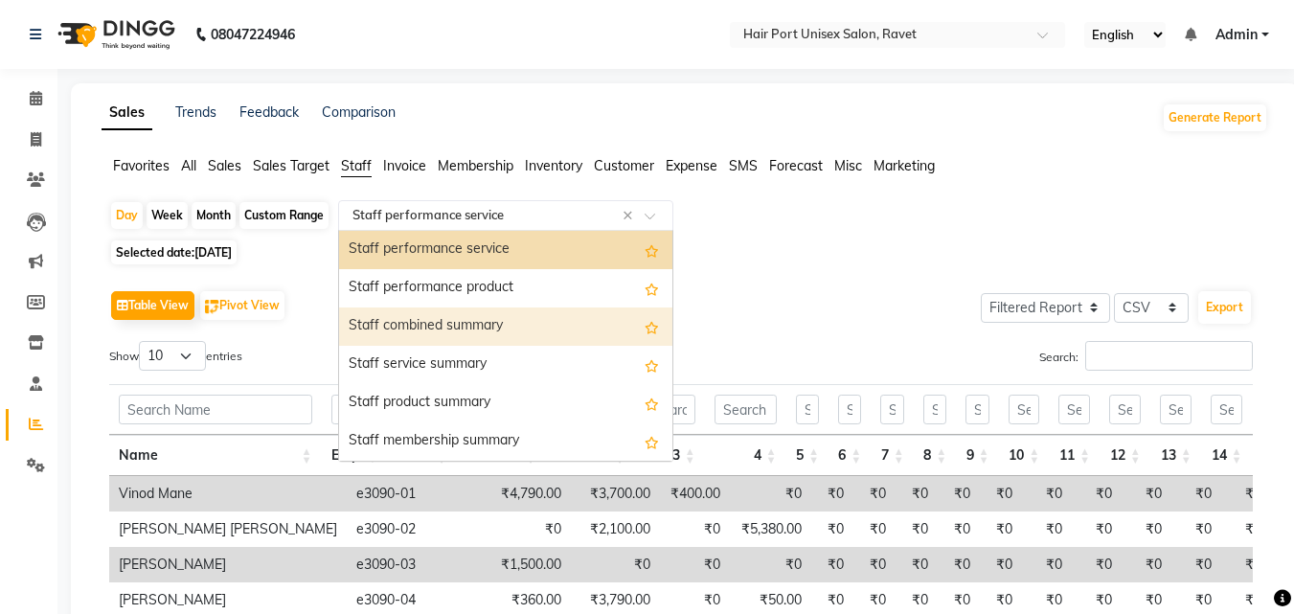
click at [721, 287] on div "Table View Pivot View Select Full Report Filtered Report Select CSV PDF Export" at bounding box center [681, 305] width 1144 height 40
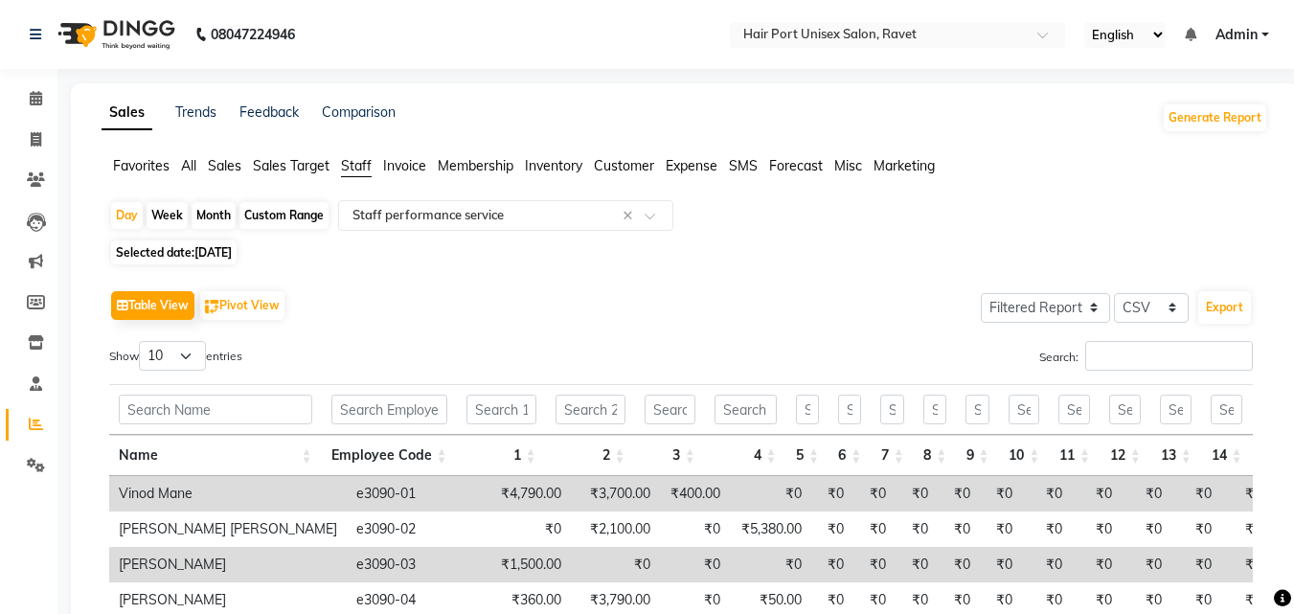
click at [759, 250] on div "Selected date: [DATE]" at bounding box center [688, 252] width 1159 height 20
drag, startPoint x: 759, startPoint y: 250, endPoint x: 764, endPoint y: 338, distance: 88.3
click at [764, 338] on div "Day Week Month Custom Range Select Report Type × Staff performance service × Se…" at bounding box center [685, 528] width 1167 height 656
click at [764, 337] on div "Table View Pivot View Select Full Report Filtered Report Select CSV PDF Export …" at bounding box center [681, 563] width 1144 height 556
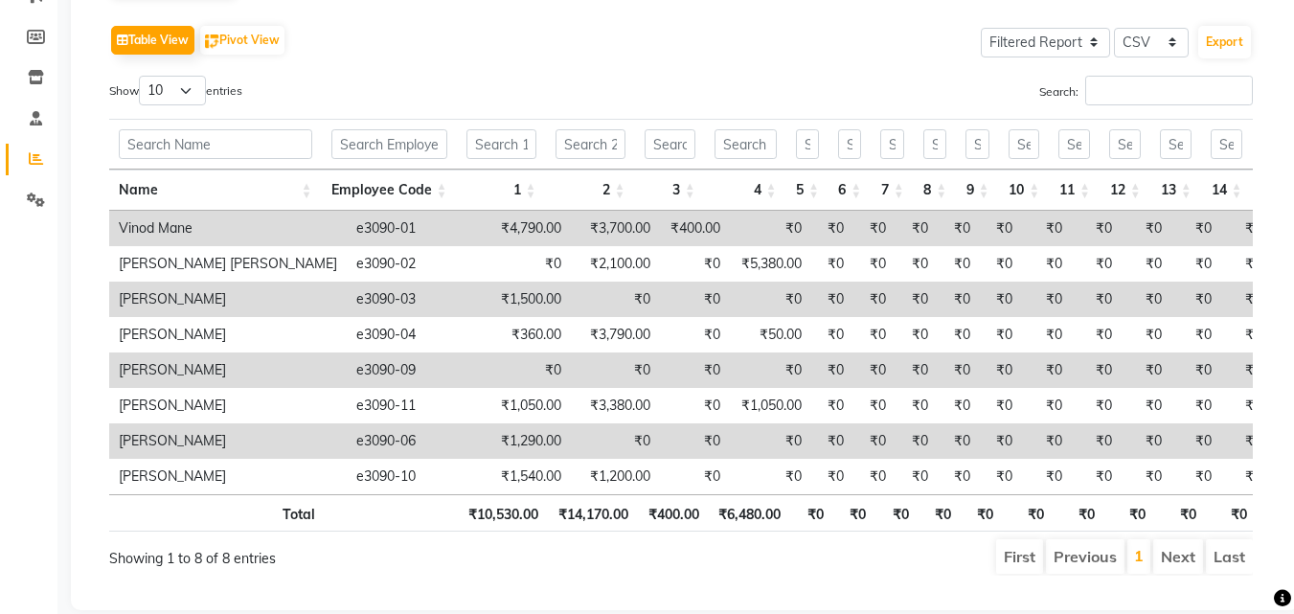
scroll to position [268, 0]
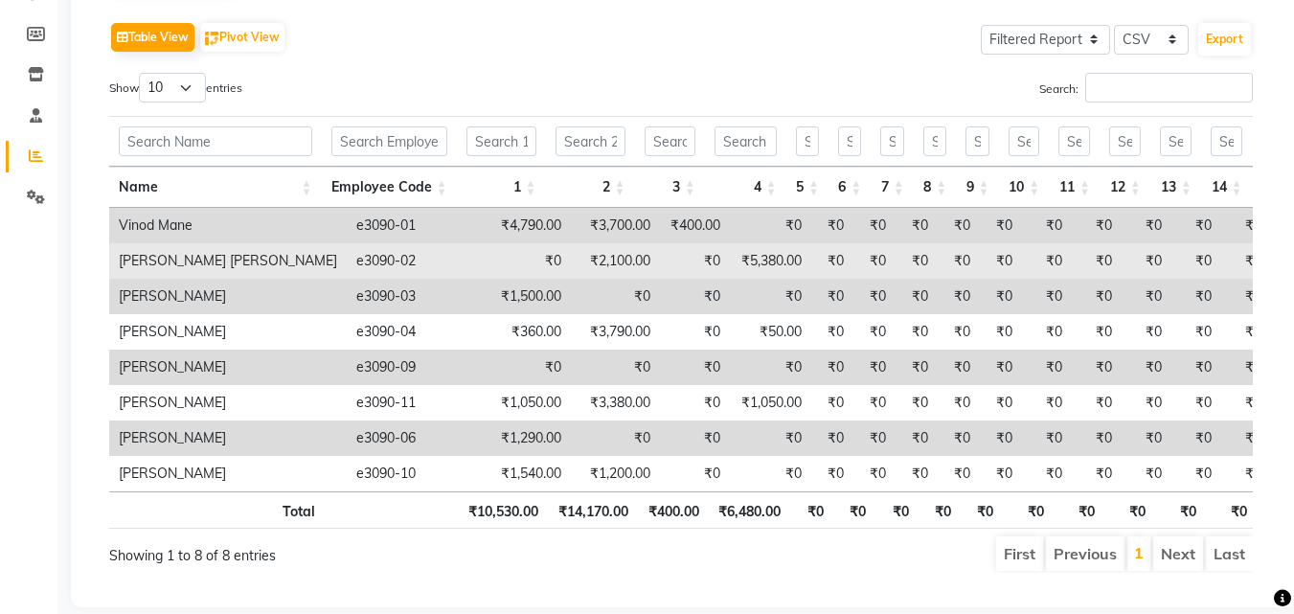
click at [395, 265] on td "e3090-02" at bounding box center [414, 260] width 135 height 35
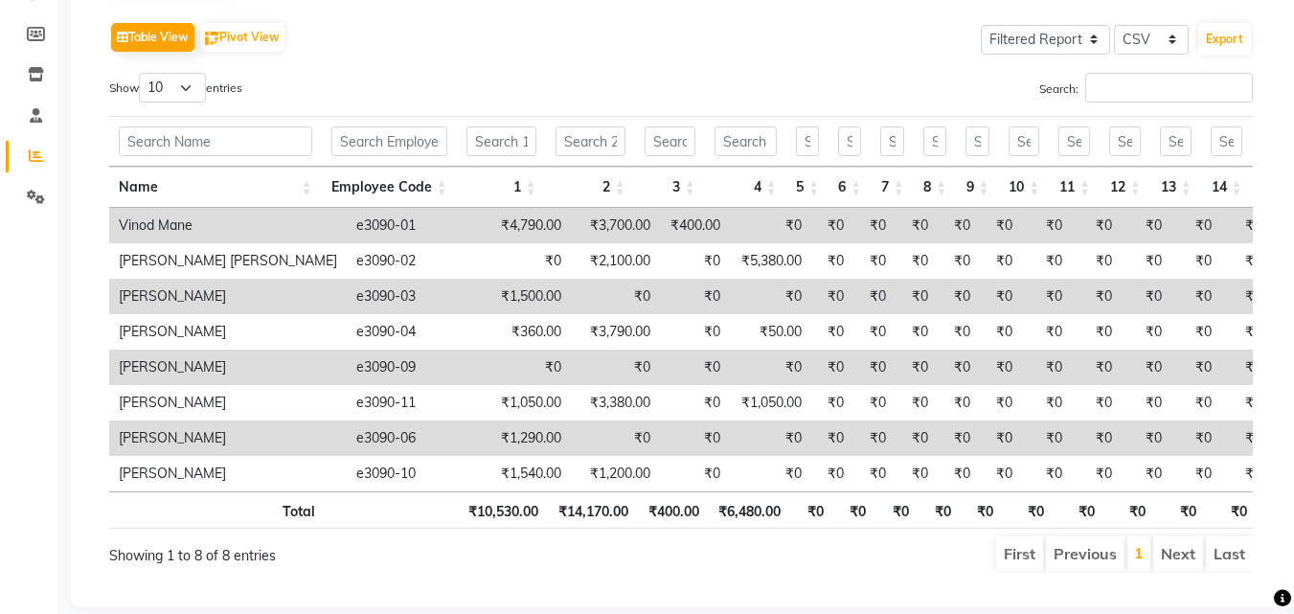
click at [571, 57] on div "Table View Pivot View Select Full Report Filtered Report Select CSV PDF Export" at bounding box center [681, 37] width 1144 height 40
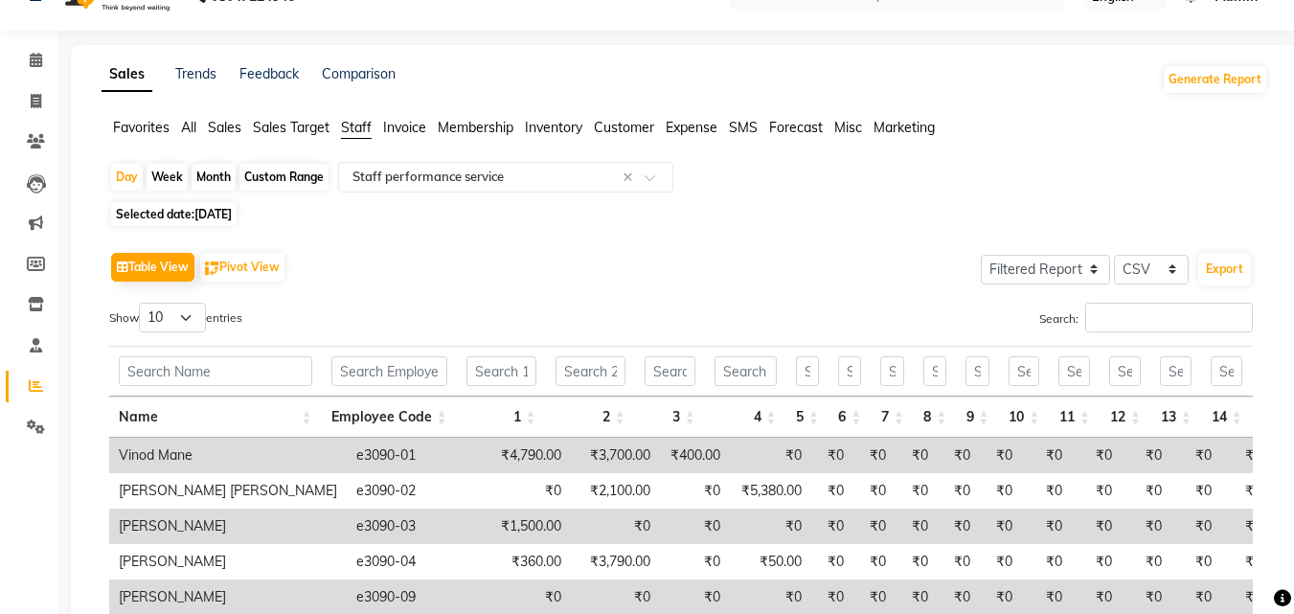
scroll to position [0, 0]
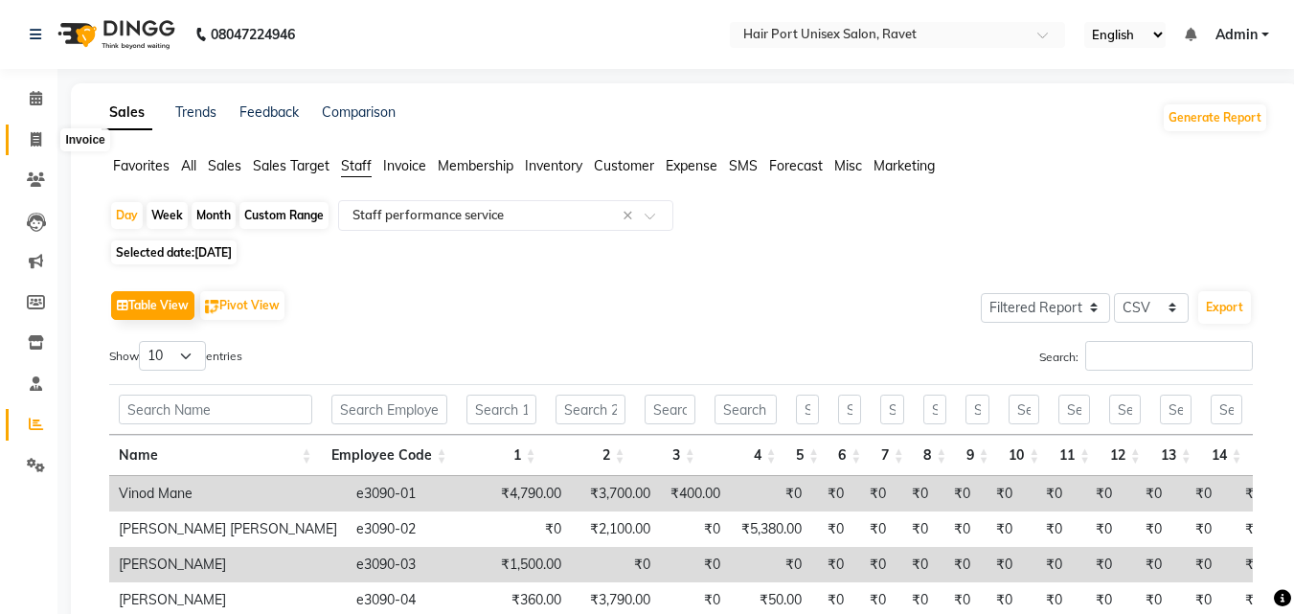
click at [35, 148] on span at bounding box center [36, 140] width 34 height 22
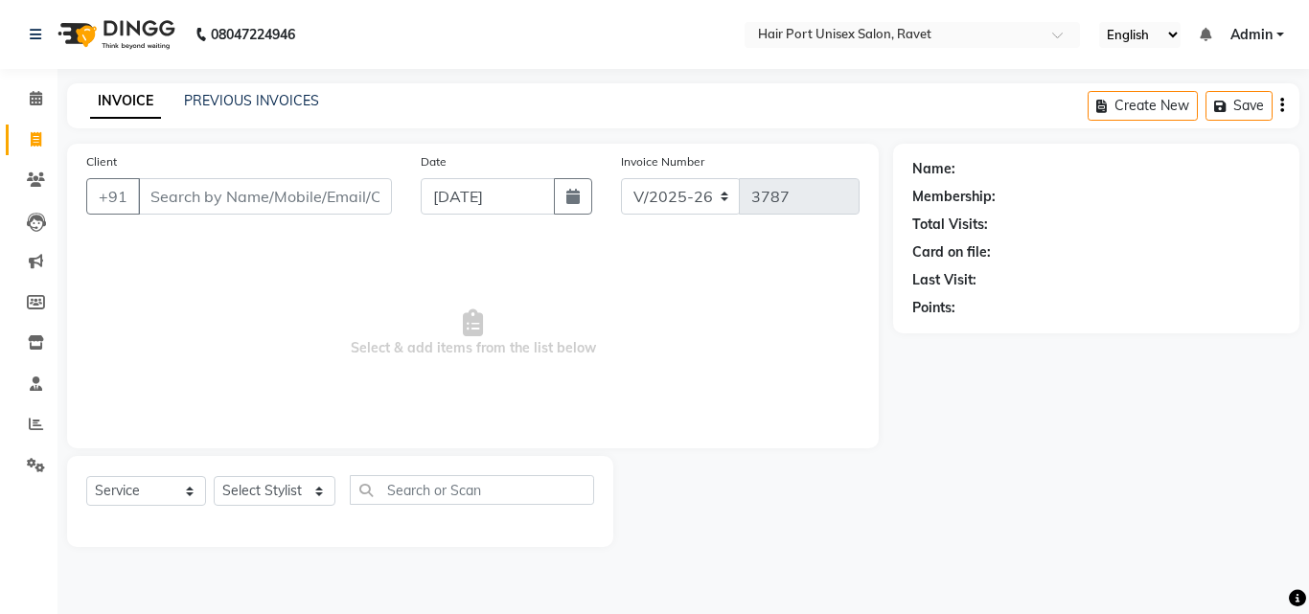
click at [163, 198] on input "Client" at bounding box center [265, 196] width 254 height 36
click at [445, 198] on input "[DATE]" at bounding box center [488, 196] width 134 height 36
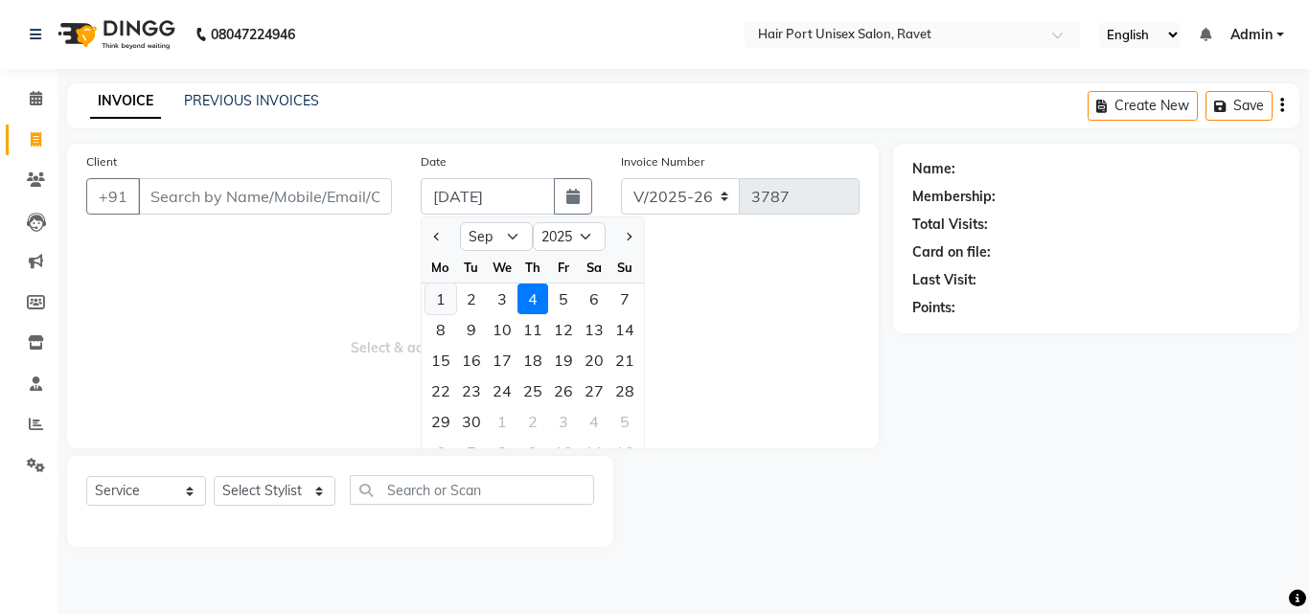
click at [442, 298] on div "1" at bounding box center [440, 299] width 31 height 31
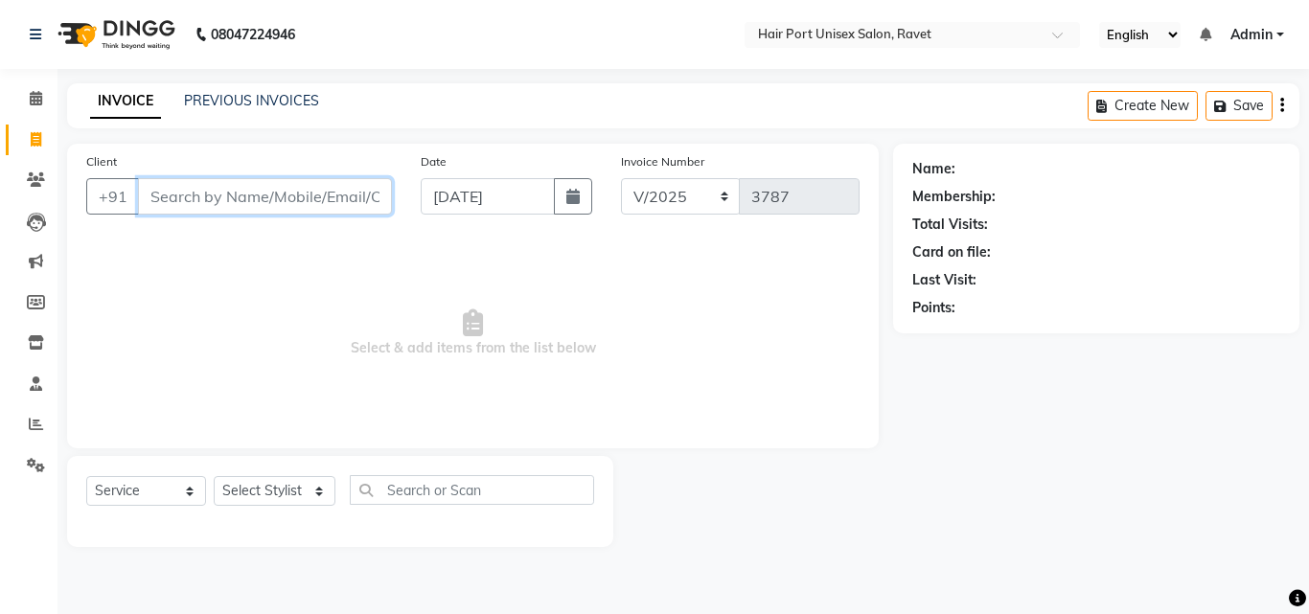
click at [289, 195] on input "Client" at bounding box center [265, 196] width 254 height 36
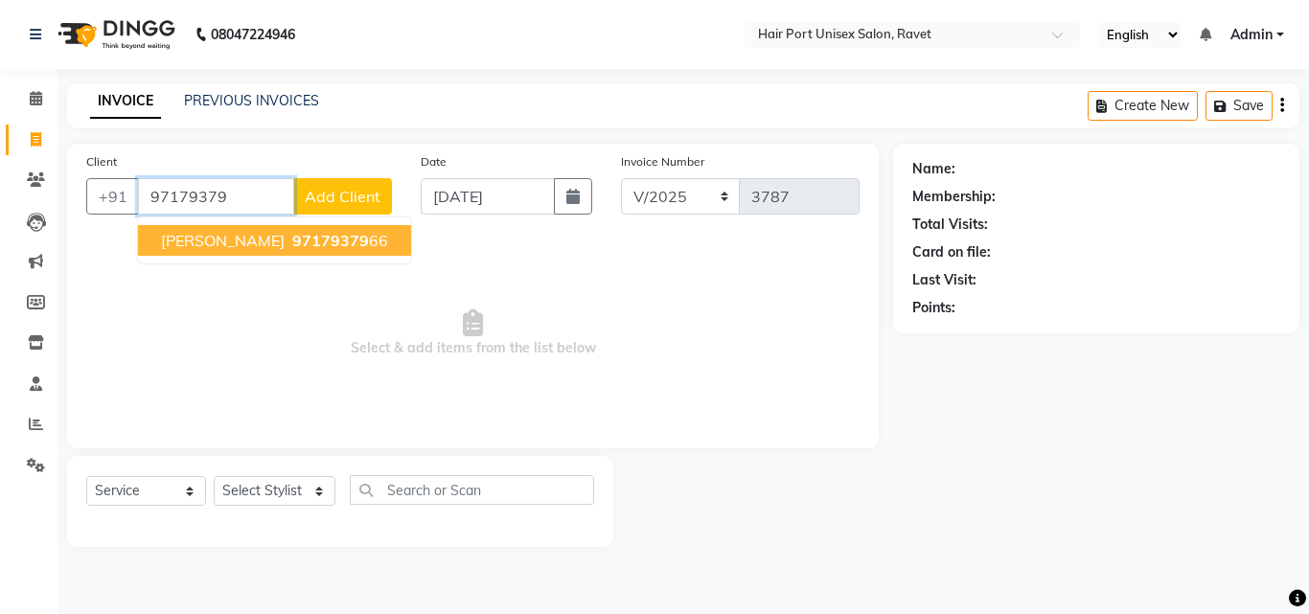
click at [294, 238] on ngb-highlight "97179379 66" at bounding box center [338, 240] width 100 height 19
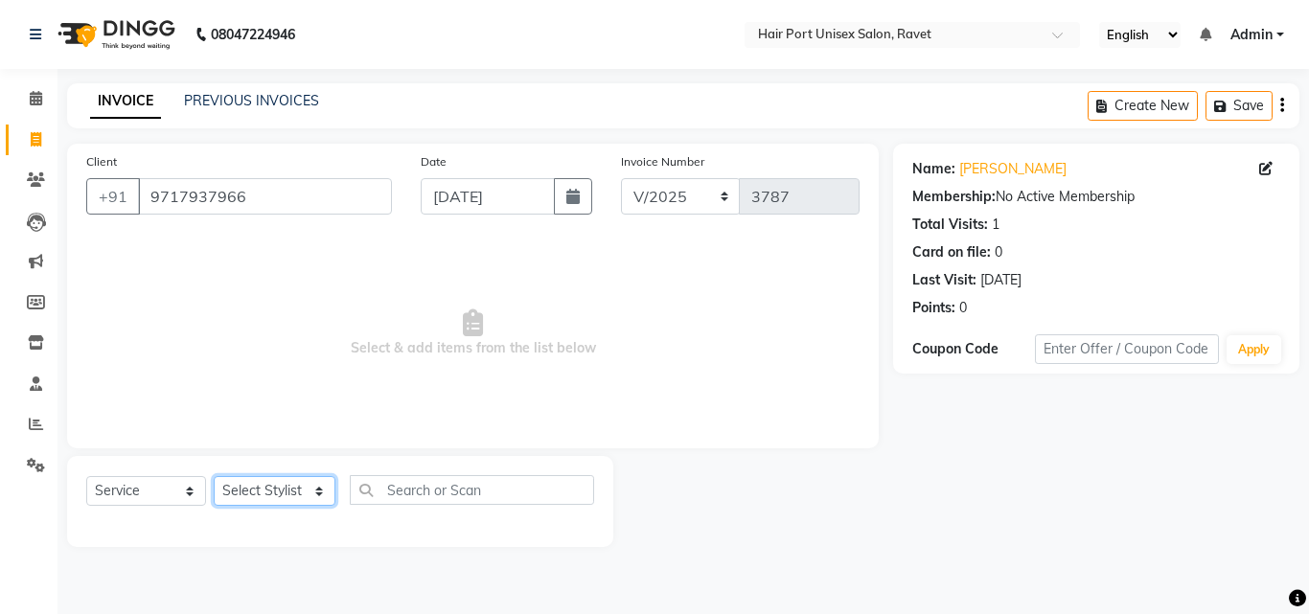
click at [293, 492] on select "Select Stylist [PERSON_NAME] [PERSON_NAME] [PERSON_NAME] [PERSON_NAME] [PERSON_…" at bounding box center [275, 491] width 122 height 30
click at [173, 482] on select "Select Service Product Membership Package Voucher Prepaid Gift Card" at bounding box center [146, 491] width 120 height 30
click at [86, 476] on select "Select Service Product Membership Package Voucher Prepaid Gift Card" at bounding box center [146, 491] width 120 height 30
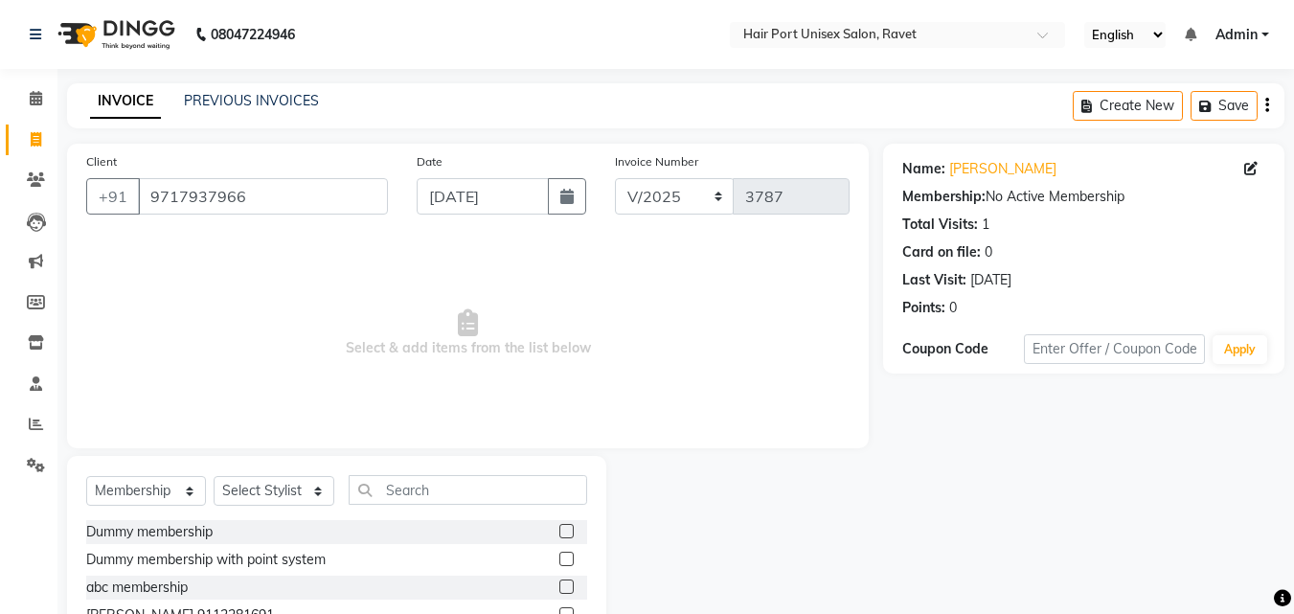
click at [382, 555] on div "Dummy membership with point system" at bounding box center [336, 560] width 501 height 24
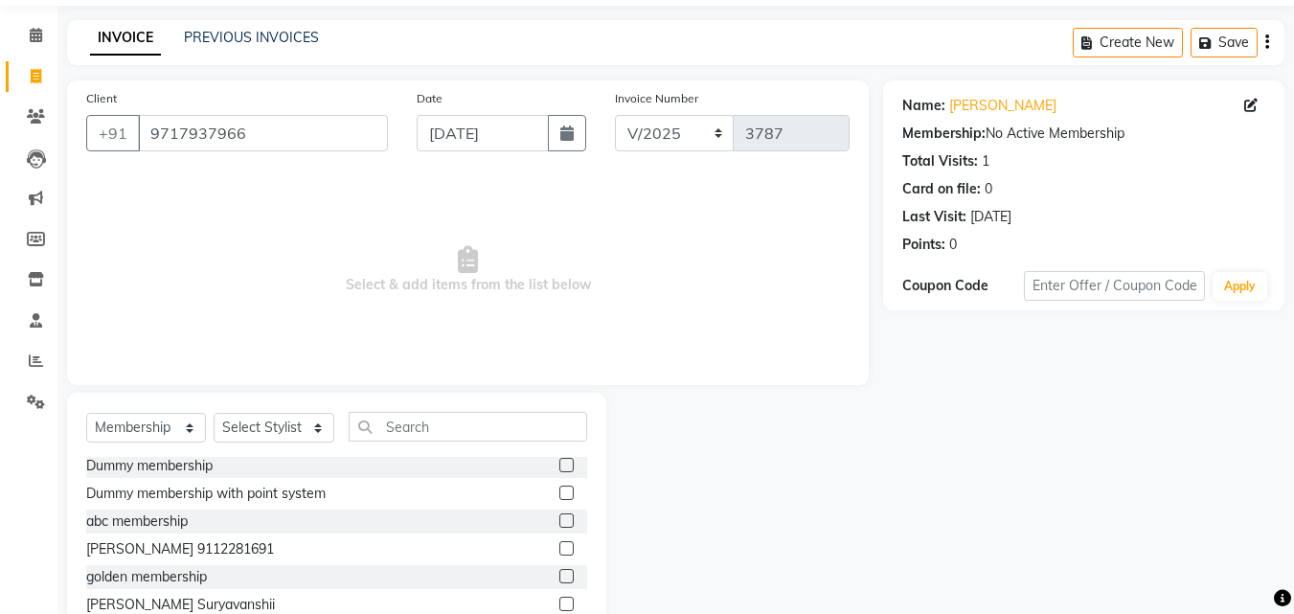
scroll to position [153, 0]
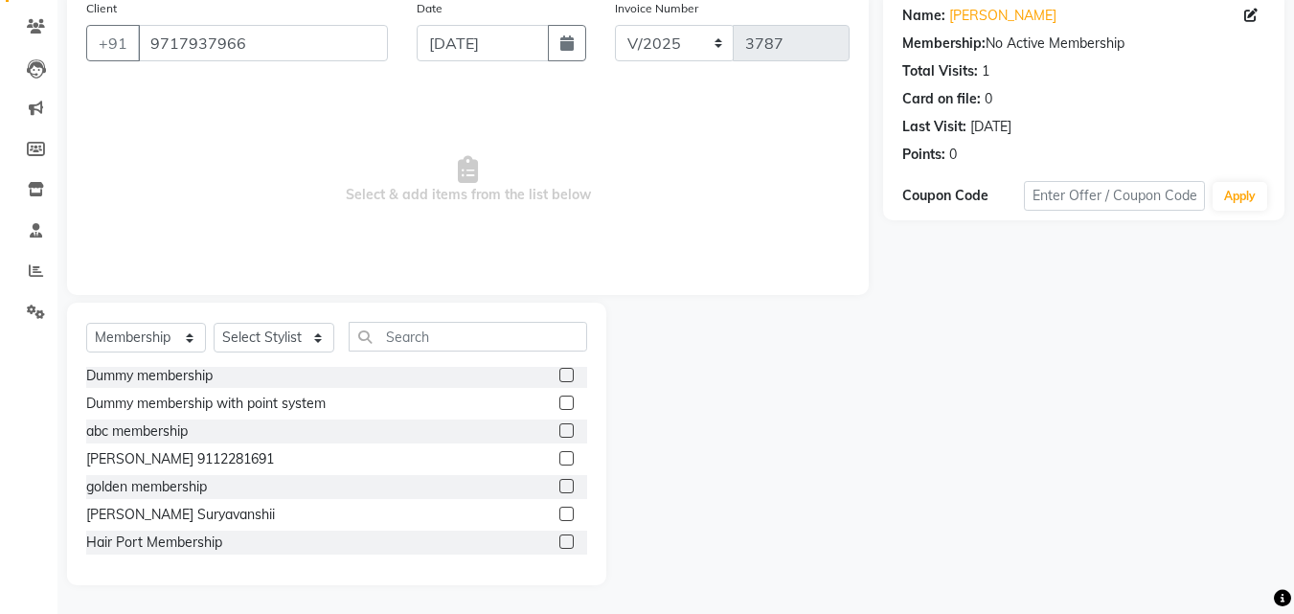
click at [559, 537] on label at bounding box center [566, 542] width 14 height 14
click at [559, 537] on input "checkbox" at bounding box center [565, 542] width 12 height 12
click at [559, 540] on label at bounding box center [566, 542] width 14 height 14
click at [559, 540] on input "checkbox" at bounding box center [565, 542] width 12 height 12
click at [306, 334] on select "Select Stylist [PERSON_NAME] [PERSON_NAME] [PERSON_NAME] [PERSON_NAME] [PERSON_…" at bounding box center [274, 338] width 121 height 30
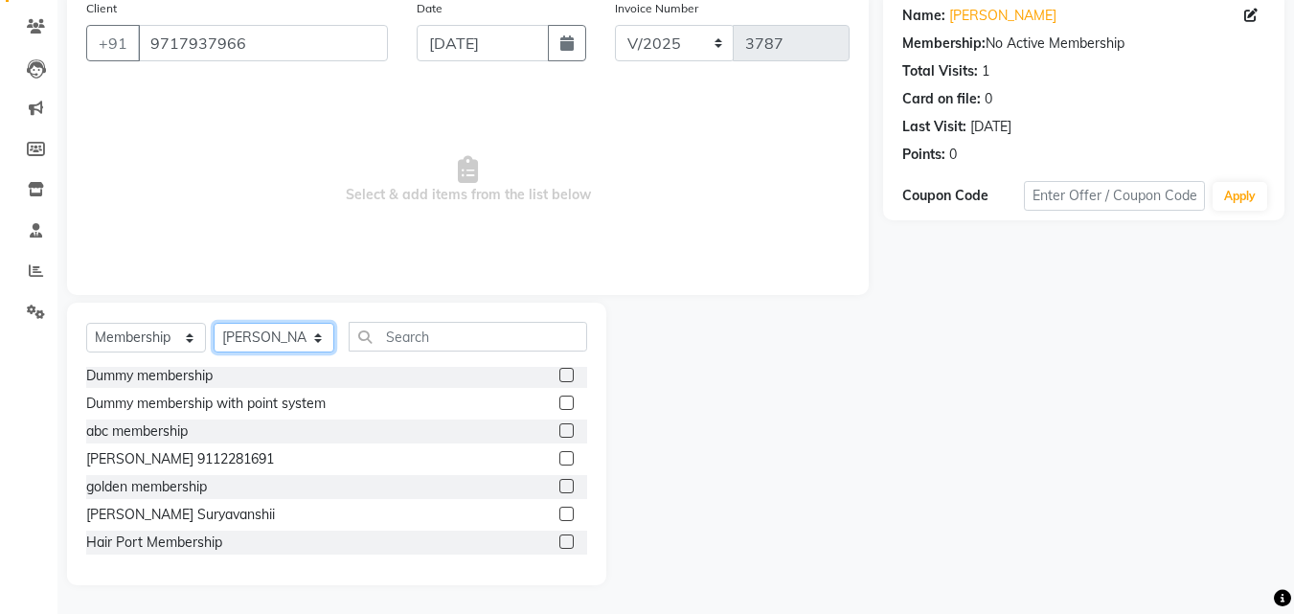
click at [214, 323] on select "Select Stylist [PERSON_NAME] [PERSON_NAME] [PERSON_NAME] [PERSON_NAME] [PERSON_…" at bounding box center [274, 338] width 121 height 30
click at [559, 539] on label at bounding box center [566, 542] width 14 height 14
click at [559, 539] on input "checkbox" at bounding box center [565, 542] width 12 height 12
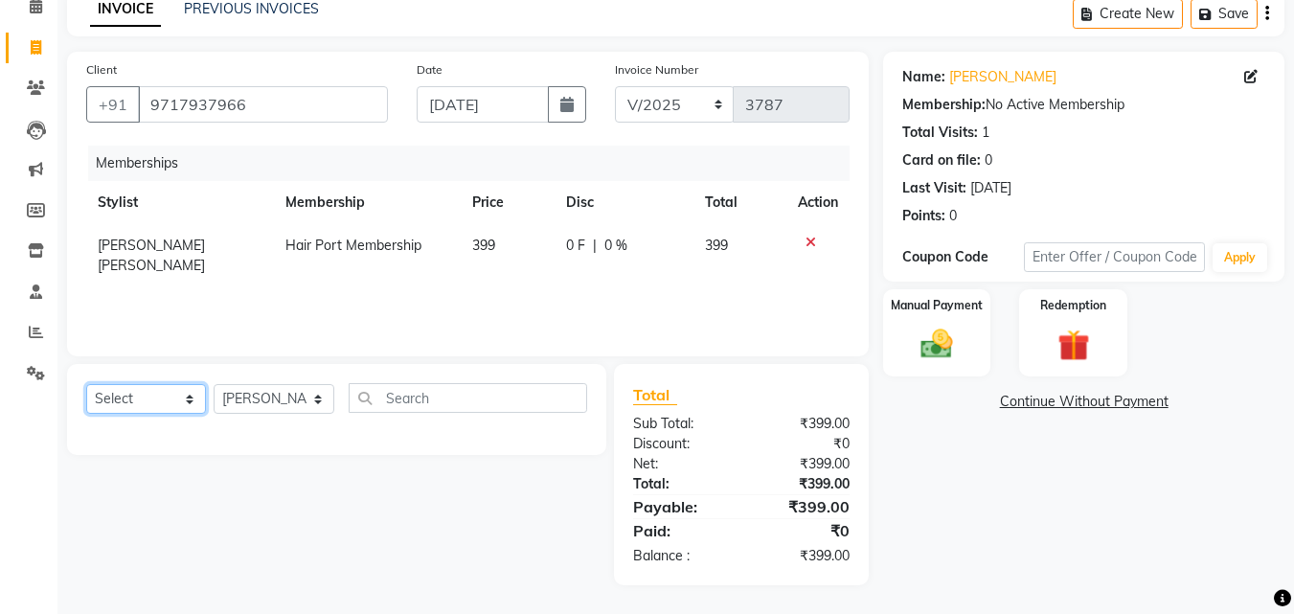
click at [157, 387] on select "Select Service Product Package Voucher Prepaid Gift Card" at bounding box center [146, 399] width 120 height 30
click at [86, 384] on select "Select Service Product Package Voucher Prepaid Gift Card" at bounding box center [146, 399] width 120 height 30
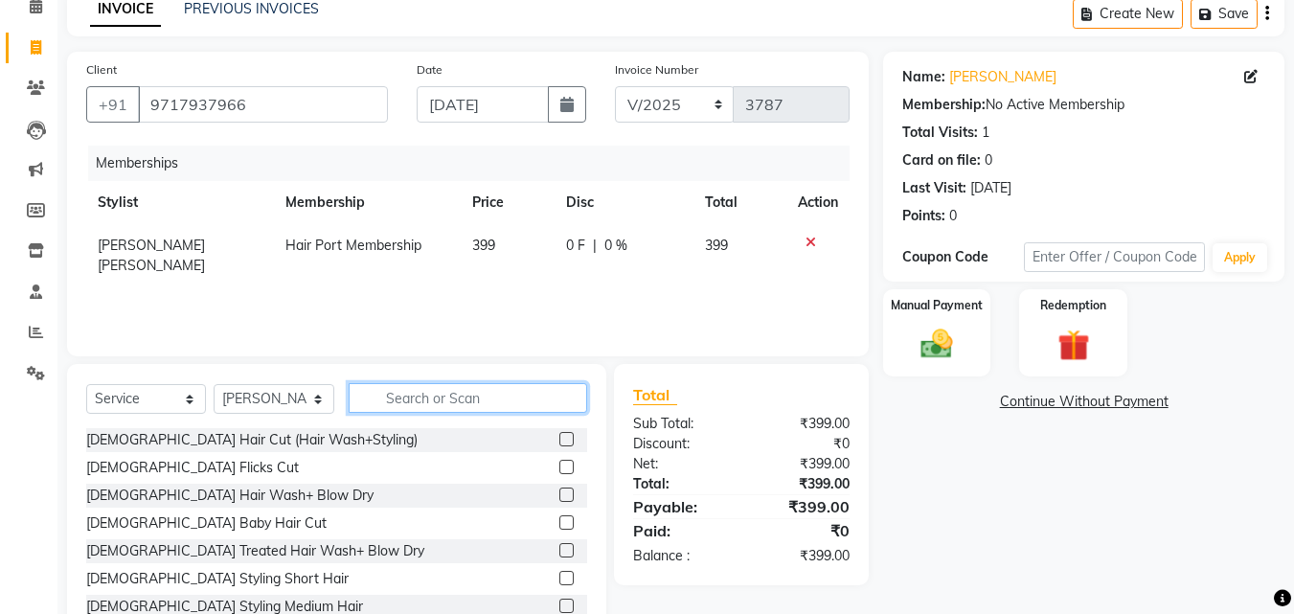
click at [375, 396] on input "text" at bounding box center [468, 398] width 239 height 30
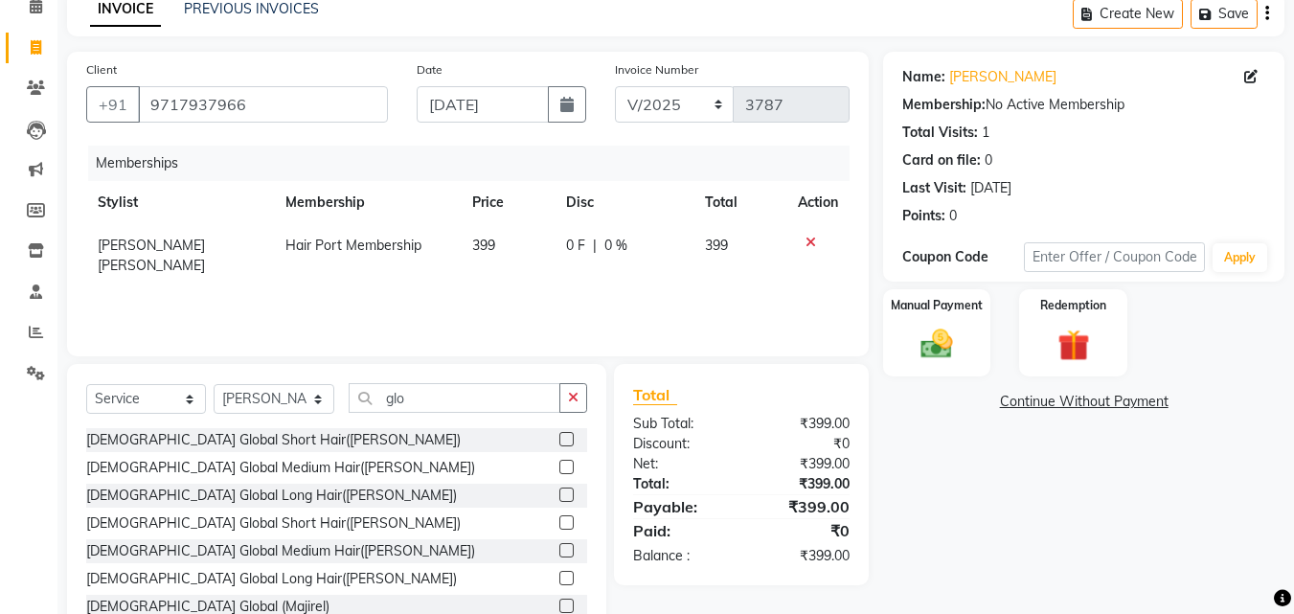
click at [559, 493] on label at bounding box center [566, 495] width 14 height 14
click at [559, 493] on input "checkbox" at bounding box center [565, 496] width 12 height 12
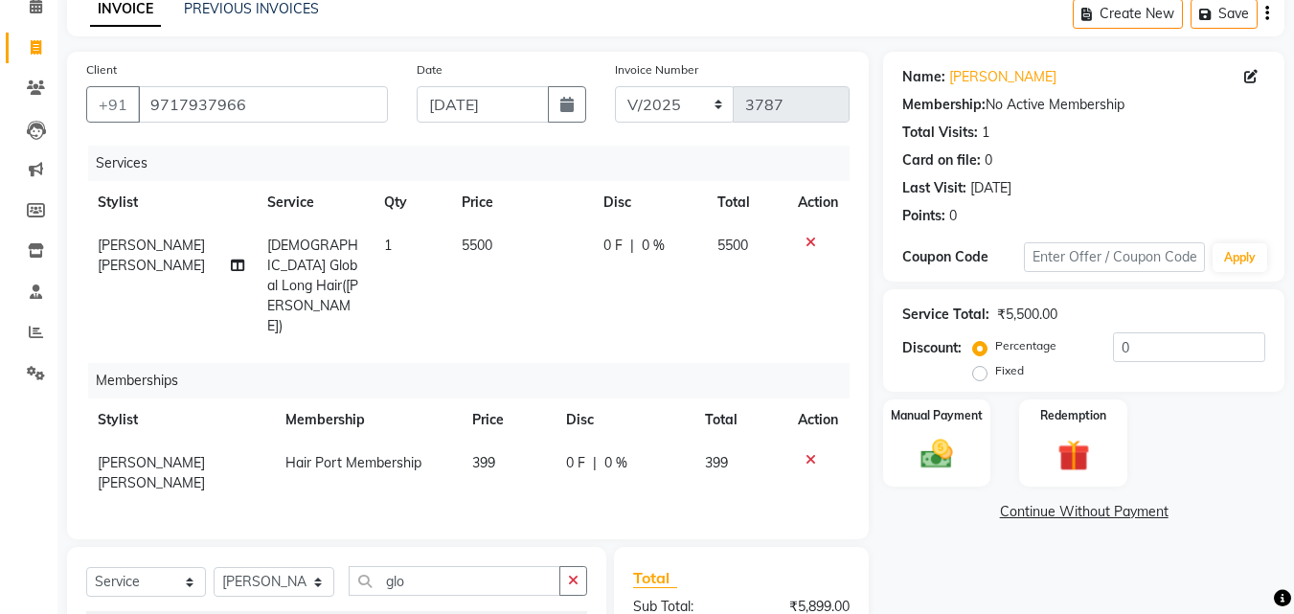
click at [598, 239] on td "0 F | 0 %" at bounding box center [649, 286] width 114 height 124
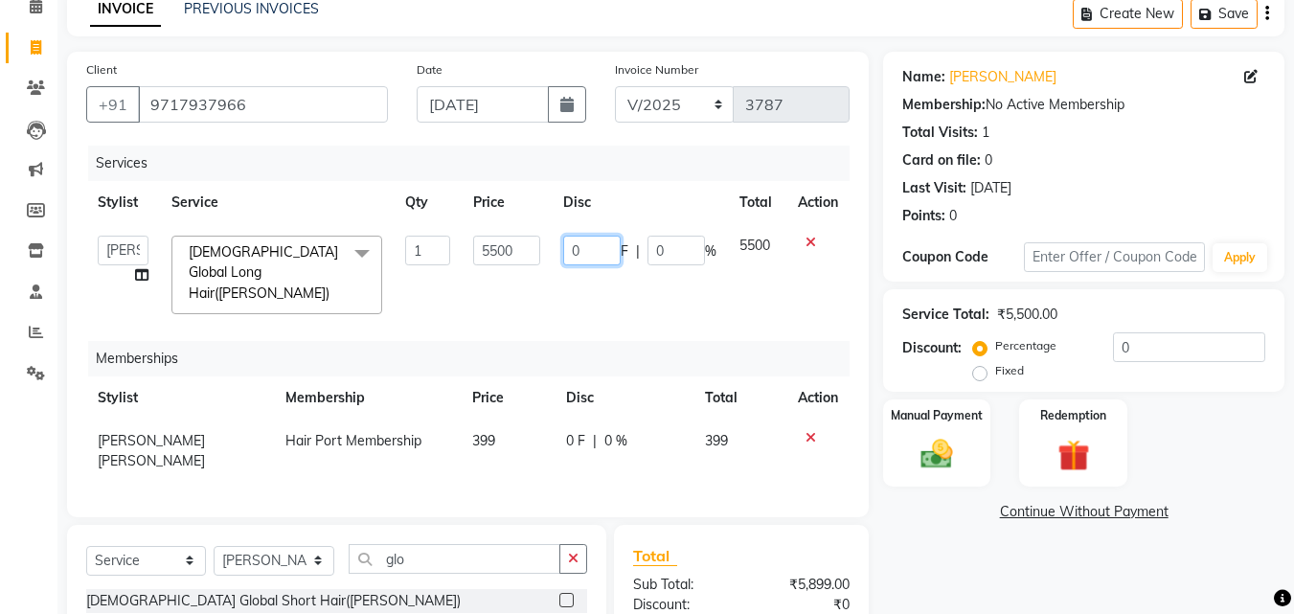
click at [565, 248] on input "0" at bounding box center [591, 251] width 57 height 30
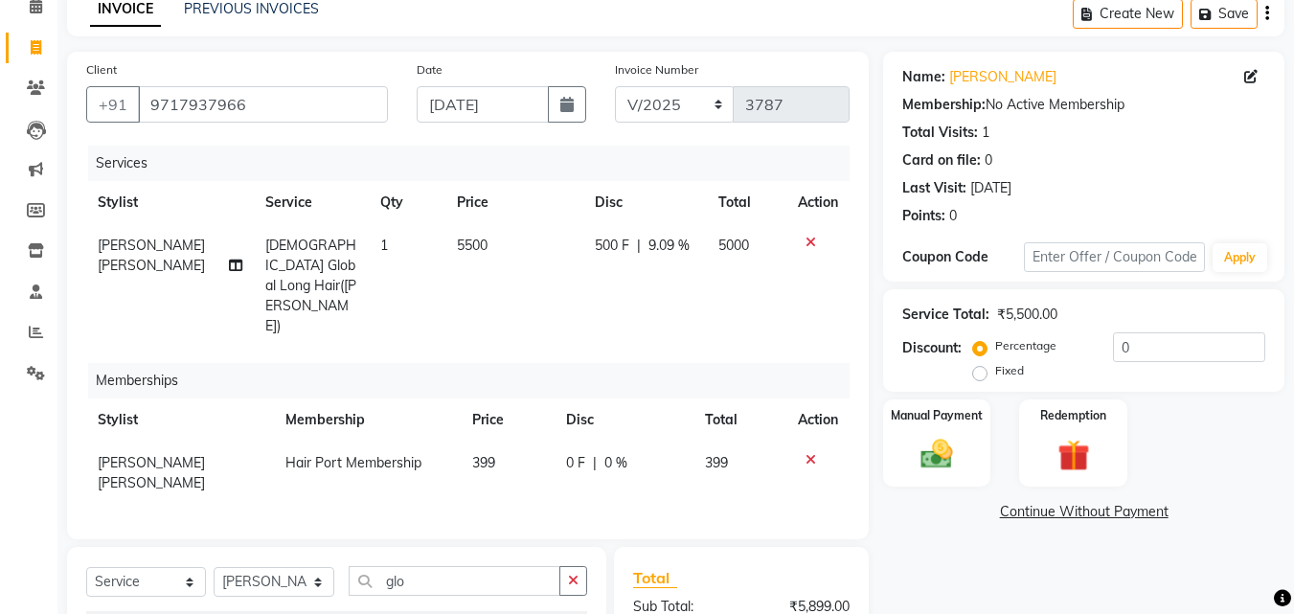
click at [627, 286] on td "500 F | 9.09 %" at bounding box center [645, 286] width 124 height 124
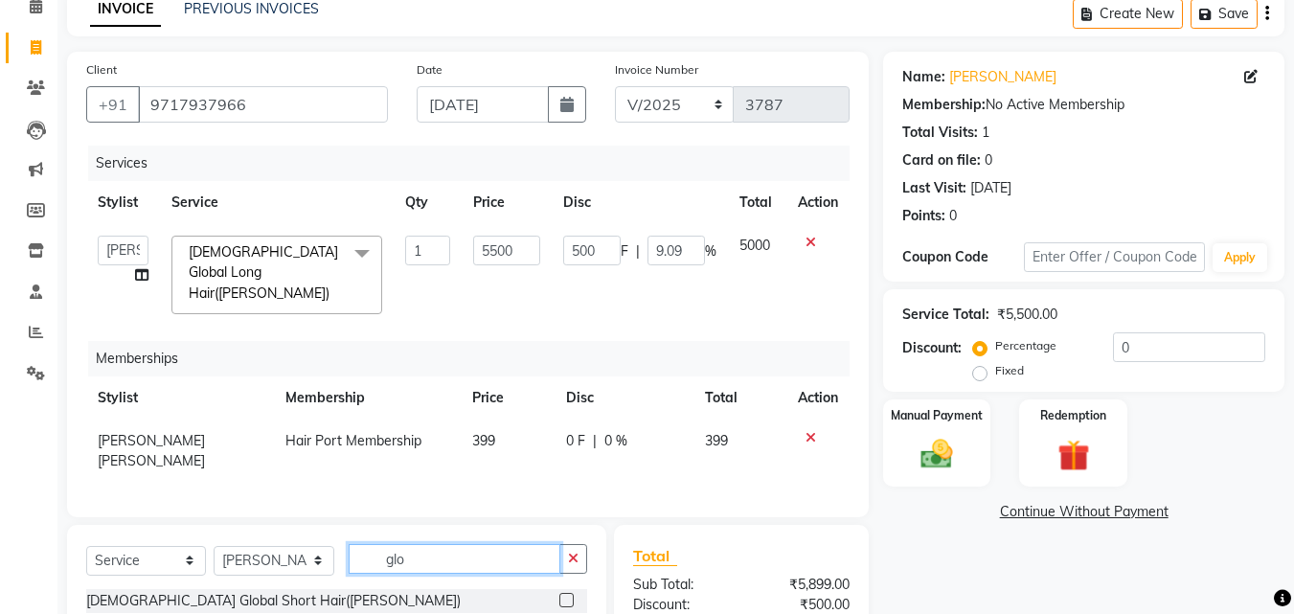
click at [451, 550] on input "glo" at bounding box center [455, 559] width 212 height 30
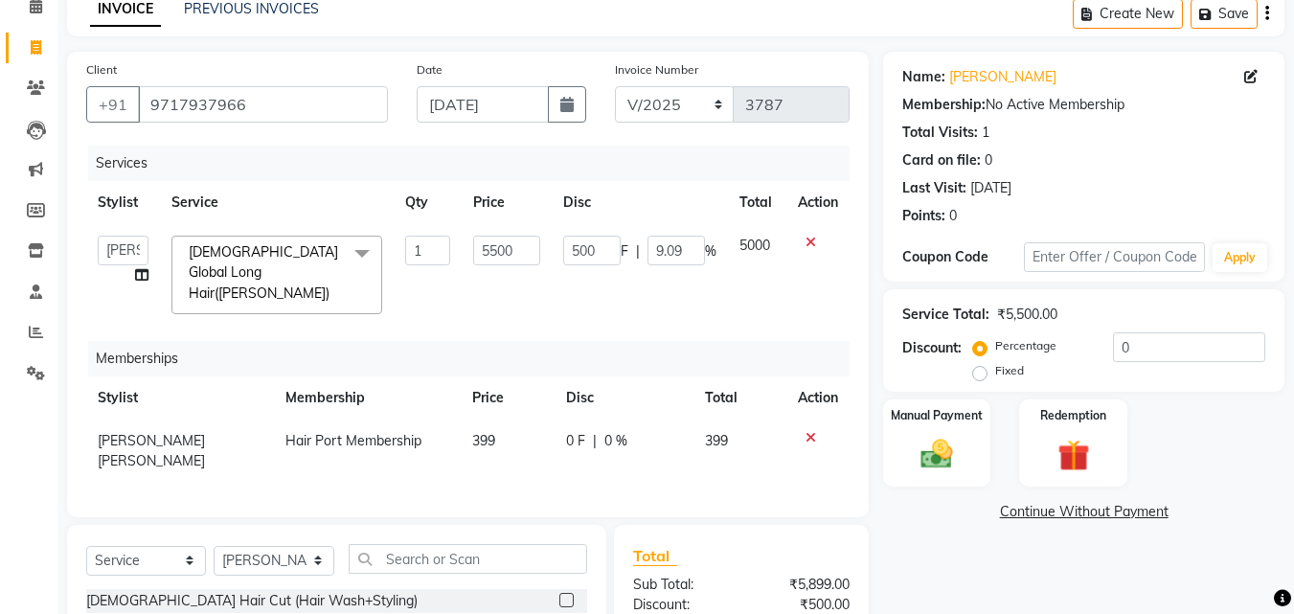
click at [506, 503] on div "Client [PHONE_NUMBER] Date [DATE] Invoice Number V/2025 V/[PHONE_NUMBER] Servic…" at bounding box center [468, 285] width 802 height 466
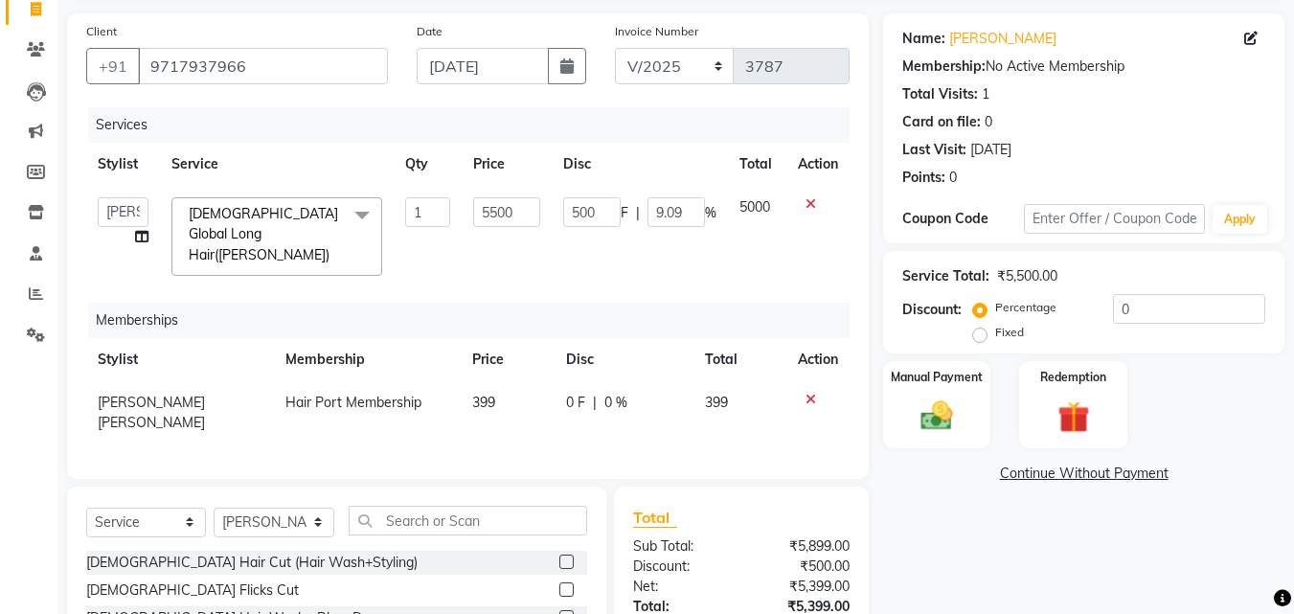
scroll to position [169, 0]
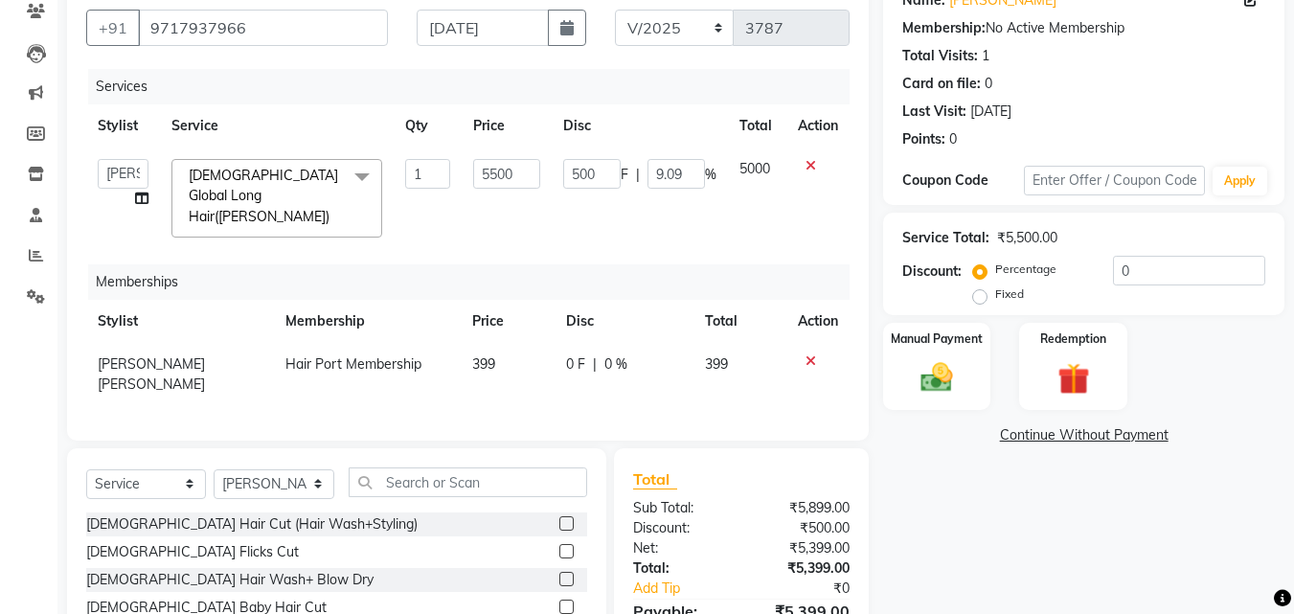
click at [559, 516] on label at bounding box center [566, 523] width 14 height 14
click at [559, 518] on input "checkbox" at bounding box center [565, 524] width 12 height 12
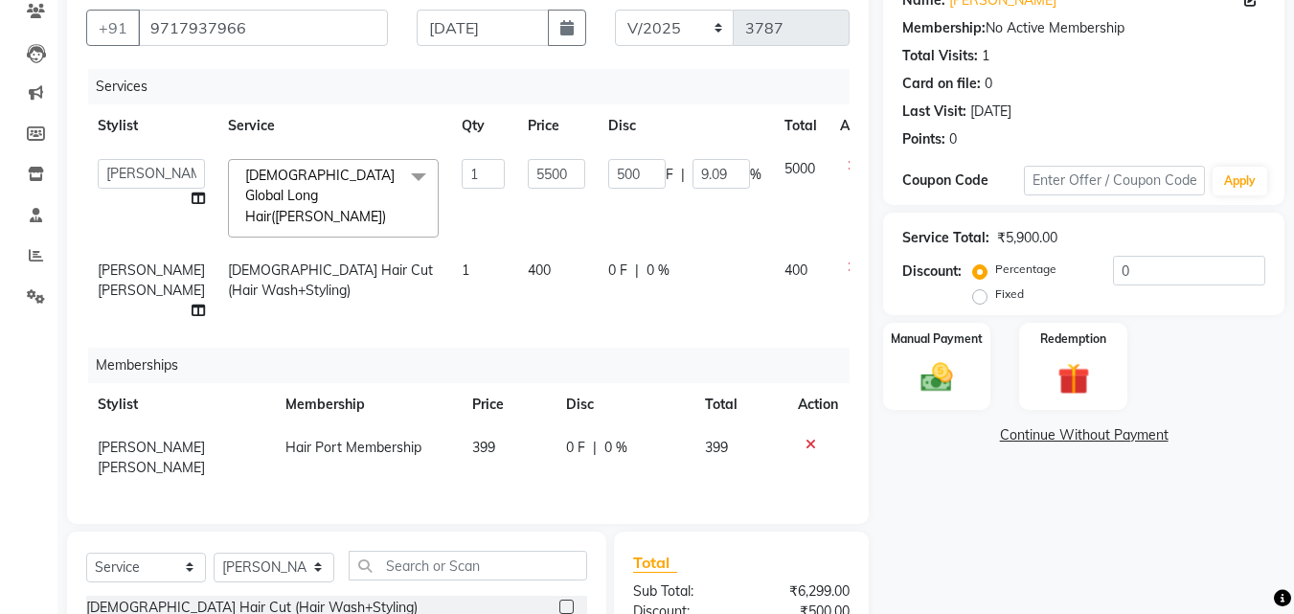
click at [597, 249] on td "0 F | 0 %" at bounding box center [685, 290] width 176 height 83
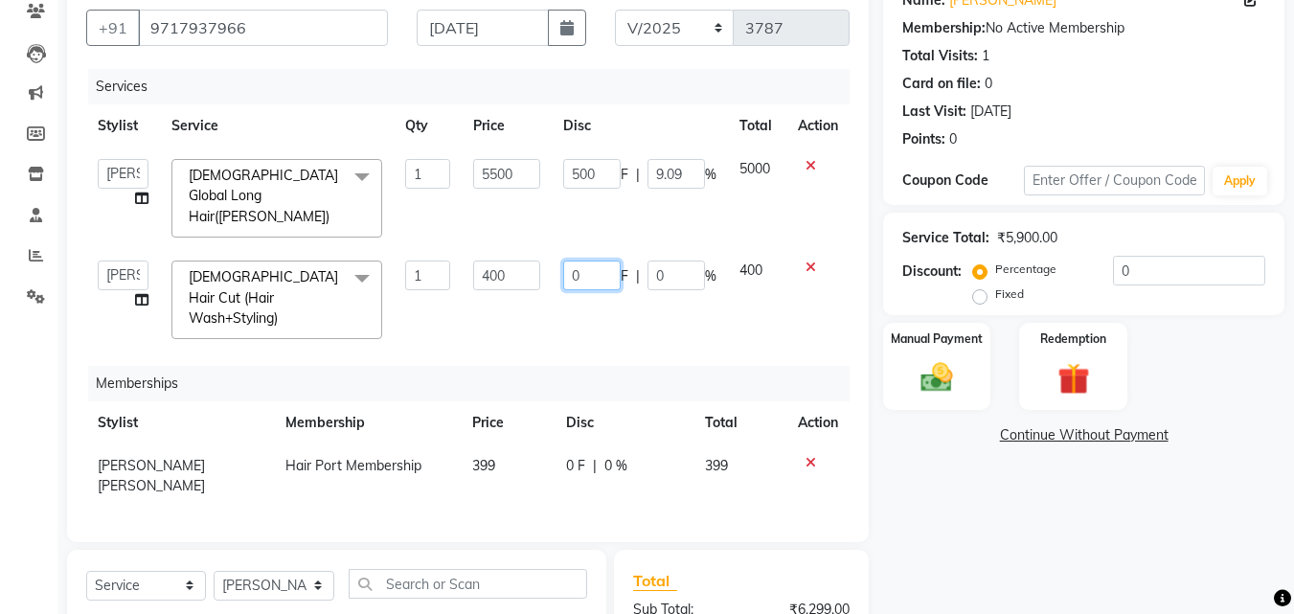
click at [567, 261] on input "0" at bounding box center [591, 276] width 57 height 30
click at [615, 270] on td "20 F | 0 %" at bounding box center [640, 300] width 176 height 102
click at [930, 377] on img at bounding box center [937, 377] width 54 height 38
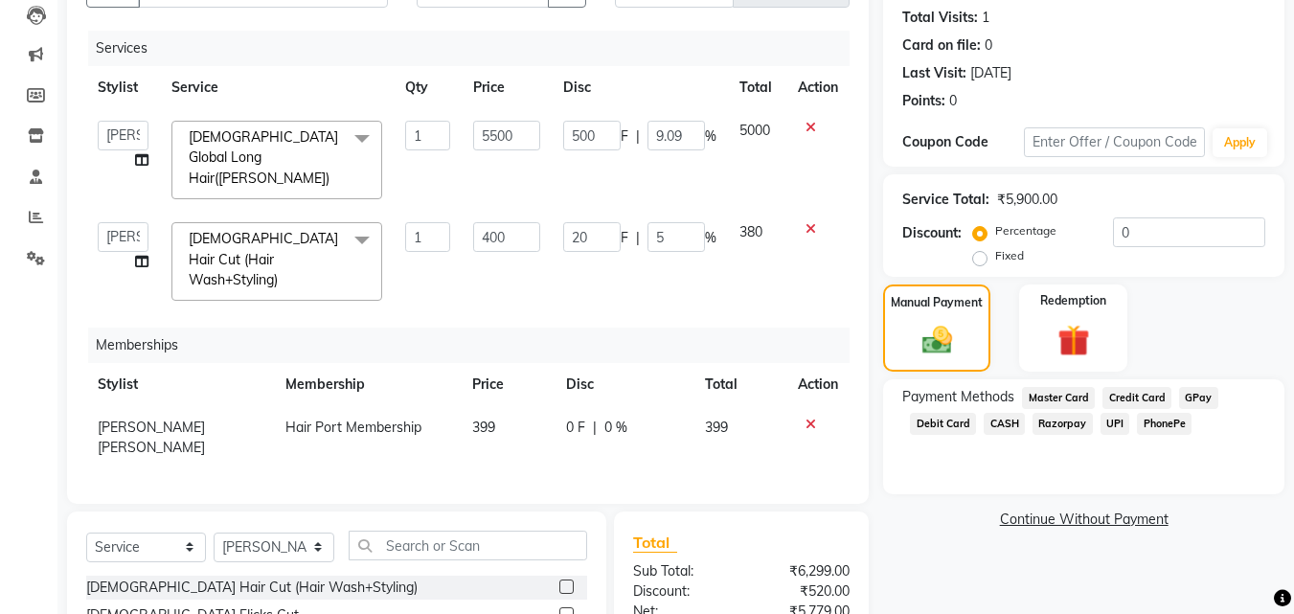
scroll to position [390, 0]
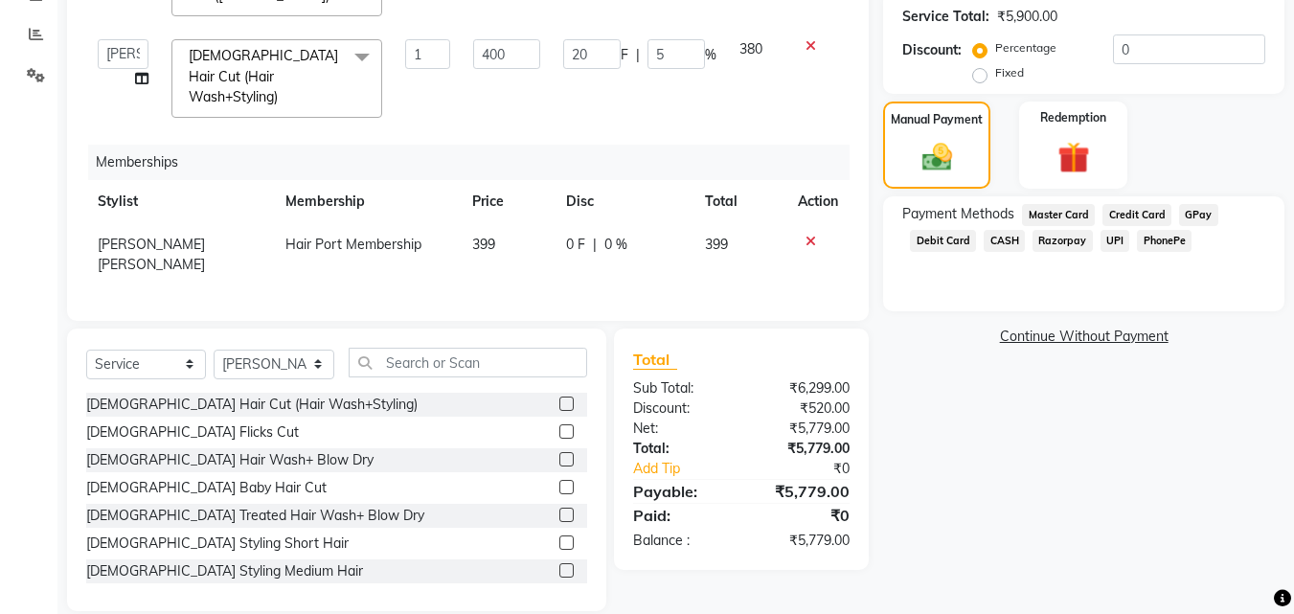
click at [902, 416] on div "Name: [PERSON_NAME] Membership: No Active Membership Total Visits: 1 Card on fi…" at bounding box center [1091, 182] width 416 height 857
click at [1109, 233] on span "UPI" at bounding box center [1116, 241] width 30 height 22
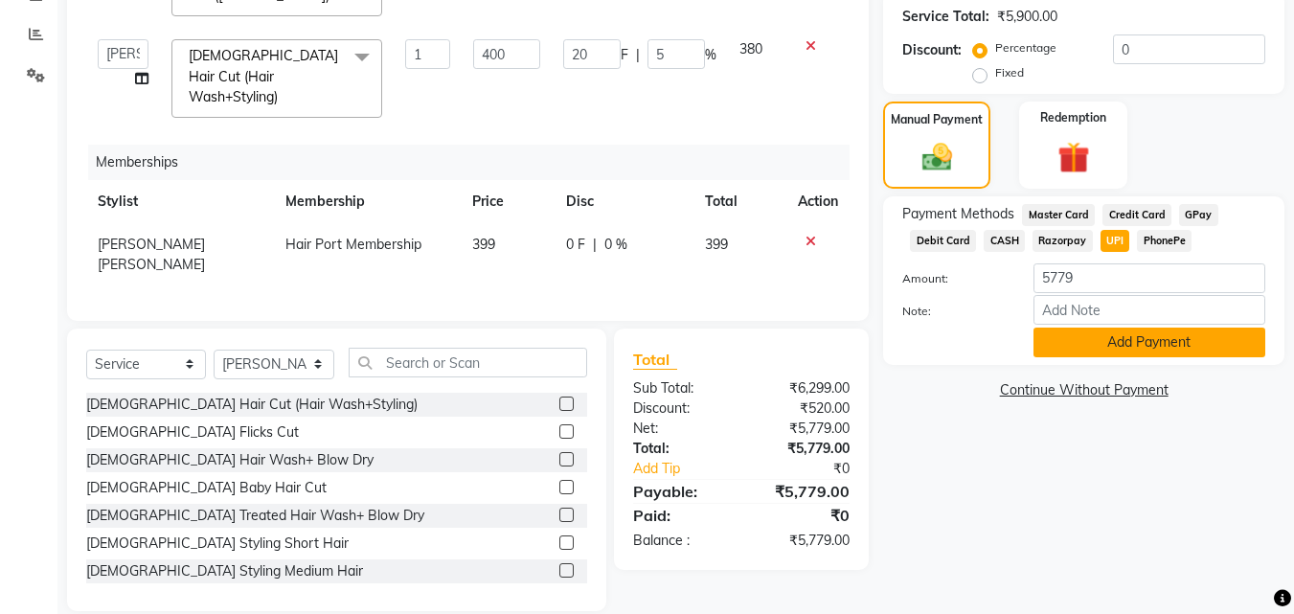
click at [1139, 332] on button "Add Payment" at bounding box center [1150, 343] width 232 height 30
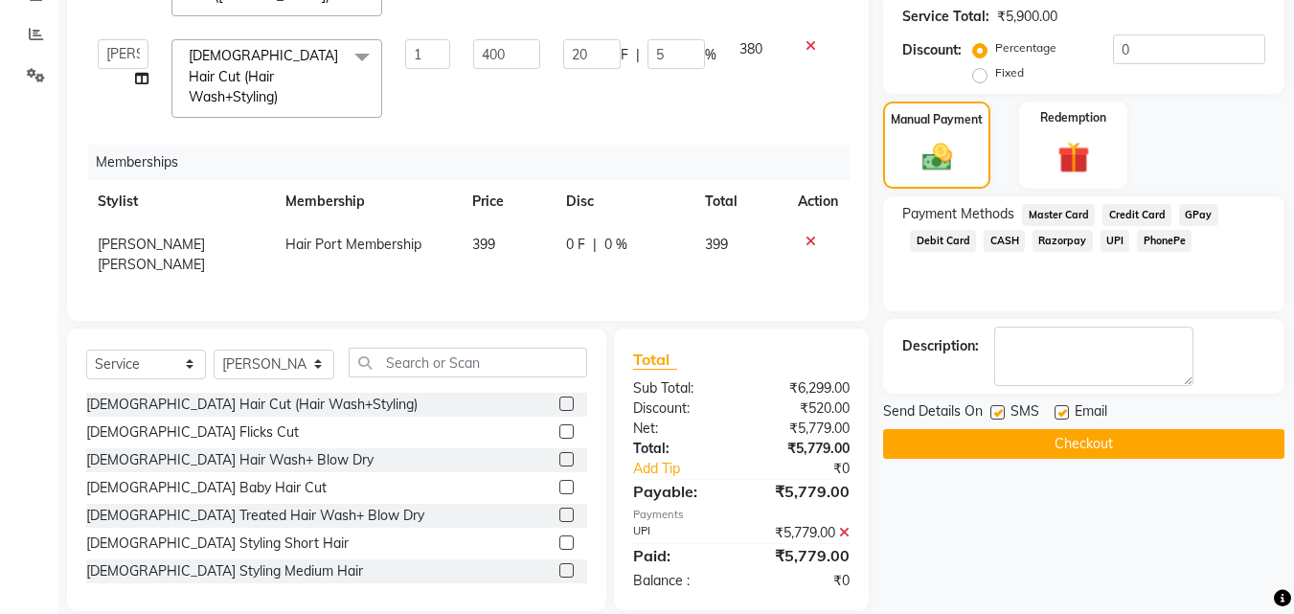
click at [1205, 440] on button "Checkout" at bounding box center [1083, 444] width 401 height 30
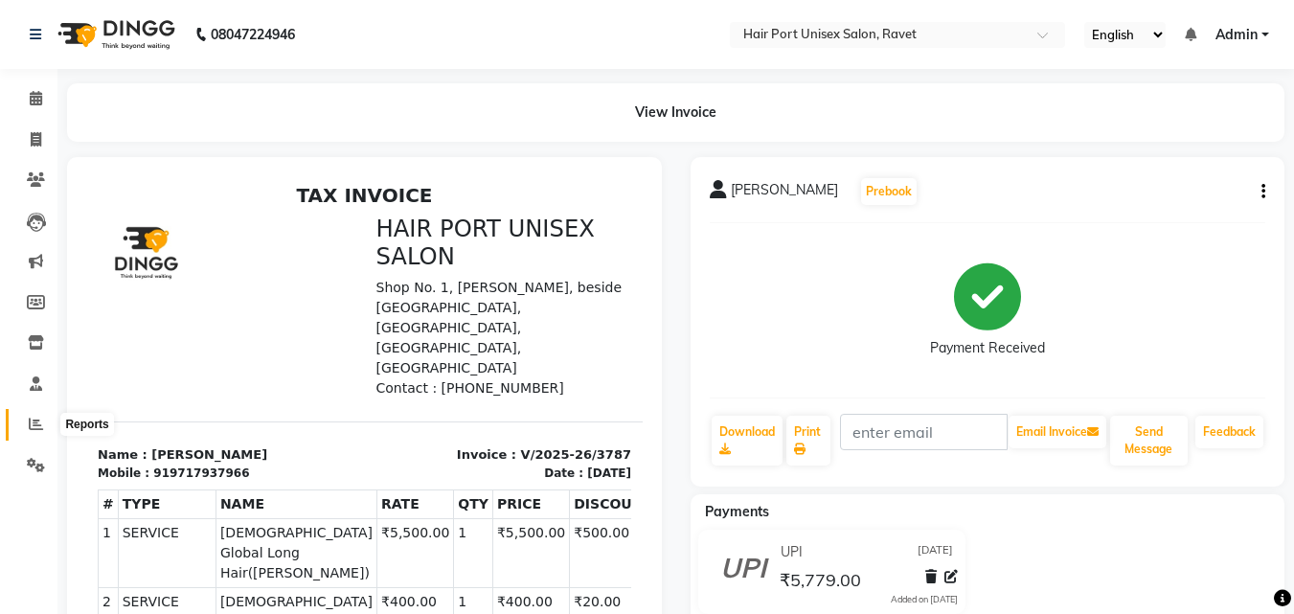
click at [33, 422] on icon at bounding box center [36, 424] width 14 height 14
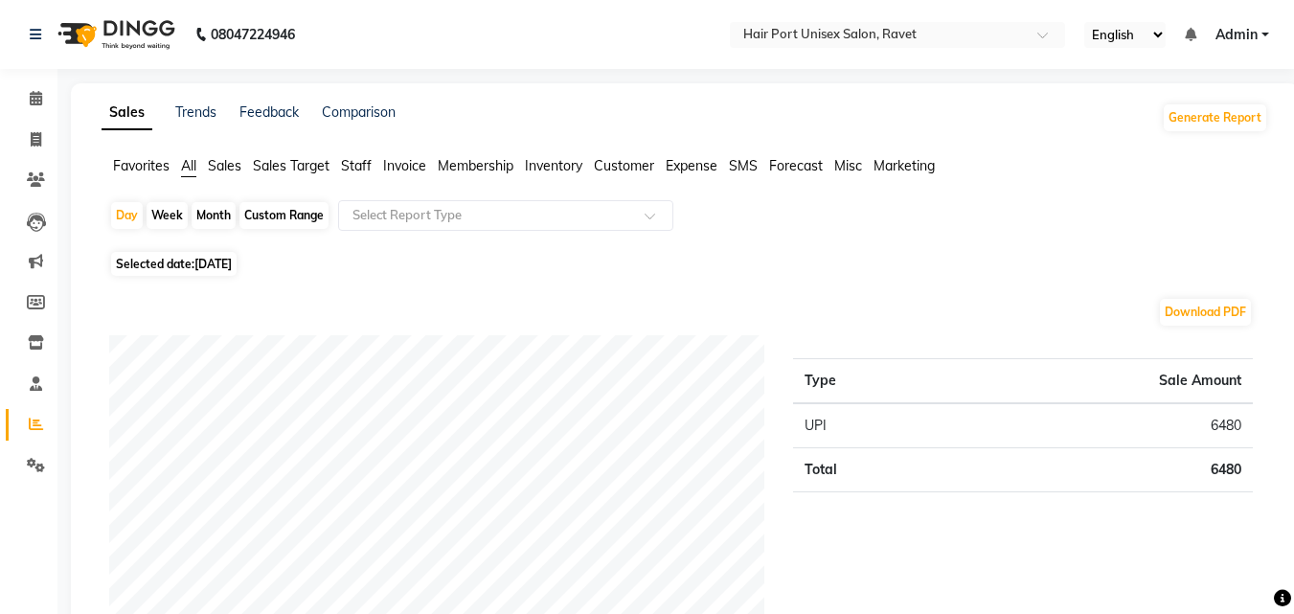
click at [348, 164] on span "Staff" at bounding box center [356, 165] width 31 height 17
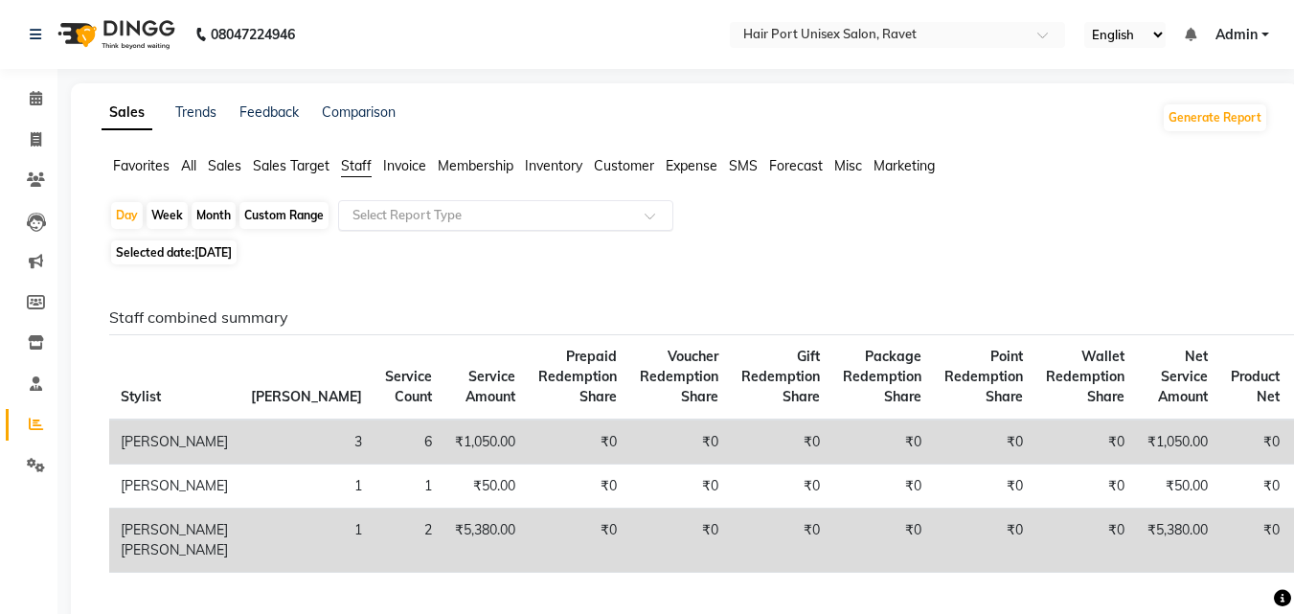
click at [647, 212] on span at bounding box center [657, 221] width 24 height 19
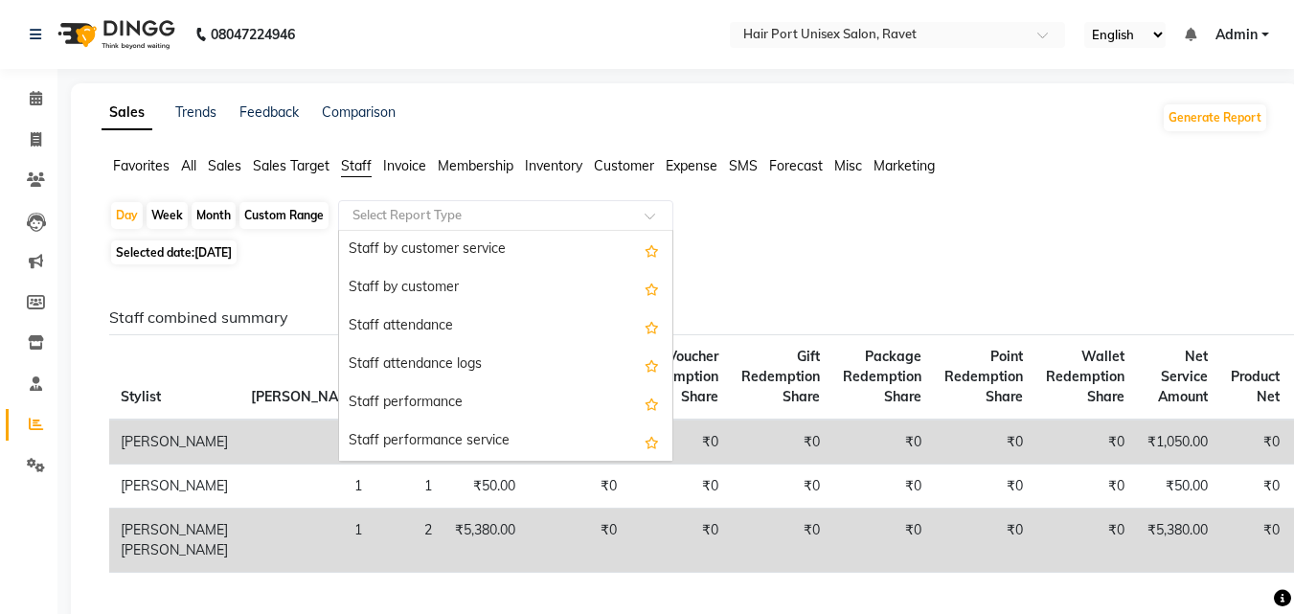
scroll to position [192, 0]
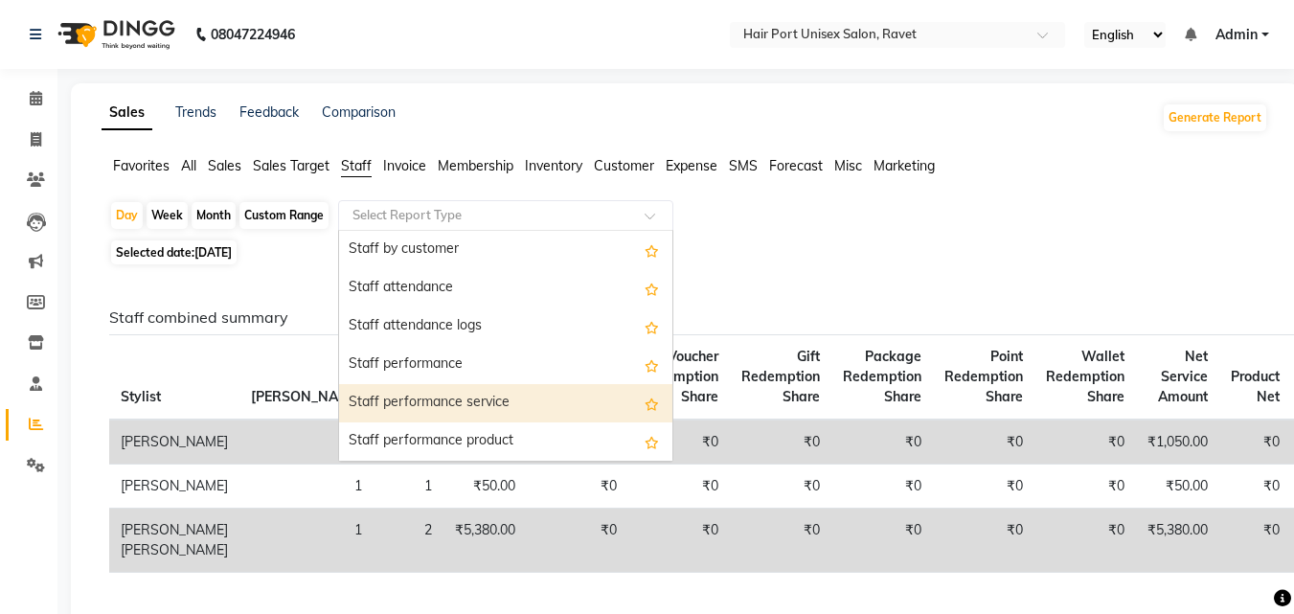
click at [462, 399] on div "Staff performance service" at bounding box center [505, 403] width 333 height 38
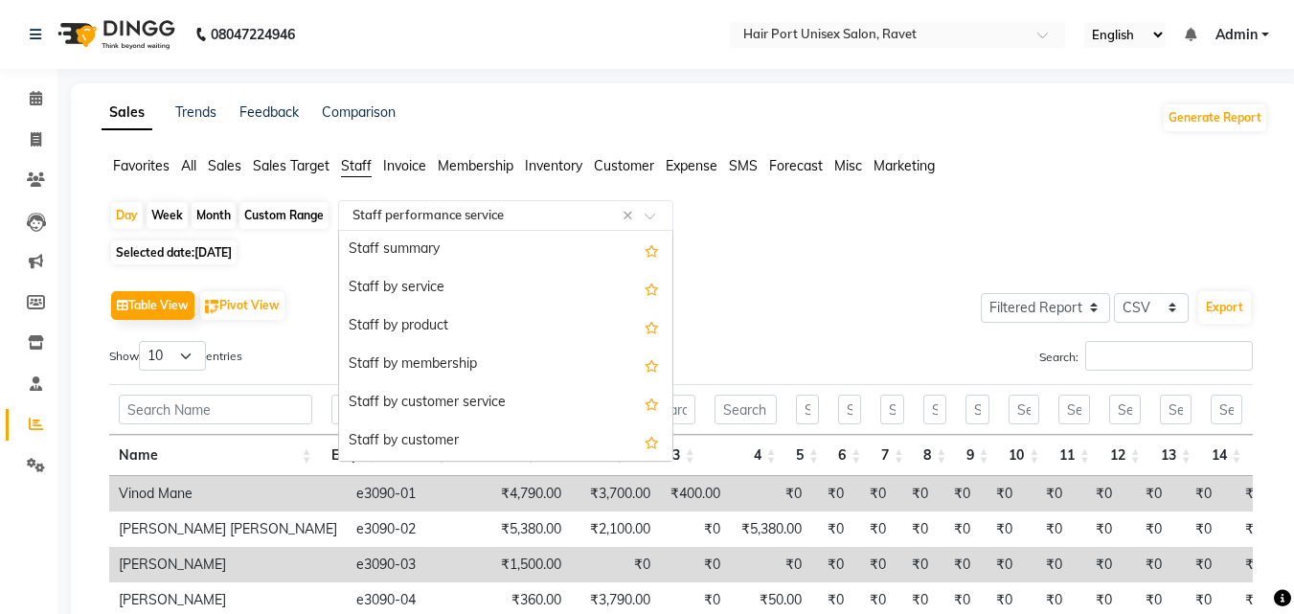
scroll to position [345, 0]
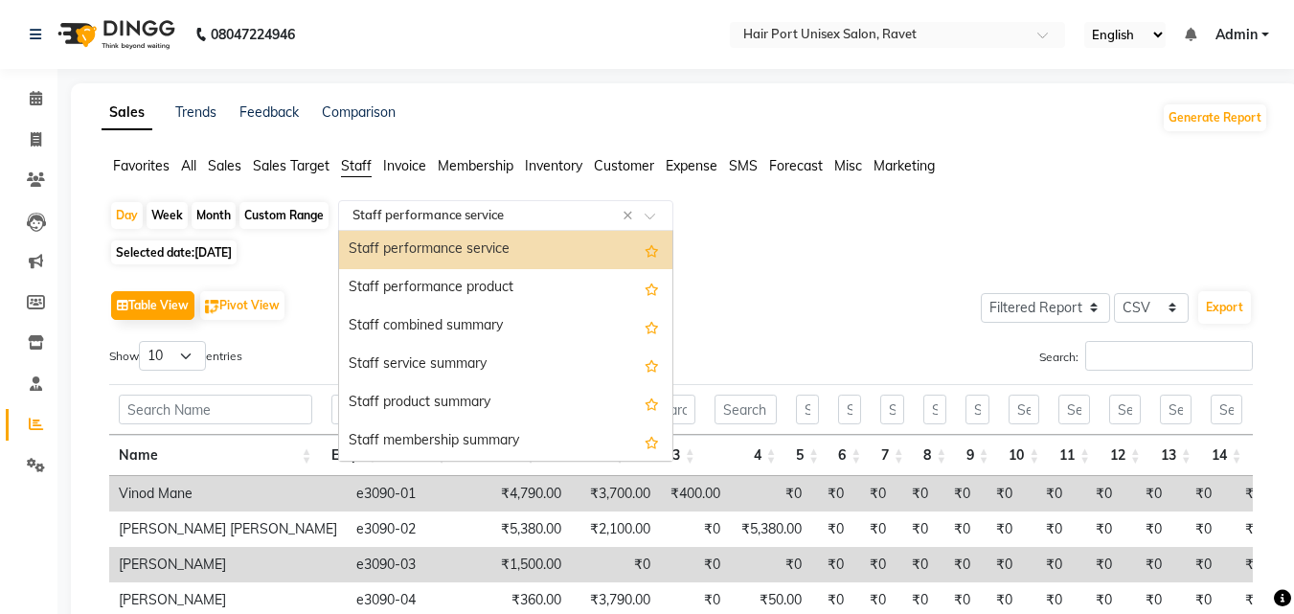
click at [708, 360] on div "Search:" at bounding box center [975, 359] width 558 height 37
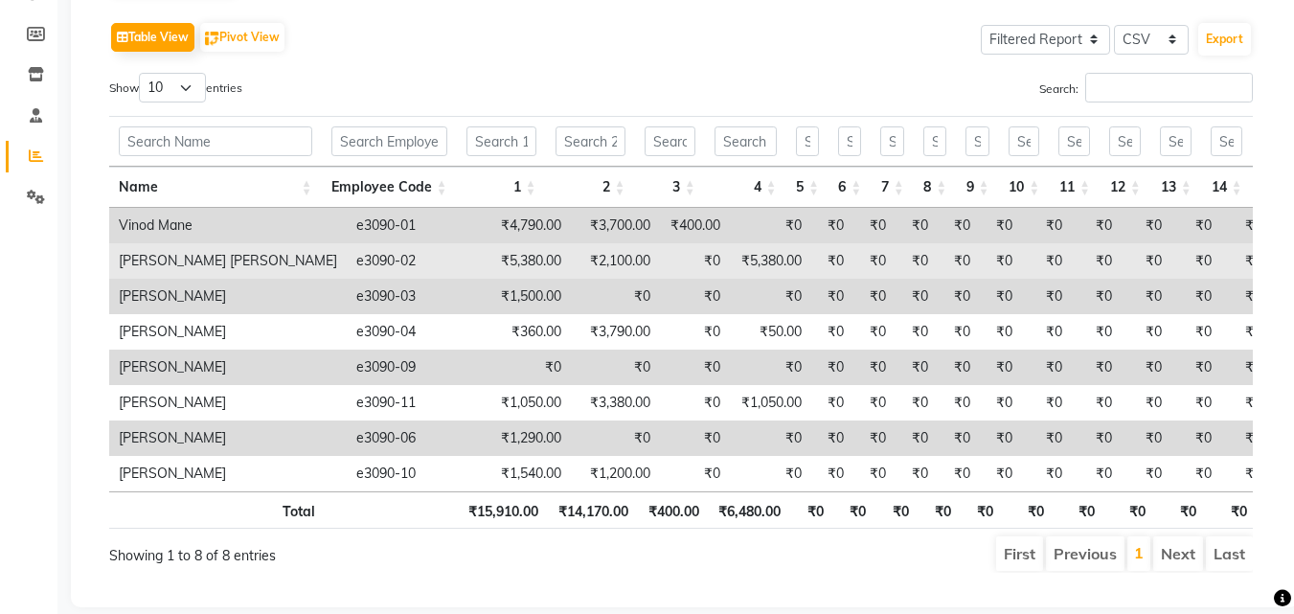
scroll to position [307, 0]
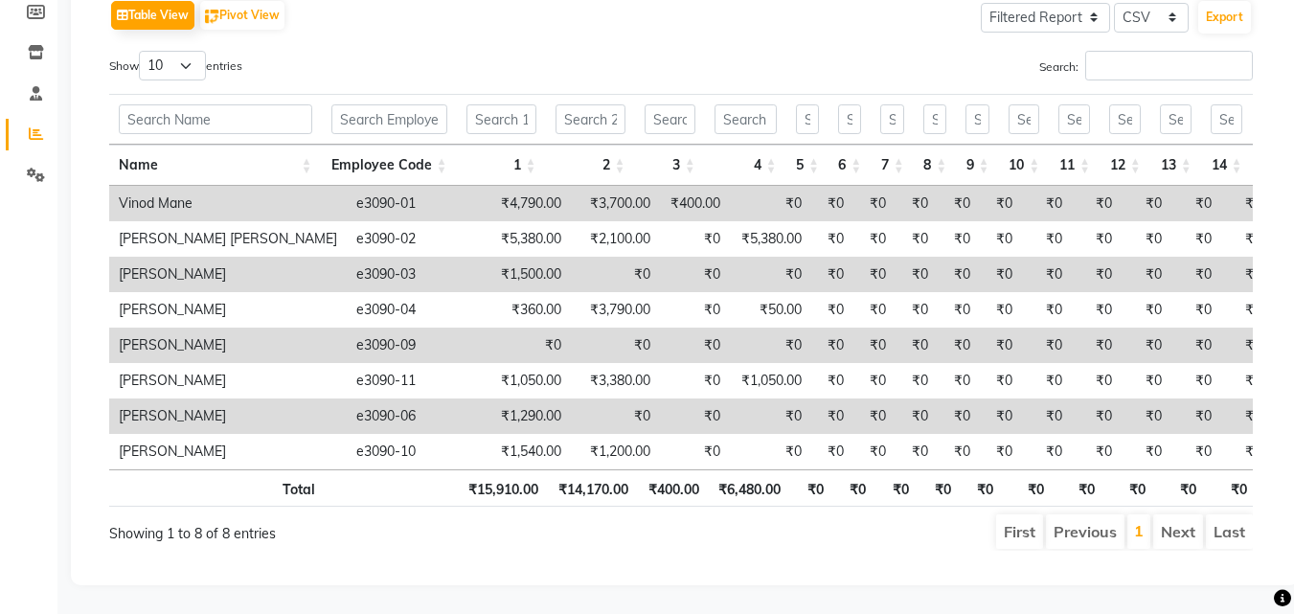
click at [546, 56] on div "Show 10 25 50 100 entries" at bounding box center [388, 69] width 558 height 37
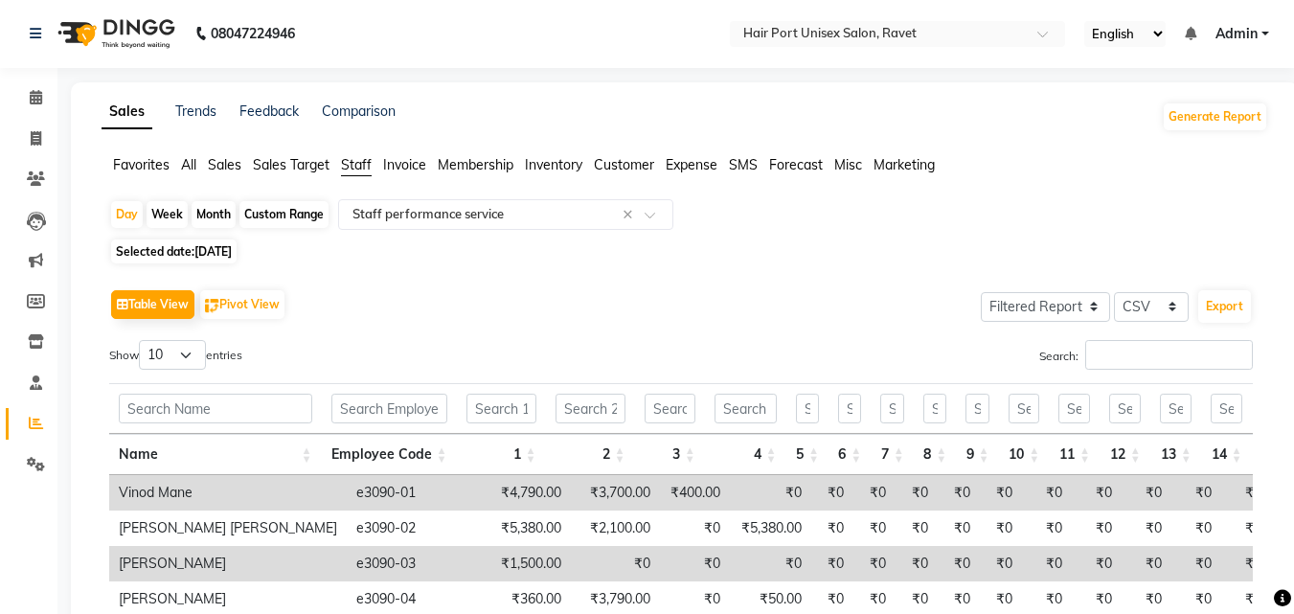
scroll to position [0, 0]
click at [40, 137] on icon at bounding box center [36, 139] width 11 height 14
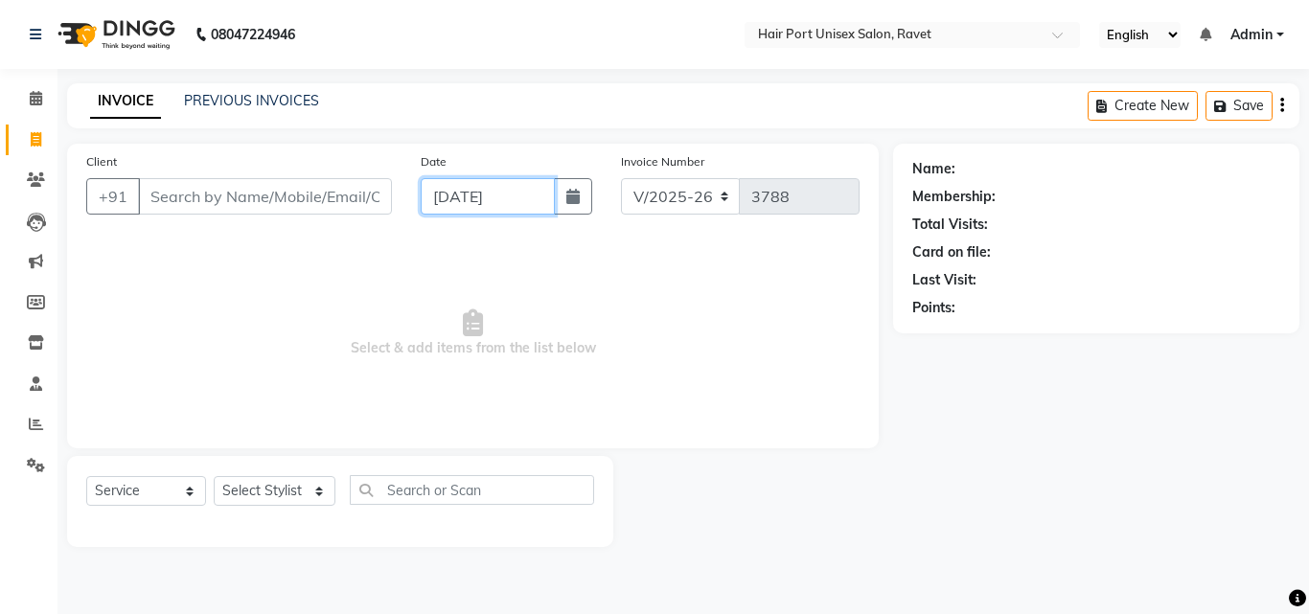
click at [441, 185] on input "[DATE]" at bounding box center [488, 196] width 134 height 36
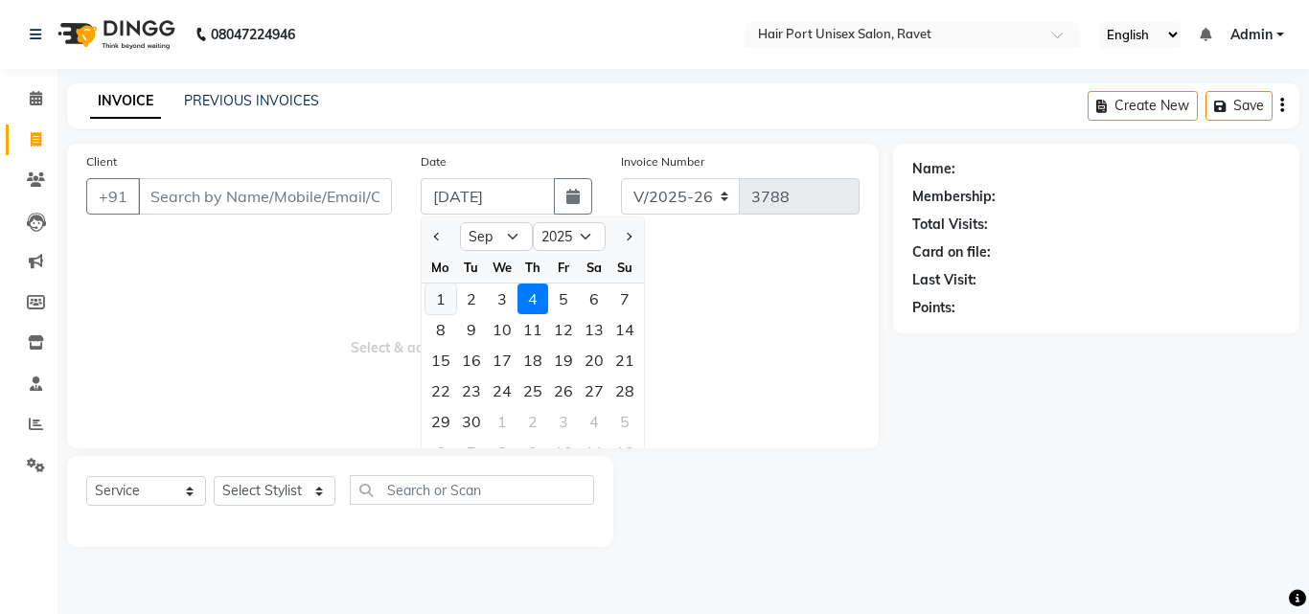
click at [440, 305] on div "1" at bounding box center [440, 299] width 31 height 31
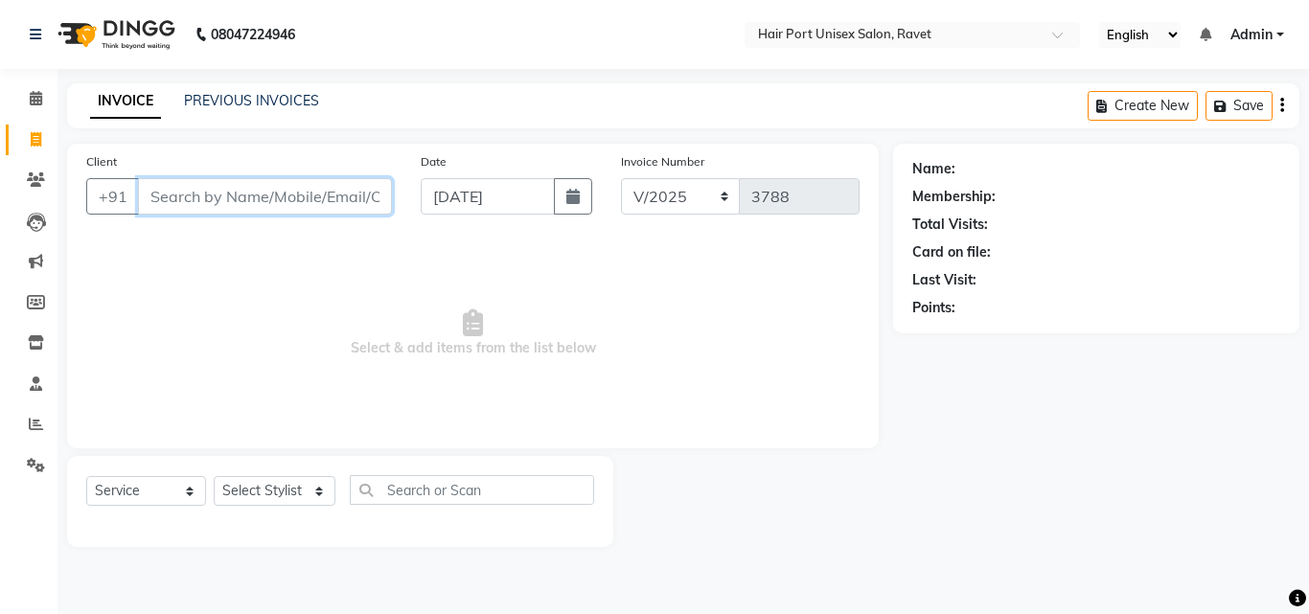
click at [211, 194] on input "Client" at bounding box center [265, 196] width 254 height 36
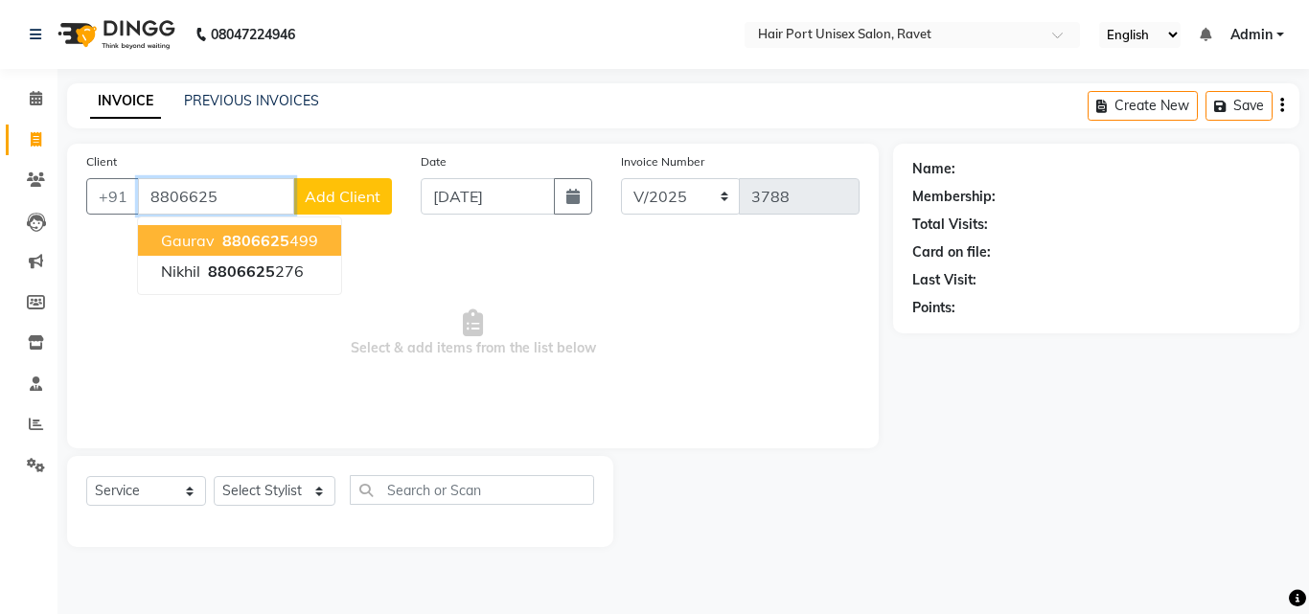
click at [259, 247] on span "8806625" at bounding box center [255, 240] width 67 height 19
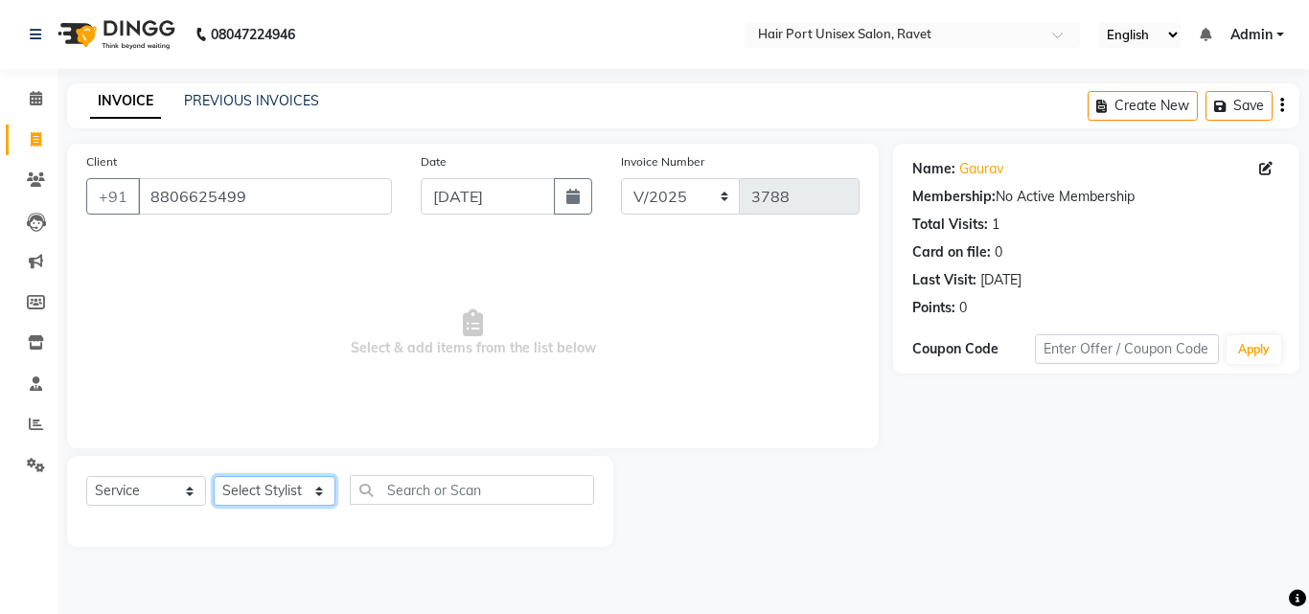
click at [290, 480] on select "Select Stylist [PERSON_NAME] [PERSON_NAME] [PERSON_NAME] [PERSON_NAME] [PERSON_…" at bounding box center [275, 491] width 122 height 30
click at [214, 476] on select "Select Stylist [PERSON_NAME] [PERSON_NAME] [PERSON_NAME] [PERSON_NAME] [PERSON_…" at bounding box center [275, 491] width 122 height 30
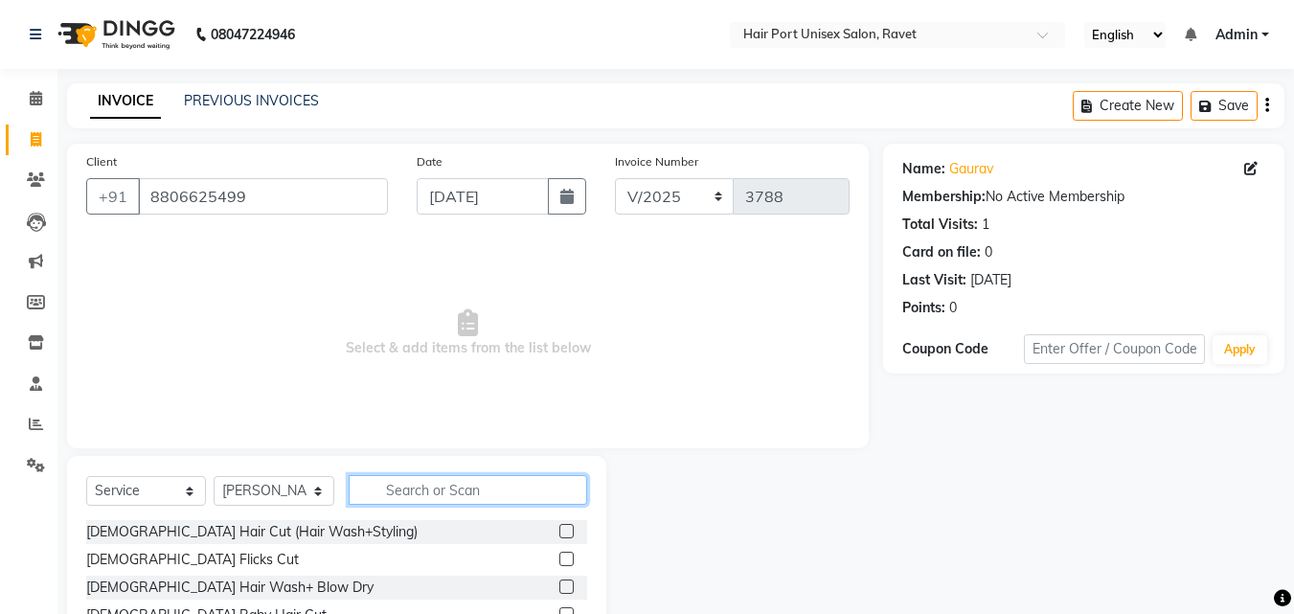
click at [396, 482] on input "text" at bounding box center [468, 490] width 239 height 30
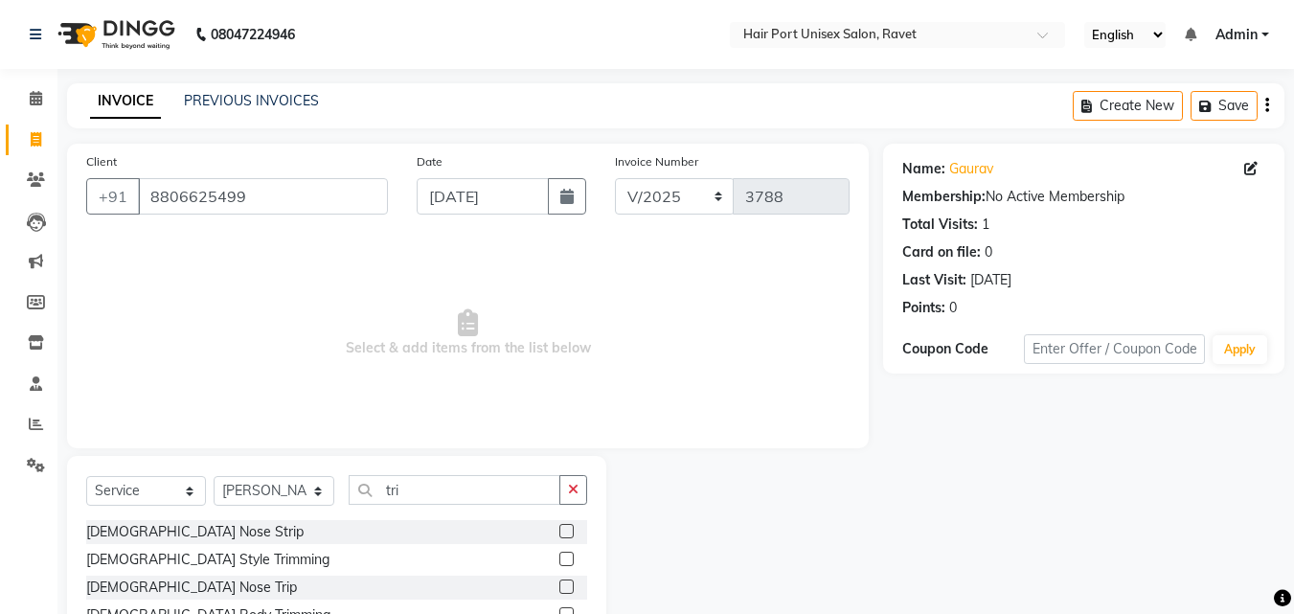
click at [564, 559] on label at bounding box center [566, 559] width 14 height 14
click at [564, 559] on input "checkbox" at bounding box center [565, 560] width 12 height 12
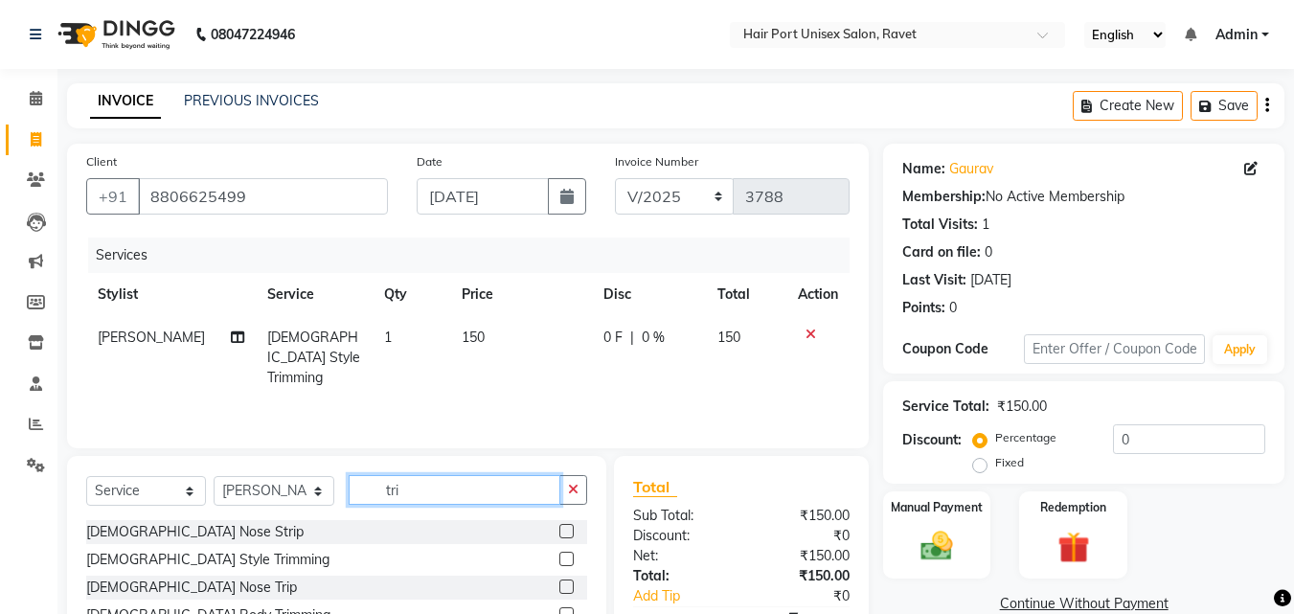
click at [420, 492] on input "tri" at bounding box center [455, 490] width 212 height 30
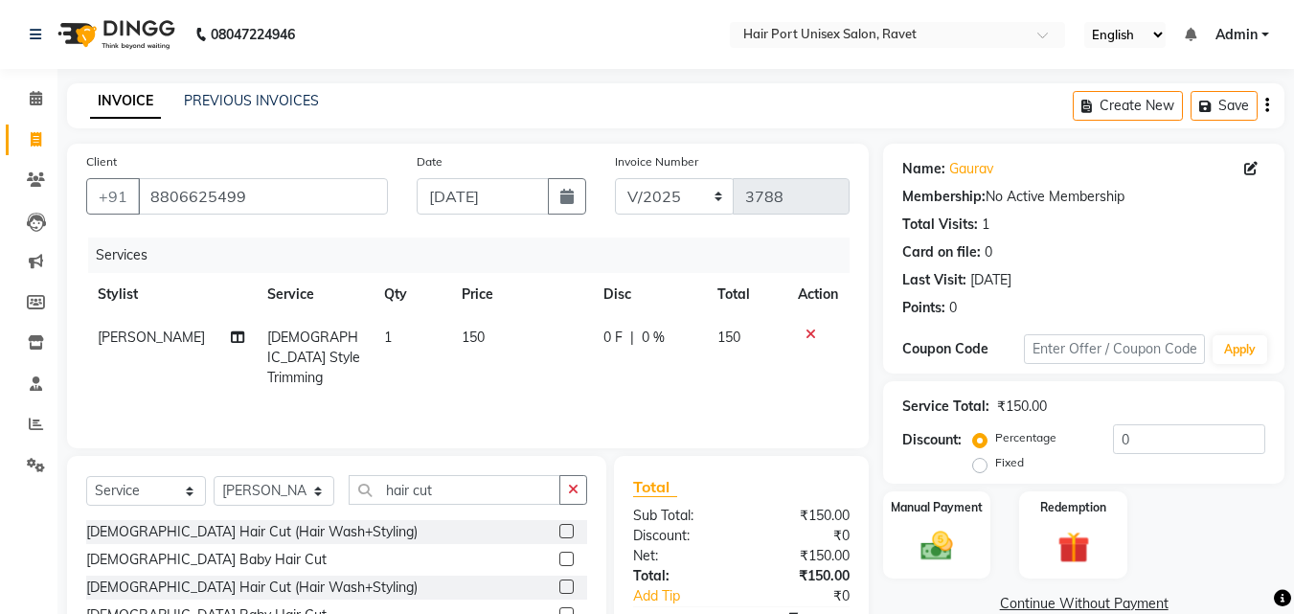
click at [528, 536] on div "[DEMOGRAPHIC_DATA] Hair Cut (Hair Wash+Styling)" at bounding box center [336, 532] width 501 height 24
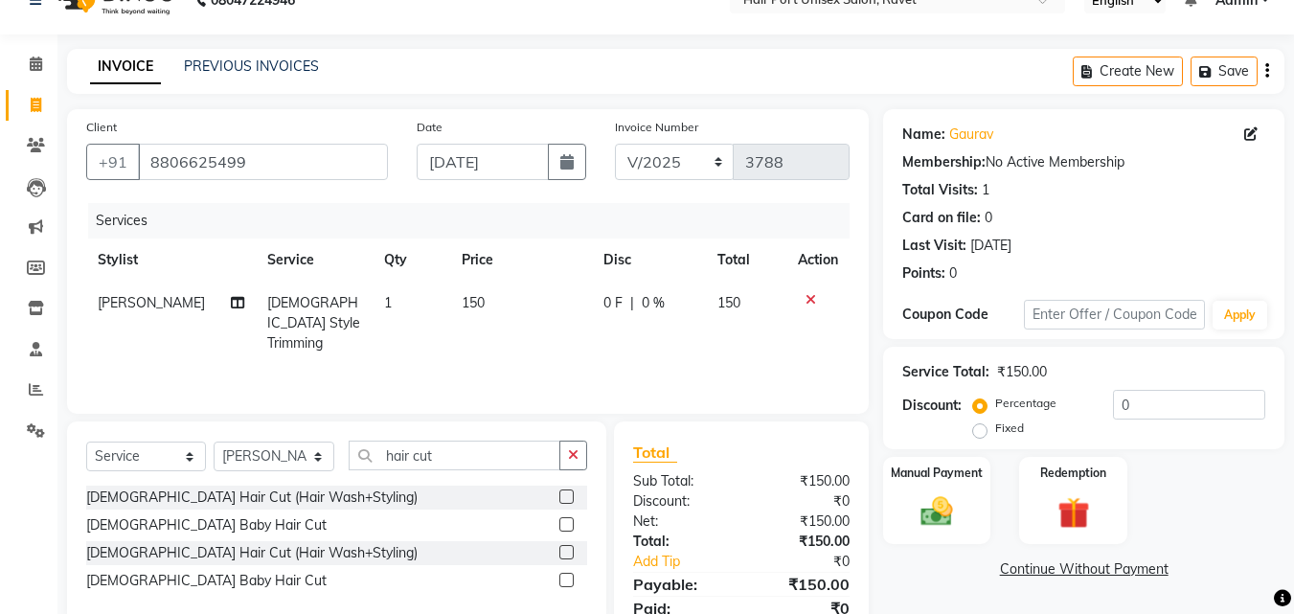
scroll to position [38, 0]
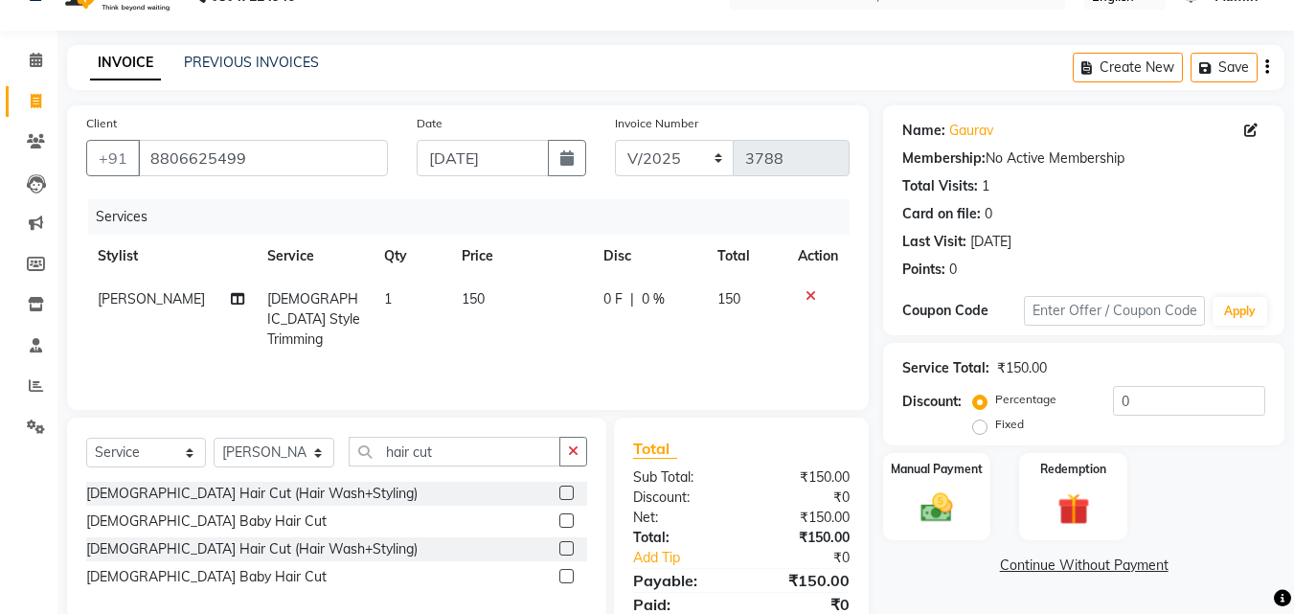
click at [566, 548] on label at bounding box center [566, 548] width 14 height 14
click at [566, 548] on input "checkbox" at bounding box center [565, 549] width 12 height 12
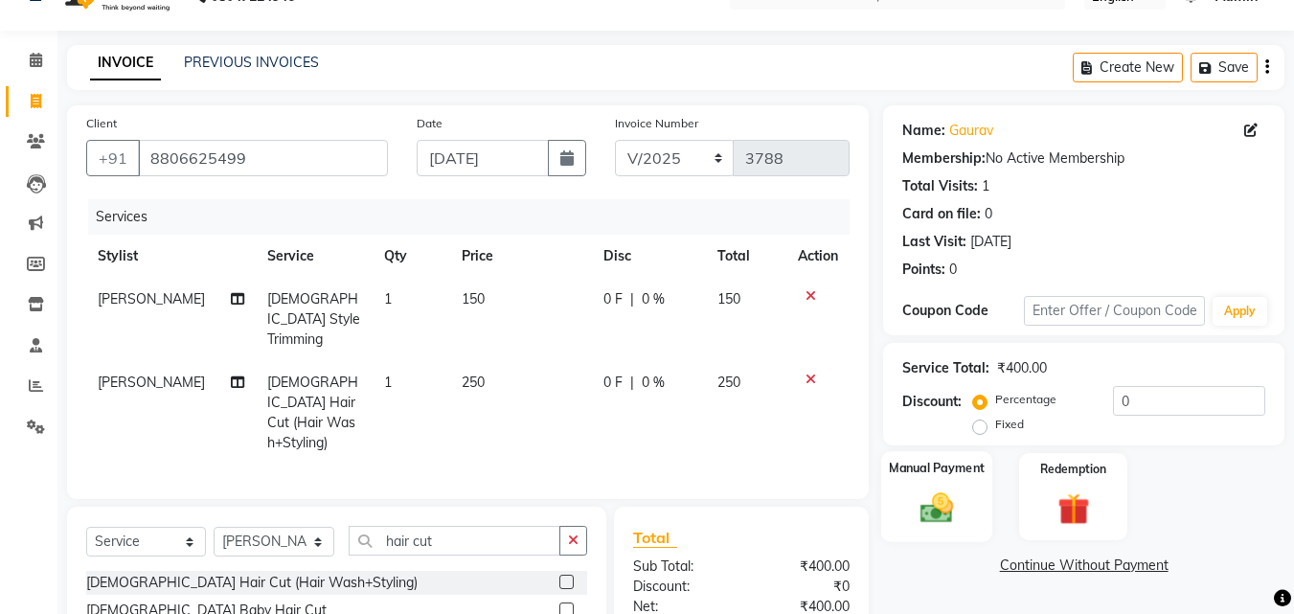
click at [924, 514] on img at bounding box center [937, 508] width 54 height 38
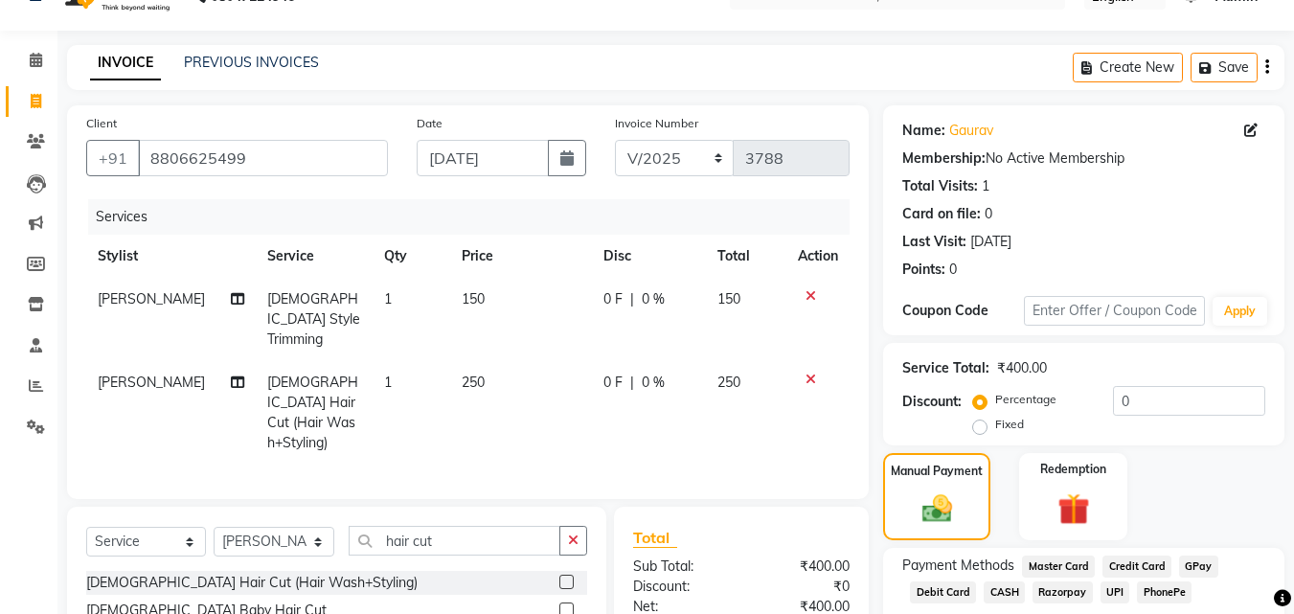
click at [1017, 532] on div "Manual Payment Redemption" at bounding box center [1084, 496] width 430 height 87
click at [999, 527] on div "Manual Payment Redemption" at bounding box center [1084, 496] width 430 height 87
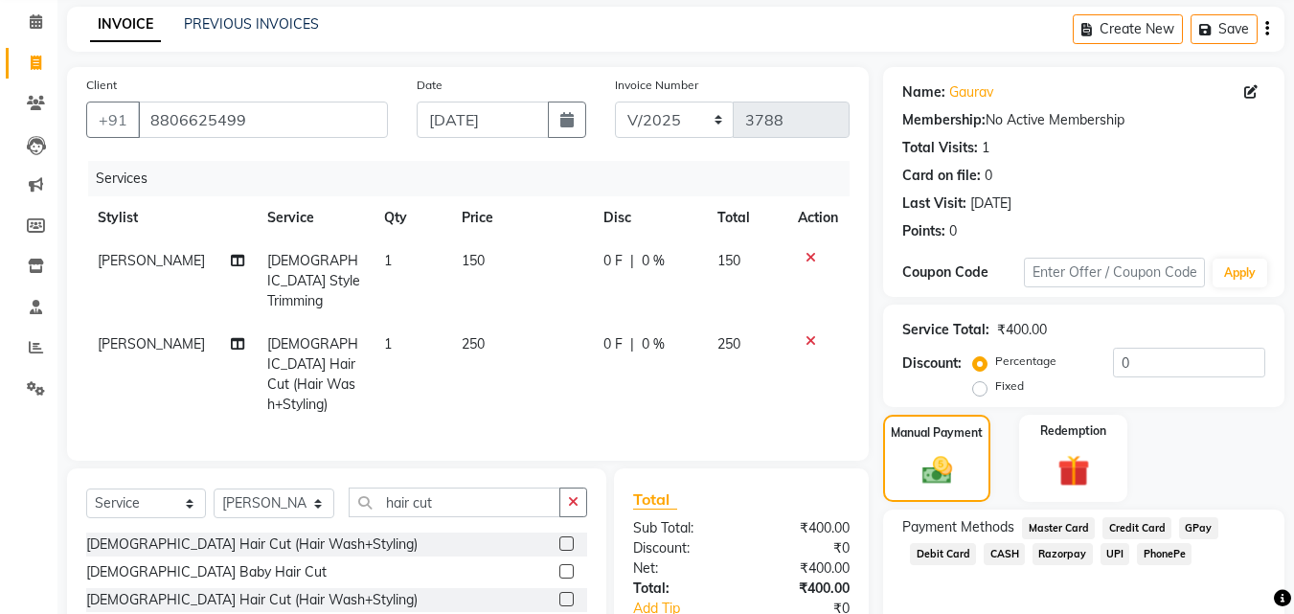
scroll to position [175, 0]
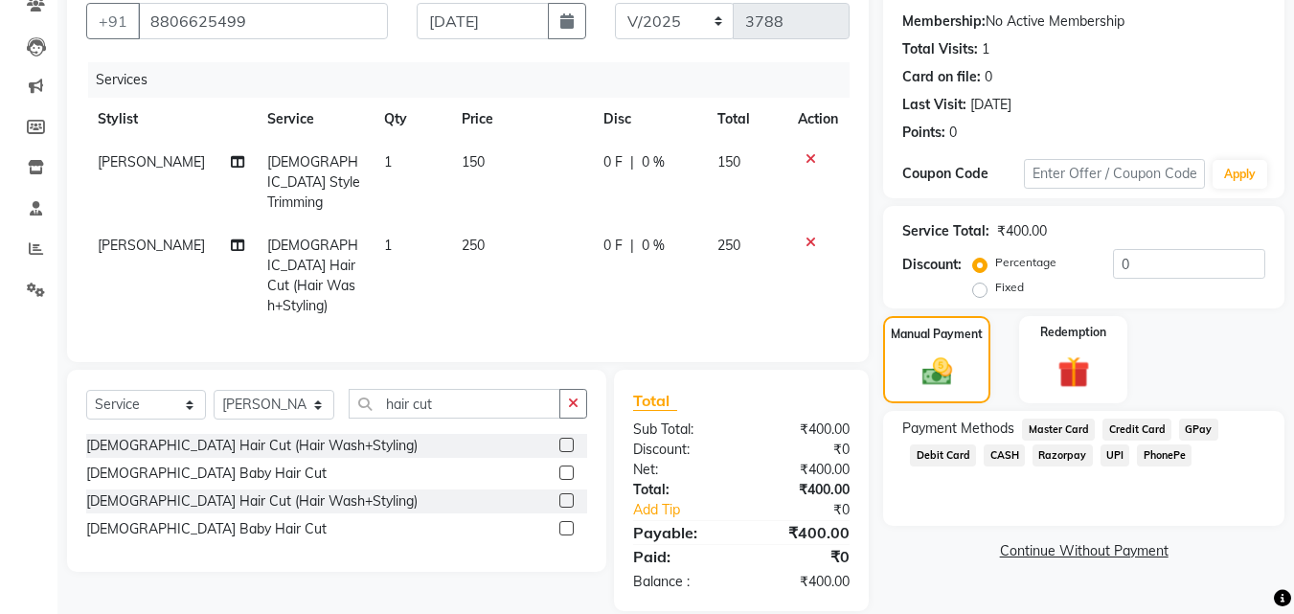
click at [1115, 451] on span "UPI" at bounding box center [1116, 456] width 30 height 22
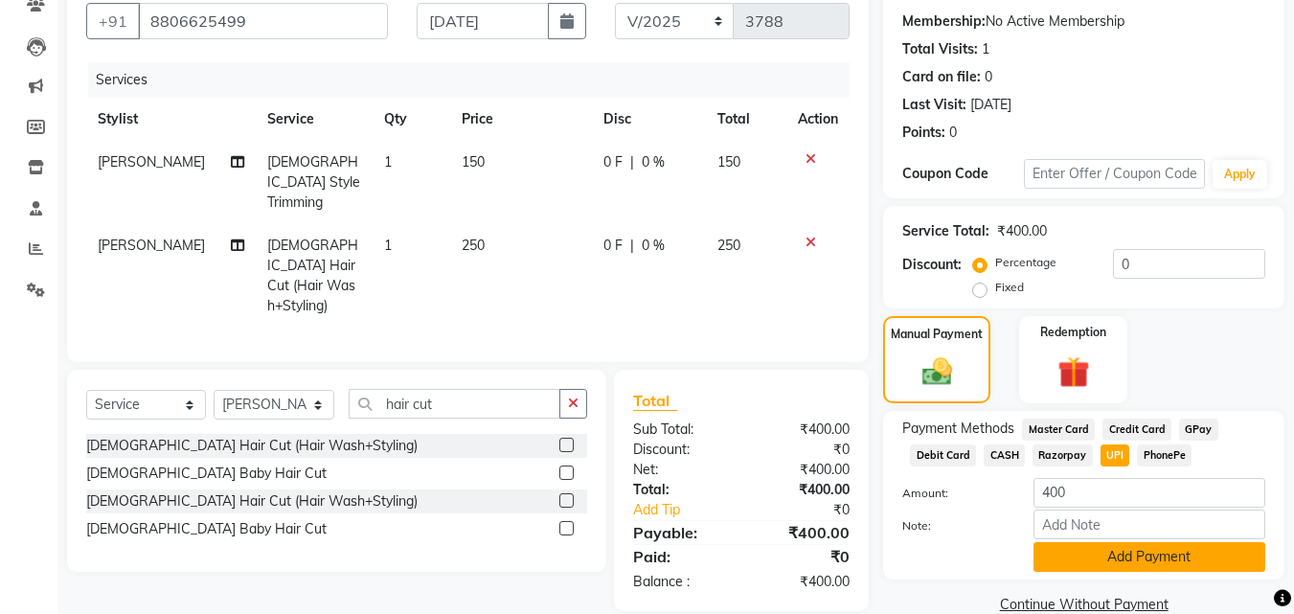
click at [1100, 553] on button "Add Payment" at bounding box center [1150, 557] width 232 height 30
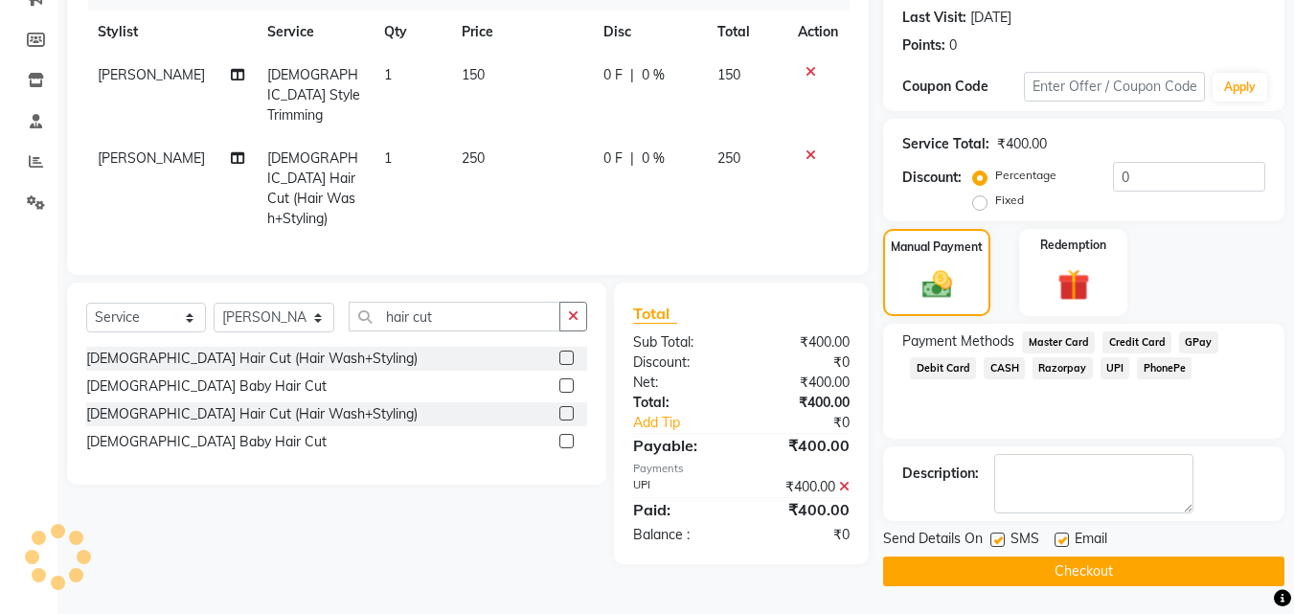
scroll to position [263, 0]
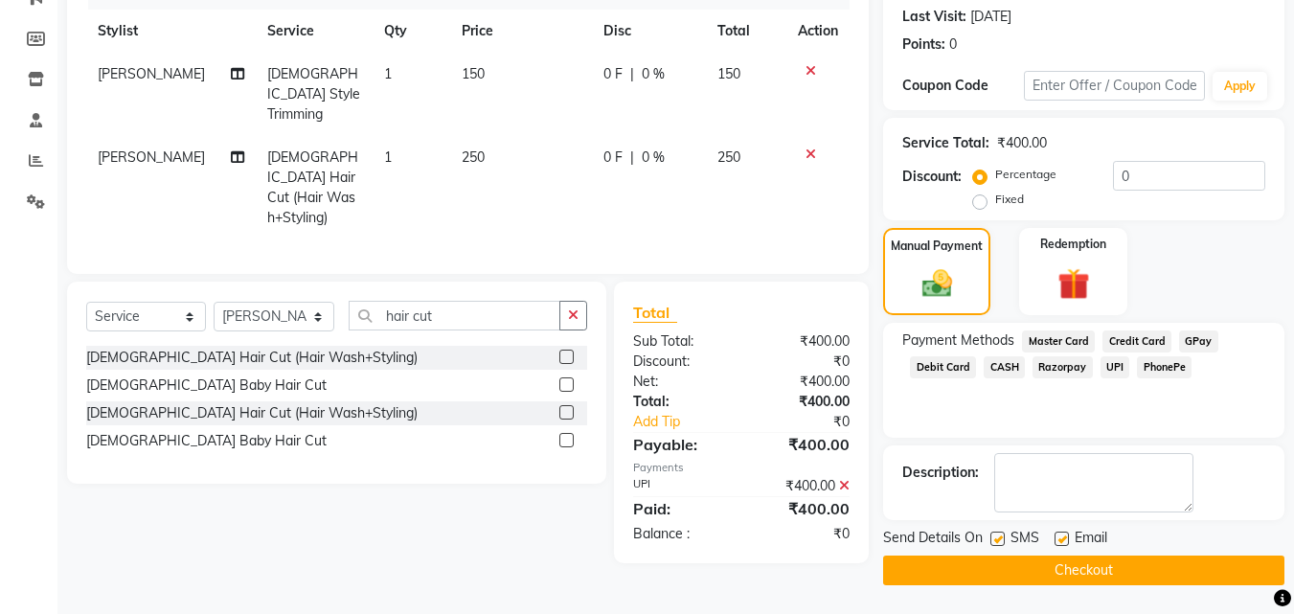
click at [1110, 571] on button "Checkout" at bounding box center [1083, 571] width 401 height 30
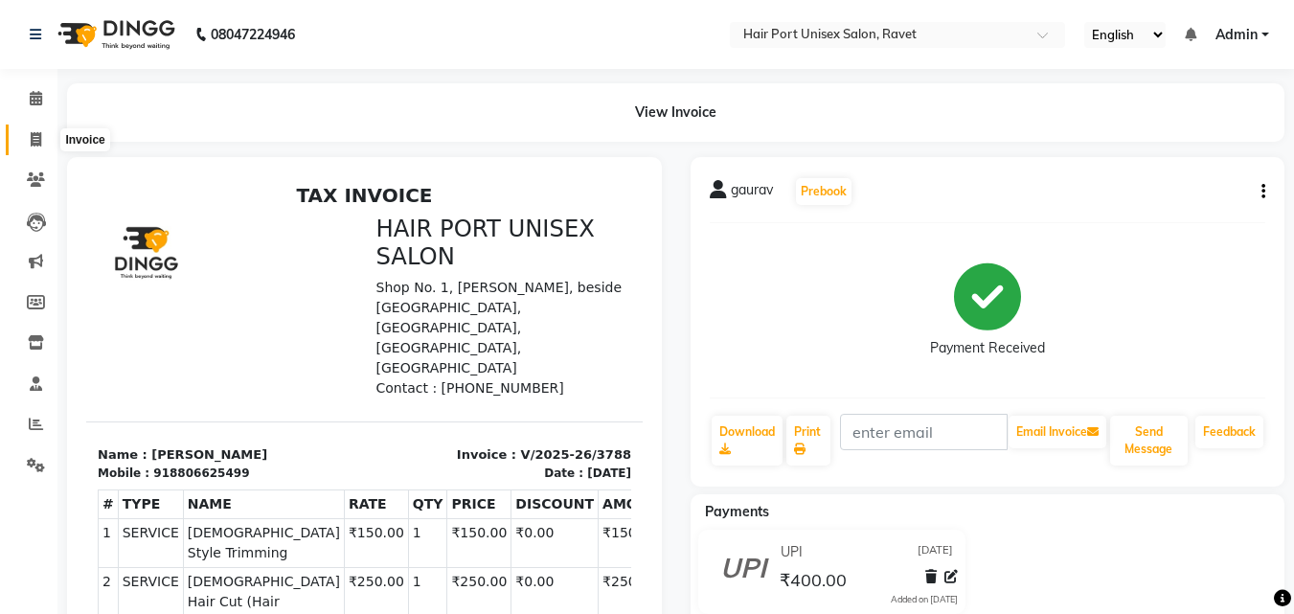
click at [33, 136] on icon at bounding box center [36, 139] width 11 height 14
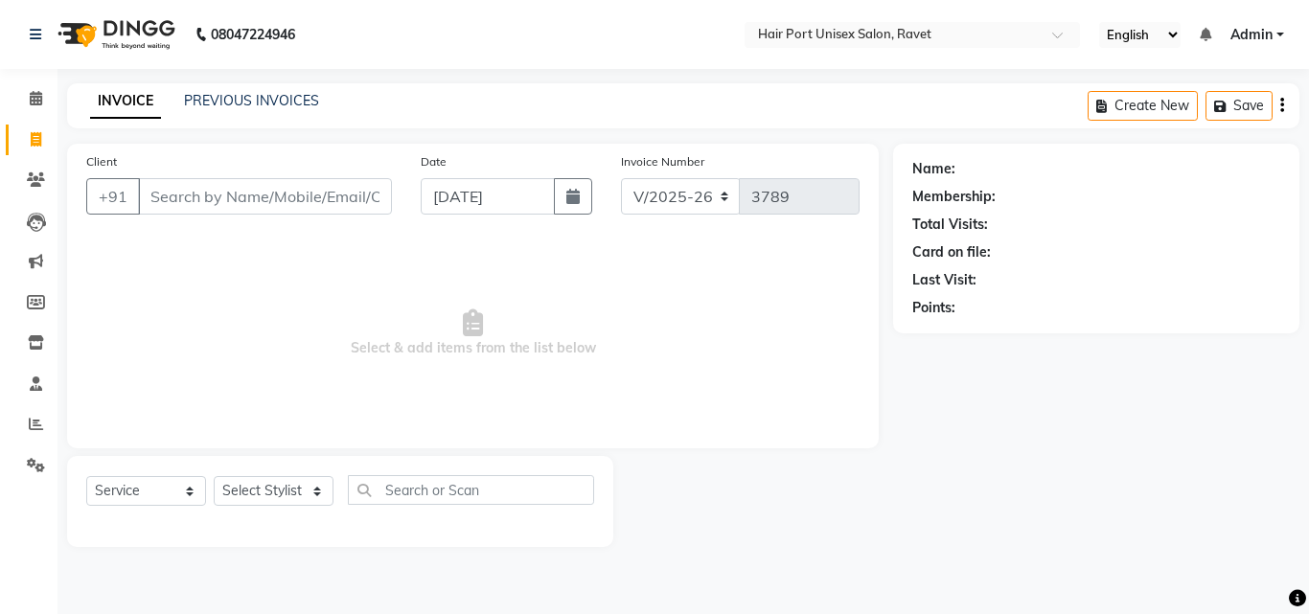
click at [256, 193] on input "Client" at bounding box center [265, 196] width 254 height 36
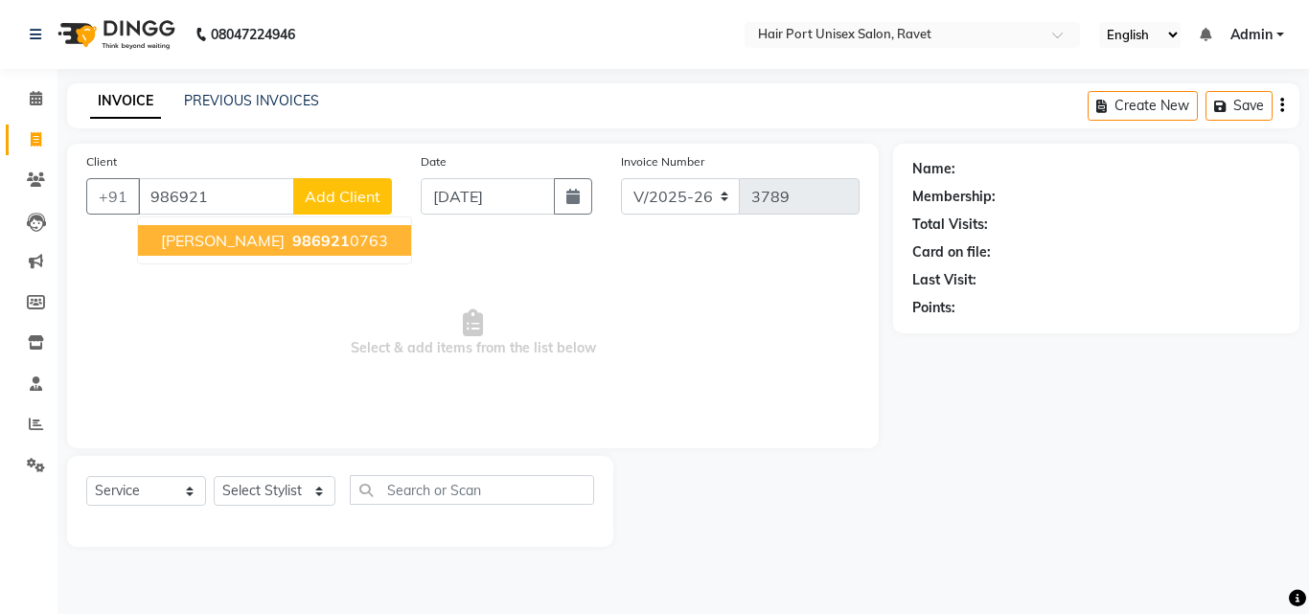
click at [288, 235] on ngb-highlight "986921 0763" at bounding box center [338, 240] width 100 height 19
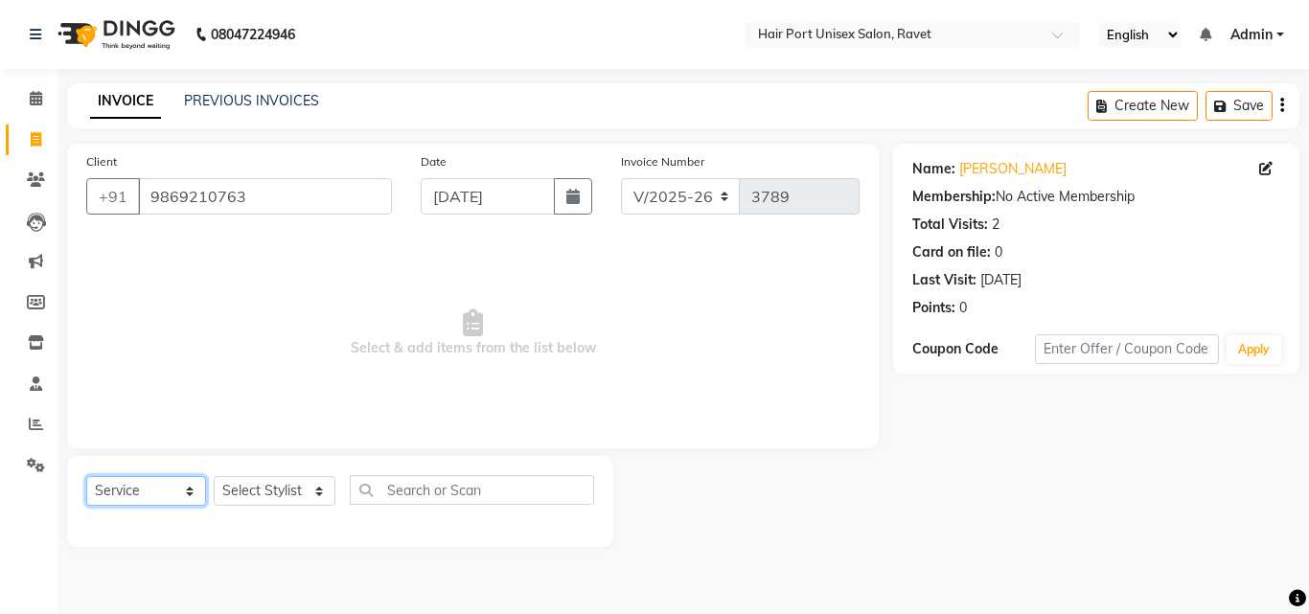
click at [135, 486] on select "Select Service Product Membership Package Voucher Prepaid Gift Card" at bounding box center [146, 491] width 120 height 30
click at [86, 476] on select "Select Service Product Membership Package Voucher Prepaid Gift Card" at bounding box center [146, 491] width 120 height 30
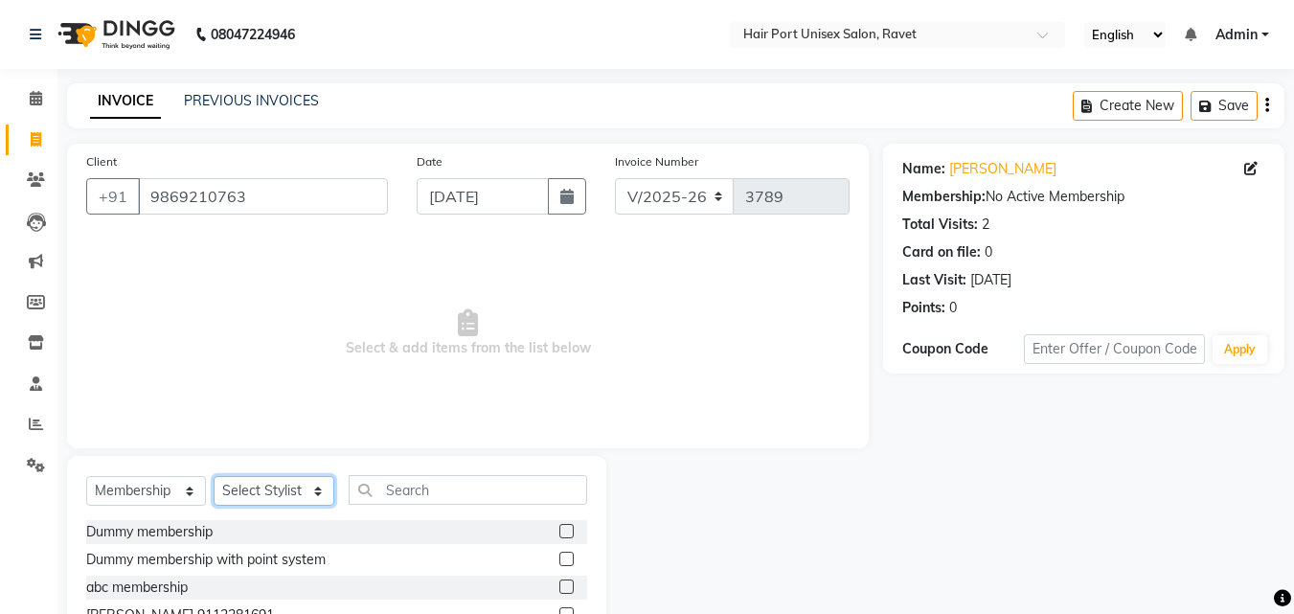
click at [258, 487] on select "Select Stylist [PERSON_NAME] [PERSON_NAME] [PERSON_NAME] [PERSON_NAME] [PERSON_…" at bounding box center [274, 491] width 121 height 30
click at [214, 476] on select "Select Stylist [PERSON_NAME] [PERSON_NAME] [PERSON_NAME] [PERSON_NAME] [PERSON_…" at bounding box center [274, 491] width 121 height 30
click at [361, 542] on div "Dummy membership" at bounding box center [336, 532] width 501 height 24
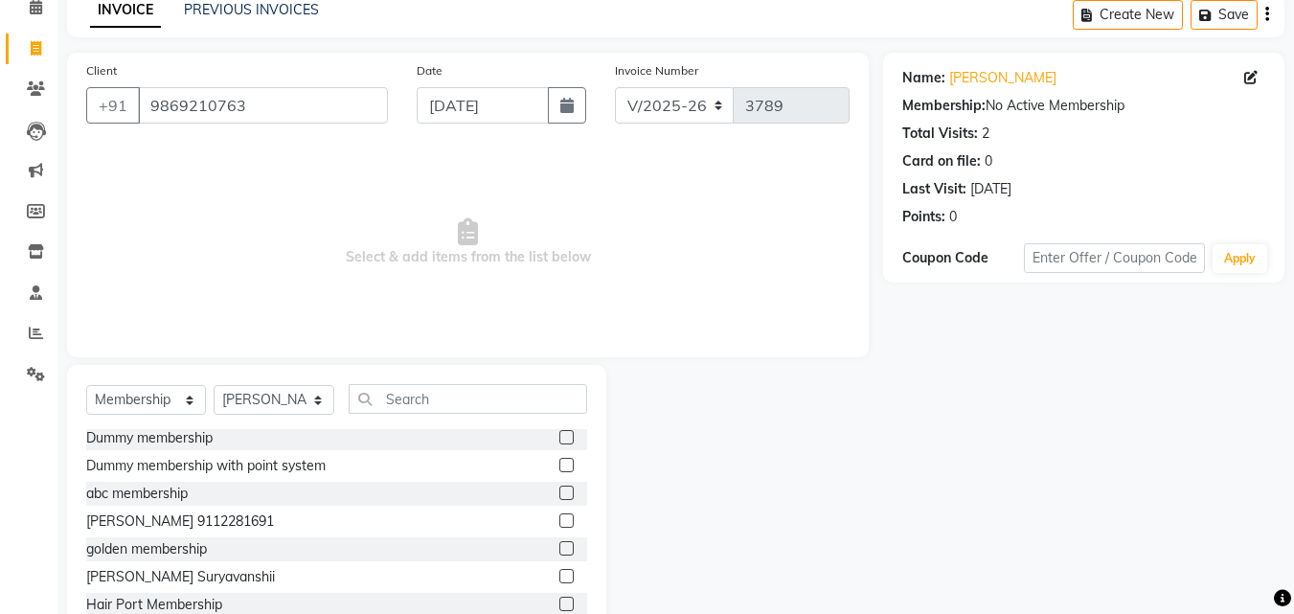
scroll to position [153, 0]
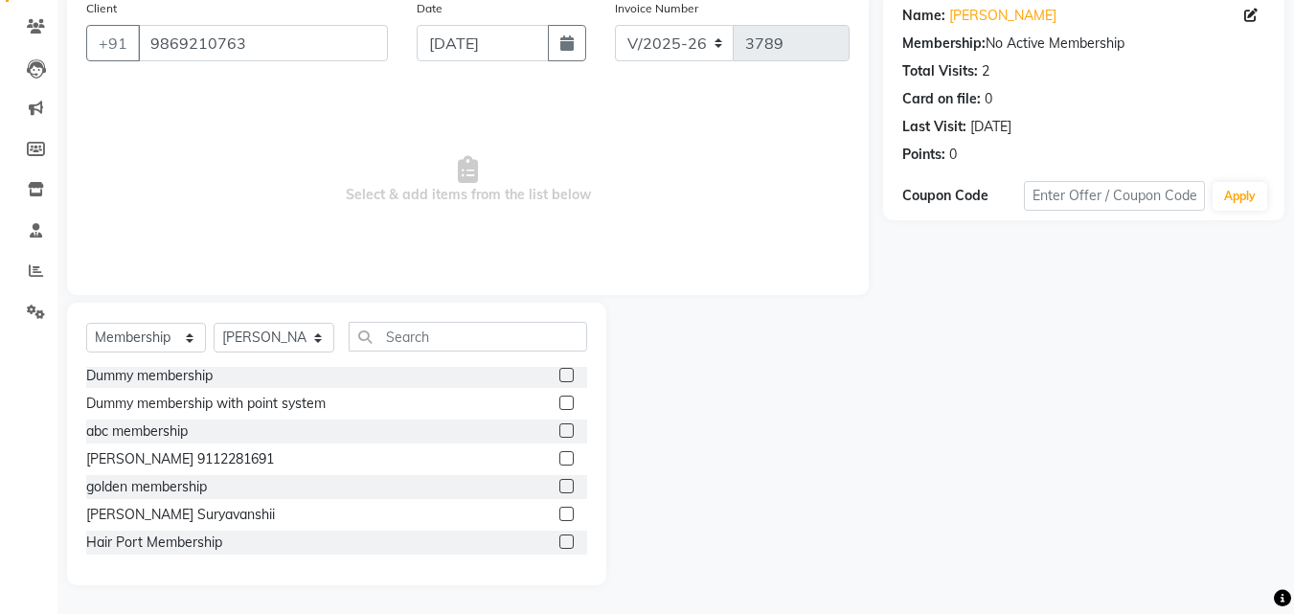
click at [559, 541] on label at bounding box center [566, 542] width 14 height 14
click at [559, 541] on input "checkbox" at bounding box center [565, 542] width 12 height 12
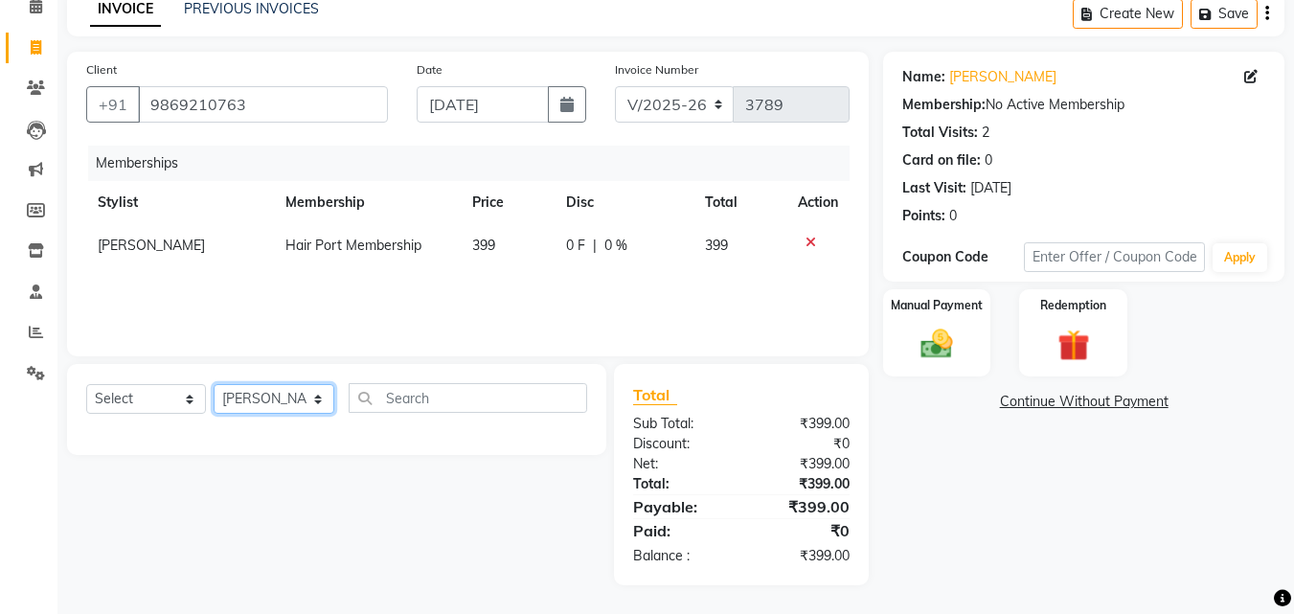
click at [252, 401] on select "Select Stylist [PERSON_NAME] [PERSON_NAME] [PERSON_NAME] [PERSON_NAME] [PERSON_…" at bounding box center [274, 399] width 121 height 30
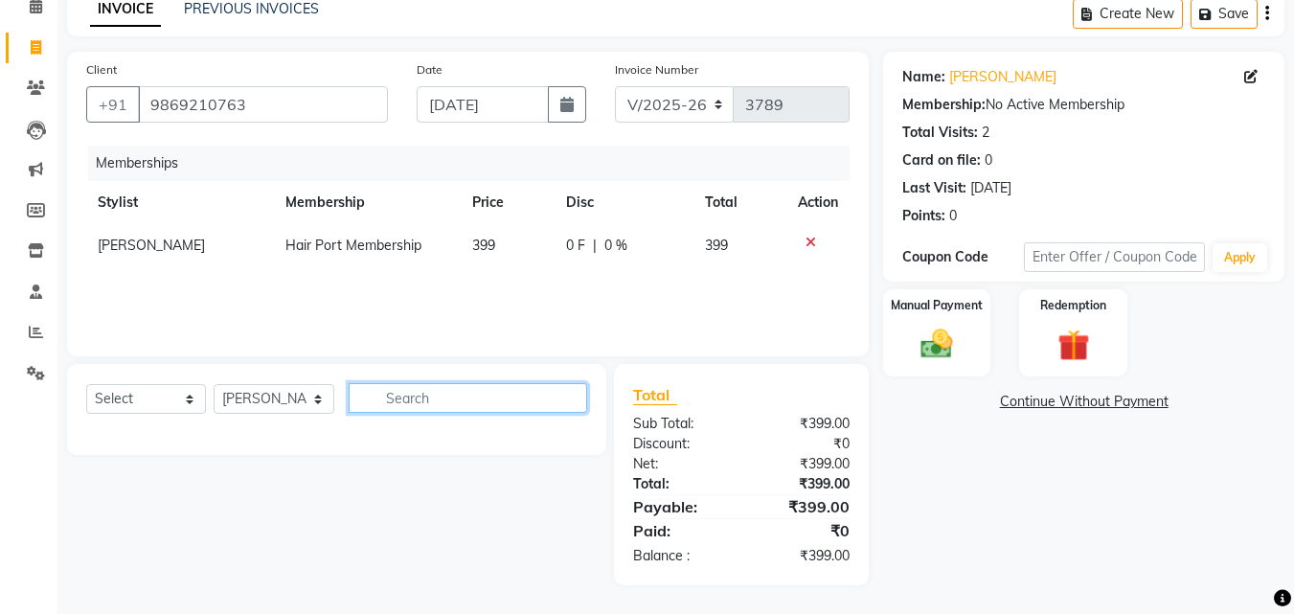
click at [396, 393] on input "text" at bounding box center [468, 398] width 239 height 30
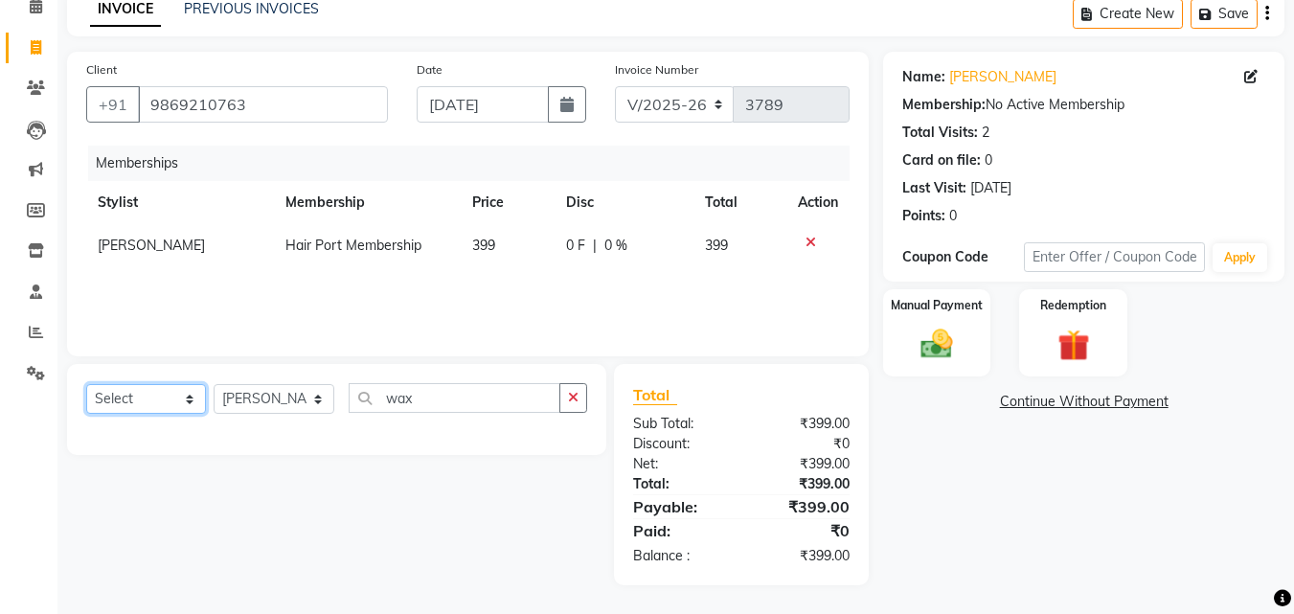
click at [171, 392] on select "Select Service Product Package Voucher Prepaid Gift Card" at bounding box center [146, 399] width 120 height 30
click at [86, 384] on select "Select Service Product Package Voucher Prepaid Gift Card" at bounding box center [146, 399] width 120 height 30
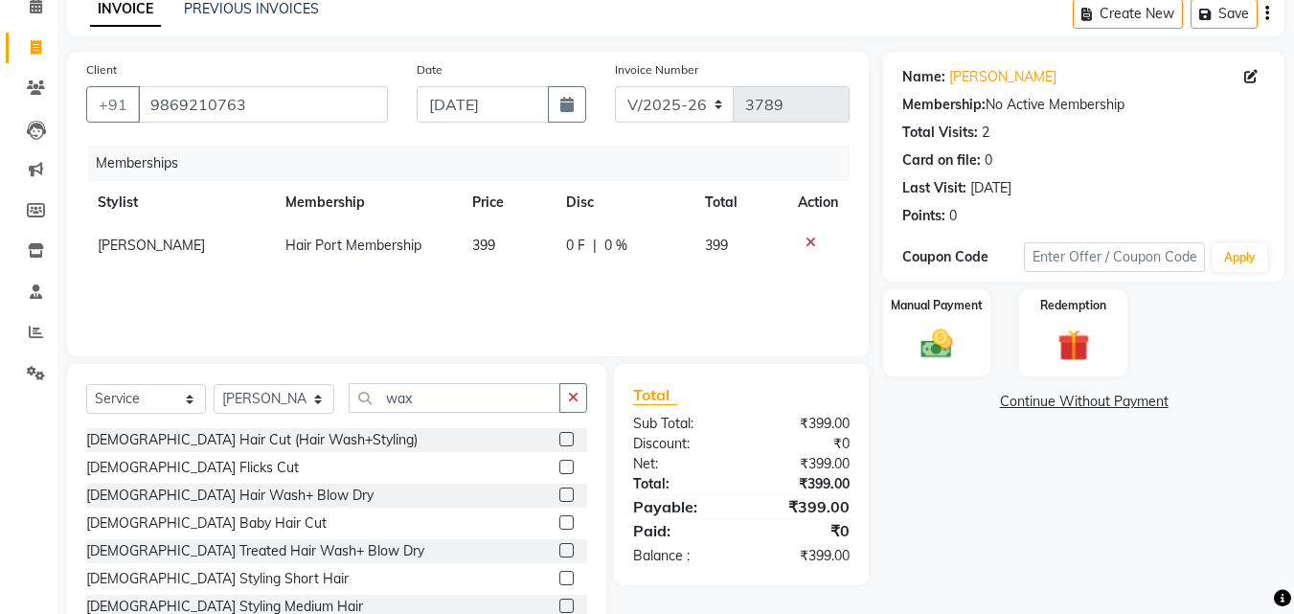
click at [422, 471] on div "[DEMOGRAPHIC_DATA] Flicks Cut" at bounding box center [336, 468] width 501 height 24
click at [441, 398] on input "wax" at bounding box center [455, 398] width 212 height 30
click at [559, 437] on label at bounding box center [566, 439] width 14 height 14
click at [559, 437] on input "checkbox" at bounding box center [565, 440] width 12 height 12
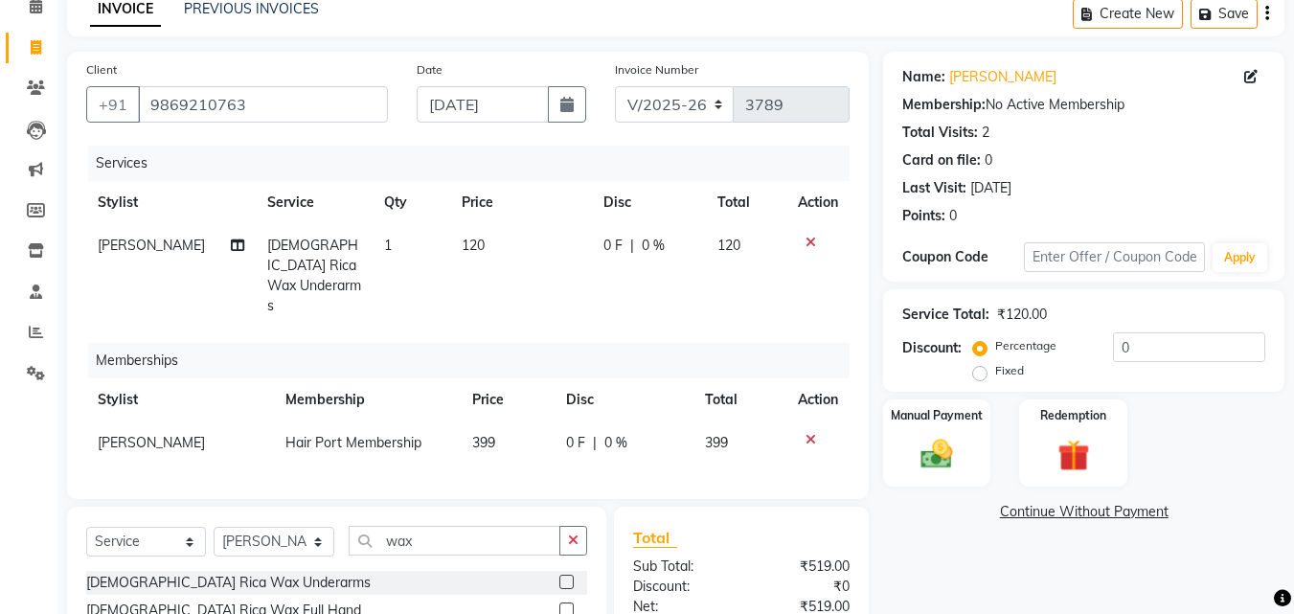
click at [559, 603] on label at bounding box center [566, 610] width 14 height 14
click at [559, 604] on input "checkbox" at bounding box center [565, 610] width 12 height 12
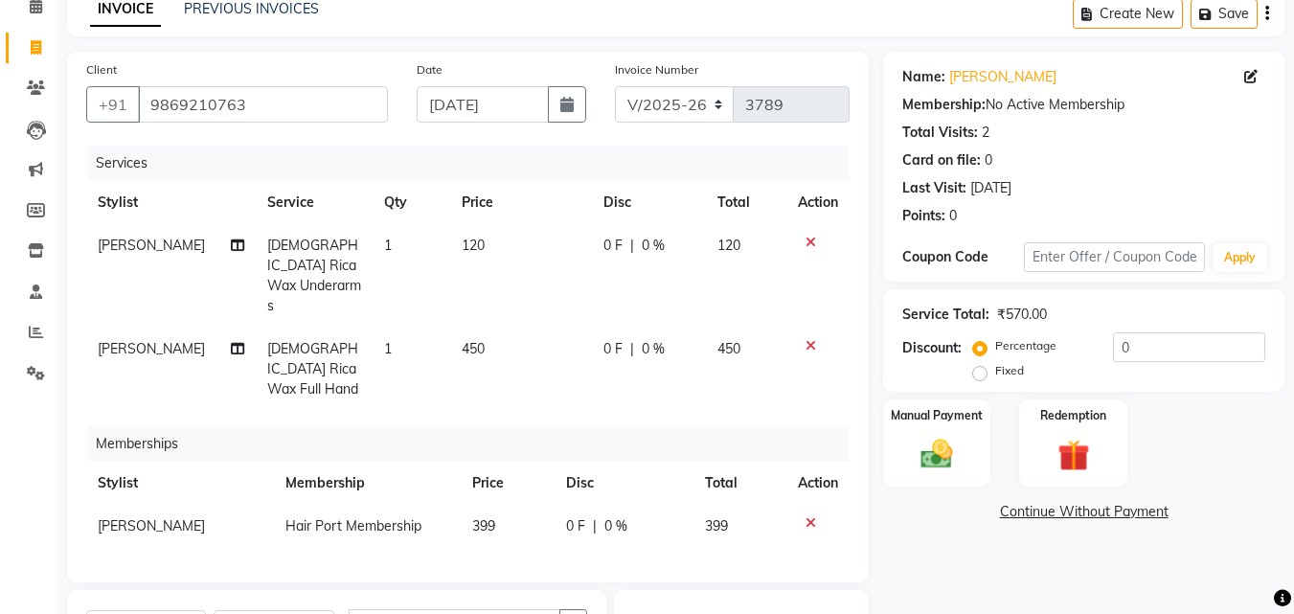
click at [643, 526] on div "Client [PHONE_NUMBER] Date [DATE] Invoice Number V/2025 V/[PHONE_NUMBER] Servic…" at bounding box center [468, 317] width 802 height 531
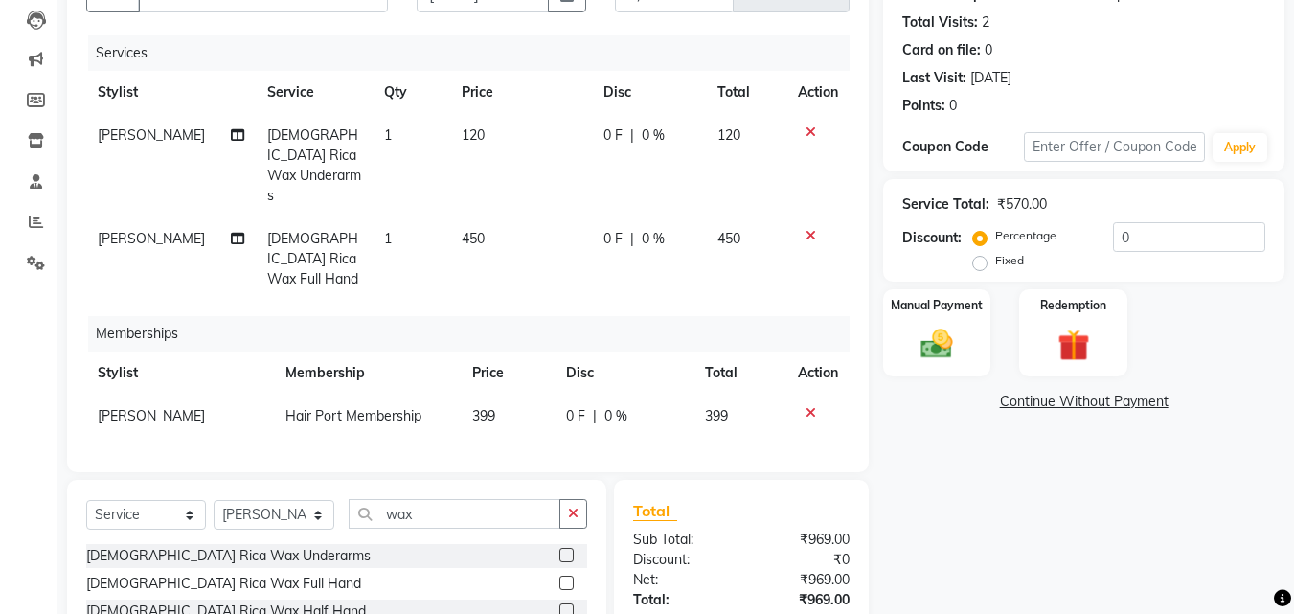
scroll to position [333, 0]
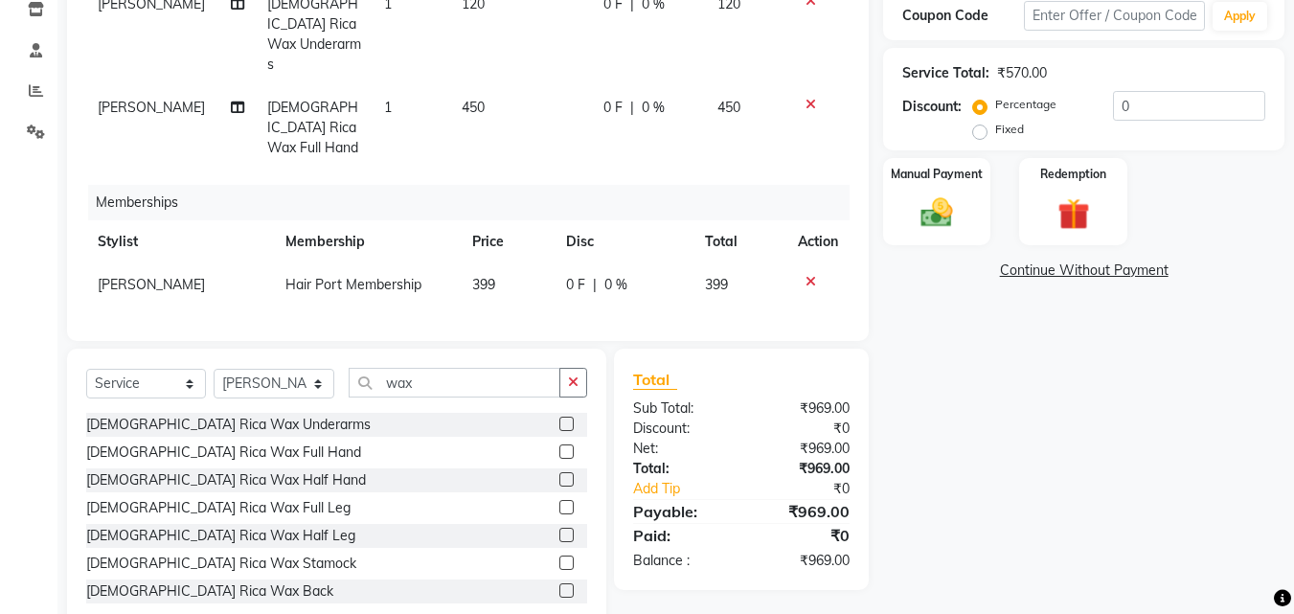
click at [431, 448] on div "[DEMOGRAPHIC_DATA] Rica Wax Underarms [DEMOGRAPHIC_DATA] Rica Wax Full Hand [DE…" at bounding box center [336, 509] width 501 height 192
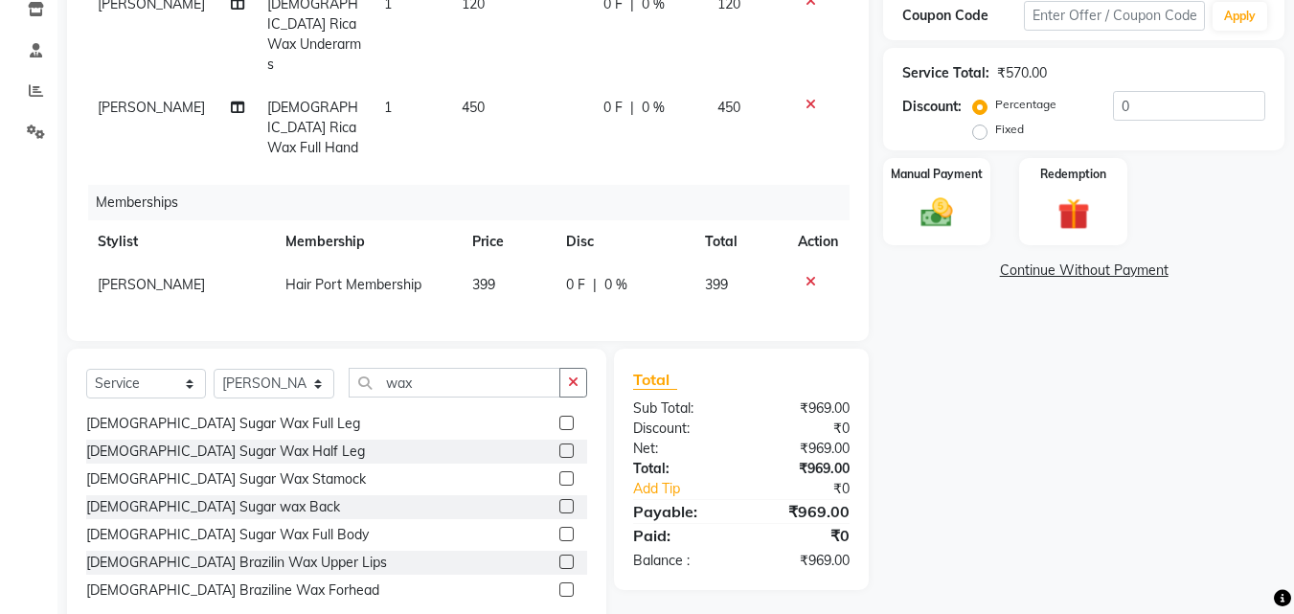
scroll to position [345, 0]
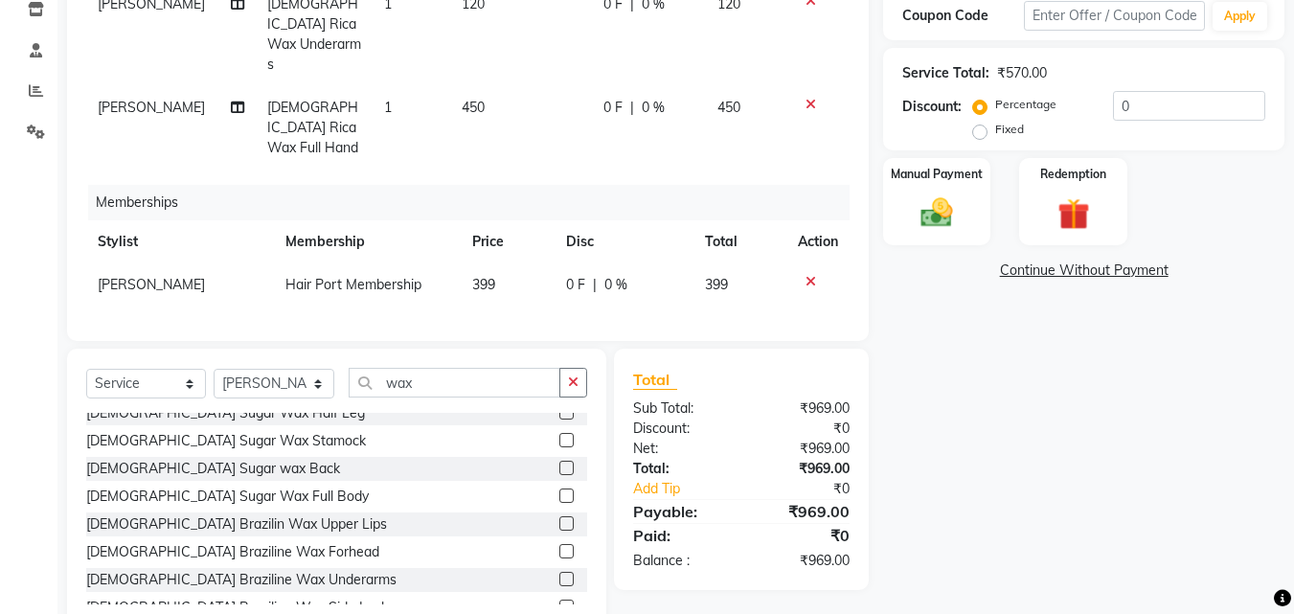
click at [559, 516] on label at bounding box center [566, 523] width 14 height 14
click at [559, 518] on input "checkbox" at bounding box center [565, 524] width 12 height 12
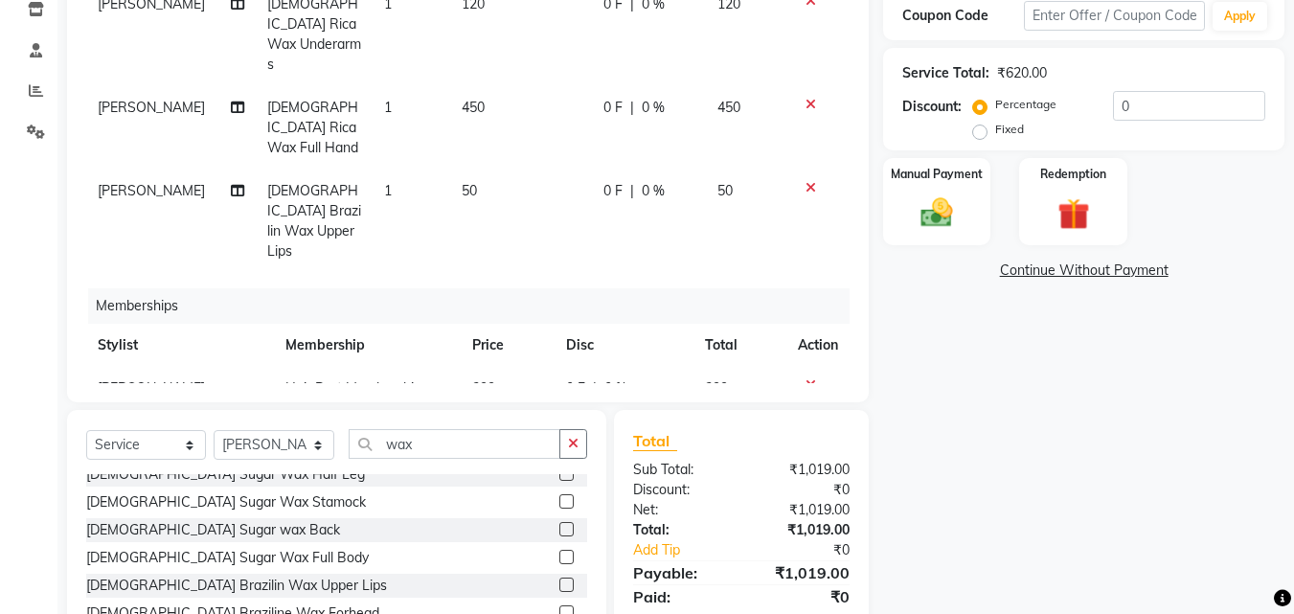
click at [451, 170] on td "50" at bounding box center [521, 221] width 142 height 103
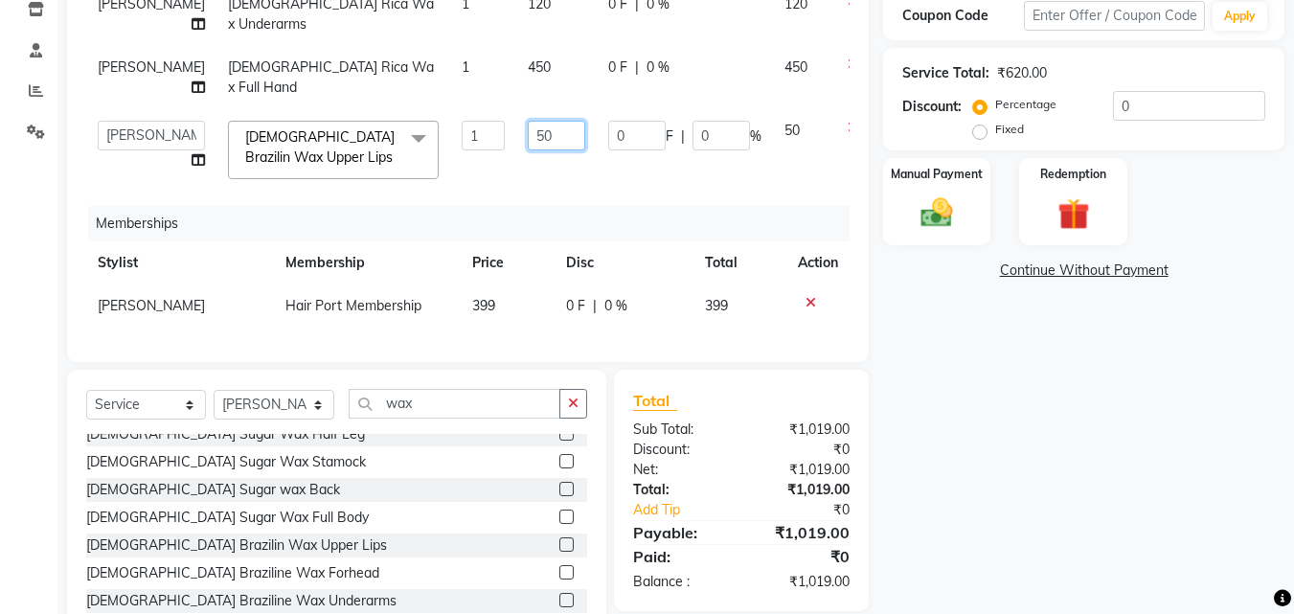
click at [528, 124] on input "50" at bounding box center [556, 136] width 57 height 30
click at [547, 177] on td "80" at bounding box center [556, 149] width 80 height 81
click at [278, 420] on select "Select Stylist [PERSON_NAME] [PERSON_NAME] [PERSON_NAME] [PERSON_NAME] [PERSON_…" at bounding box center [274, 405] width 121 height 30
click at [214, 404] on select "Select Stylist [PERSON_NAME] [PERSON_NAME] [PERSON_NAME] [PERSON_NAME] [PERSON_…" at bounding box center [274, 405] width 121 height 30
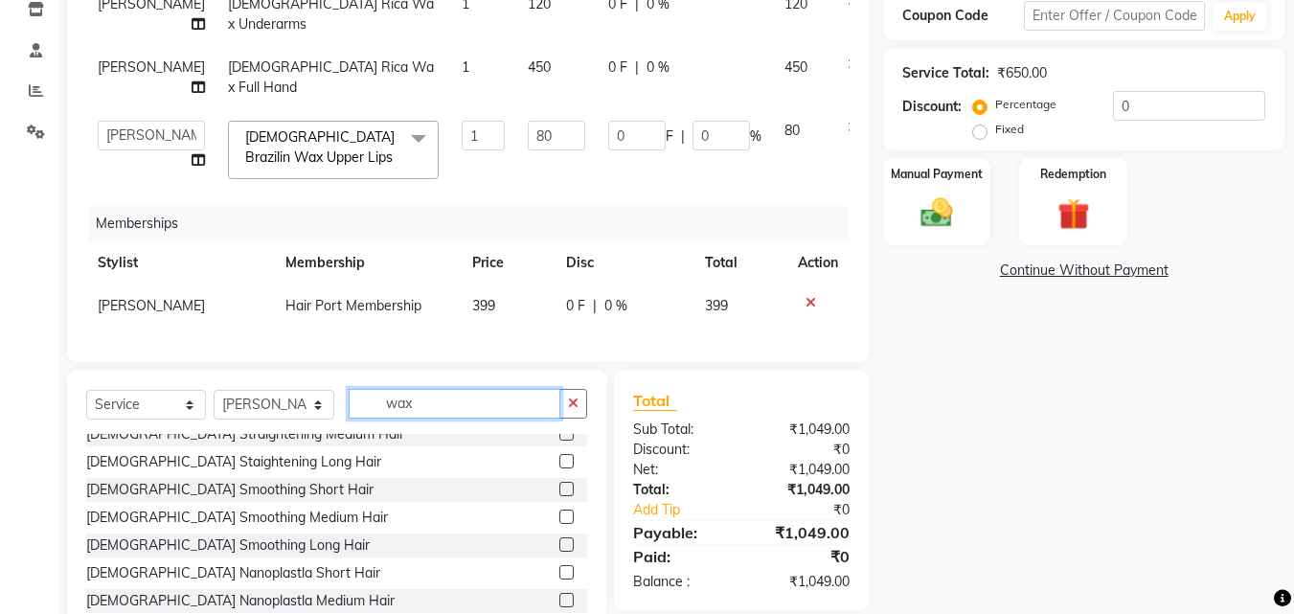
click at [425, 419] on input "wax" at bounding box center [455, 404] width 212 height 30
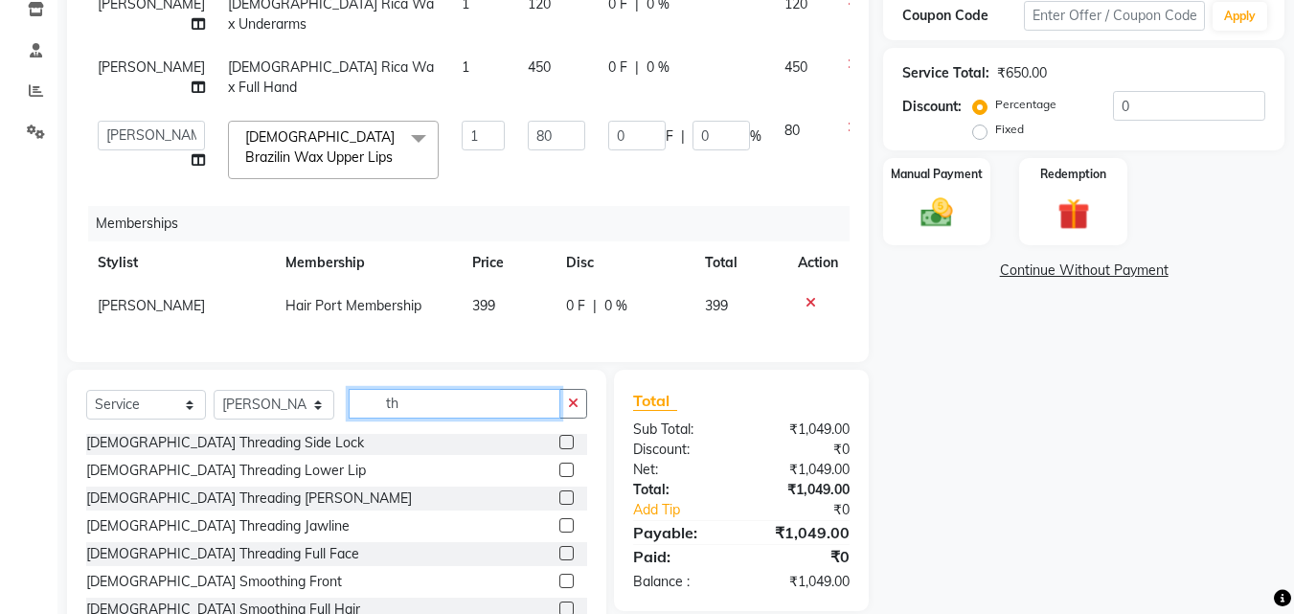
scroll to position [0, 0]
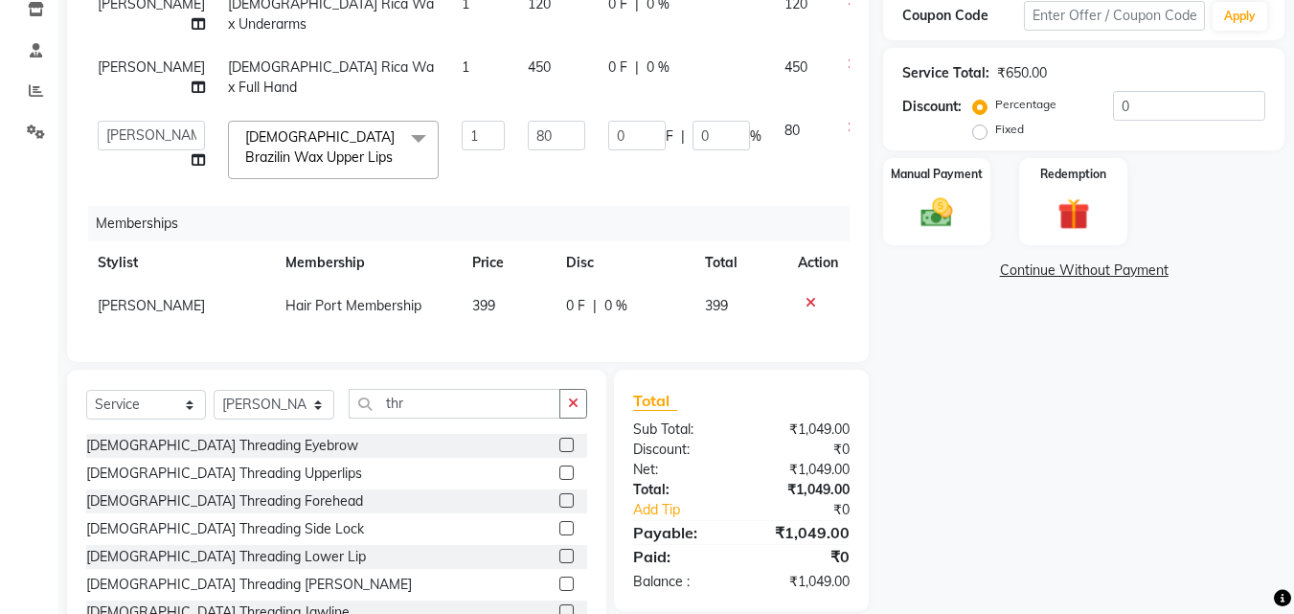
click at [559, 452] on label at bounding box center [566, 445] width 14 height 14
click at [559, 452] on input "checkbox" at bounding box center [565, 446] width 12 height 12
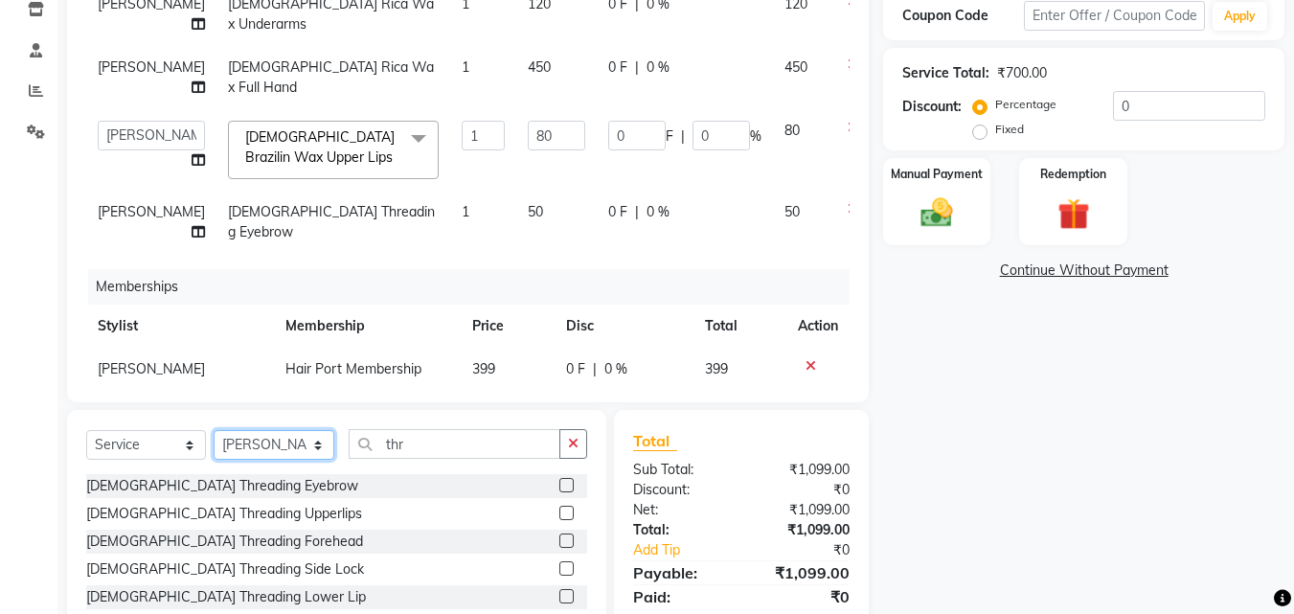
click at [264, 445] on select "Select Stylist [PERSON_NAME] [PERSON_NAME] [PERSON_NAME] [PERSON_NAME] [PERSON_…" at bounding box center [274, 445] width 121 height 30
click at [214, 430] on select "Select Stylist [PERSON_NAME] [PERSON_NAME] [PERSON_NAME] [PERSON_NAME] [PERSON_…" at bounding box center [274, 445] width 121 height 30
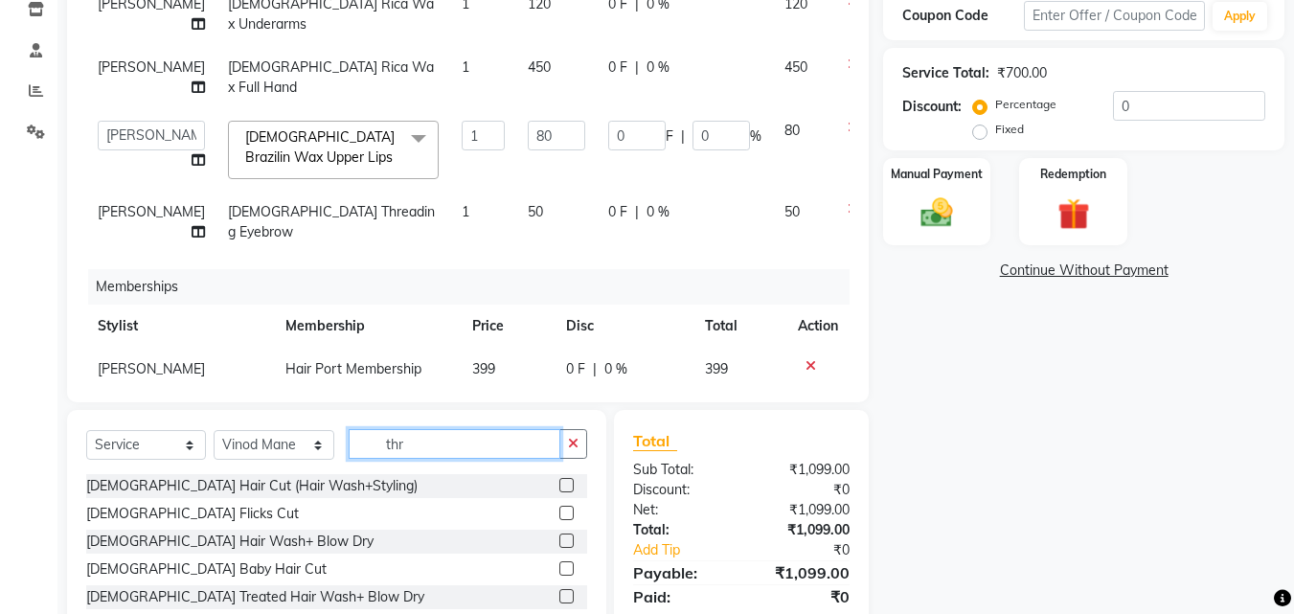
click at [412, 432] on input "thr" at bounding box center [455, 444] width 212 height 30
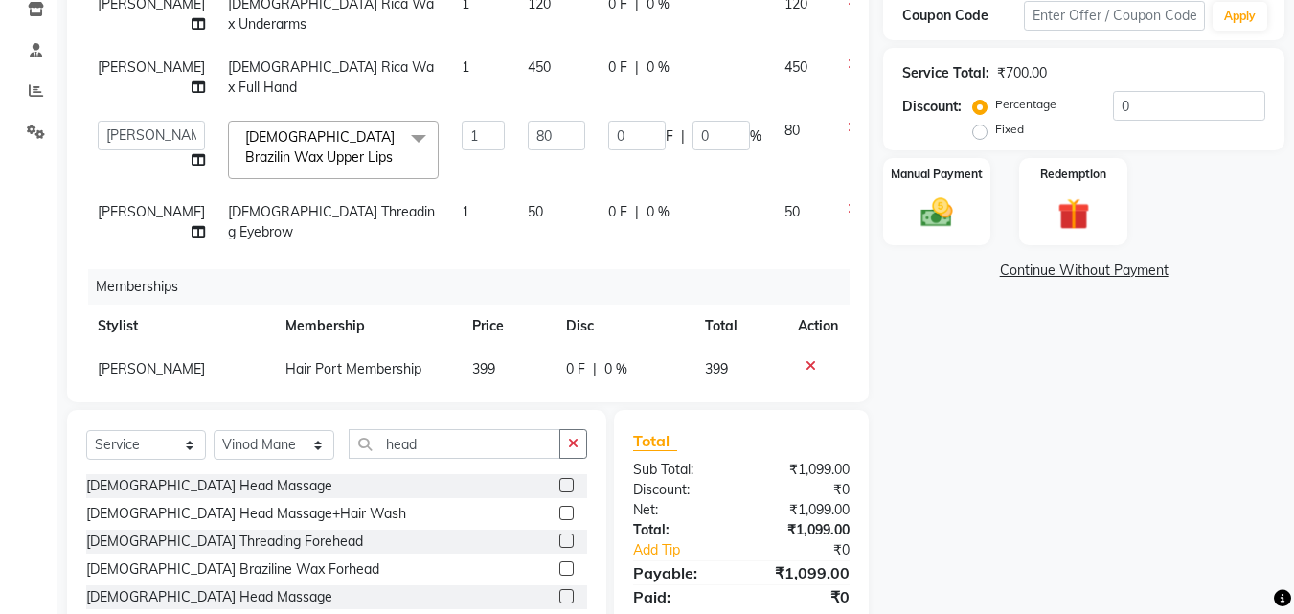
click at [567, 509] on label at bounding box center [566, 513] width 14 height 14
click at [567, 509] on input "checkbox" at bounding box center [565, 514] width 12 height 12
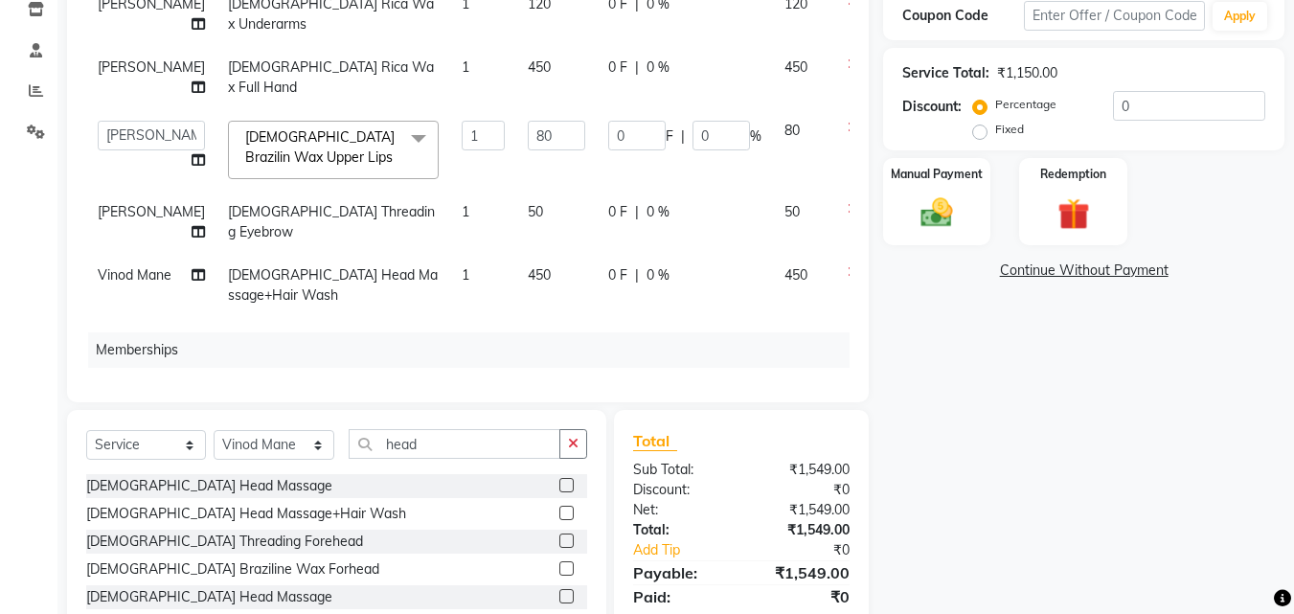
click at [608, 275] on span "0 F" at bounding box center [617, 275] width 19 height 20
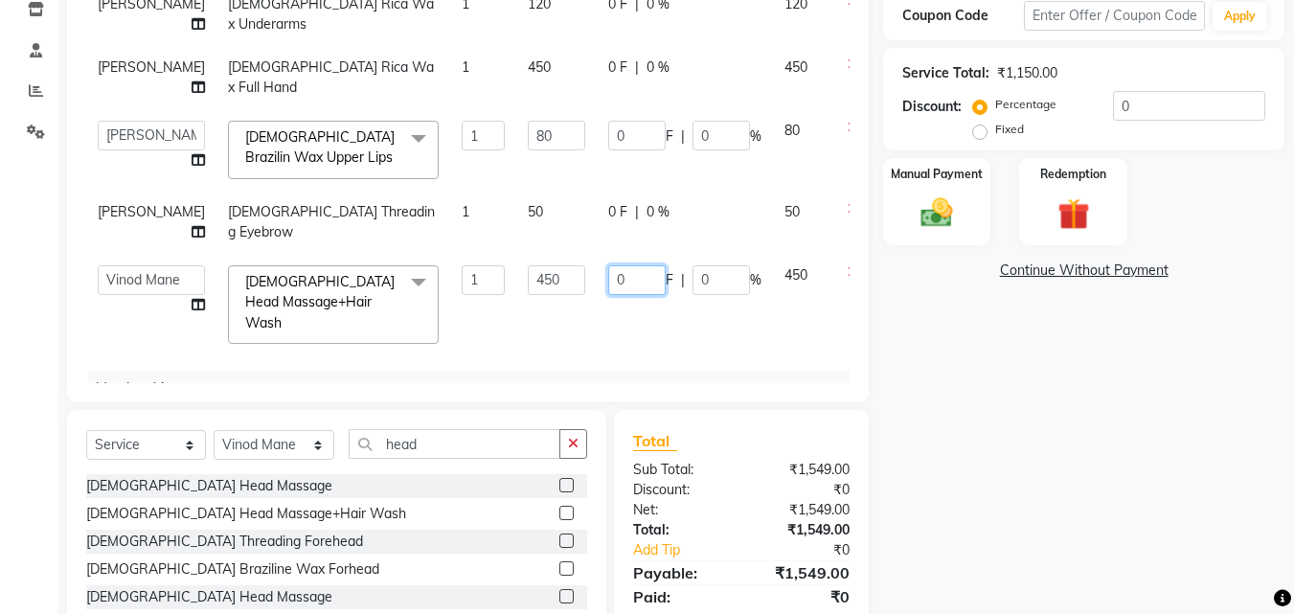
click at [608, 279] on input "0" at bounding box center [636, 280] width 57 height 30
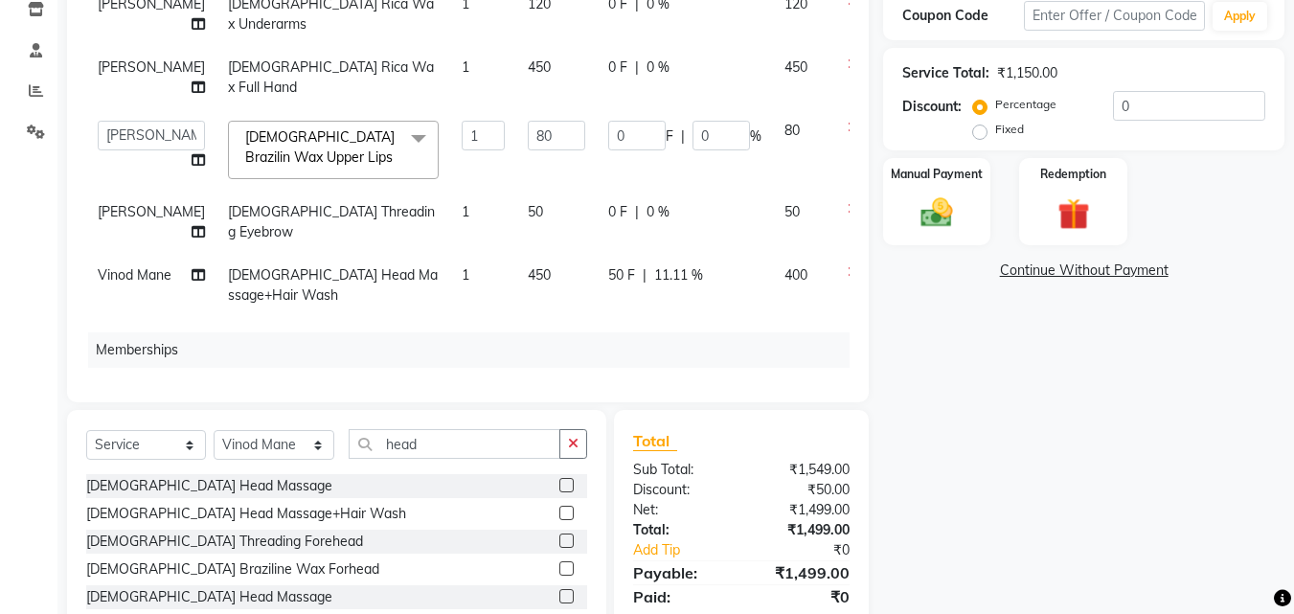
click at [617, 313] on td "50 F | 11.11 %" at bounding box center [685, 285] width 176 height 63
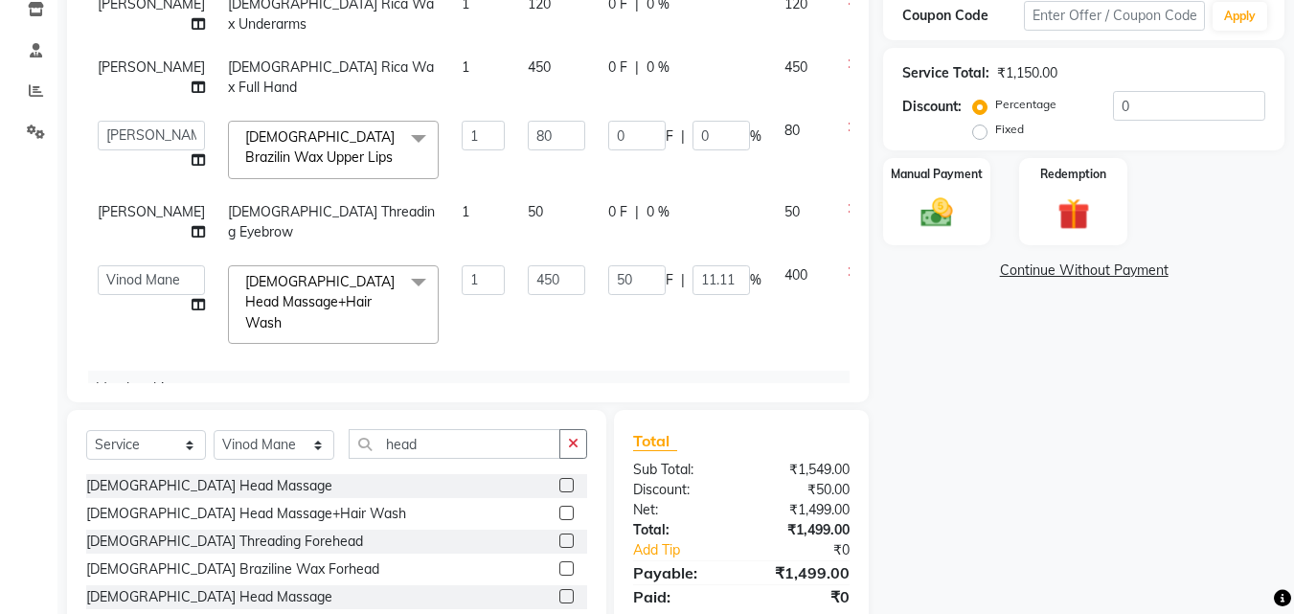
click at [608, 207] on span "0 F" at bounding box center [617, 212] width 19 height 20
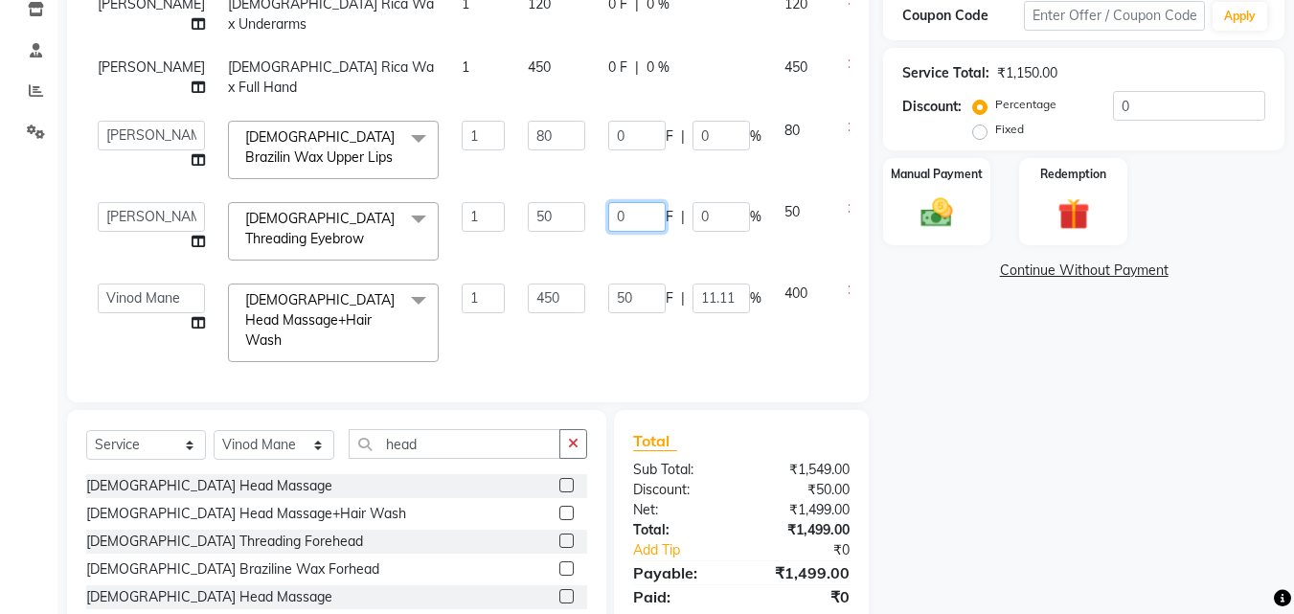
click at [608, 216] on input "0" at bounding box center [636, 217] width 57 height 30
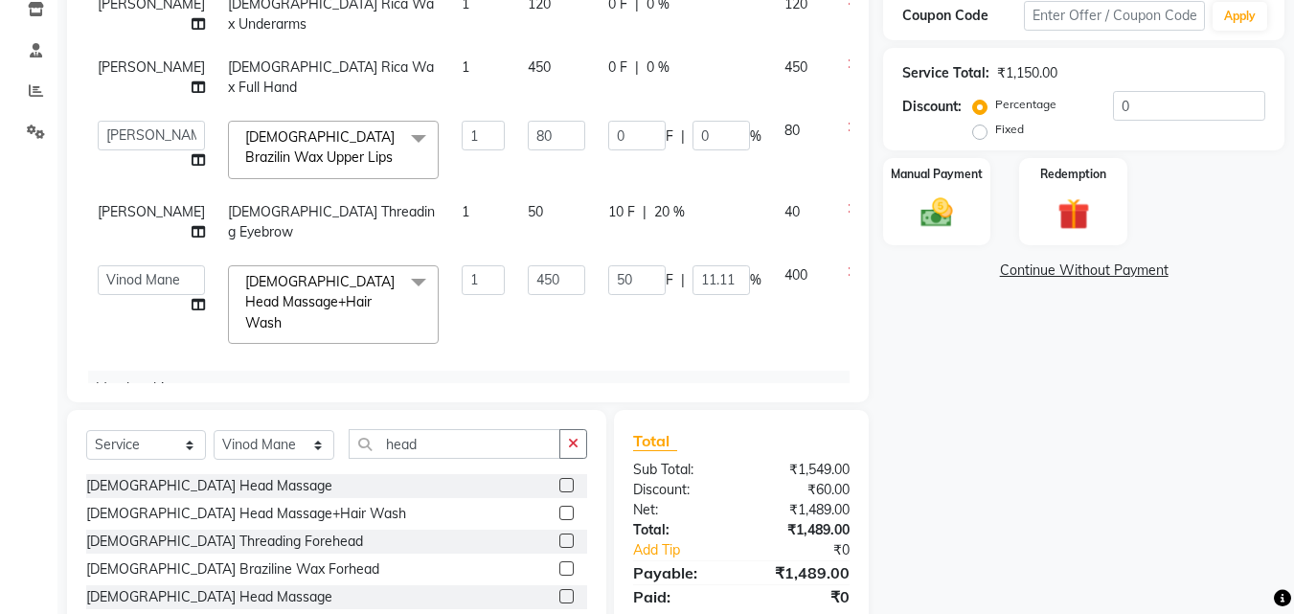
click at [602, 235] on td "10 F | 20 %" at bounding box center [685, 222] width 176 height 63
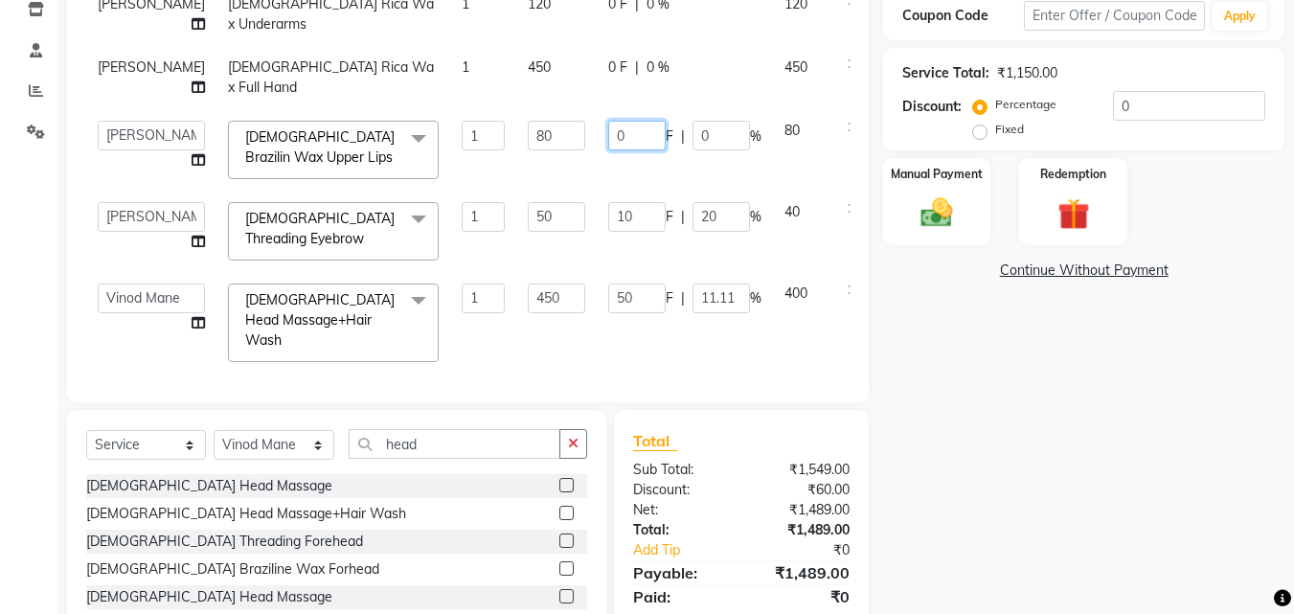
click at [608, 126] on input "0" at bounding box center [636, 136] width 57 height 30
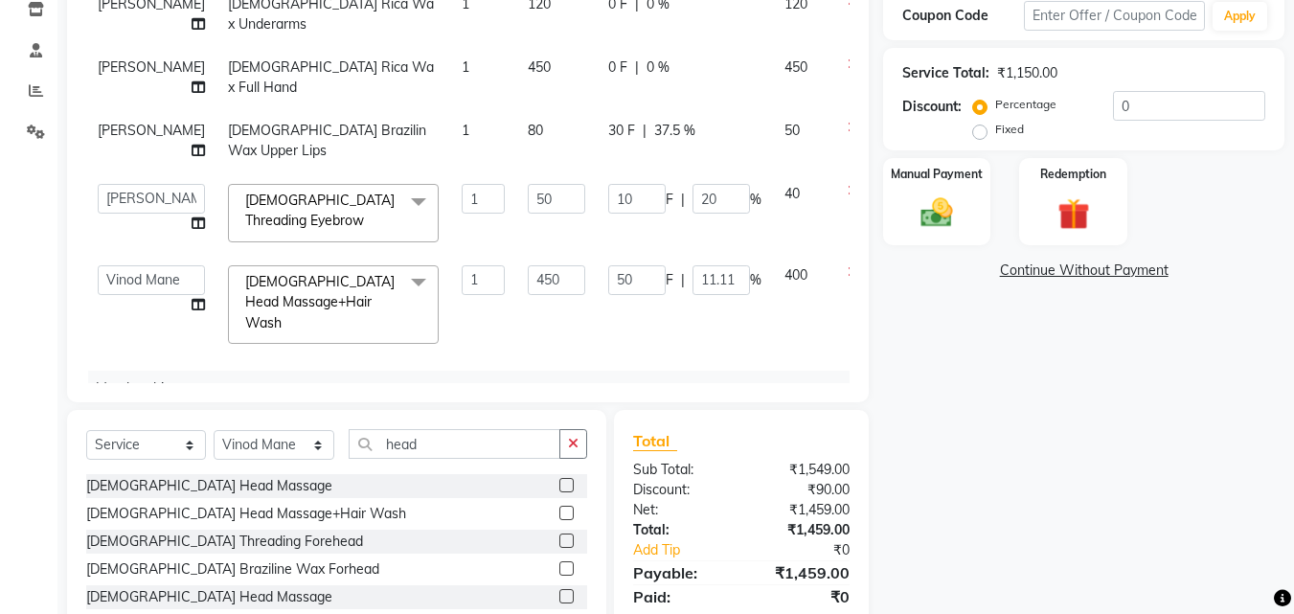
click at [604, 162] on td "30 F | 37.5 %" at bounding box center [685, 140] width 176 height 63
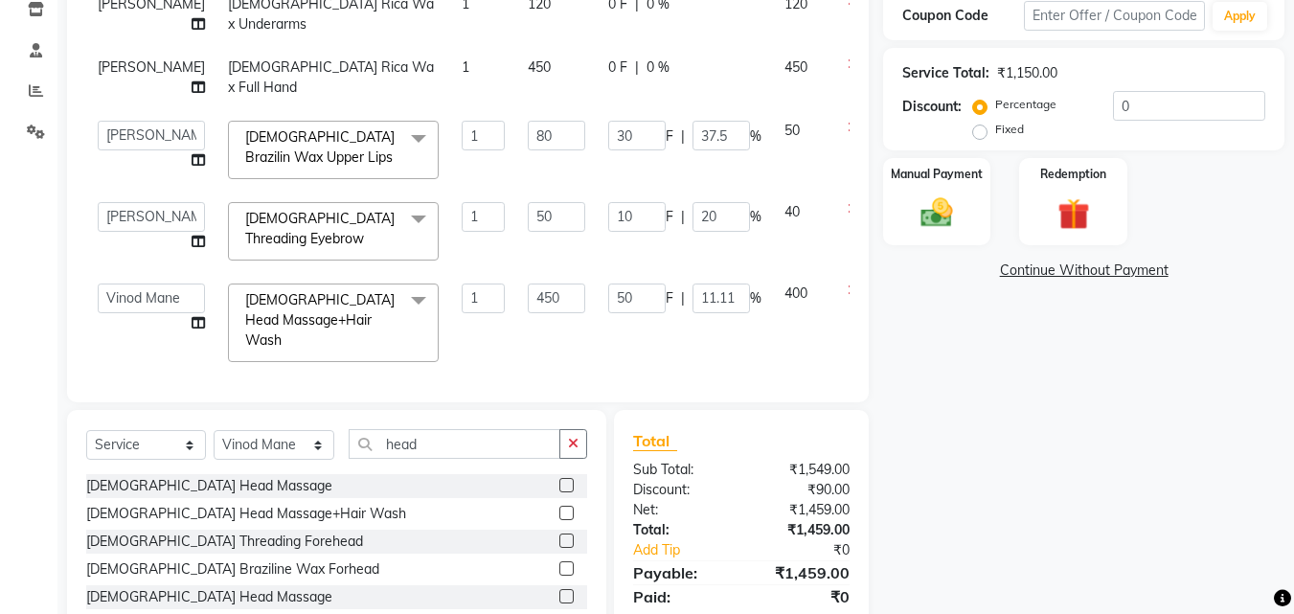
click at [608, 66] on span "0 F" at bounding box center [617, 67] width 19 height 20
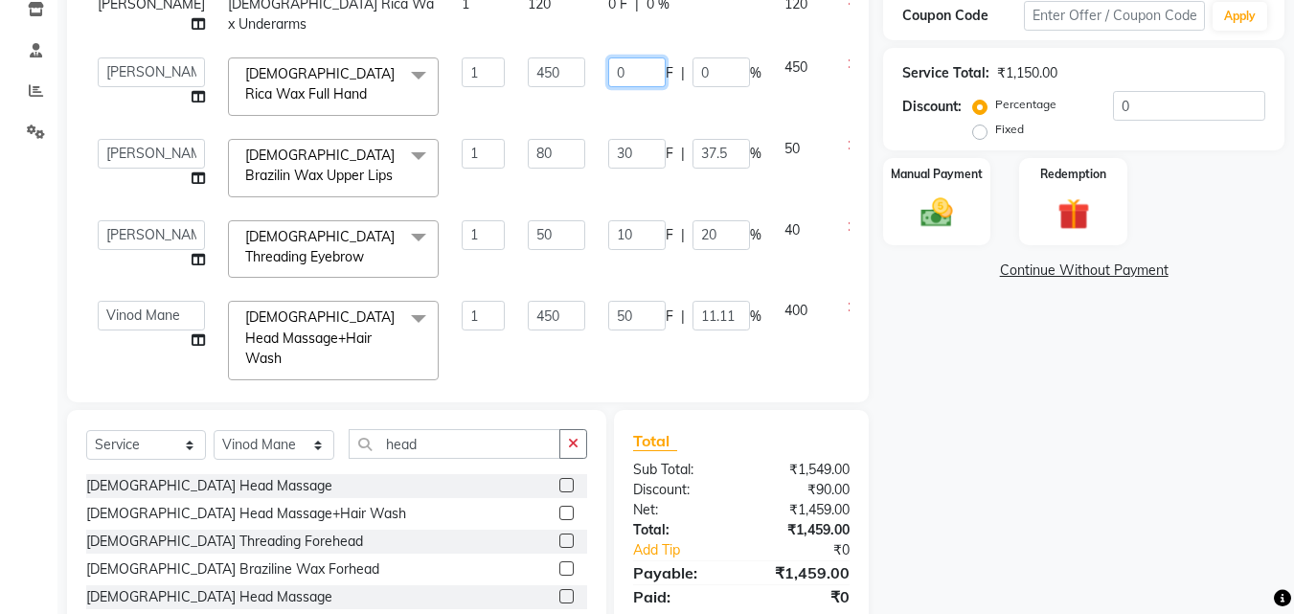
click at [608, 73] on input "0" at bounding box center [636, 72] width 57 height 30
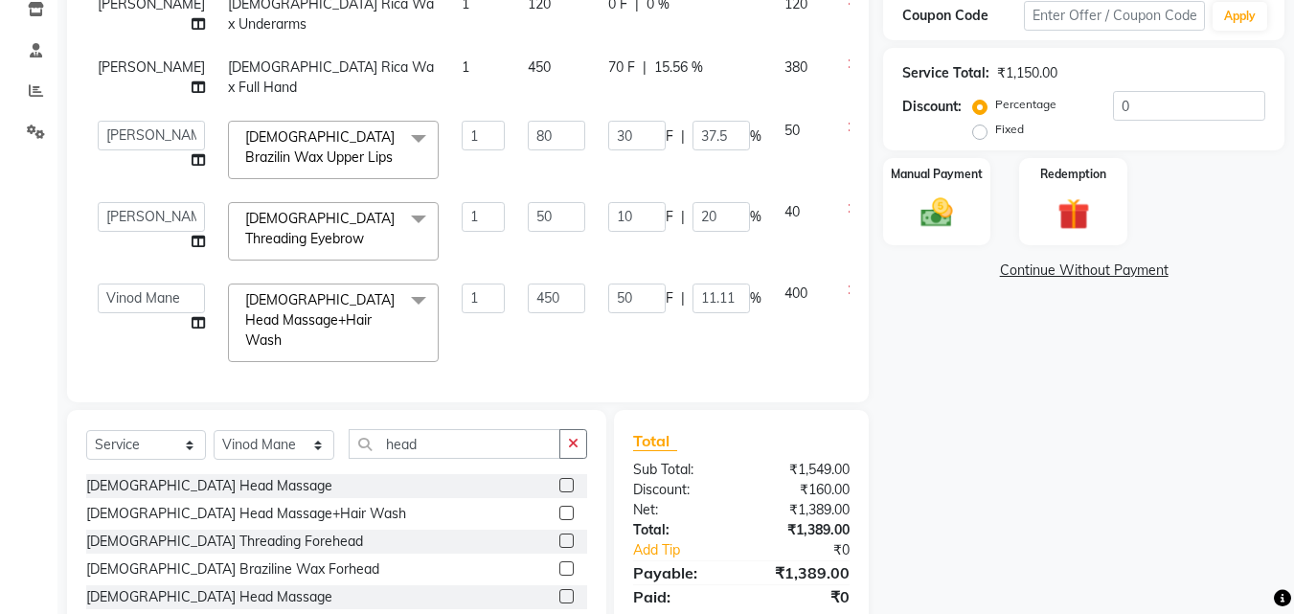
click at [599, 109] on tbody "[PERSON_NAME] [DEMOGRAPHIC_DATA] Rica Wax Underarms 1 120 0 F | 0 % 120 [PERSON…" at bounding box center [489, 178] width 806 height 391
click at [684, 70] on div "70 F | 15.56 %" at bounding box center [684, 67] width 153 height 20
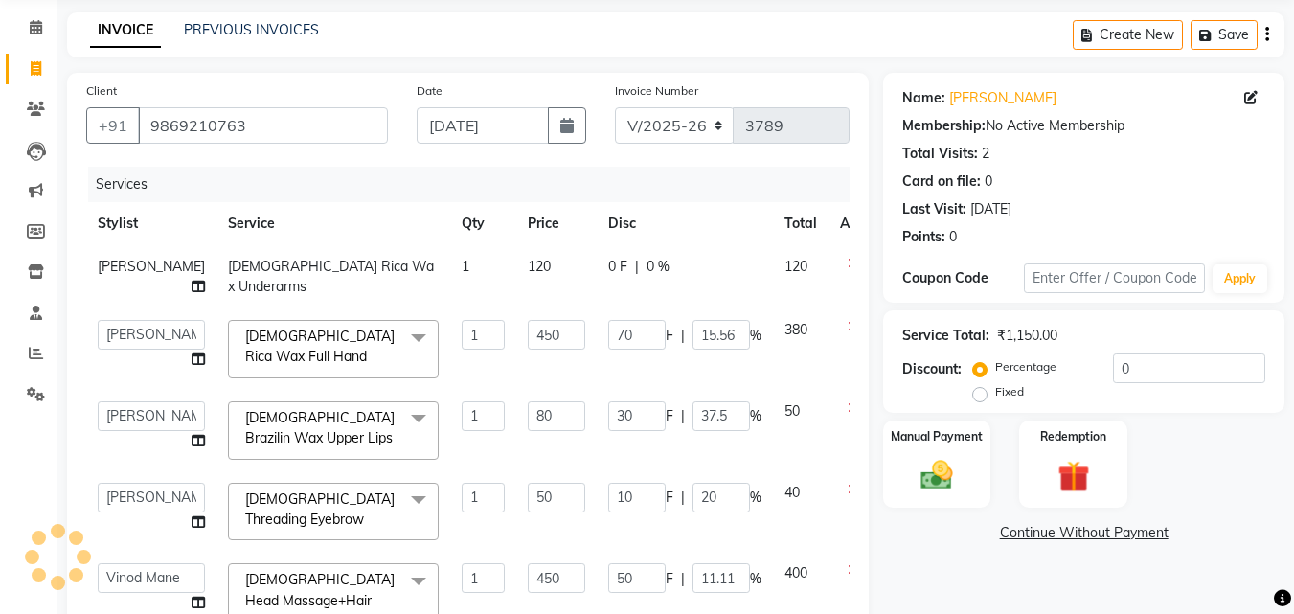
scroll to position [65, 0]
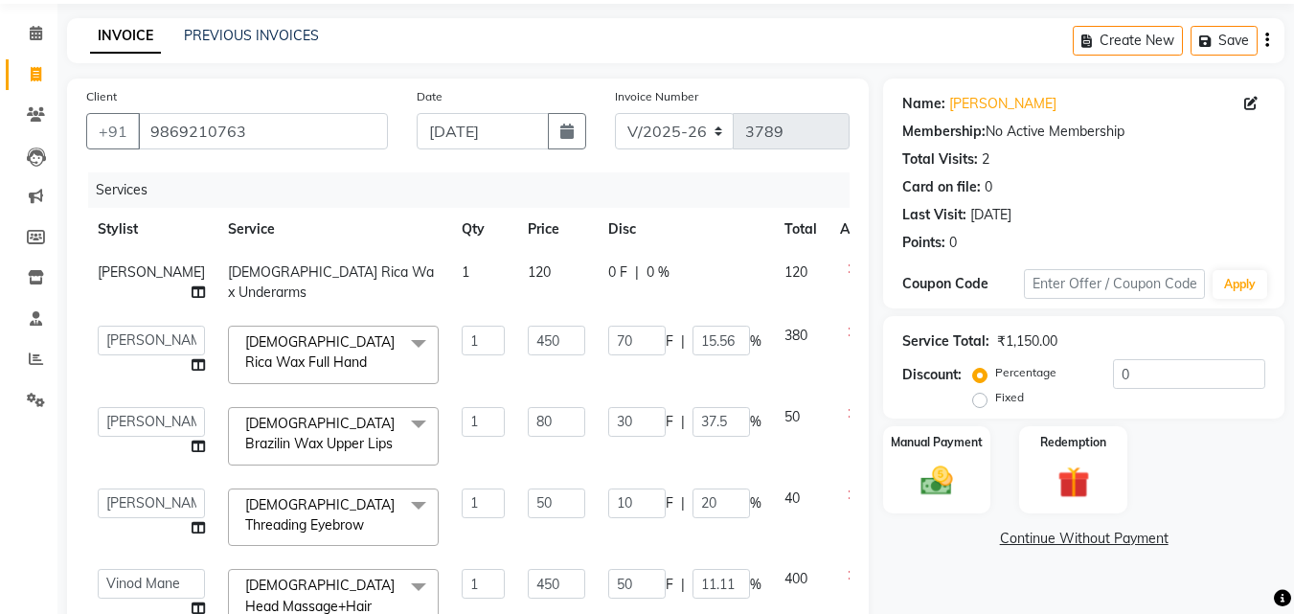
click at [608, 280] on span "0 F" at bounding box center [617, 272] width 19 height 20
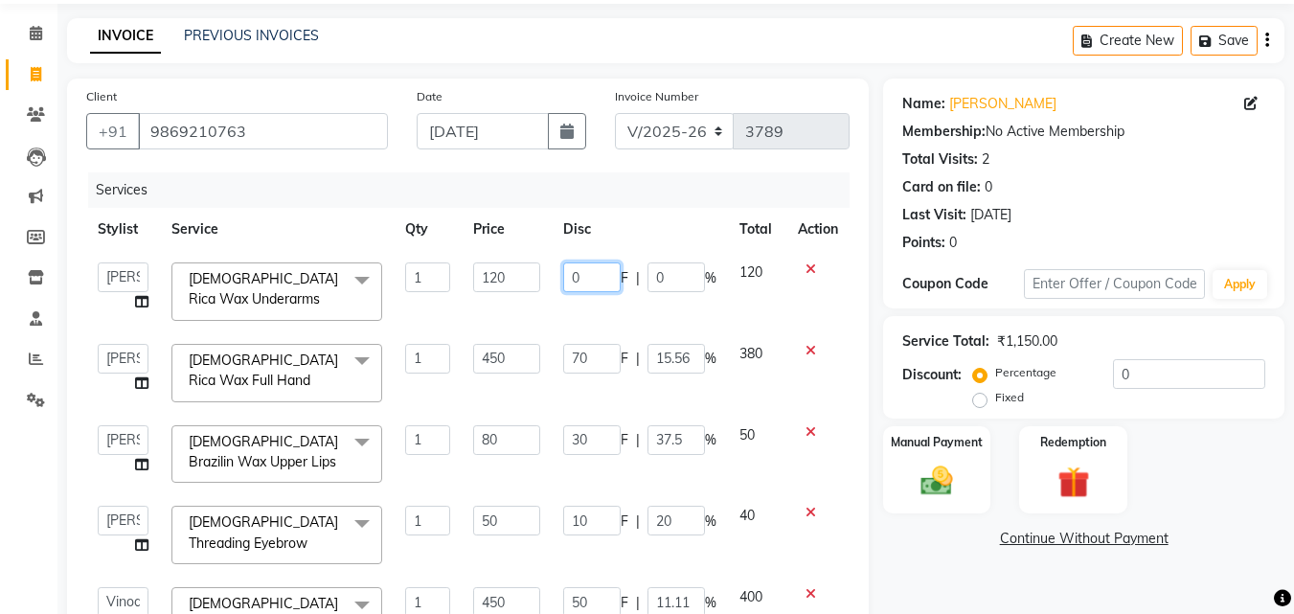
click at [563, 272] on input "0" at bounding box center [591, 277] width 57 height 30
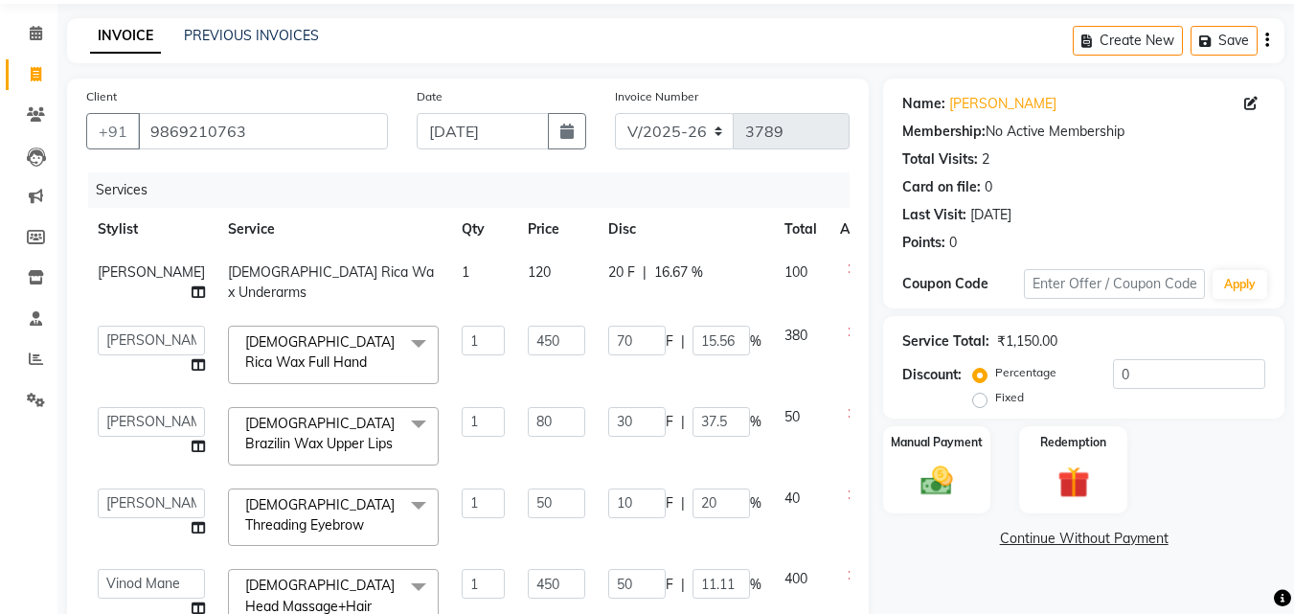
click at [605, 311] on td "20 F | 16.67 %" at bounding box center [685, 282] width 176 height 63
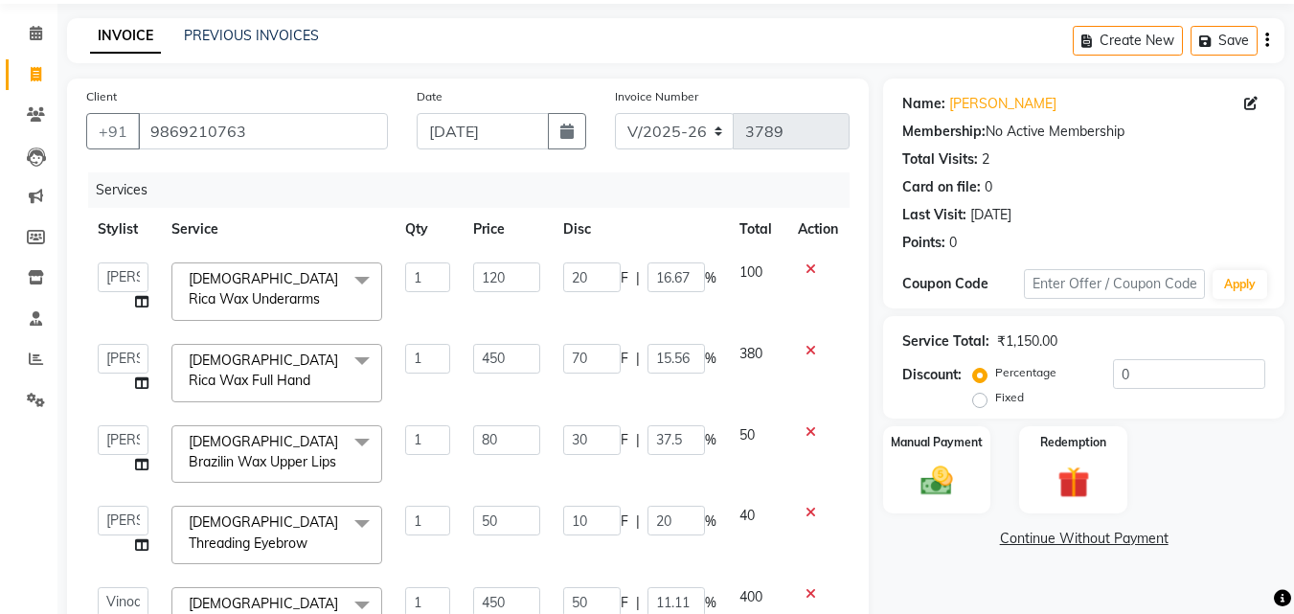
click at [866, 483] on div "Client [PHONE_NUMBER] Date [DATE] Invoice Number V/2025 V/[PHONE_NUMBER] Servic…" at bounding box center [468, 375] width 802 height 592
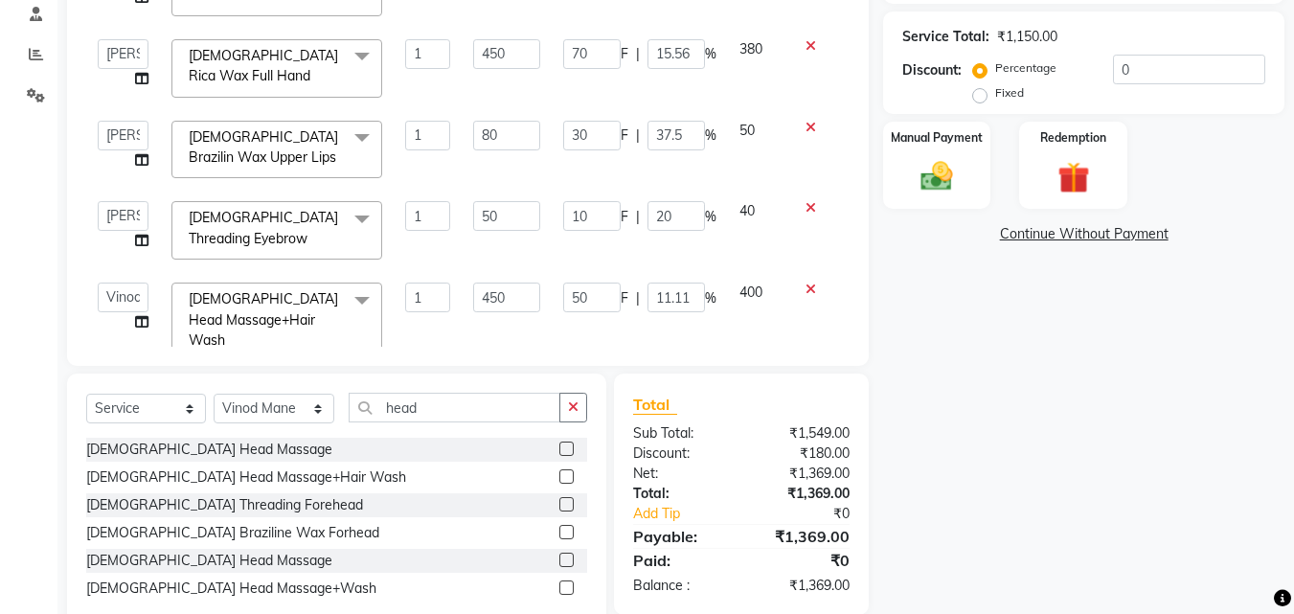
scroll to position [416, 0]
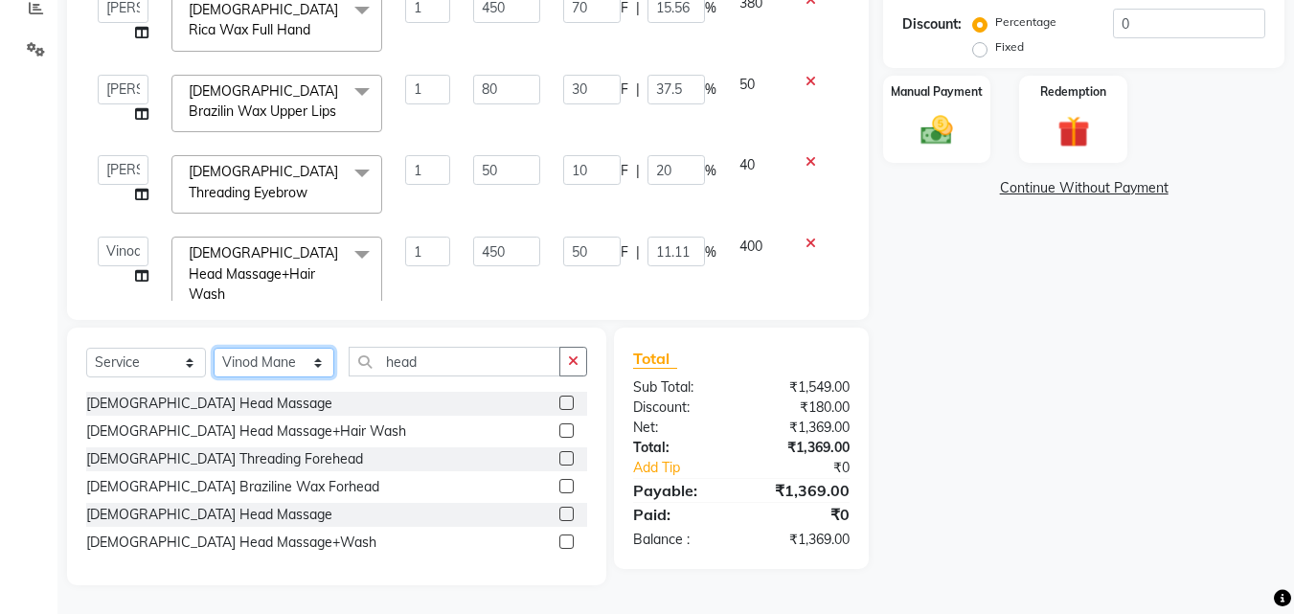
click at [265, 356] on select "Select Stylist [PERSON_NAME] [PERSON_NAME] [PERSON_NAME] [PERSON_NAME] [PERSON_…" at bounding box center [274, 363] width 121 height 30
click at [214, 348] on select "Select Stylist [PERSON_NAME] [PERSON_NAME] [PERSON_NAME] [PERSON_NAME] [PERSON_…" at bounding box center [274, 363] width 121 height 30
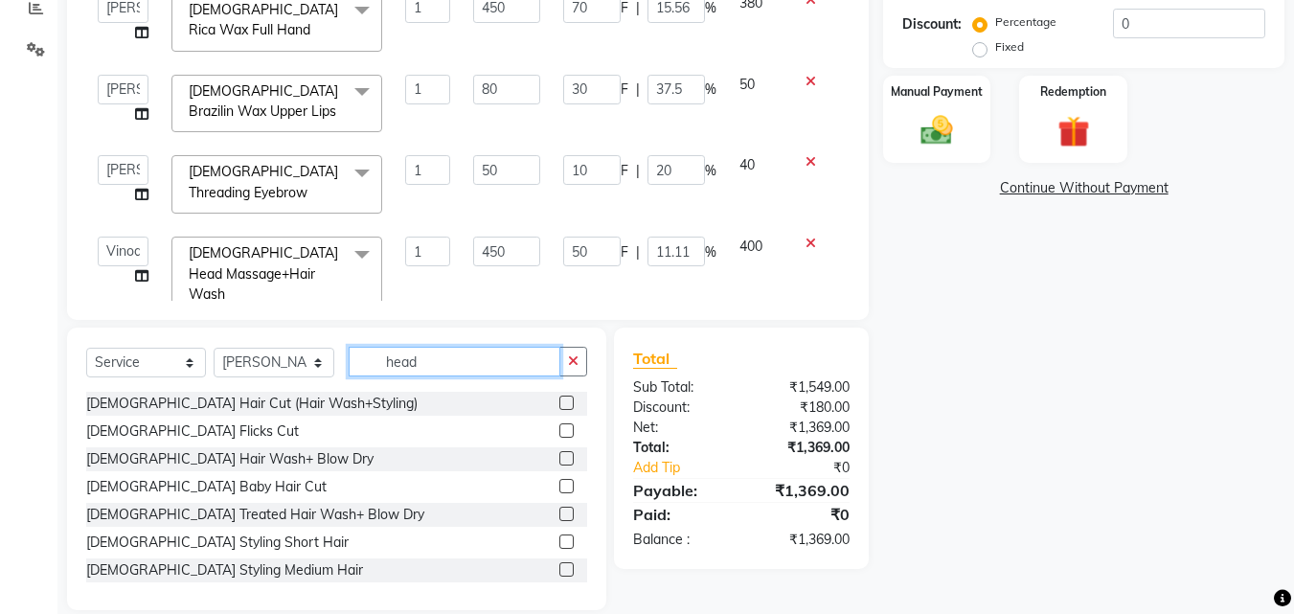
click at [445, 367] on input "head" at bounding box center [455, 362] width 212 height 30
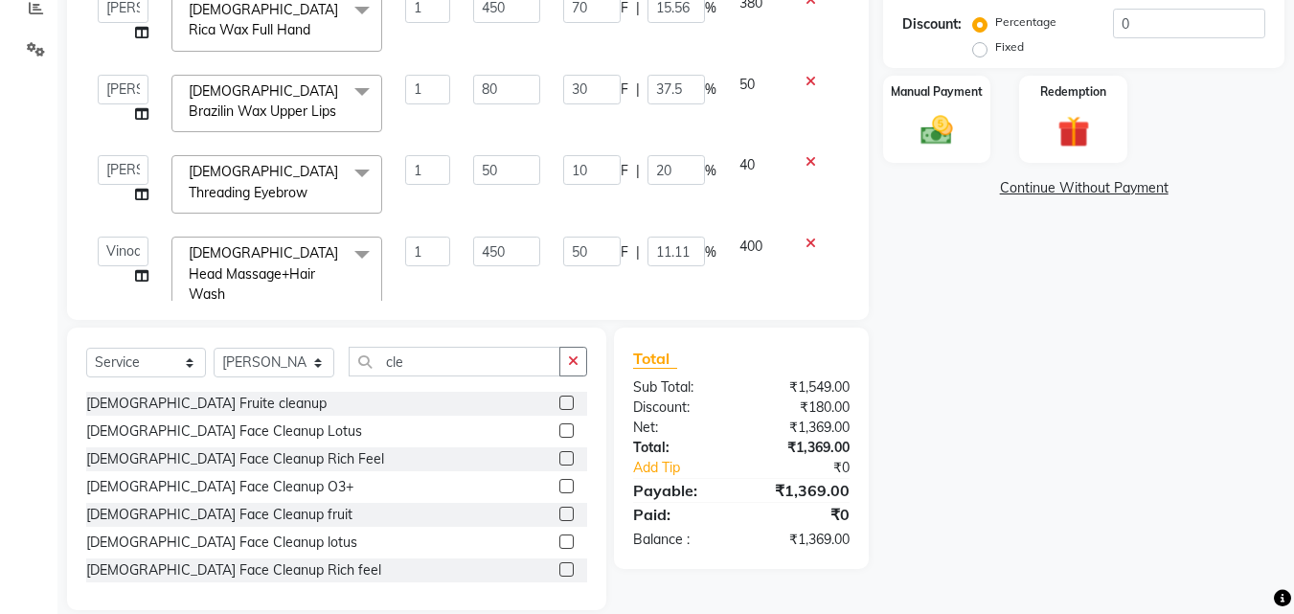
click at [559, 481] on label at bounding box center [566, 486] width 14 height 14
click at [559, 481] on input "checkbox" at bounding box center [565, 487] width 12 height 12
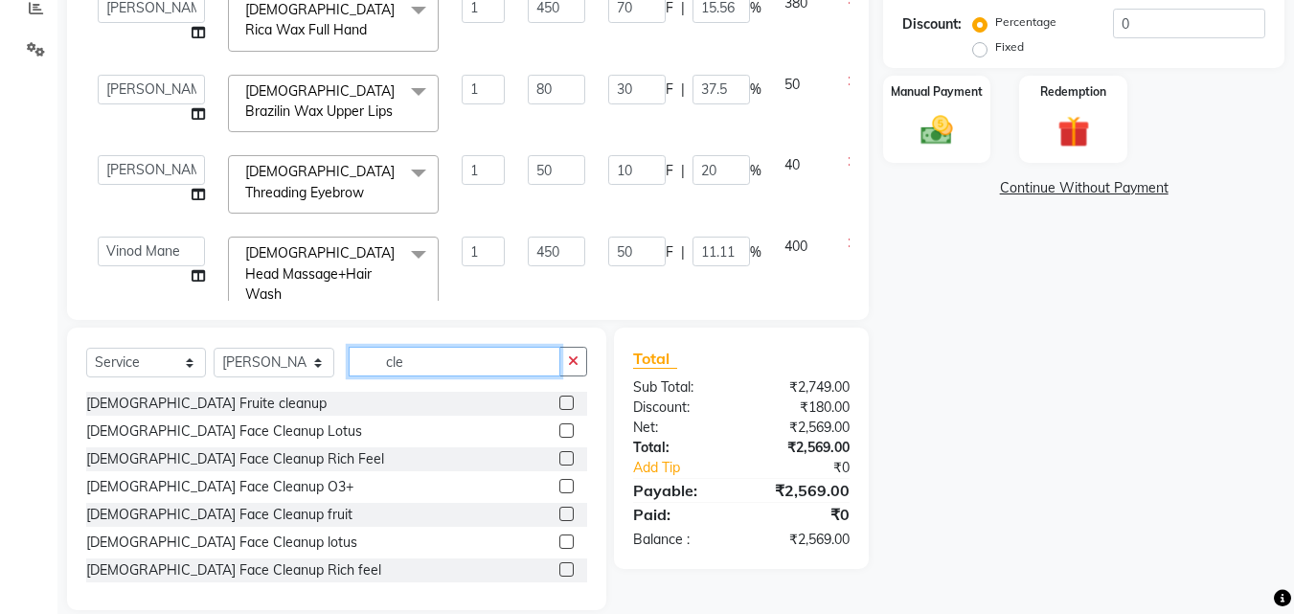
click at [404, 356] on input "cle" at bounding box center [455, 362] width 212 height 30
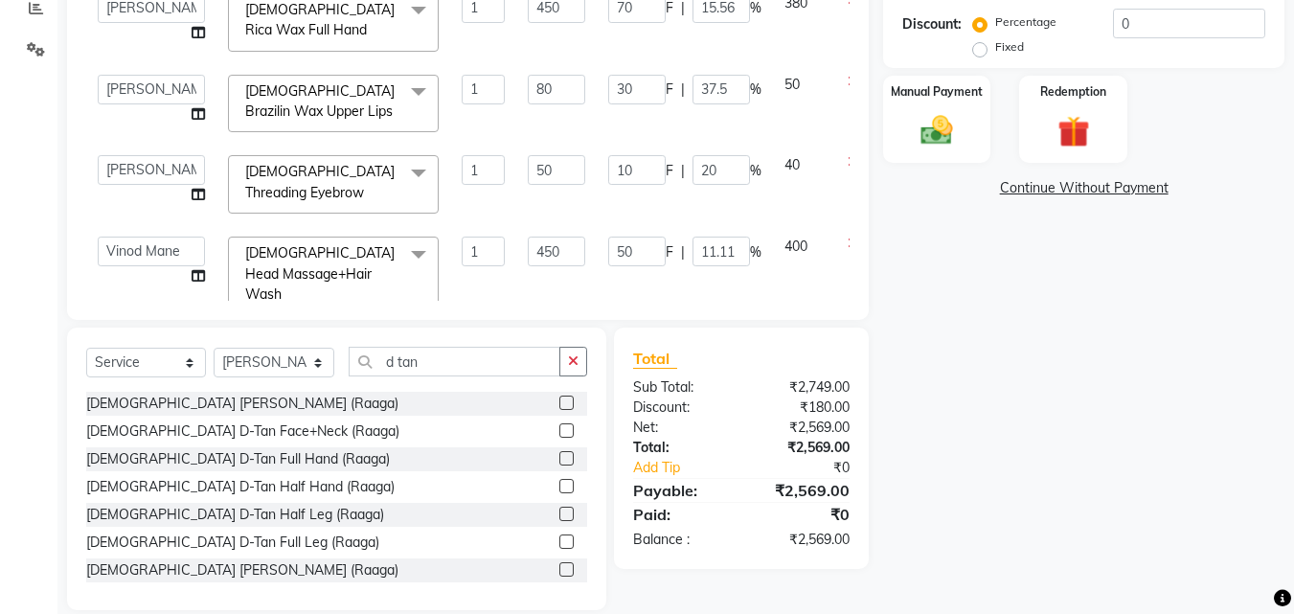
click at [438, 500] on div "[DEMOGRAPHIC_DATA] D-Tan Face (Raaga) [DEMOGRAPHIC_DATA] D-Tan Face+Neck (Raaga…" at bounding box center [336, 488] width 501 height 192
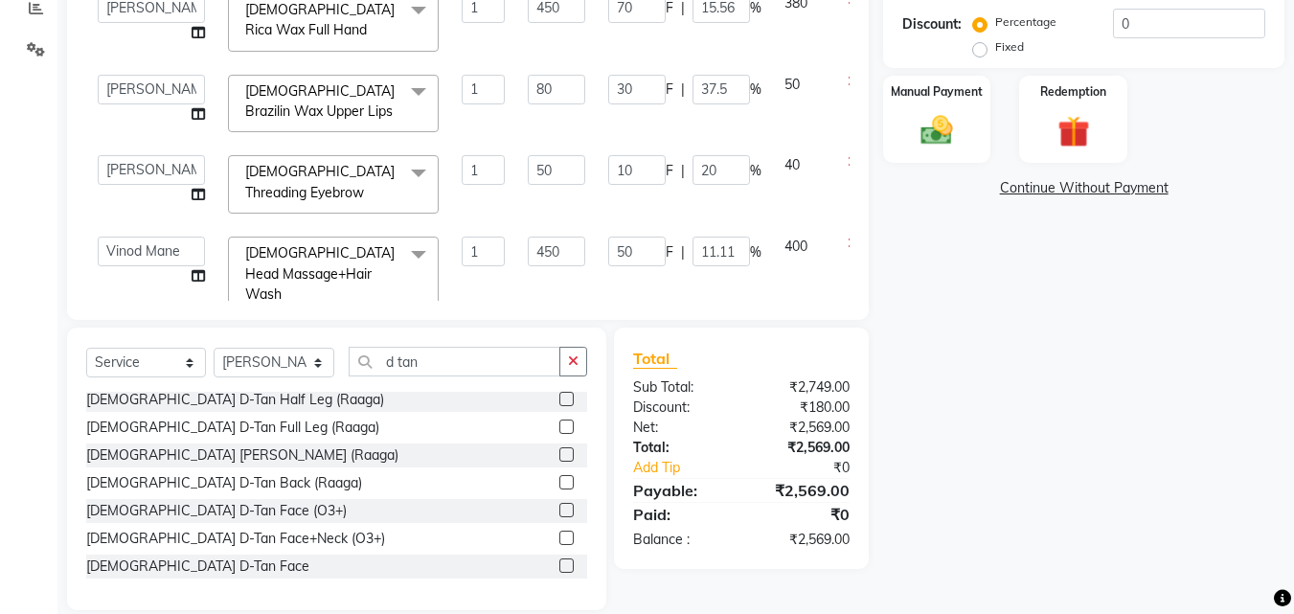
click at [559, 536] on label at bounding box center [566, 538] width 14 height 14
click at [559, 536] on input "checkbox" at bounding box center [565, 539] width 12 height 12
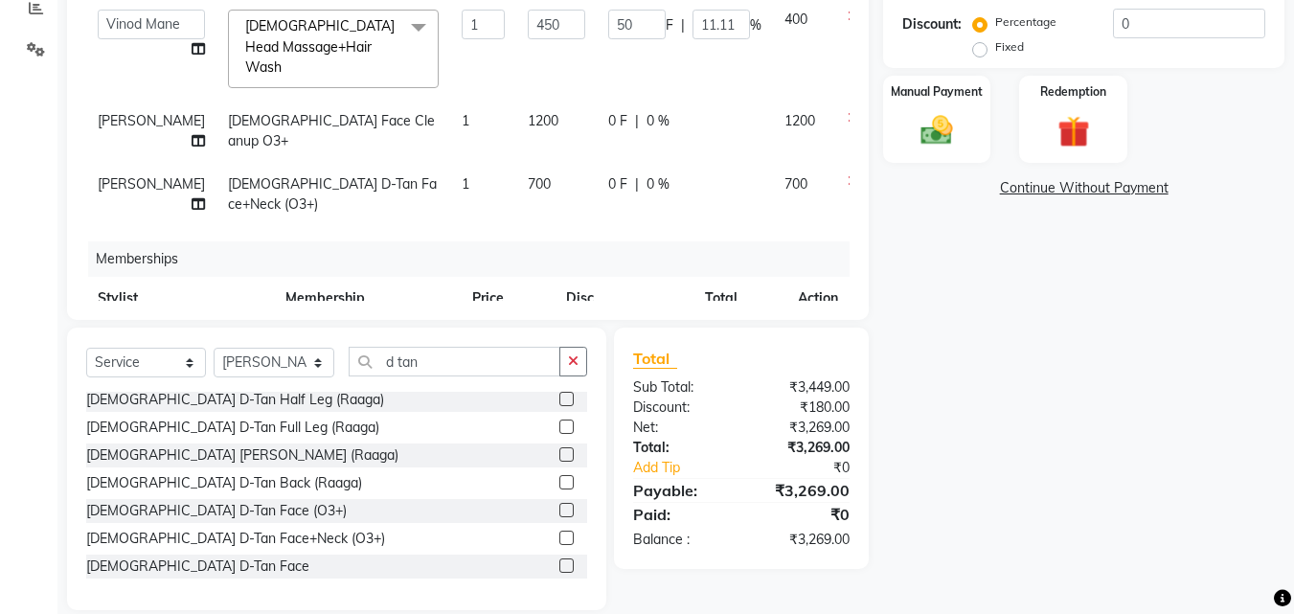
scroll to position [268, 0]
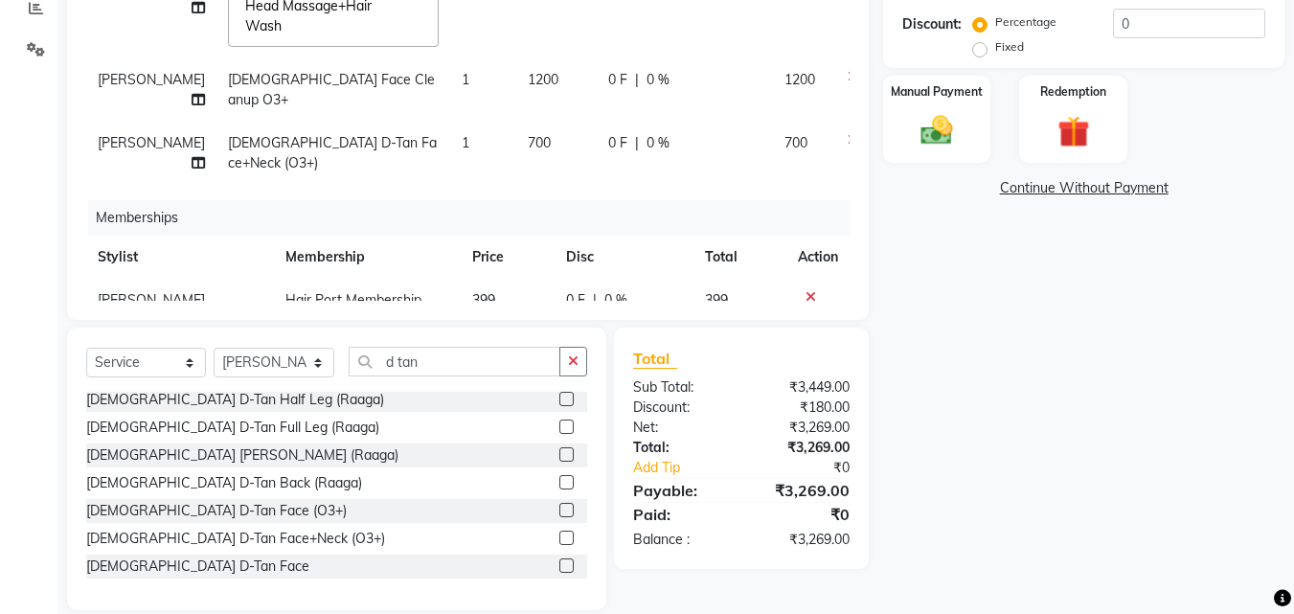
click at [528, 134] on span "700" at bounding box center [539, 142] width 23 height 17
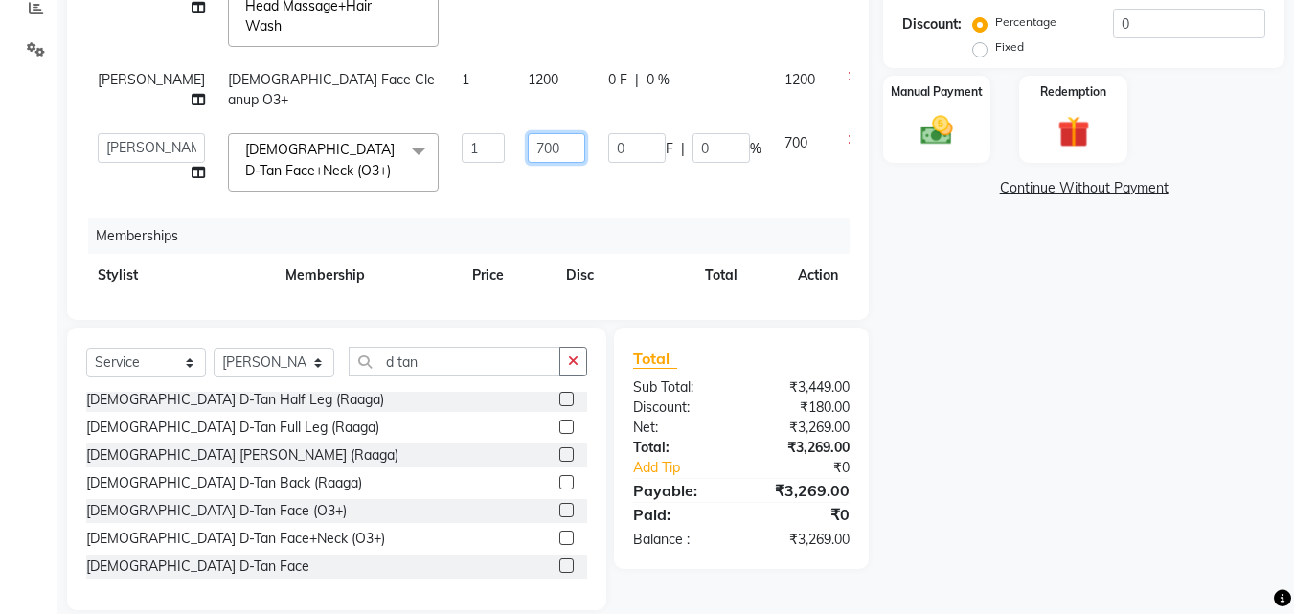
click at [528, 133] on input "700" at bounding box center [556, 148] width 57 height 30
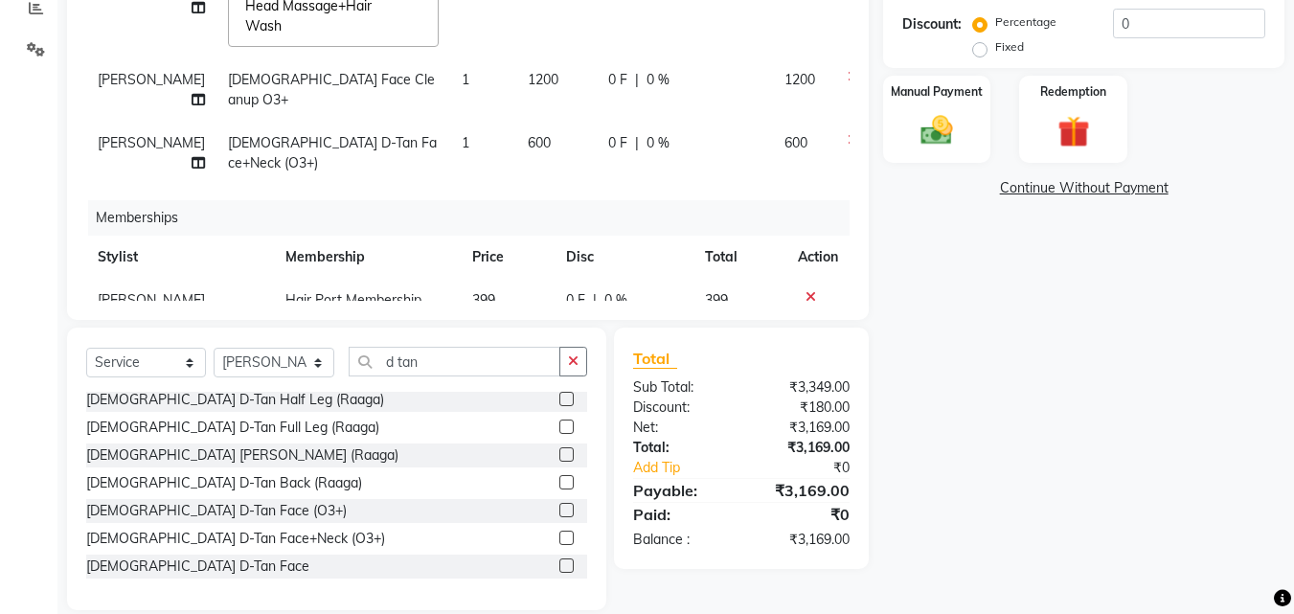
click at [551, 165] on div "Services Stylist Service Qty Price Disc Total Action [PERSON_NAME] [PERSON_NAME…" at bounding box center [468, 61] width 764 height 479
click at [608, 133] on span "0 F" at bounding box center [617, 143] width 19 height 20
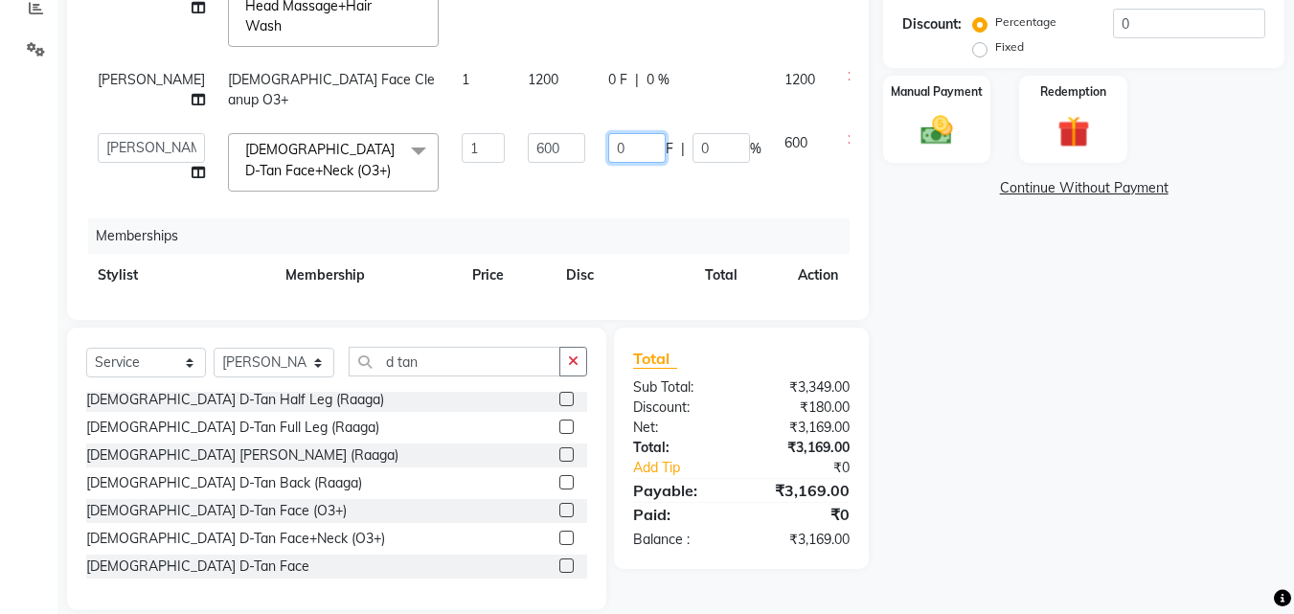
click at [608, 133] on input "0" at bounding box center [636, 148] width 57 height 30
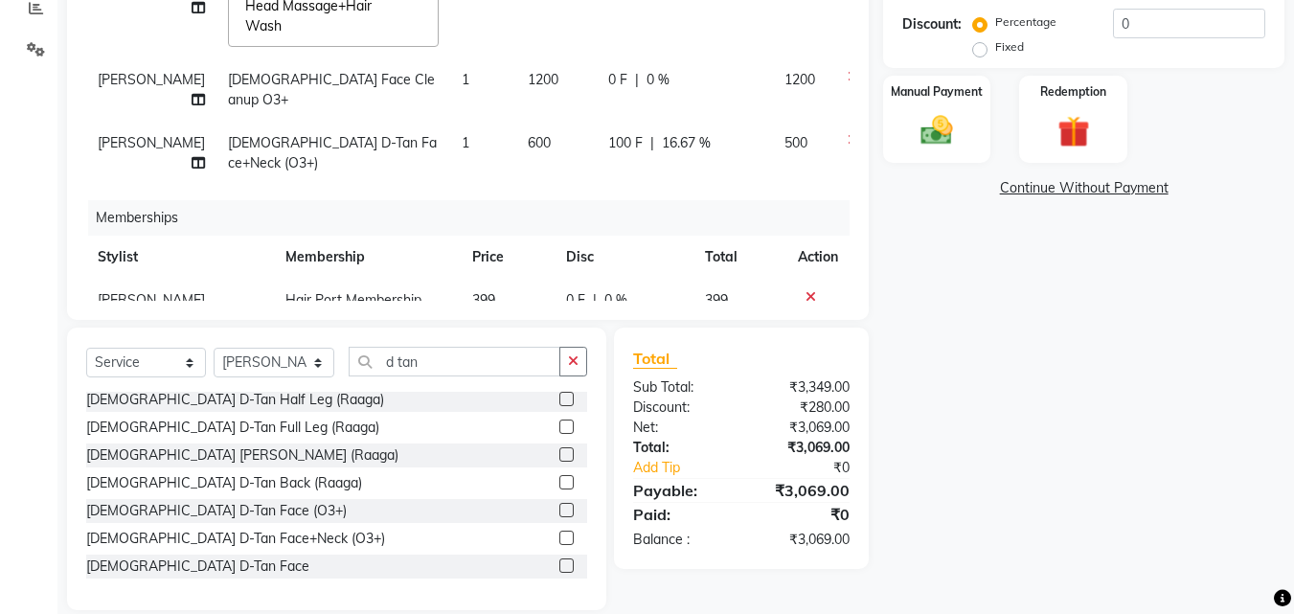
click at [601, 158] on td "100 F | 16.67 %" at bounding box center [685, 153] width 176 height 63
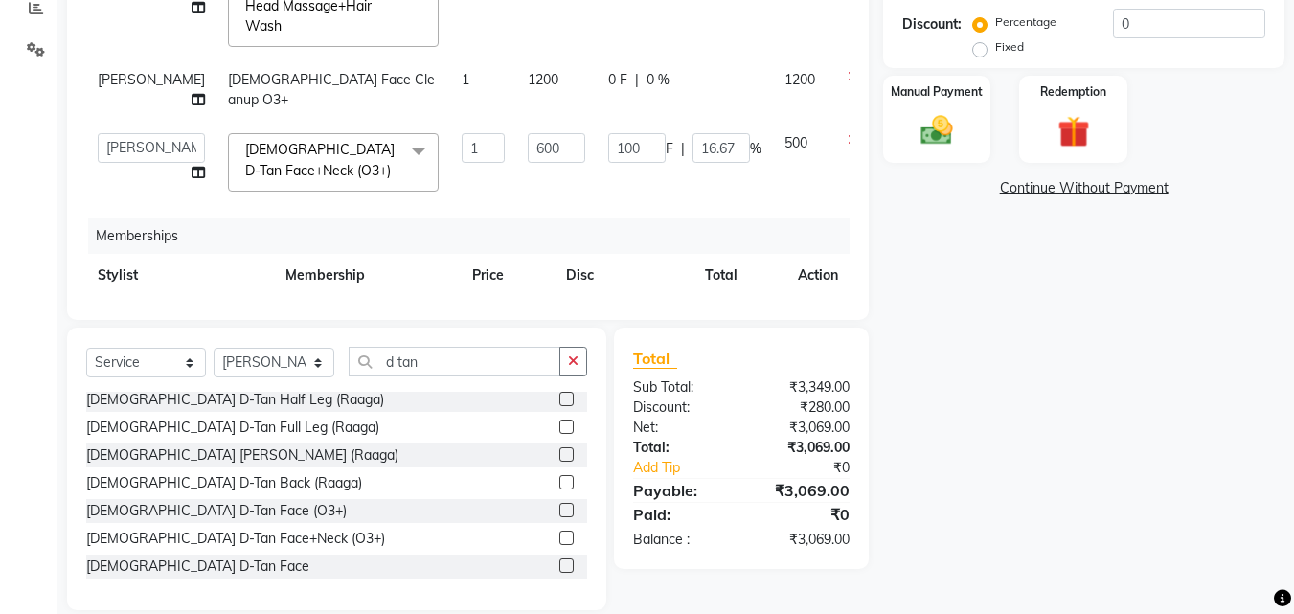
click at [597, 58] on td "0 F | 0 %" at bounding box center [685, 89] width 176 height 63
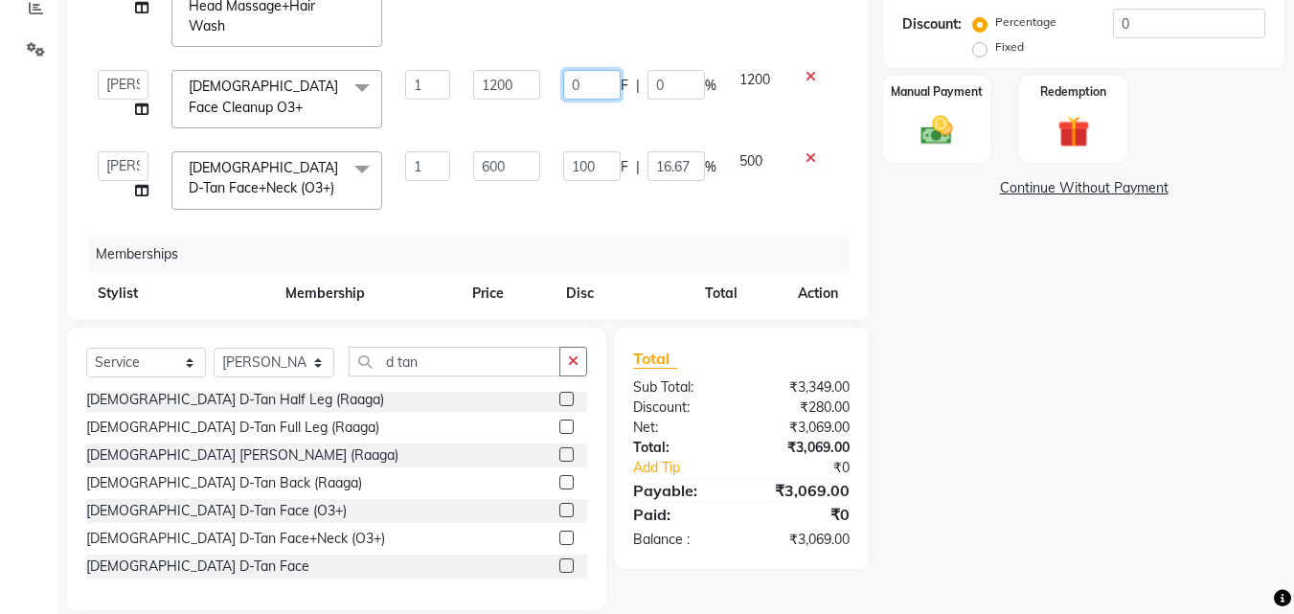
click at [563, 70] on input "0" at bounding box center [591, 85] width 57 height 30
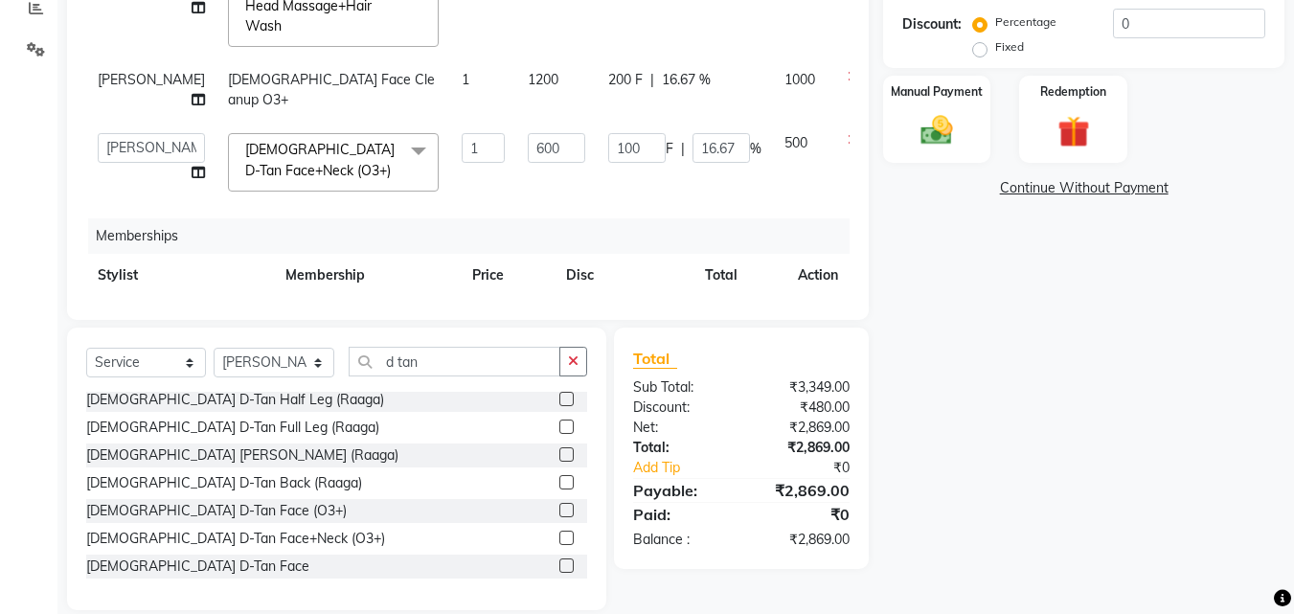
click at [879, 220] on div "Client [PHONE_NUMBER] Date [DATE] Invoice Number V/2025 V/[PHONE_NUMBER] Servic…" at bounding box center [468, 169] width 831 height 882
click at [930, 136] on img at bounding box center [937, 130] width 54 height 38
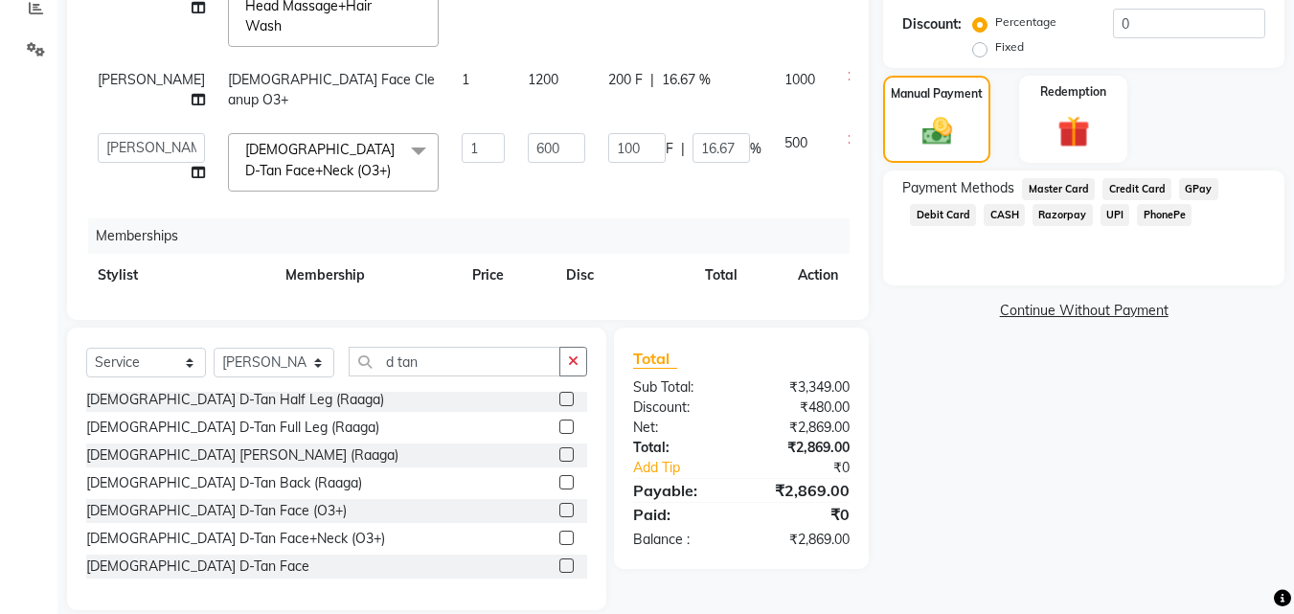
click at [1106, 216] on span "UPI" at bounding box center [1116, 215] width 30 height 22
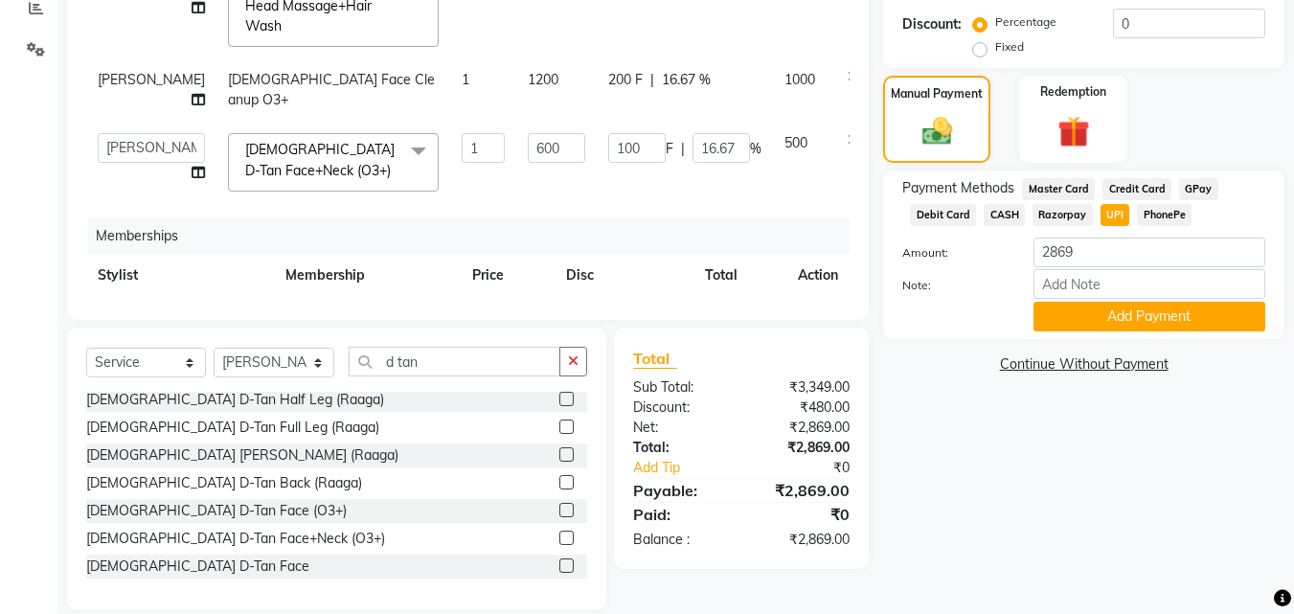
click at [854, 253] on div "Client [PHONE_NUMBER] Date [DATE] Invoice Number V/2025 V/[PHONE_NUMBER] Servic…" at bounding box center [468, 24] width 802 height 592
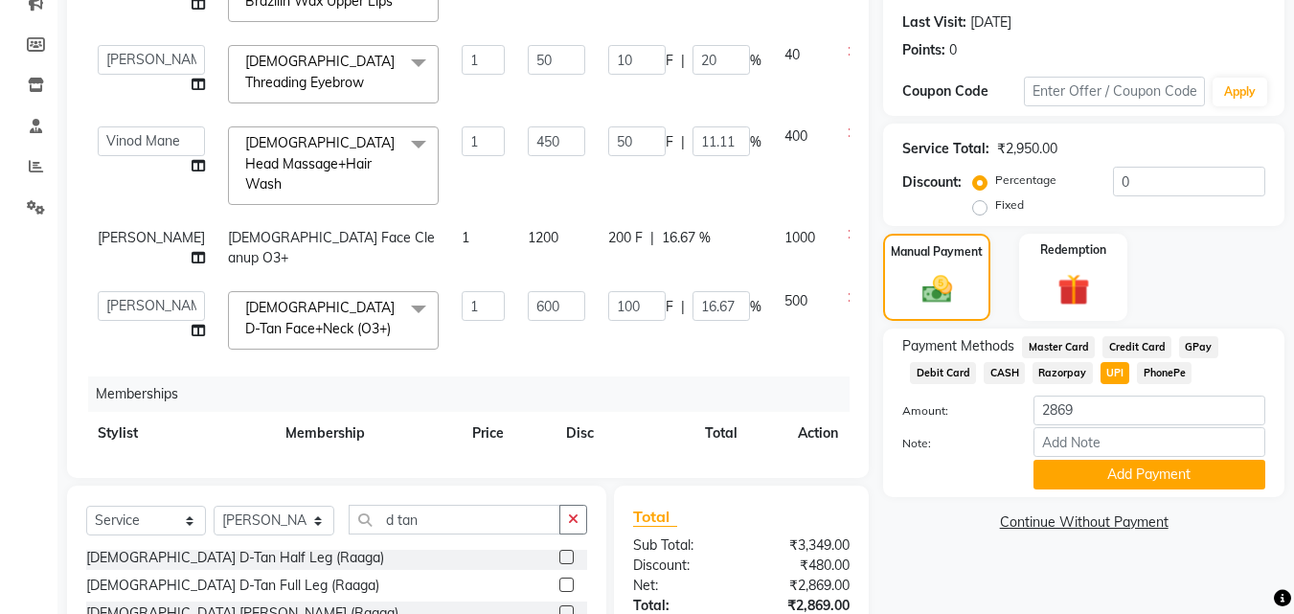
scroll to position [441, 0]
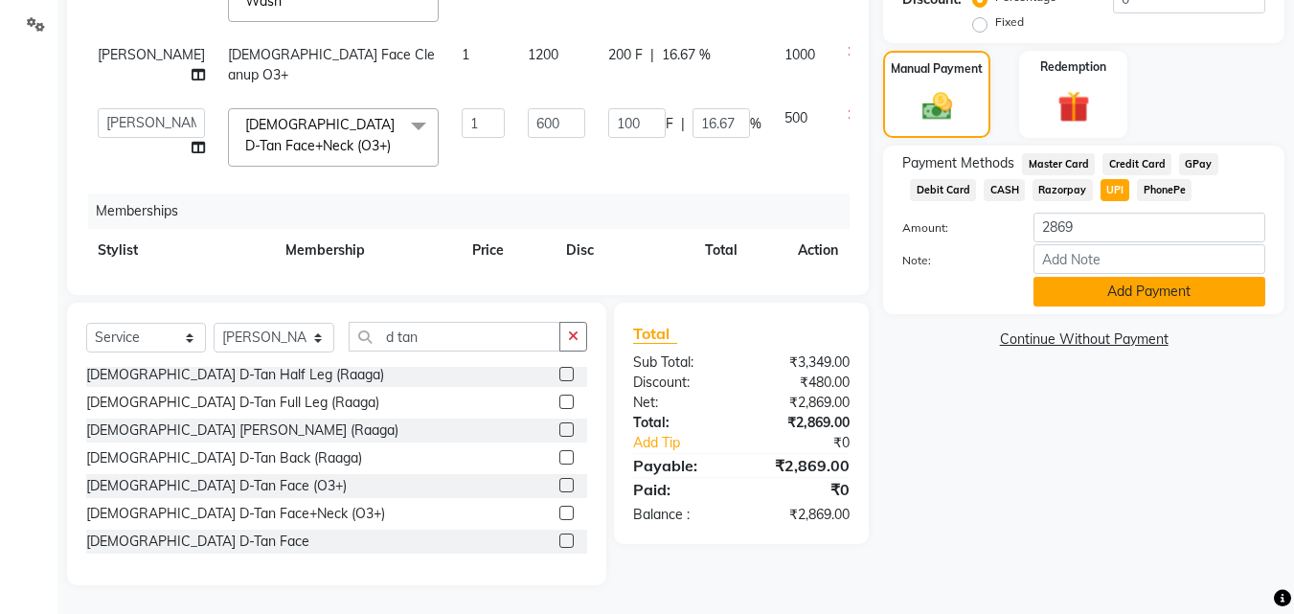
click at [1135, 288] on button "Add Payment" at bounding box center [1150, 292] width 232 height 30
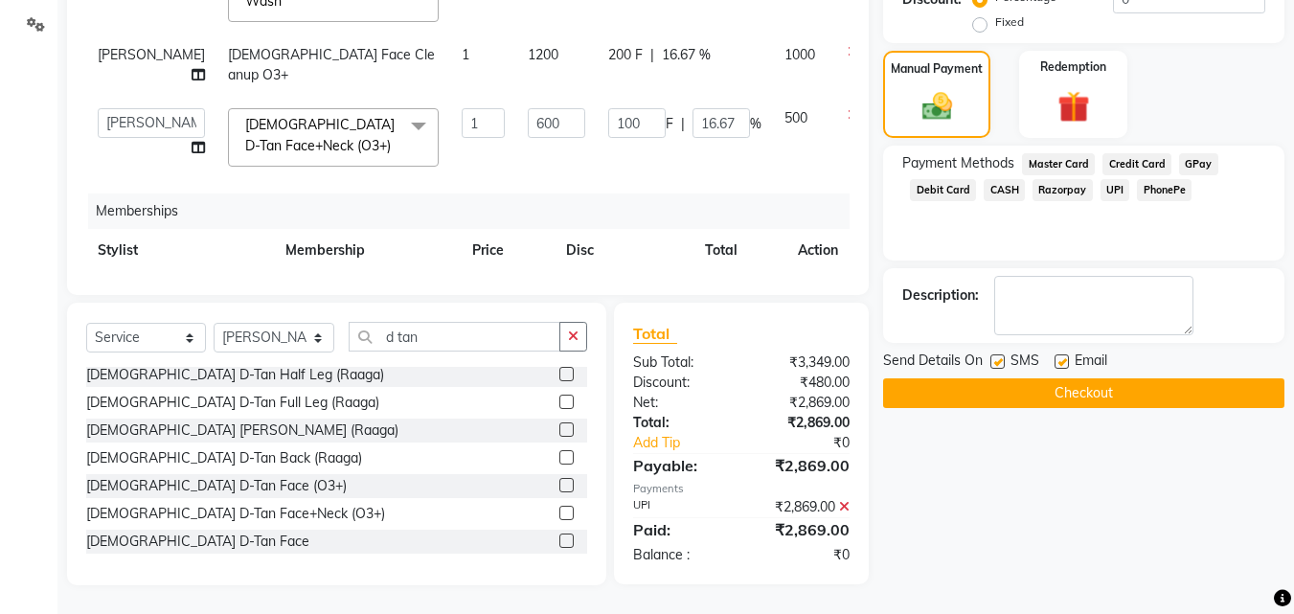
click at [1150, 403] on button "Checkout" at bounding box center [1083, 393] width 401 height 30
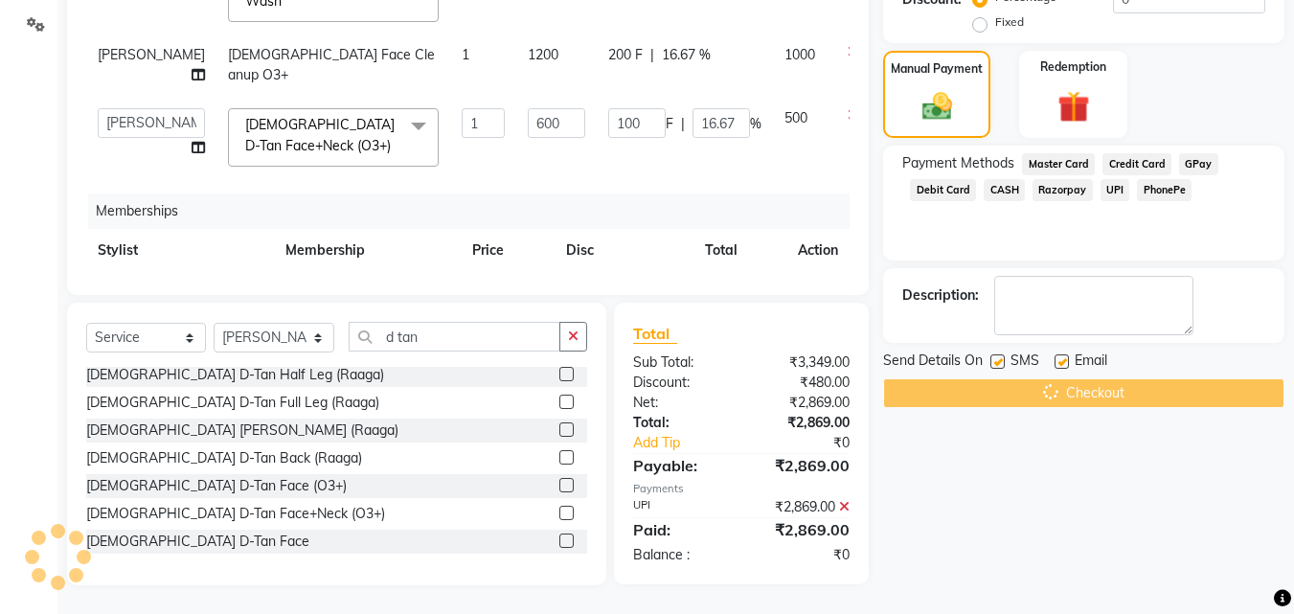
click at [1150, 403] on div "Checkout" at bounding box center [1083, 393] width 401 height 30
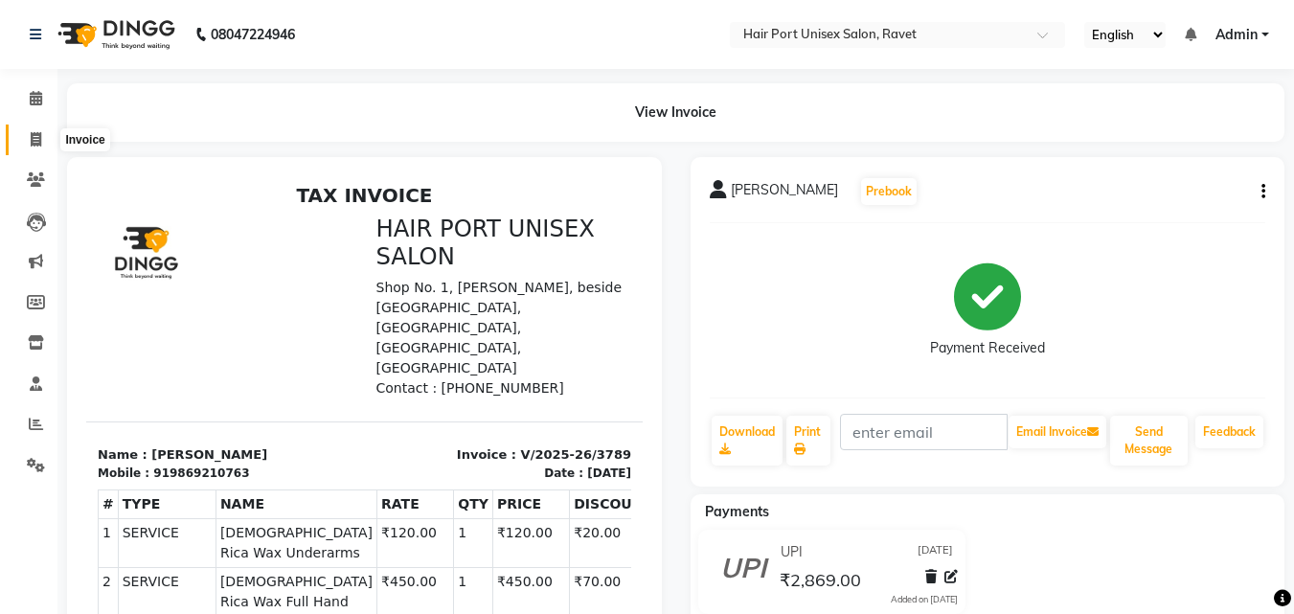
click at [32, 137] on icon at bounding box center [36, 139] width 11 height 14
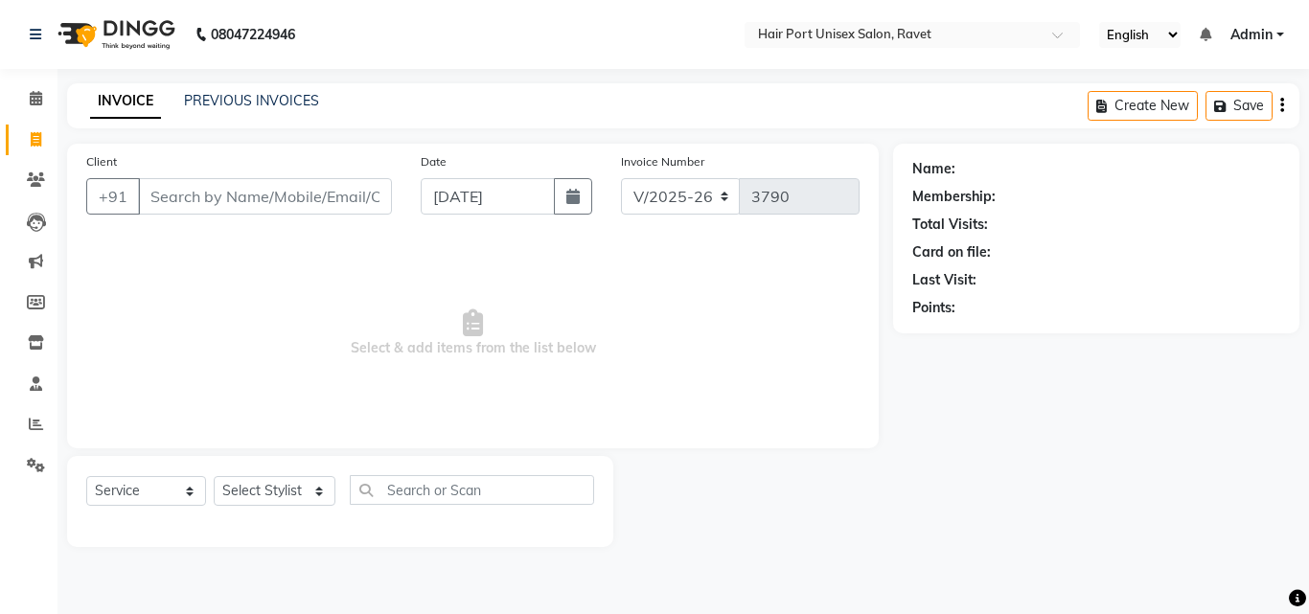
click at [261, 188] on input "Client" at bounding box center [265, 196] width 254 height 36
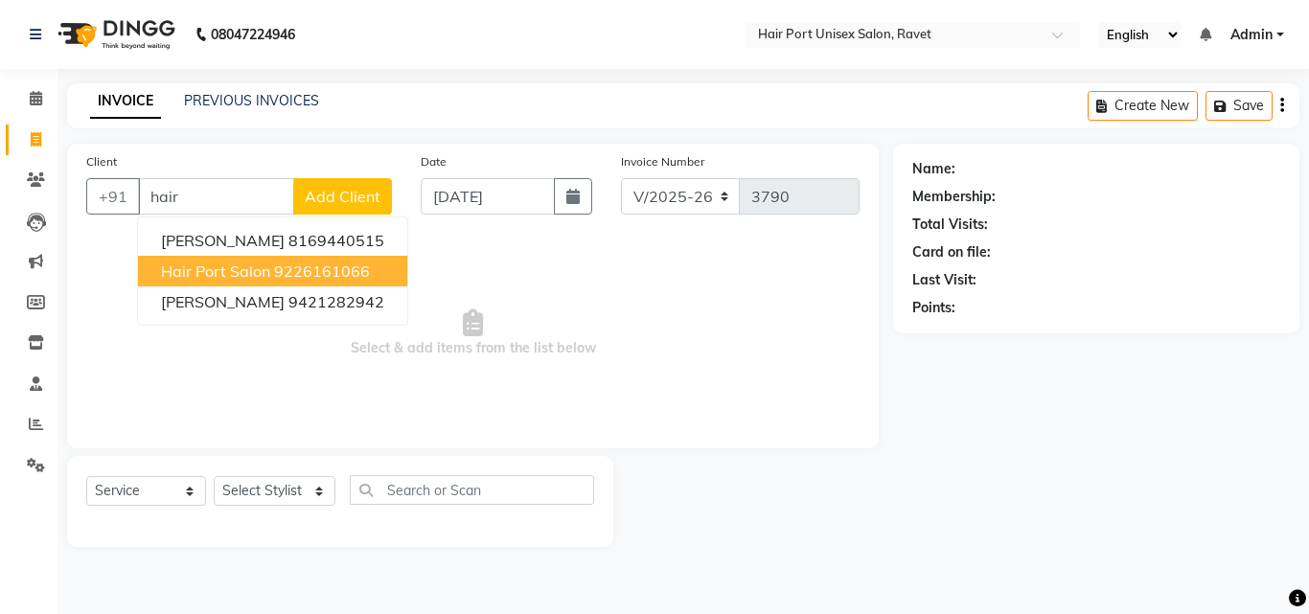
click at [272, 265] on button "Hair port salon 9226161066" at bounding box center [272, 271] width 269 height 31
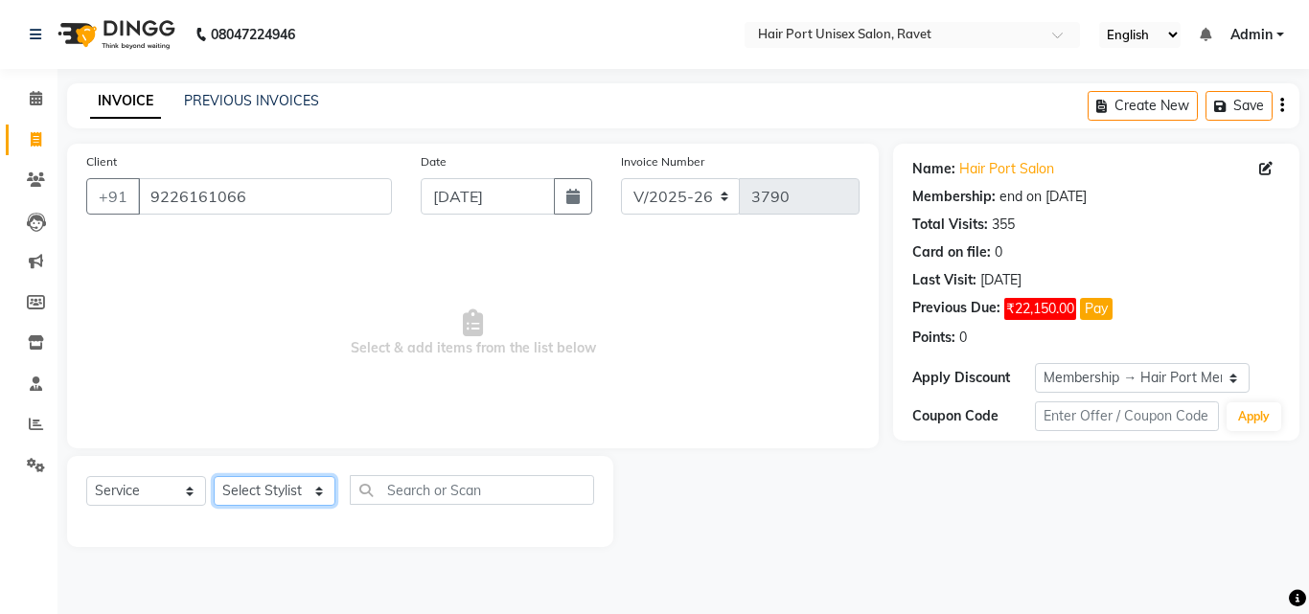
click at [272, 483] on select "Select Stylist [PERSON_NAME] [PERSON_NAME] [PERSON_NAME] [PERSON_NAME] [PERSON_…" at bounding box center [275, 491] width 122 height 30
click at [214, 476] on select "Select Stylist [PERSON_NAME] [PERSON_NAME] [PERSON_NAME] [PERSON_NAME] [PERSON_…" at bounding box center [275, 491] width 122 height 30
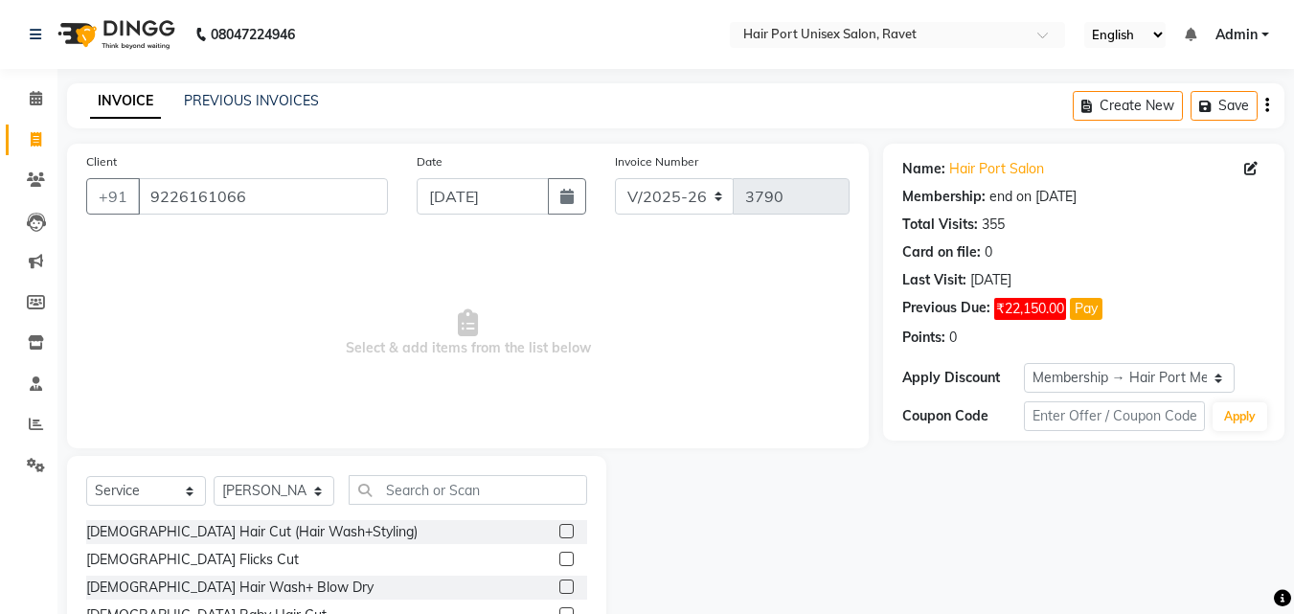
click at [458, 513] on div "Select Service Product Membership Package Voucher Prepaid Gift Card Select Styl…" at bounding box center [336, 497] width 501 height 45
click at [427, 489] on input "text" at bounding box center [468, 490] width 239 height 30
click at [262, 183] on input "9226161066" at bounding box center [263, 196] width 250 height 36
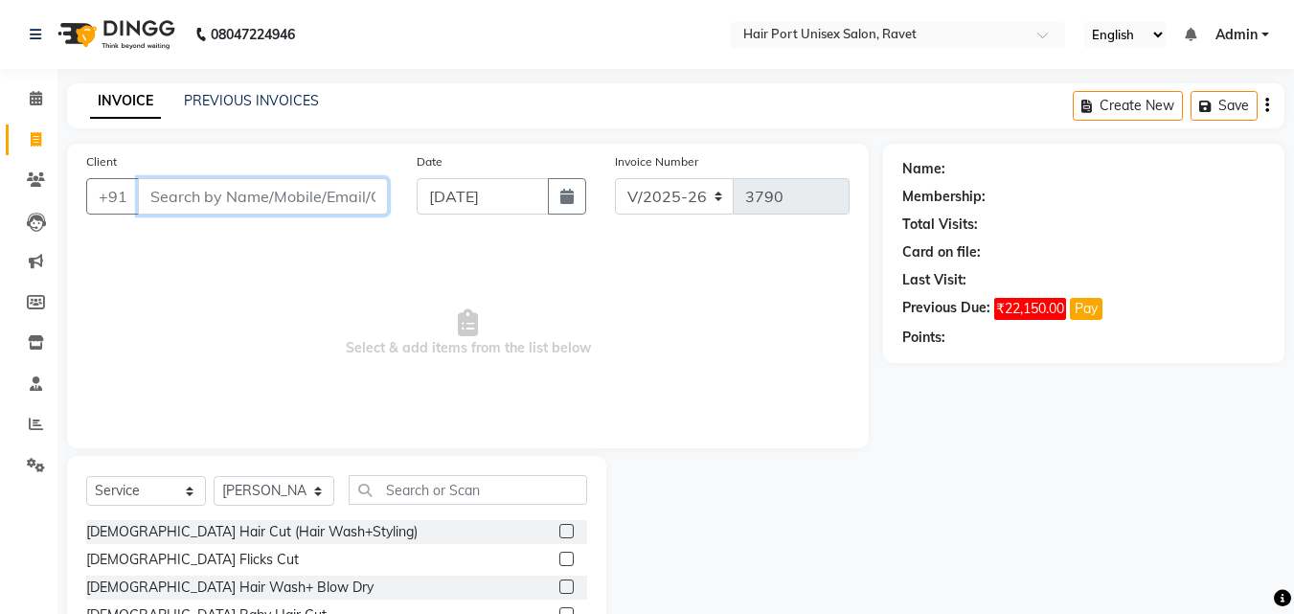
click at [274, 197] on input "Client" at bounding box center [263, 196] width 250 height 36
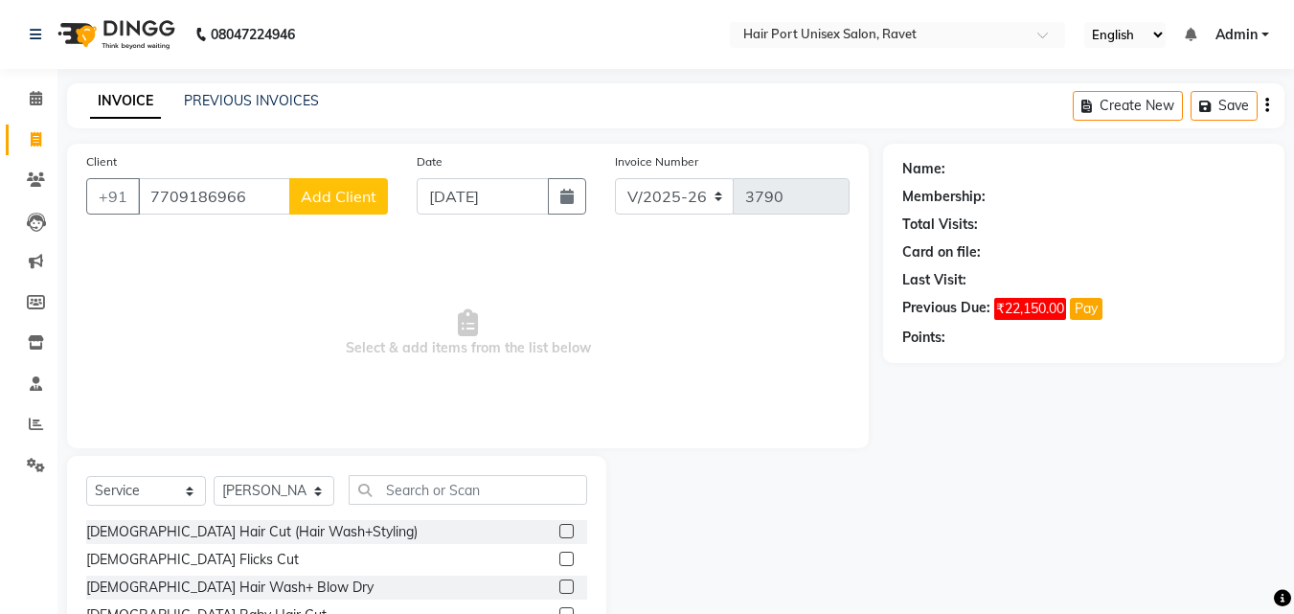
click at [334, 194] on span "Add Client" at bounding box center [339, 196] width 76 height 19
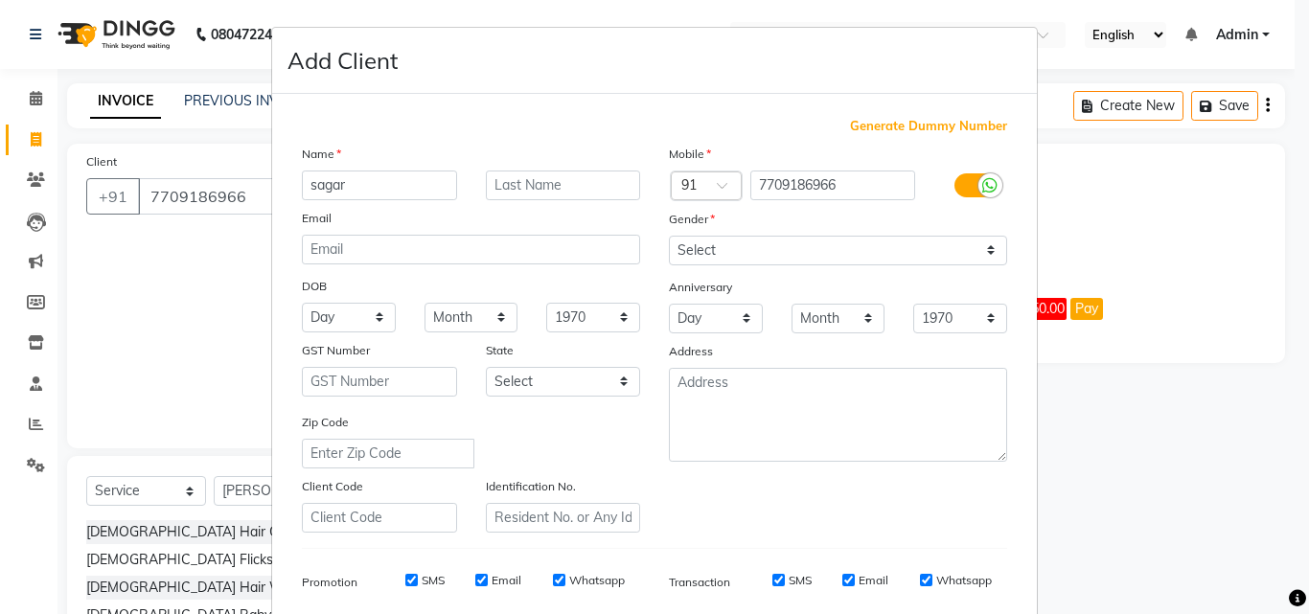
click at [1077, 433] on ngb-modal-window "Add Client Generate Dummy Number Name sagar Email DOB Day 01 02 03 04 05 06 07 …" at bounding box center [654, 307] width 1309 height 614
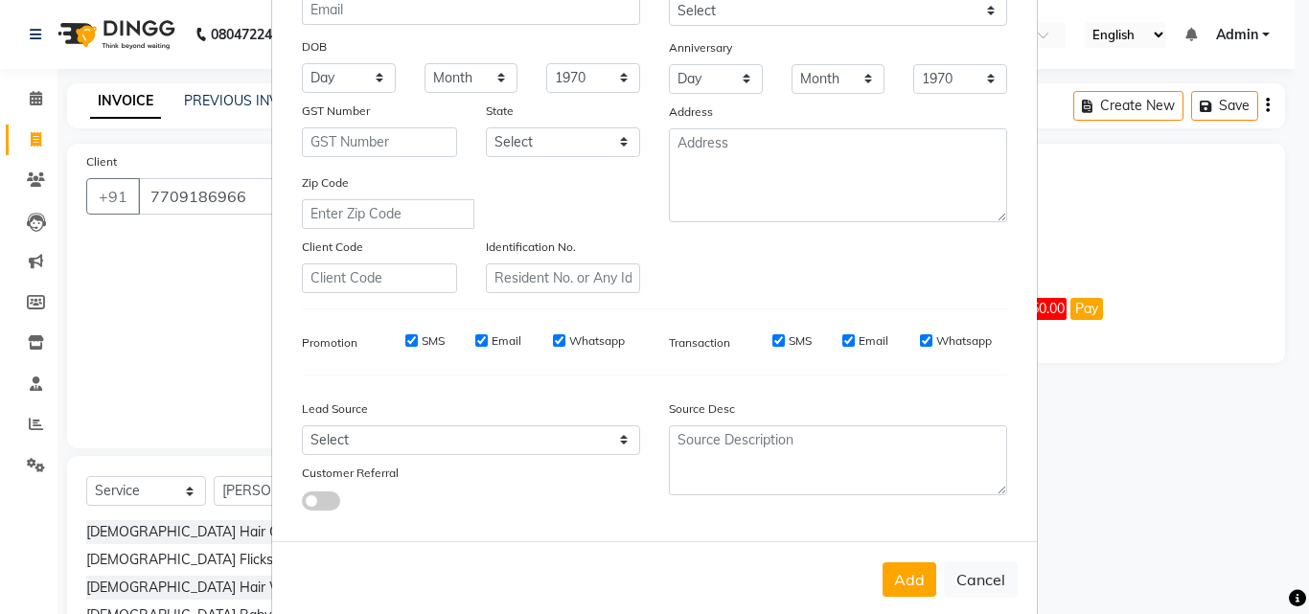
scroll to position [270, 0]
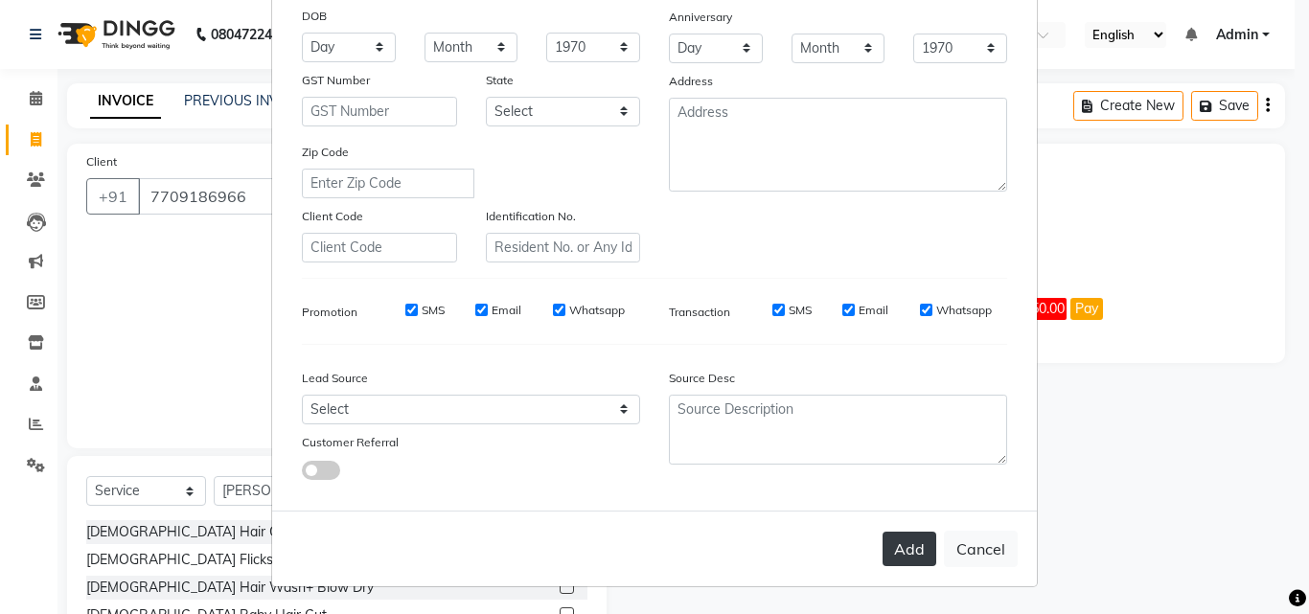
click at [912, 543] on button "Add" at bounding box center [909, 549] width 54 height 34
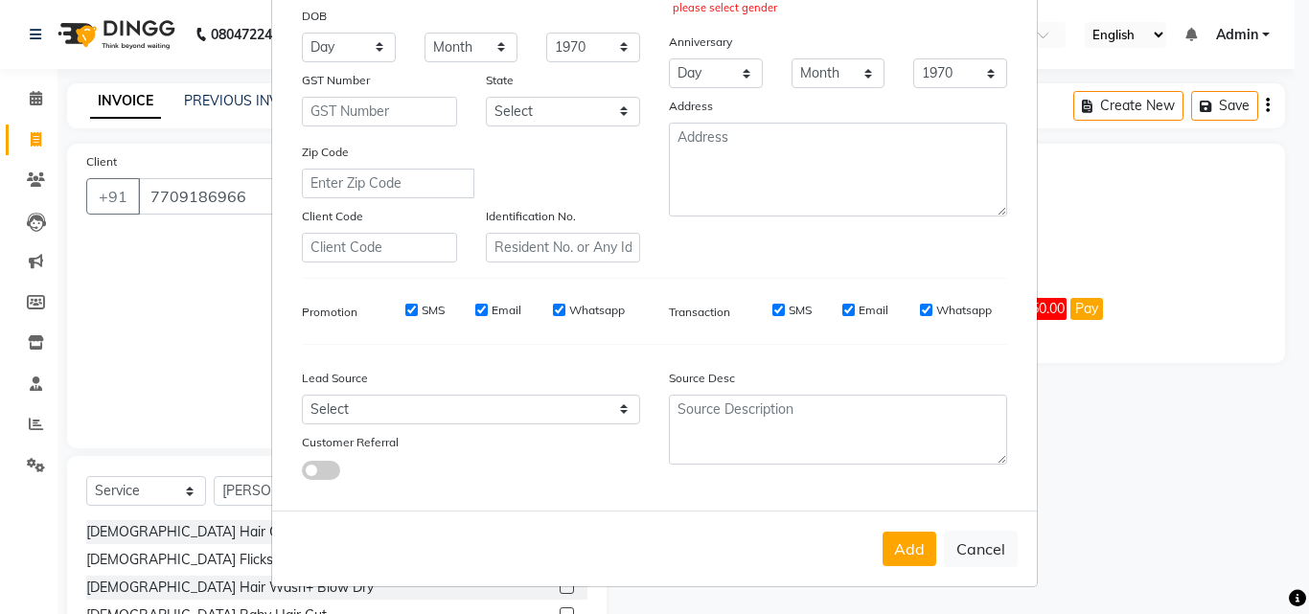
click at [1079, 494] on ngb-modal-window "Add Client Generate Dummy Number Name sagar Email DOB Day 01 02 03 04 05 06 07 …" at bounding box center [654, 307] width 1309 height 614
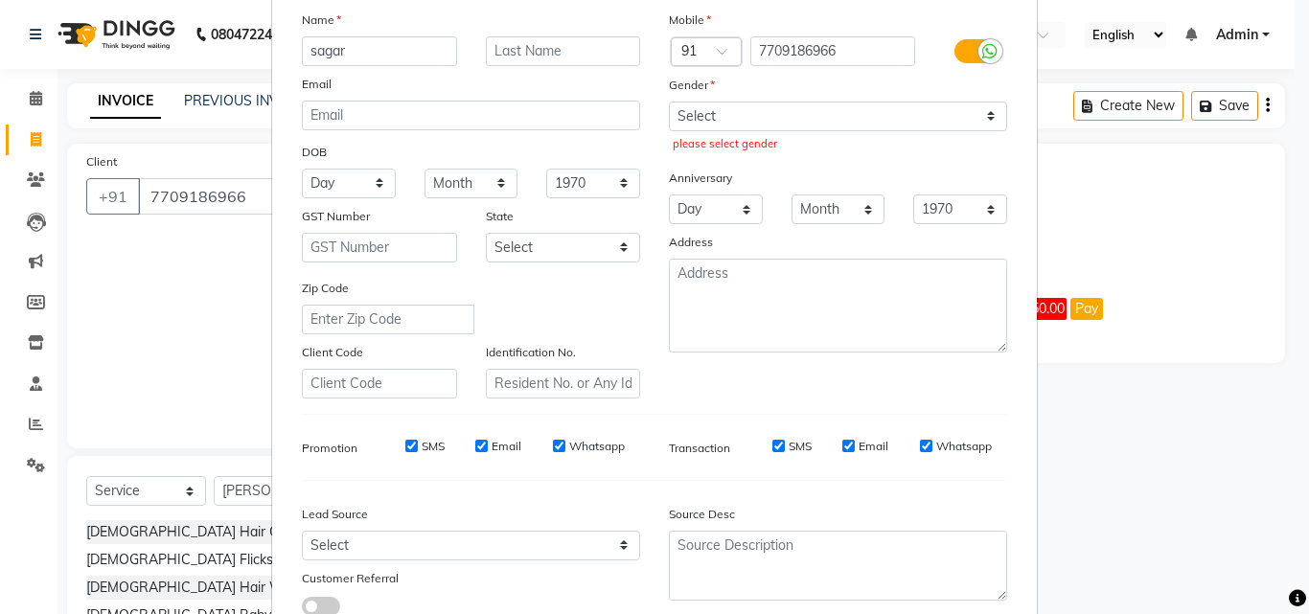
scroll to position [79, 0]
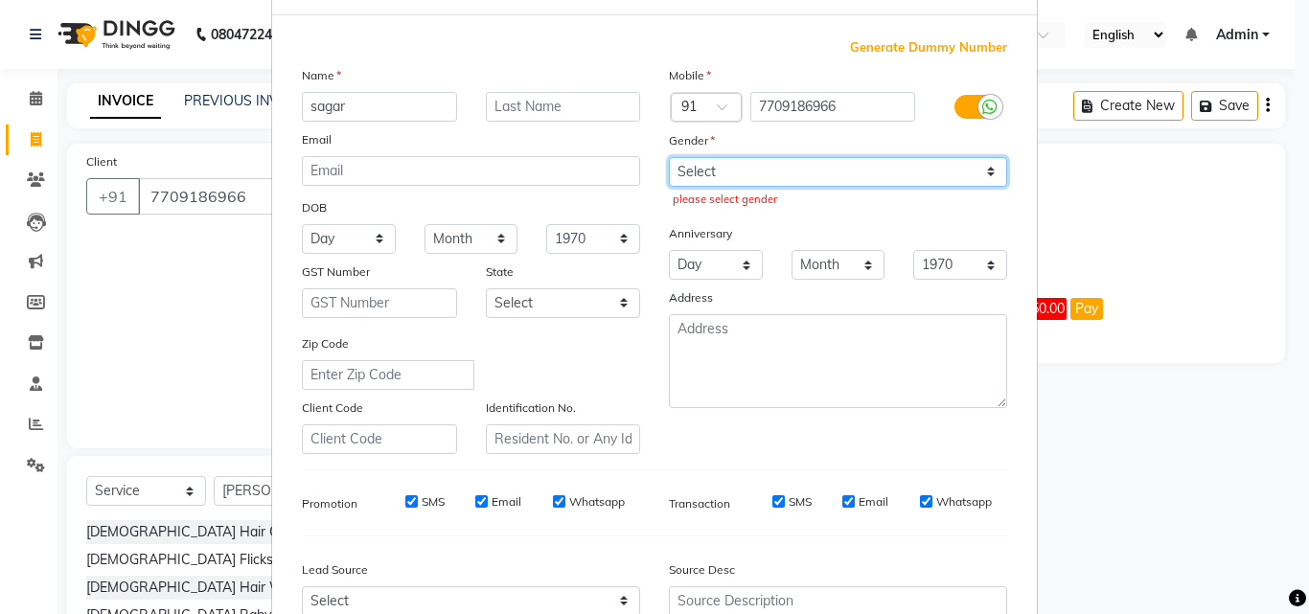
click at [788, 172] on select "Select [DEMOGRAPHIC_DATA] [DEMOGRAPHIC_DATA] Other Prefer Not To Say" at bounding box center [838, 172] width 338 height 30
click at [669, 157] on select "Select [DEMOGRAPHIC_DATA] [DEMOGRAPHIC_DATA] Other Prefer Not To Say" at bounding box center [838, 172] width 338 height 30
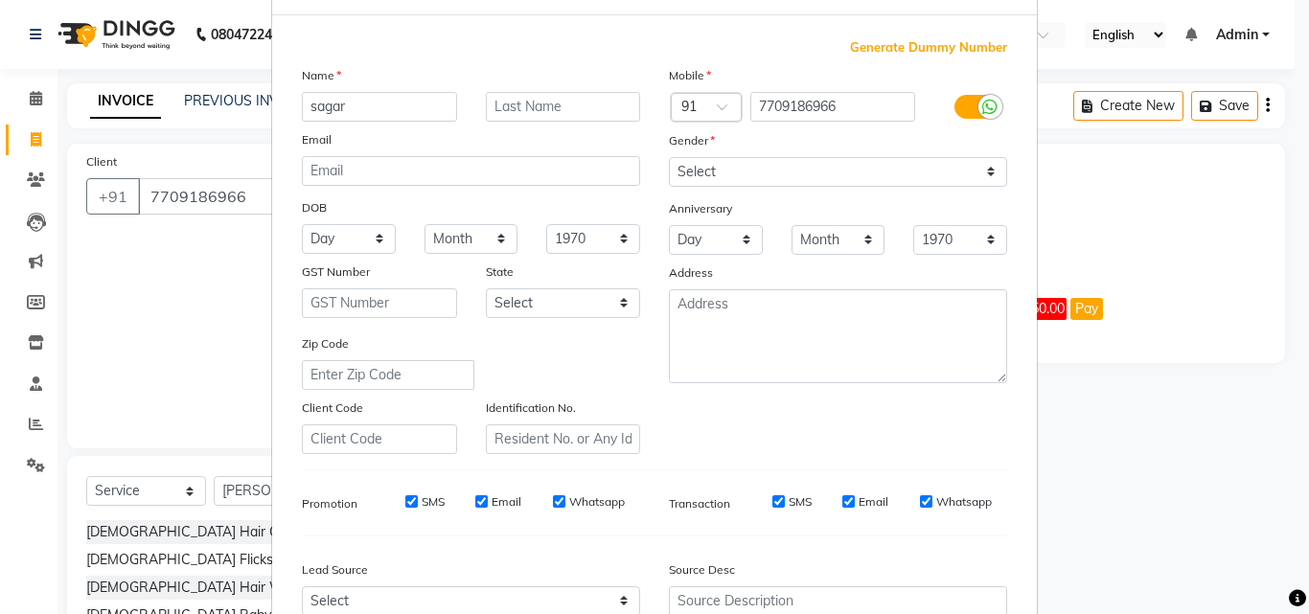
click at [1038, 394] on ngb-modal-window "Add Client Generate Dummy Number Name sagar Email DOB Day 01 02 03 04 05 06 07 …" at bounding box center [654, 307] width 1309 height 614
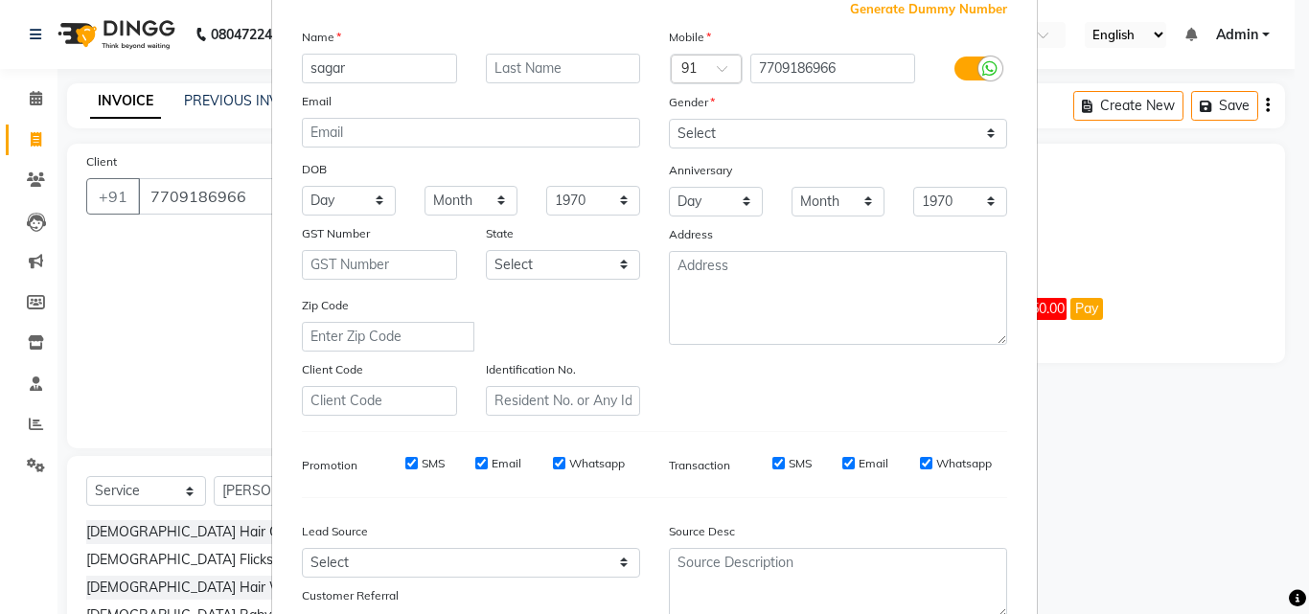
scroll to position [270, 0]
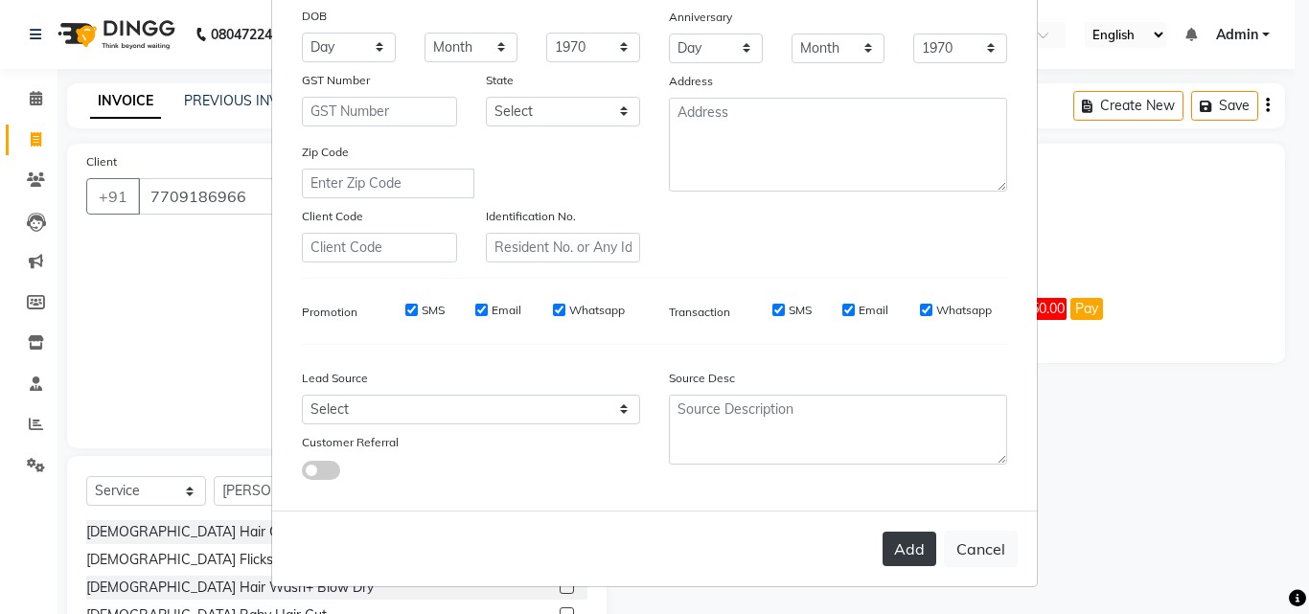
click at [915, 535] on button "Add" at bounding box center [909, 549] width 54 height 34
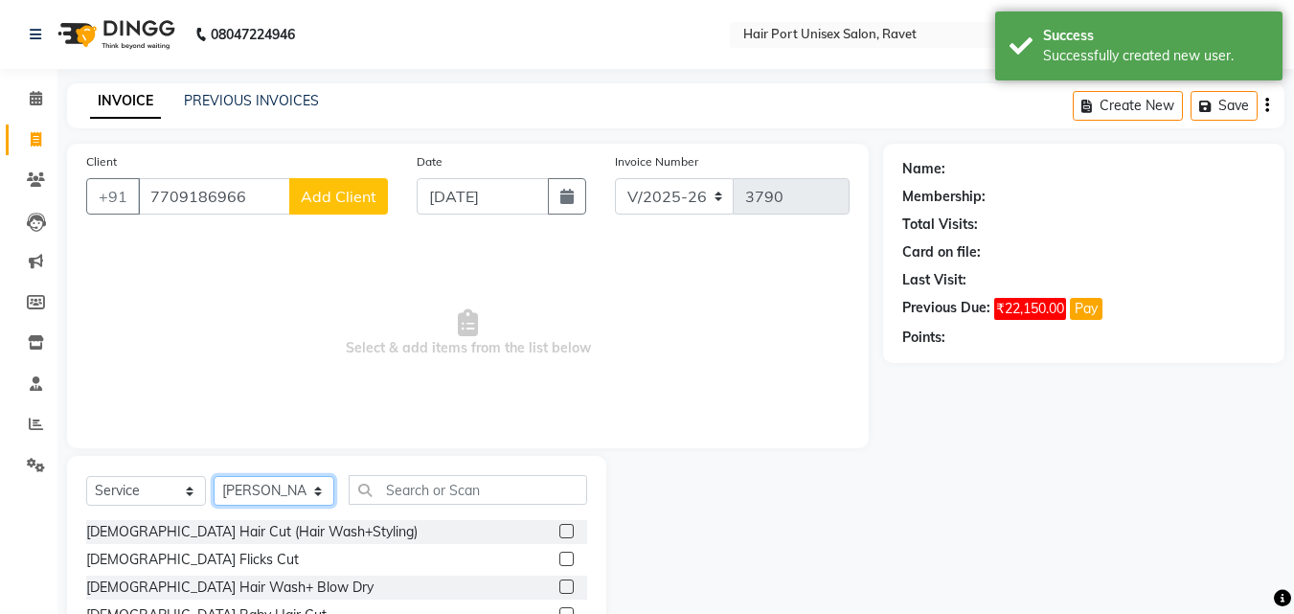
click at [274, 490] on select "Select Stylist [PERSON_NAME] [PERSON_NAME] [PERSON_NAME] [PERSON_NAME] [PERSON_…" at bounding box center [274, 491] width 121 height 30
click at [214, 476] on select "Select Stylist [PERSON_NAME] [PERSON_NAME] [PERSON_NAME] [PERSON_NAME] [PERSON_…" at bounding box center [274, 491] width 121 height 30
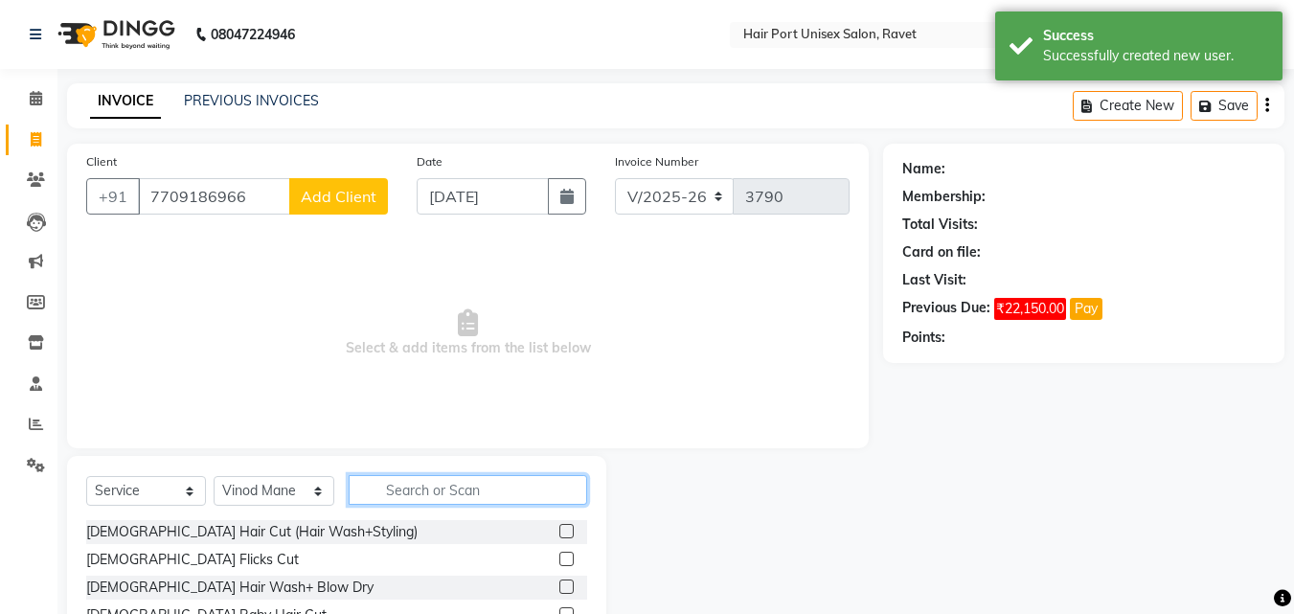
click at [389, 487] on input "text" at bounding box center [468, 490] width 239 height 30
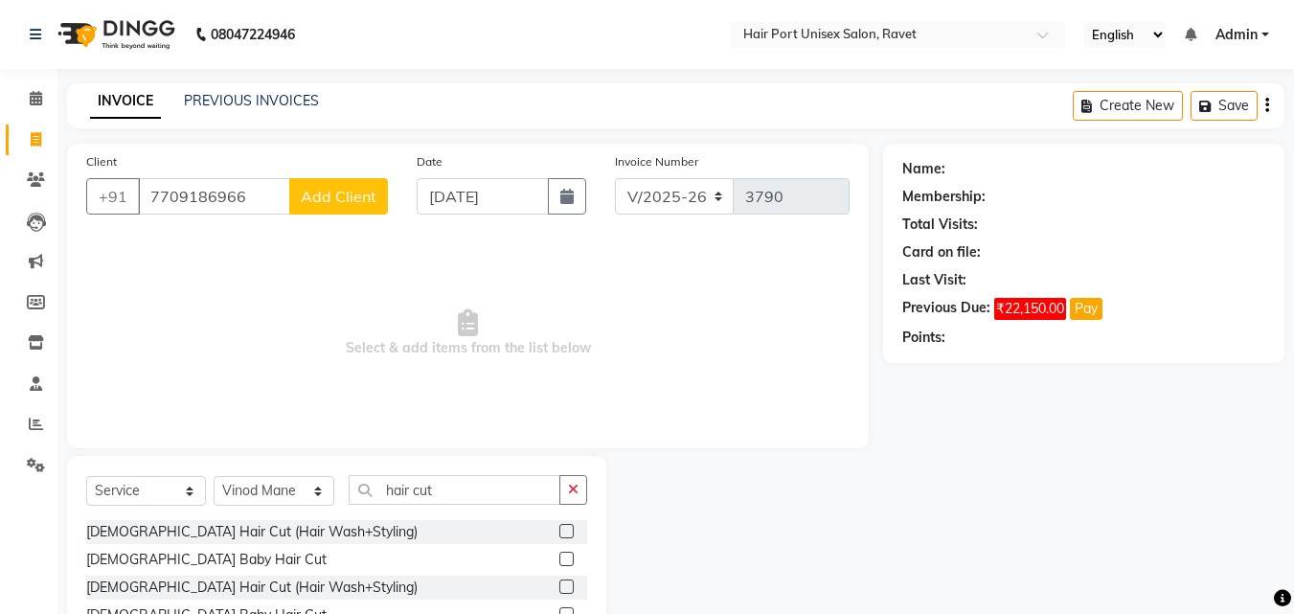
click at [563, 586] on label at bounding box center [566, 587] width 14 height 14
click at [563, 586] on input "checkbox" at bounding box center [565, 588] width 12 height 12
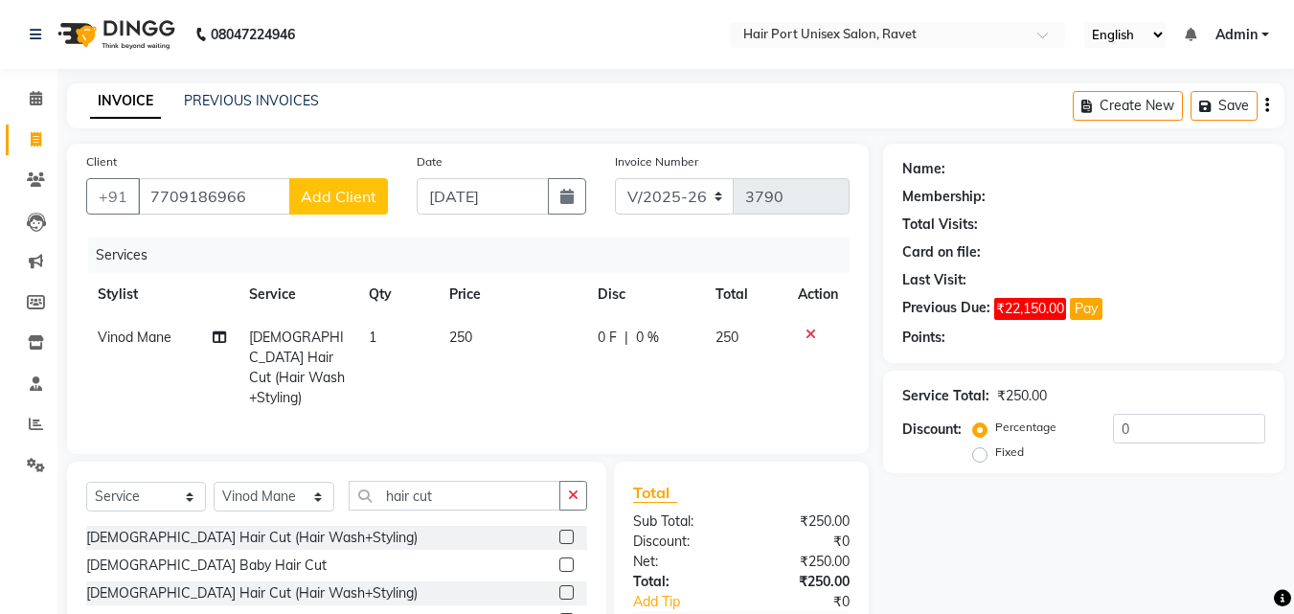
click at [959, 504] on div "Name: Membership: Total Visits: Card on file: Last Visit: Previous Due: ₹22,150…" at bounding box center [1091, 423] width 416 height 559
click at [357, 194] on span "Add Client" at bounding box center [339, 196] width 76 height 19
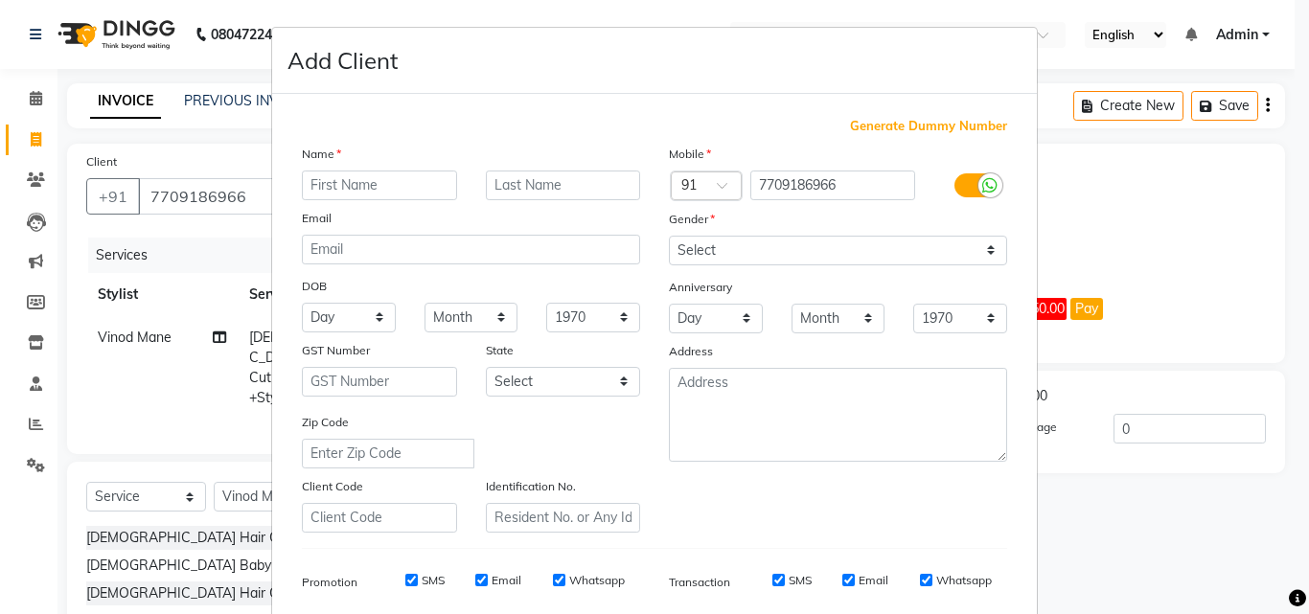
click at [326, 187] on input "text" at bounding box center [379, 186] width 155 height 30
click at [1046, 490] on ngb-modal-window "Add Client Generate Dummy Number Name sagar Email DOB Day 01 02 03 04 05 06 07 …" at bounding box center [654, 307] width 1309 height 614
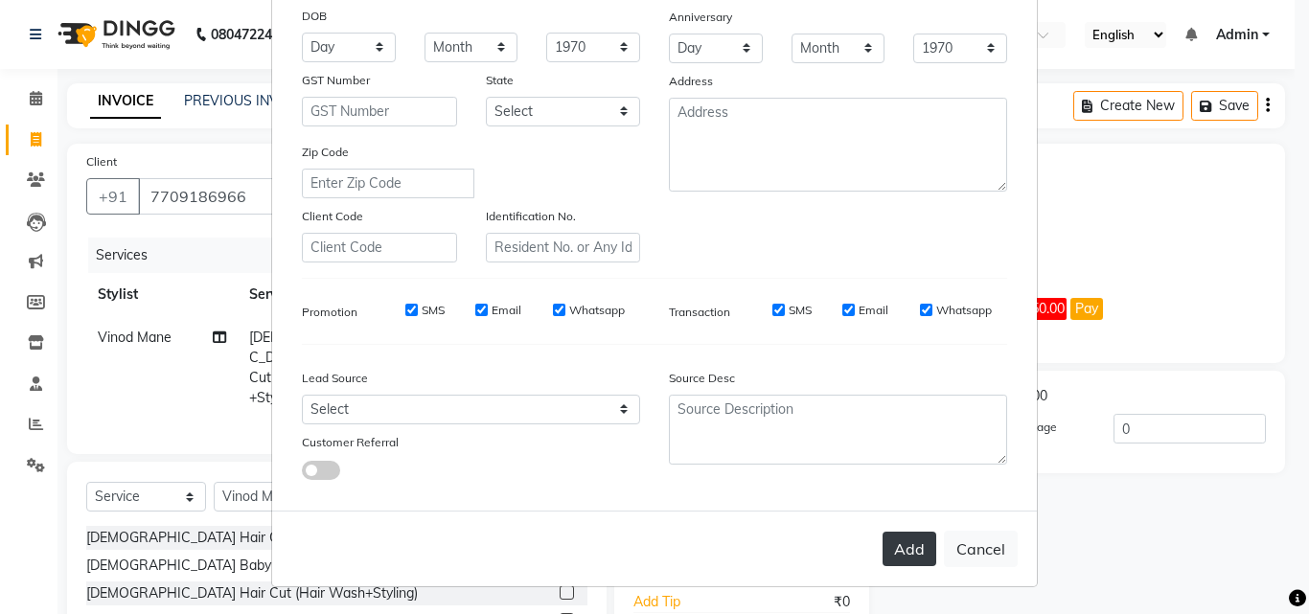
click at [906, 540] on button "Add" at bounding box center [909, 549] width 54 height 34
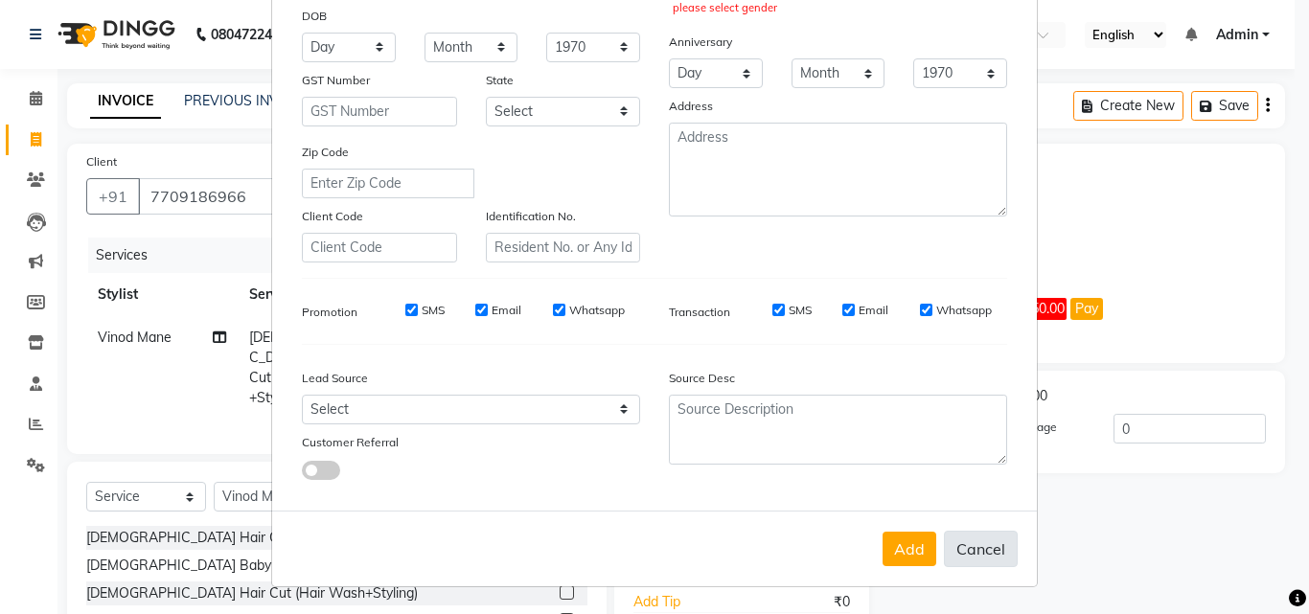
click at [989, 551] on button "Cancel" at bounding box center [981, 549] width 74 height 36
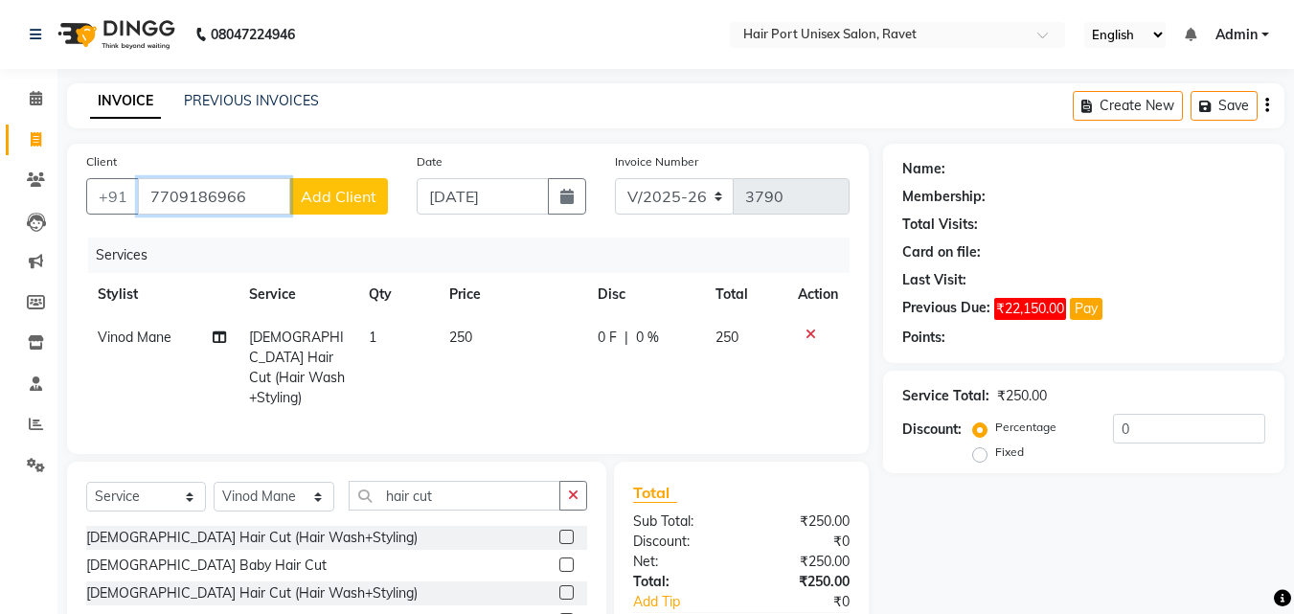
click at [245, 194] on input "7709186966" at bounding box center [214, 196] width 152 height 36
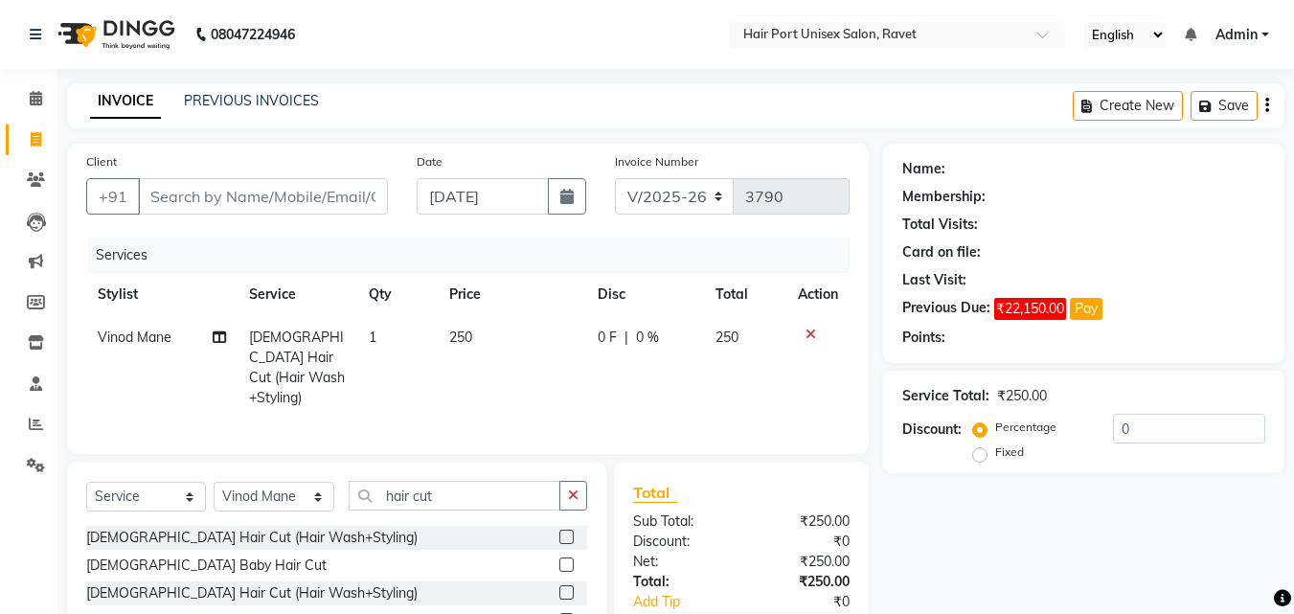
click at [806, 329] on icon at bounding box center [811, 334] width 11 height 13
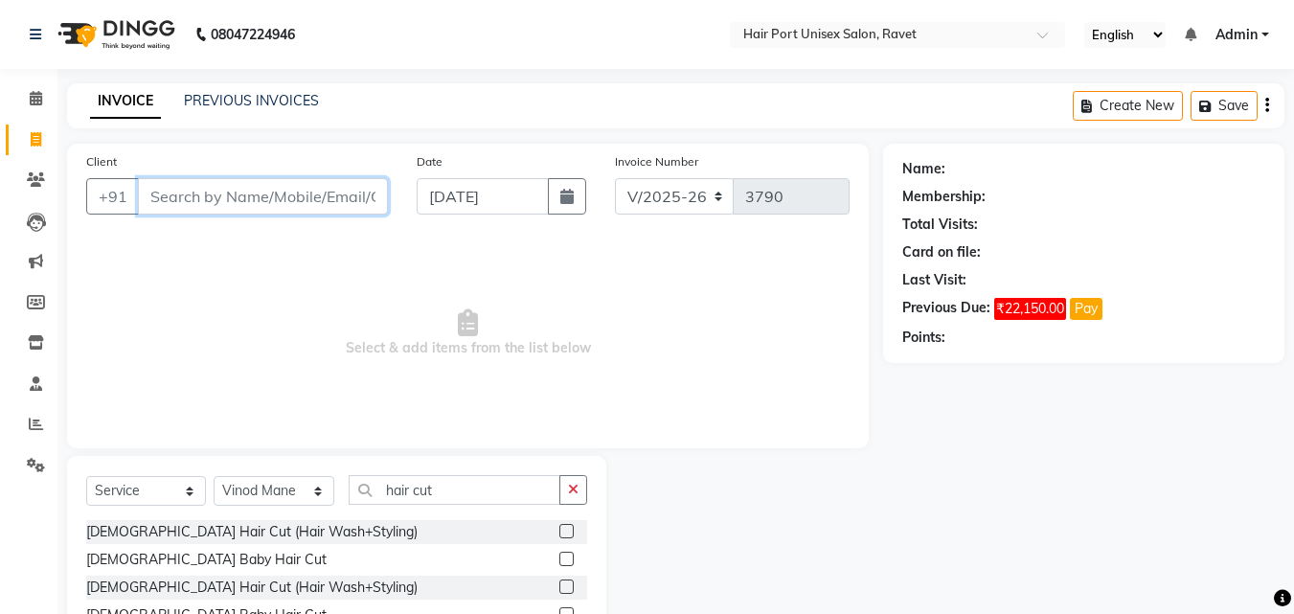
click at [308, 184] on input "Client" at bounding box center [263, 196] width 250 height 36
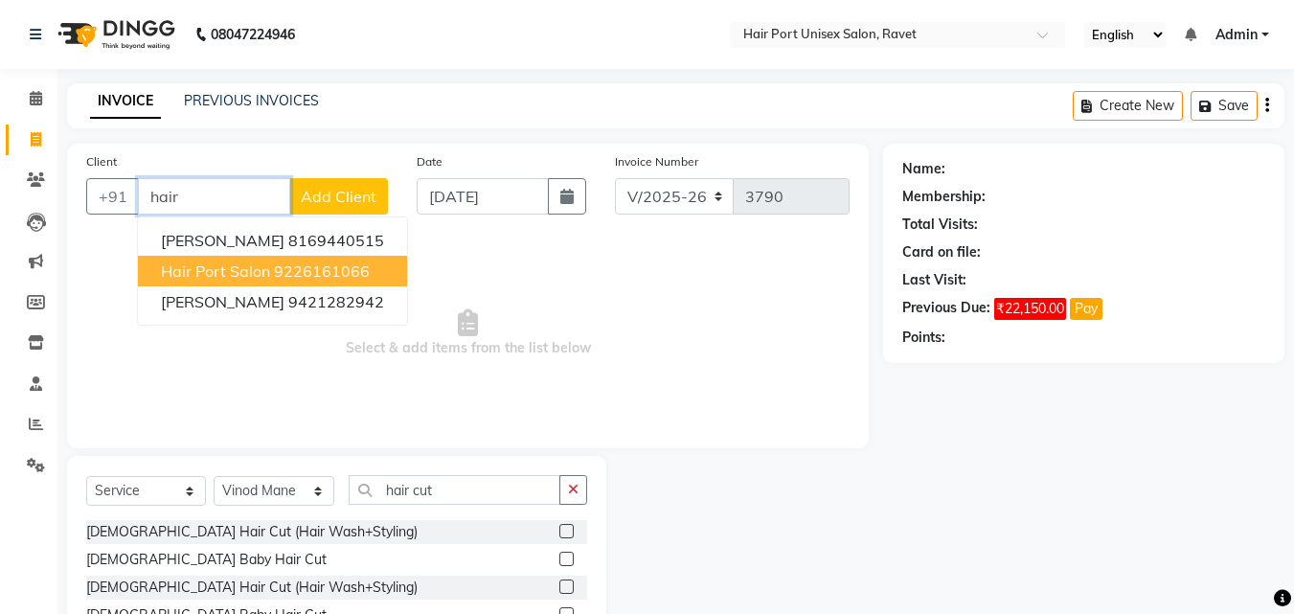
click at [333, 261] on button "Hair port salon 9226161066" at bounding box center [272, 271] width 269 height 31
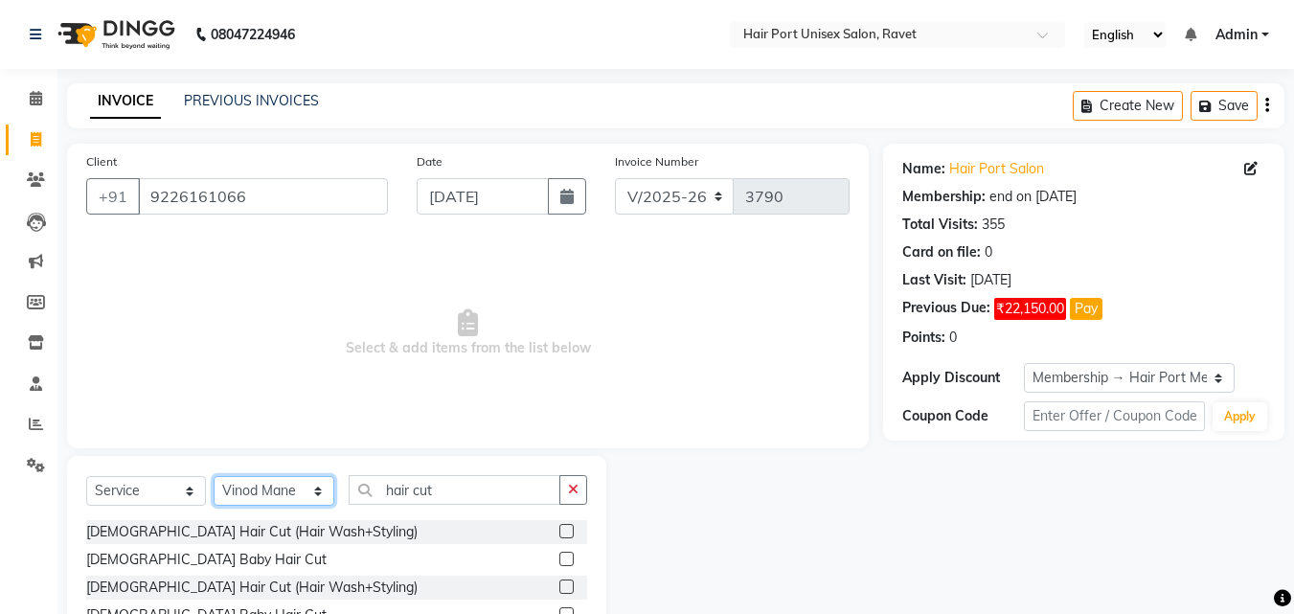
click at [266, 494] on select "Select Stylist [PERSON_NAME] [PERSON_NAME] [PERSON_NAME] [PERSON_NAME] [PERSON_…" at bounding box center [274, 491] width 121 height 30
click at [214, 476] on select "Select Stylist [PERSON_NAME] [PERSON_NAME] [PERSON_NAME] [PERSON_NAME] [PERSON_…" at bounding box center [274, 491] width 121 height 30
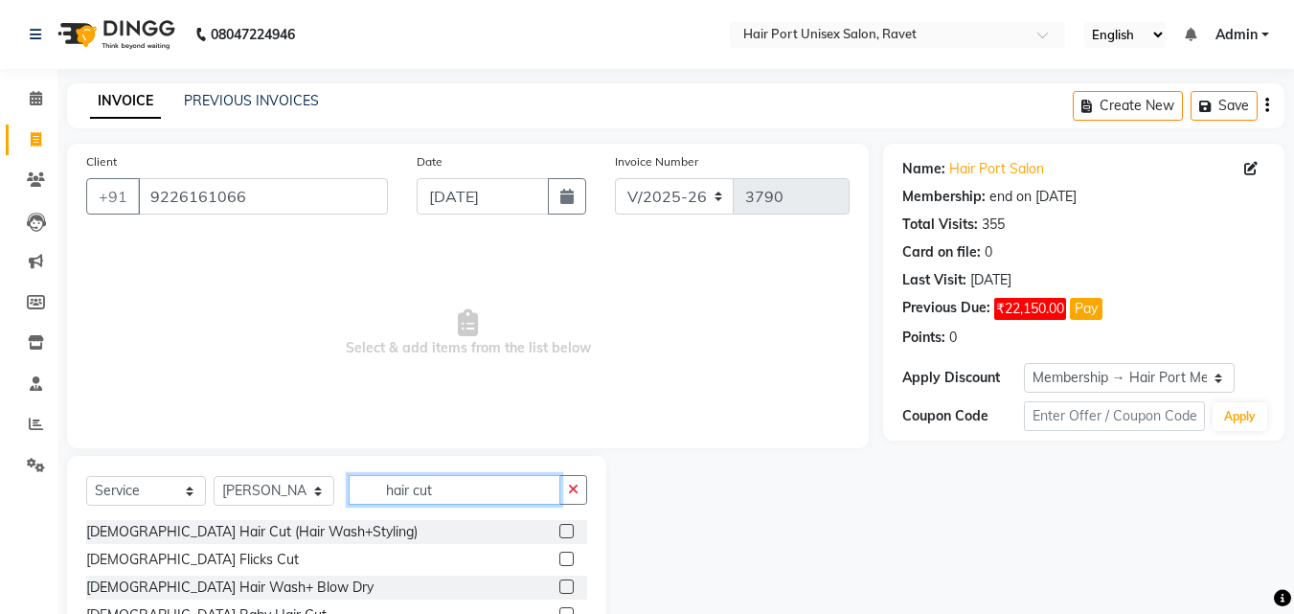
click at [439, 475] on input "hair cut" at bounding box center [455, 490] width 212 height 30
click at [456, 527] on div "[DEMOGRAPHIC_DATA] Hair Cut (Hair Wash+Styling)" at bounding box center [336, 532] width 501 height 24
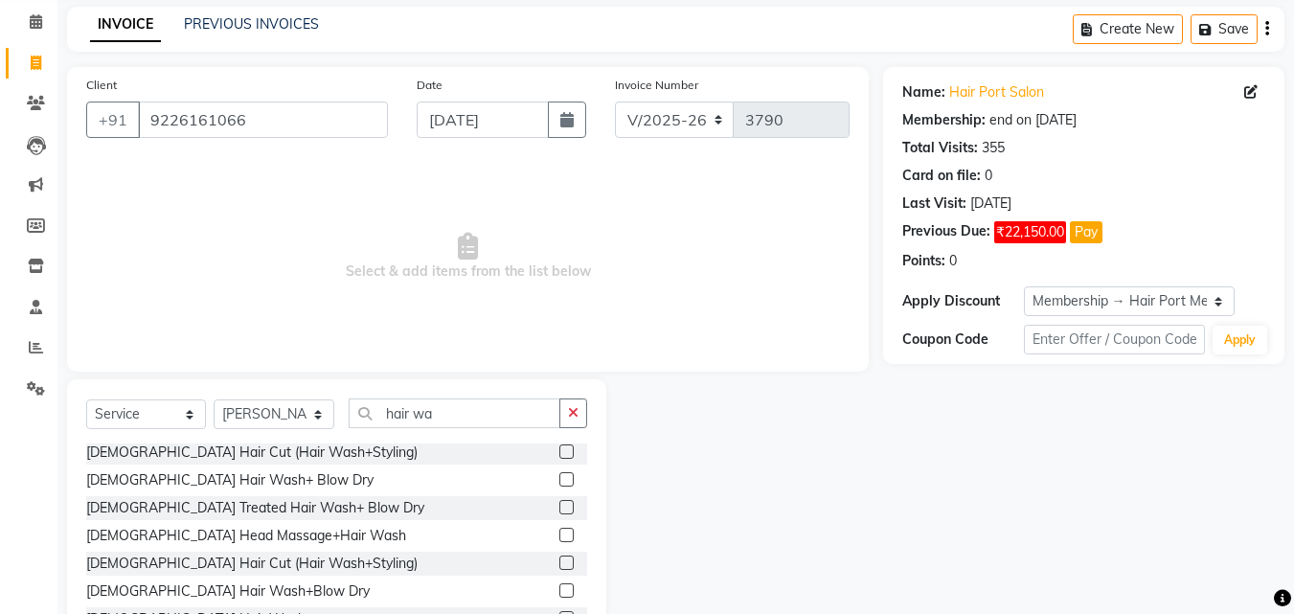
scroll to position [153, 0]
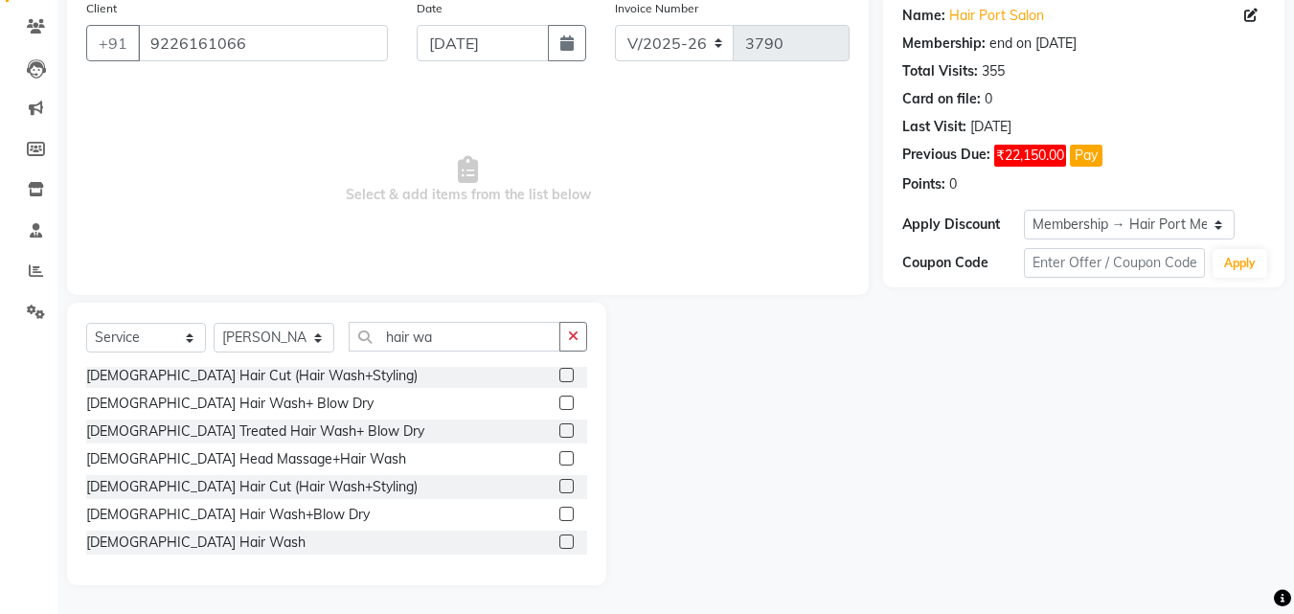
click at [559, 538] on label at bounding box center [566, 542] width 14 height 14
click at [559, 538] on input "checkbox" at bounding box center [565, 542] width 12 height 12
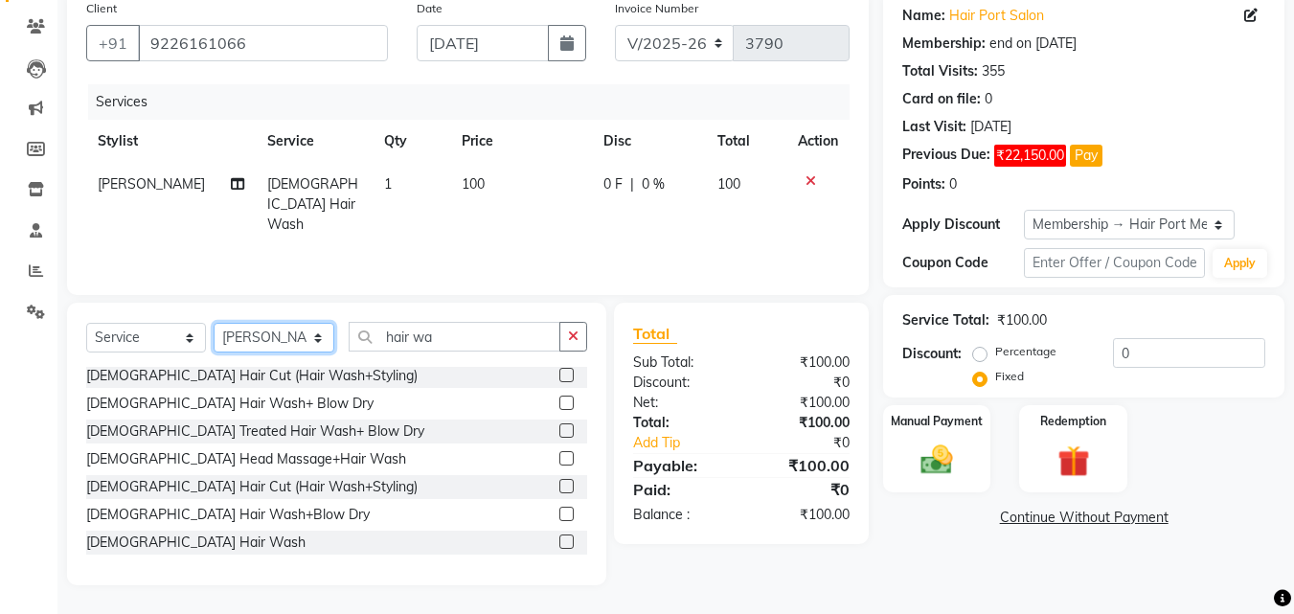
click at [248, 335] on select "Select Stylist [PERSON_NAME] [PERSON_NAME] [PERSON_NAME] [PERSON_NAME] [PERSON_…" at bounding box center [274, 338] width 121 height 30
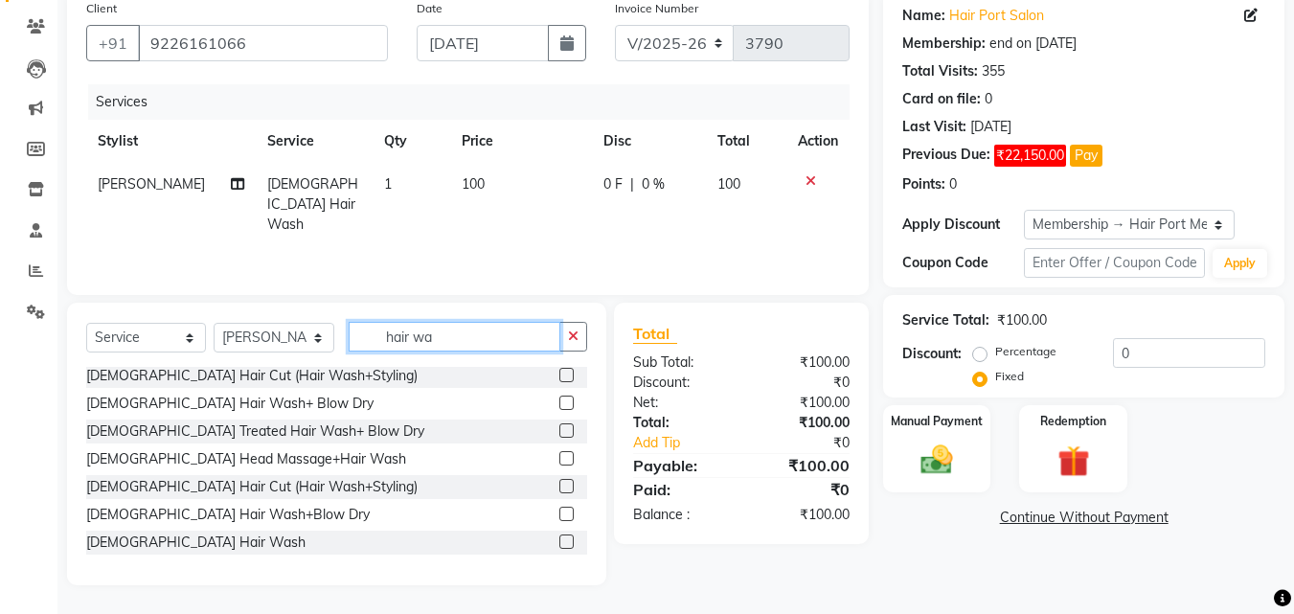
click at [458, 327] on input "hair wa" at bounding box center [455, 337] width 212 height 30
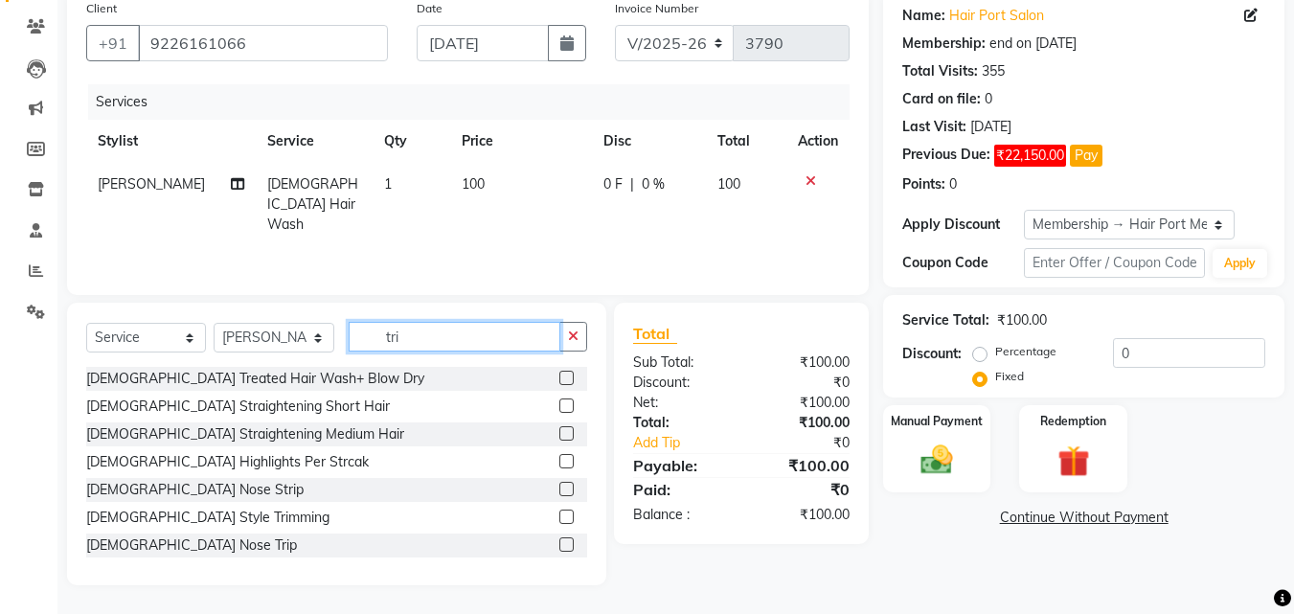
scroll to position [112, 0]
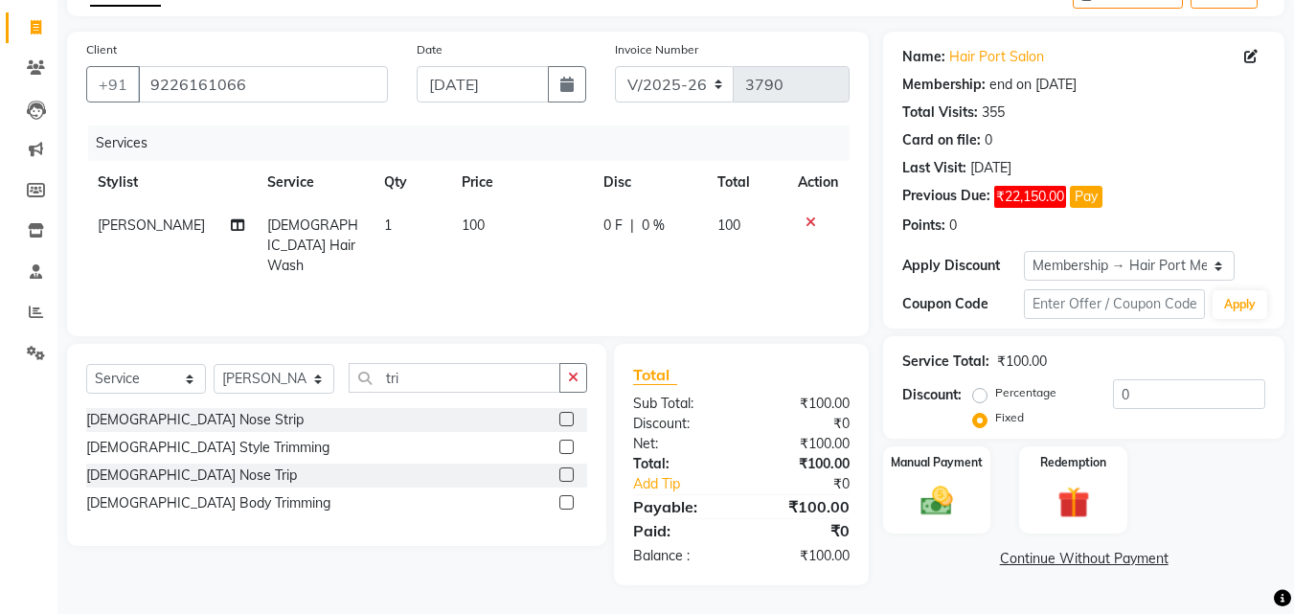
click at [567, 445] on label at bounding box center [566, 447] width 14 height 14
click at [567, 445] on input "checkbox" at bounding box center [565, 448] width 12 height 12
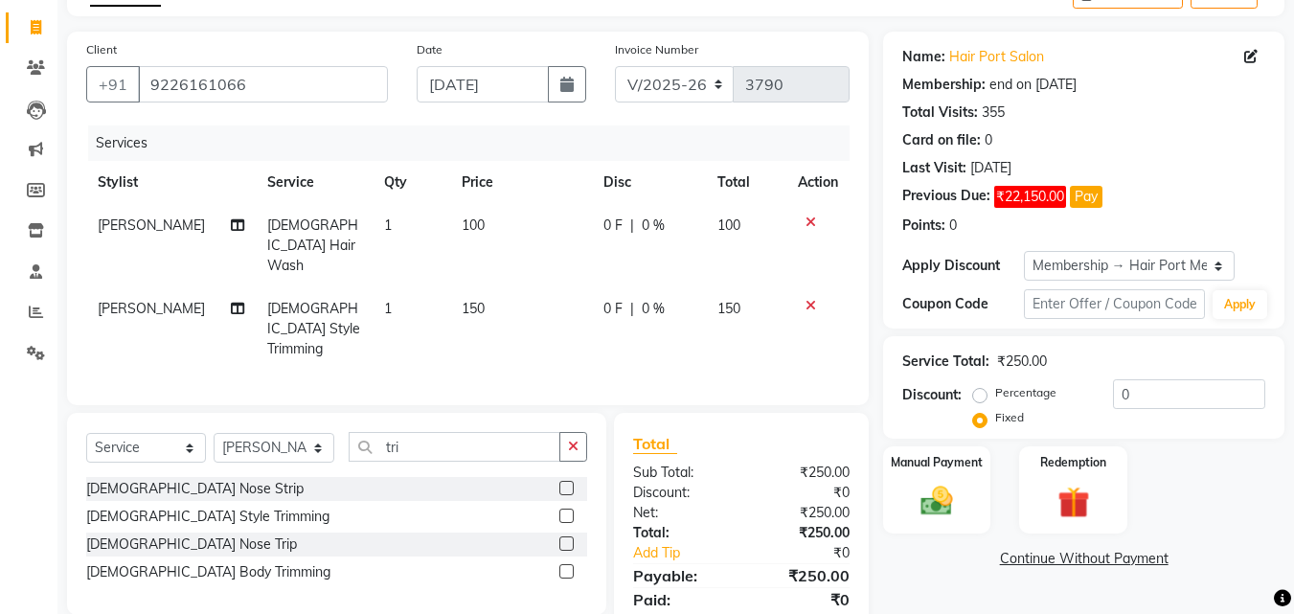
click at [454, 368] on div "Client [PHONE_NUMBER] Date [DATE] Invoice Number V/2025 V/[PHONE_NUMBER] Servic…" at bounding box center [468, 219] width 802 height 374
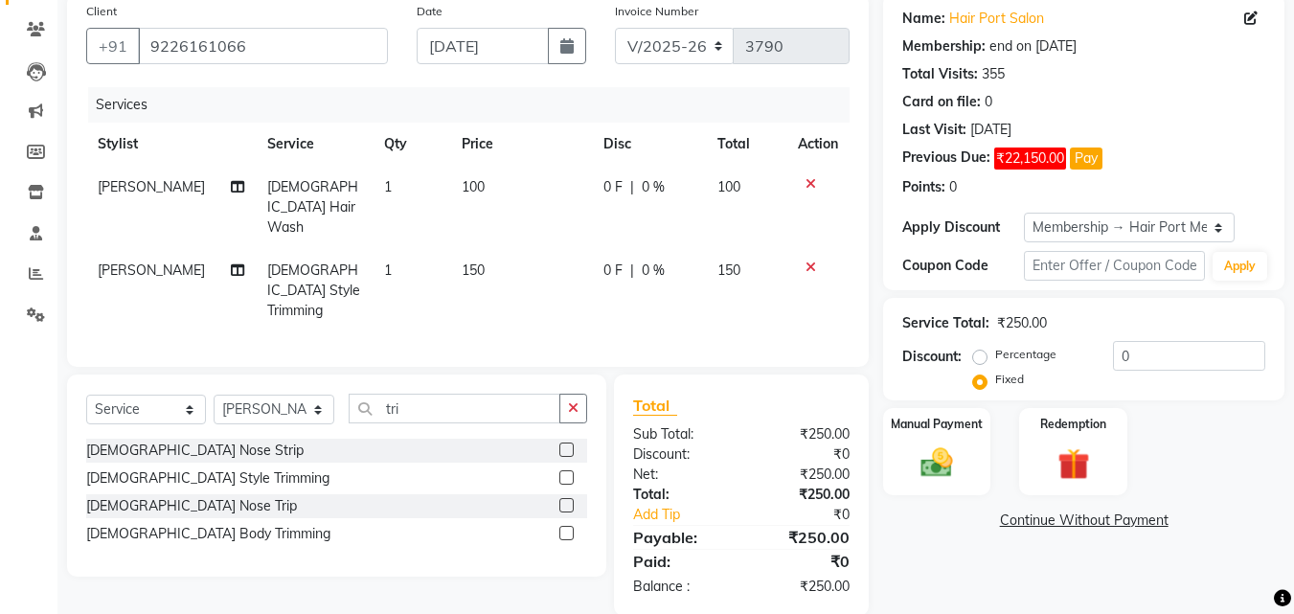
scroll to position [155, 0]
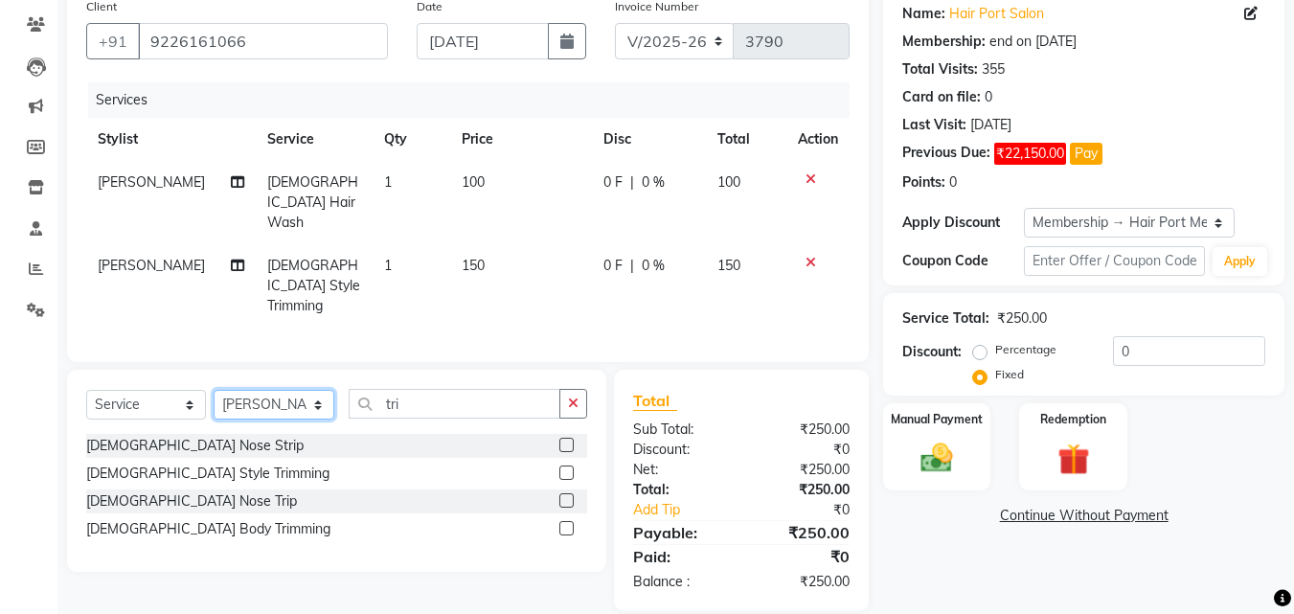
click at [235, 390] on select "Select Stylist [PERSON_NAME] [PERSON_NAME] [PERSON_NAME] [PERSON_NAME] [PERSON_…" at bounding box center [274, 405] width 121 height 30
click at [214, 390] on select "Select Stylist [PERSON_NAME] [PERSON_NAME] [PERSON_NAME] [PERSON_NAME] [PERSON_…" at bounding box center [274, 405] width 121 height 30
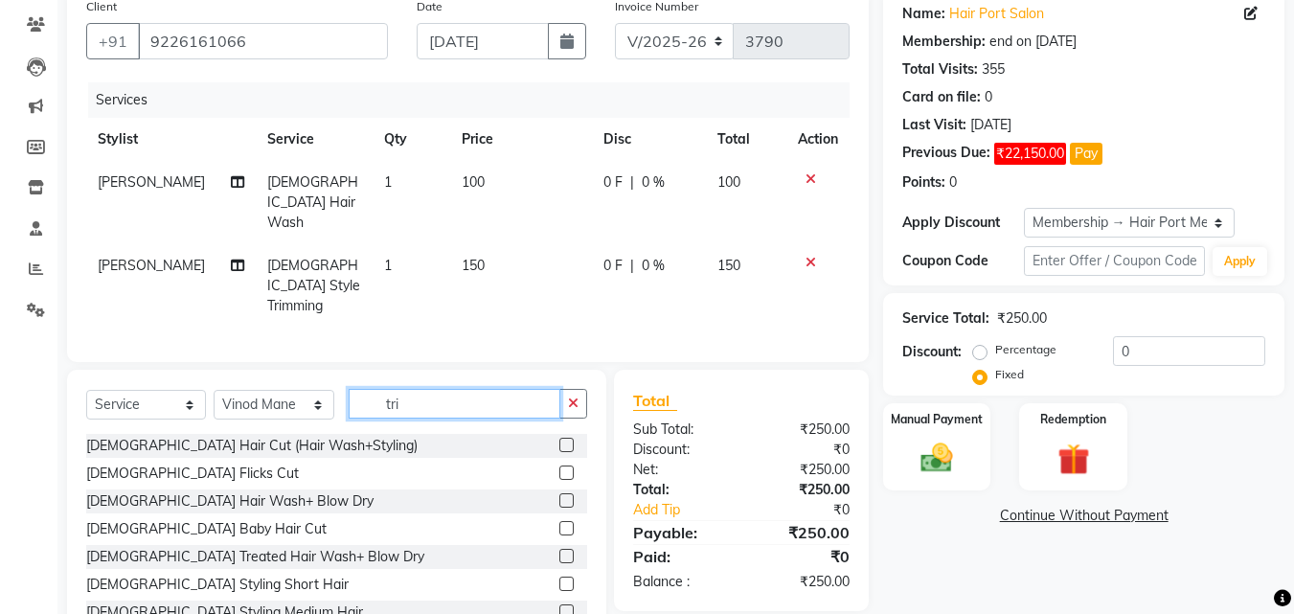
click at [404, 389] on input "tri" at bounding box center [455, 404] width 212 height 30
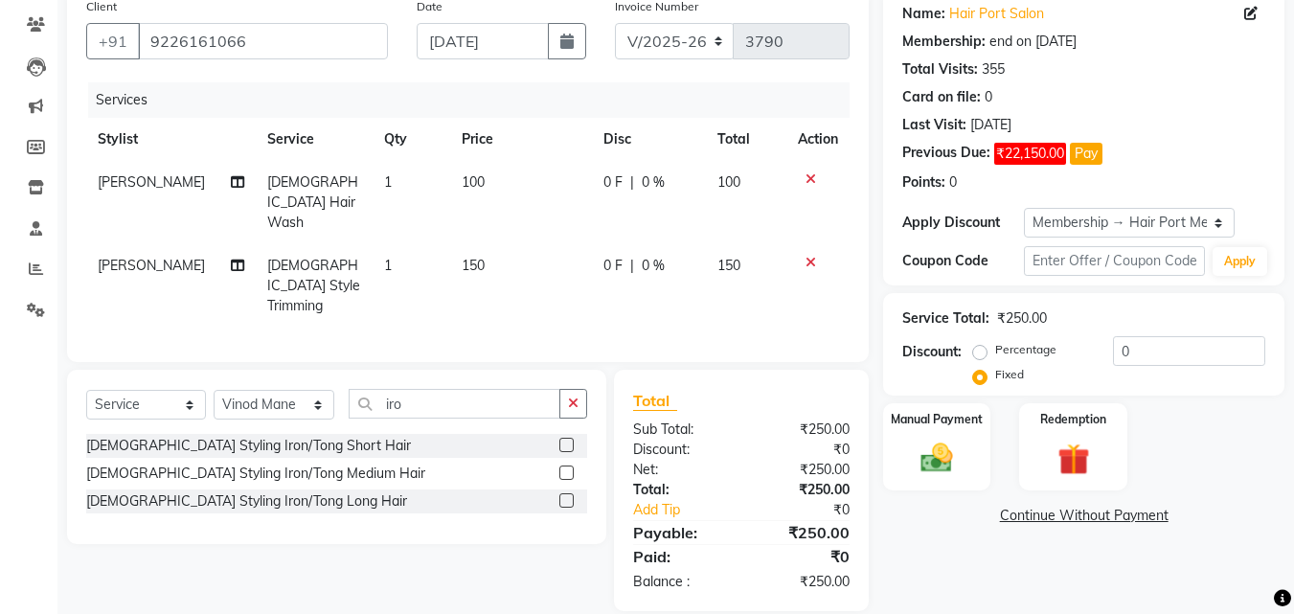
click at [568, 493] on label at bounding box center [566, 500] width 14 height 14
click at [568, 495] on input "checkbox" at bounding box center [565, 501] width 12 height 12
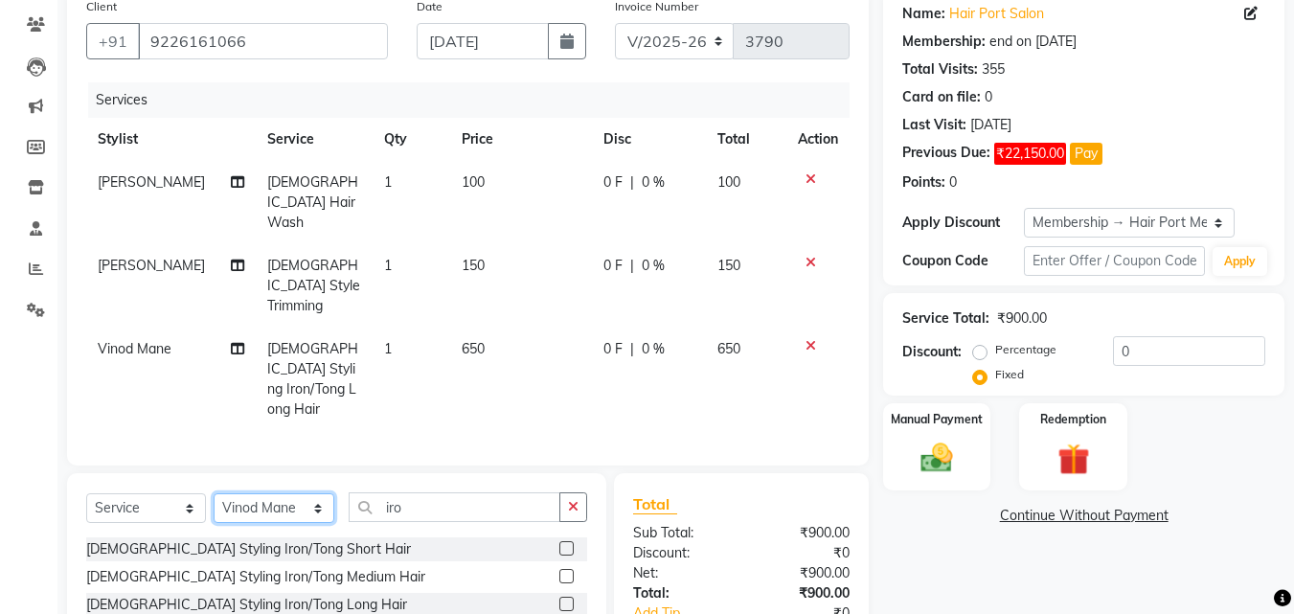
click at [271, 493] on select "Select Stylist [PERSON_NAME] [PERSON_NAME] [PERSON_NAME] [PERSON_NAME] [PERSON_…" at bounding box center [274, 508] width 121 height 30
click at [214, 493] on select "Select Stylist [PERSON_NAME] [PERSON_NAME] [PERSON_NAME] [PERSON_NAME] [PERSON_…" at bounding box center [274, 508] width 121 height 30
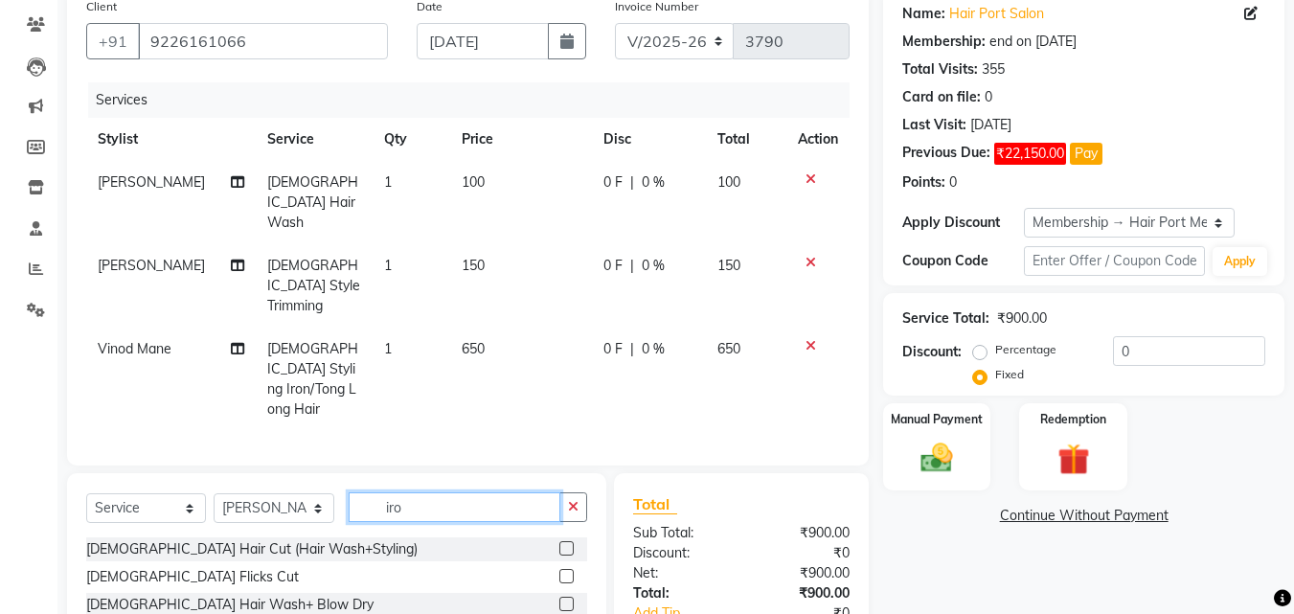
click at [419, 492] on input "iro" at bounding box center [455, 507] width 212 height 30
click at [434, 537] on div "[DEMOGRAPHIC_DATA] Hair Cut (Hair Wash+Styling)" at bounding box center [336, 549] width 501 height 24
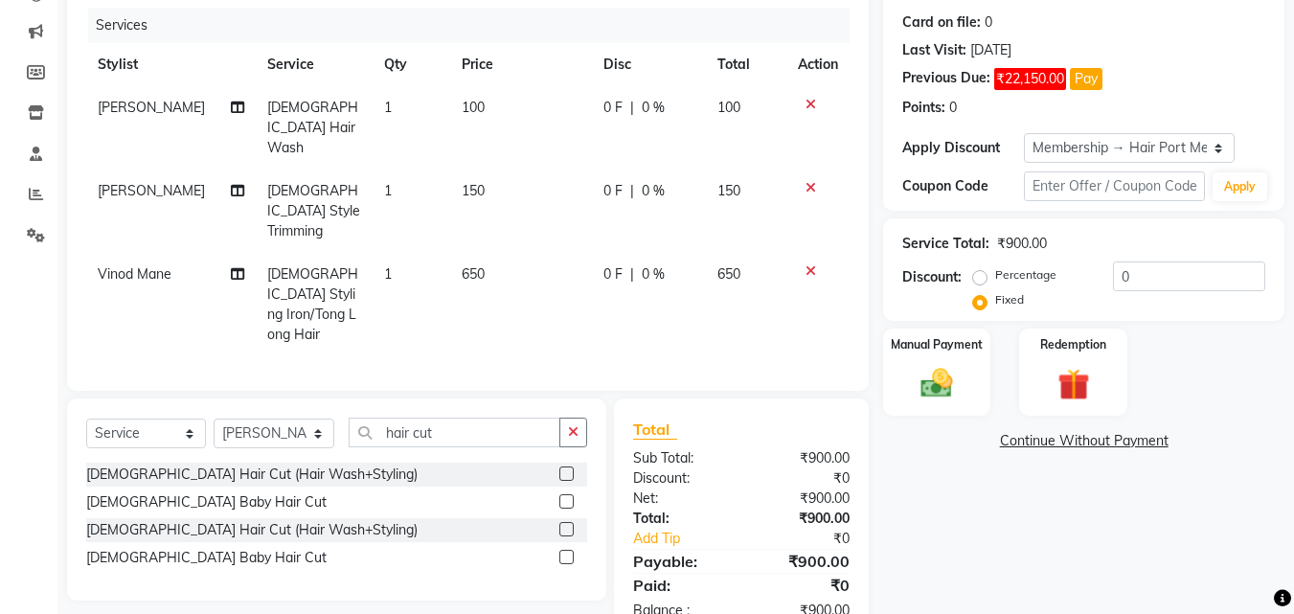
scroll to position [232, 0]
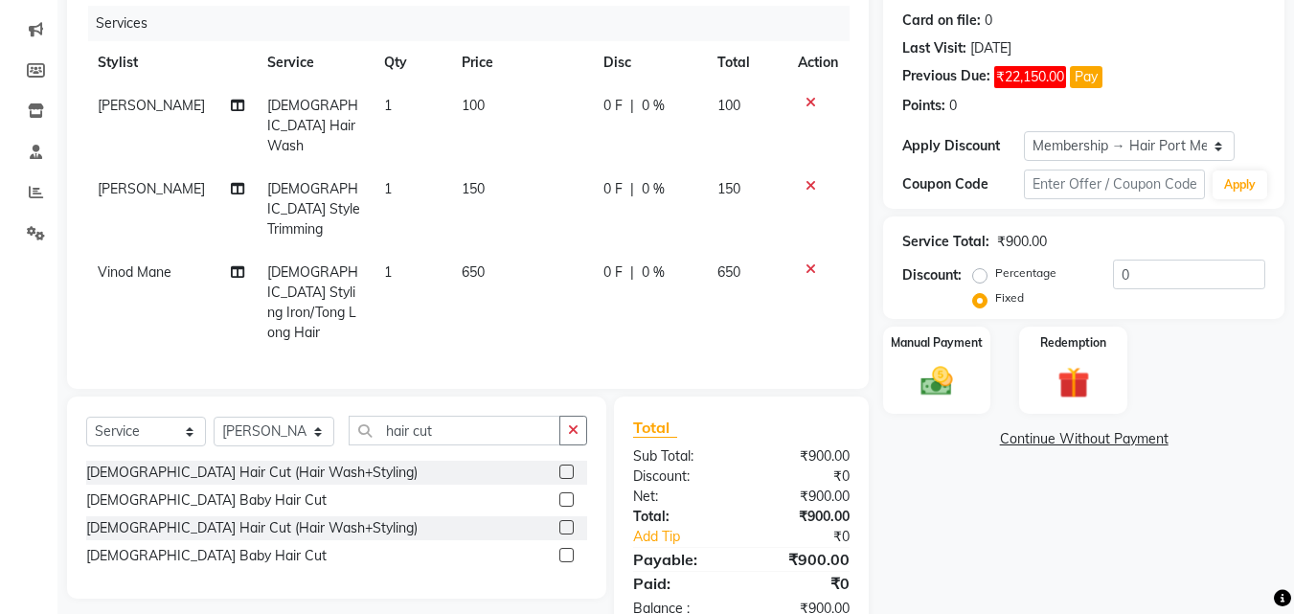
click at [570, 520] on label at bounding box center [566, 527] width 14 height 14
click at [570, 522] on input "checkbox" at bounding box center [565, 528] width 12 height 12
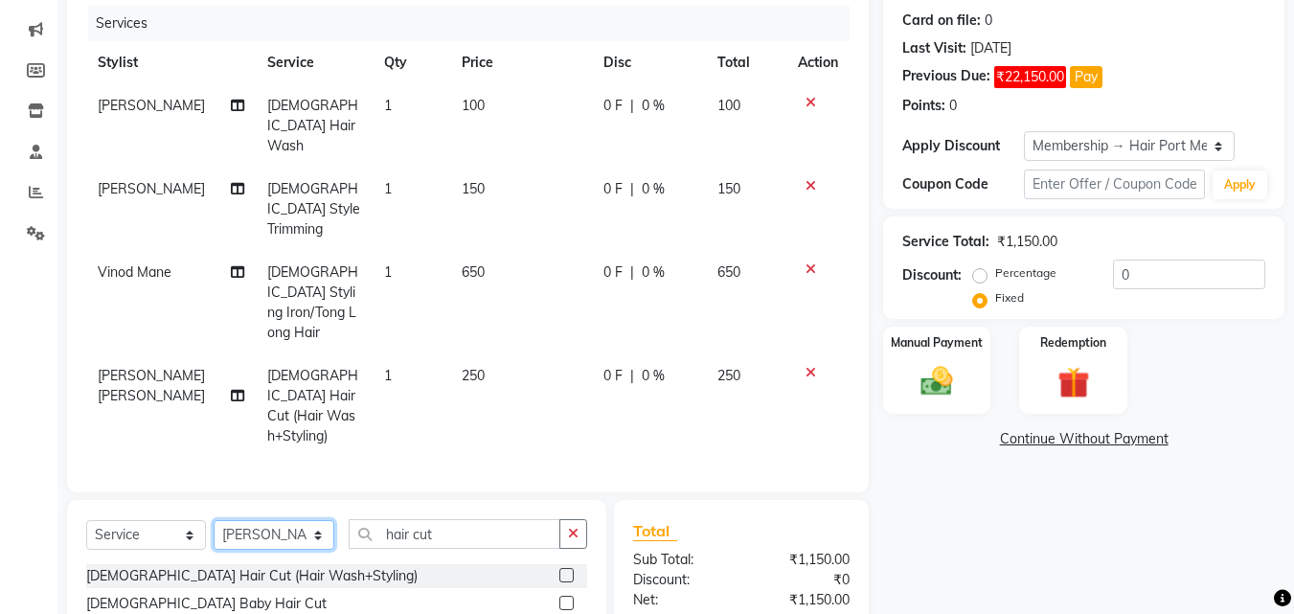
click at [273, 520] on select "Select Stylist [PERSON_NAME] [PERSON_NAME] [PERSON_NAME] [PERSON_NAME] [PERSON_…" at bounding box center [274, 535] width 121 height 30
click at [214, 520] on select "Select Stylist [PERSON_NAME] [PERSON_NAME] [PERSON_NAME] [PERSON_NAME] [PERSON_…" at bounding box center [274, 535] width 121 height 30
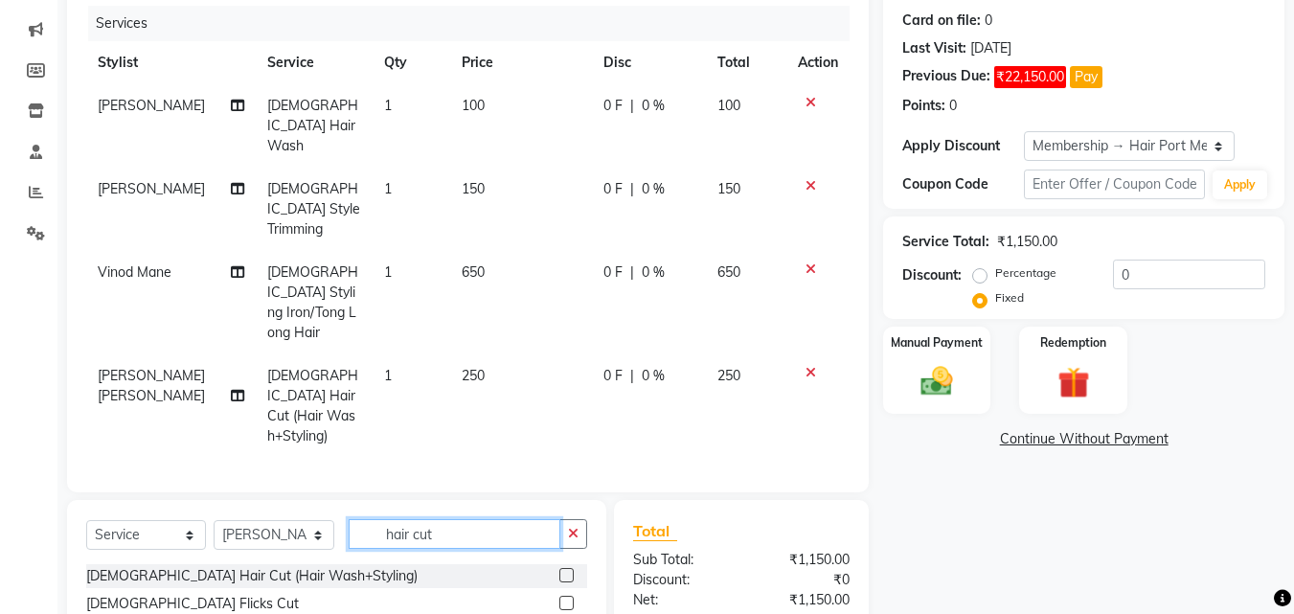
click at [439, 519] on input "hair cut" at bounding box center [455, 534] width 212 height 30
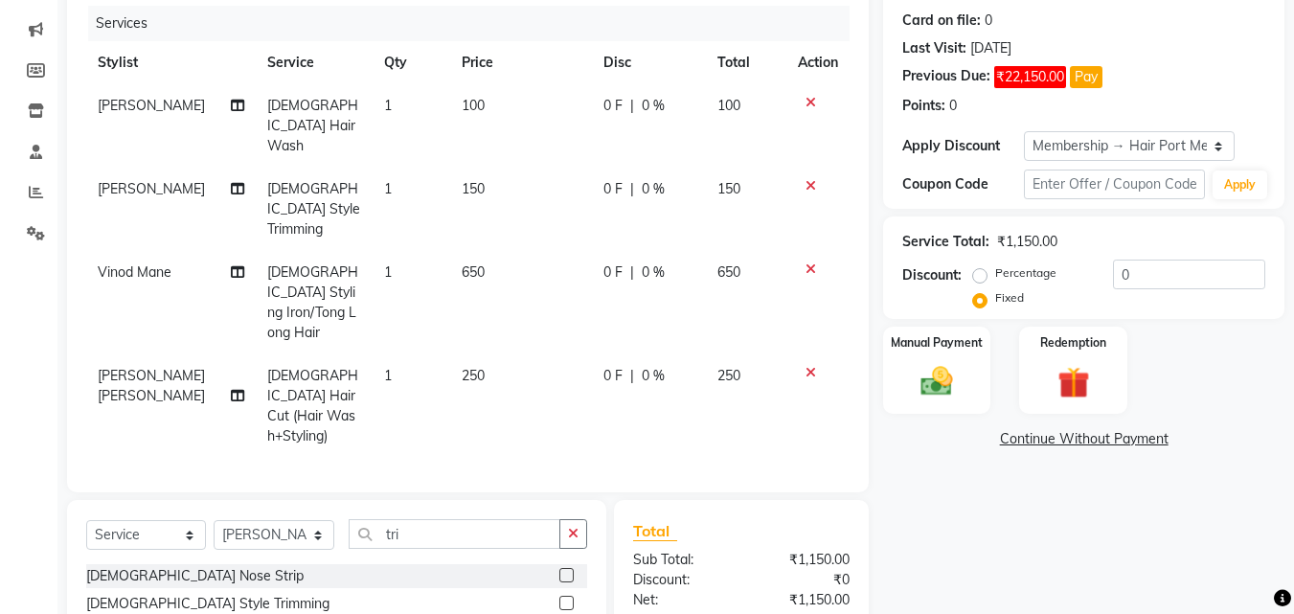
click at [567, 596] on label at bounding box center [566, 603] width 14 height 14
click at [567, 598] on input "checkbox" at bounding box center [565, 604] width 12 height 12
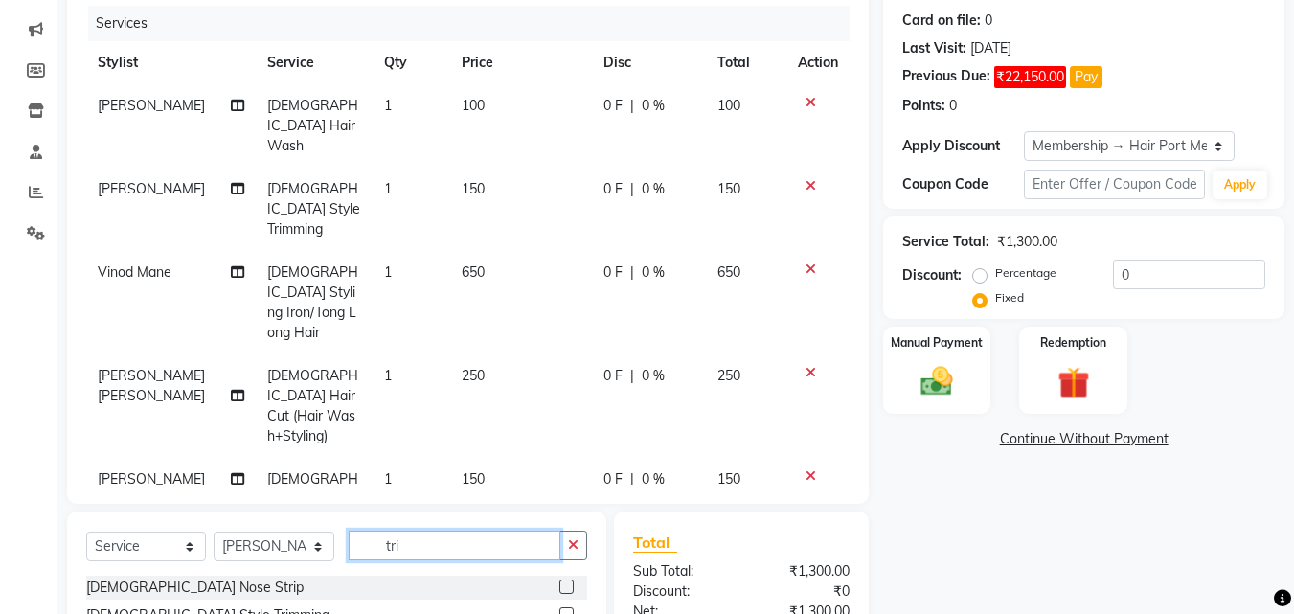
click at [446, 531] on input "tri" at bounding box center [455, 546] width 212 height 30
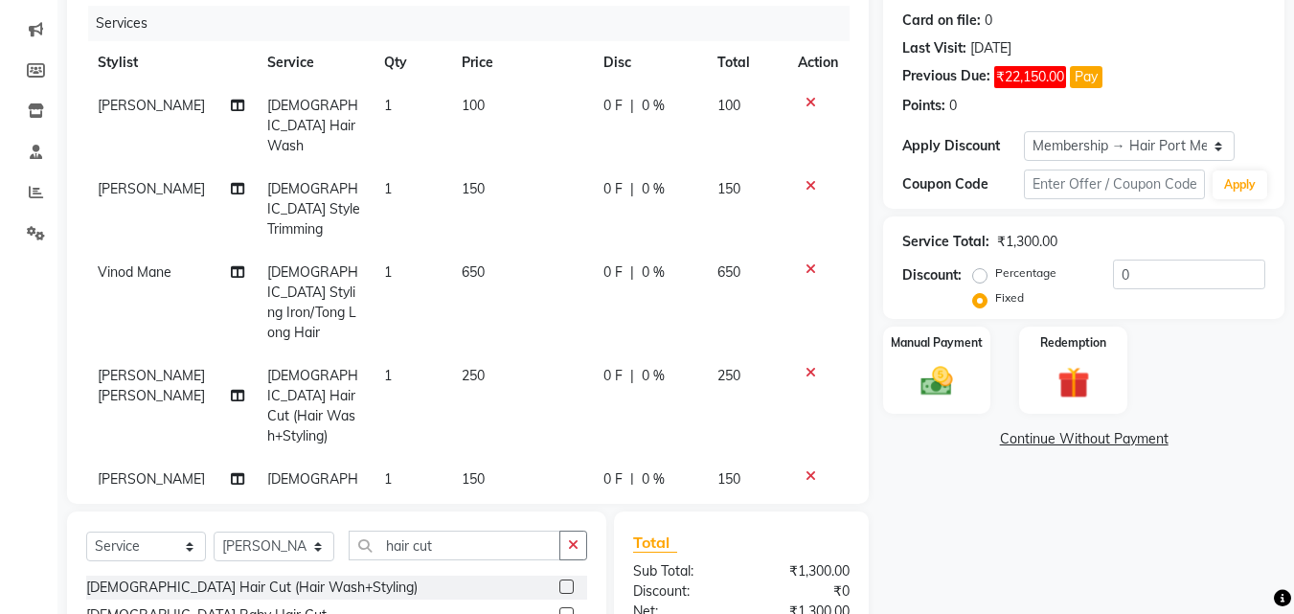
click at [542, 490] on div "Client [PHONE_NUMBER] Date [DATE] Invoice Number V/2025 V/[PHONE_NUMBER] Servic…" at bounding box center [468, 332] width 831 height 841
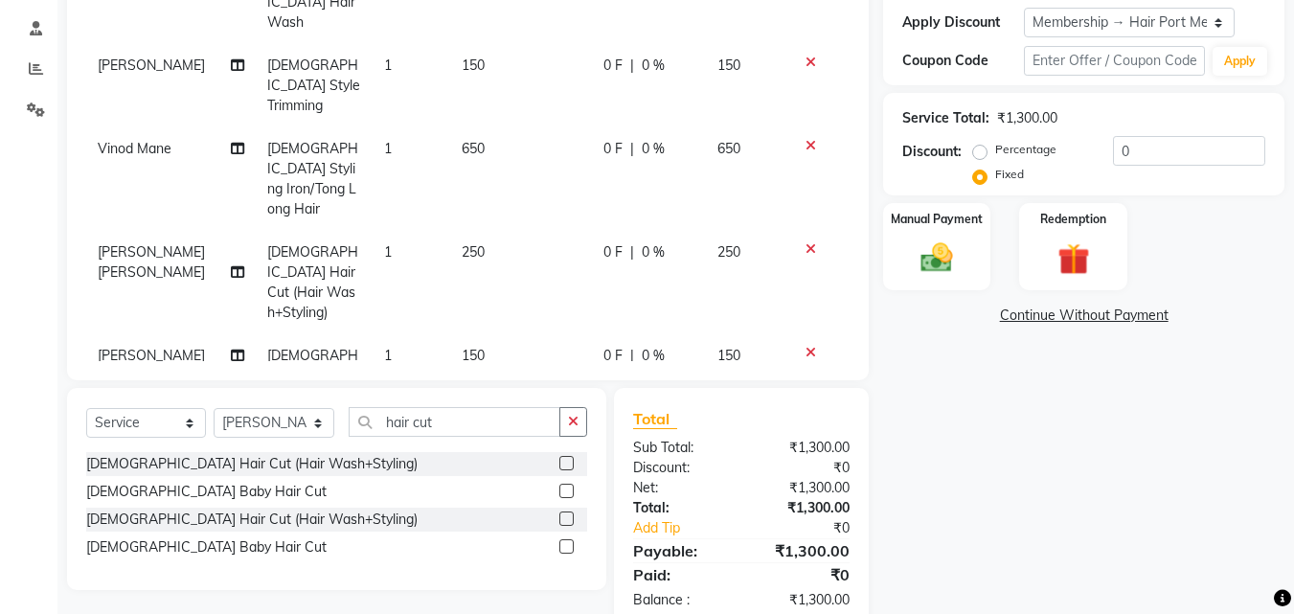
scroll to position [385, 0]
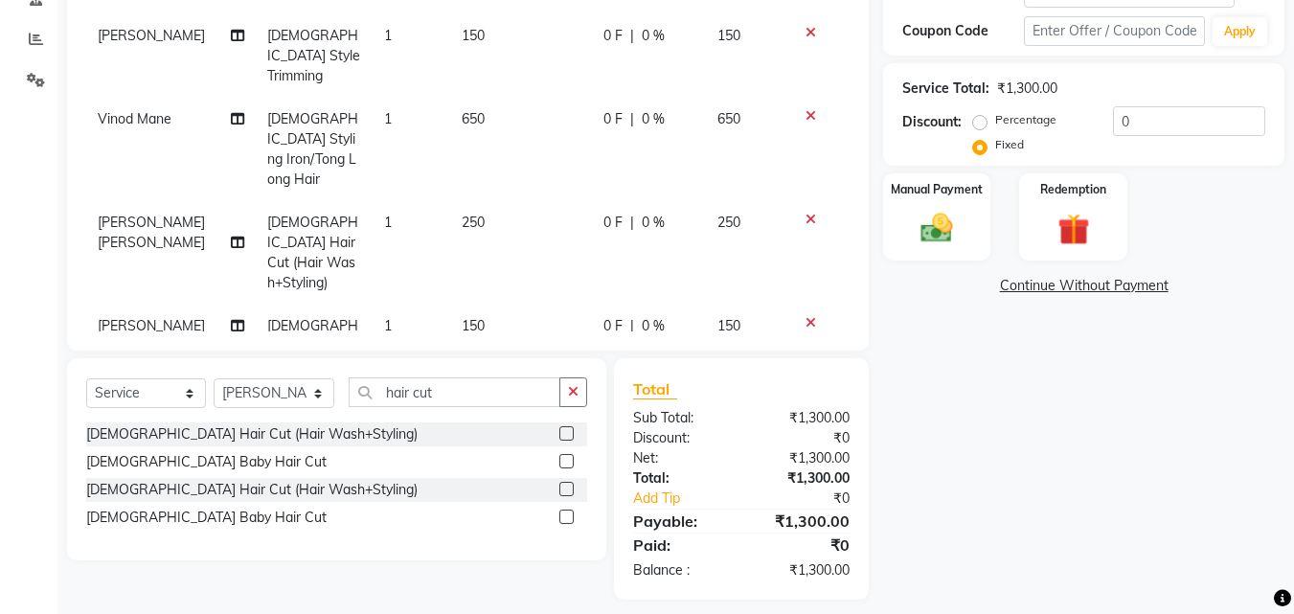
click at [566, 482] on label at bounding box center [566, 489] width 14 height 14
click at [566, 484] on input "checkbox" at bounding box center [565, 490] width 12 height 12
click at [289, 387] on select "Select Stylist [PERSON_NAME] [PERSON_NAME] [PERSON_NAME] [PERSON_NAME] [PERSON_…" at bounding box center [274, 393] width 121 height 30
click at [214, 378] on select "Select Stylist [PERSON_NAME] [PERSON_NAME] [PERSON_NAME] [PERSON_NAME] [PERSON_…" at bounding box center [274, 393] width 121 height 30
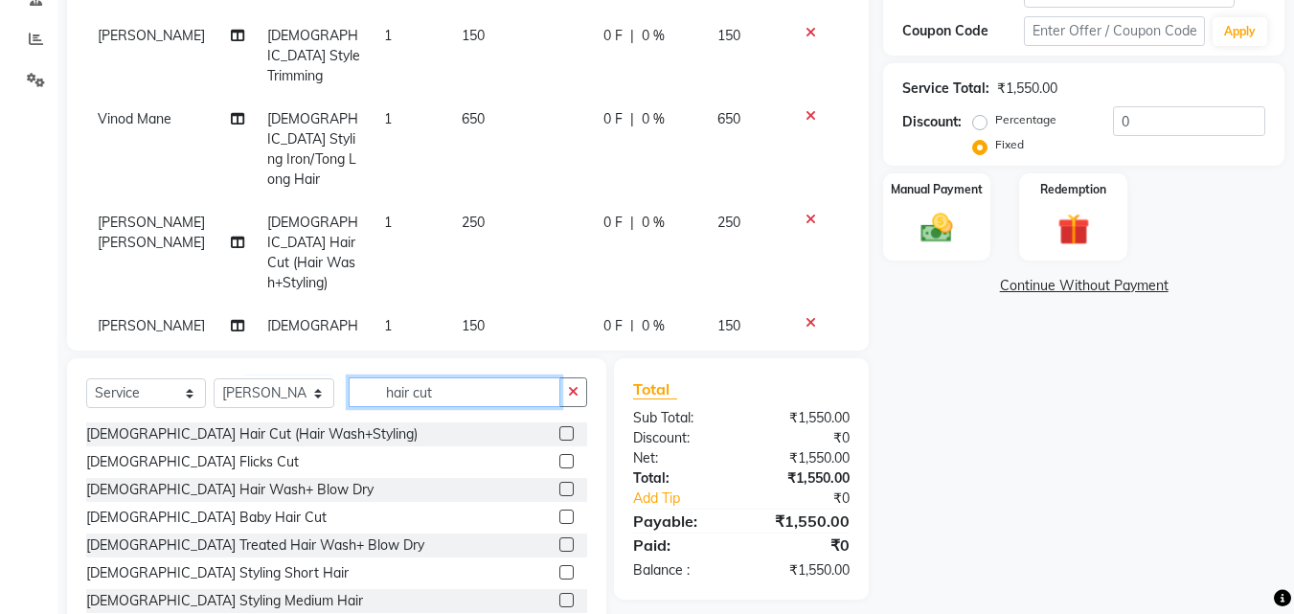
click at [441, 390] on input "hair cut" at bounding box center [455, 392] width 212 height 30
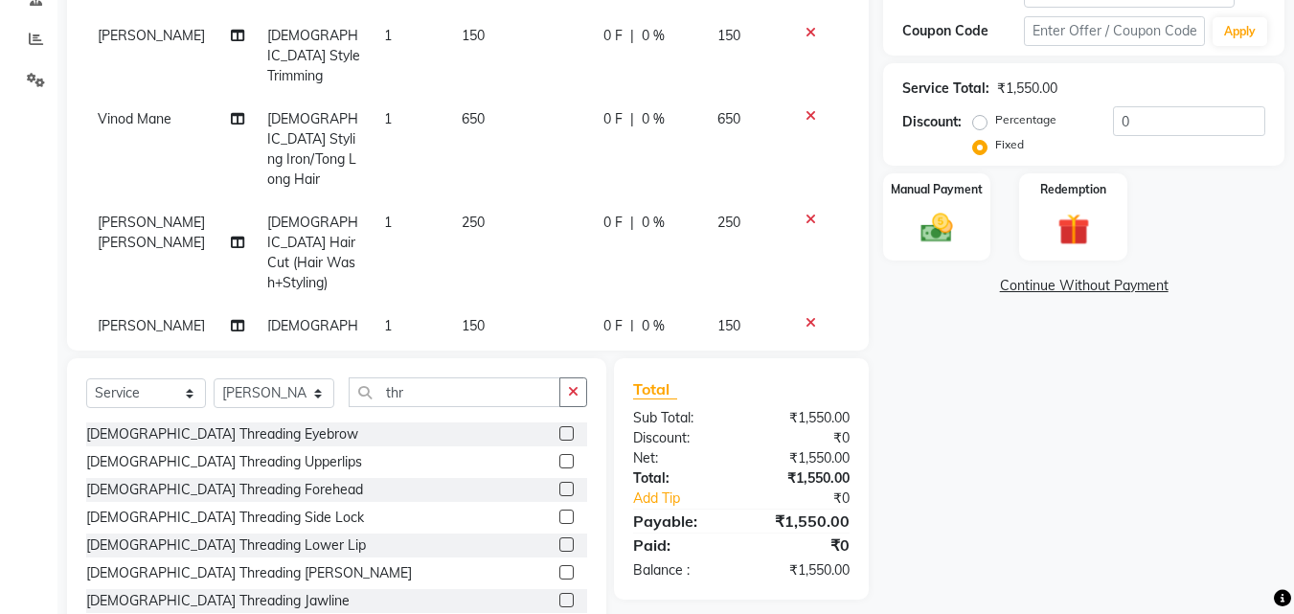
click at [559, 432] on label at bounding box center [566, 433] width 14 height 14
click at [559, 432] on input "checkbox" at bounding box center [565, 434] width 12 height 12
click at [559, 489] on label at bounding box center [566, 489] width 14 height 14
click at [559, 489] on input "checkbox" at bounding box center [565, 490] width 12 height 12
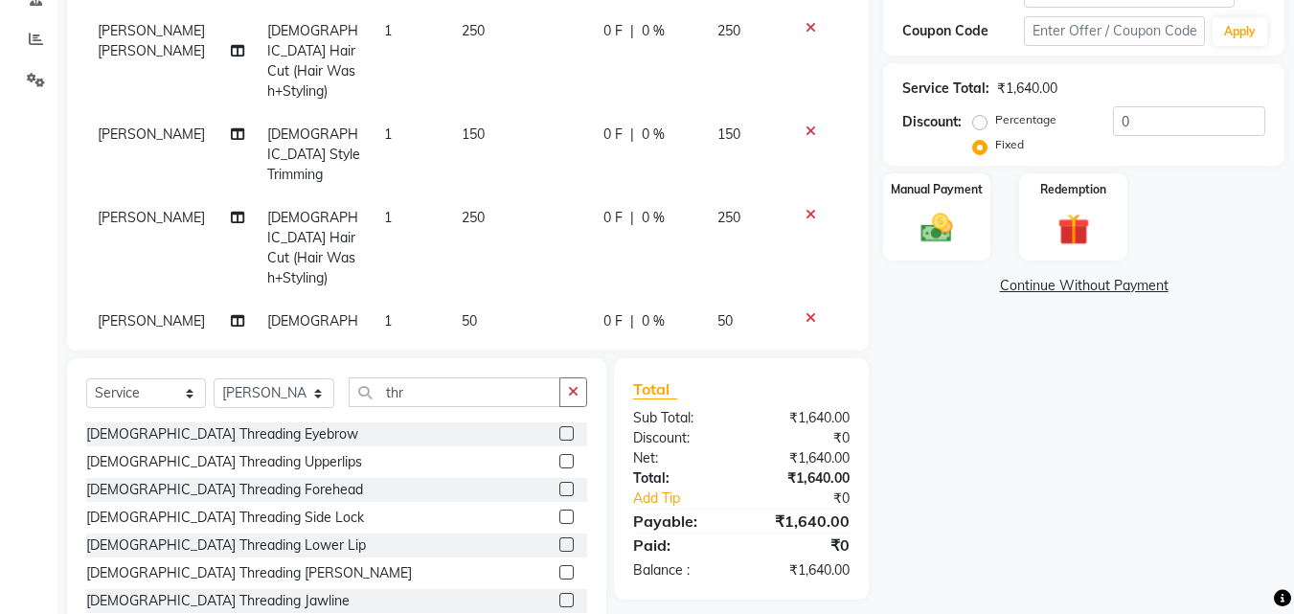
scroll to position [195, 0]
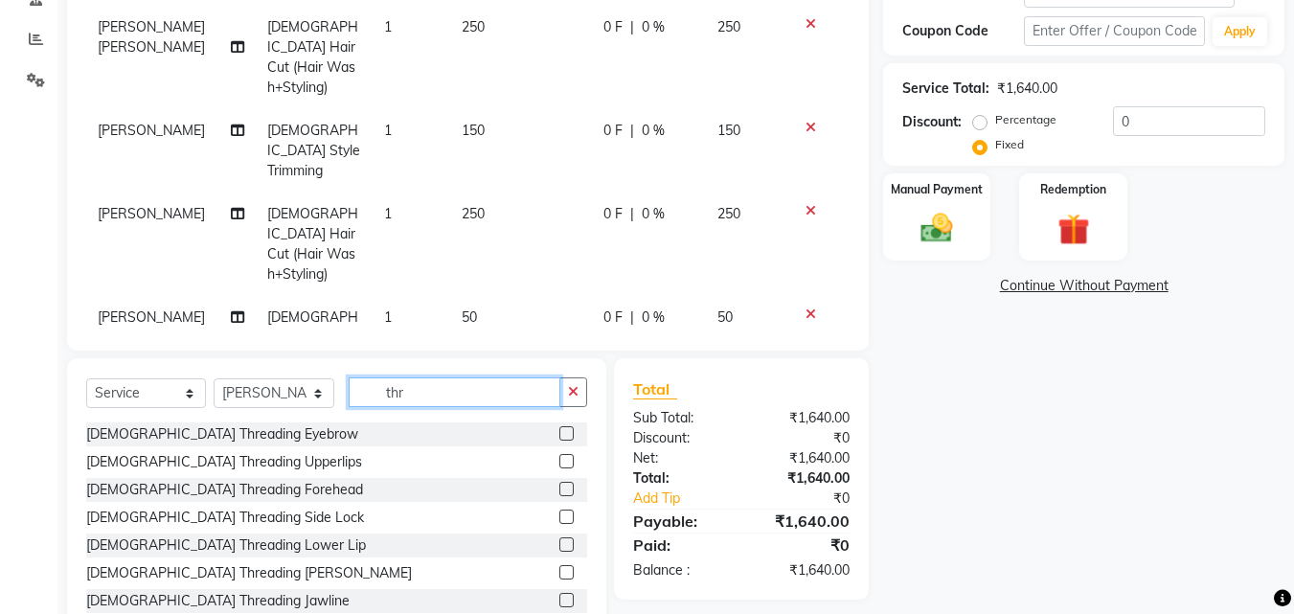
click at [442, 396] on input "thr" at bounding box center [455, 392] width 212 height 30
click at [477, 481] on div "[DEMOGRAPHIC_DATA] Rica Wax Half Hand" at bounding box center [336, 490] width 501 height 24
click at [559, 431] on label at bounding box center [566, 433] width 14 height 14
click at [559, 431] on input "checkbox" at bounding box center [565, 434] width 12 height 12
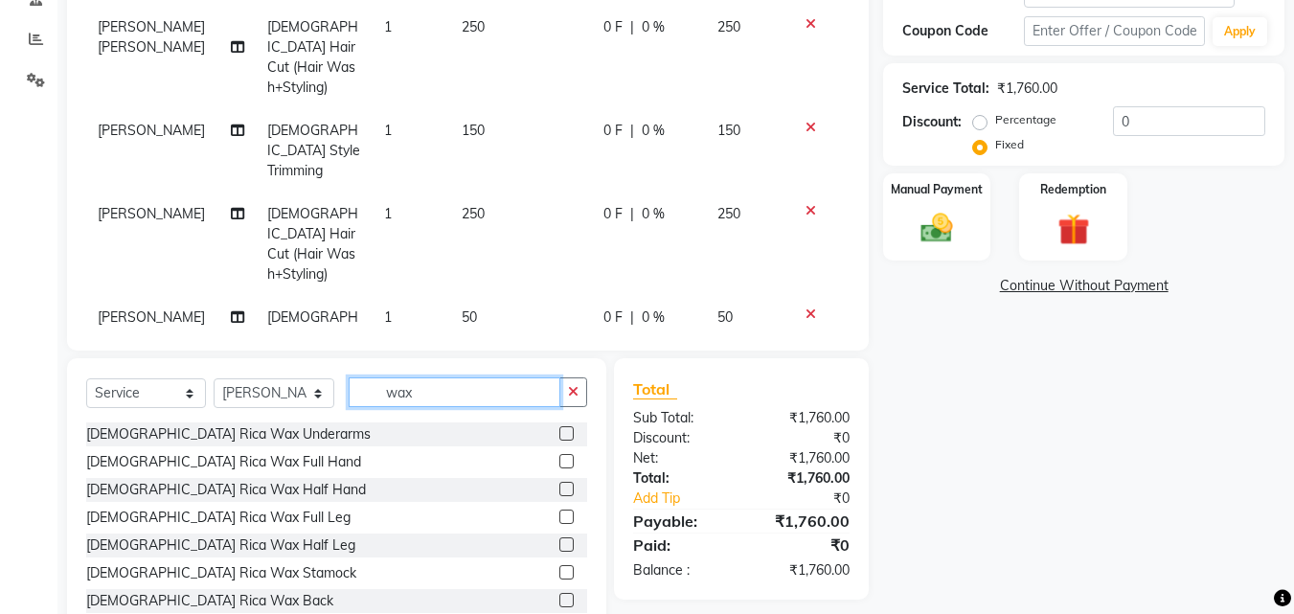
click at [424, 399] on input "wax" at bounding box center [455, 392] width 212 height 30
click at [559, 432] on label at bounding box center [566, 433] width 14 height 14
click at [559, 432] on input "checkbox" at bounding box center [565, 434] width 12 height 12
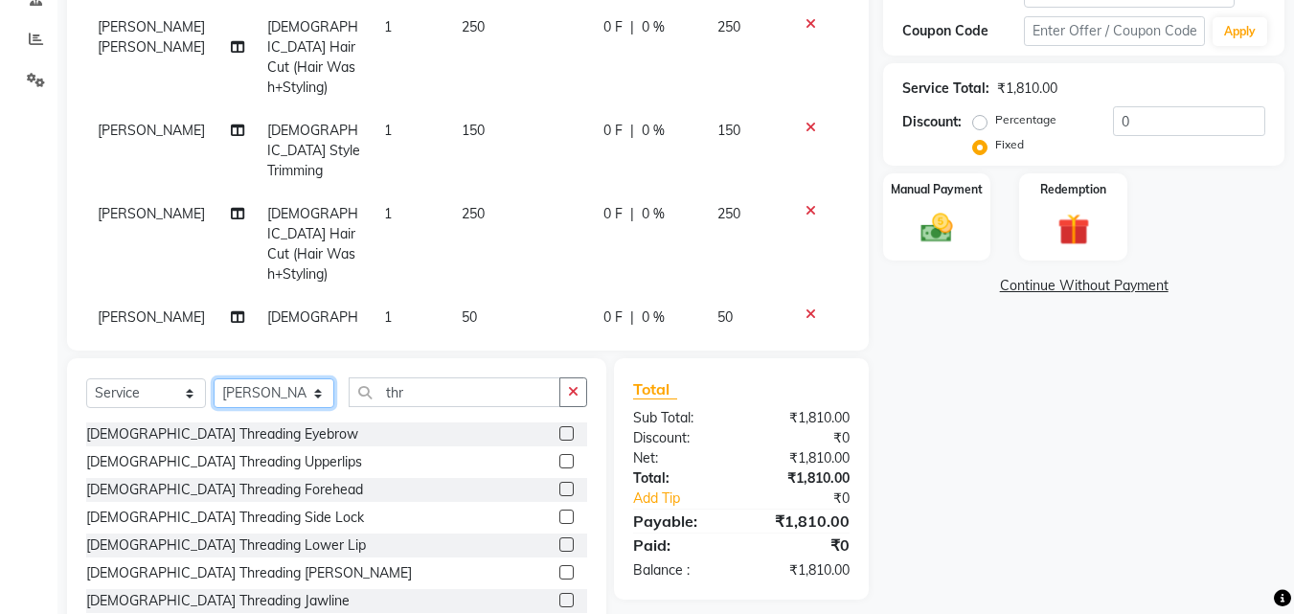
click at [295, 386] on select "Select Stylist [PERSON_NAME] [PERSON_NAME] [PERSON_NAME] [PERSON_NAME] [PERSON_…" at bounding box center [274, 393] width 121 height 30
click at [214, 378] on select "Select Stylist [PERSON_NAME] [PERSON_NAME] [PERSON_NAME] [PERSON_NAME] [PERSON_…" at bounding box center [274, 393] width 121 height 30
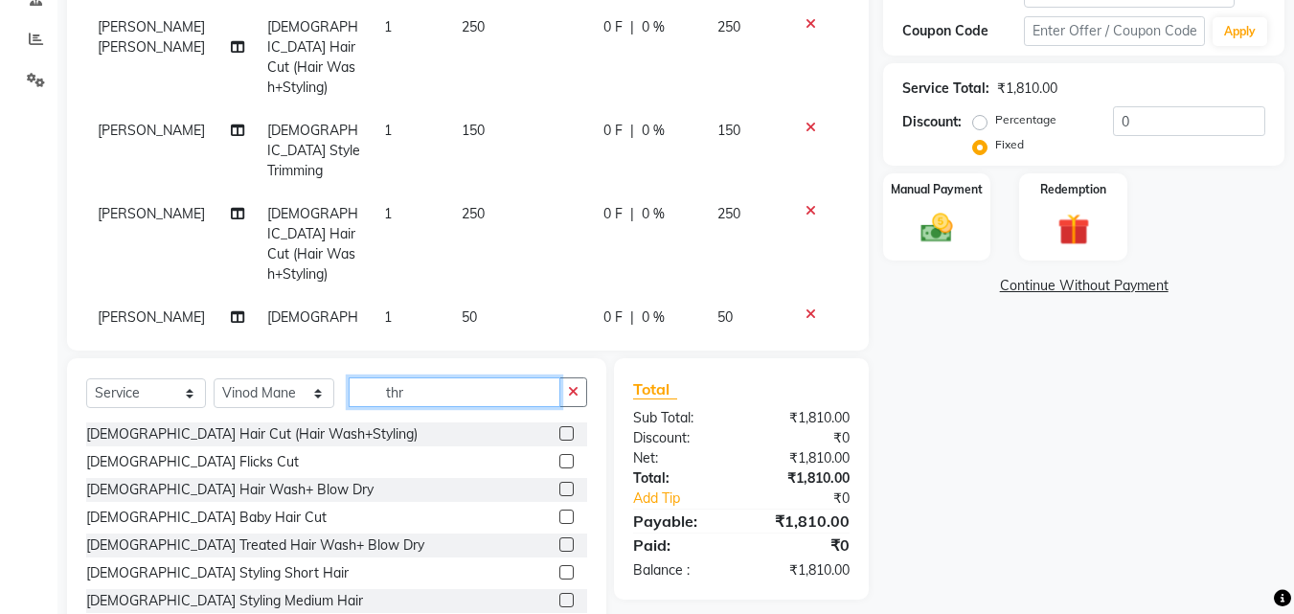
click at [419, 383] on input "thr" at bounding box center [455, 392] width 212 height 30
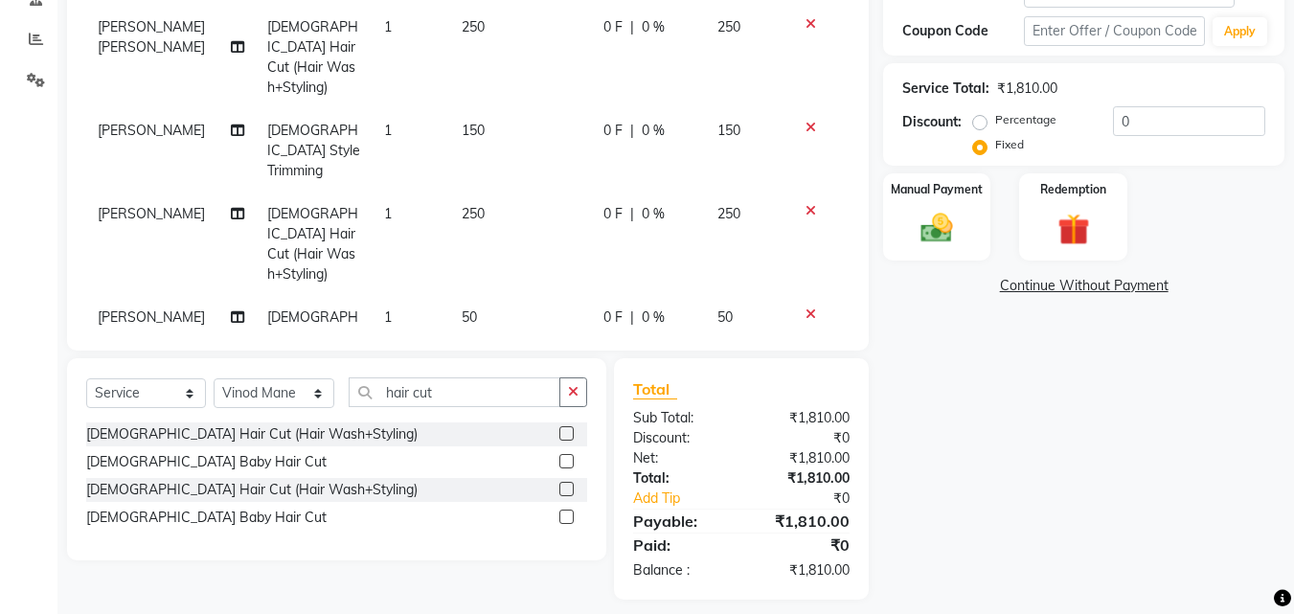
click at [568, 484] on label at bounding box center [566, 489] width 14 height 14
click at [568, 484] on input "checkbox" at bounding box center [565, 490] width 12 height 12
click at [921, 235] on img at bounding box center [937, 228] width 54 height 38
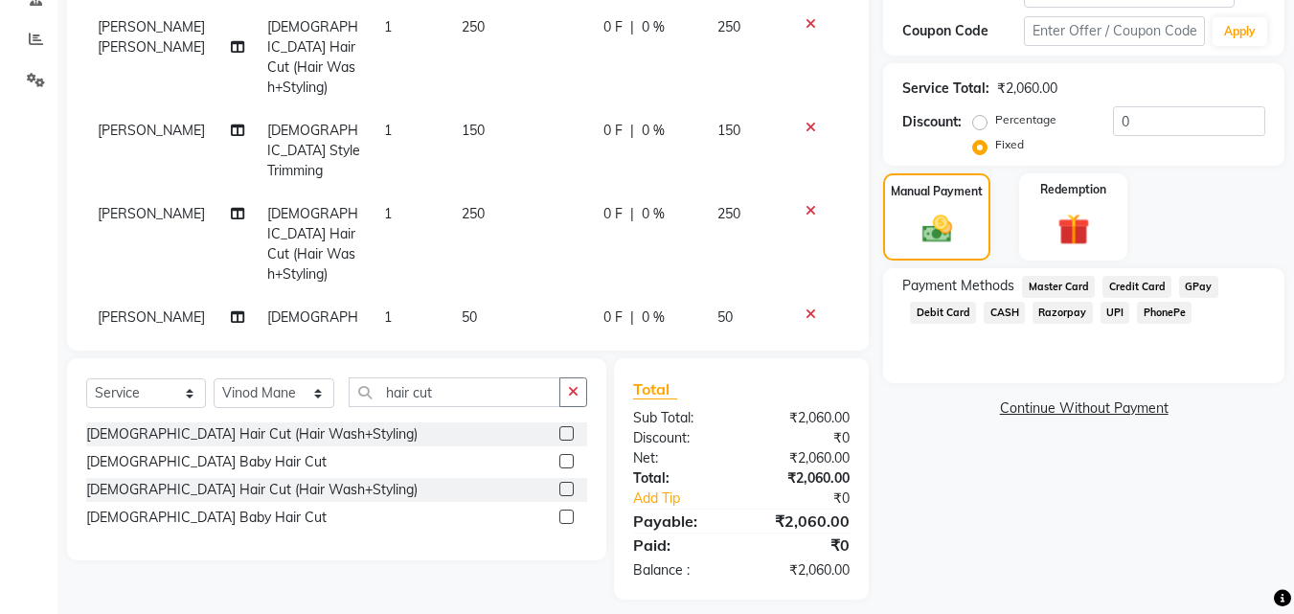
click at [1106, 307] on span "UPI" at bounding box center [1116, 313] width 30 height 22
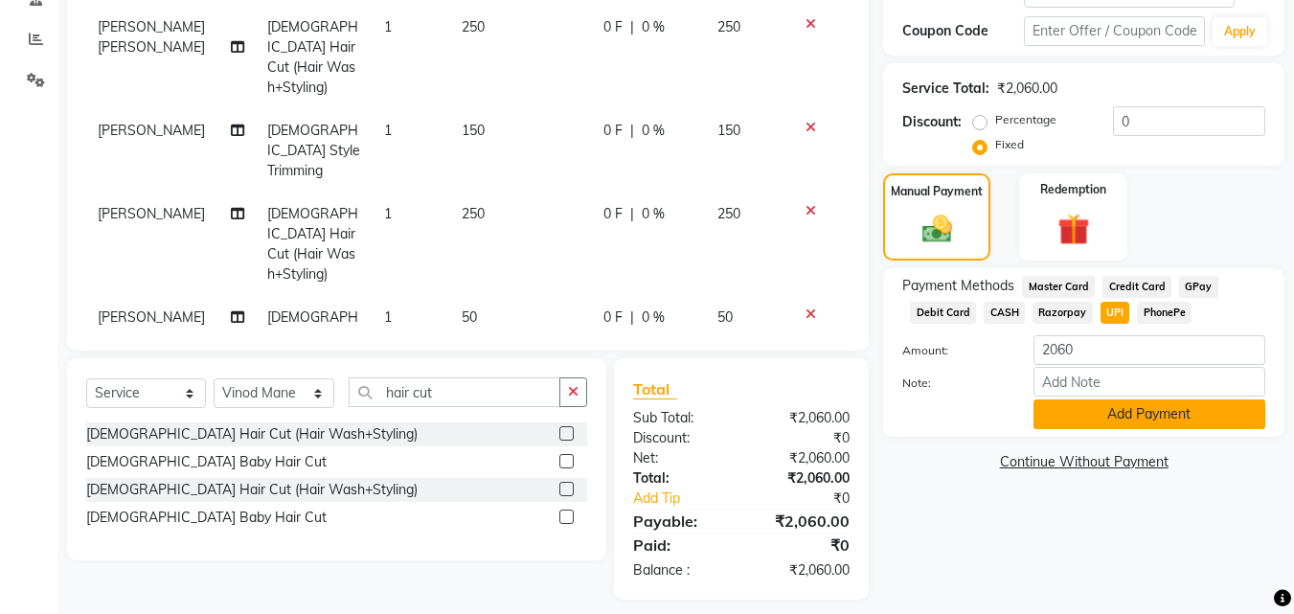
click at [1132, 412] on button "Add Payment" at bounding box center [1150, 414] width 232 height 30
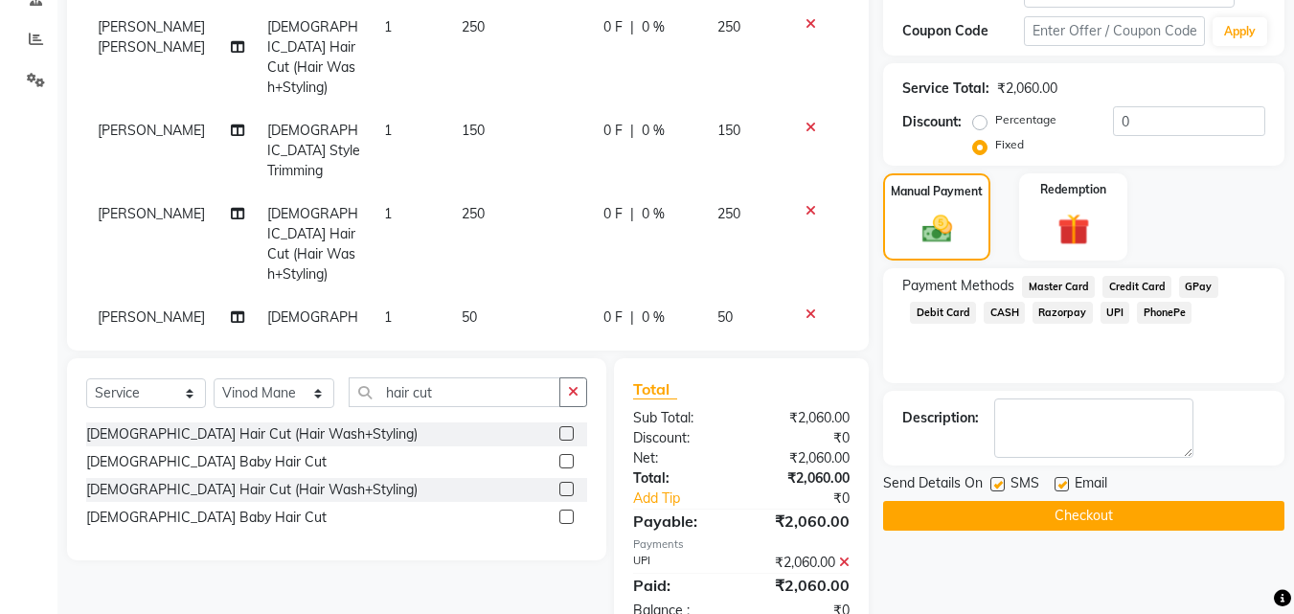
click at [1134, 506] on button "Checkout" at bounding box center [1083, 516] width 401 height 30
